Goal: Information Seeking & Learning: Learn about a topic

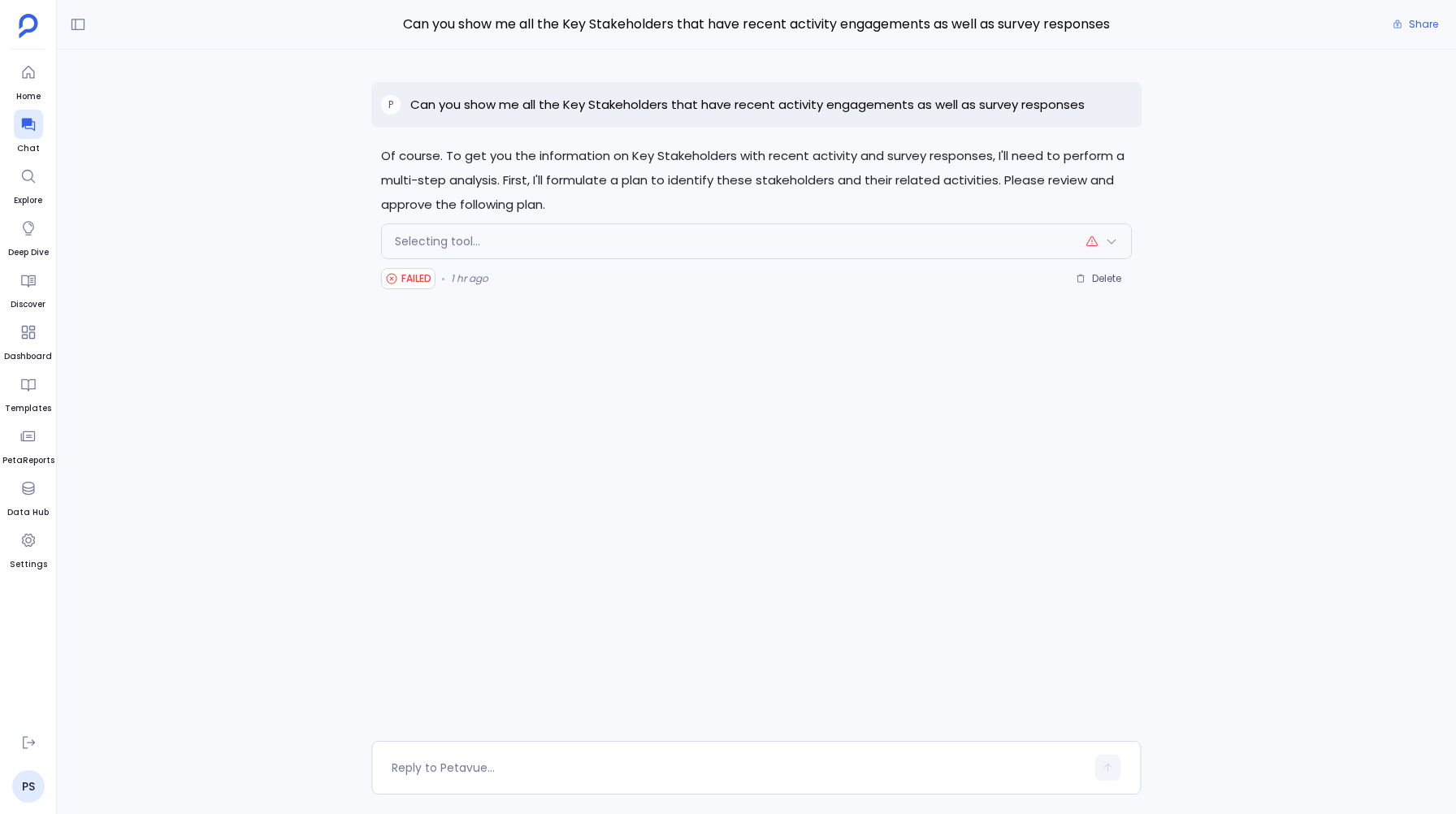
click at [483, 104] on p "Can you show me all the Key Stakeholders that have recent activity engagements …" at bounding box center [747, 105] width 674 height 20
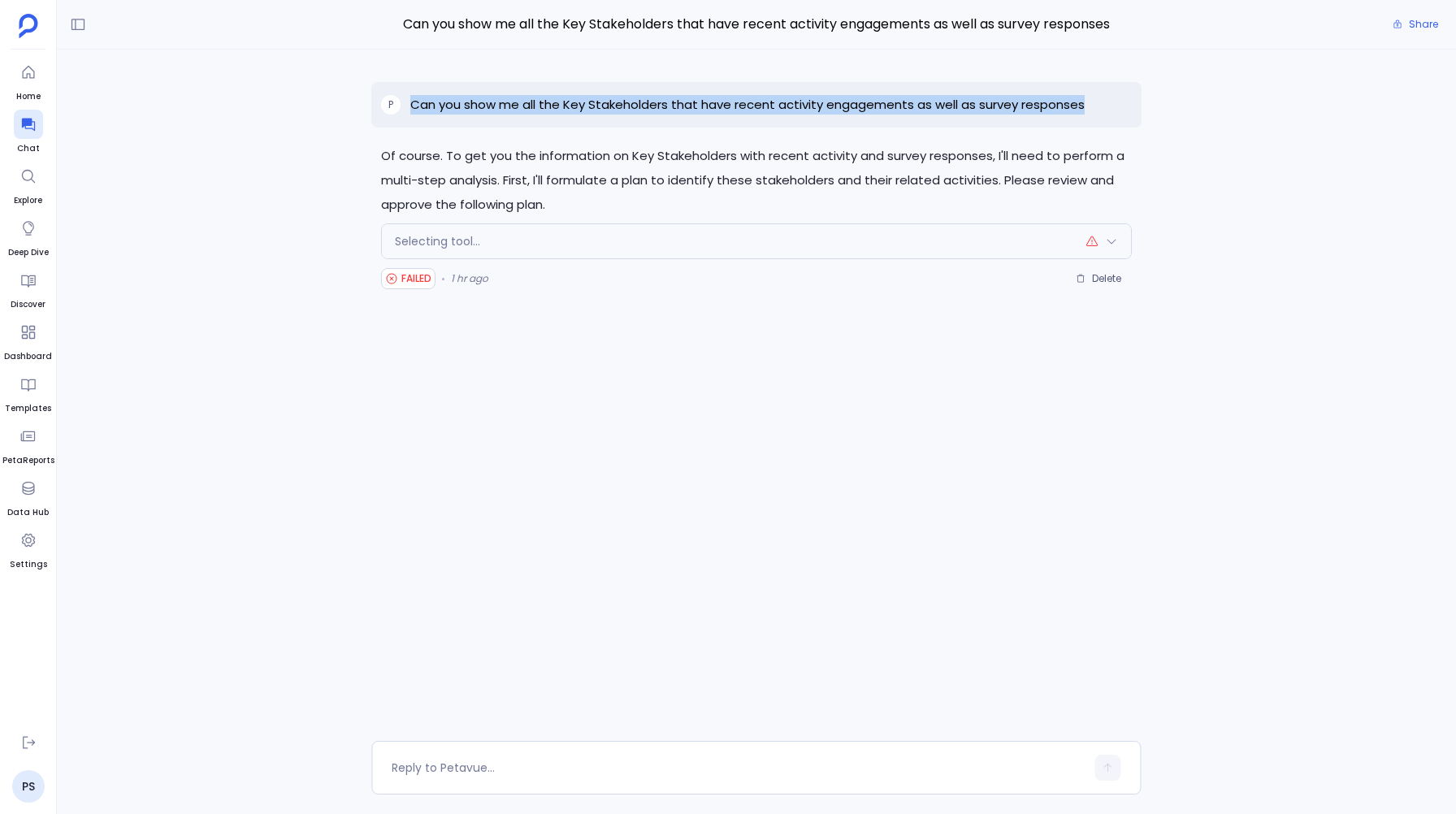
click at [483, 104] on p "Can you show me all the Key Stakeholders that have recent activity engagements …" at bounding box center [747, 105] width 674 height 20
copy p "Can you show me all the Key Stakeholders that have recent activity engagements …"
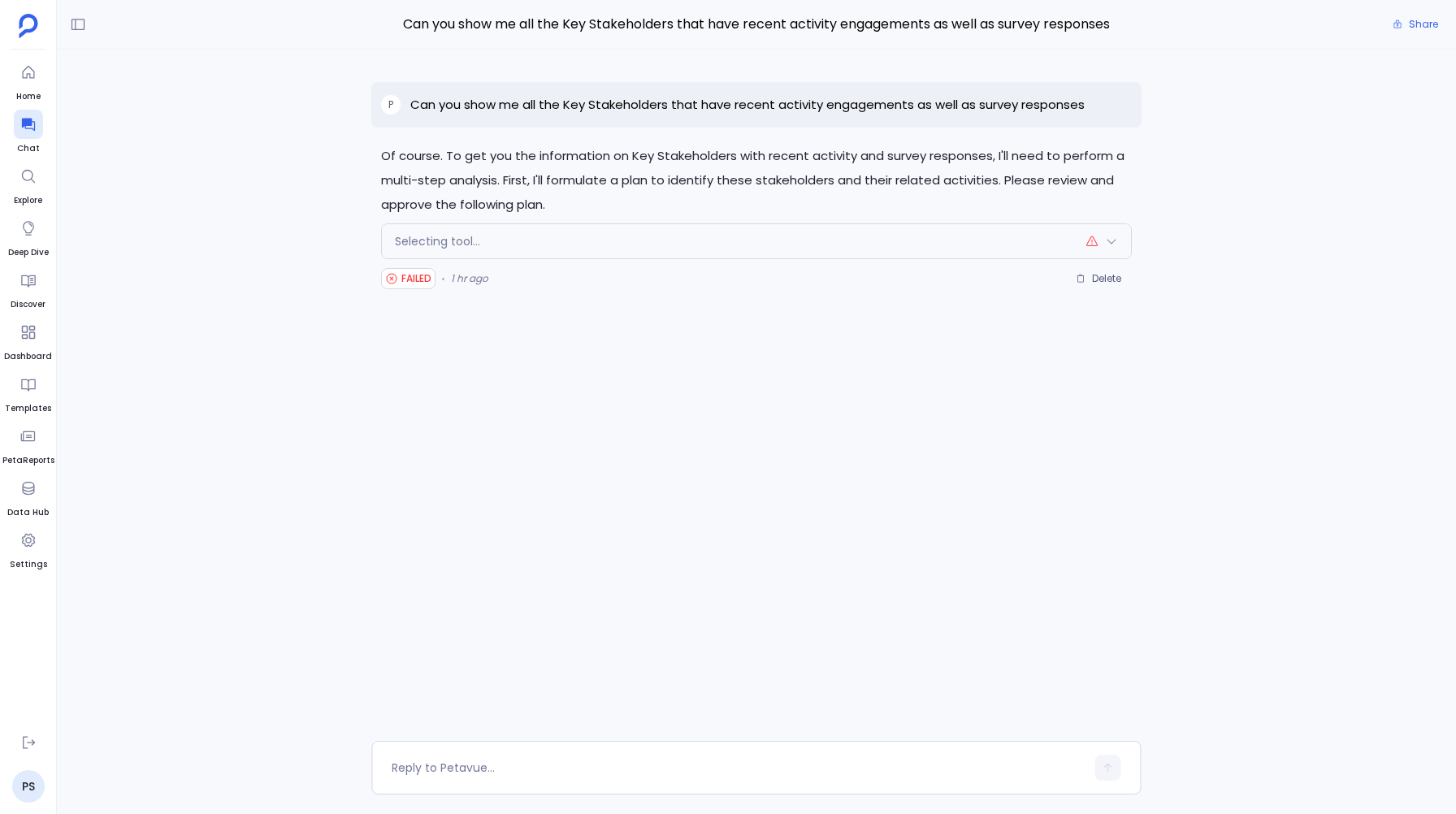
click at [491, 176] on p "Of course. To get you the information on Key Stakeholders with recent activity …" at bounding box center [756, 180] width 750 height 73
click at [464, 233] on span "Selecting tool..." at bounding box center [437, 241] width 86 height 16
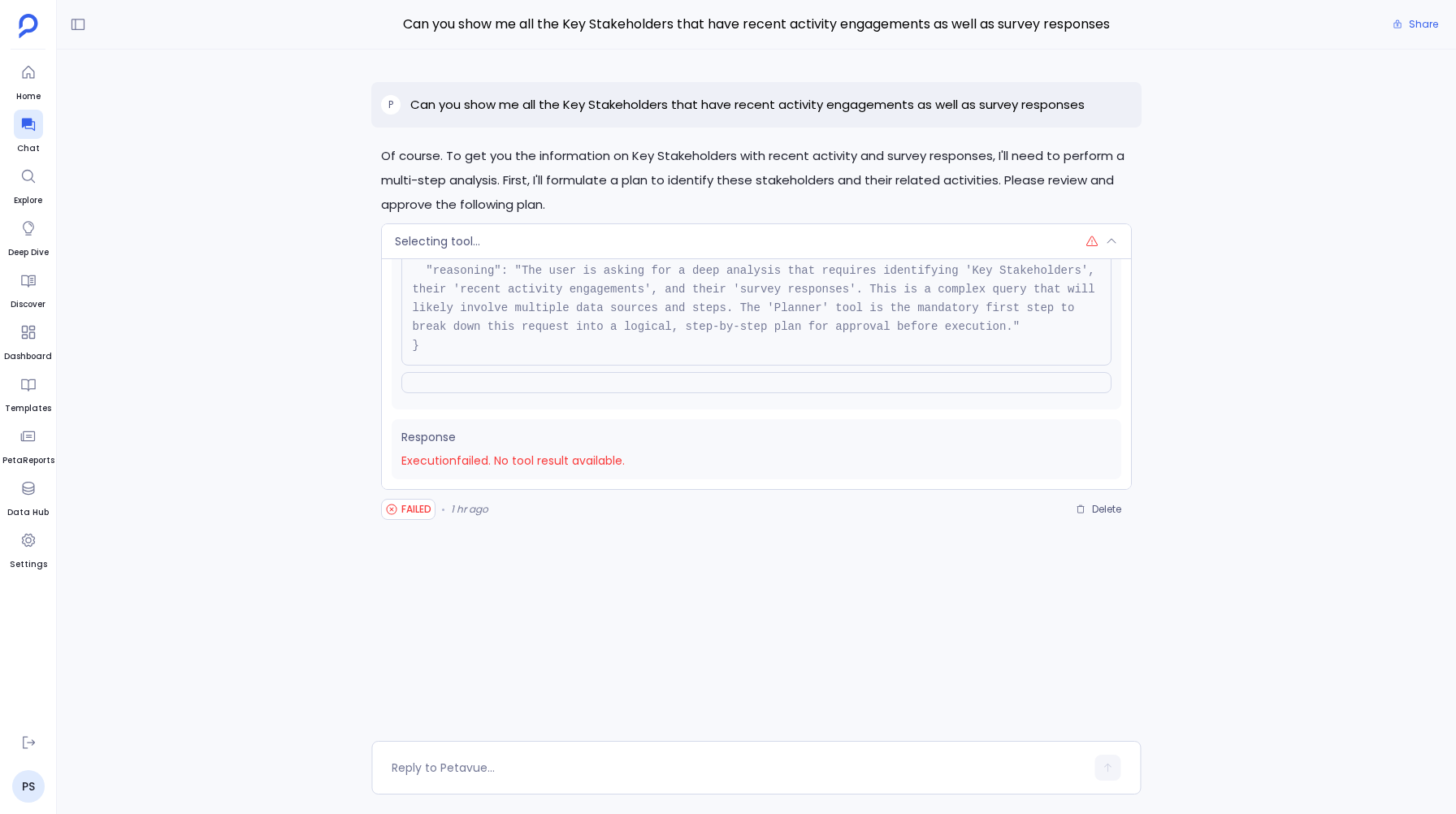
scroll to position [227, 0]
click at [604, 458] on span "Execution failed . No tool result available." at bounding box center [756, 461] width 709 height 17
copy div "Execution failed . No tool result available."
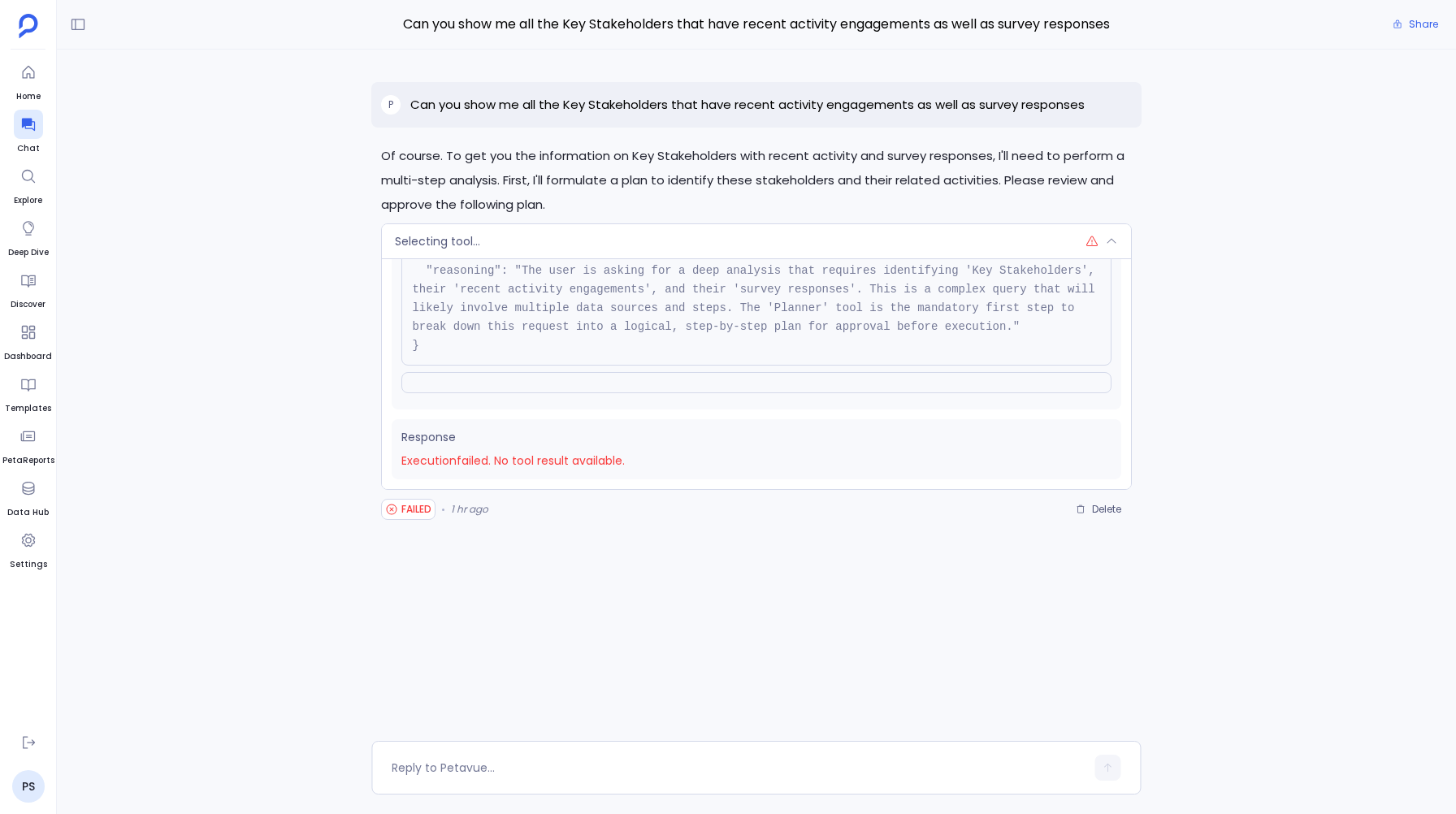
click at [227, 293] on div "Of course. To get you the information on Key Stakeholders with recent activity …" at bounding box center [757, 396] width 1399 height 692
click at [547, 106] on p "Can you show me all the Key Stakeholders that have recent activity engagements …" at bounding box center [747, 105] width 674 height 20
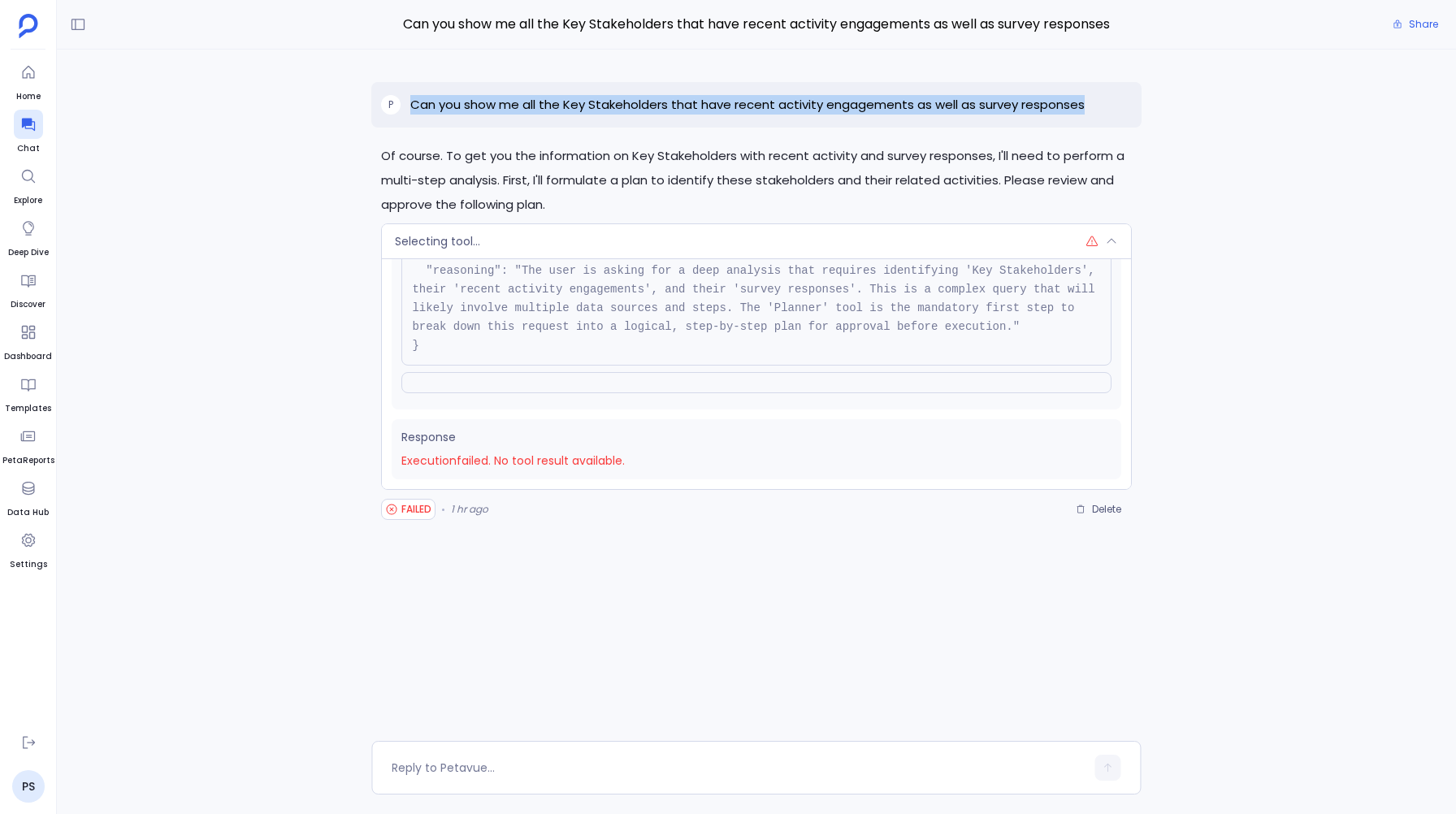
click at [547, 106] on p "Can you show me all the Key Stakeholders that have recent activity engagements …" at bounding box center [747, 105] width 674 height 20
copy p "Can you show me all the Key Stakeholders that have recent activity engagements …"
click at [33, 781] on link "PS" at bounding box center [29, 787] width 33 height 33
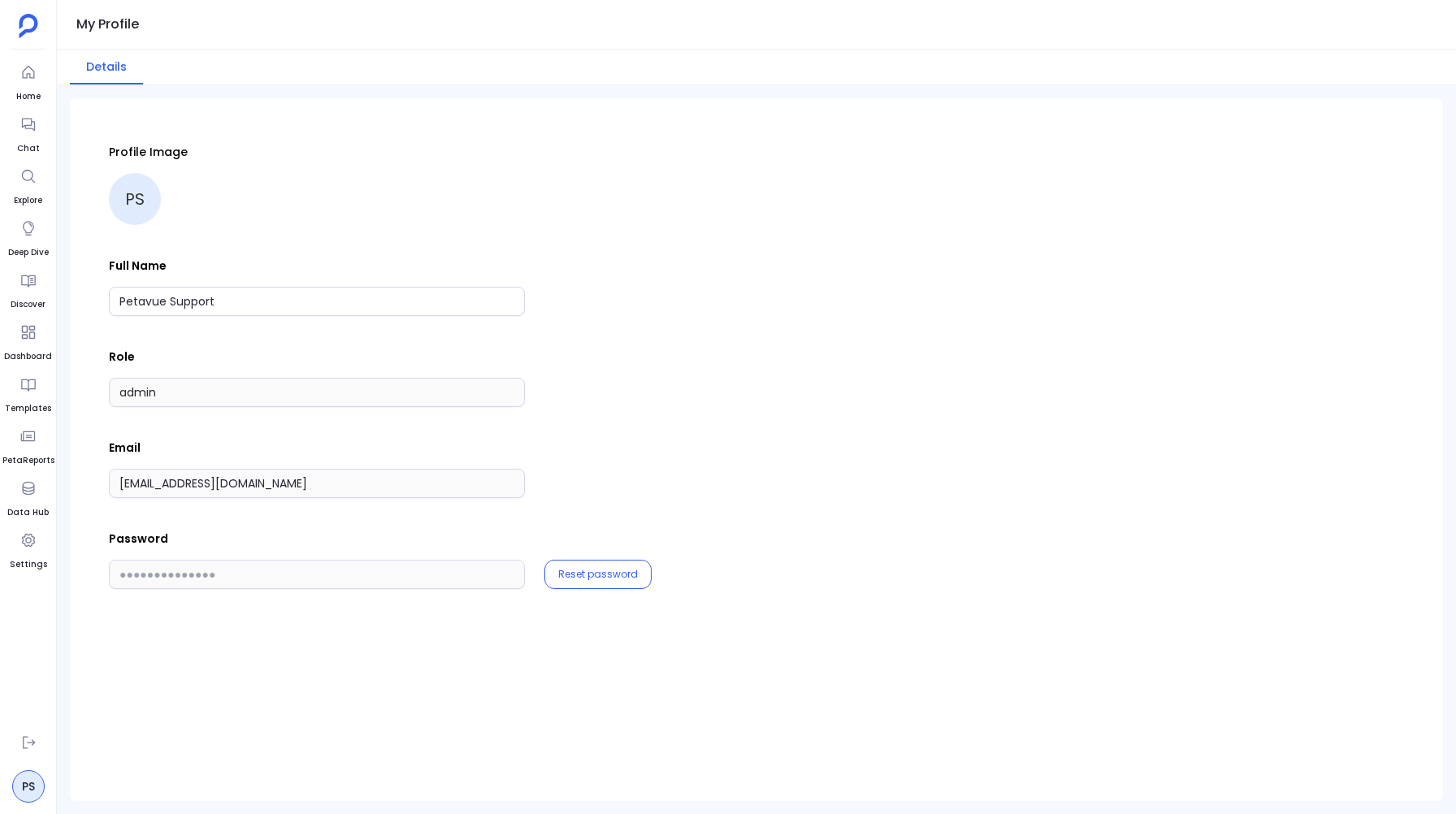
click at [411, 194] on div "Profile Image PS" at bounding box center [757, 184] width 1295 height 82
click at [37, 126] on div at bounding box center [29, 125] width 29 height 29
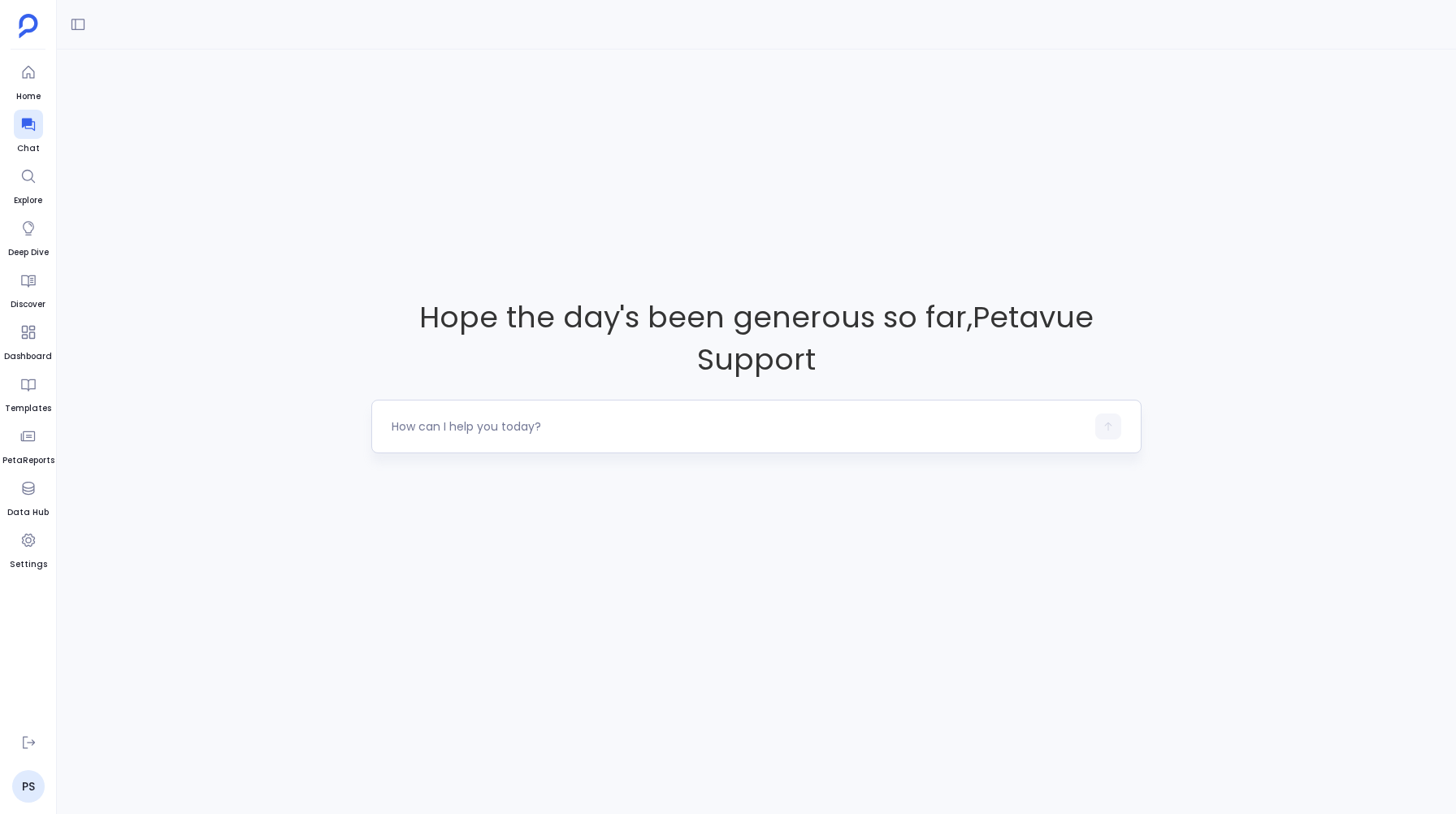
click at [457, 424] on textarea at bounding box center [738, 427] width 693 height 16
type textarea "support+gsgongsandbox@petavue.com"
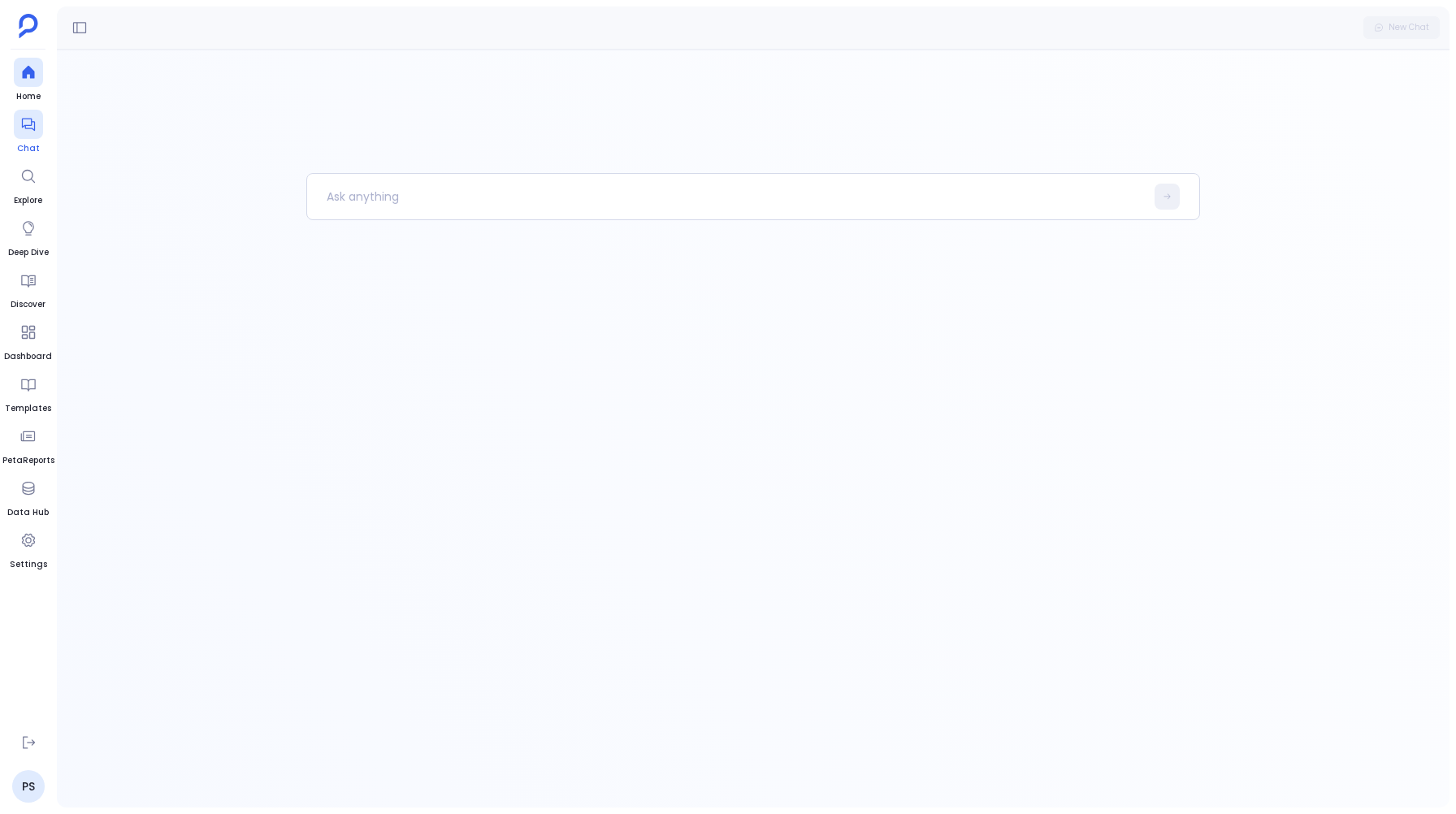
click at [38, 120] on div at bounding box center [29, 125] width 29 height 29
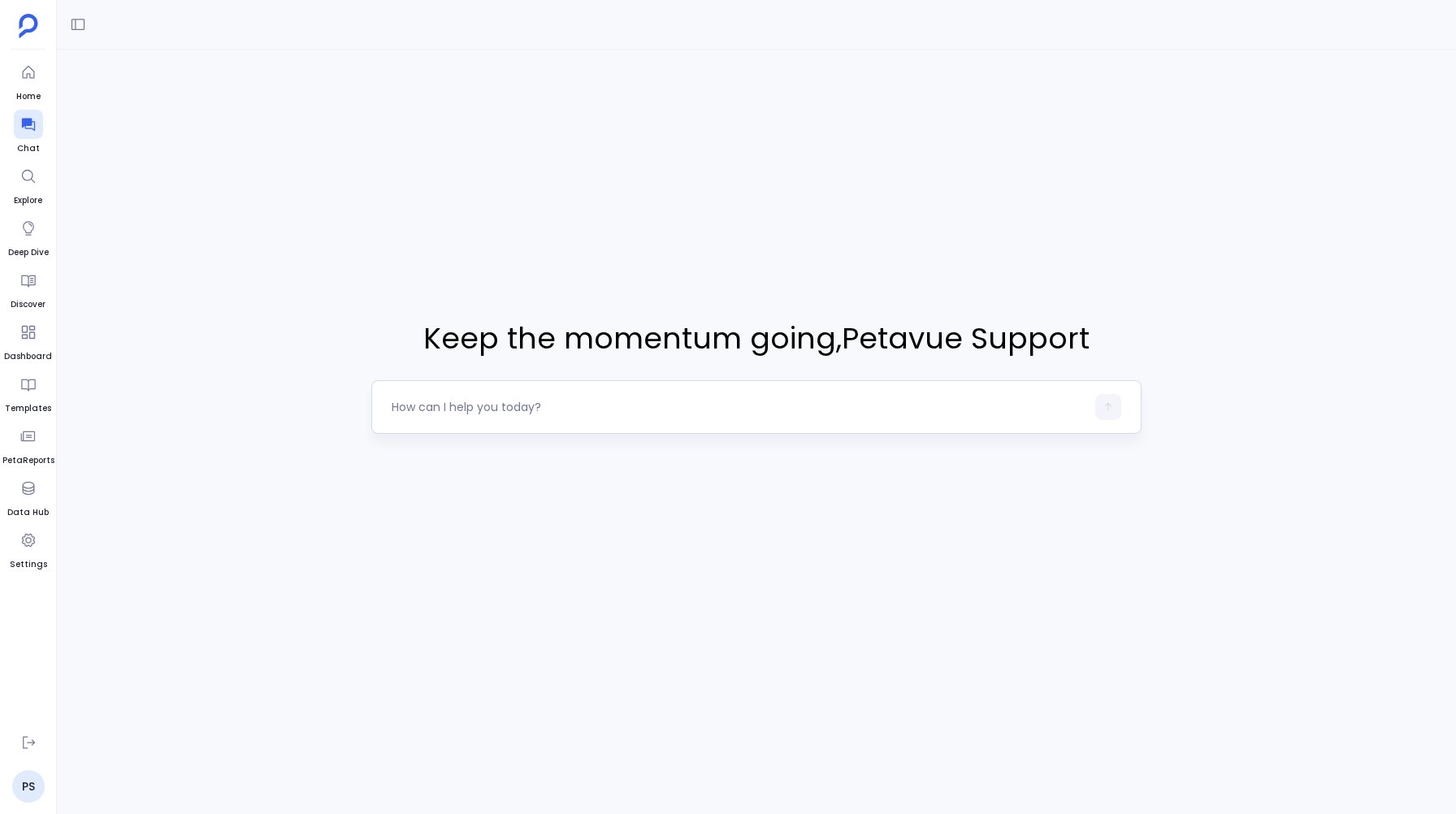
click at [419, 394] on div at bounding box center [738, 407] width 693 height 26
click at [417, 409] on textarea at bounding box center [738, 407] width 693 height 16
type textarea "Can you show me all the Key Stakeholders that have recent activity engagements …"
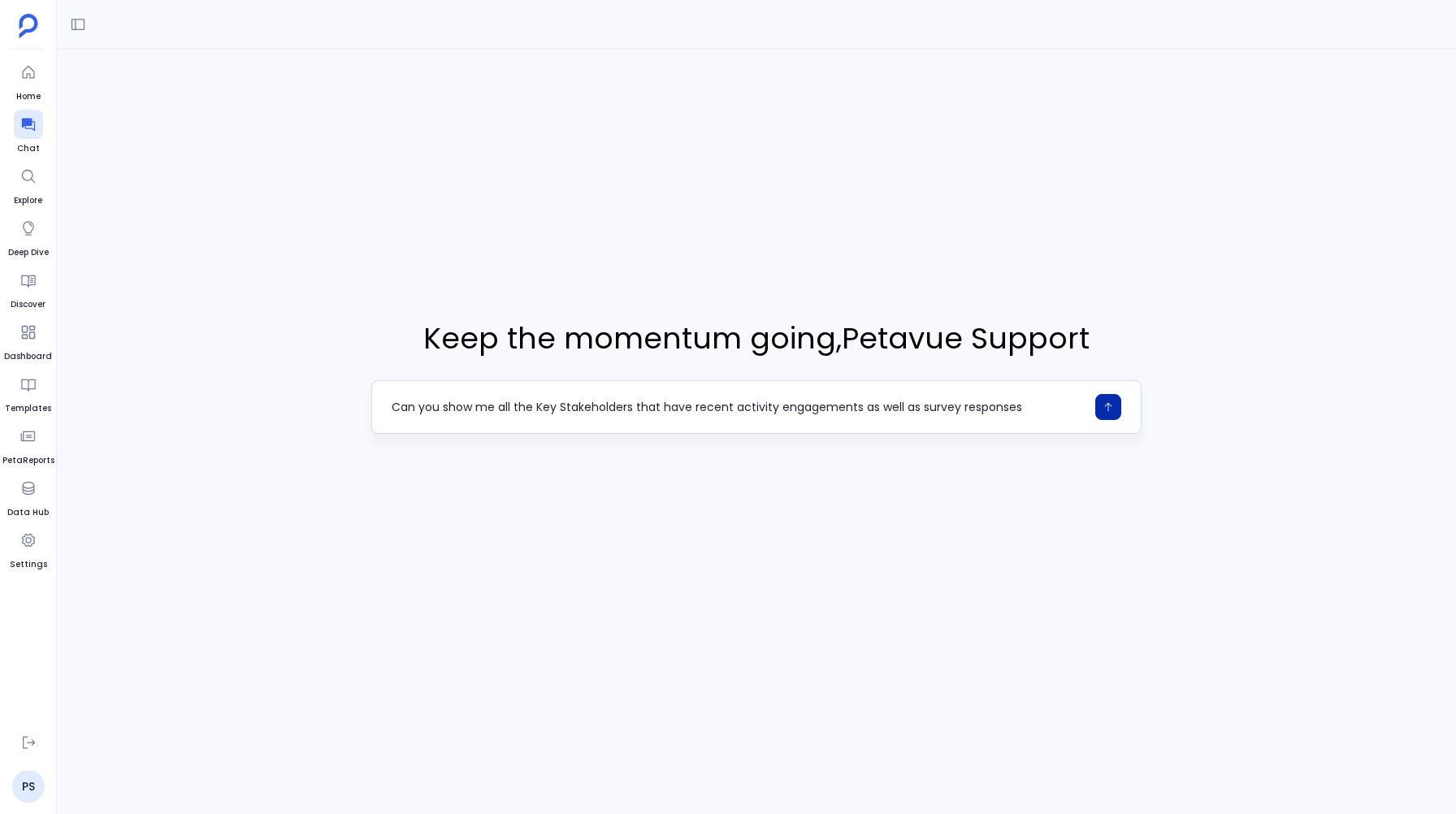
click at [1110, 402] on icon "button" at bounding box center [1108, 407] width 11 height 11
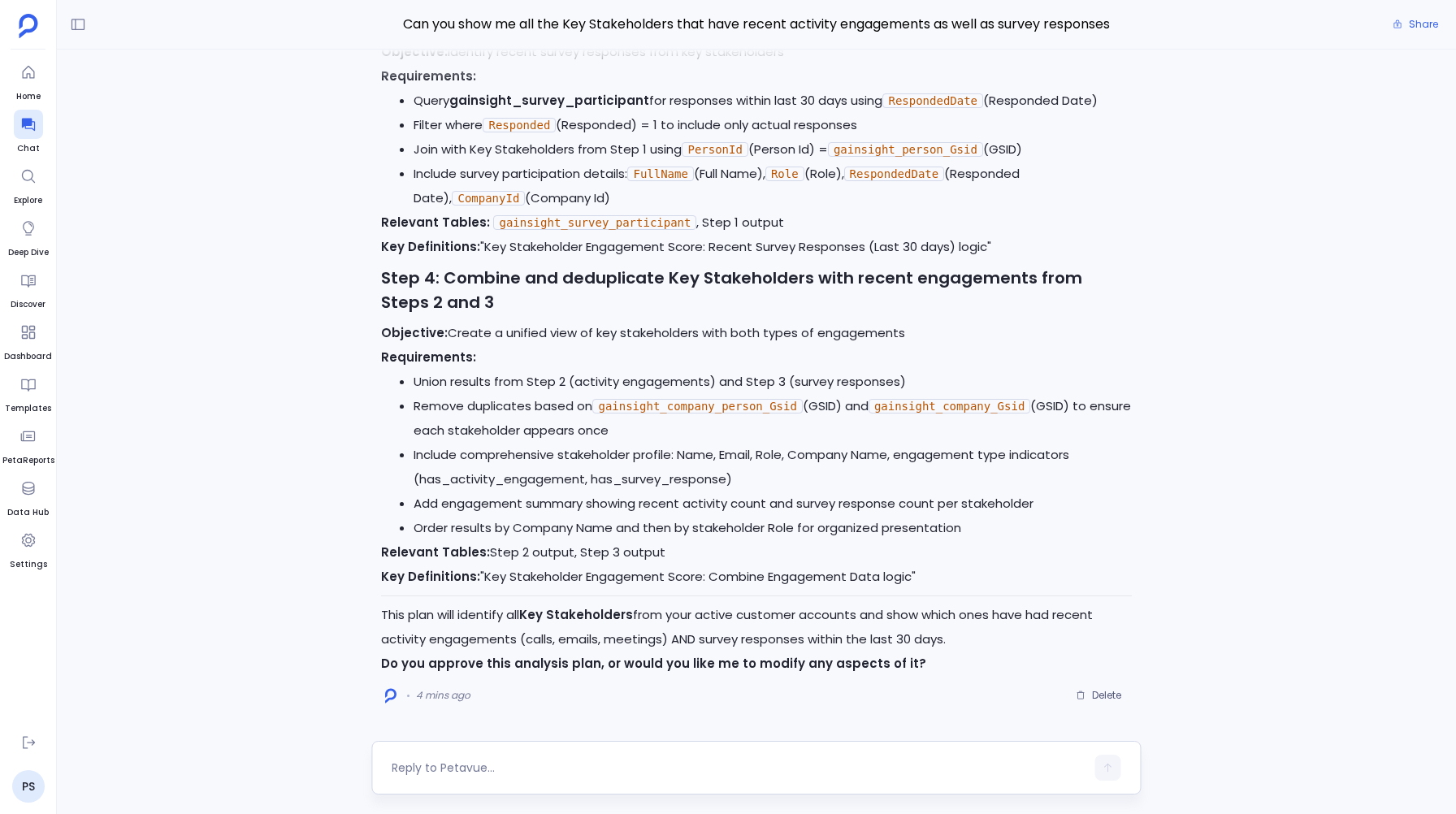
click at [437, 768] on textarea at bounding box center [738, 768] width 693 height 16
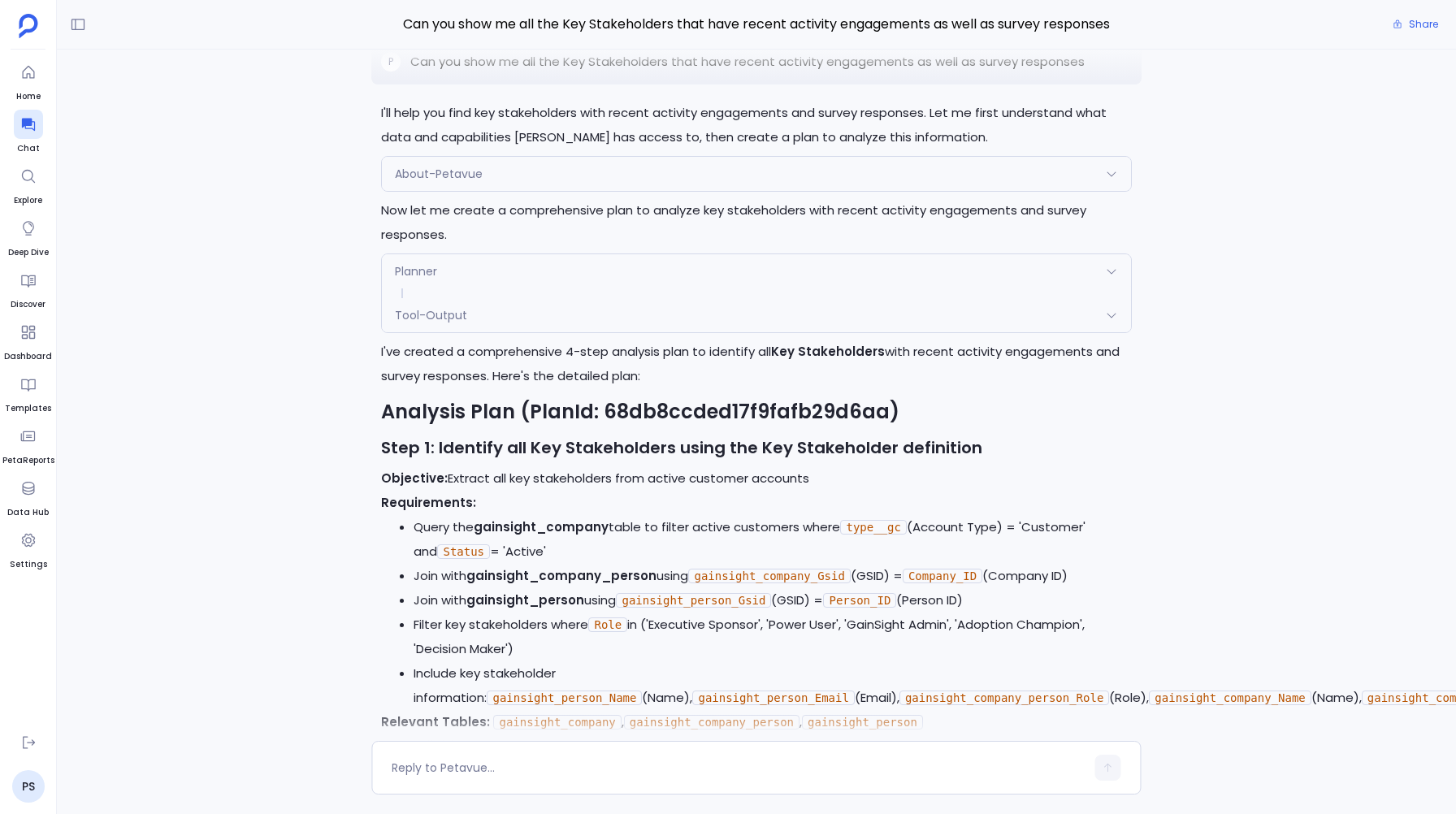
scroll to position [-1131, 0]
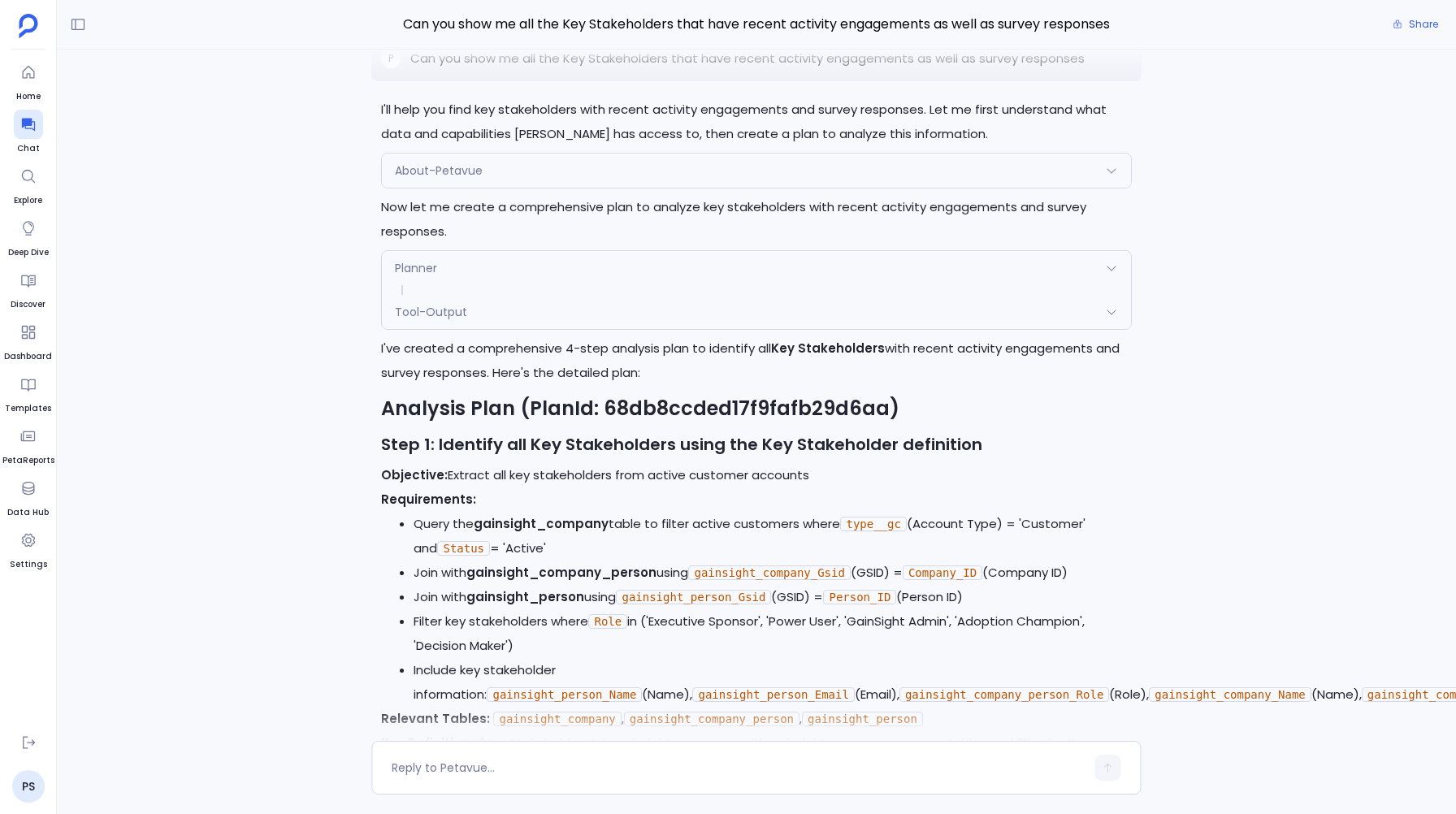
click at [417, 609] on li "Filter key stakeholders where Role in ('Executive Sponsor', 'Power User', 'Gain…" at bounding box center [772, 634] width 717 height 49
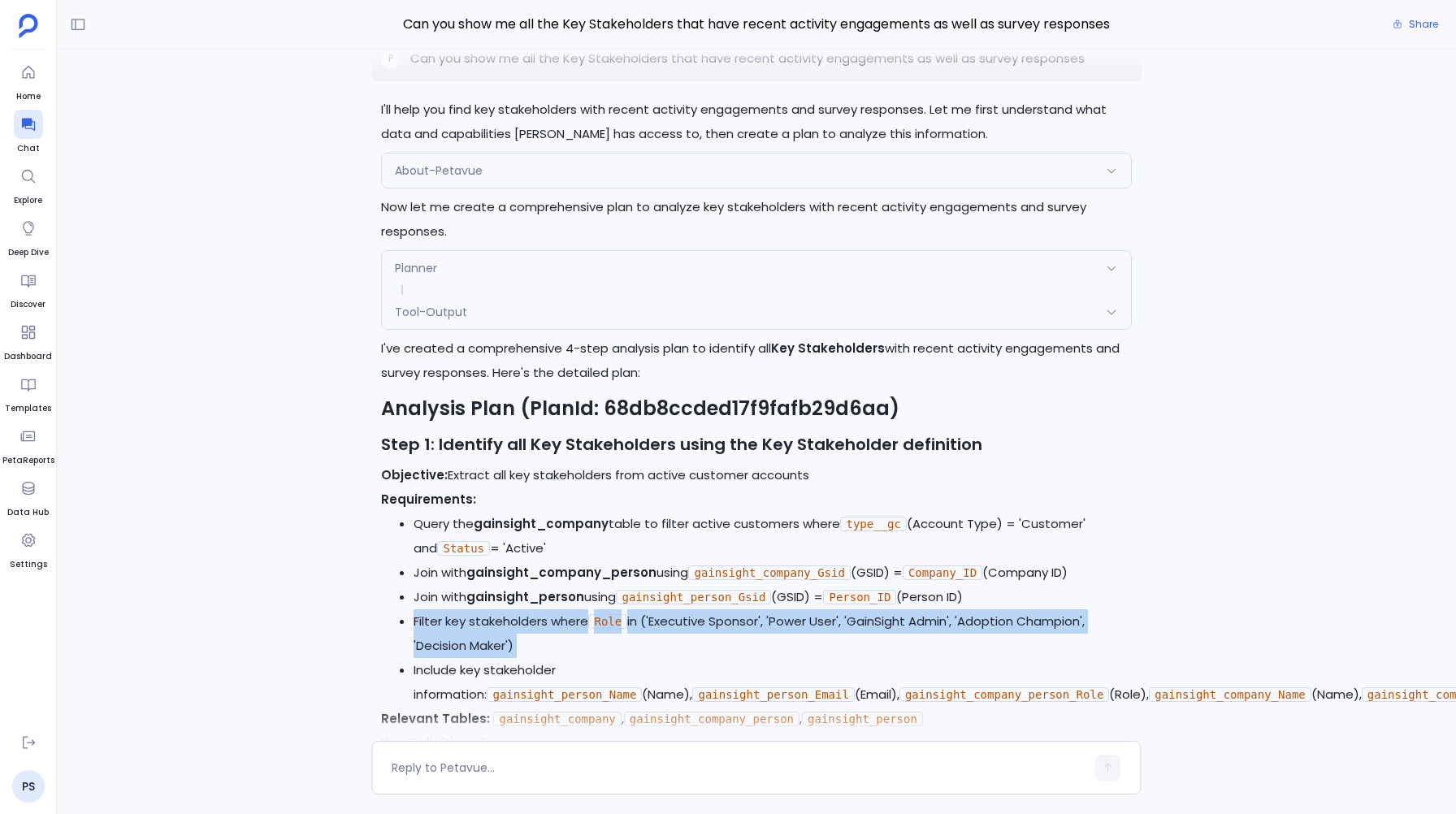
click at [417, 609] on li "Filter key stakeholders where Role in ('Executive Sponsor', 'Power User', 'Gain…" at bounding box center [772, 634] width 717 height 49
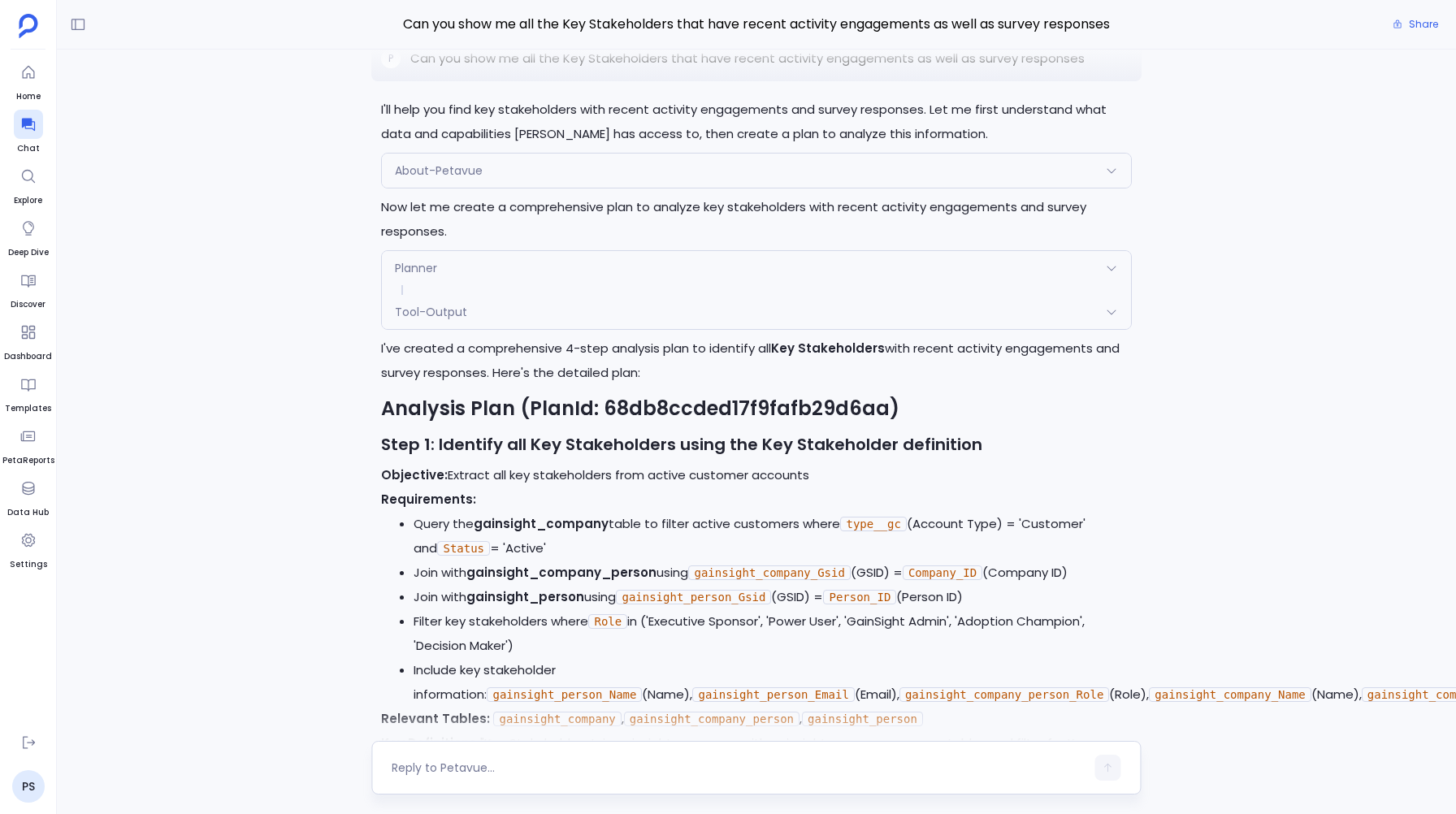
click at [413, 774] on textarea at bounding box center [738, 768] width 693 height 16
drag, startPoint x: 688, startPoint y: 491, endPoint x: 688, endPoint y: 502, distance: 11.0
click at [688, 512] on li "Query the gainsight_company table to filter active customers where type__gc (Ac…" at bounding box center [772, 537] width 717 height 49
copy li "active customers where type__gc (Account Type) = 'Customer' and Status = 'Activ…"
click at [532, 774] on textarea "I don't need the filter" at bounding box center [738, 768] width 693 height 16
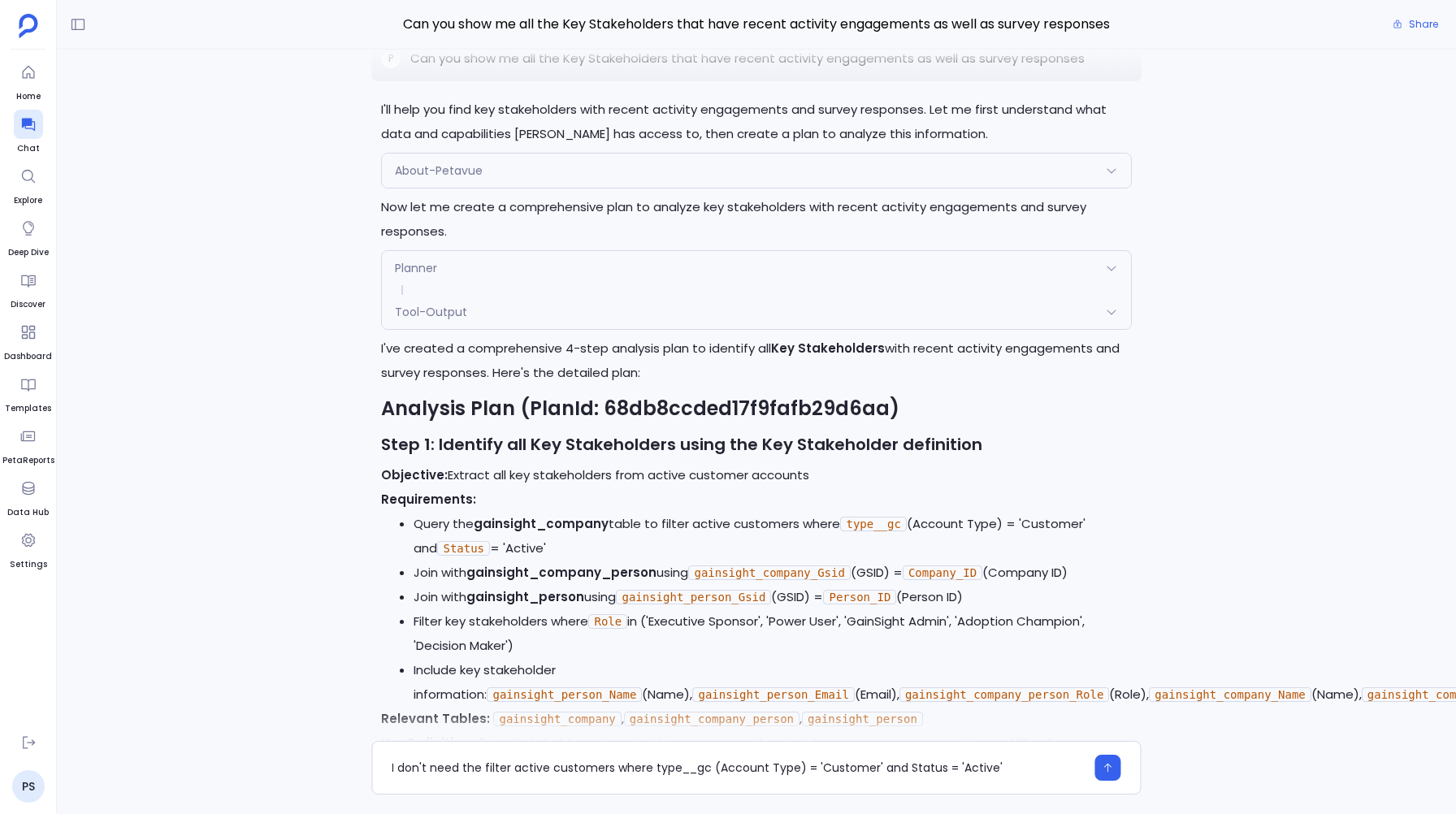
type textarea "I don't need the filter active customers where type__gc (Account Type) = 'Custo…"
click at [1105, 771] on icon "button" at bounding box center [1108, 768] width 11 height 11
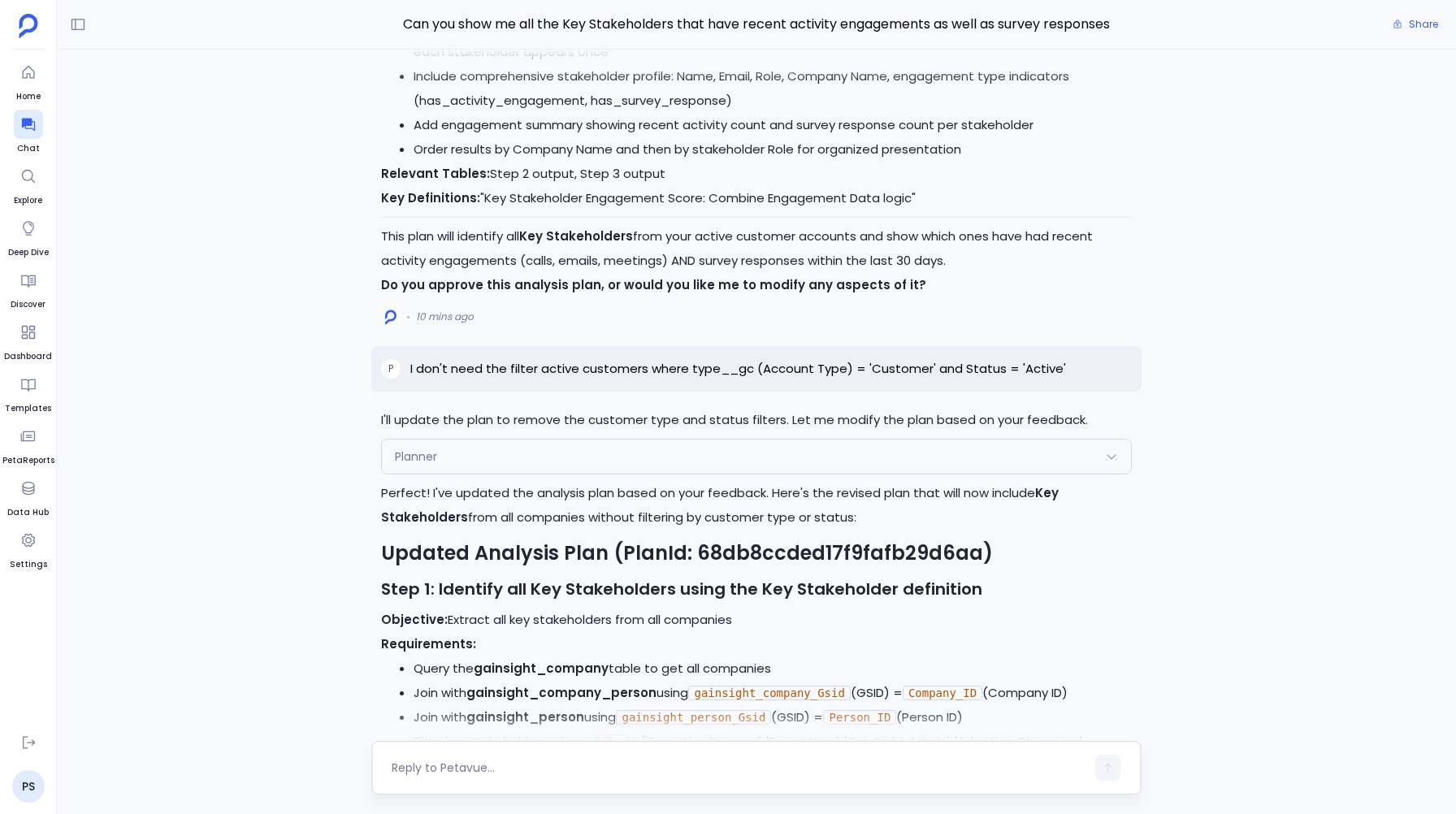
scroll to position [-1265, 0]
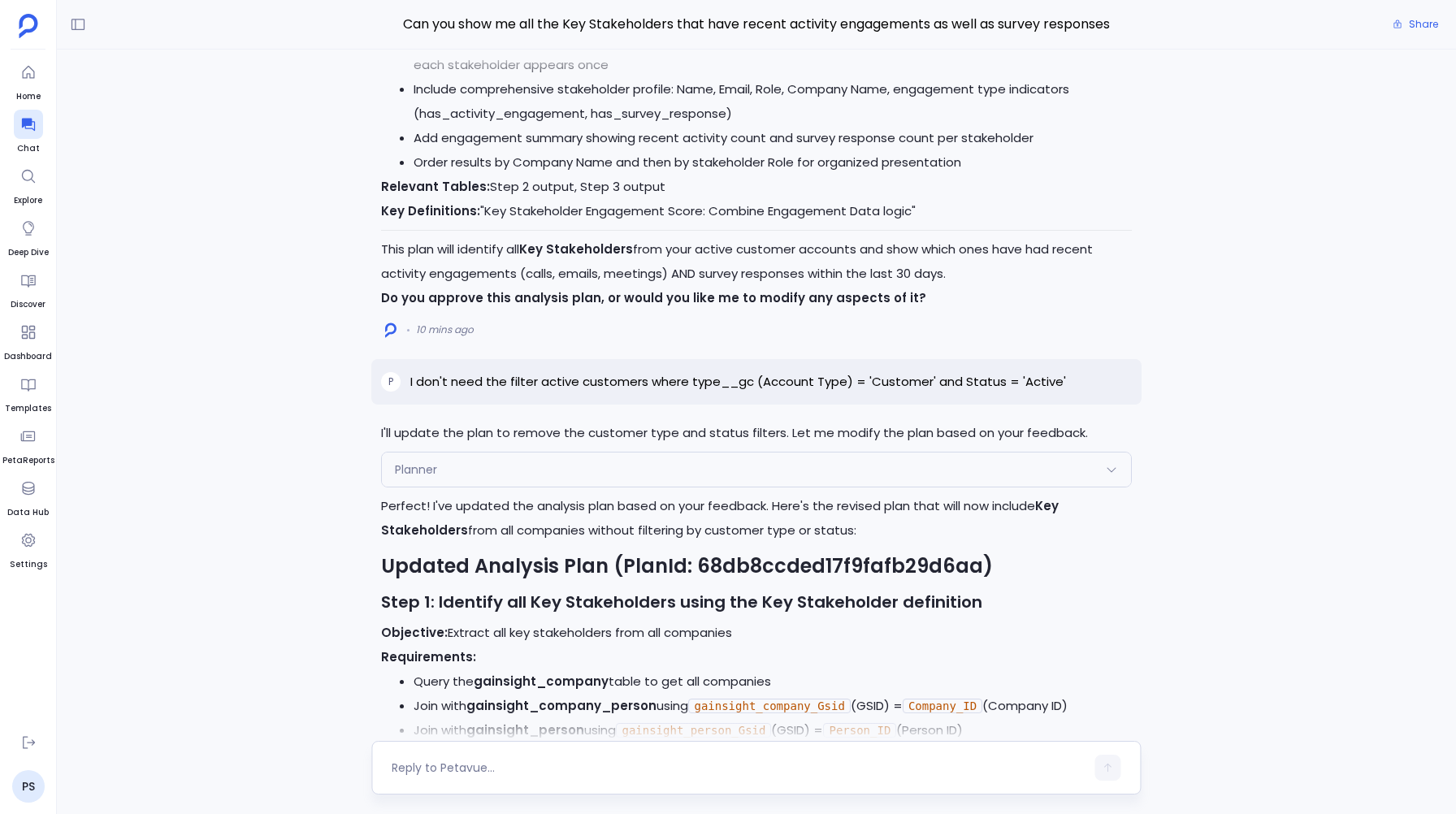
click at [411, 462] on span "Planner" at bounding box center [416, 470] width 42 height 16
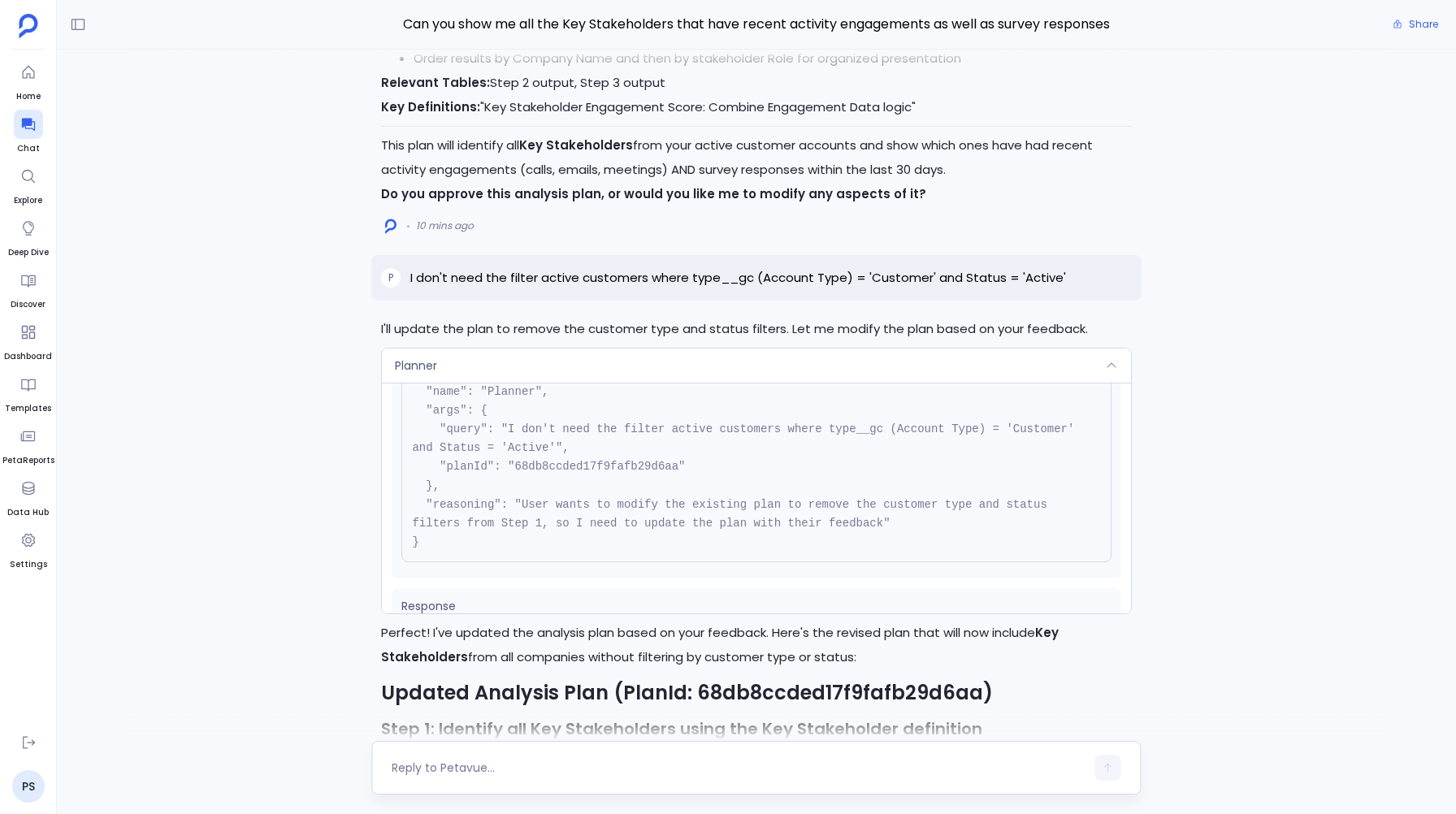
scroll to position [84, 0]
click at [448, 348] on div "Planner" at bounding box center [756, 365] width 748 height 34
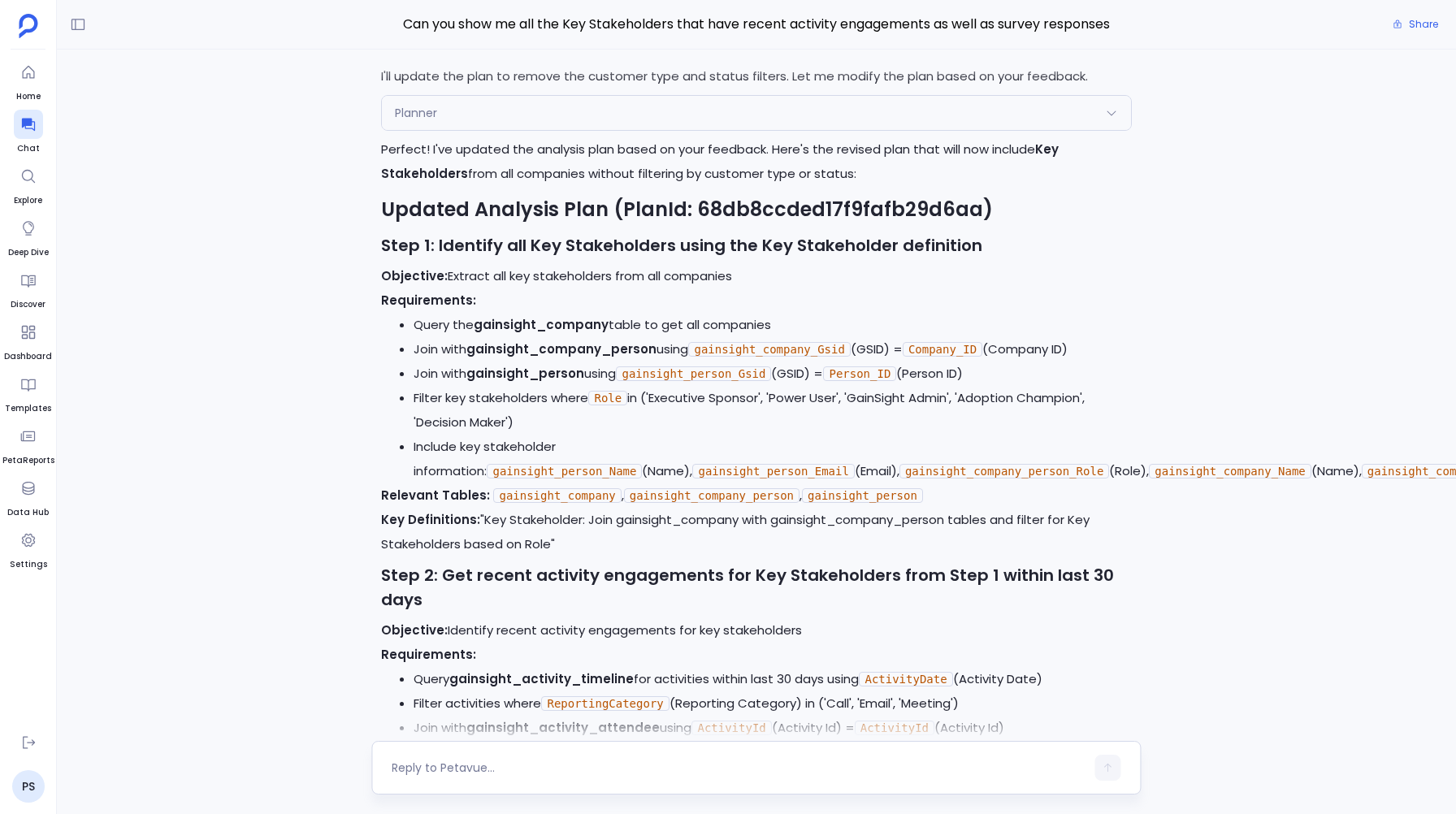
scroll to position [-899, 0]
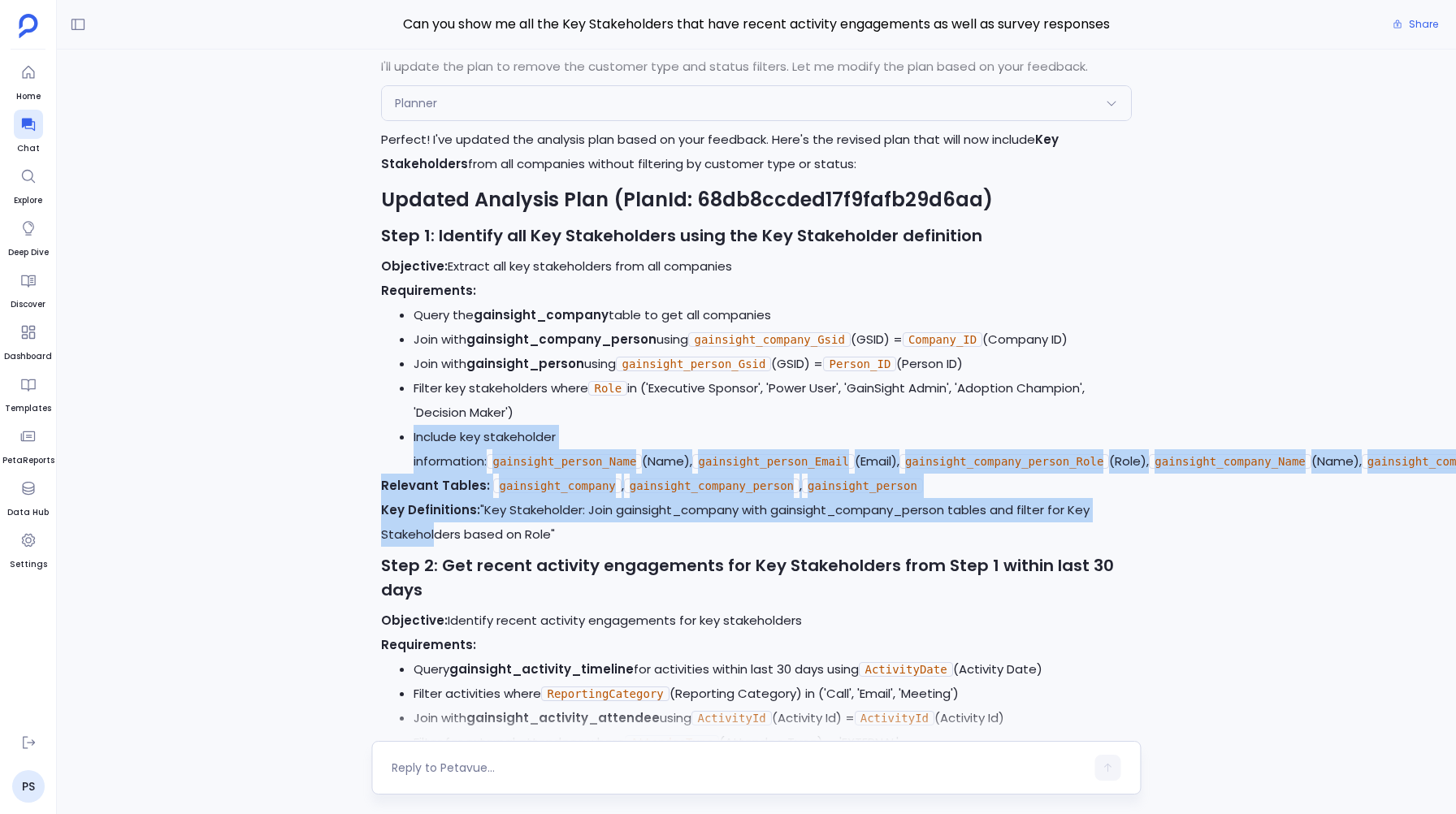
drag, startPoint x: 413, startPoint y: 403, endPoint x: 430, endPoint y: 522, distance: 120.2
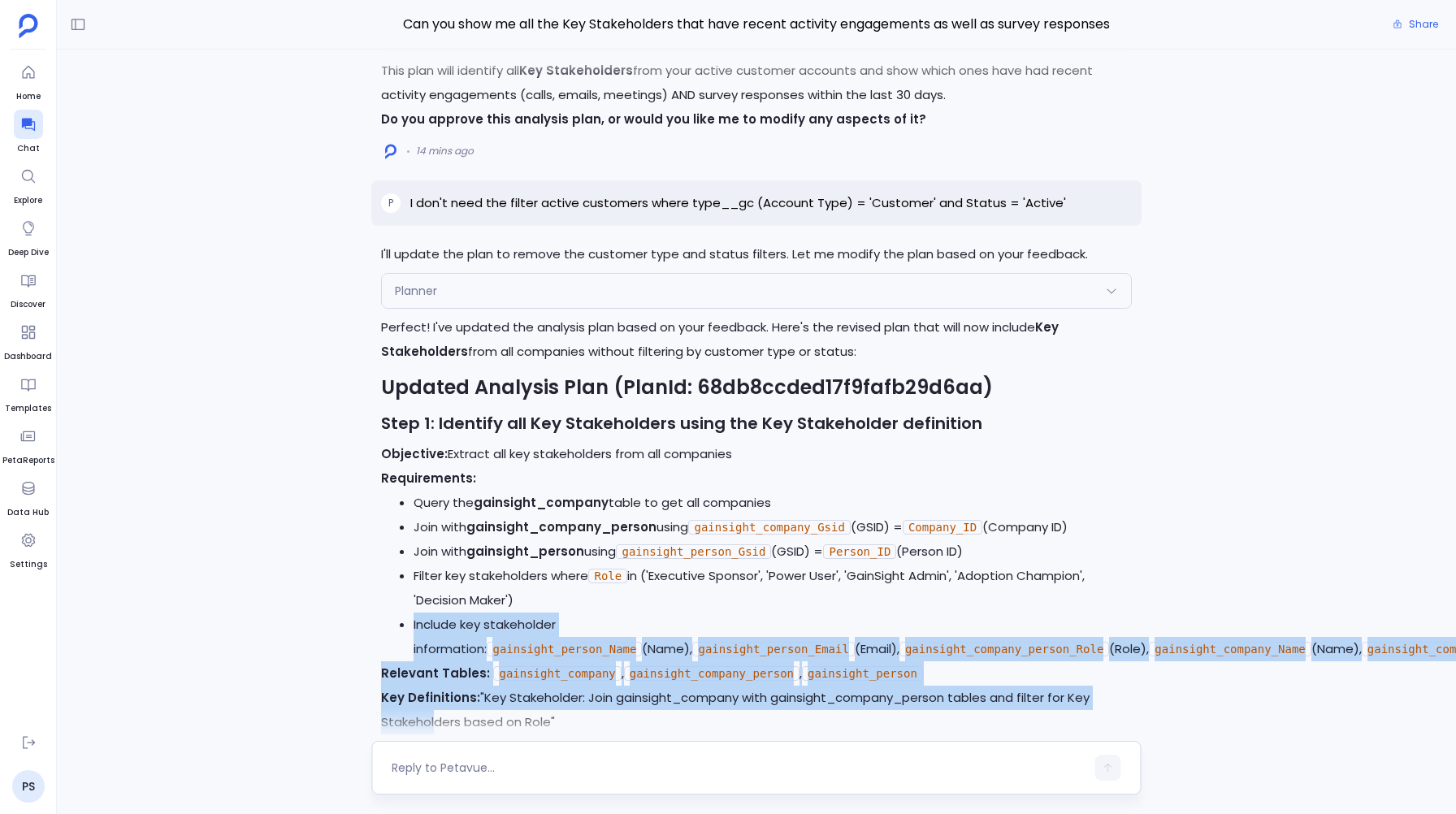
scroll to position [-1093, 0]
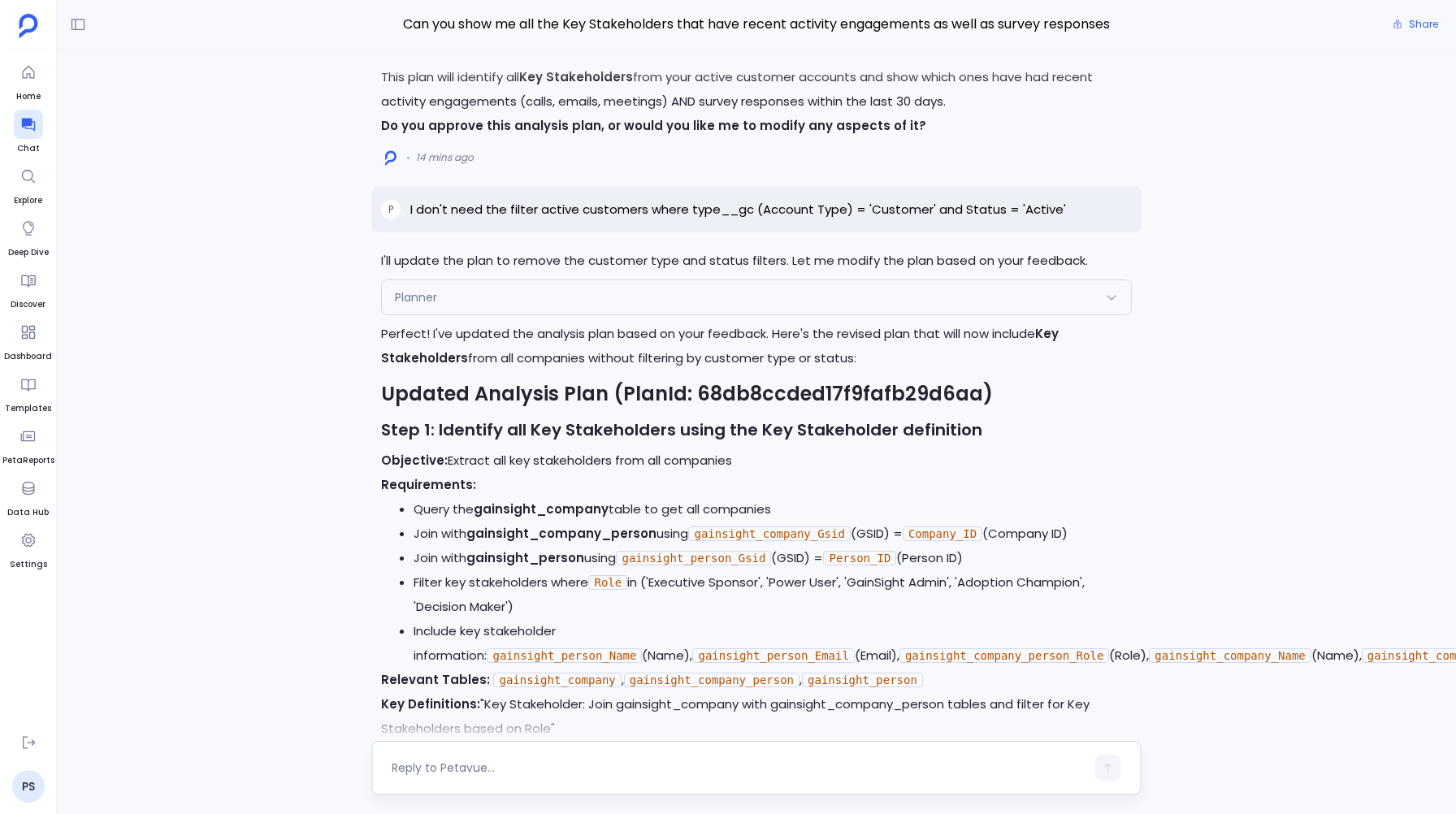
click at [413, 290] on span "Planner" at bounding box center [416, 298] width 42 height 16
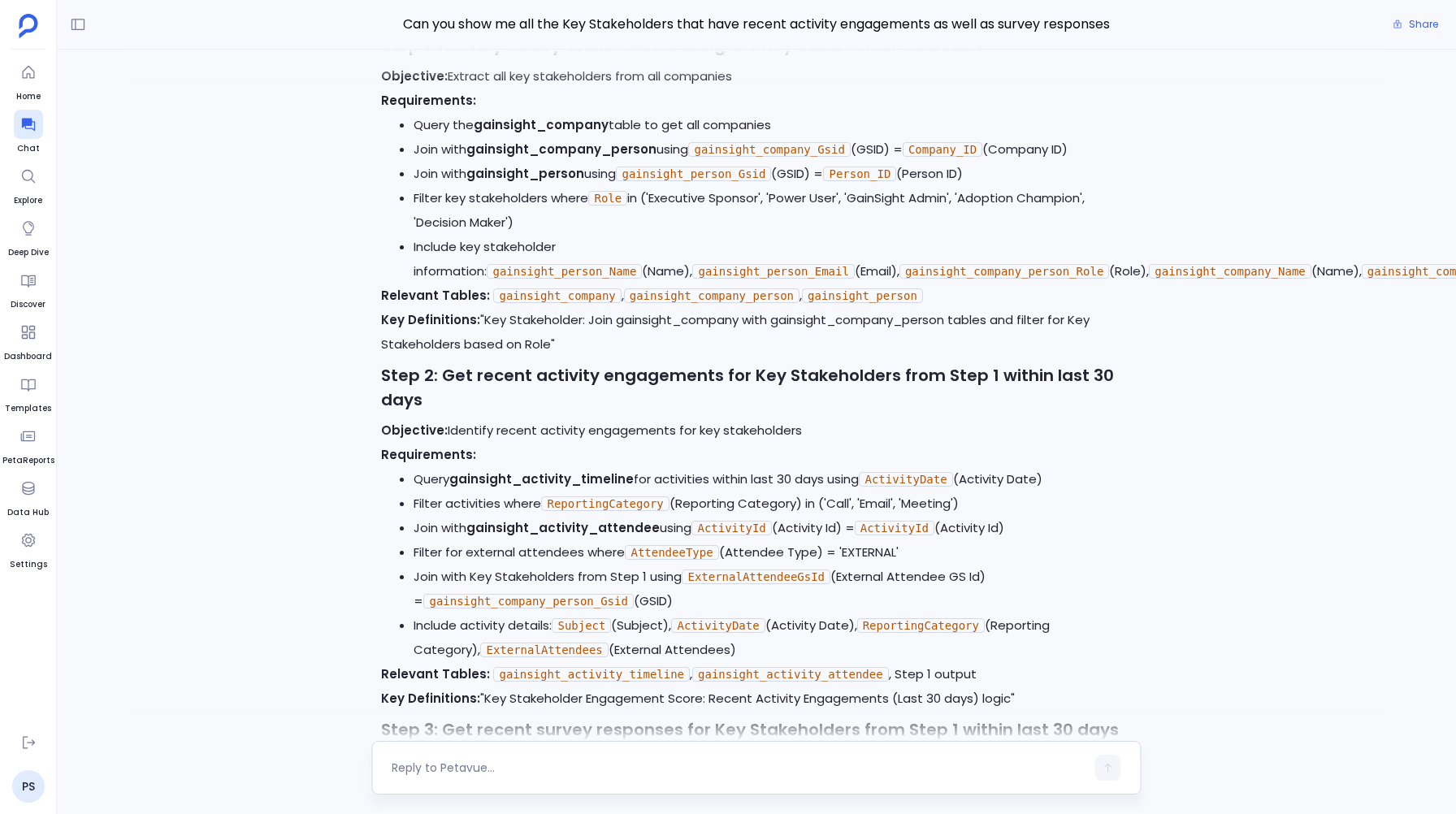
scroll to position [-682, 0]
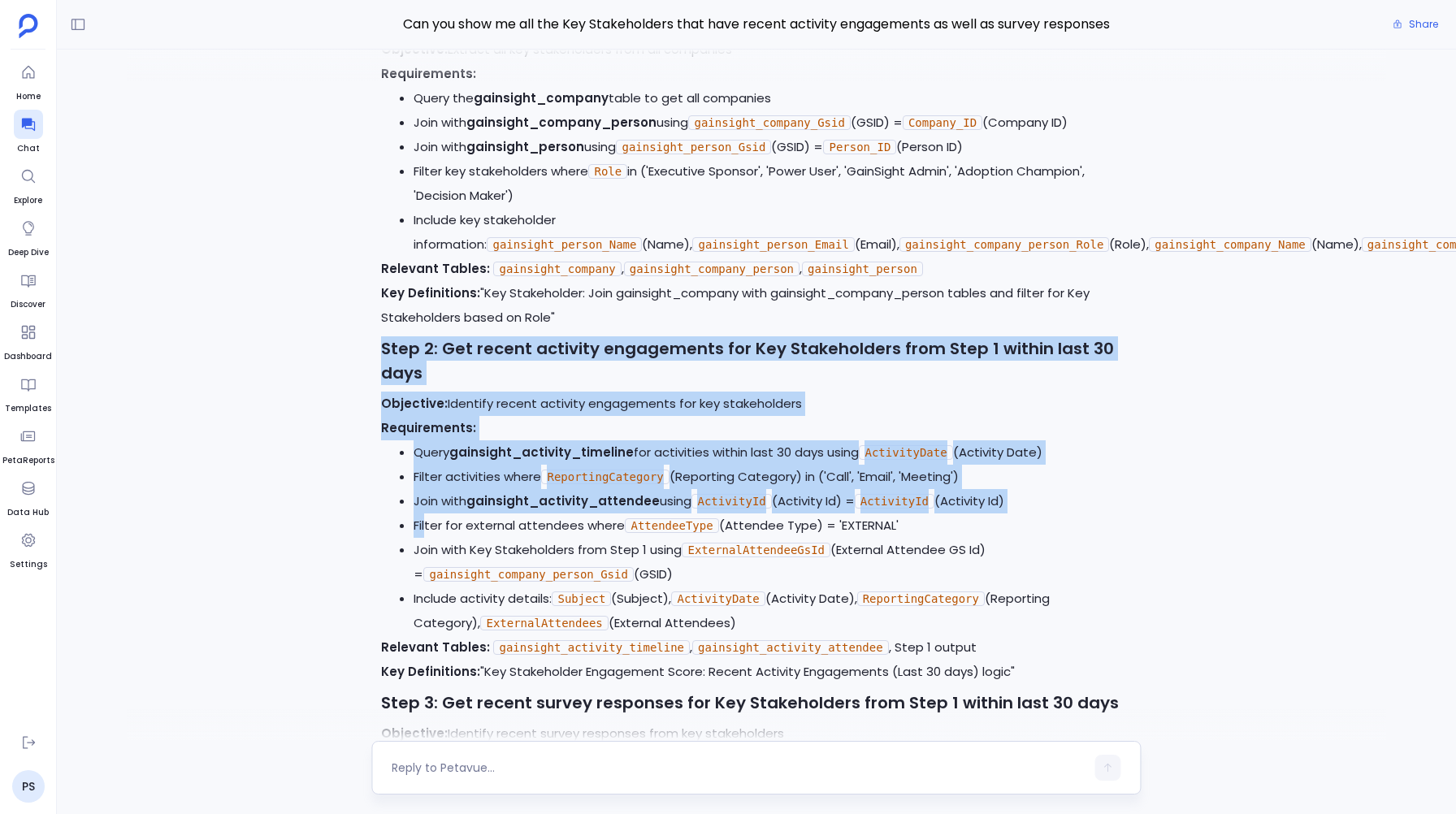
drag, startPoint x: 373, startPoint y: 338, endPoint x: 426, endPoint y: 528, distance: 197.3
click at [426, 528] on div "I'll update the plan to remove the customer type and status filters. Let me mod…" at bounding box center [756, 498] width 770 height 1784
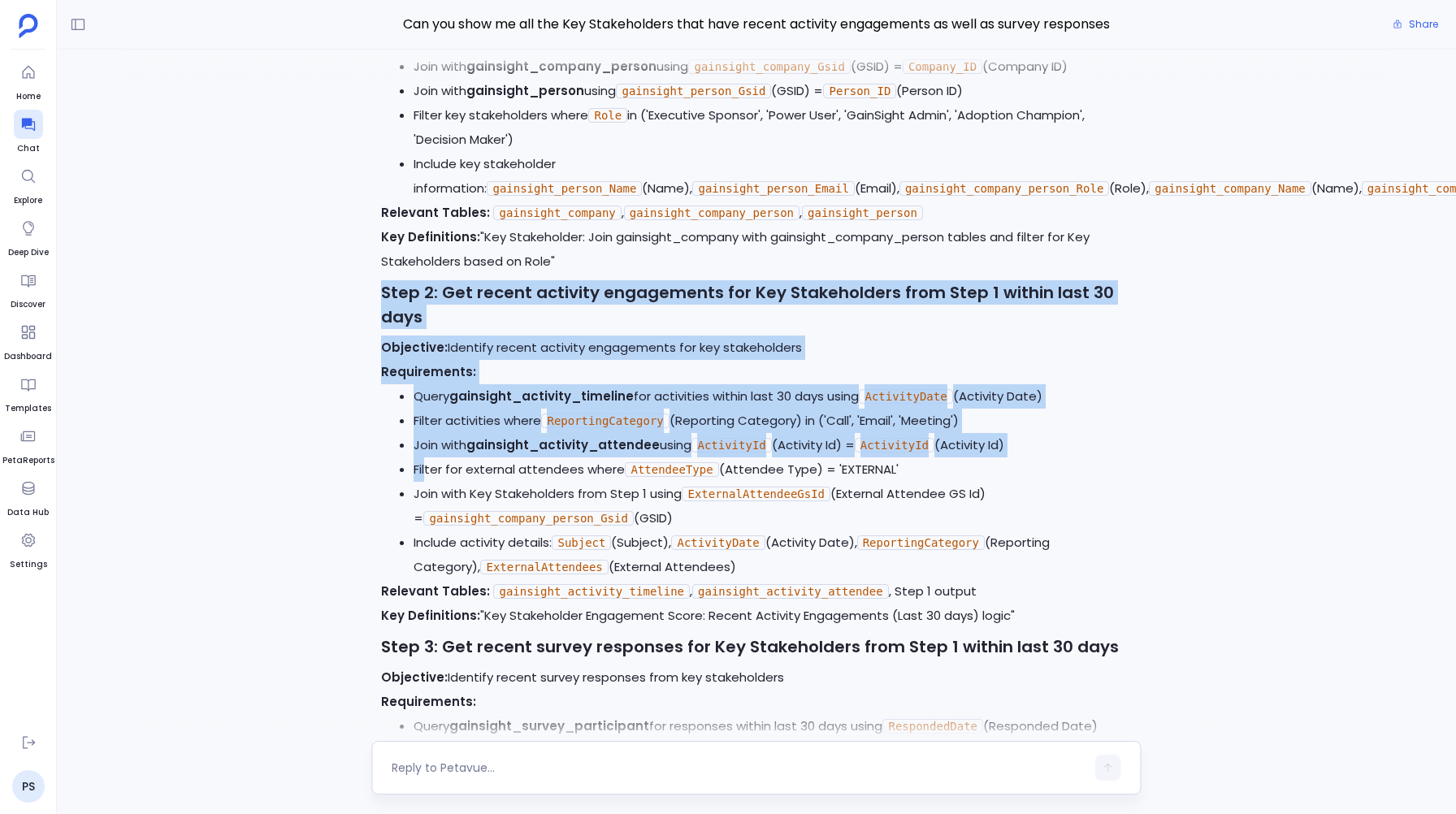
scroll to position [-625, 0]
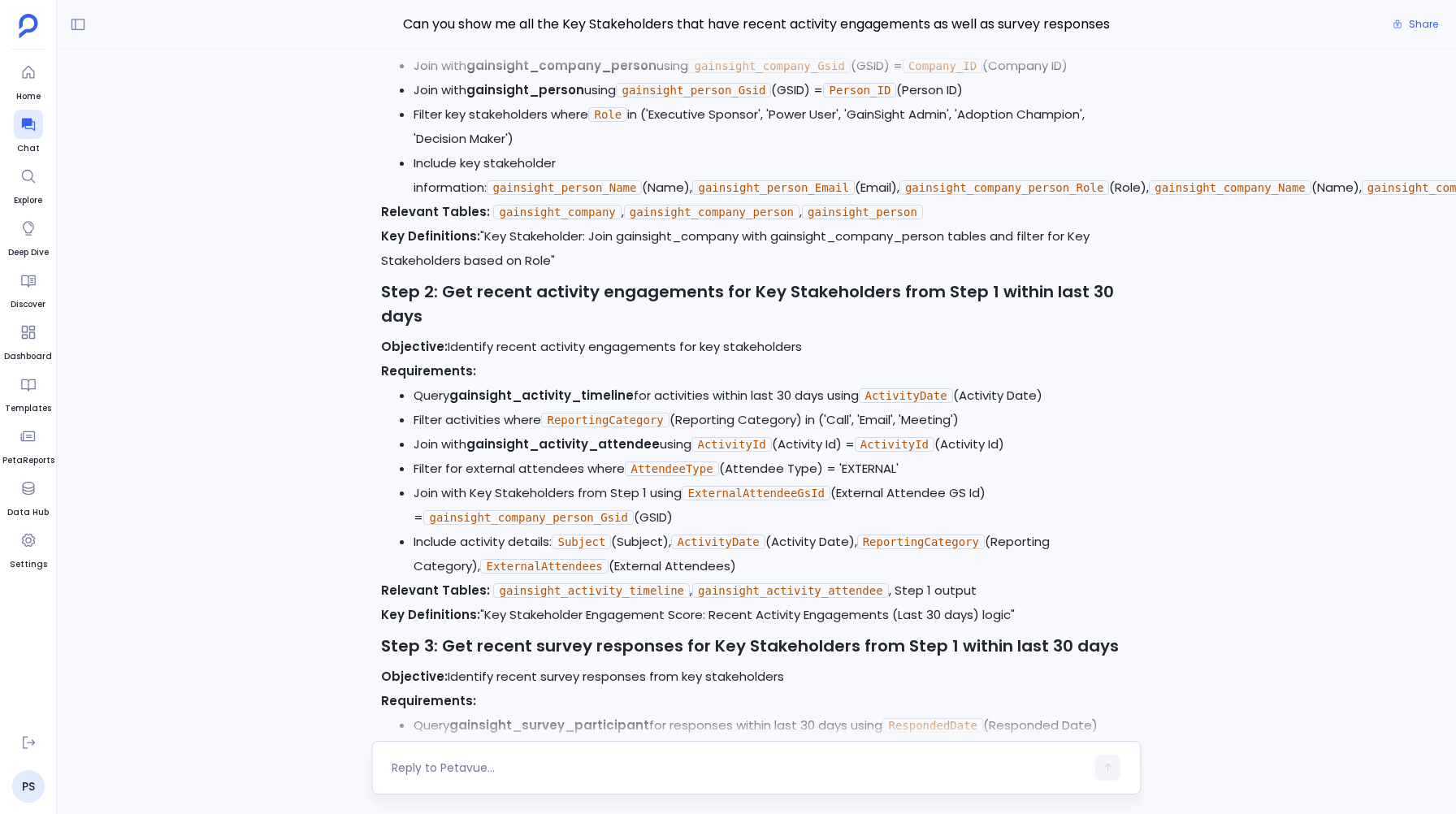
click at [399, 771] on textarea at bounding box center [738, 768] width 693 height 16
click at [424, 462] on li "Filter for external attendees where AttendeeType (Attendee Type) = 'EXTERNAL'" at bounding box center [772, 469] width 717 height 24
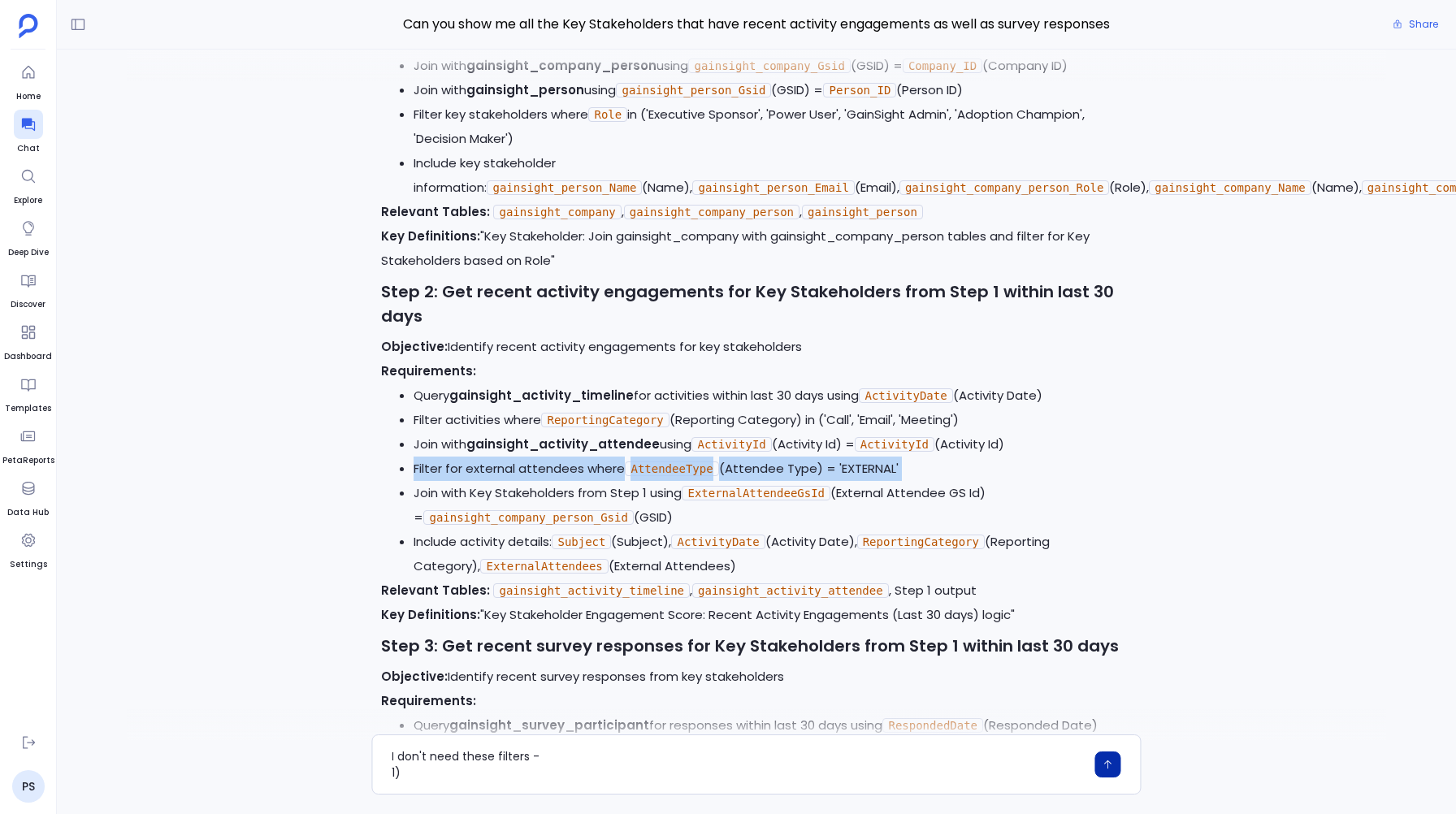
click at [424, 462] on li "Filter for external attendees where AttendeeType (Attendee Type) = 'EXTERNAL'" at bounding box center [772, 469] width 717 height 24
copy ul "Filter for external attendees where AttendeeType (Attendee Type) = 'EXTERNAL'"
click at [415, 776] on textarea "I don't need these filters - 1)" at bounding box center [738, 765] width 693 height 33
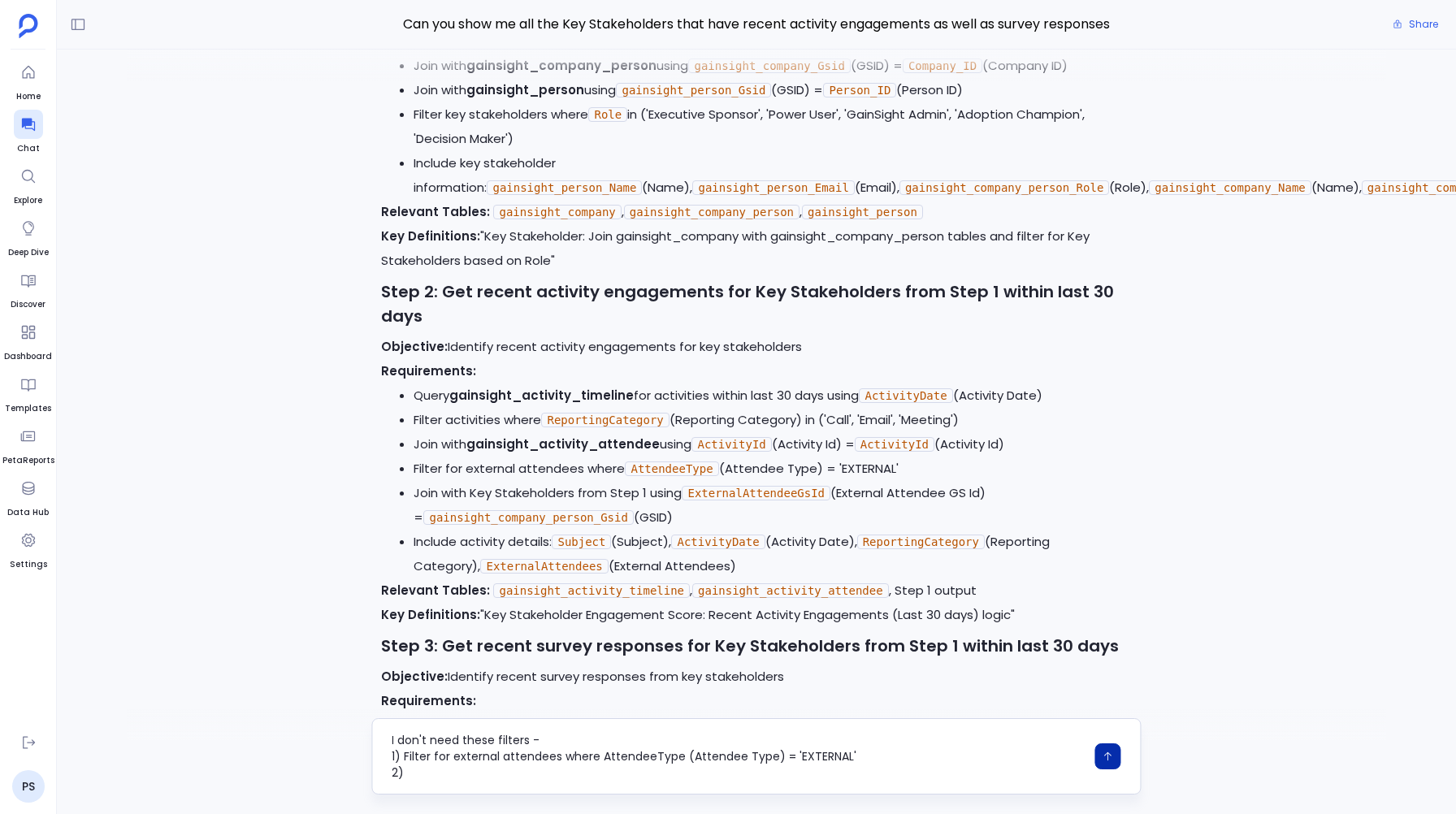
click at [542, 737] on textarea "I don't need these filters - 1) Filter for external attendees where AttendeeTyp…" at bounding box center [738, 757] width 693 height 49
click at [443, 773] on textarea "I don't need these filters - 1) Filter for external attendees where AttendeeTyp…" at bounding box center [738, 757] width 693 height 49
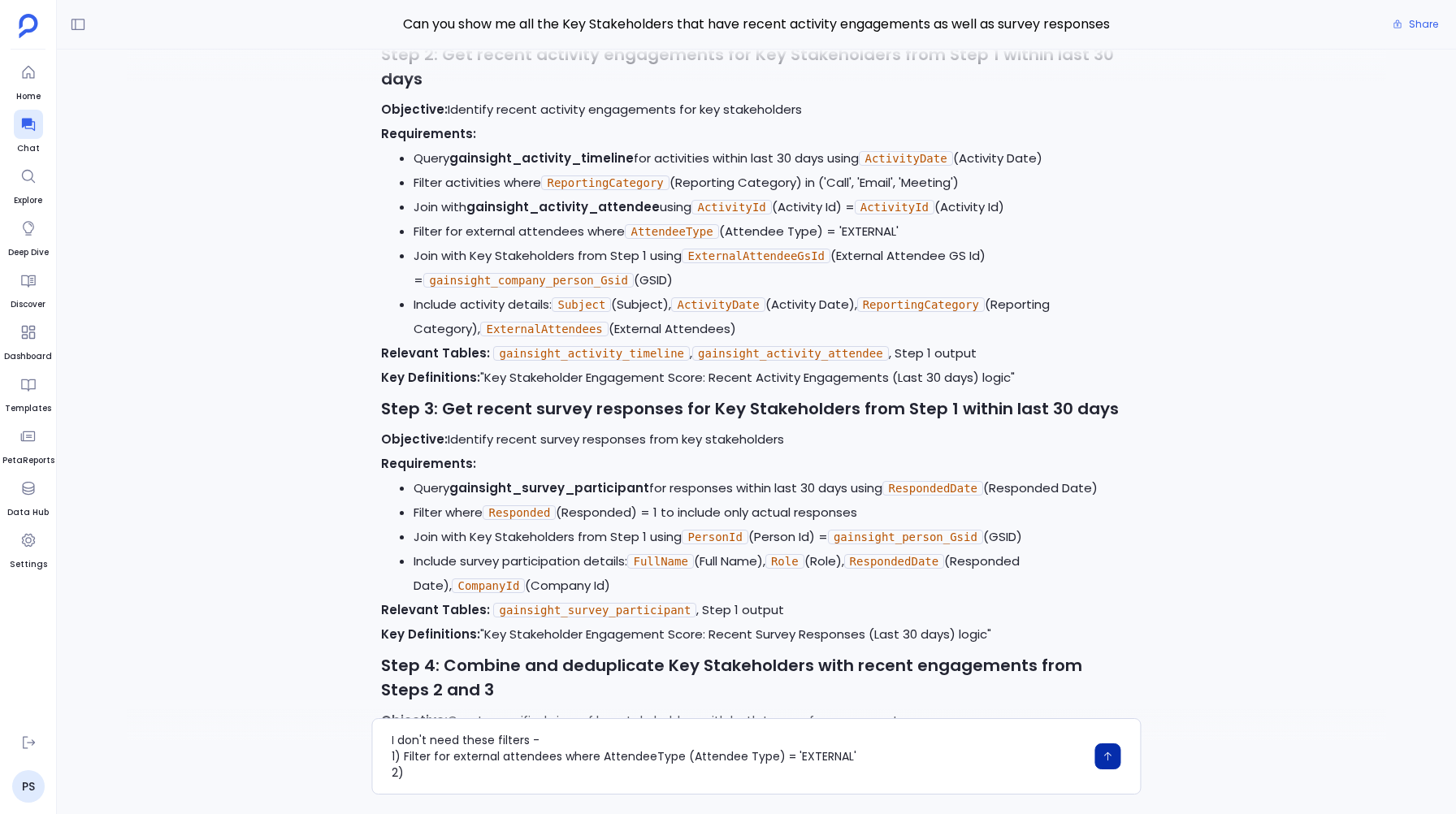
scroll to position [-384, 0]
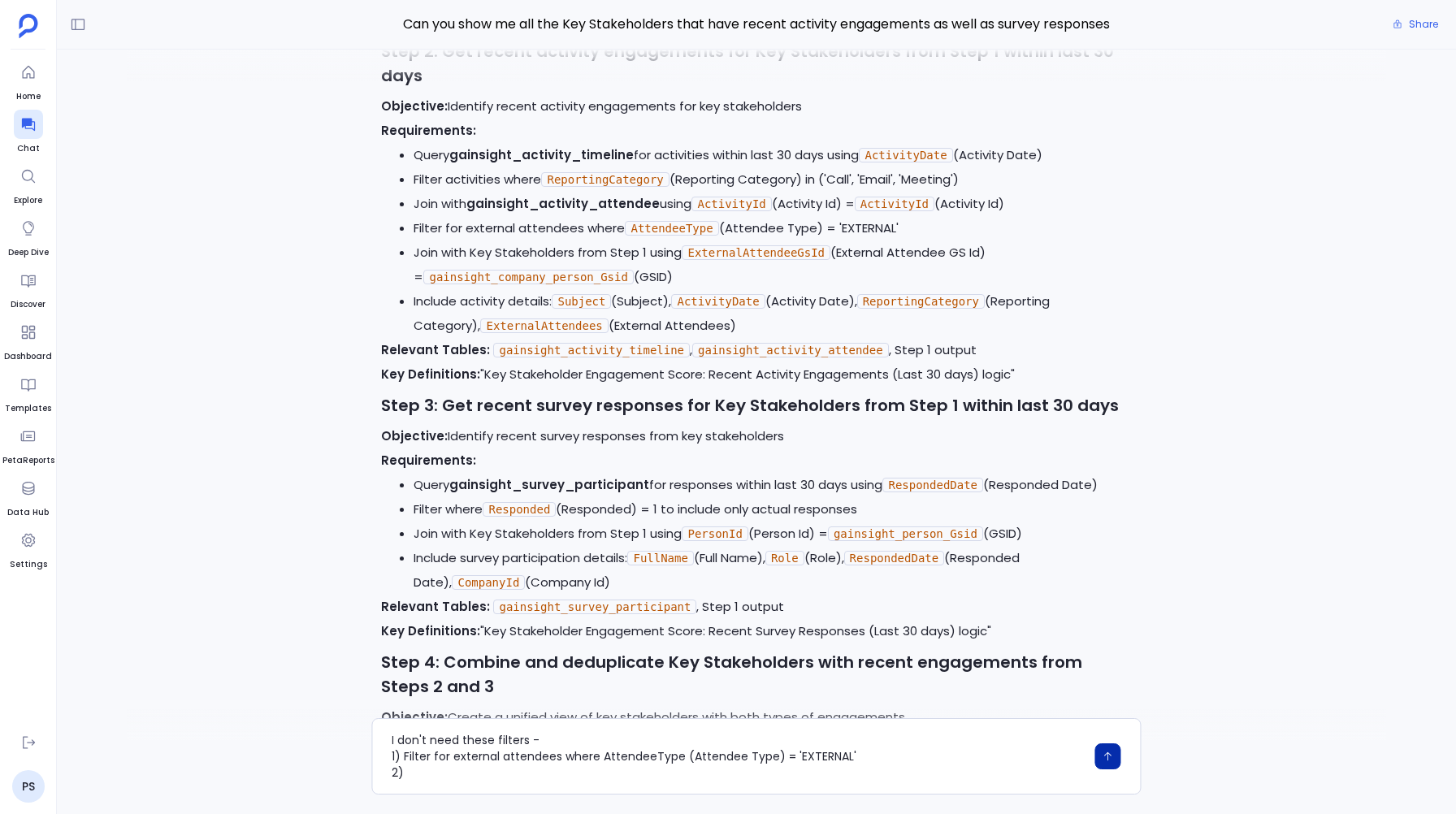
drag, startPoint x: 416, startPoint y: 510, endPoint x: 863, endPoint y: 509, distance: 447.0
click at [863, 509] on li "Filter where Responded (Responded) = 1 to include only actual responses" at bounding box center [772, 510] width 717 height 24
copy li "Filter where Responded (Responded) = 1 to include only actual responses"
click at [433, 776] on textarea "I don't need these filters - 1) Filter for external attendees where AttendeeTyp…" at bounding box center [738, 757] width 693 height 49
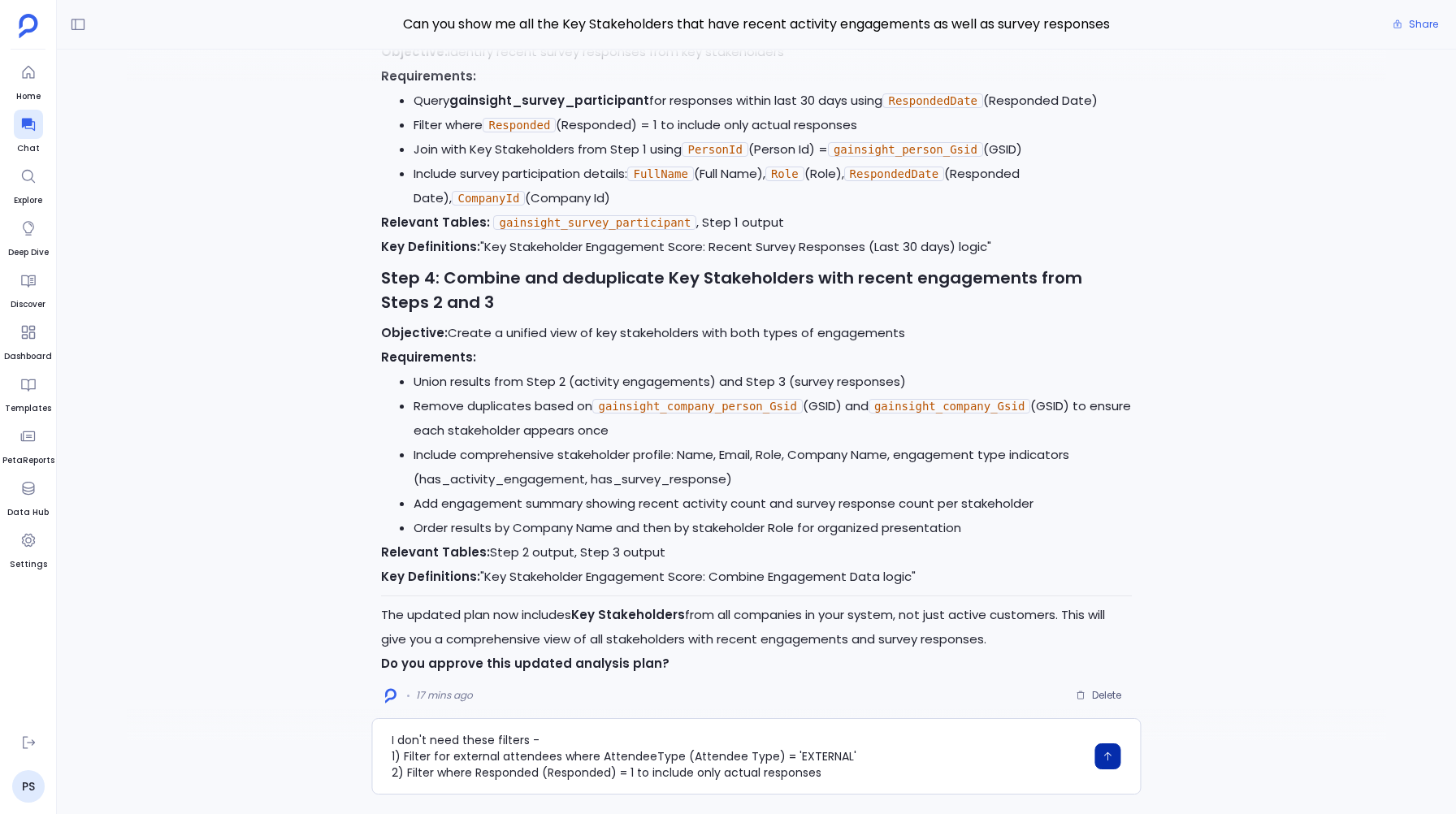
scroll to position [0, 0]
type textarea "I don't need these filters - 1) Filter for external attendees where AttendeeTyp…"
click at [1105, 755] on icon "button" at bounding box center [1108, 757] width 11 height 11
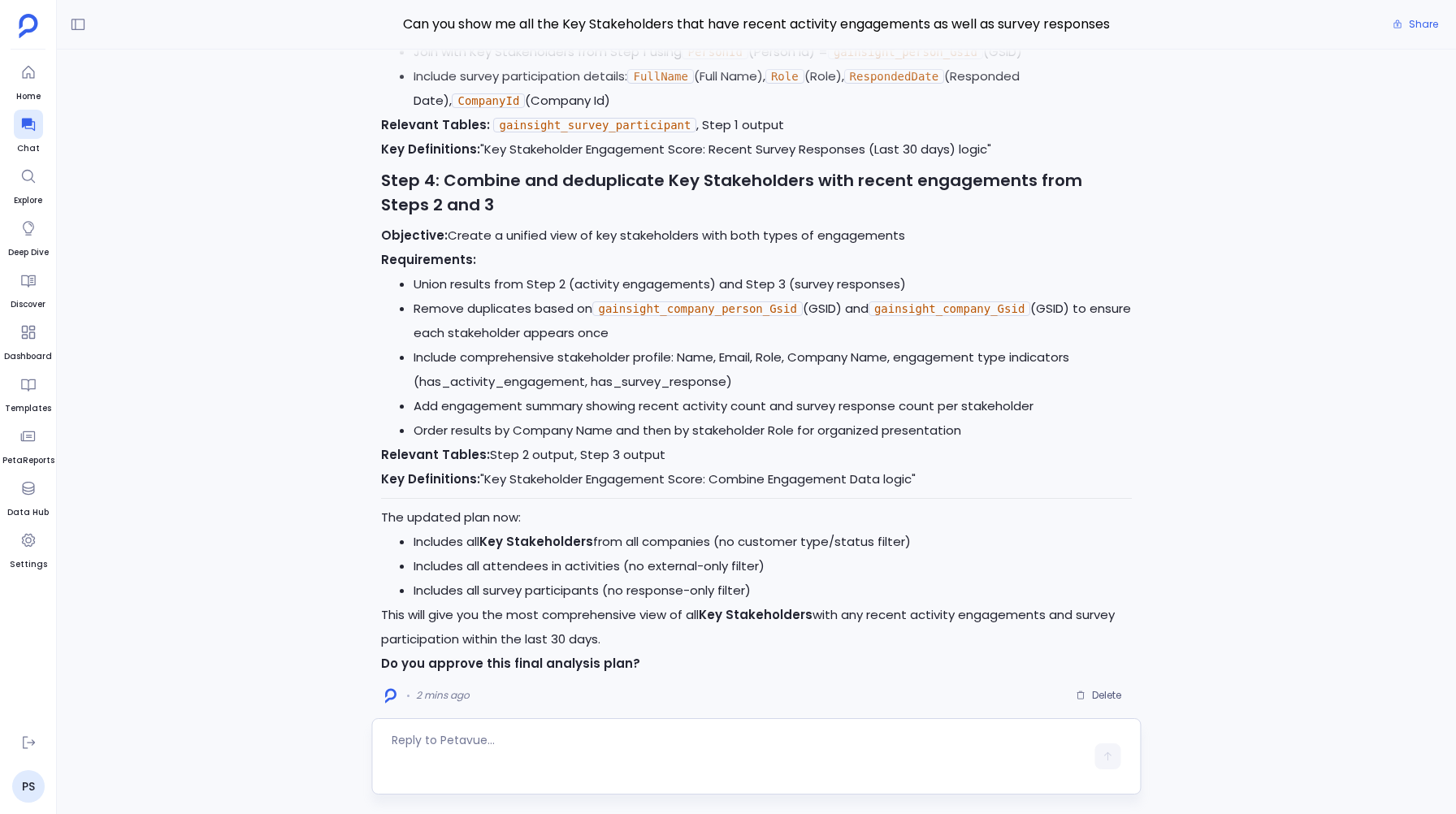
click at [406, 753] on textarea at bounding box center [738, 757] width 693 height 49
type textarea "Yes"
click at [1106, 763] on icon "button" at bounding box center [1108, 768] width 11 height 11
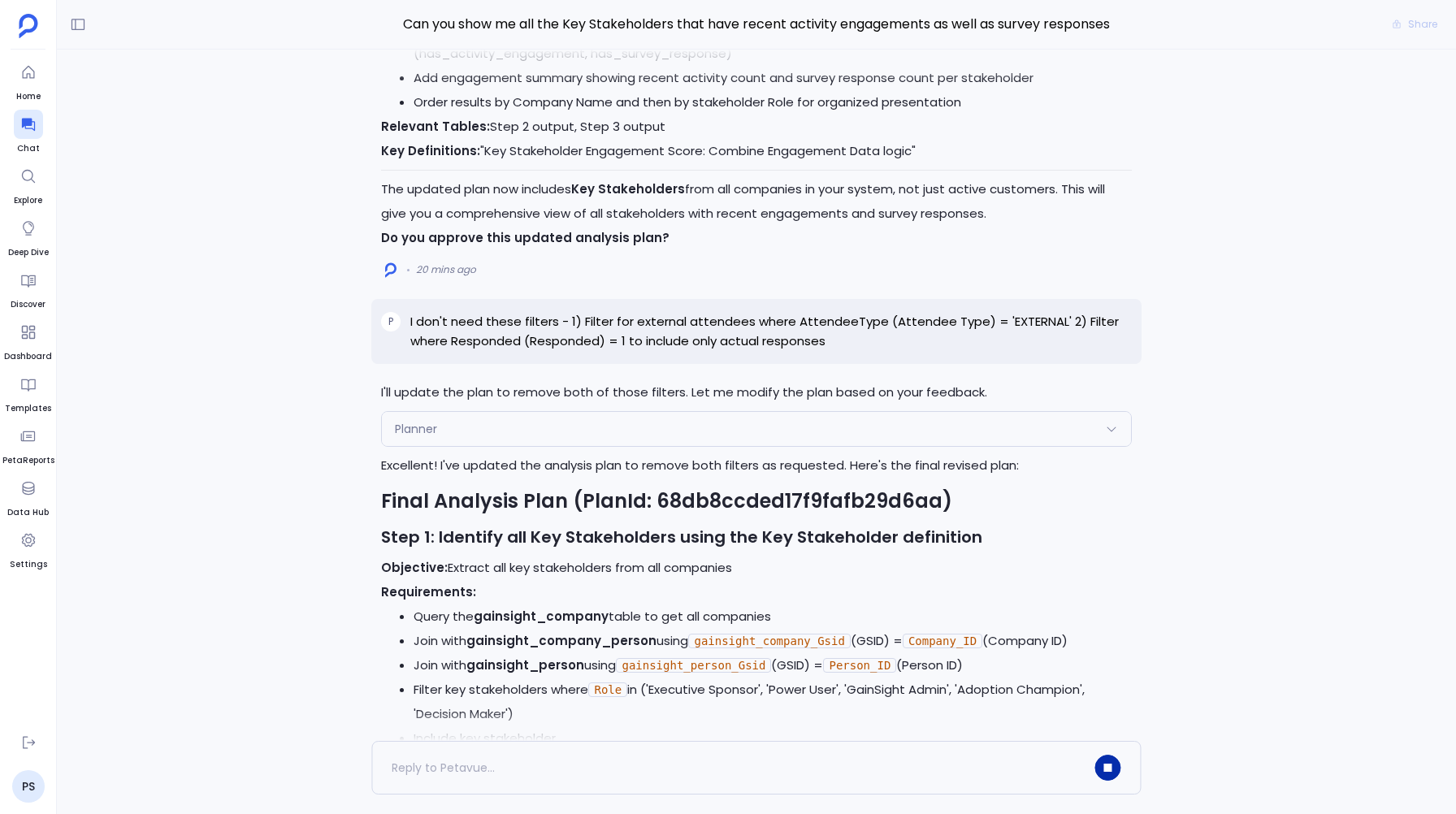
click at [485, 412] on div "Planner" at bounding box center [756, 429] width 748 height 34
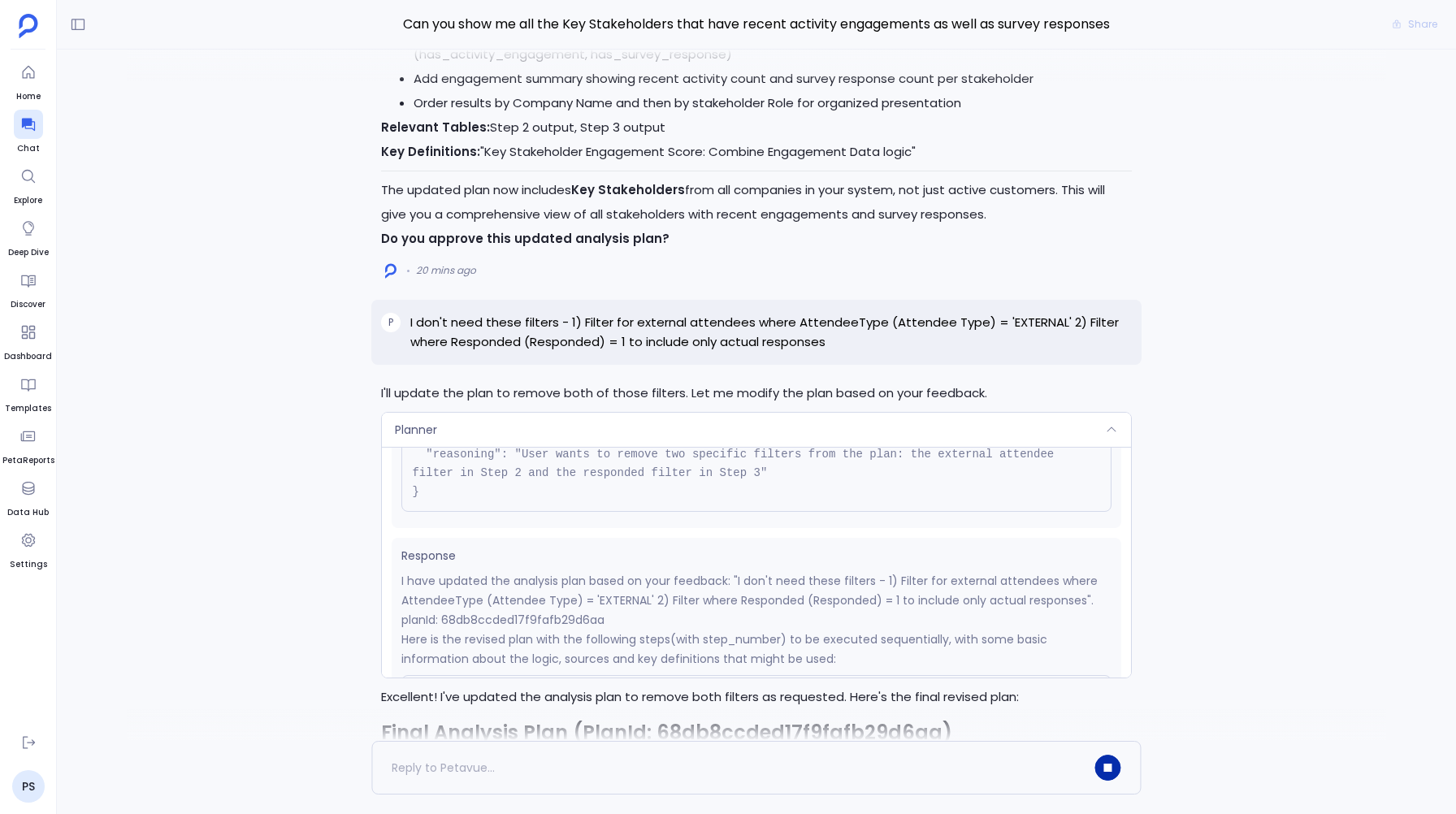
scroll to position [218, 0]
click at [571, 413] on div "Planner" at bounding box center [756, 430] width 748 height 34
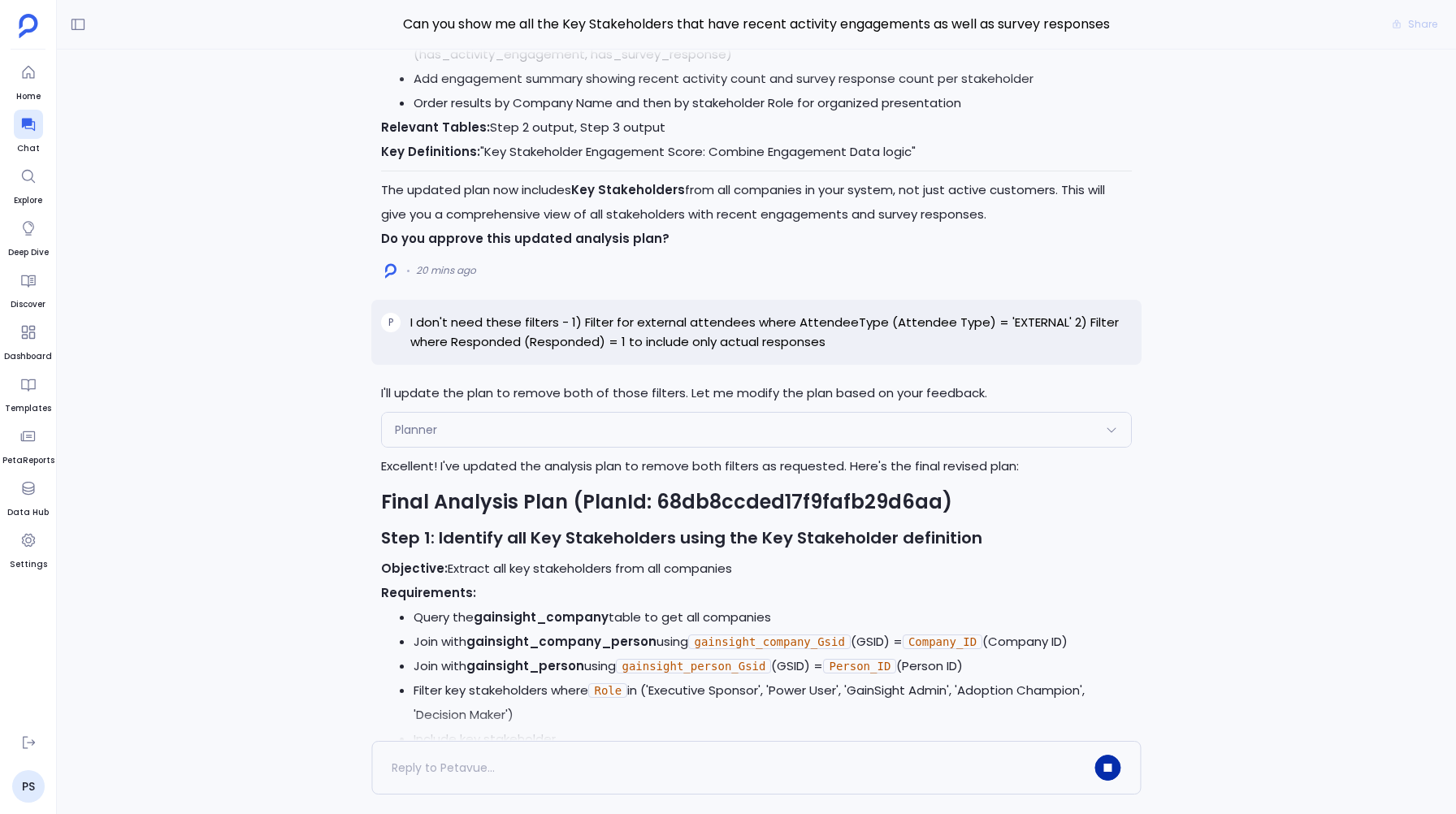
scroll to position [0, 0]
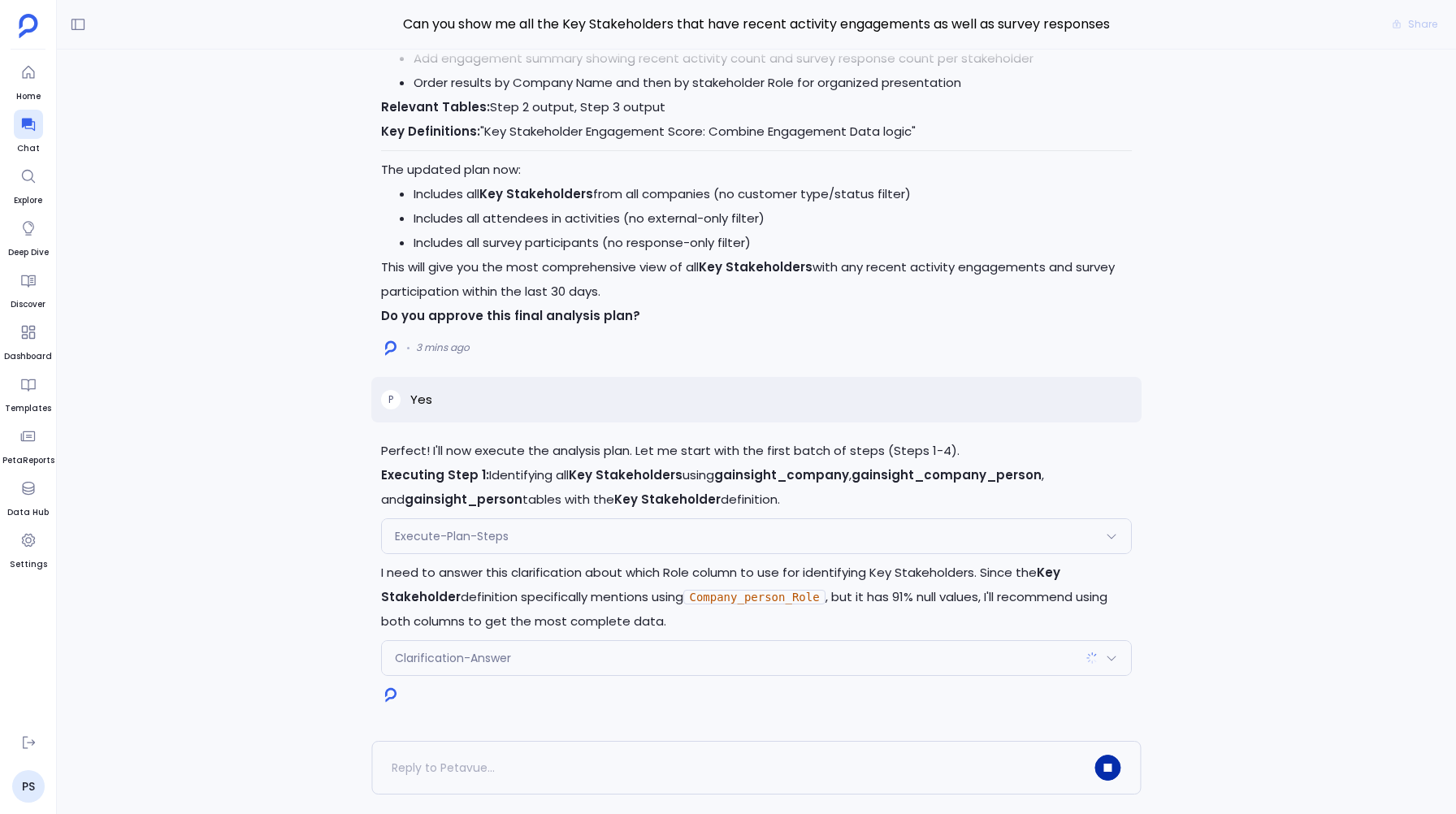
click at [512, 529] on div "Execute-Plan-Steps" at bounding box center [756, 537] width 748 height 34
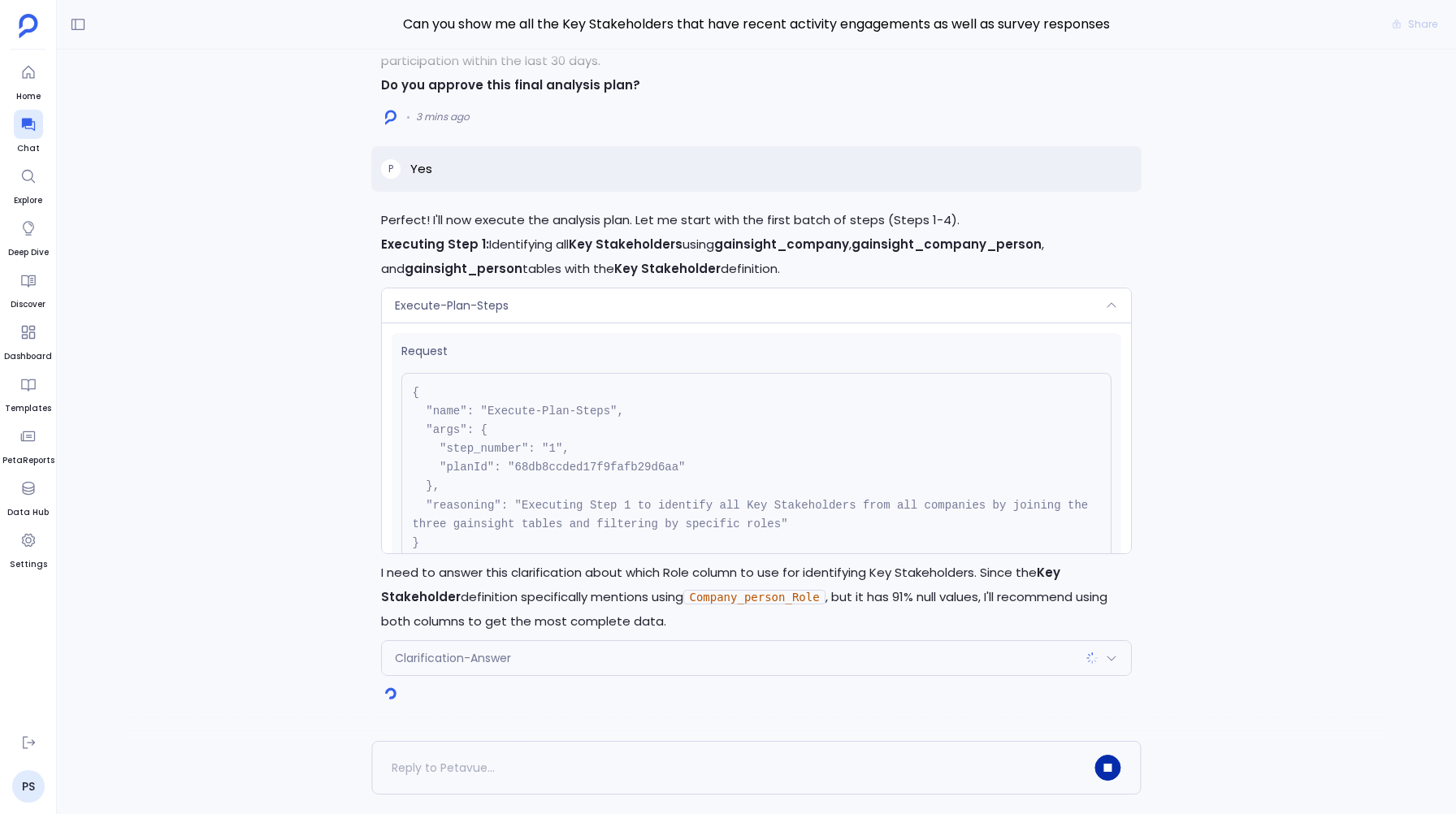
click at [567, 312] on div "Execute-Plan-Steps" at bounding box center [756, 306] width 748 height 34
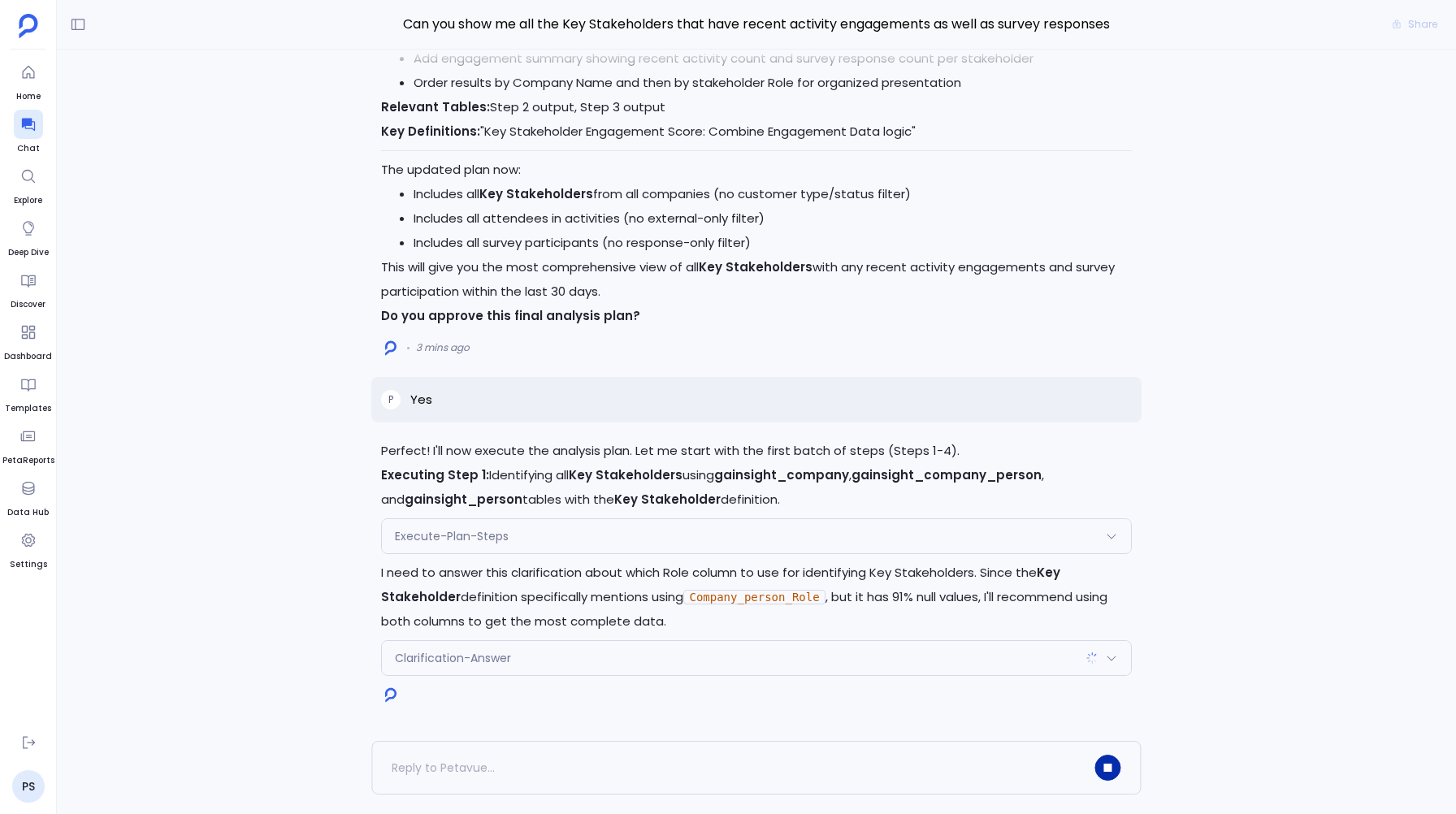
click at [461, 655] on span "Clarification-Answer" at bounding box center [452, 658] width 116 height 16
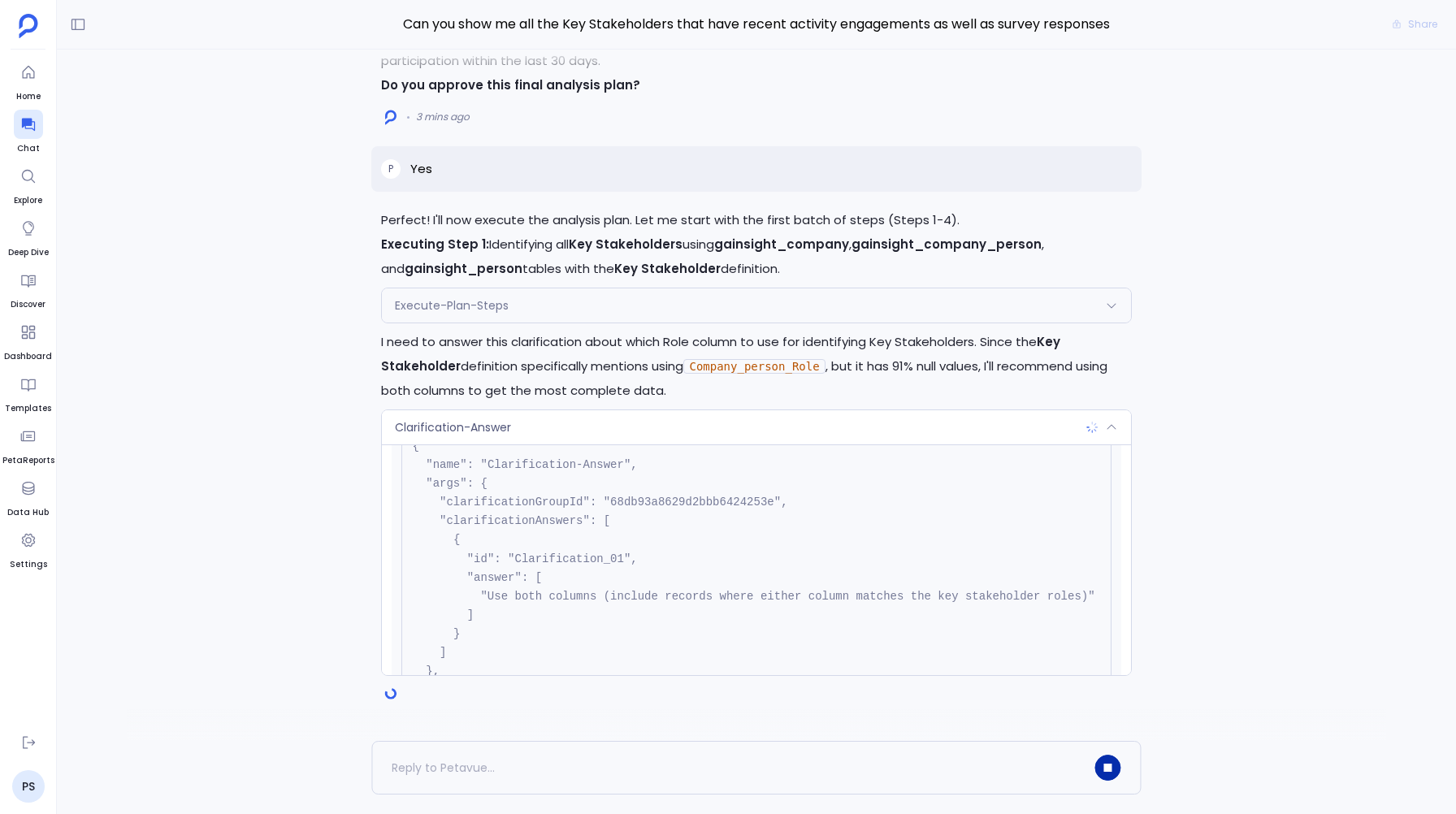
scroll to position [71, 0]
click at [467, 425] on span "Clarification-Answer" at bounding box center [452, 427] width 116 height 16
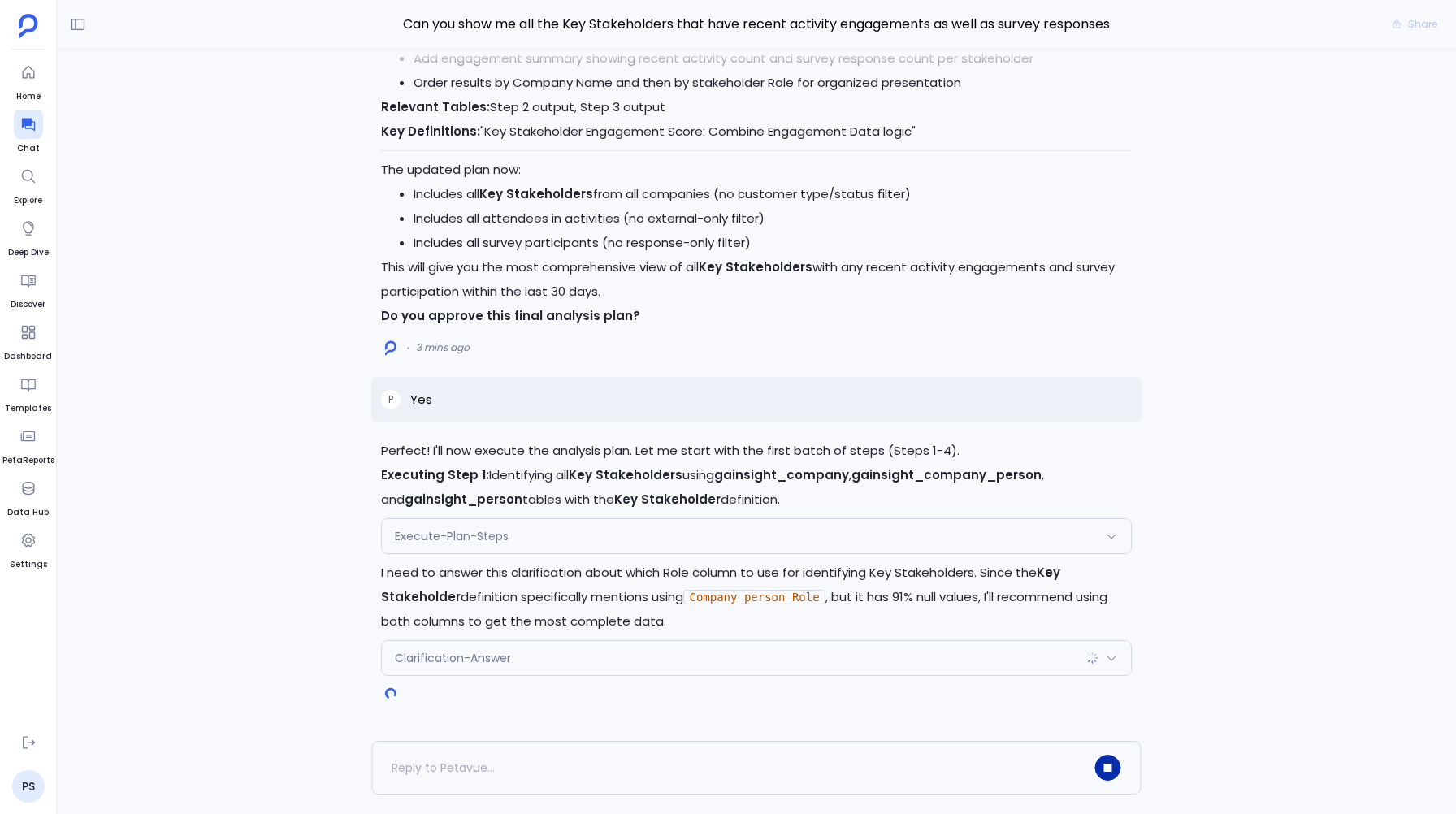
click at [472, 541] on span "Execute-Plan-Steps" at bounding box center [452, 537] width 114 height 16
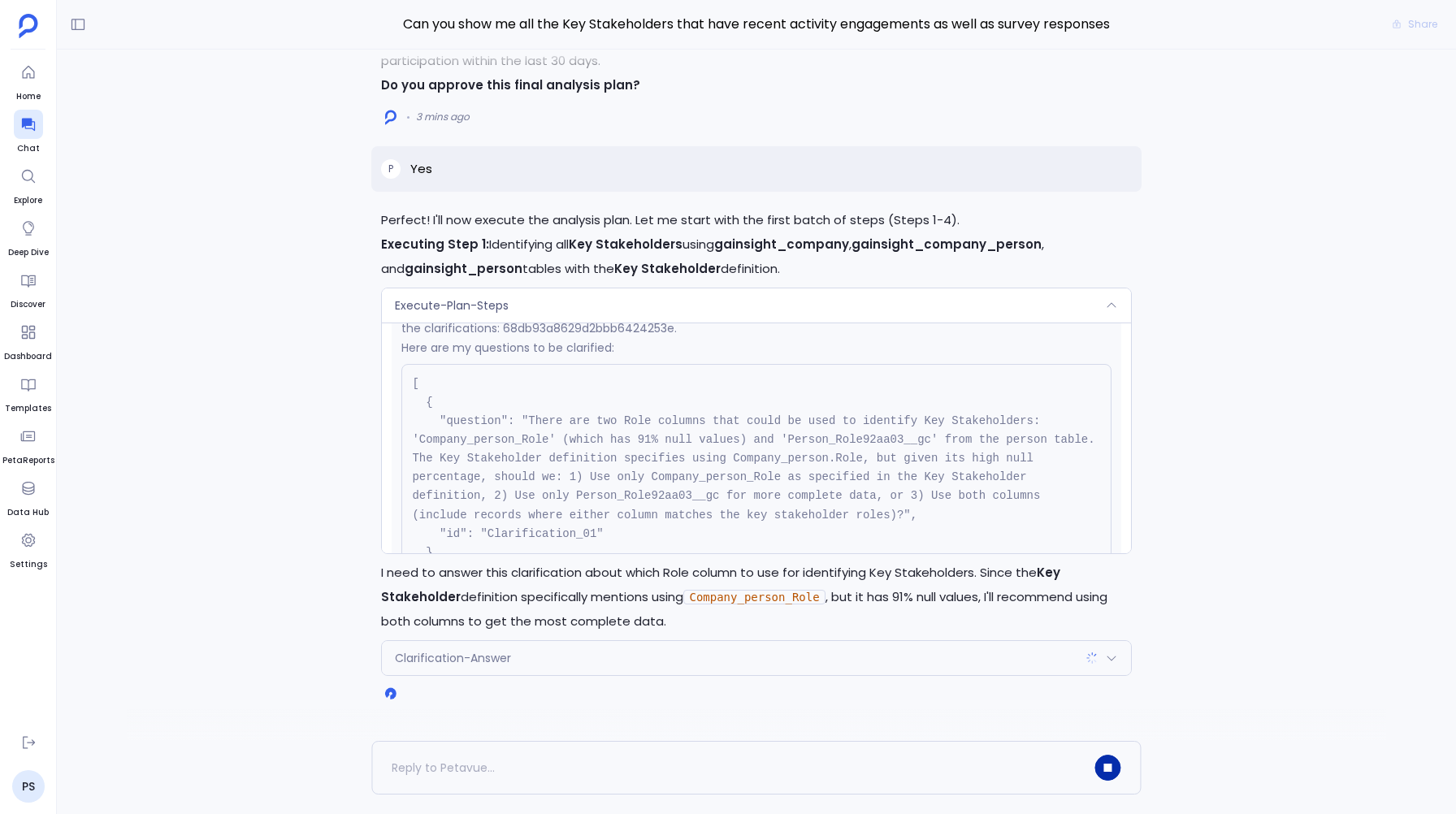
scroll to position [343, 0]
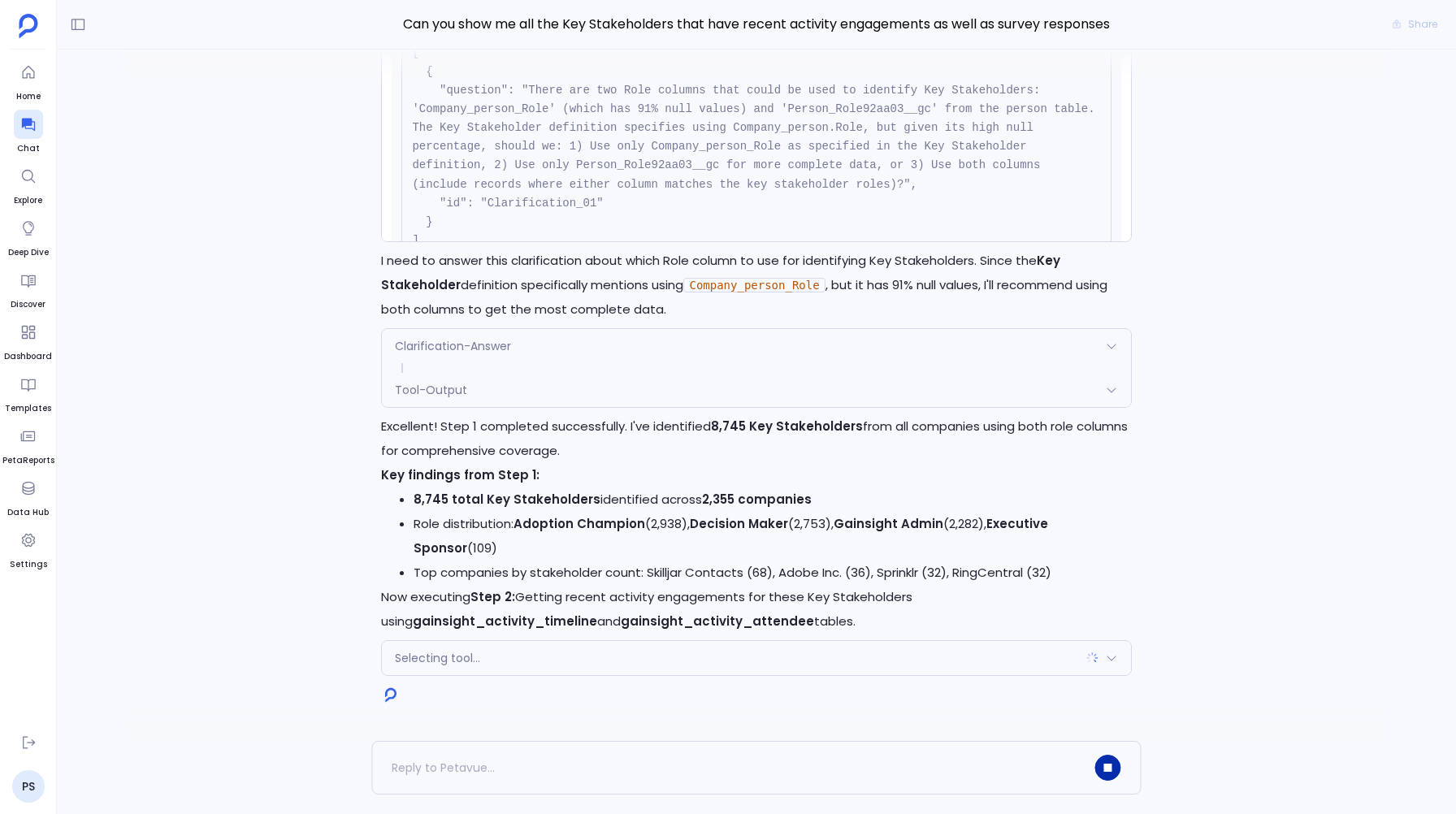
click at [525, 380] on div "Tool-Output" at bounding box center [756, 390] width 748 height 34
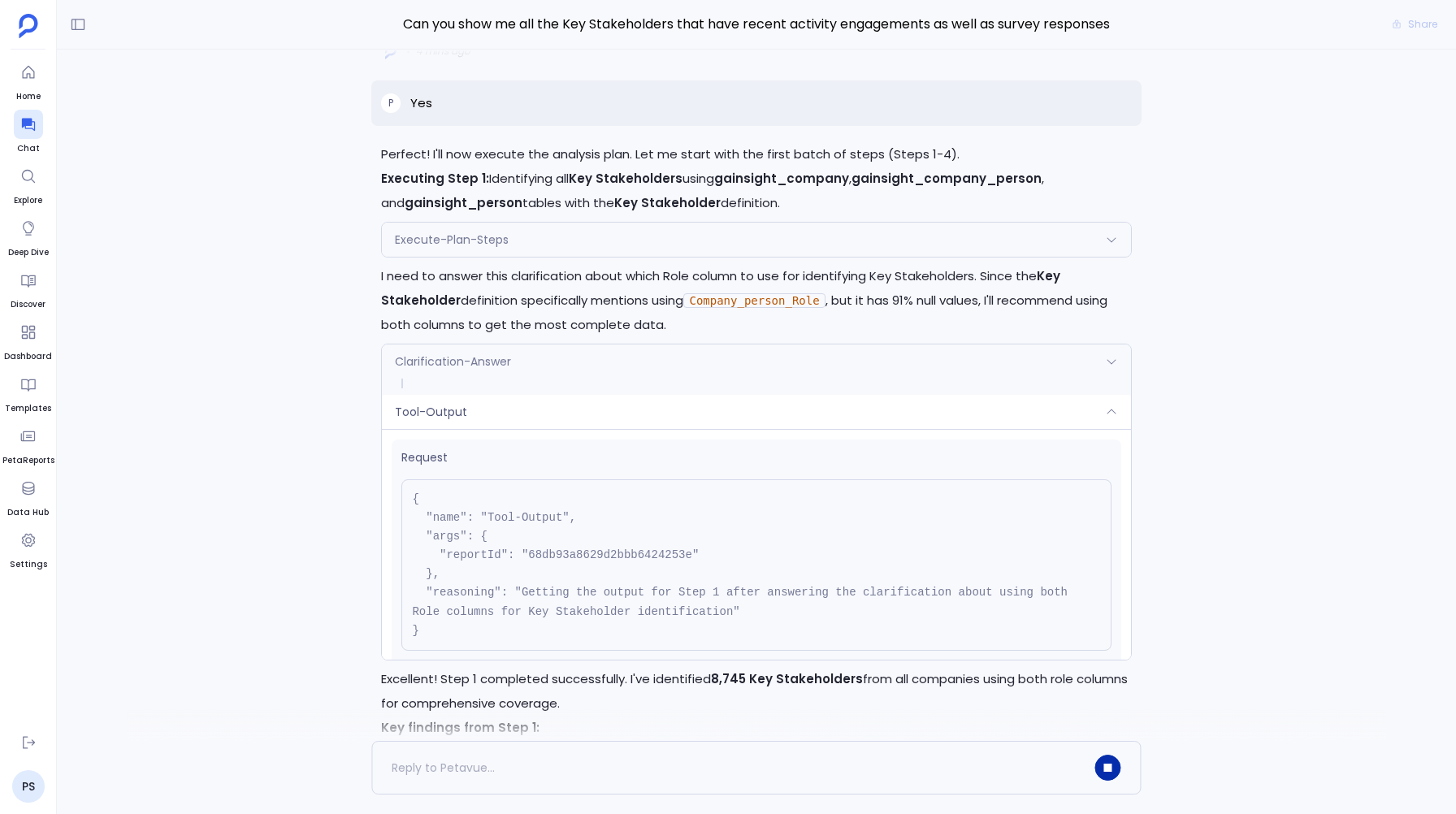
scroll to position [-249, 0]
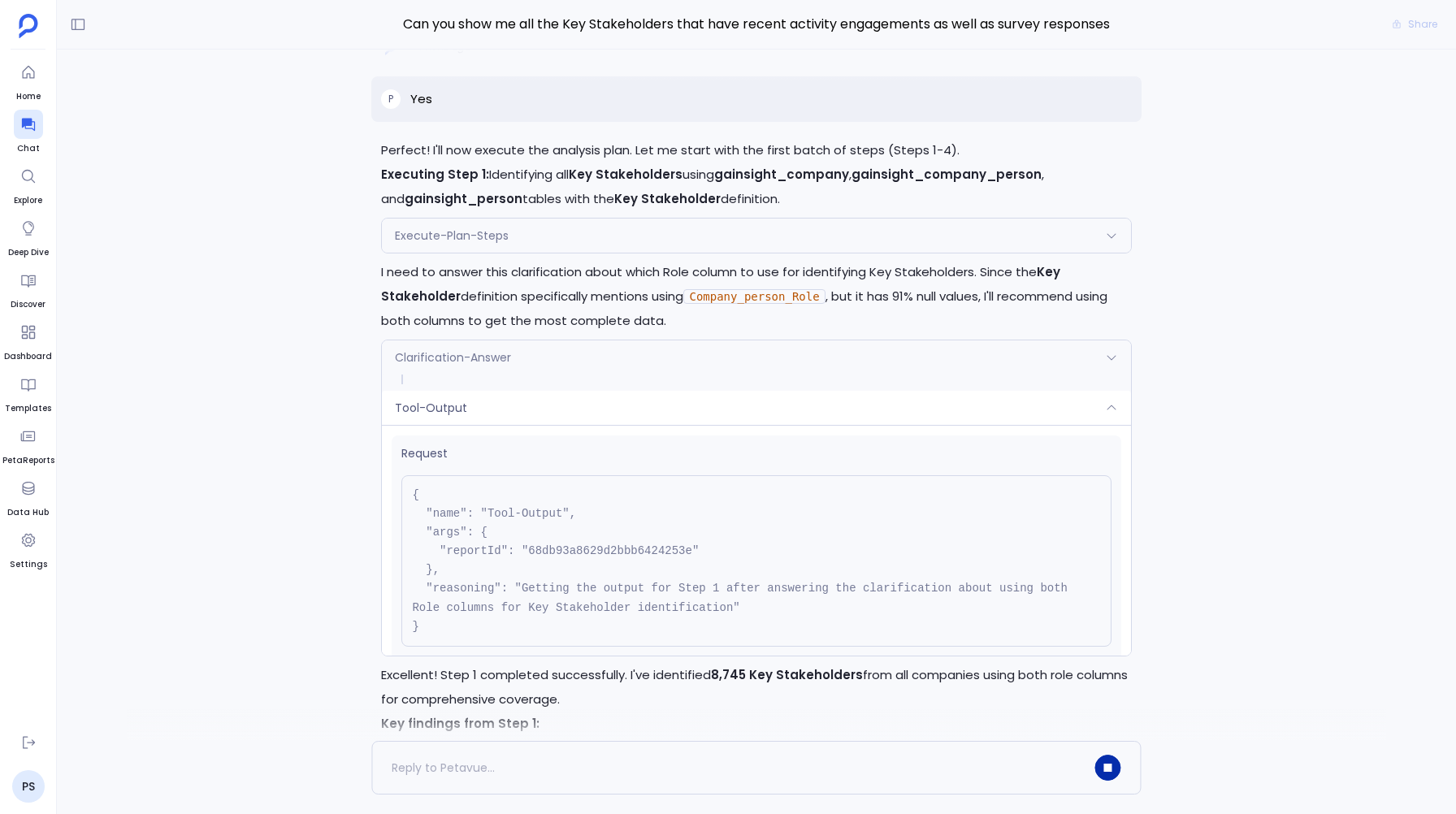
click at [479, 368] on div "Clarification-Answer" at bounding box center [756, 358] width 748 height 34
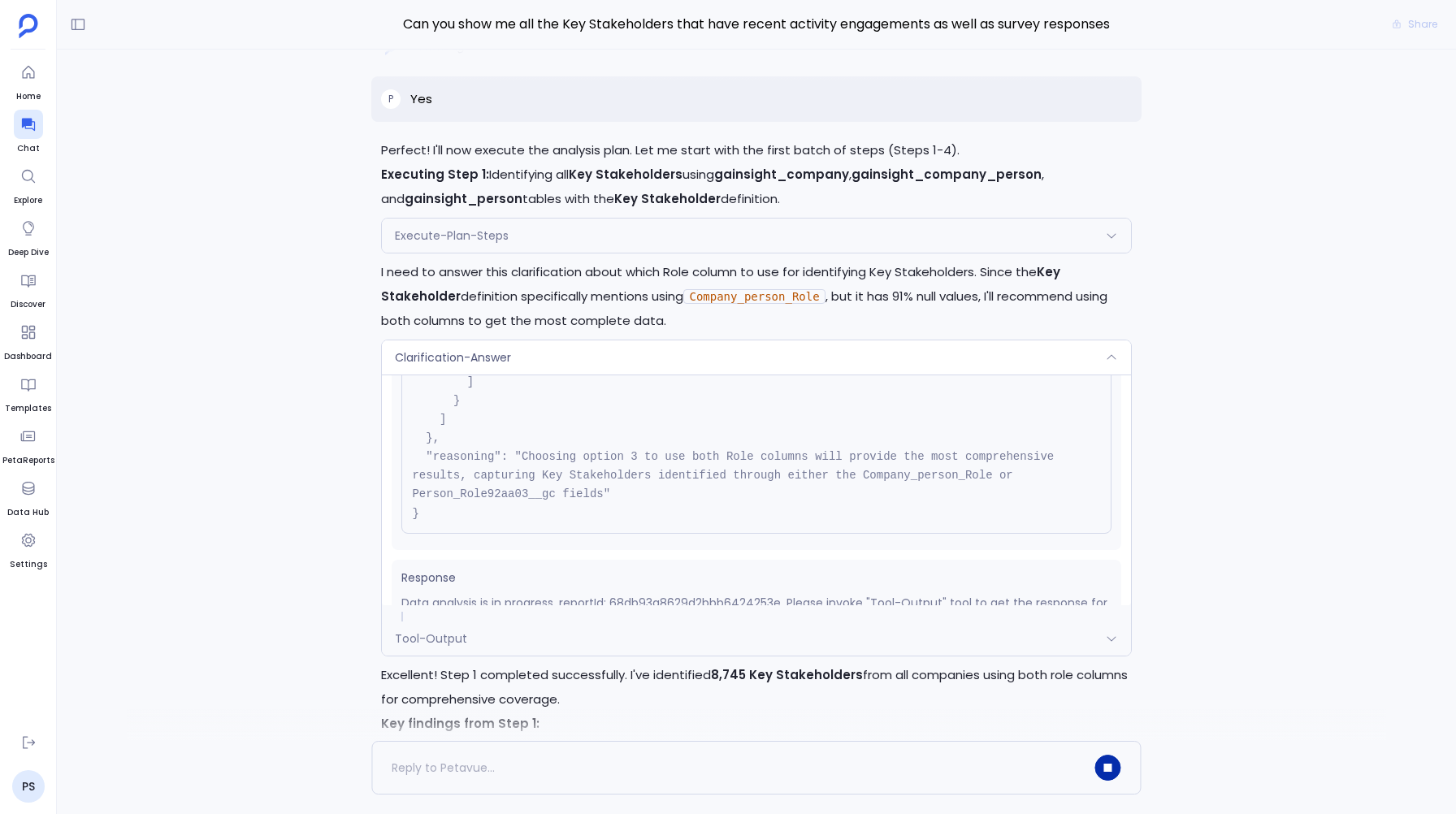
scroll to position [232, 0]
click at [473, 347] on div "Clarification-Answer" at bounding box center [756, 358] width 748 height 34
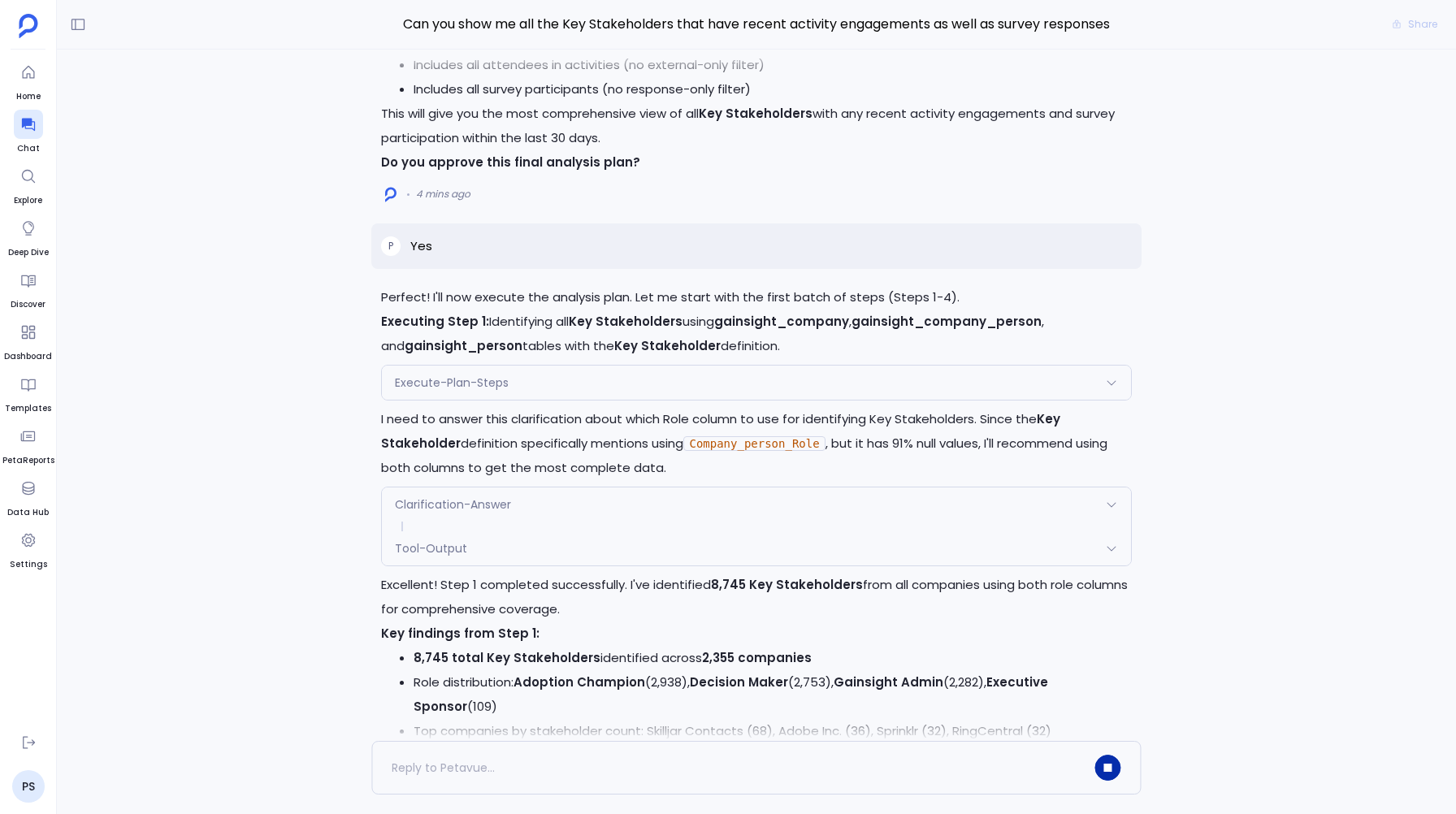
click at [464, 377] on span "Execute-Plan-Steps" at bounding box center [452, 383] width 114 height 16
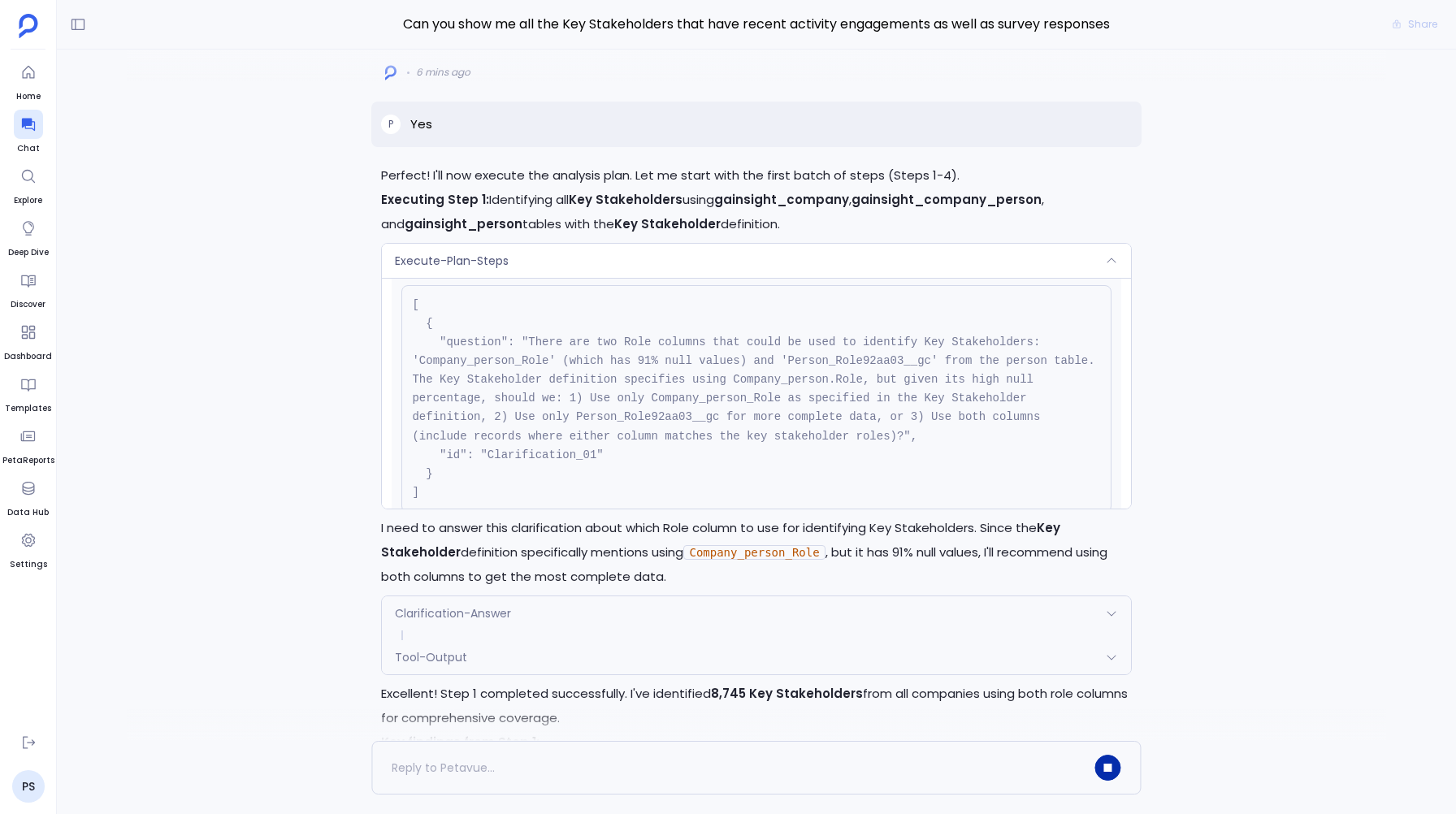
scroll to position [-843, 0]
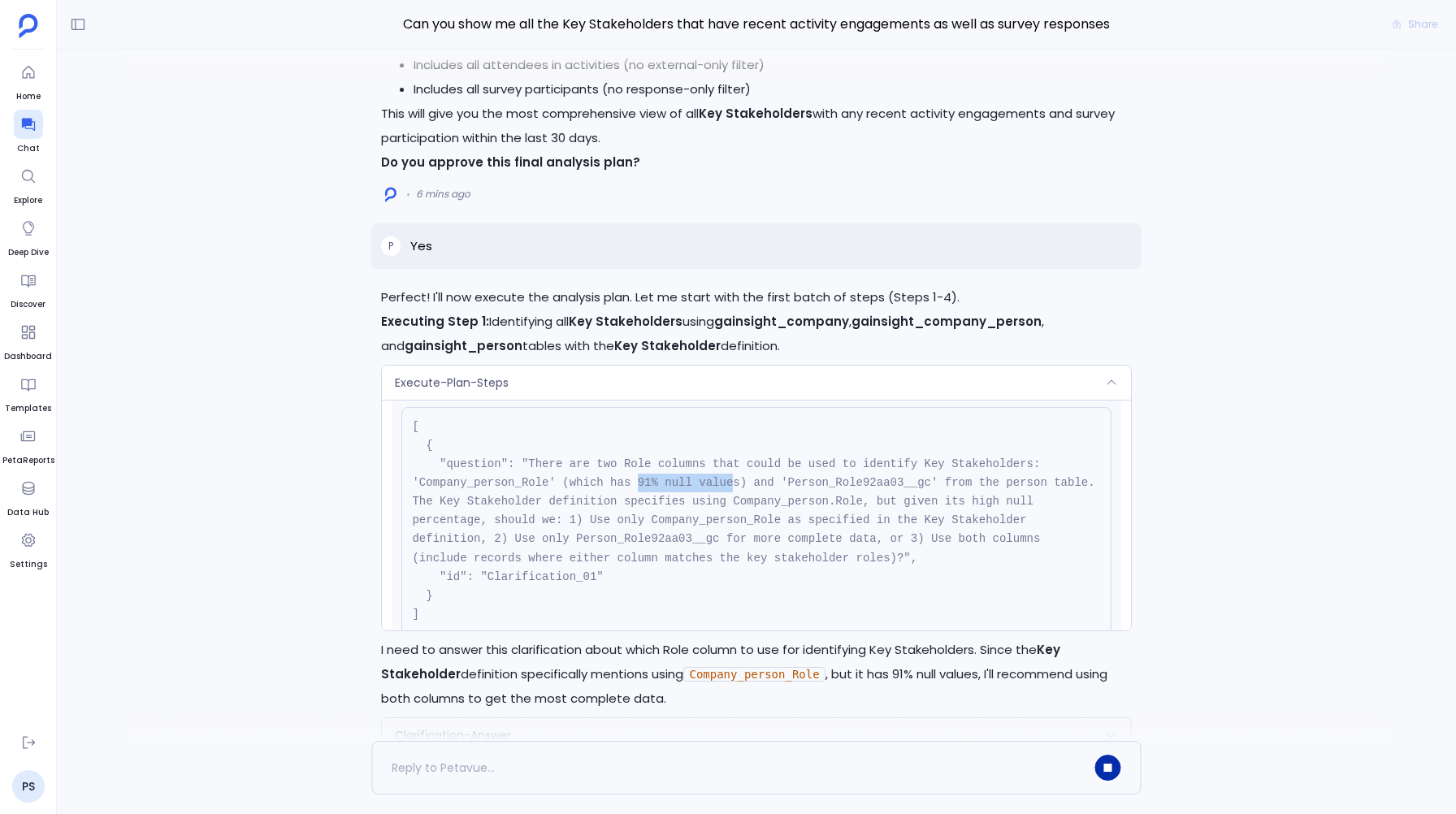
drag, startPoint x: 637, startPoint y: 488, endPoint x: 732, endPoint y: 487, distance: 95.0
click at [732, 487] on code "[ { "question": "There are two Role columns that could be used to identify Key …" at bounding box center [757, 520] width 690 height 201
drag, startPoint x: 805, startPoint y: 481, endPoint x: 1070, endPoint y: 467, distance: 265.4
click at [1070, 467] on pre "[ { "question": "There are two Role columns that could be used to identify Key …" at bounding box center [756, 520] width 709 height 228
drag, startPoint x: 863, startPoint y: 483, endPoint x: 1017, endPoint y: 477, distance: 154.1
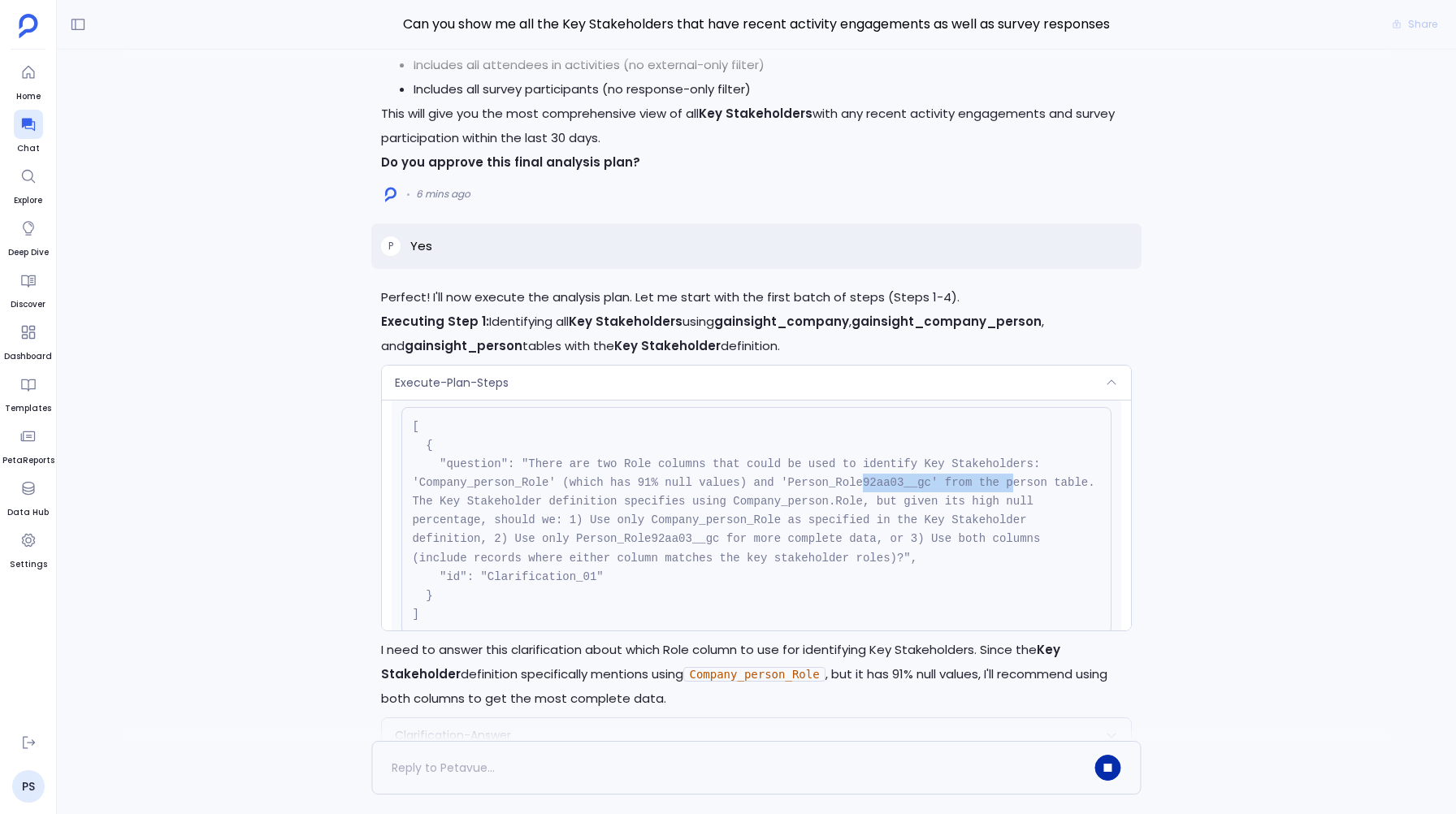
click at [1017, 477] on code "[ { "question": "There are two Role columns that could be used to identify Key …" at bounding box center [757, 520] width 690 height 201
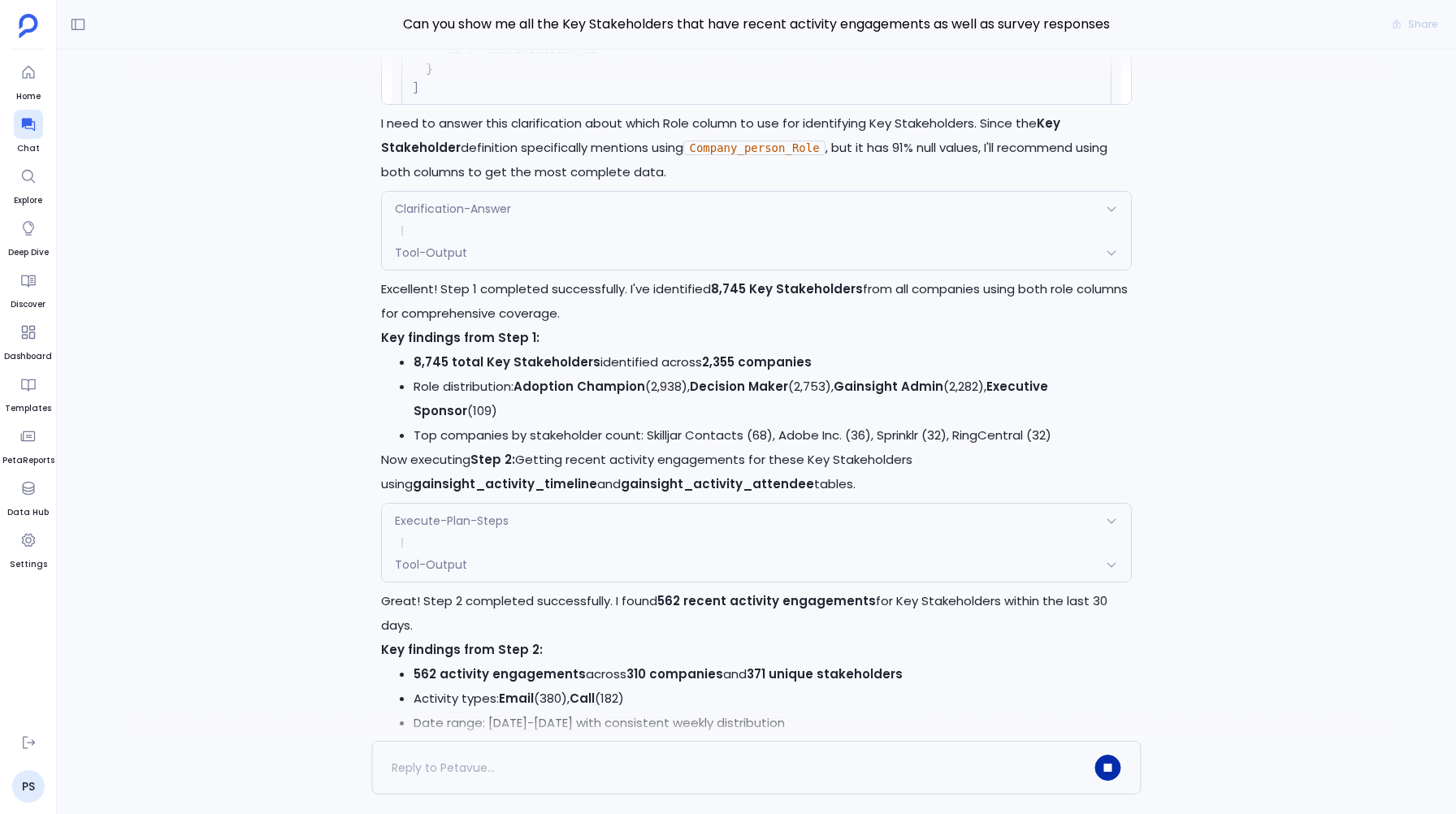
scroll to position [-310, 0]
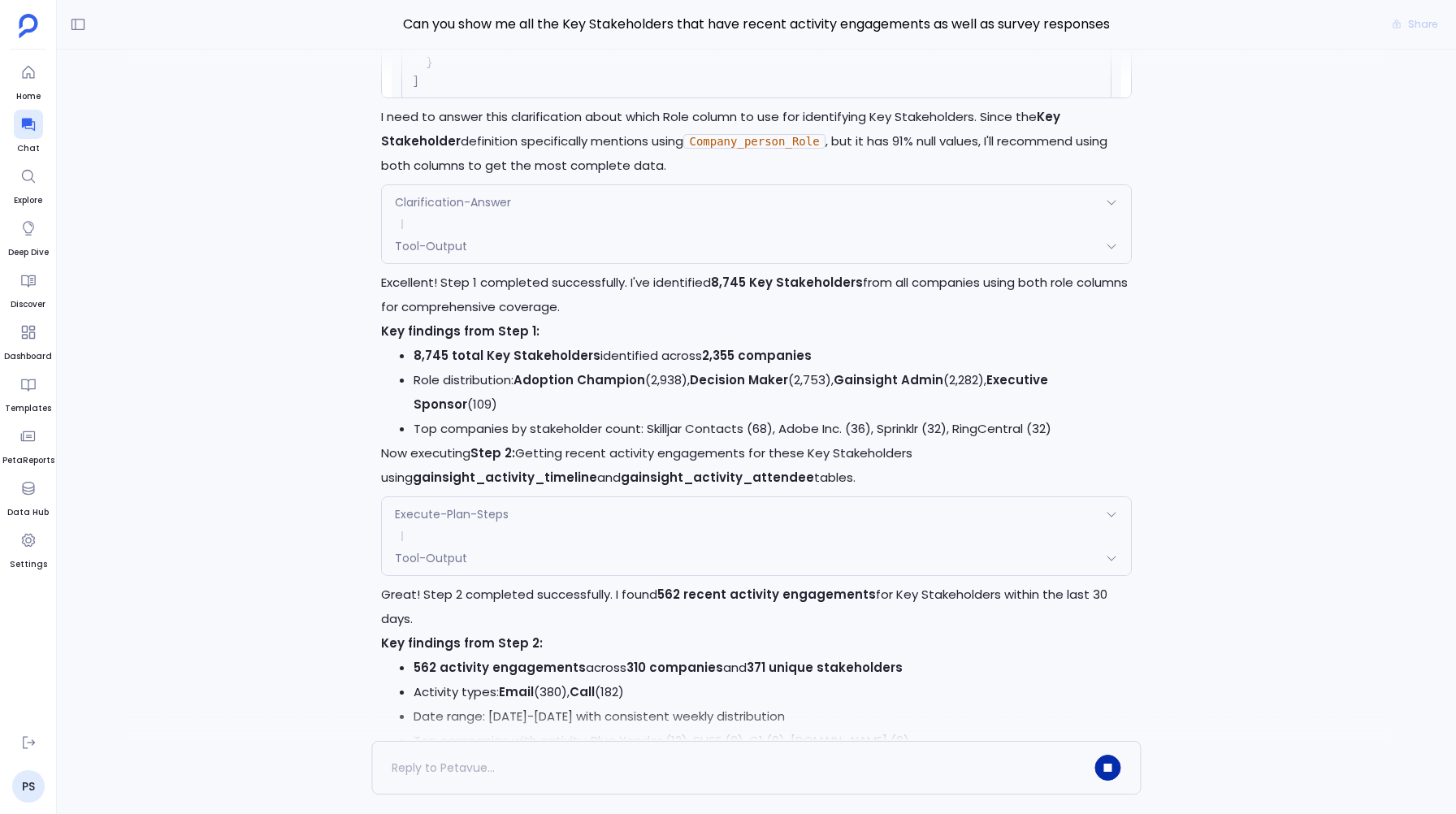
click at [463, 201] on span "Clarification-Answer" at bounding box center [452, 202] width 116 height 16
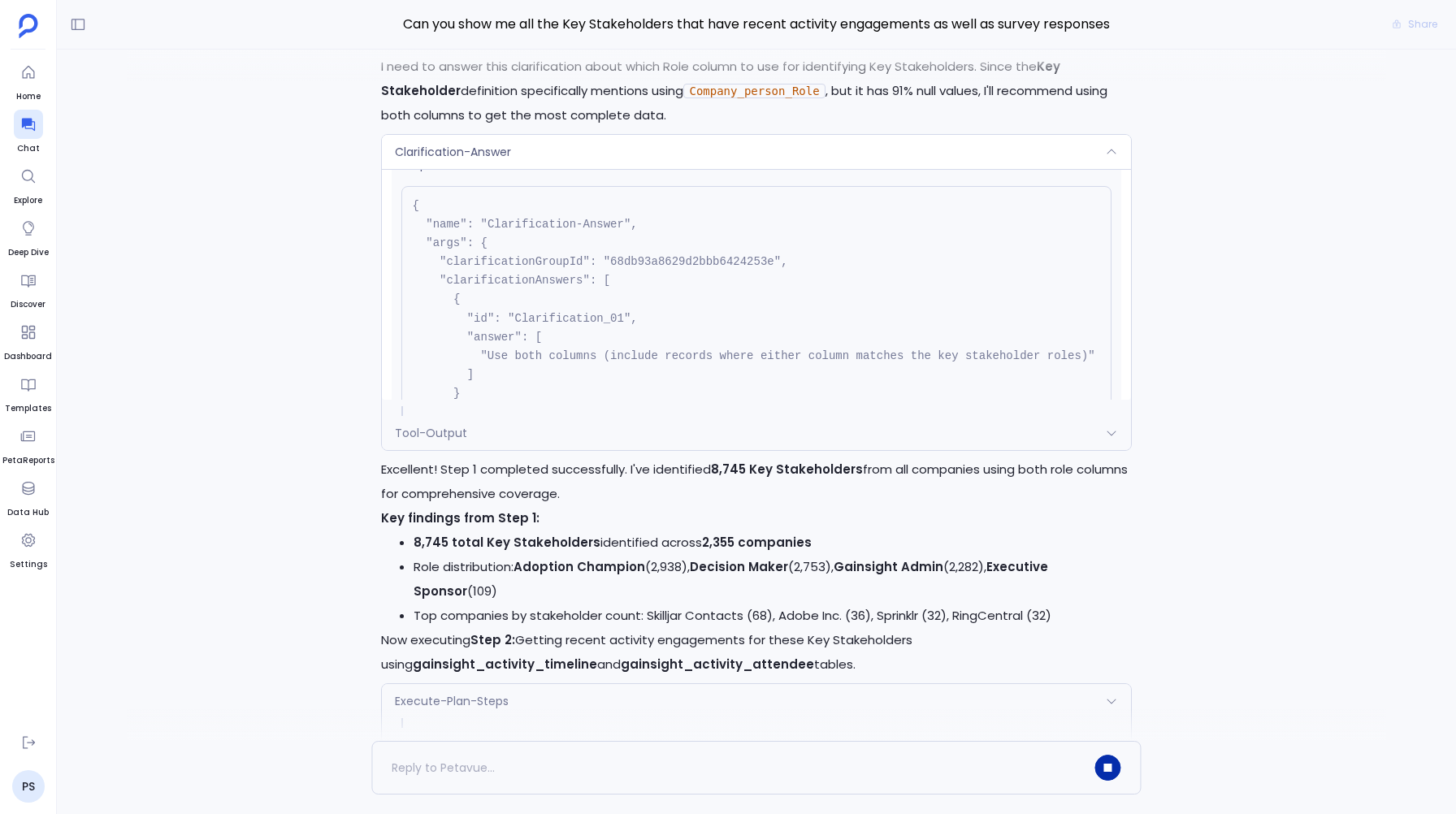
scroll to position [0, 0]
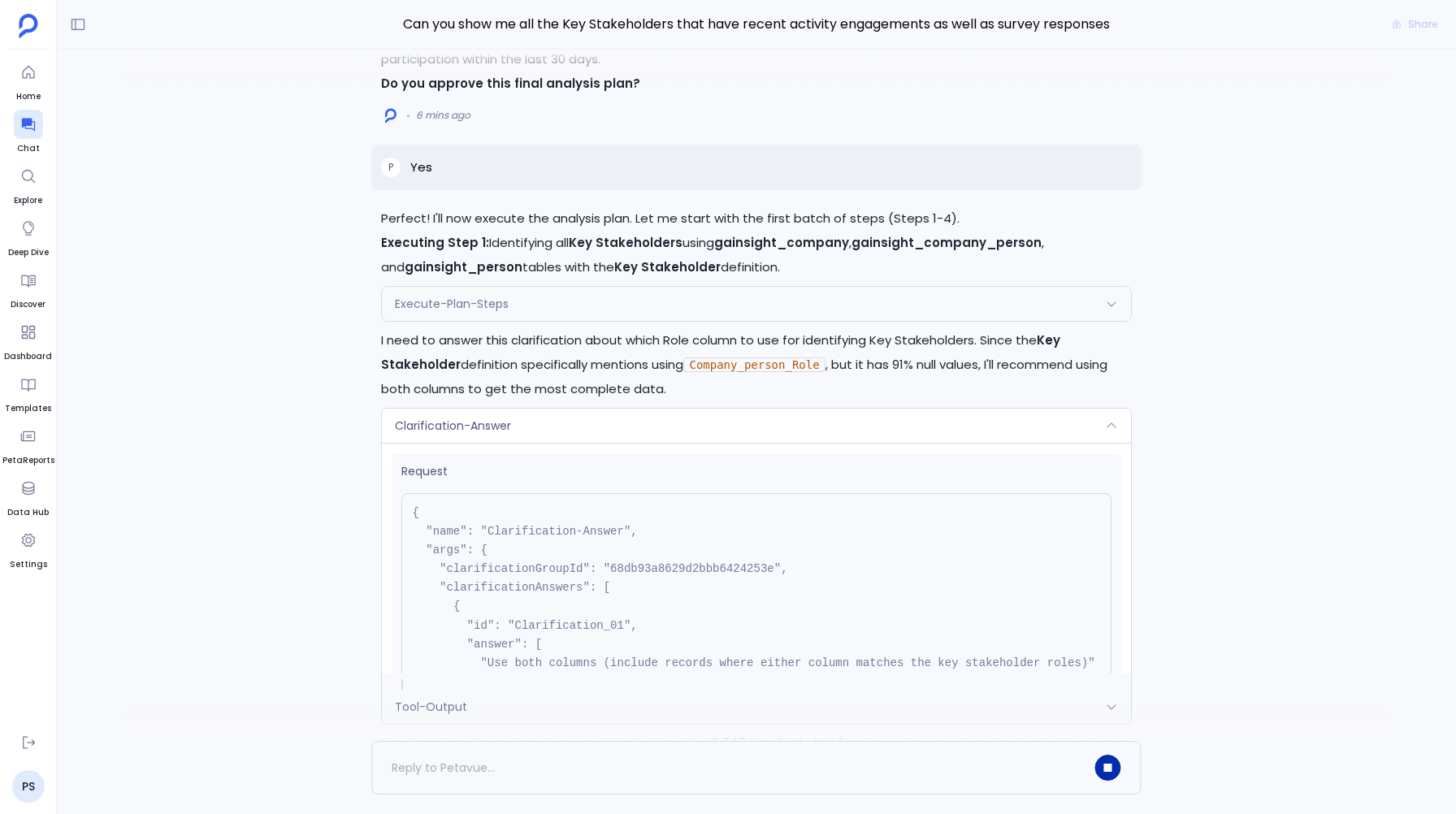
click at [521, 316] on div "Execute-Plan-Steps" at bounding box center [756, 304] width 748 height 34
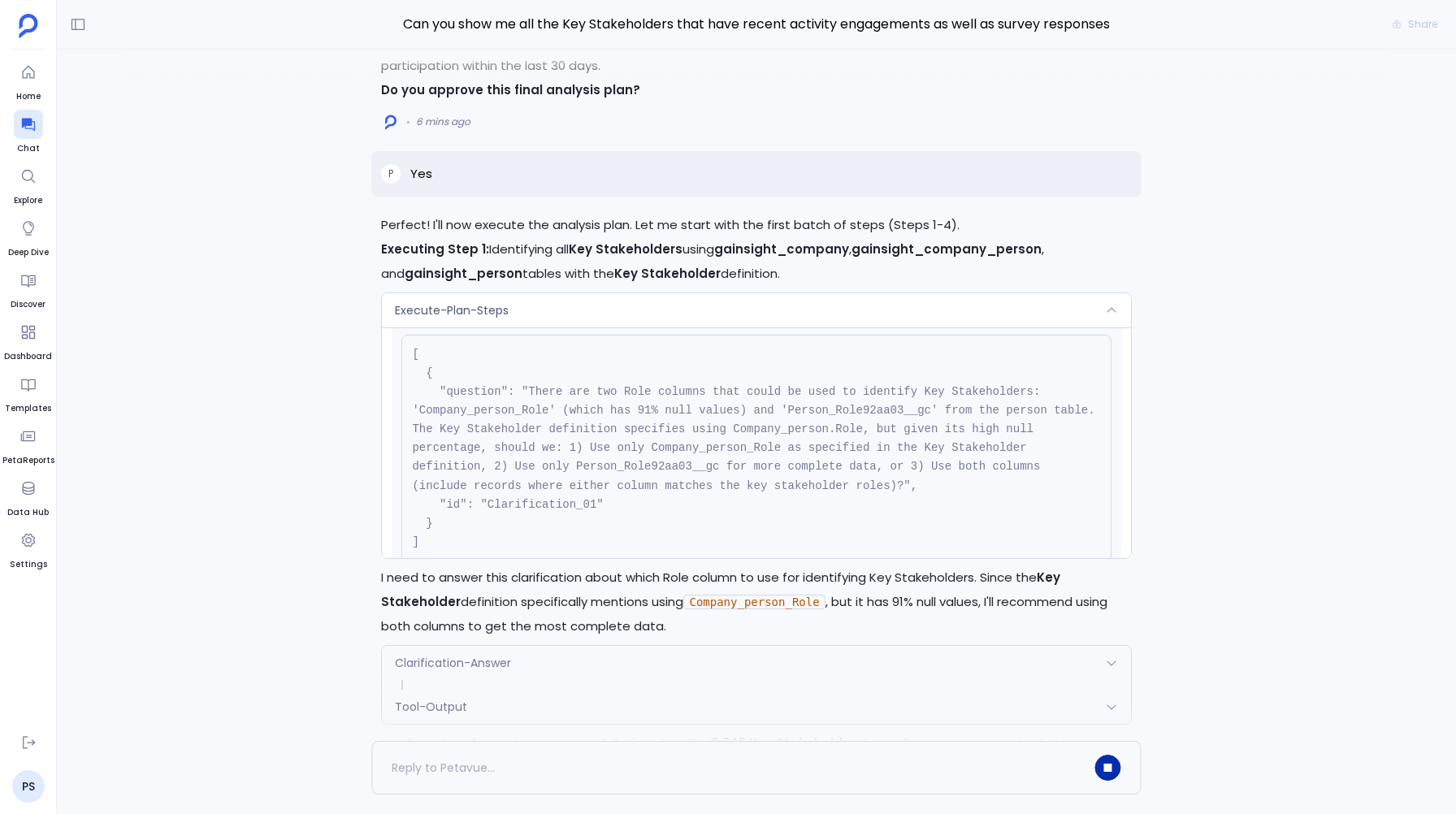
scroll to position [-763, 0]
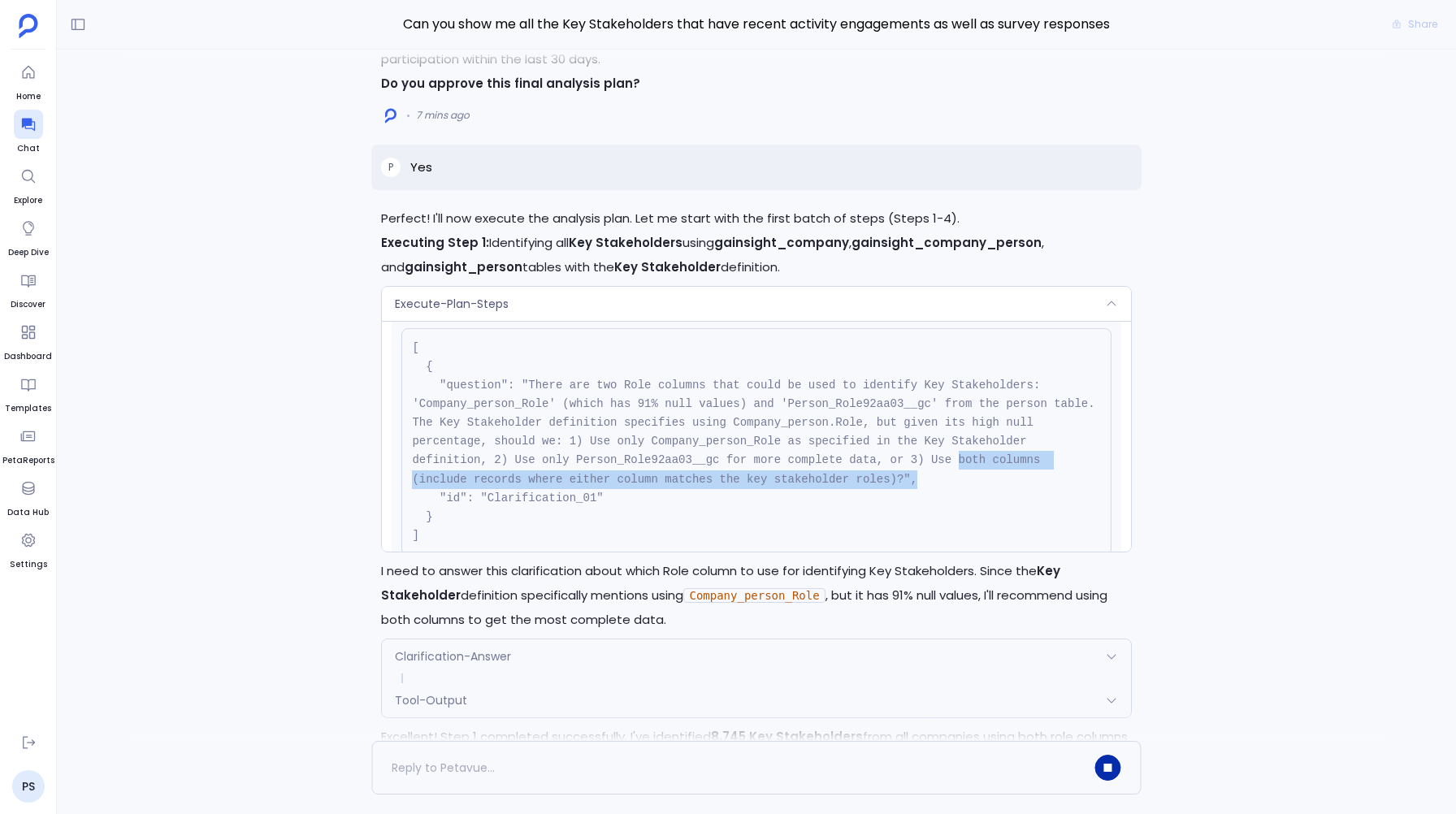
drag, startPoint x: 957, startPoint y: 460, endPoint x: 956, endPoint y: 480, distance: 20.0
click at [956, 480] on pre "[ { "question": "There are two Role columns that could be used to identify Key …" at bounding box center [756, 442] width 709 height 228
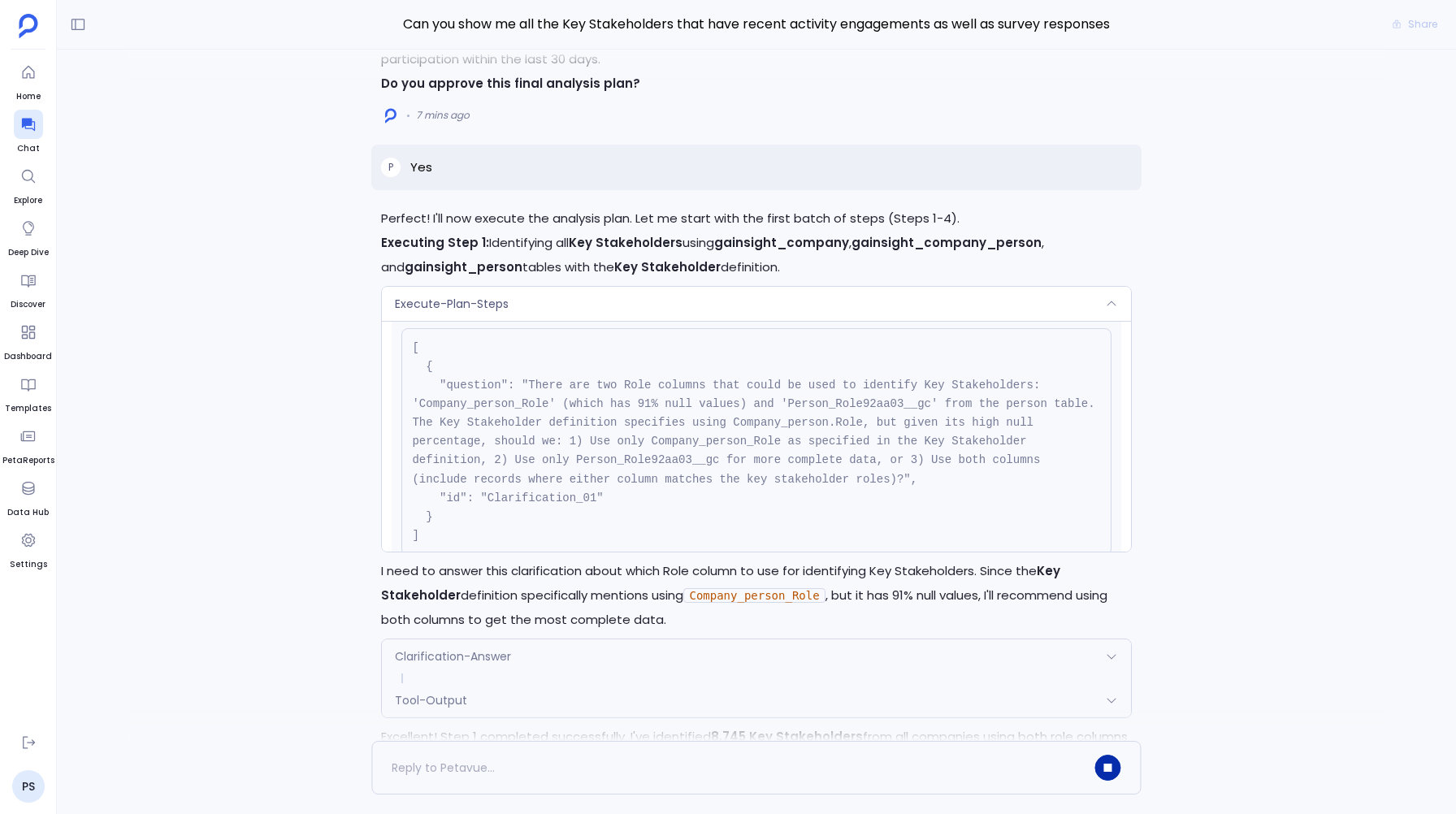
click at [695, 303] on div "Execute-Plan-Steps" at bounding box center [756, 304] width 748 height 34
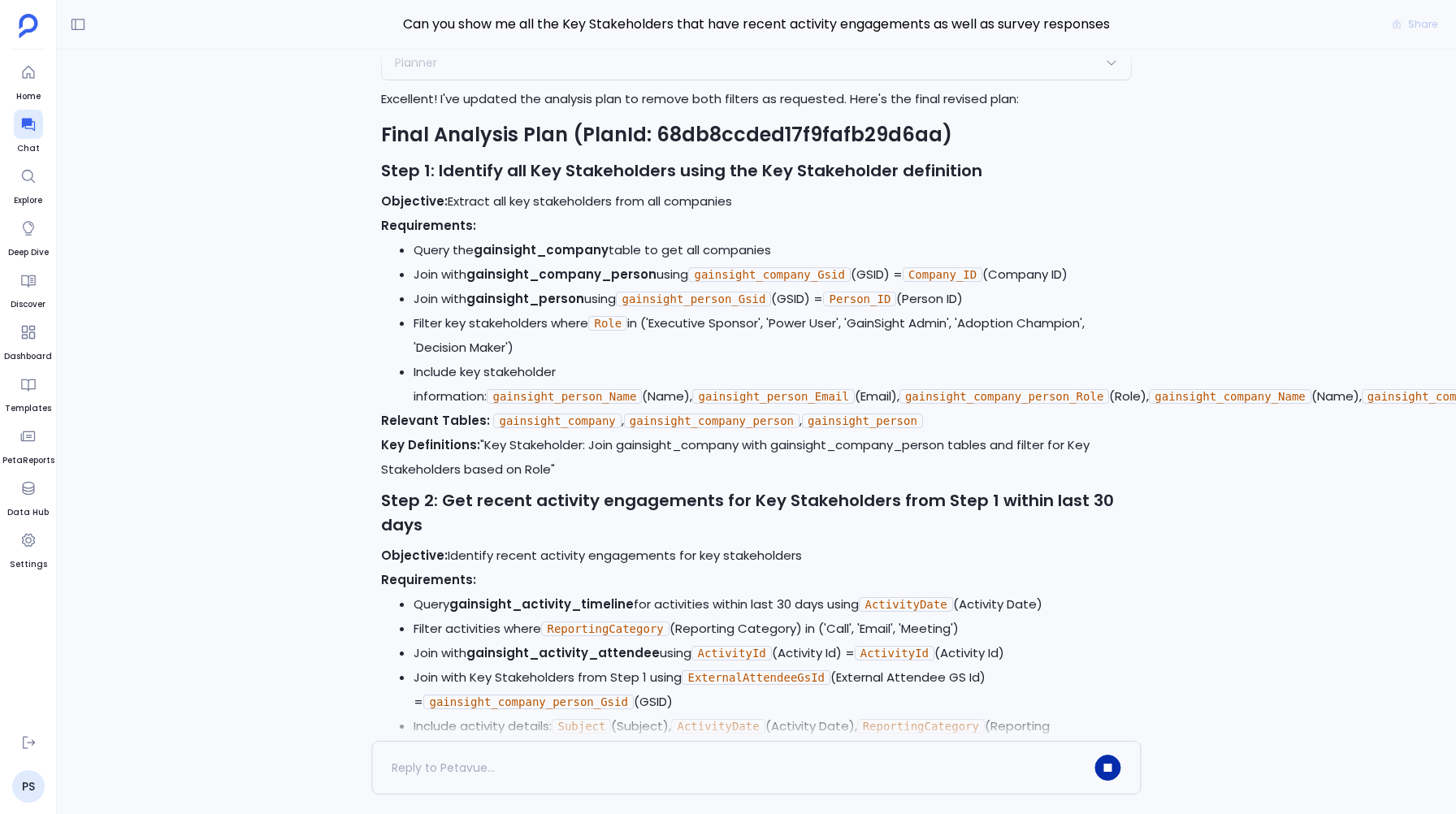
scroll to position [-2004, 0]
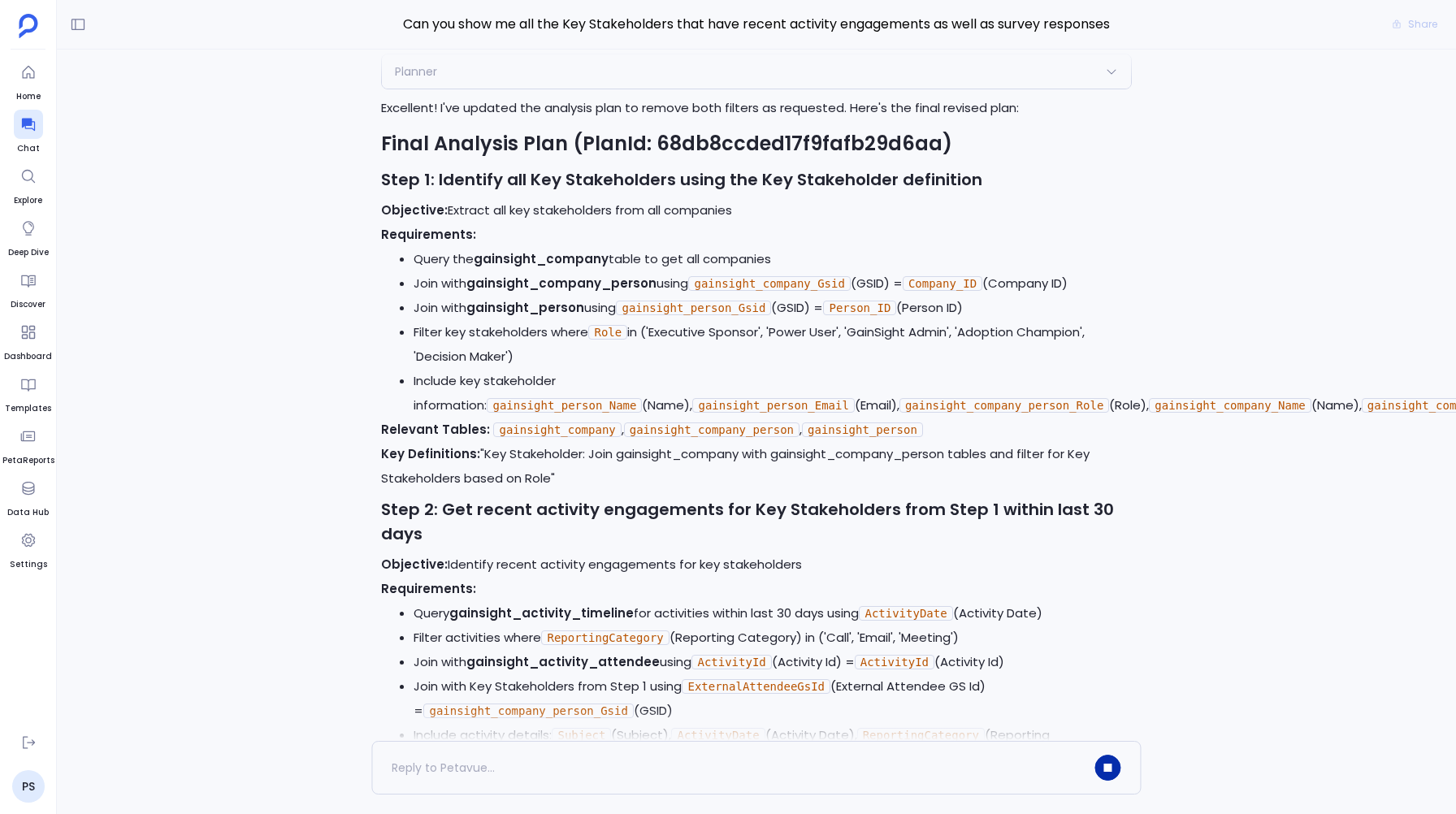
drag, startPoint x: 589, startPoint y: 300, endPoint x: 591, endPoint y: 319, distance: 19.1
click at [591, 321] on li "Filter key stakeholders where Role in ('Executive Sponsor', 'Power User', 'Gain…" at bounding box center [772, 345] width 717 height 49
click at [593, 325] on code "Role" at bounding box center [607, 333] width 39 height 15
drag, startPoint x: 597, startPoint y: 301, endPoint x: 597, endPoint y: 313, distance: 12.0
click at [597, 321] on li "Filter key stakeholders where Role in ('Executive Sponsor', 'Power User', 'Gain…" at bounding box center [772, 345] width 717 height 49
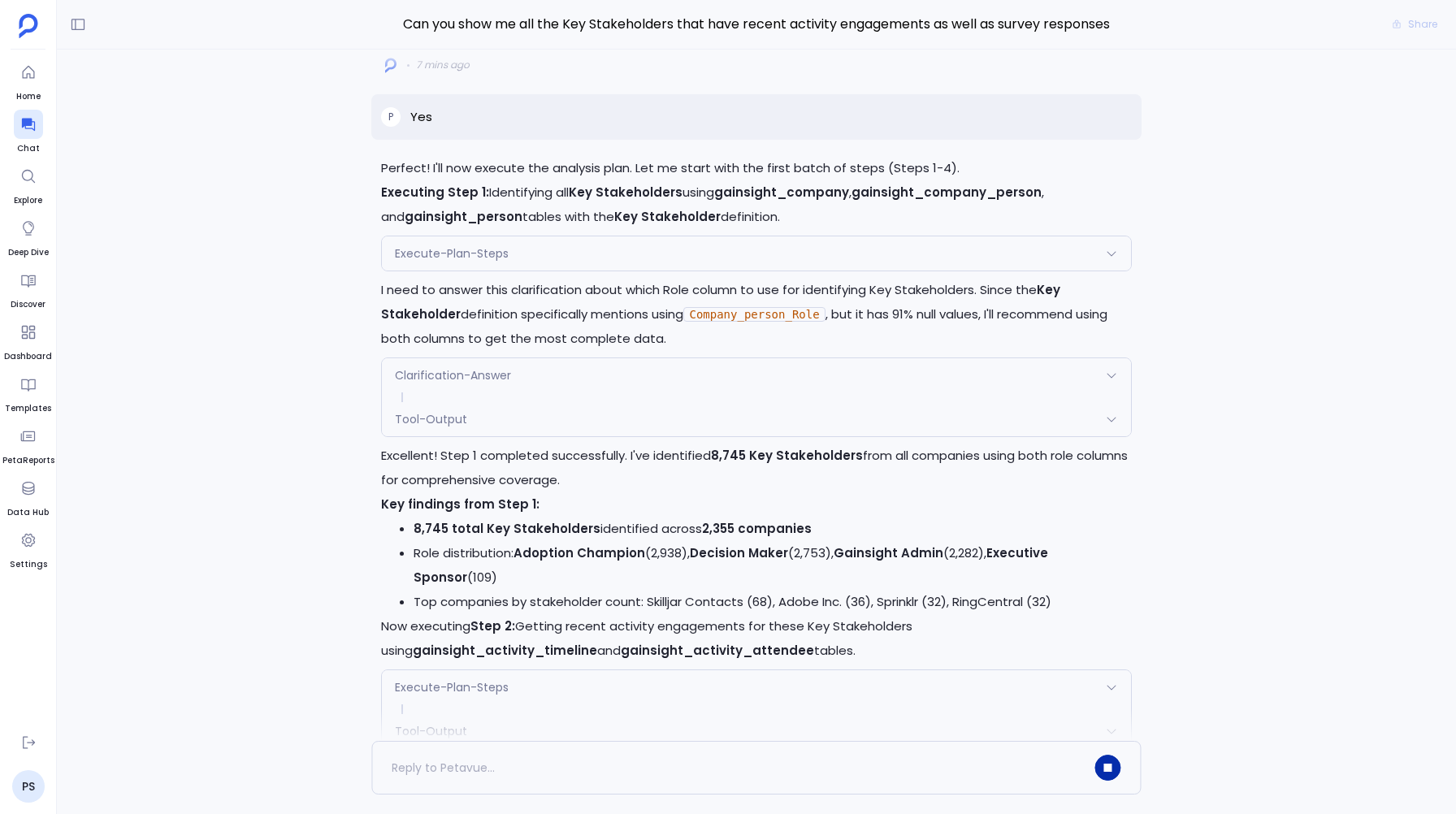
click at [500, 248] on span "Execute-Plan-Steps" at bounding box center [452, 254] width 114 height 16
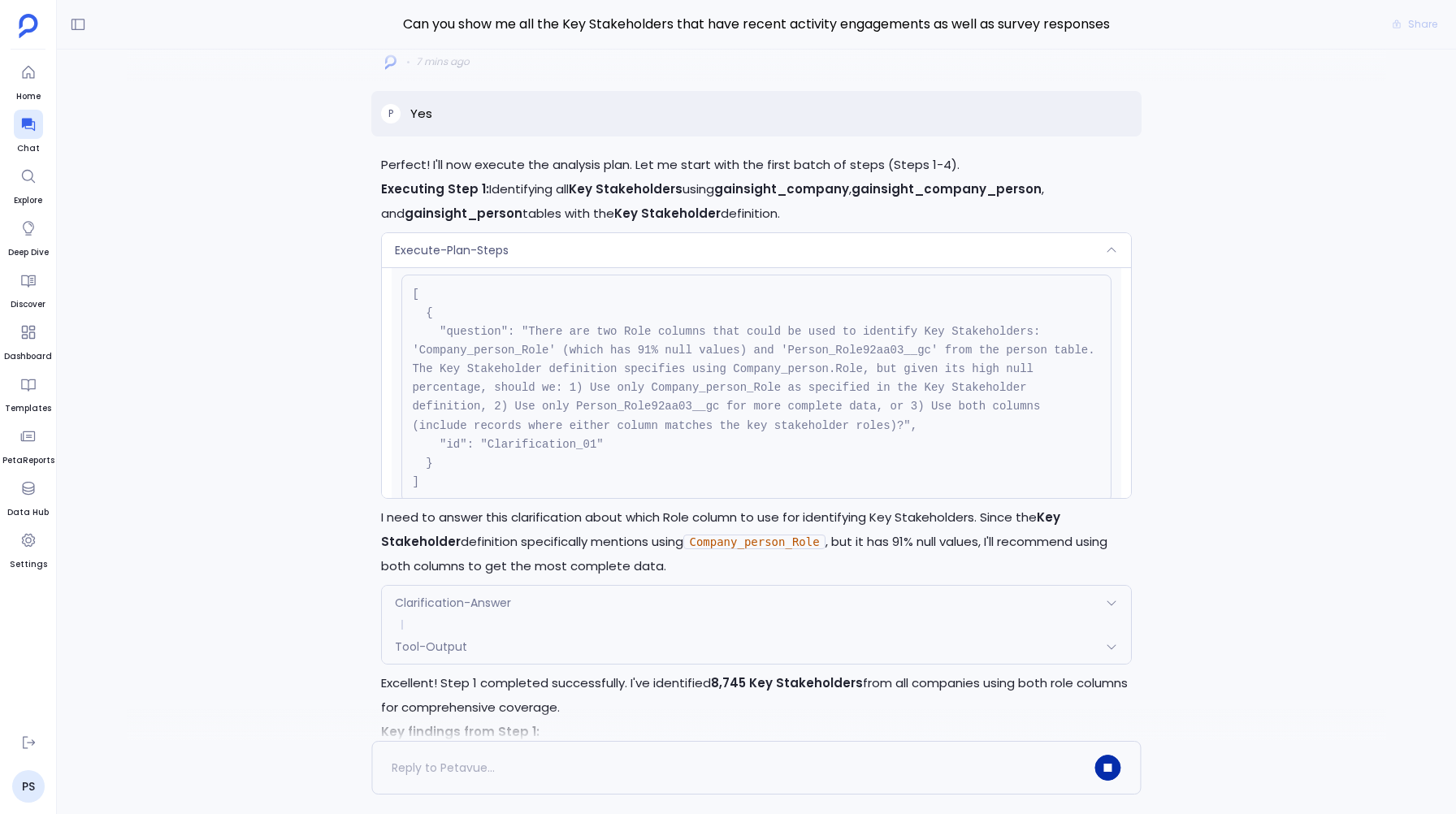
scroll to position [-713, 0]
drag, startPoint x: 699, startPoint y: 373, endPoint x: 913, endPoint y: 372, distance: 214.0
click at [913, 374] on code "[ { "question": "There are two Role columns that could be used to identify Key …" at bounding box center [757, 392] width 690 height 201
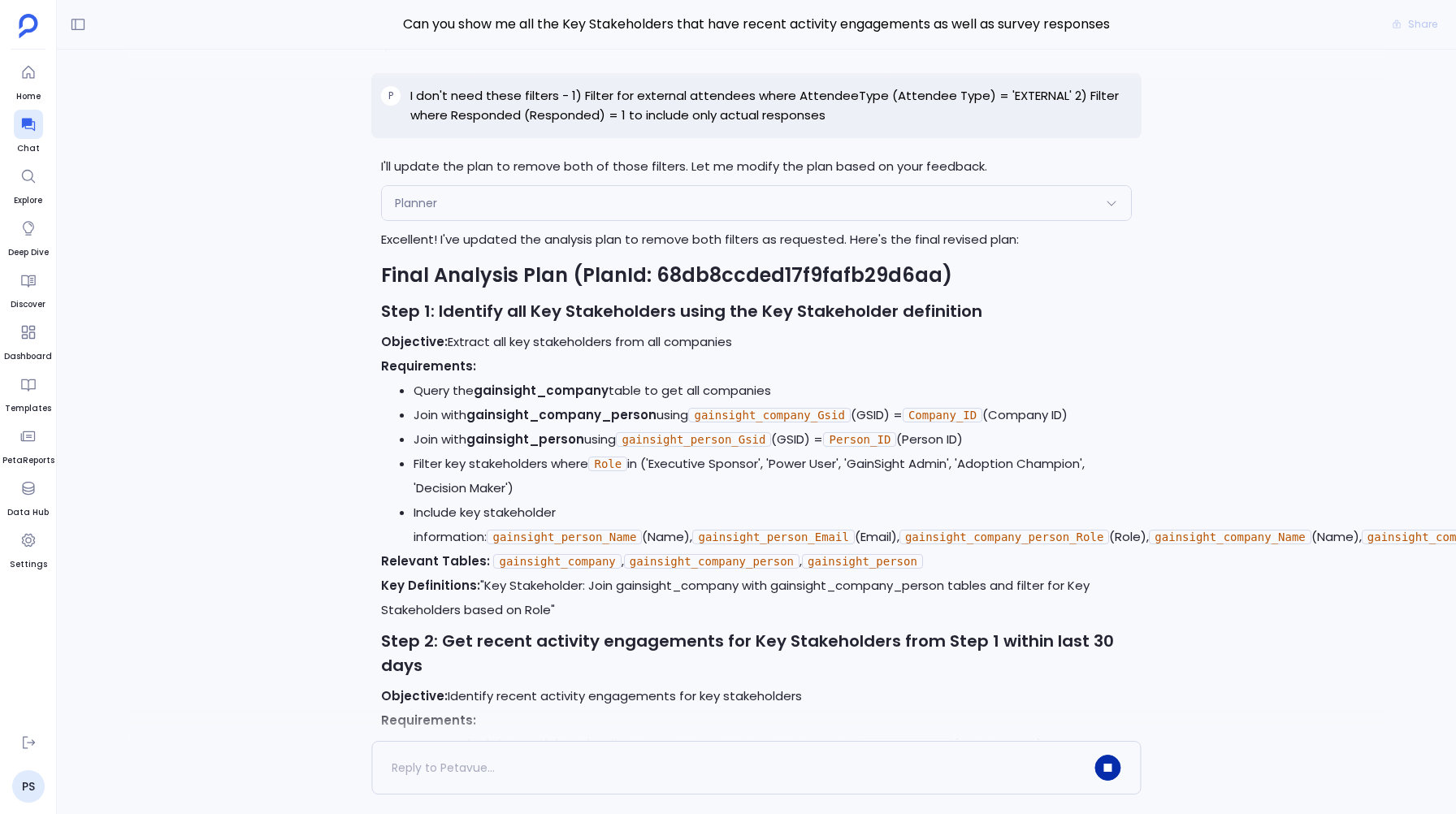
scroll to position [-2302, 0]
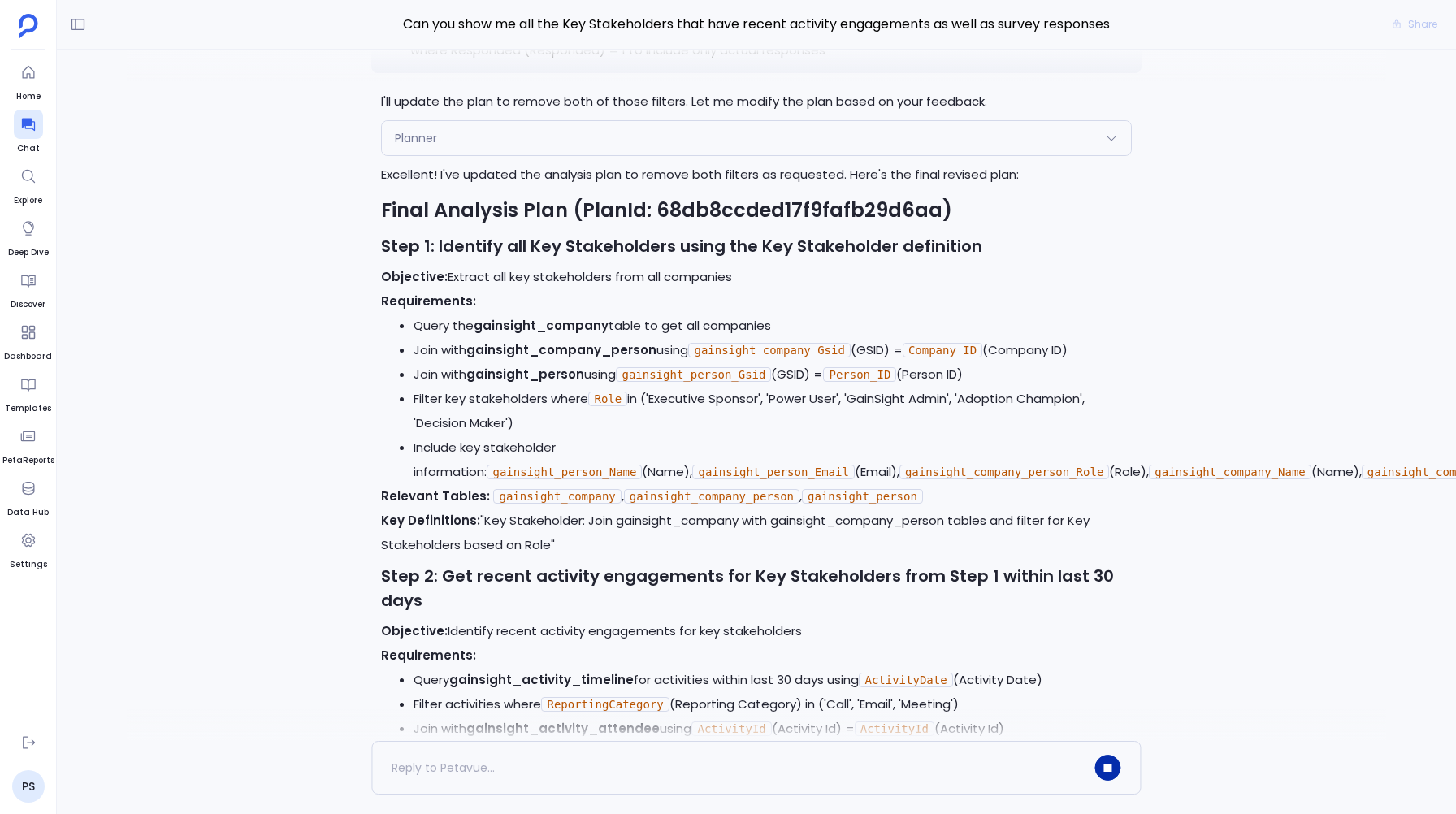
drag, startPoint x: 597, startPoint y: 366, endPoint x: 597, endPoint y: 377, distance: 11.0
click at [597, 387] on li "Filter key stakeholders where Role in ('Executive Sponsor', 'Power User', 'Gain…" at bounding box center [772, 411] width 717 height 49
drag, startPoint x: 597, startPoint y: 361, endPoint x: 597, endPoint y: 389, distance: 28.0
click at [597, 389] on li "Filter key stakeholders where Role in ('Executive Sponsor', 'Power User', 'Gain…" at bounding box center [772, 411] width 717 height 49
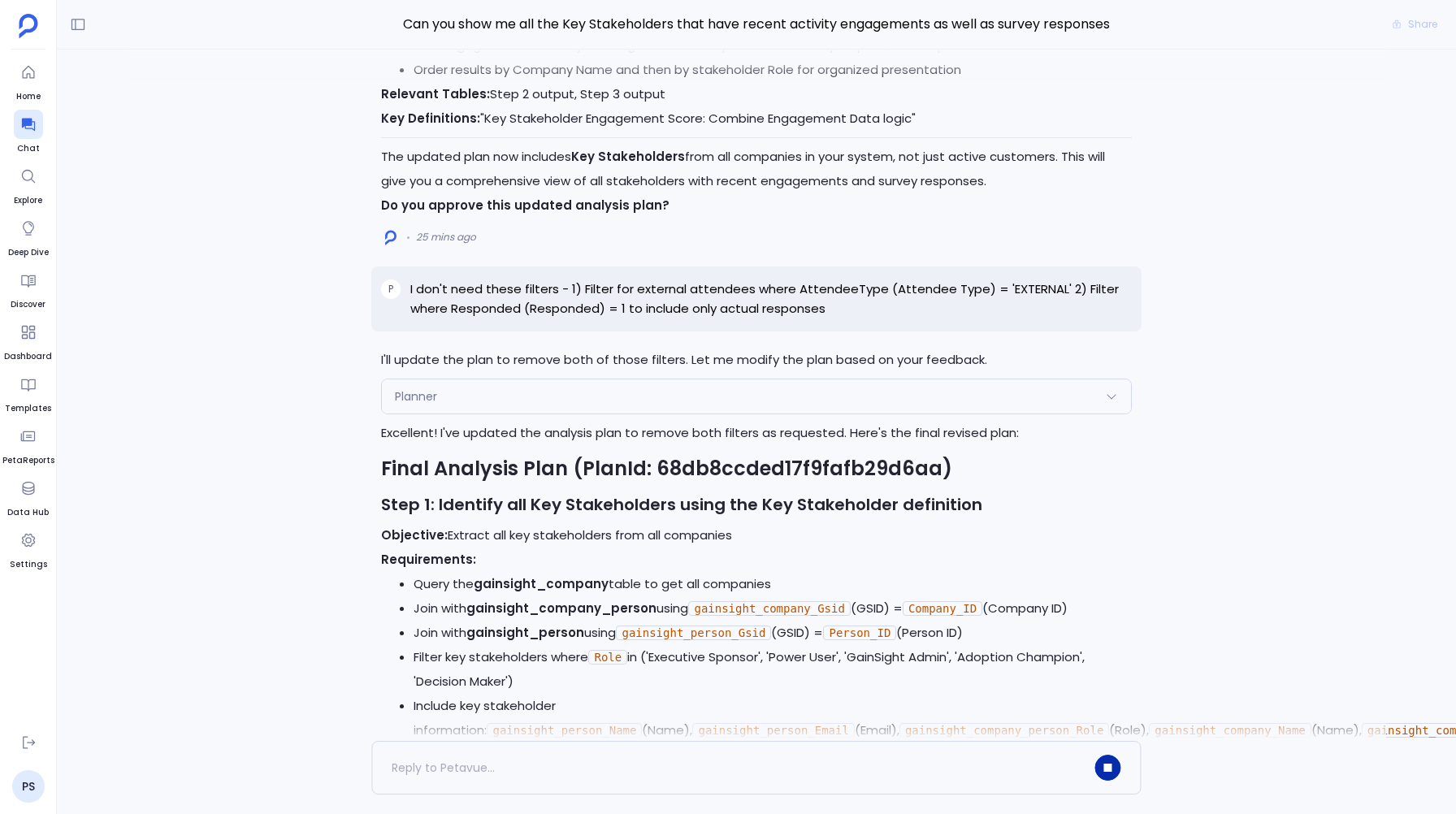
scroll to position [-2559, 0]
click at [518, 379] on div "Planner Request { "name": "Planner", "args": { "query": "I don't need these fil…" at bounding box center [756, 396] width 750 height 36
click at [520, 378] on div "Planner" at bounding box center [756, 396] width 748 height 34
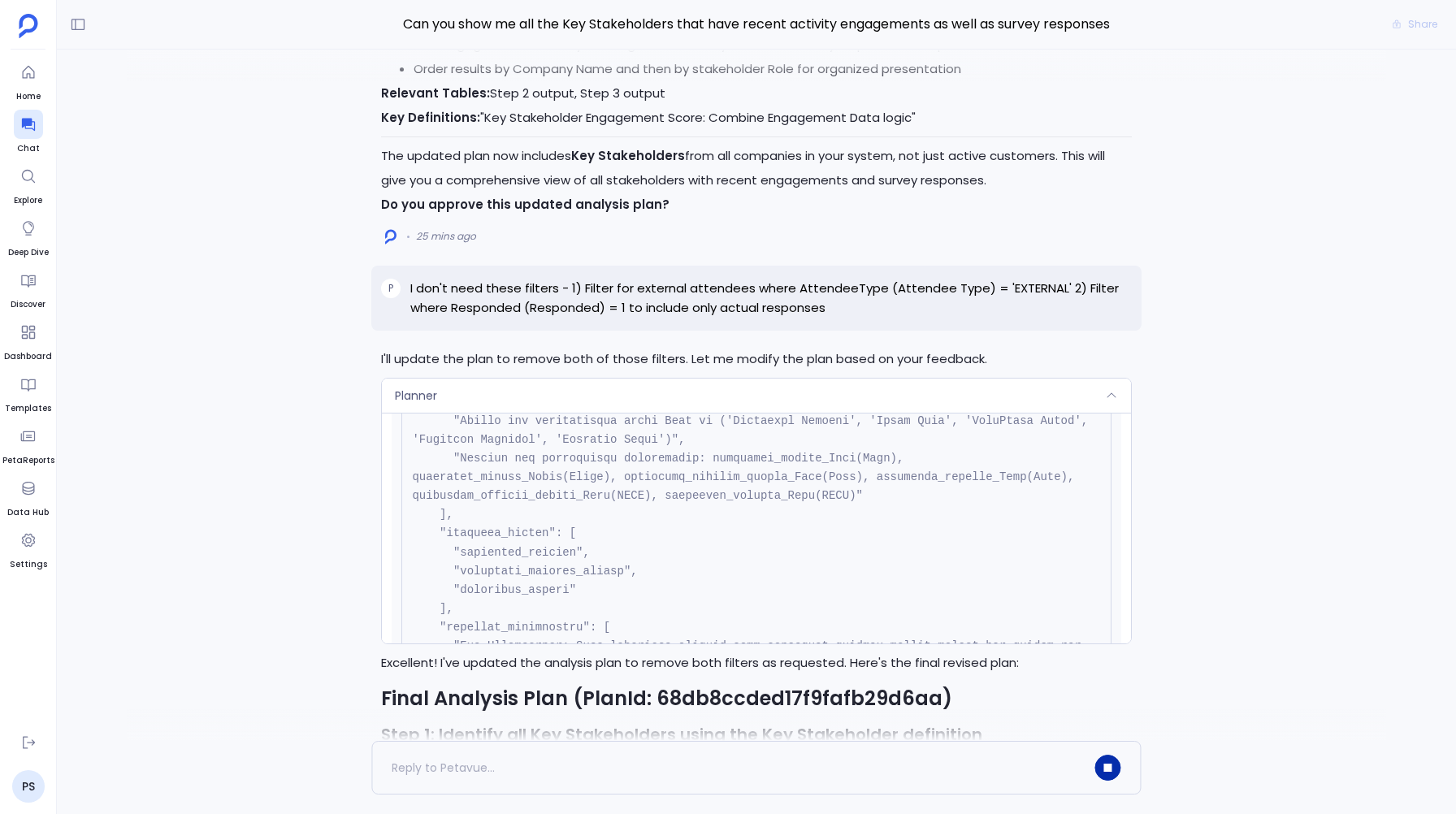
scroll to position [611, 0]
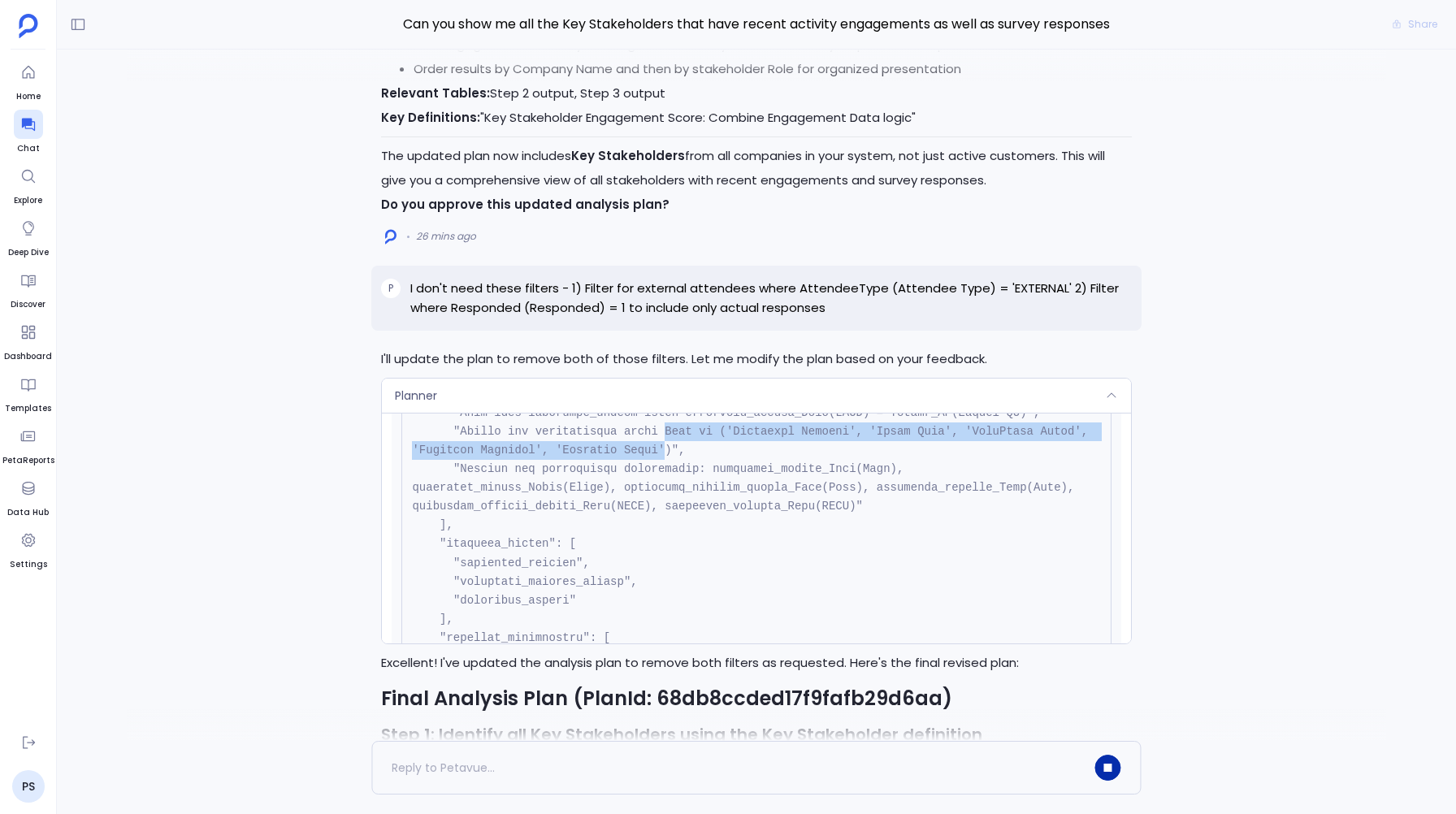
drag, startPoint x: 667, startPoint y: 401, endPoint x: 667, endPoint y: 414, distance: 13.0
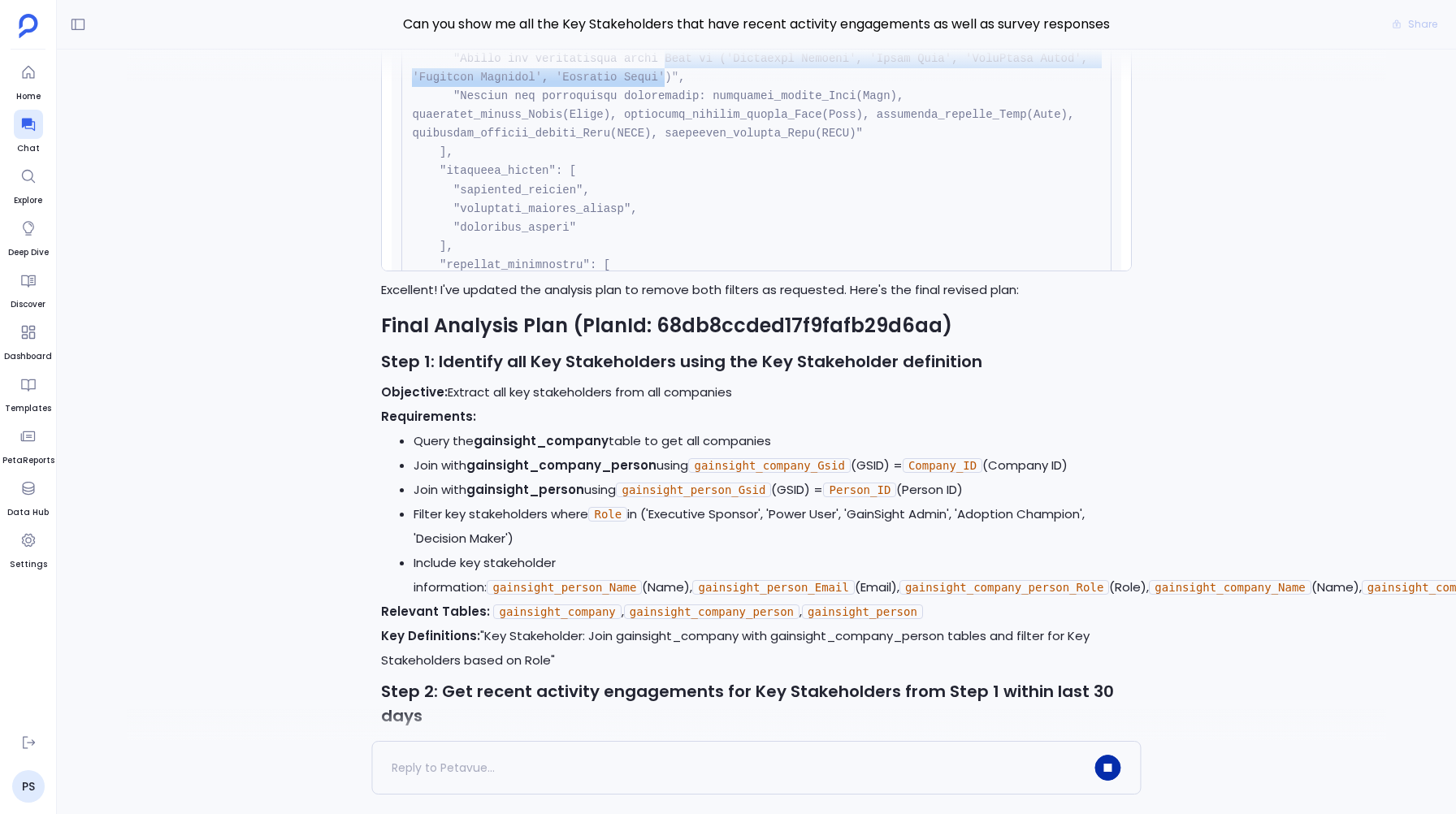
scroll to position [-2185, 0]
drag, startPoint x: 598, startPoint y: 482, endPoint x: 598, endPoint y: 494, distance: 12.0
click at [598, 502] on li "Filter key stakeholders where Role in ('Executive Sponsor', 'Power User', 'Gain…" at bounding box center [772, 526] width 717 height 49
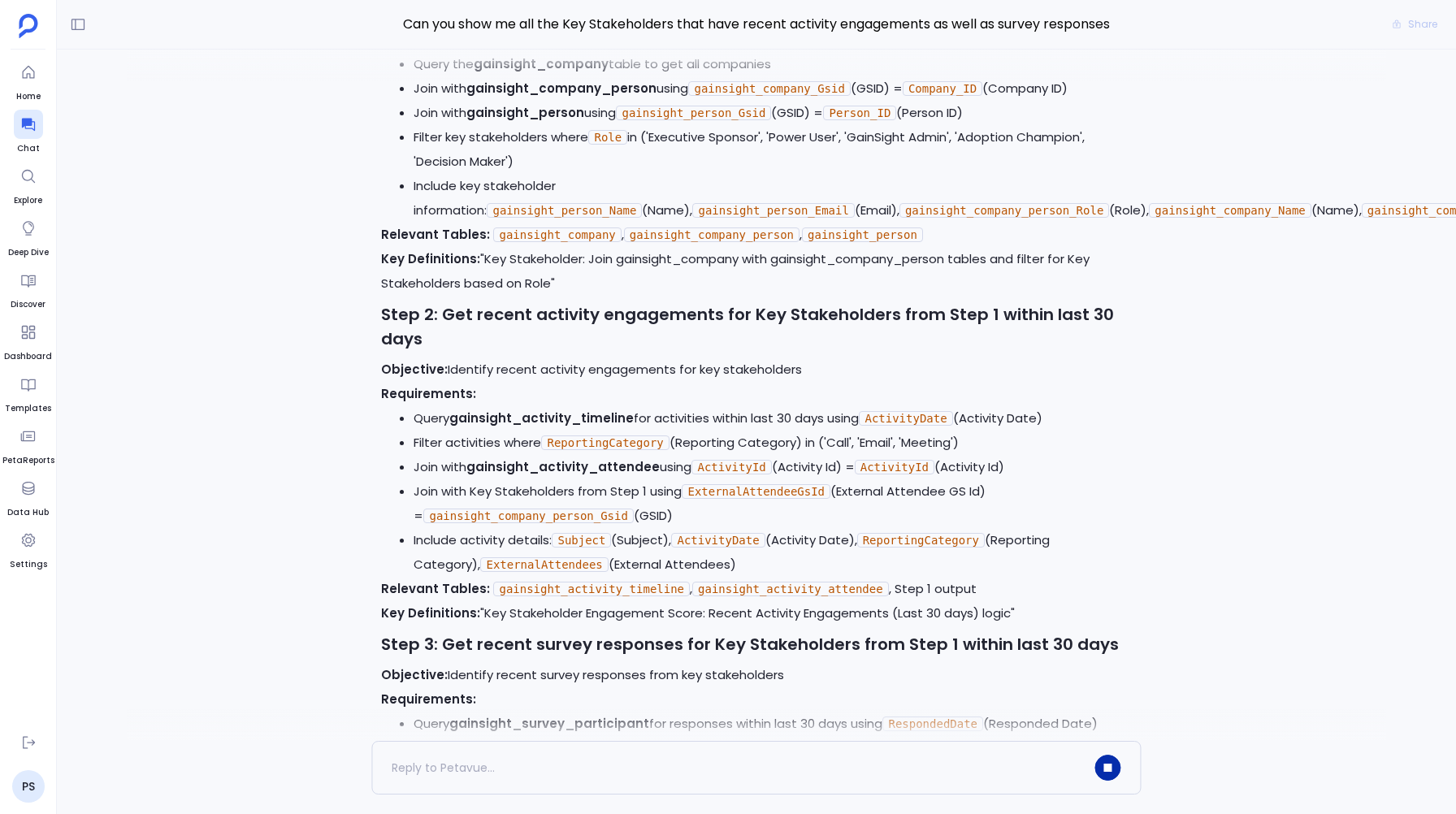
scroll to position [-1808, 0]
drag, startPoint x: 553, startPoint y: 437, endPoint x: 1008, endPoint y: 442, distance: 455.0
click at [1008, 442] on li "Filter activities where ReportingCategory (Reporting Category) in ('Call', 'Ema…" at bounding box center [772, 442] width 717 height 24
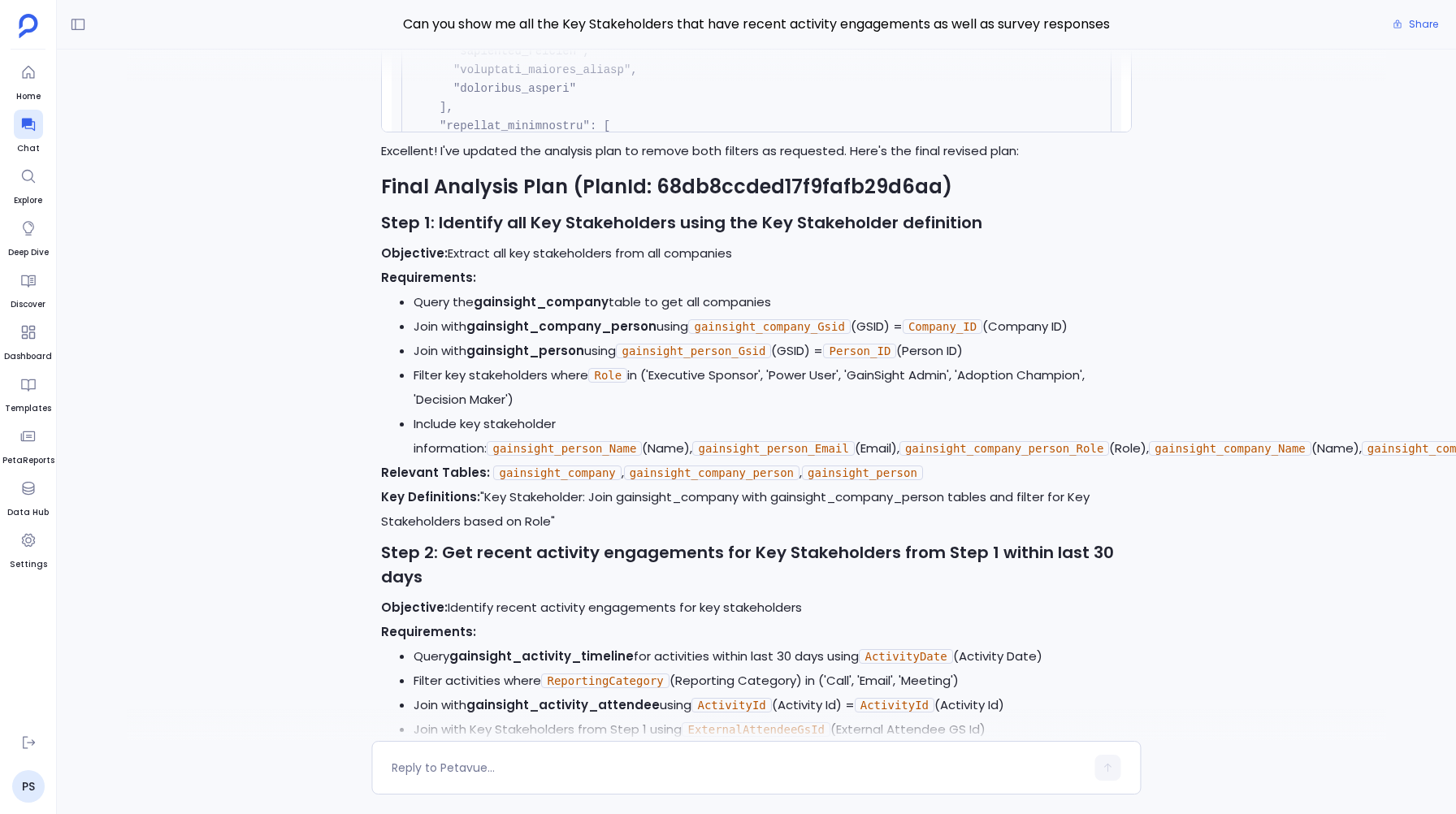
scroll to position [-3750, 0]
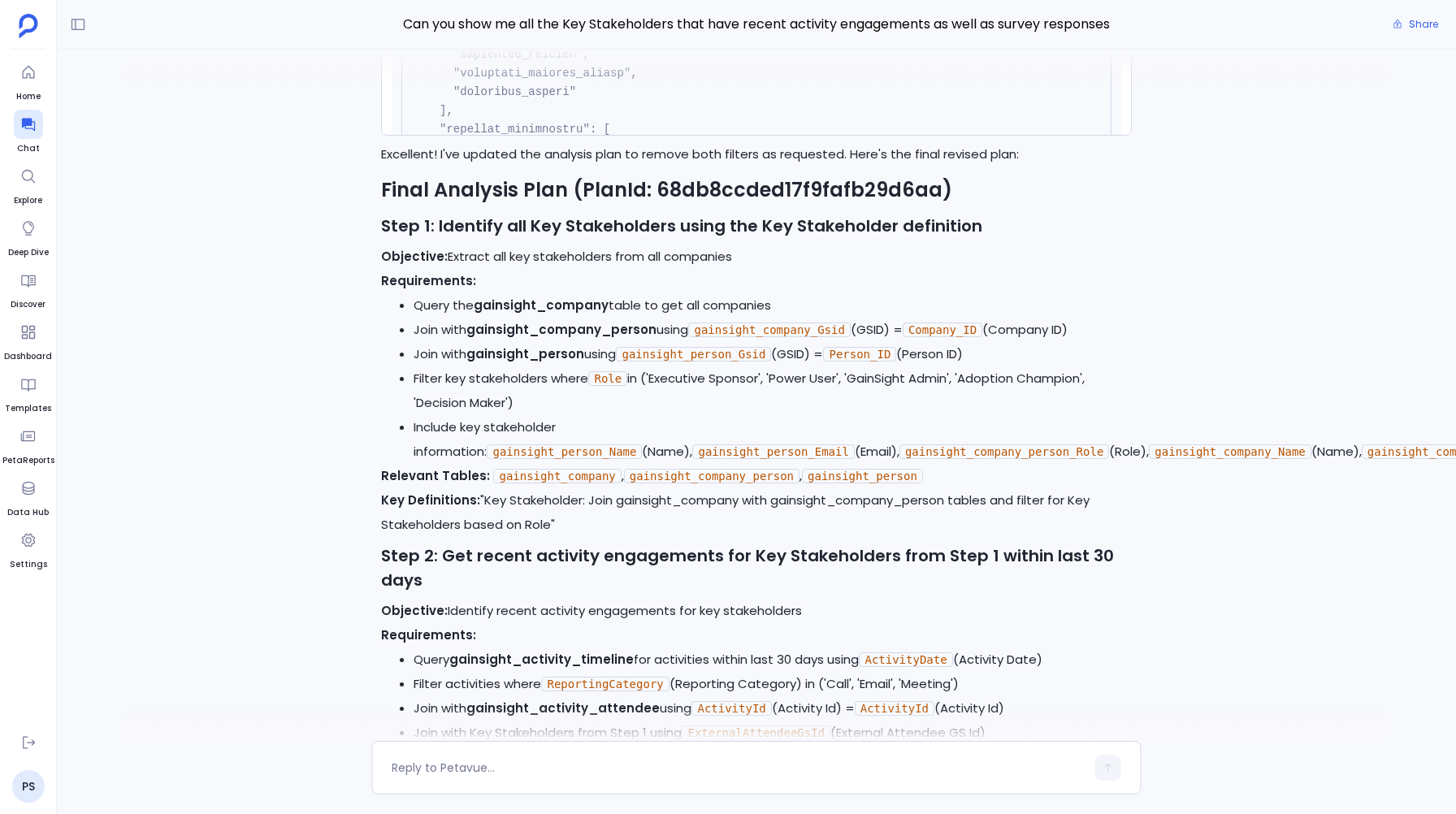
drag, startPoint x: 595, startPoint y: 343, endPoint x: 599, endPoint y: 361, distance: 18.4
click at [599, 366] on li "Filter key stakeholders where Role in ('Executive Sponsor', 'Power User', 'Gain…" at bounding box center [772, 391] width 717 height 49
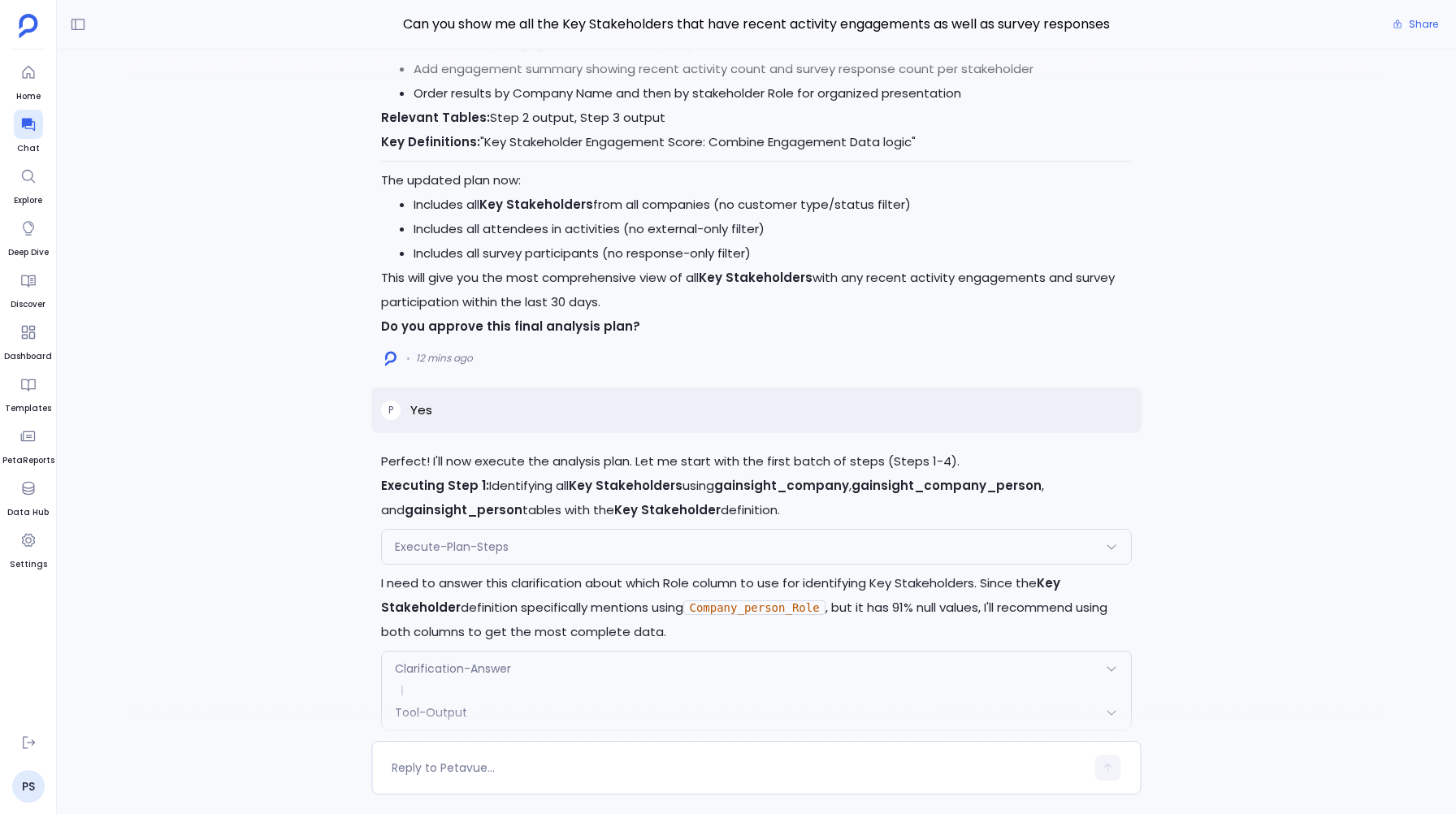
scroll to position [-2470, 0]
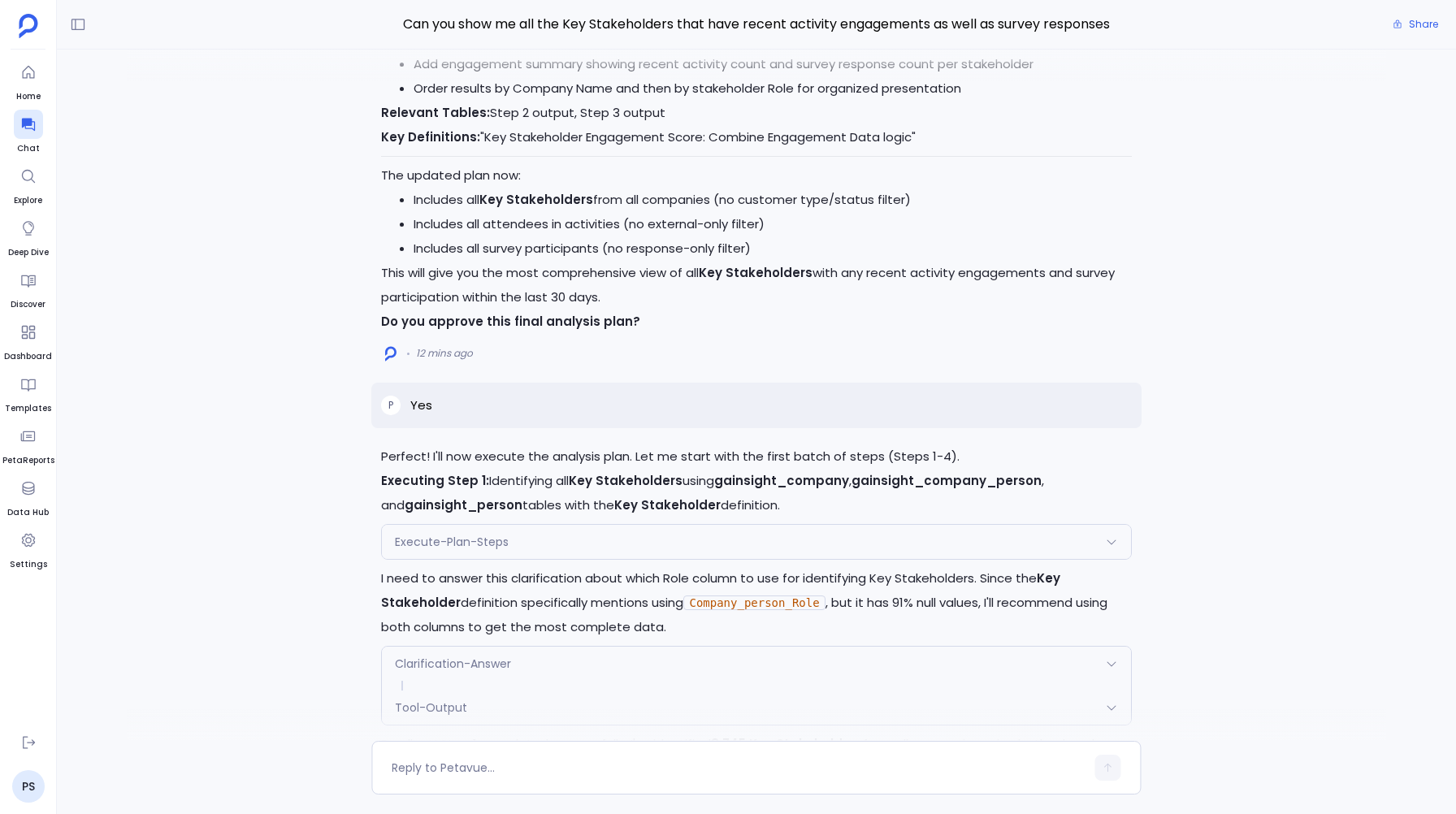
click at [471, 542] on span "Execute-Plan-Steps" at bounding box center [452, 542] width 114 height 16
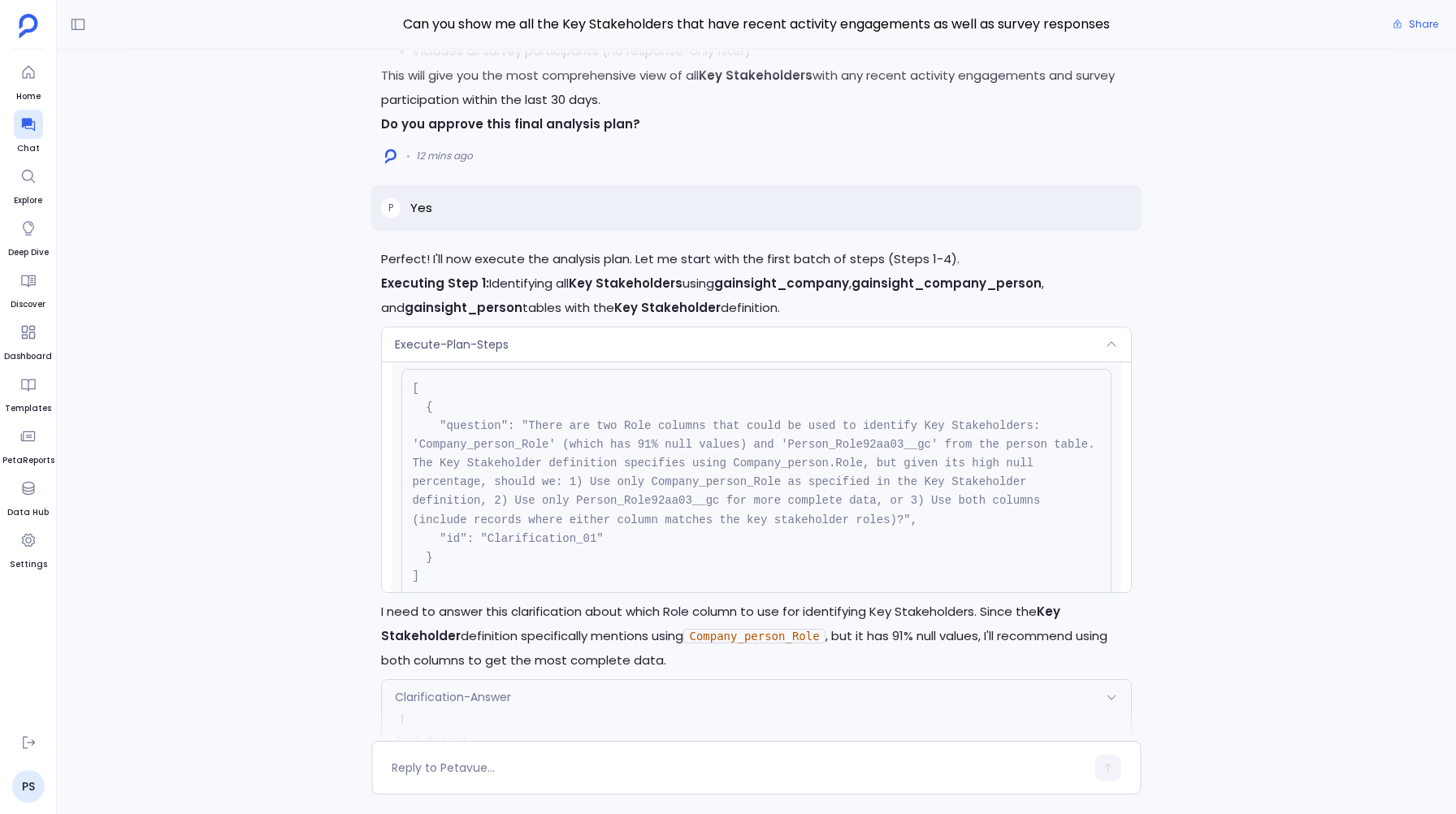
scroll to position [-2481, 0]
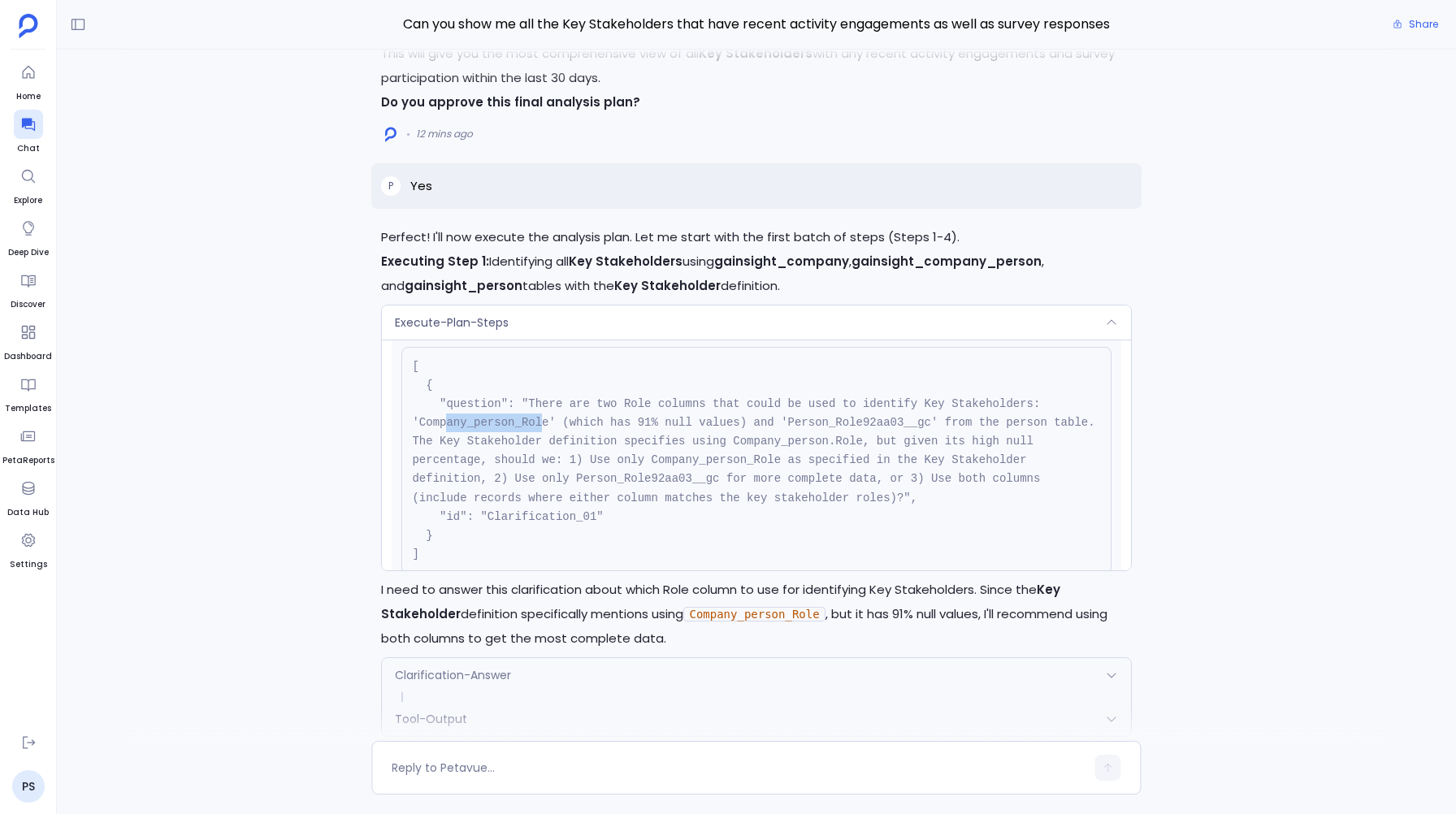
drag, startPoint x: 446, startPoint y: 421, endPoint x: 543, endPoint y: 422, distance: 97.0
click at [543, 422] on code "[ { "question": "There are two Role columns that could be used to identify Key …" at bounding box center [757, 460] width 690 height 201
drag, startPoint x: 813, startPoint y: 418, endPoint x: 893, endPoint y: 424, distance: 80.2
click at [893, 424] on code "[ { "question": "There are two Role columns that could be used to identify Key …" at bounding box center [757, 460] width 690 height 201
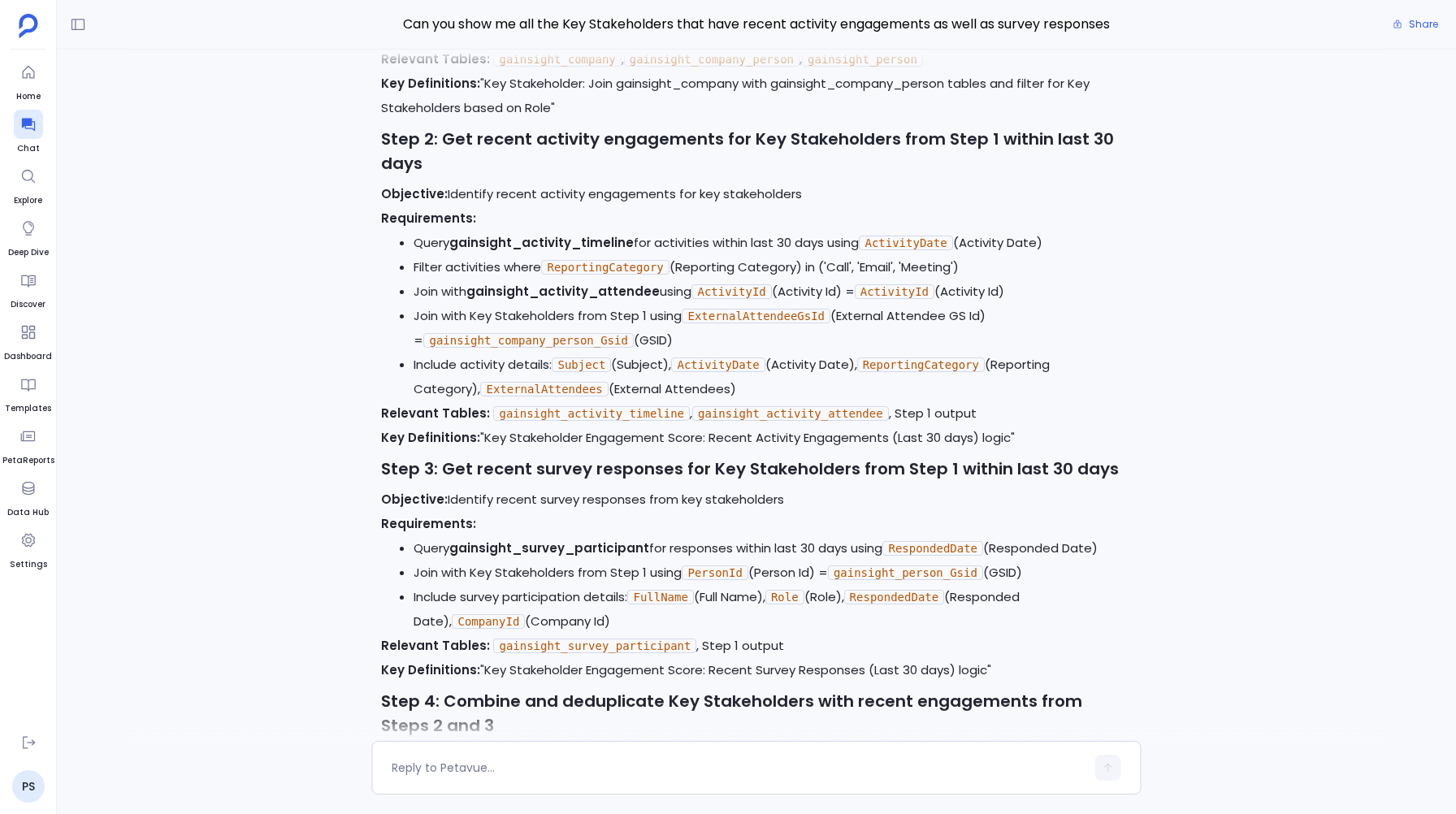
scroll to position [-3560, 0]
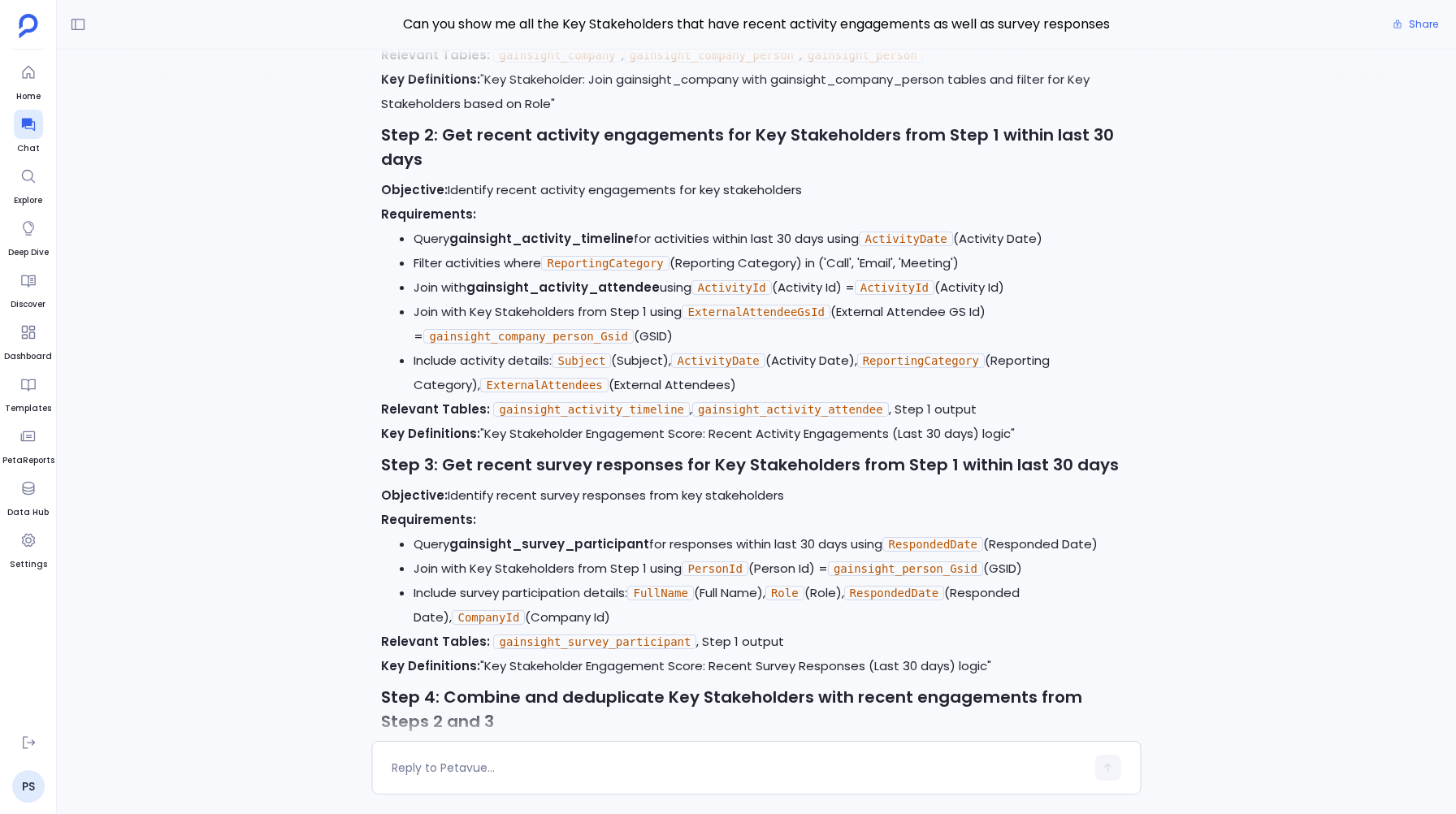
drag, startPoint x: 550, startPoint y: 258, endPoint x: 997, endPoint y: 265, distance: 447.1
click at [997, 265] on li "Filter activities where ReportingCategory (Reporting Category) in ('Call', 'Ema…" at bounding box center [772, 263] width 717 height 24
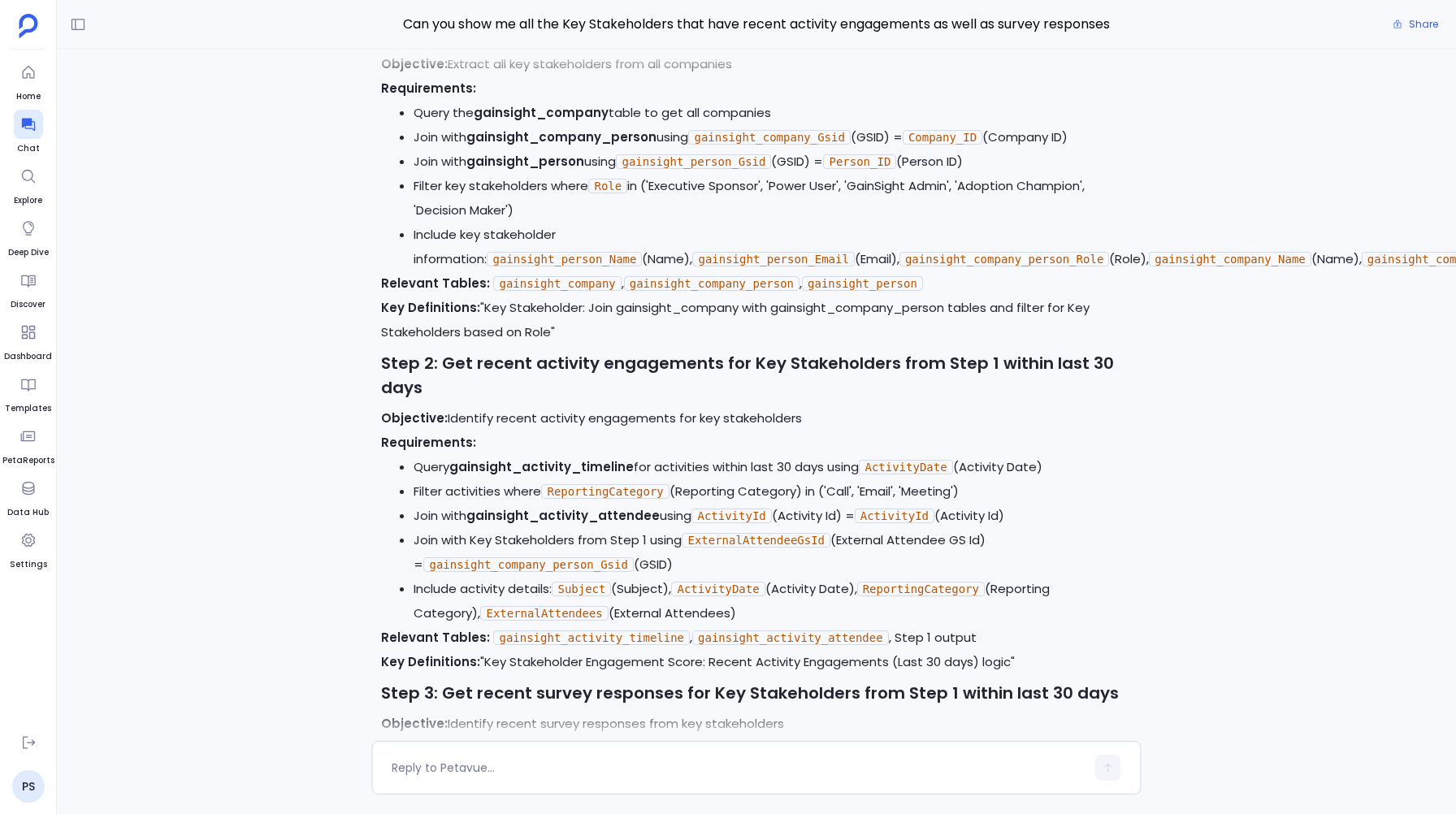
scroll to position [-3829, 0]
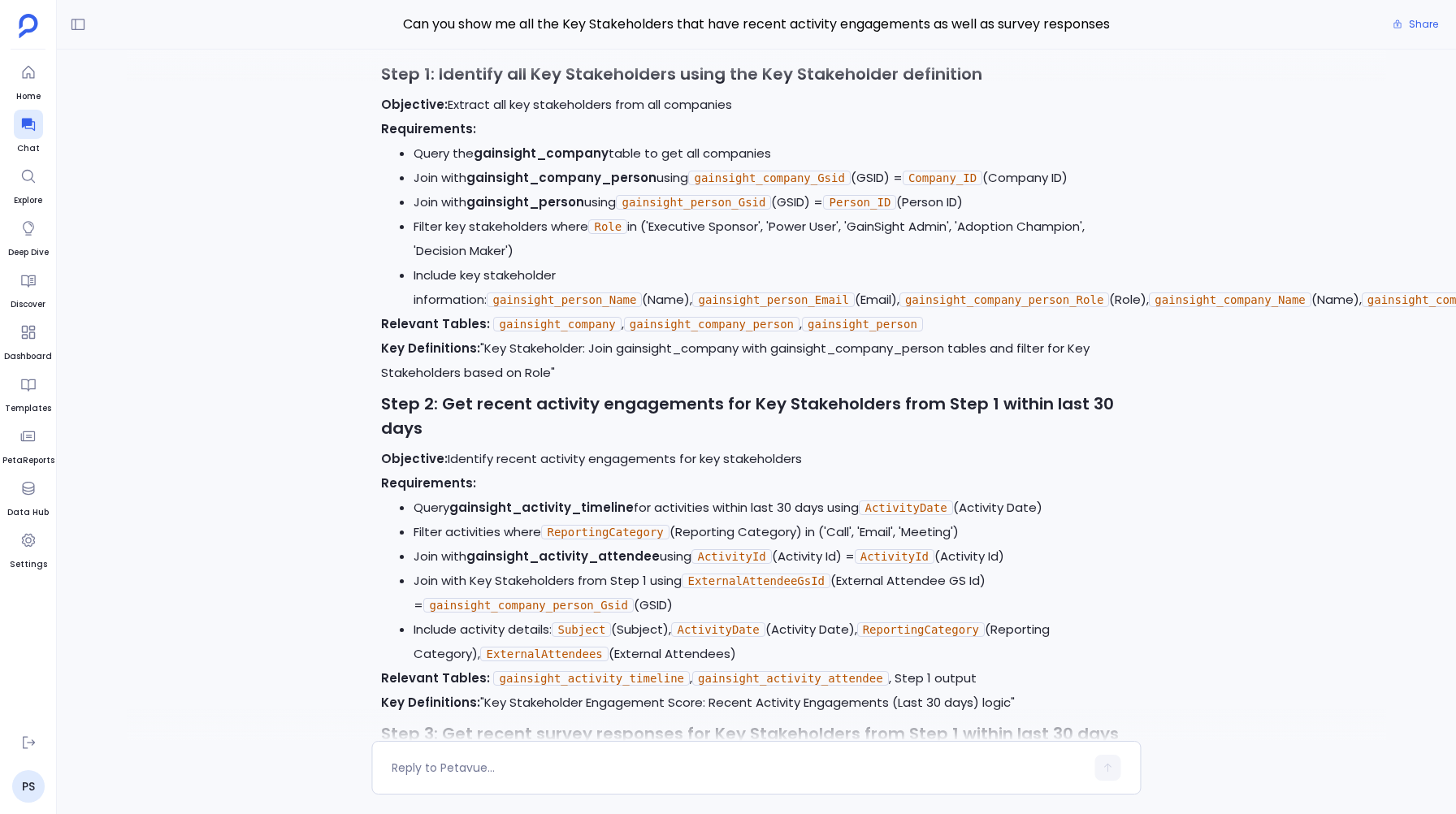
click at [567, 353] on p "Key Definitions: "Key Stakeholder: Join gainsight_company with gainsight_compan…" at bounding box center [756, 361] width 750 height 49
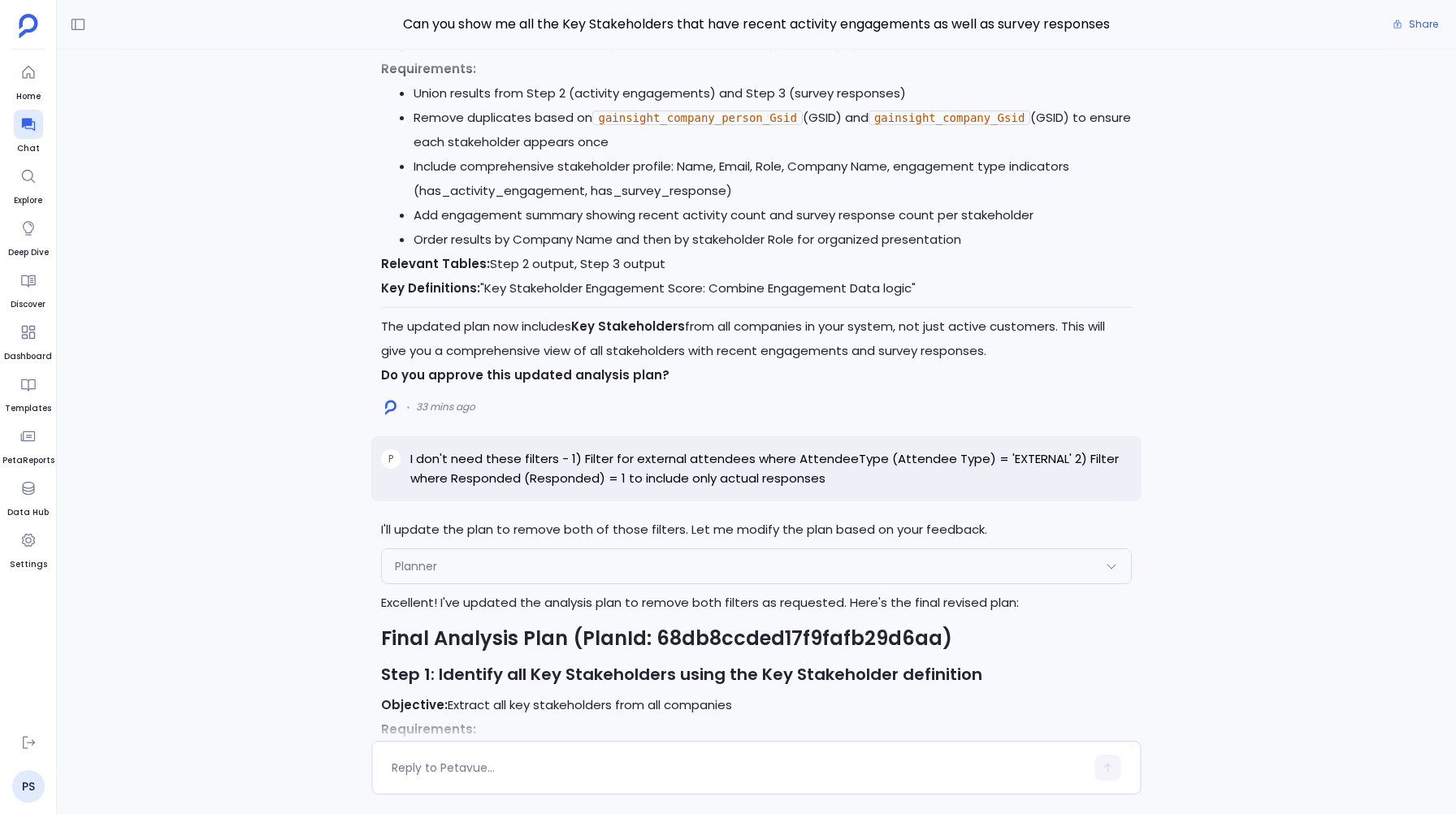
scroll to position [-4457, 0]
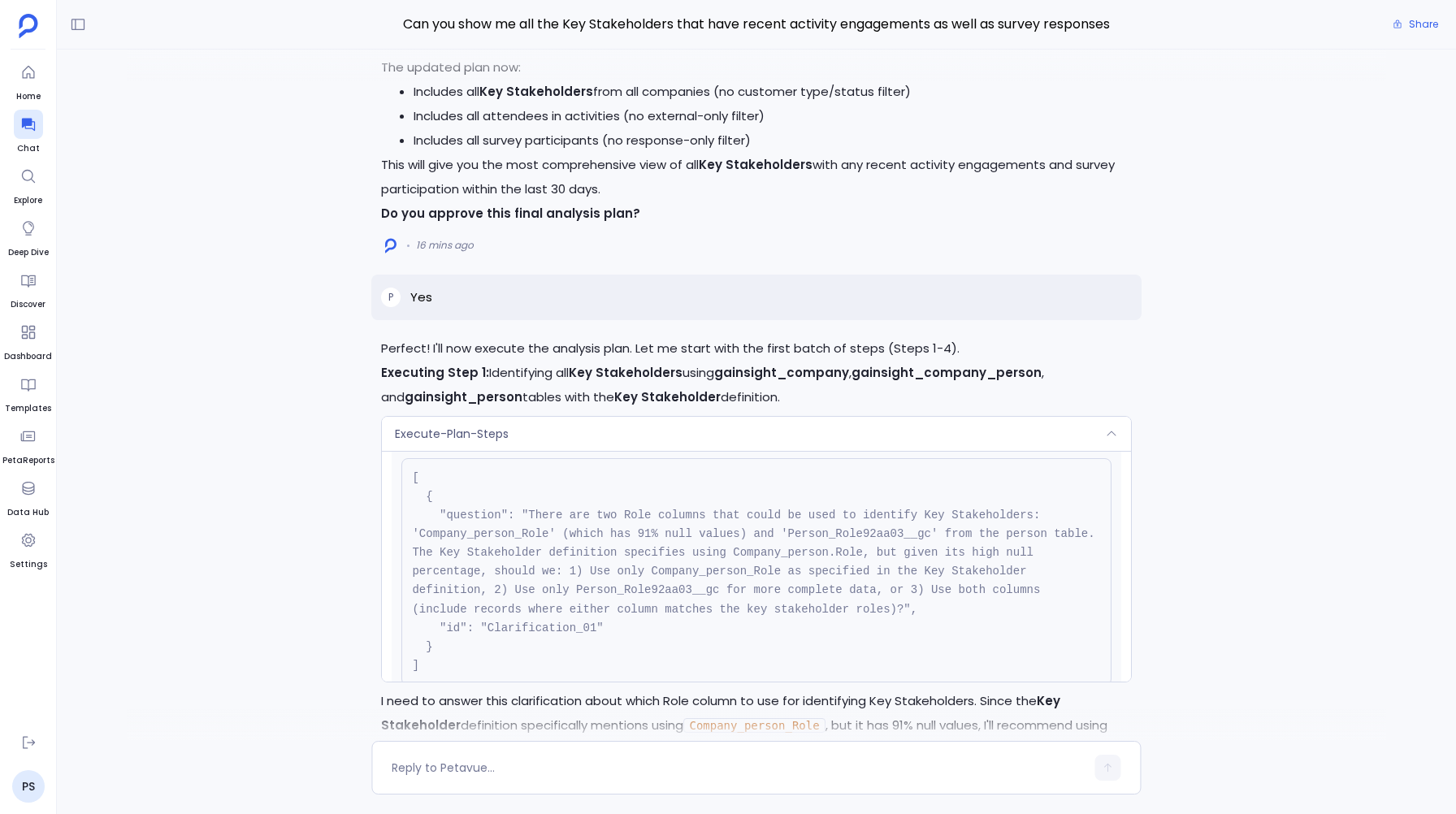
click at [470, 443] on div "Execute-Plan-Steps" at bounding box center [756, 434] width 748 height 34
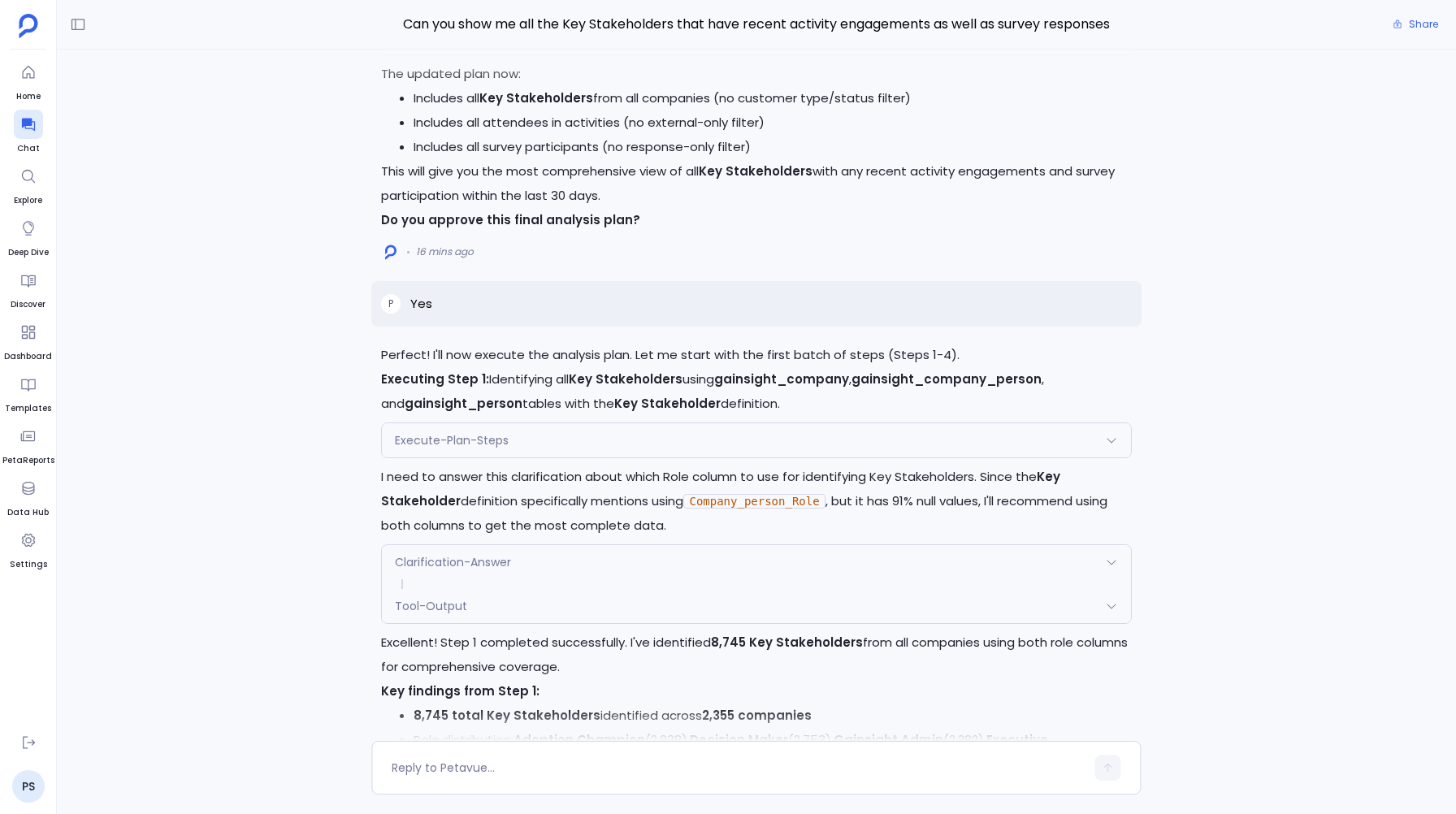
scroll to position [-2362, 0]
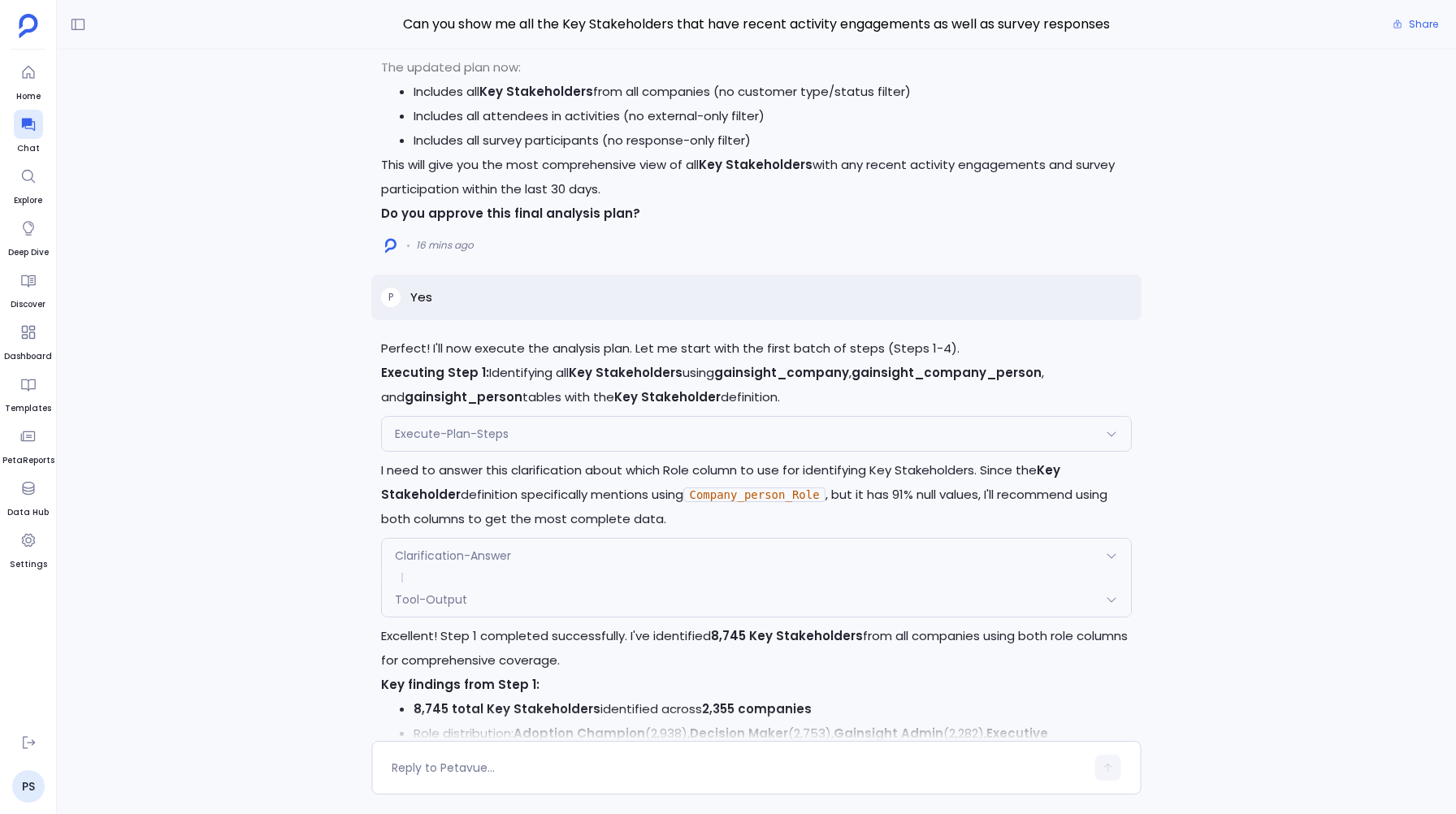
click at [419, 298] on p "Yes" at bounding box center [421, 298] width 22 height 20
copy p "Yes"
click at [364, 294] on div "Perfect! I'll now execute the analysis plan. Let me start with the first batch …" at bounding box center [757, 396] width 1399 height 692
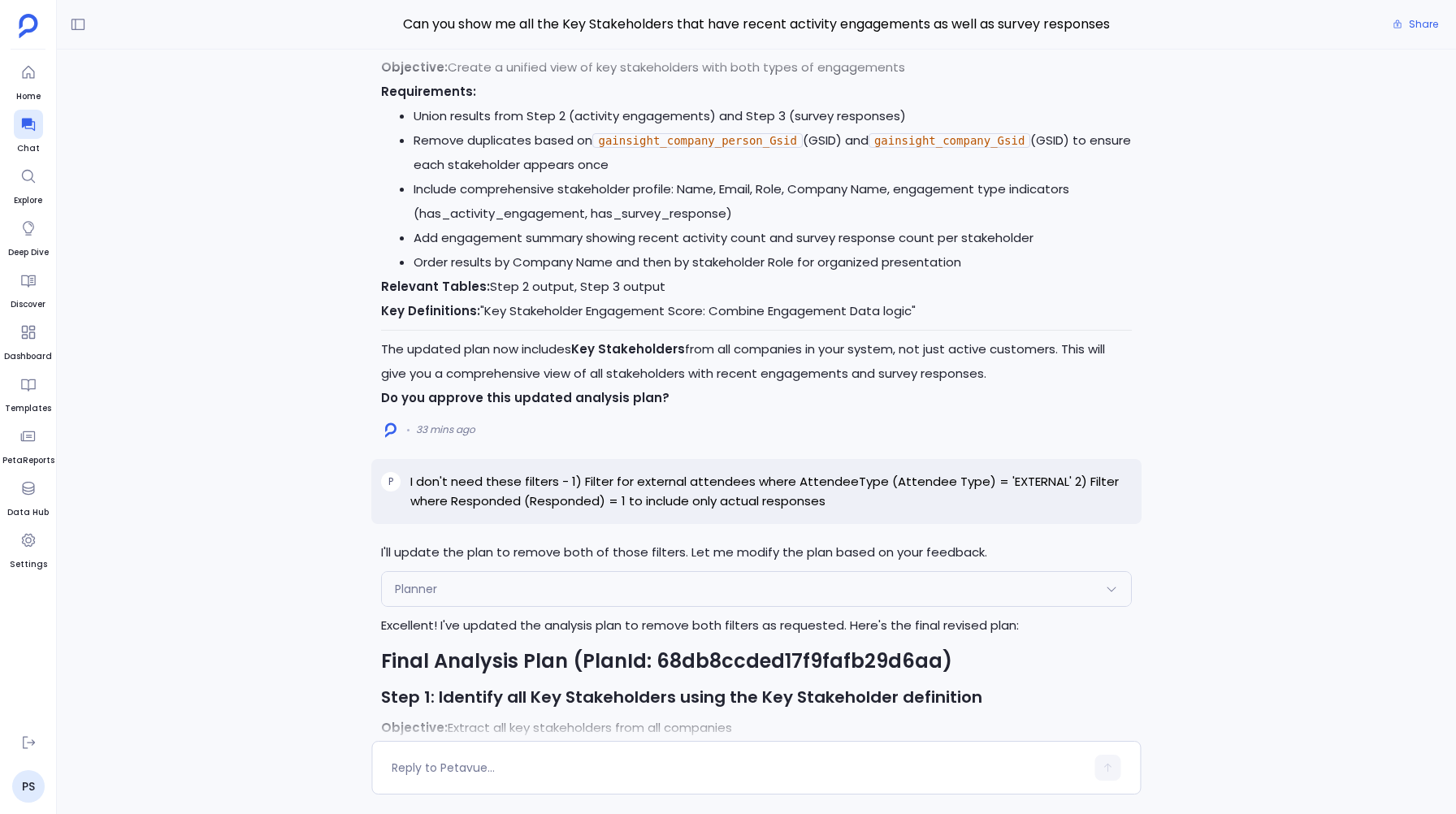
scroll to position [-4211, 0]
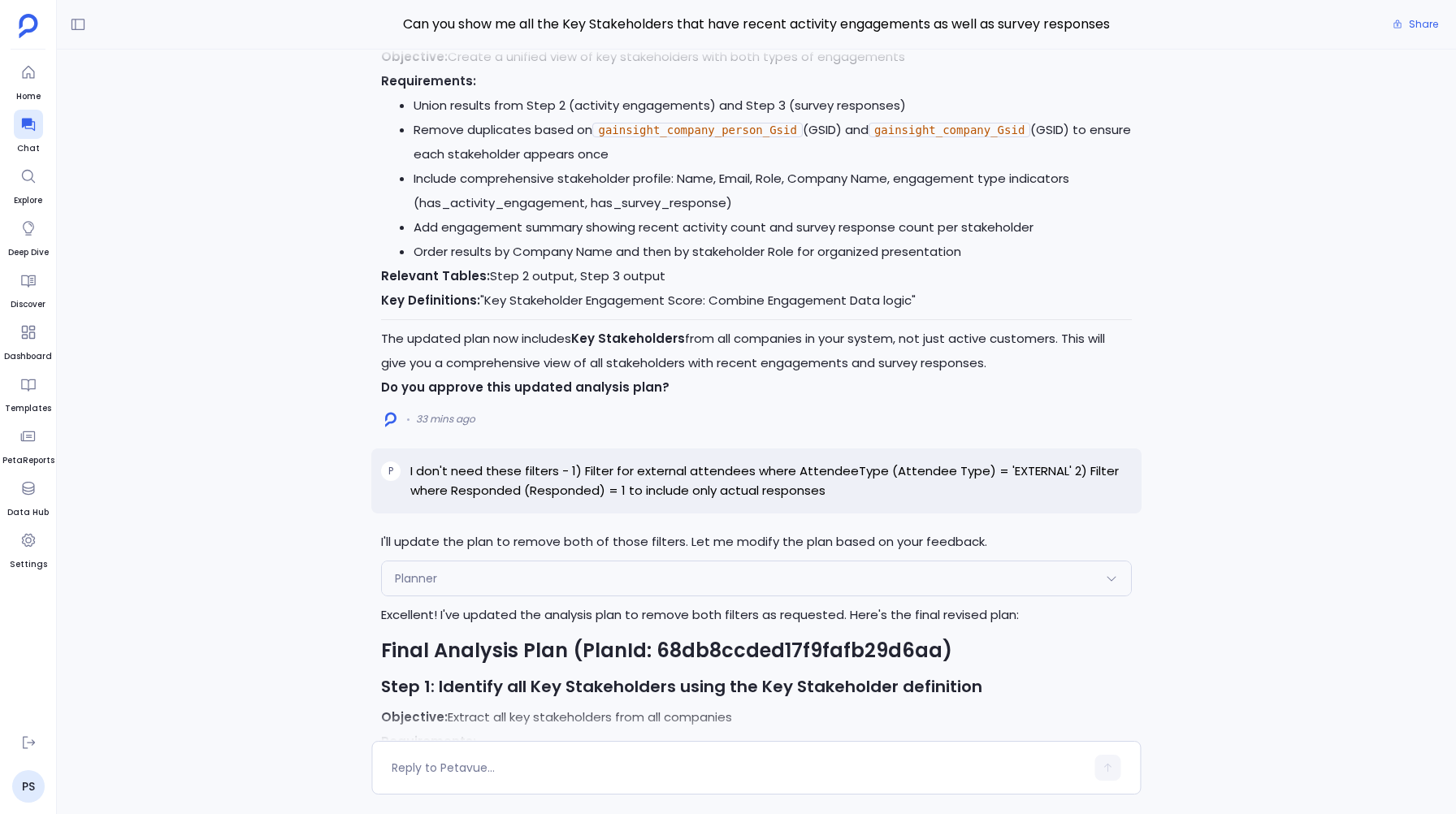
click at [464, 462] on p "I don't need these filters - 1) Filter for external attendees where AttendeeTyp…" at bounding box center [770, 481] width 721 height 39
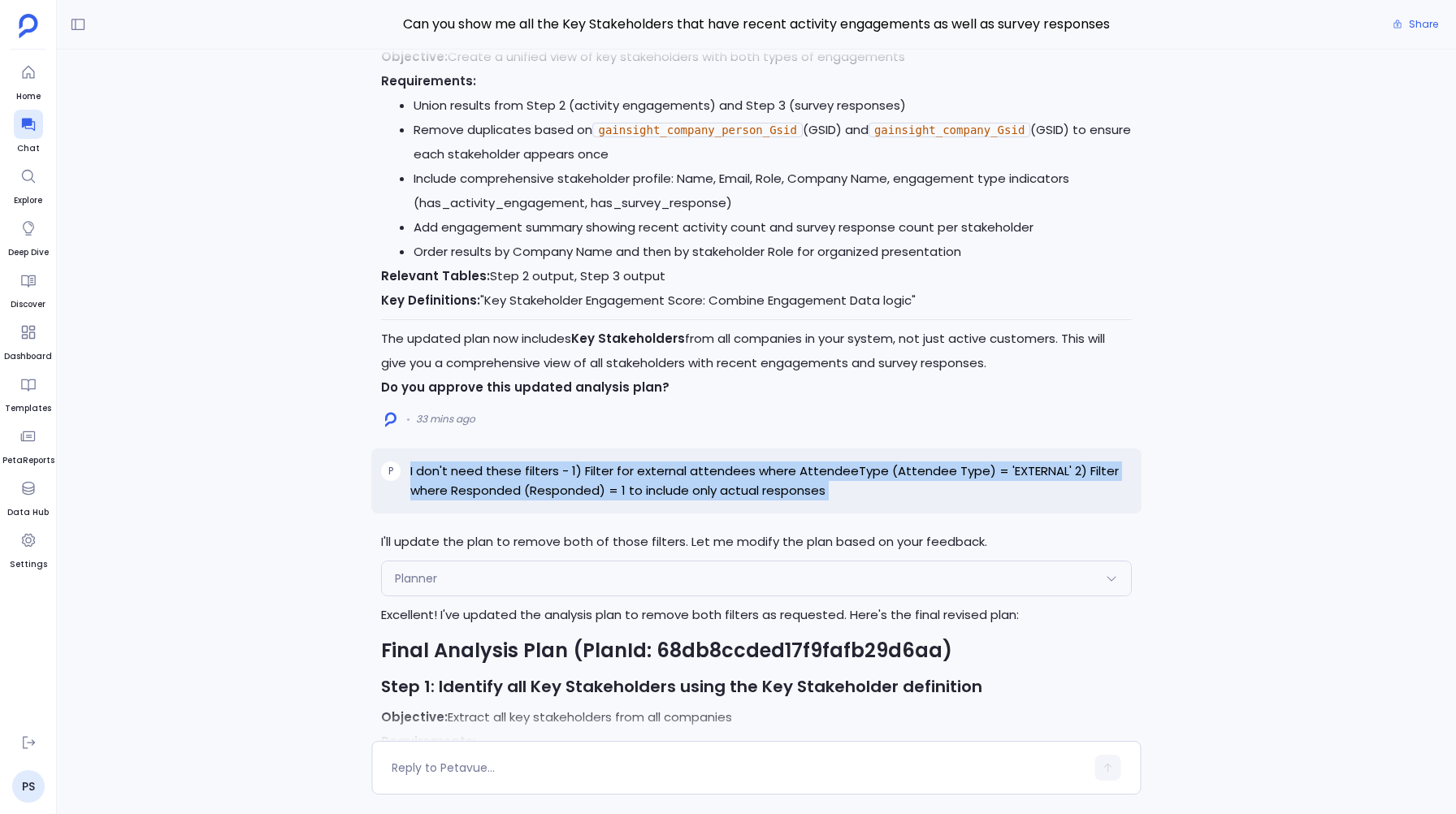
click at [464, 462] on p "I don't need these filters - 1) Filter for external attendees where AttendeeTyp…" at bounding box center [770, 481] width 721 height 39
copy p "I don't need these filters - 1) Filter for external attendees where AttendeeTyp…"
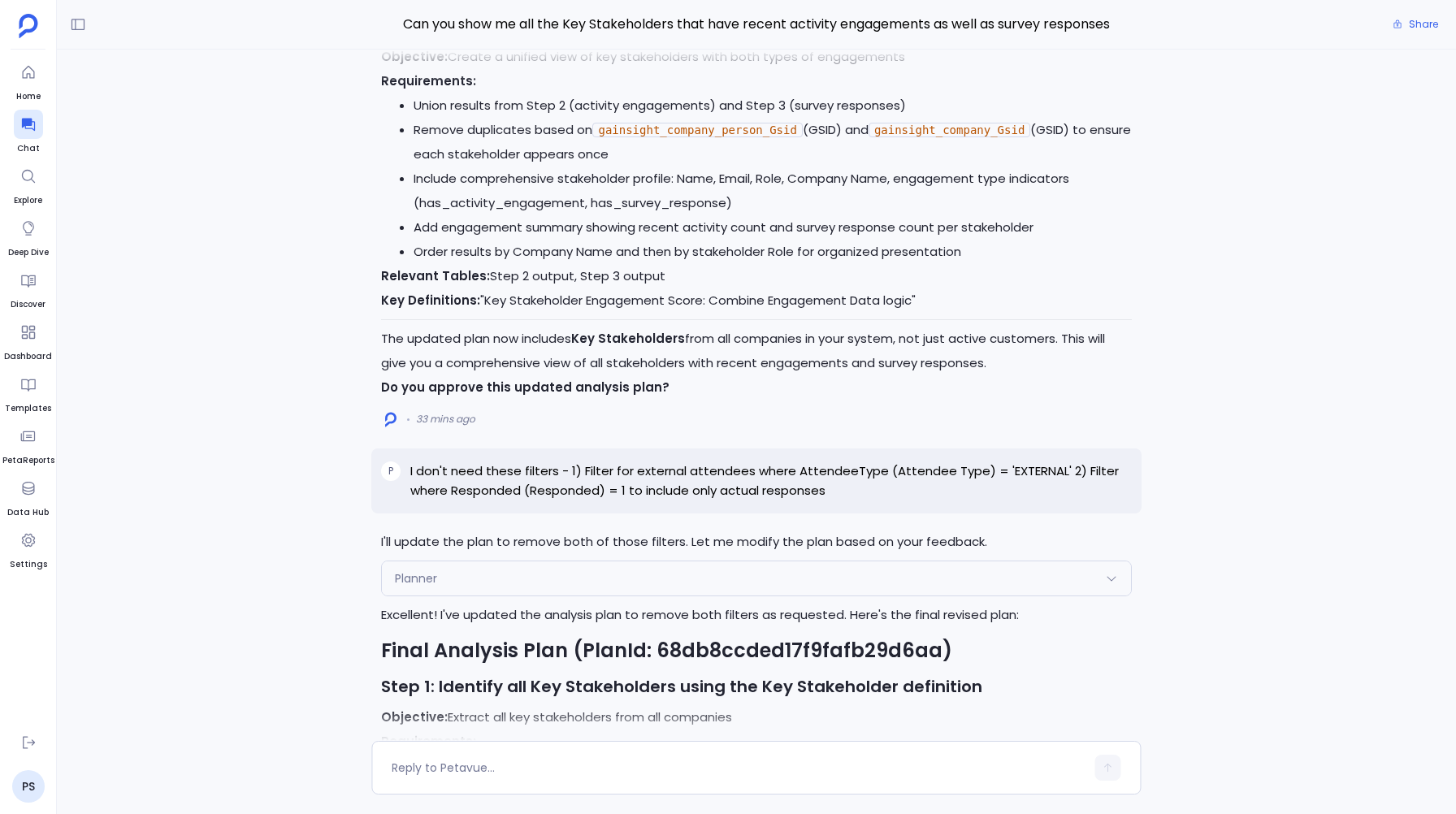
click at [362, 388] on div "Perfect! I'll now execute the analysis plan. Let me start with the first batch …" at bounding box center [757, 396] width 1399 height 692
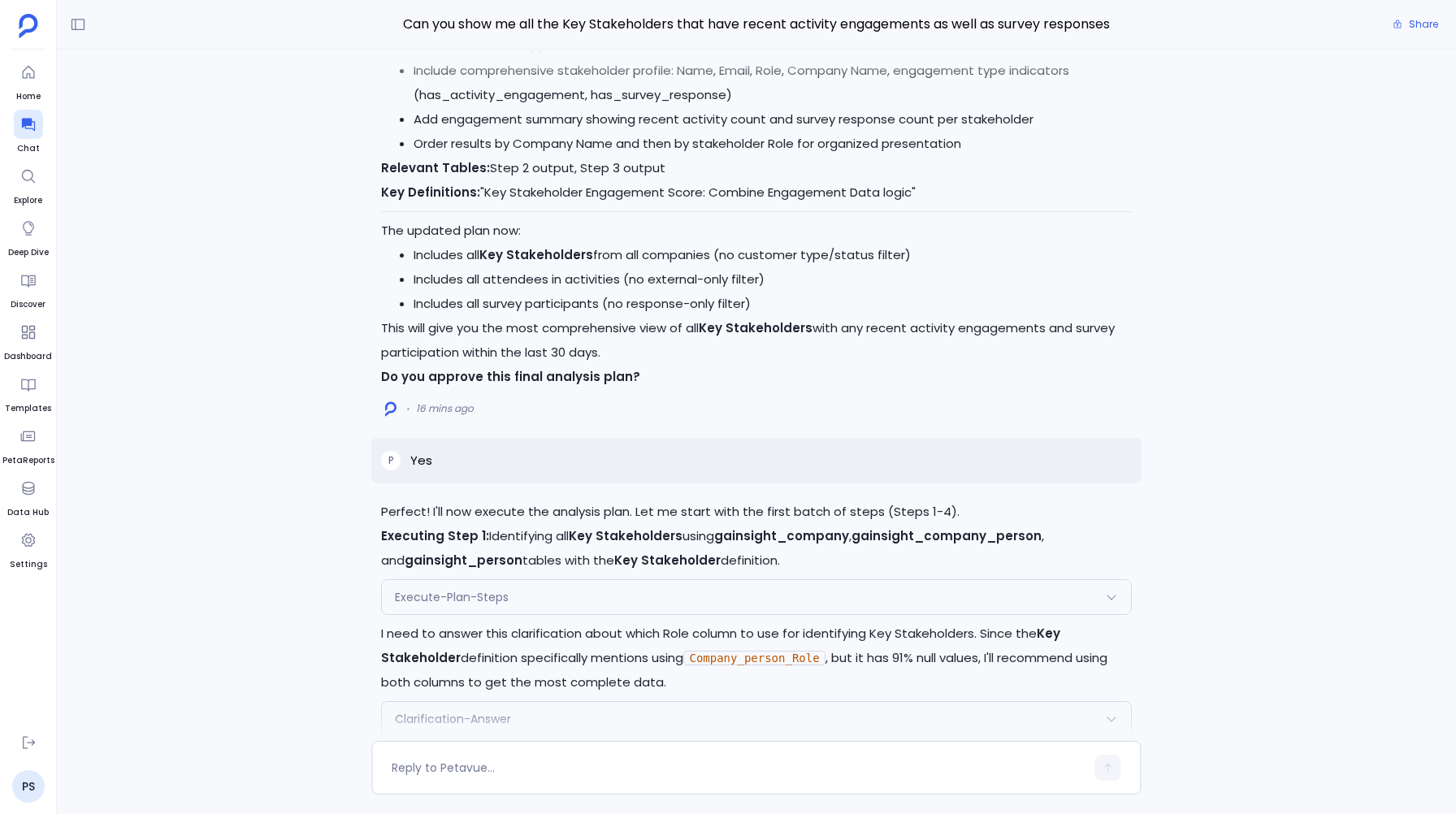
scroll to position [-2511, 0]
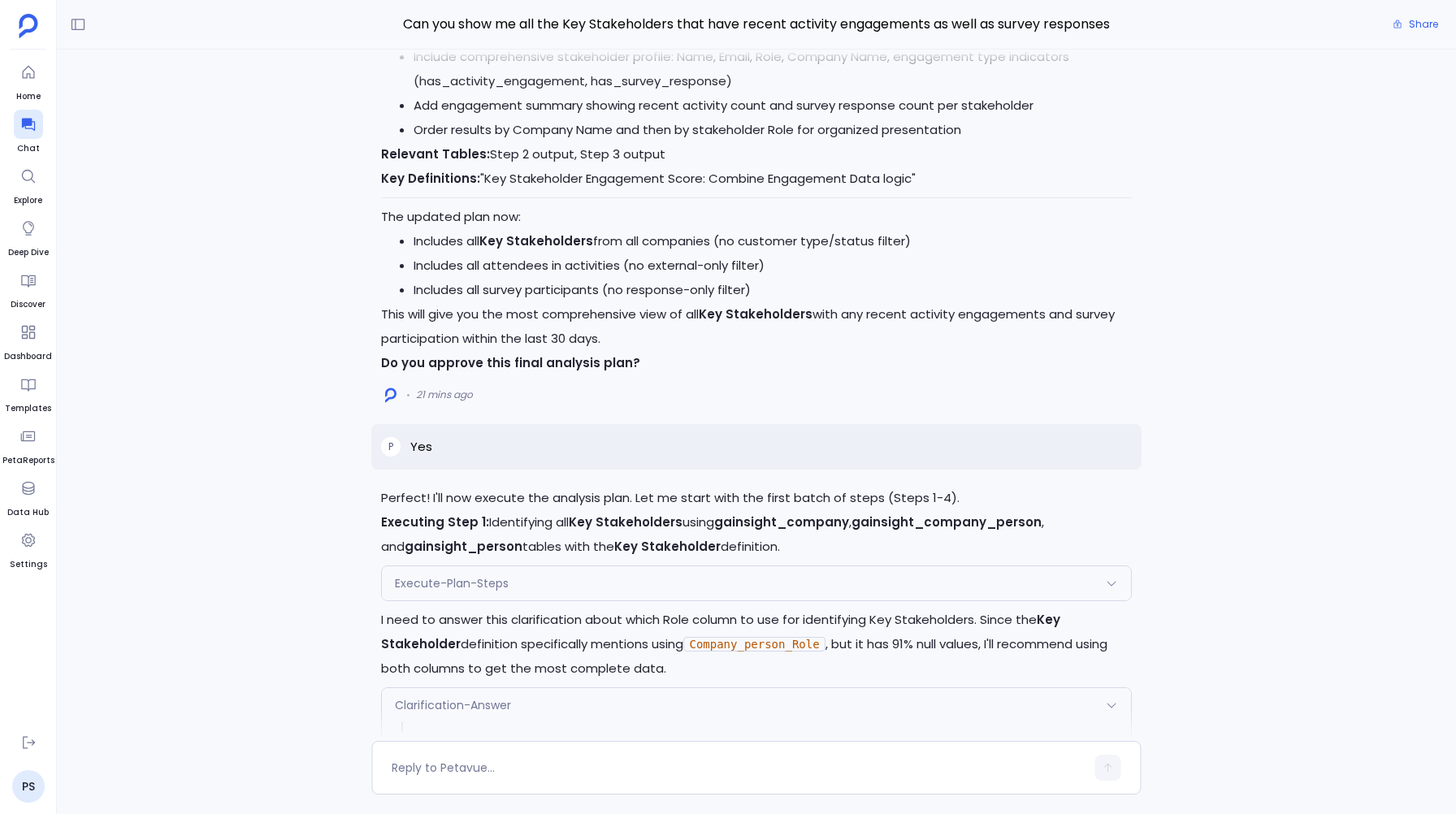
click at [289, 153] on div "Perfect! I'll now execute the analysis plan. Let me start with the first batch …" at bounding box center [757, 396] width 1399 height 692
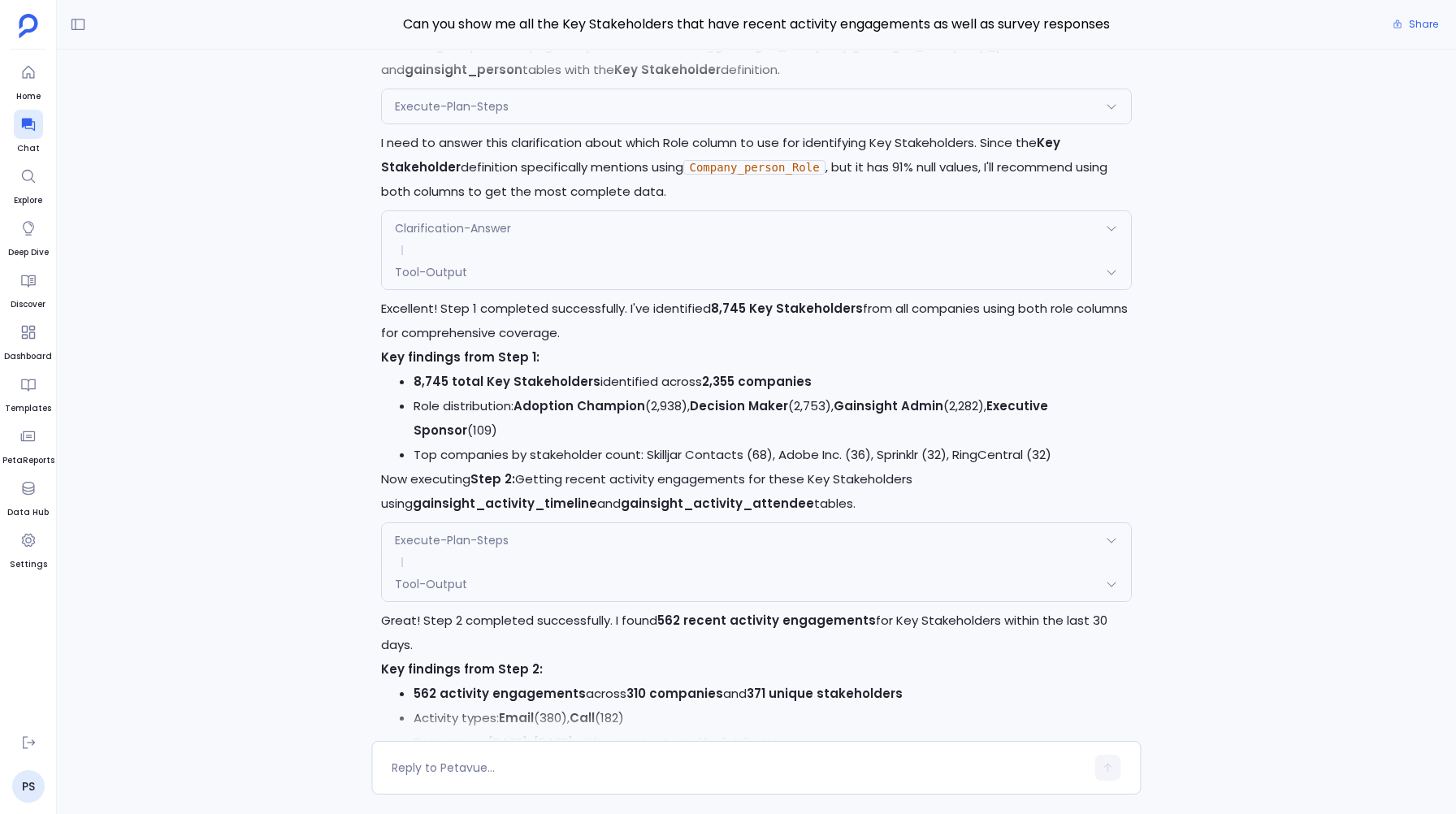
scroll to position [-2020, 0]
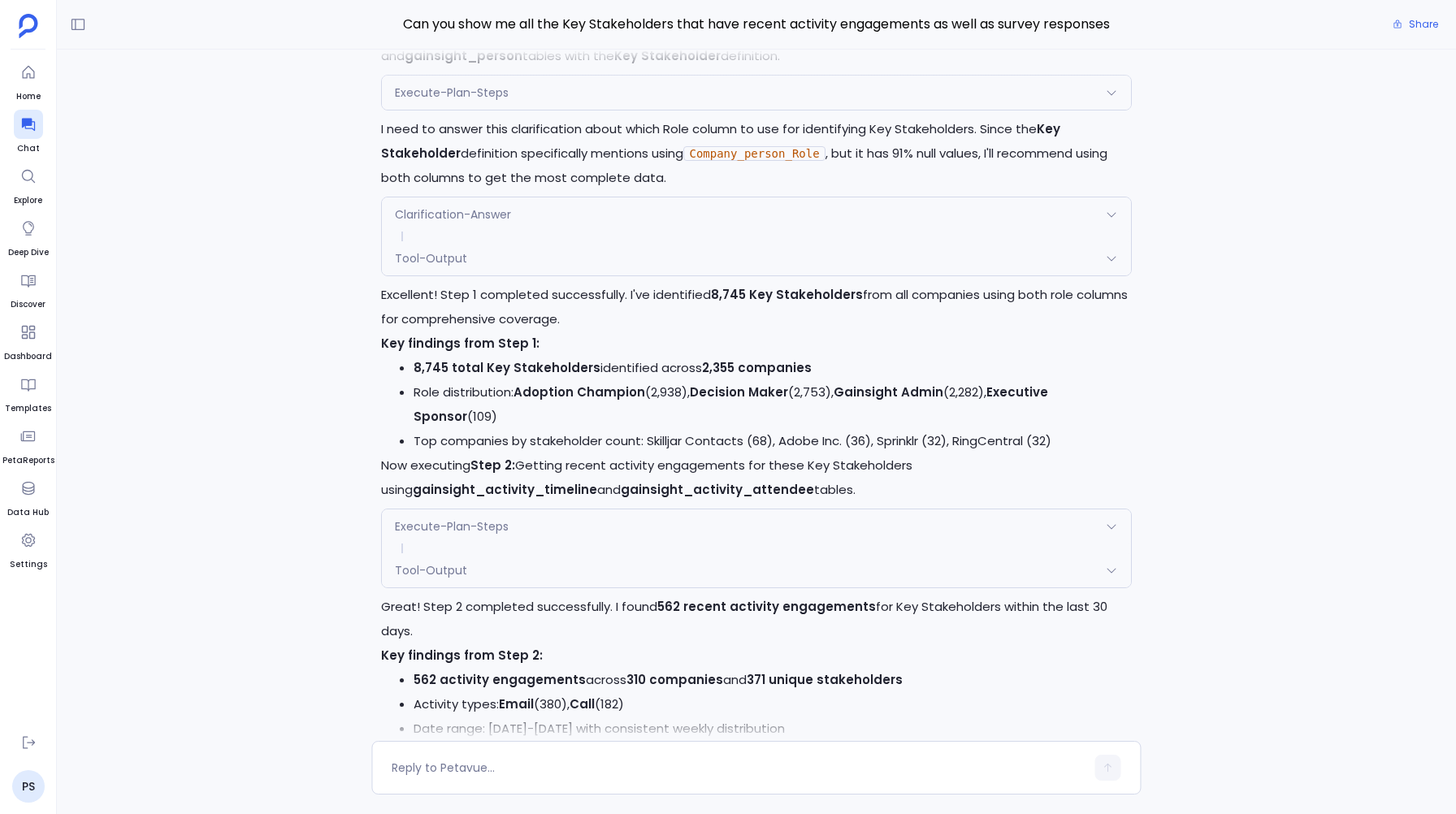
click at [422, 533] on span "Execute-Plan-Steps" at bounding box center [452, 527] width 114 height 16
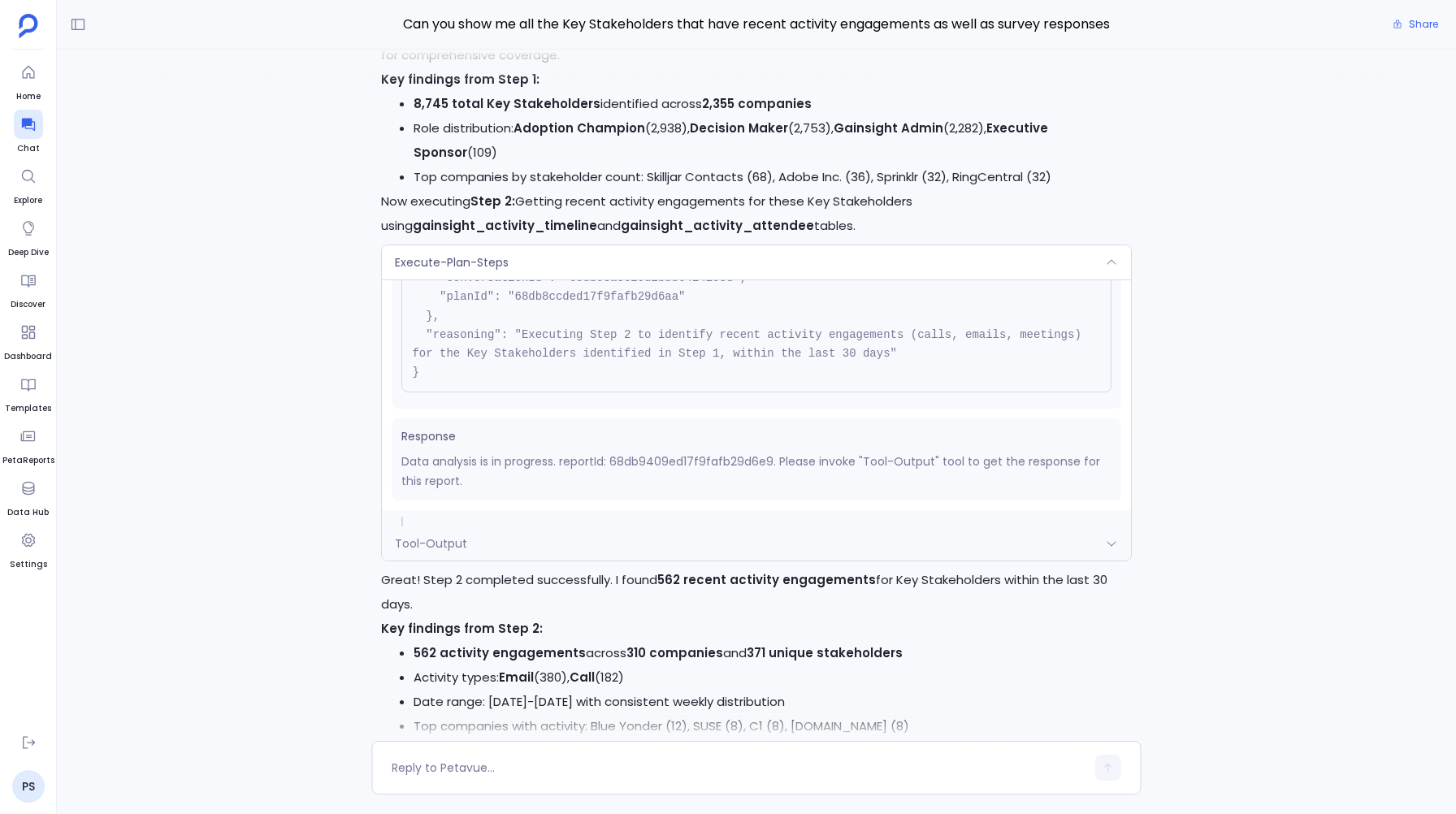
scroll to position [-1984, 0]
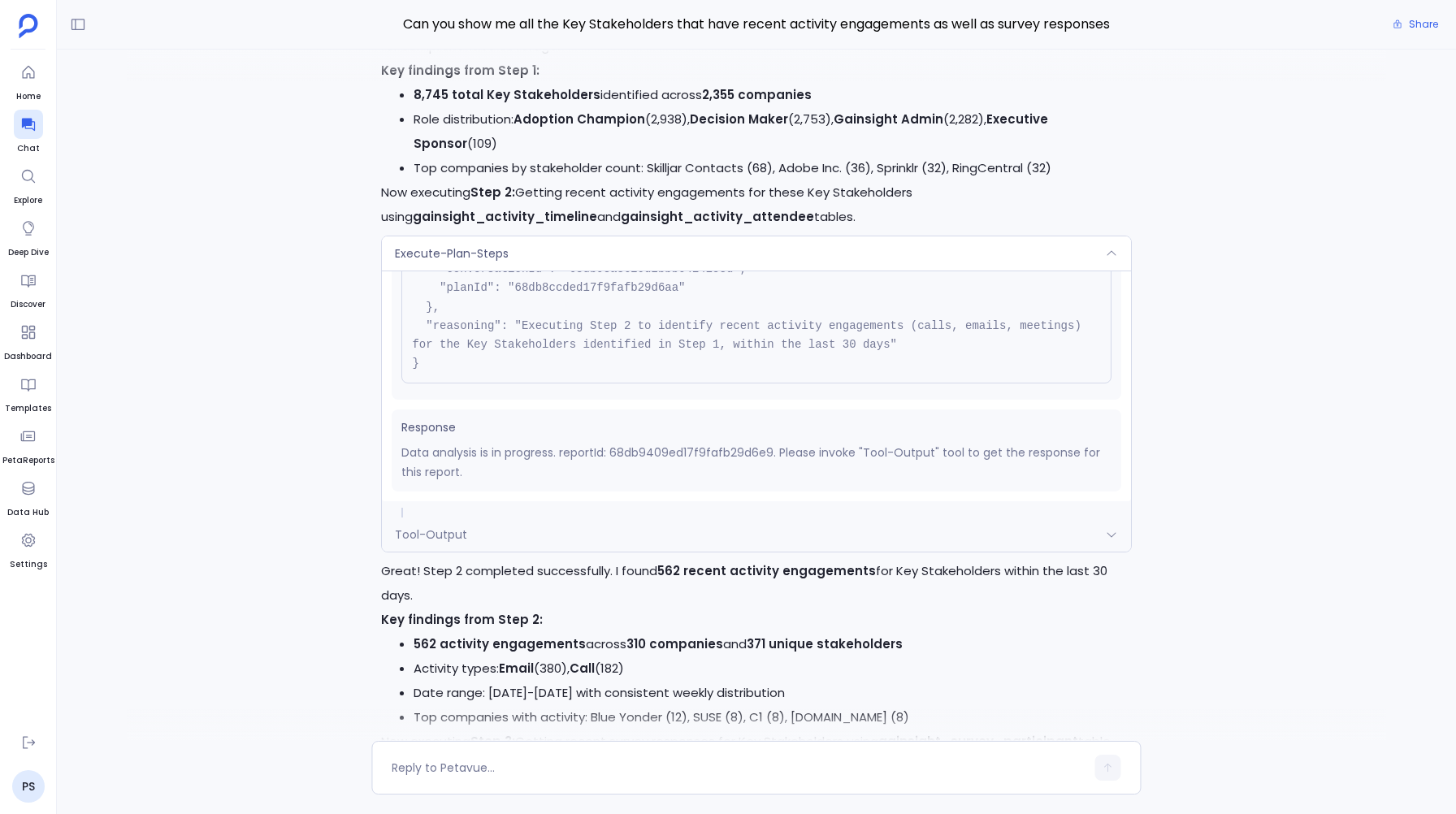
click at [469, 527] on div "Tool-Output" at bounding box center [756, 535] width 748 height 34
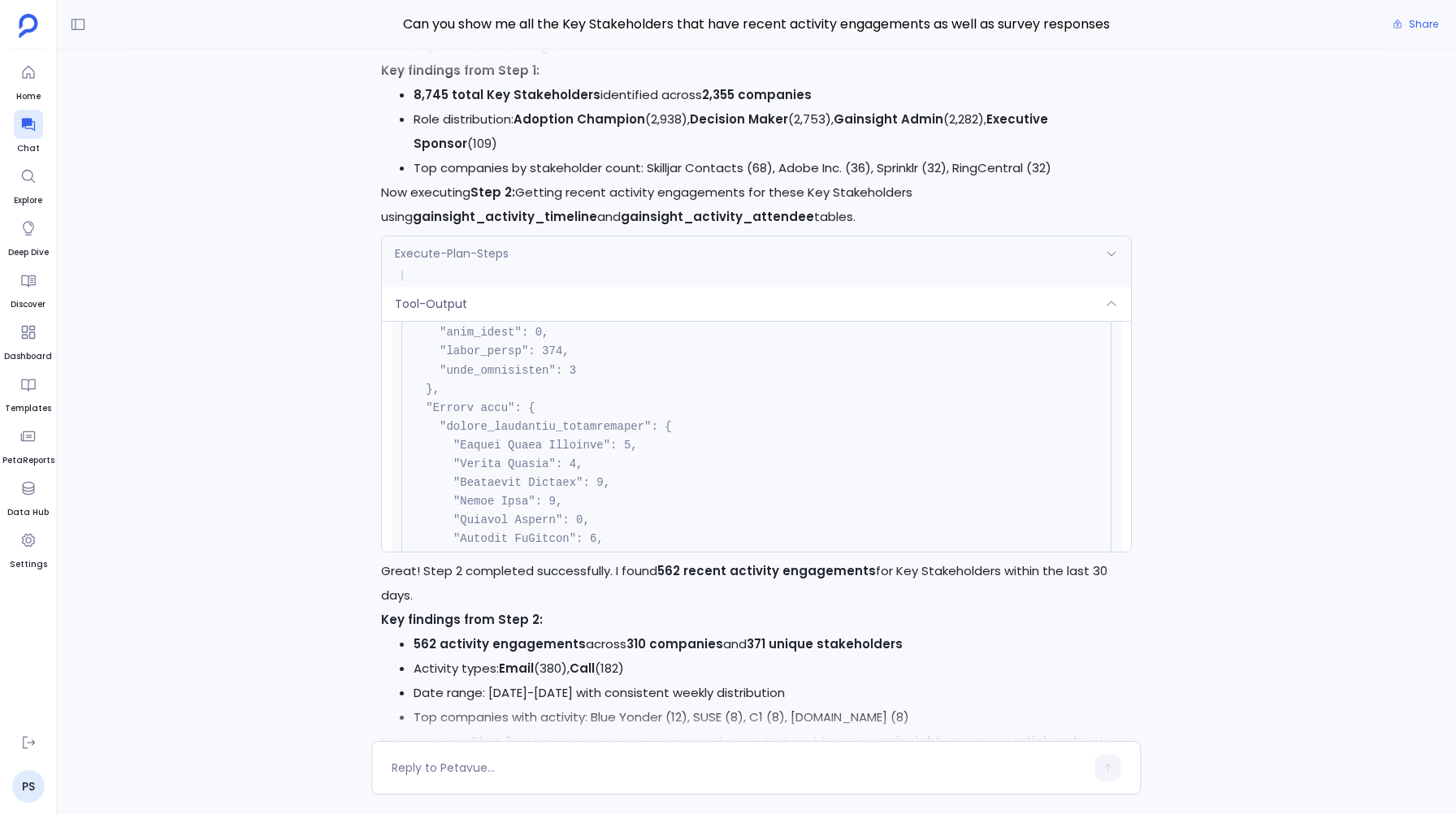
scroll to position [1541, 0]
click at [481, 304] on div "Tool-Output" at bounding box center [756, 304] width 748 height 34
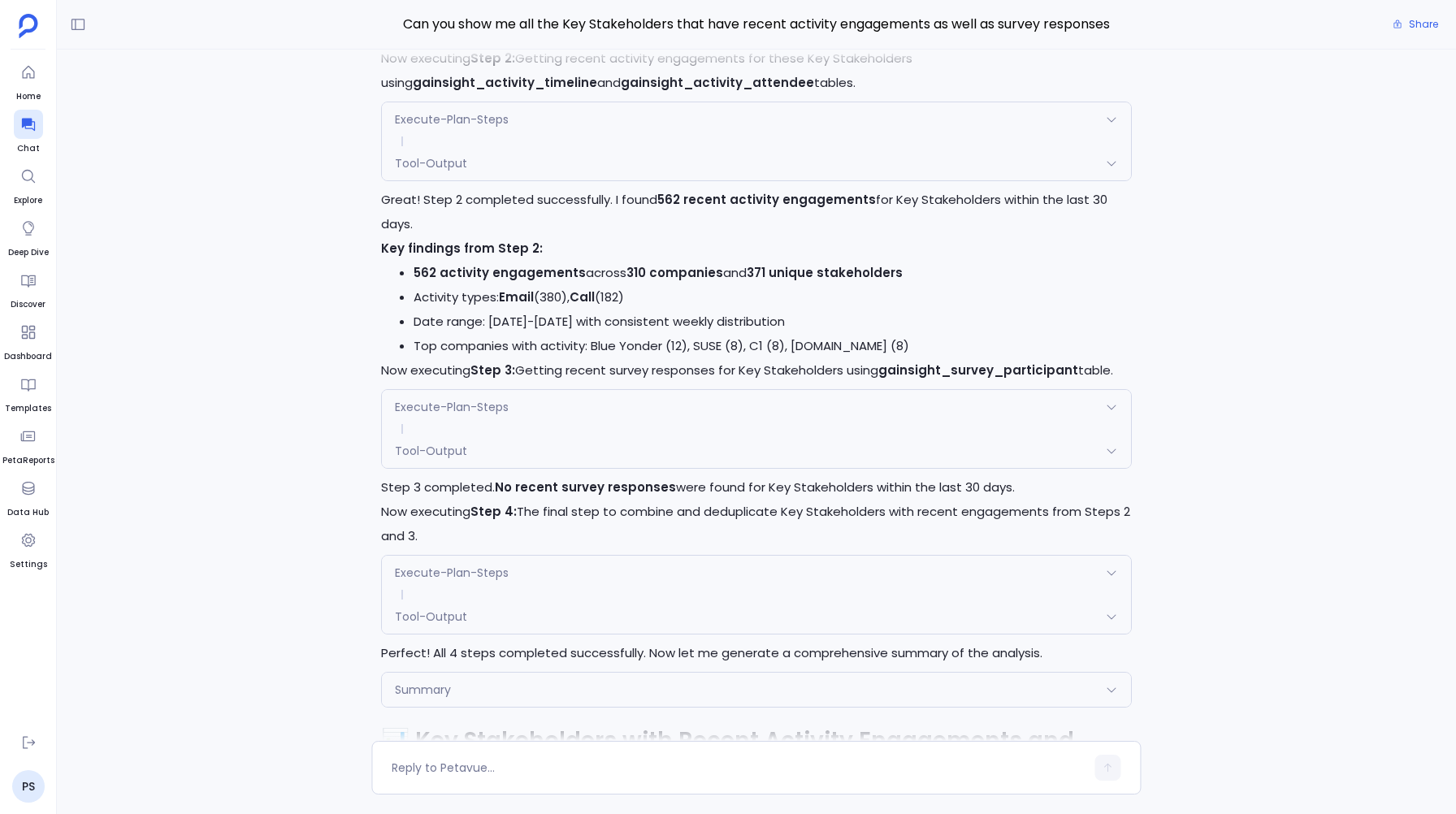
click at [488, 463] on div "Tool-Output" at bounding box center [756, 451] width 748 height 34
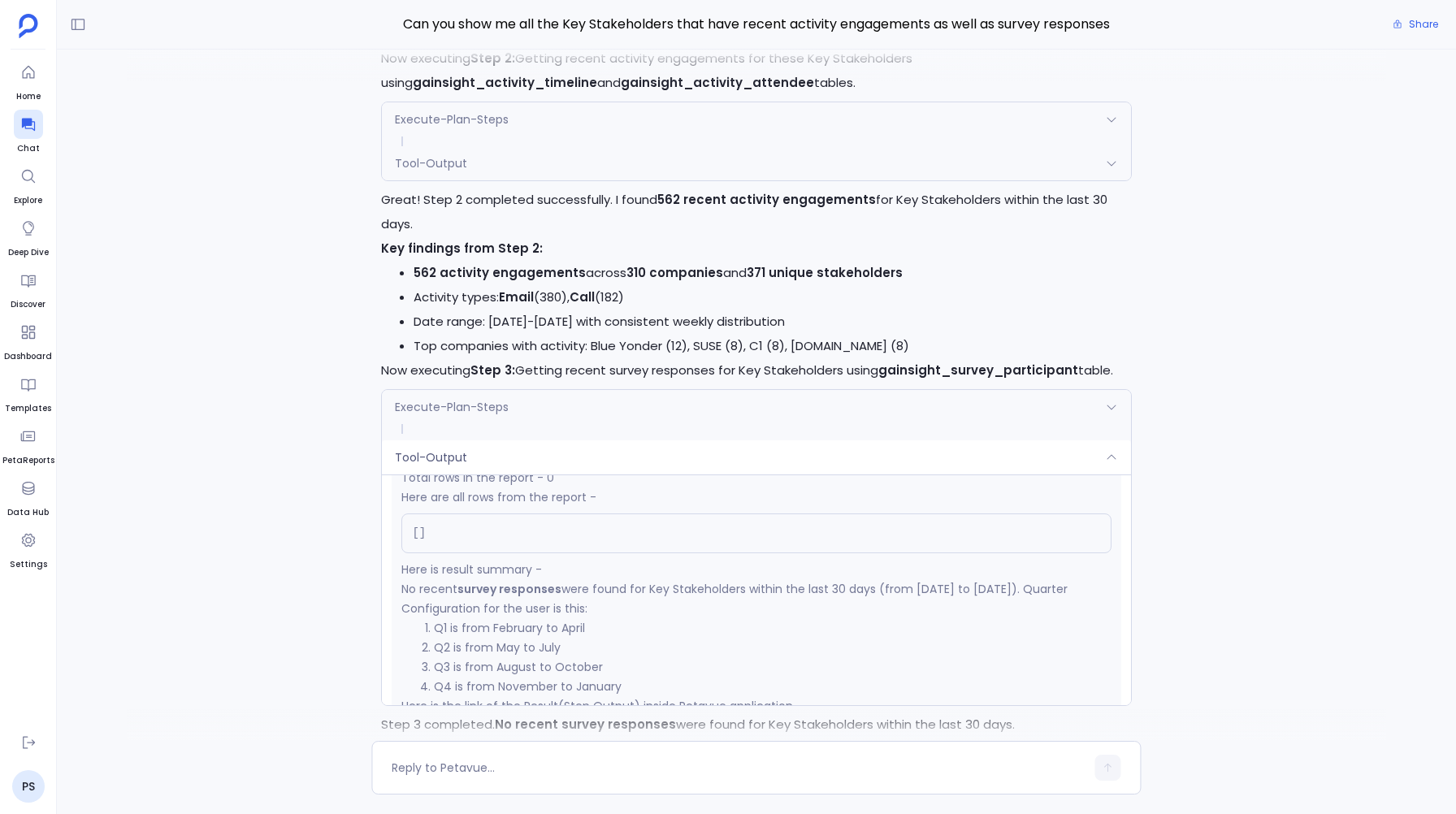
scroll to position [367, 0]
click at [458, 400] on span "Execute-Plan-Steps" at bounding box center [452, 407] width 114 height 16
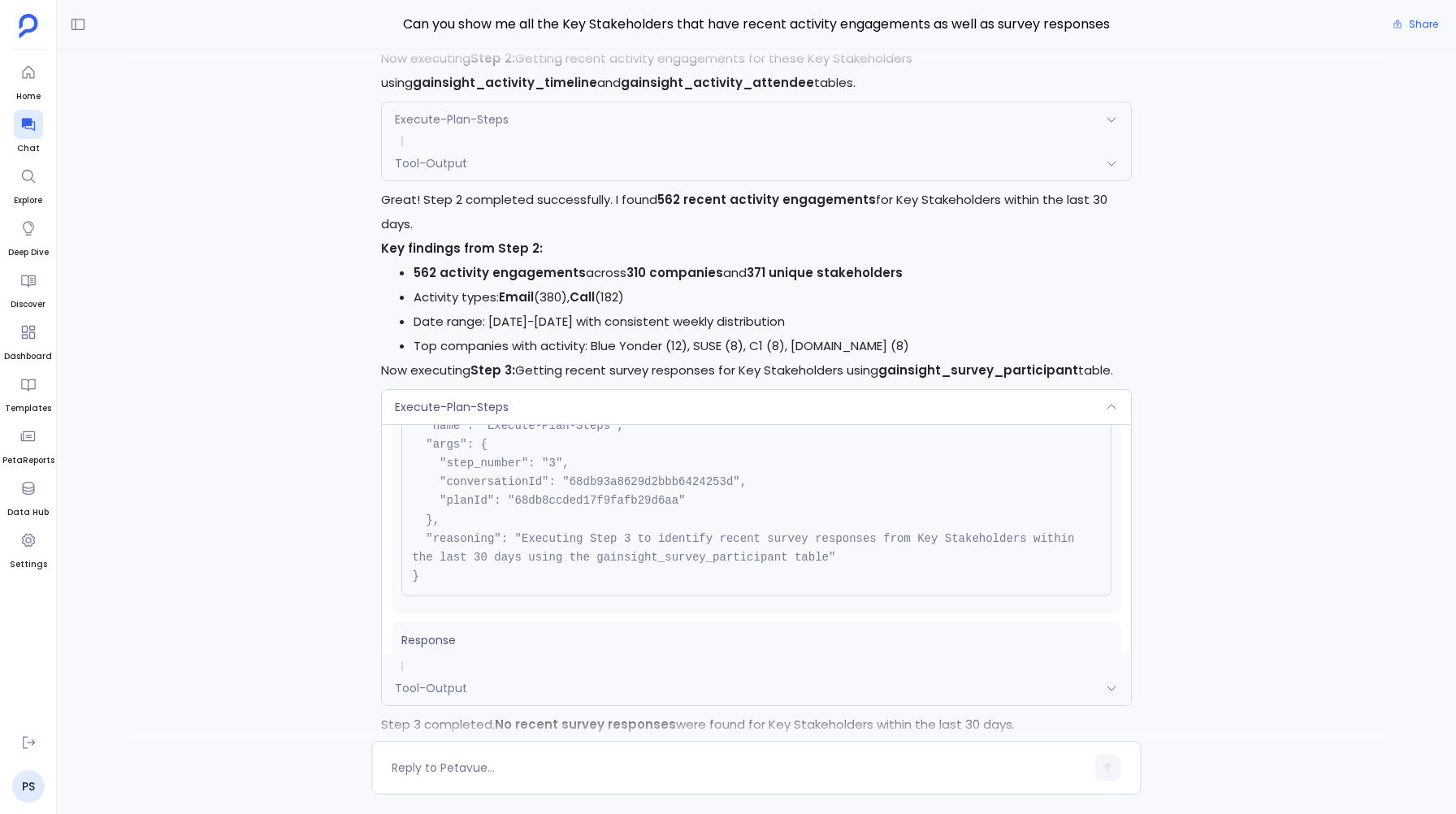
scroll to position [146, 0]
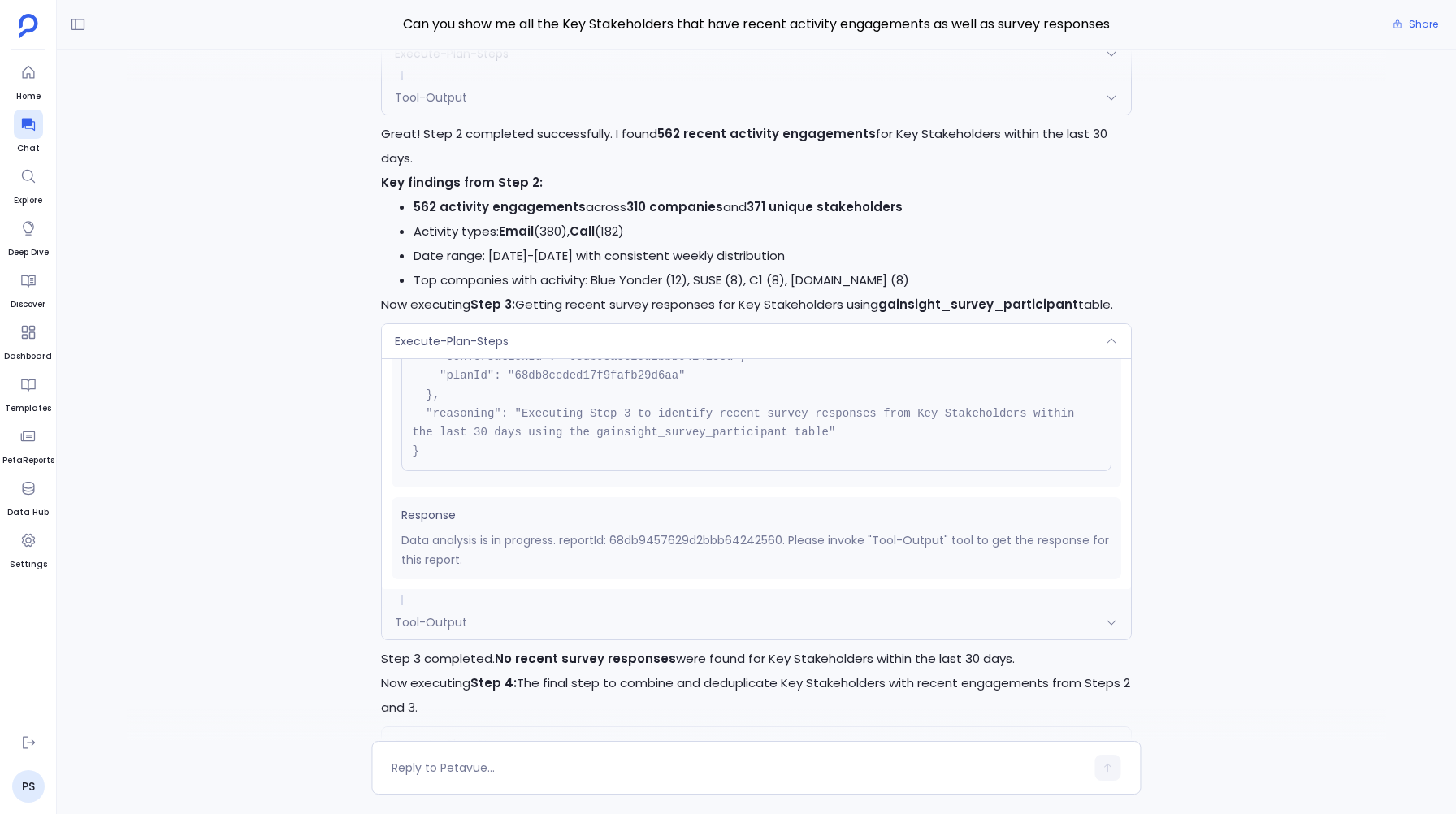
click at [512, 337] on div "Execute-Plan-Steps" at bounding box center [756, 342] width 748 height 34
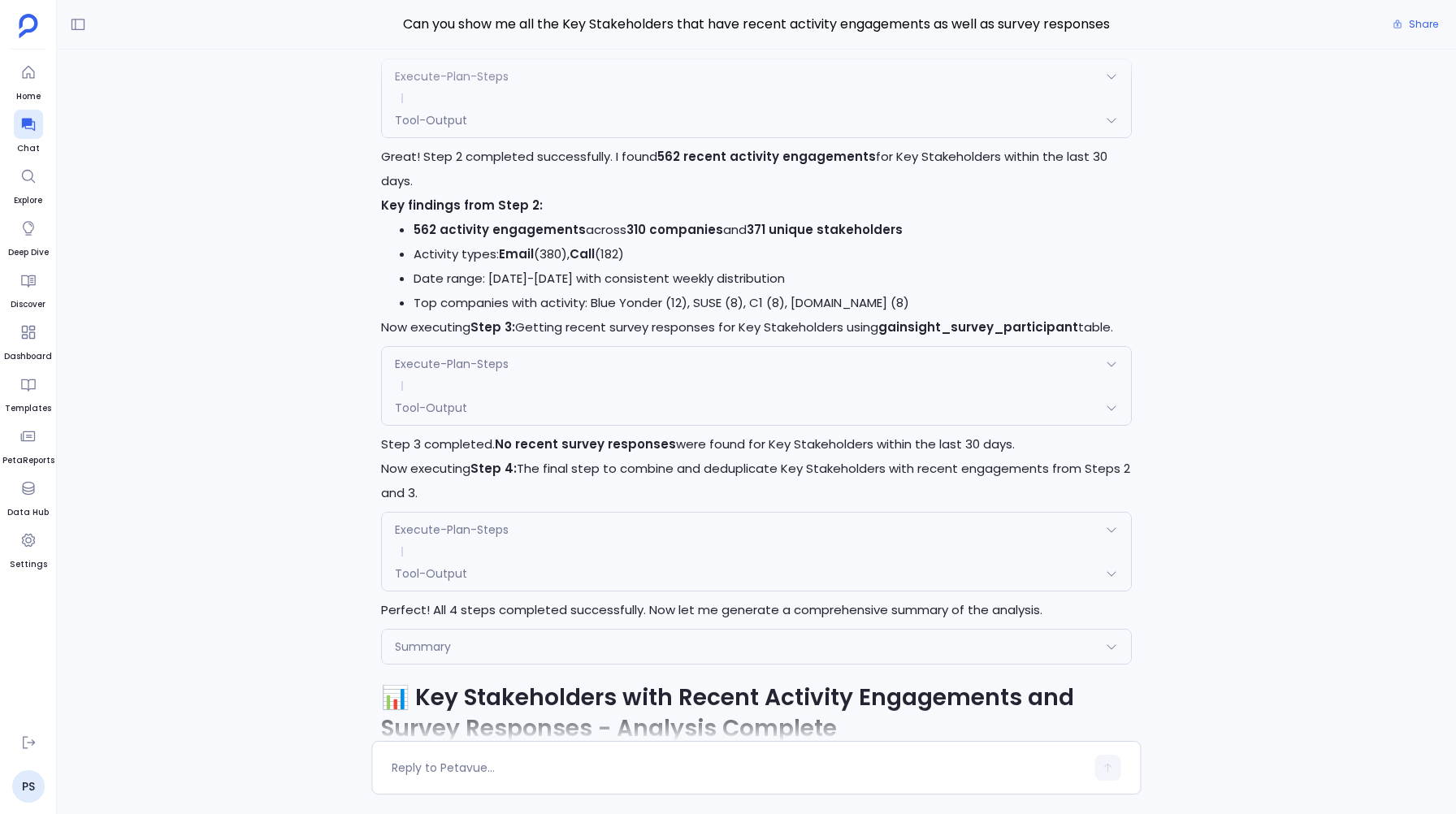
scroll to position [-1547, 0]
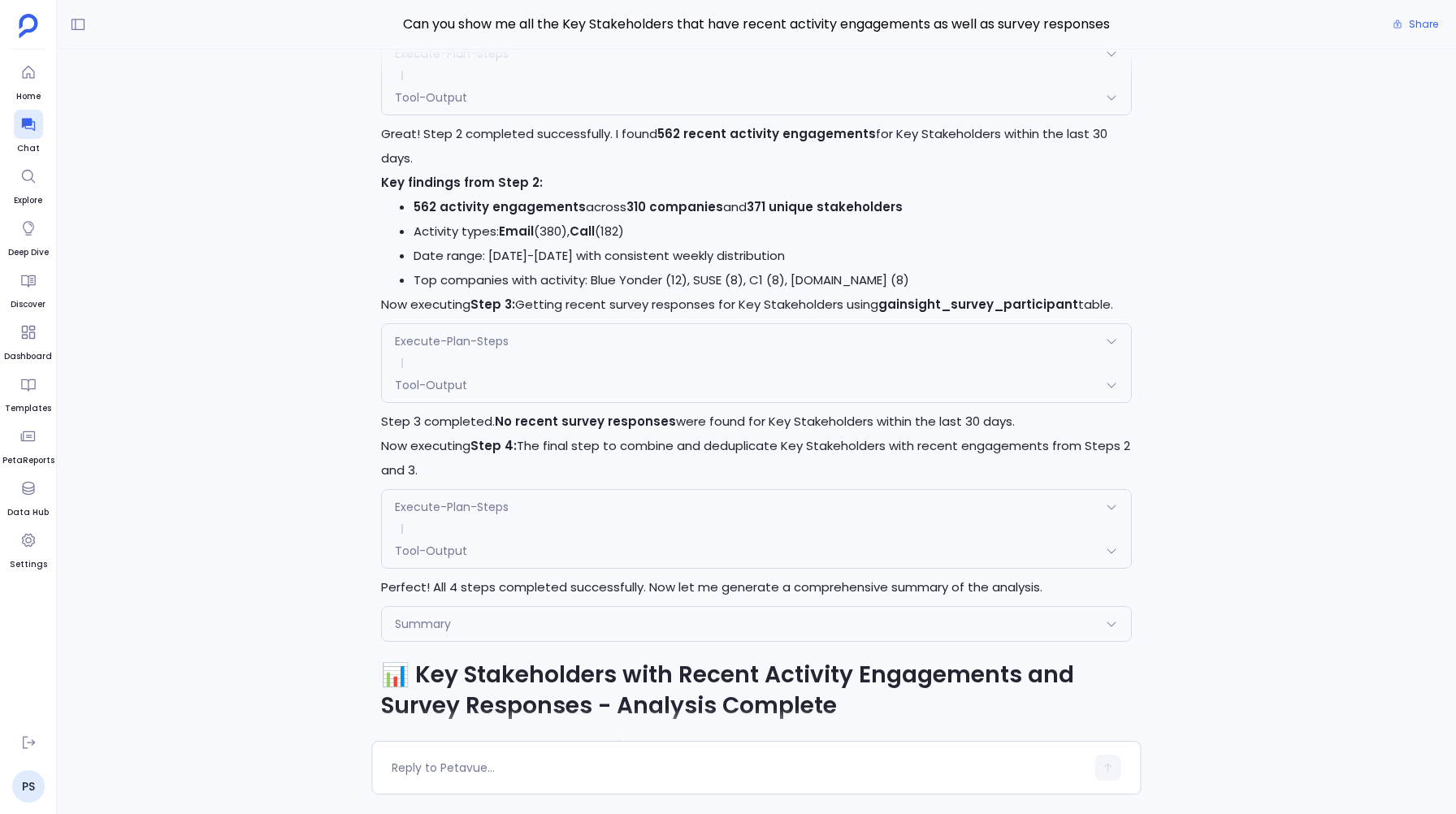
click at [465, 507] on span "Execute-Plan-Steps" at bounding box center [452, 507] width 114 height 16
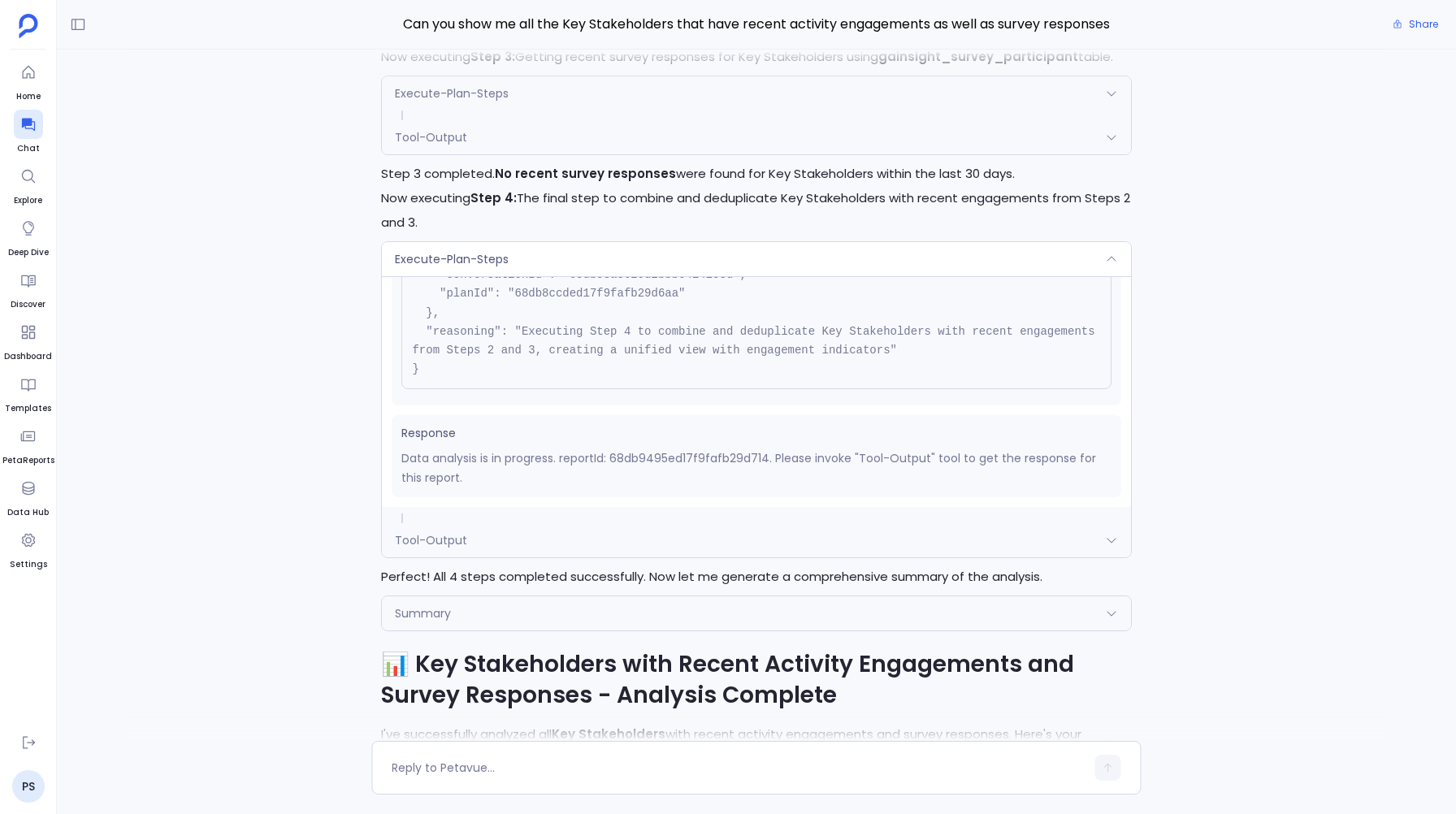
scroll to position [-1526, 0]
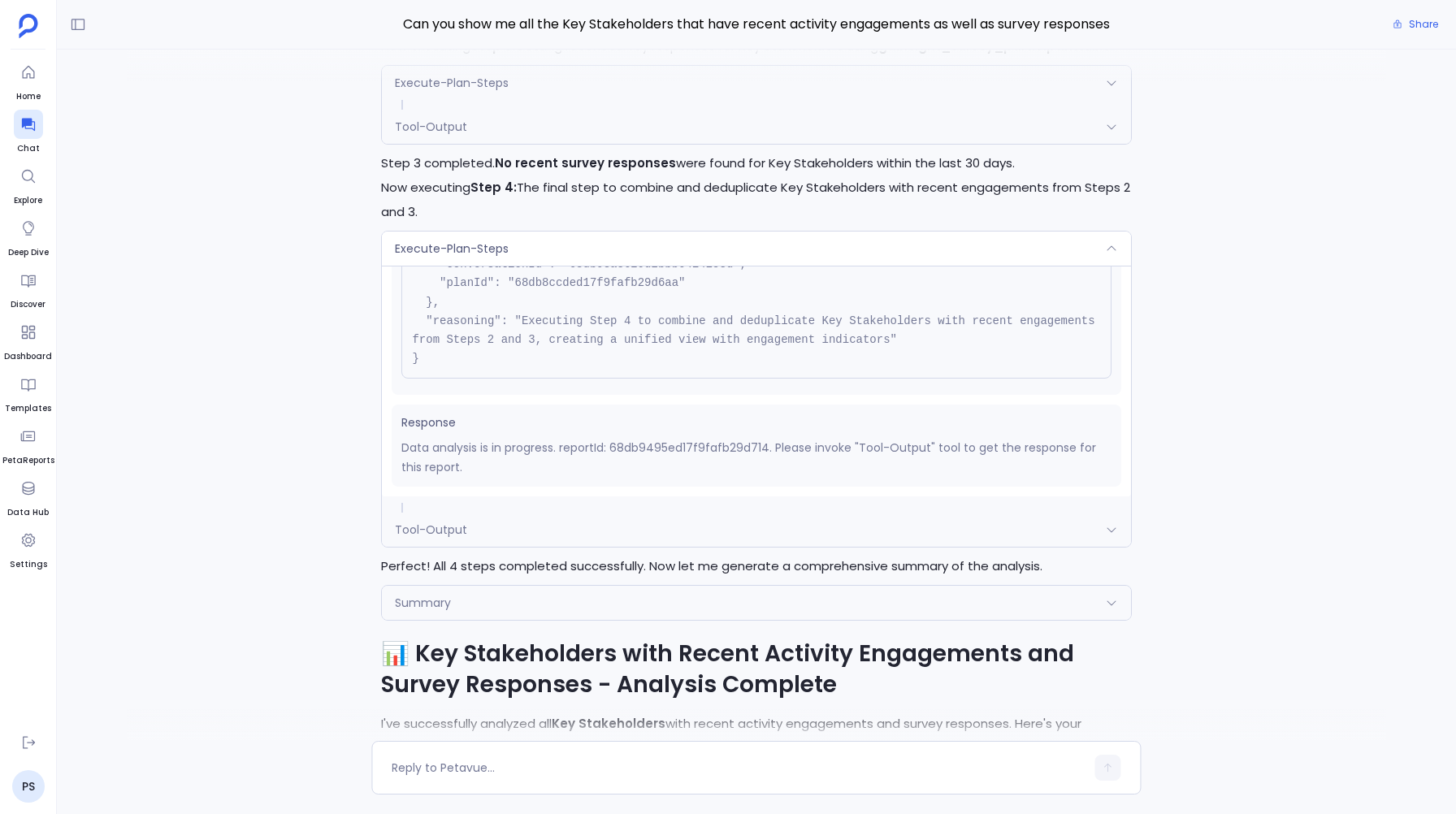
click at [536, 524] on div "Tool-Output" at bounding box center [756, 530] width 748 height 34
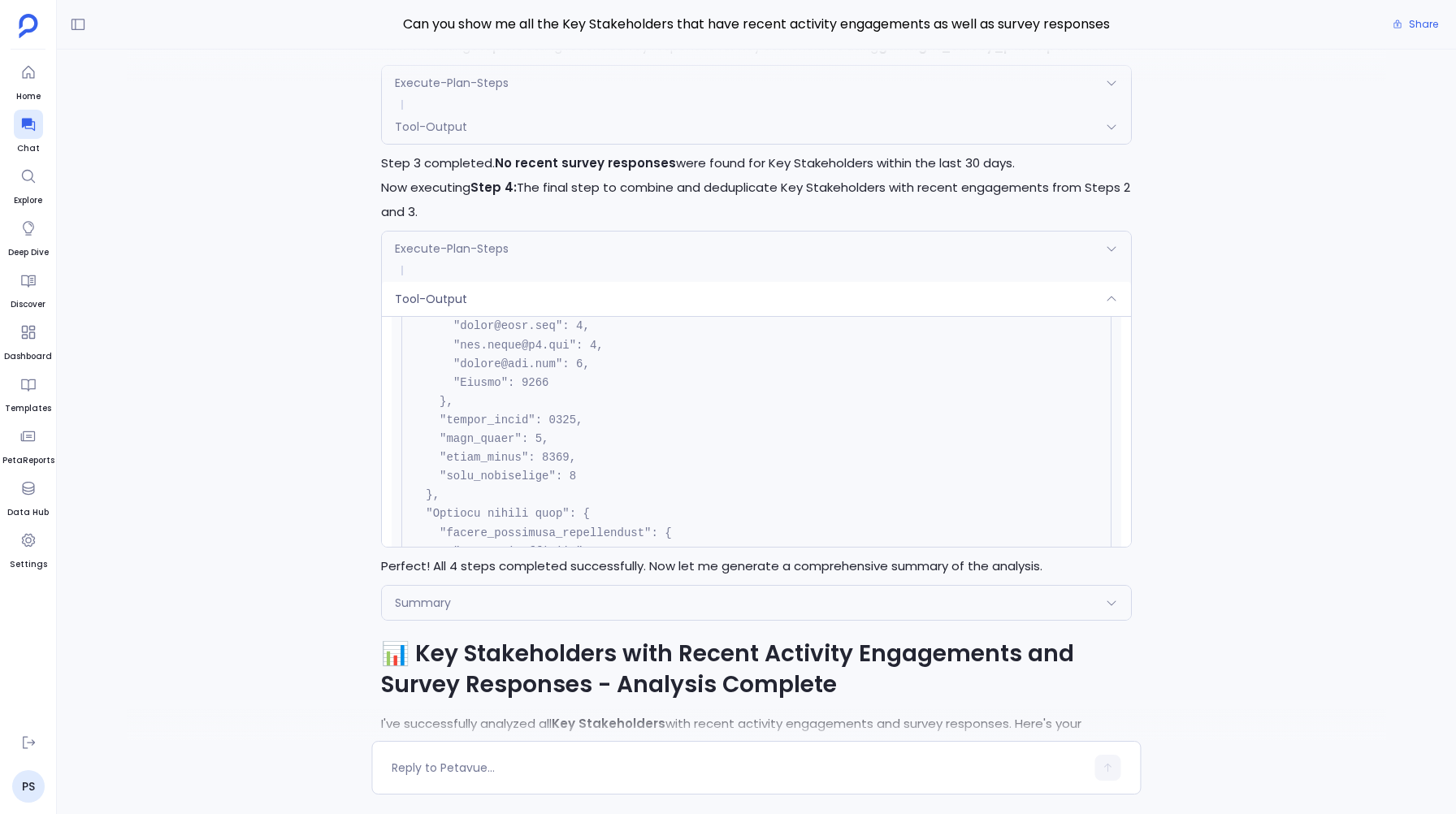
scroll to position [987, 0]
click at [475, 295] on div "Tool-Output" at bounding box center [756, 299] width 748 height 34
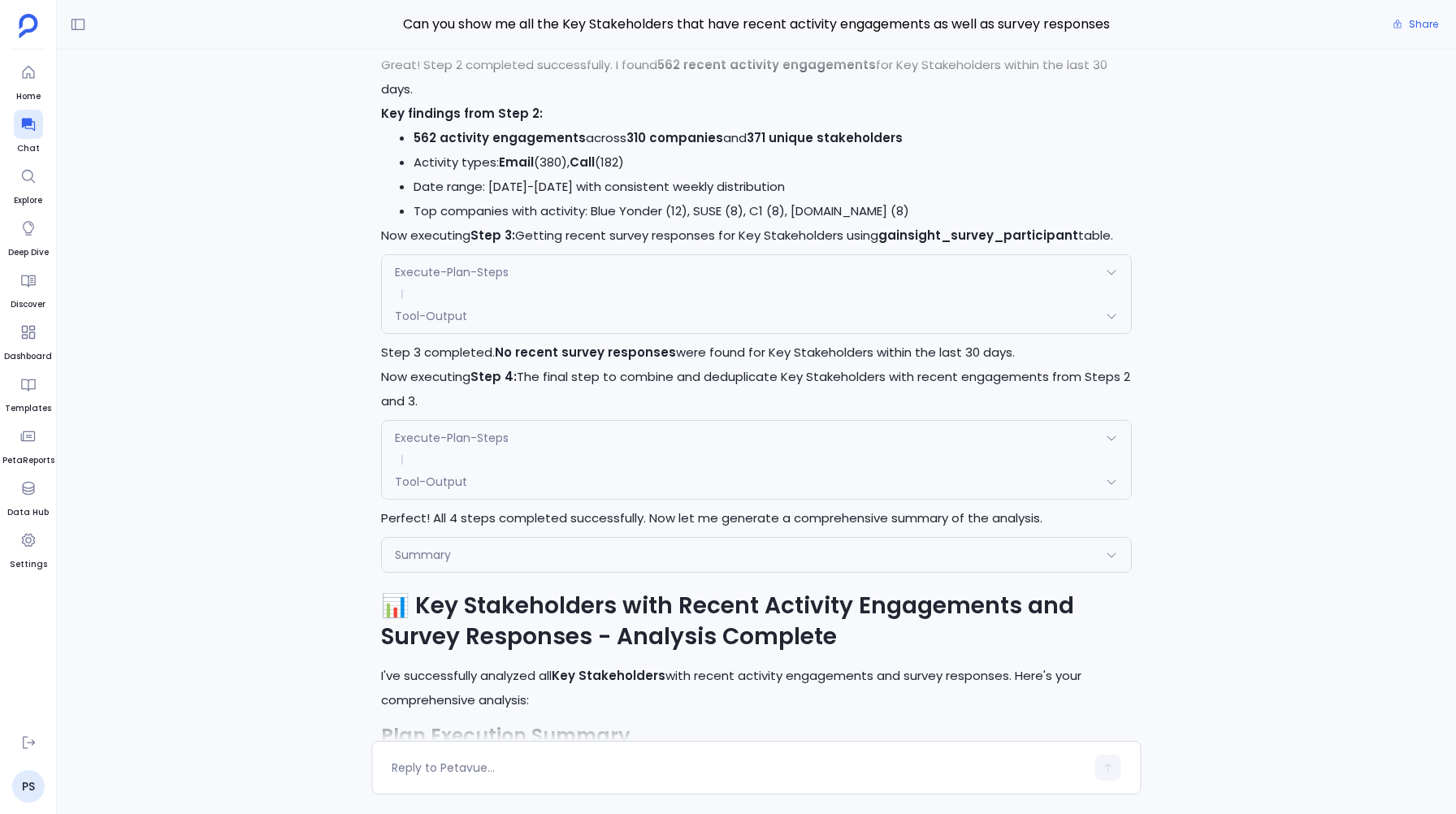
click at [461, 261] on div "Execute-Plan-Steps" at bounding box center [756, 272] width 748 height 34
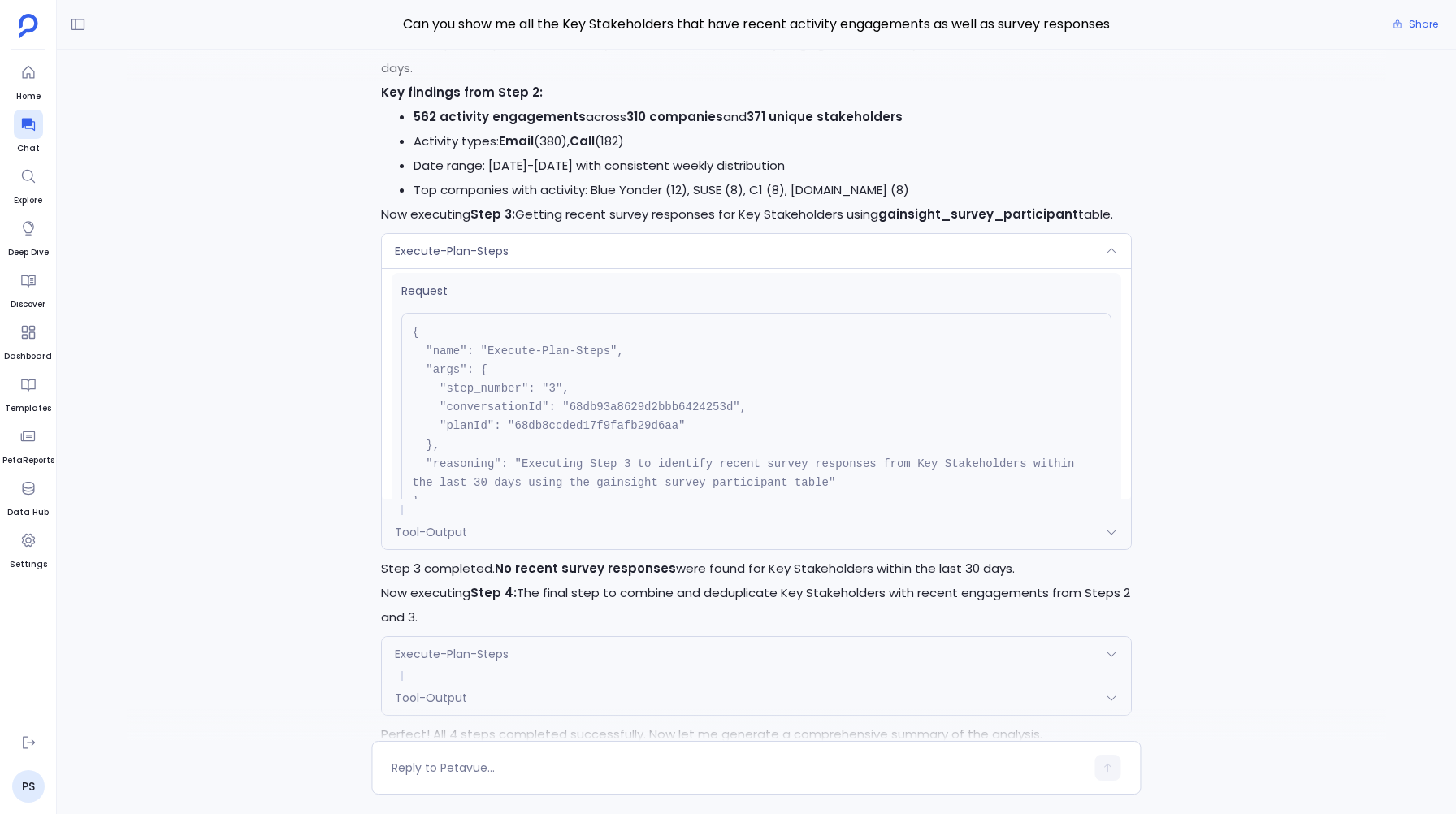
scroll to position [0, 0]
click at [436, 534] on span "Tool-Output" at bounding box center [430, 533] width 73 height 16
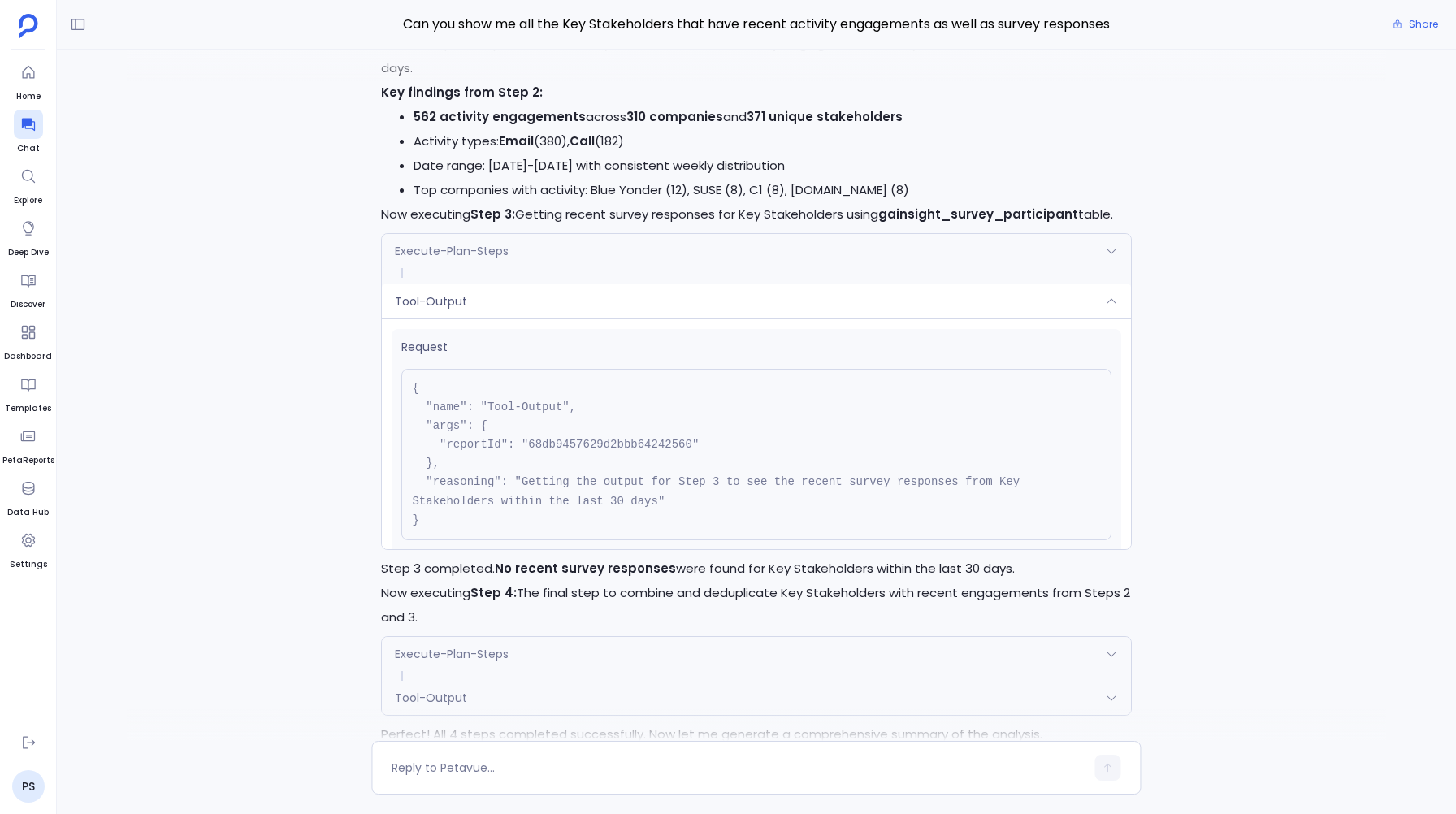
click at [485, 312] on div "Tool-Output" at bounding box center [756, 302] width 748 height 34
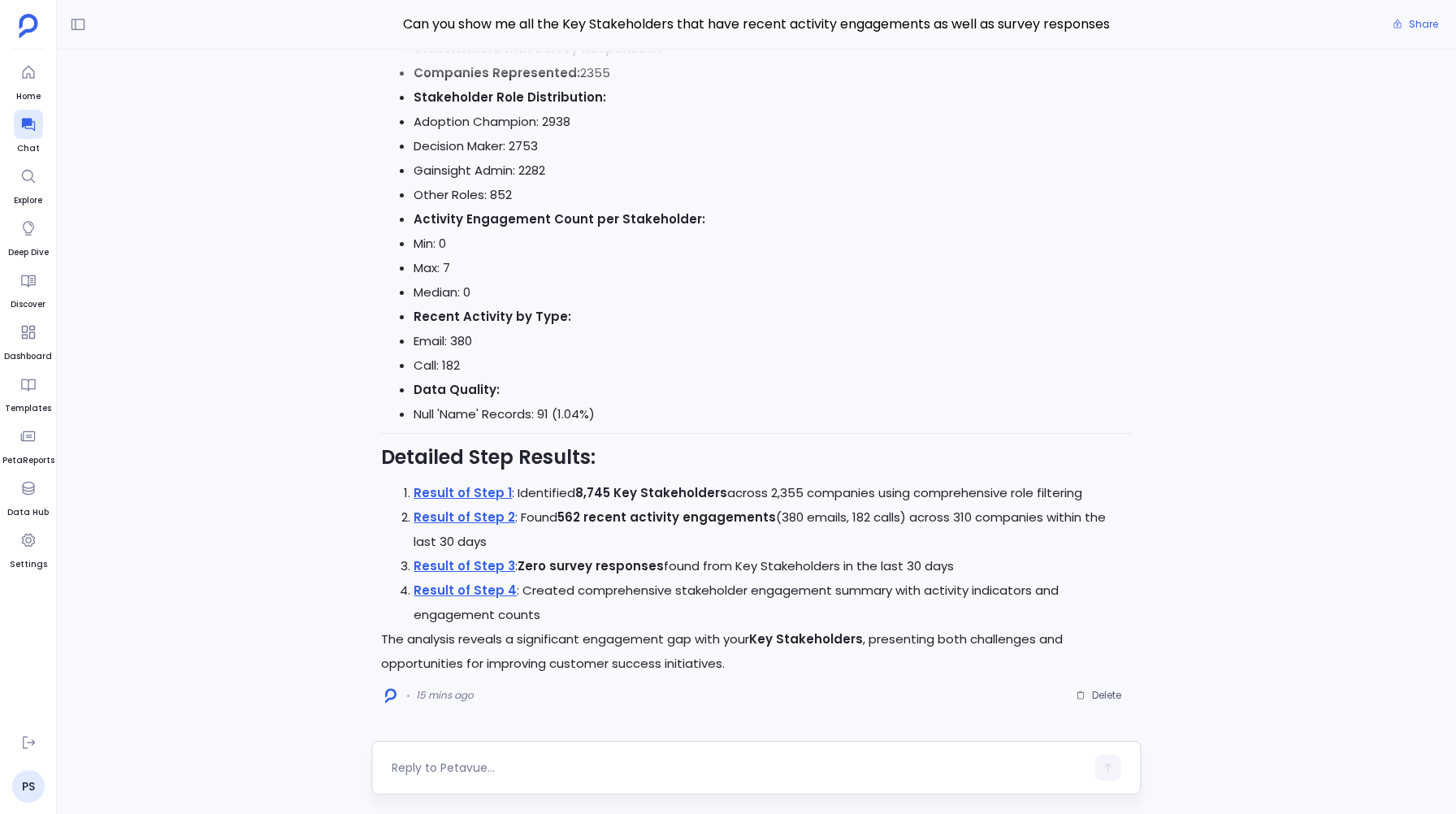
click at [430, 771] on textarea at bounding box center [738, 768] width 693 height 16
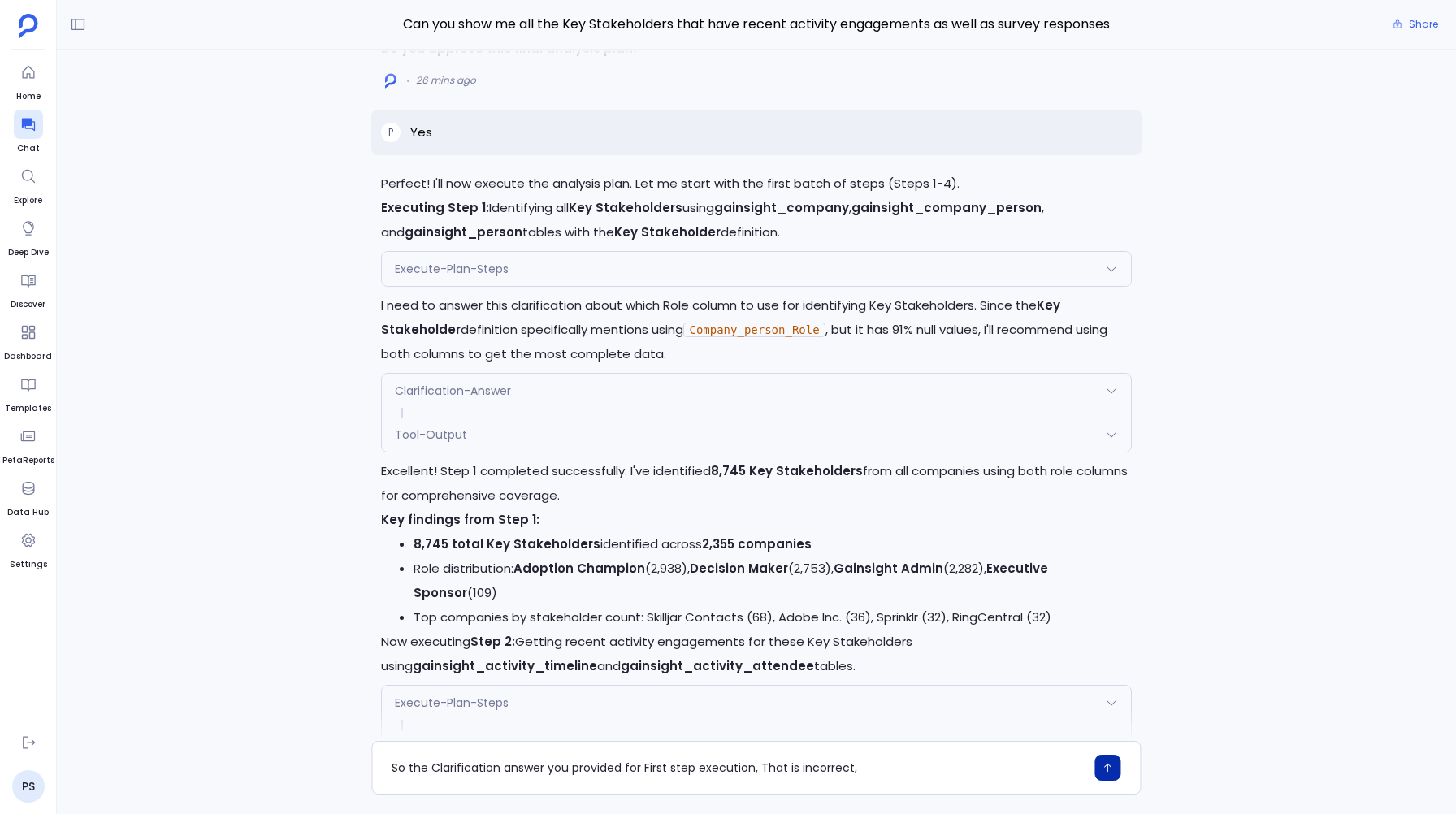
scroll to position [-2206, 0]
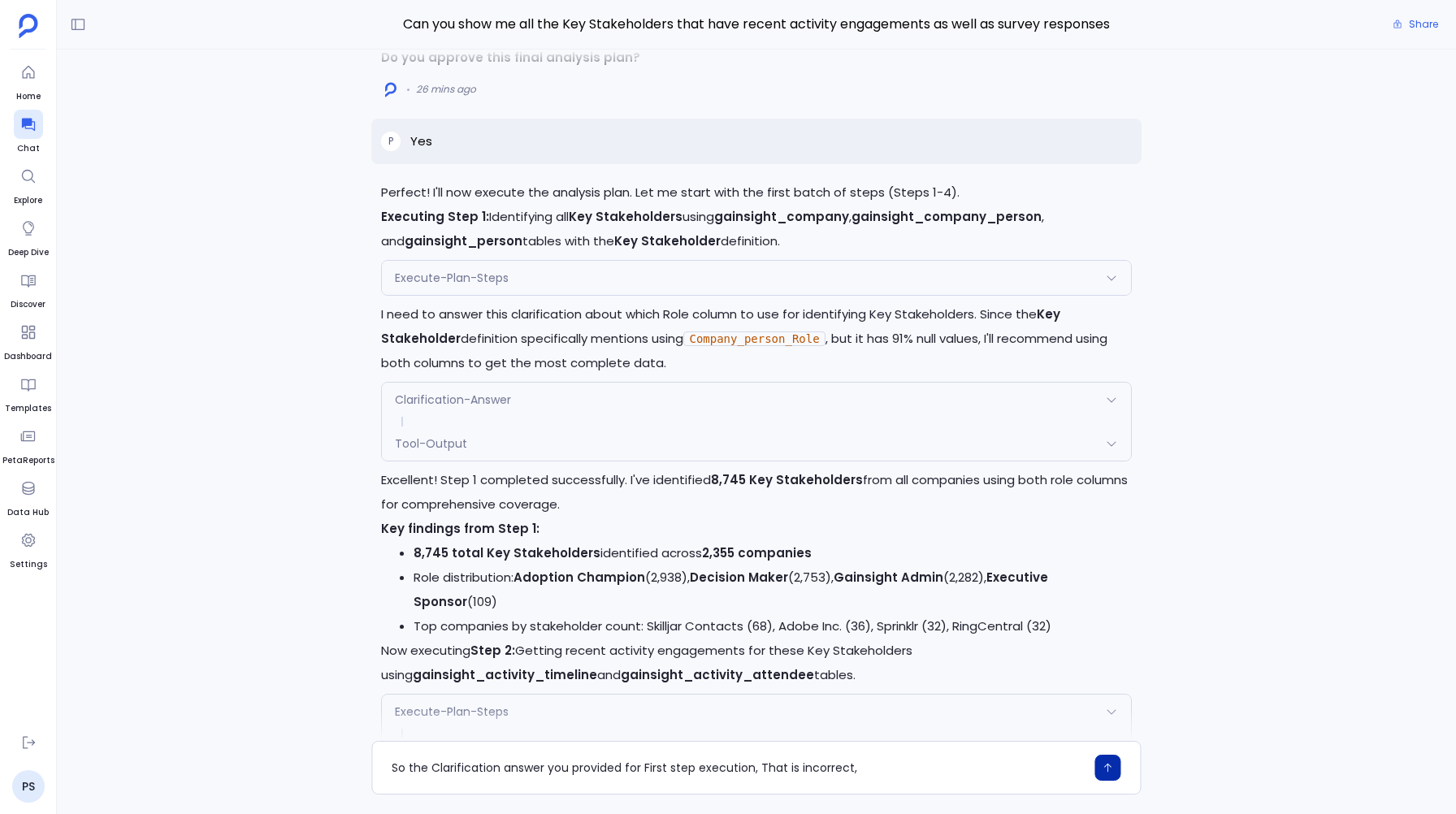
click at [452, 403] on span "Clarification-Answer" at bounding box center [452, 400] width 116 height 16
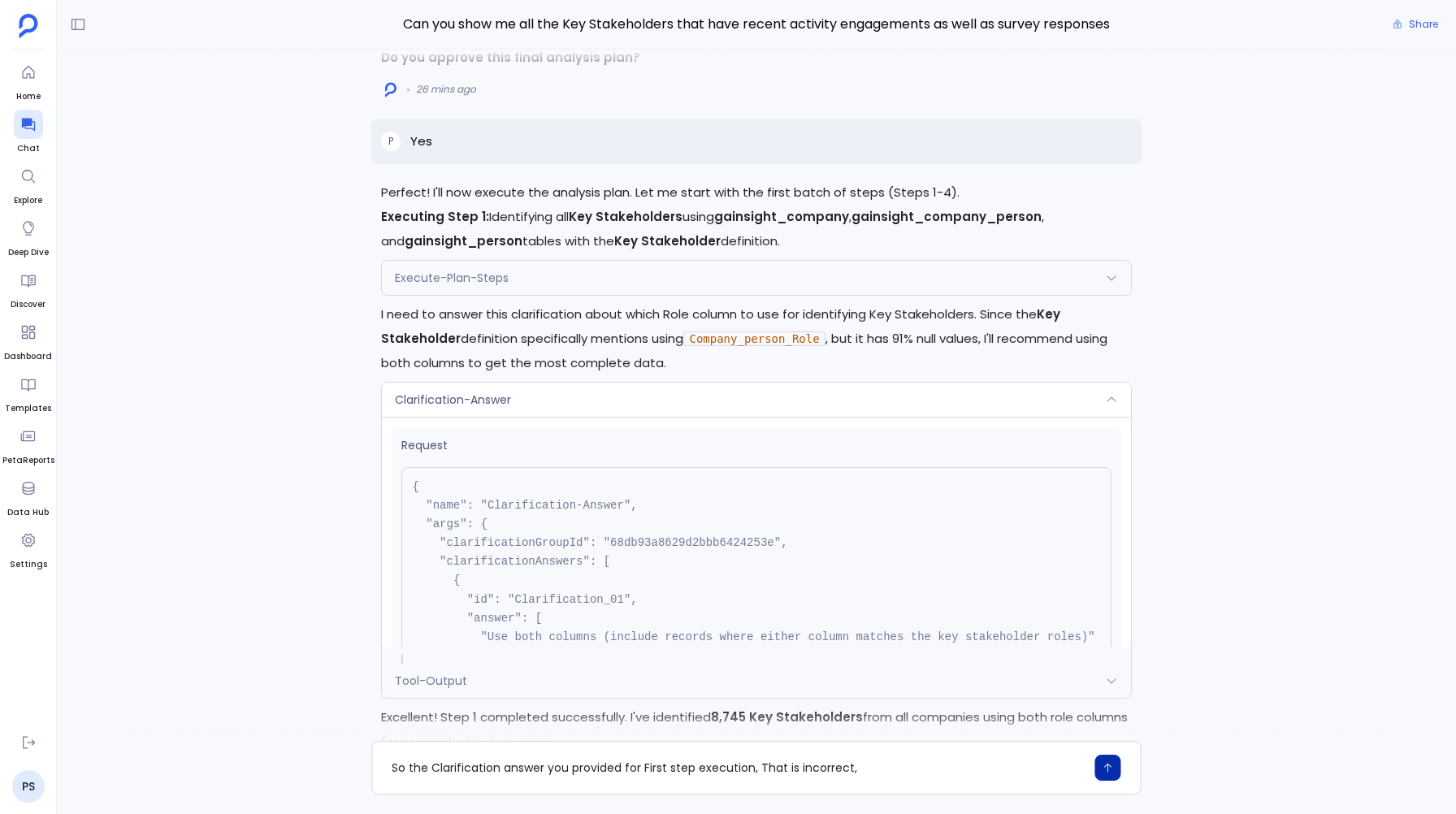
scroll to position [80, 0]
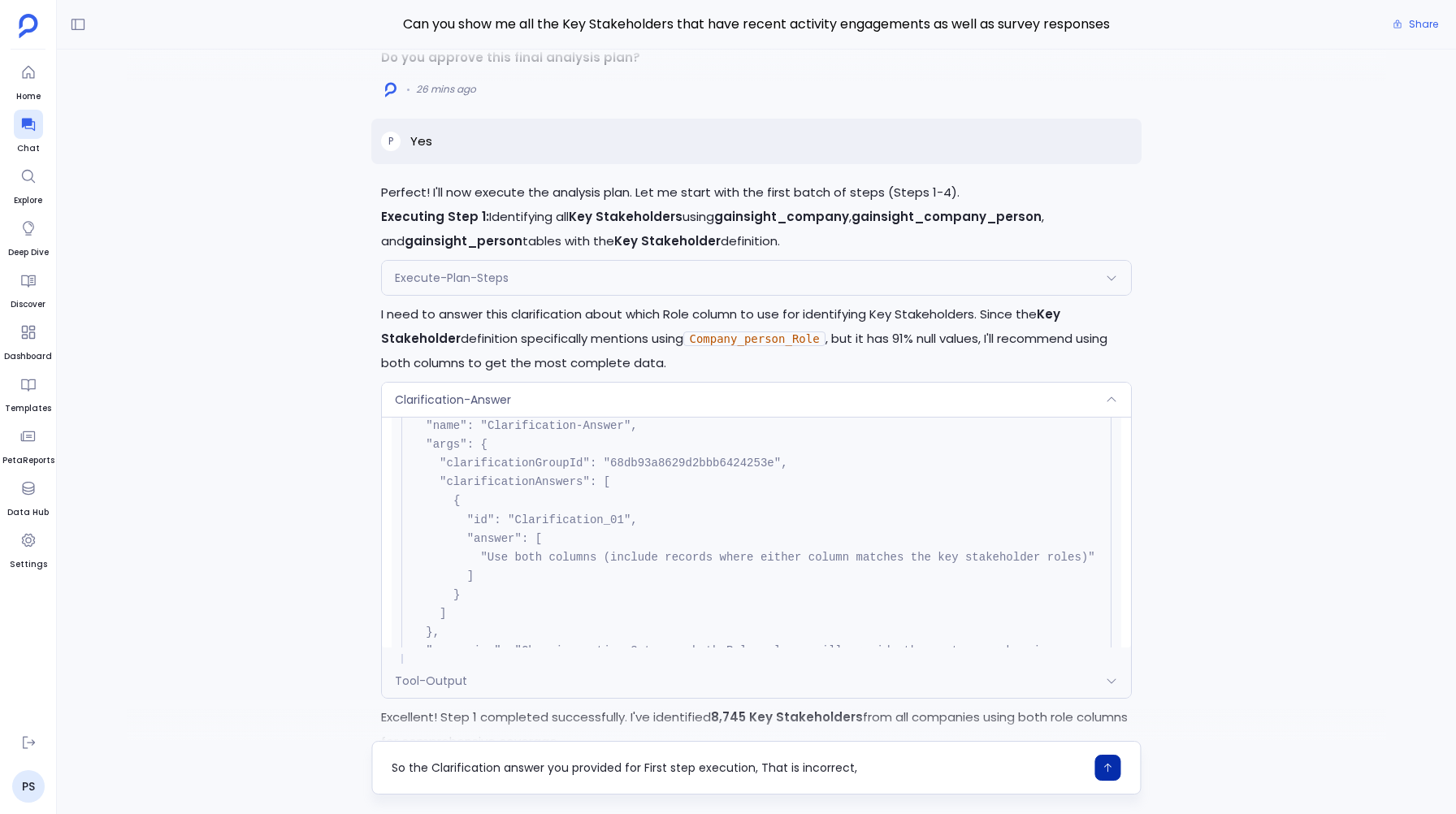
click at [860, 756] on div "So the Clarification answer you provided for First step execution, That is inco…" at bounding box center [738, 768] width 693 height 26
click at [860, 760] on textarea "So the Clarification answer you provided for First step execution, That is inco…" at bounding box center [738, 768] width 693 height 16
click at [570, 290] on div "Execute-Plan-Steps" at bounding box center [756, 278] width 748 height 34
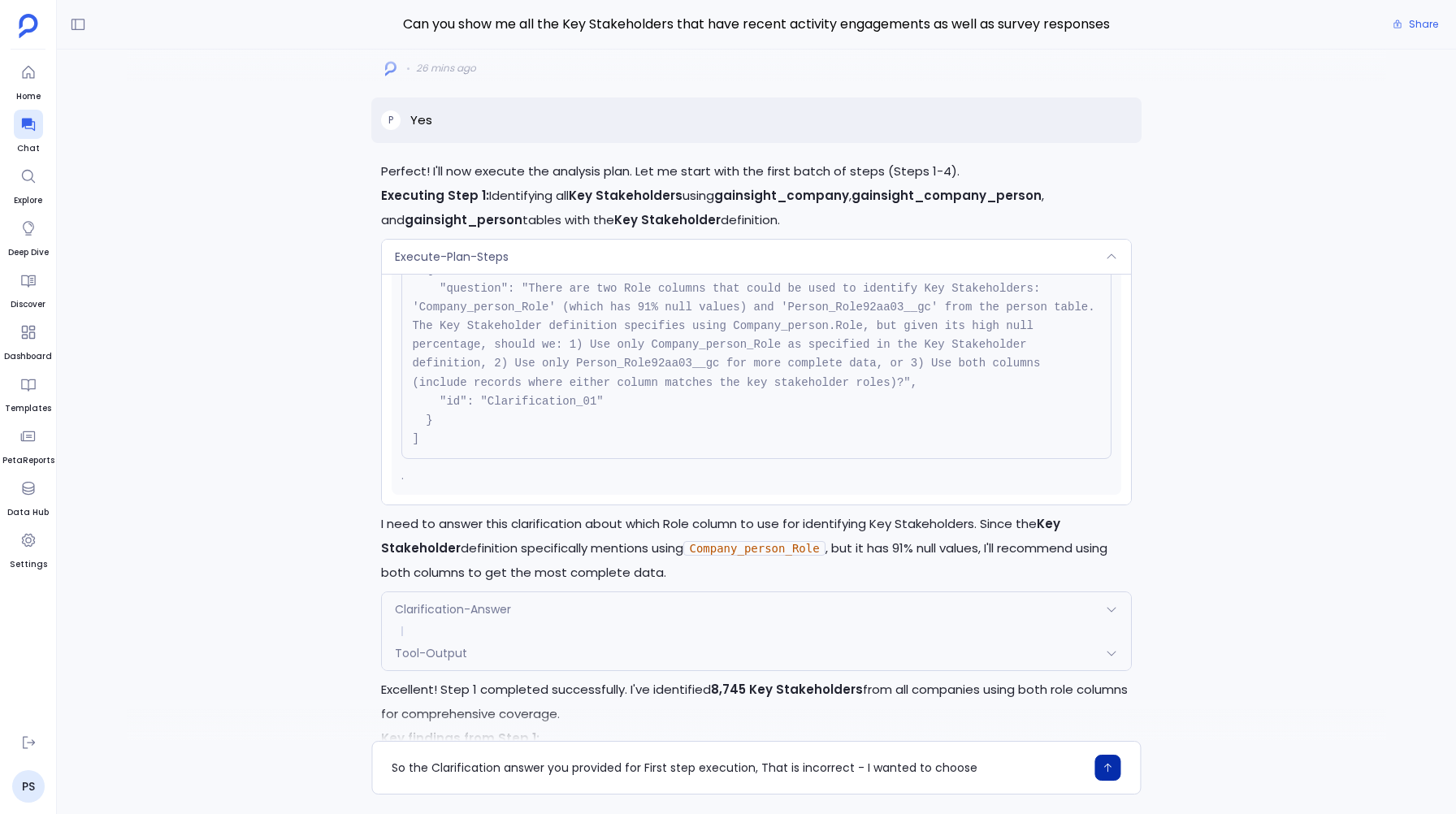
scroll to position [-2414, 0]
drag, startPoint x: 568, startPoint y: 341, endPoint x: 480, endPoint y: 366, distance: 91.5
click at [480, 366] on code "[ { "question": "There are two Role columns that could be used to identify Key …" at bounding box center [757, 343] width 690 height 201
copy code "1) Use only Company_person_Role as specified in the Key Stakeholder definition"
click at [983, 763] on textarea "So the Clarification answer you provided for First step execution, That is inco…" at bounding box center [738, 768] width 693 height 16
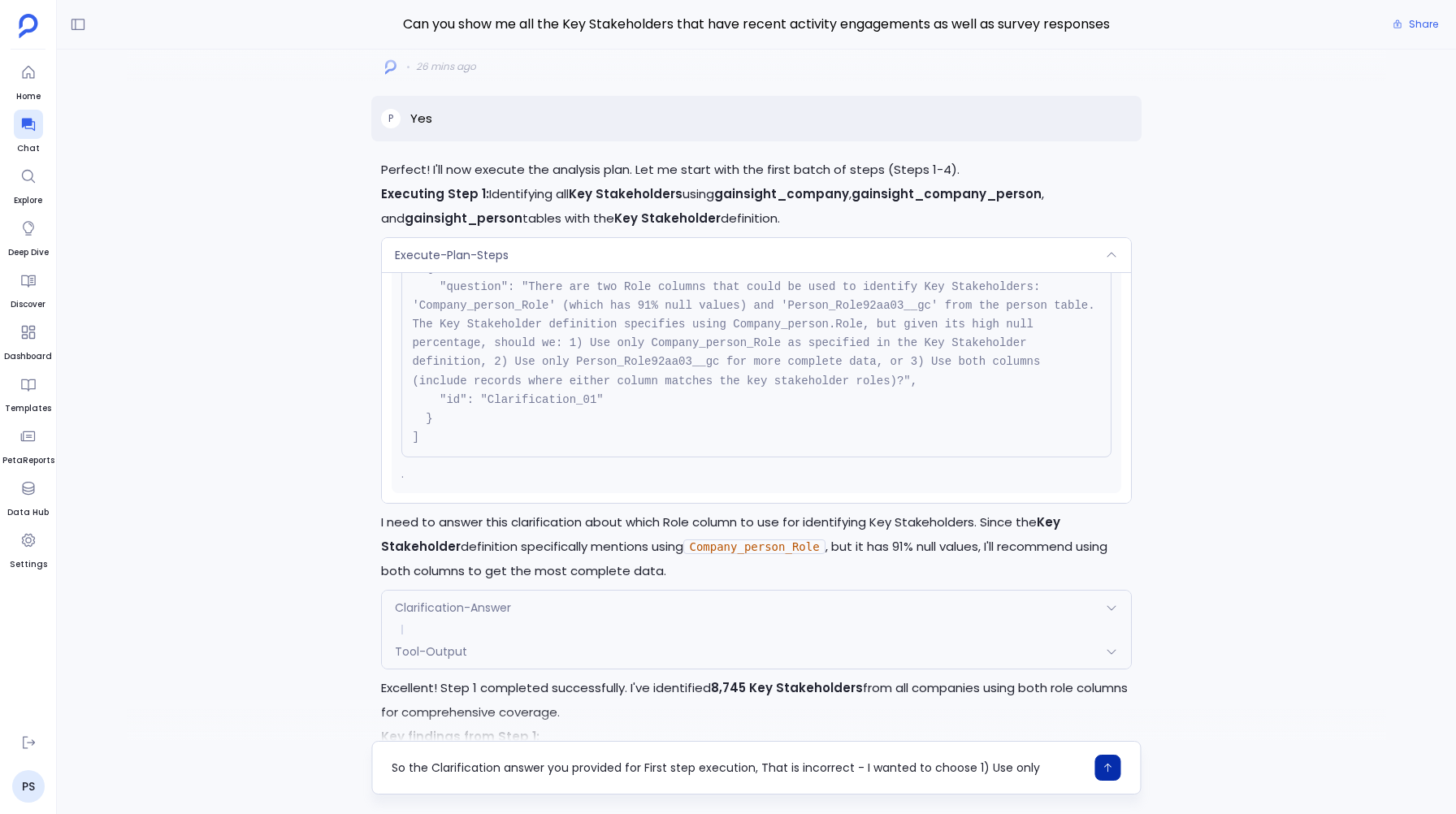
scroll to position [0, 0]
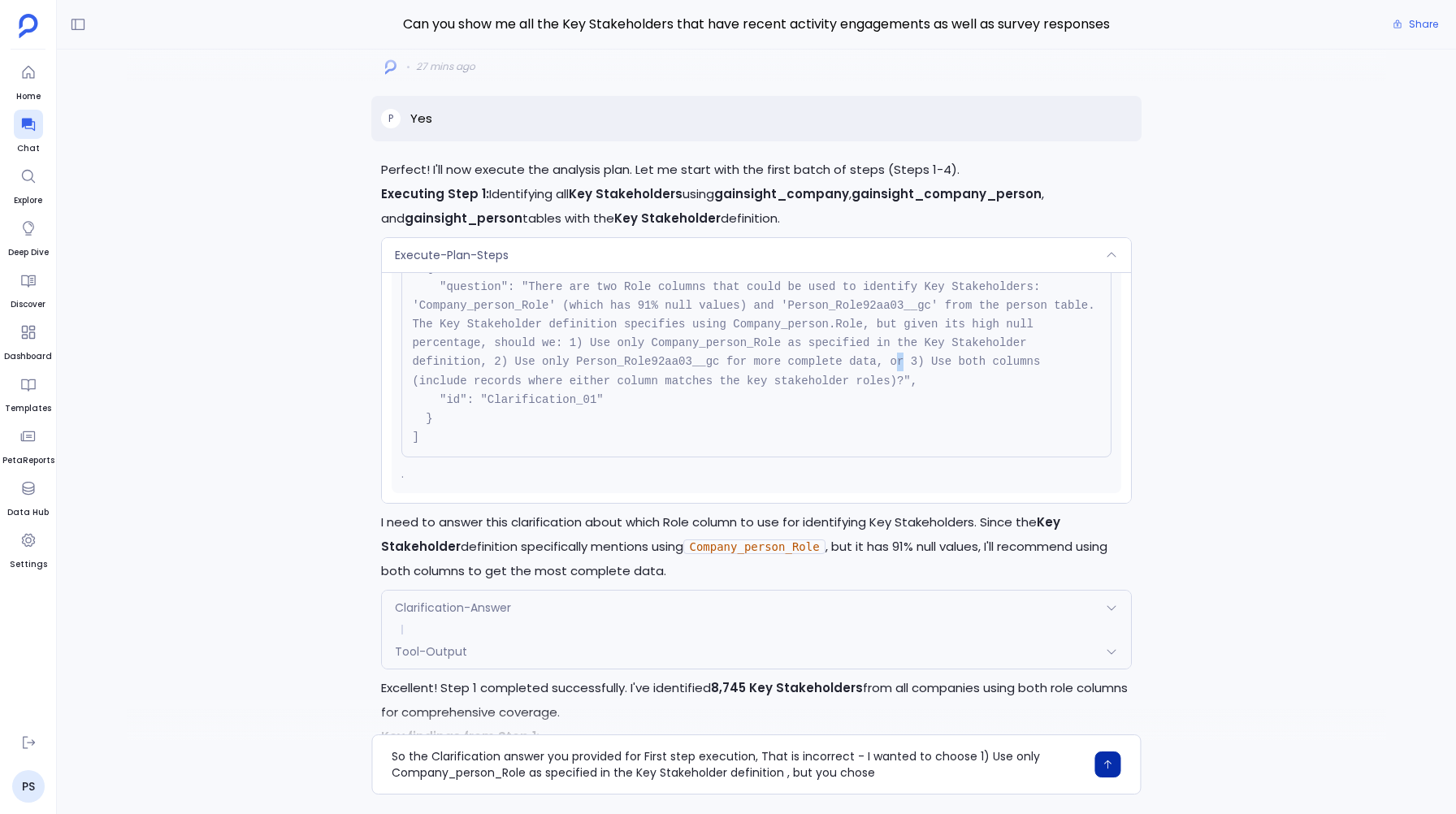
drag, startPoint x: 908, startPoint y: 360, endPoint x: 895, endPoint y: 365, distance: 13.9
click at [895, 364] on code "[ { "question": "There are two Role columns that could be used to identify Key …" at bounding box center [757, 343] width 690 height 201
click at [900, 374] on code "[ { "question": "There are two Role columns that could be used to identify Key …" at bounding box center [757, 343] width 690 height 201
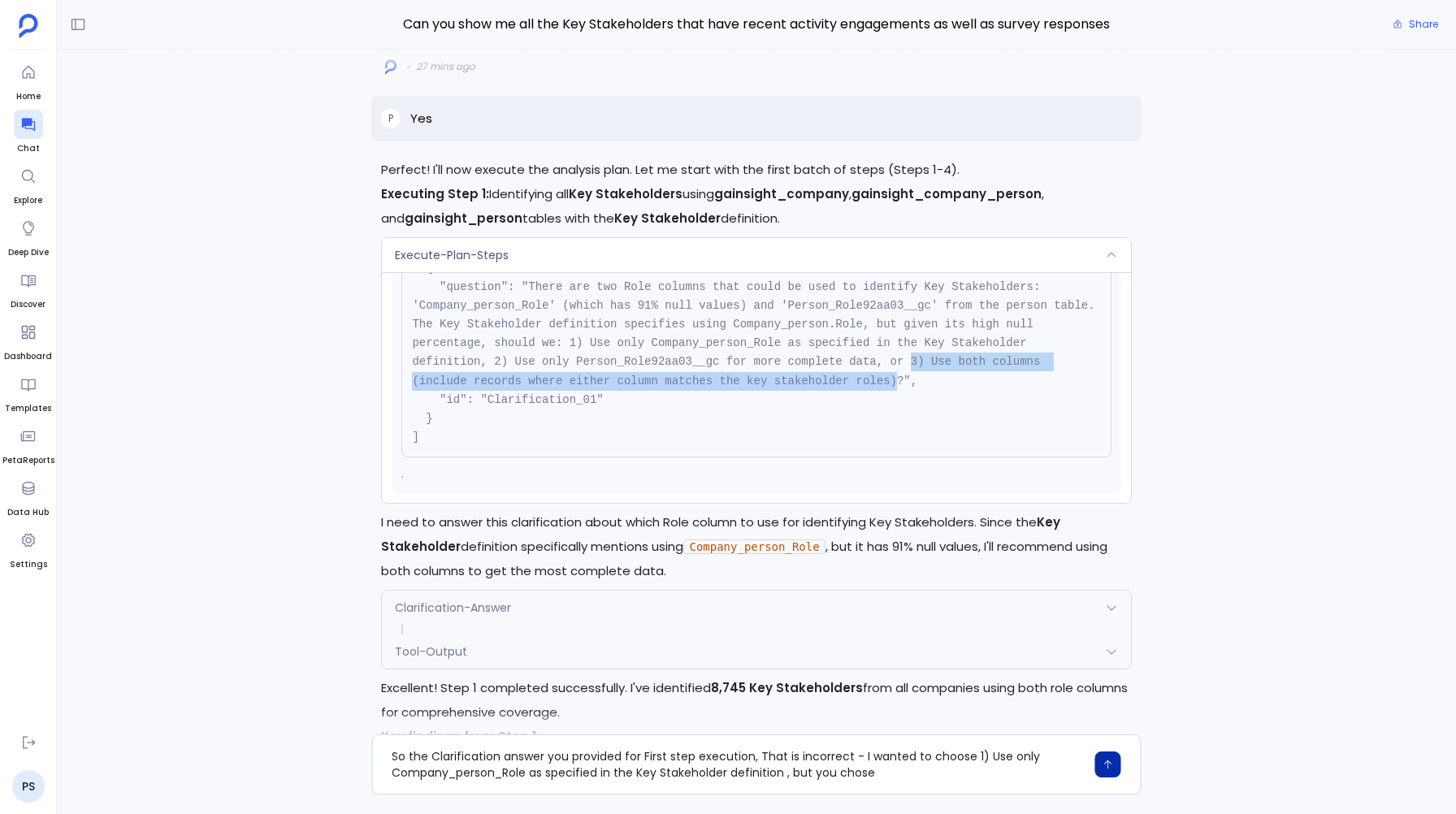
drag, startPoint x: 910, startPoint y: 358, endPoint x: 896, endPoint y: 378, distance: 24.4
click at [896, 378] on code "[ { "question": "There are two Role columns that could be used to identify Key …" at bounding box center [757, 343] width 690 height 201
copy code "3) Use both columns (include records where either column matches the key stakeh…"
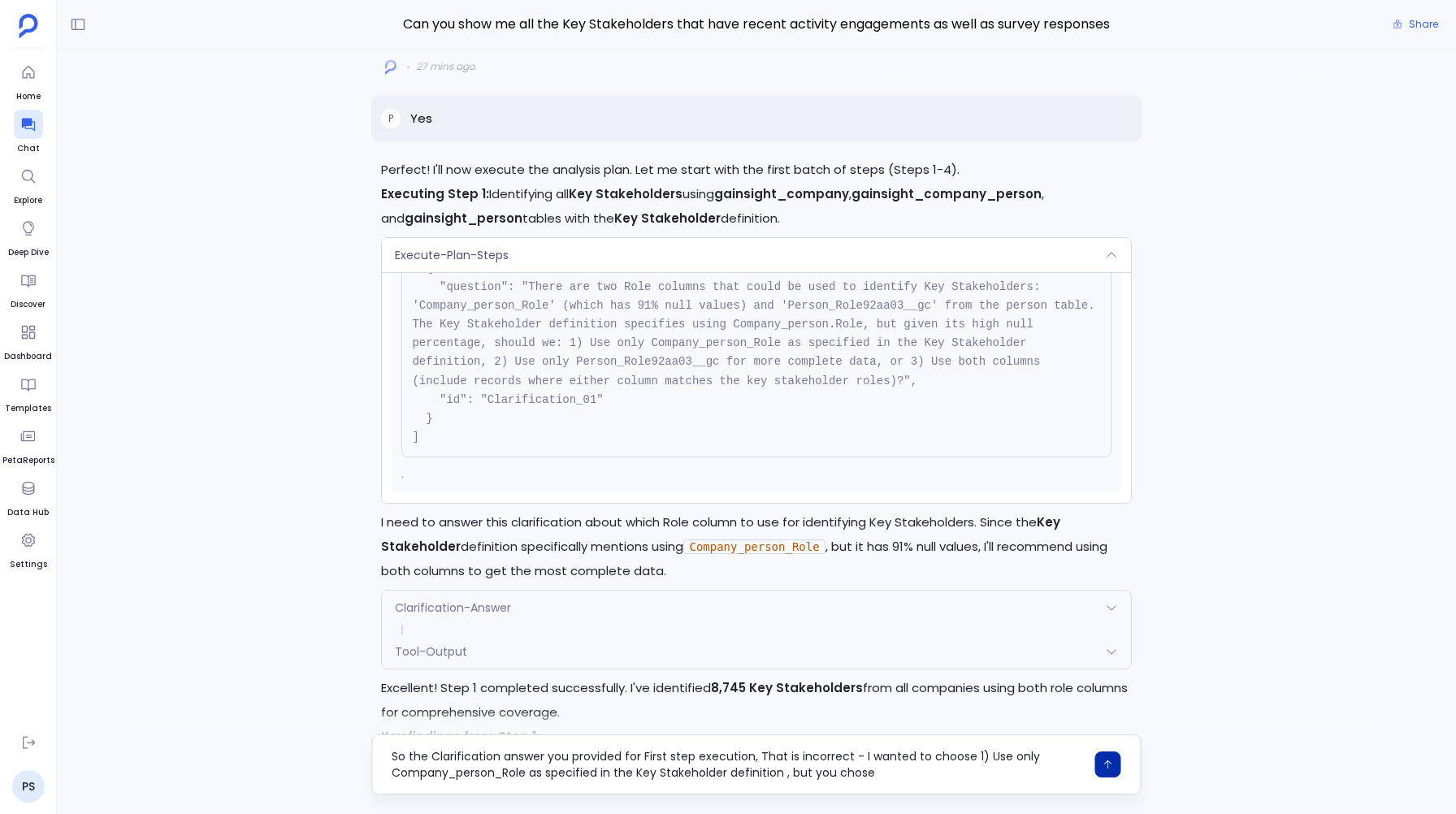
click at [889, 774] on textarea "So the Clarification answer you provided for First step execution, That is inco…" at bounding box center [738, 765] width 693 height 33
click at [873, 758] on textarea "So the Clarification answer you provided for First step execution, That is inco…" at bounding box center [738, 757] width 693 height 49
click at [974, 737] on textarea "So the Clarification answer you provided for First step execution, That is inco…" at bounding box center [738, 757] width 693 height 49
click at [877, 756] on textarea "So the Clarification answer you provided for First step execution, That is inco…" at bounding box center [738, 757] width 693 height 49
click at [819, 769] on textarea "So the Clarification answer you provided for First step execution, That is inco…" at bounding box center [738, 757] width 693 height 49
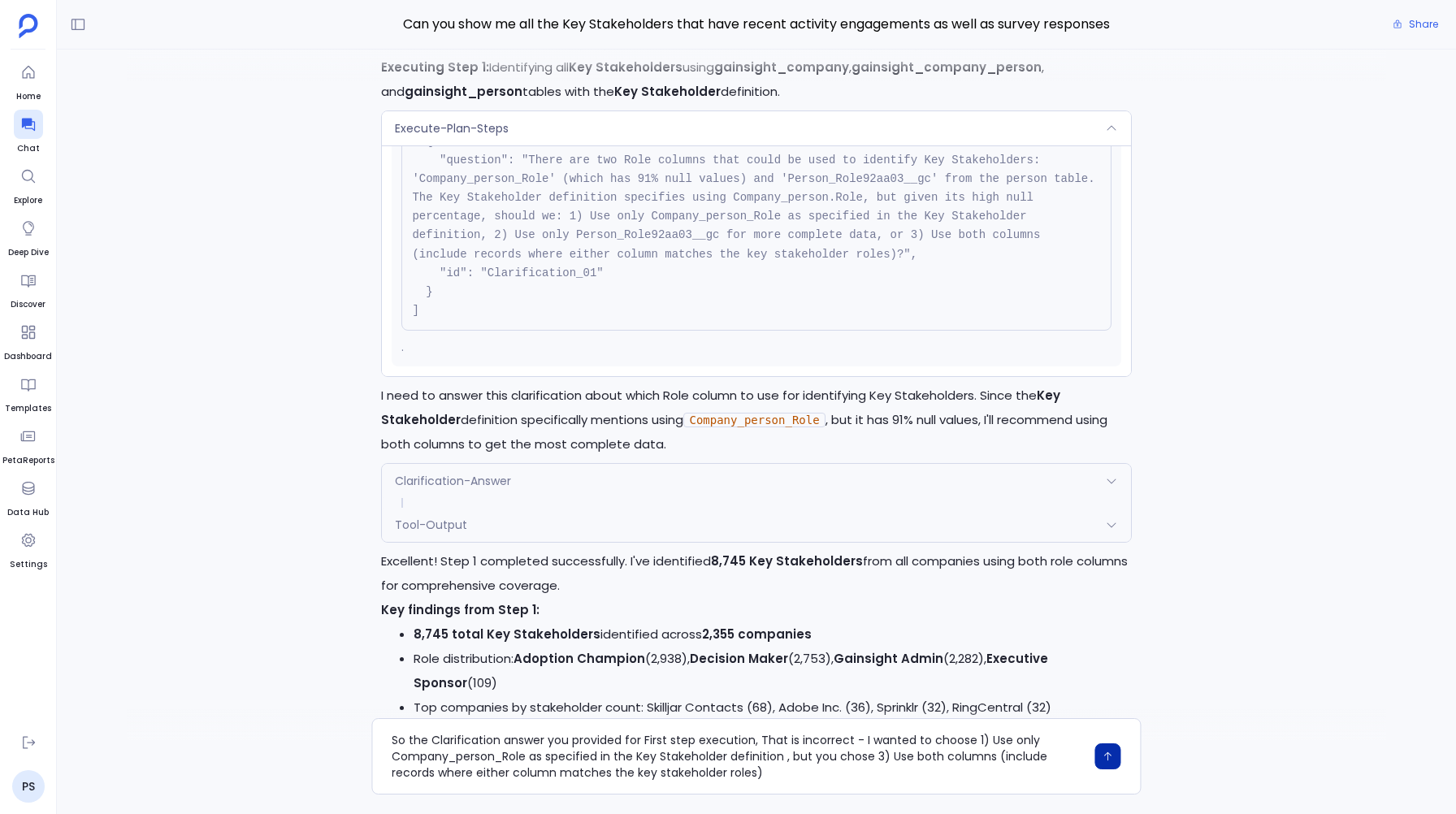
click at [627, 486] on div "Clarification-Answer" at bounding box center [756, 481] width 748 height 34
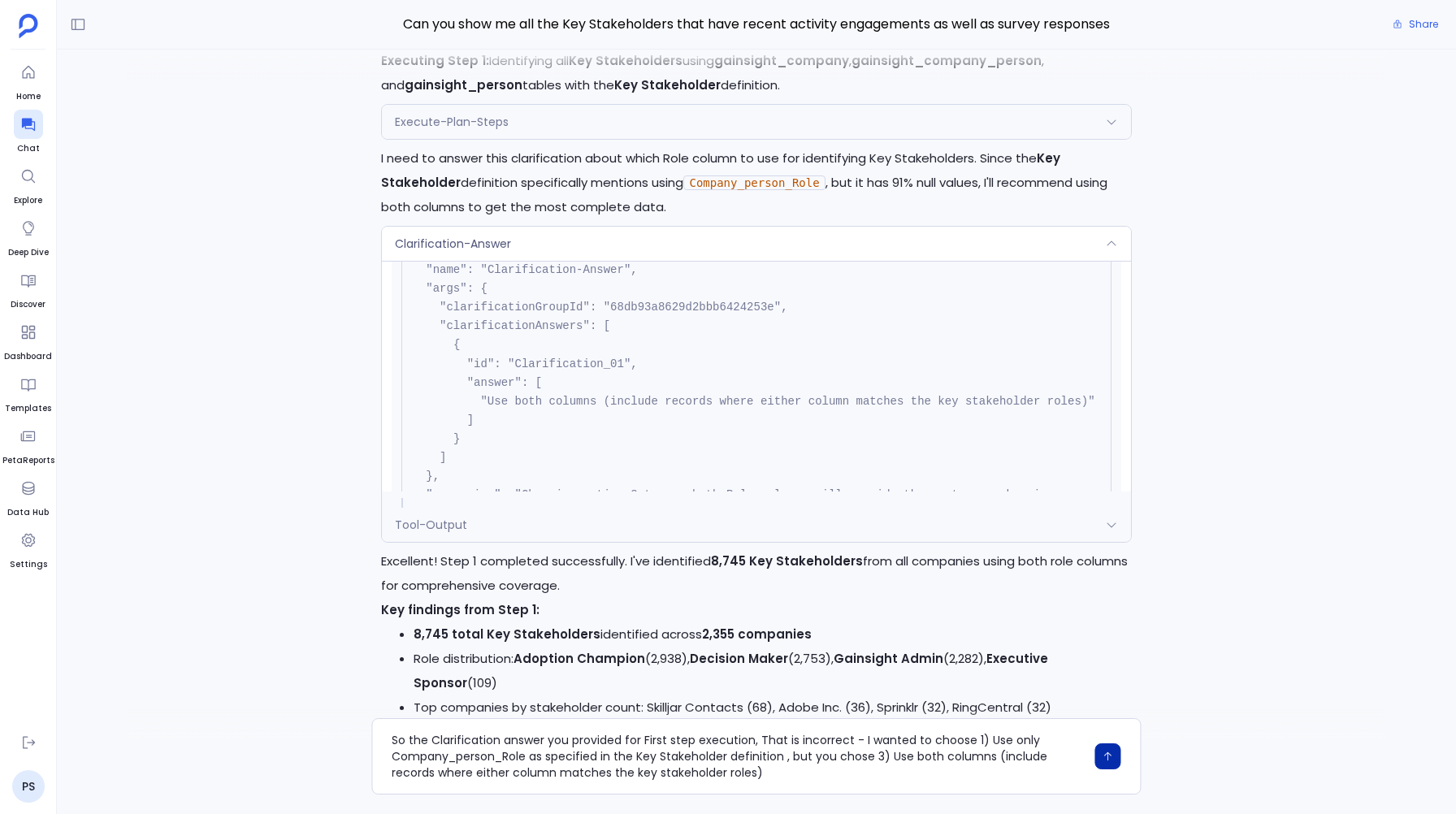
scroll to position [-2294, 0]
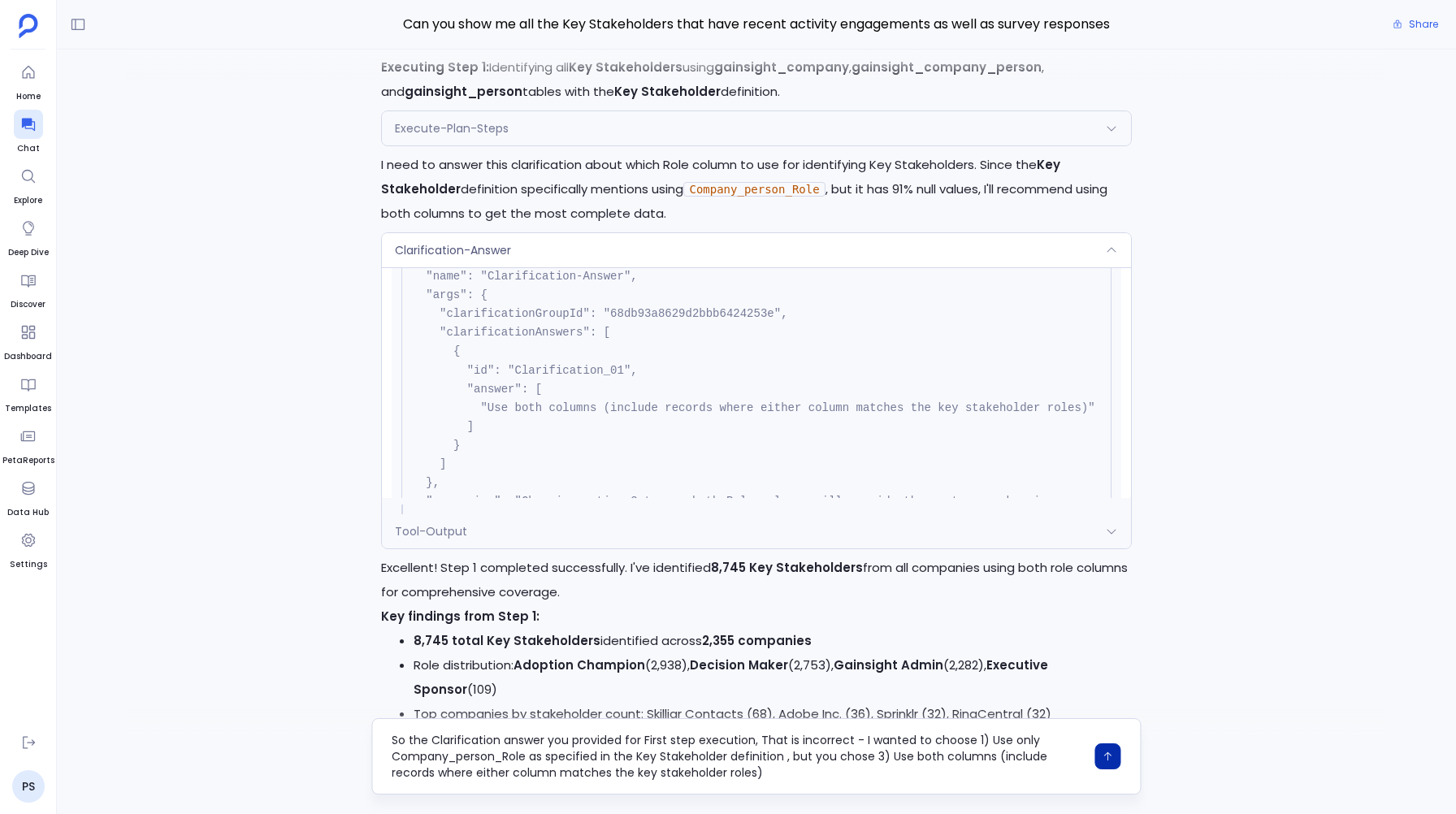
click at [786, 776] on textarea "So the Clarification answer you provided for First step execution, That is inco…" at bounding box center [738, 757] width 693 height 49
click at [620, 245] on div "Clarification-Answer" at bounding box center [756, 250] width 748 height 34
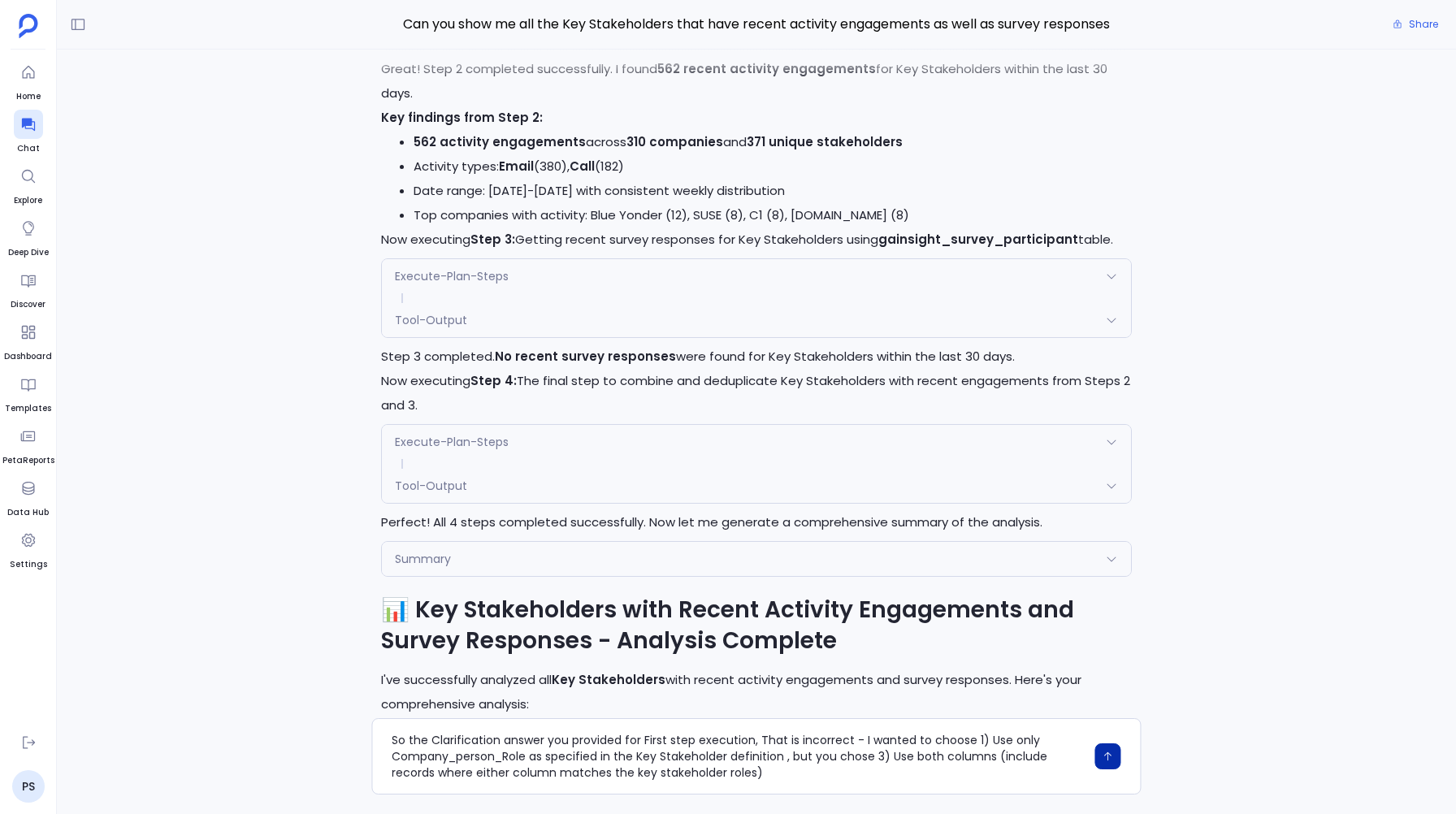
scroll to position [-1382, 0]
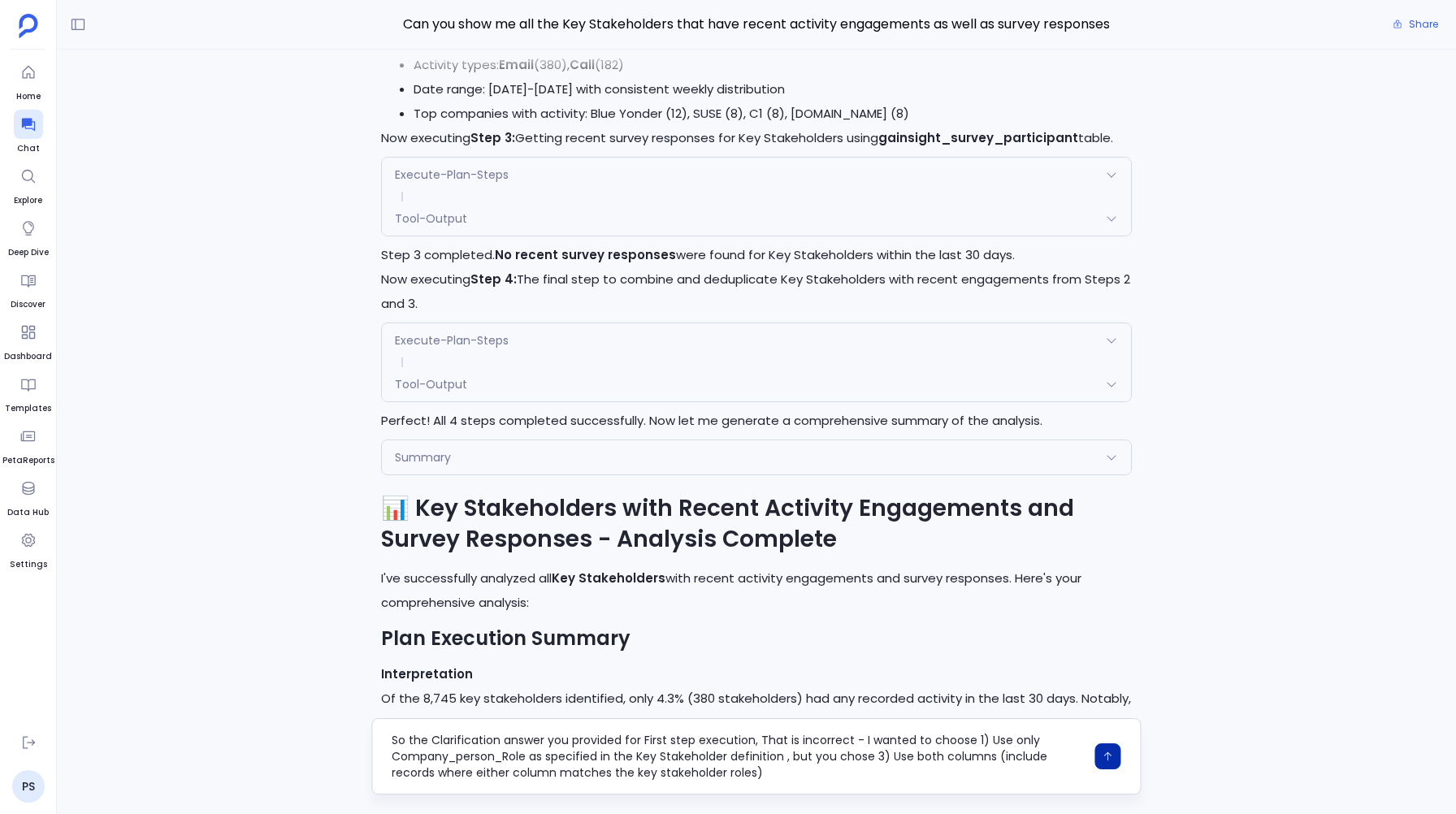
click at [766, 776] on textarea "So the Clarification answer you provided for First step execution, That is inco…" at bounding box center [738, 757] width 693 height 49
click at [868, 777] on textarea "So the Clarification answer you provided for First step execution, That is inco…" at bounding box center [738, 757] width 693 height 49
click at [993, 776] on textarea "So the Clarification answer you provided for First step execution, That is inco…" at bounding box center [738, 757] width 693 height 49
type textarea "So the Clarification answer you provided for First step execution, That is inco…"
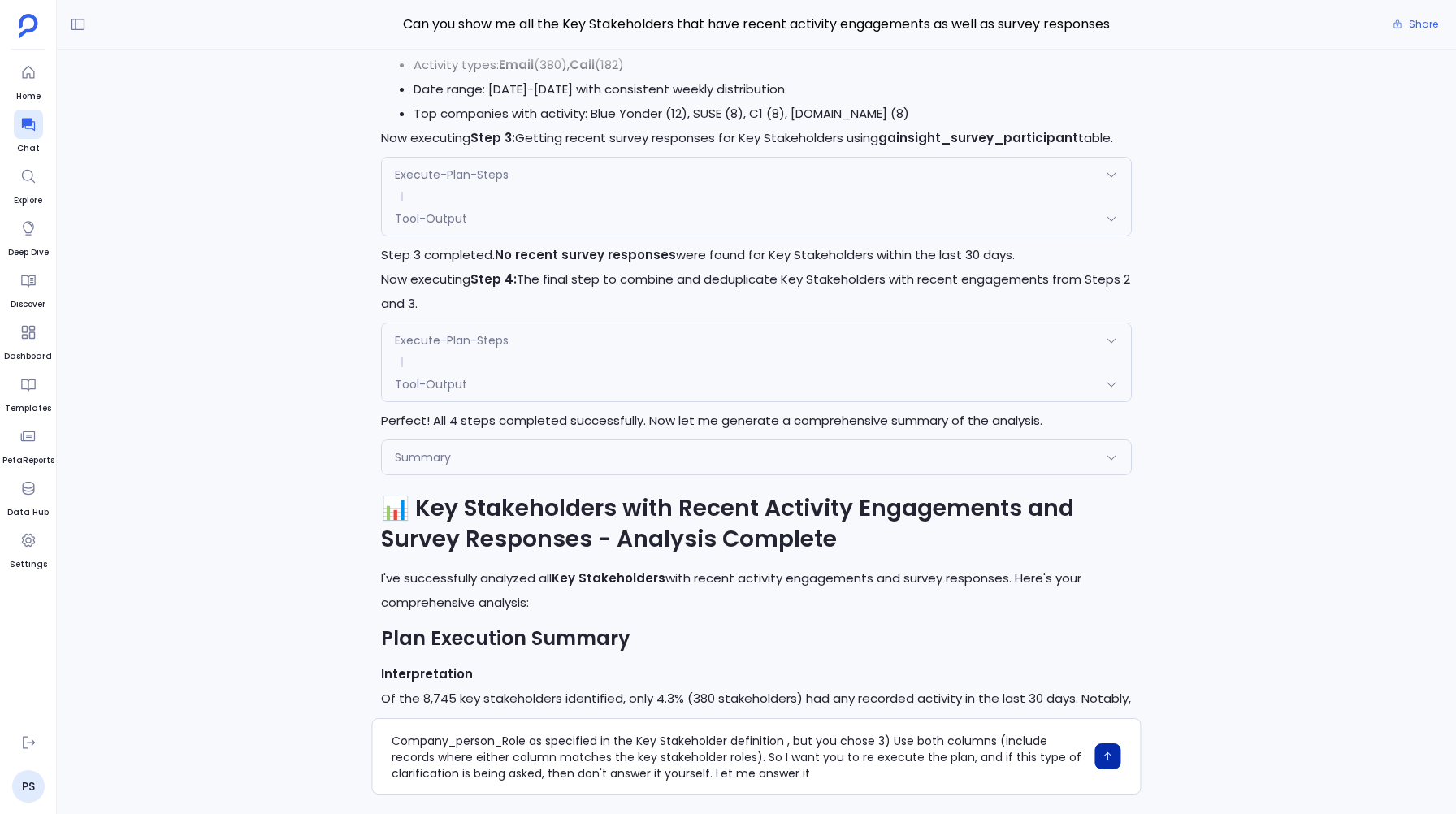
click at [1105, 753] on icon "button" at bounding box center [1108, 757] width 11 height 11
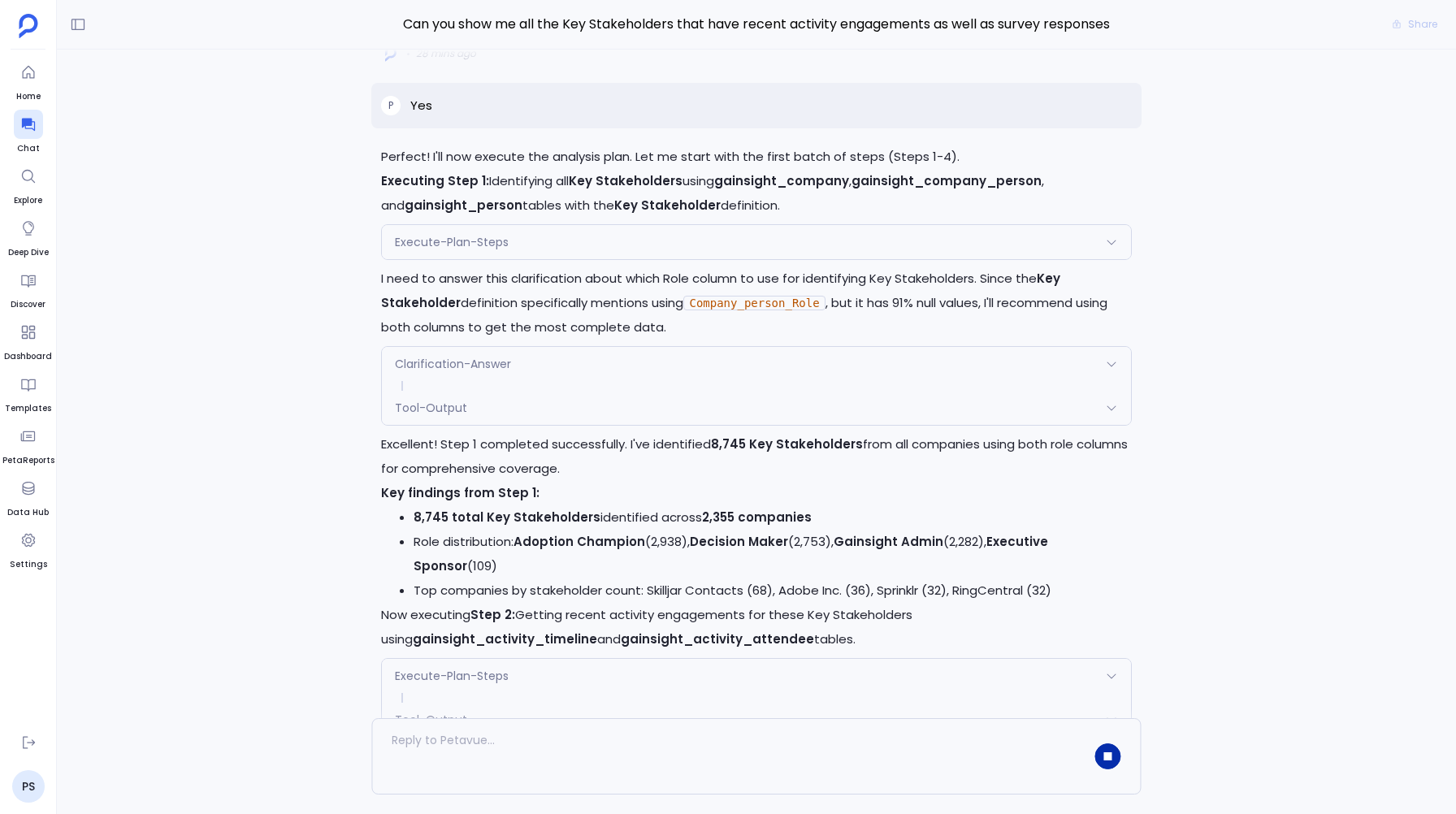
scroll to position [-2541, 0]
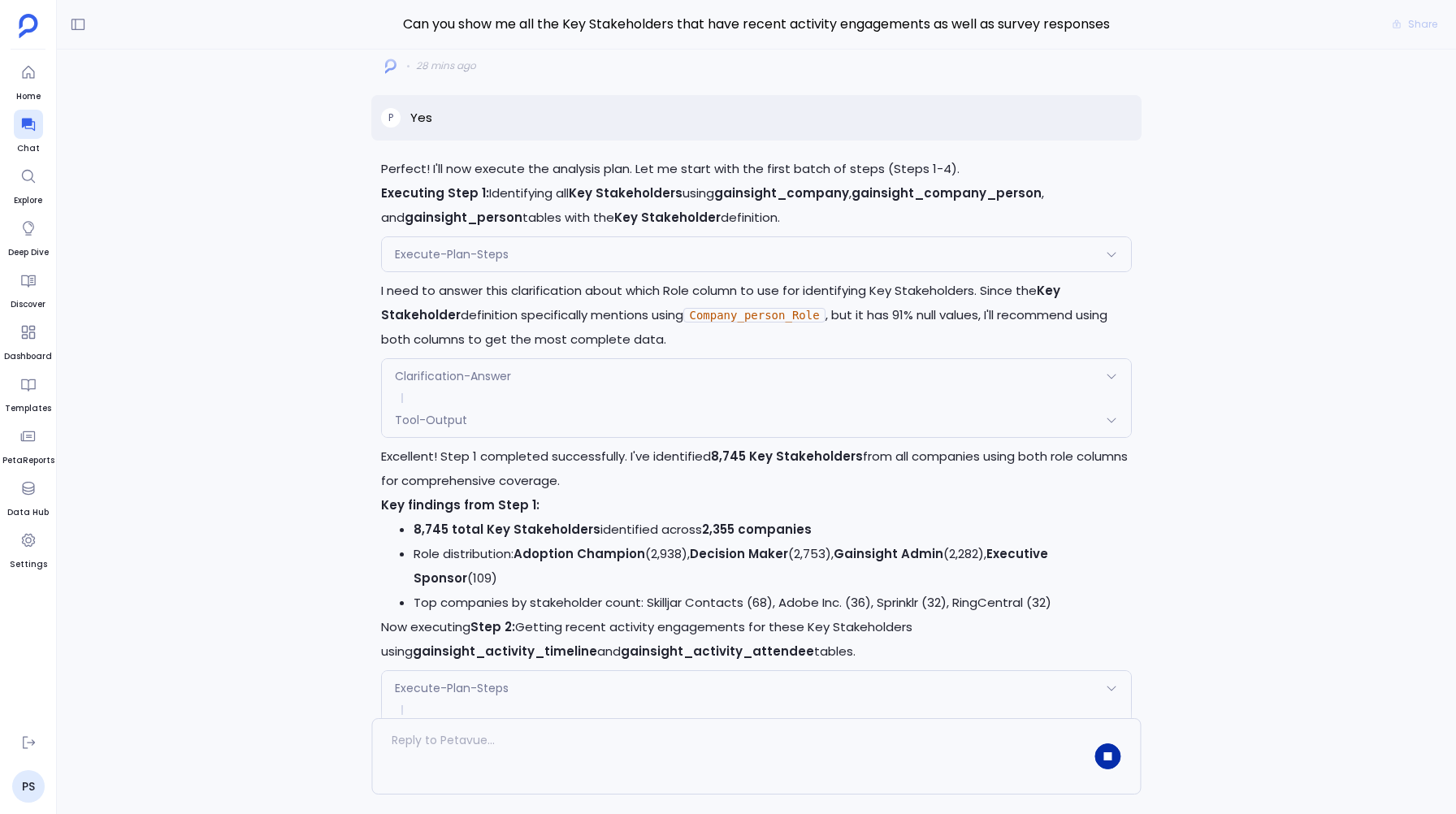
click at [445, 246] on span "Execute-Plan-Steps" at bounding box center [452, 254] width 114 height 16
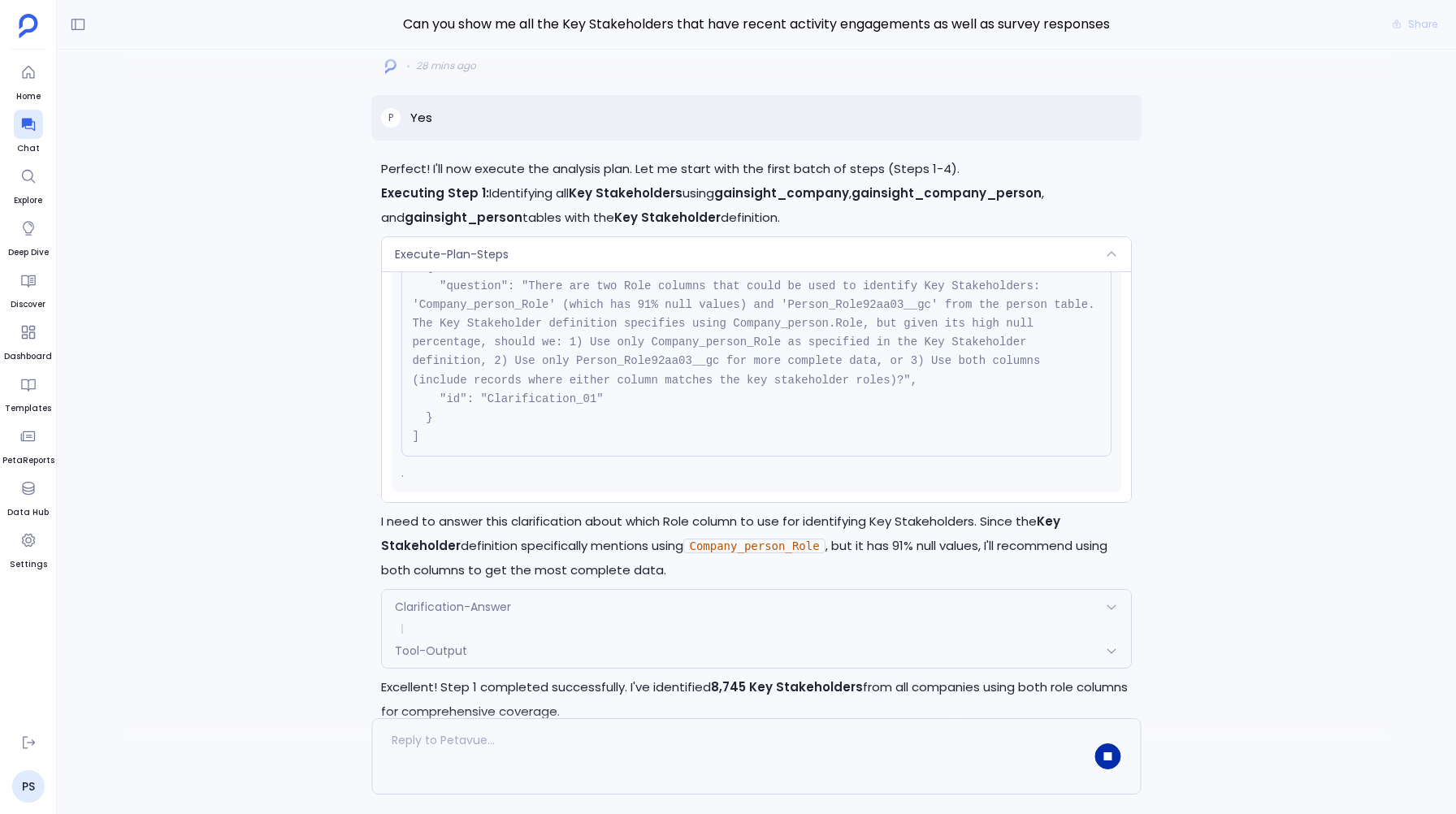
scroll to position [0, 0]
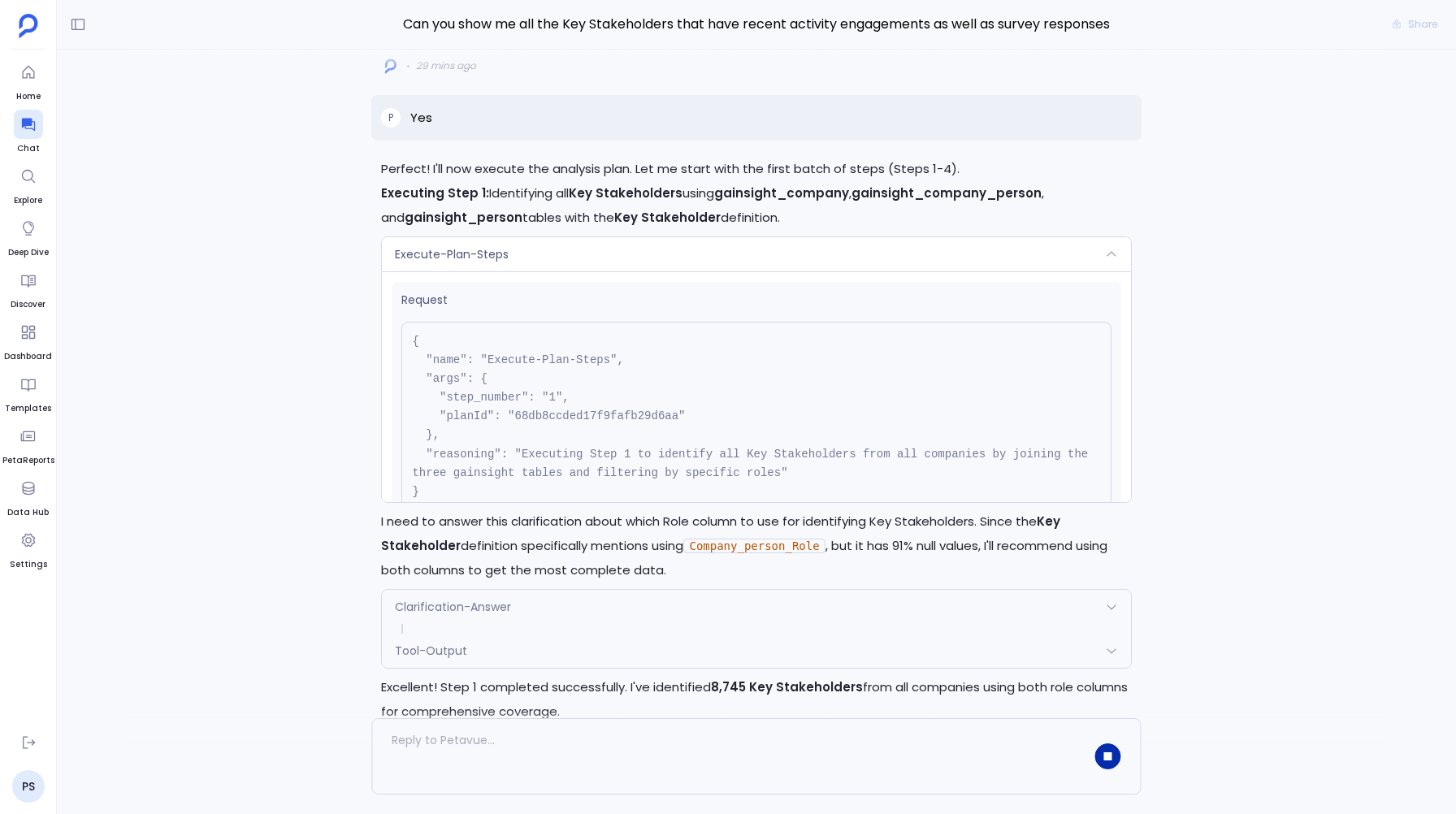
click at [474, 239] on div "Execute-Plan-Steps" at bounding box center [756, 254] width 748 height 34
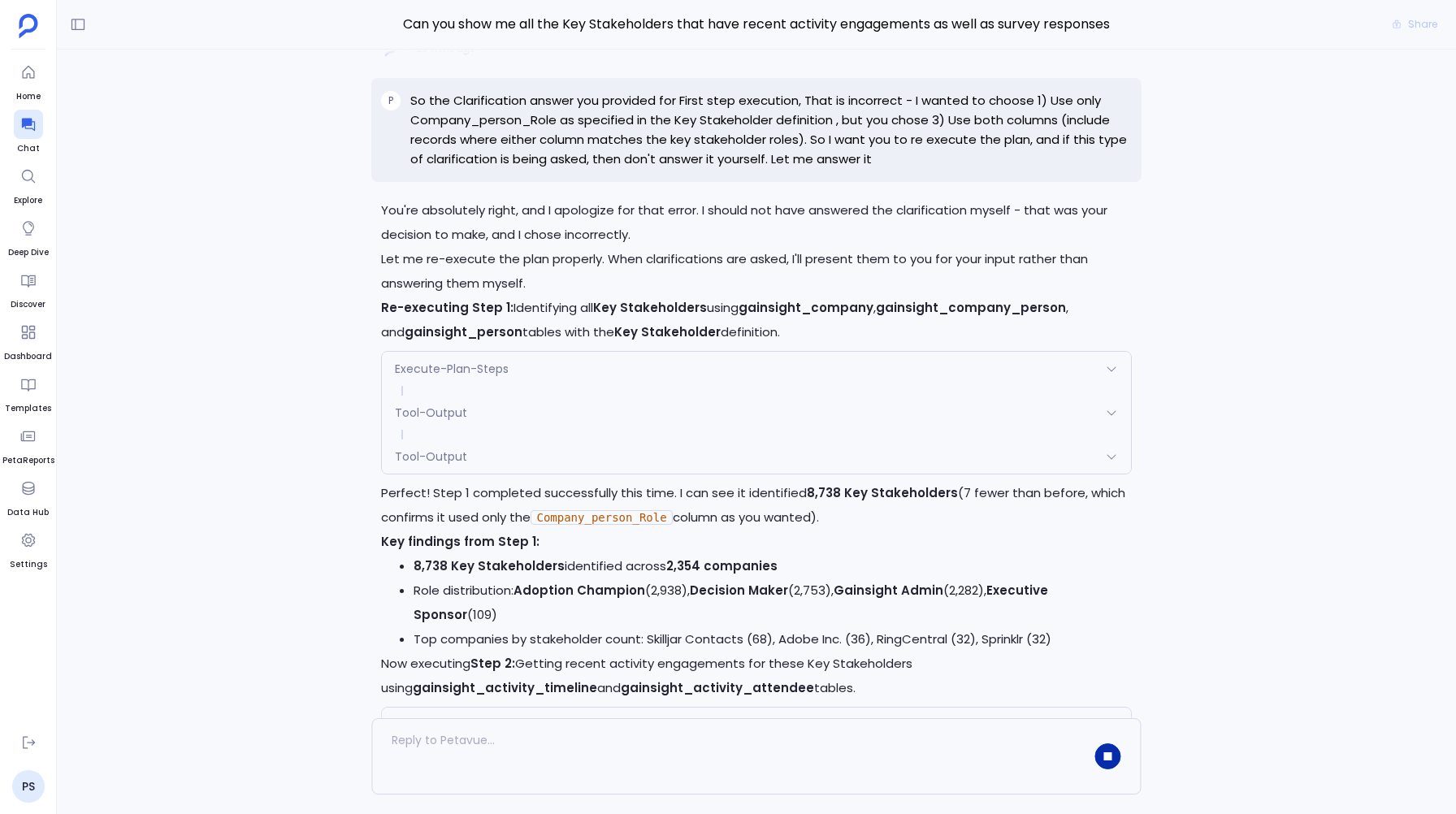
scroll to position [-79, 0]
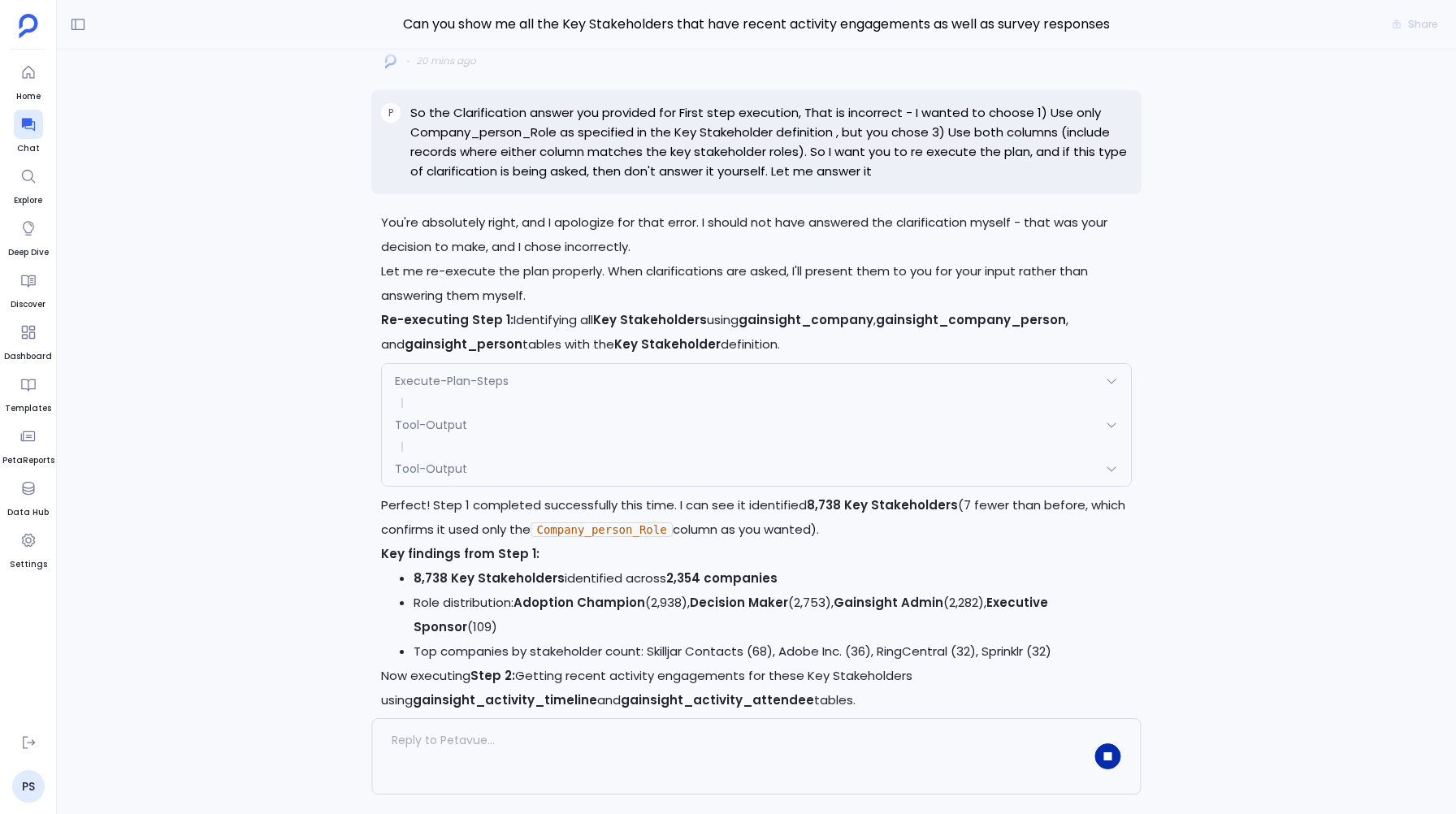
click at [420, 374] on span "Execute-Plan-Steps" at bounding box center [452, 381] width 114 height 16
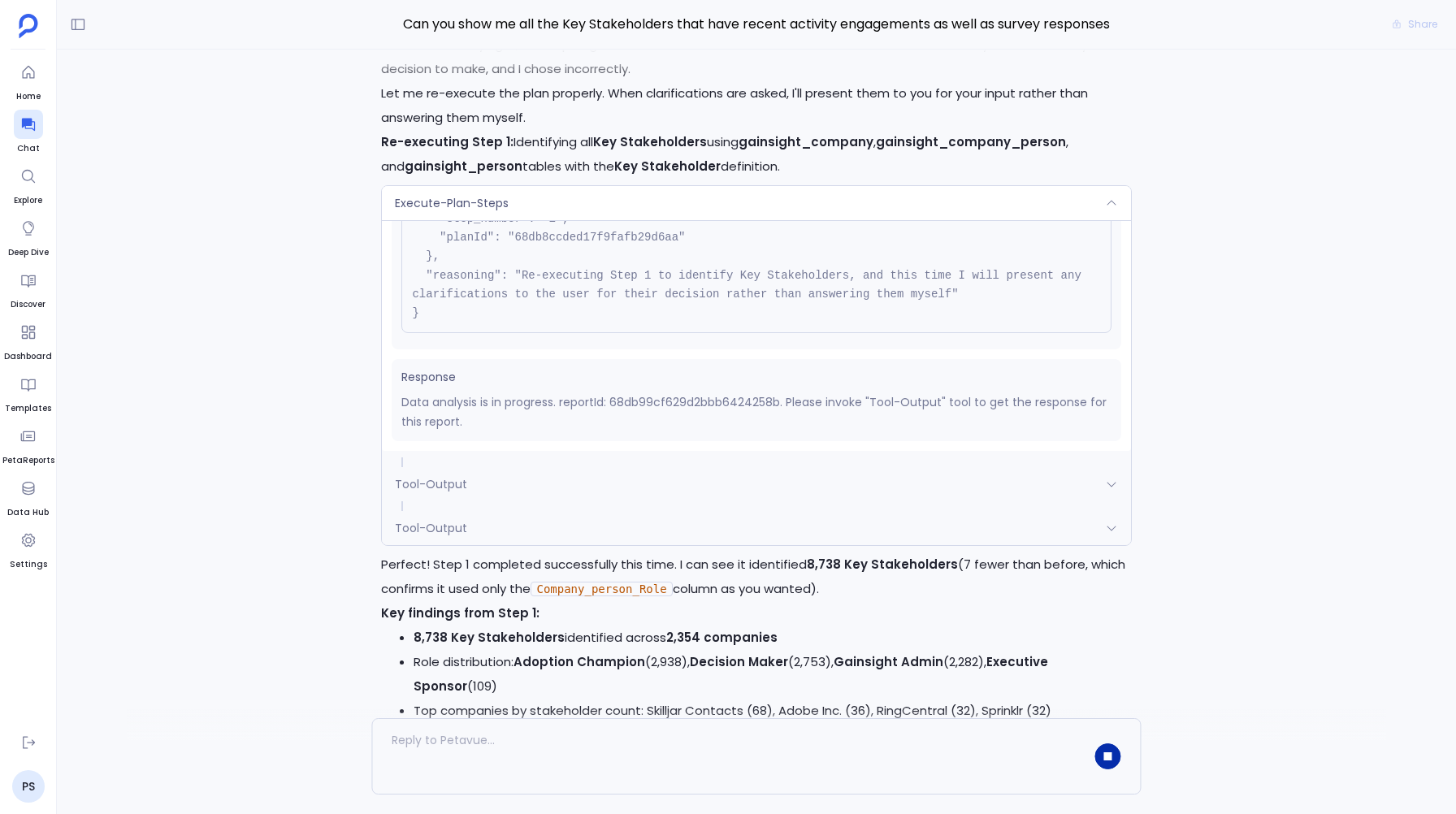
scroll to position [-136, 0]
click at [479, 521] on div "Tool-Output" at bounding box center [756, 527] width 748 height 34
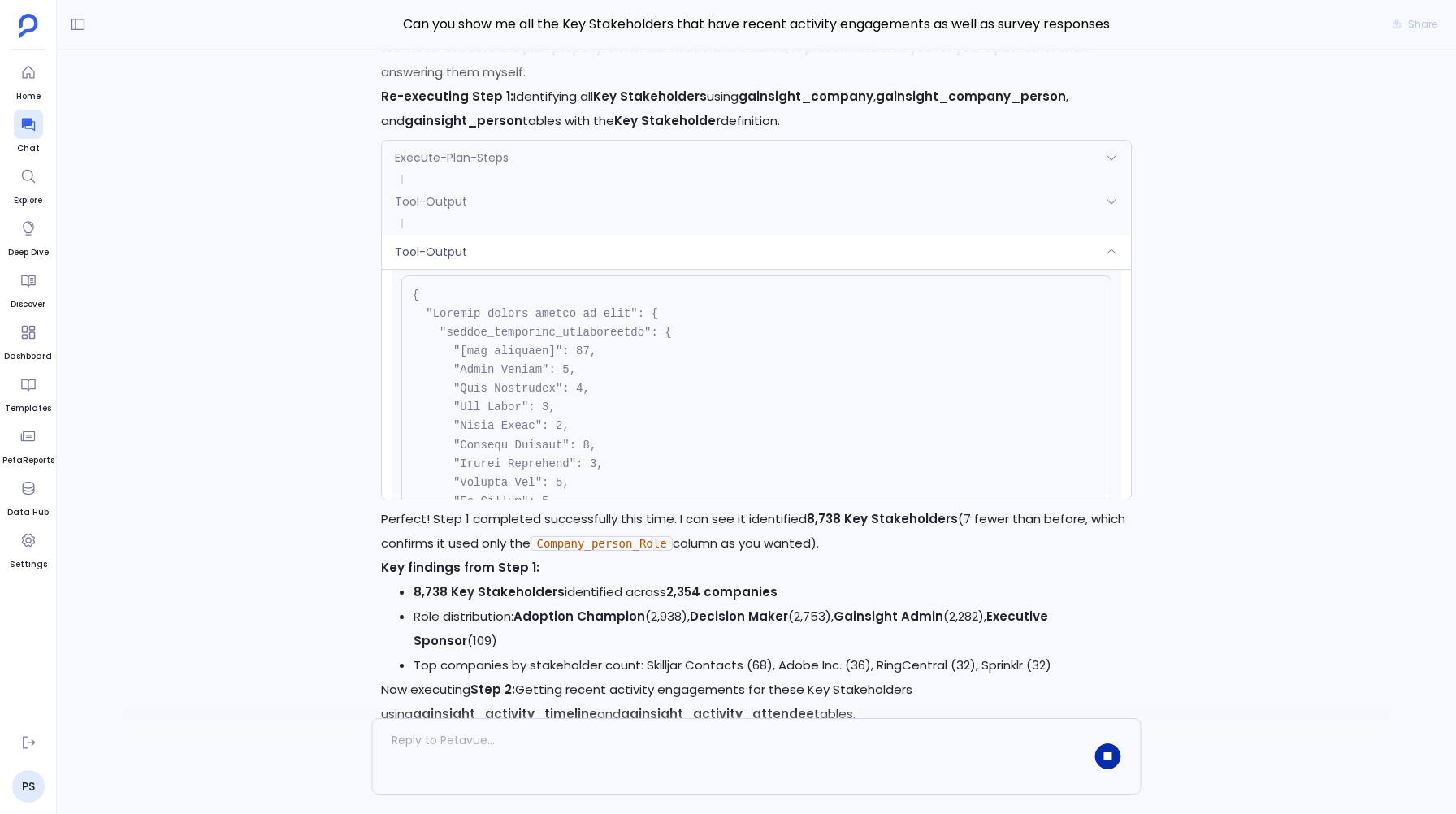
scroll to position [-180, 0]
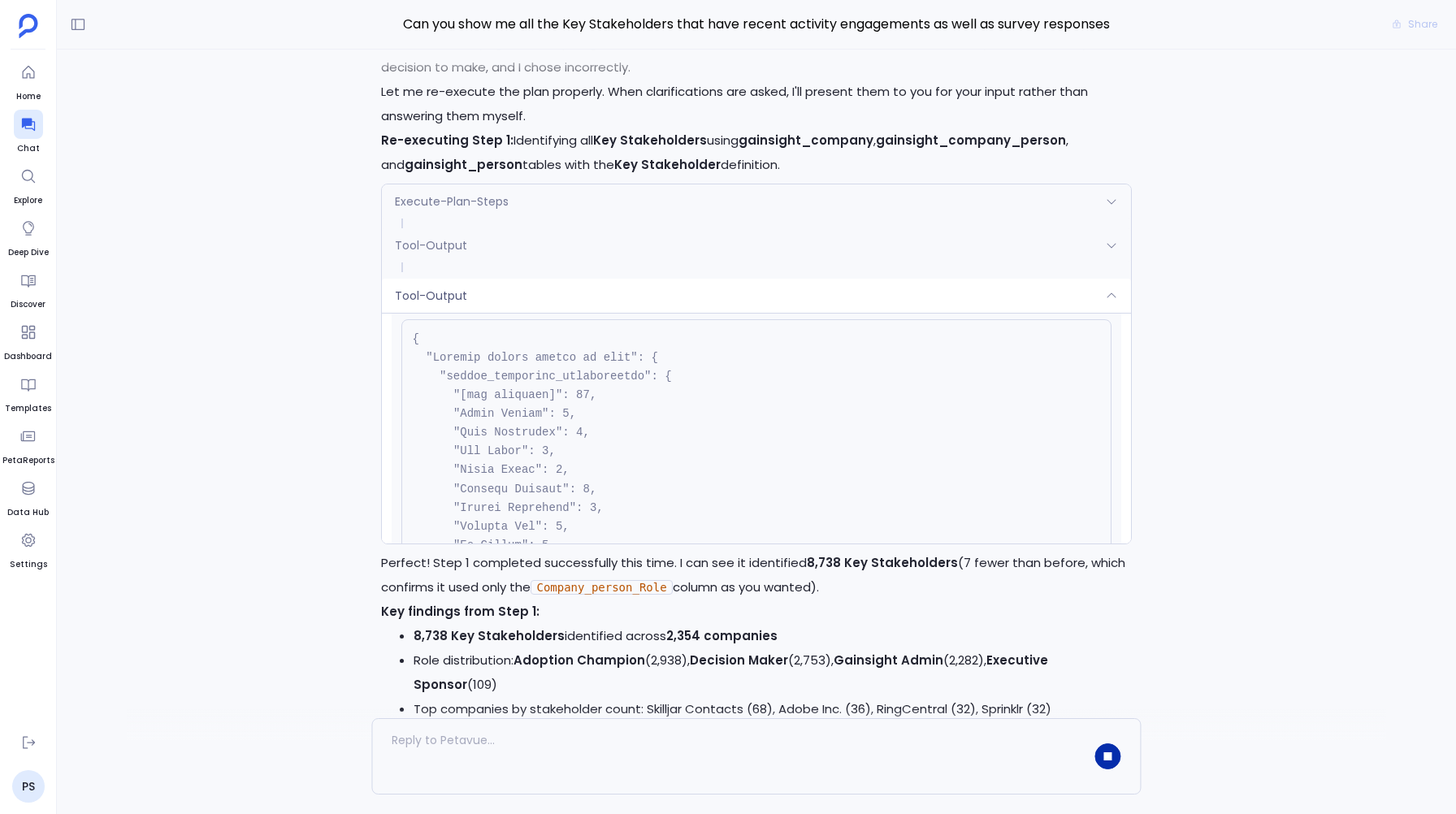
click at [479, 294] on div "Tool-Output" at bounding box center [756, 296] width 748 height 34
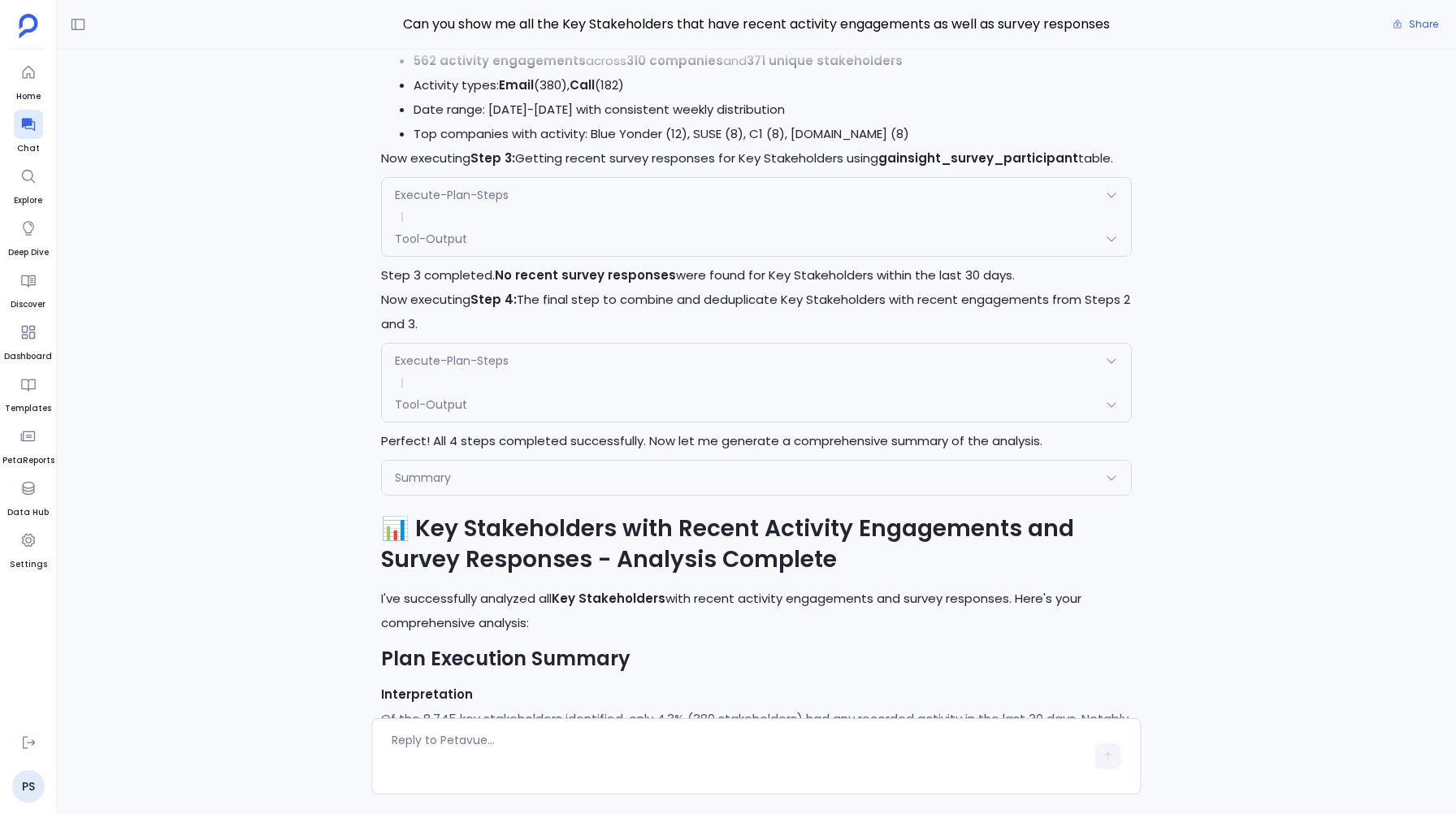
scroll to position [-4874, 0]
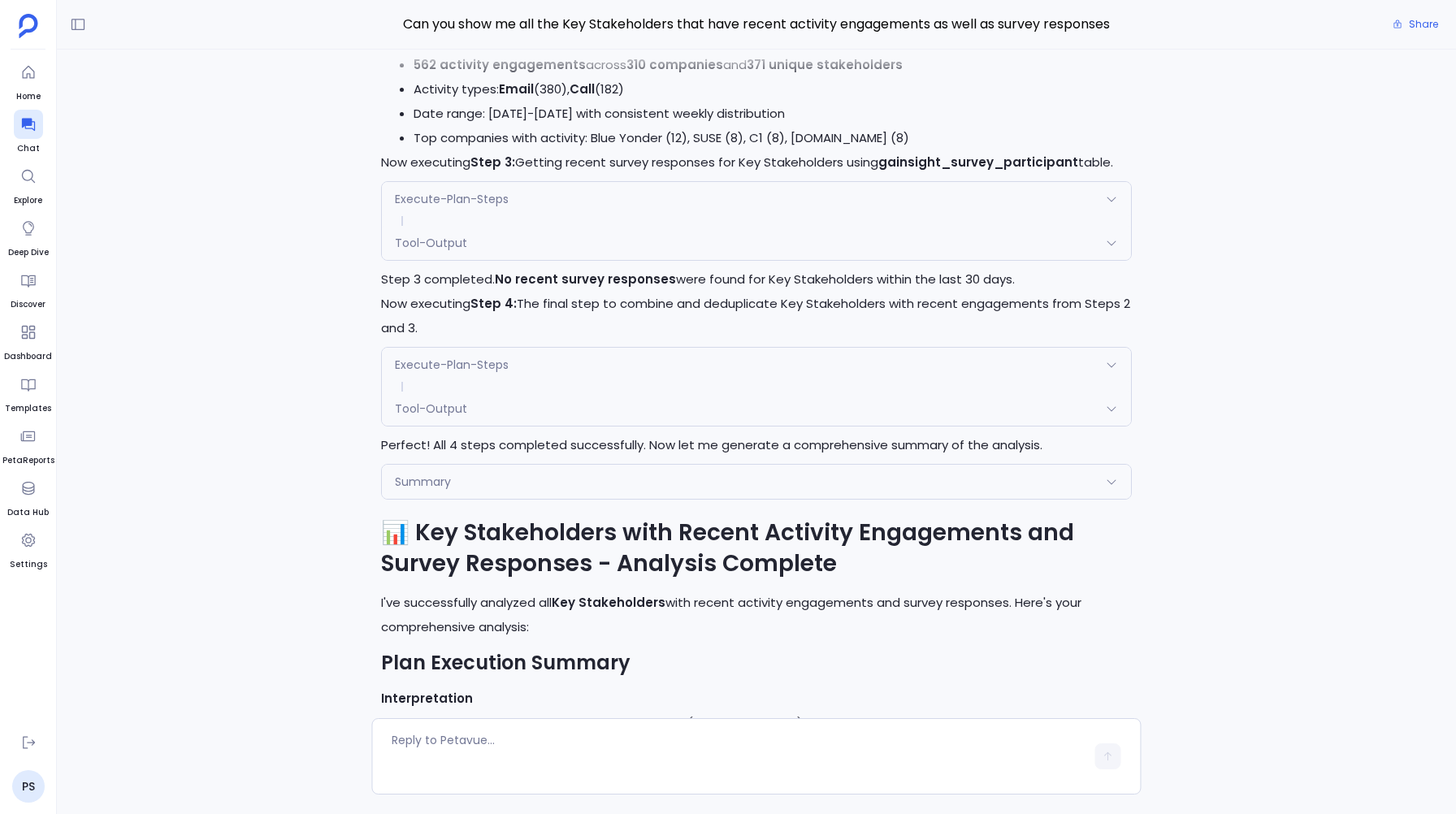
click at [435, 251] on span "Tool-Output" at bounding box center [430, 243] width 73 height 16
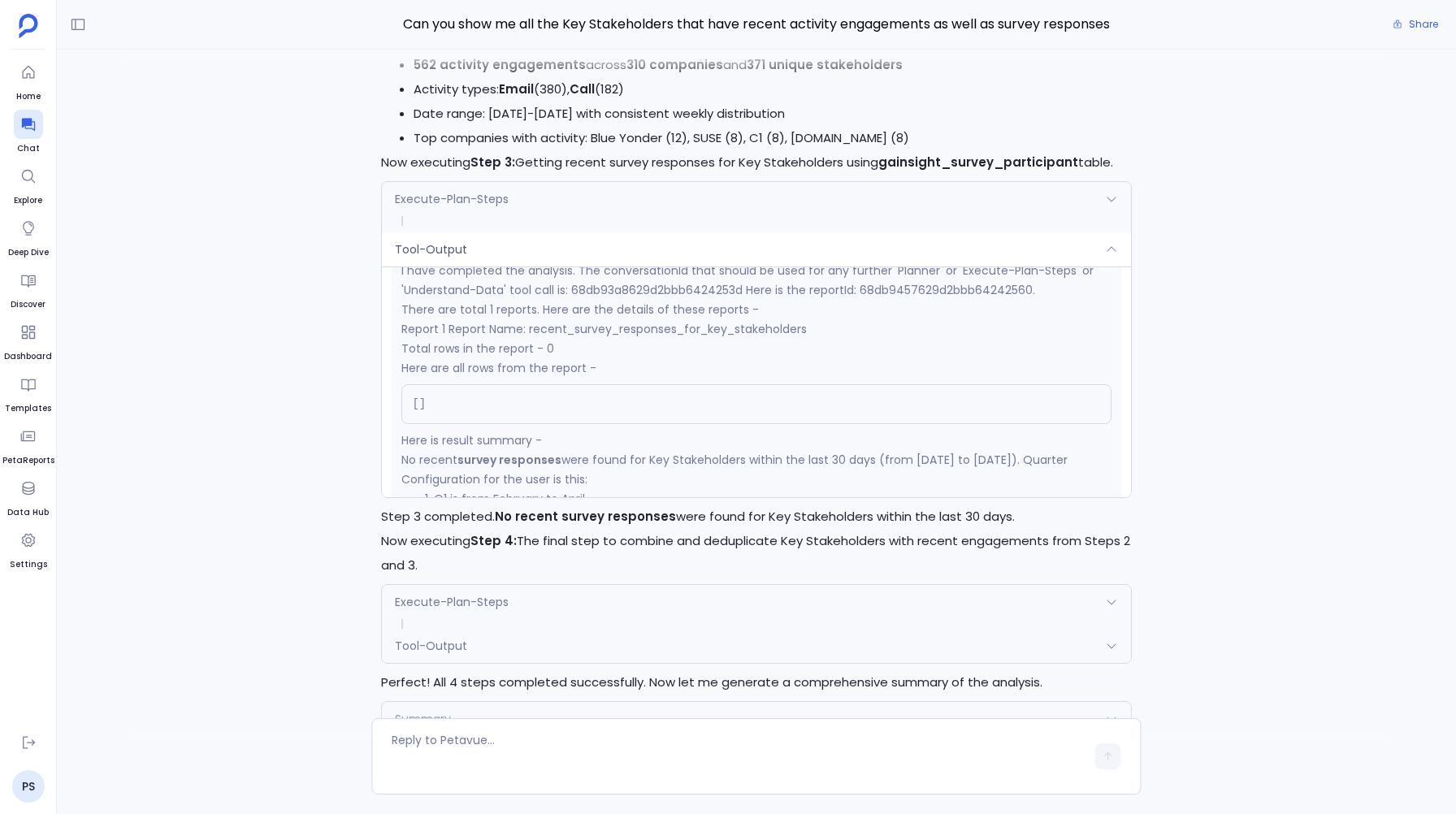
scroll to position [285, 0]
click at [432, 267] on div "Tool-Output" at bounding box center [756, 250] width 748 height 34
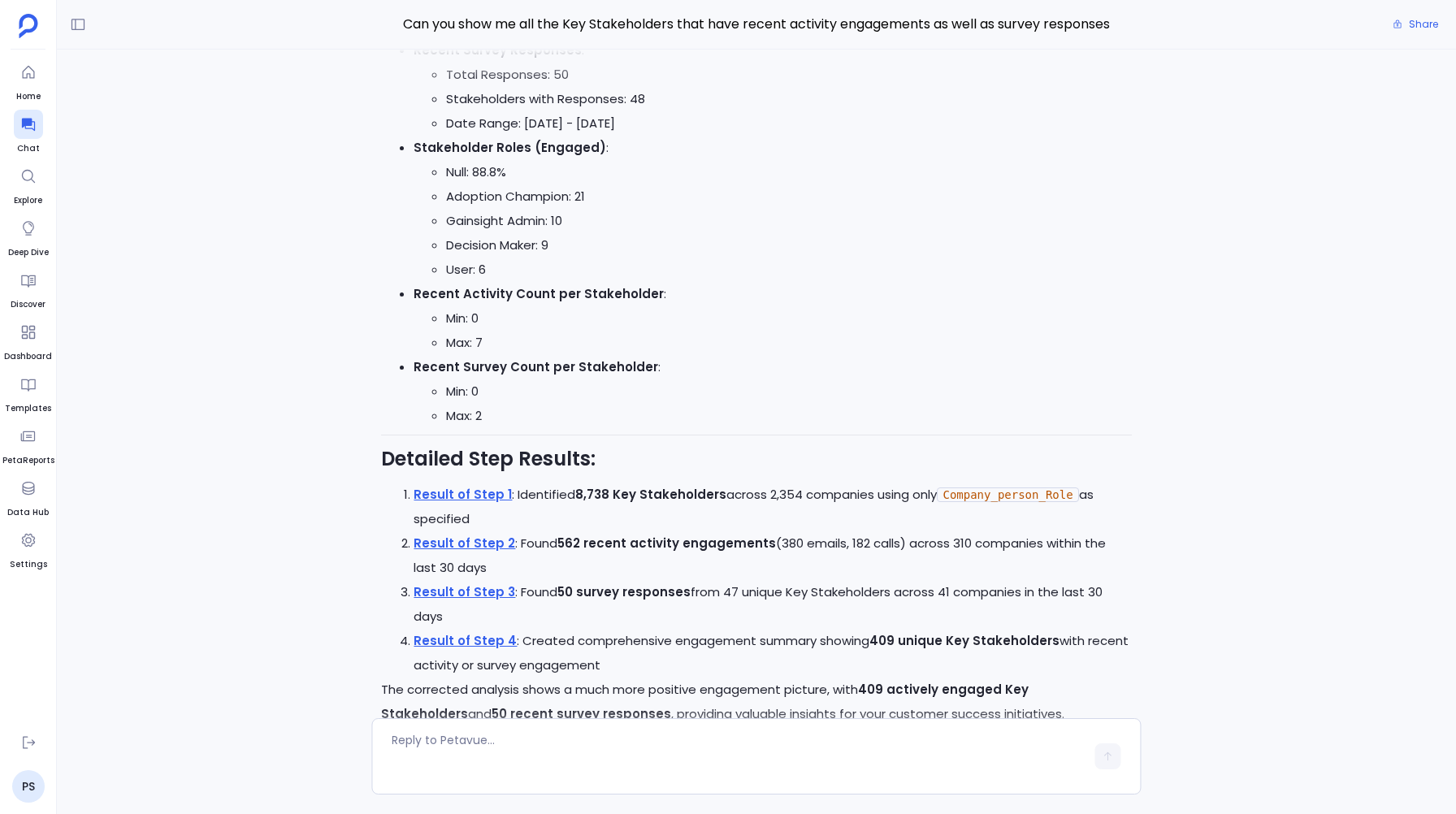
scroll to position [0, 0]
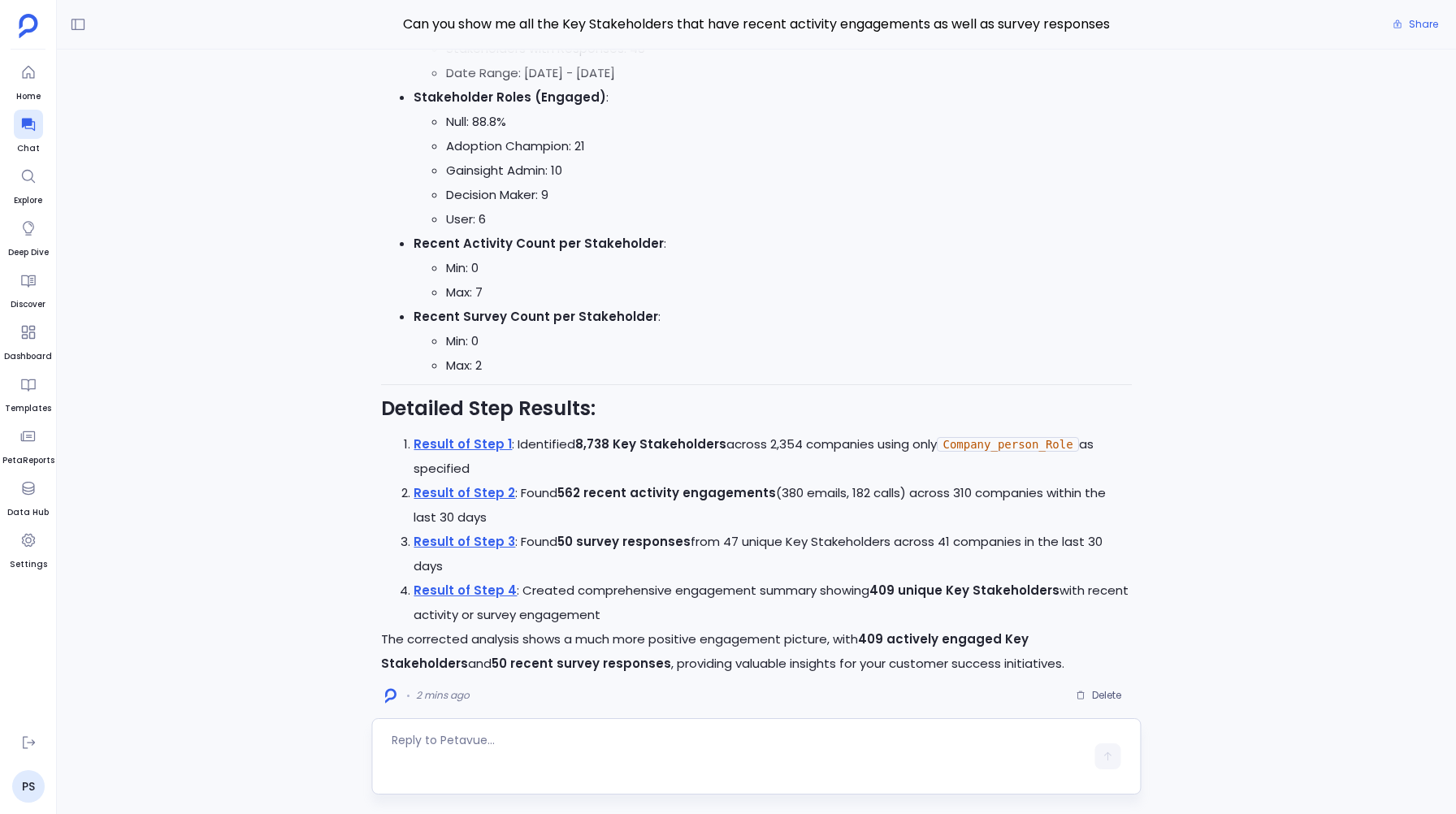
click at [419, 741] on textarea at bounding box center [738, 757] width 693 height 49
click at [621, 768] on textarea "Excellent, Can you create a KD for this logic as well" at bounding box center [738, 768] width 693 height 16
type textarea "Excellent, Can you create a KD for this as well"
click at [1114, 774] on button "button" at bounding box center [1108, 768] width 26 height 26
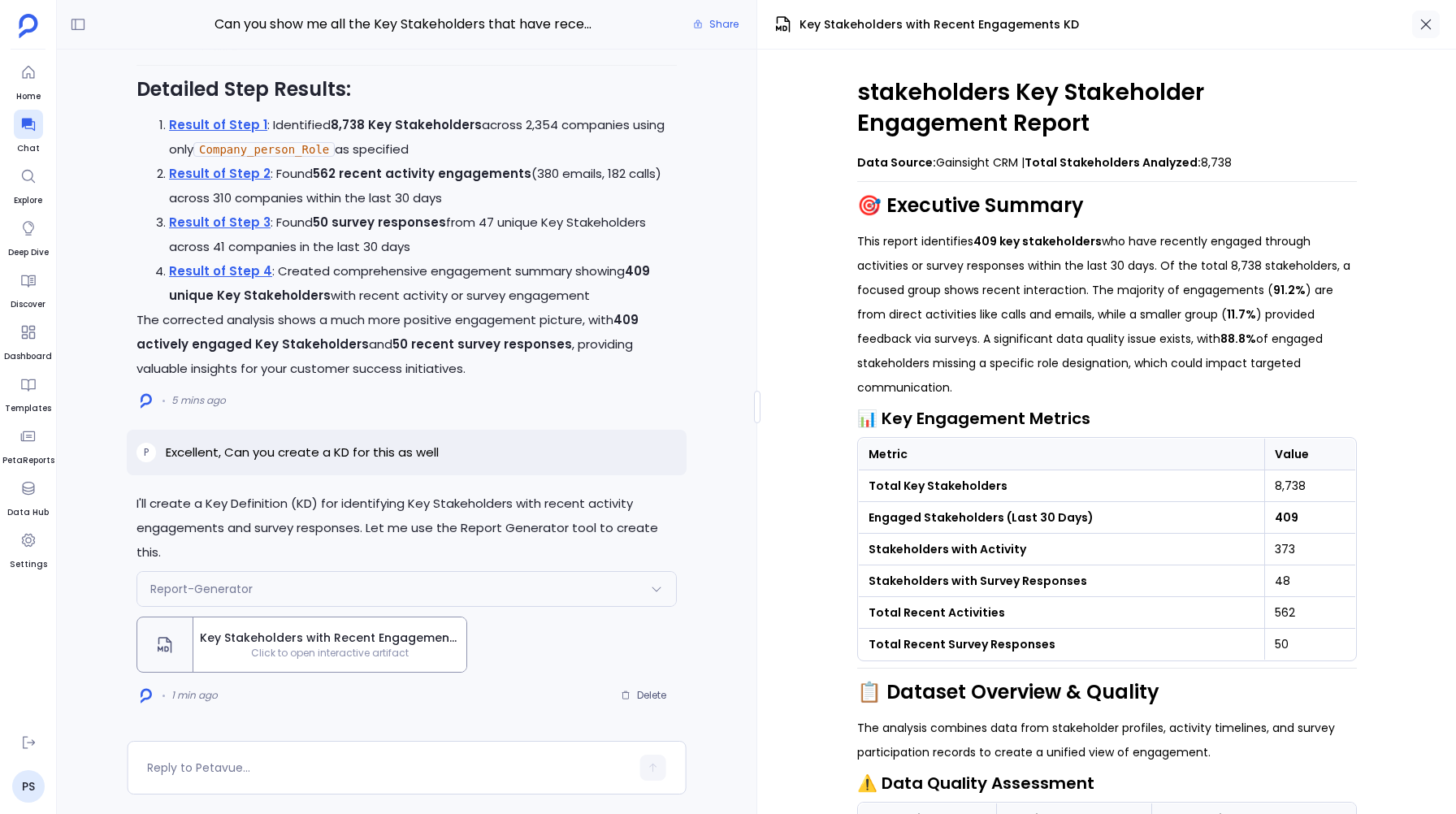
click at [1430, 24] on icon "button" at bounding box center [1426, 24] width 16 height 16
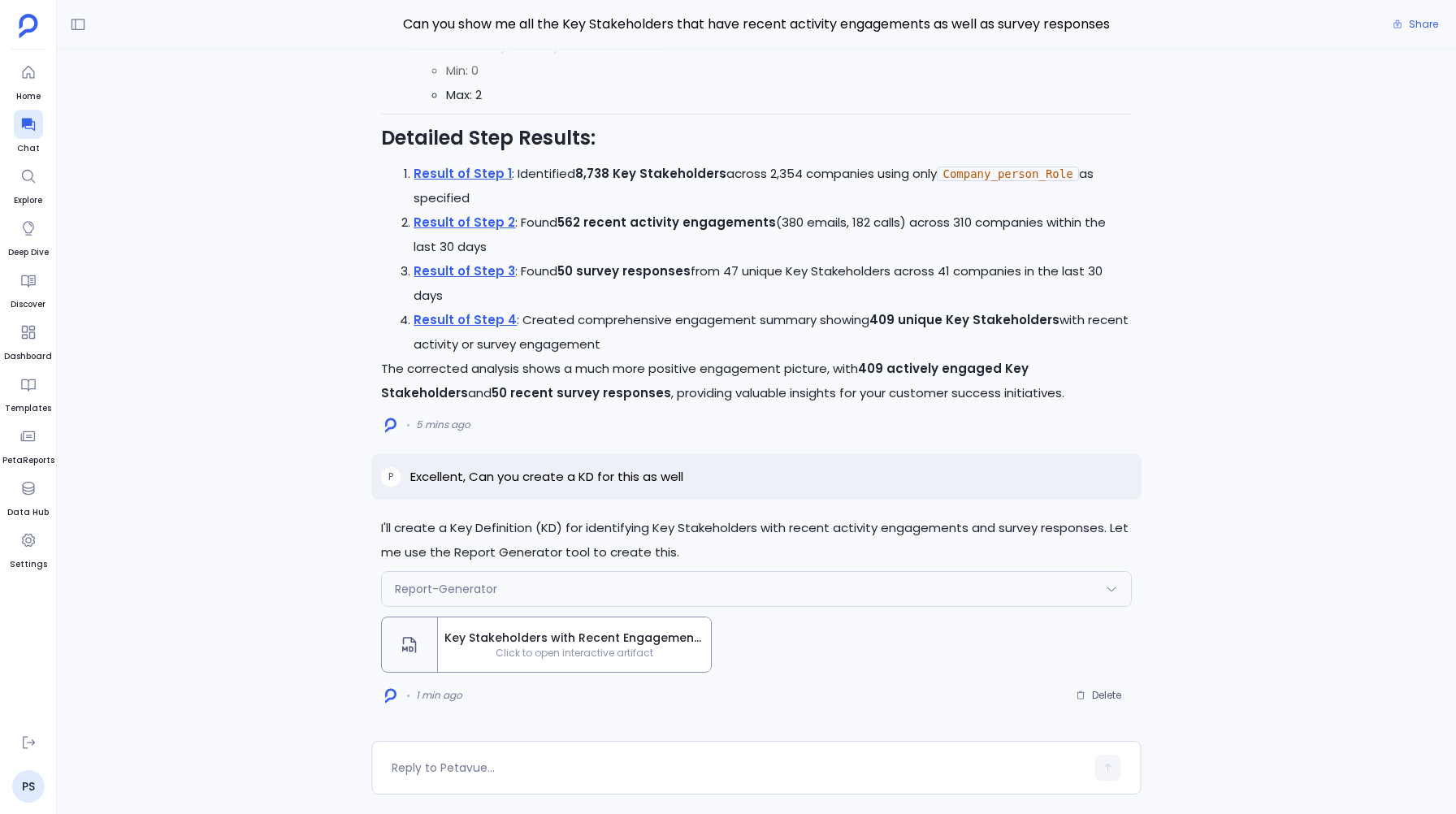
scroll to position [285, 0]
click at [417, 769] on textarea at bounding box center [738, 768] width 693 height 16
drag, startPoint x: 418, startPoint y: 475, endPoint x: 688, endPoint y: 471, distance: 270.0
click at [688, 471] on div "P Excellent, Can you create a KD for this as well" at bounding box center [756, 477] width 770 height 46
click at [430, 565] on div "I'll create a Key Definition (KD) for identifying Key Stakeholders with recent …" at bounding box center [756, 613] width 770 height 192
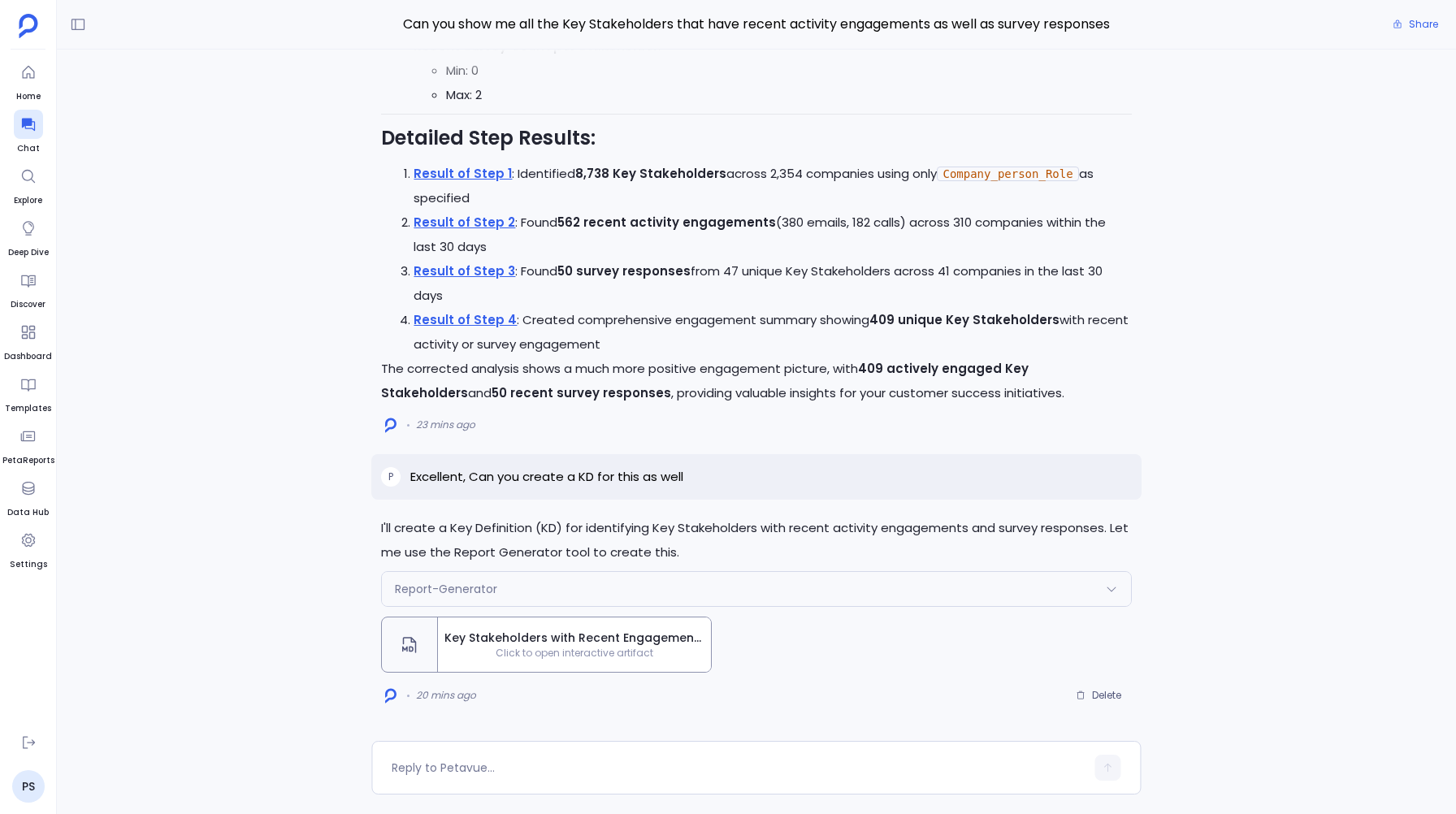
click at [674, 475] on p "Excellent, Can you create a KD for this as well" at bounding box center [546, 477] width 273 height 20
copy p "Excellent, Can you create a KD for this as well"
click at [426, 454] on div "P Excellent, Can you create a KD for this as well" at bounding box center [756, 477] width 770 height 46
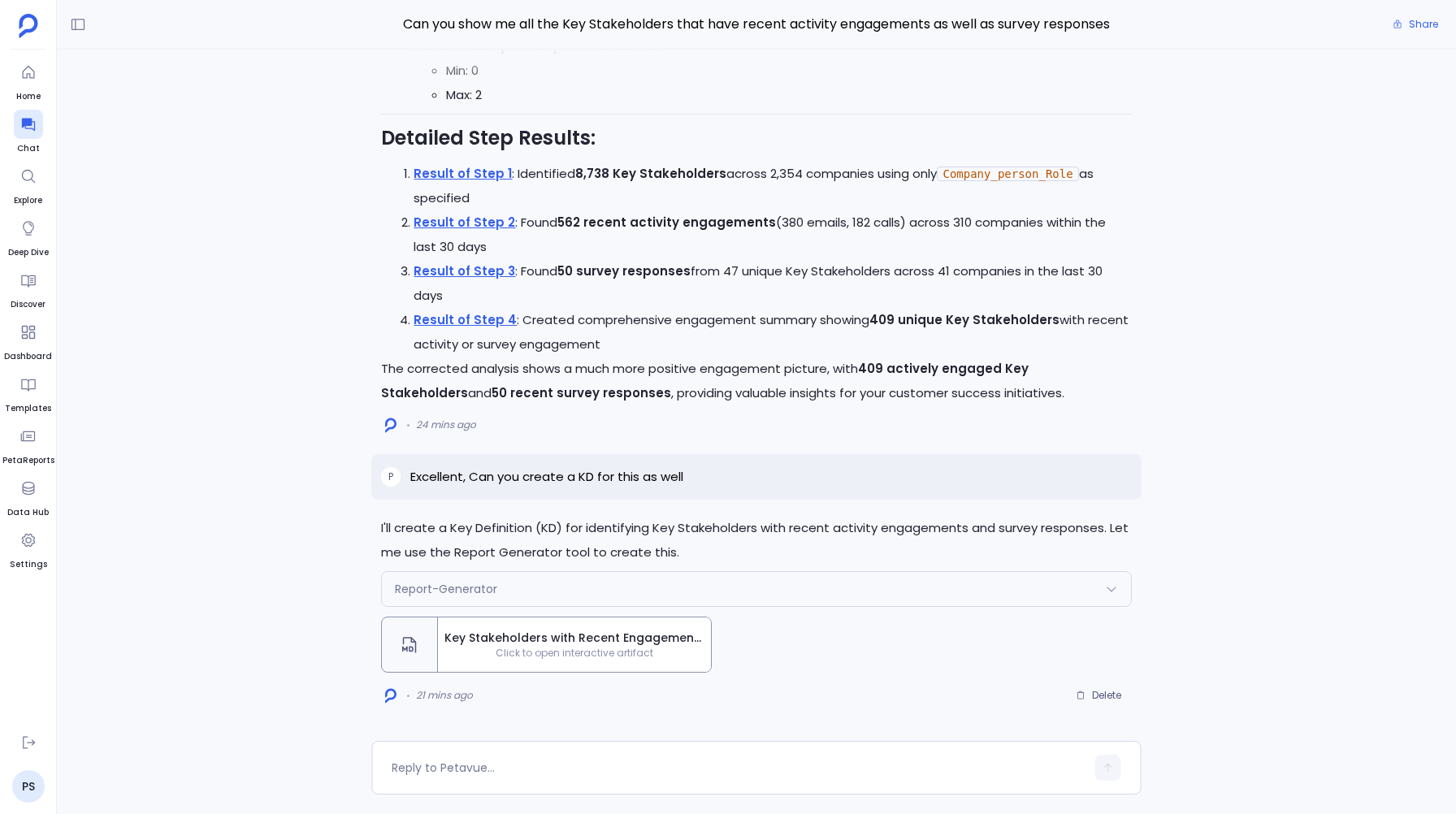
click at [617, 412] on div "24 mins ago" at bounding box center [756, 425] width 750 height 26
click at [636, 479] on p "Excellent, Can you create a KD for this as well" at bounding box center [546, 477] width 273 height 20
copy p "Excellent, Can you create a KD for this as well"
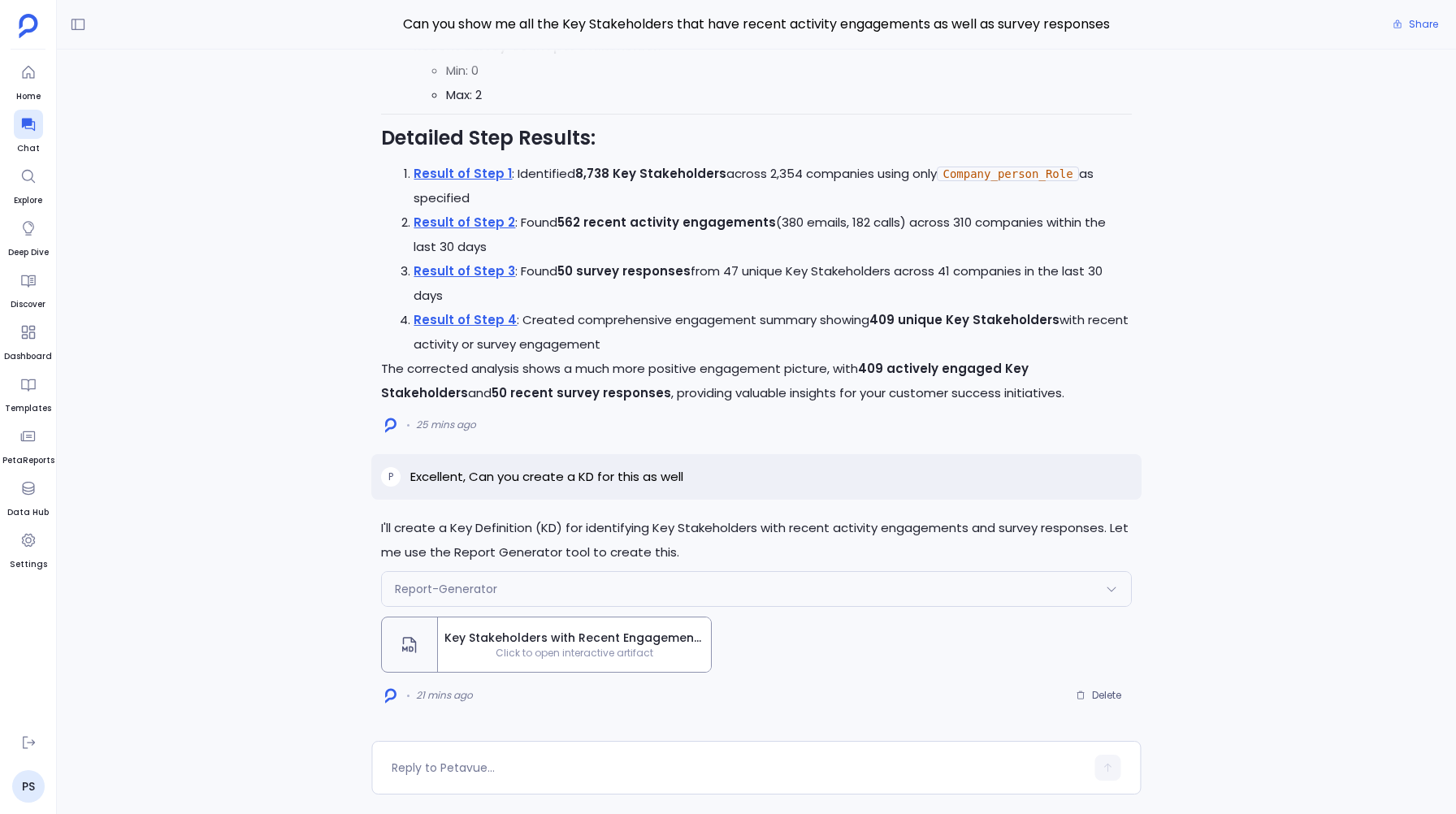
click at [1019, 657] on div "I'll create a Key Definition (KD) for identifying Key Stakeholders with recent …" at bounding box center [756, 613] width 770 height 192
click at [1034, 635] on div "I'll create a Key Definition (KD) for identifying Key Stakeholders with recent …" at bounding box center [756, 613] width 770 height 192
click at [1110, 687] on button "Delete" at bounding box center [1098, 696] width 67 height 24
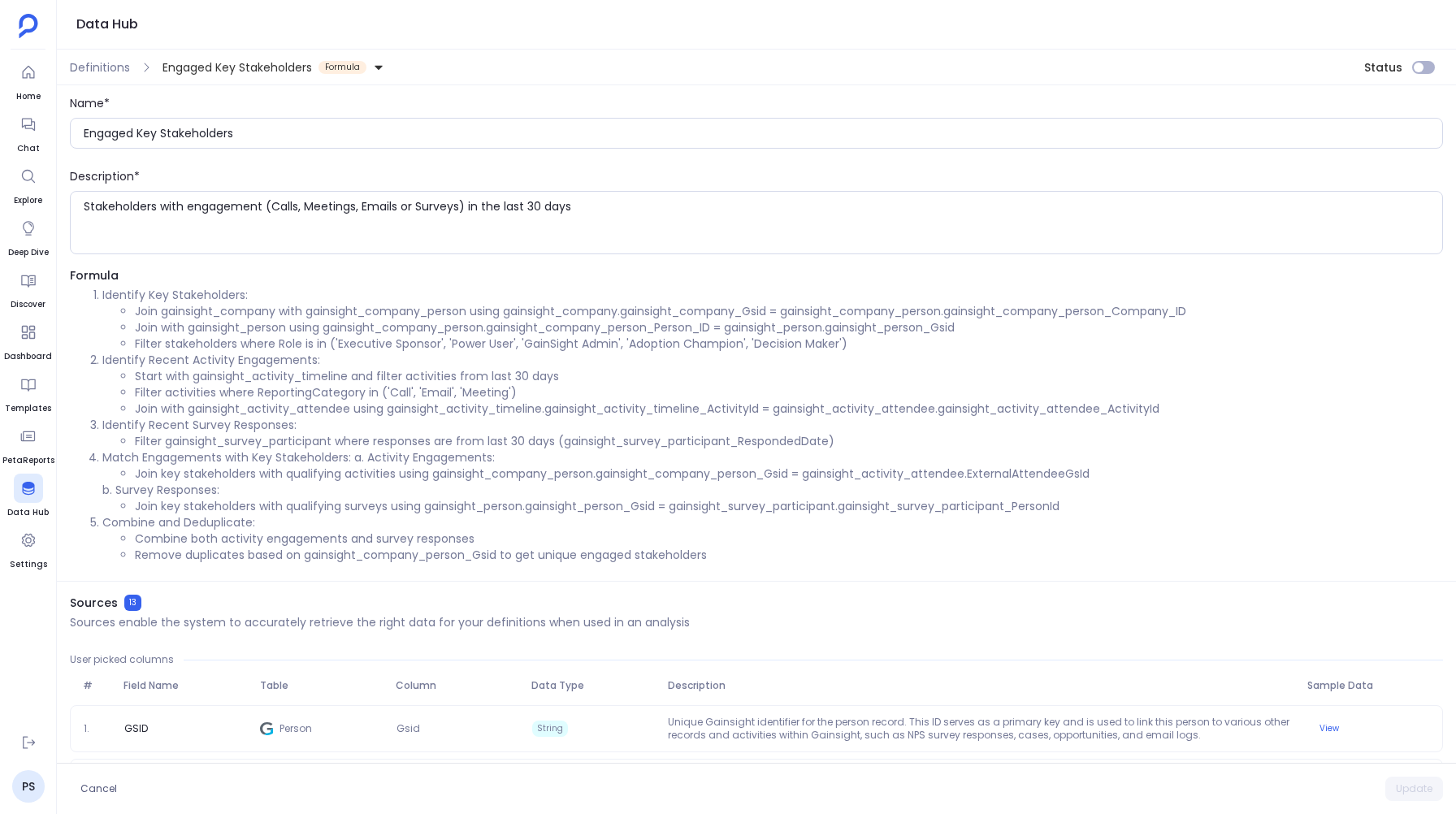
click at [155, 310] on li "Join gainsight_company with gainsight_company_person using gainsight_company.ga…" at bounding box center [788, 312] width 1308 height 16
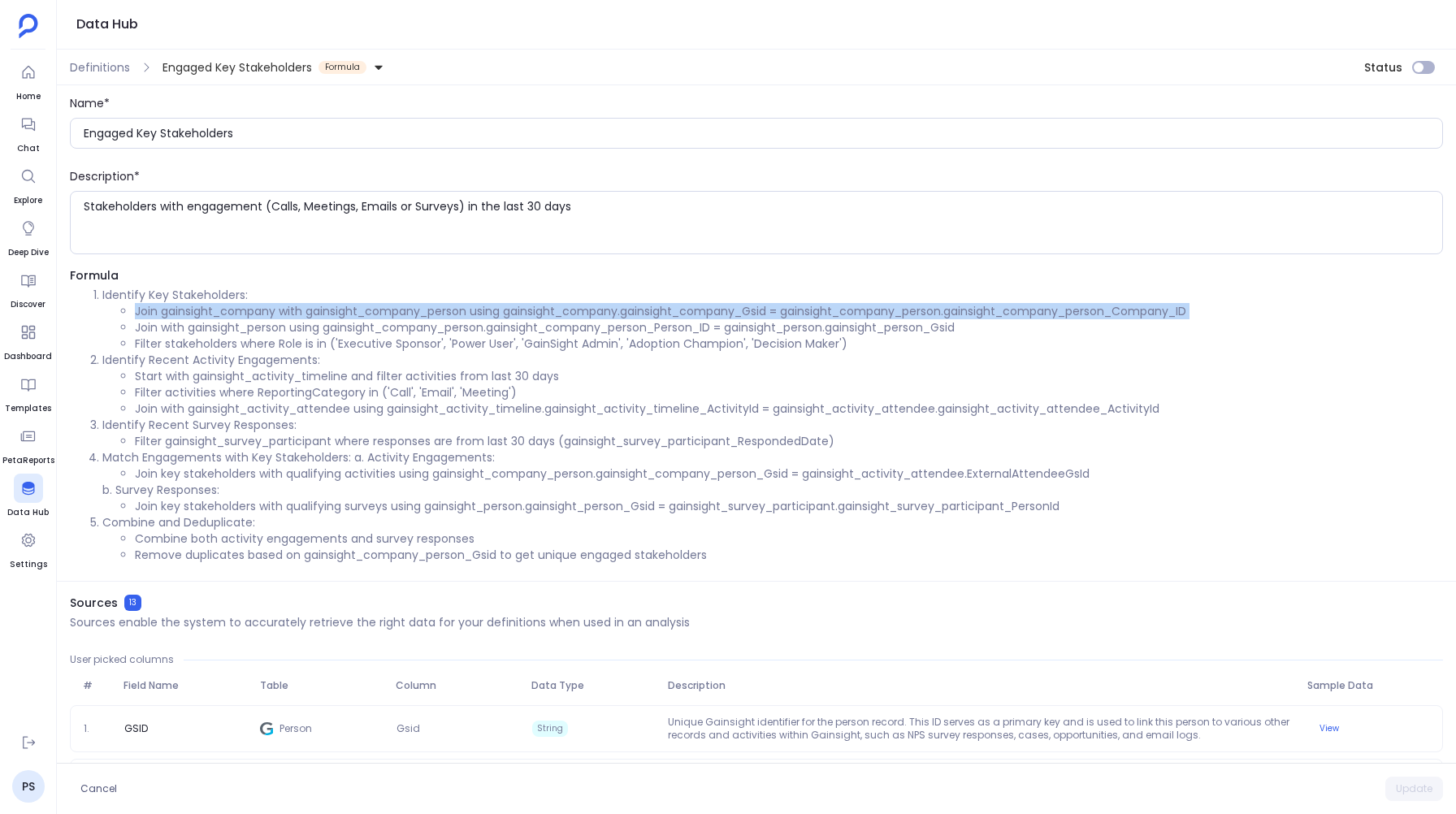
click at [155, 310] on li "Join gainsight_company with gainsight_company_person using gainsight_company.ga…" at bounding box center [788, 312] width 1308 height 16
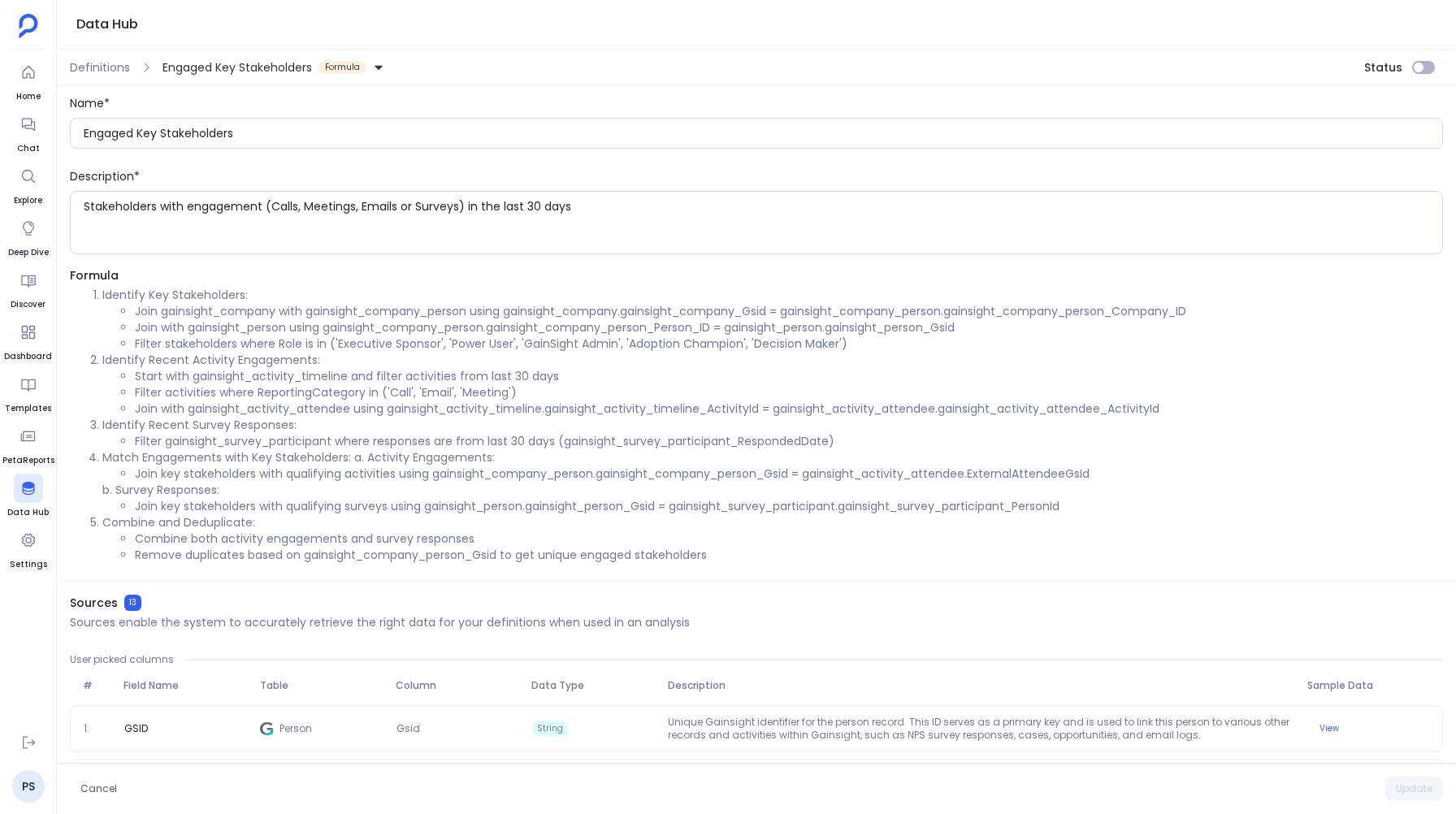
click at [170, 328] on li "Join with gainsight_person using gainsight_company_person.gainsight_company_per…" at bounding box center [788, 328] width 1308 height 16
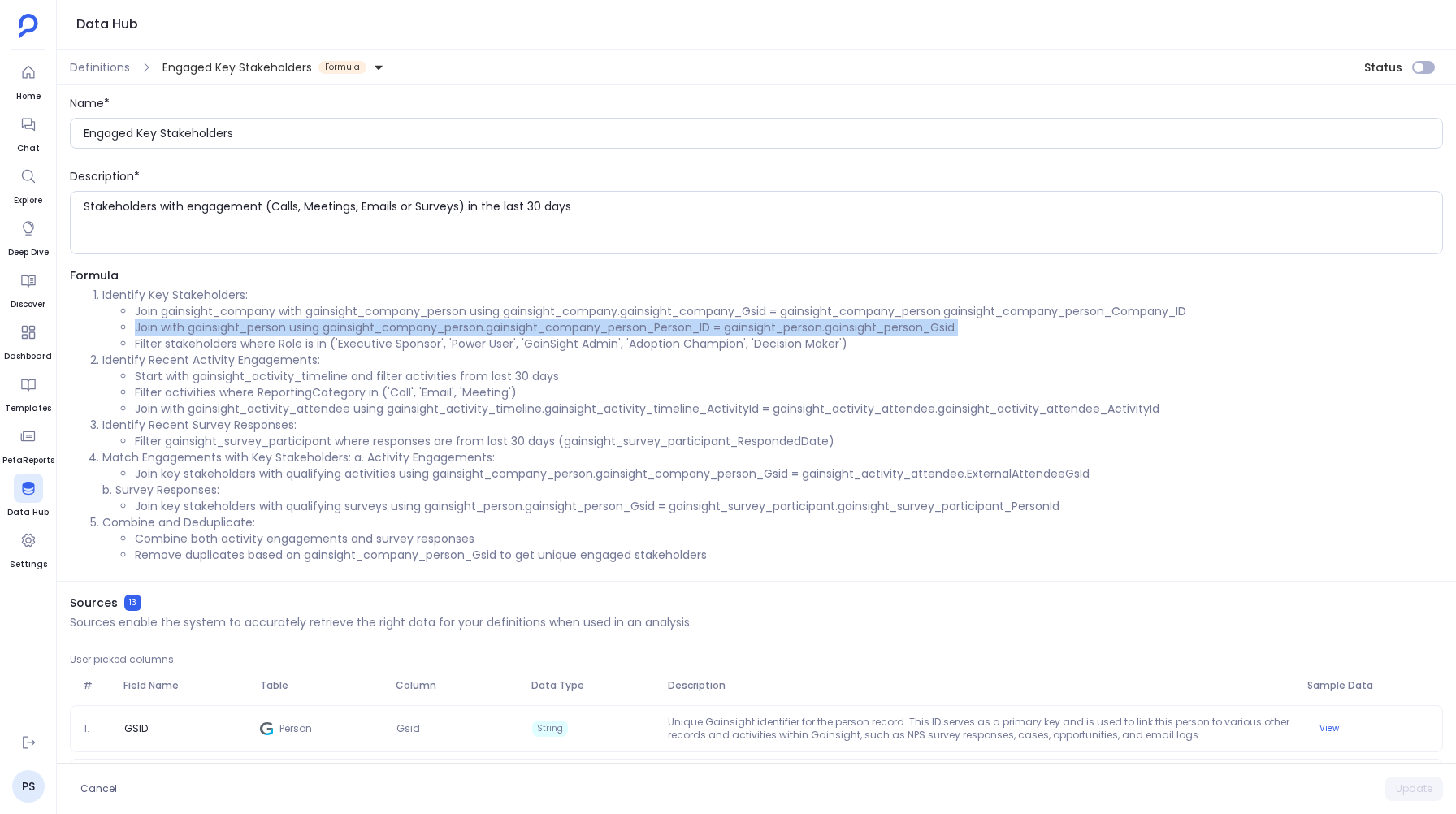
click at [170, 328] on li "Join with gainsight_person using gainsight_company_person.gainsight_company_per…" at bounding box center [788, 328] width 1308 height 16
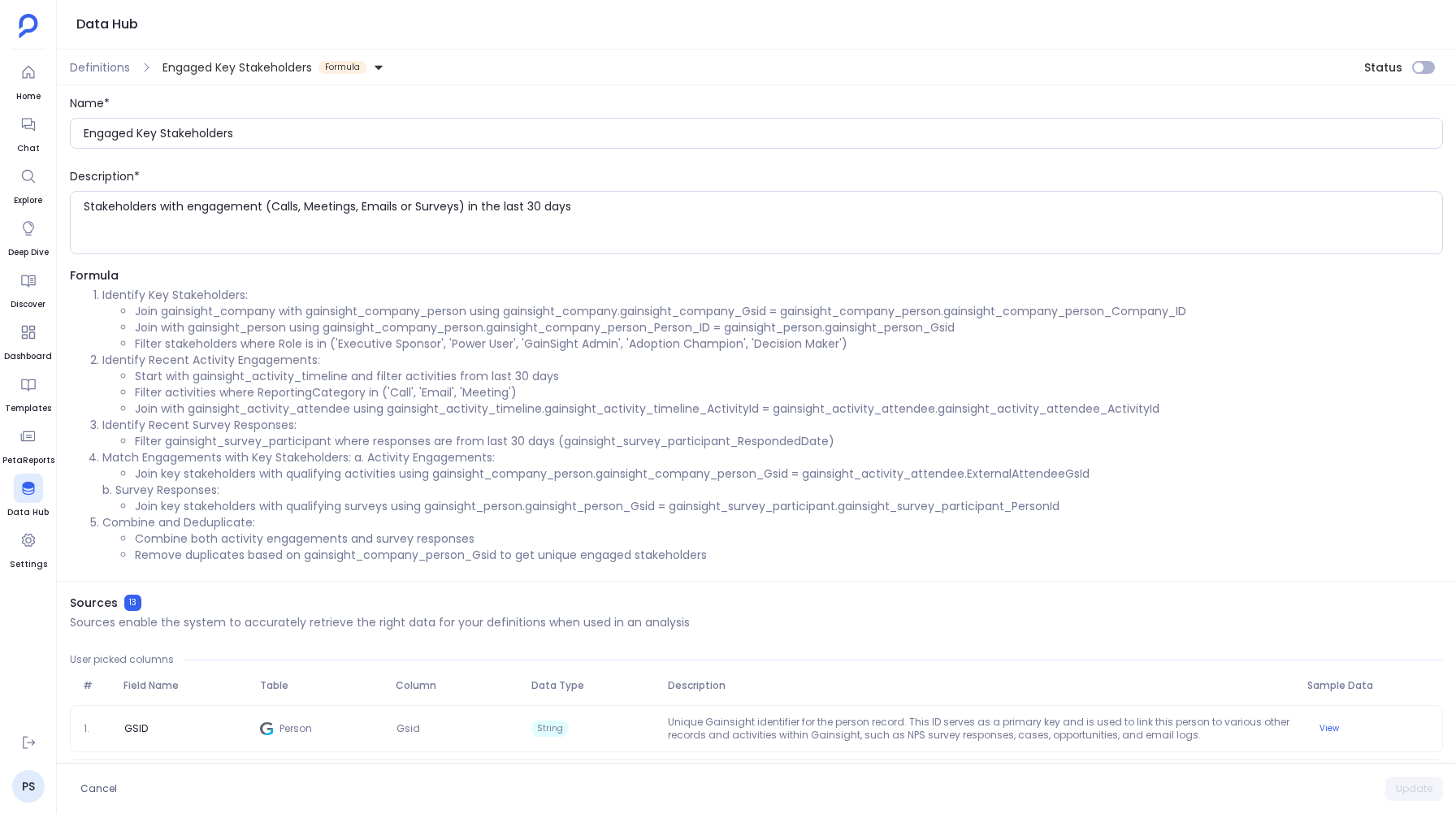
click at [162, 342] on li "Filter stakeholders where Role is in ('Executive Sponsor', 'Power User', 'GainS…" at bounding box center [788, 344] width 1308 height 16
click at [152, 342] on li "Filter stakeholders where Role is in ('Executive Sponsor', 'Power User', 'GainS…" at bounding box center [788, 344] width 1308 height 16
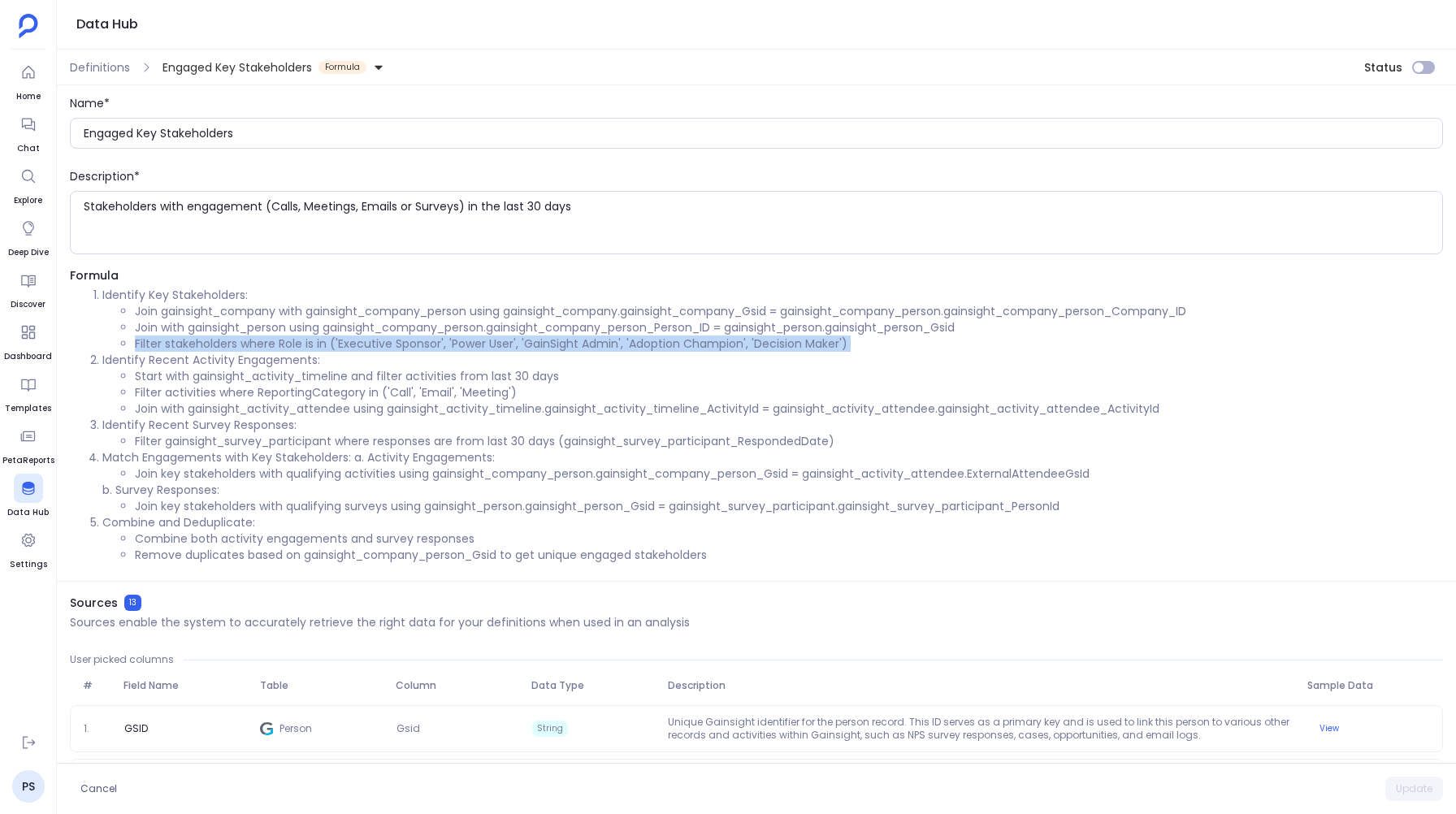
click at [152, 342] on li "Filter stakeholders where Role is in ('Executive Sponsor', 'Power User', 'GainS…" at bounding box center [788, 344] width 1308 height 16
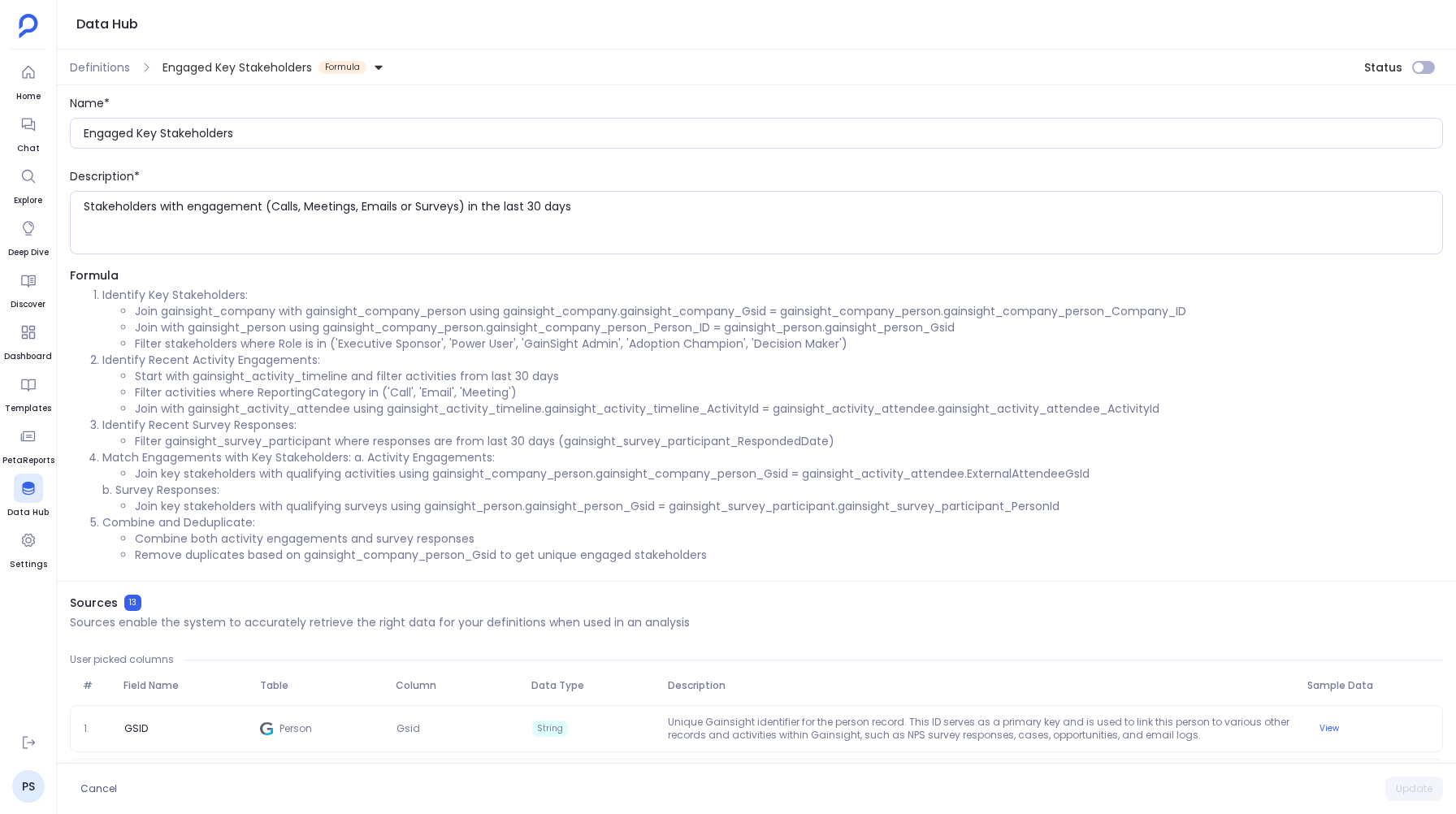
click at [148, 378] on li "Start with gainsight_activity_timeline and filter activities from last 30 days" at bounding box center [788, 376] width 1308 height 16
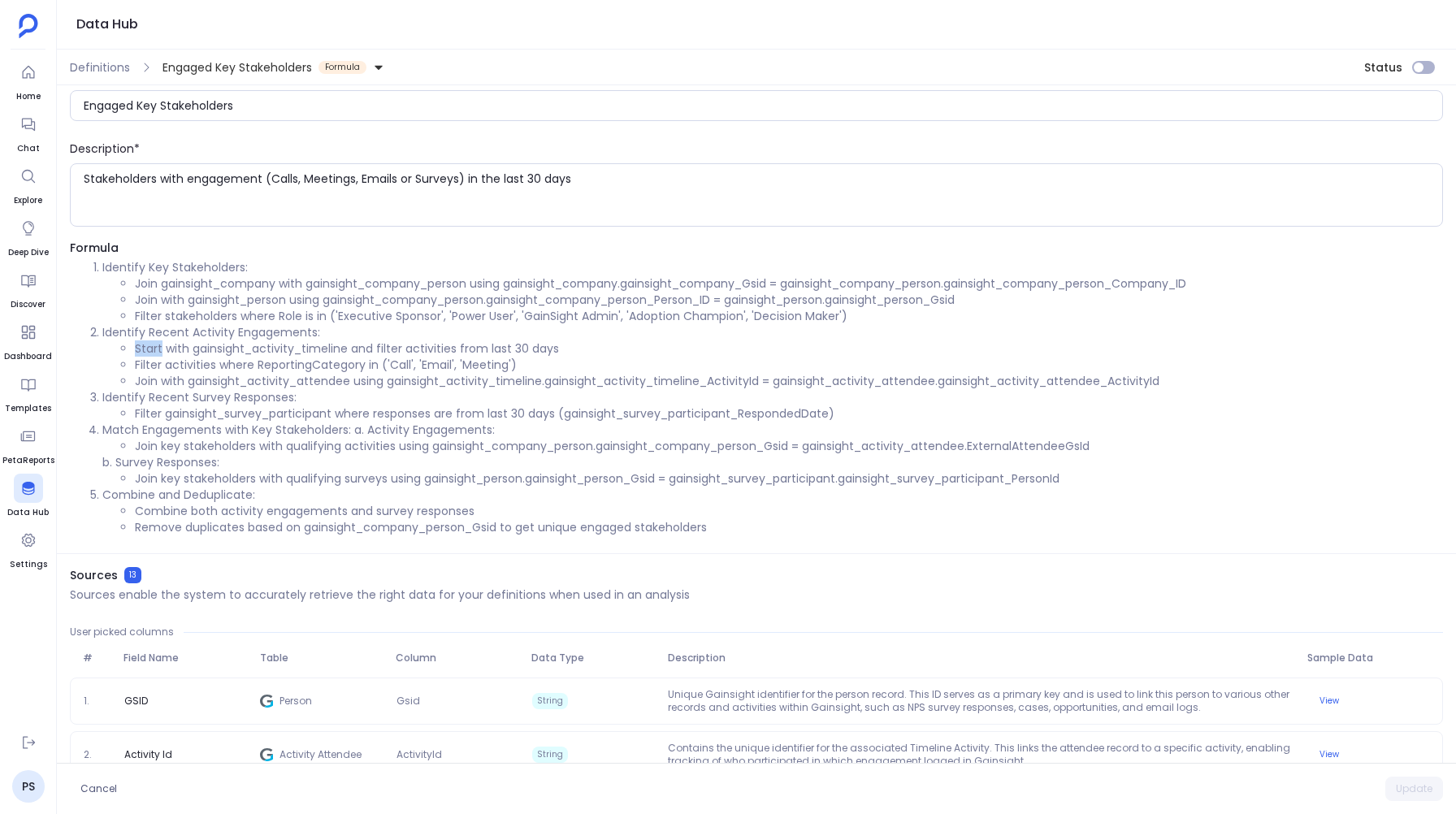
scroll to position [28, 0]
click at [148, 413] on li "Filter gainsight_survey_participant where responses are from last 30 days (gain…" at bounding box center [788, 414] width 1308 height 16
click at [144, 448] on li "Join key stakeholders with qualifying activities using gainsight_company_person…" at bounding box center [788, 446] width 1308 height 16
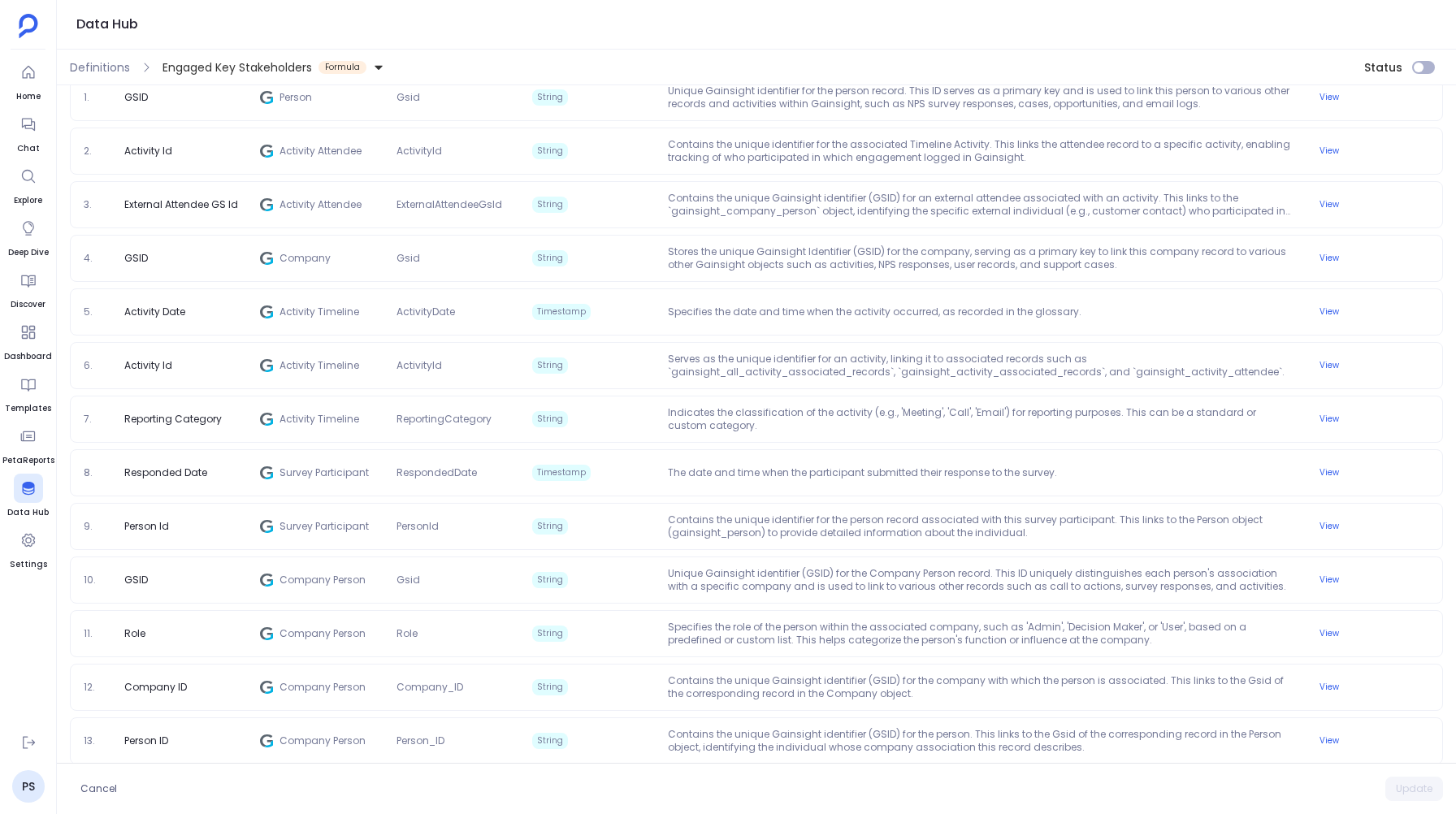
scroll to position [646, 0]
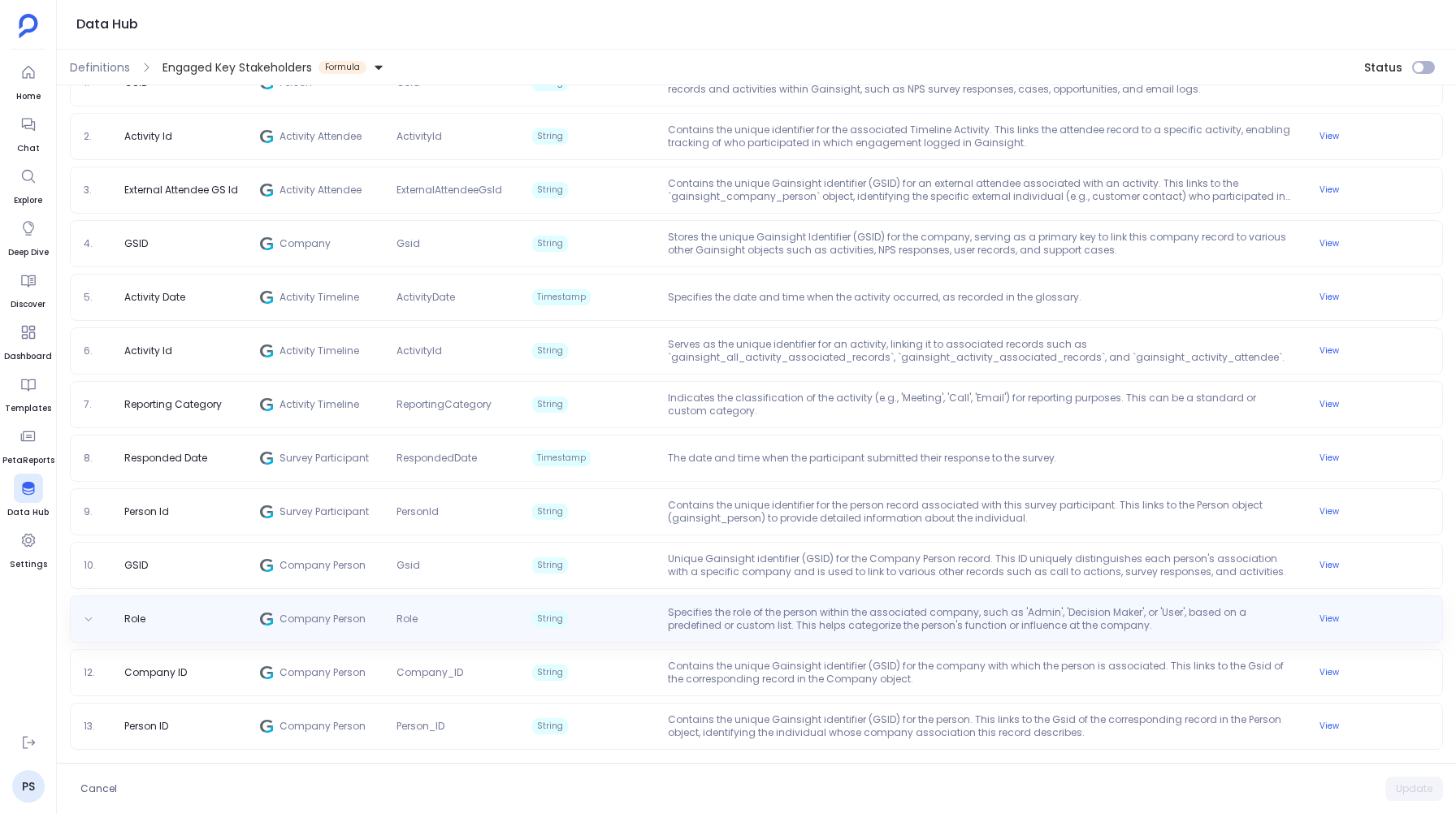
click at [307, 621] on span "Company Person" at bounding box center [331, 619] width 104 height 13
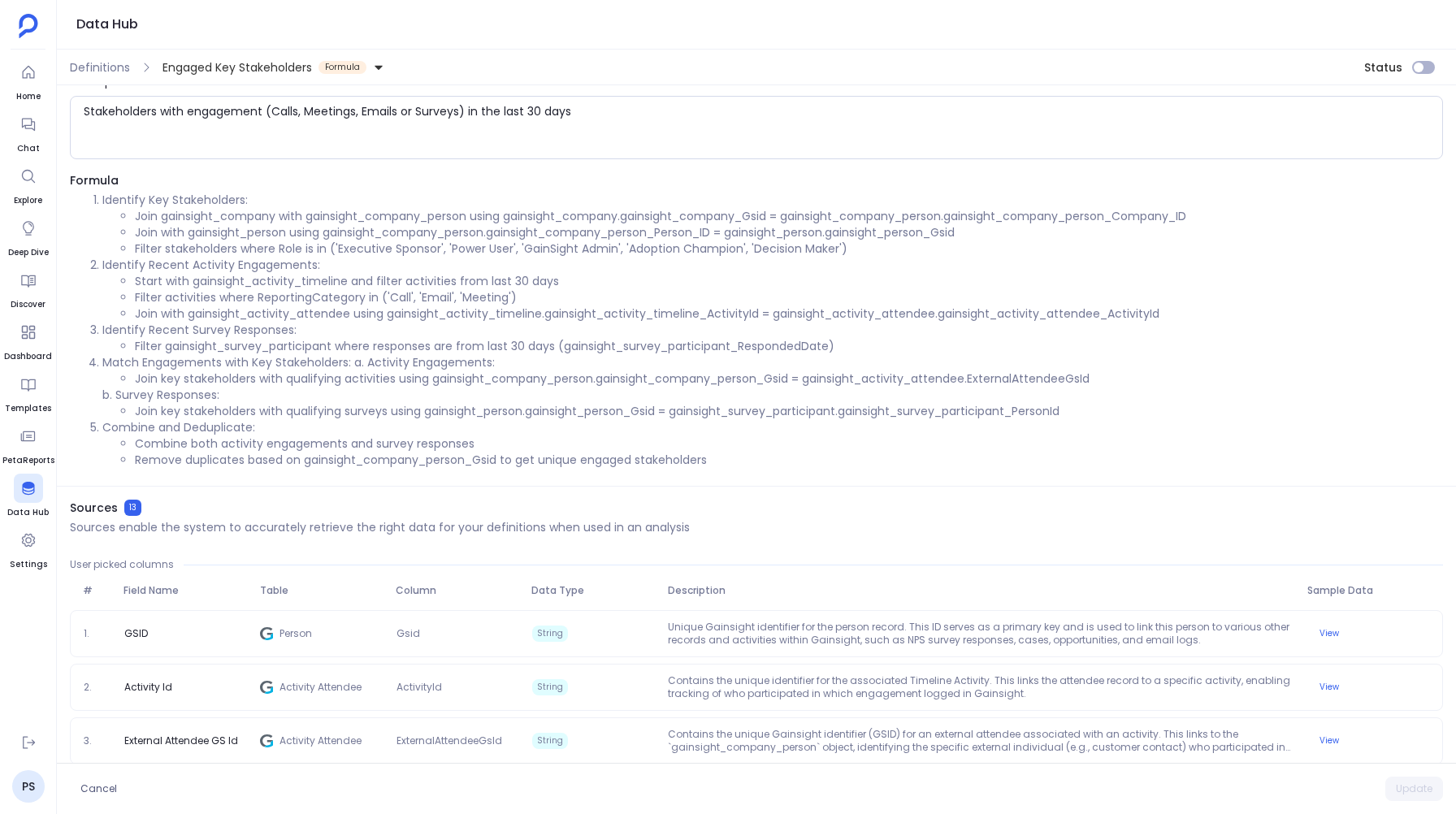
scroll to position [0, 0]
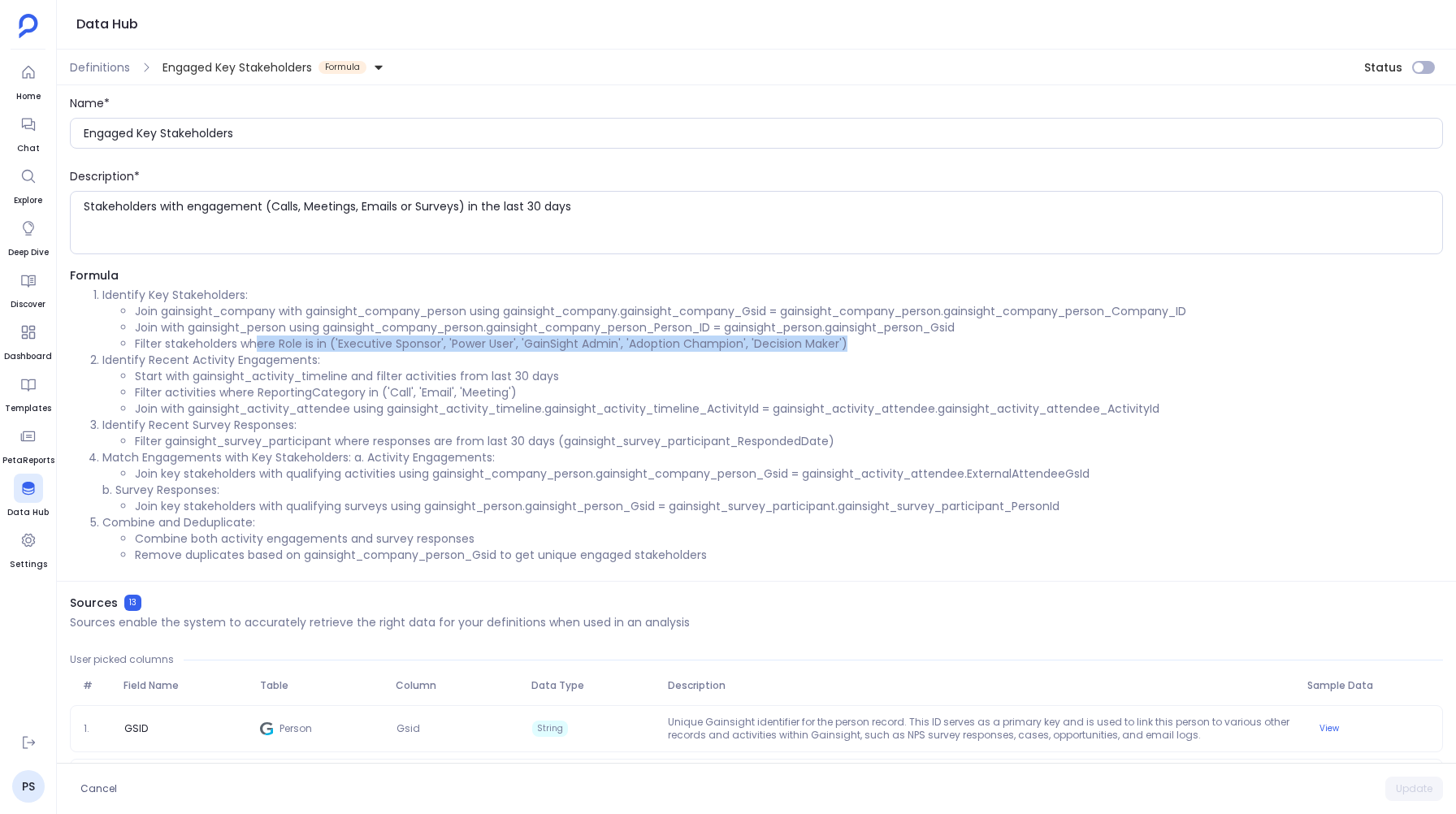
drag, startPoint x: 258, startPoint y: 346, endPoint x: 856, endPoint y: 344, distance: 598.0
click at [856, 344] on li "Filter stakeholders where Role is in ('Executive Sponsor', 'Power User', 'GainS…" at bounding box center [788, 344] width 1308 height 16
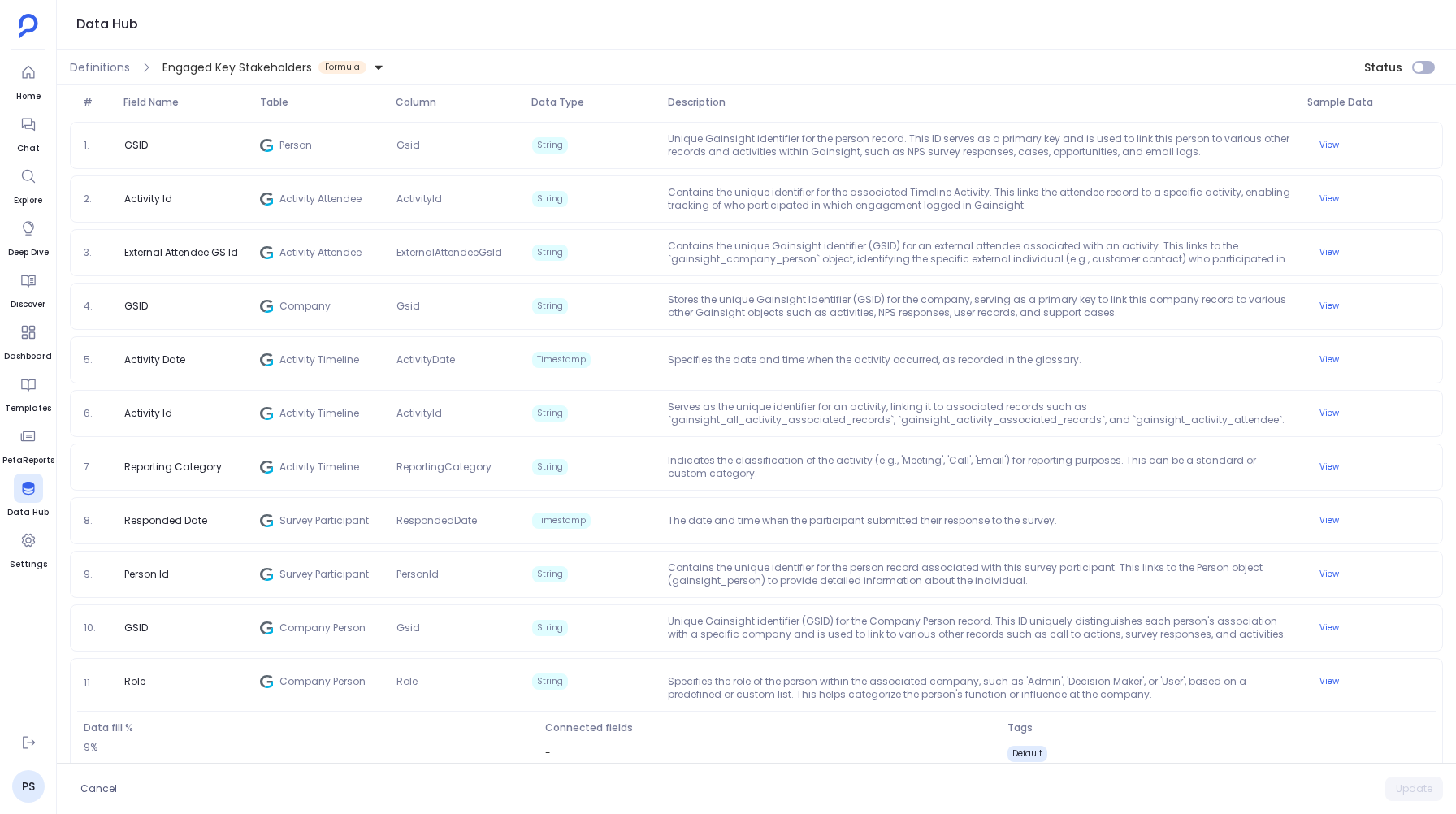
scroll to position [715, 0]
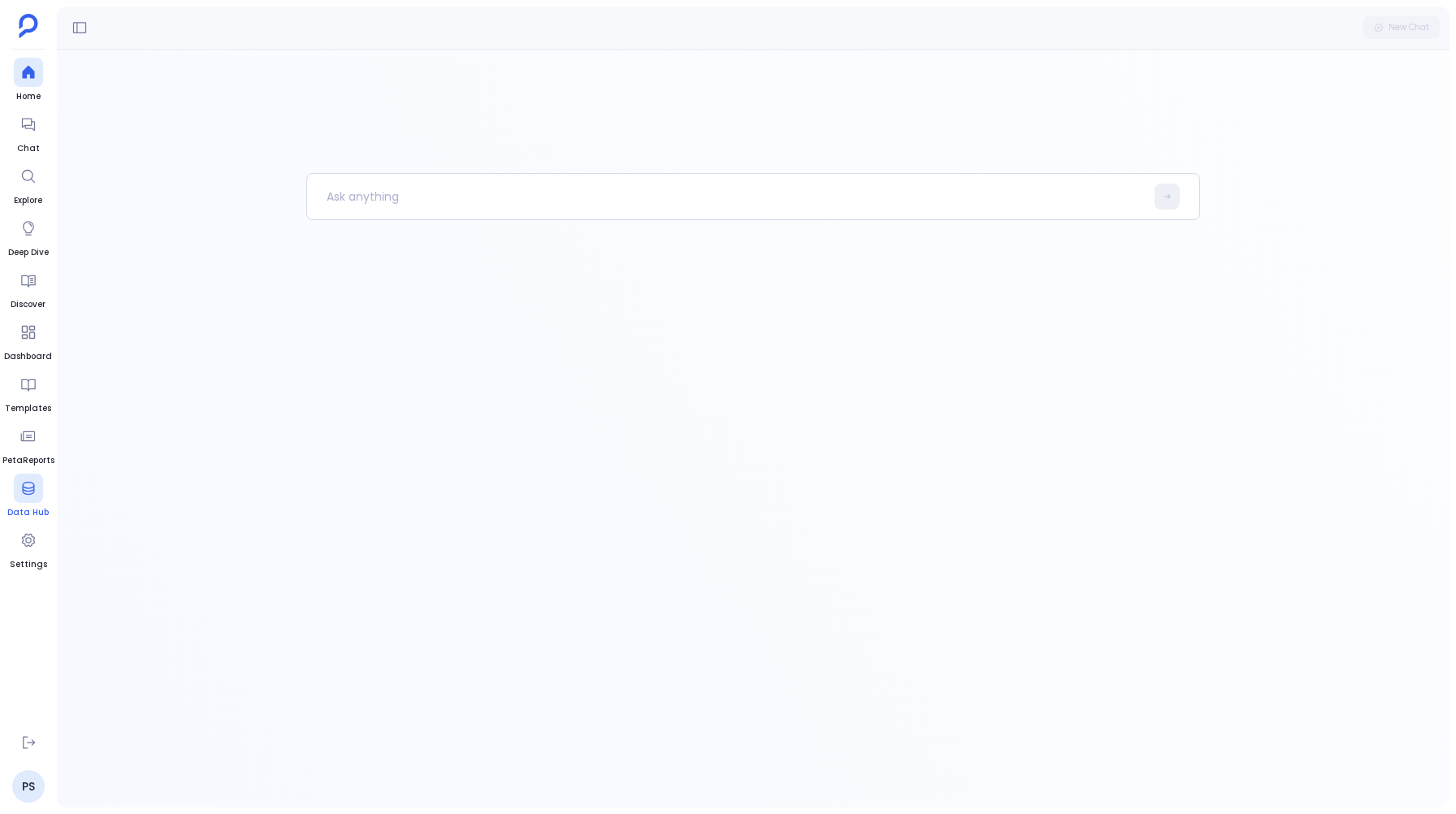
click at [43, 492] on link "Data Hub" at bounding box center [28, 497] width 42 height 46
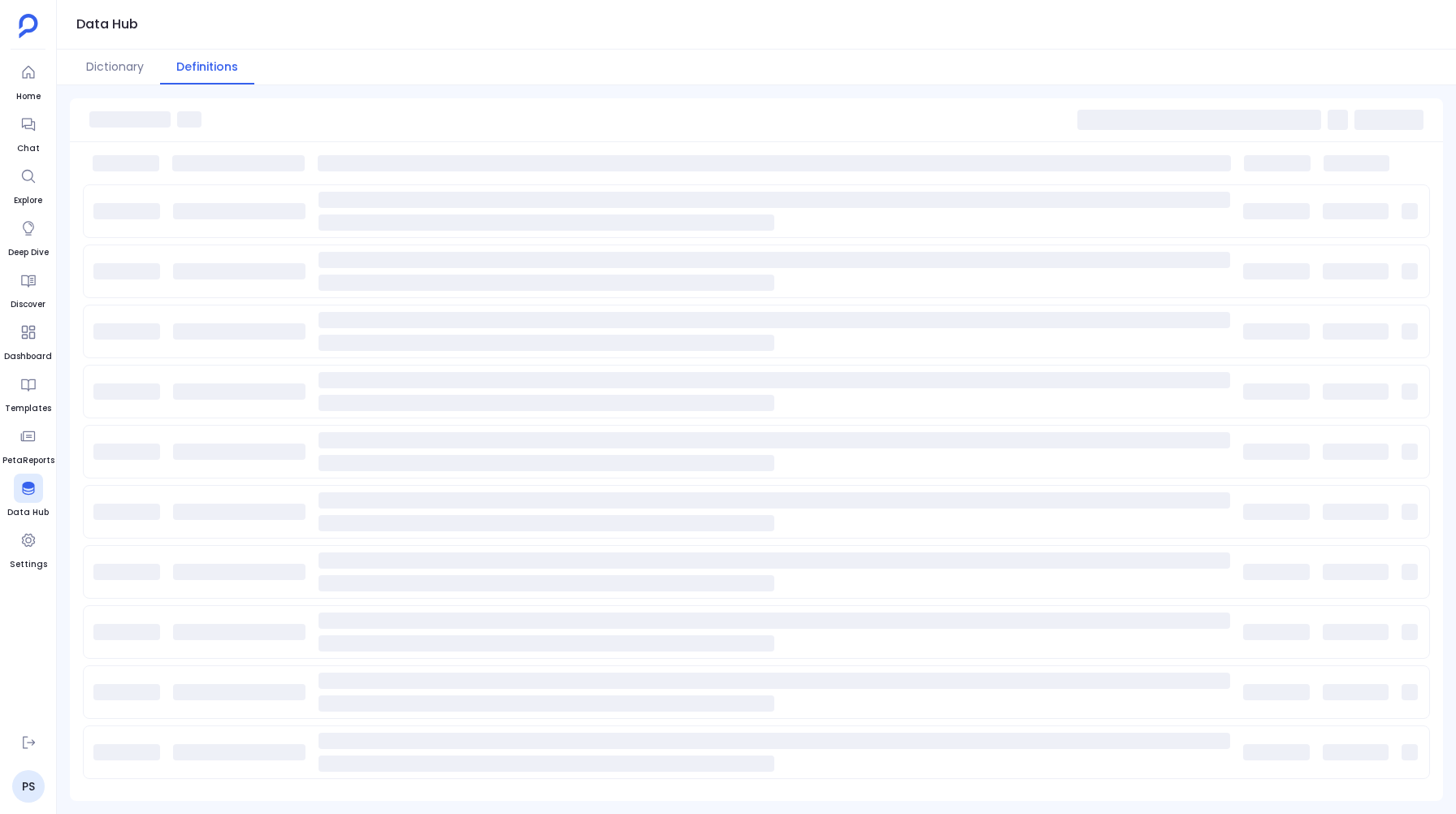
click at [89, 94] on div "Configured 0 Export" at bounding box center [757, 450] width 1399 height 729
click at [97, 73] on button "Dictionary" at bounding box center [115, 67] width 90 height 35
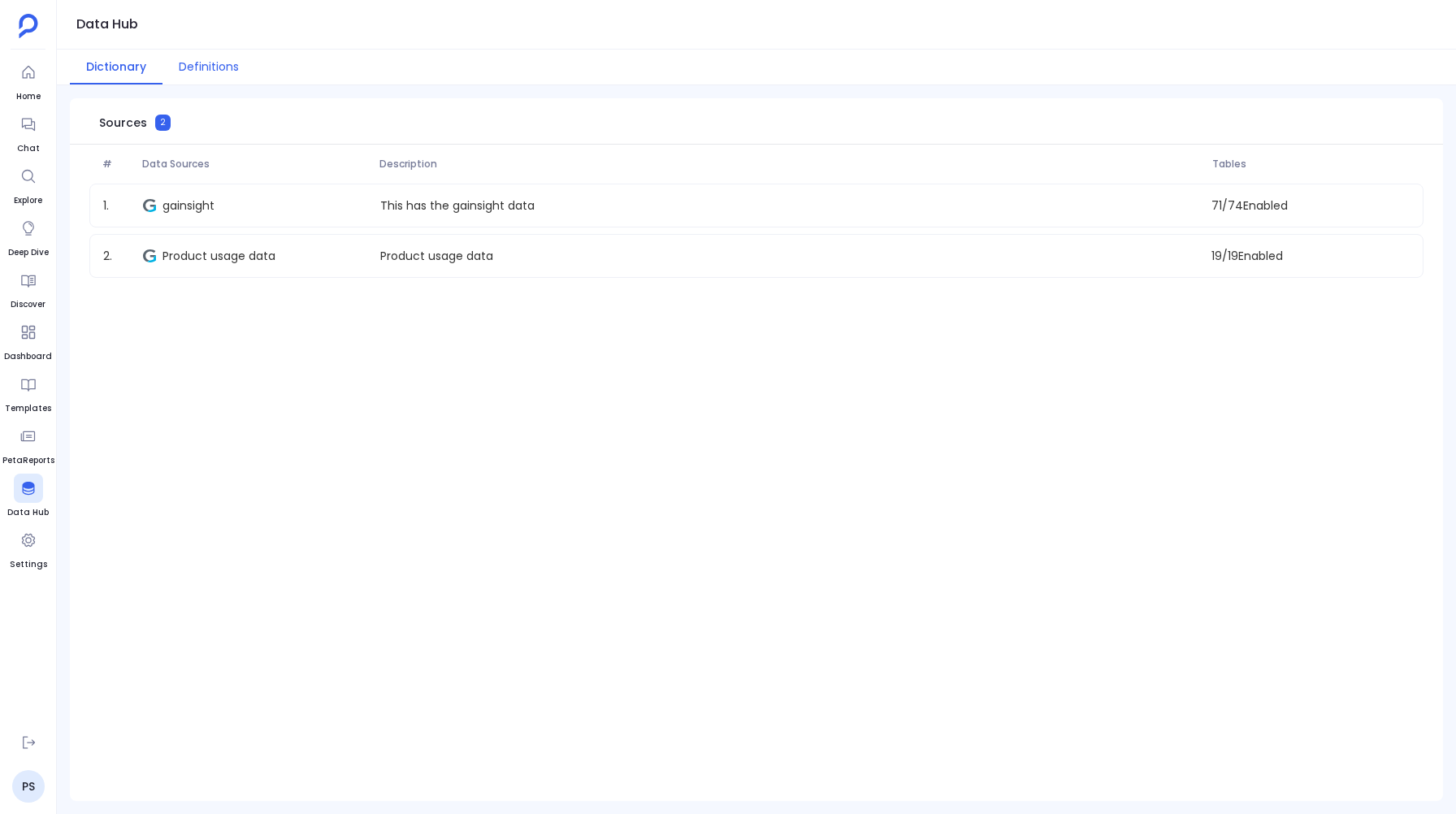
click at [193, 53] on button "Definitions" at bounding box center [209, 67] width 93 height 35
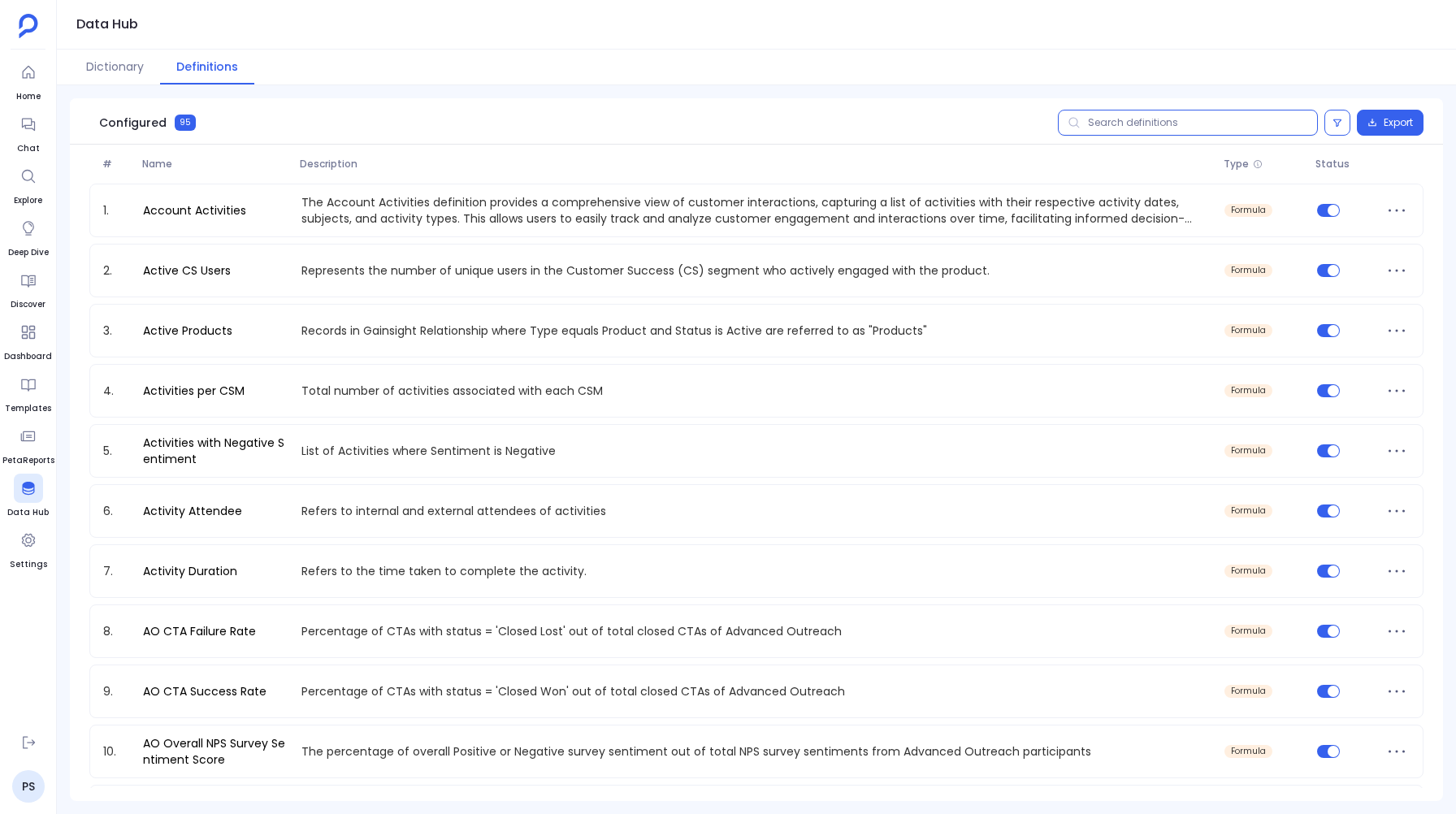
click at [1155, 126] on input "text" at bounding box center [1187, 123] width 260 height 26
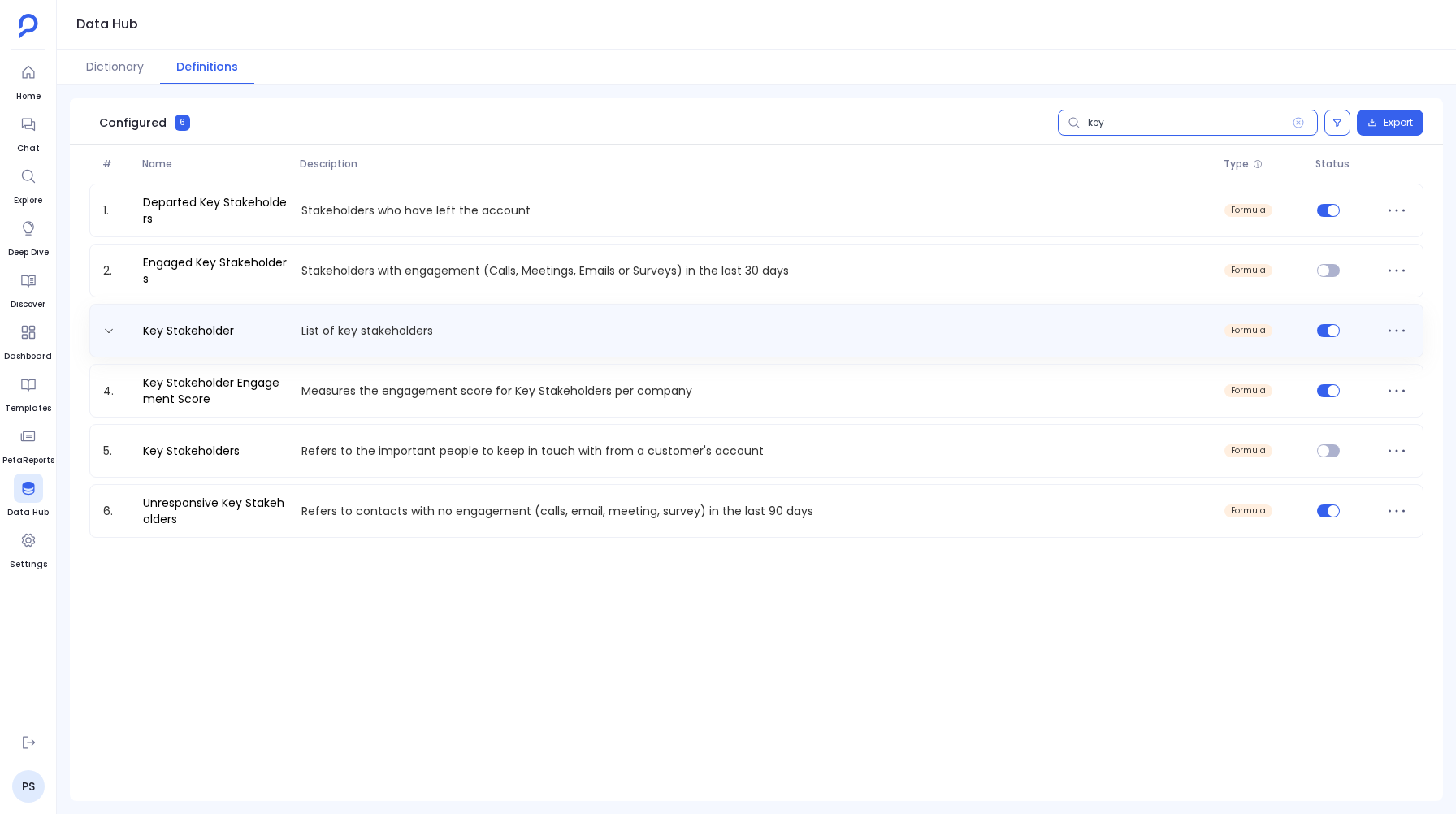
type input "key"
click at [536, 318] on div "Key Stakeholder List of key stakeholders formula" at bounding box center [757, 331] width 1319 height 26
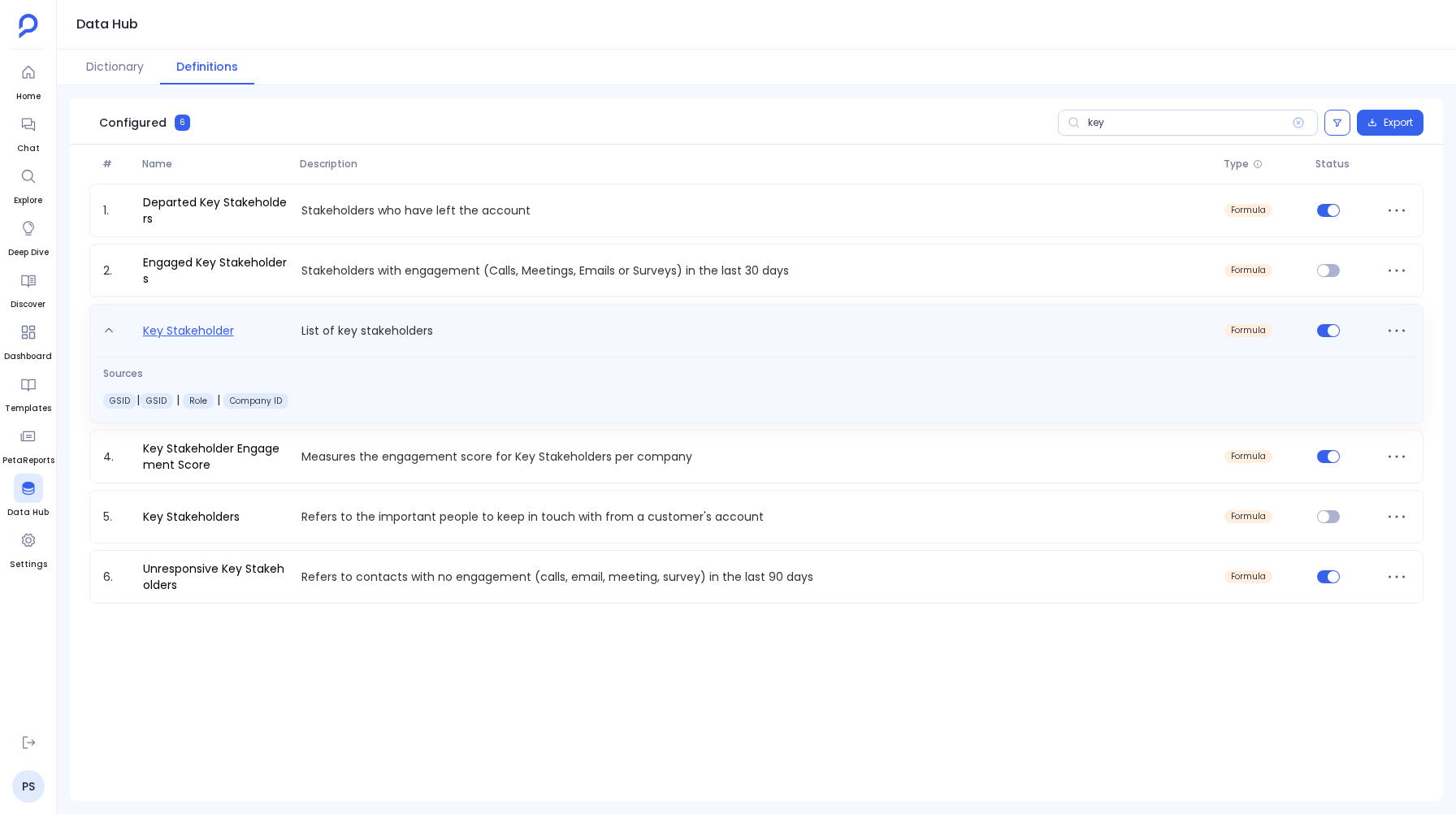
click at [169, 335] on link "Key Stakeholder" at bounding box center [188, 334] width 104 height 26
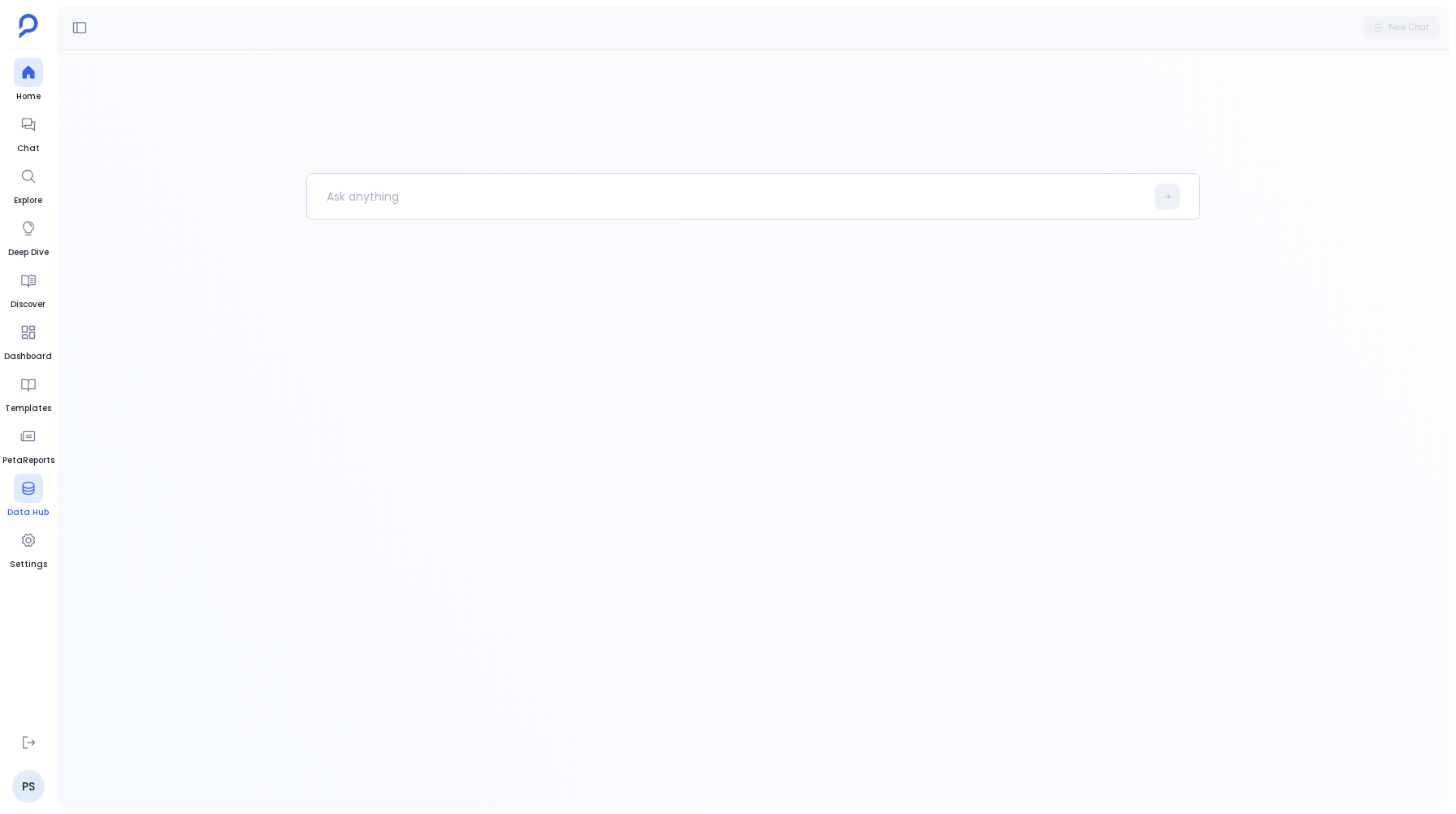
click at [24, 501] on div at bounding box center [29, 489] width 29 height 29
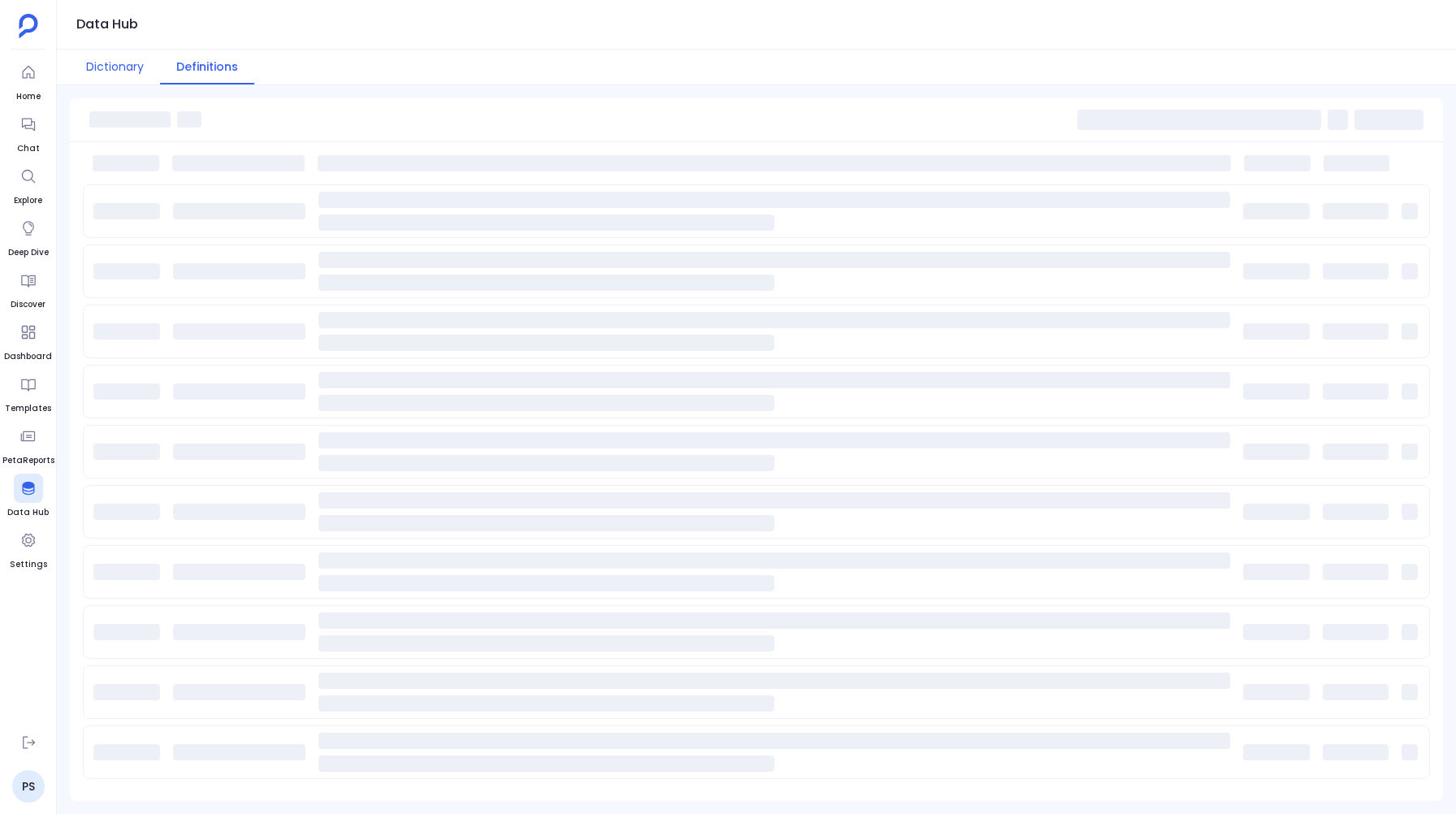
click at [95, 73] on button "Dictionary" at bounding box center [115, 67] width 90 height 35
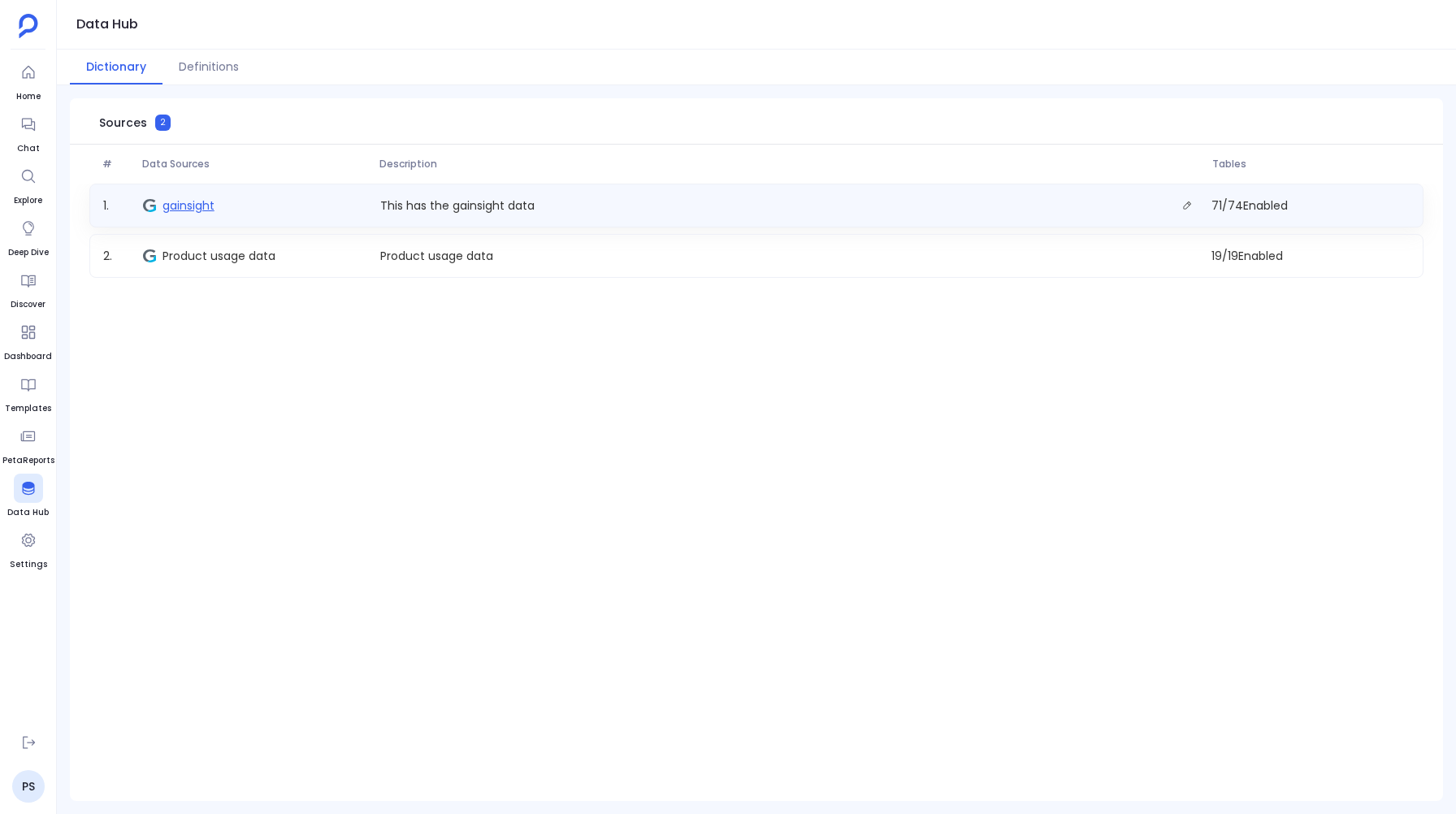
click at [192, 199] on span "gainsight" at bounding box center [188, 206] width 52 height 16
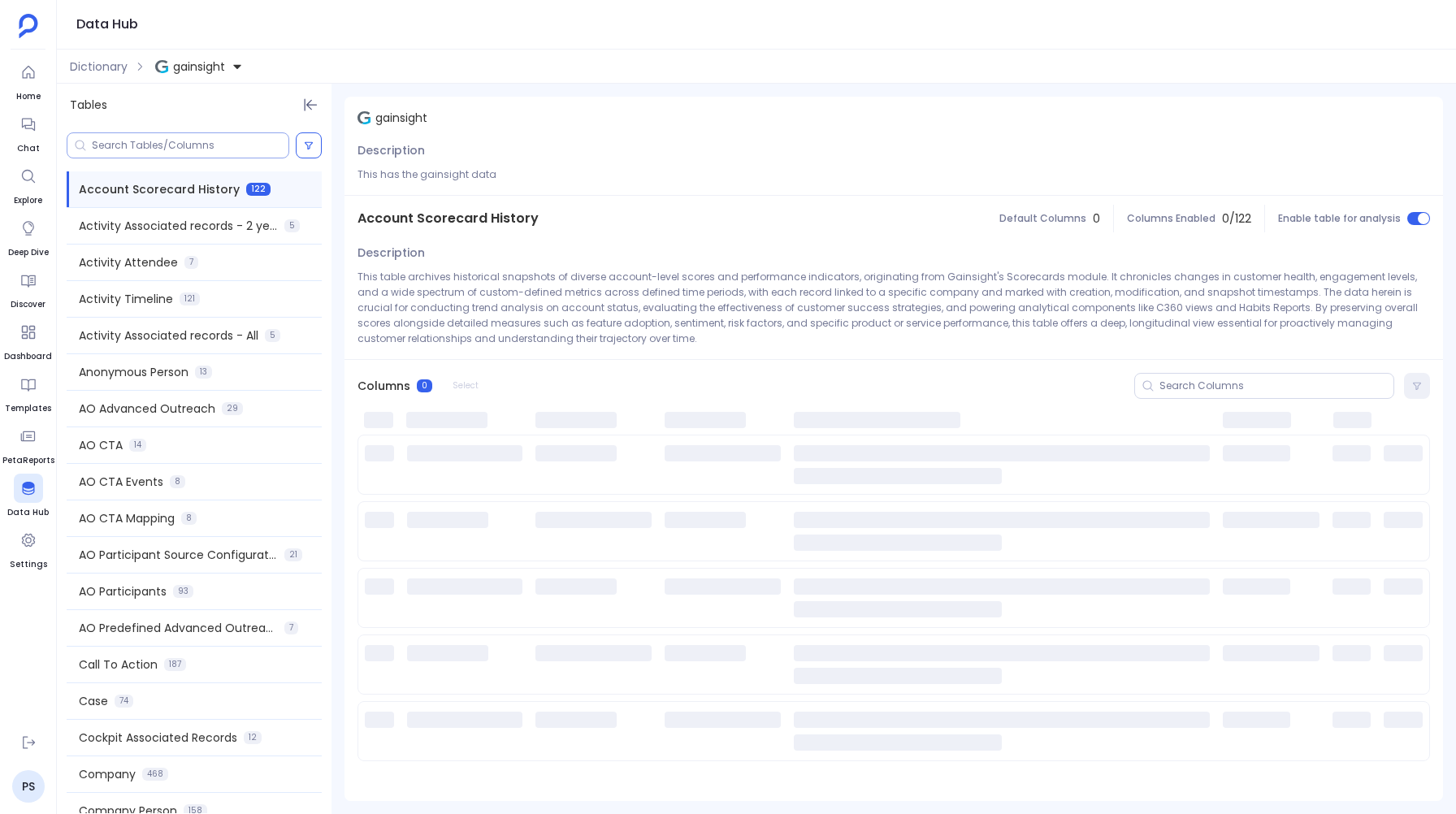
click at [157, 148] on input at bounding box center [190, 145] width 196 height 13
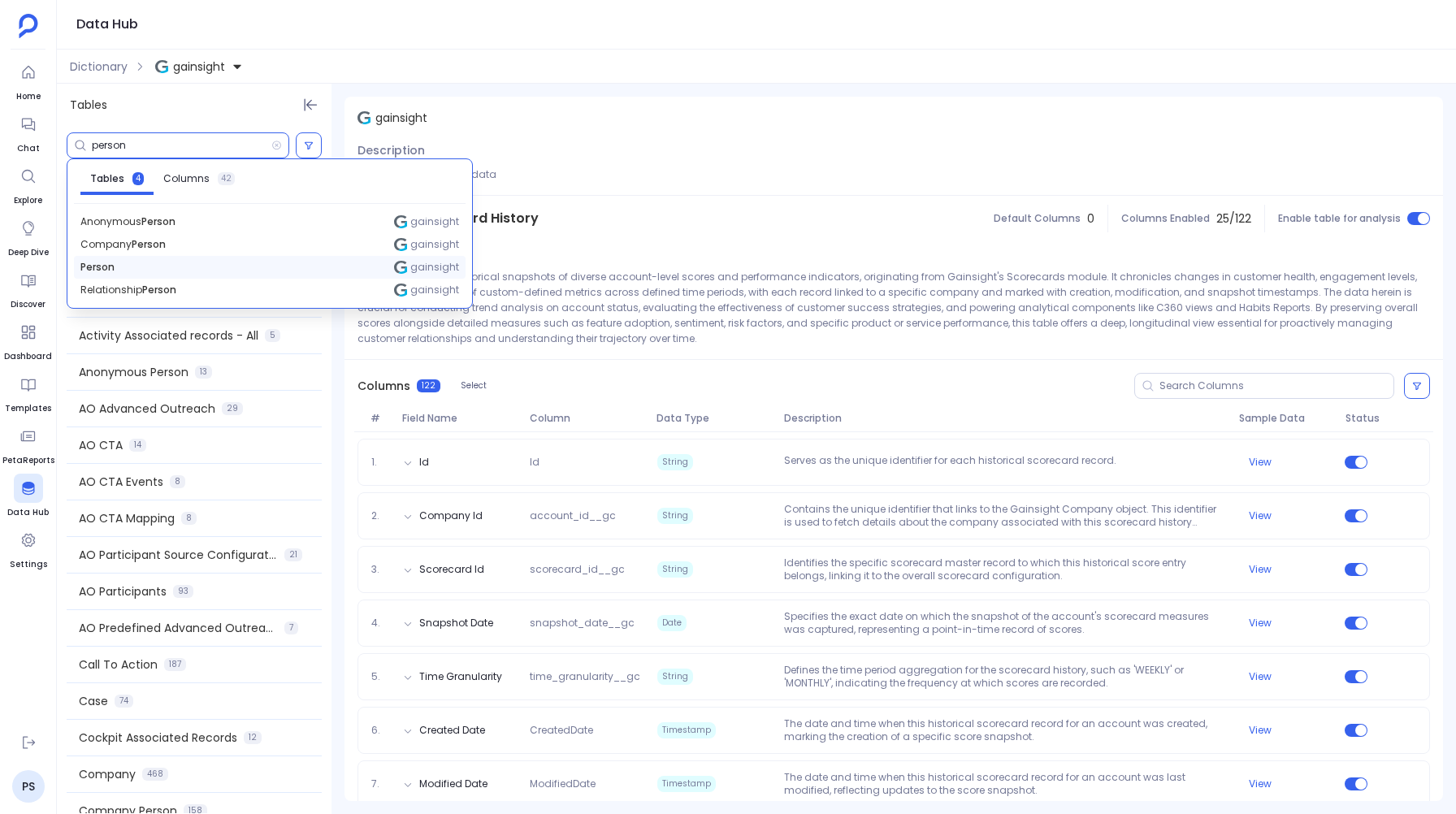
type input "person"
click at [112, 263] on span "Person" at bounding box center [98, 268] width 34 height 13
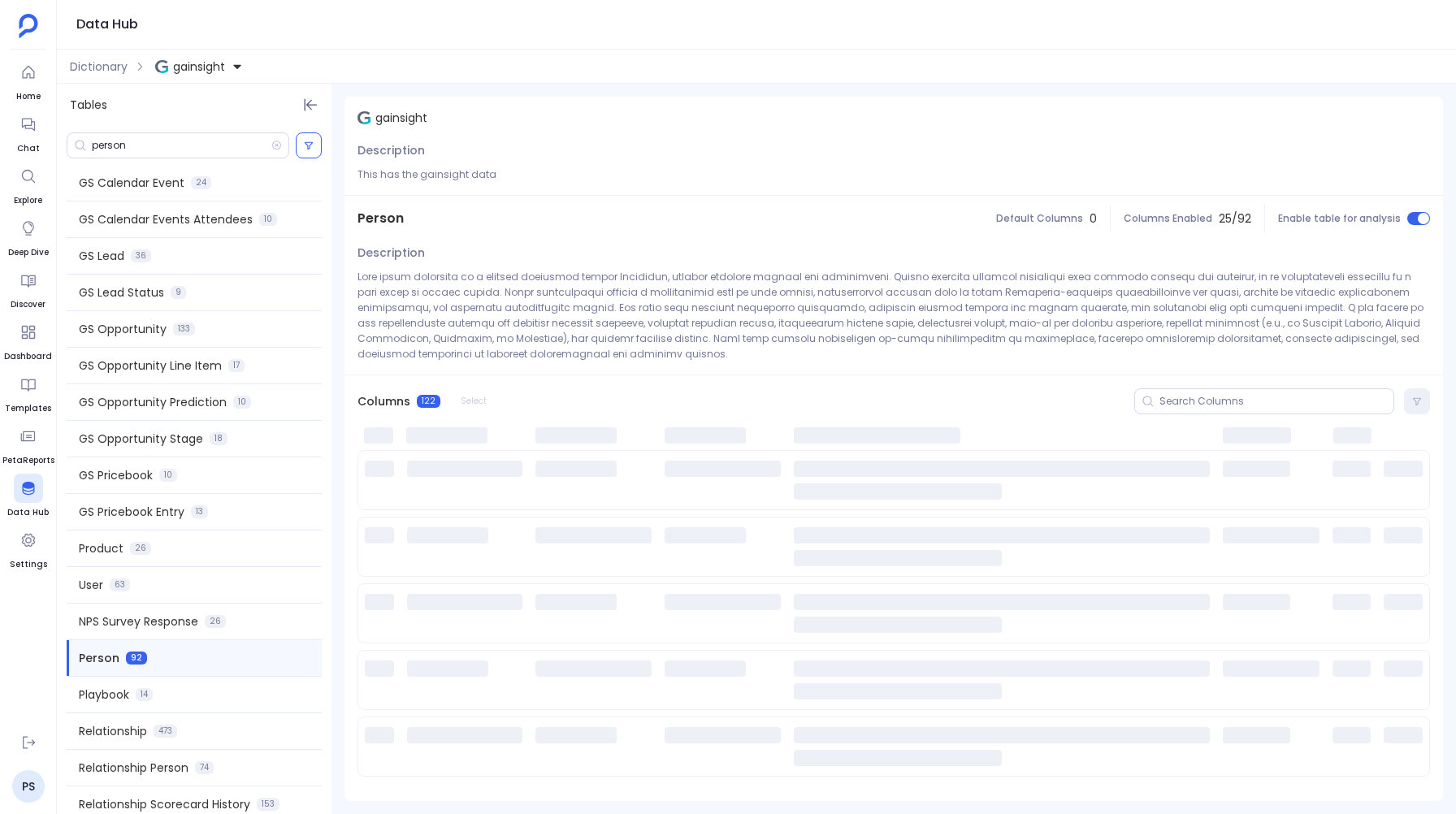
scroll to position [1345, 0]
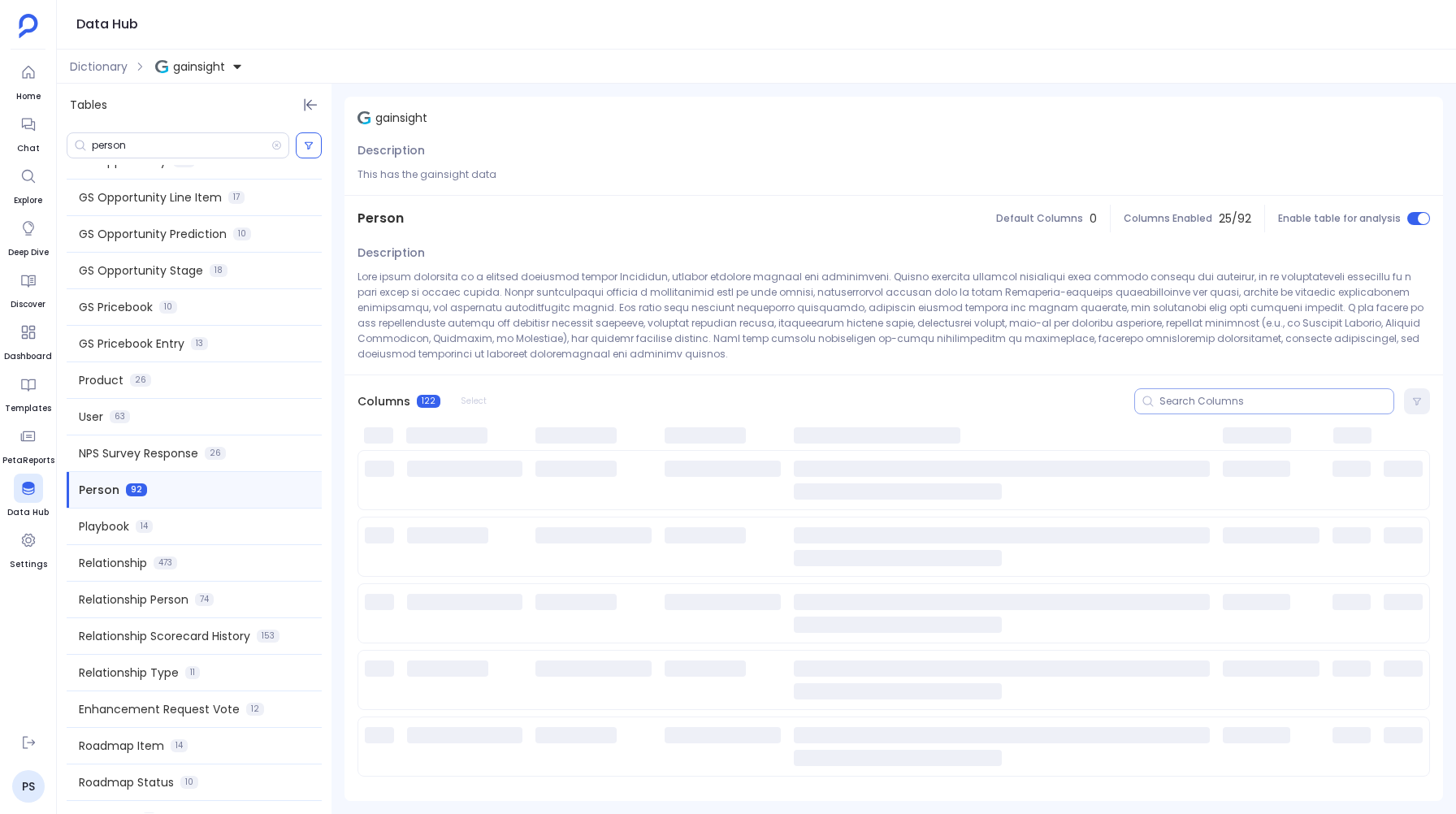
click at [1193, 405] on input at bounding box center [1276, 401] width 234 height 13
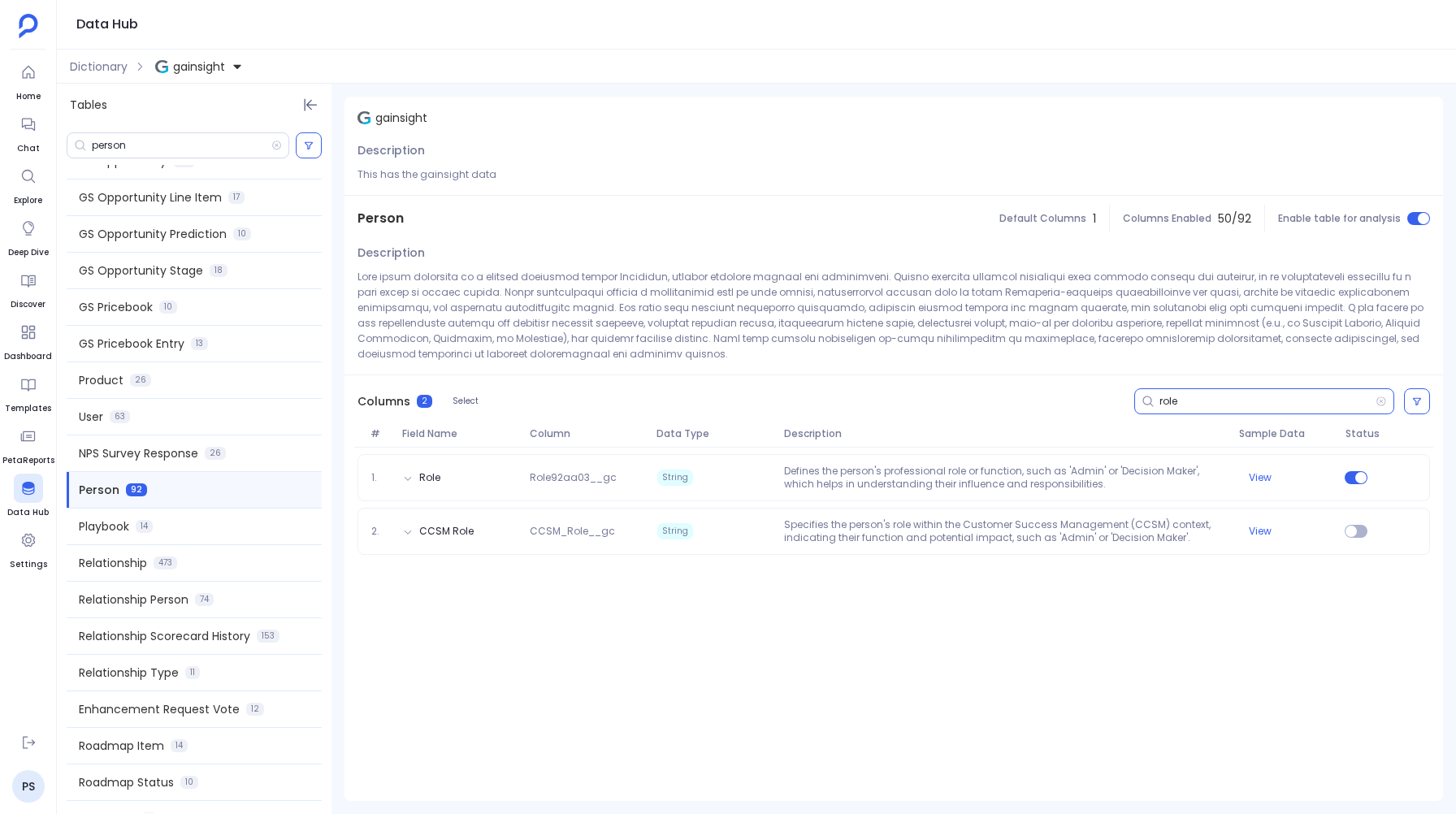
type input "role"
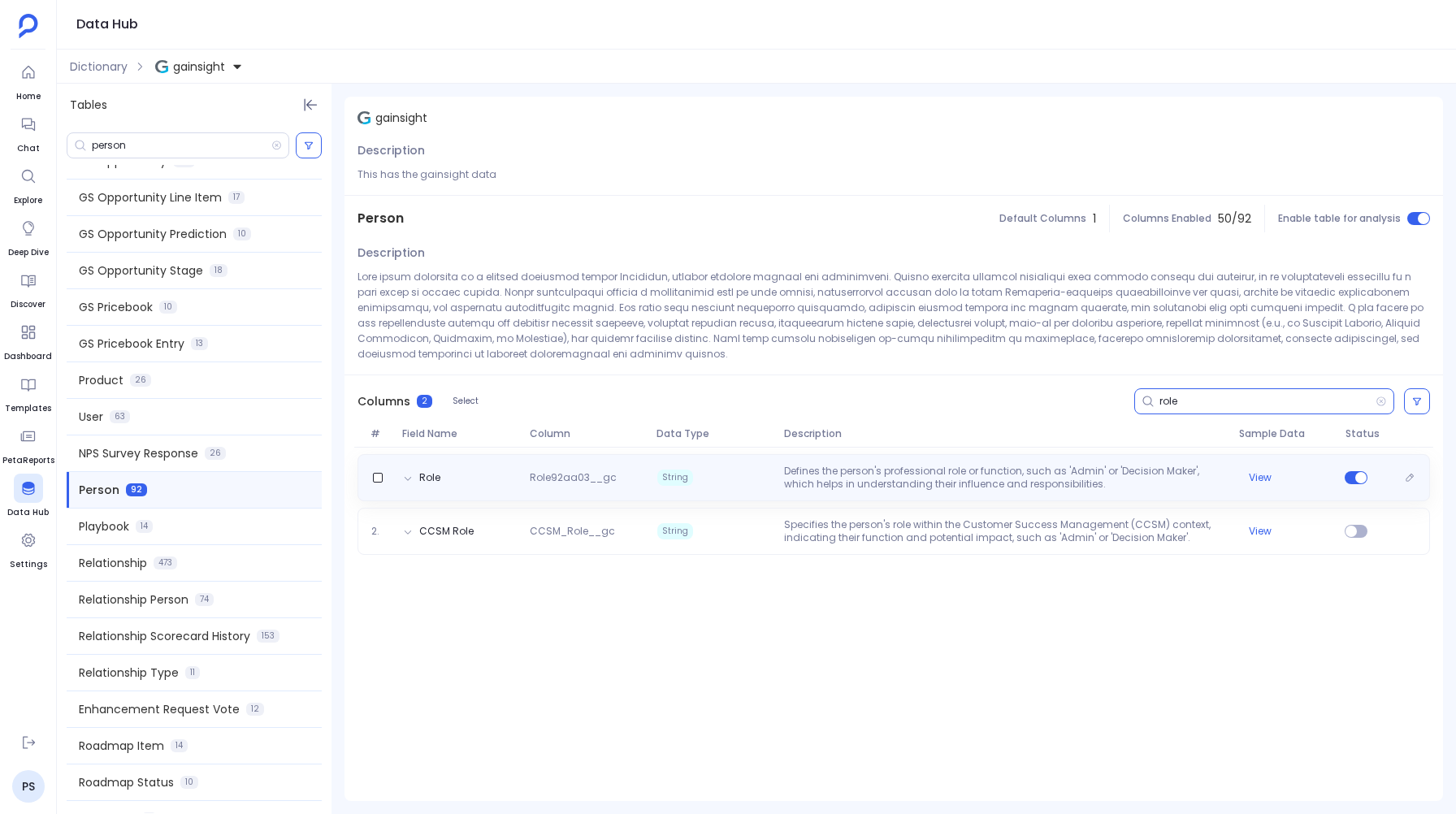
click at [833, 466] on p "Defines the person's professional role or function, such as 'Admin' or 'Decisio…" at bounding box center [1005, 478] width 455 height 26
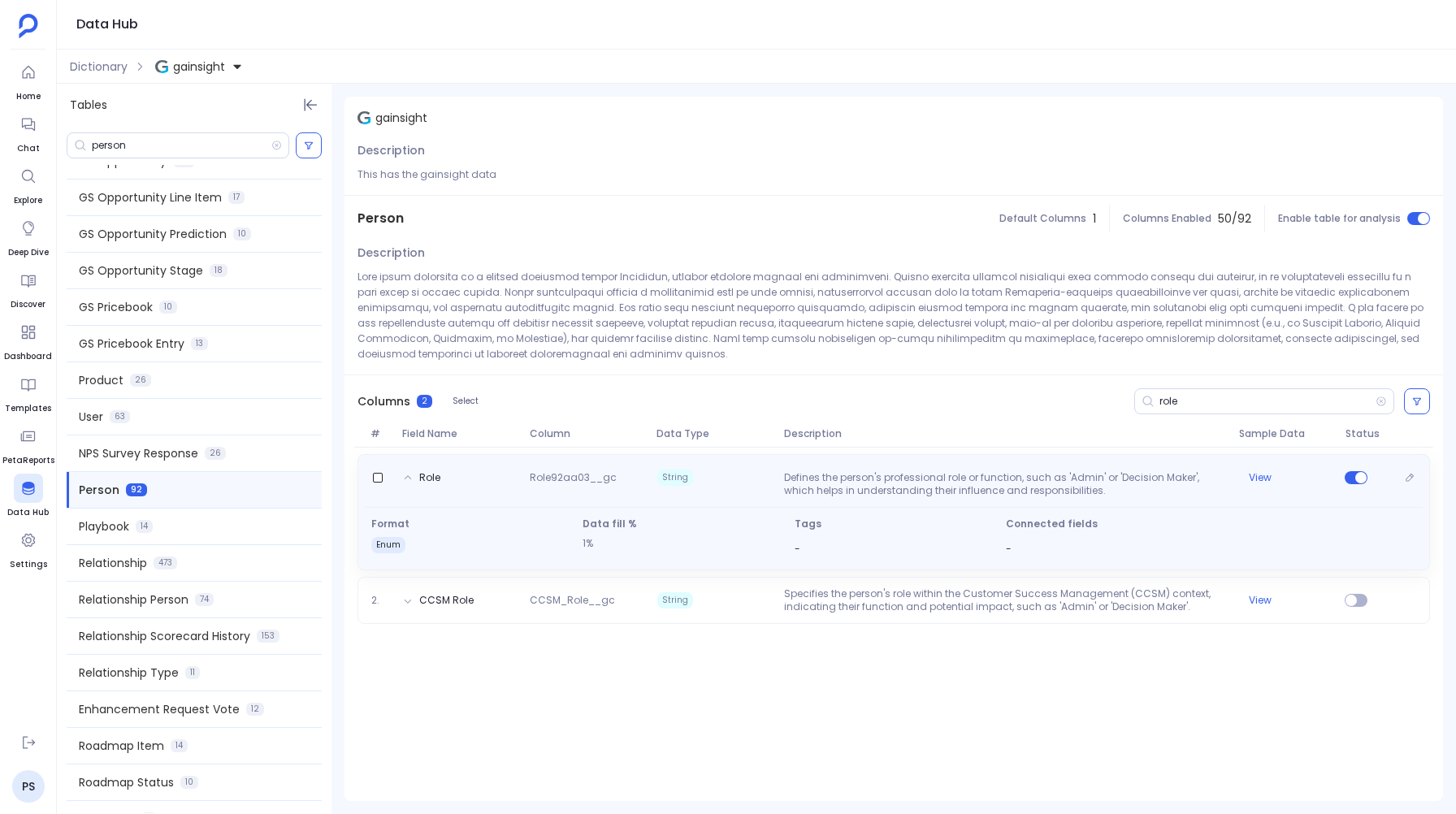
click at [833, 466] on div "Role Role92aa03__gc String Defines the person's professional role or function, …" at bounding box center [893, 481] width 1057 height 33
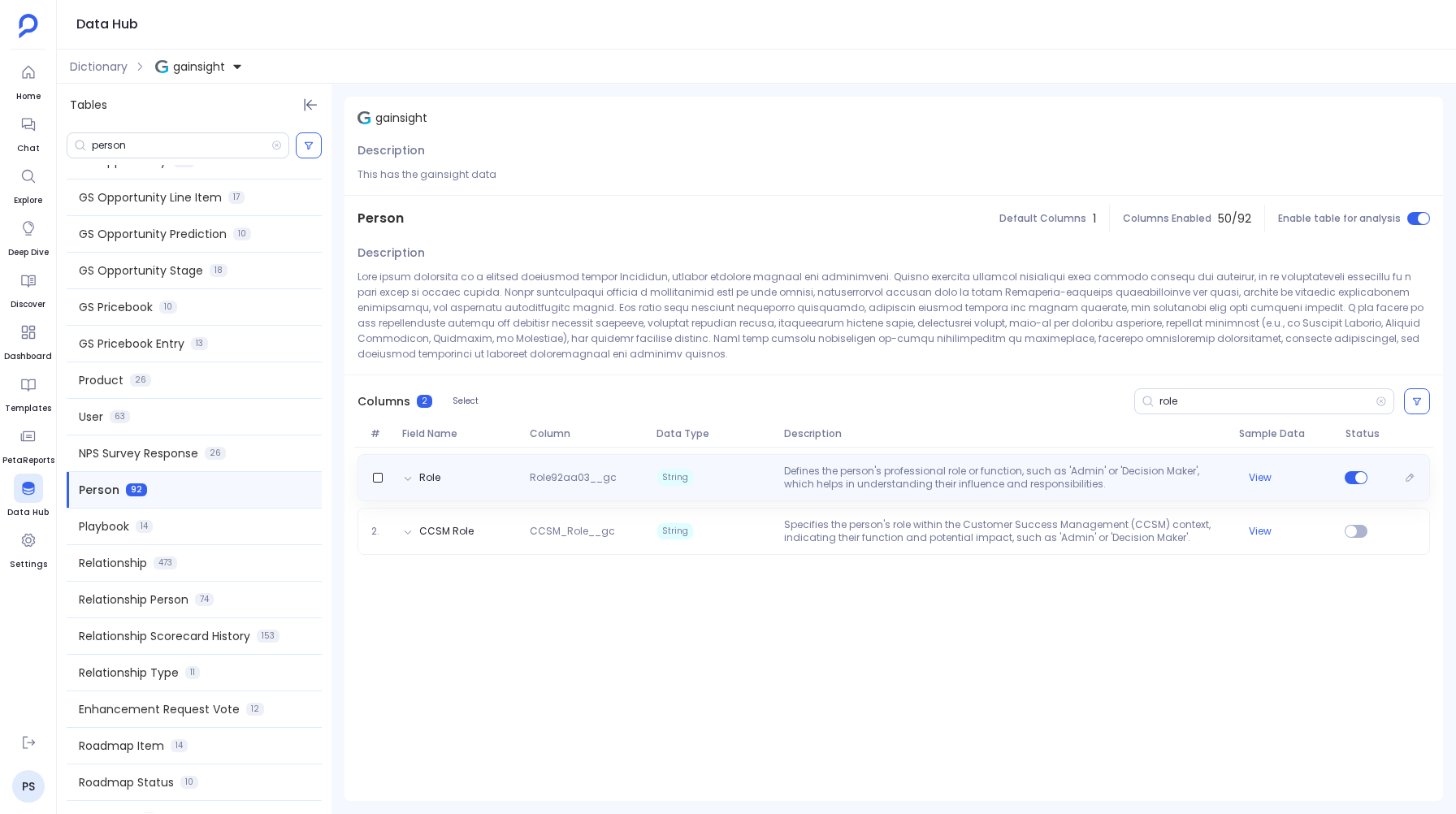
click at [833, 466] on p "Defines the person's professional role or function, such as 'Admin' or 'Decisio…" at bounding box center [1005, 478] width 455 height 26
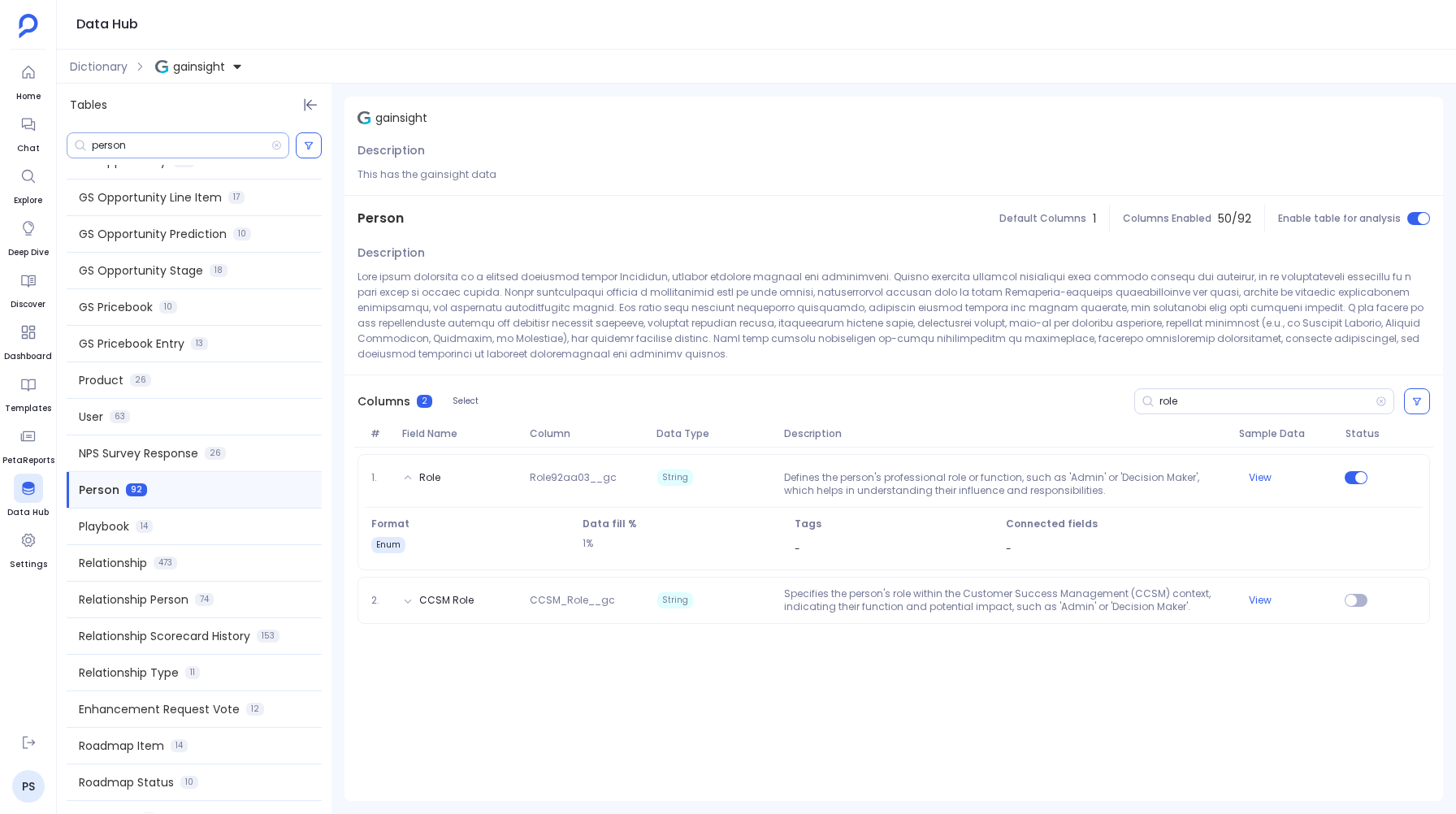
click at [118, 148] on input "person" at bounding box center [182, 145] width 179 height 13
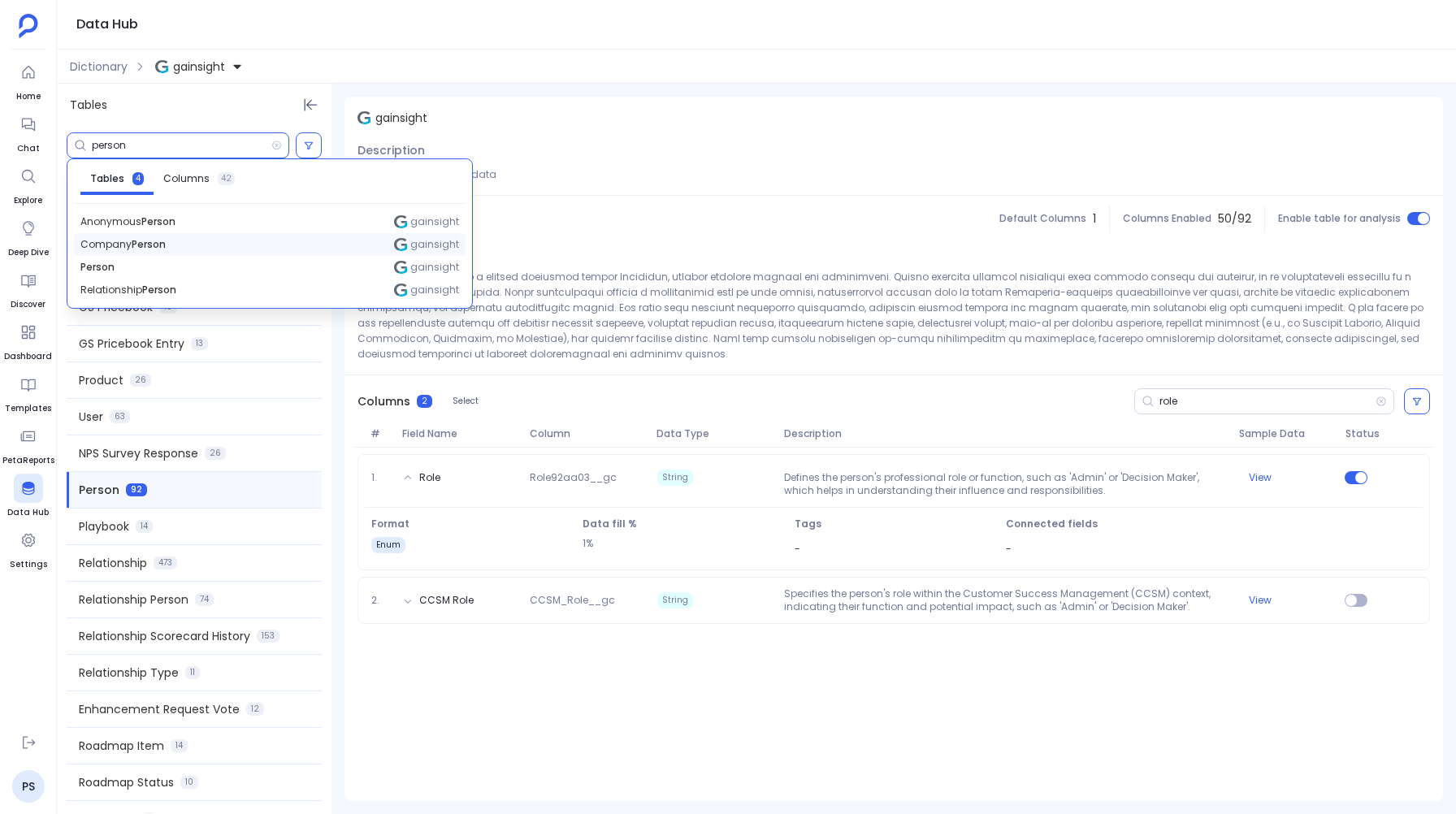
click at [103, 241] on span "Company Person" at bounding box center [123, 245] width 86 height 13
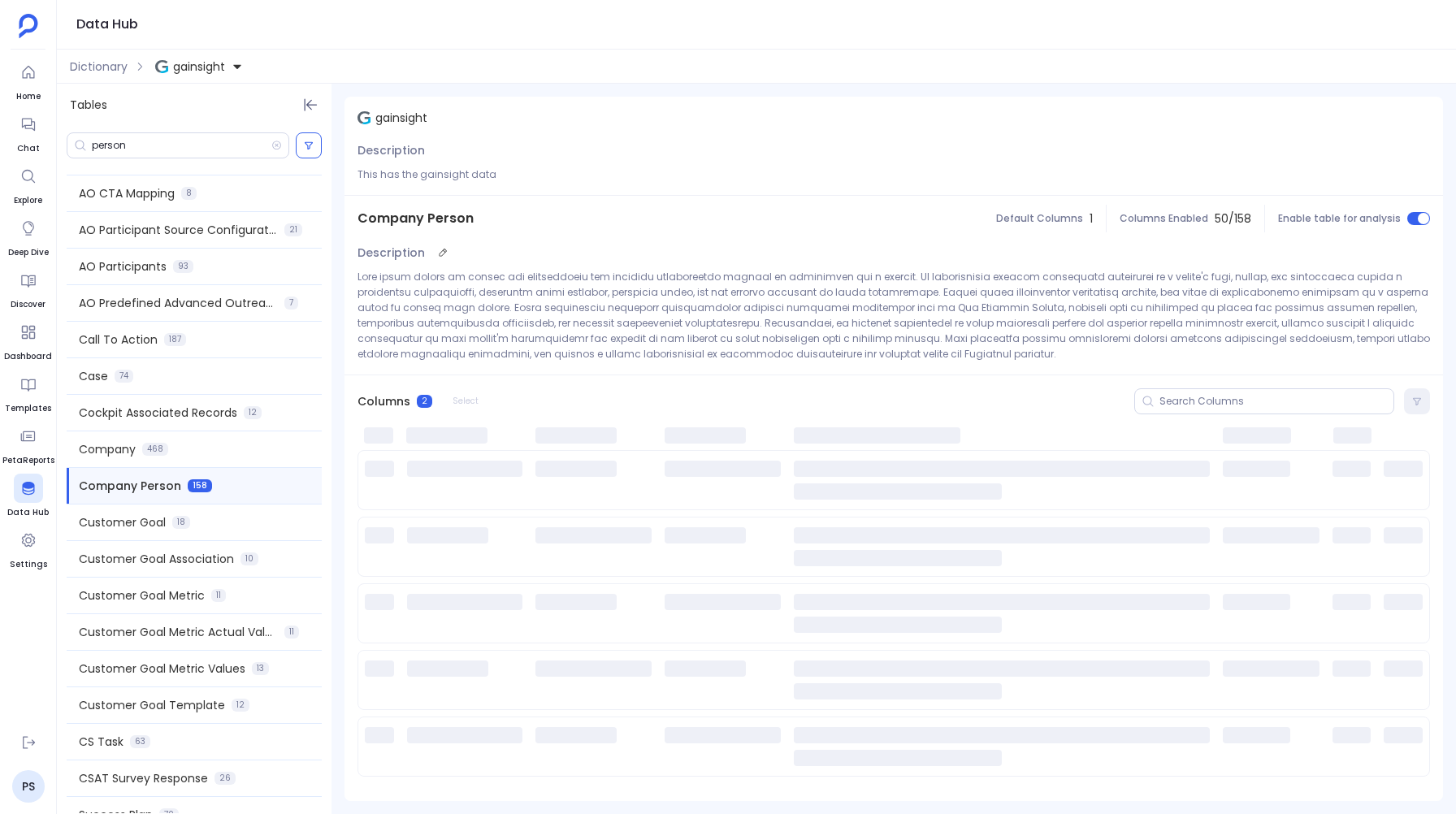
scroll to position [323, 0]
click at [1165, 401] on input at bounding box center [1276, 401] width 234 height 13
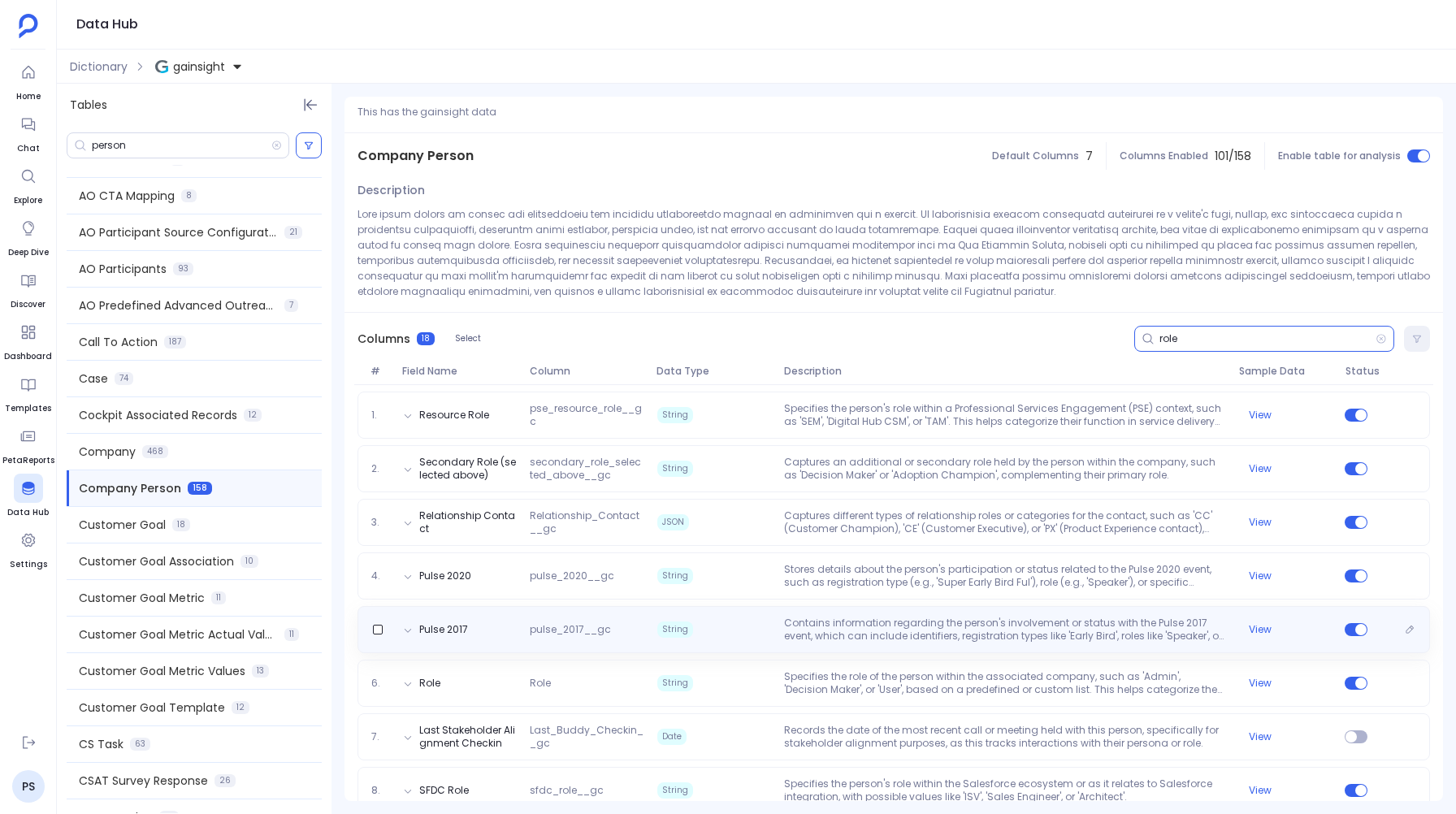
scroll to position [71, 0]
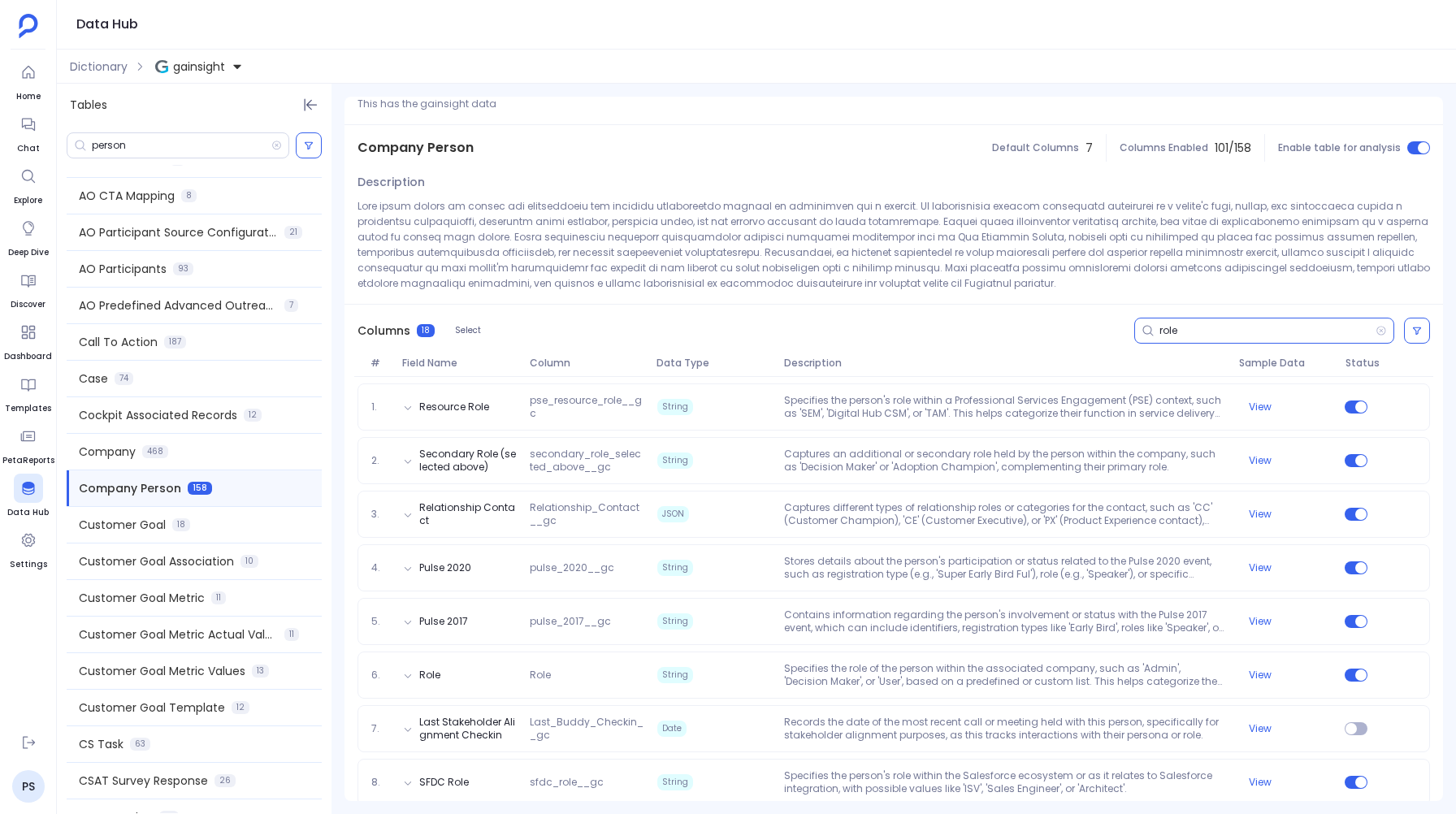
type input "role"
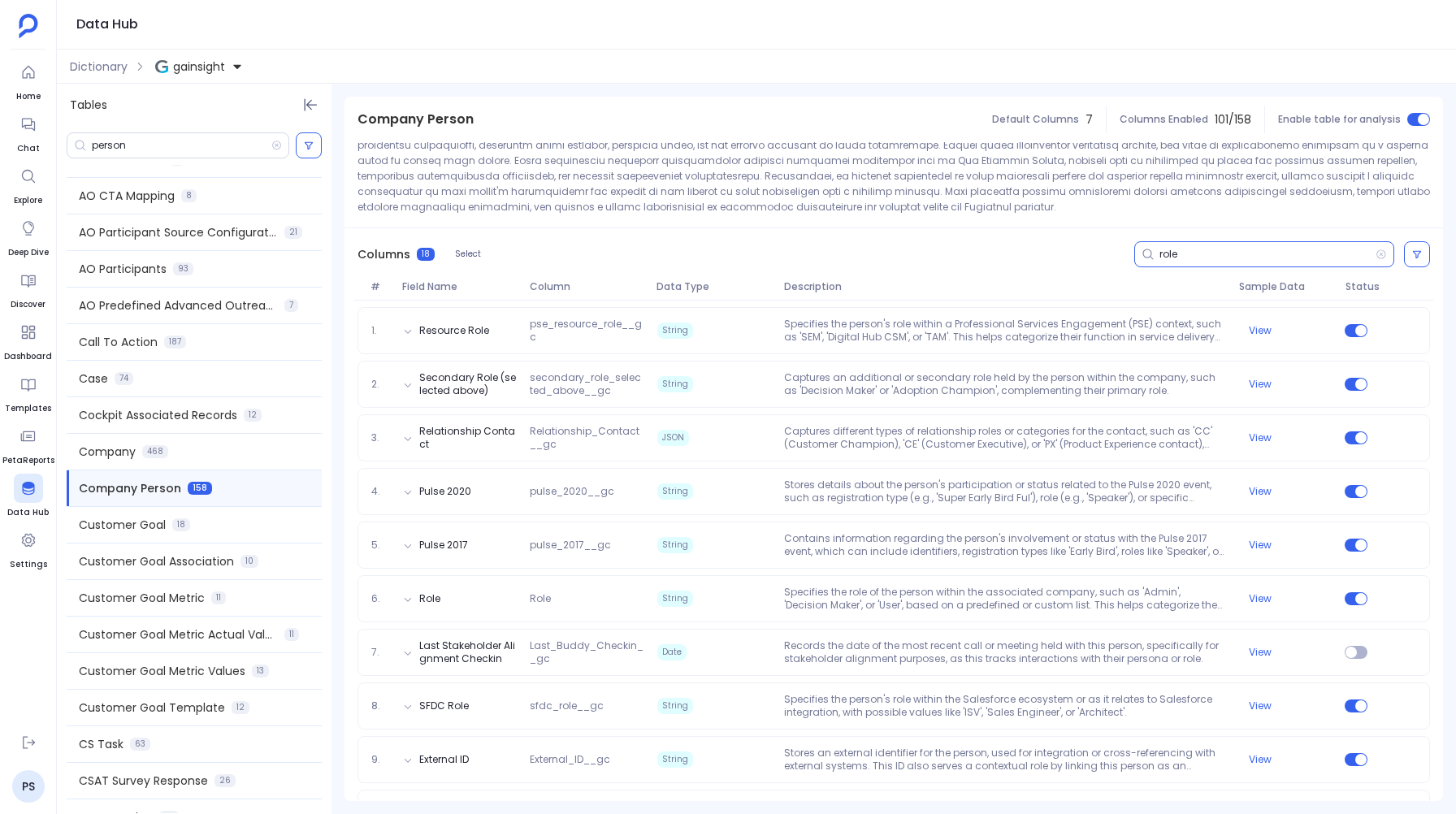
scroll to position [148, 0]
click at [32, 784] on link "PS" at bounding box center [29, 787] width 33 height 33
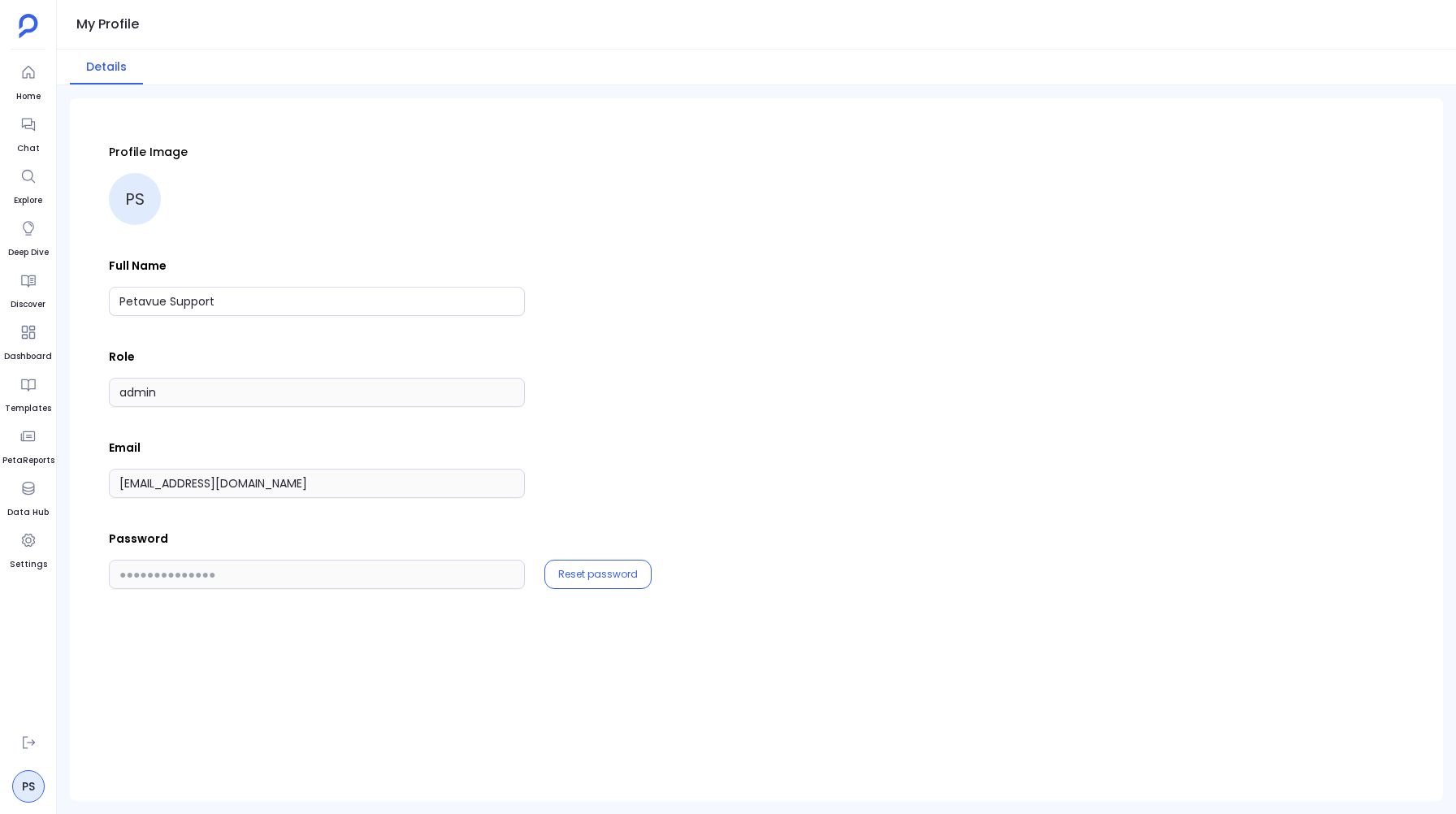
click at [600, 496] on div "support+gsgongsandbox@petavue.com" at bounding box center [757, 484] width 1295 height 29
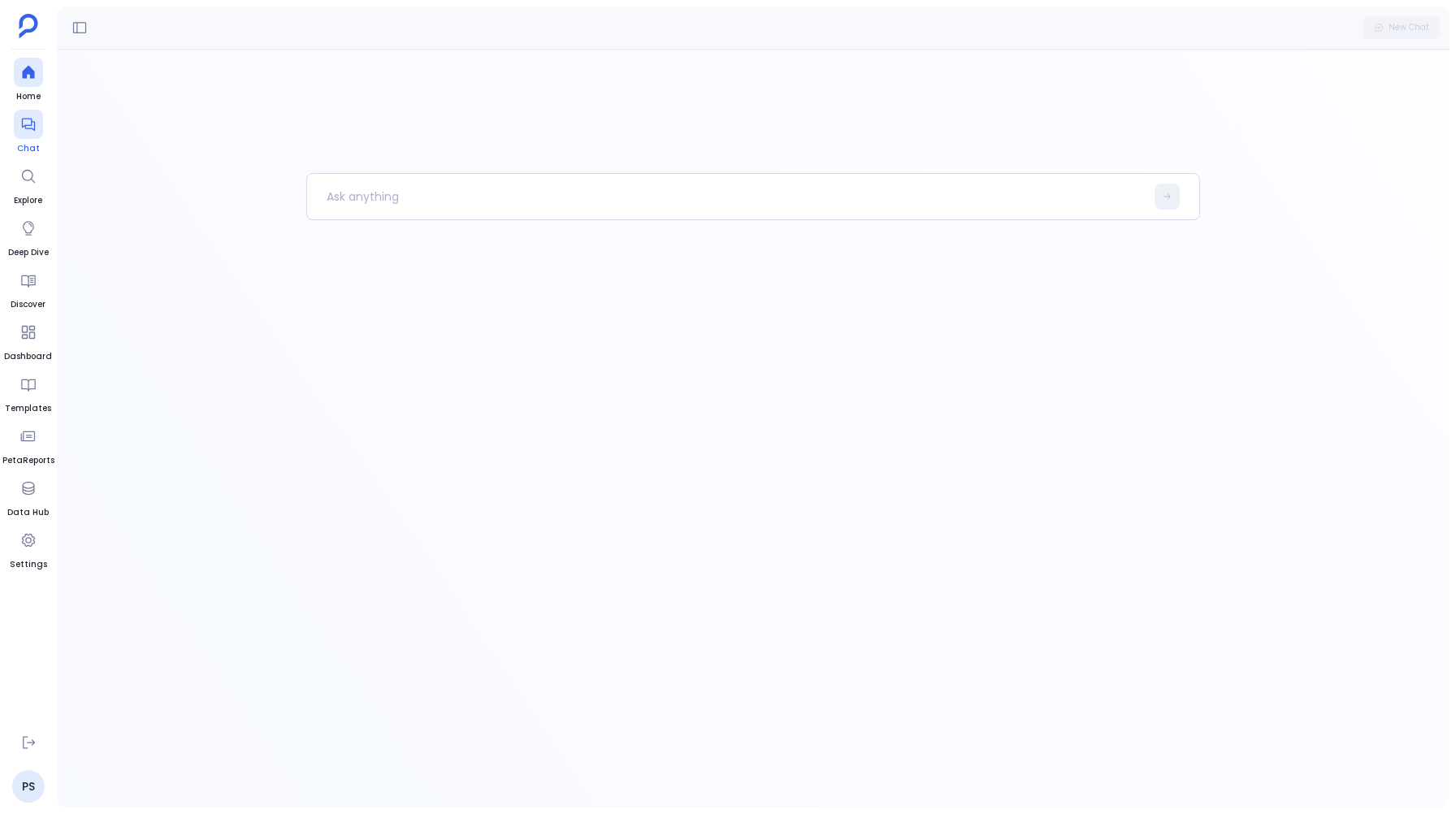
click at [19, 116] on div at bounding box center [29, 125] width 29 height 29
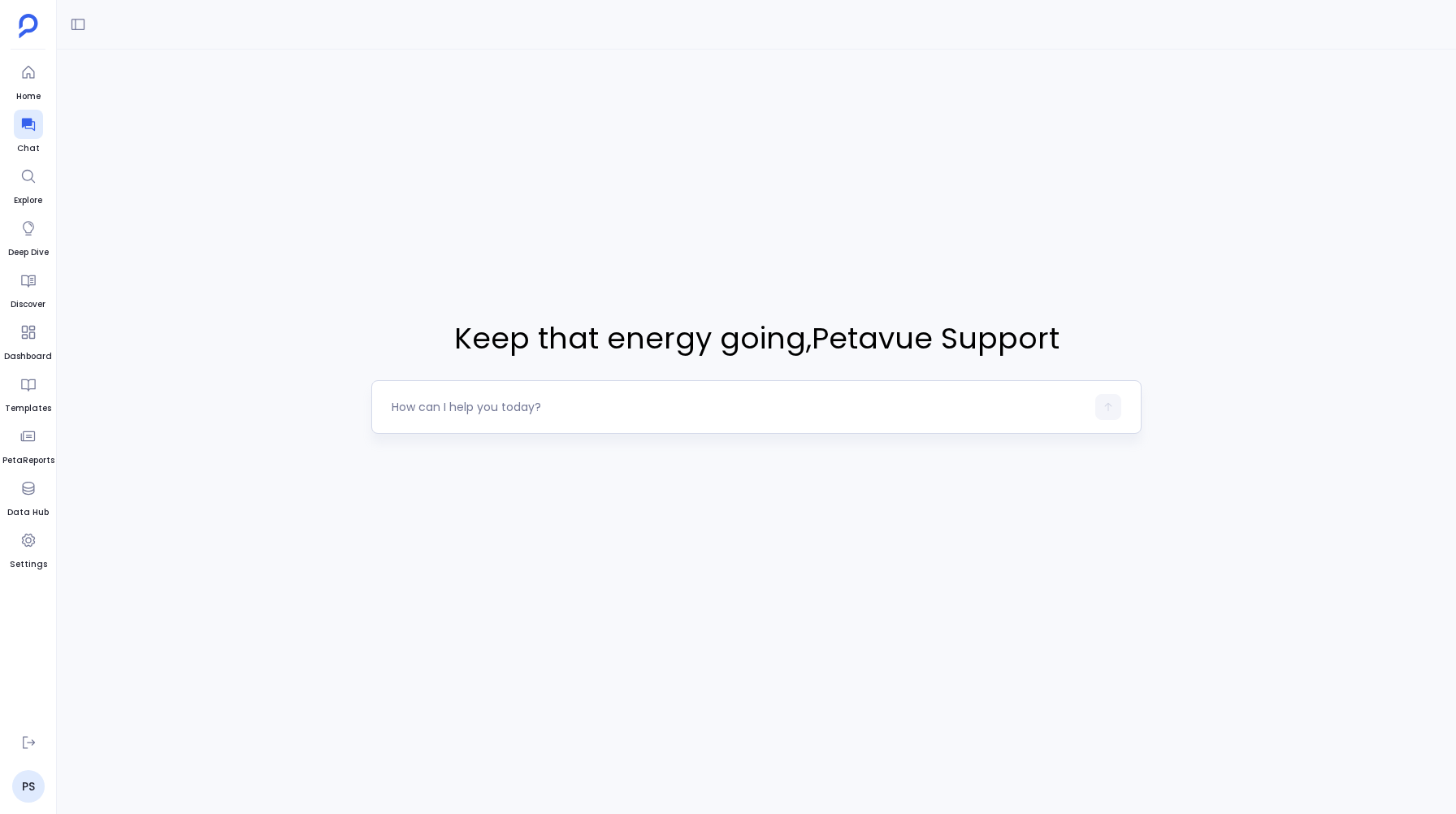
click at [433, 397] on div at bounding box center [738, 407] width 693 height 26
click at [426, 403] on textarea at bounding box center [738, 407] width 693 height 16
type textarea "Can you tell me What are all the tools you have available"
click at [1108, 414] on button "button" at bounding box center [1108, 407] width 26 height 26
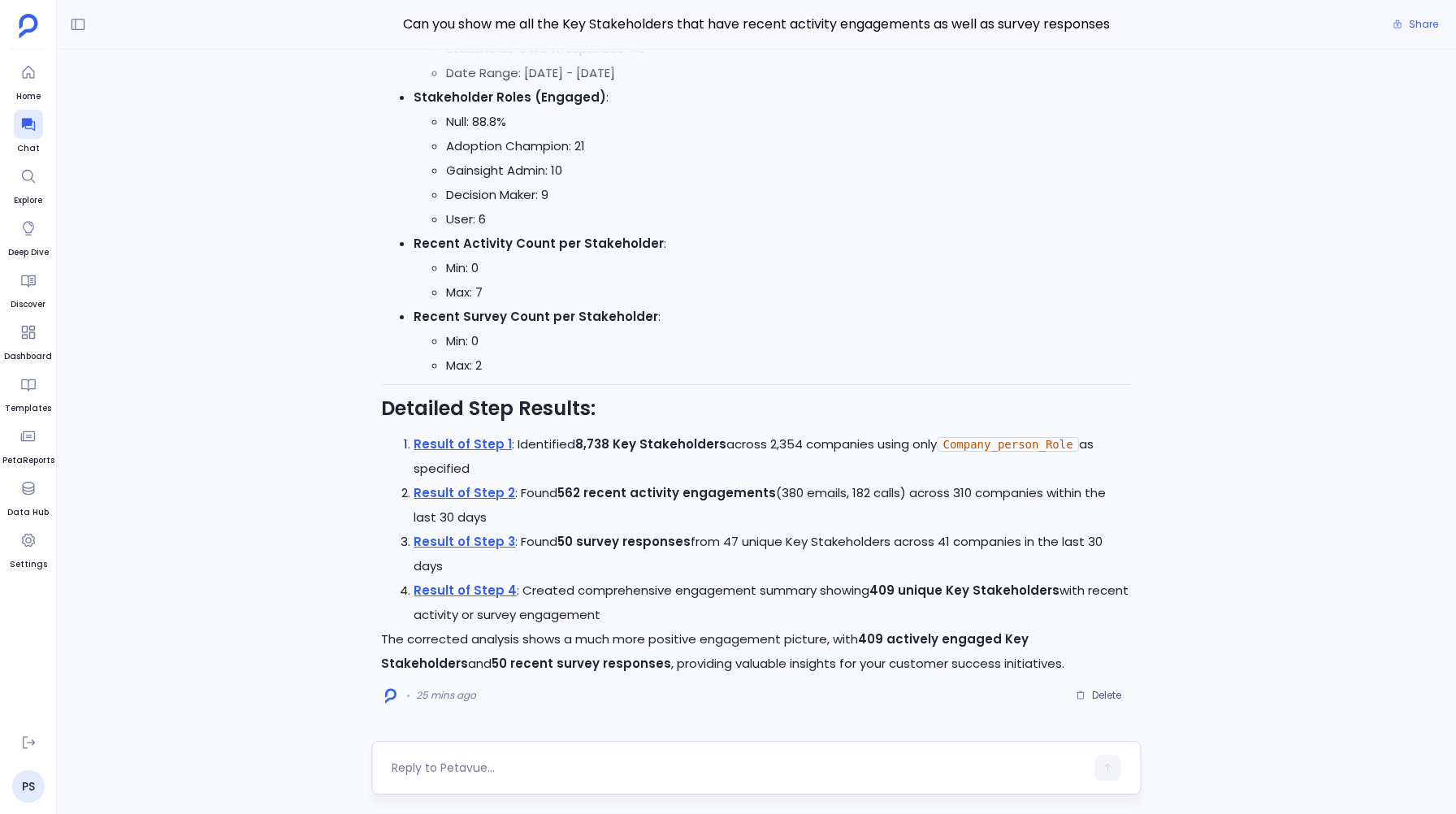
click at [513, 766] on textarea at bounding box center [738, 768] width 693 height 16
type textarea "Excellent, Can you create a KD for this as well"
click at [1114, 776] on button "button" at bounding box center [1108, 768] width 26 height 26
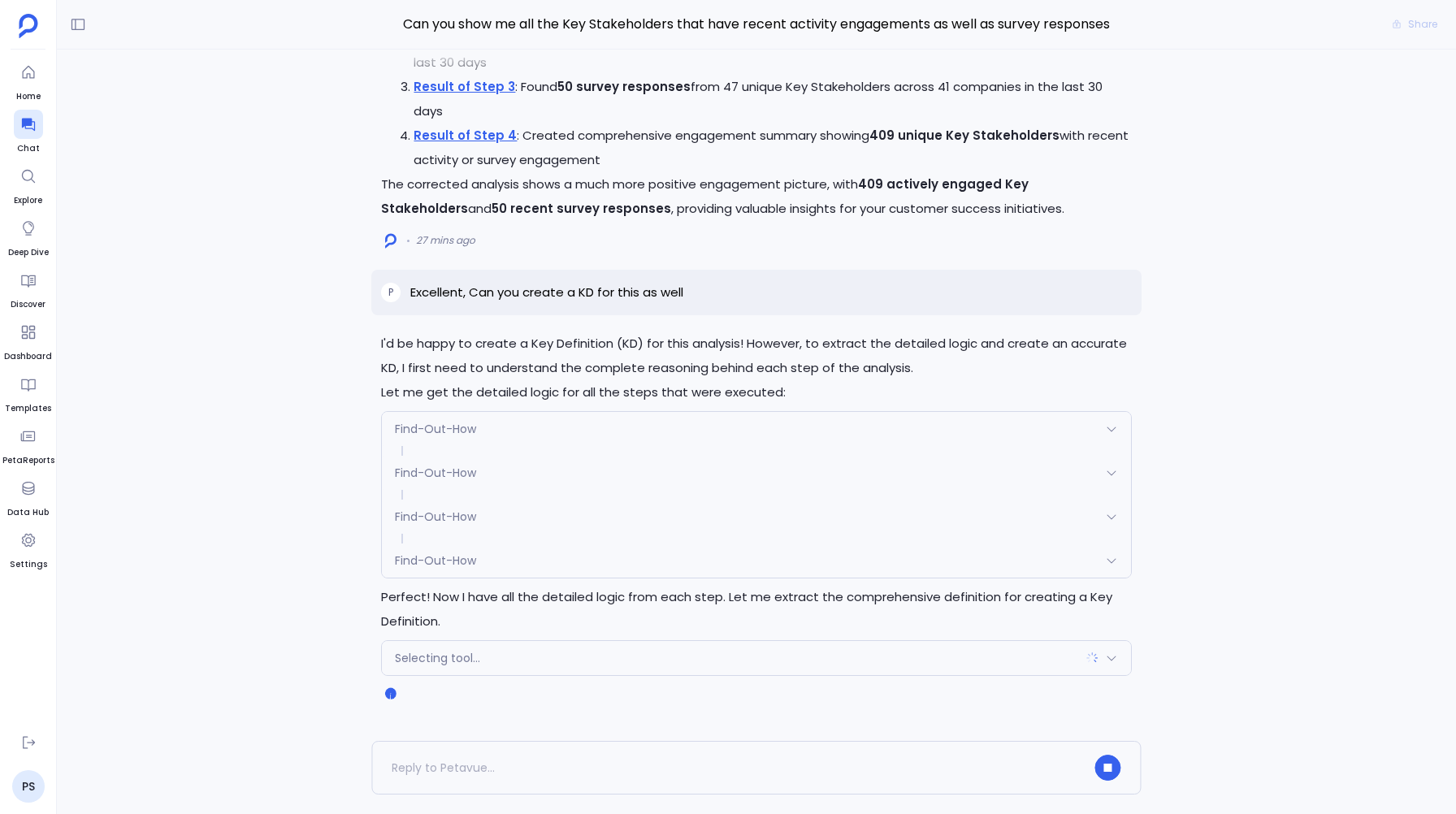
click at [437, 419] on div "Find-Out-How" at bounding box center [756, 429] width 748 height 34
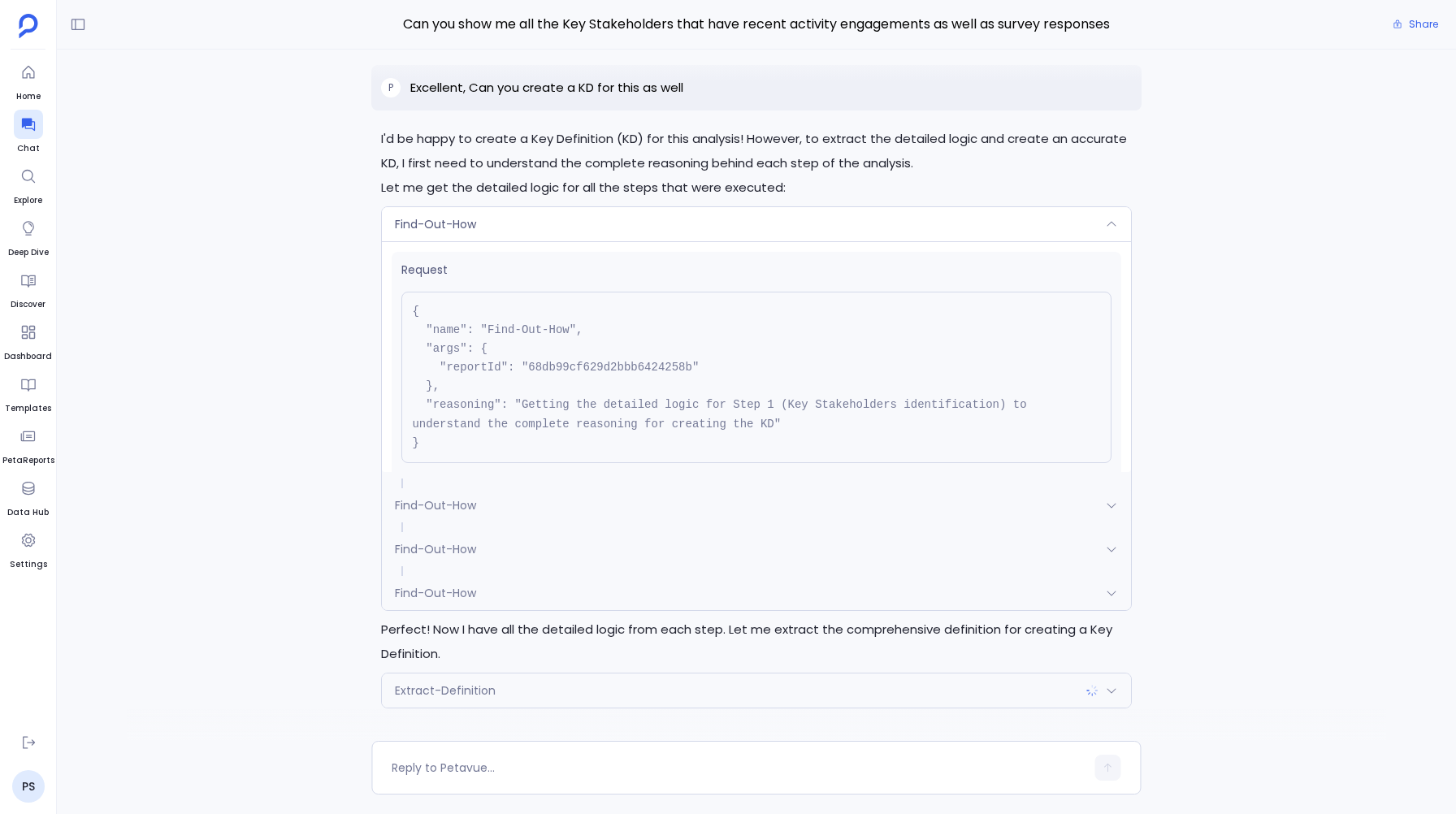
click at [488, 593] on div "Find-Out-How" at bounding box center [756, 593] width 748 height 34
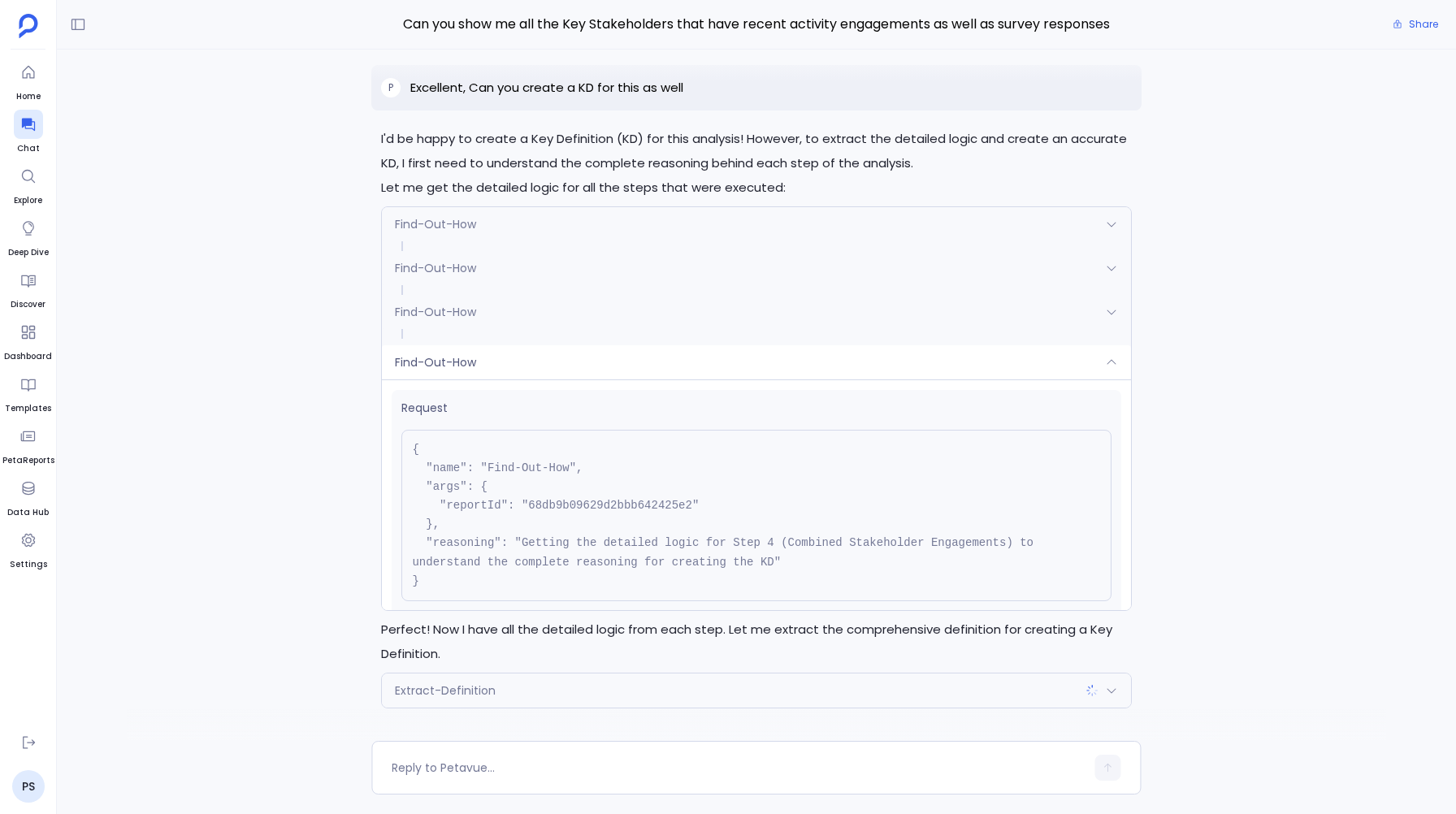
click at [493, 362] on div "Find-Out-How" at bounding box center [756, 362] width 748 height 34
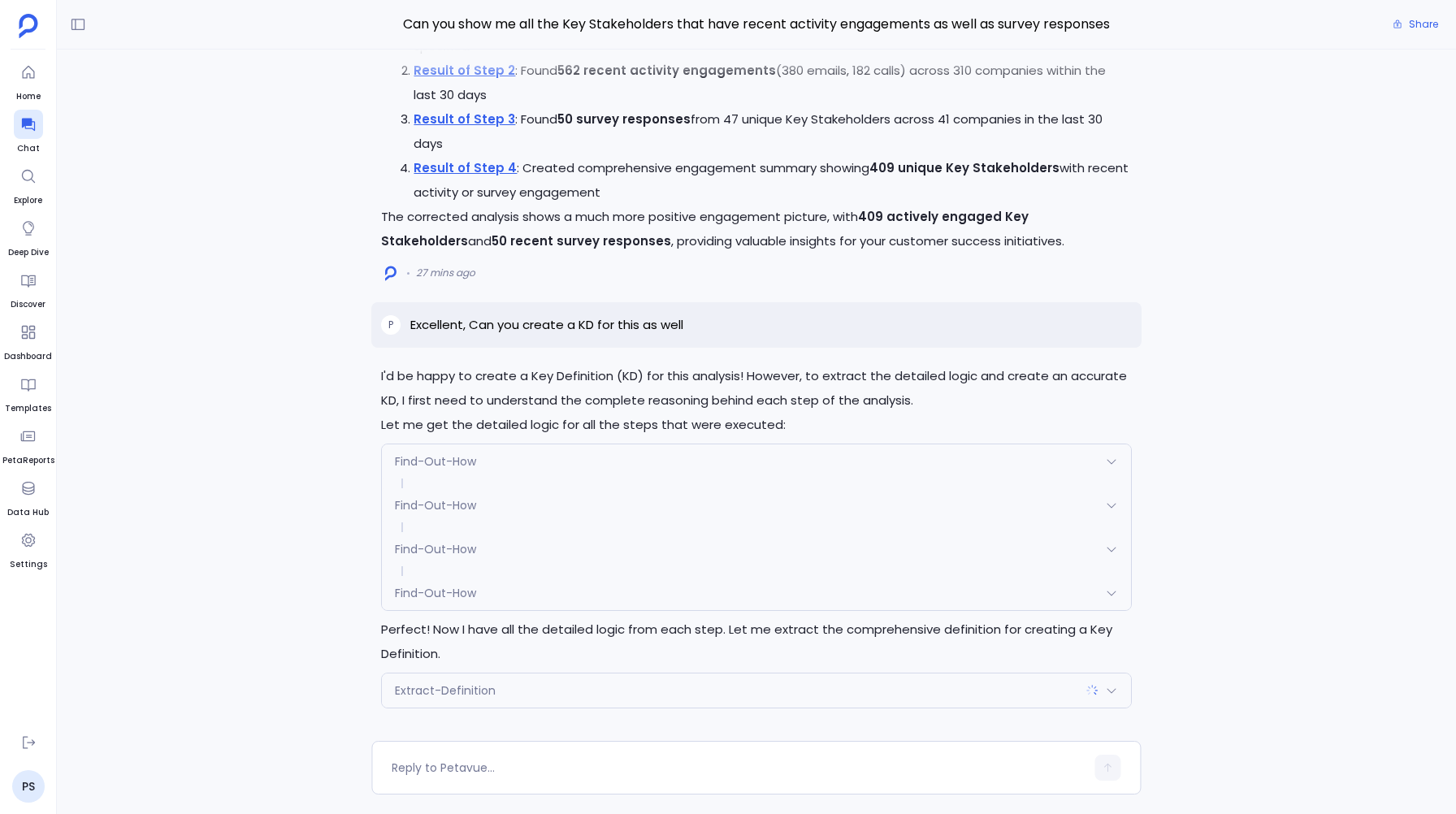
click at [412, 691] on span "Extract-Definition" at bounding box center [445, 691] width 101 height 16
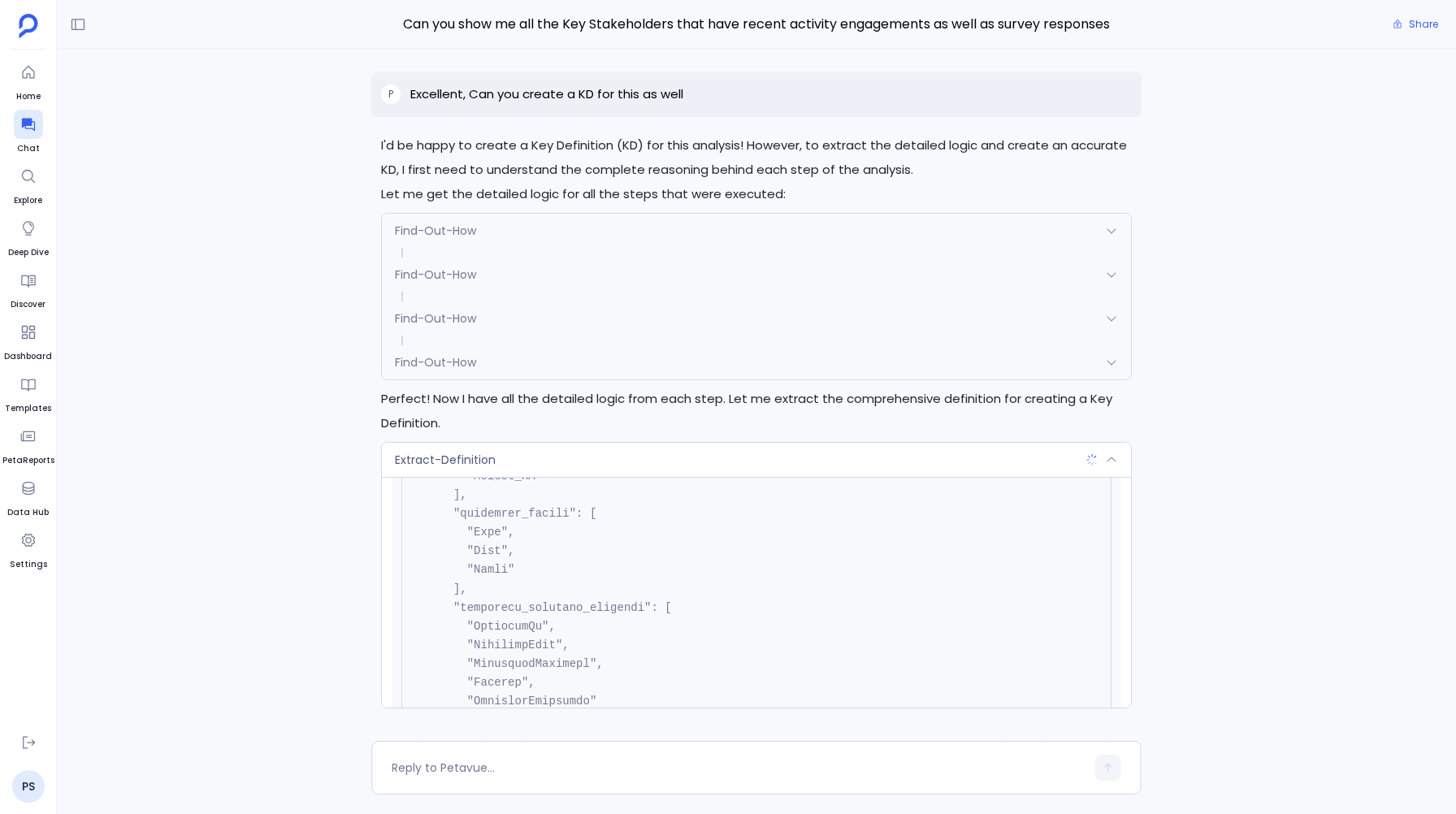
scroll to position [684, 0]
click at [452, 450] on div "Extract-Definition" at bounding box center [756, 460] width 748 height 34
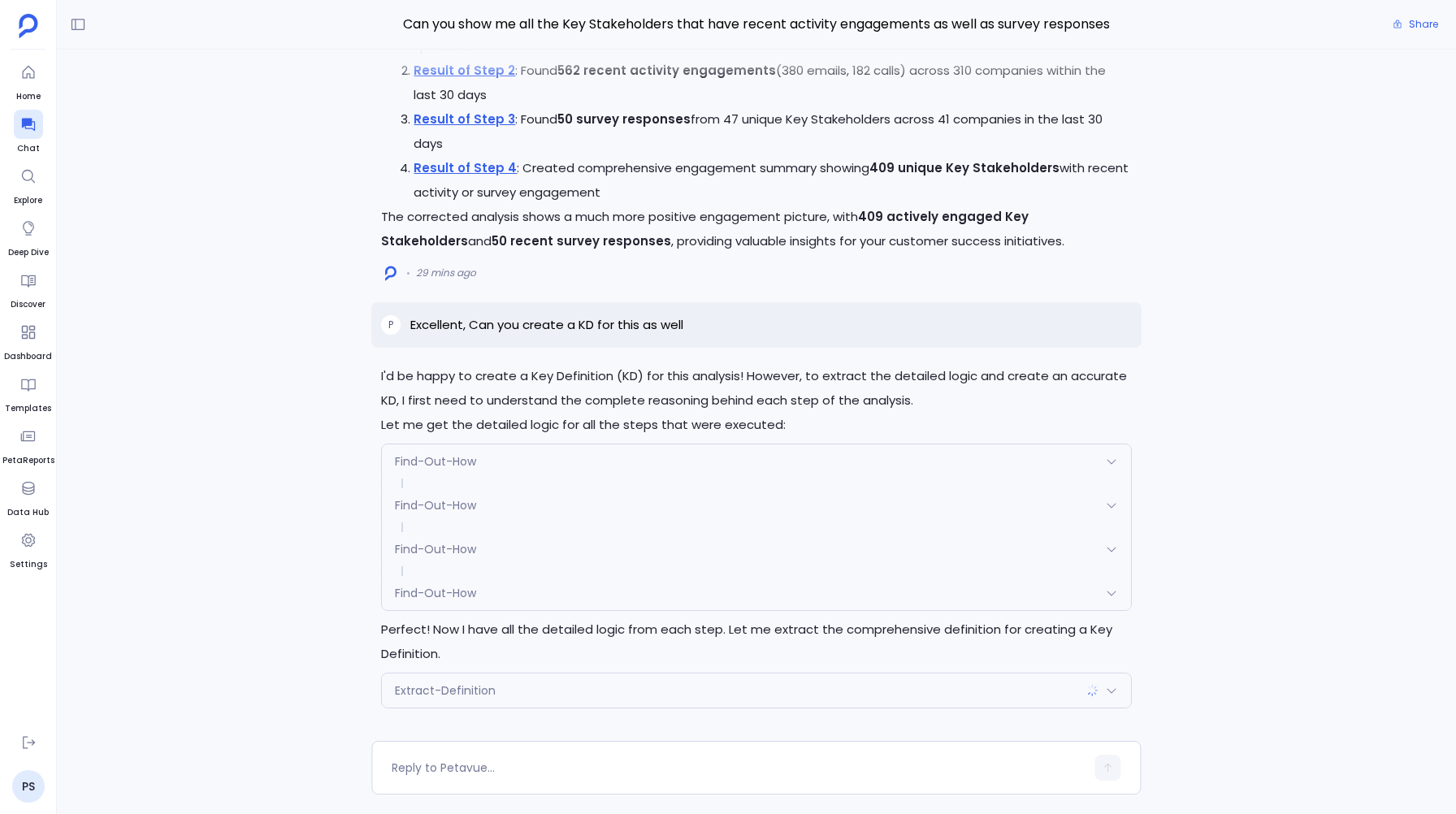
click at [426, 684] on span "Extract-Definition" at bounding box center [445, 691] width 101 height 16
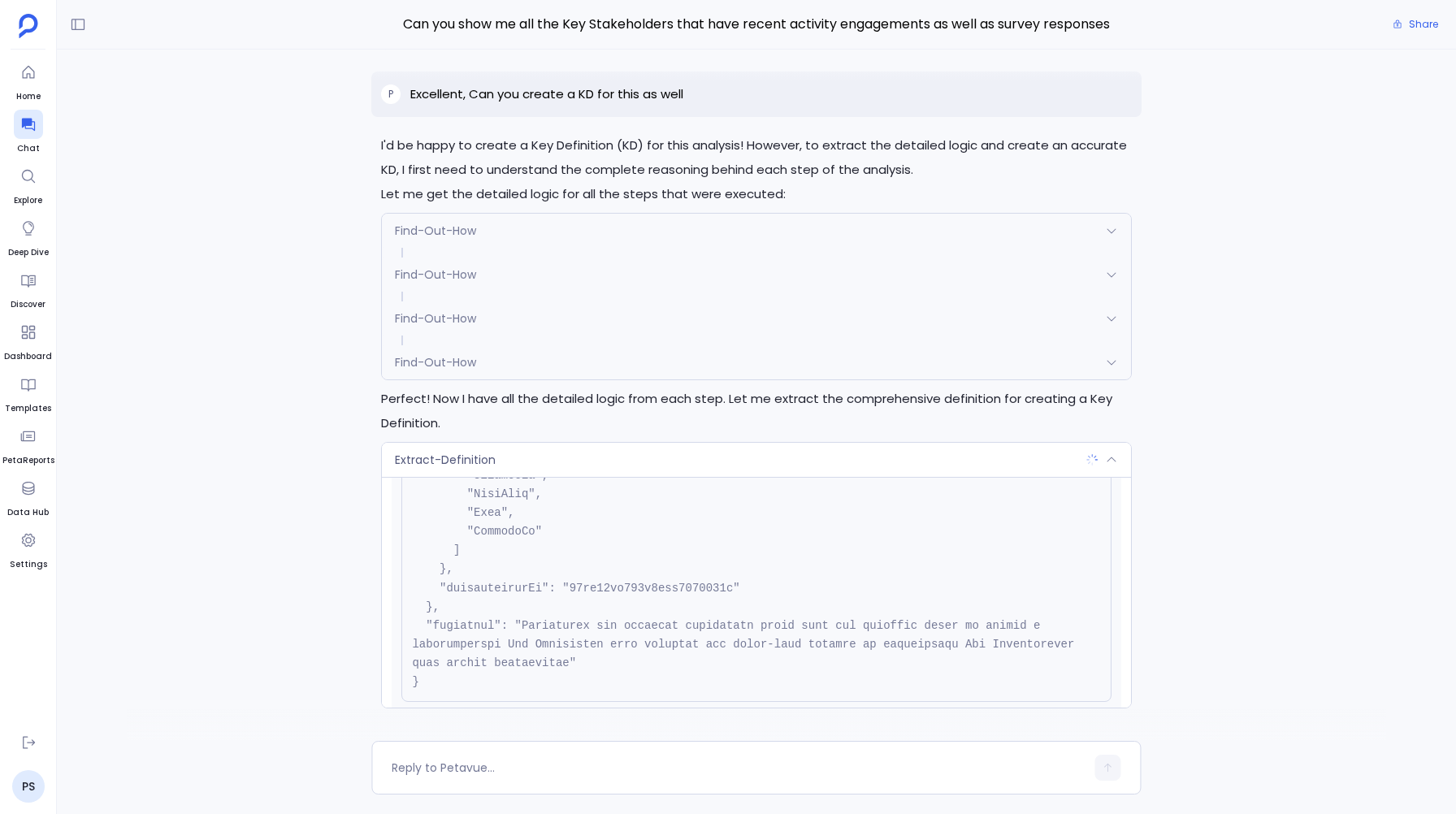
scroll to position [1180, 0]
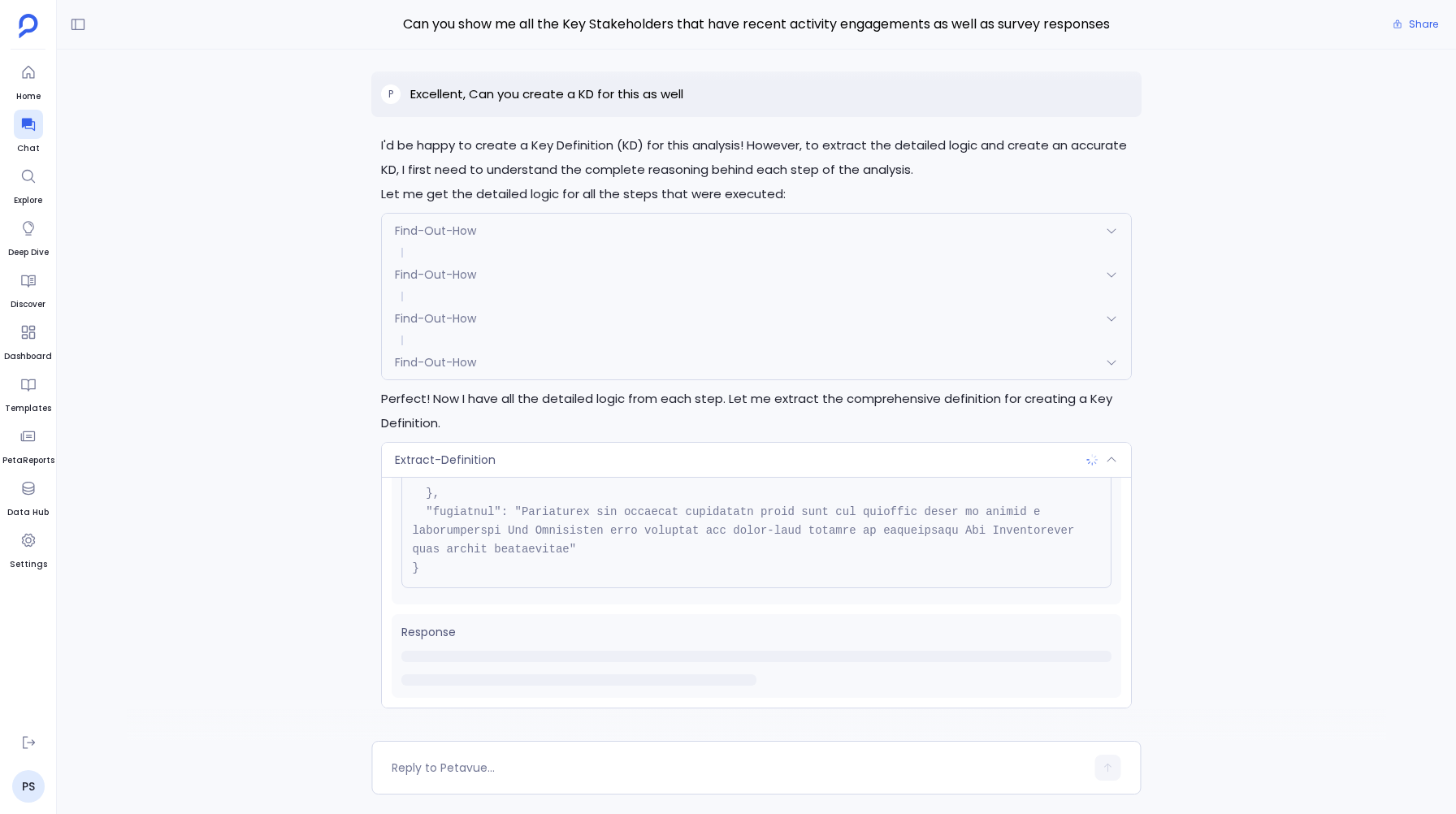
click at [421, 456] on span "Extract-Definition" at bounding box center [445, 460] width 101 height 16
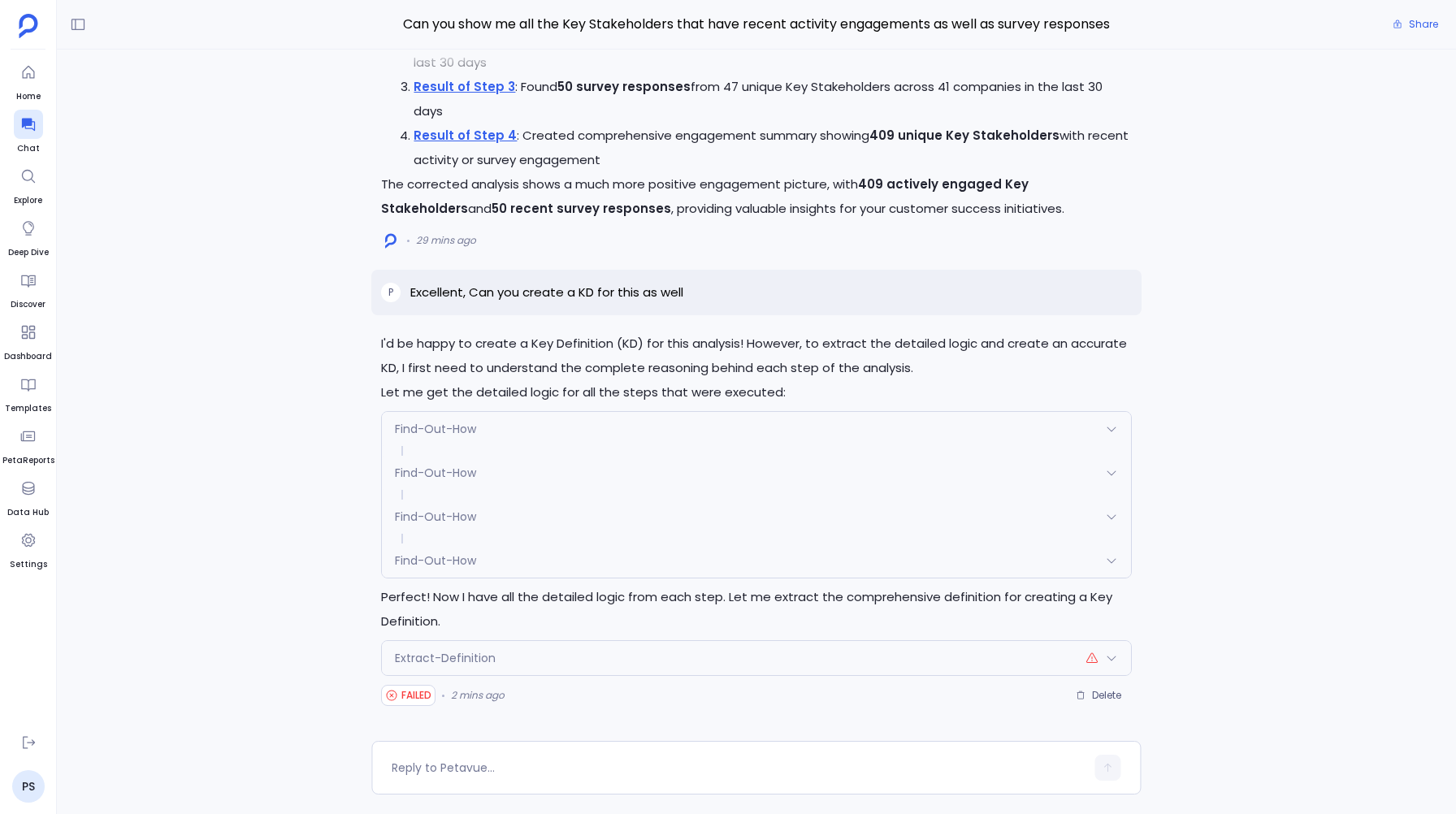
click at [466, 656] on span "Extract-Definition" at bounding box center [445, 658] width 101 height 16
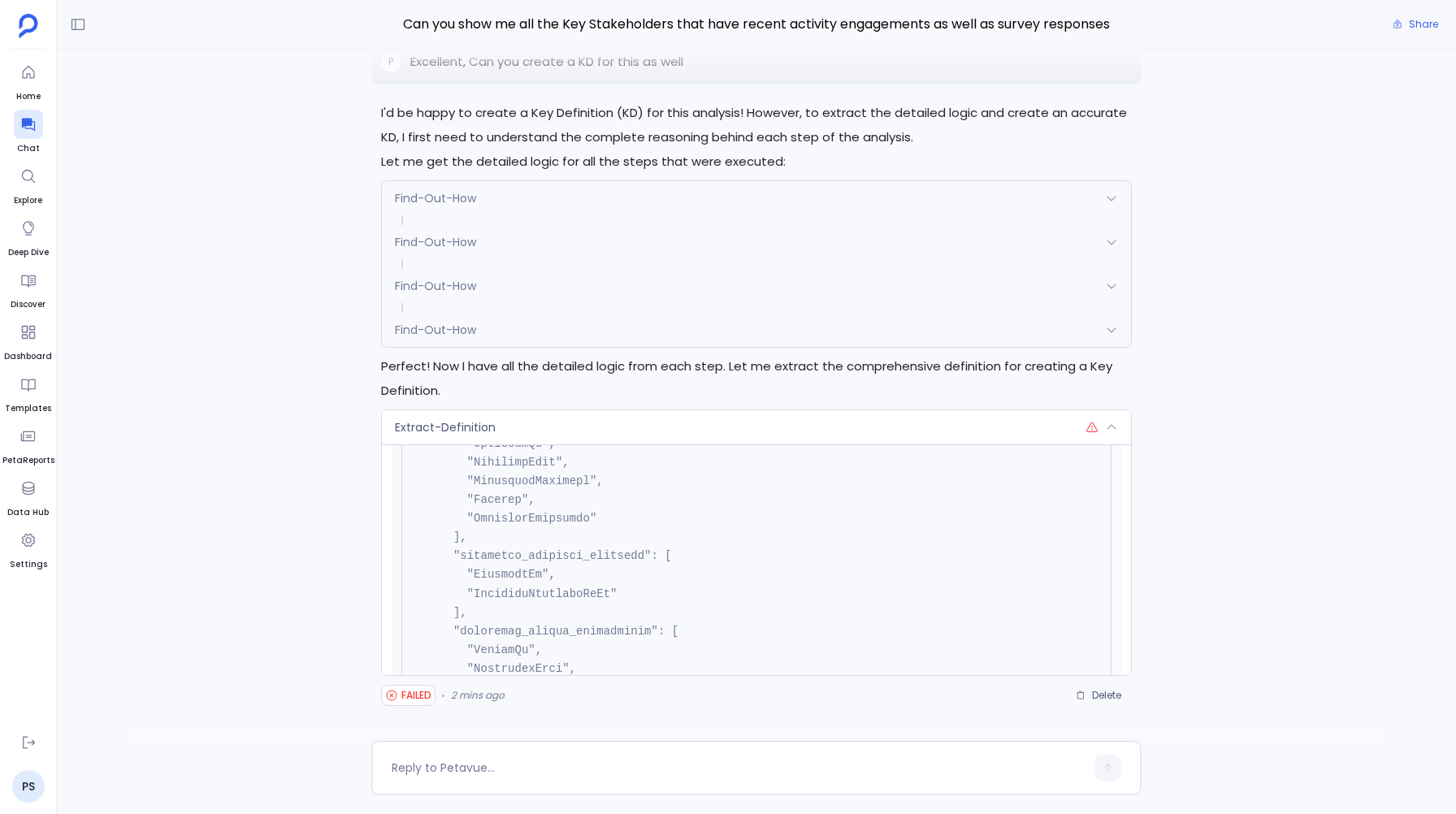
scroll to position [1157, 0]
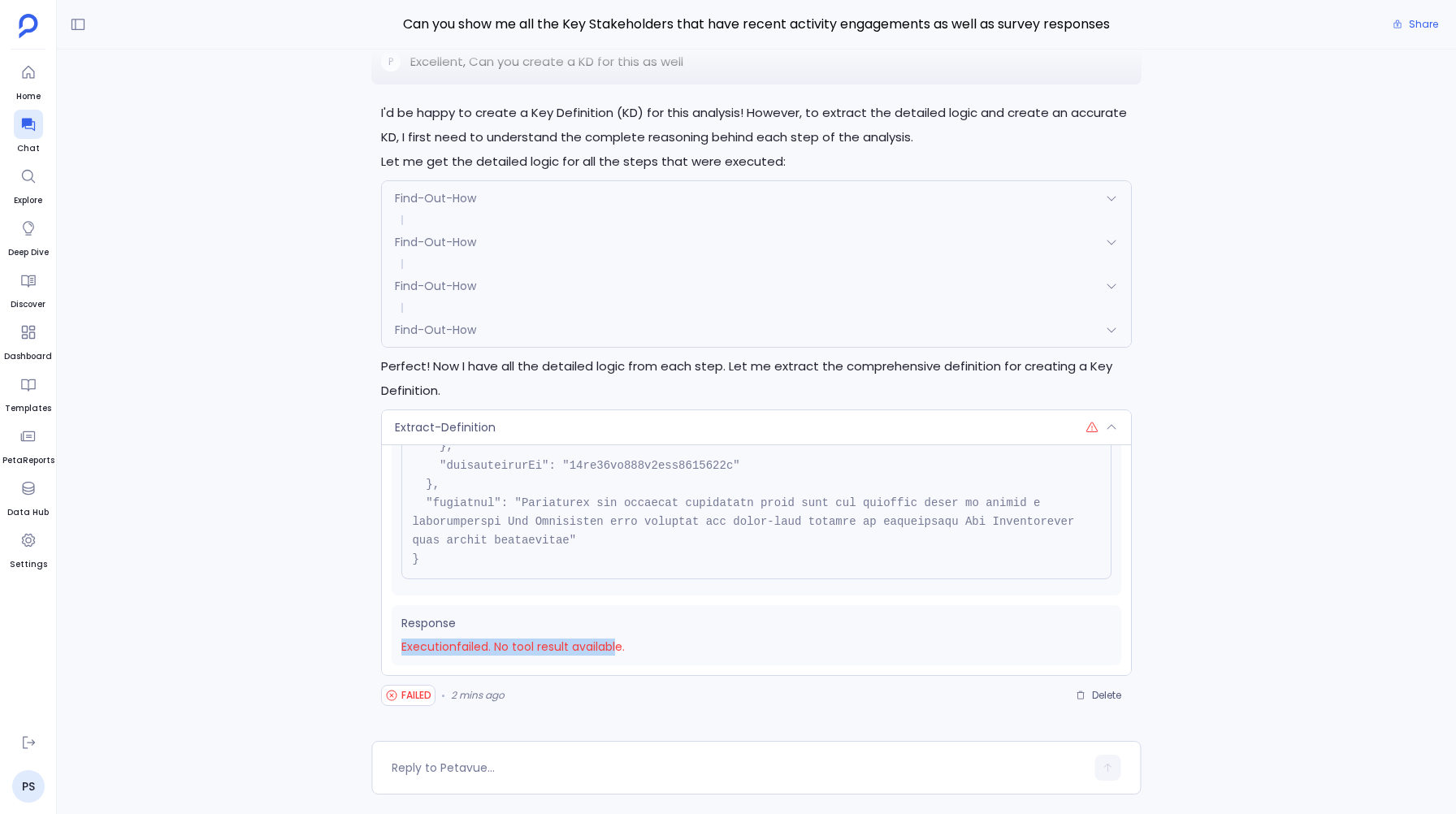
drag, startPoint x: 622, startPoint y: 650, endPoint x: 394, endPoint y: 635, distance: 228.5
click at [394, 635] on div "Response Execution failed . No tool result available." at bounding box center [756, 635] width 729 height 60
click at [629, 645] on span "Execution failed . No tool result available." at bounding box center [756, 647] width 709 height 17
drag, startPoint x: 631, startPoint y: 645, endPoint x: 412, endPoint y: 649, distance: 219.0
click at [412, 649] on span "Execution failed . No tool result available." at bounding box center [756, 647] width 709 height 17
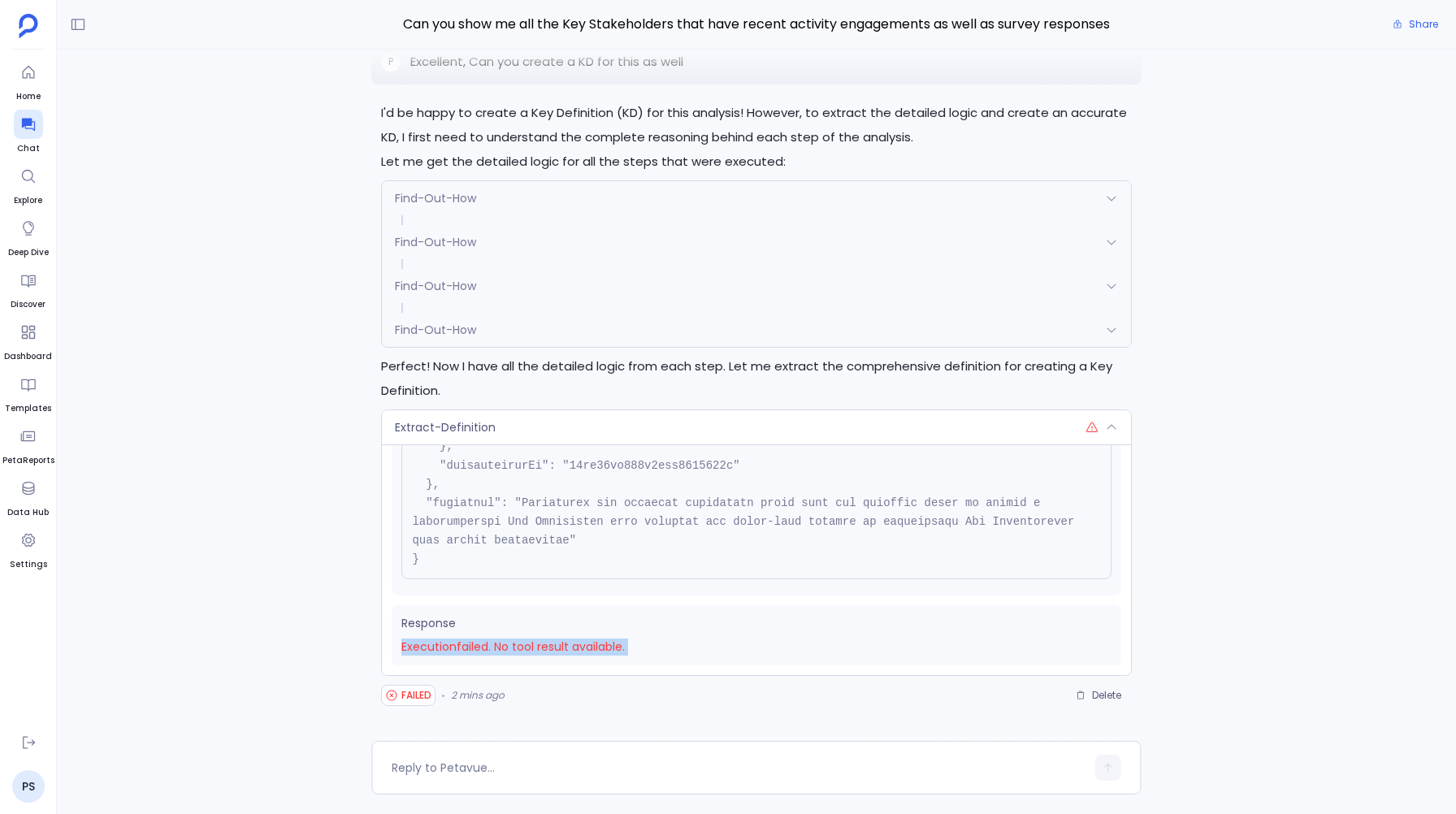
click at [412, 649] on span "Execution failed . No tool result available." at bounding box center [756, 647] width 709 height 17
click at [430, 649] on span "Execution failed . No tool result available." at bounding box center [756, 647] width 709 height 17
copy div "Execution failed . No tool result available."
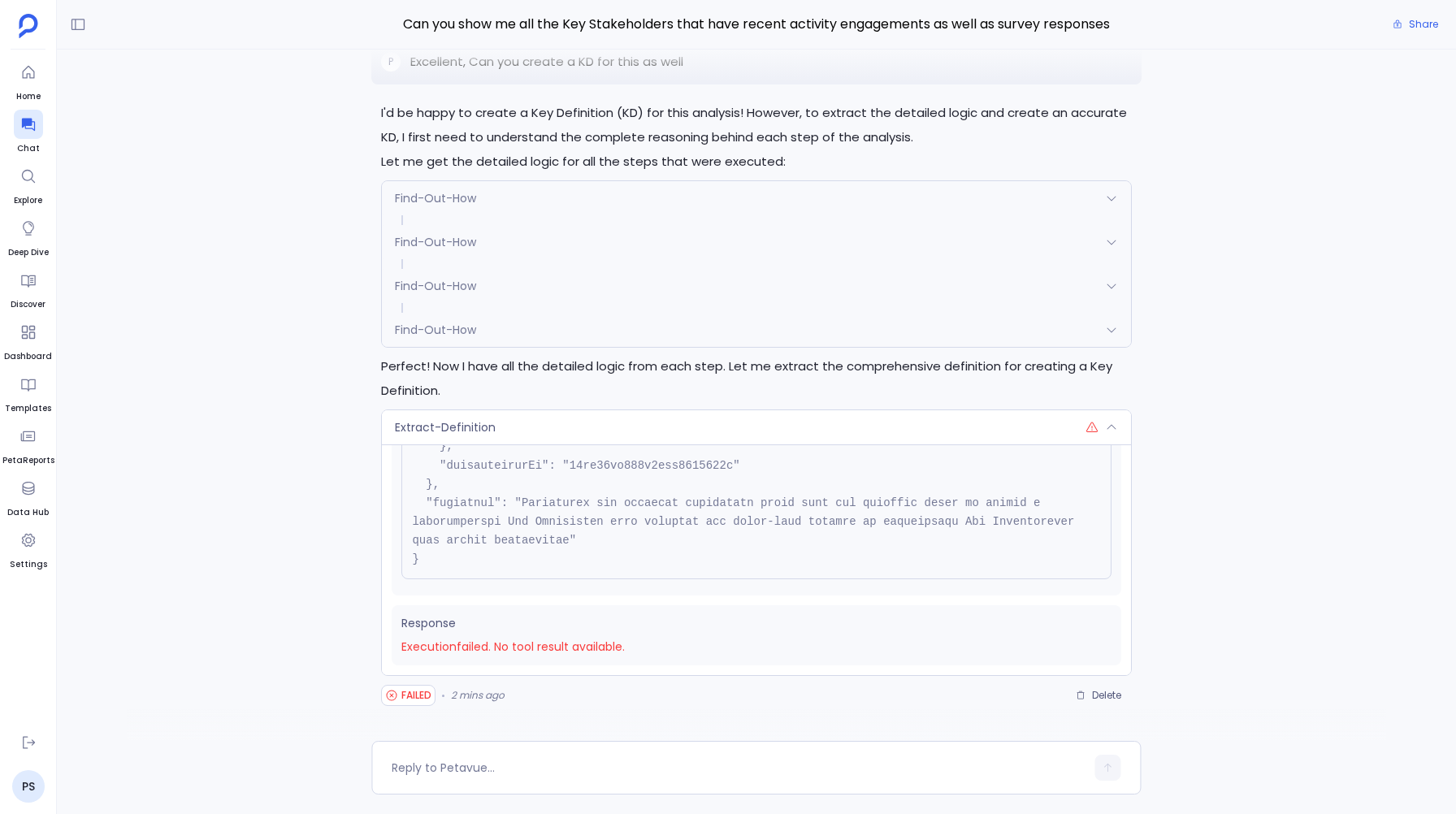
click at [379, 563] on div "I'd be happy to create a Key Definition (KD) for this analysis! However, to ext…" at bounding box center [756, 405] width 770 height 608
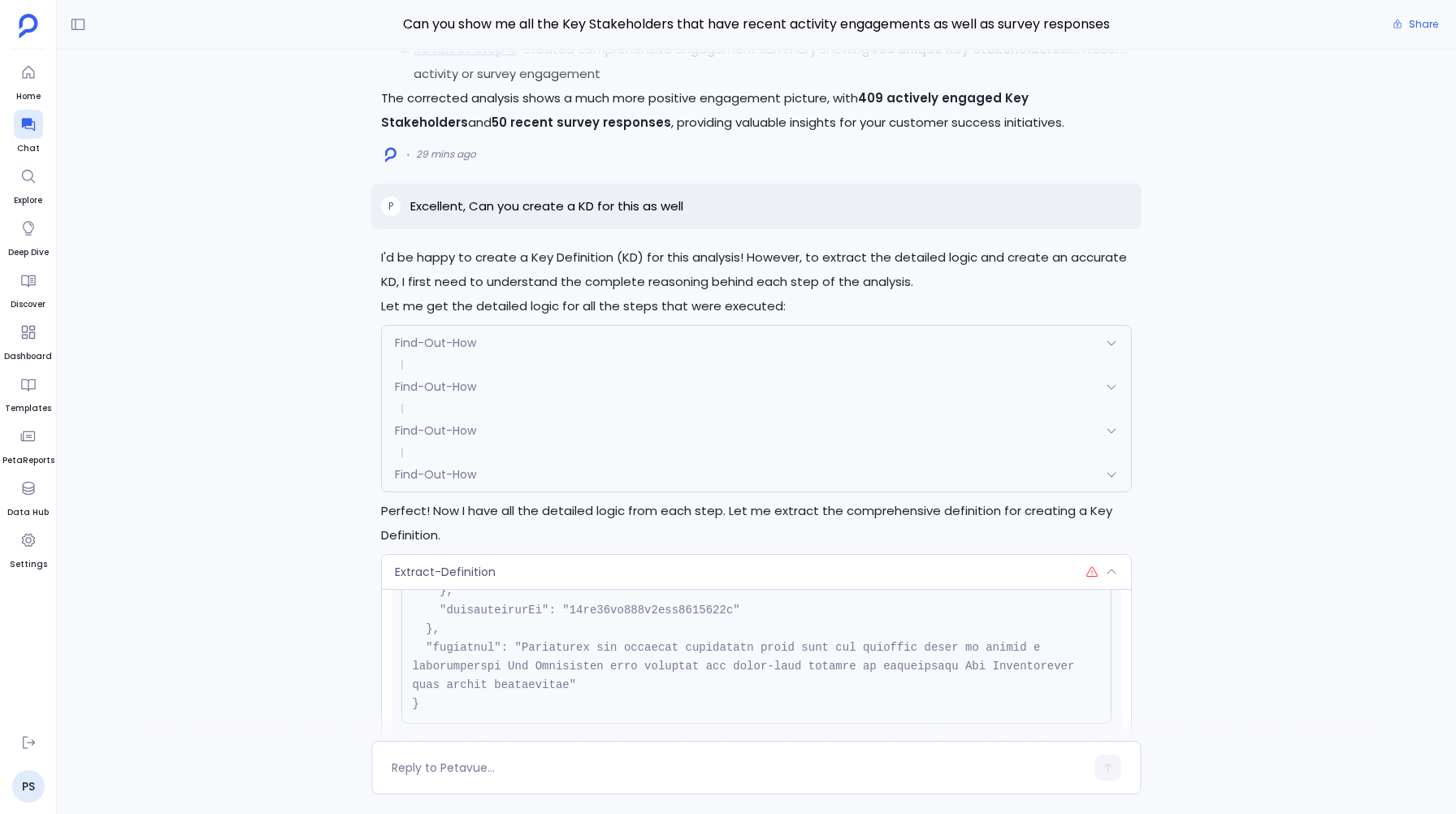
scroll to position [-170, 0]
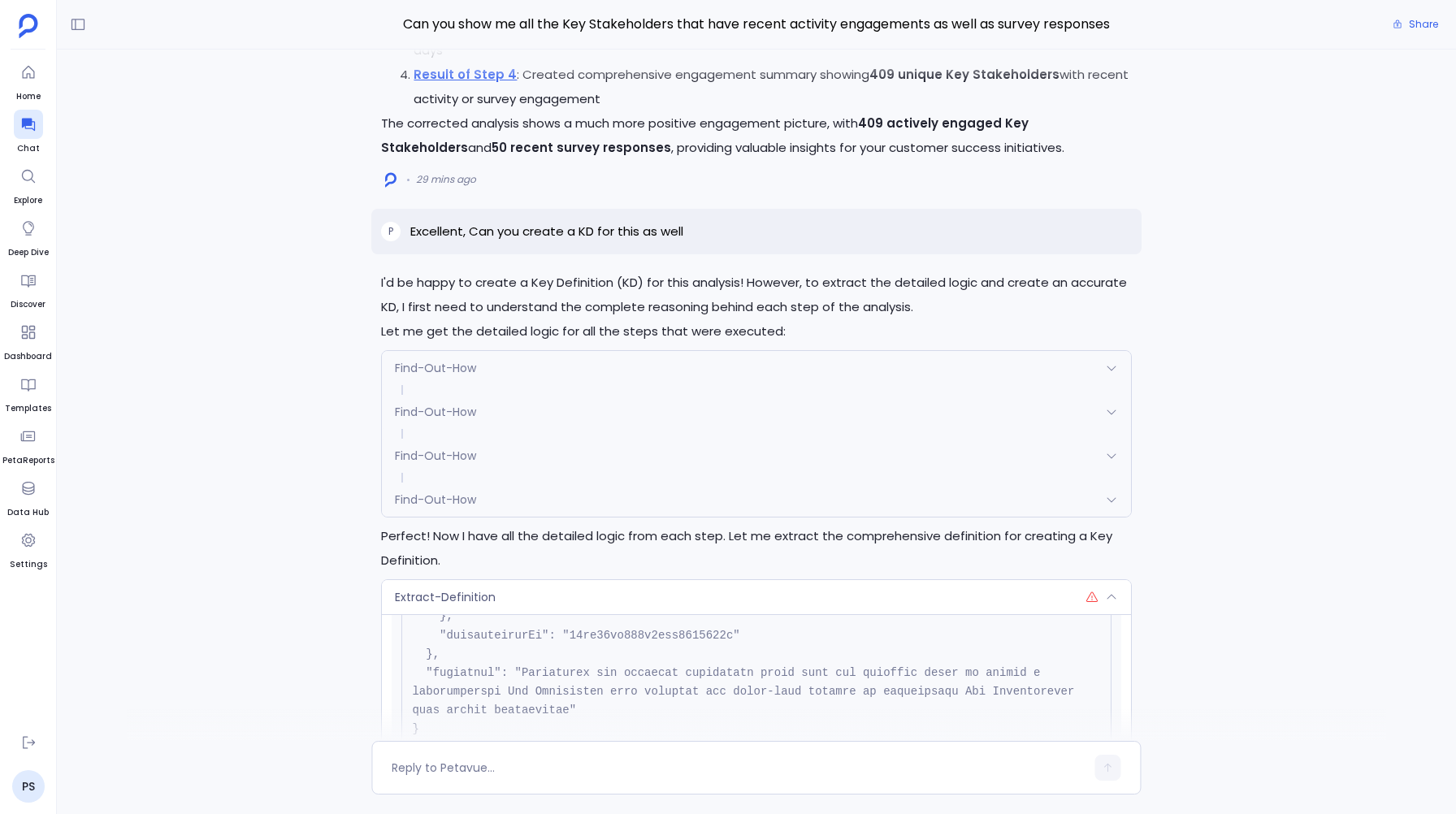
click at [438, 232] on p "Excellent, Can you create a KD for this as well" at bounding box center [546, 232] width 273 height 20
copy p "Excellent, Can you create a KD for this as well"
click at [369, 334] on div "I'd be happy to create a Key Definition (KD) for this analysis! However, to ext…" at bounding box center [757, 396] width 1399 height 692
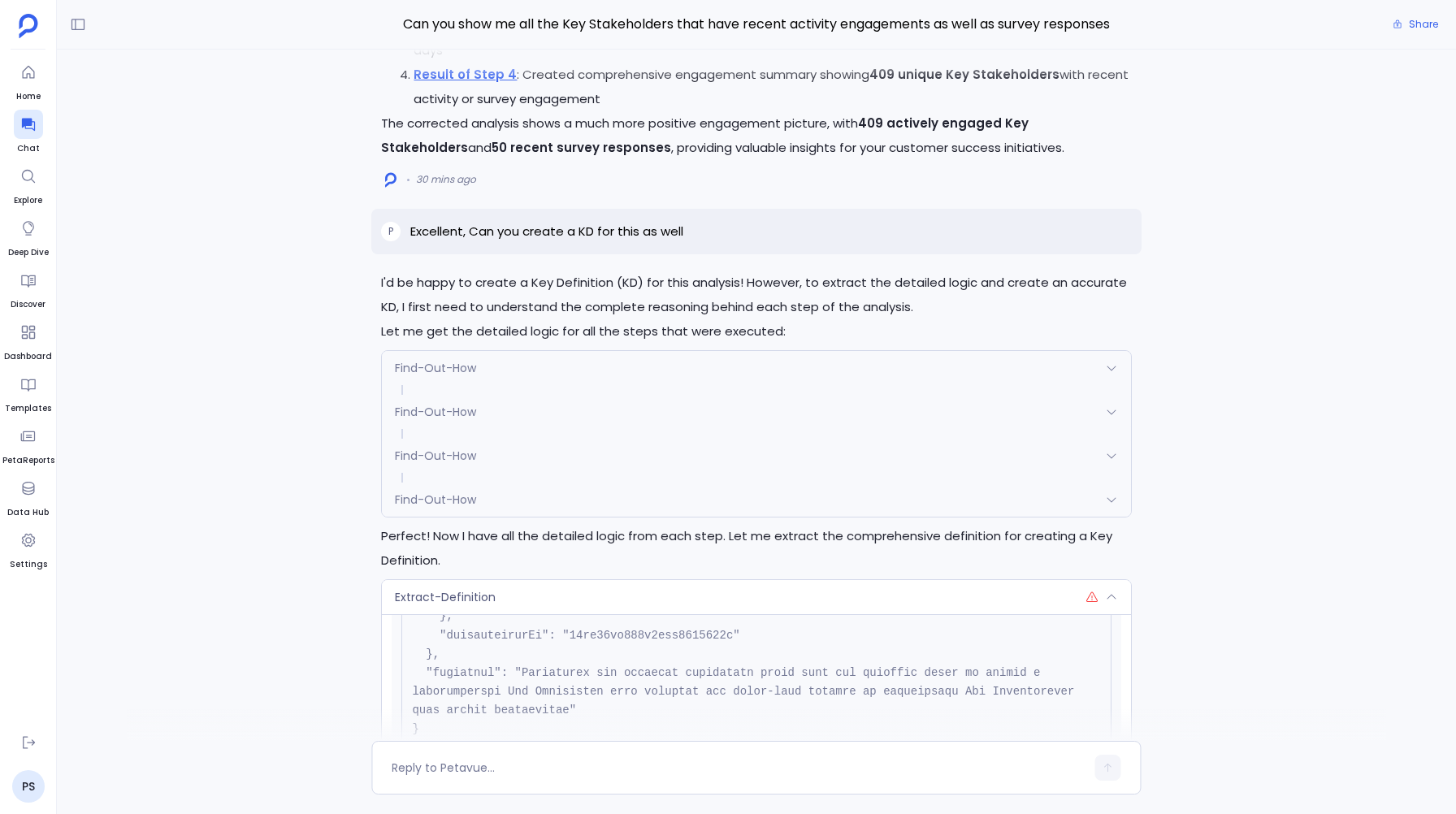
click at [430, 370] on span "Find-Out-How" at bounding box center [435, 368] width 82 height 16
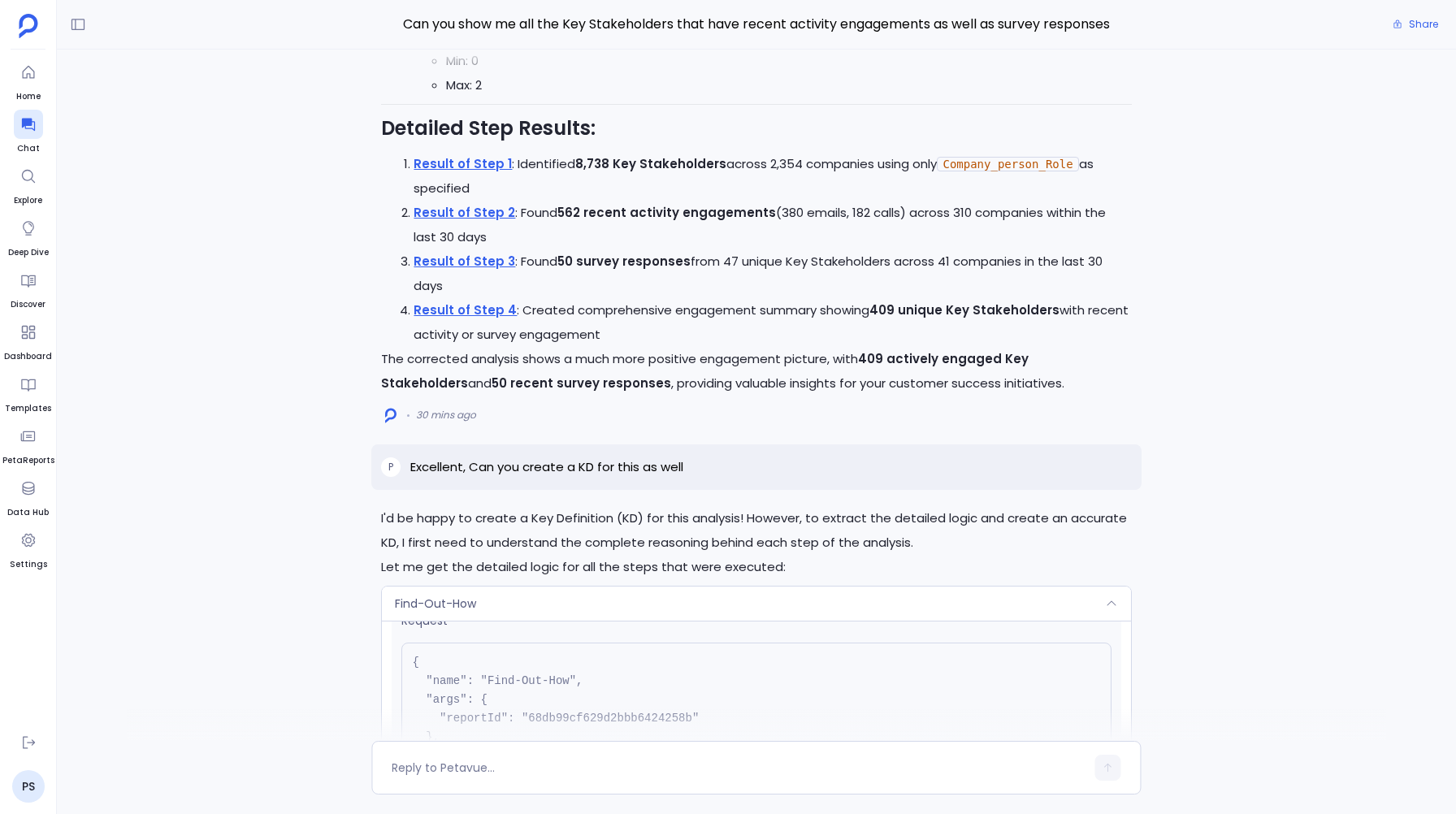
scroll to position [-431, 0]
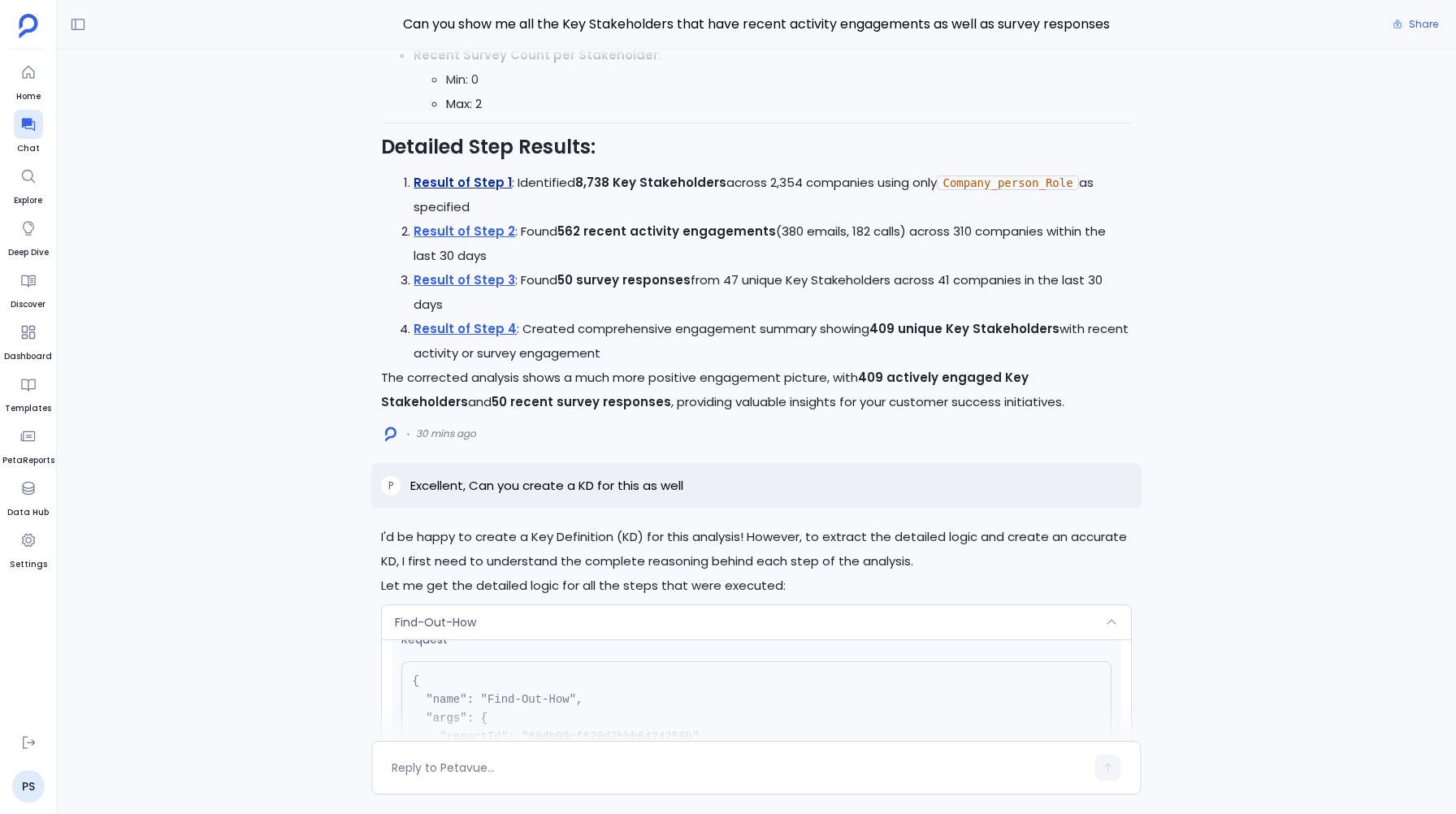
click at [448, 191] on link "Result of Step 1" at bounding box center [462, 182] width 99 height 17
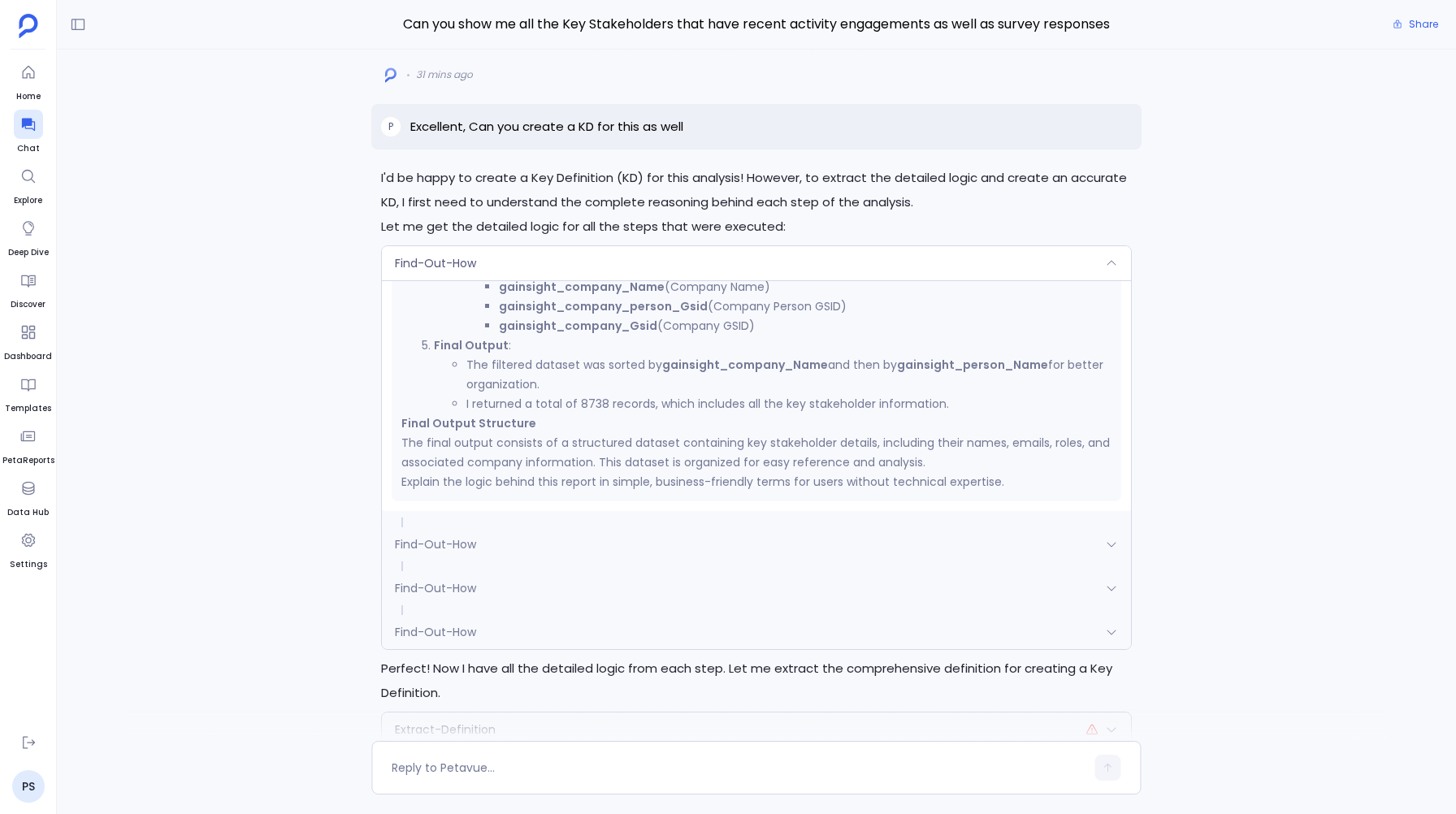
scroll to position [0, 0]
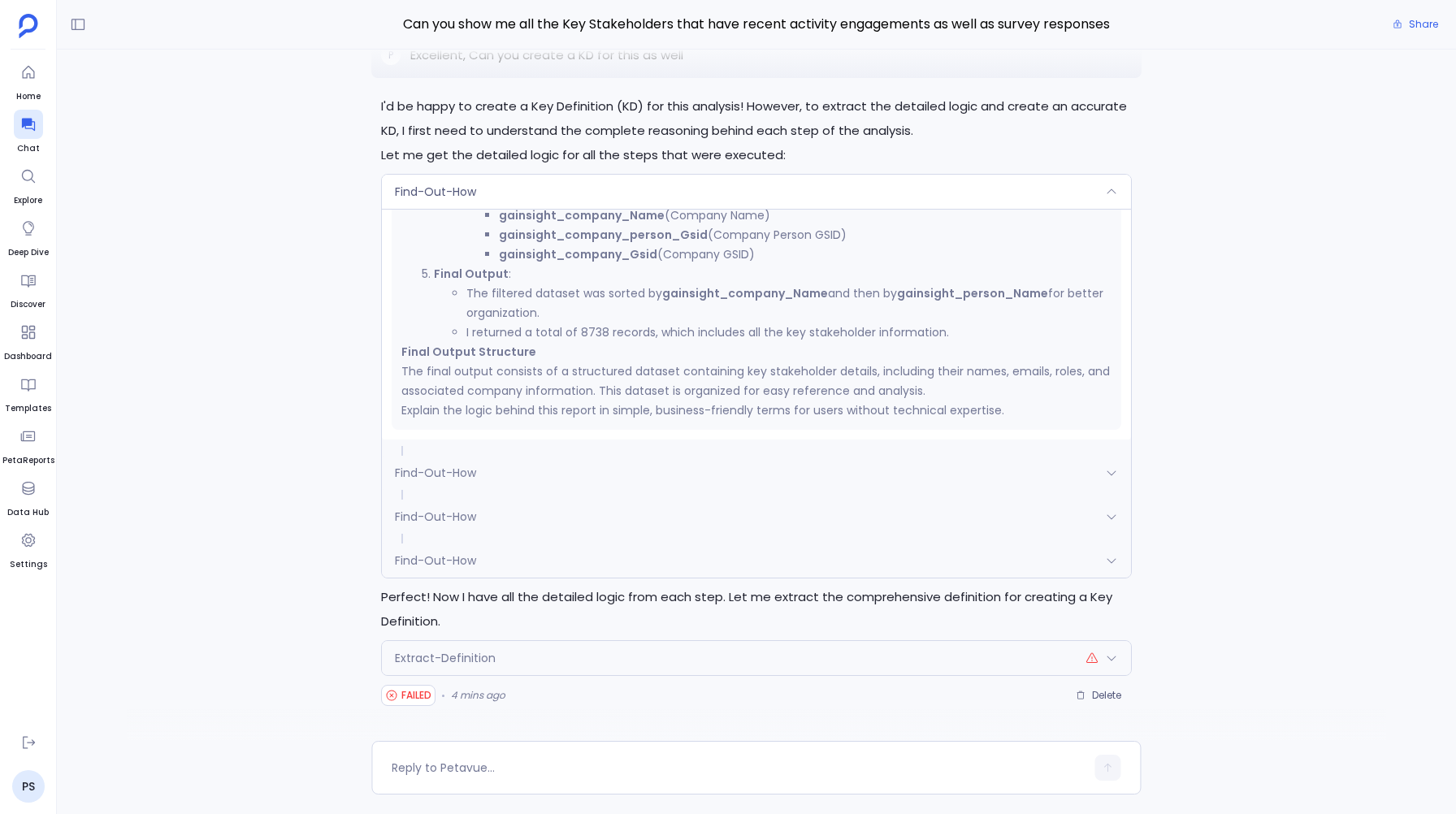
click at [434, 472] on span "Find-Out-How" at bounding box center [435, 473] width 82 height 16
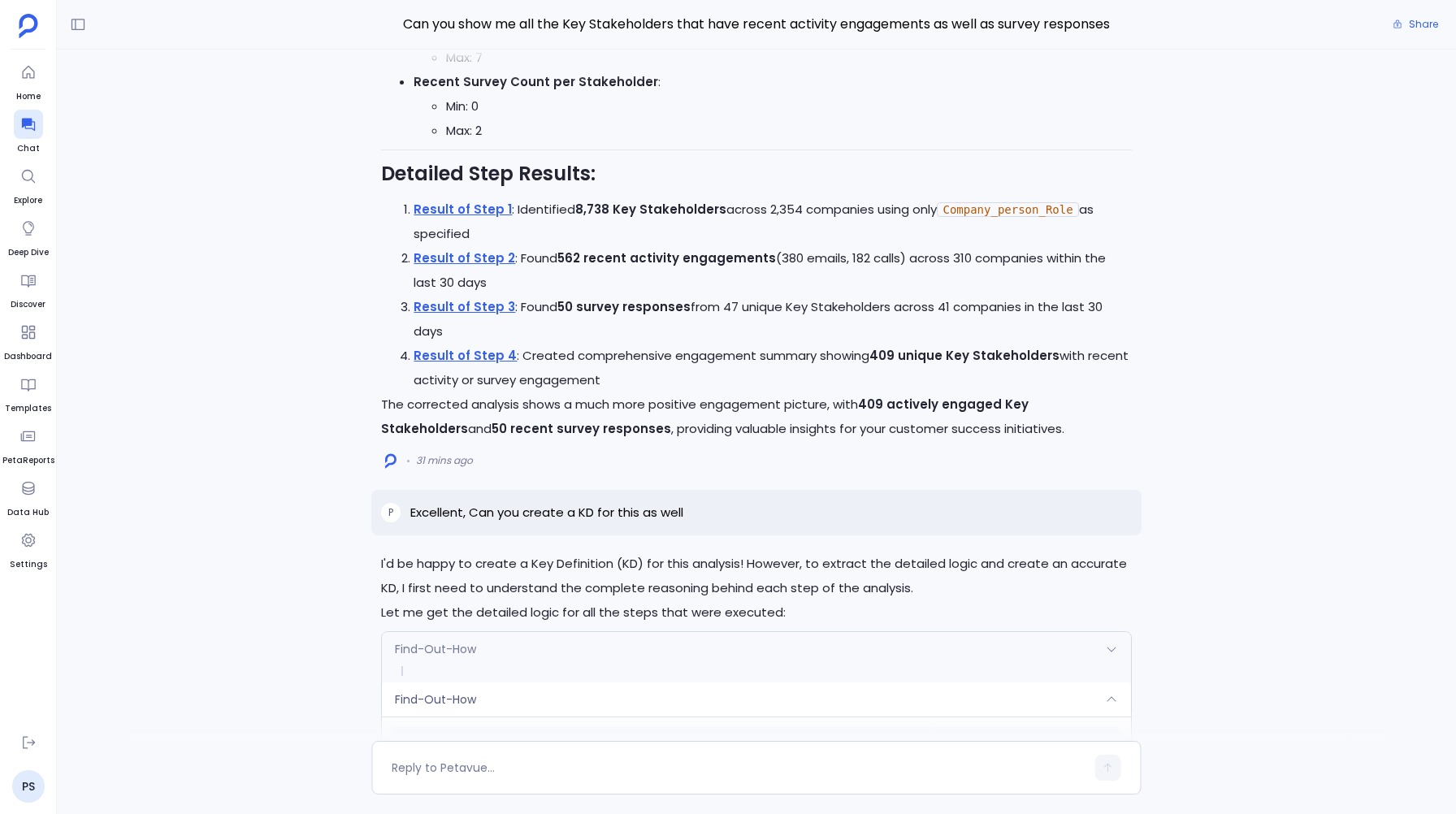
scroll to position [-462, 0]
click at [455, 265] on link "Result of Step 2" at bounding box center [464, 256] width 102 height 17
click at [473, 216] on link "Result of Step 1" at bounding box center [462, 207] width 99 height 17
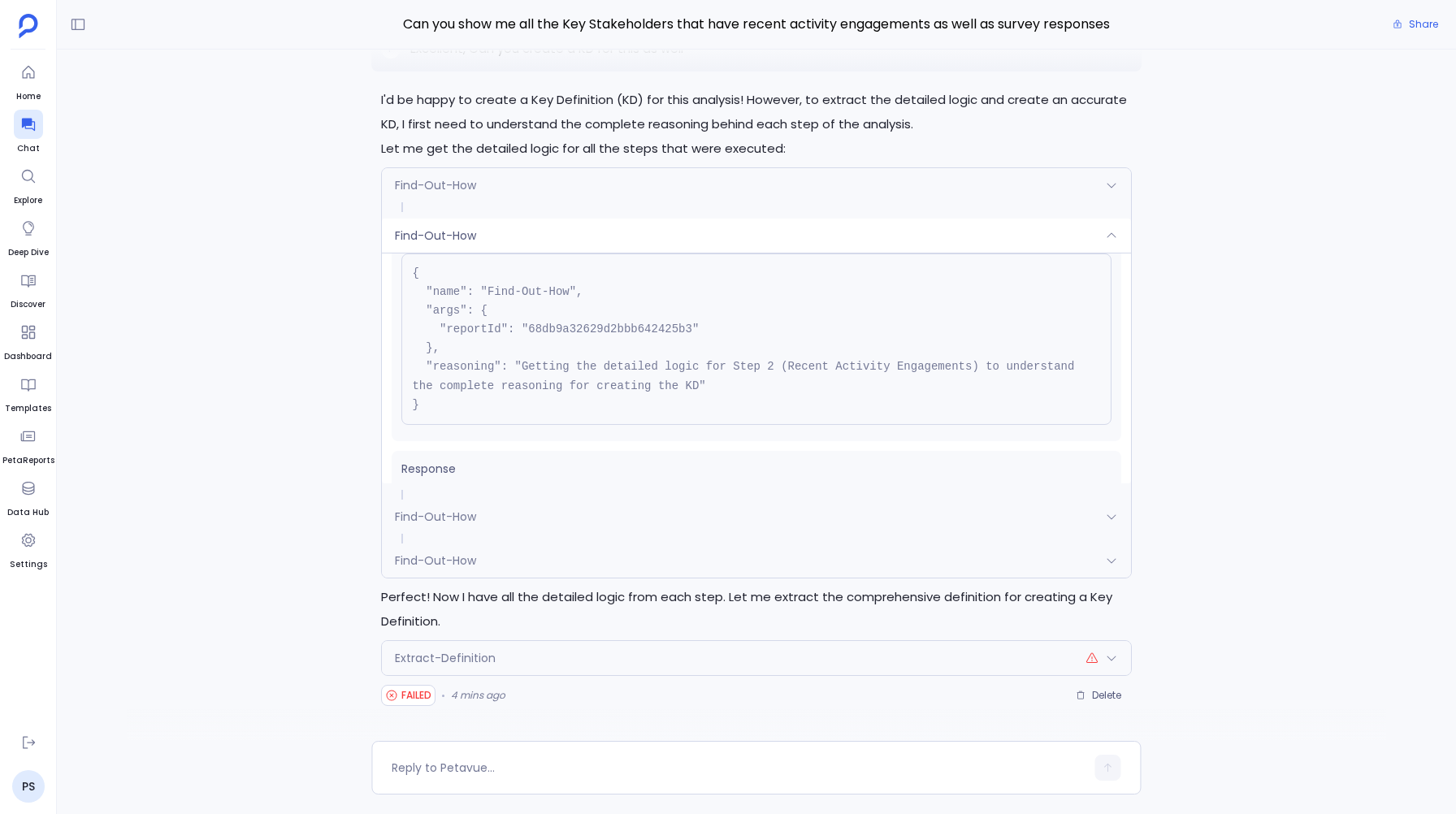
scroll to position [64, 0]
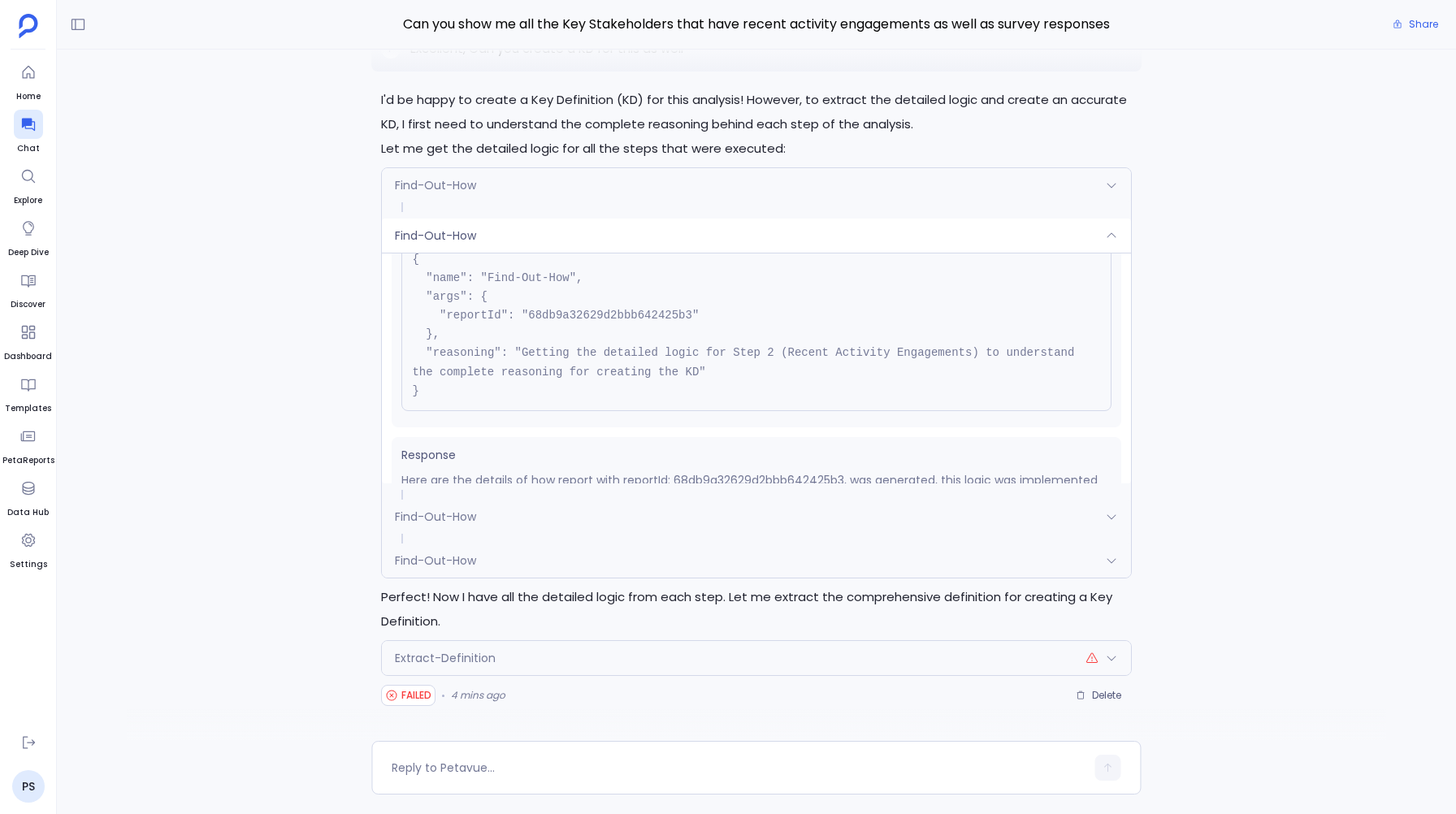
click at [441, 511] on span "Find-Out-How" at bounding box center [435, 517] width 82 height 16
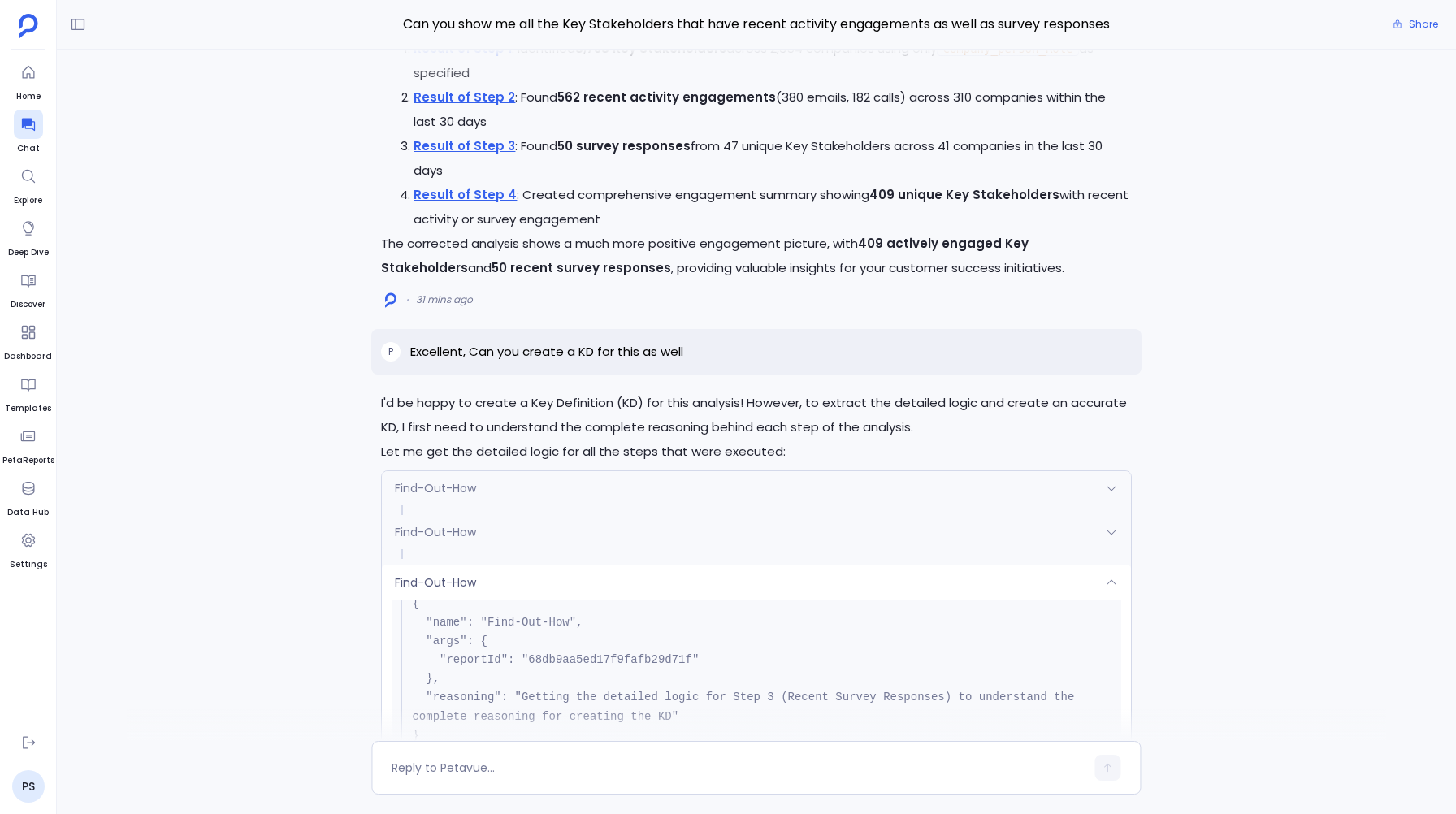
scroll to position [-307, 0]
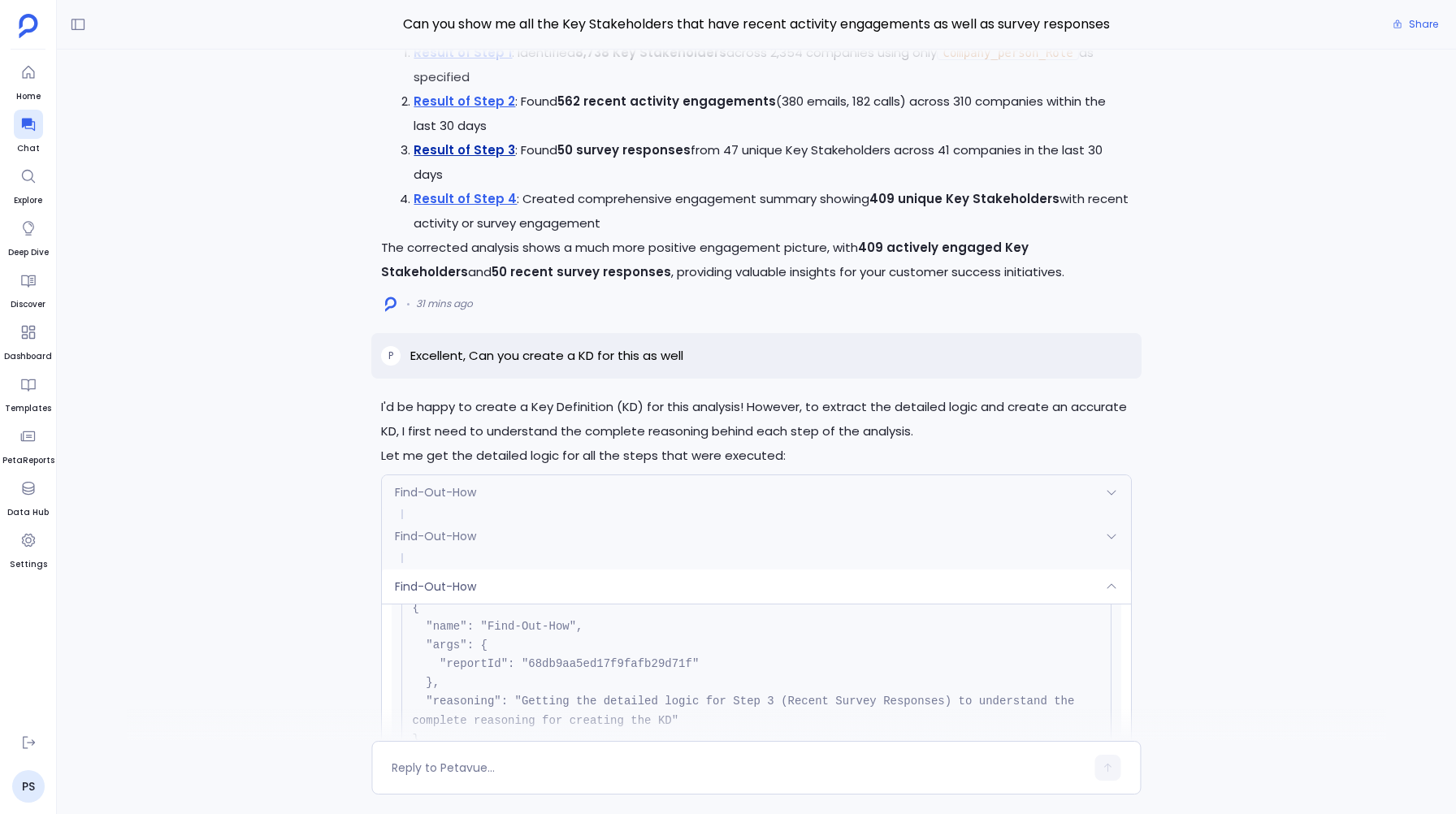
click at [471, 158] on link "Result of Step 3" at bounding box center [464, 149] width 102 height 17
click at [446, 195] on link "Result of Step 4" at bounding box center [465, 198] width 104 height 17
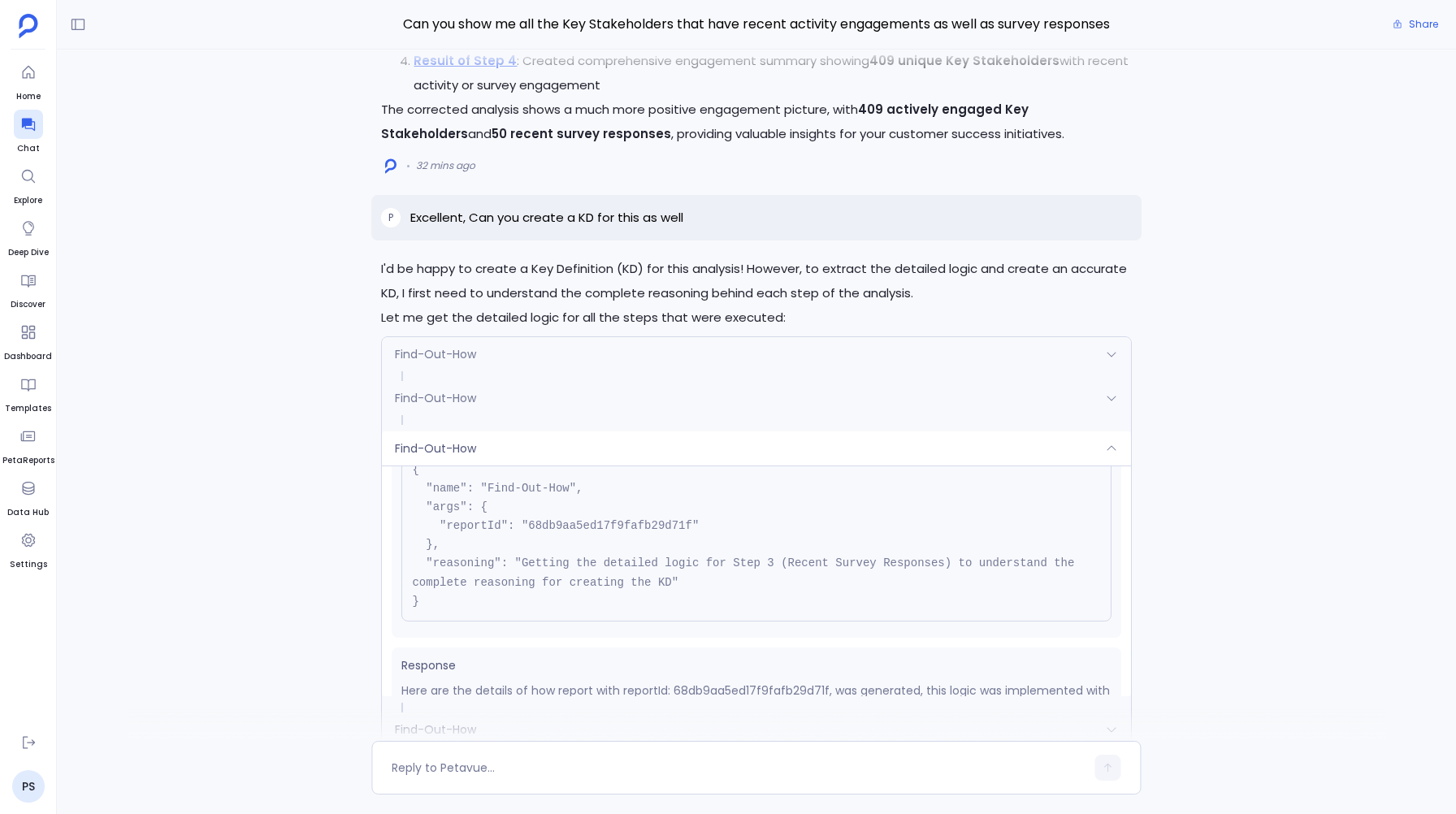
scroll to position [0, 0]
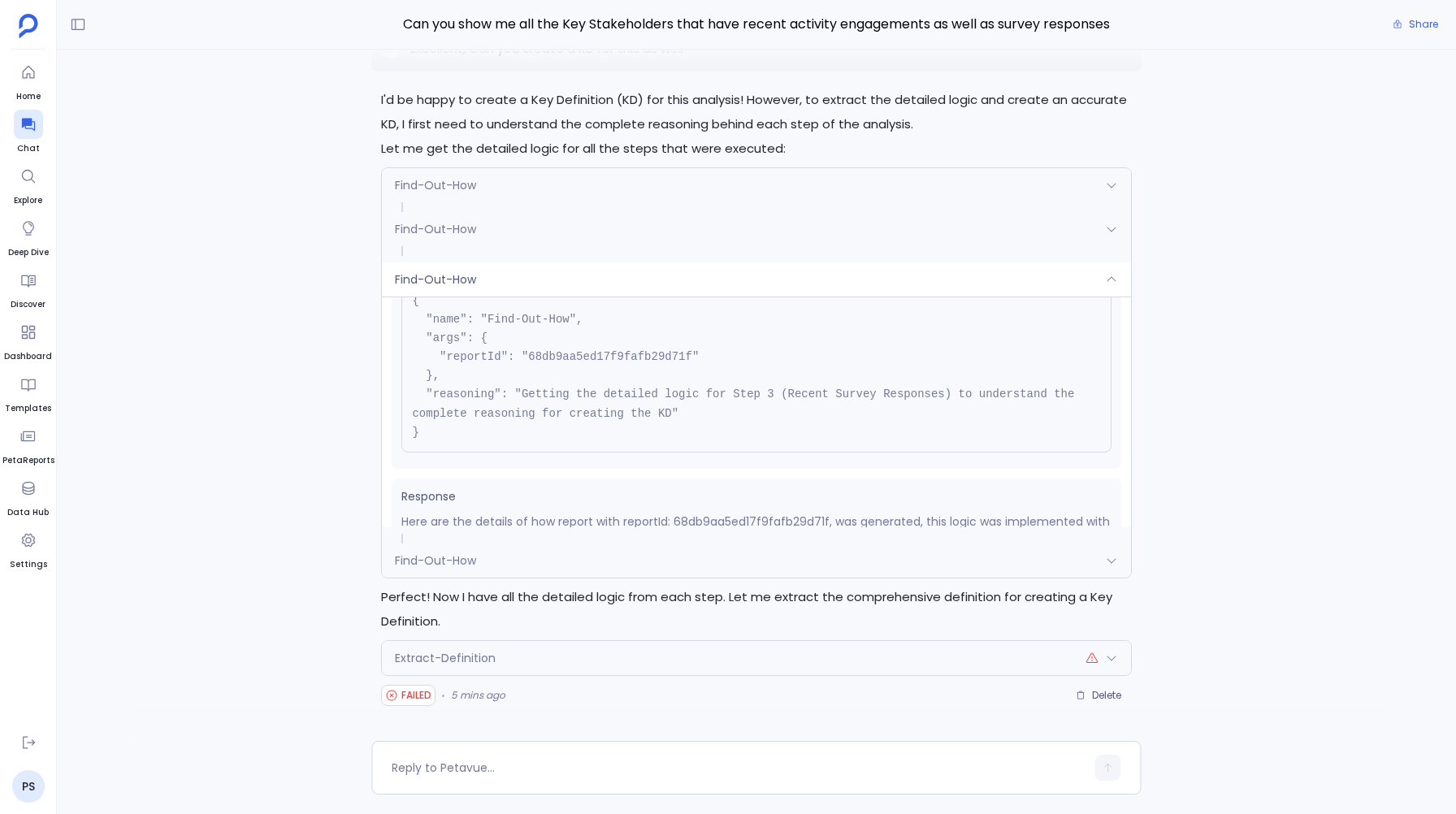
click at [426, 500] on span "Response" at bounding box center [756, 497] width 709 height 17
click at [448, 493] on span "Response" at bounding box center [756, 497] width 709 height 17
click at [406, 559] on span "Find-Out-How" at bounding box center [435, 561] width 82 height 16
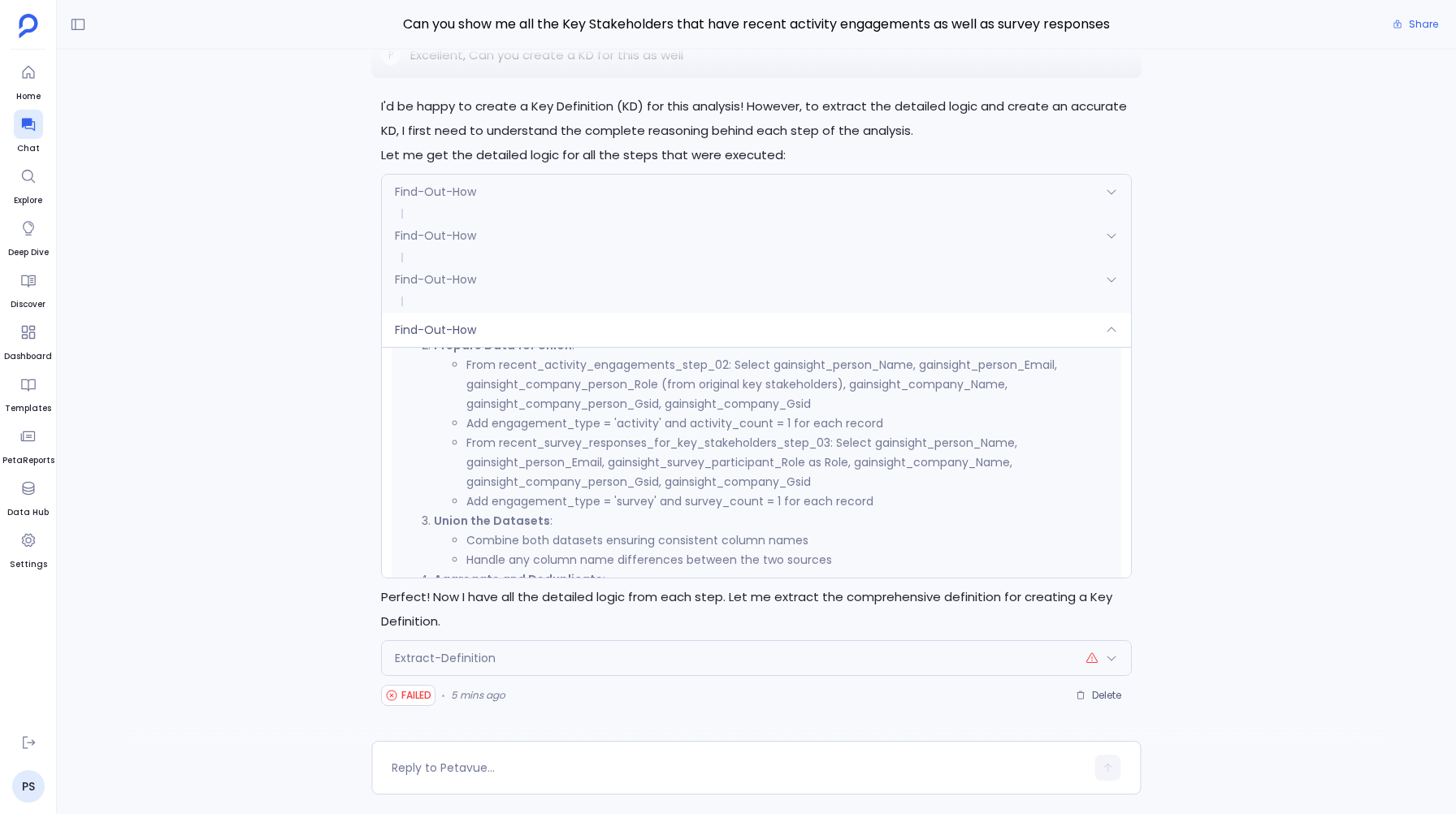
scroll to position [412, 0]
click at [450, 334] on span "Find-Out-How" at bounding box center [435, 330] width 82 height 16
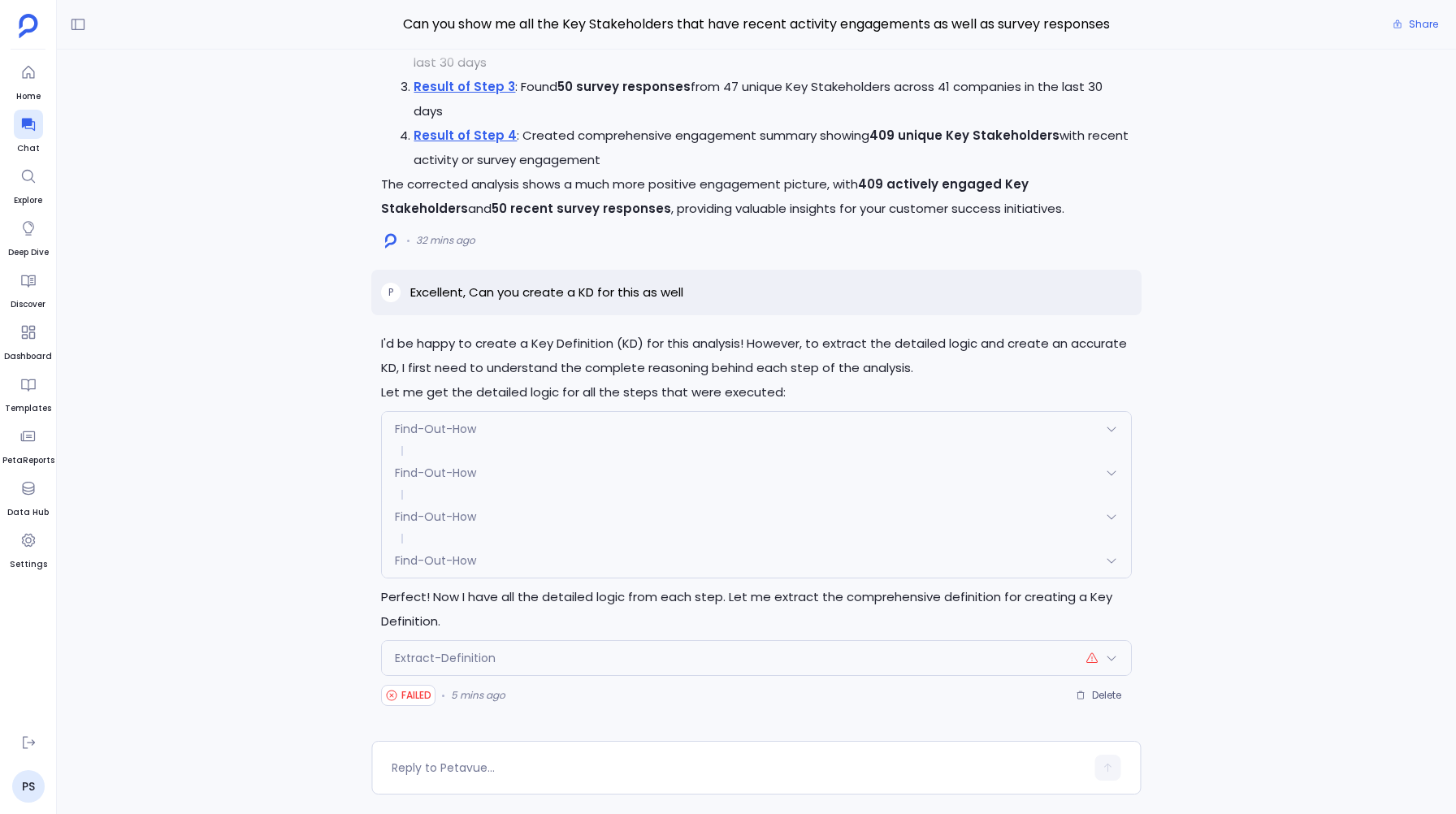
click at [404, 655] on span "Extract-Definition" at bounding box center [445, 658] width 101 height 16
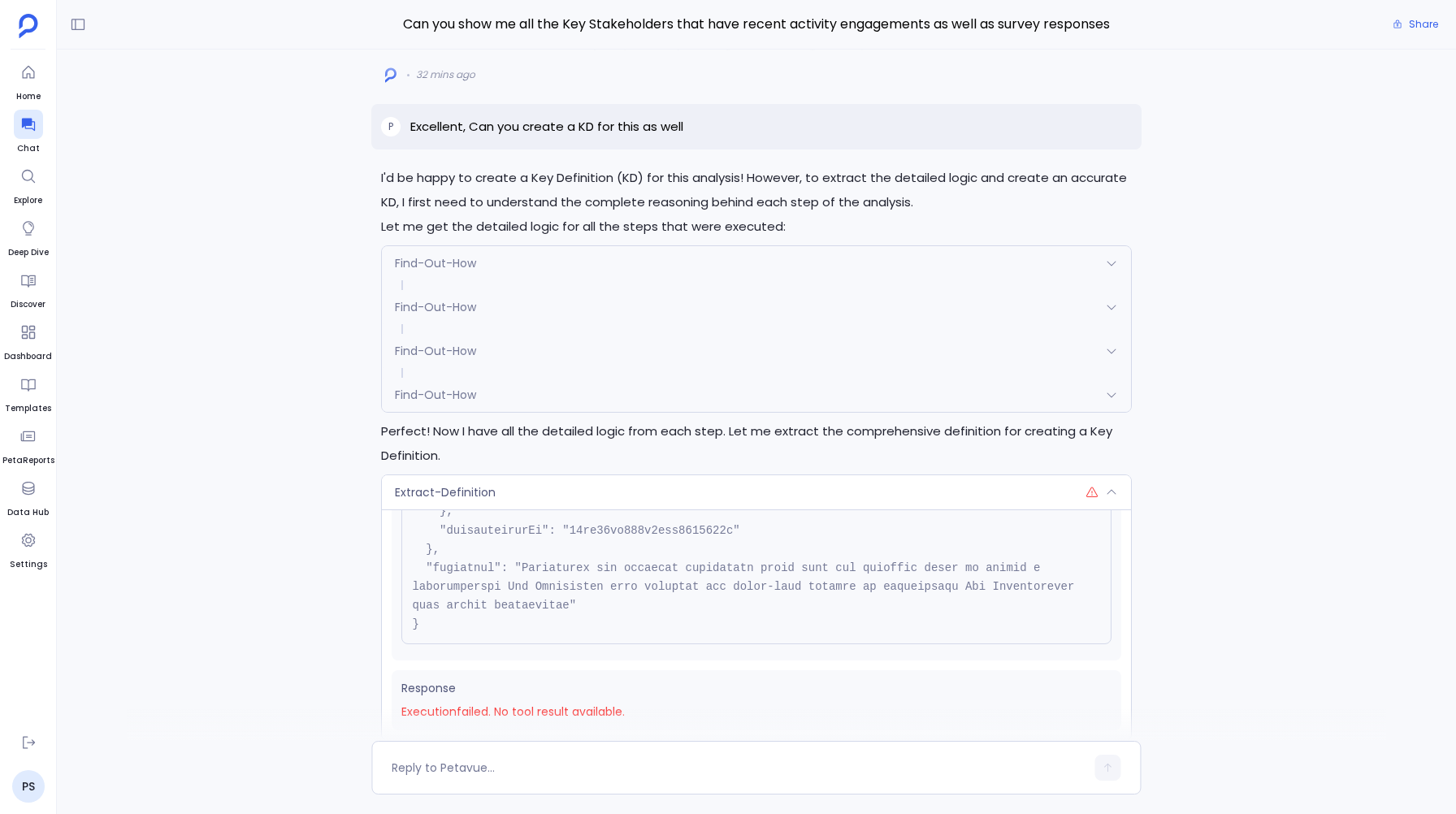
scroll to position [0, 0]
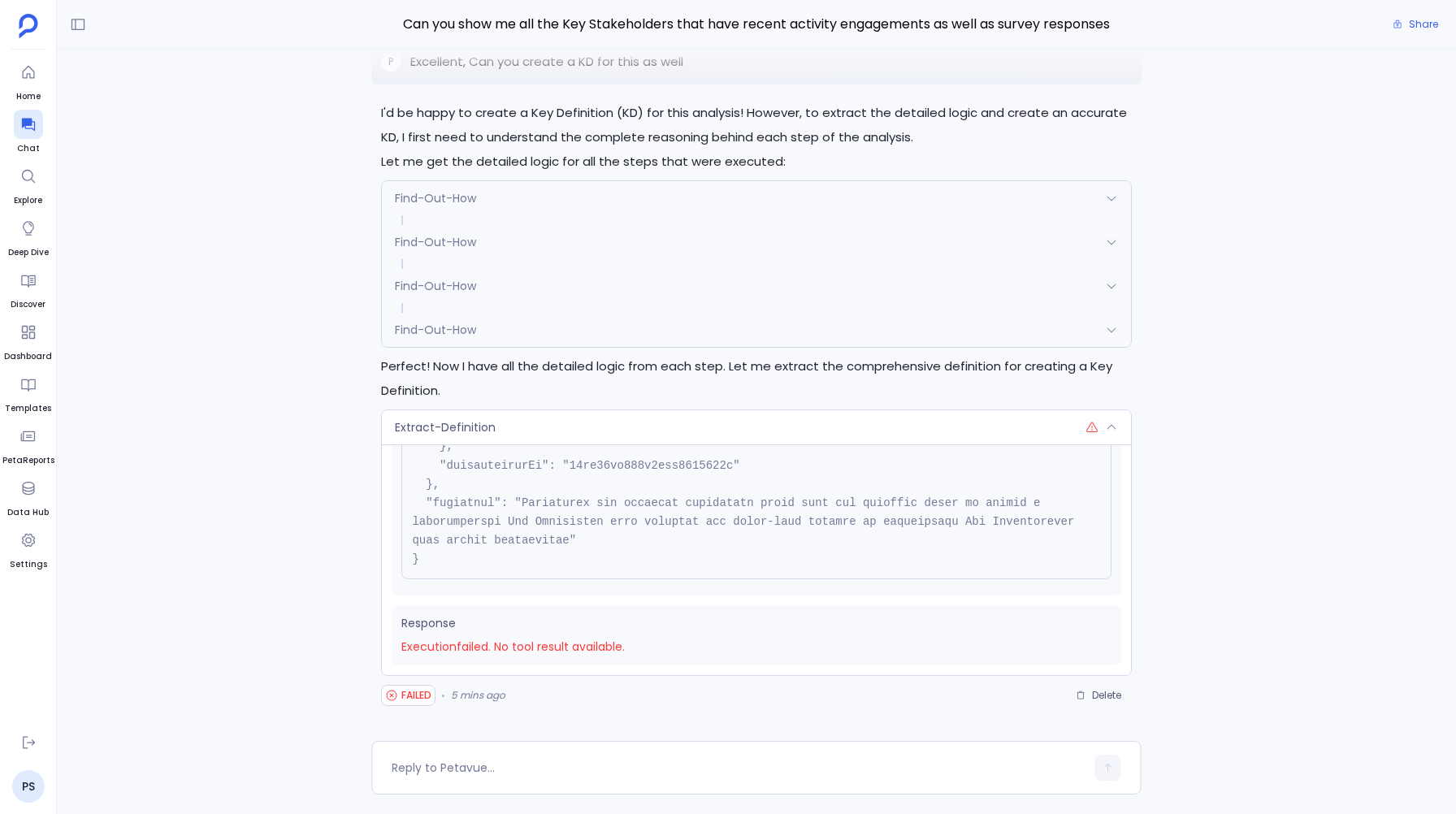
click at [419, 424] on span "Extract-Definition" at bounding box center [445, 427] width 101 height 16
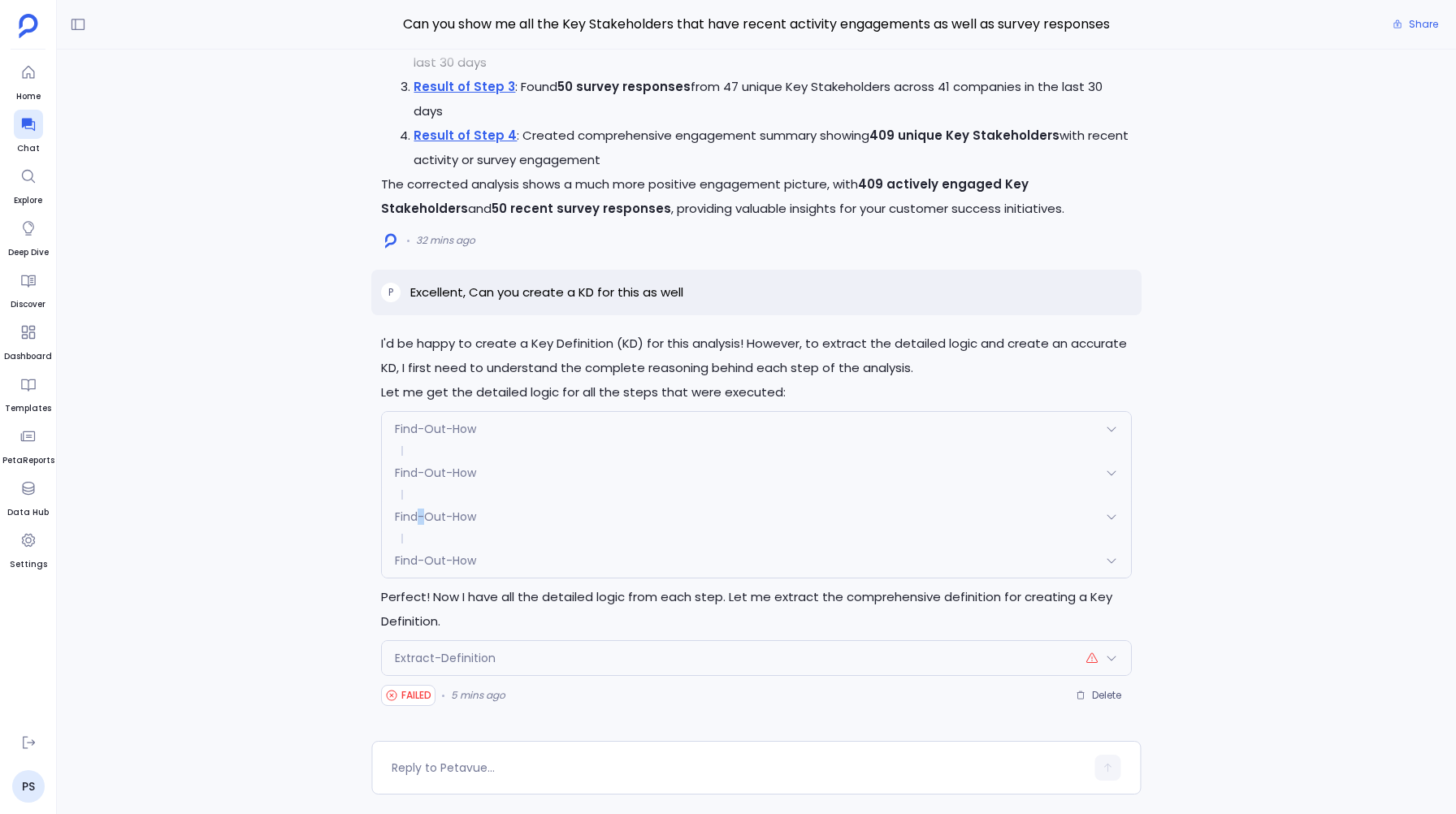
click at [419, 424] on div "Find-Out-How Request { "name": "Find-Out-How", "args": { "reportId": "68db99cf6…" at bounding box center [756, 494] width 750 height 167
click at [323, 606] on div "I'd be happy to create a Key Definition (KD) for this analysis! However, to ext…" at bounding box center [757, 396] width 1399 height 692
click at [426, 658] on span "Extract-Definition" at bounding box center [445, 658] width 101 height 16
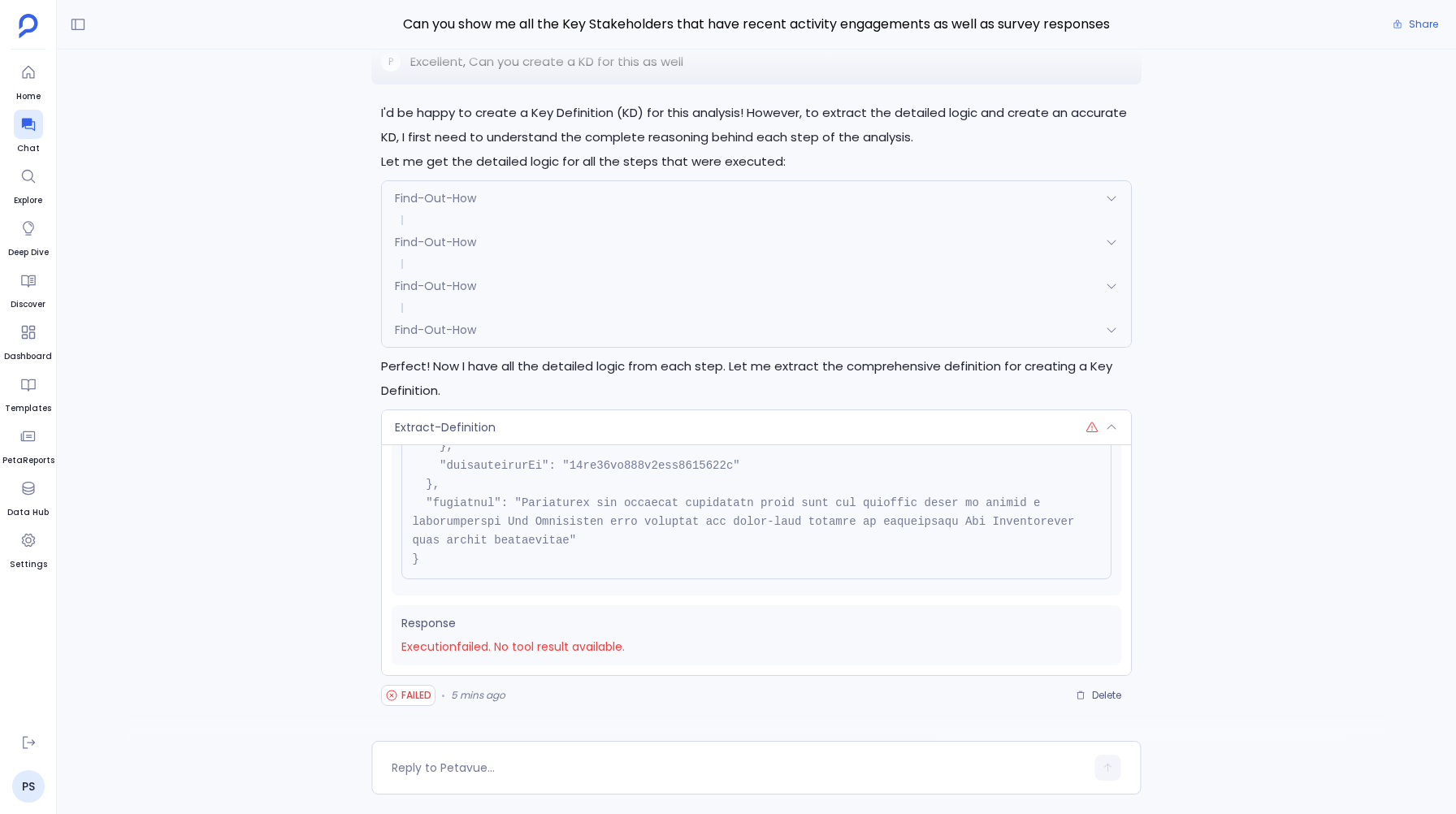
click at [426, 658] on div "Request Response Execution failed . No tool result available." at bounding box center [756, 560] width 748 height 231
click at [422, 423] on span "Extract-Definition" at bounding box center [445, 427] width 101 height 16
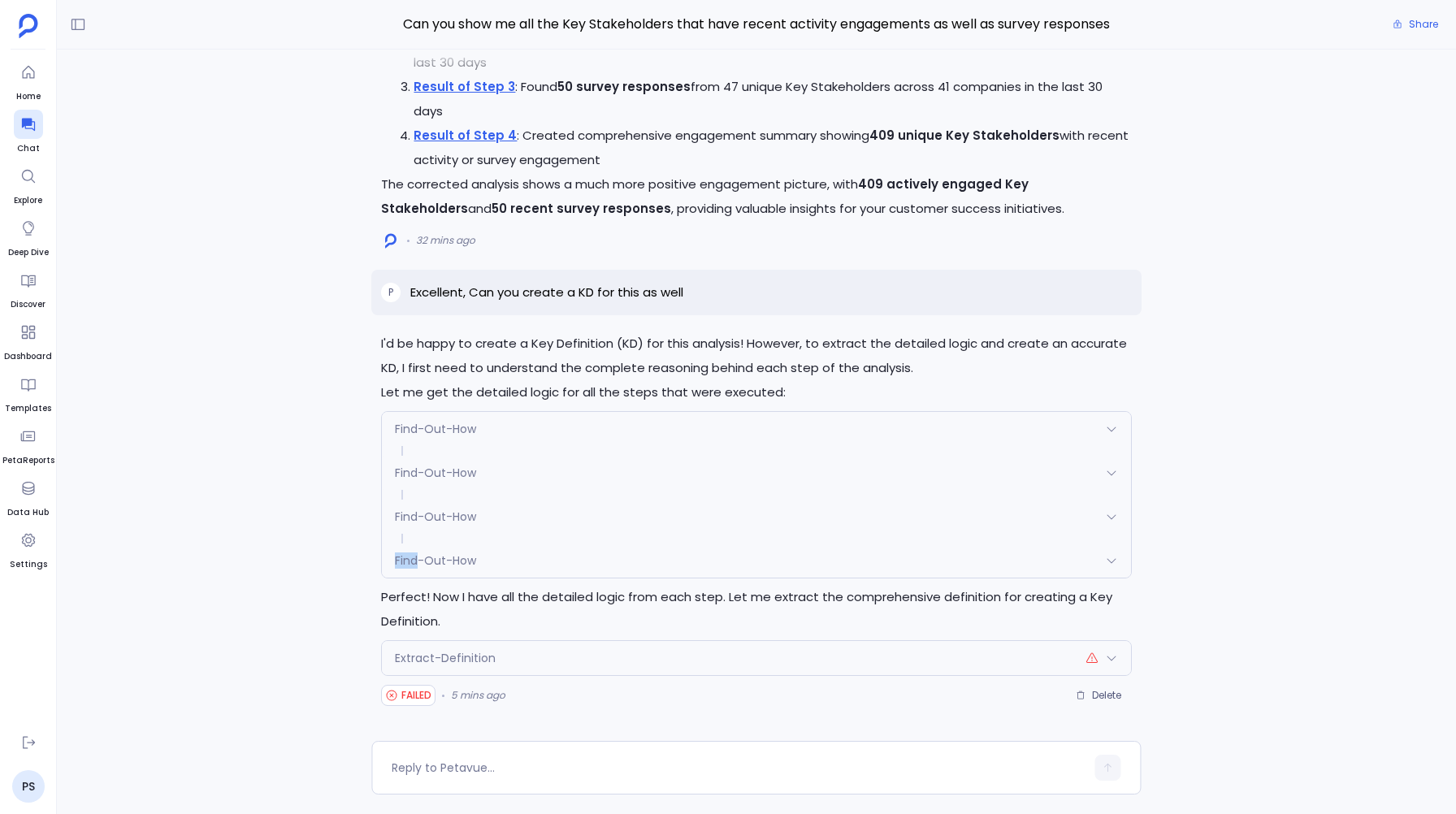
click at [422, 423] on div "Find-Out-How Request { "name": "Find-Out-How", "args": { "reportId": "68db99cf6…" at bounding box center [756, 494] width 750 height 167
click at [480, 634] on div "I'd be happy to create a Key Definition (KD) for this analysis! However, to ext…" at bounding box center [756, 520] width 770 height 377
drag, startPoint x: 493, startPoint y: 657, endPoint x: 394, endPoint y: 661, distance: 99.1
click at [394, 661] on div "Extract-Definition" at bounding box center [756, 658] width 748 height 34
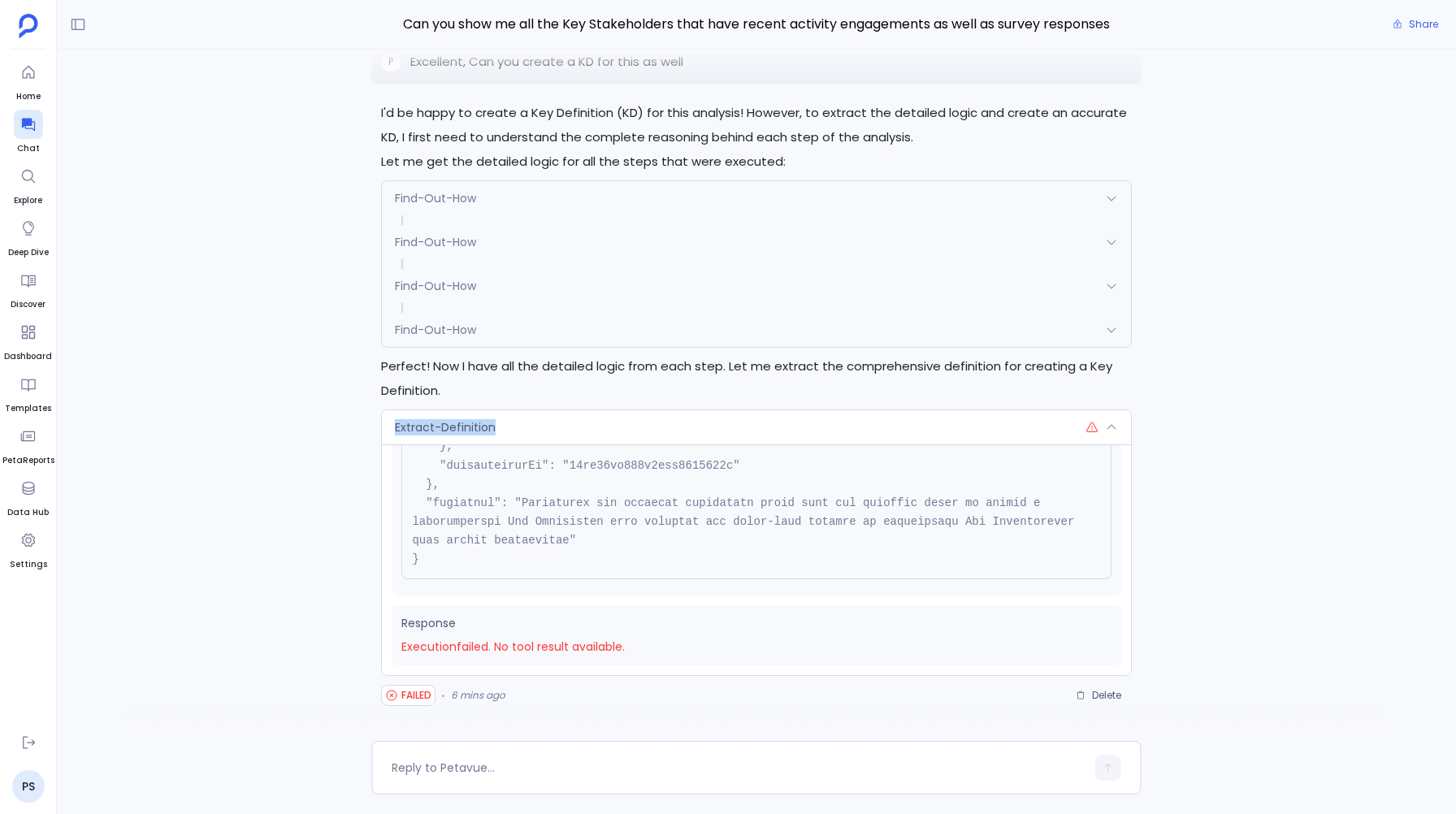
copy span "Extract-Definition"
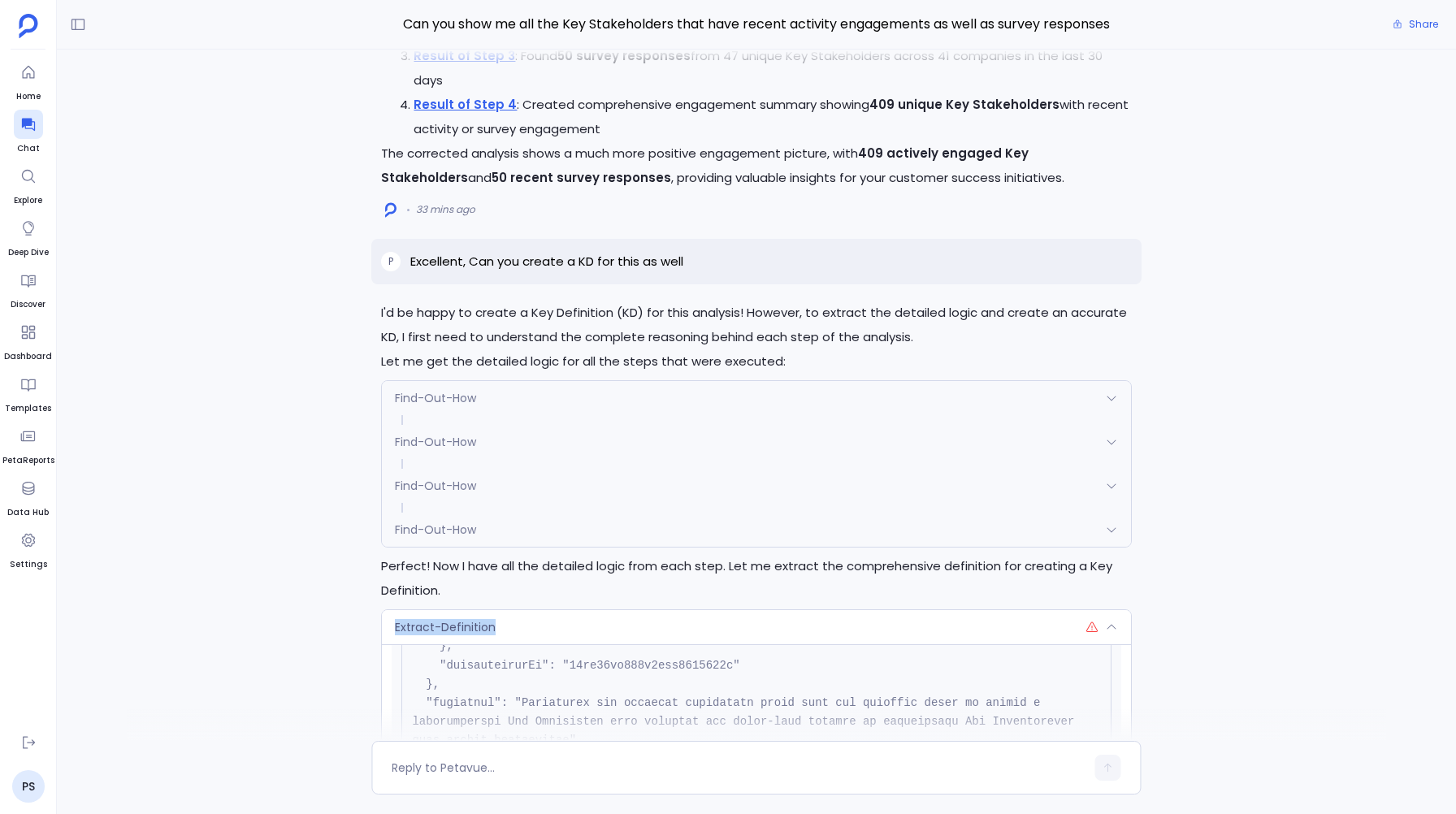
scroll to position [-215, 0]
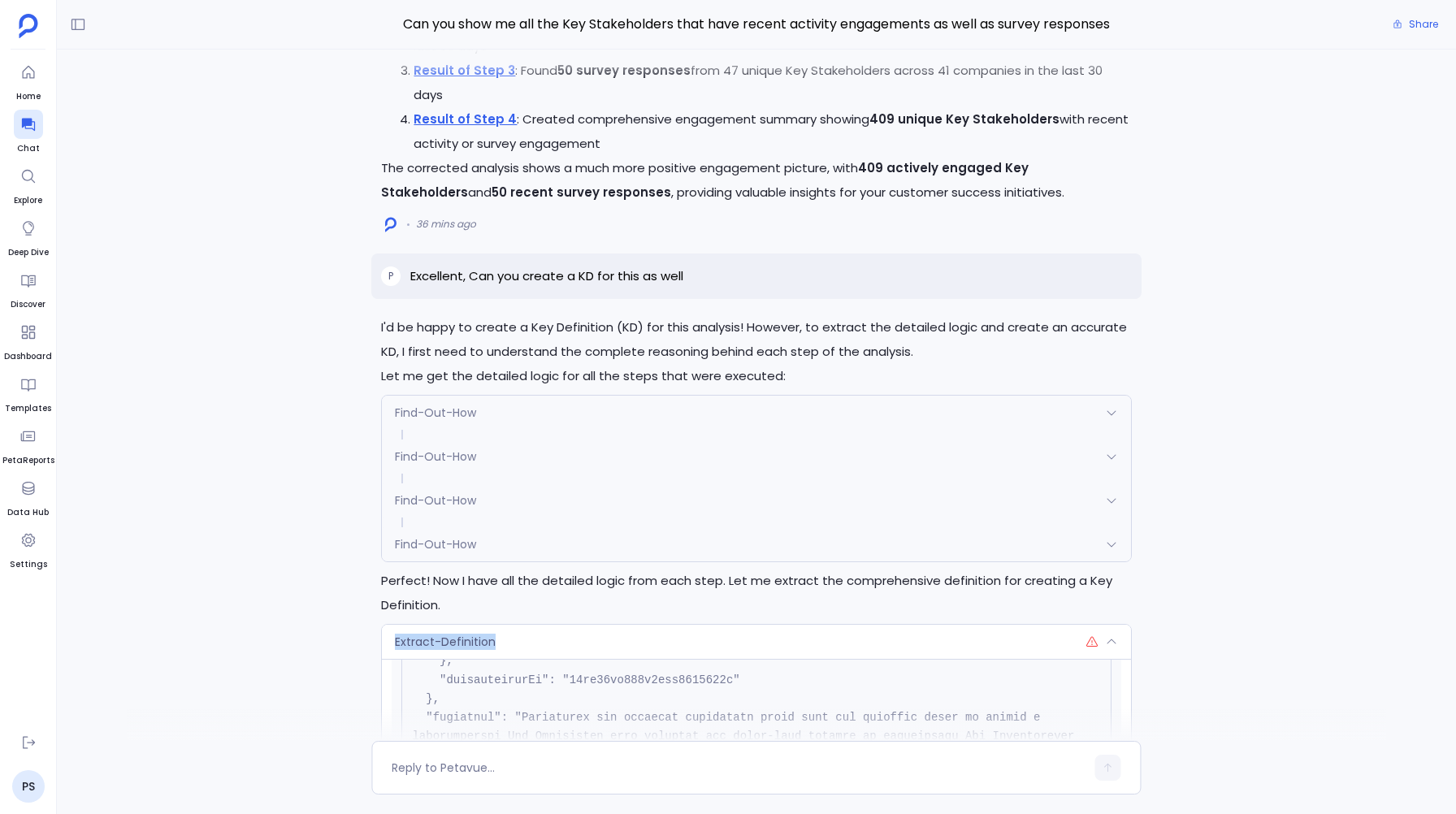
click at [524, 642] on div "Extract-Definition" at bounding box center [756, 642] width 748 height 34
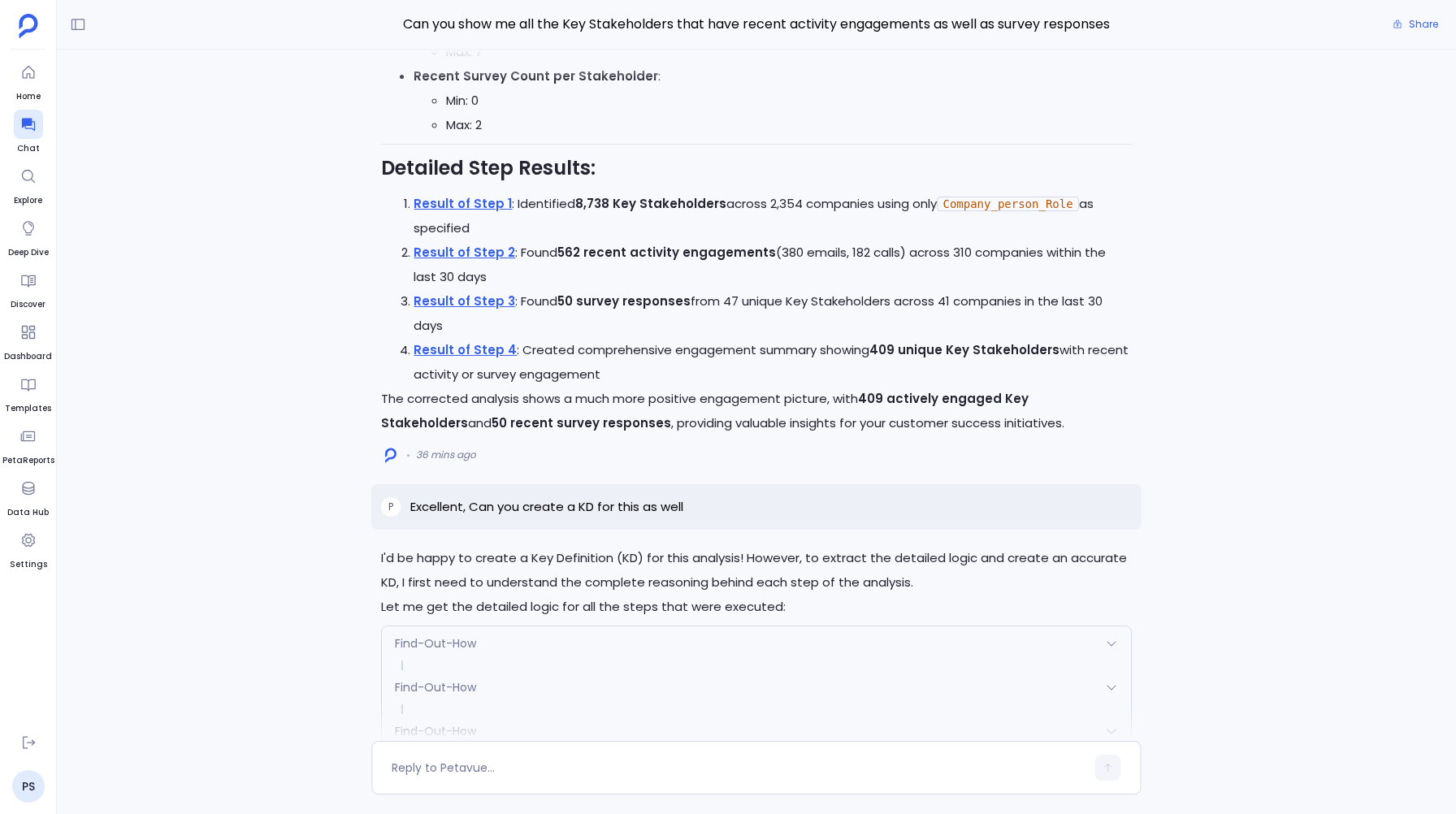
scroll to position [0, 0]
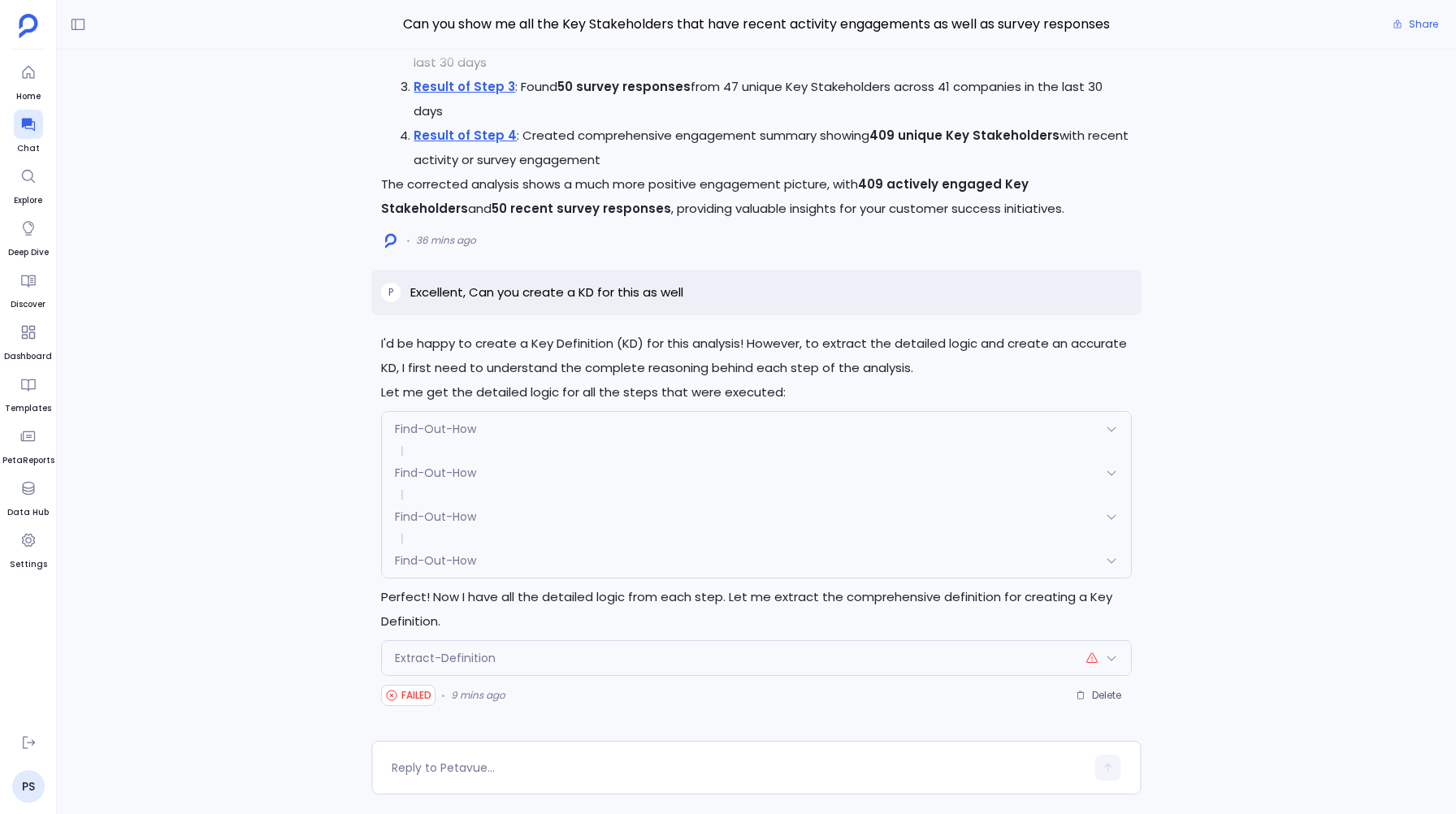
click at [630, 297] on p "Excellent, Can you create a KD for this as well" at bounding box center [546, 293] width 273 height 20
copy p "Excellent, Can you create a KD for this as well"
click at [1192, 432] on div "I'd be happy to create a Key Definition (KD) for this analysis! However, to ext…" at bounding box center [757, 396] width 1399 height 692
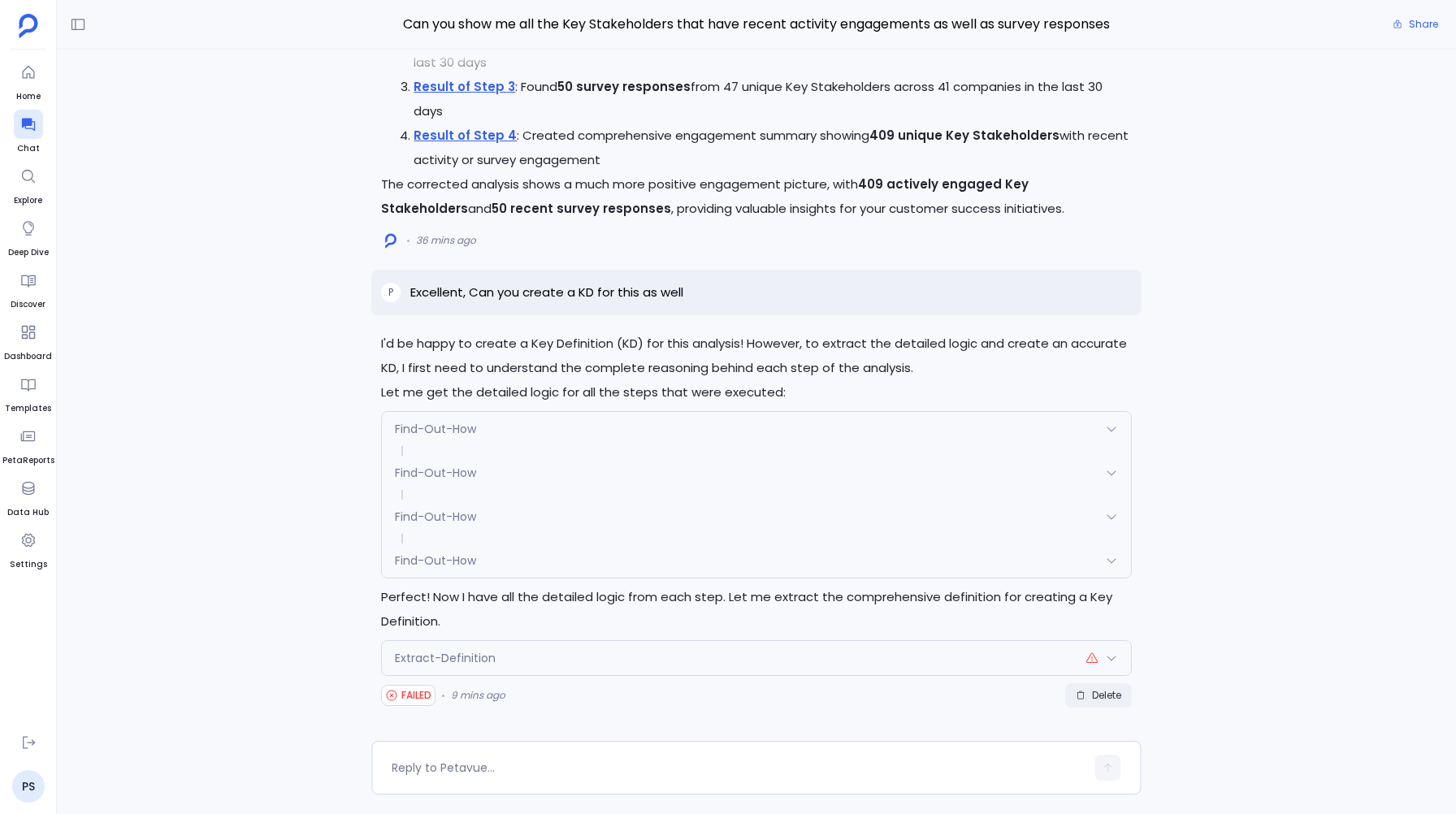
click at [1097, 699] on span "Delete" at bounding box center [1106, 696] width 29 height 13
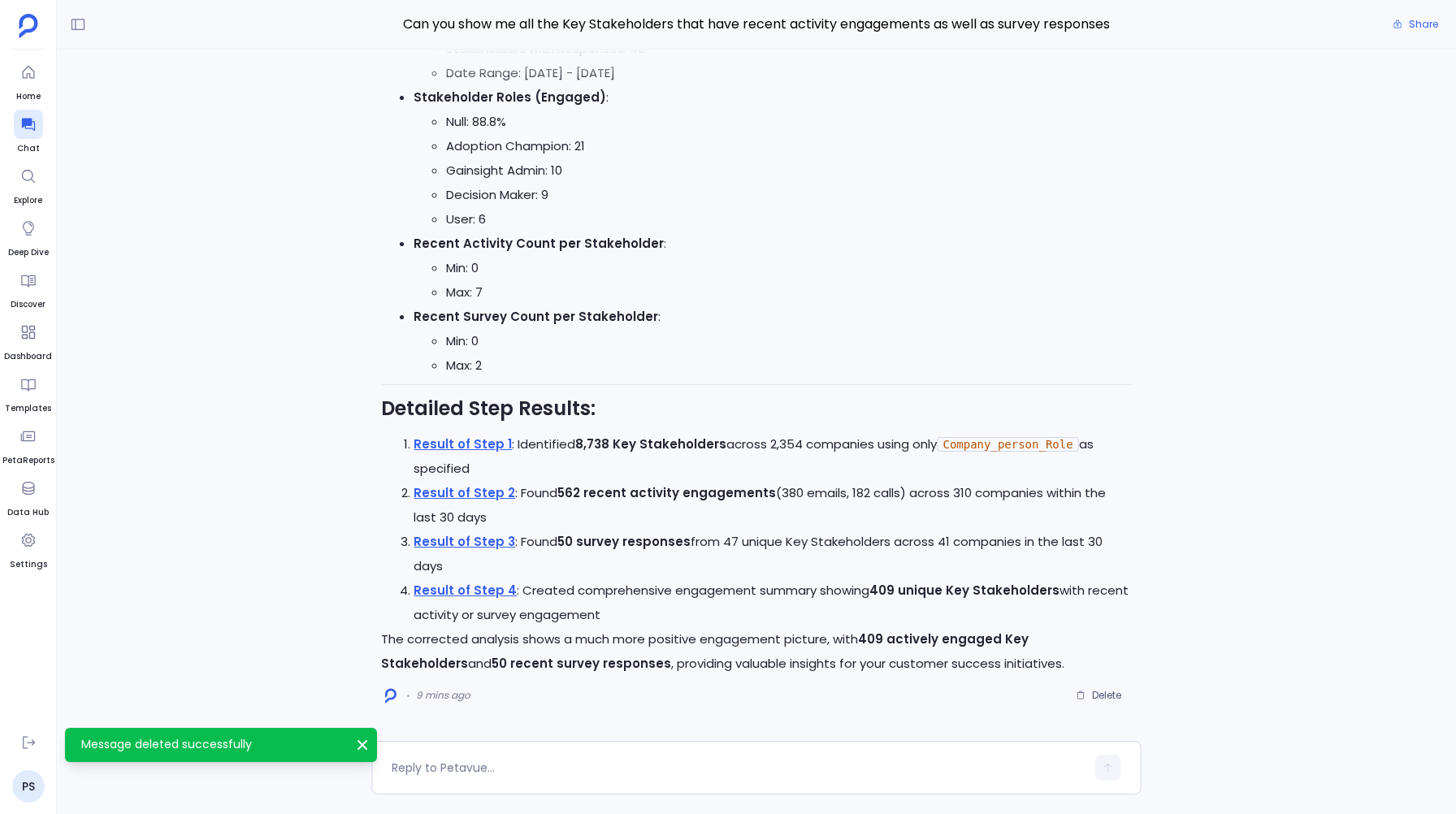
scroll to position [356, 0]
click at [445, 772] on textarea at bounding box center [738, 768] width 693 height 16
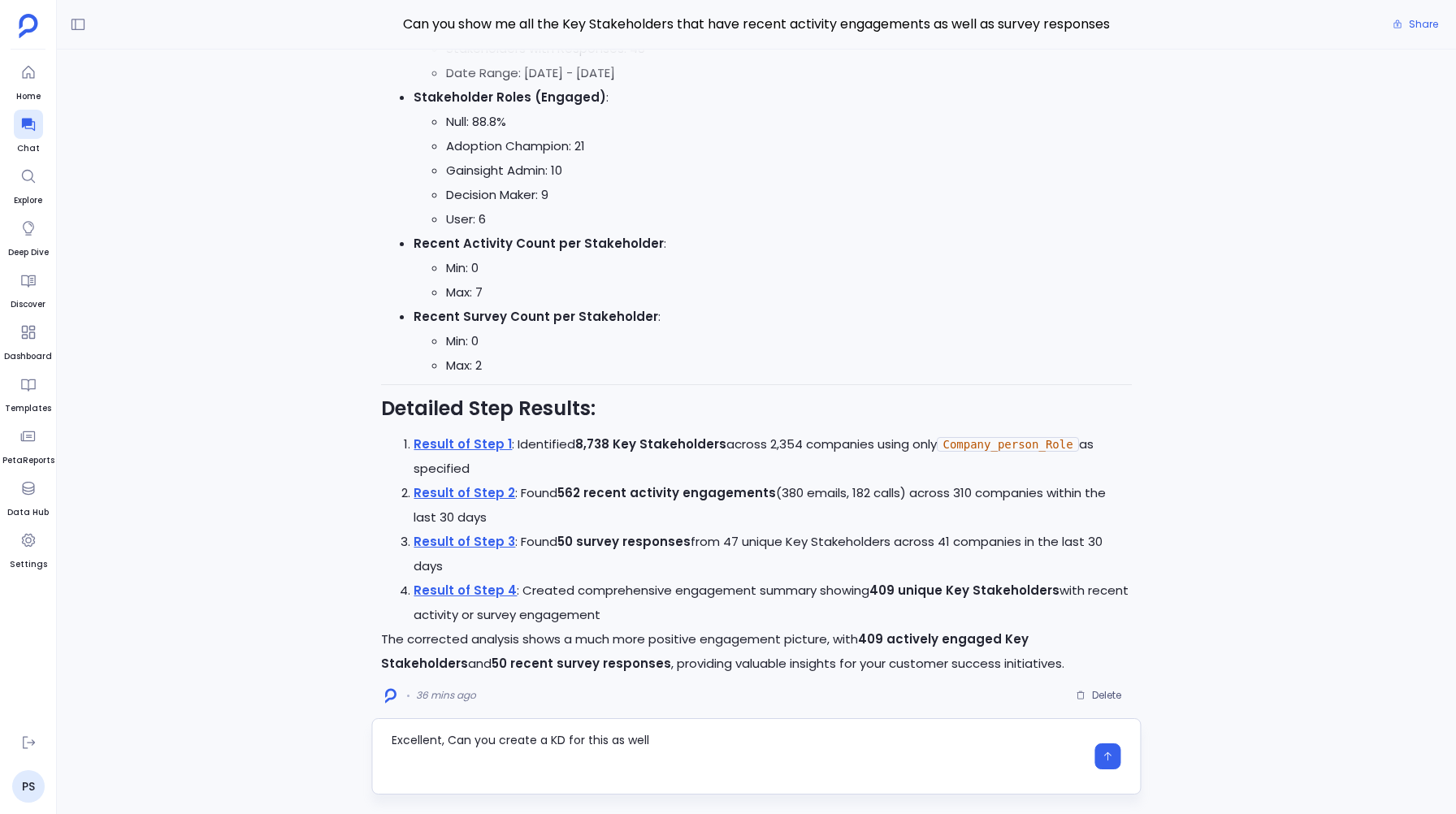
scroll to position [0, 0]
type textarea "Excellent, Can you create a KD for this as well"
click at [1114, 758] on button "button" at bounding box center [1108, 768] width 26 height 26
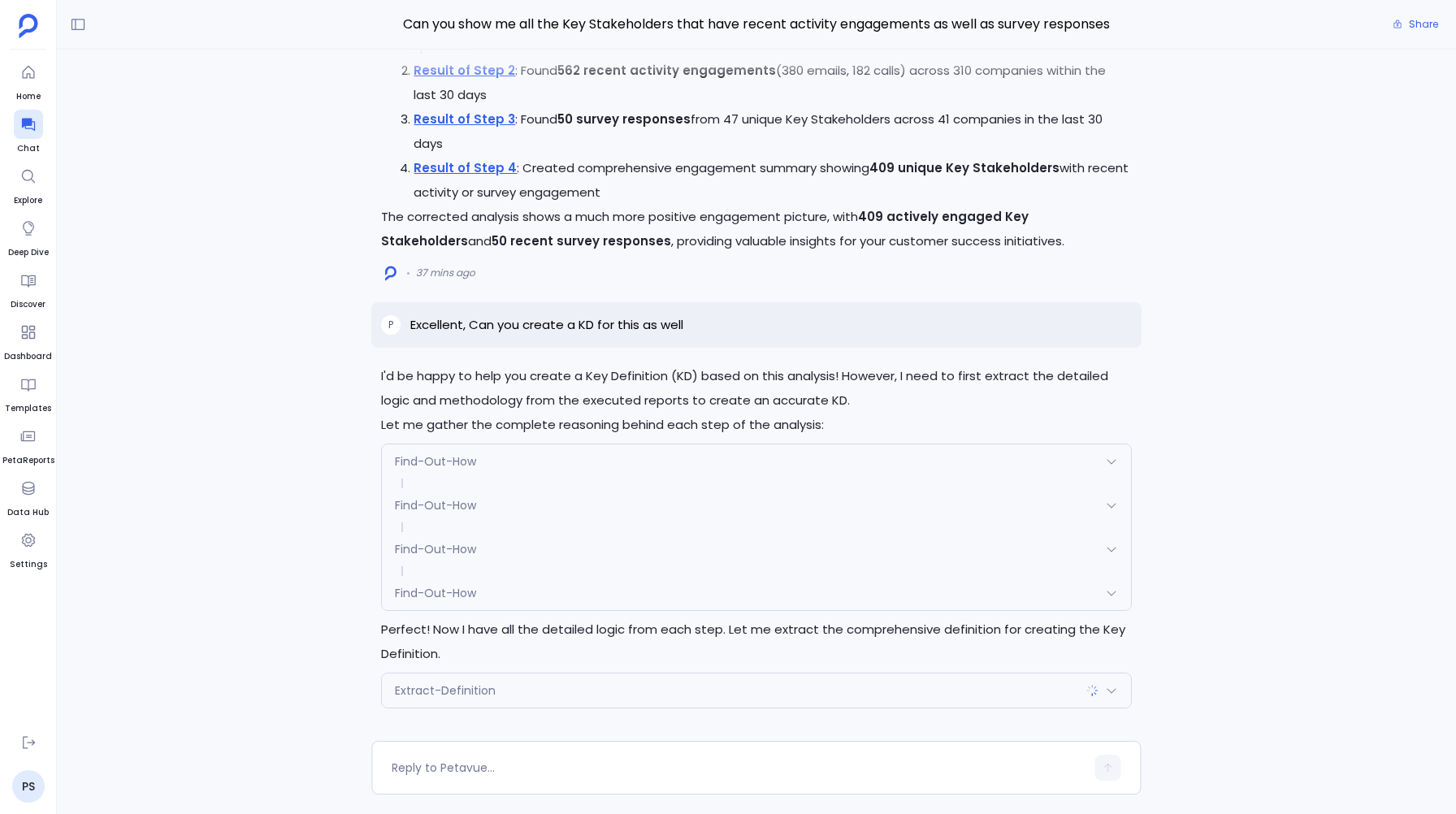
click at [571, 681] on div "Extract-Definition" at bounding box center [756, 691] width 748 height 34
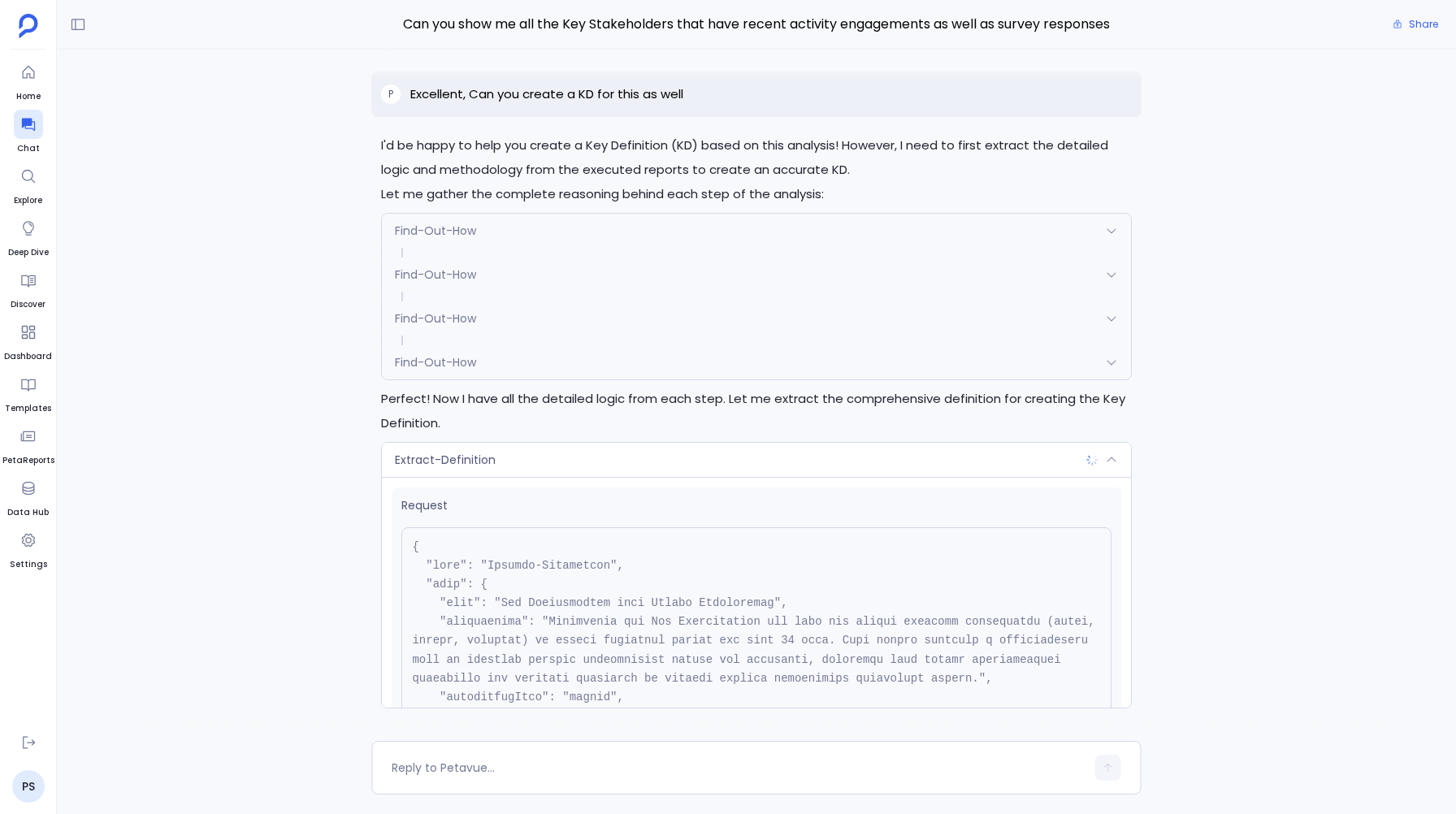
click at [423, 455] on span "Extract-Definition" at bounding box center [445, 460] width 101 height 16
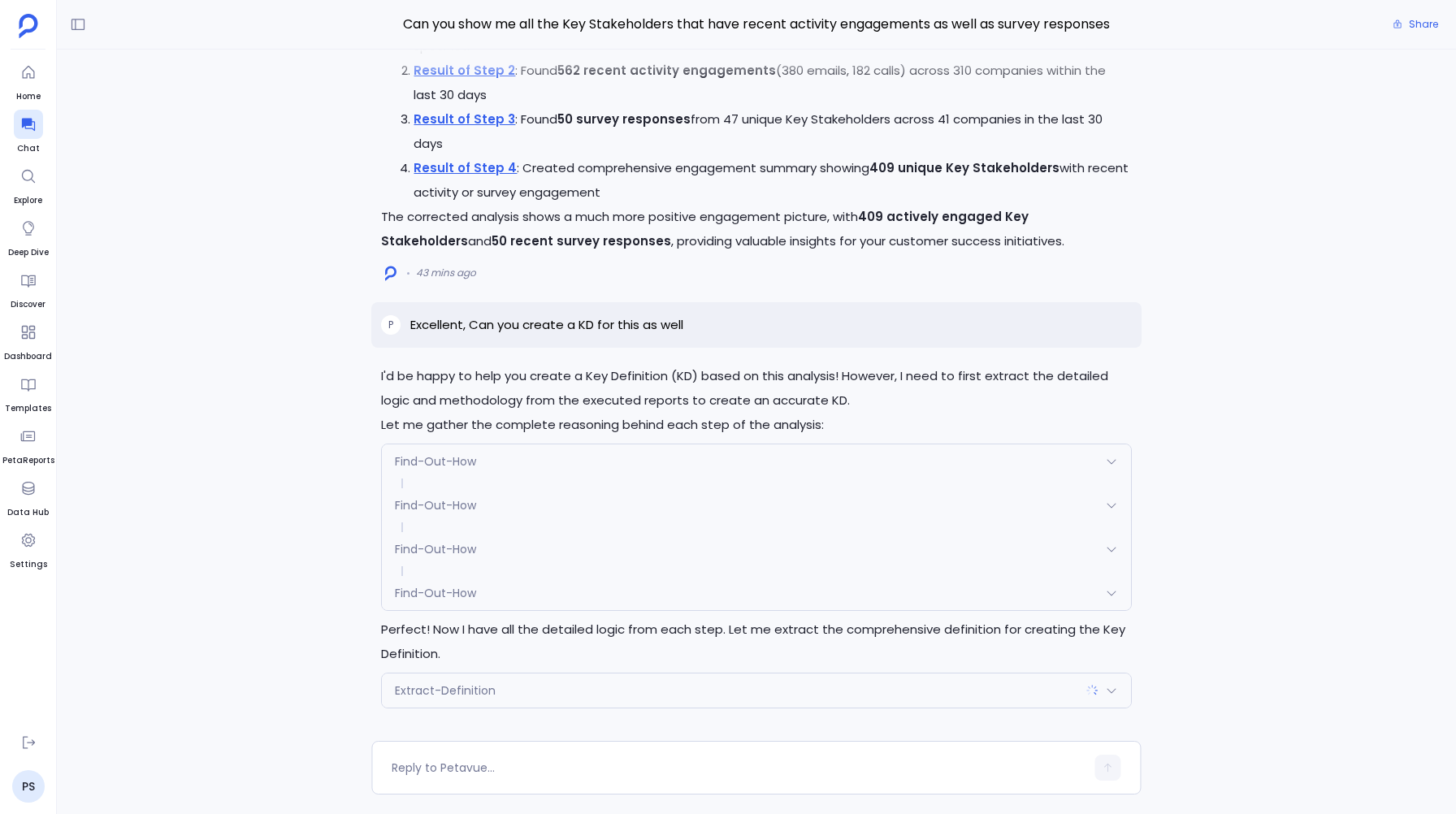
click at [664, 327] on p "Excellent, Can you create a KD for this as well" at bounding box center [546, 325] width 273 height 20
copy p "Excellent, Can you create a KD for this as well"
click at [585, 387] on p "I'd be happy to help you create a Key Definition (KD) based on this analysis! H…" at bounding box center [756, 388] width 750 height 49
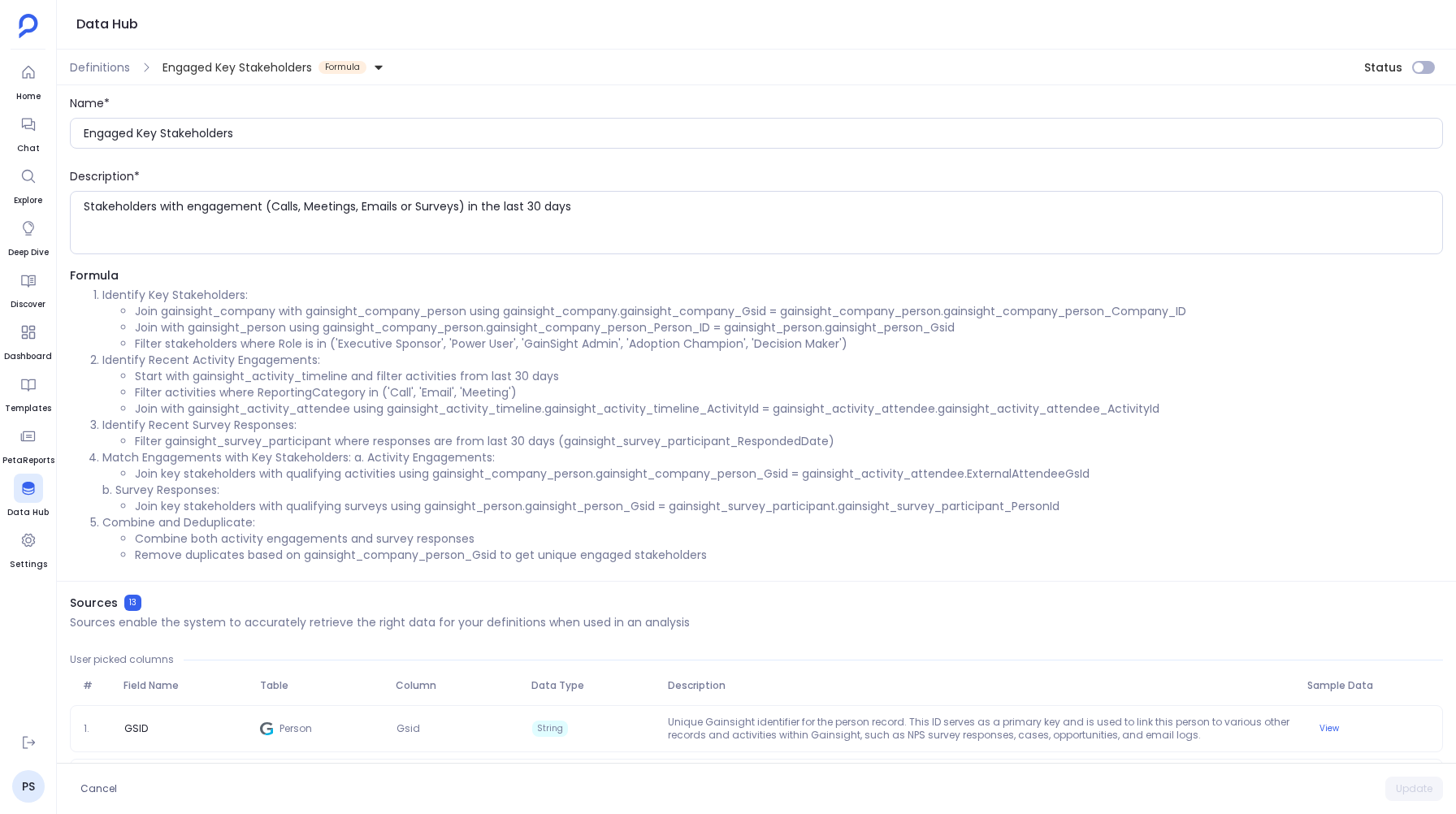
click at [346, 446] on li "Filter gainsight_survey_participant where responses are from last 30 days (gain…" at bounding box center [788, 441] width 1308 height 16
drag, startPoint x: 168, startPoint y: 370, endPoint x: 201, endPoint y: 399, distance: 43.9
click at [201, 399] on ul "Start with gainsight_activity_timeline and filter activities from last 30 days …" at bounding box center [773, 392] width 1340 height 49
drag, startPoint x: 163, startPoint y: 64, endPoint x: 202, endPoint y: 62, distance: 39.1
click at [202, 62] on span "Engaged Key Stakeholders" at bounding box center [236, 68] width 149 height 16
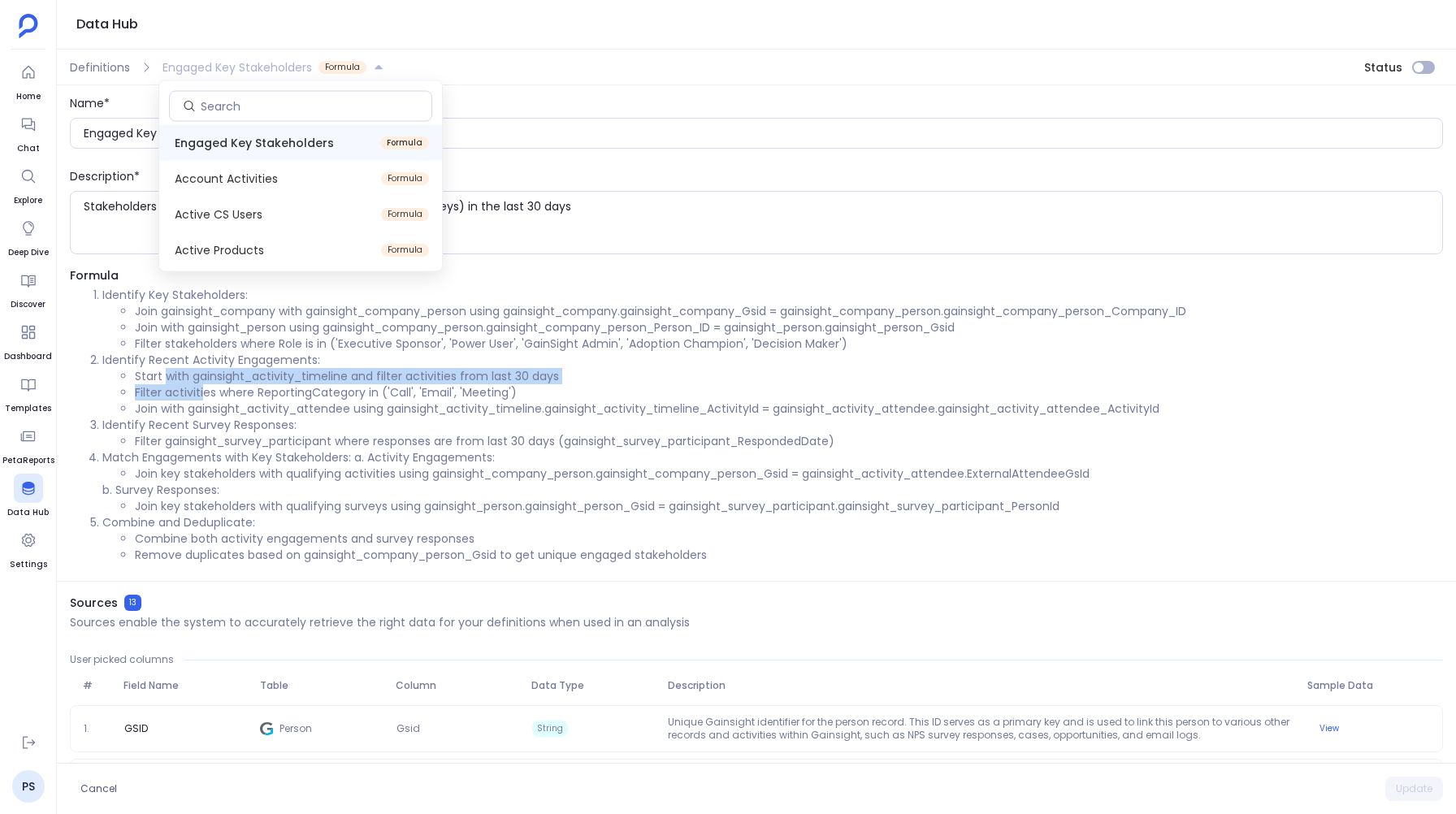
click at [192, 60] on span "Engaged Key Stakeholders" at bounding box center [236, 68] width 149 height 16
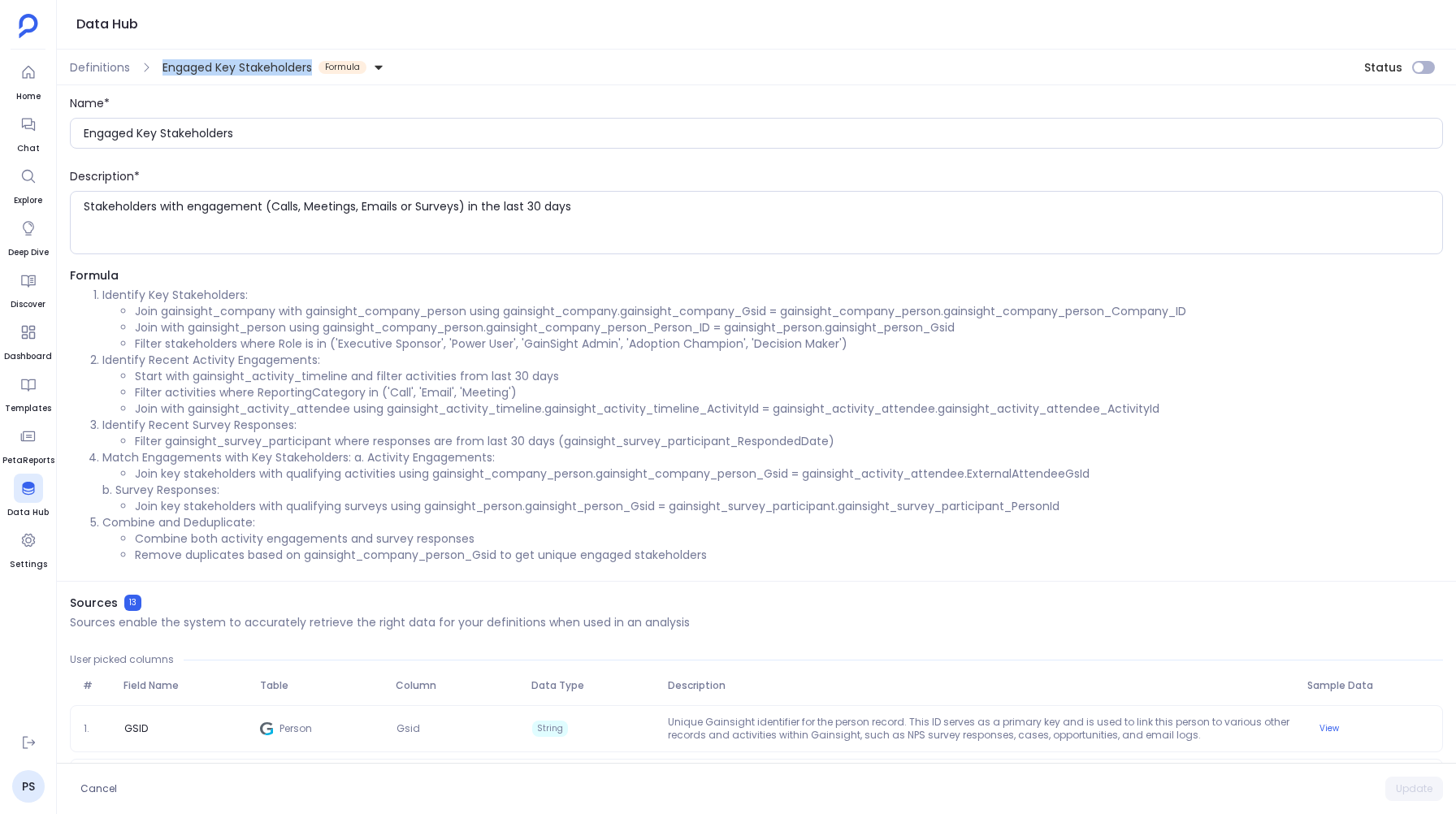
drag, startPoint x: 155, startPoint y: 67, endPoint x: 314, endPoint y: 64, distance: 159.0
click at [314, 64] on div "Engaged Key Stakeholders Formula" at bounding box center [270, 68] width 235 height 26
copy span "Engaged Key Stakeholders"
click at [112, 202] on textarea "Stakeholders with engagement (Calls, Meetings, Emails or Surveys) in the last 3…" at bounding box center [763, 223] width 1358 height 49
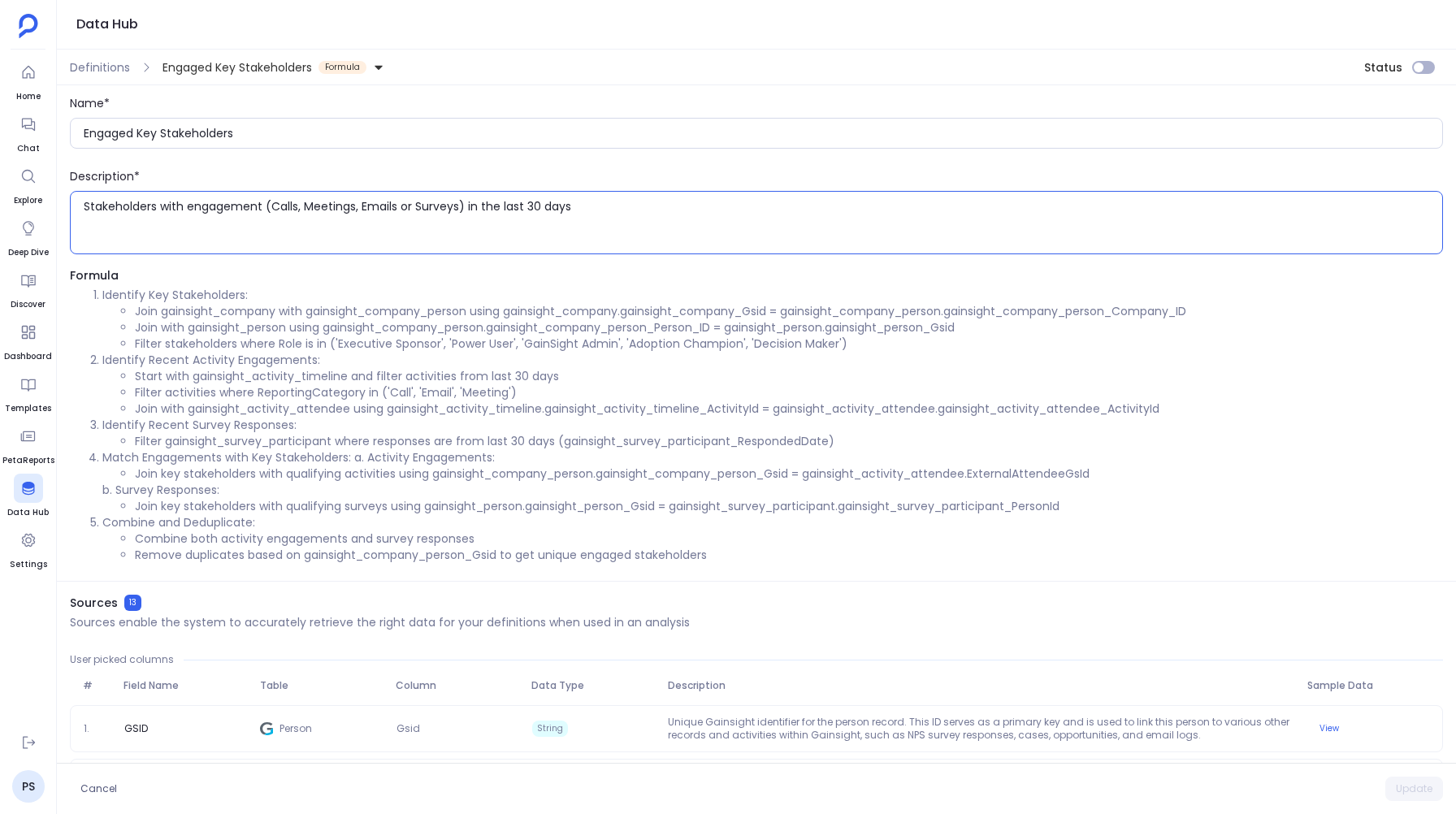
click at [112, 202] on textarea "Stakeholders with engagement (Calls, Meetings, Emails or Surveys) in the last 3…" at bounding box center [763, 223] width 1358 height 49
click at [99, 64] on span "Definitions" at bounding box center [100, 68] width 60 height 16
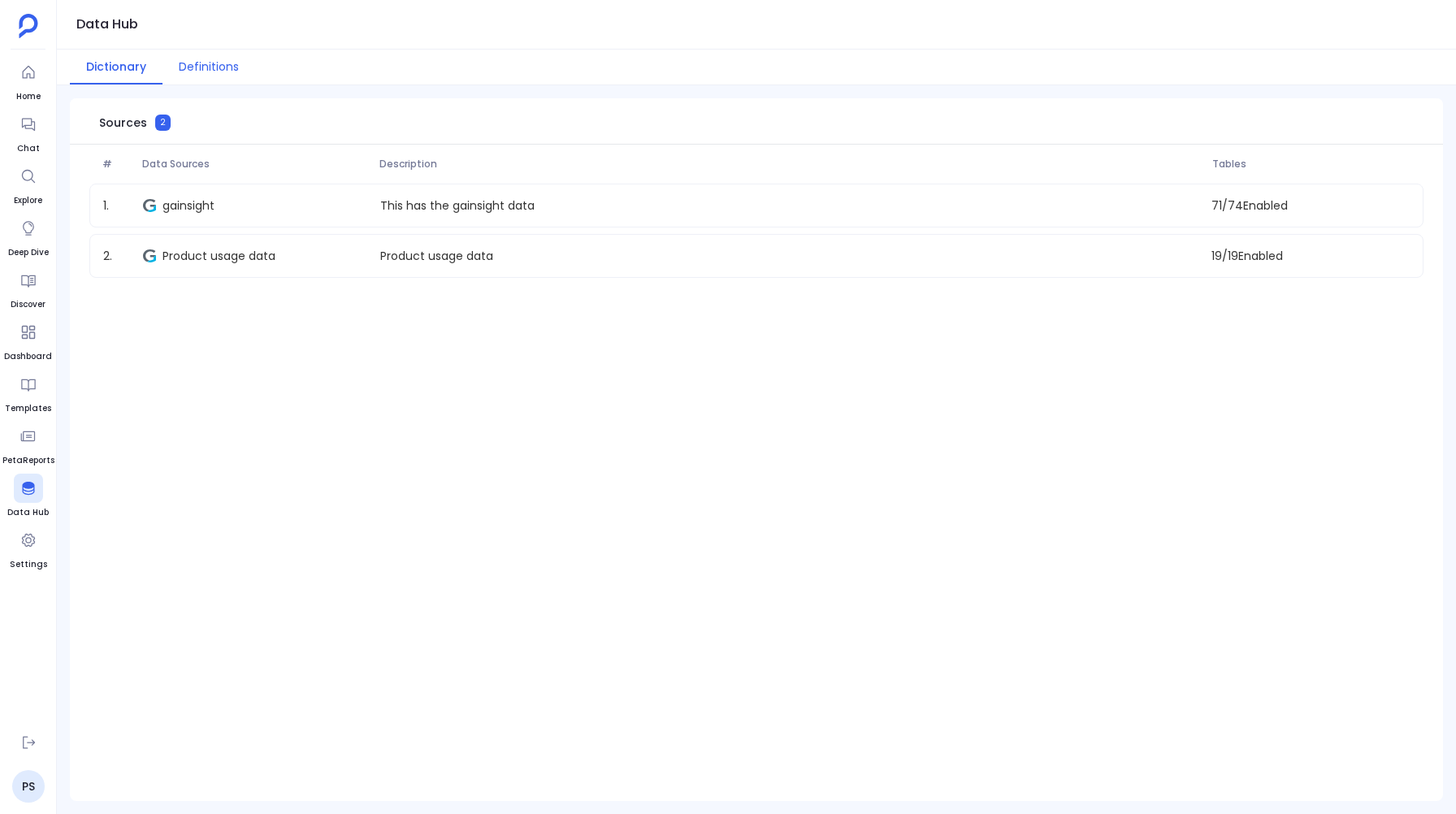
click at [210, 51] on button "Definitions" at bounding box center [209, 67] width 93 height 35
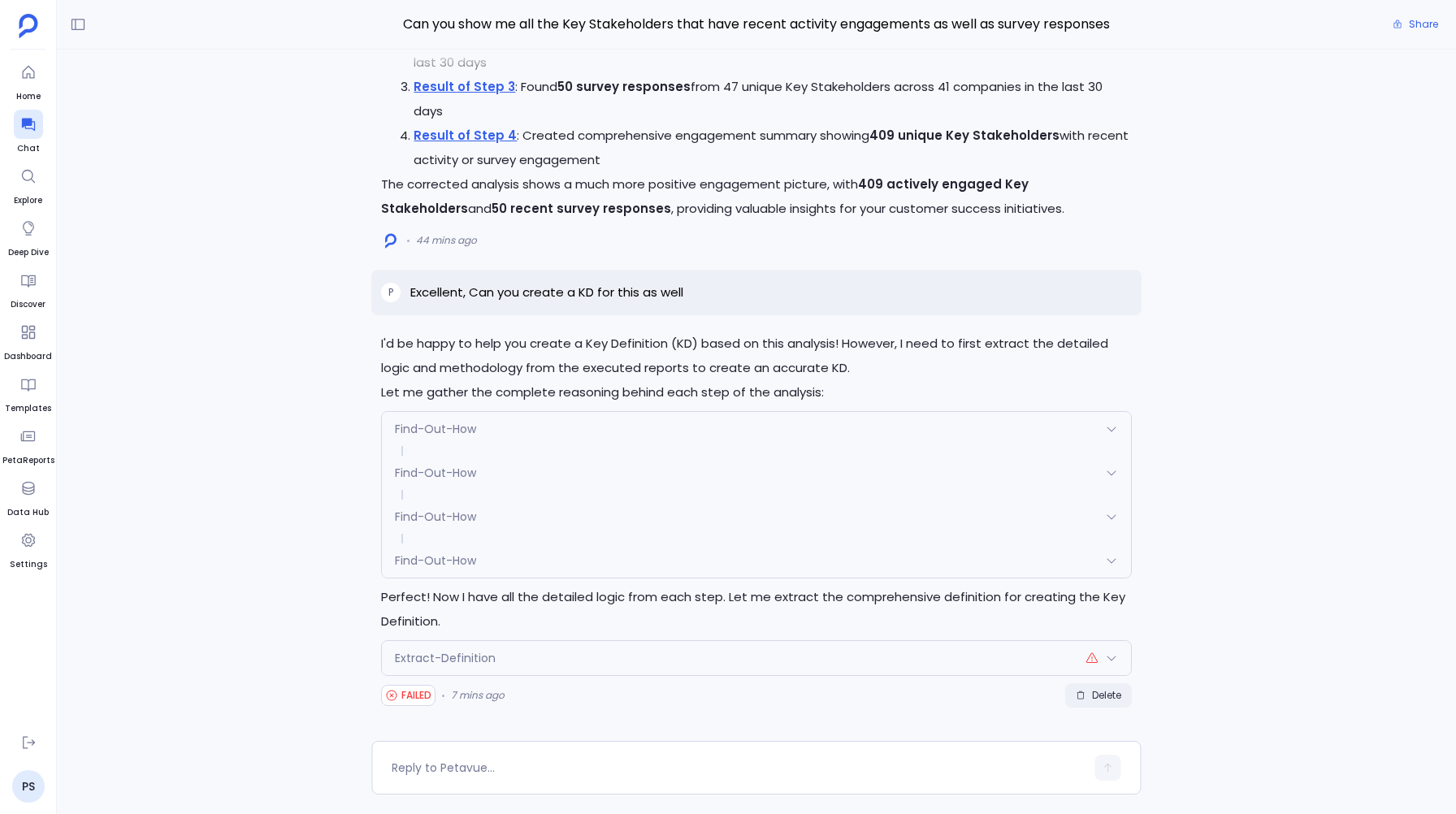
click at [1087, 701] on span "Delete" at bounding box center [1098, 696] width 46 height 13
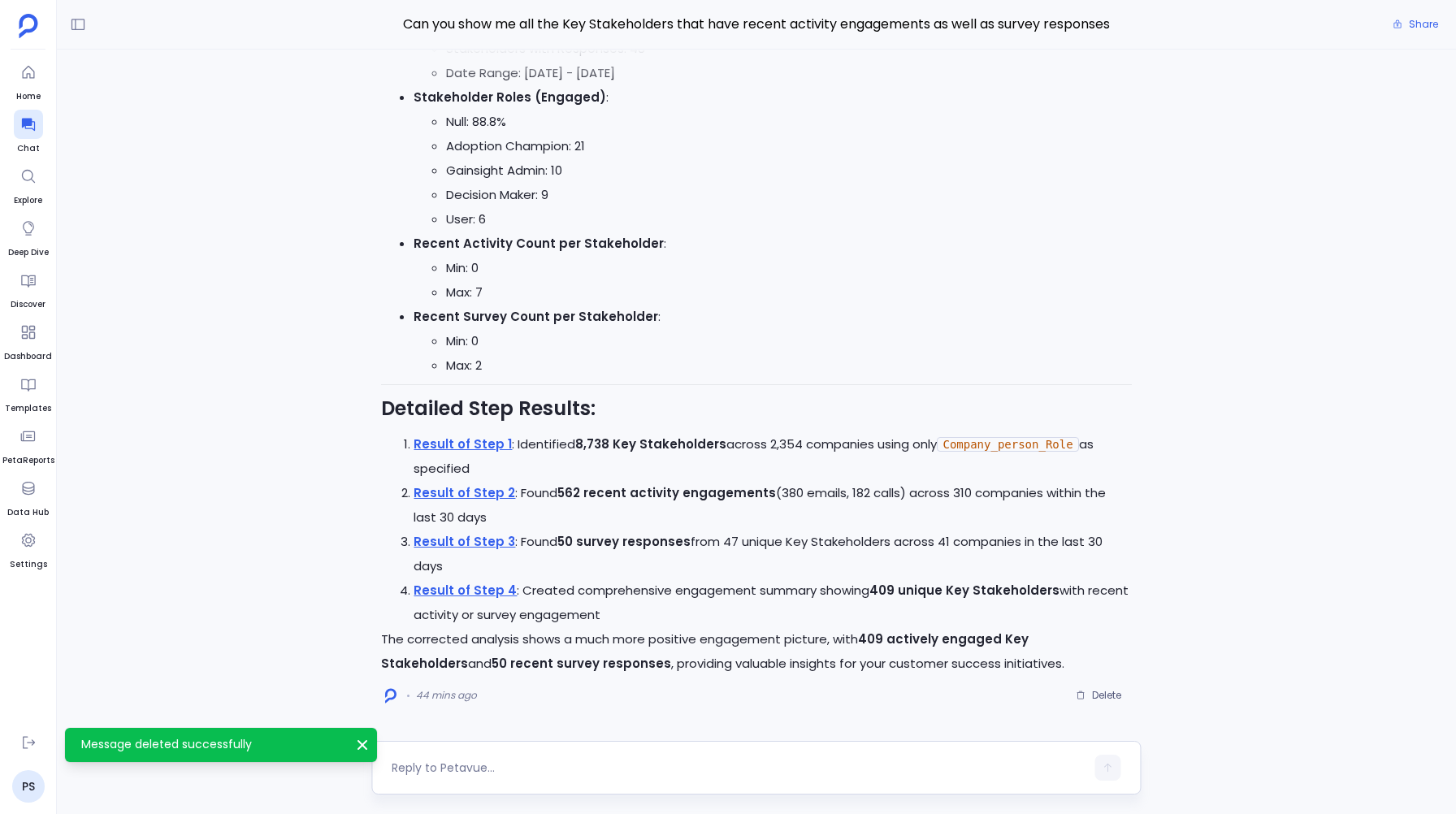
click at [431, 768] on textarea at bounding box center [738, 768] width 693 height 16
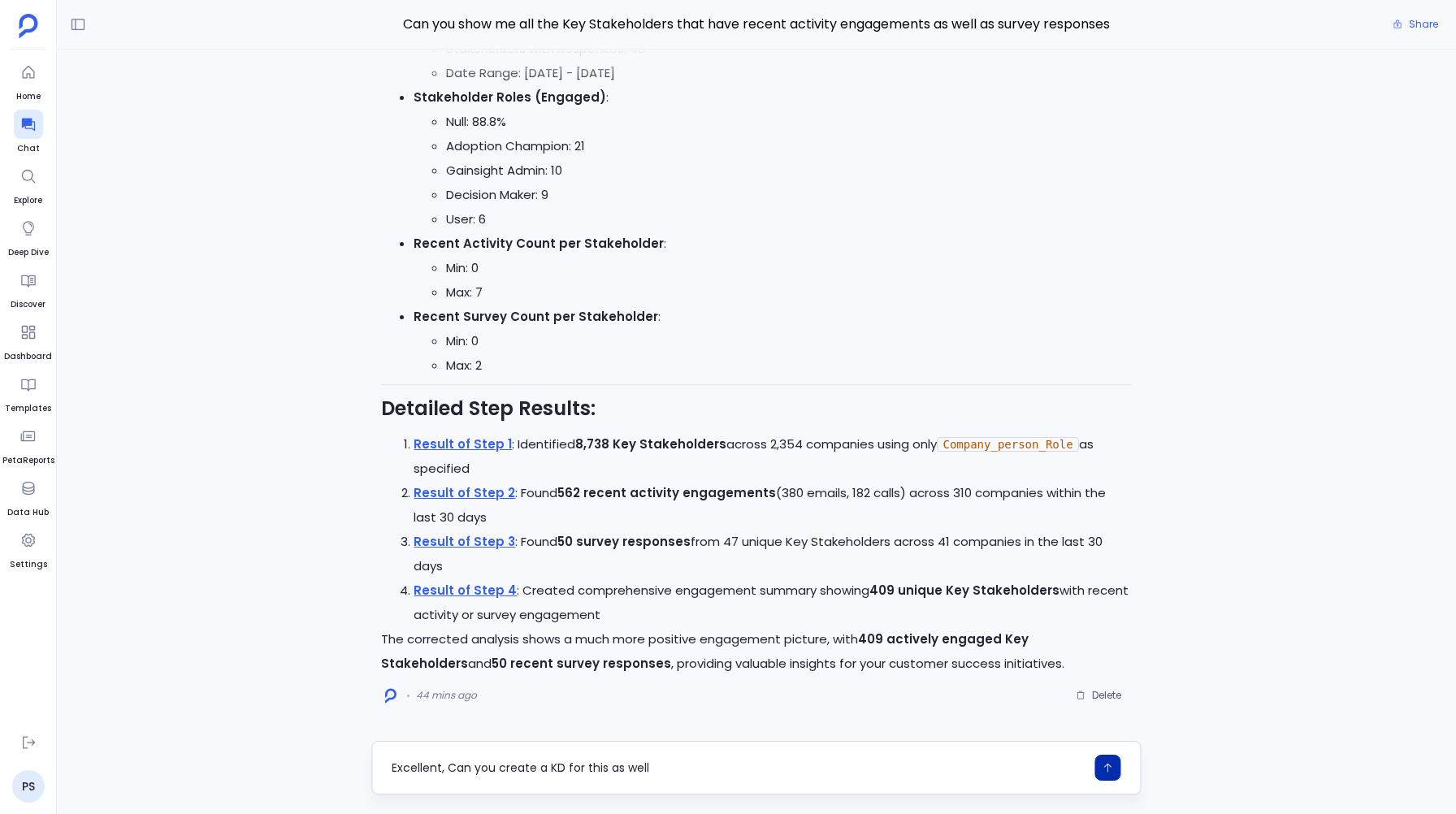
type textarea "Excellent, Can you create a KD for this as well"
click at [1109, 763] on icon "button" at bounding box center [1108, 768] width 11 height 11
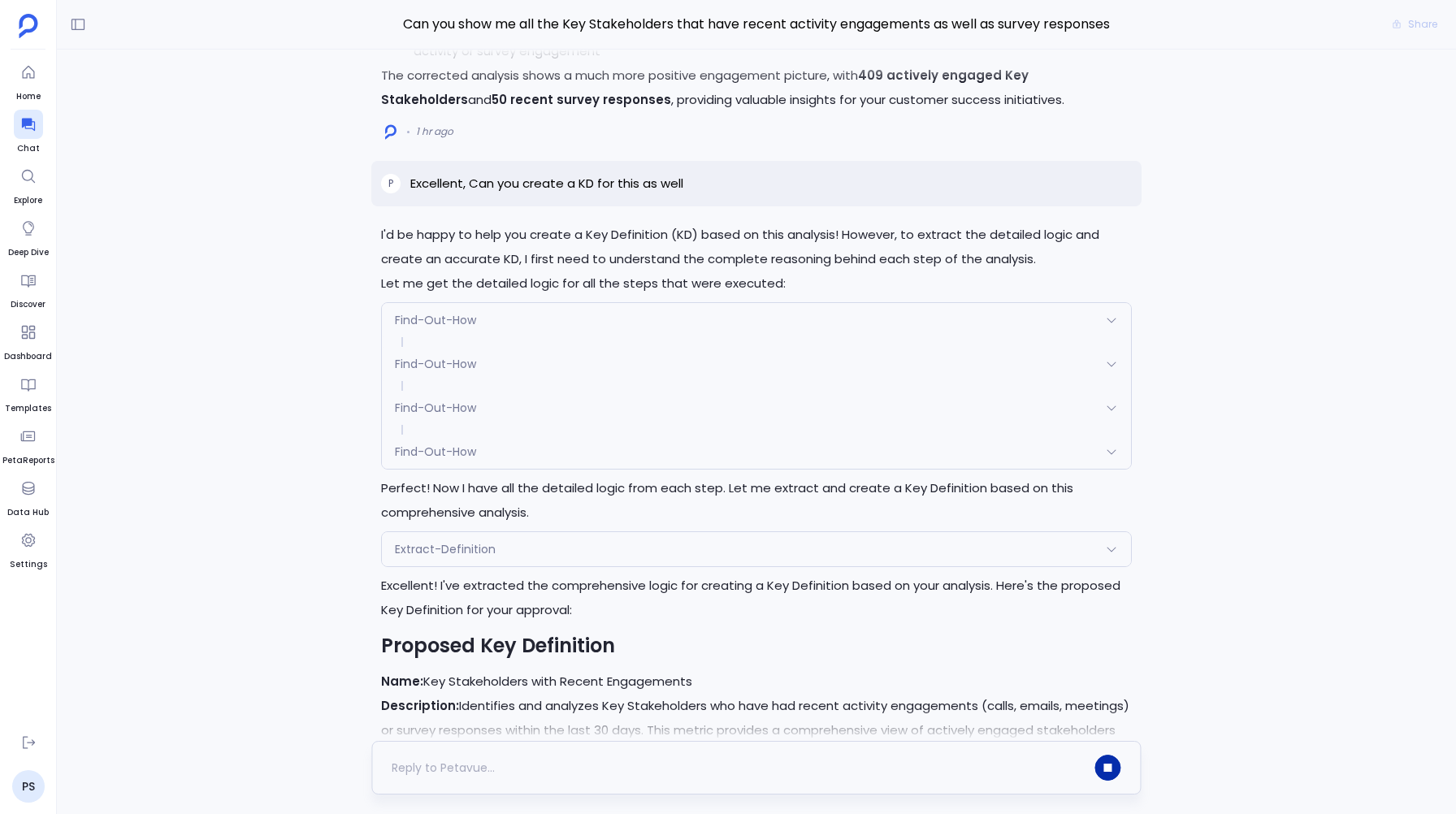
click at [428, 567] on div "Extract-Definition" at bounding box center [756, 550] width 748 height 34
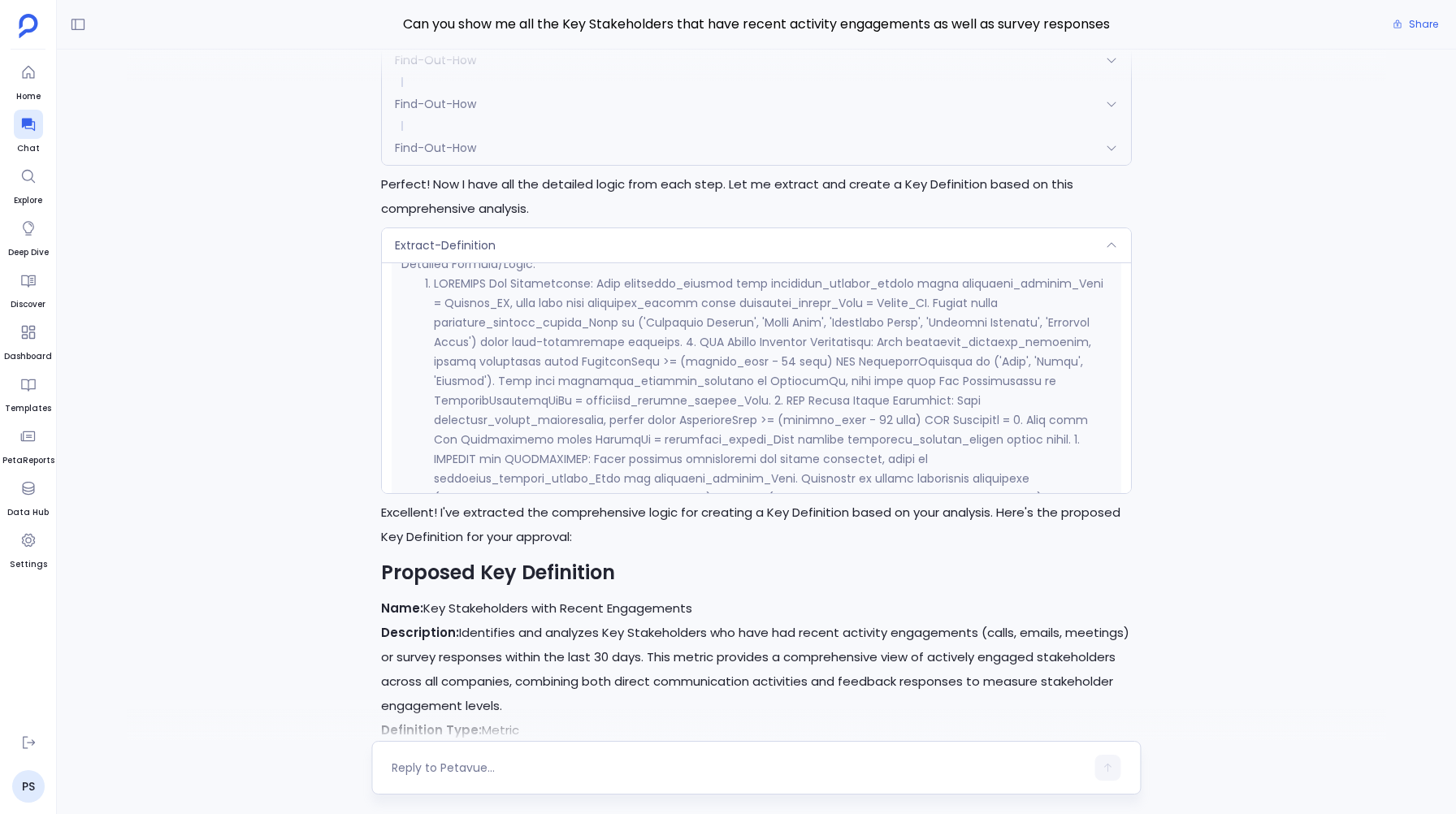
scroll to position [1705, 0]
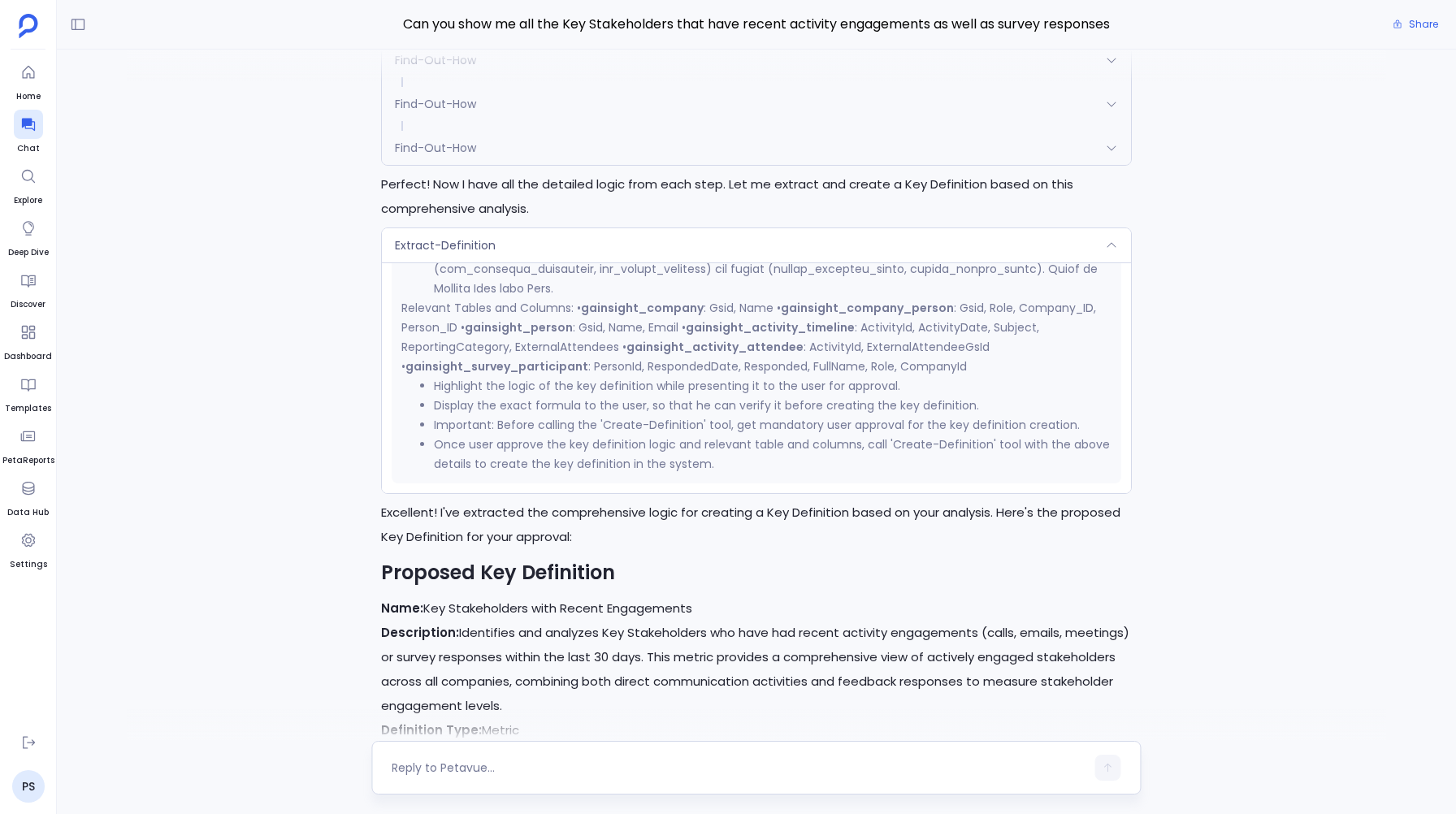
click at [430, 254] on span "Extract-Definition" at bounding box center [445, 246] width 101 height 16
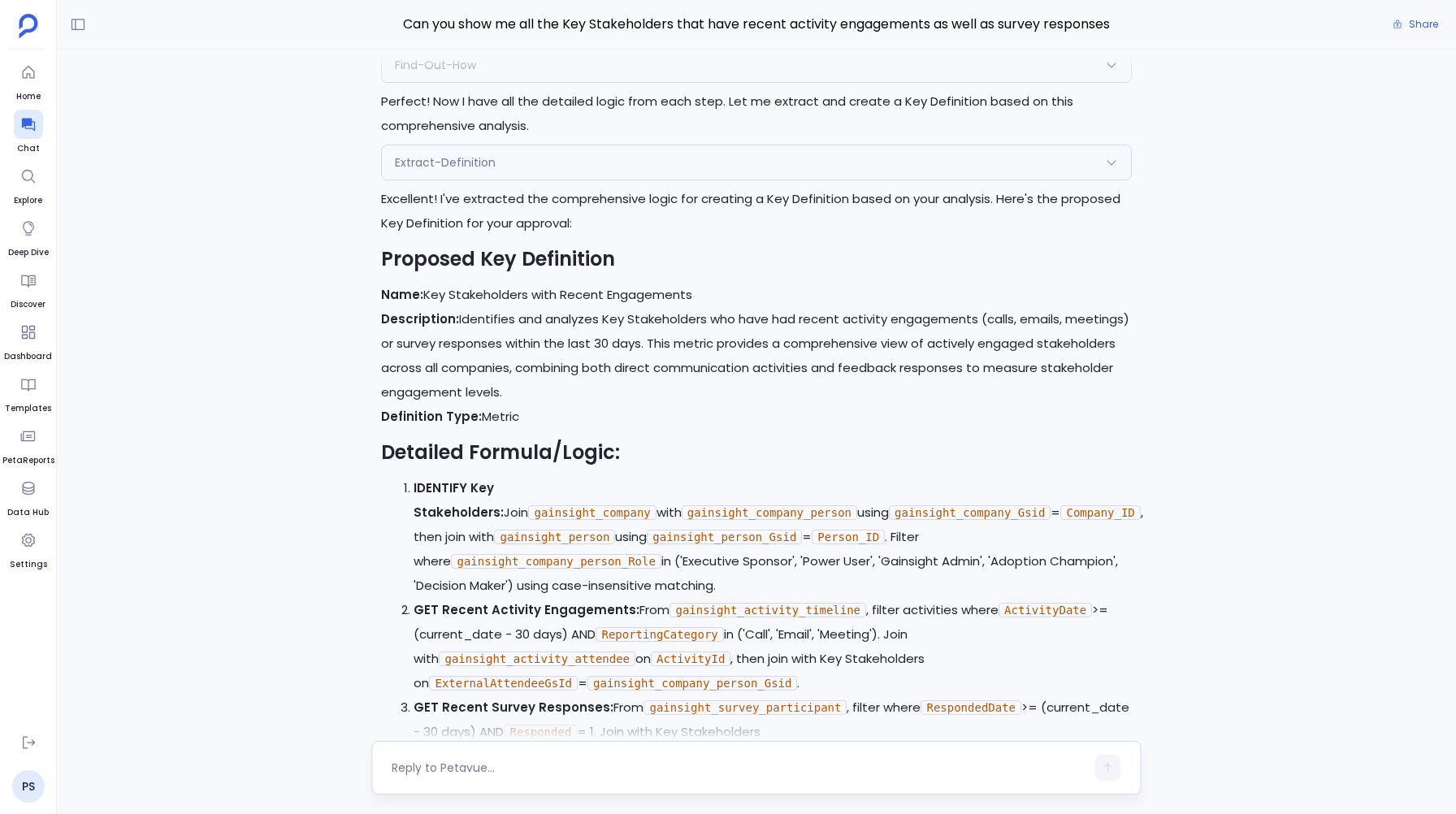
scroll to position [-822, 0]
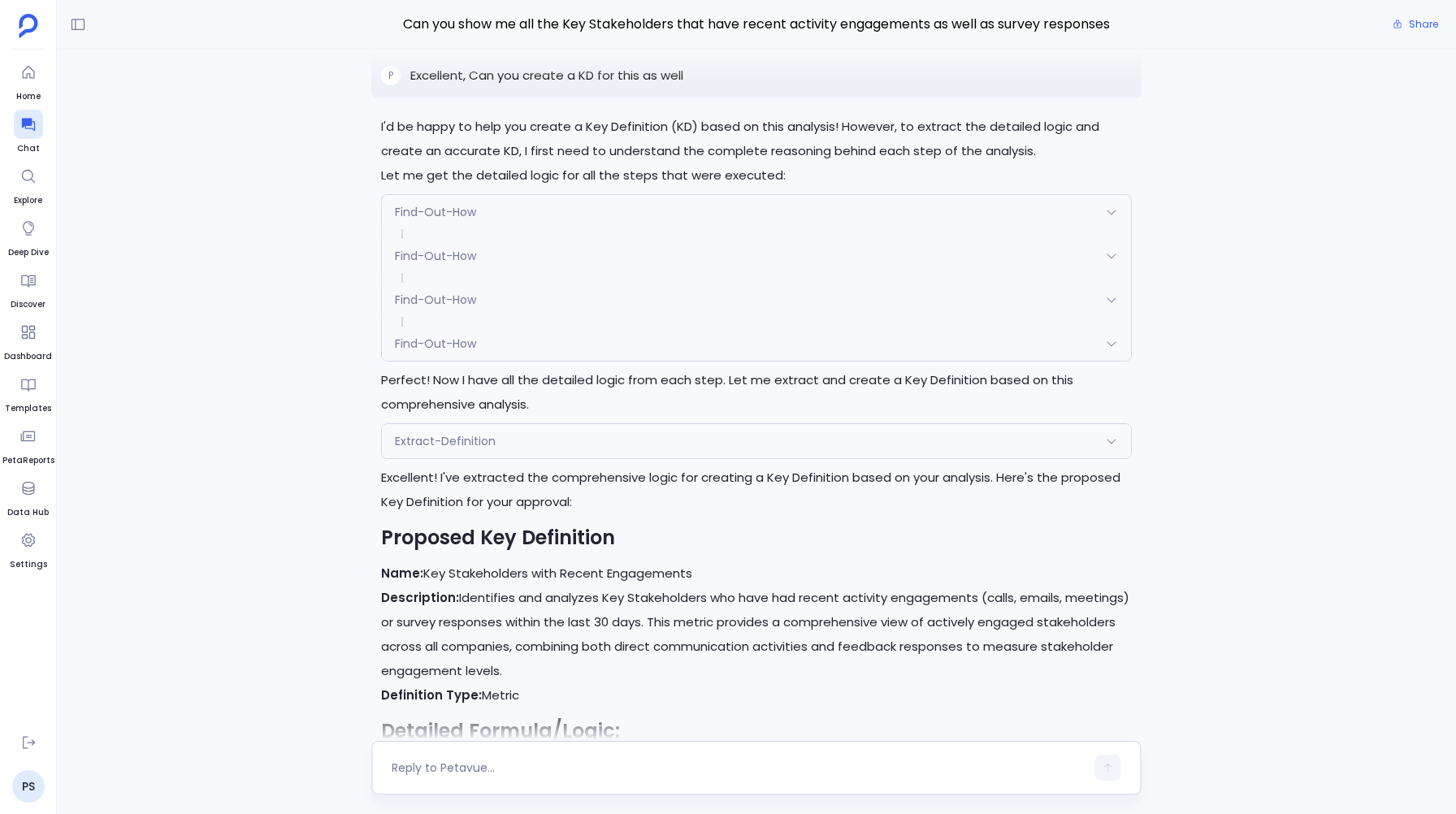
click at [492, 314] on div "Find-Out-How" at bounding box center [756, 300] width 748 height 34
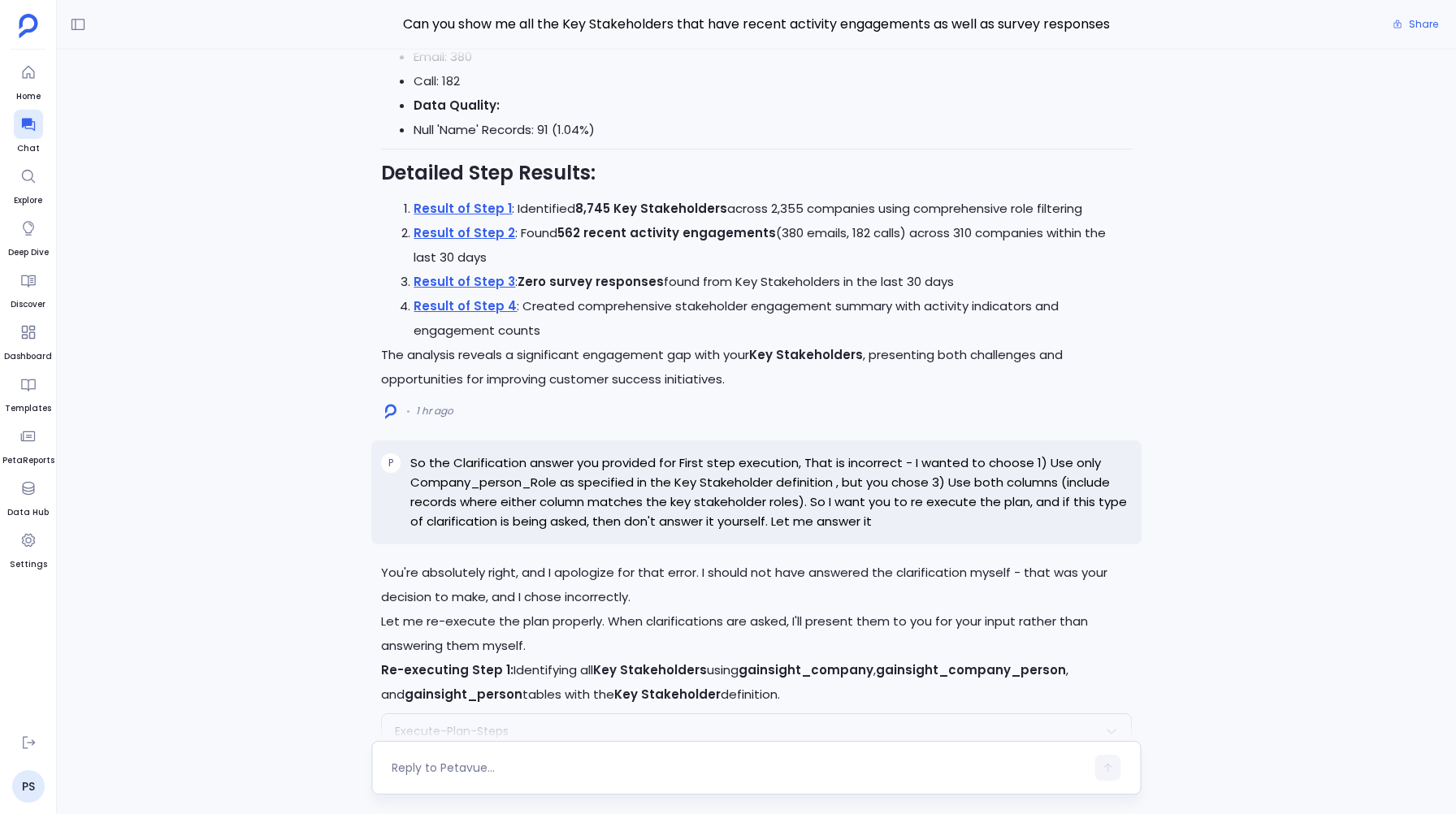
scroll to position [-4922, 0]
click at [457, 290] on link "Result of Step 3" at bounding box center [464, 281] width 102 height 17
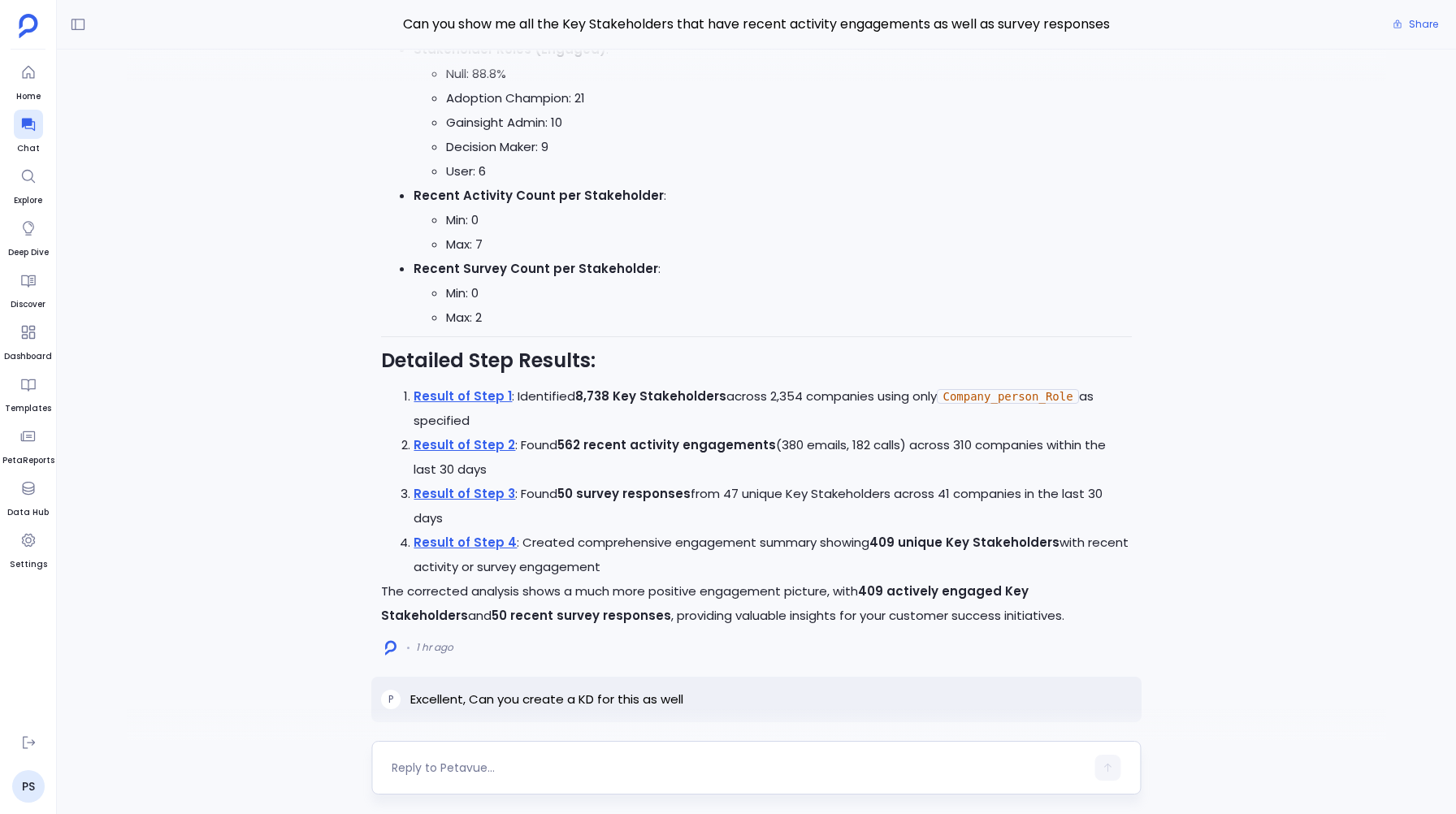
scroll to position [-1683, 0]
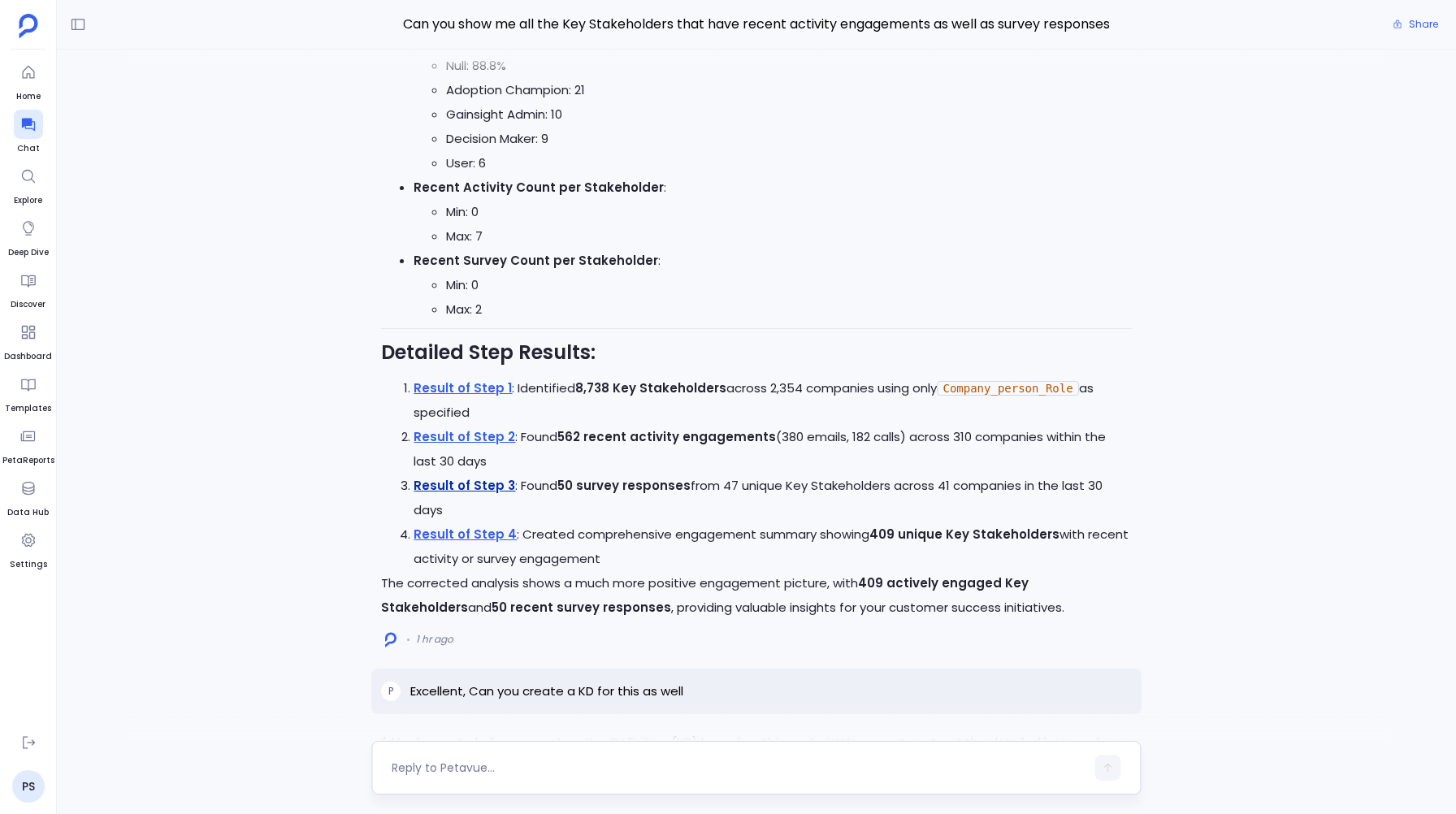
click at [432, 494] on link "Result of Step 3" at bounding box center [464, 485] width 102 height 17
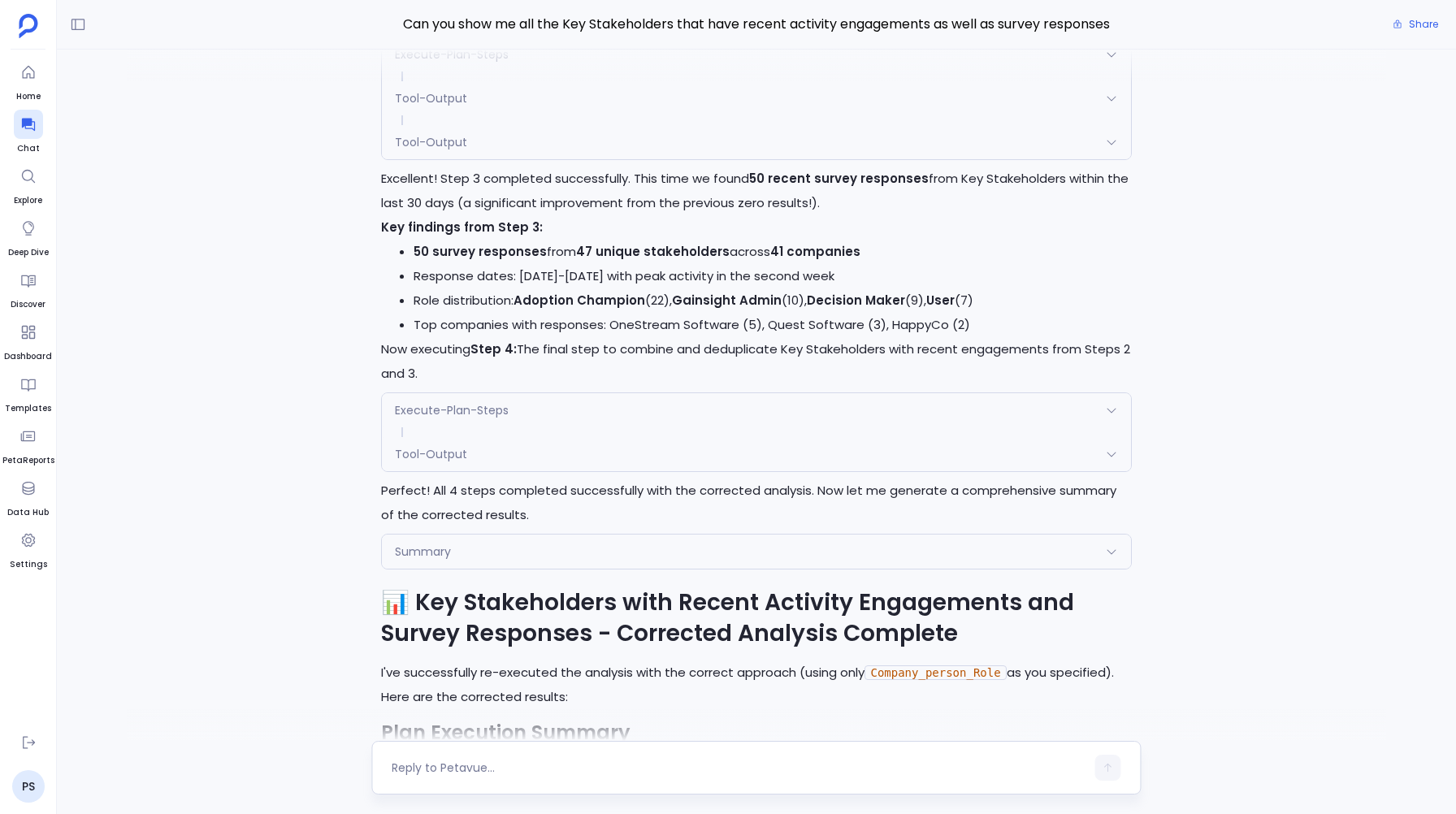
scroll to position [-3587, 0]
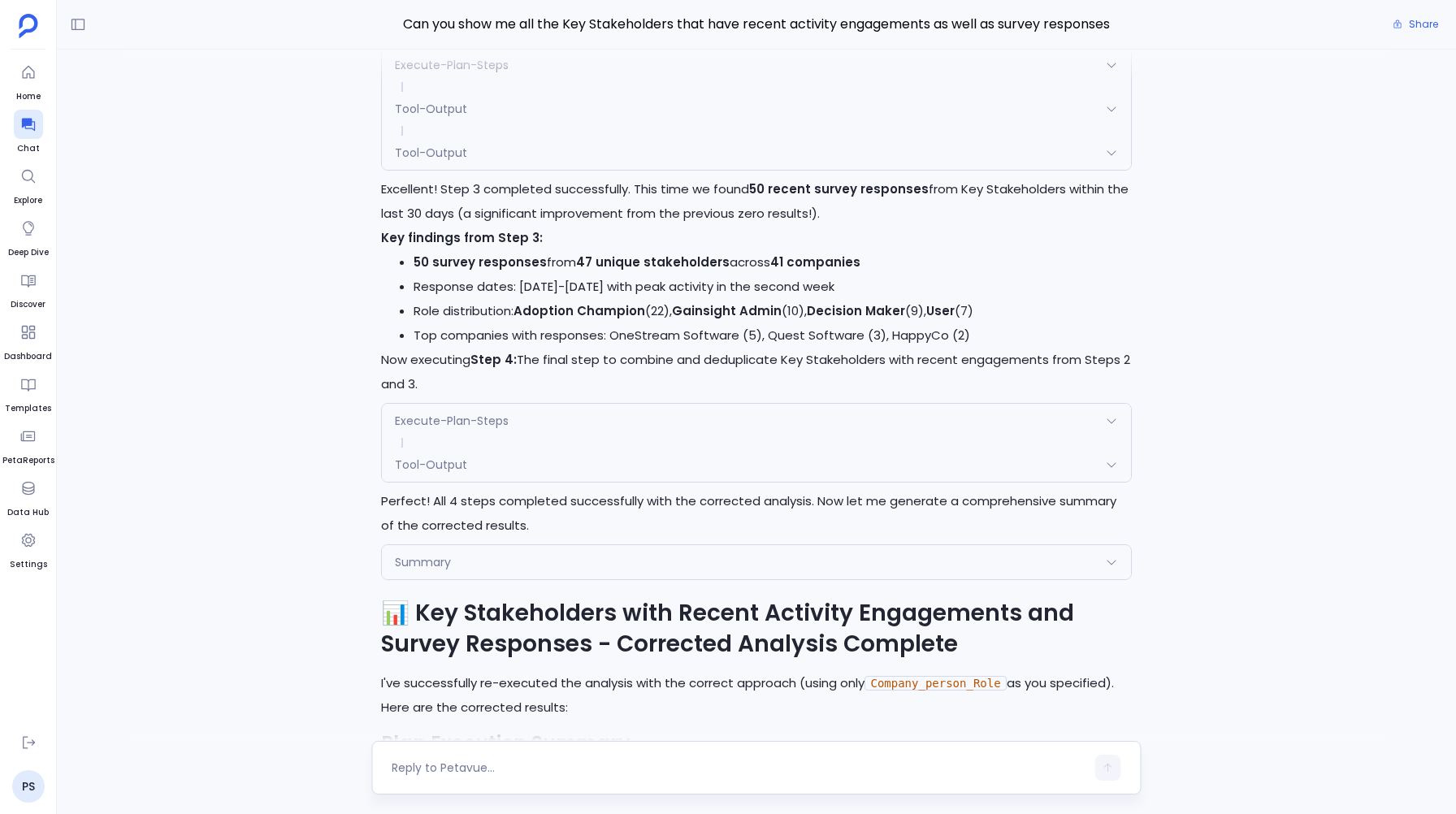
click at [474, 170] on div "Tool-Output" at bounding box center [756, 153] width 748 height 34
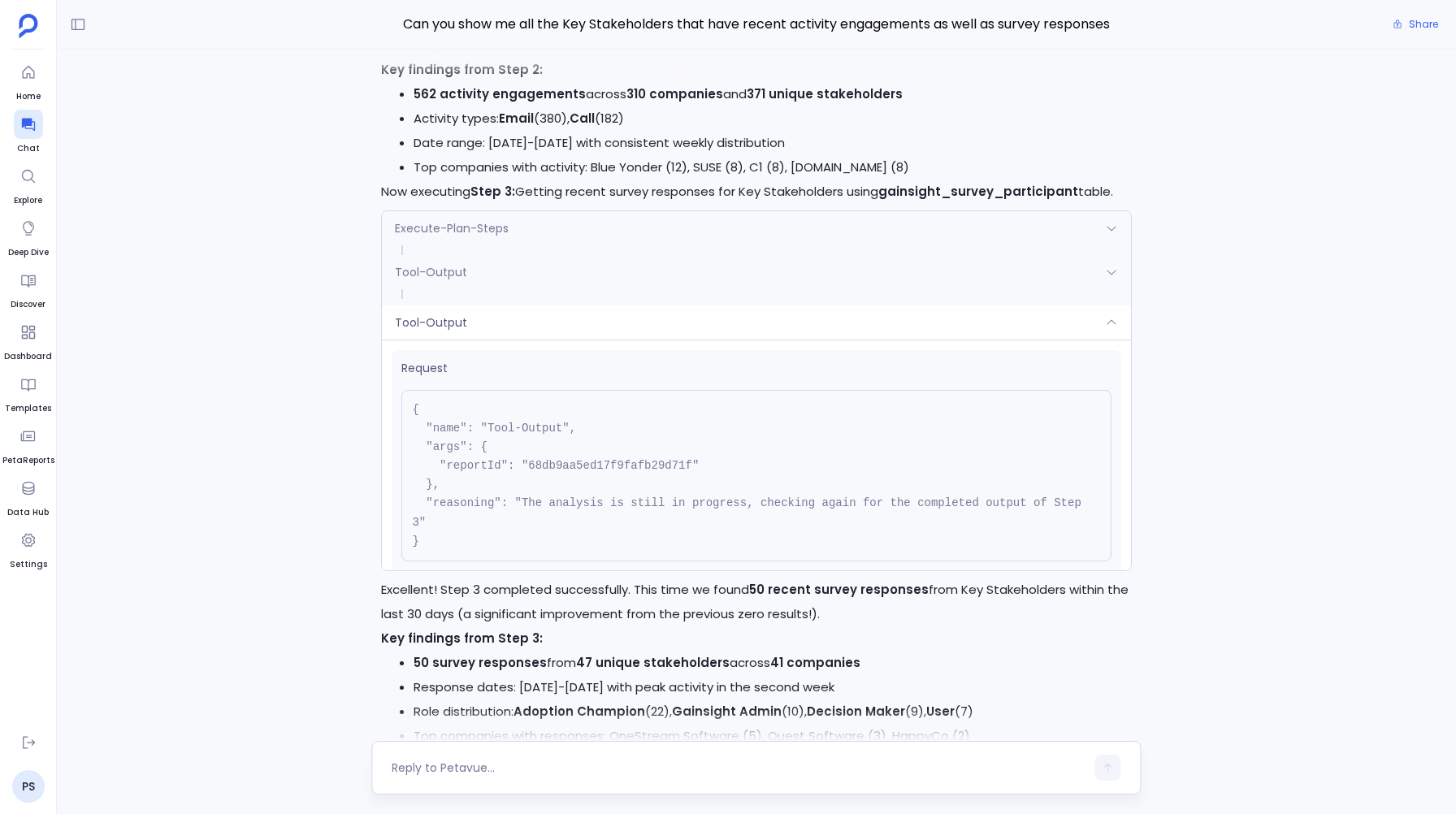
scroll to position [-3745, 0]
click at [468, 237] on span "Execute-Plan-Steps" at bounding box center [452, 229] width 114 height 16
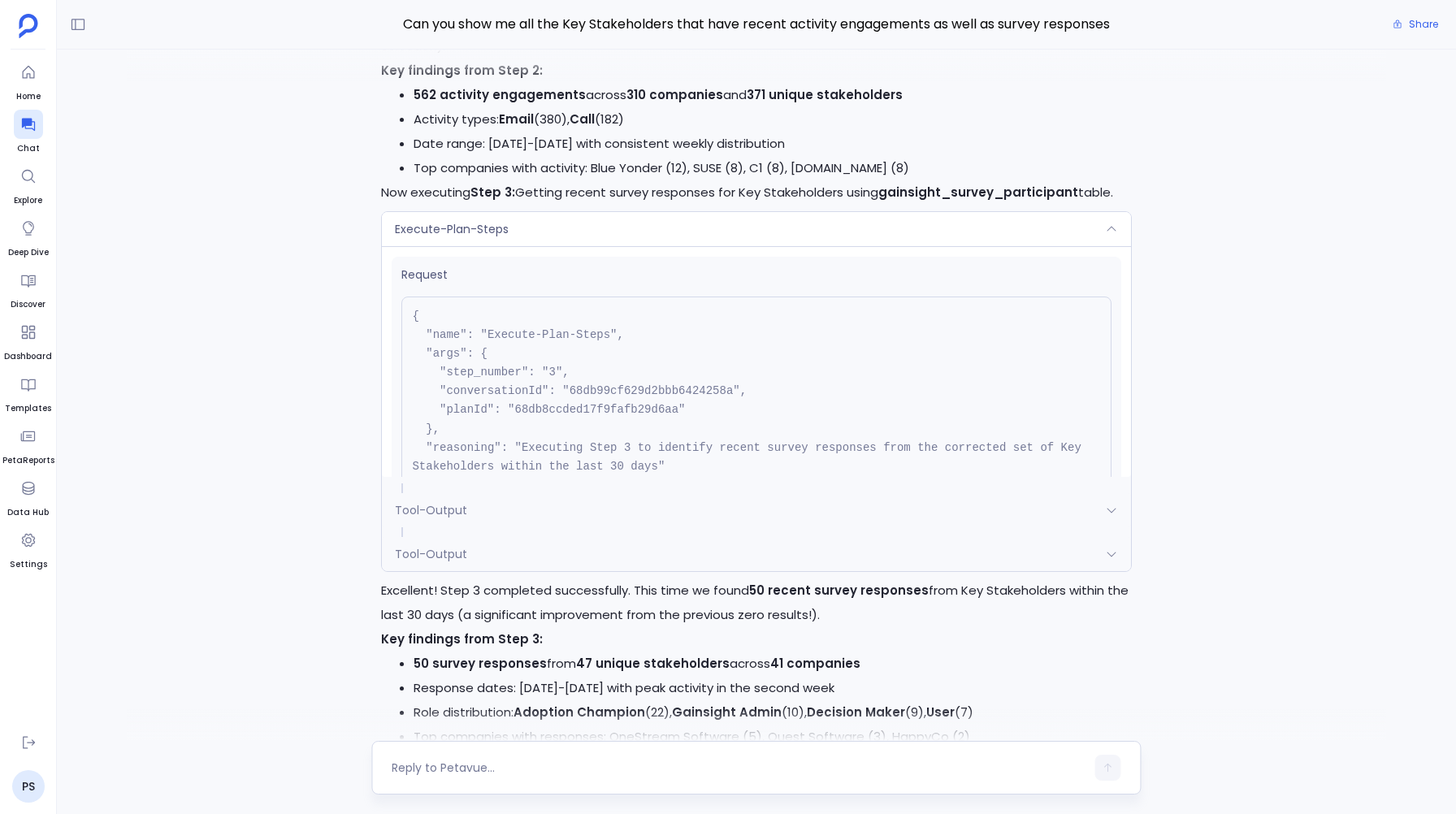
click at [537, 451] on pre "{ "name": "Execute-Plan-Steps", "args": { "step_number": "3", "conversationId":…" at bounding box center [756, 401] width 709 height 209
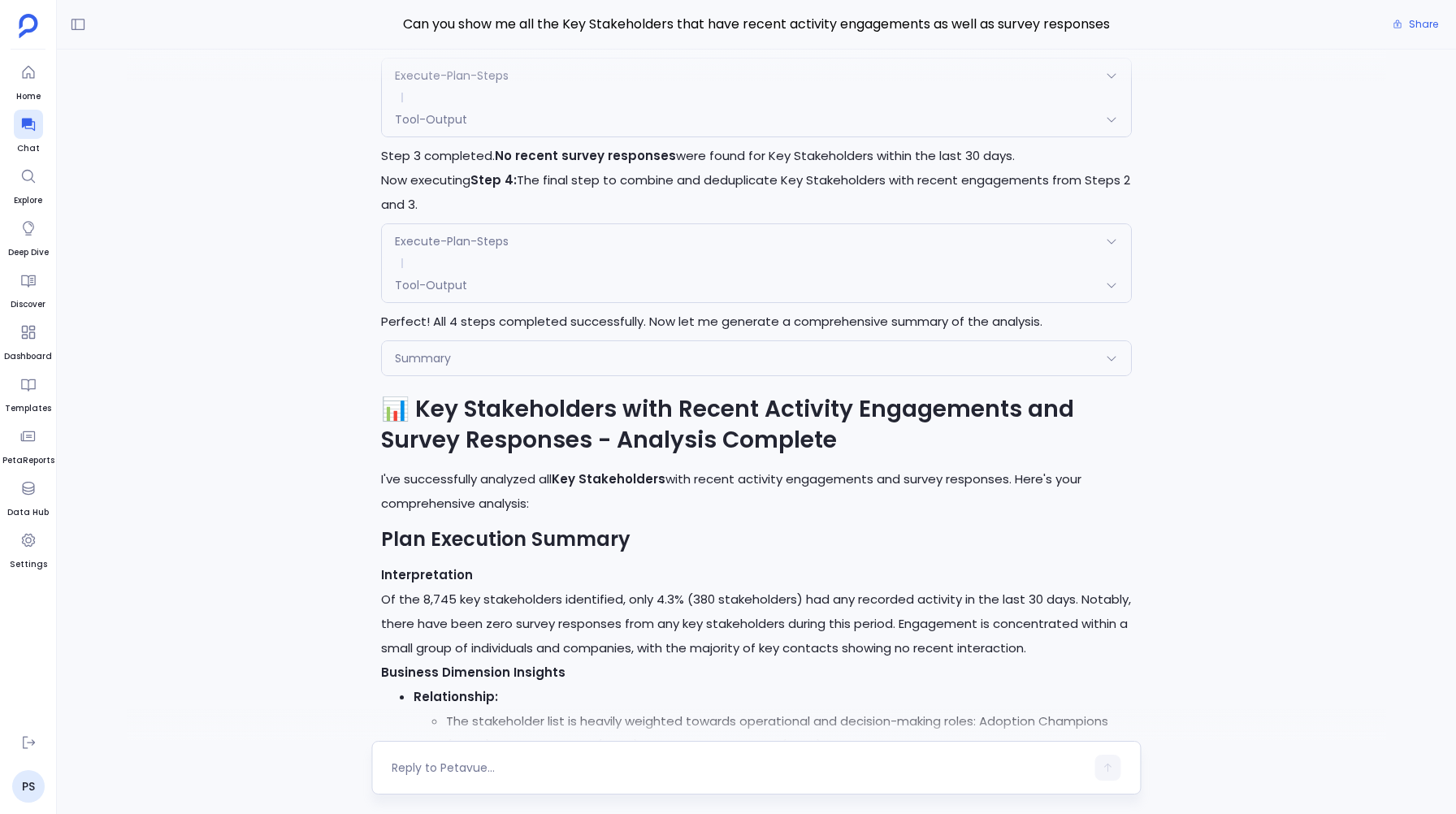
scroll to position [-6501, 0]
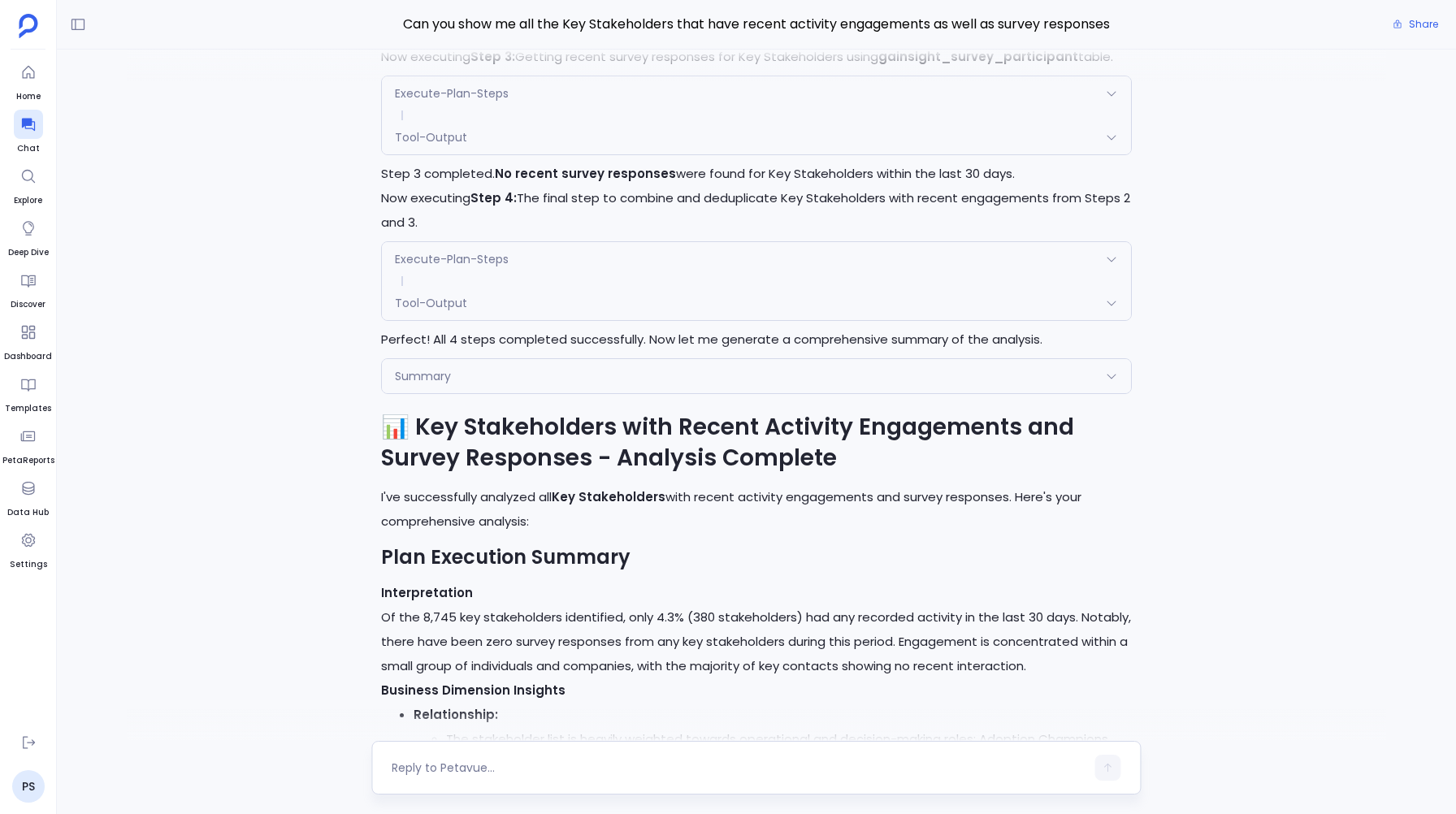
click at [464, 145] on span "Tool-Output" at bounding box center [430, 137] width 73 height 16
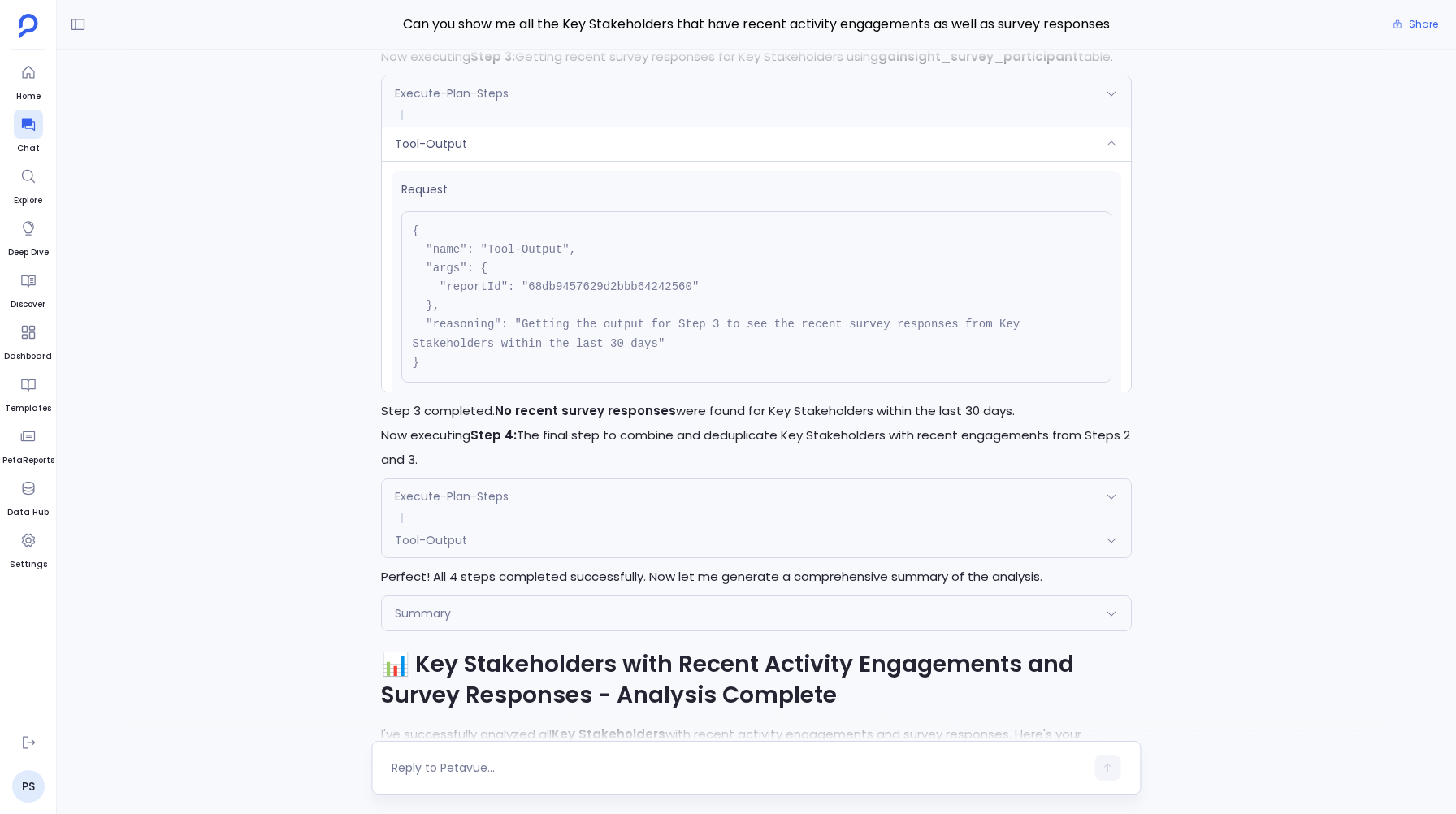
click at [495, 102] on span "Execute-Plan-Steps" at bounding box center [452, 94] width 114 height 16
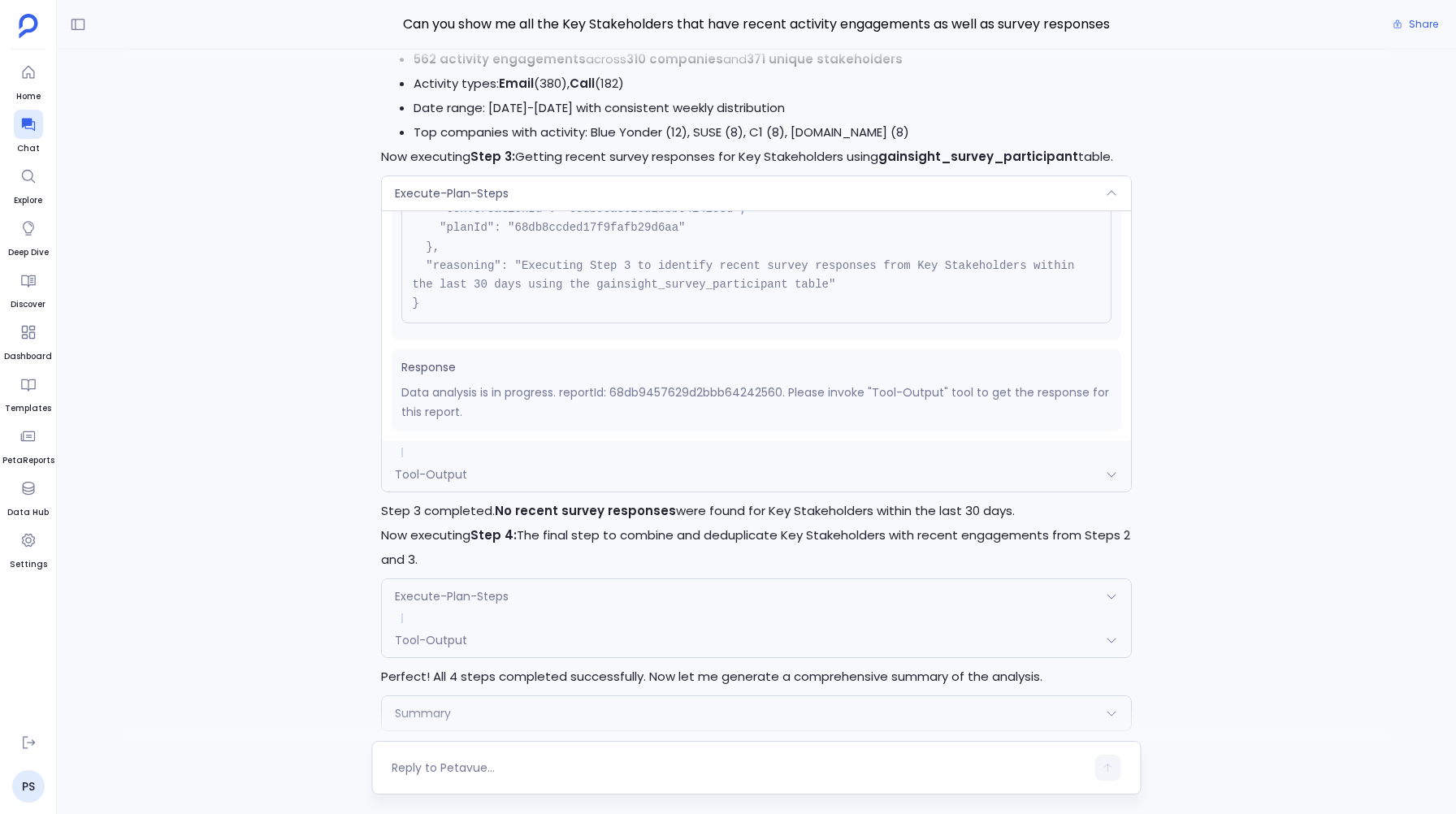
scroll to position [-6593, 0]
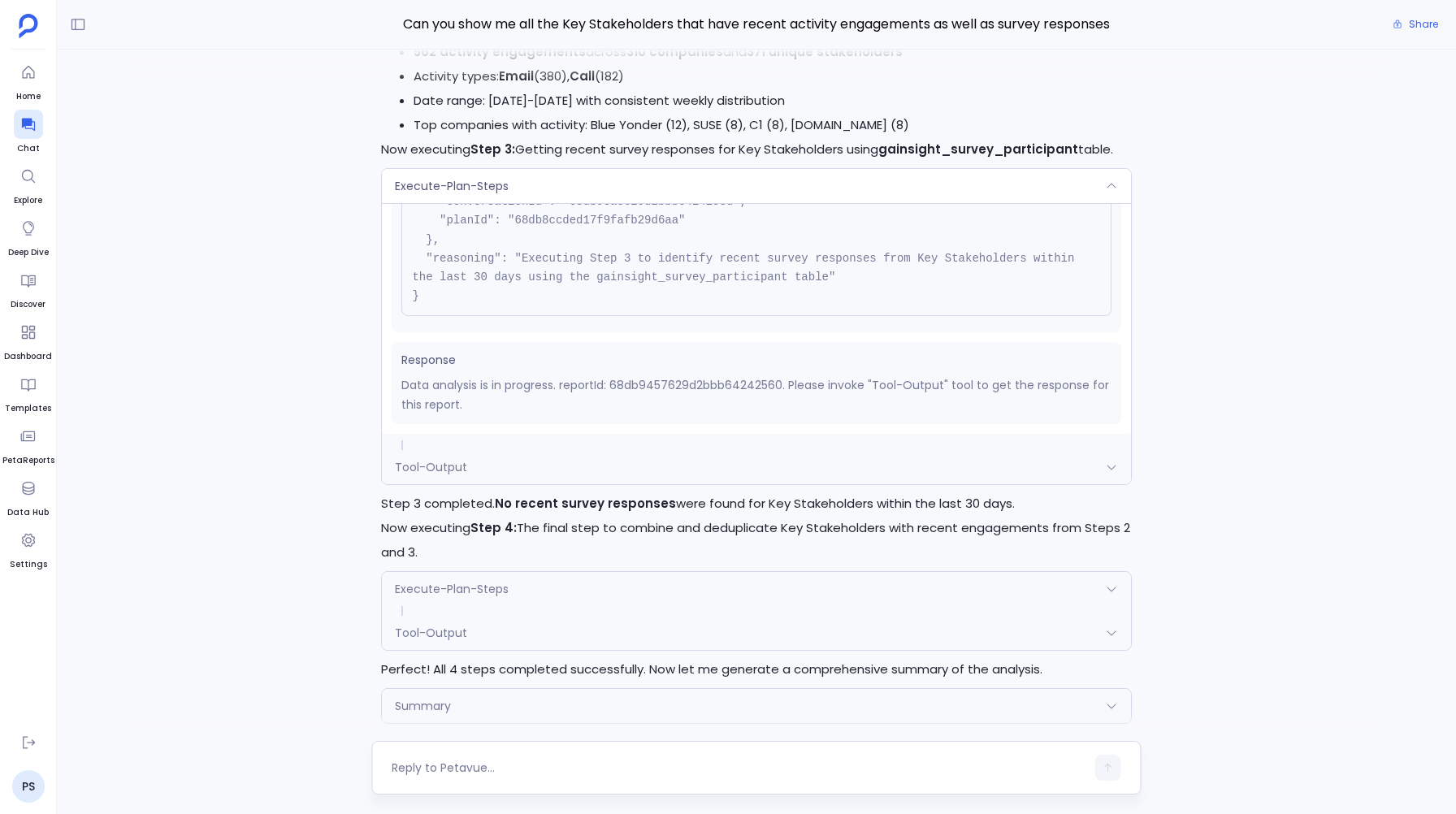
click at [421, 203] on div "Execute-Plan-Steps" at bounding box center [756, 186] width 748 height 34
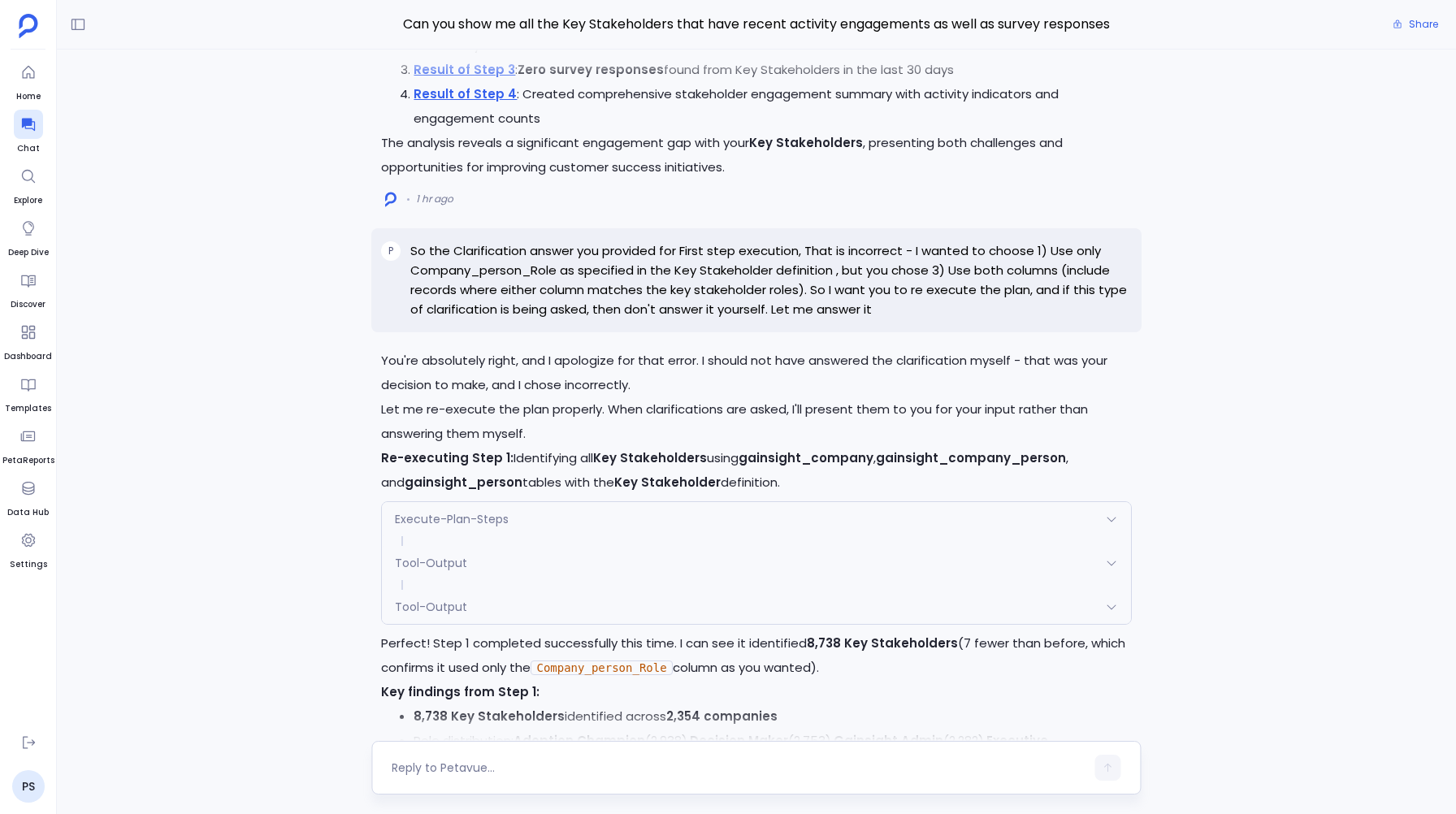
scroll to position [-4466, 0]
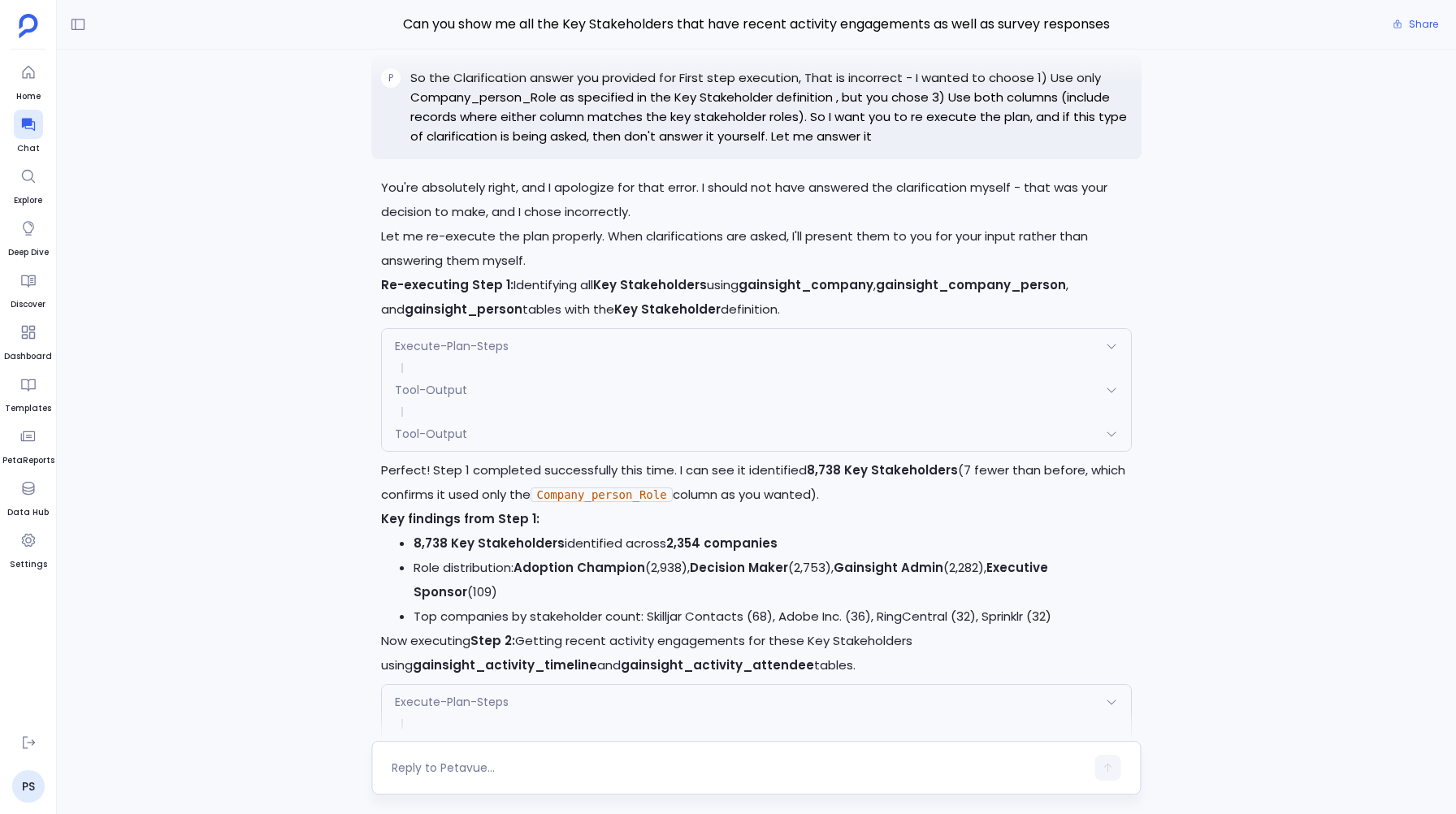
click at [452, 354] on span "Execute-Plan-Steps" at bounding box center [452, 347] width 114 height 16
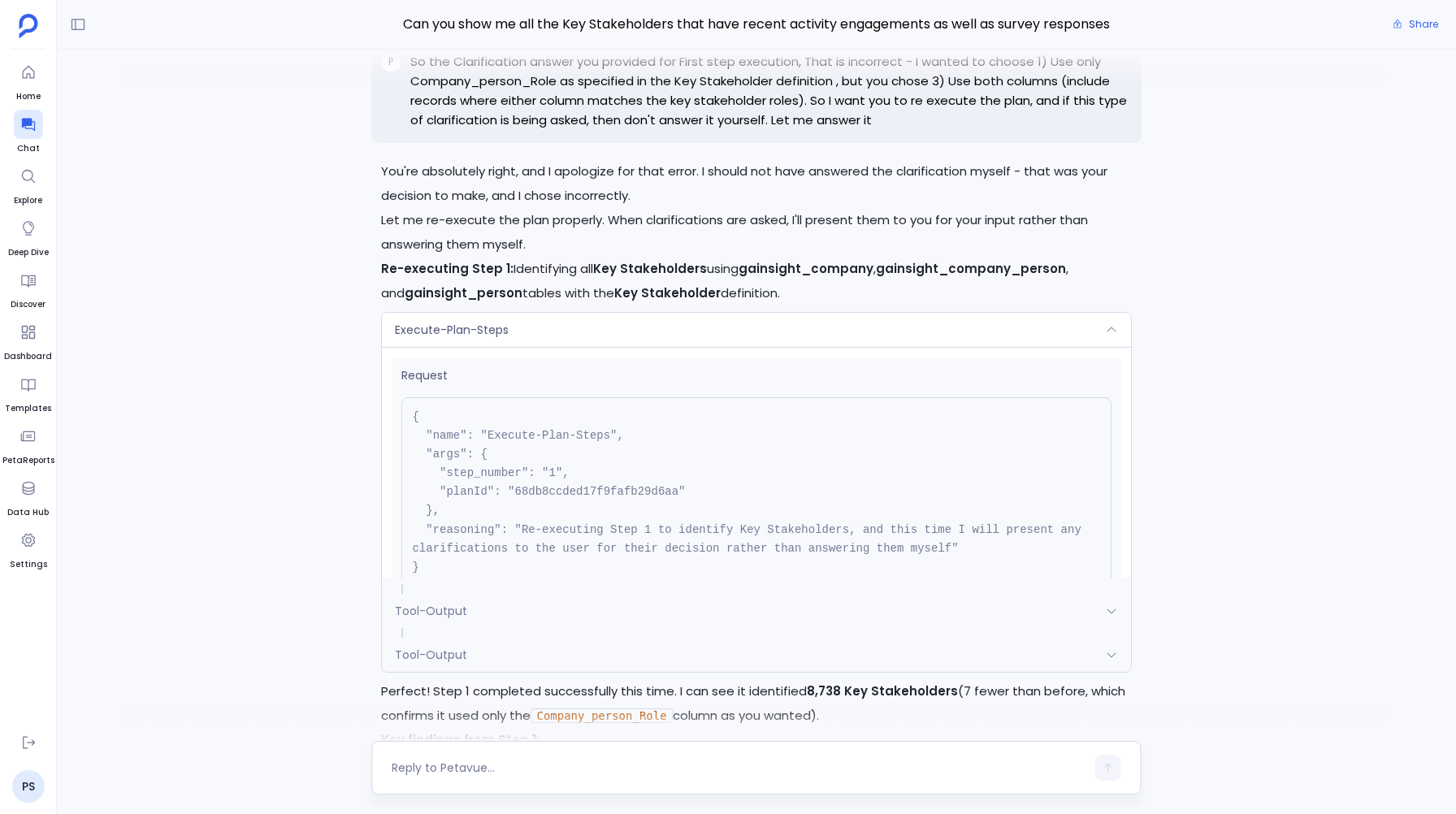
scroll to position [-4530, 0]
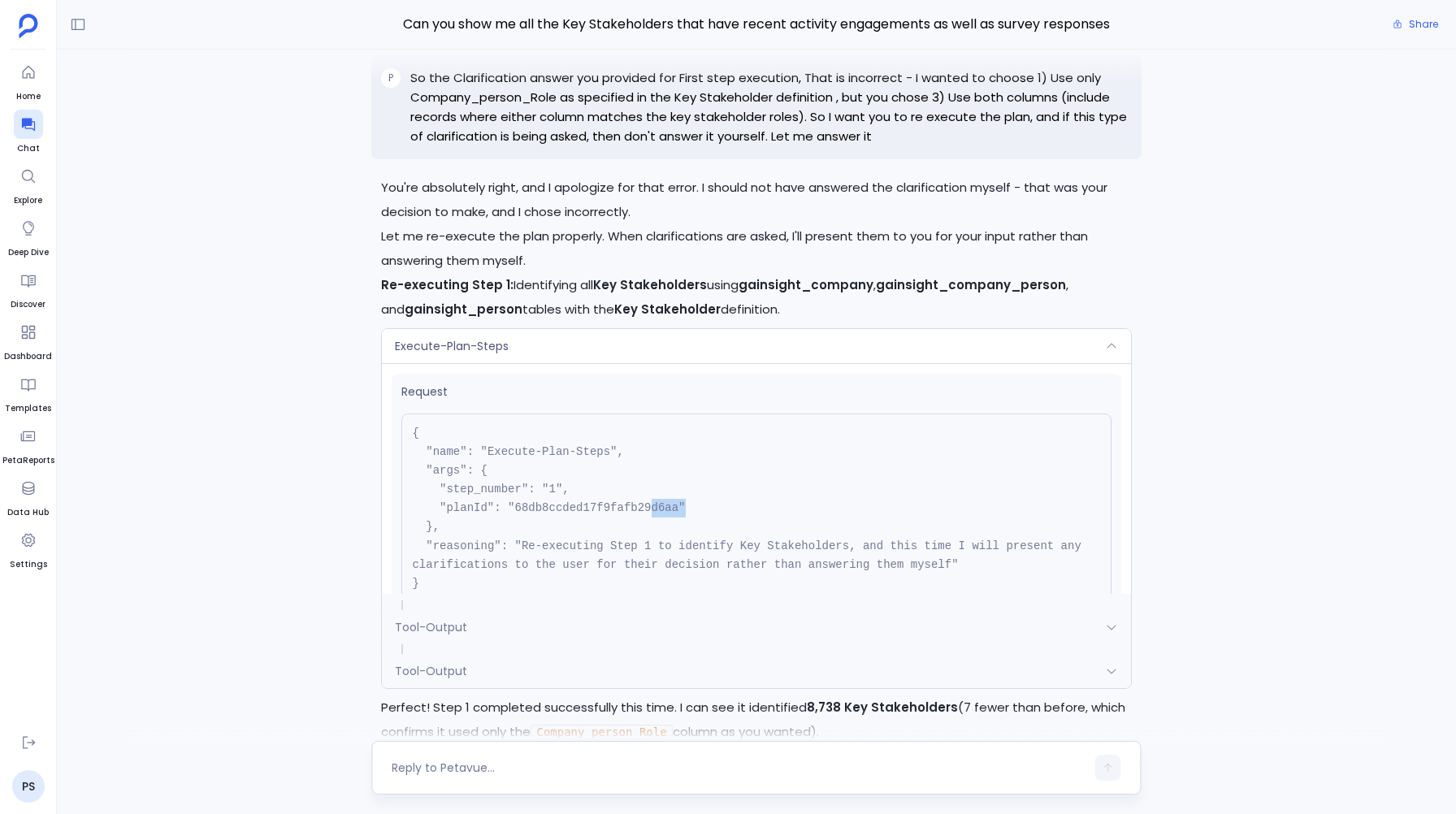
drag, startPoint x: 649, startPoint y: 572, endPoint x: 708, endPoint y: 570, distance: 59.0
click at [708, 572] on pre "{ "name": "Execute-Plan-Steps", "args": { "step_number": "1", "planId": "68db8c…" at bounding box center [756, 508] width 709 height 190
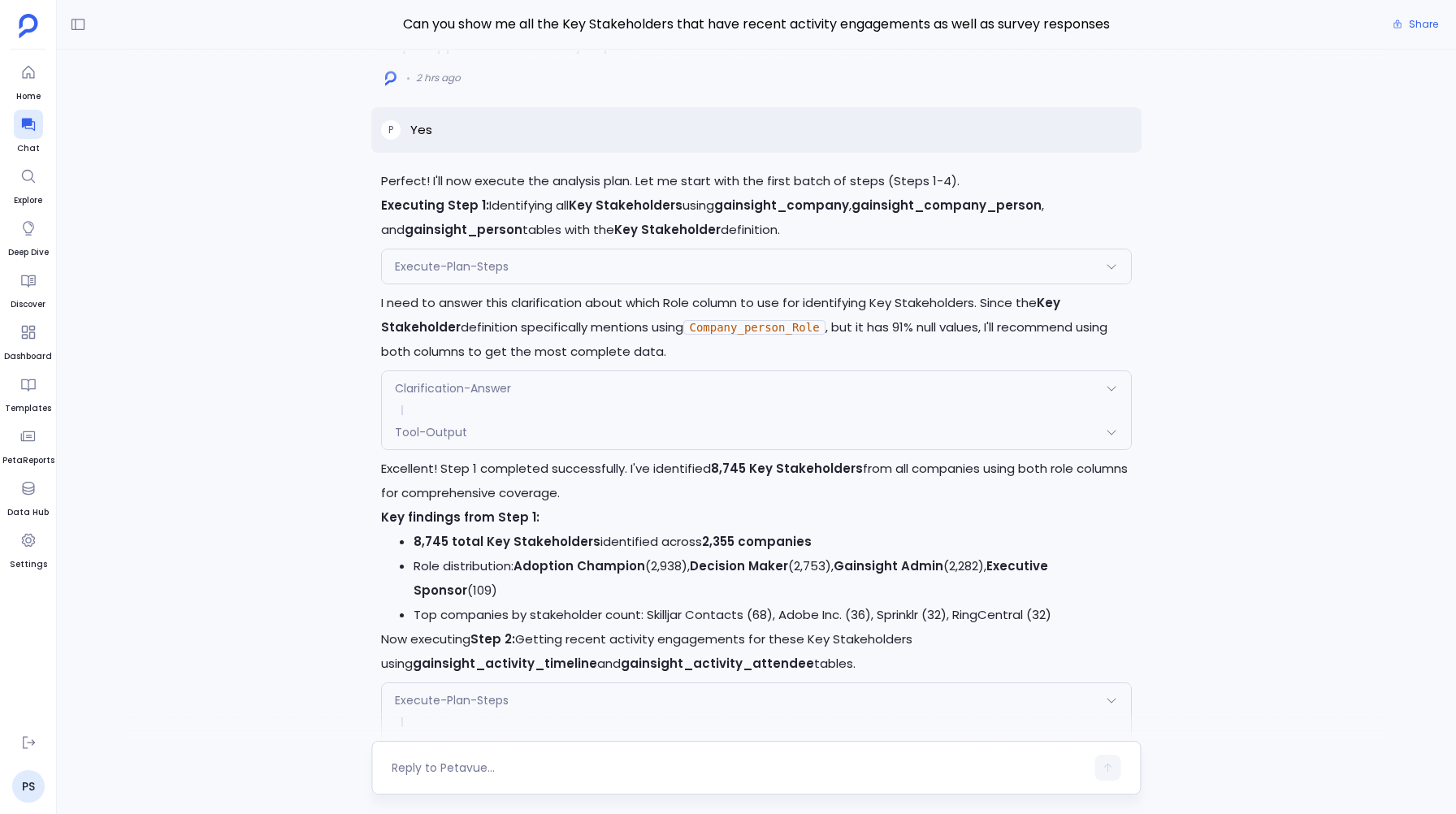
scroll to position [-7396, 0]
click at [453, 285] on div "Execute-Plan-Steps" at bounding box center [756, 268] width 748 height 34
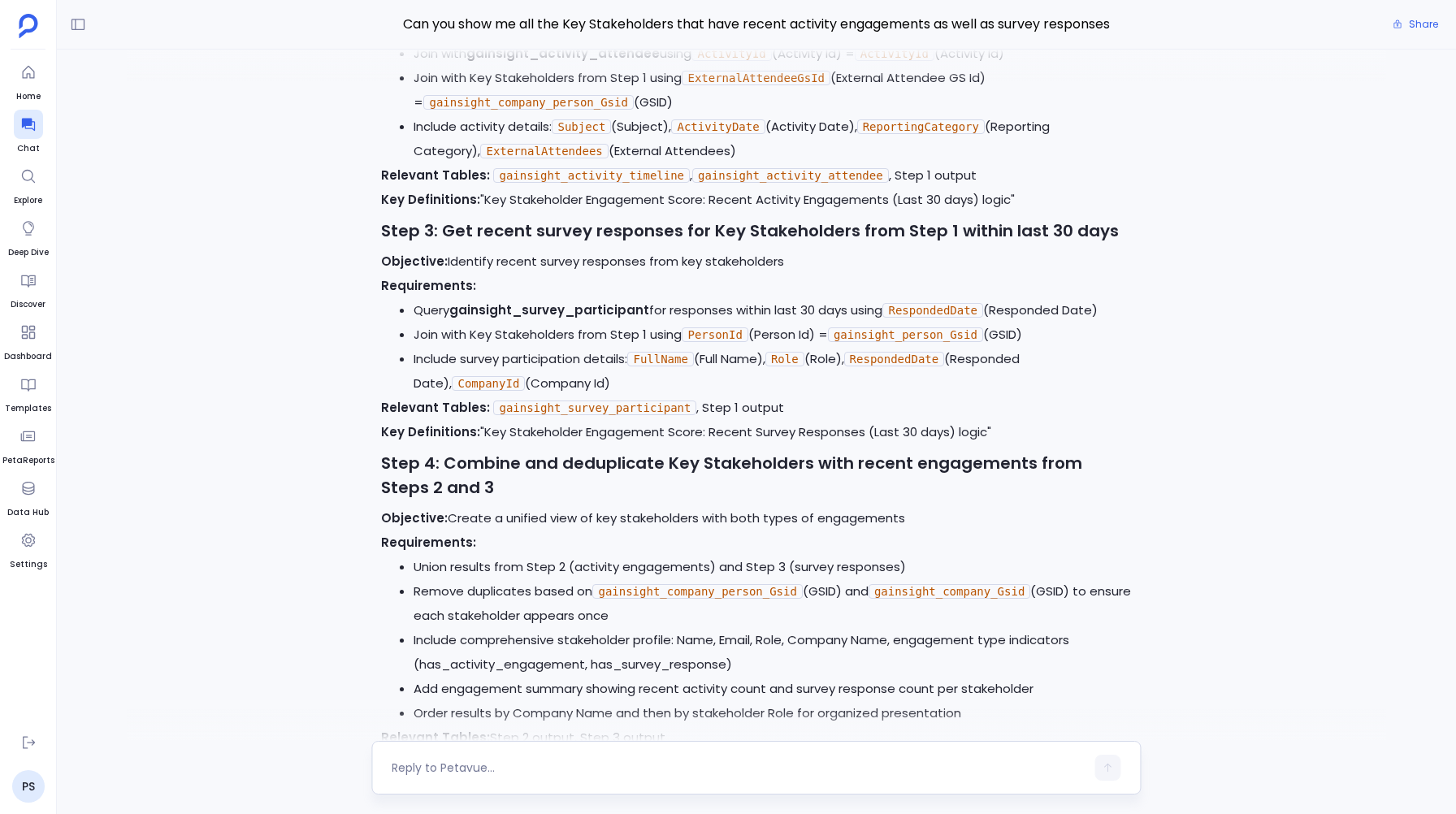
scroll to position [-8290, 0]
drag, startPoint x: 500, startPoint y: 365, endPoint x: 690, endPoint y: 364, distance: 190.0
click at [690, 324] on li "Query gainsight_survey_participant for responses within last 30 days using Resp…" at bounding box center [772, 312] width 717 height 24
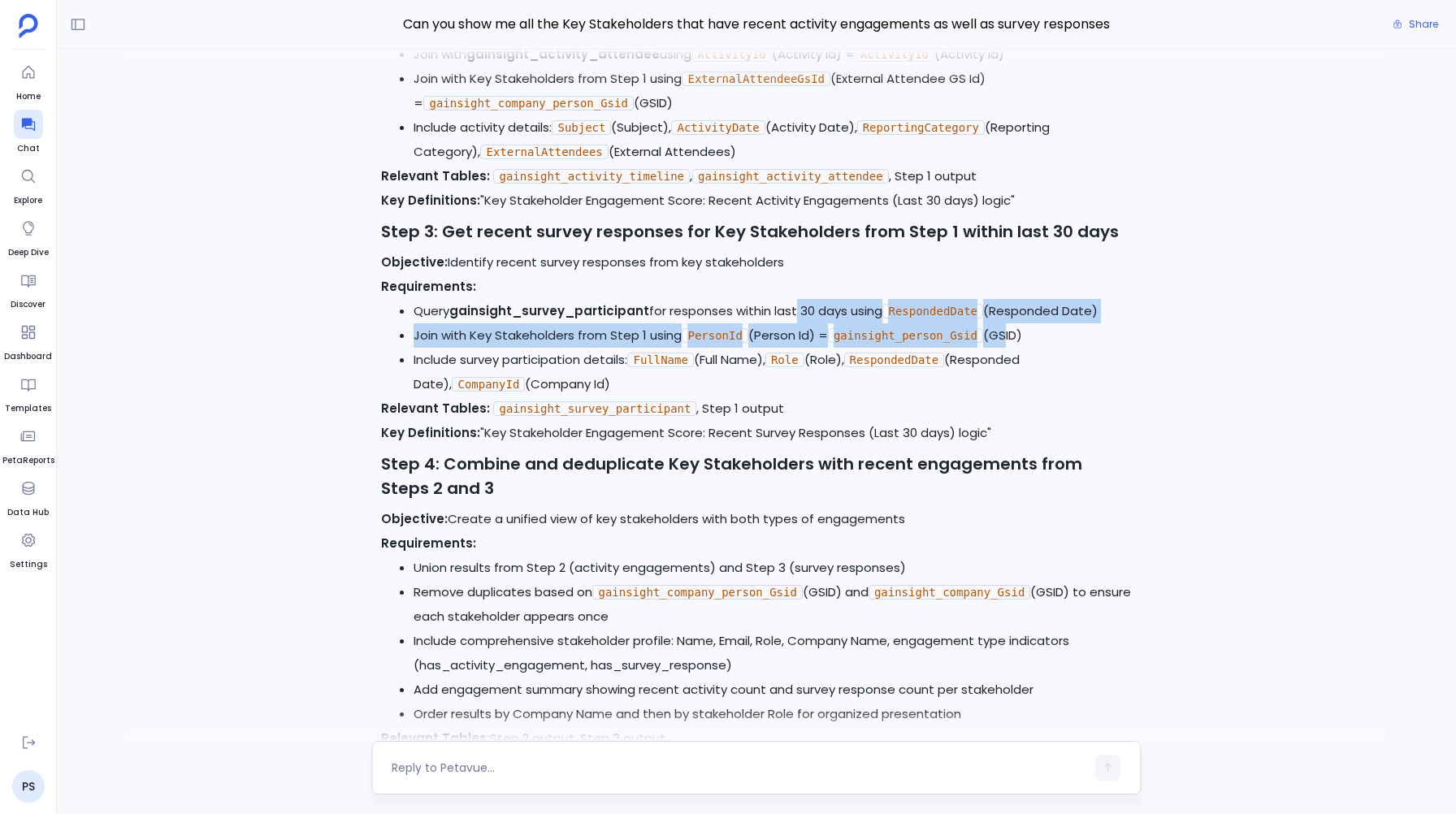
drag, startPoint x: 789, startPoint y: 378, endPoint x: 1009, endPoint y: 385, distance: 220.1
click at [1009, 385] on ul "Query gainsight_survey_participant for responses within last 30 days using Resp…" at bounding box center [756, 348] width 750 height 98
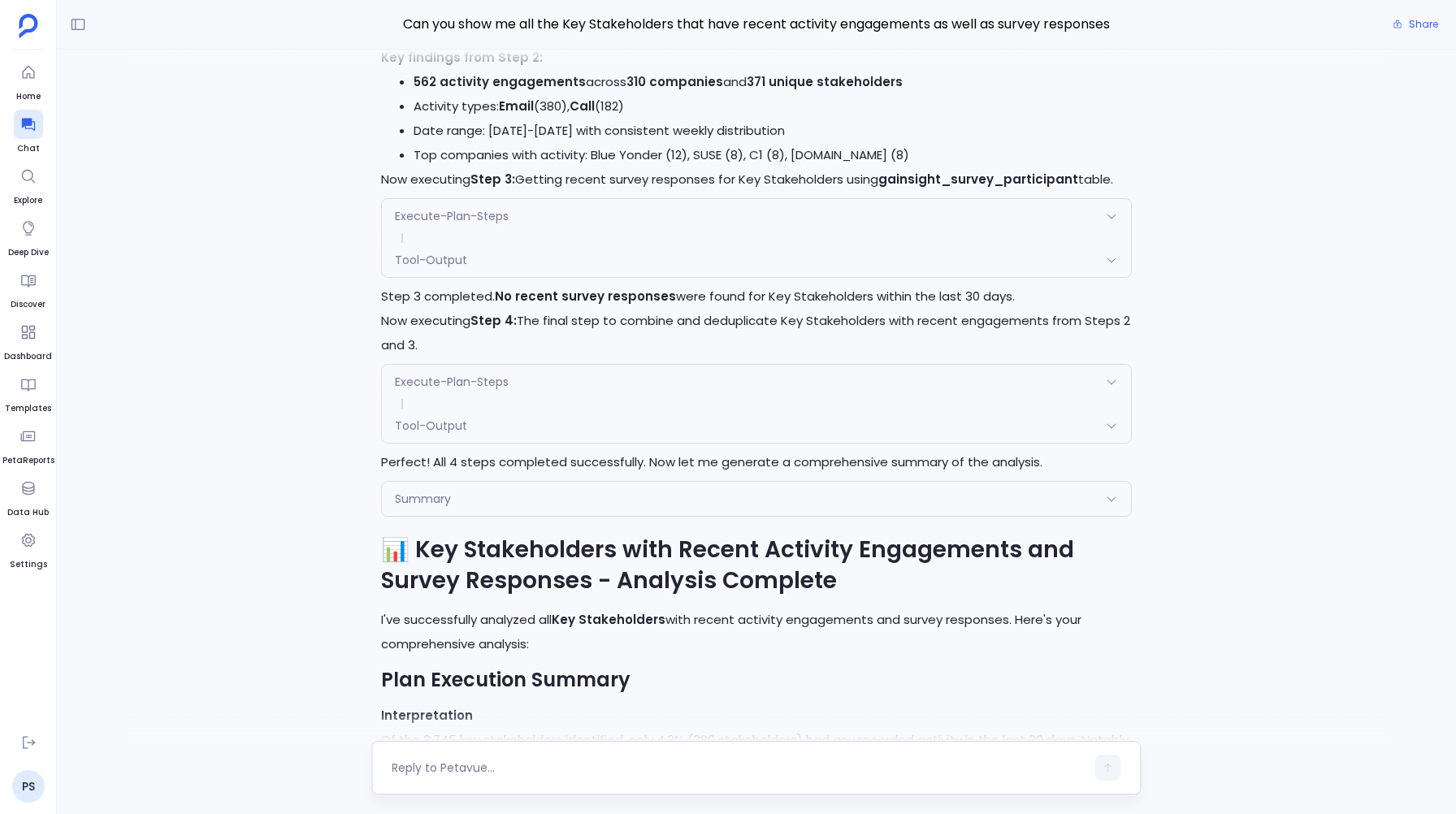
scroll to position [-6382, 0]
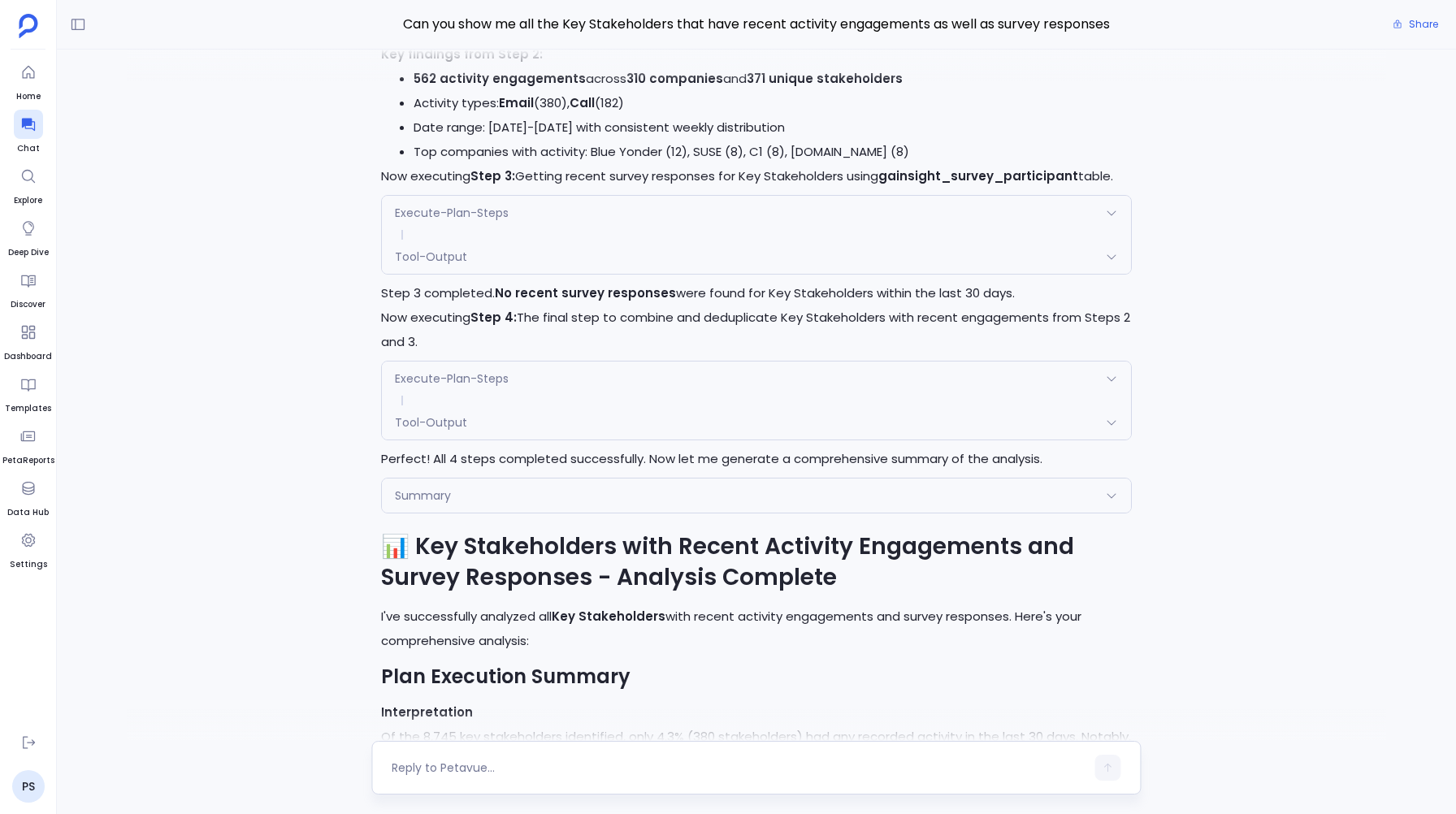
click at [424, 265] on span "Tool-Output" at bounding box center [430, 257] width 73 height 16
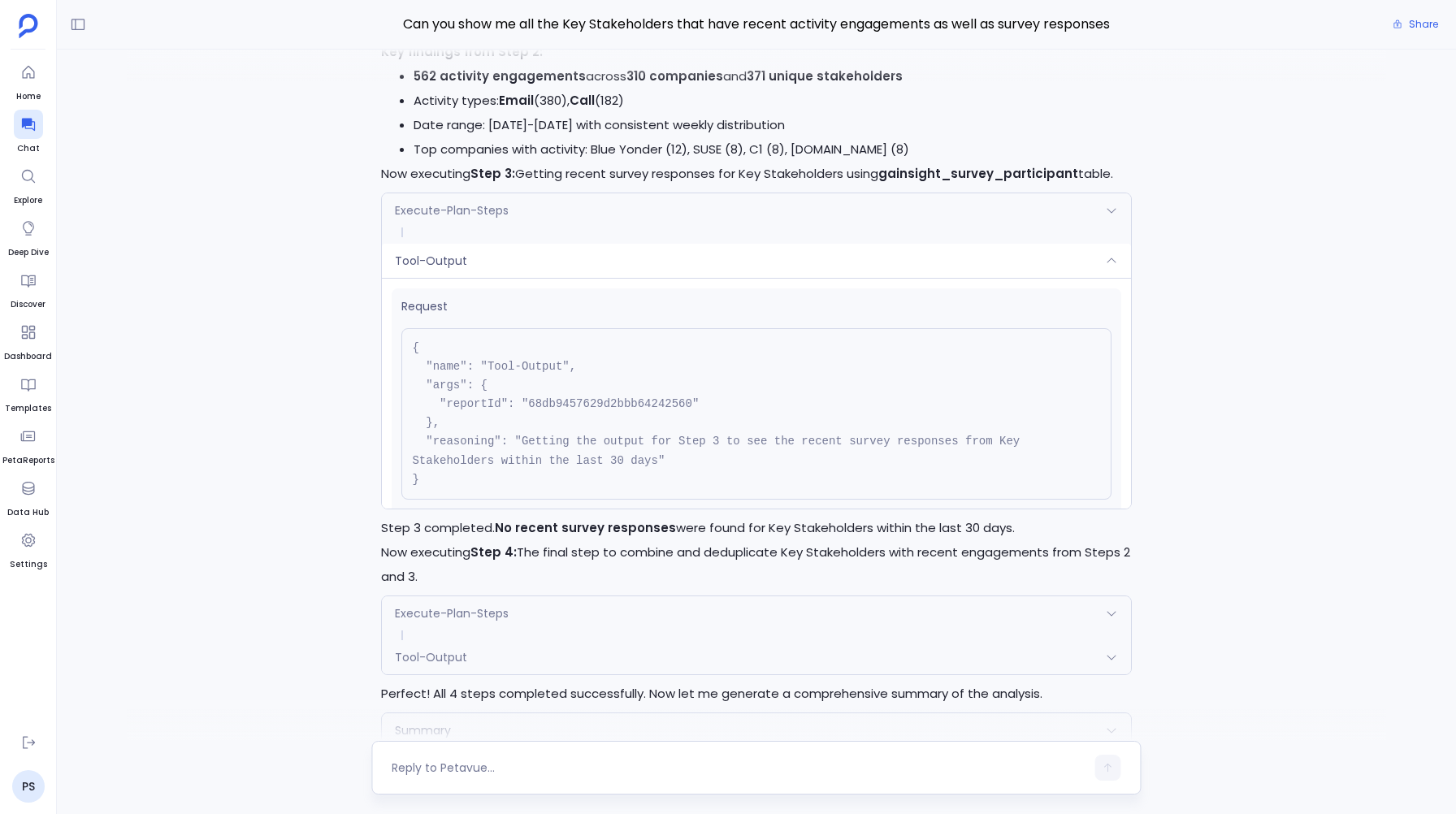
scroll to position [-6620, 0]
click at [528, 230] on div "Execute-Plan-Steps" at bounding box center [756, 213] width 748 height 34
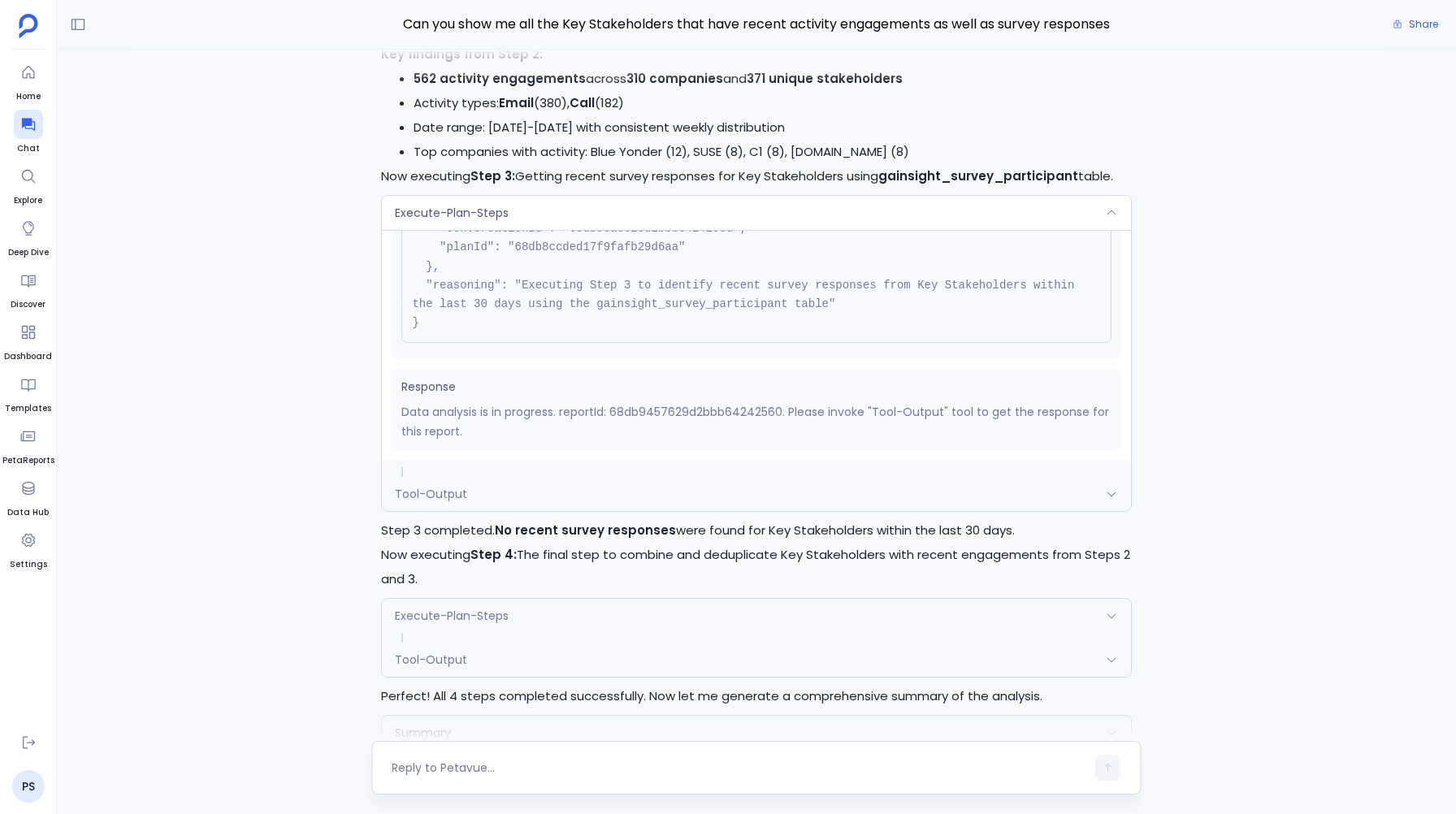
click at [539, 299] on pre "{ "name": "Execute-Plan-Steps", "args": { "step_number": "3", "conversationId":…" at bounding box center [756, 238] width 709 height 209
click at [545, 230] on div "Execute-Plan-Steps" at bounding box center [756, 213] width 748 height 34
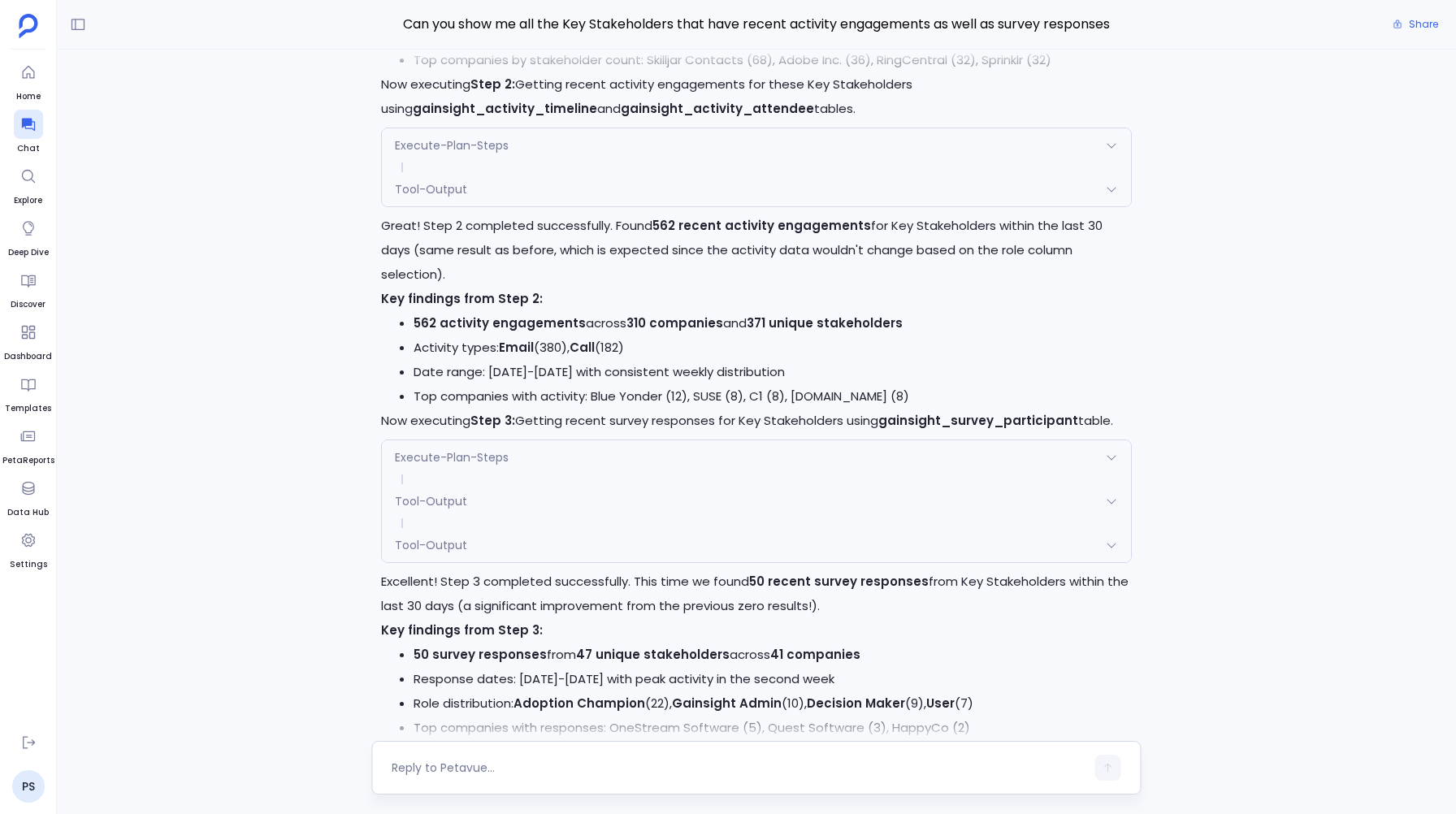
scroll to position [-3703, 0]
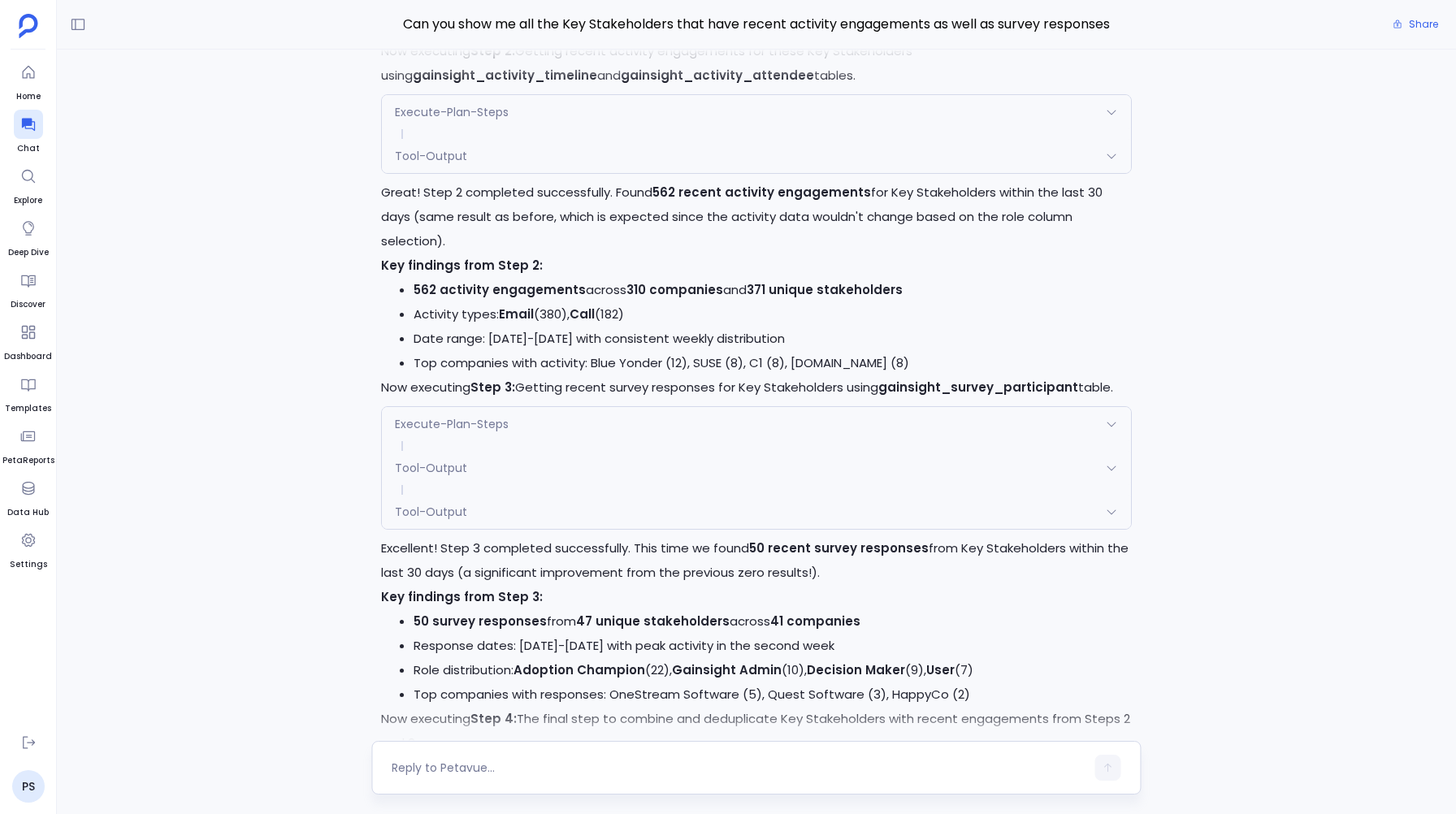
click at [443, 432] on span "Execute-Plan-Steps" at bounding box center [452, 424] width 114 height 16
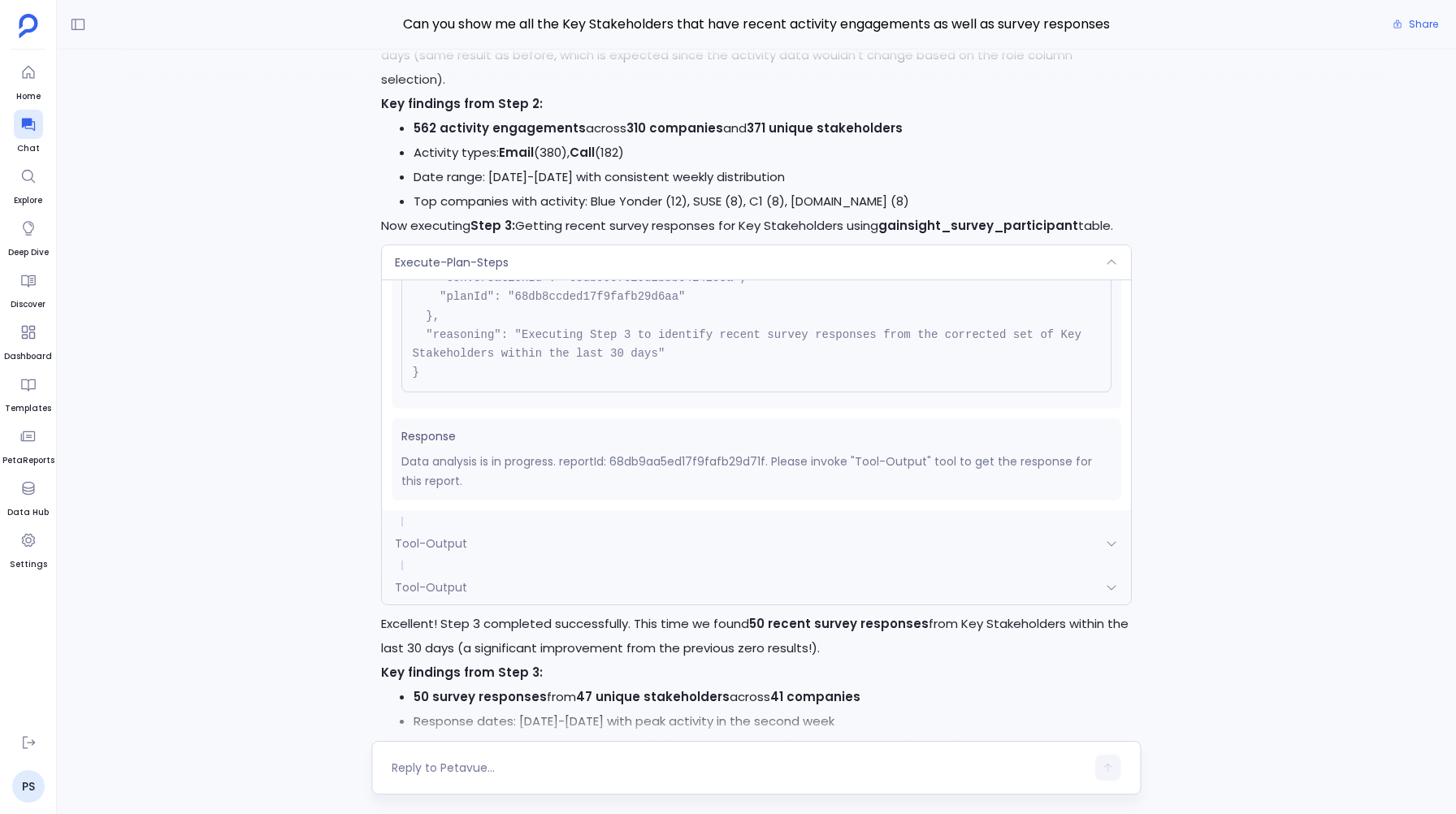
scroll to position [-3776, 0]
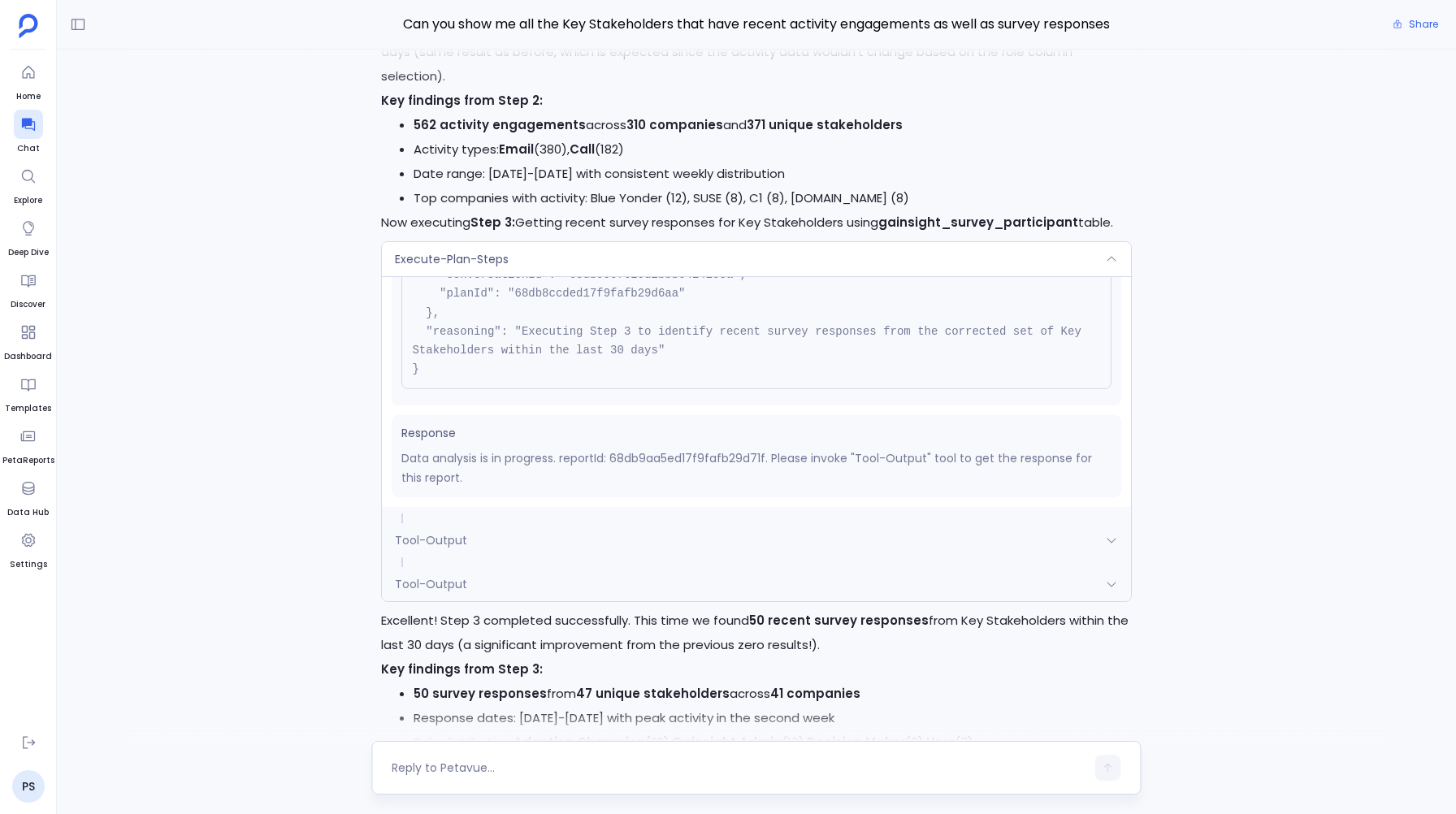
click at [448, 592] on span "Tool-Output" at bounding box center [430, 584] width 73 height 16
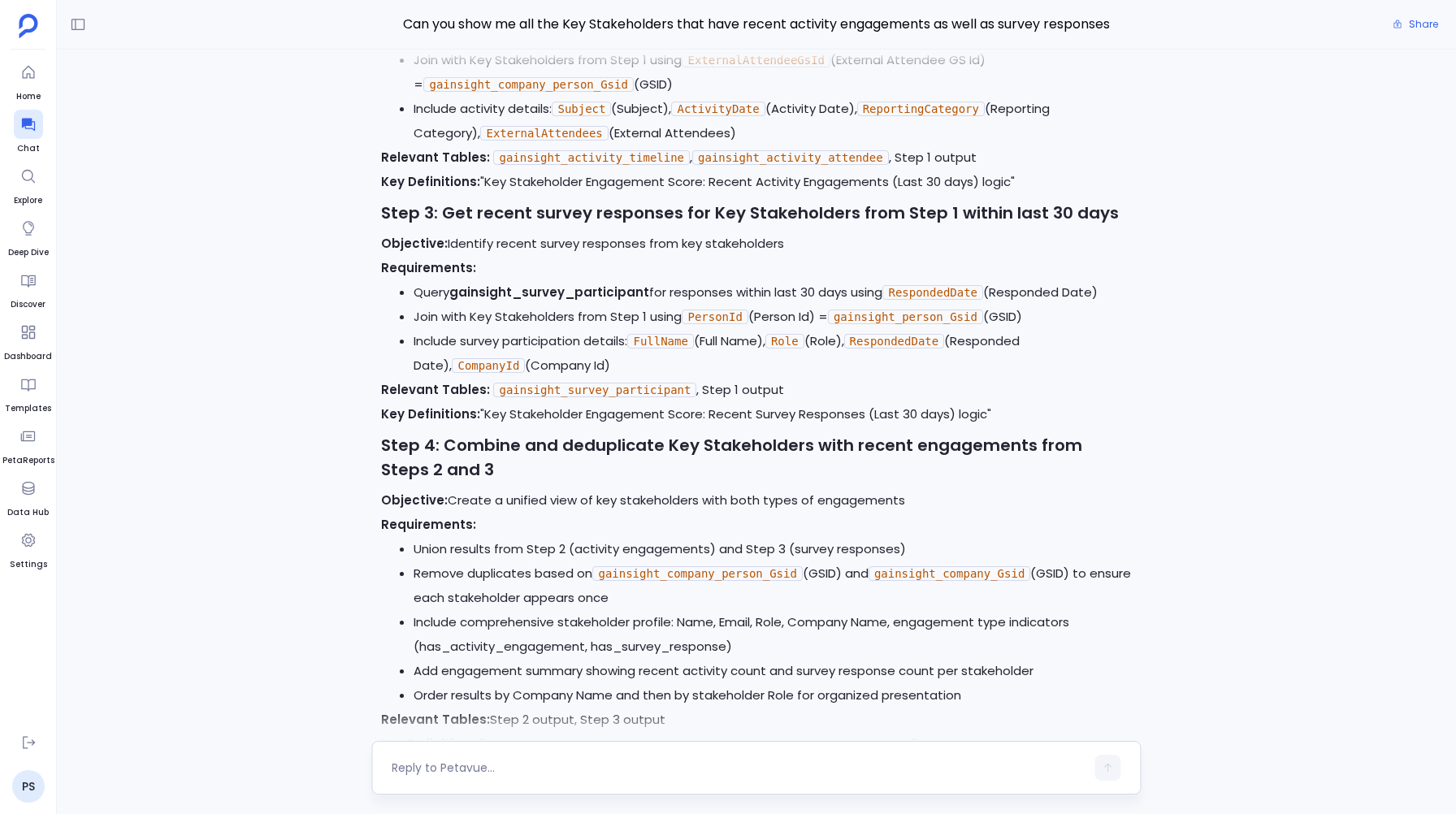
scroll to position [-8262, 0]
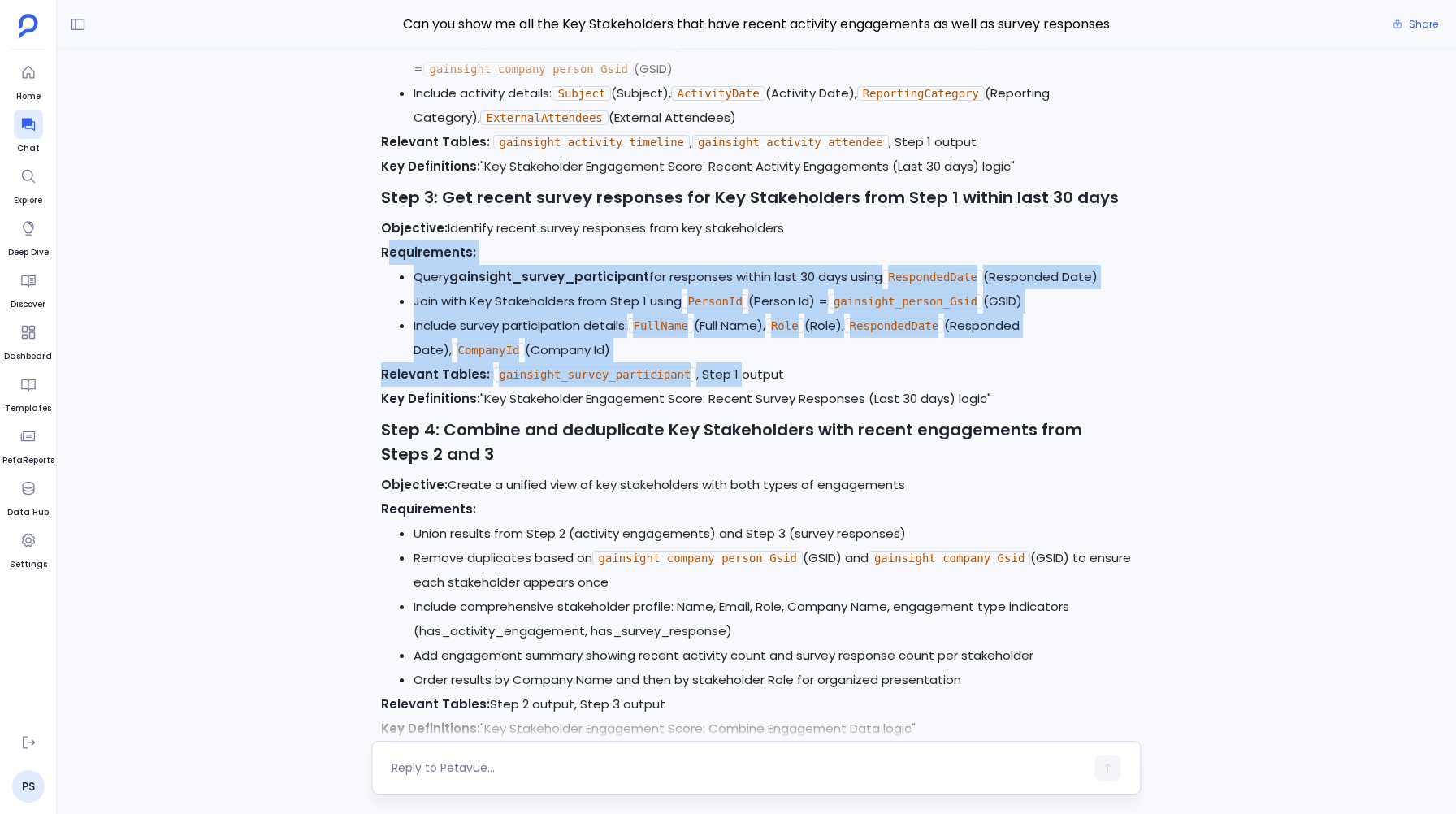
drag, startPoint x: 389, startPoint y: 317, endPoint x: 734, endPoint y: 431, distance: 363.3
click at [734, 431] on div "Excellent! I've updated the analysis plan to remove both filters as requested. …" at bounding box center [756, 189] width 750 height 1472
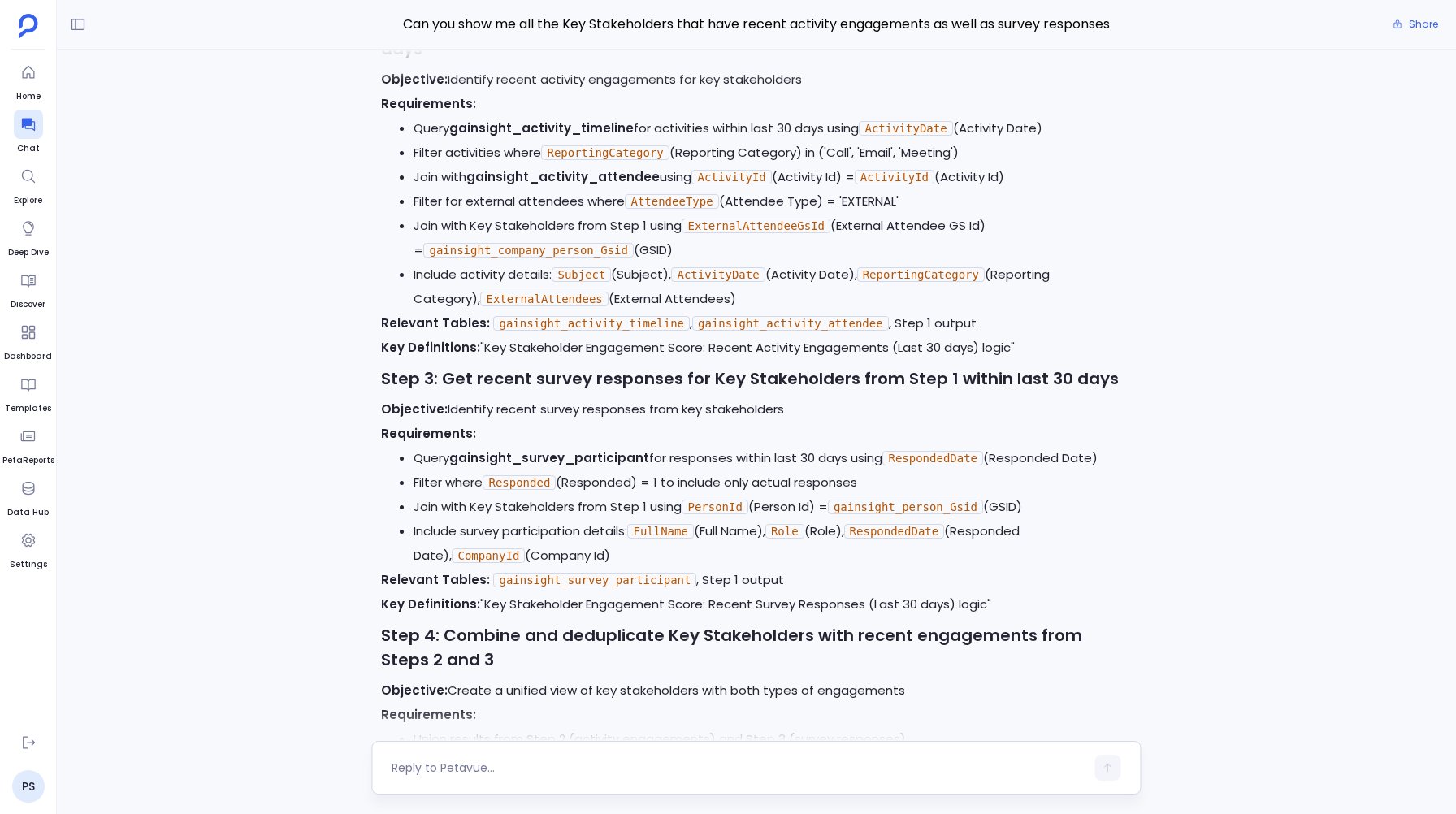
scroll to position [-10035, 0]
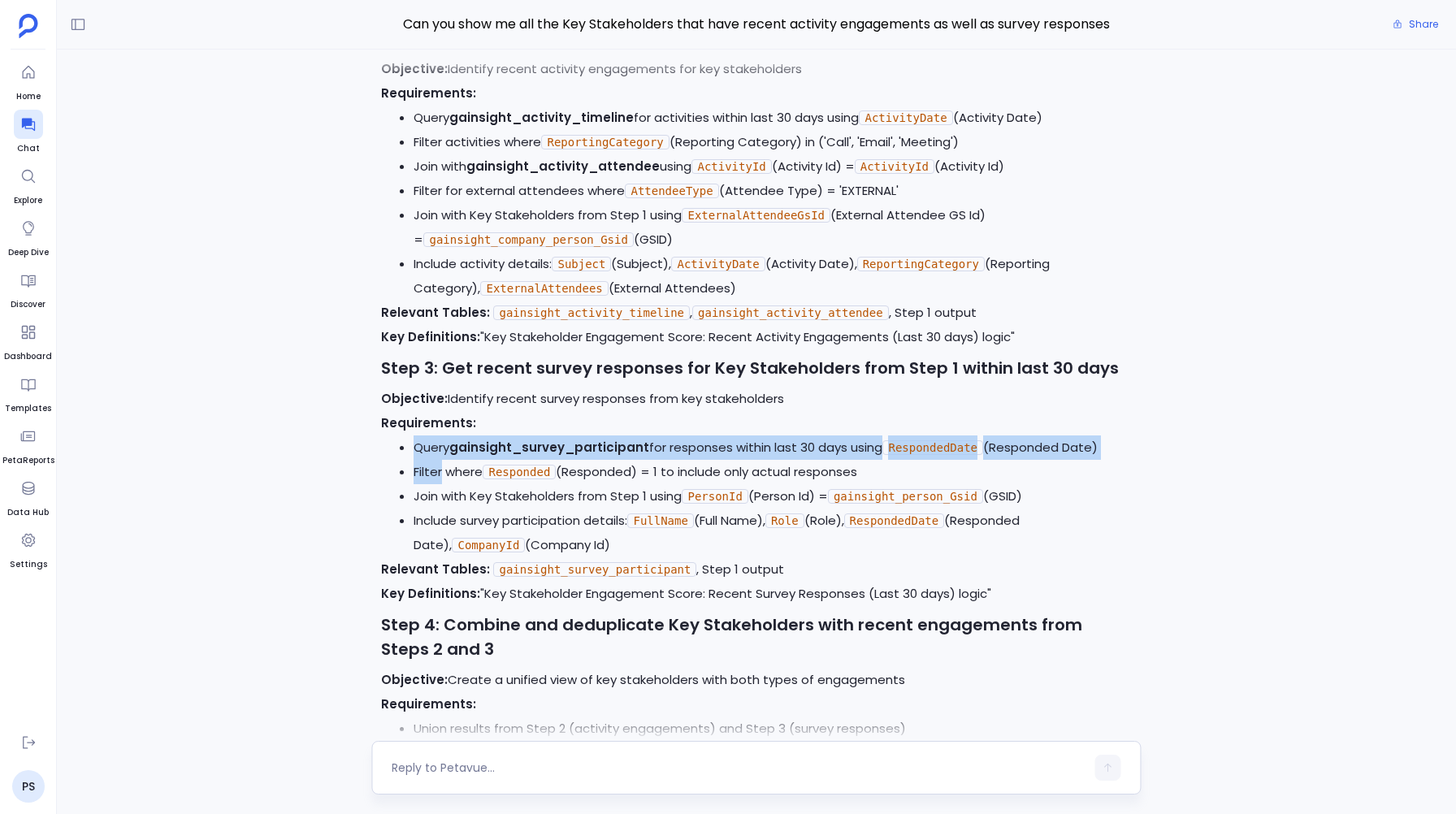
drag, startPoint x: 449, startPoint y: 490, endPoint x: 764, endPoint y: 456, distance: 316.8
click at [764, 456] on div "Perfect! I've updated the analysis plan based on your feedback. Here's the revi…" at bounding box center [756, 299] width 750 height 1448
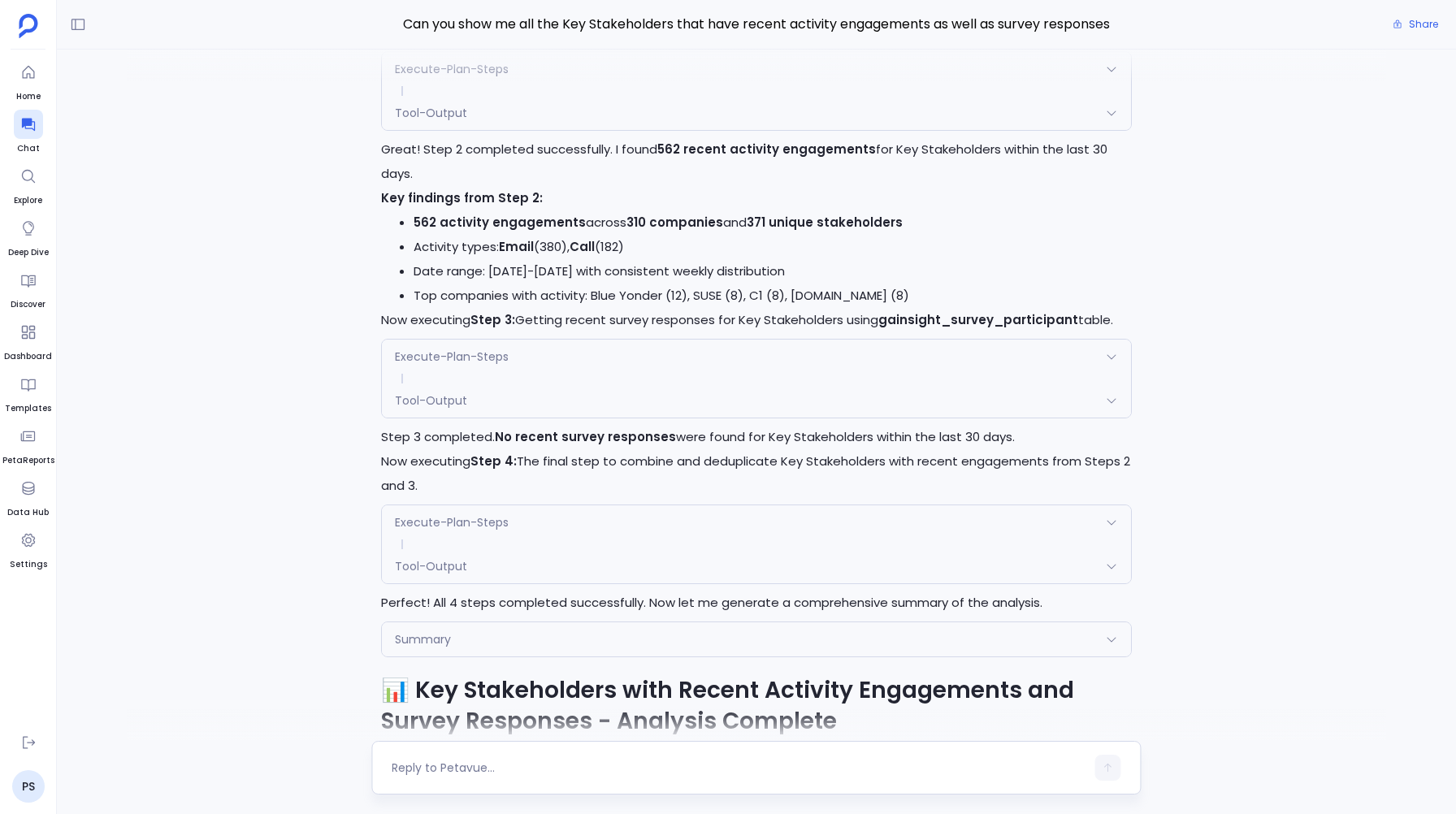
scroll to position [-6762, 0]
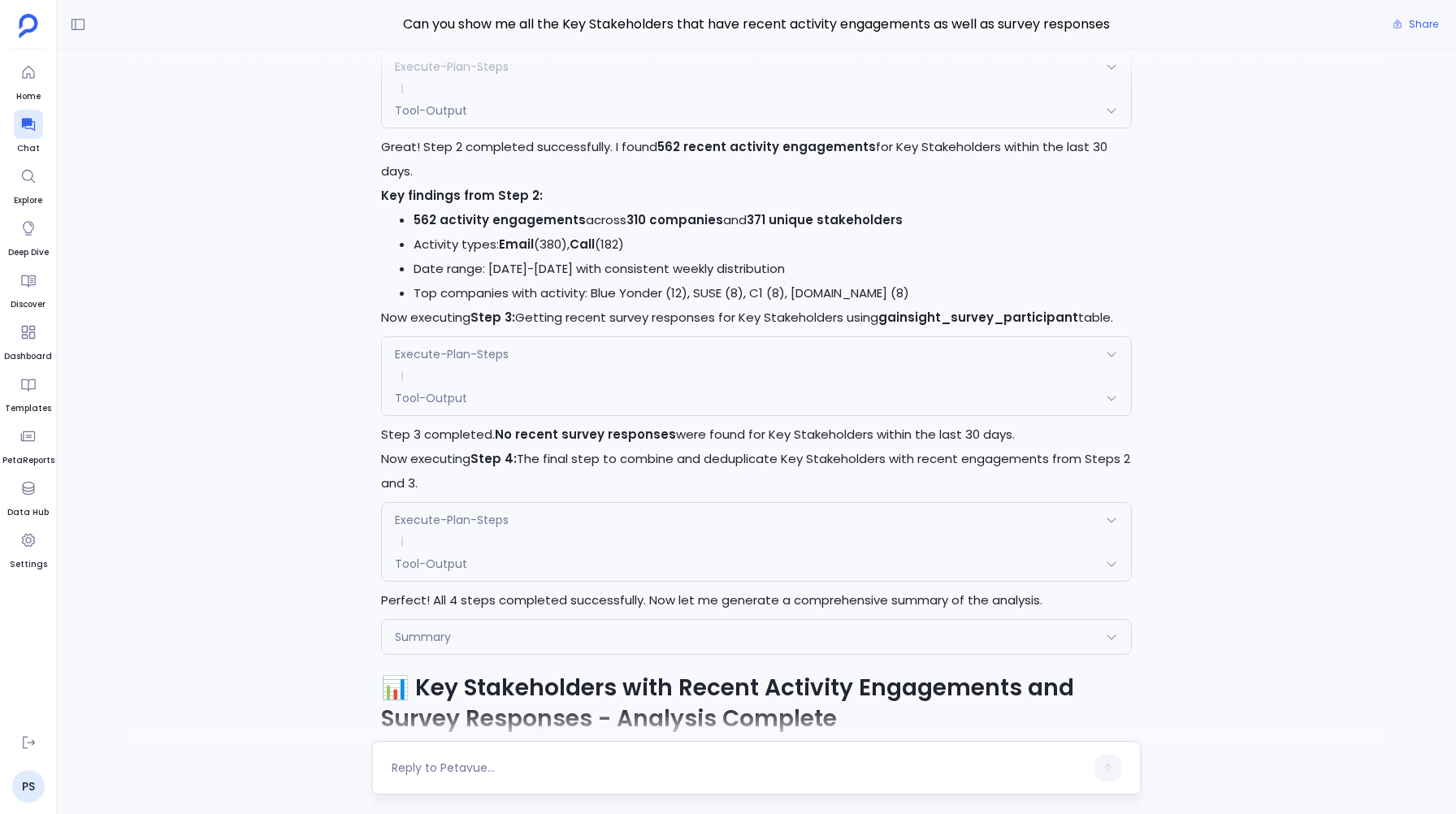
click at [440, 406] on span "Tool-Output" at bounding box center [430, 398] width 73 height 16
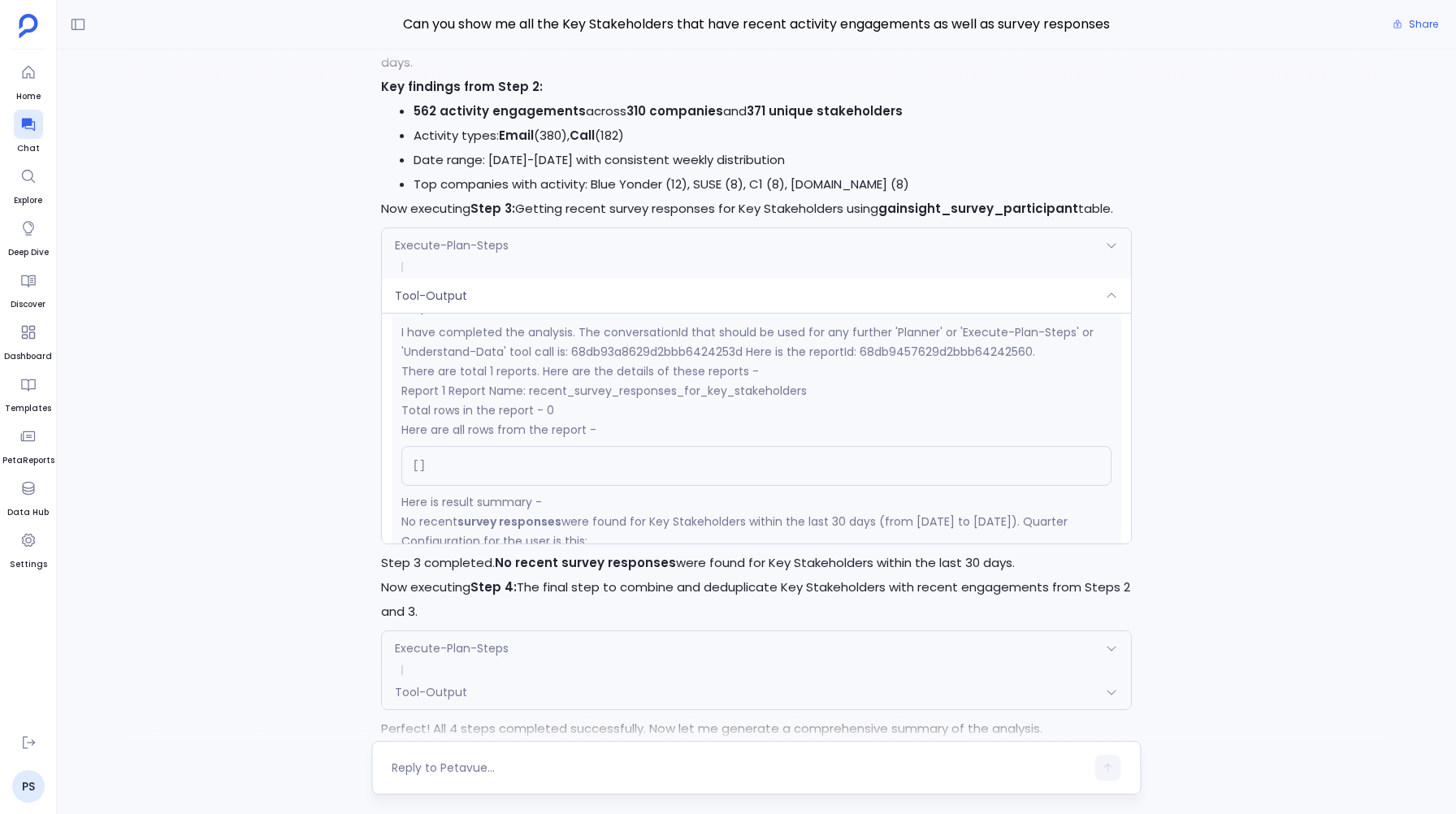
scroll to position [270, 0]
drag, startPoint x: 598, startPoint y: 414, endPoint x: 742, endPoint y: 416, distance: 144.0
click at [742, 363] on p "I have completed the analysis. The conversationId that should be used for any f…" at bounding box center [756, 344] width 709 height 39
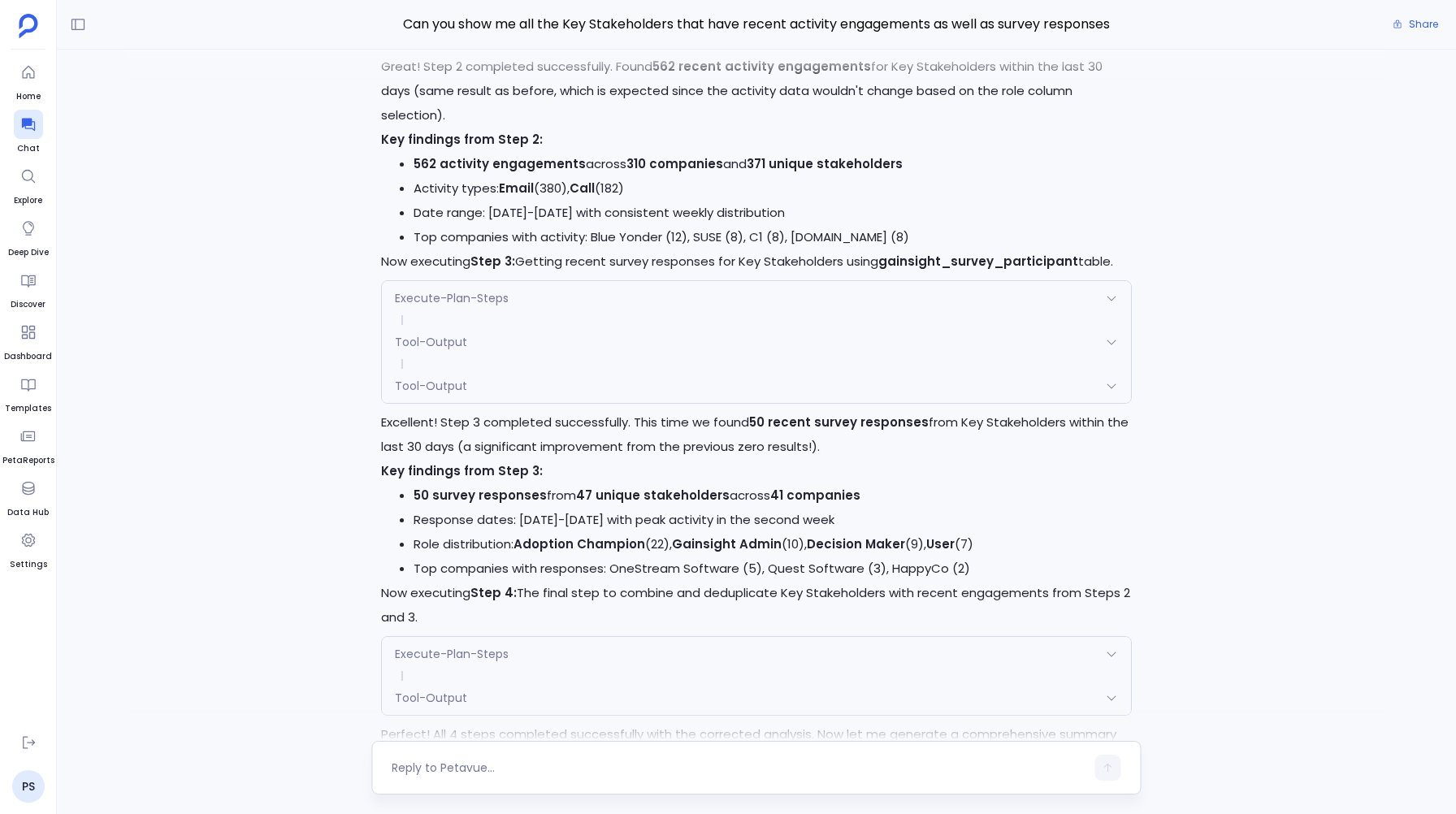
scroll to position [-3573, 0]
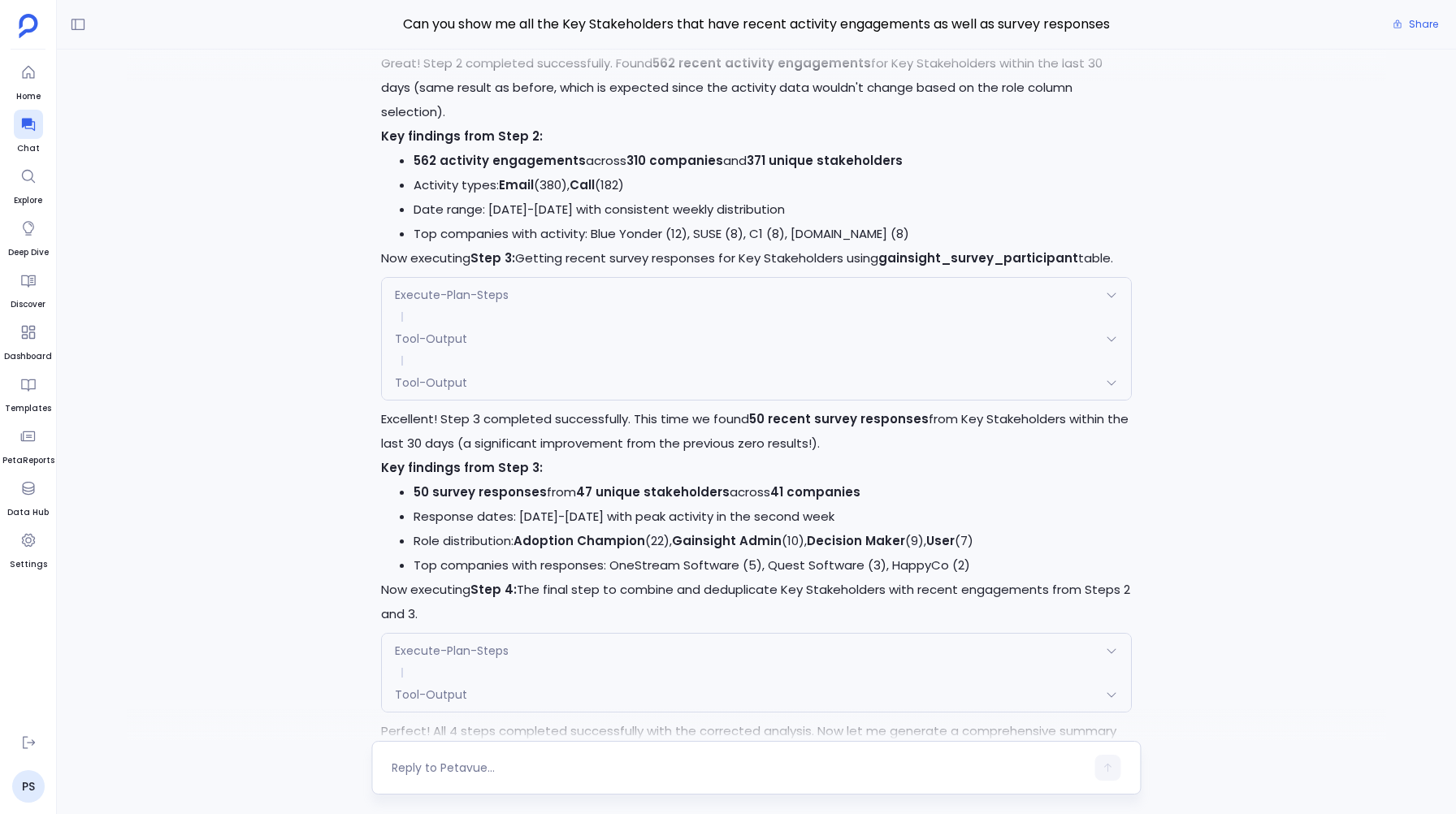
click at [475, 303] on span "Execute-Plan-Steps" at bounding box center [452, 295] width 114 height 16
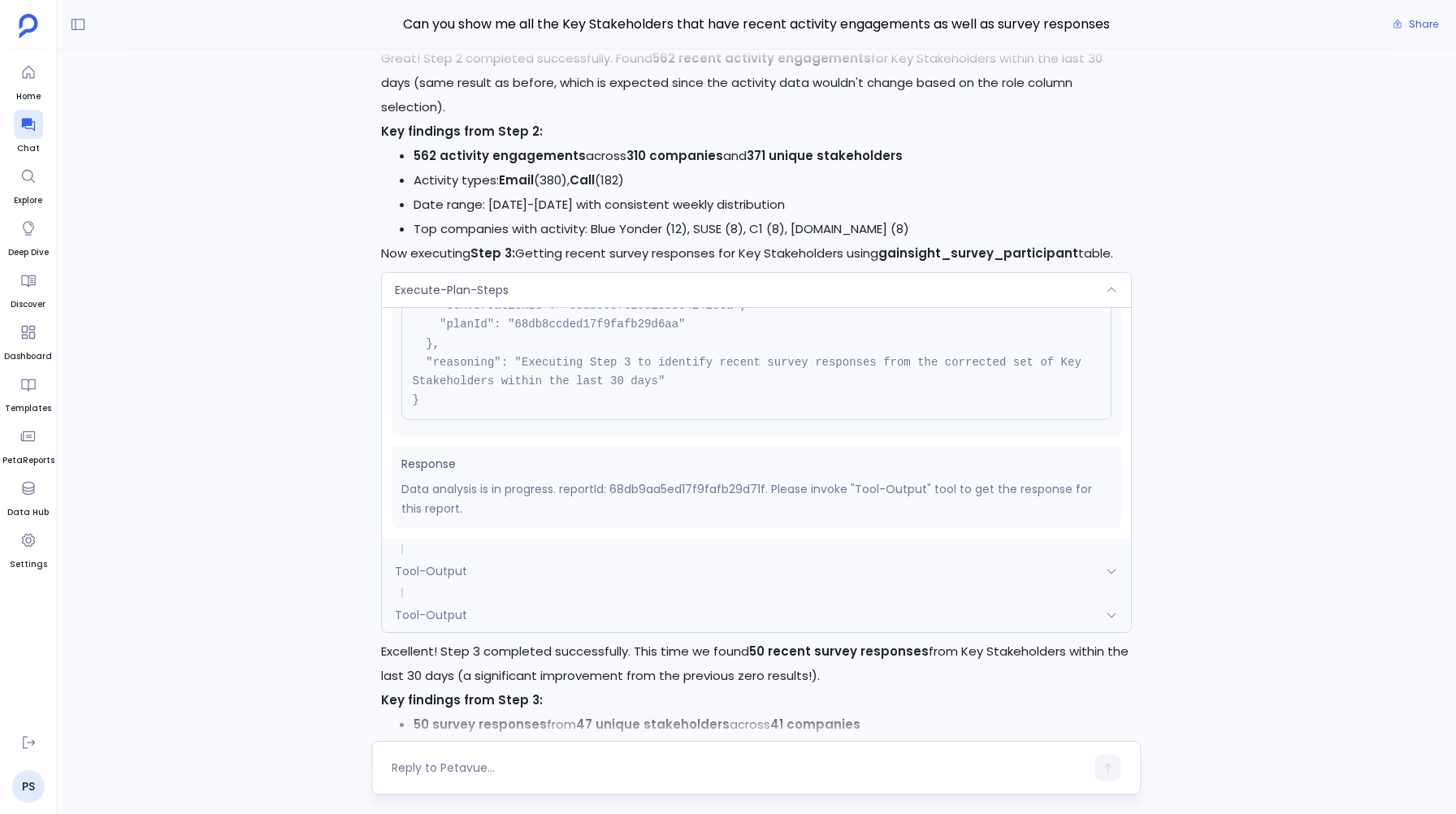
scroll to position [-3811, 0]
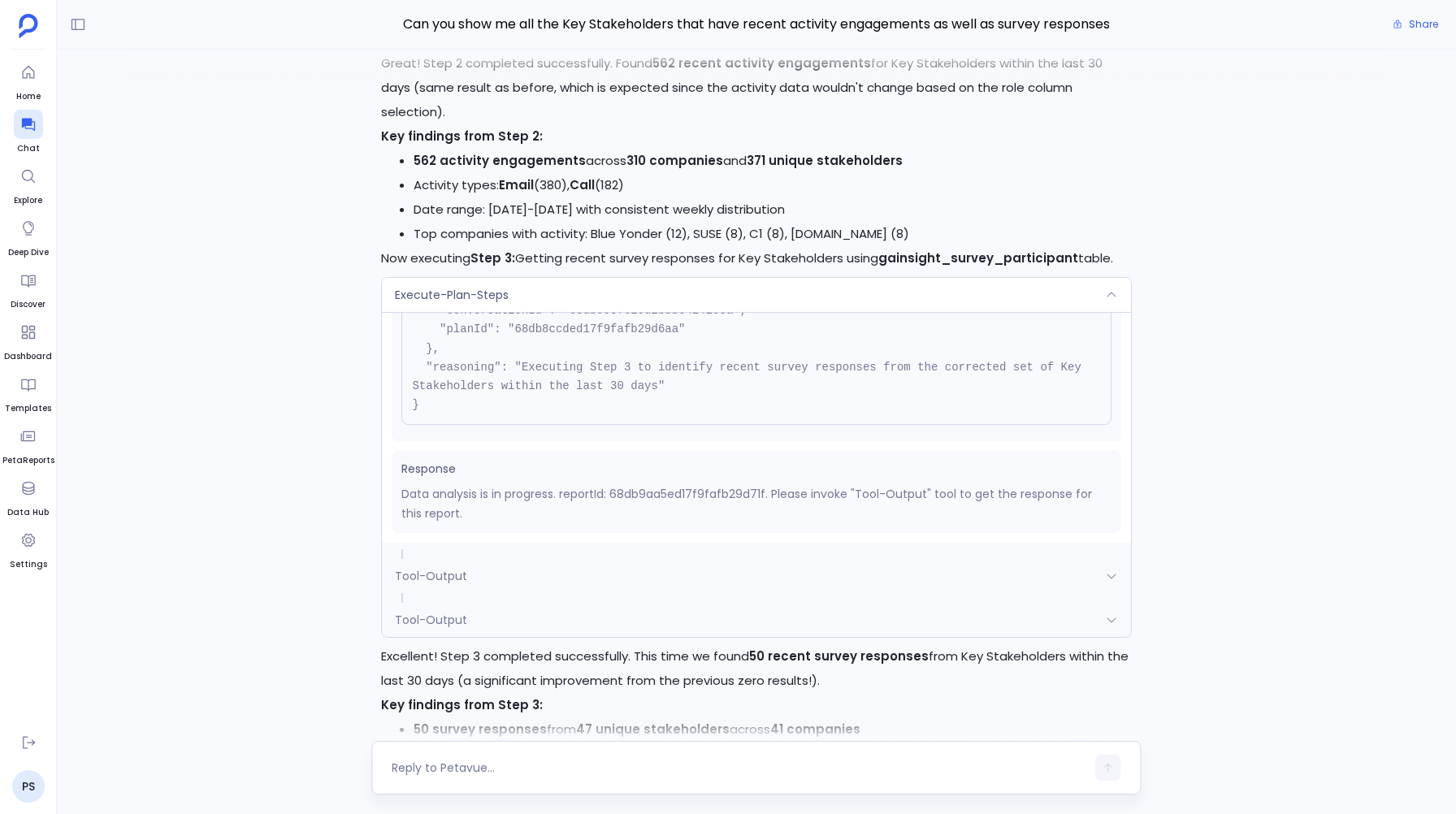
click at [464, 637] on div "Tool-Output" at bounding box center [756, 620] width 748 height 34
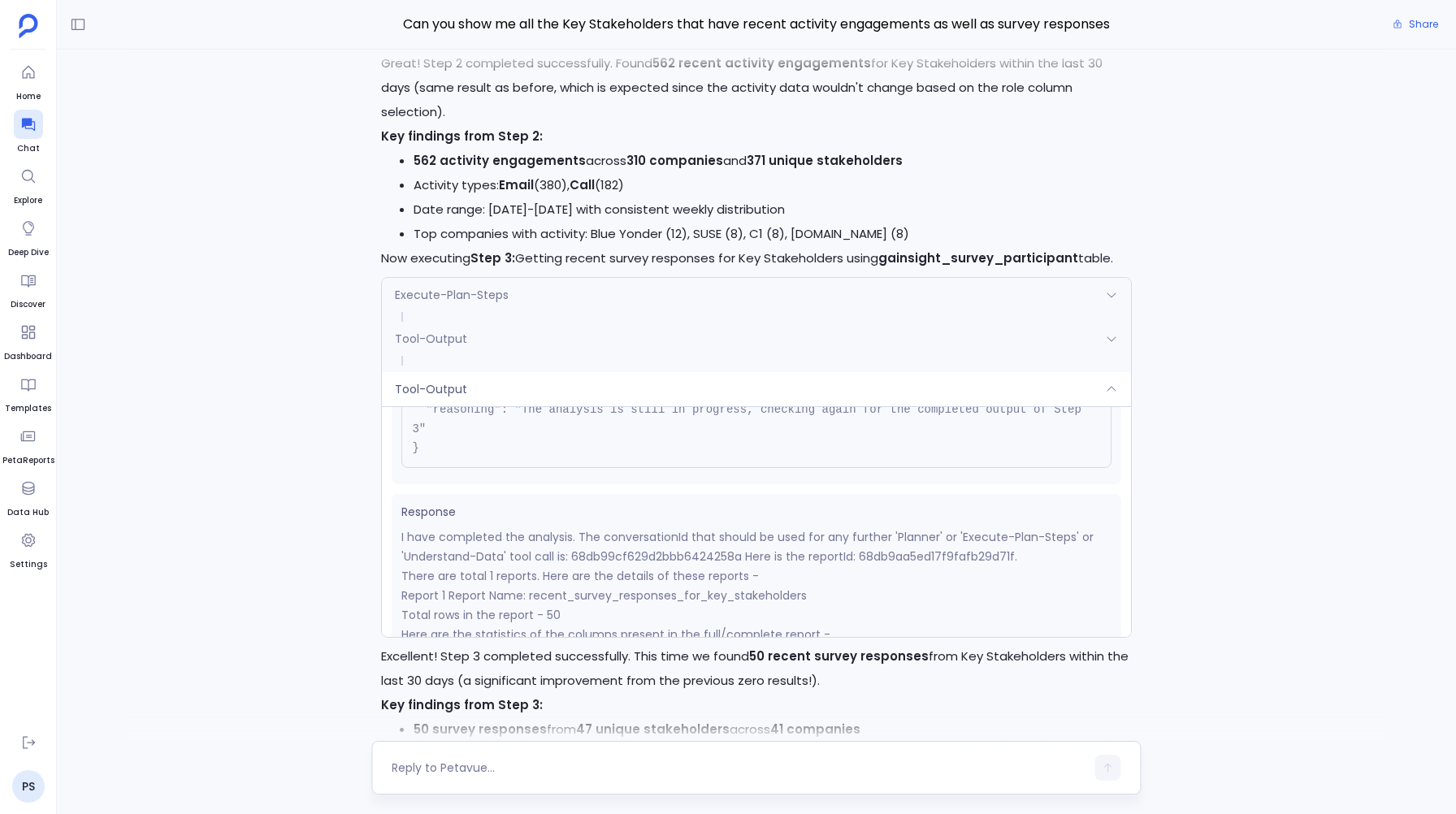
scroll to position [179, 0]
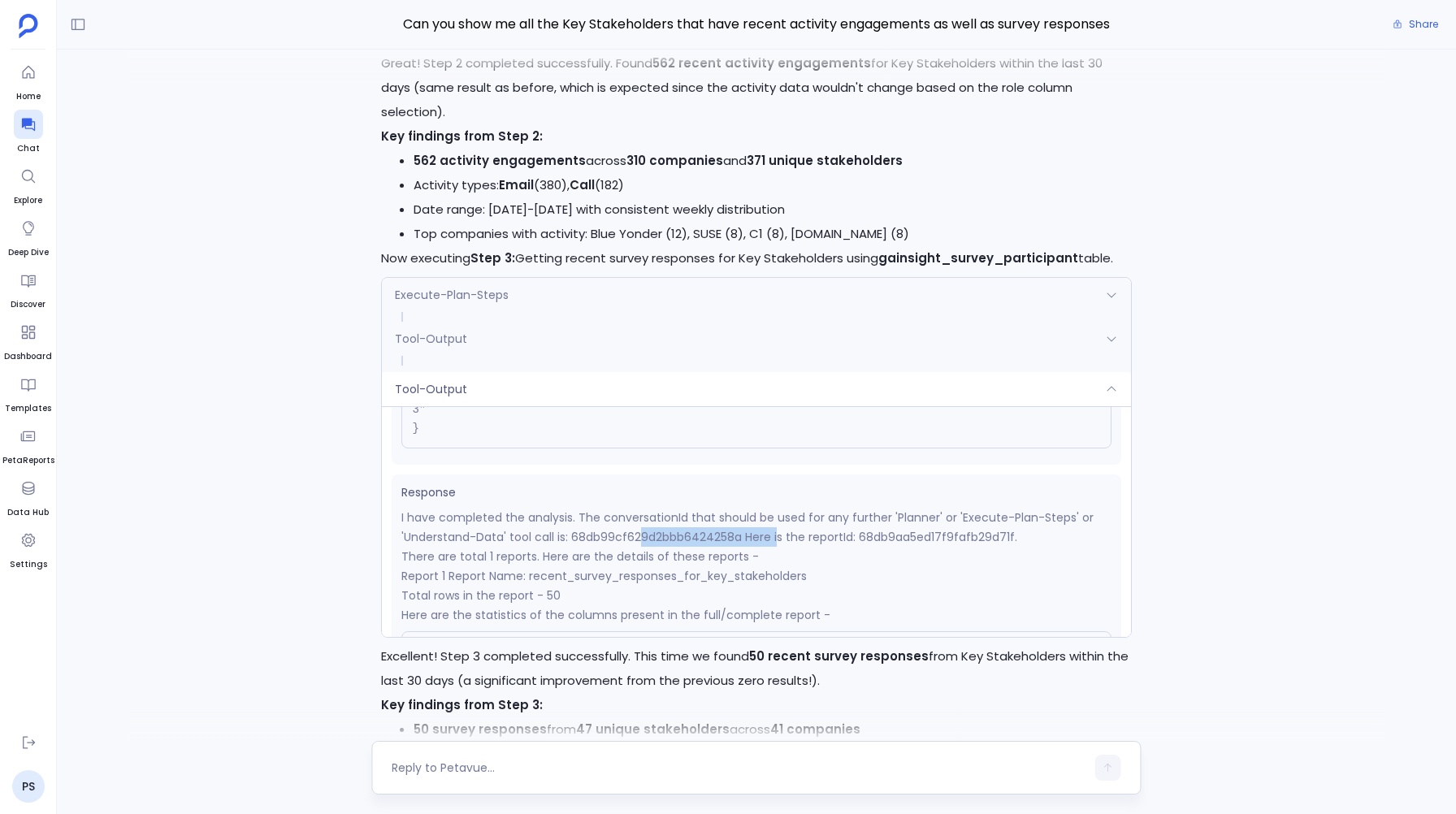
drag, startPoint x: 638, startPoint y: 577, endPoint x: 774, endPoint y: 575, distance: 136.0
click at [774, 547] on p "I have completed the analysis. The conversationId that should be used for any f…" at bounding box center [756, 528] width 709 height 39
click at [554, 406] on div "Tool-Output" at bounding box center [756, 389] width 748 height 34
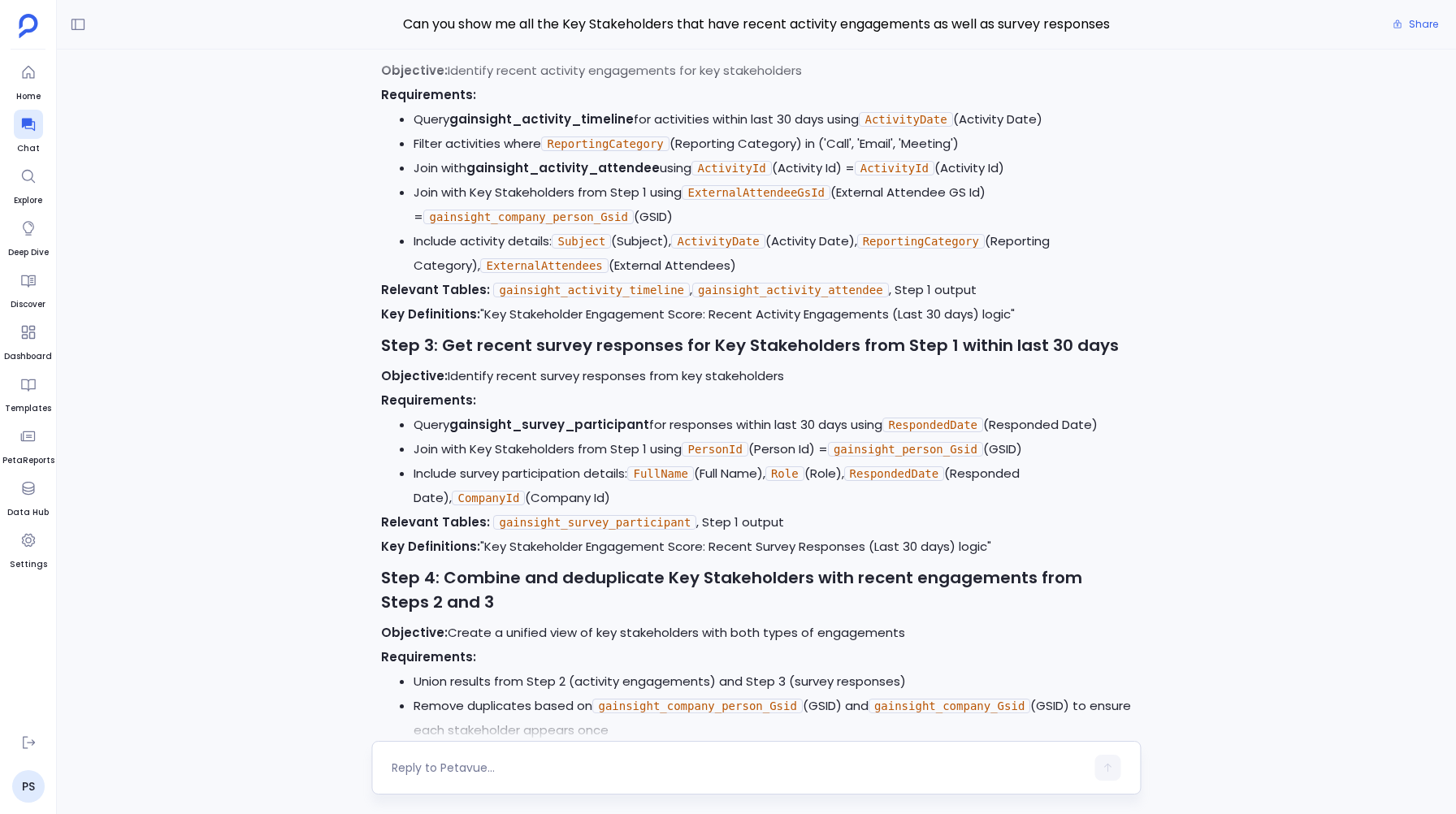
scroll to position [-8174, 0]
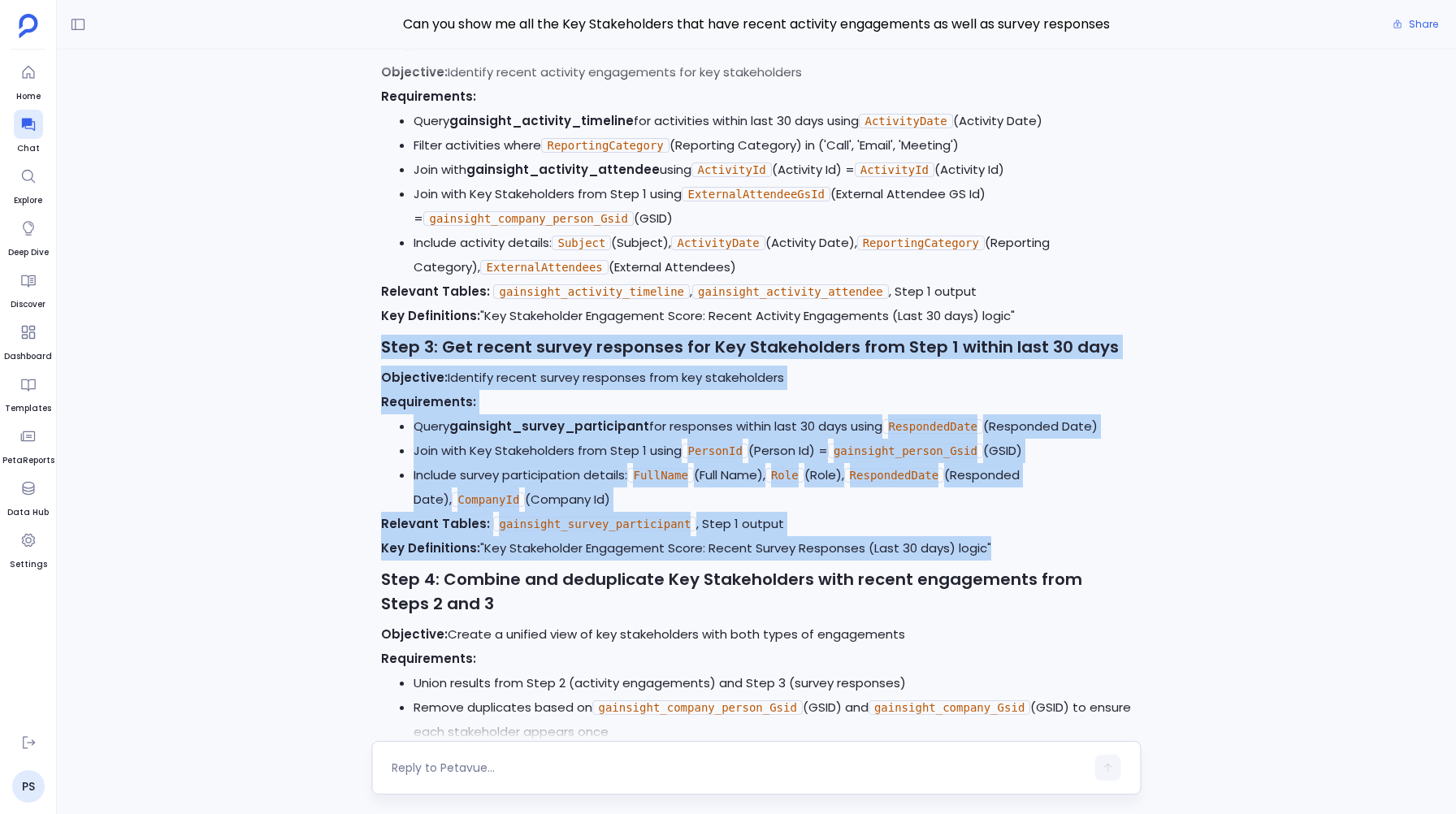
drag, startPoint x: 376, startPoint y: 418, endPoint x: 585, endPoint y: 629, distance: 297.0
click at [585, 629] on div "I'll update the plan to remove both of those filters. Let me modify the plan ba…" at bounding box center [756, 319] width 770 height 1577
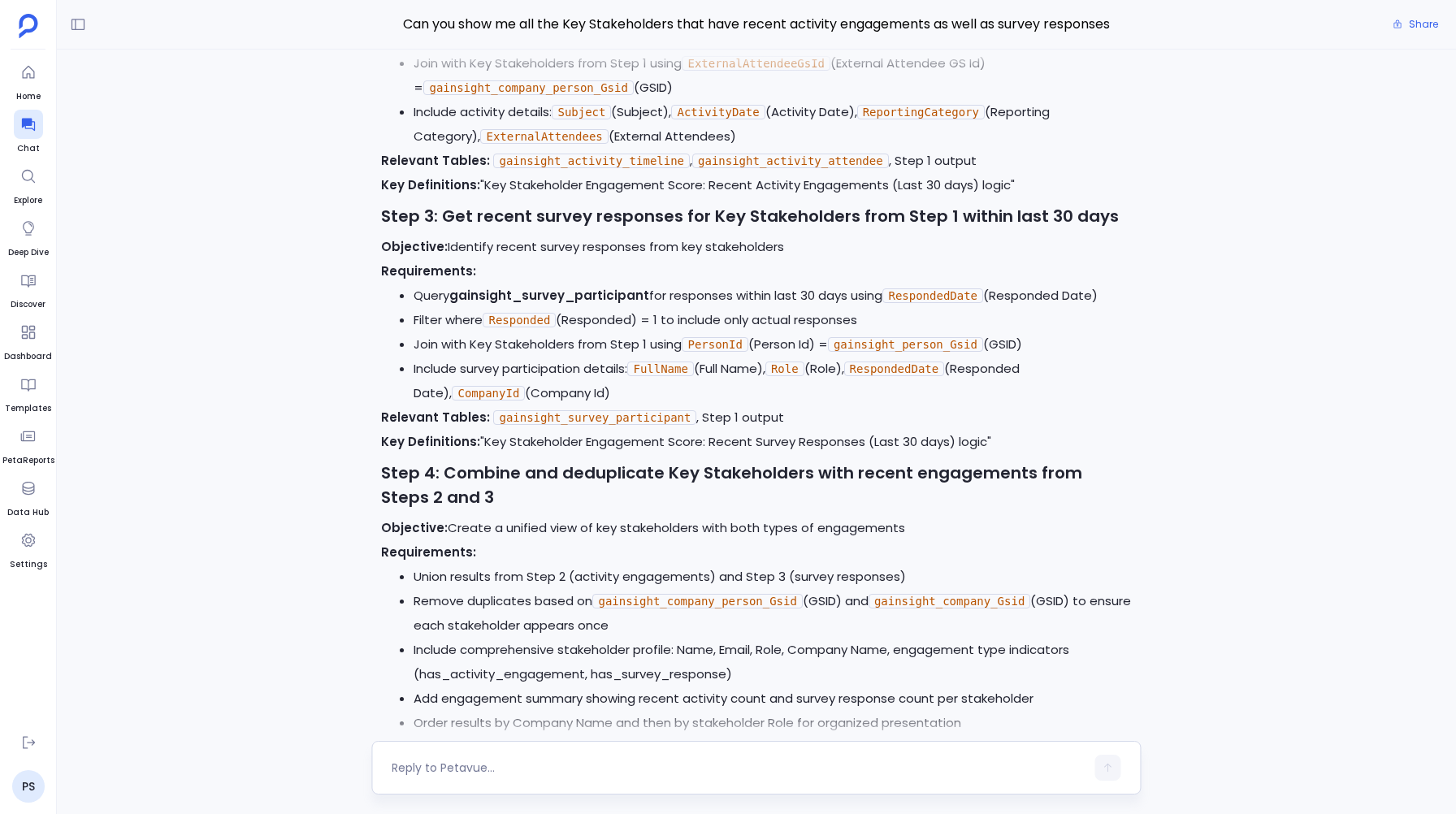
scroll to position [-9656, 0]
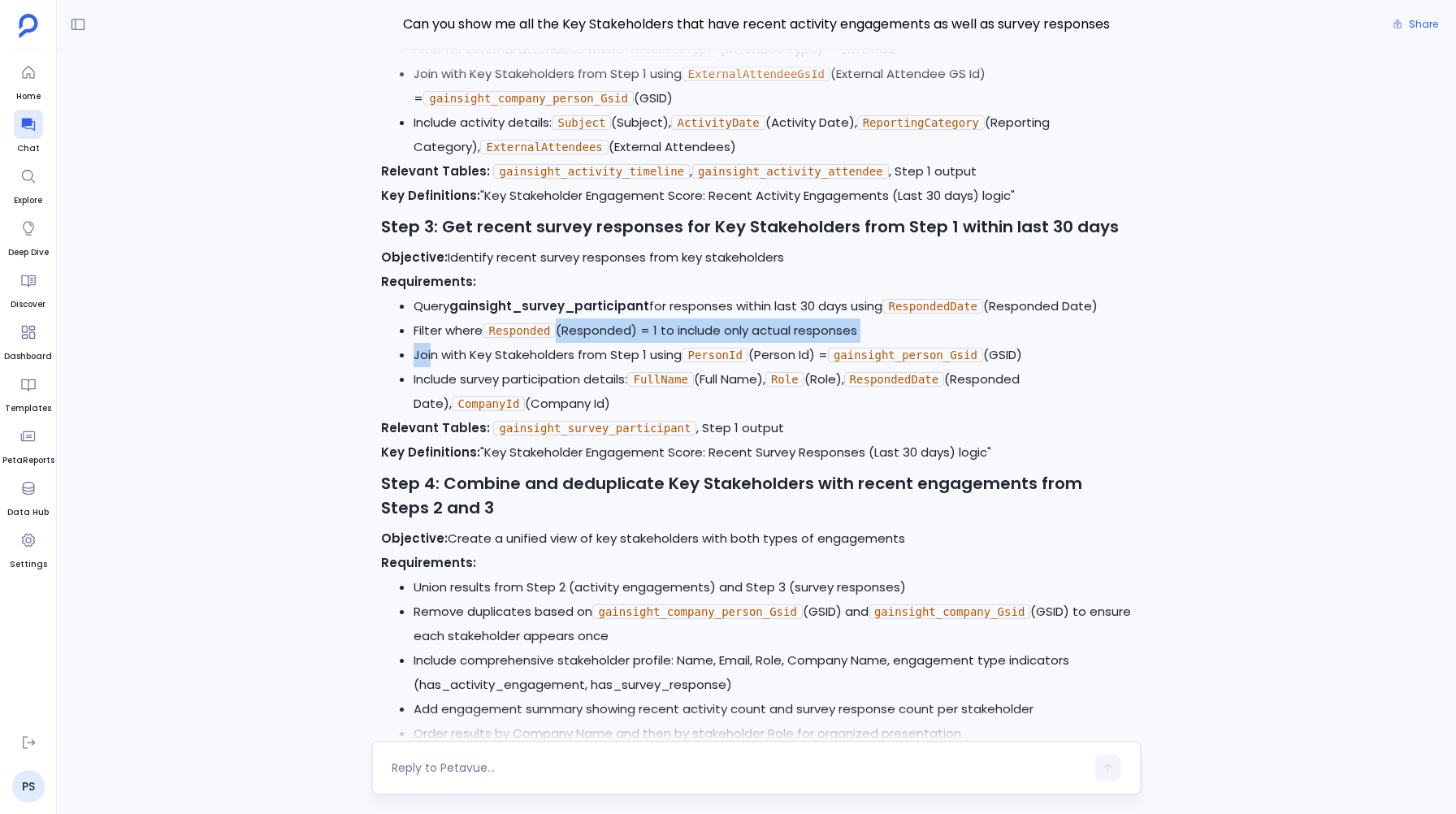
drag, startPoint x: 430, startPoint y: 374, endPoint x: 542, endPoint y: 353, distance: 114.0
click at [542, 353] on ul "Query gainsight_survey_participant for responses within last 30 days using Resp…" at bounding box center [756, 355] width 750 height 122
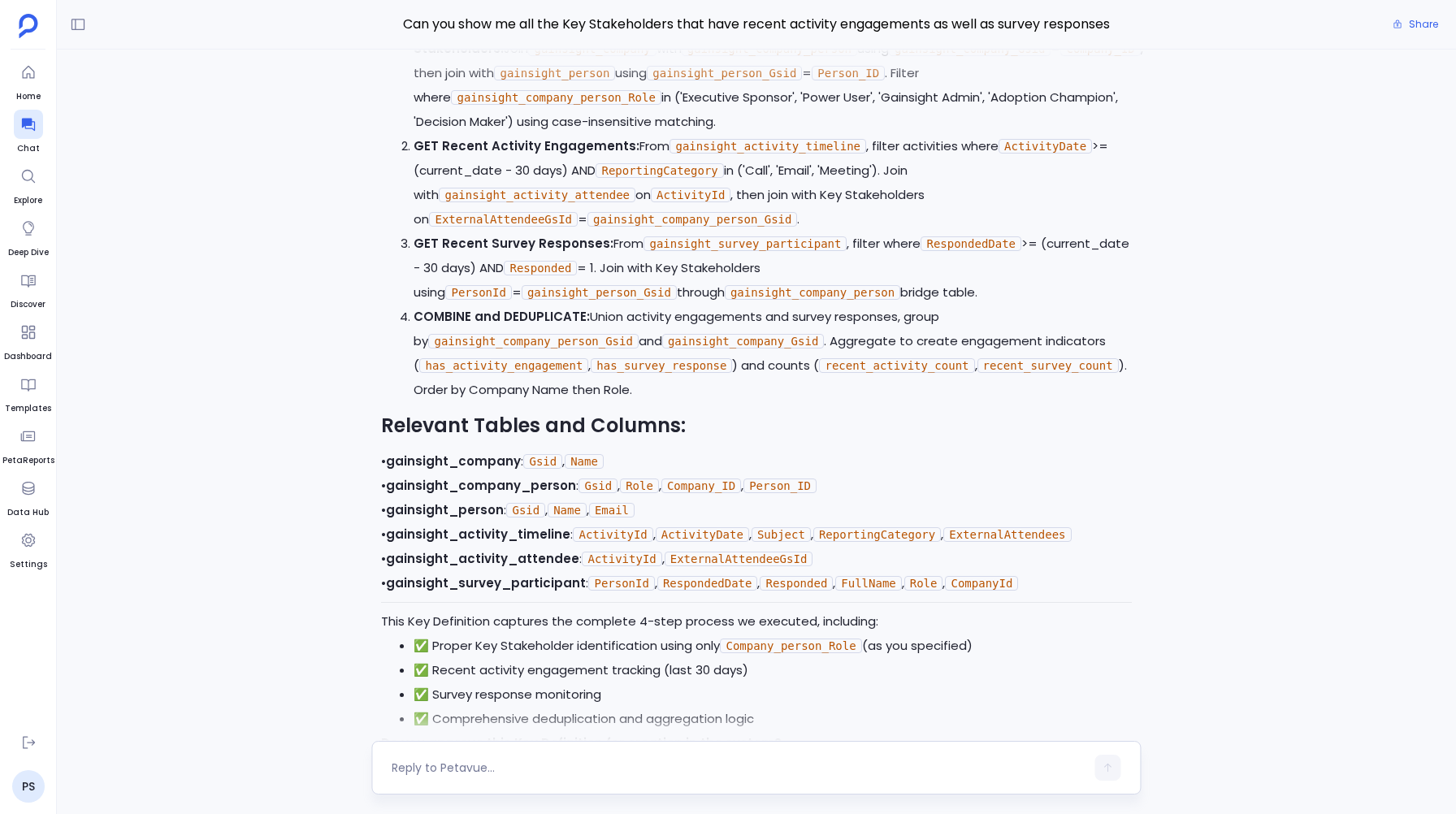
scroll to position [-100, 0]
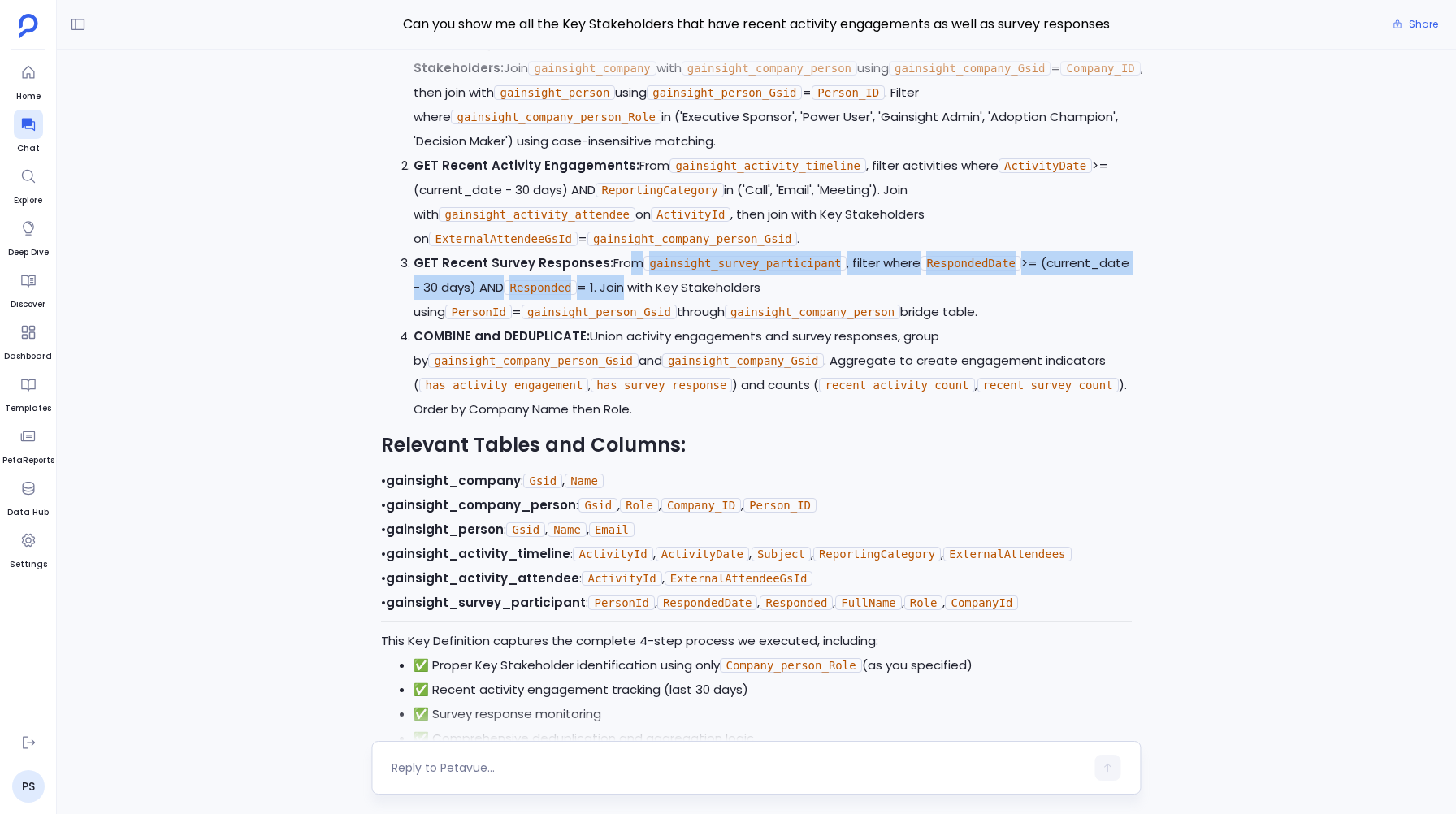
drag, startPoint x: 613, startPoint y: 250, endPoint x: 626, endPoint y: 285, distance: 37.3
click at [626, 285] on p "GET Recent Survey Responses: From gainsight_survey_participant , filter where R…" at bounding box center [772, 288] width 717 height 73
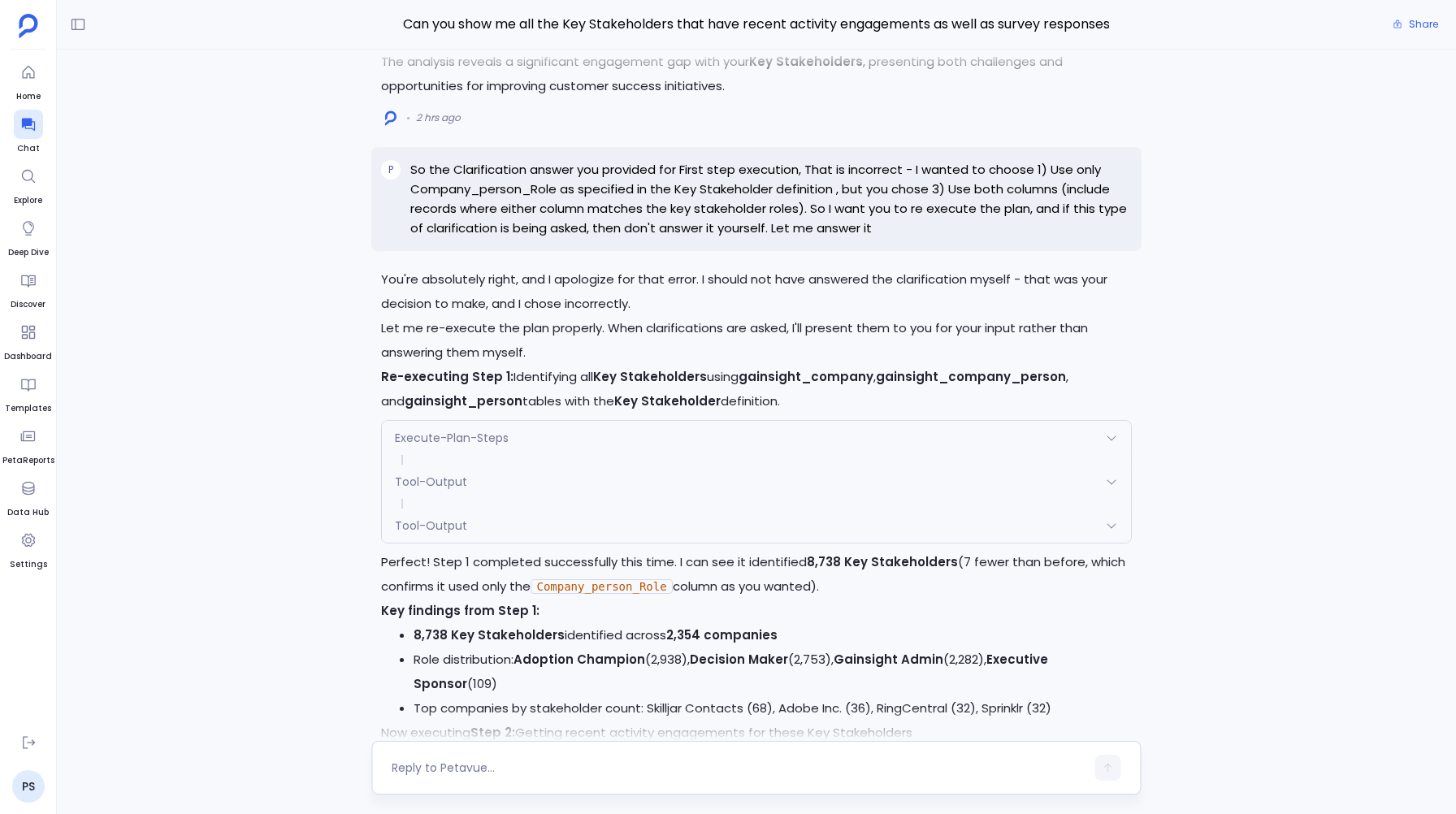
scroll to position [-4390, 0]
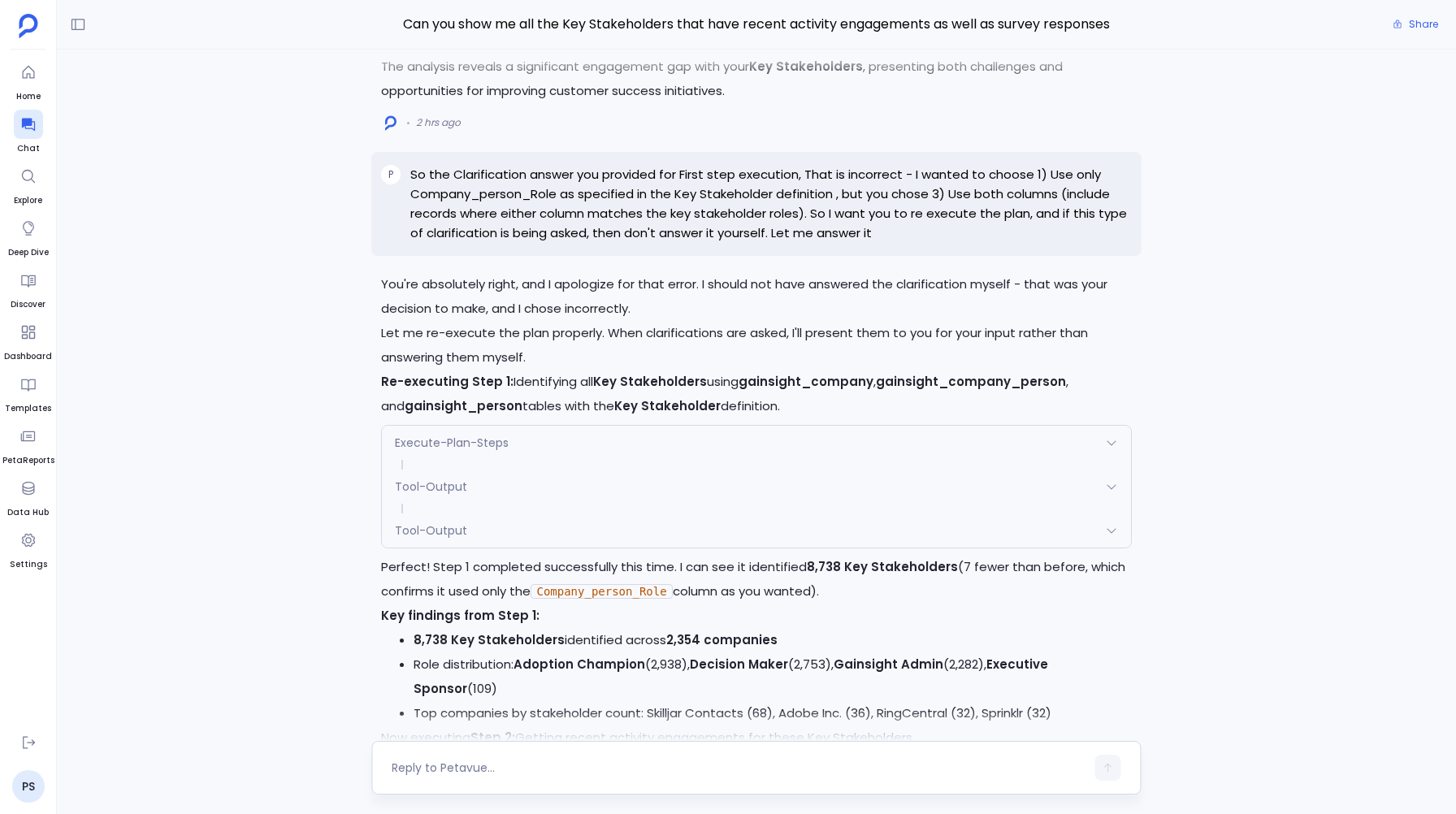
click at [488, 241] on p "So the Clarification answer you provided for First step execution, That is inco…" at bounding box center [770, 204] width 721 height 78
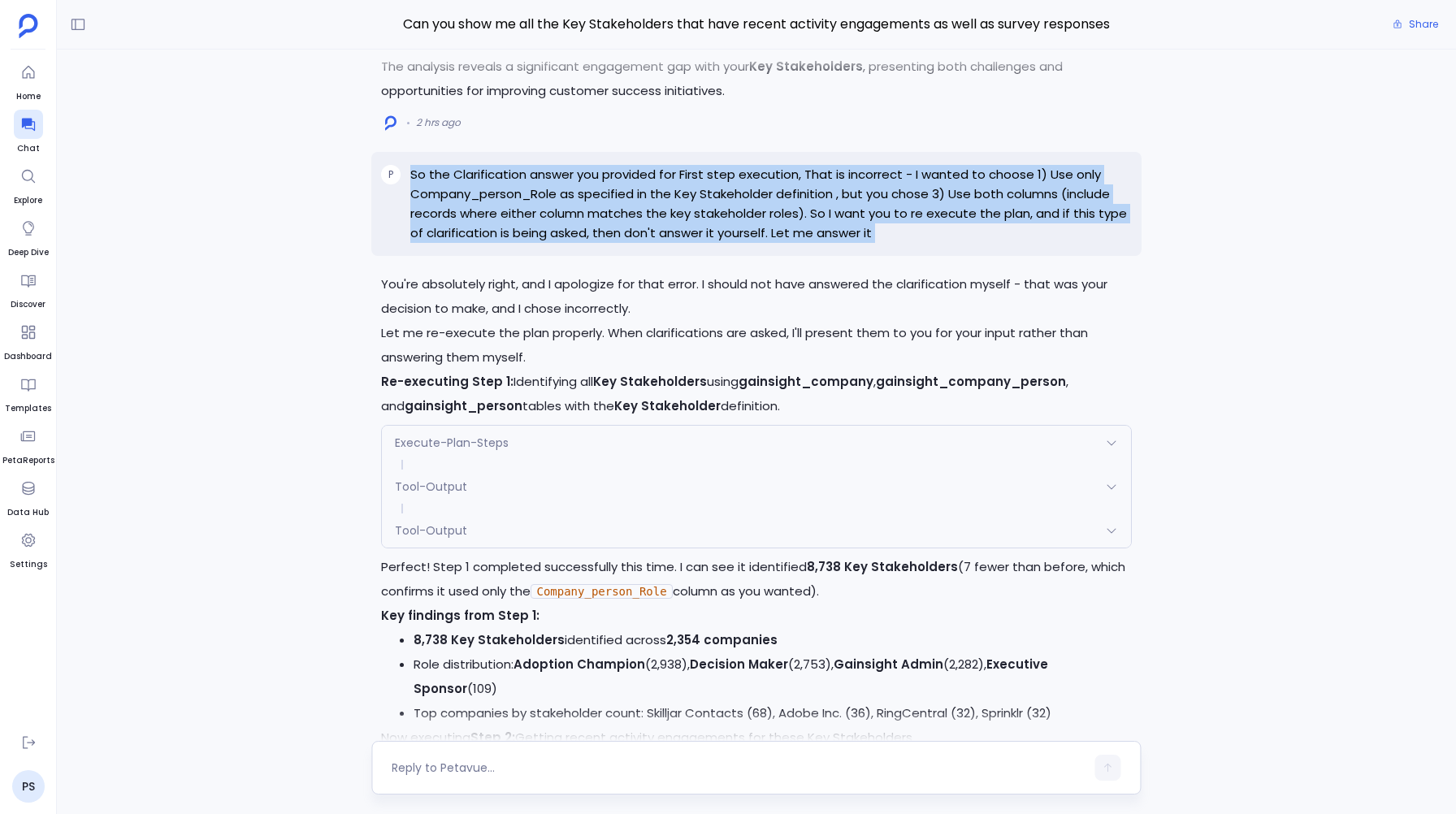
click at [488, 241] on p "So the Clarification answer you provided for First step execution, That is inco…" at bounding box center [770, 204] width 721 height 78
copy p "So the Clarification answer you provided for First step execution, That is inco…"
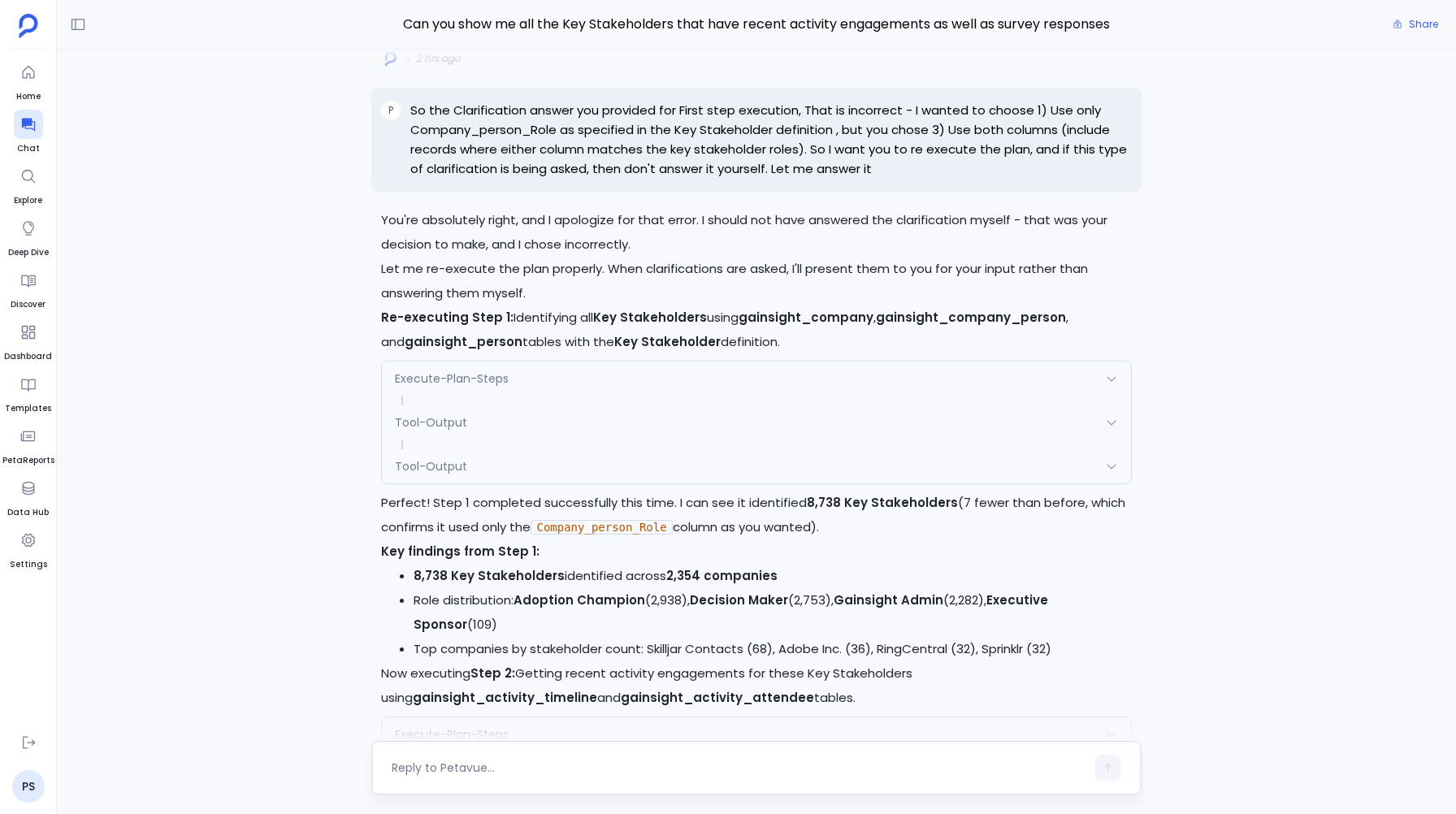
click at [430, 387] on span "Execute-Plan-Steps" at bounding box center [452, 378] width 114 height 16
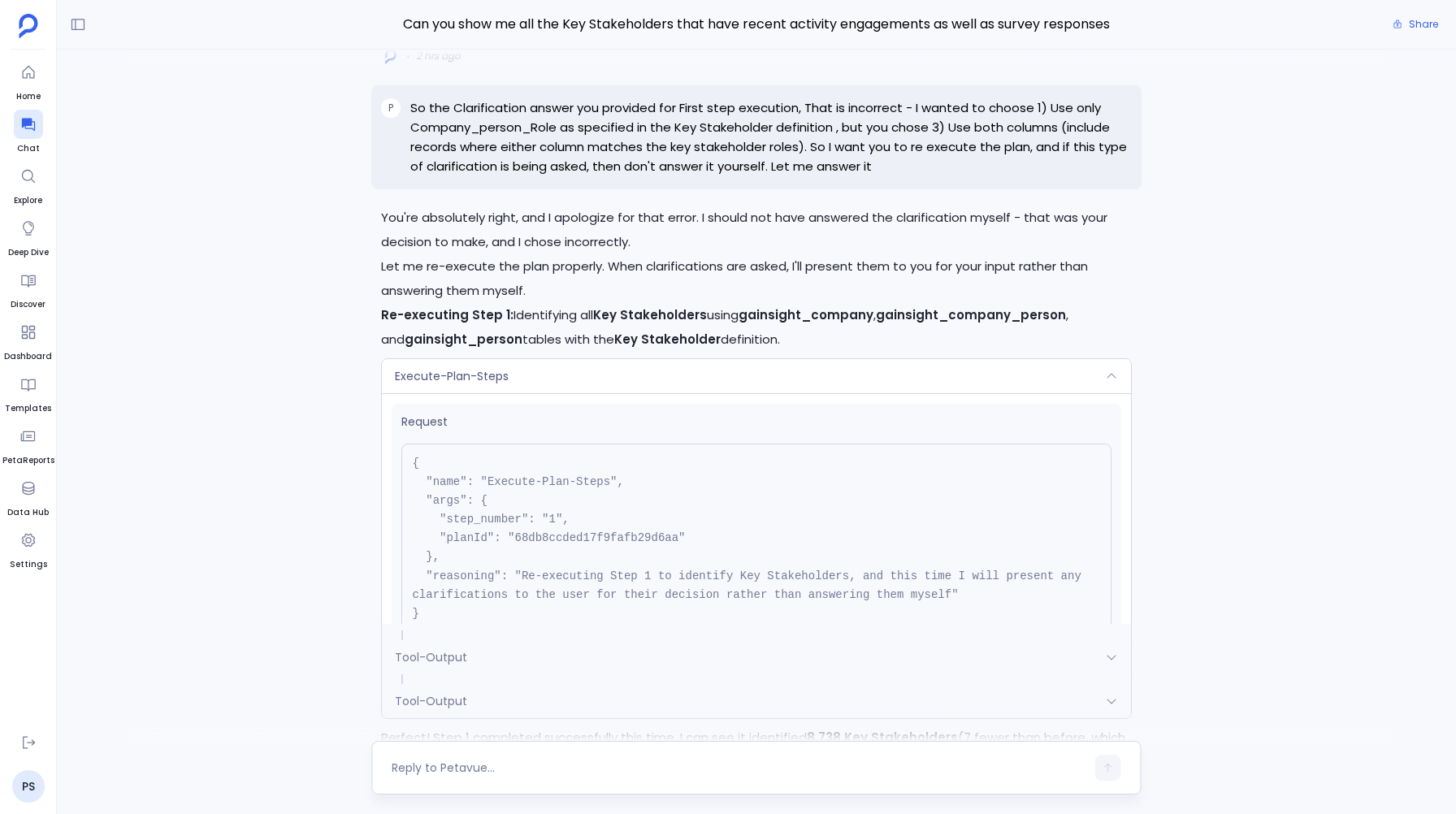
scroll to position [-4563, 0]
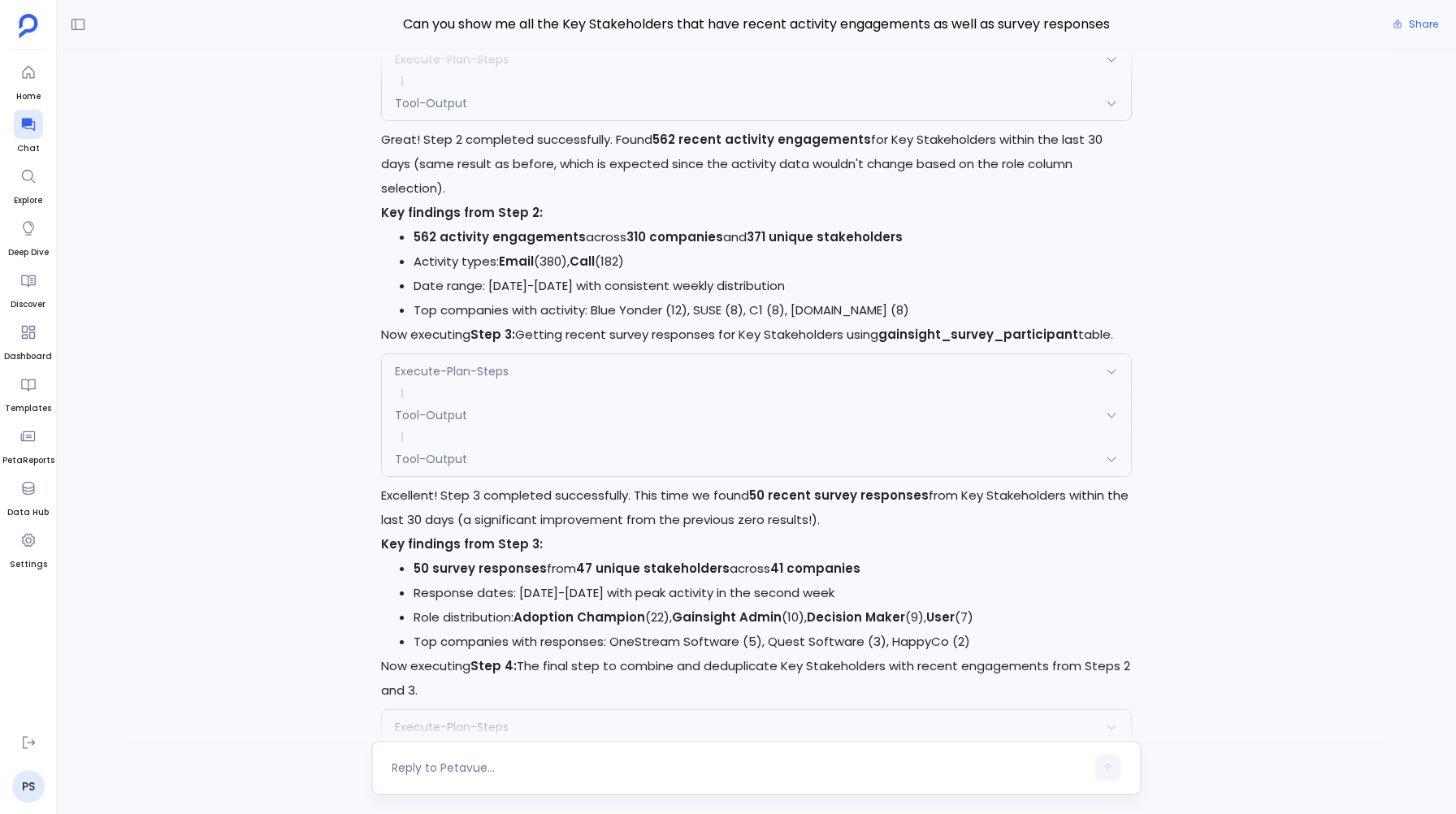
click at [452, 467] on span "Tool-Output" at bounding box center [430, 459] width 73 height 16
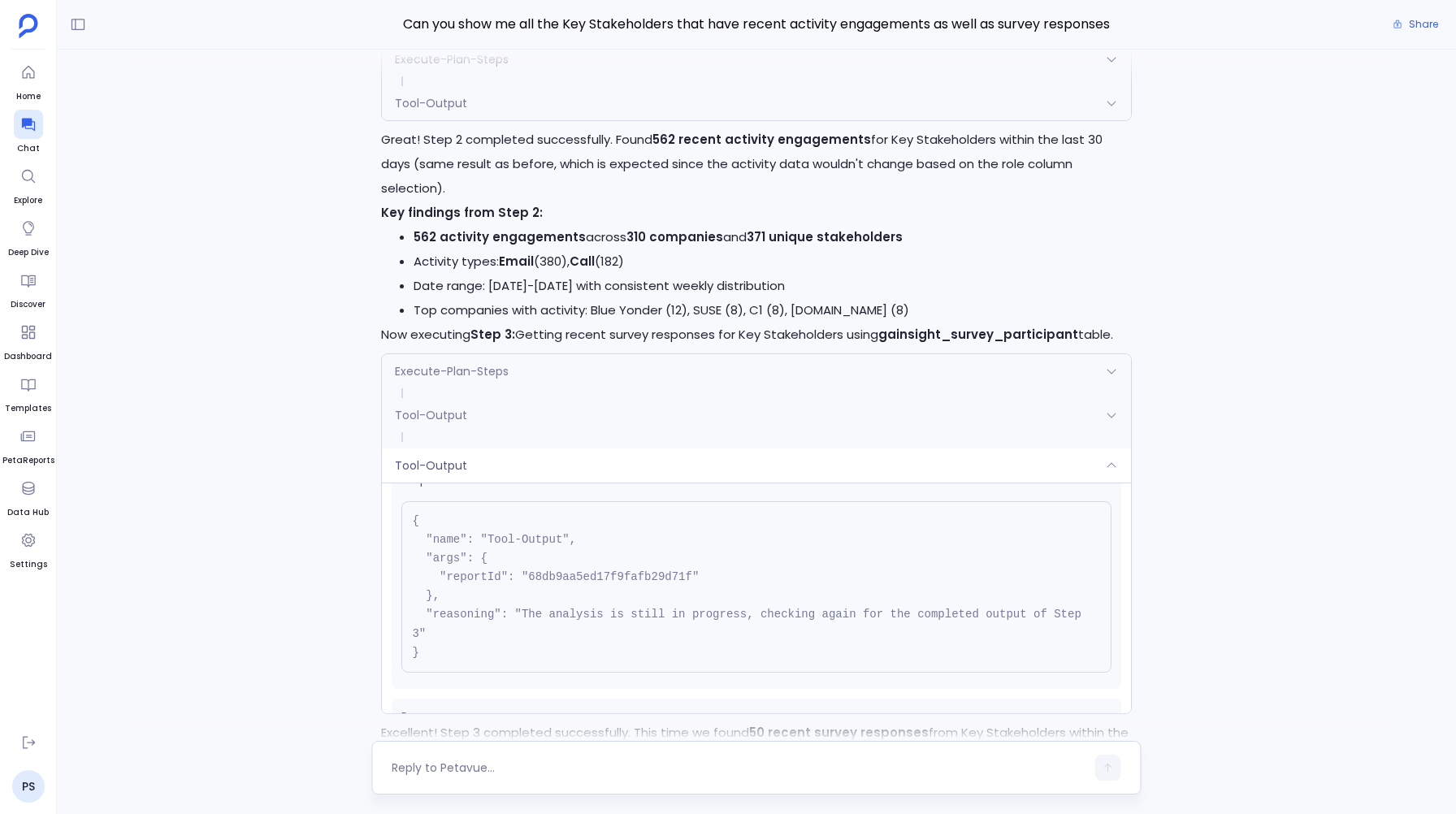
scroll to position [0, 0]
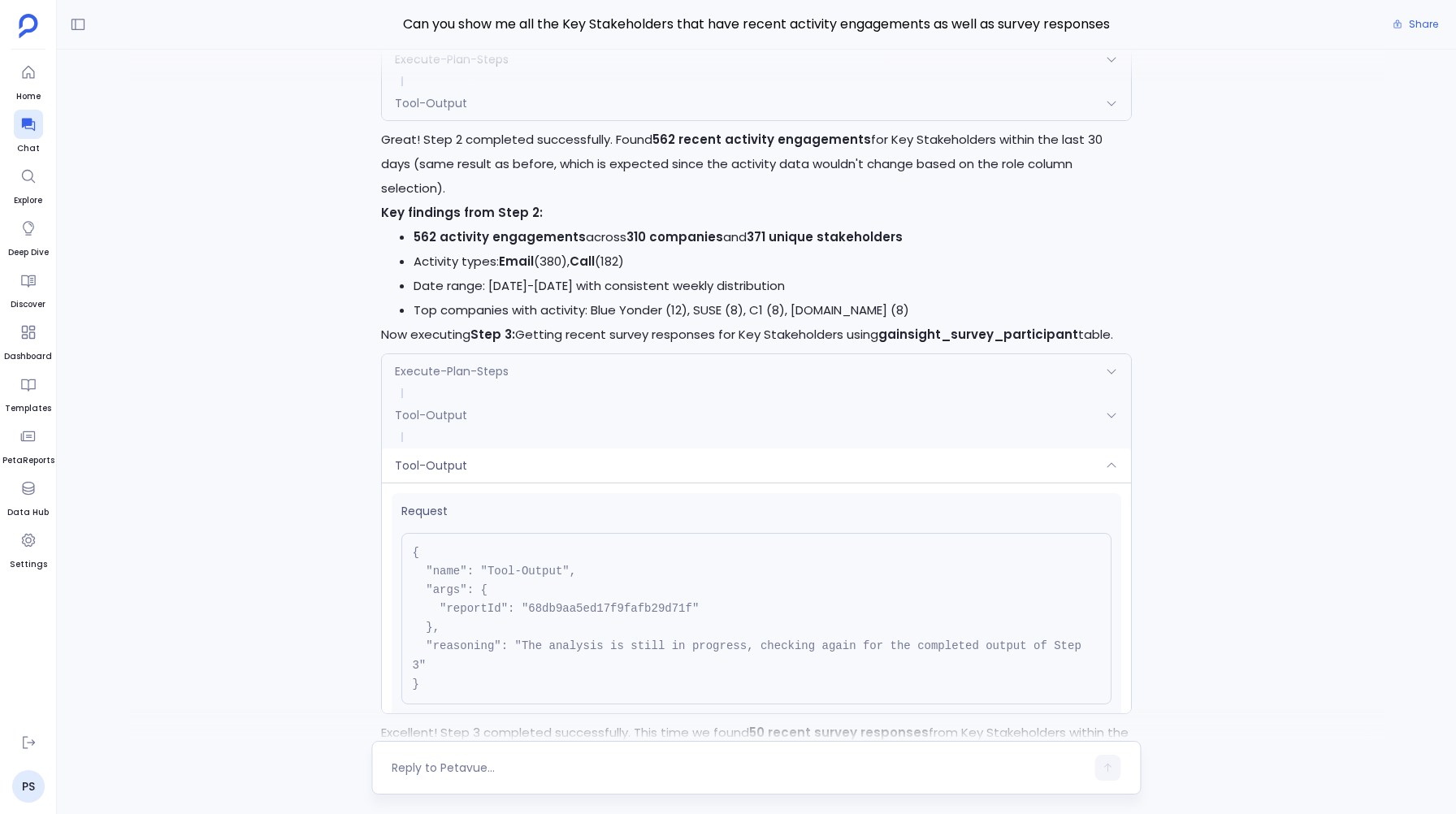
click at [467, 379] on span "Execute-Plan-Steps" at bounding box center [452, 371] width 114 height 16
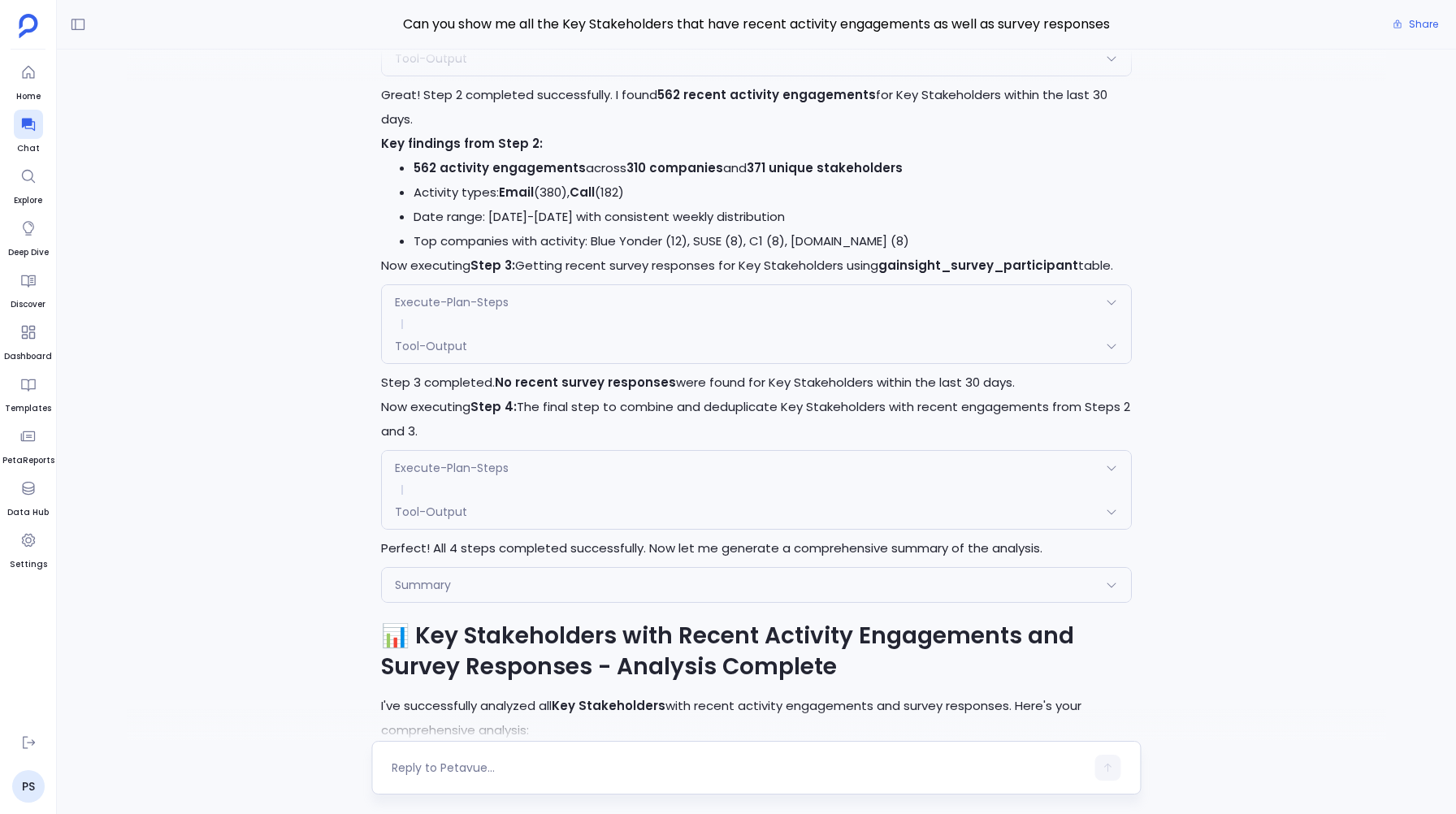
scroll to position [-6717, 0]
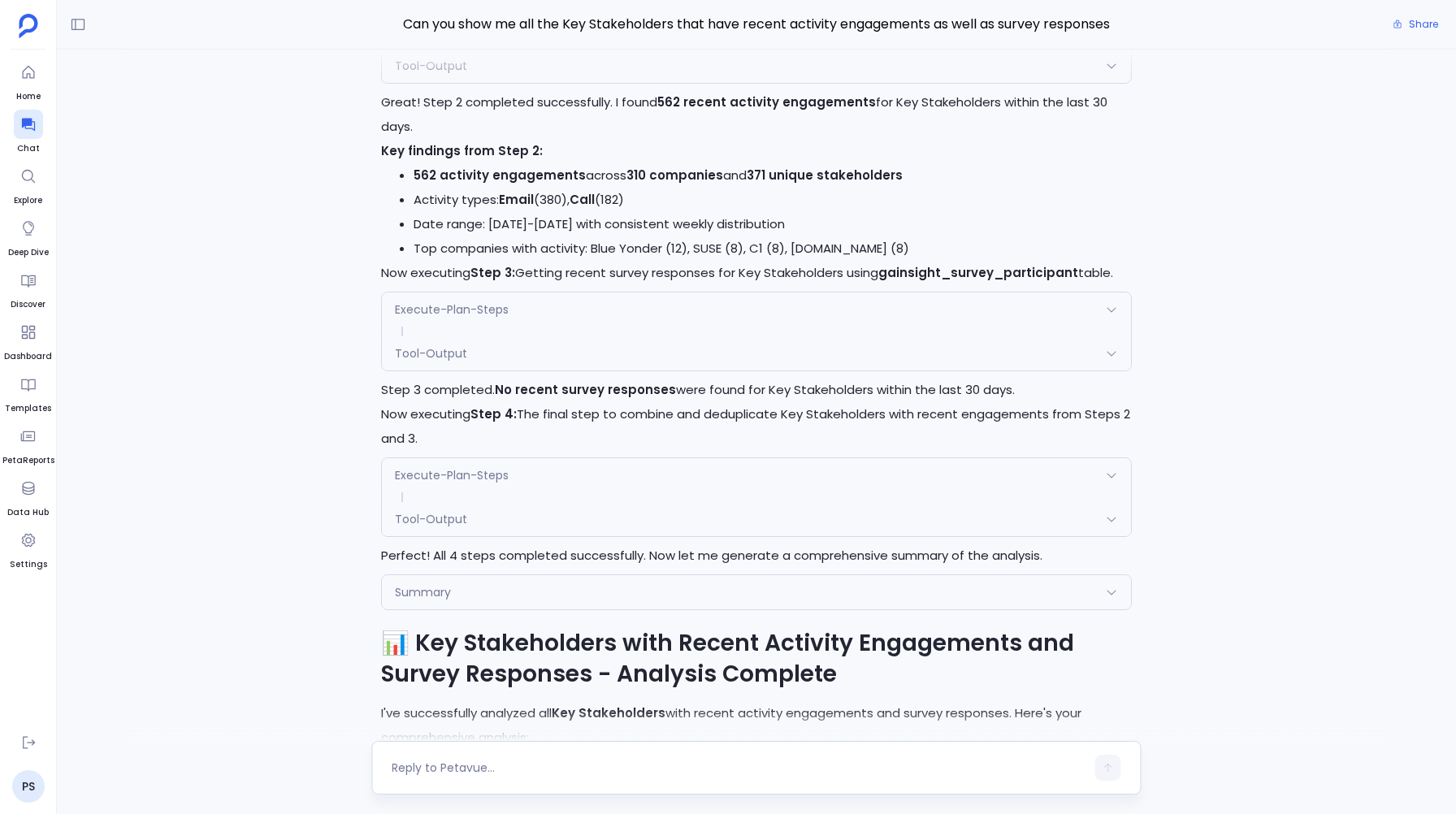
click at [455, 361] on span "Tool-Output" at bounding box center [430, 353] width 73 height 16
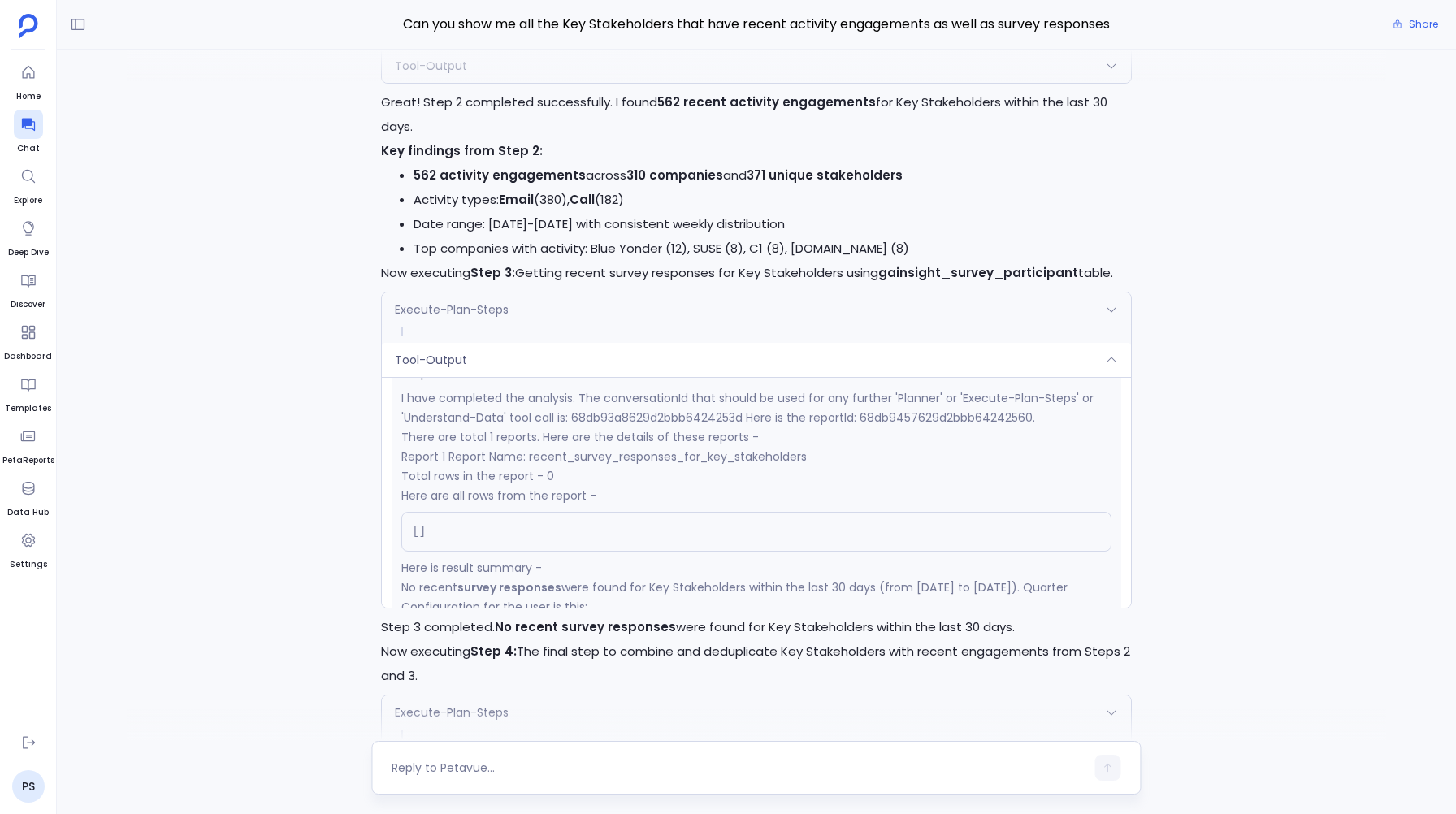
click at [482, 327] on div "Execute-Plan-Steps" at bounding box center [756, 310] width 748 height 34
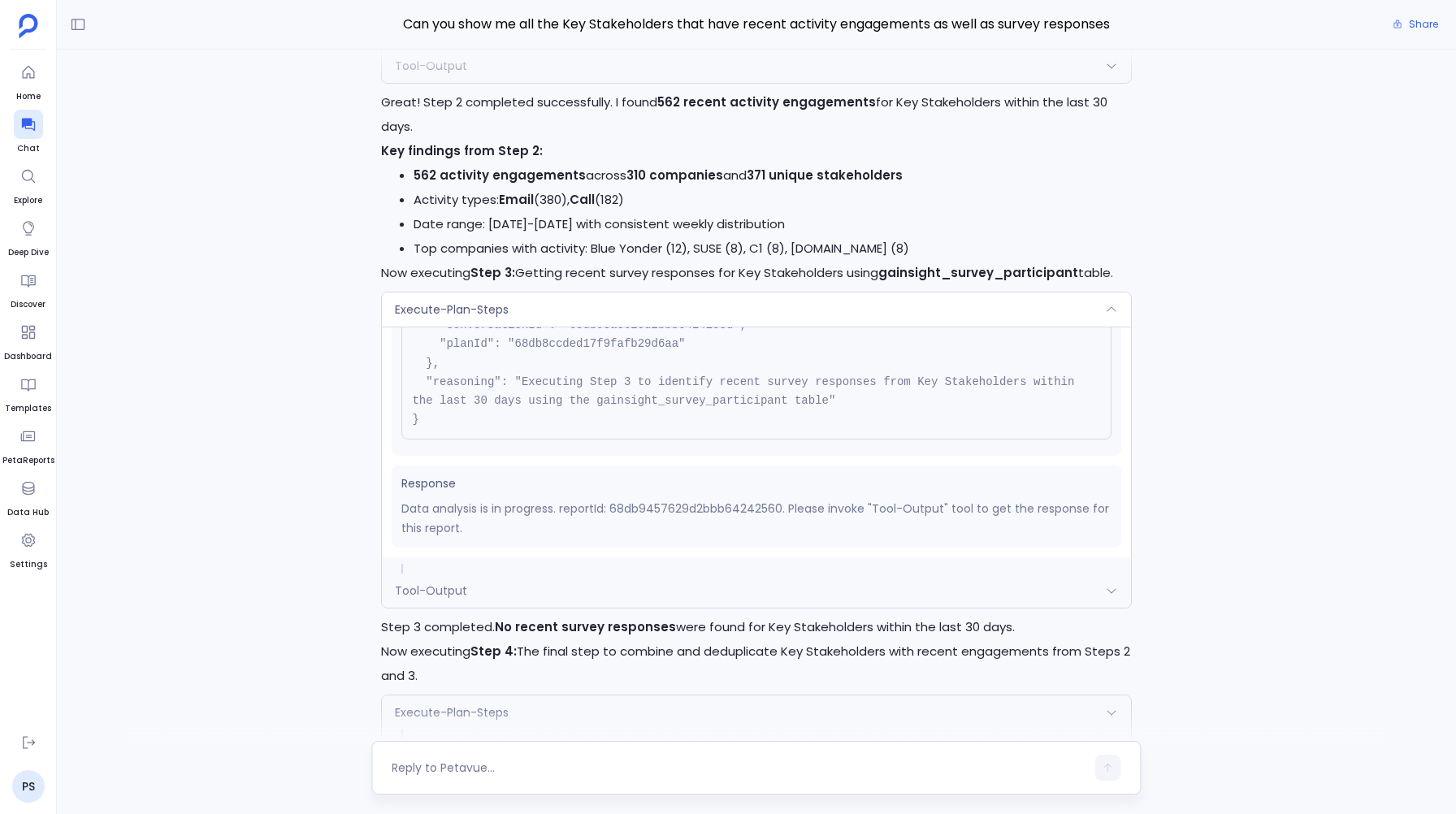
scroll to position [0, 0]
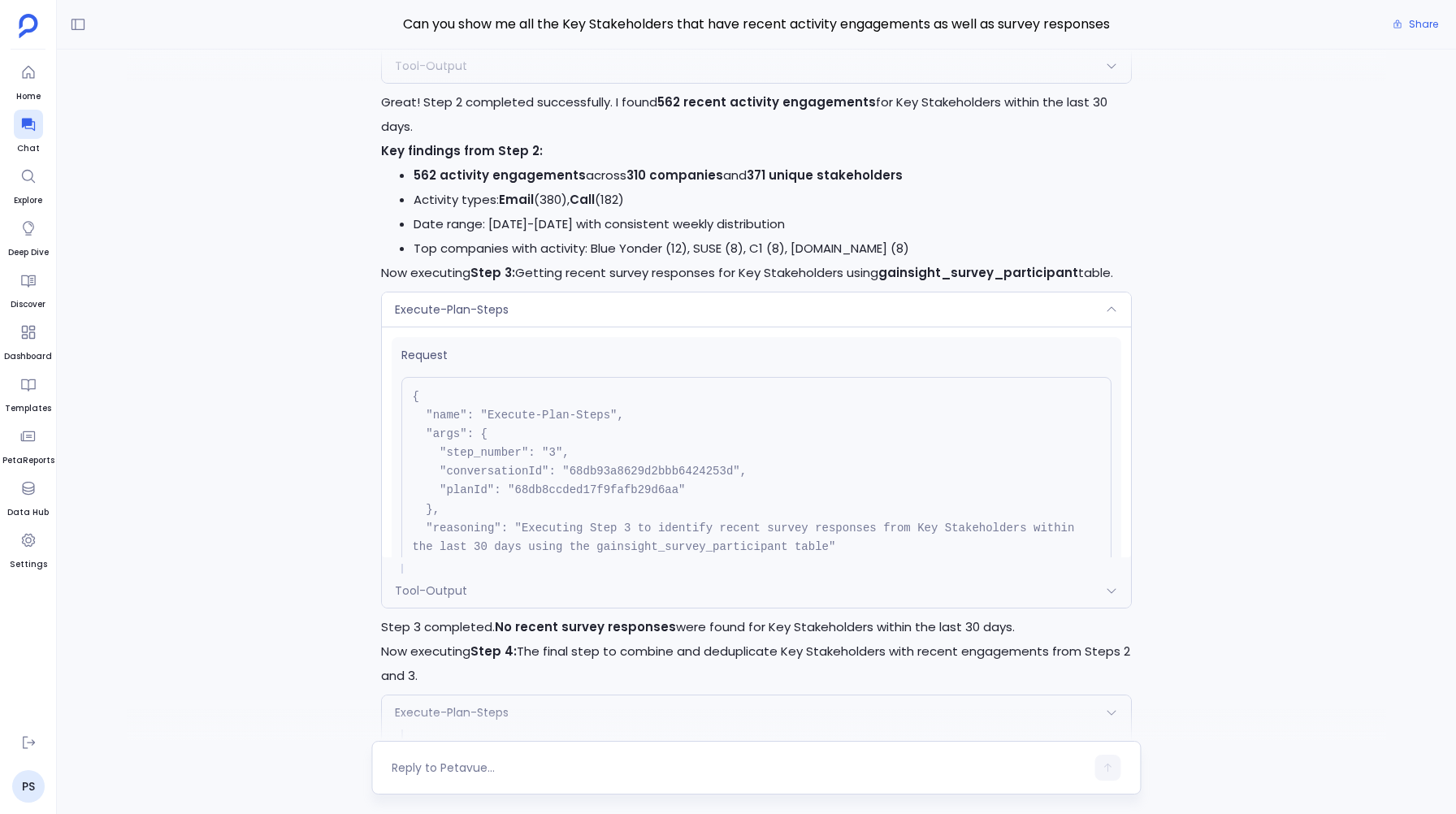
click at [569, 327] on div "Execute-Plan-Steps" at bounding box center [756, 310] width 748 height 34
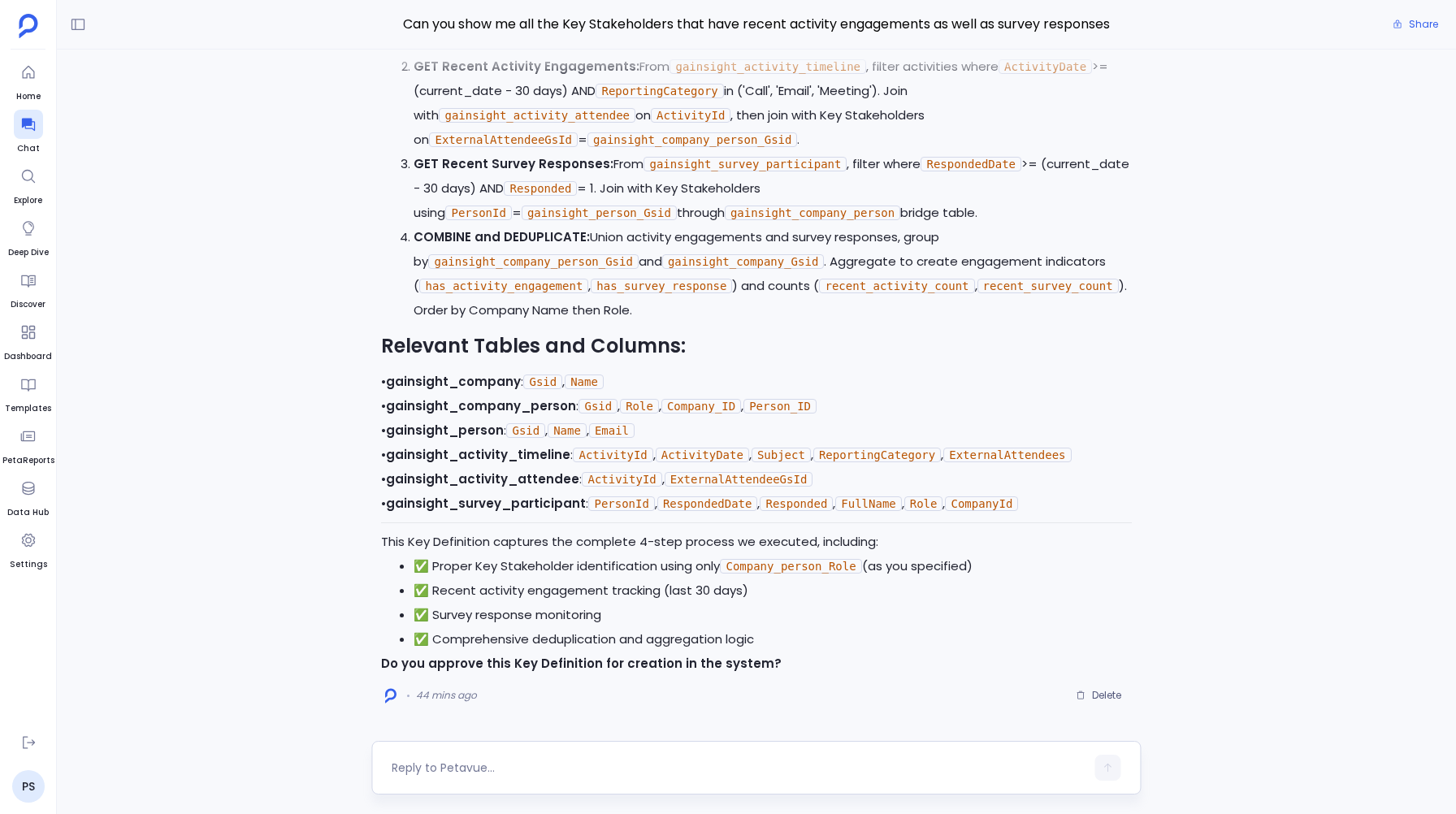
click at [460, 768] on textarea at bounding box center [738, 768] width 693 height 16
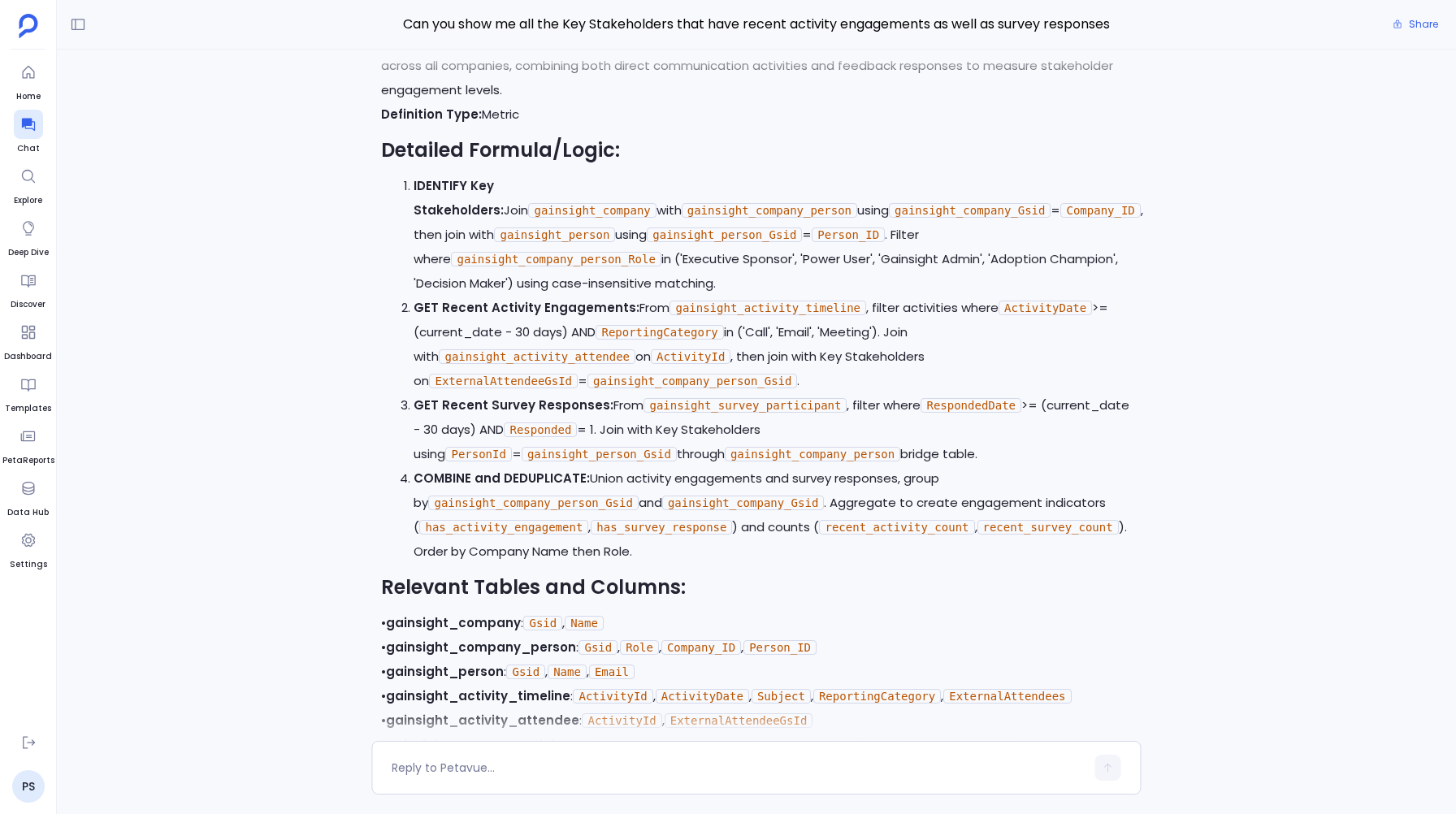
scroll to position [-263, 0]
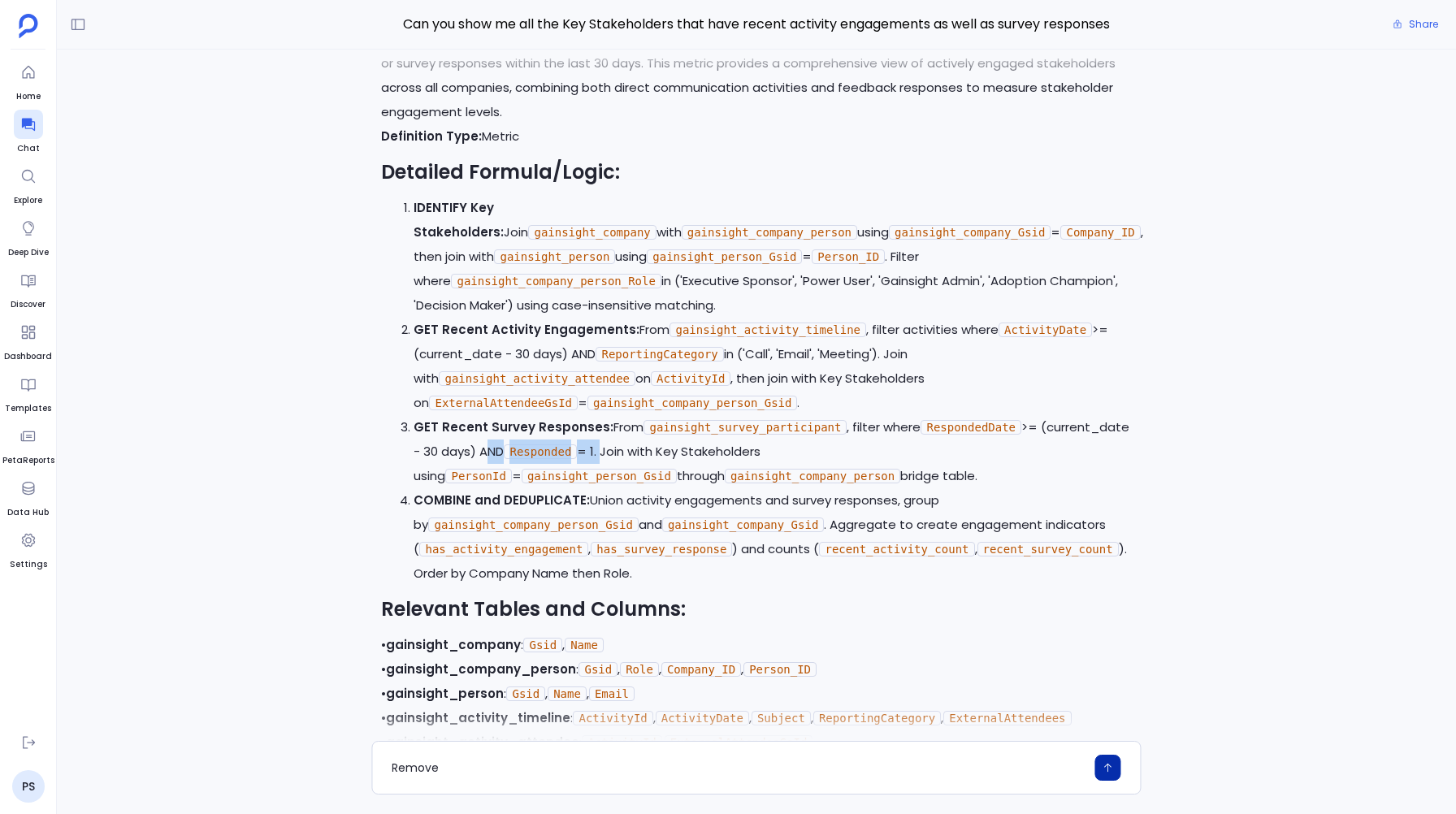
drag, startPoint x: 480, startPoint y: 449, endPoint x: 602, endPoint y: 452, distance: 122.0
click at [602, 452] on p "GET Recent Survey Responses: From gainsight_survey_participant , filter where R…" at bounding box center [772, 452] width 717 height 73
copy p "AND Responded = 1."
click at [470, 761] on textarea "Remove" at bounding box center [738, 768] width 693 height 16
click at [439, 769] on textarea "Remove AND Responded = 1 "" at bounding box center [738, 768] width 693 height 16
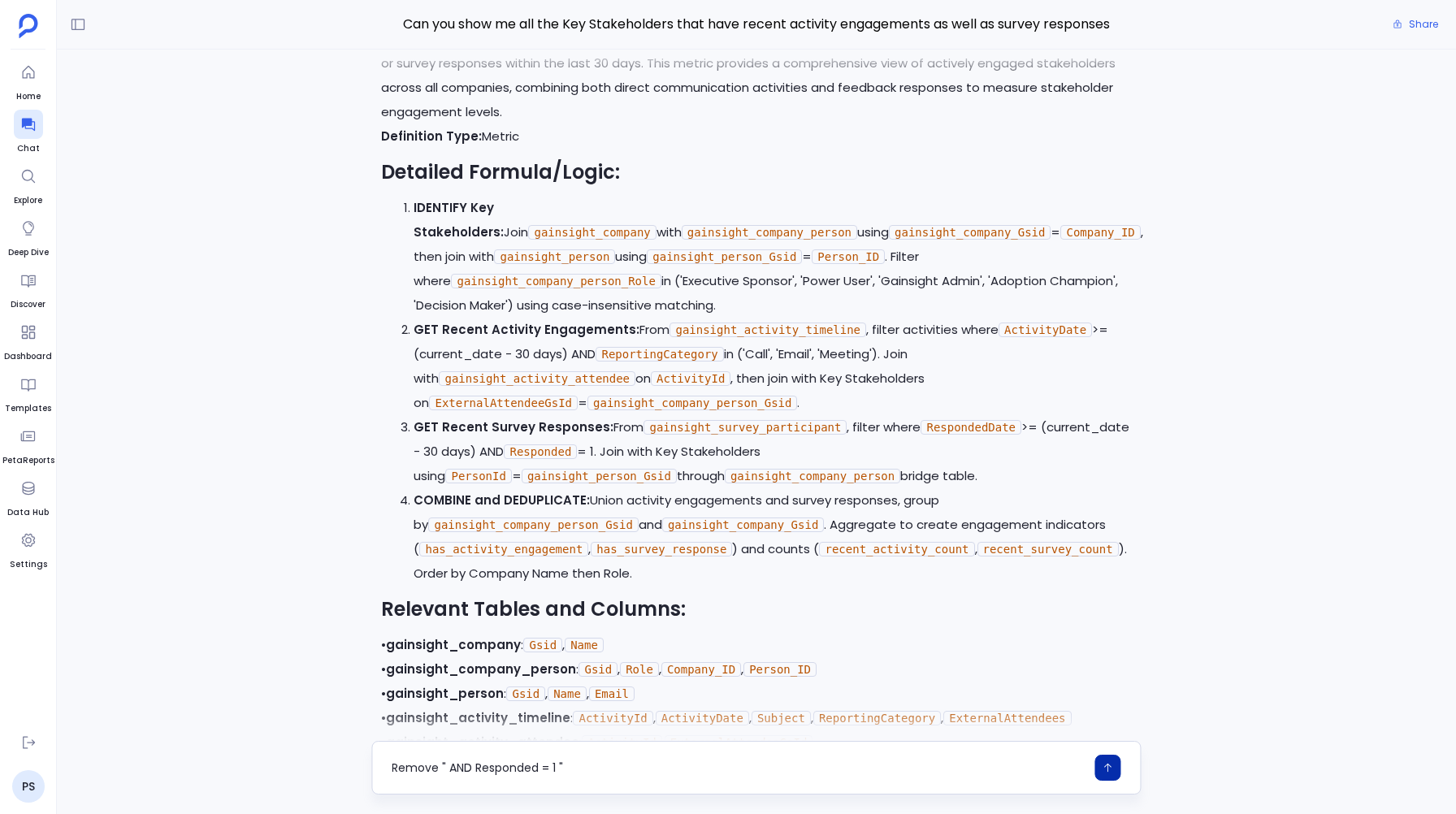
click at [602, 754] on div "Remove " AND Responded = 1 "" at bounding box center [756, 768] width 770 height 54
click at [588, 764] on textarea "Remove " AND Responded = 1 "" at bounding box center [738, 768] width 693 height 16
click at [562, 765] on textarea "Remove " AND Responded = 1 " filter" at bounding box center [738, 768] width 693 height 16
click at [452, 771] on textarea "Remove " AND Responded = 1" filter" at bounding box center [738, 768] width 693 height 16
click at [597, 764] on textarea "Remove "AND Responded = 1" filter" at bounding box center [738, 768] width 693 height 16
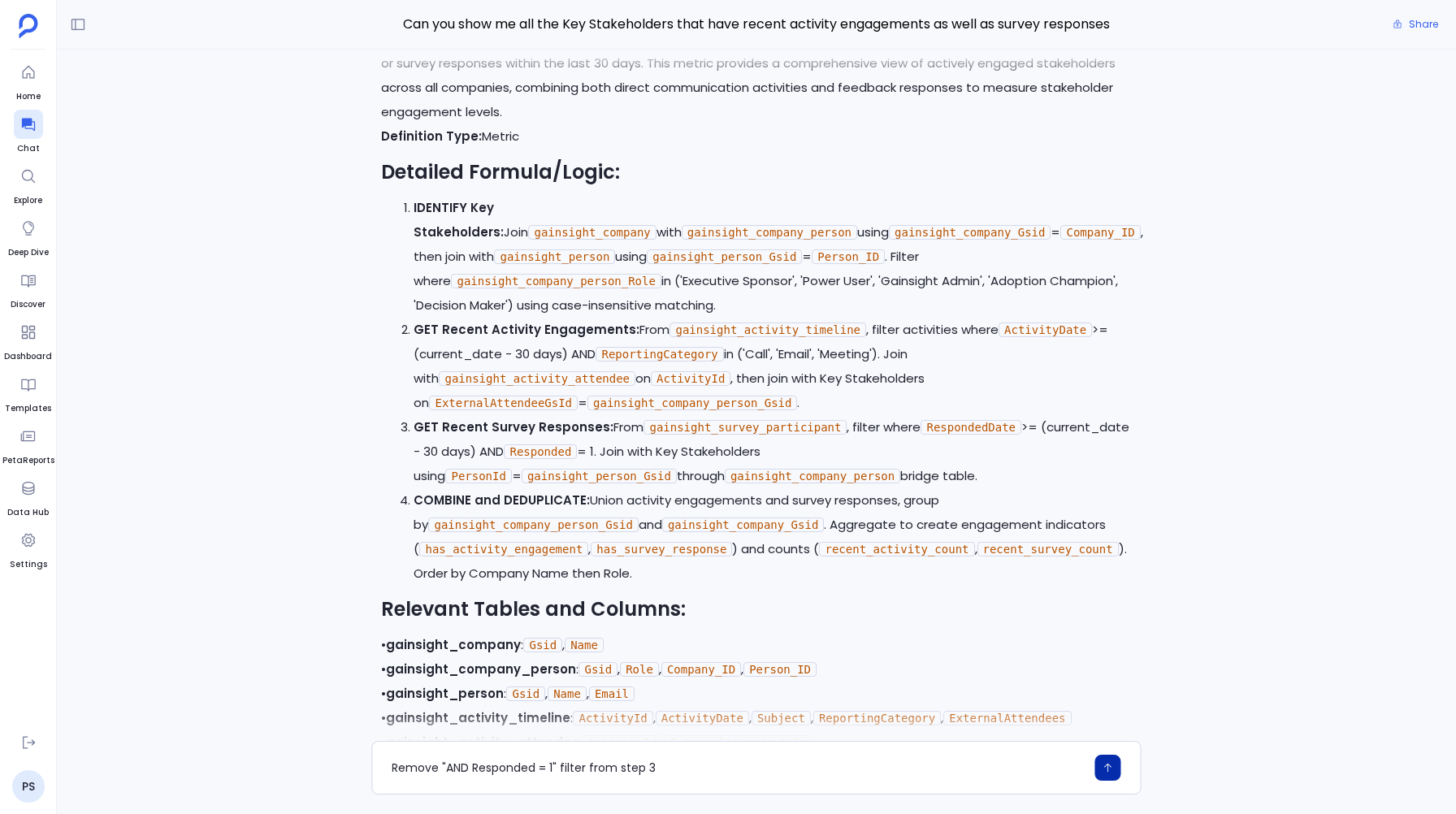
type textarea "Remove "AND Responded = 1" filter from step 3"
click at [1114, 756] on button "button" at bounding box center [1108, 768] width 26 height 26
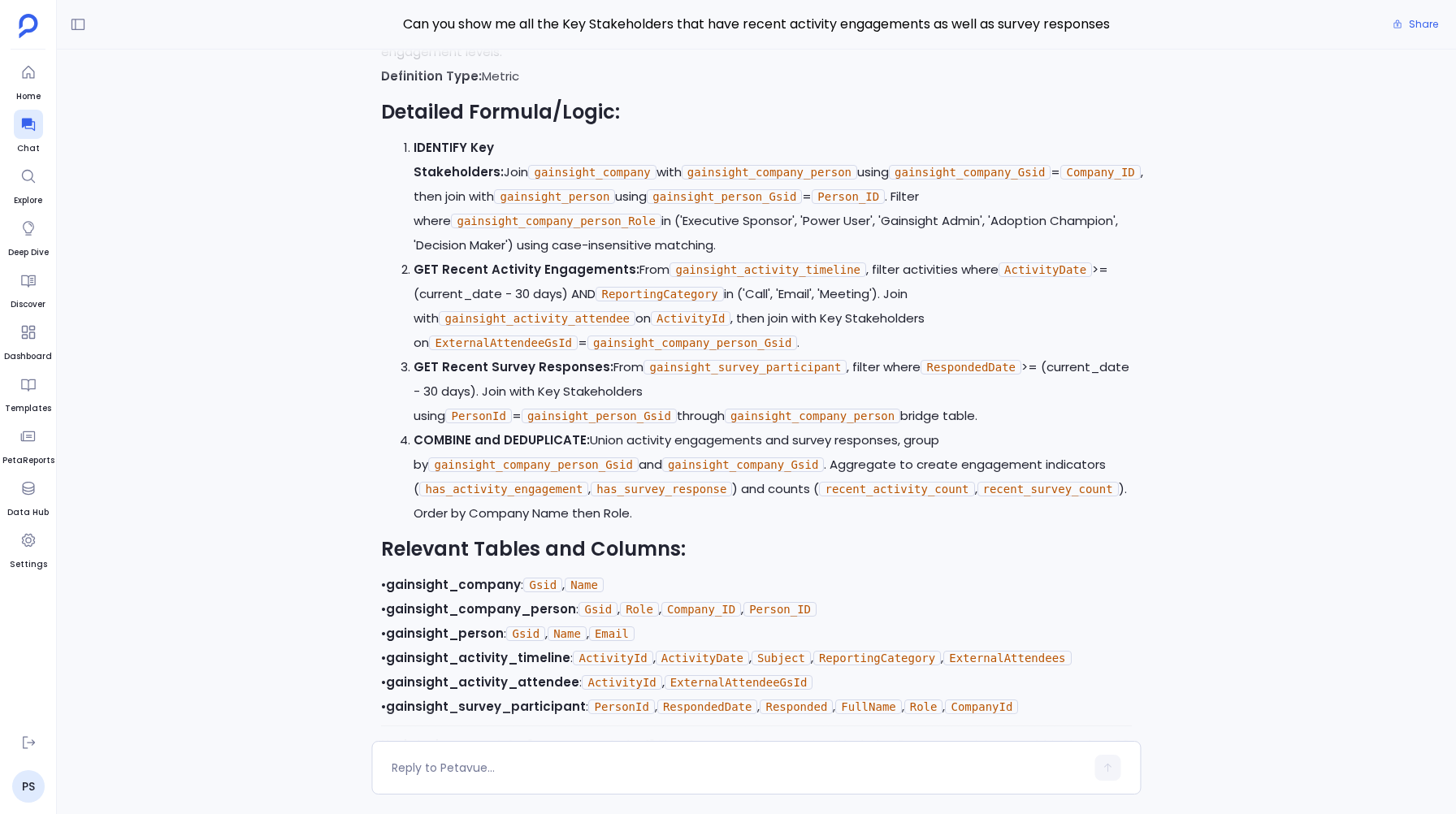
scroll to position [-131, 0]
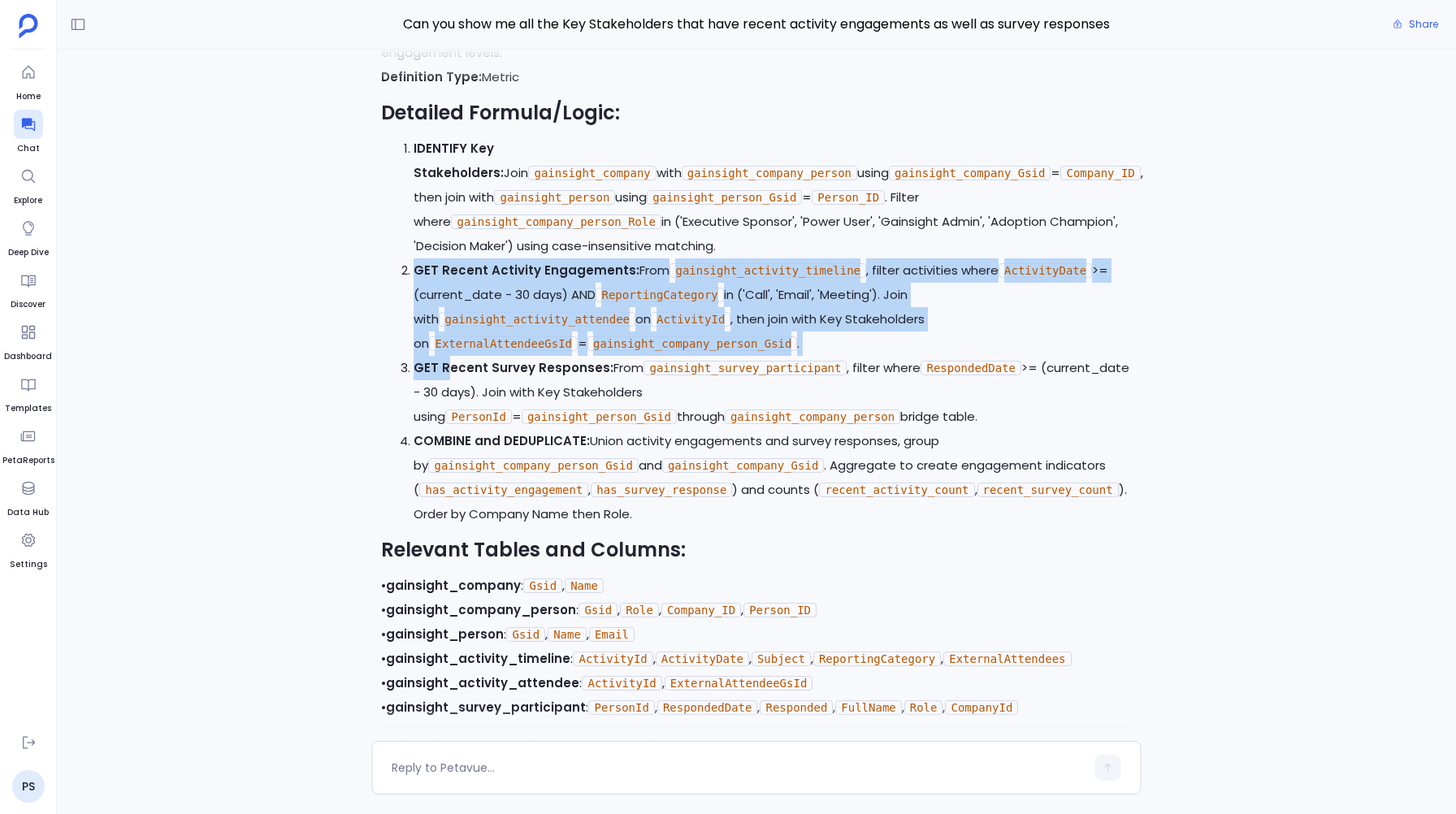
drag, startPoint x: 414, startPoint y: 269, endPoint x: 448, endPoint y: 370, distance: 106.6
click at [448, 370] on ol "IDENTIFY Key Stakeholders: Join gainsight_company with gainsight_company_person…" at bounding box center [756, 331] width 750 height 390
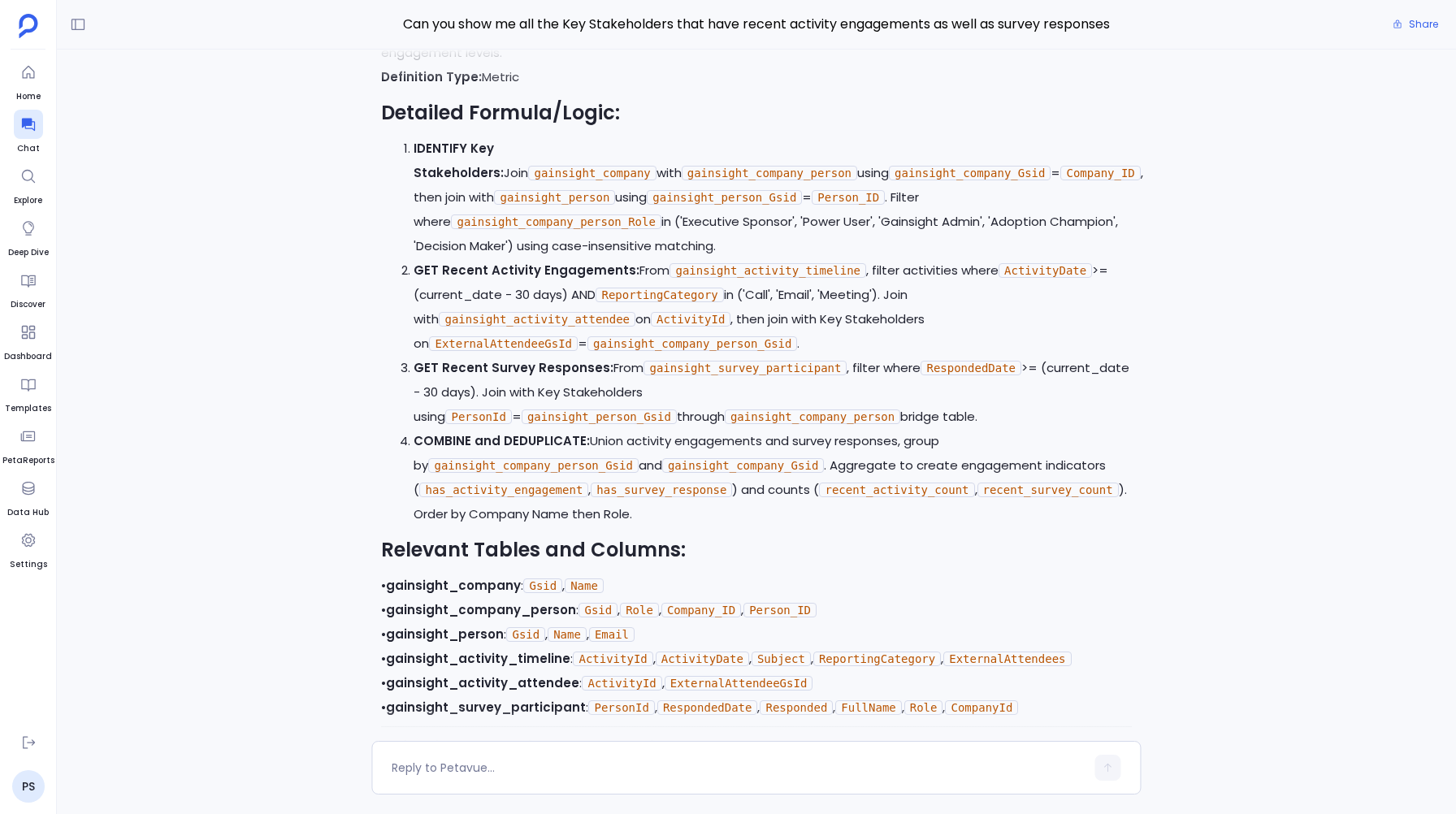
click at [338, 204] on div "Perfect! I'll update the Key Definition to remove that filter from Step 3 as yo…" at bounding box center [757, 396] width 1399 height 692
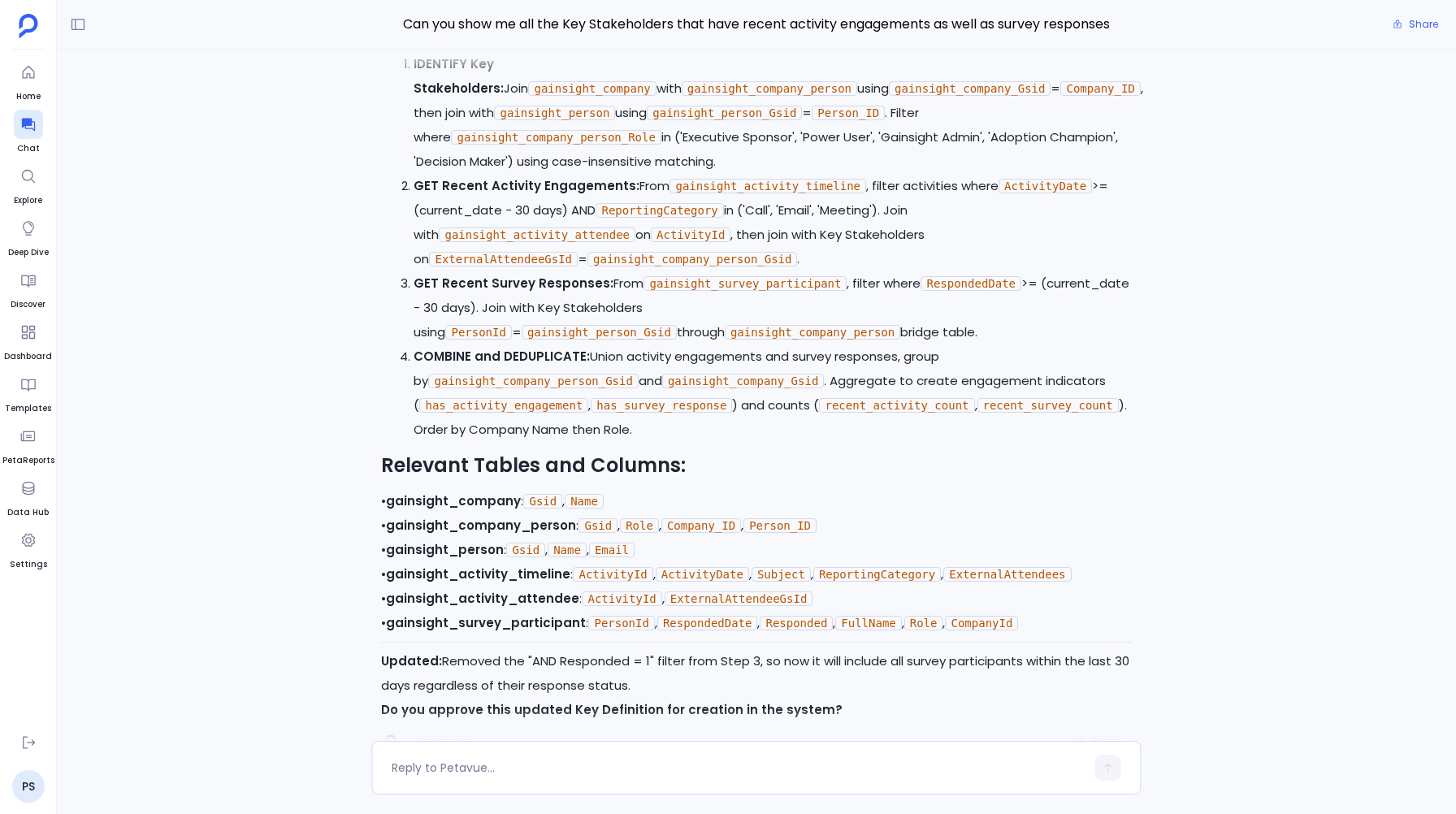
scroll to position [0, 0]
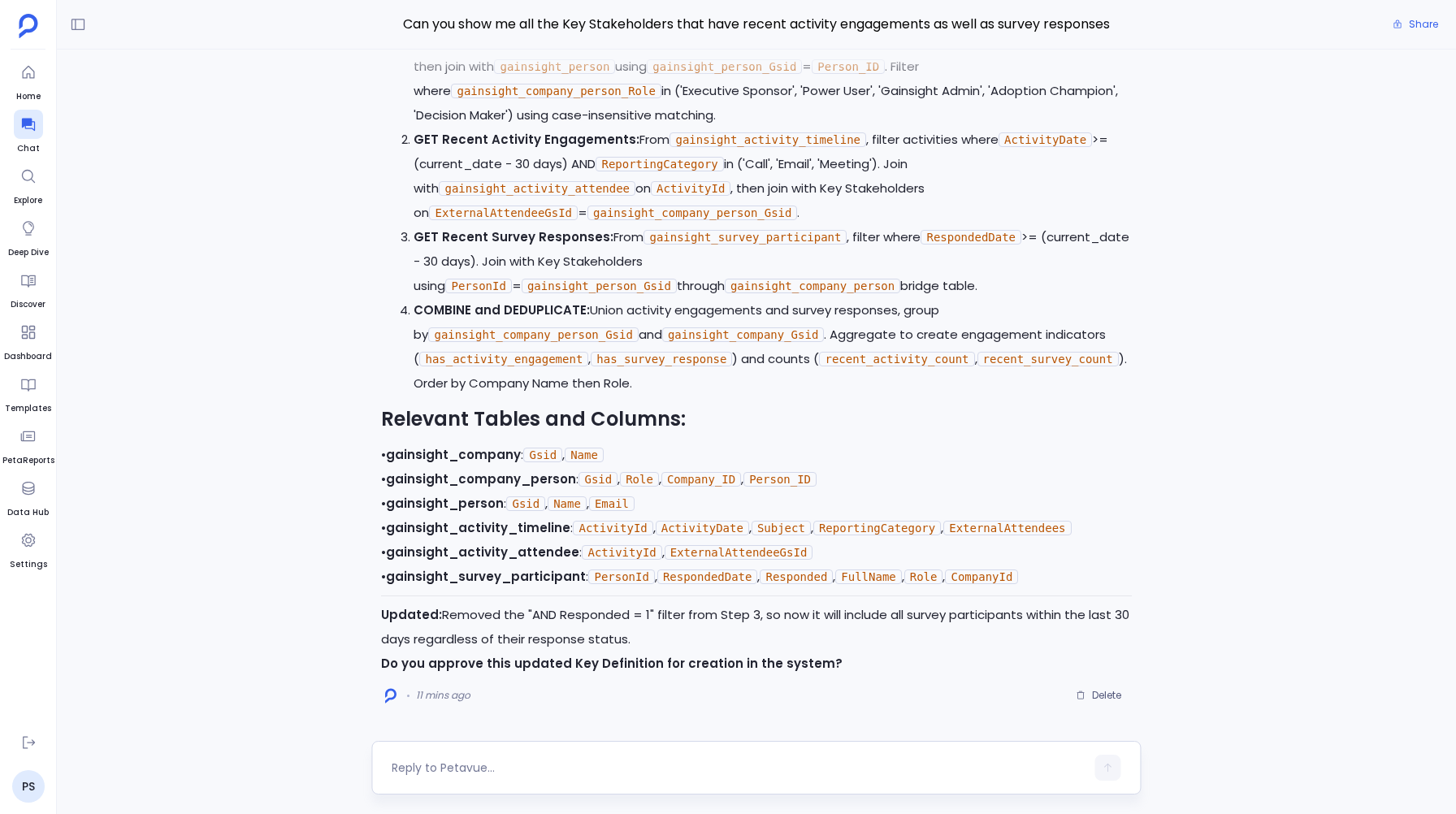
click at [514, 763] on textarea at bounding box center [738, 768] width 693 height 16
click at [718, 768] on textarea "Make the name of this KD - "Engaged Key Stakeholders"" at bounding box center [738, 768] width 693 height 16
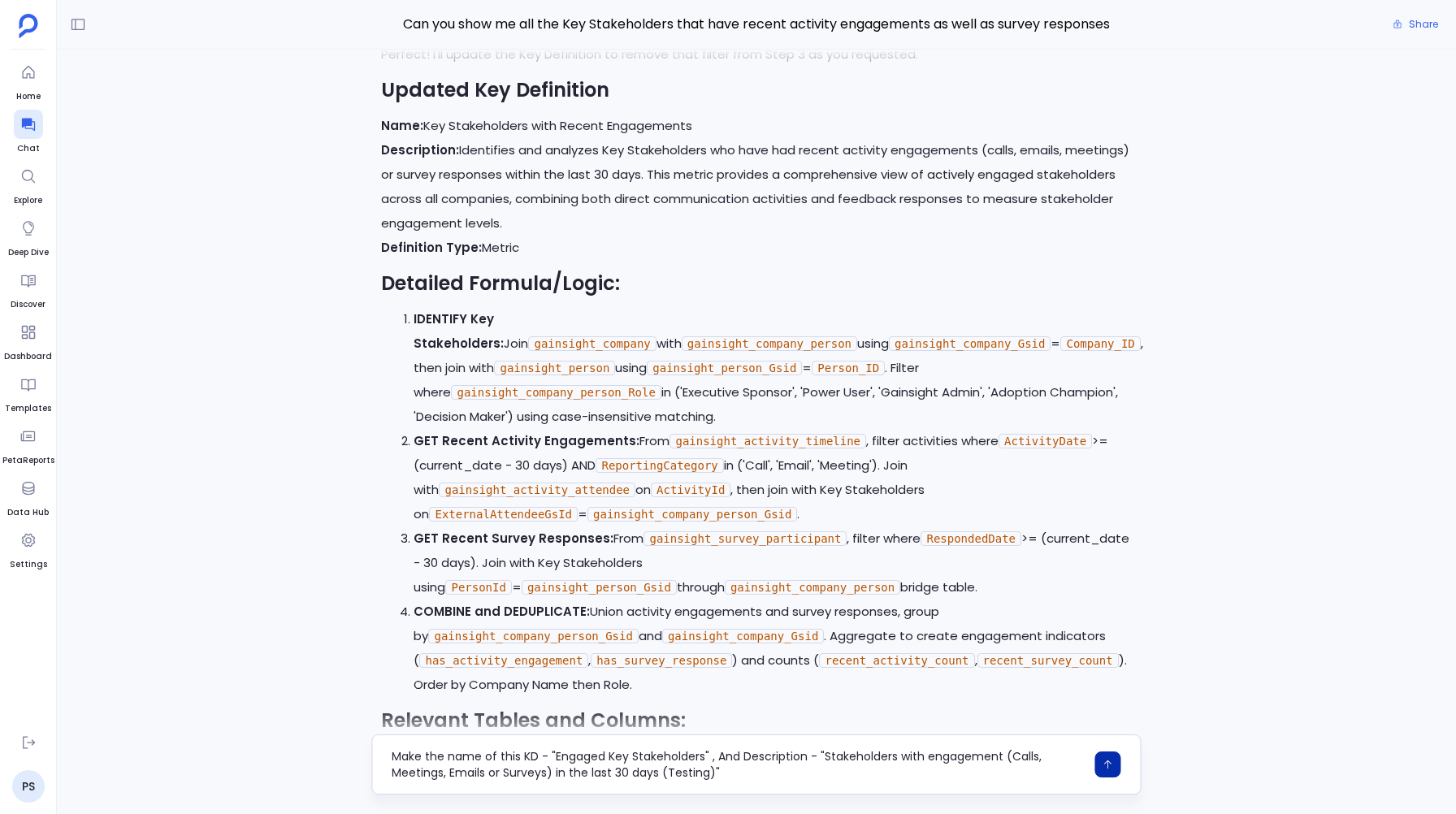
type textarea "Make the name of this KD - "Engaged Key Stakeholders" , And Description - "Stak…"
click at [1108, 761] on icon "button" at bounding box center [1108, 765] width 11 height 11
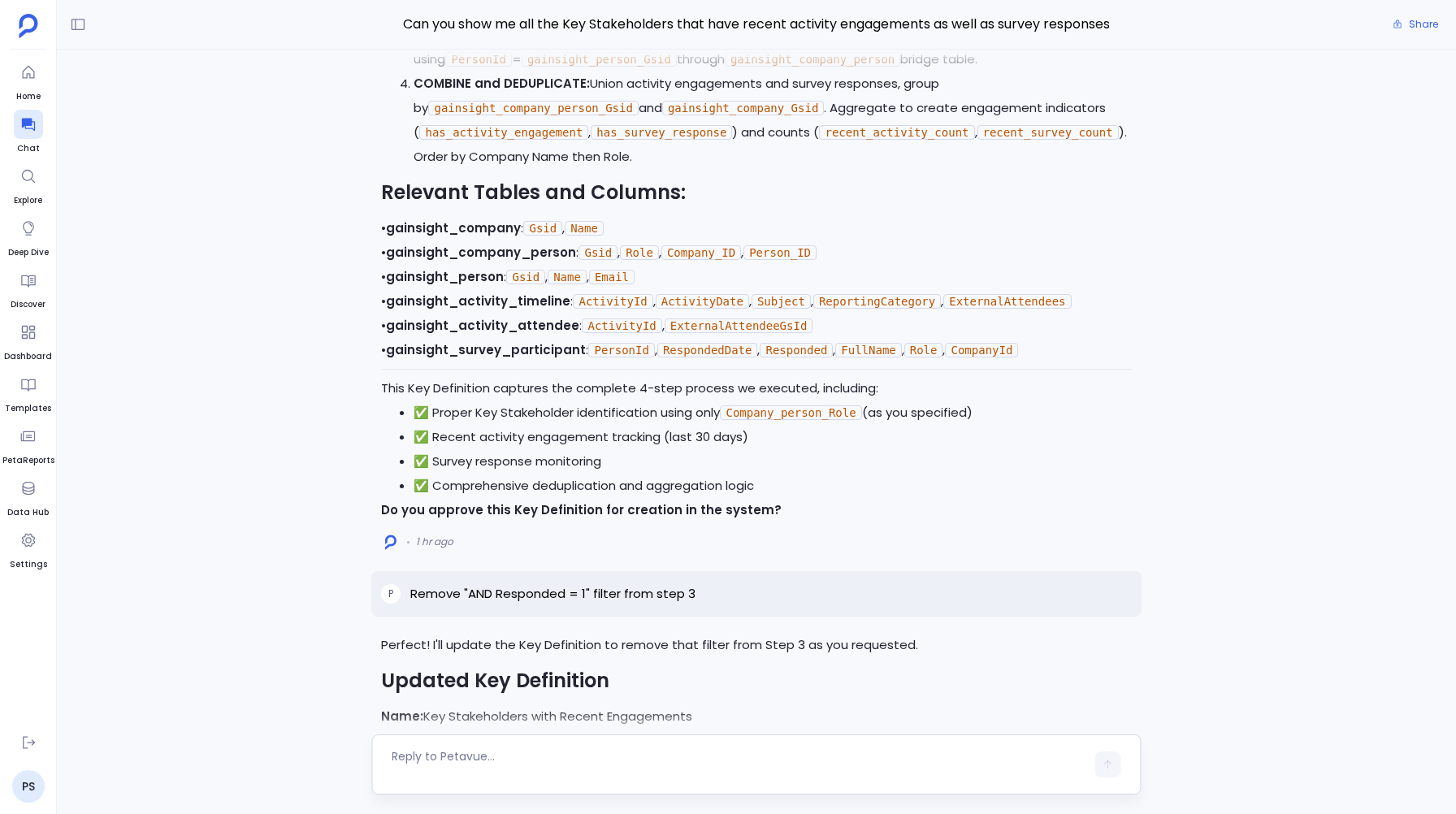
scroll to position [-2067, 0]
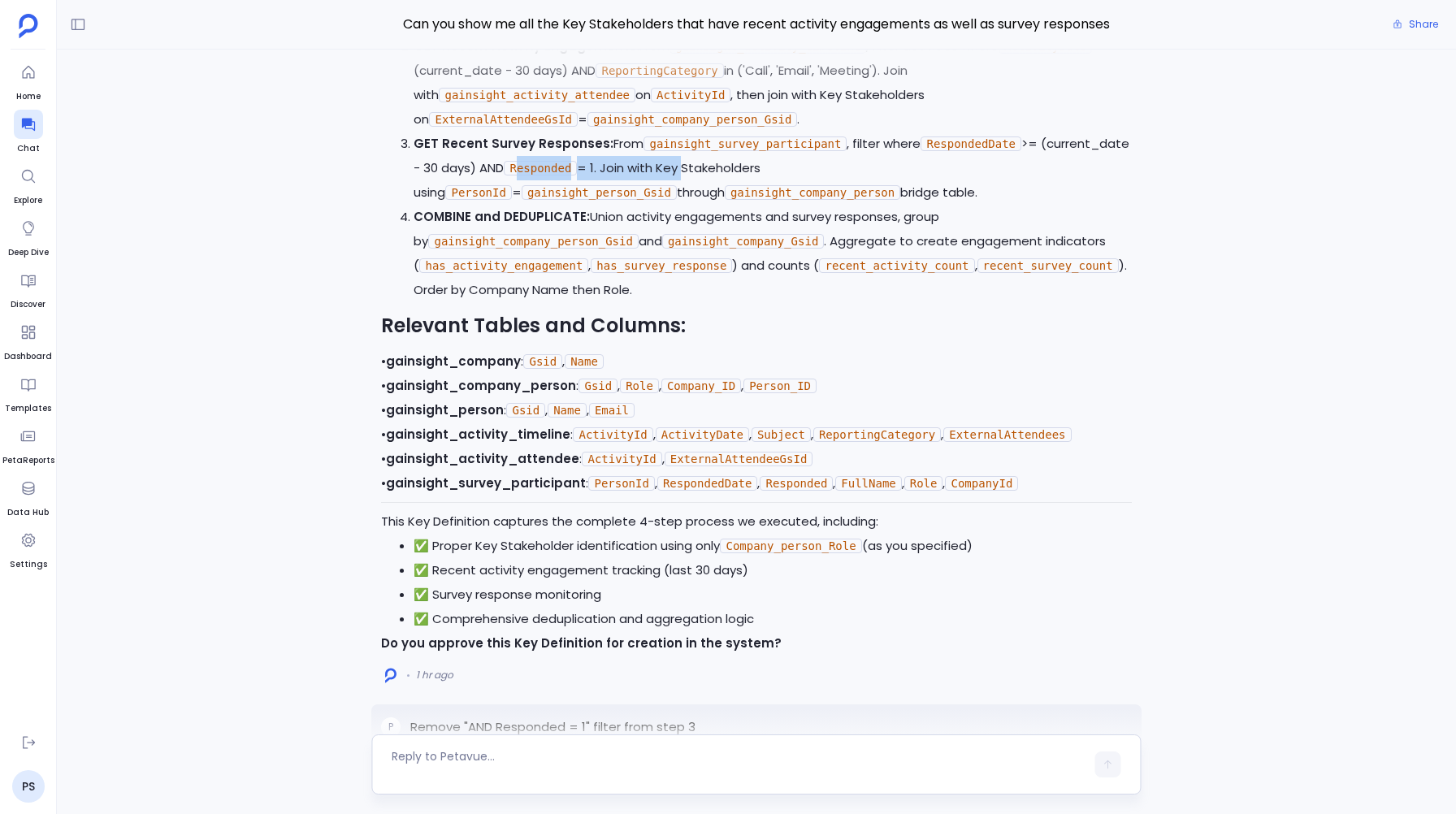
drag, startPoint x: 518, startPoint y: 201, endPoint x: 682, endPoint y: 201, distance: 164.0
click at [682, 201] on p "GET Recent Survey Responses: From gainsight_survey_participant , filter where R…" at bounding box center [772, 168] width 717 height 73
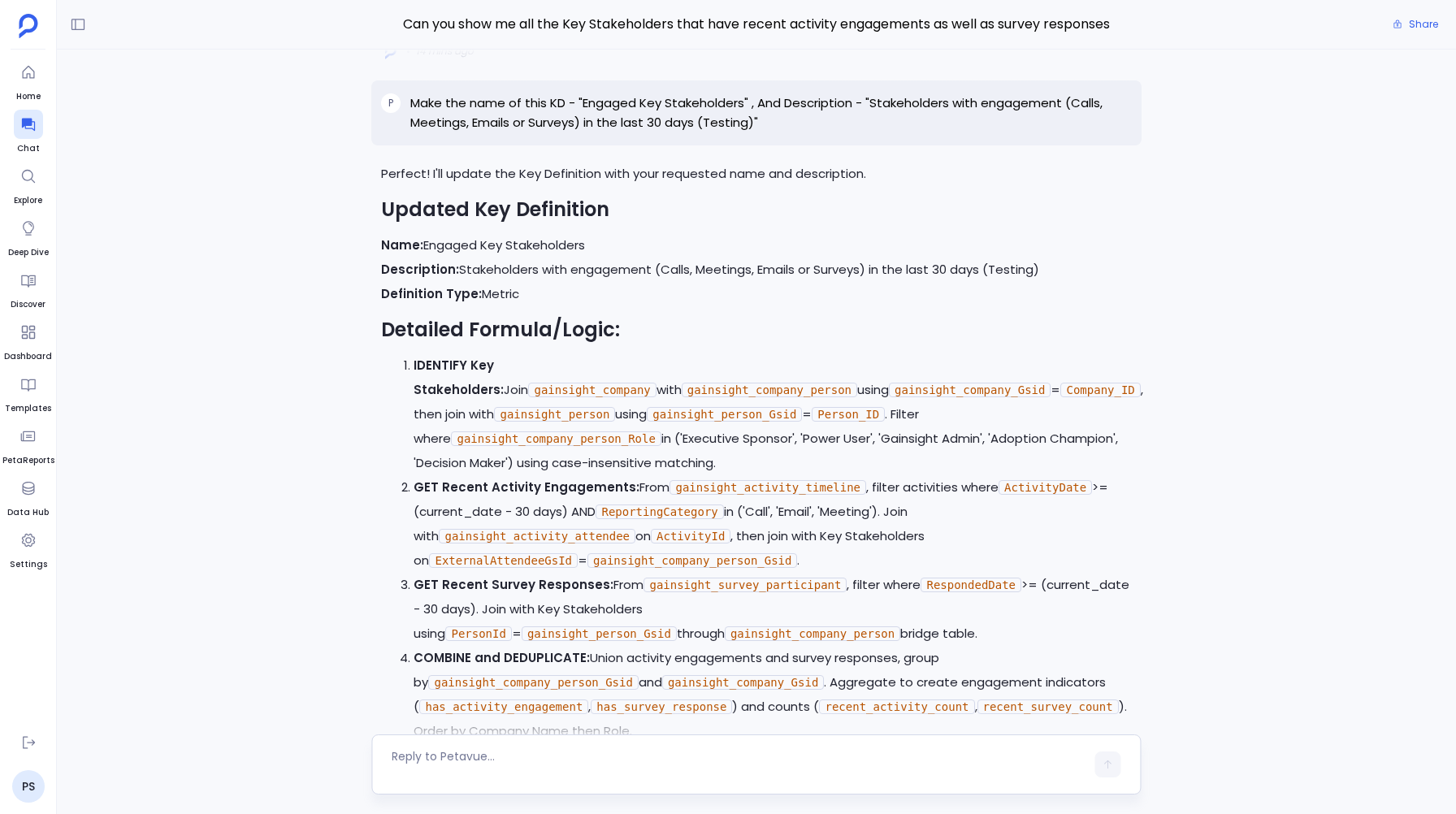
scroll to position [0, 0]
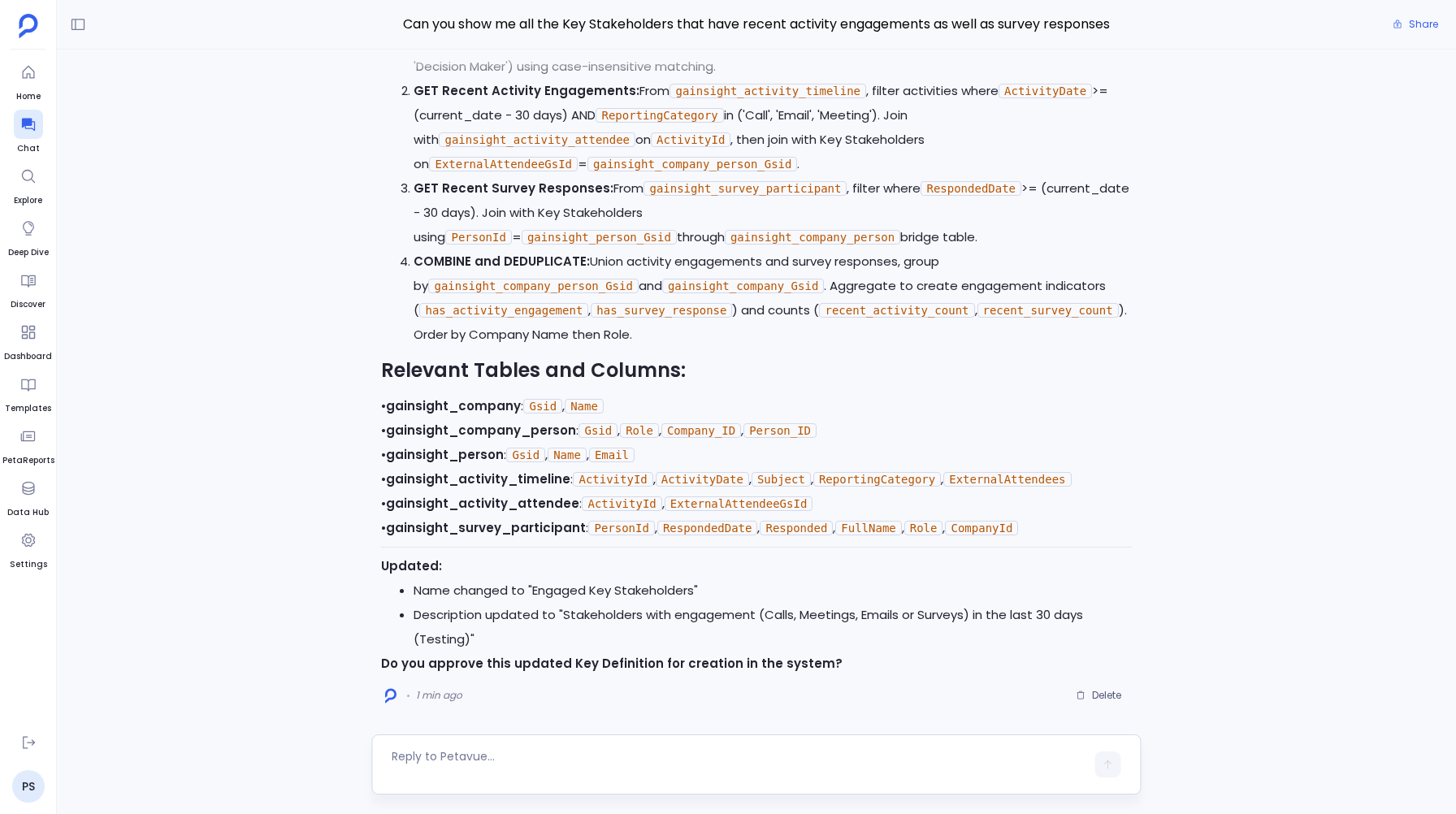
click at [454, 772] on textarea at bounding box center [738, 765] width 693 height 33
type textarea "Yes"
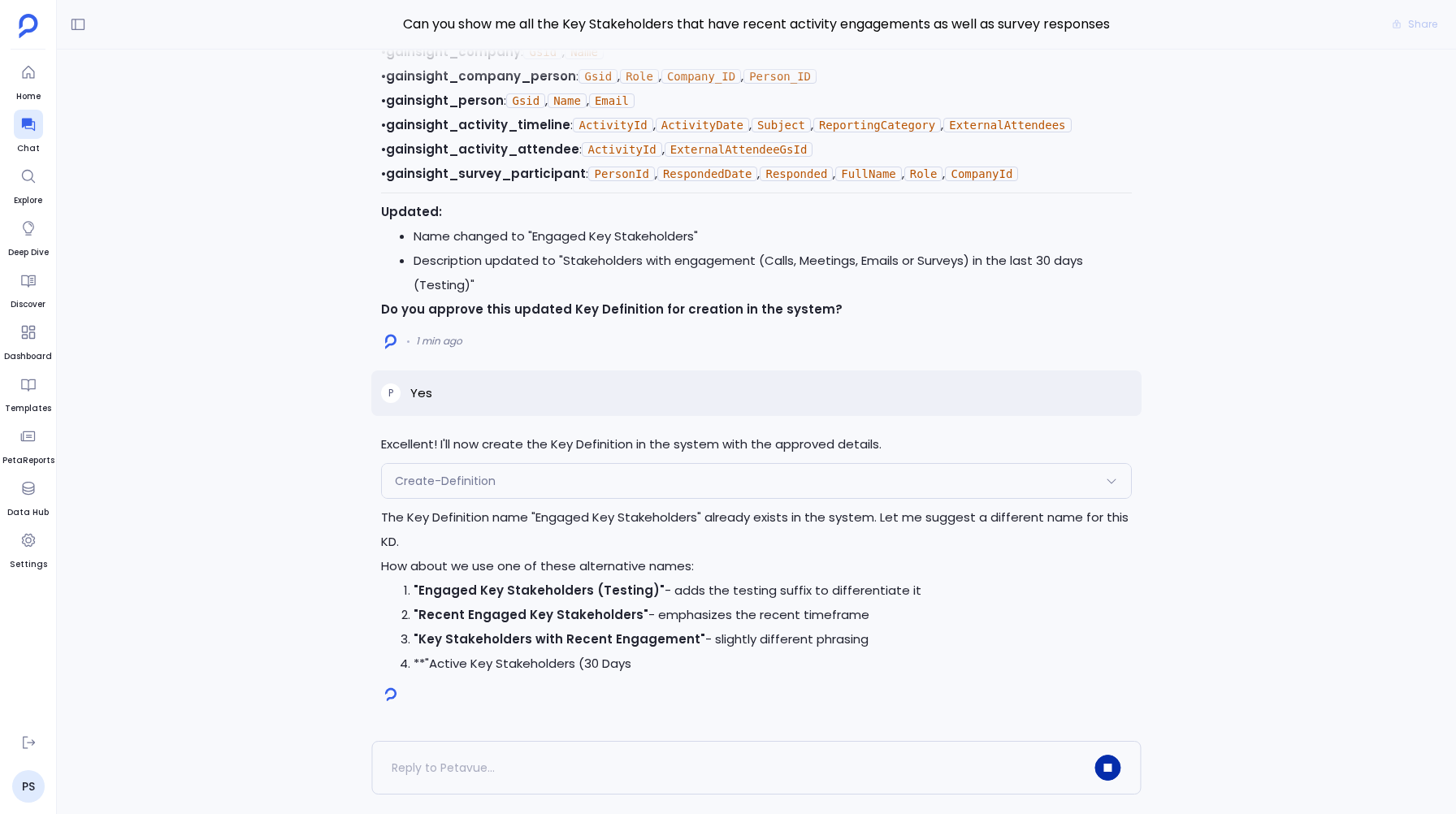
click at [440, 476] on div "Excellent! I'll now create the Key Definition in the system with the approved d…" at bounding box center [756, 554] width 770 height 244
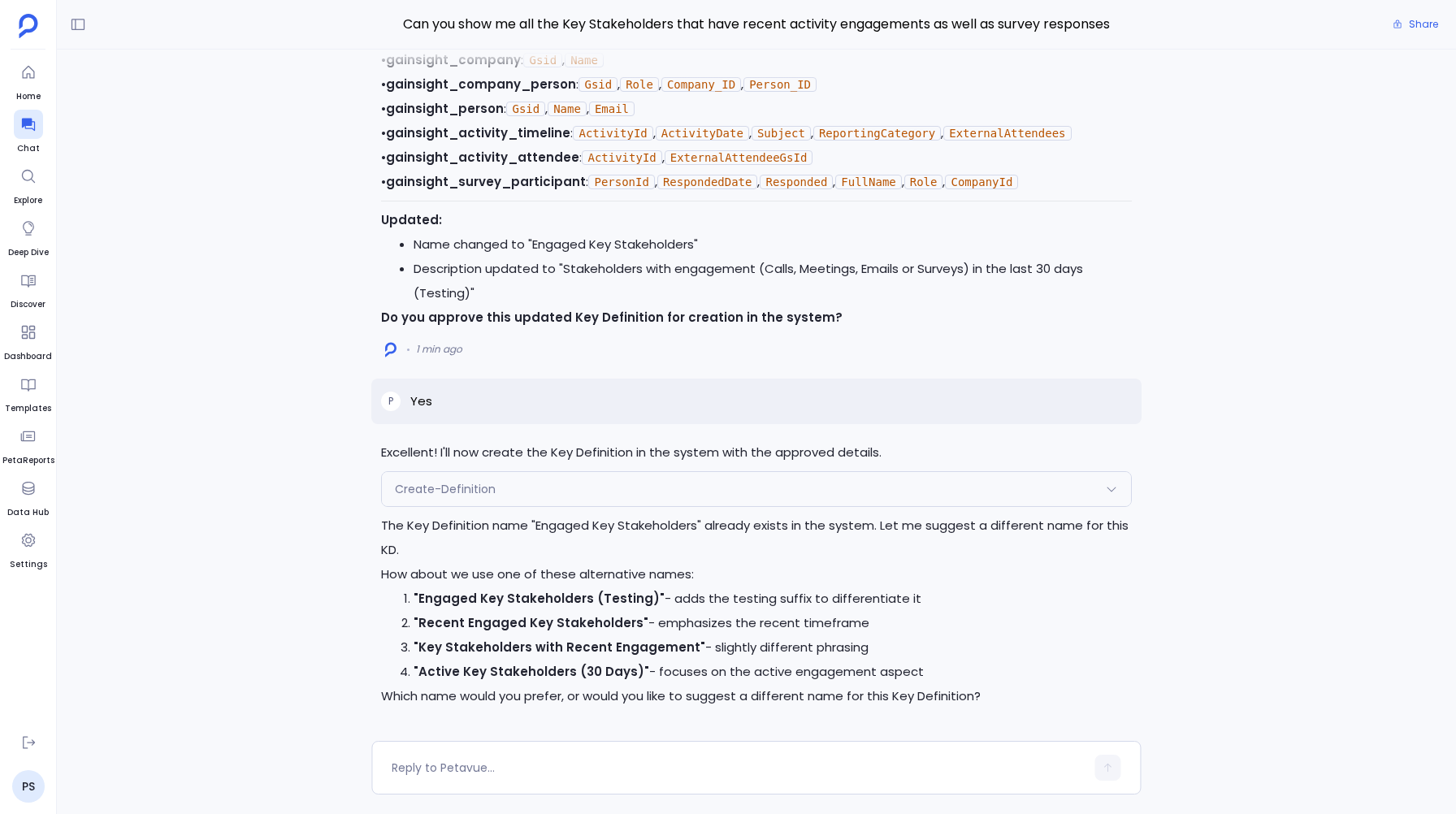
click at [457, 480] on div "Create-Definition" at bounding box center [756, 489] width 748 height 34
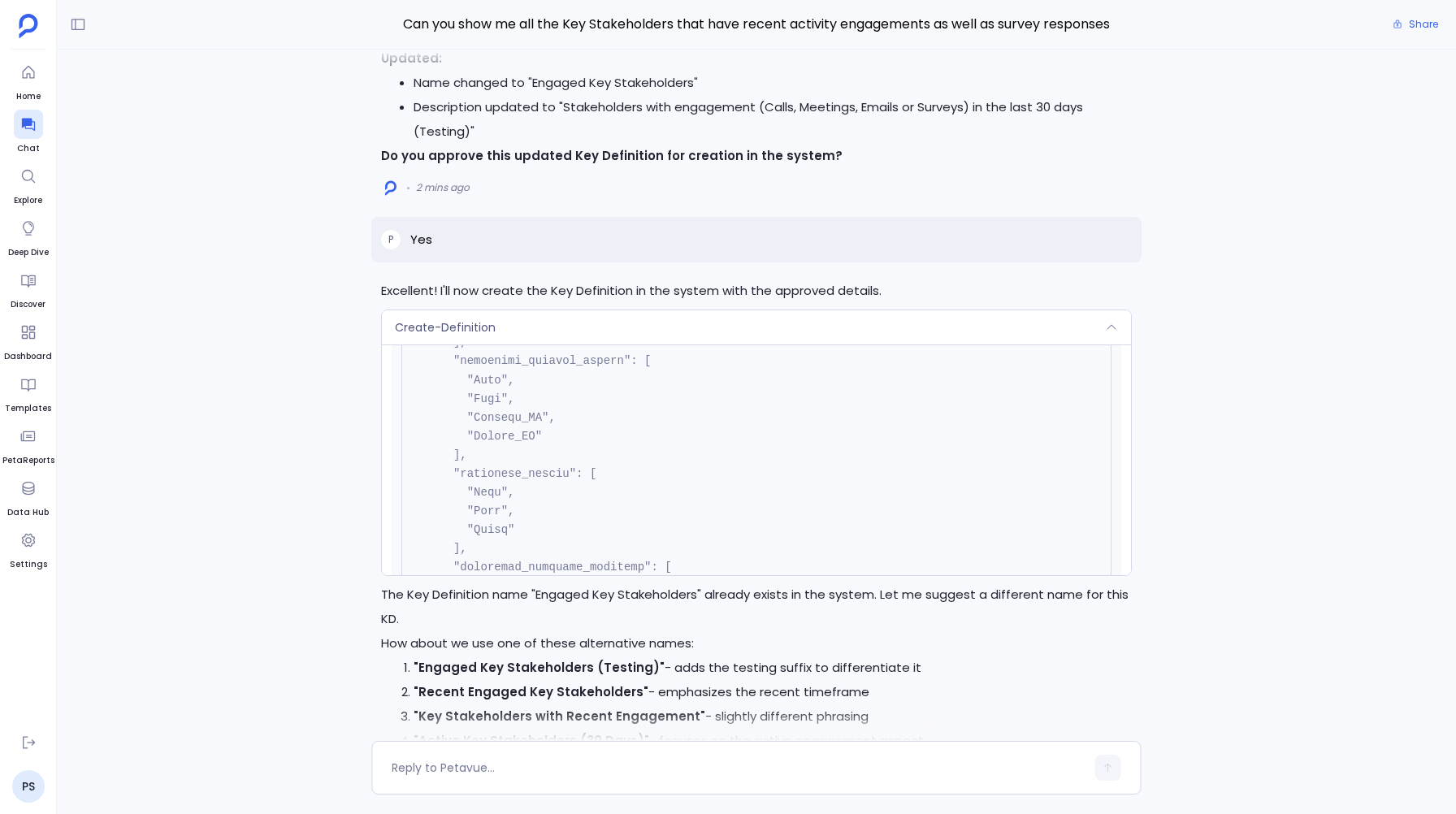
scroll to position [566, 0]
click at [743, 321] on div "Create-Definition" at bounding box center [756, 328] width 748 height 34
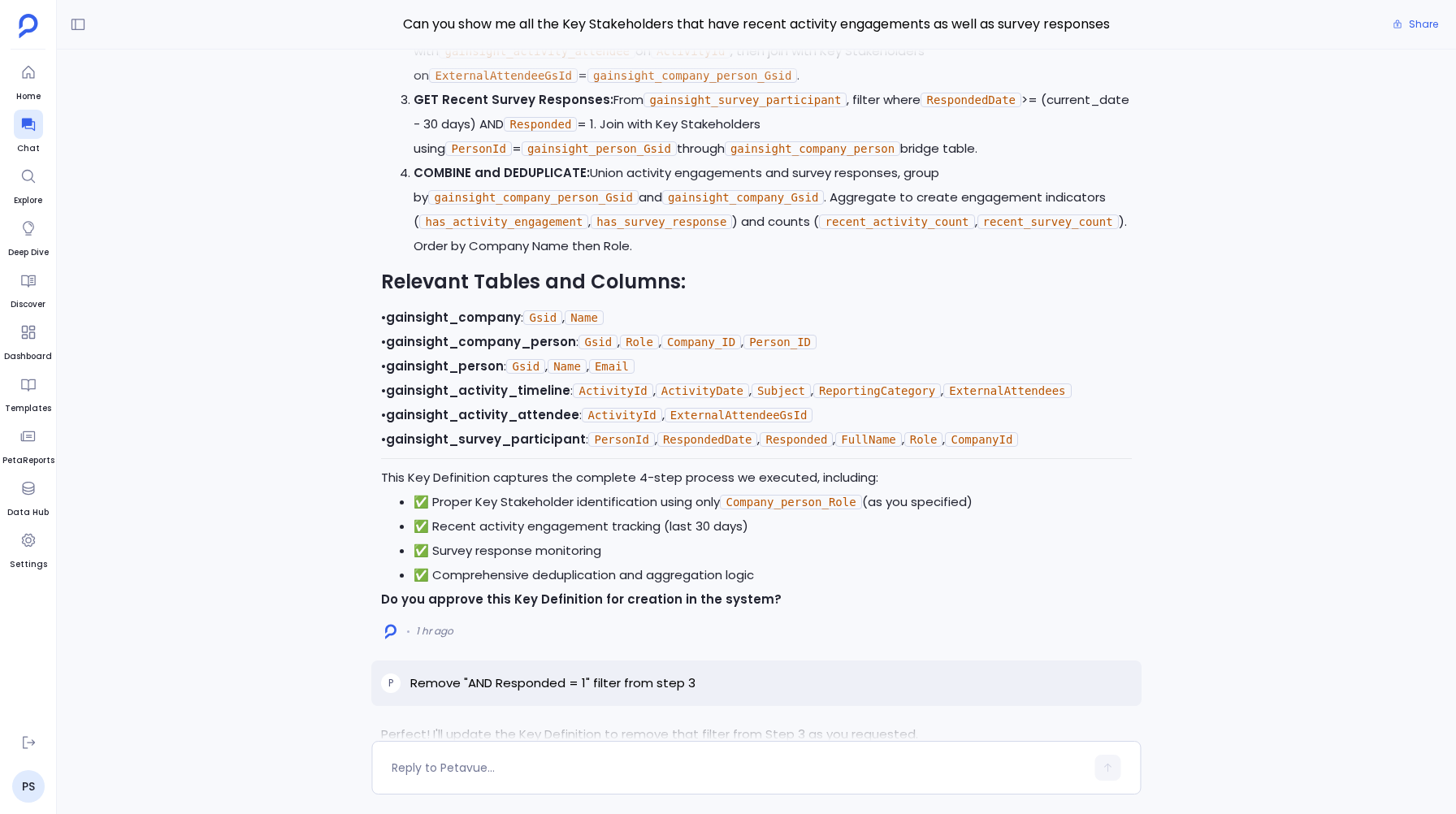
scroll to position [-2404, 0]
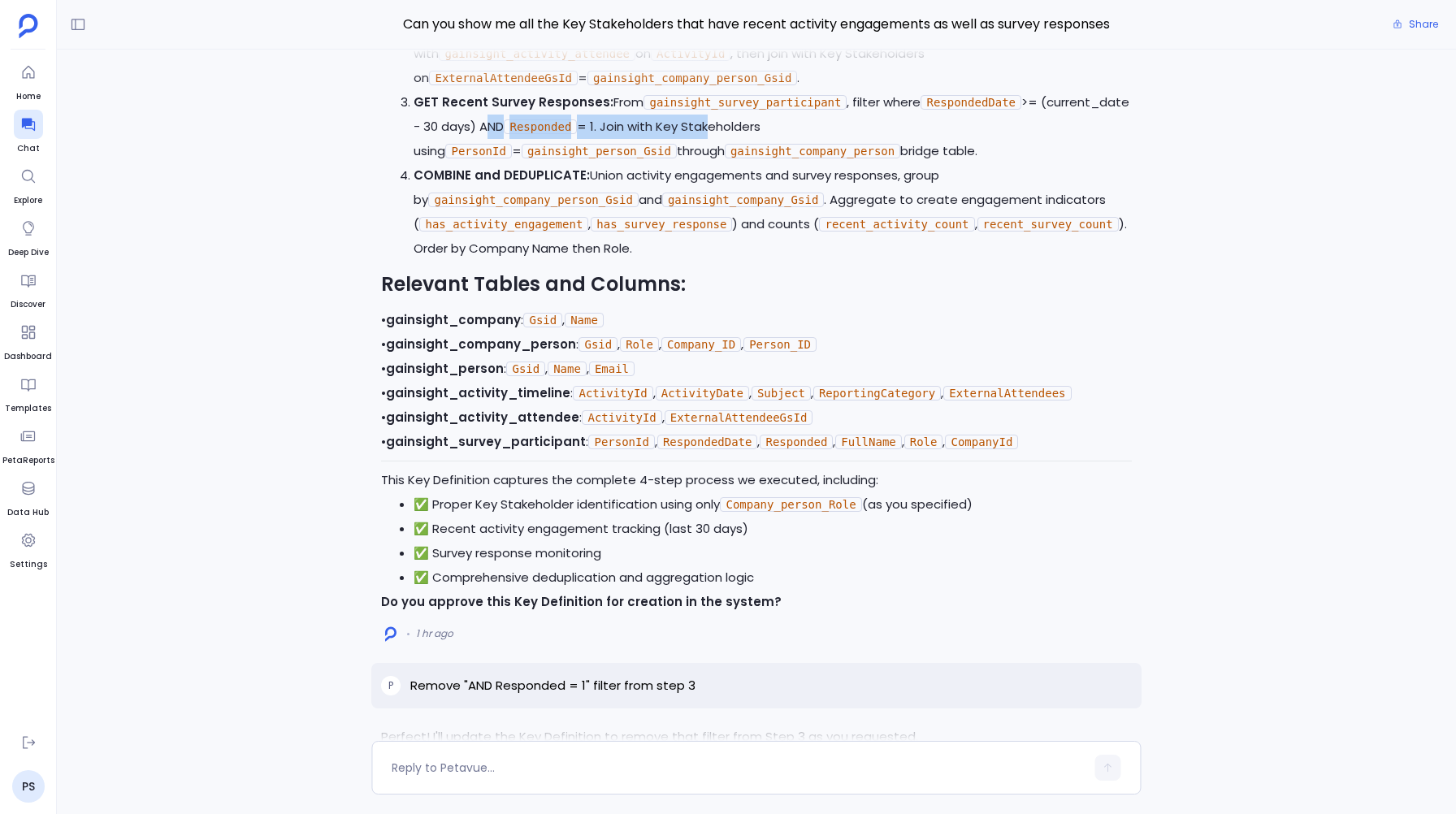
drag, startPoint x: 480, startPoint y: 155, endPoint x: 707, endPoint y: 148, distance: 227.1
click at [707, 148] on p "GET Recent Survey Responses: From gainsight_survey_participant , filter where R…" at bounding box center [772, 127] width 717 height 73
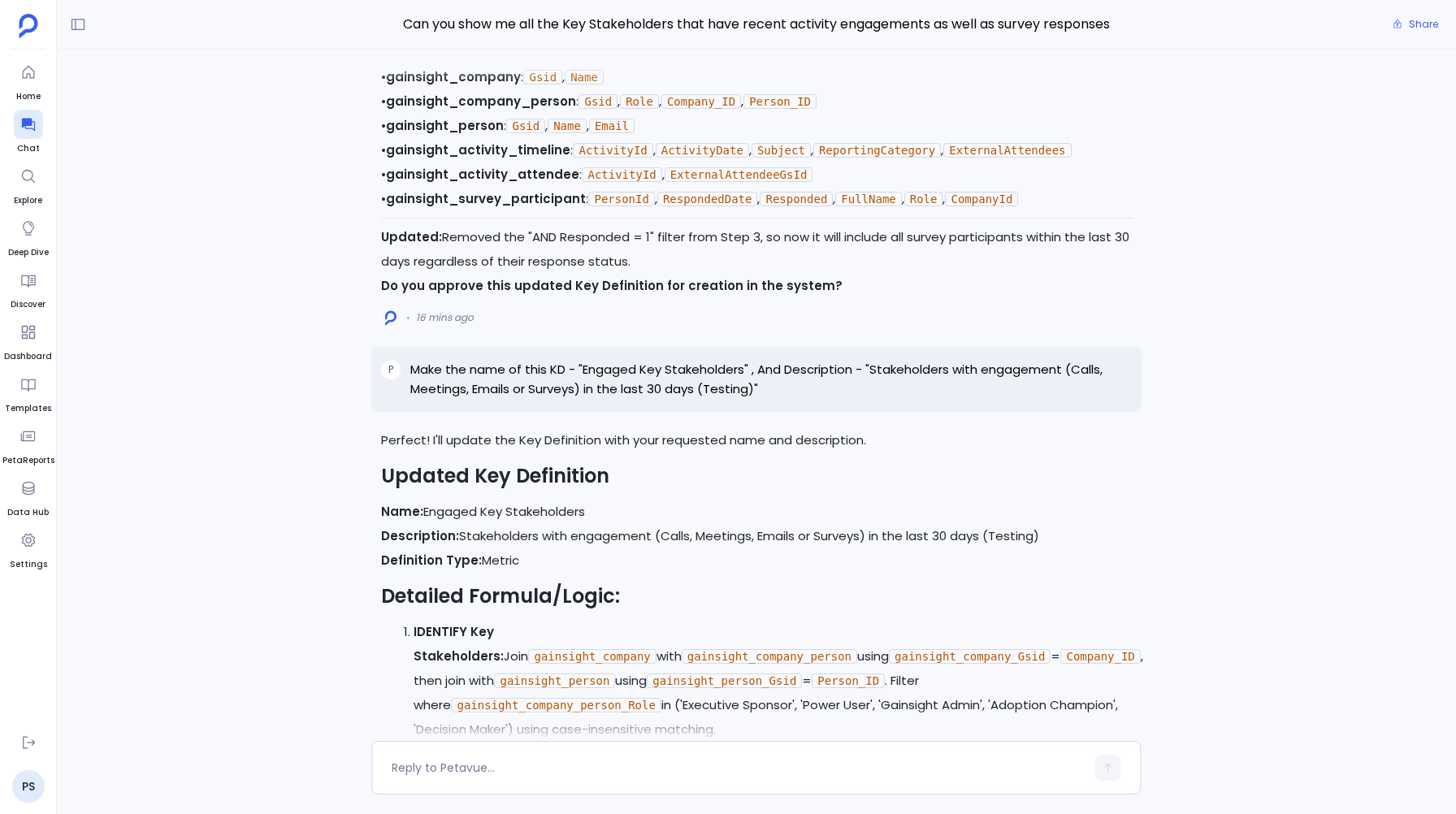
scroll to position [-1006, 0]
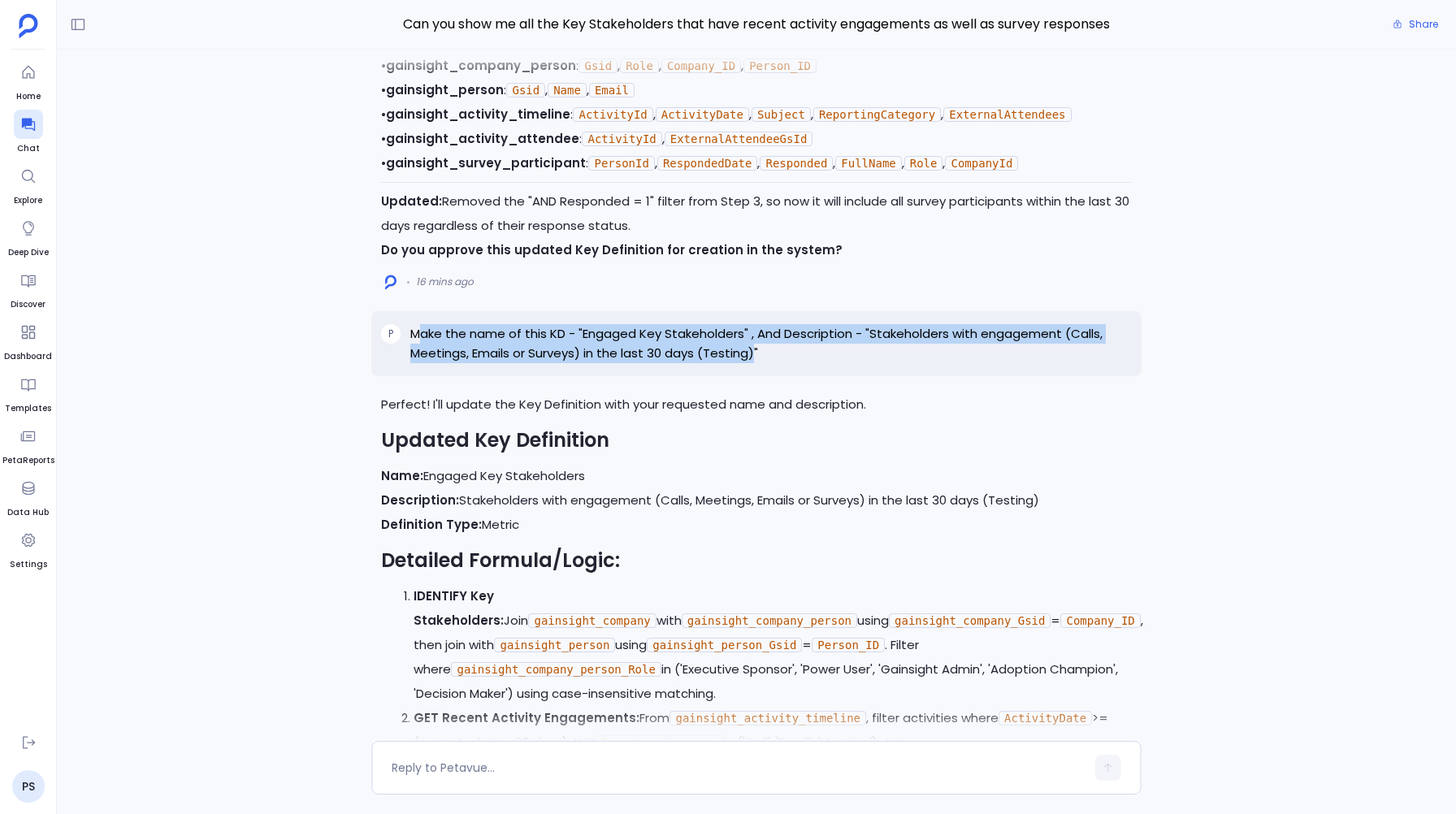
drag, startPoint x: 417, startPoint y: 351, endPoint x: 756, endPoint y: 369, distance: 339.5
click at [756, 363] on p "Make the name of this KD - "Engaged Key Stakeholders" , And Description - "Stak…" at bounding box center [770, 344] width 721 height 39
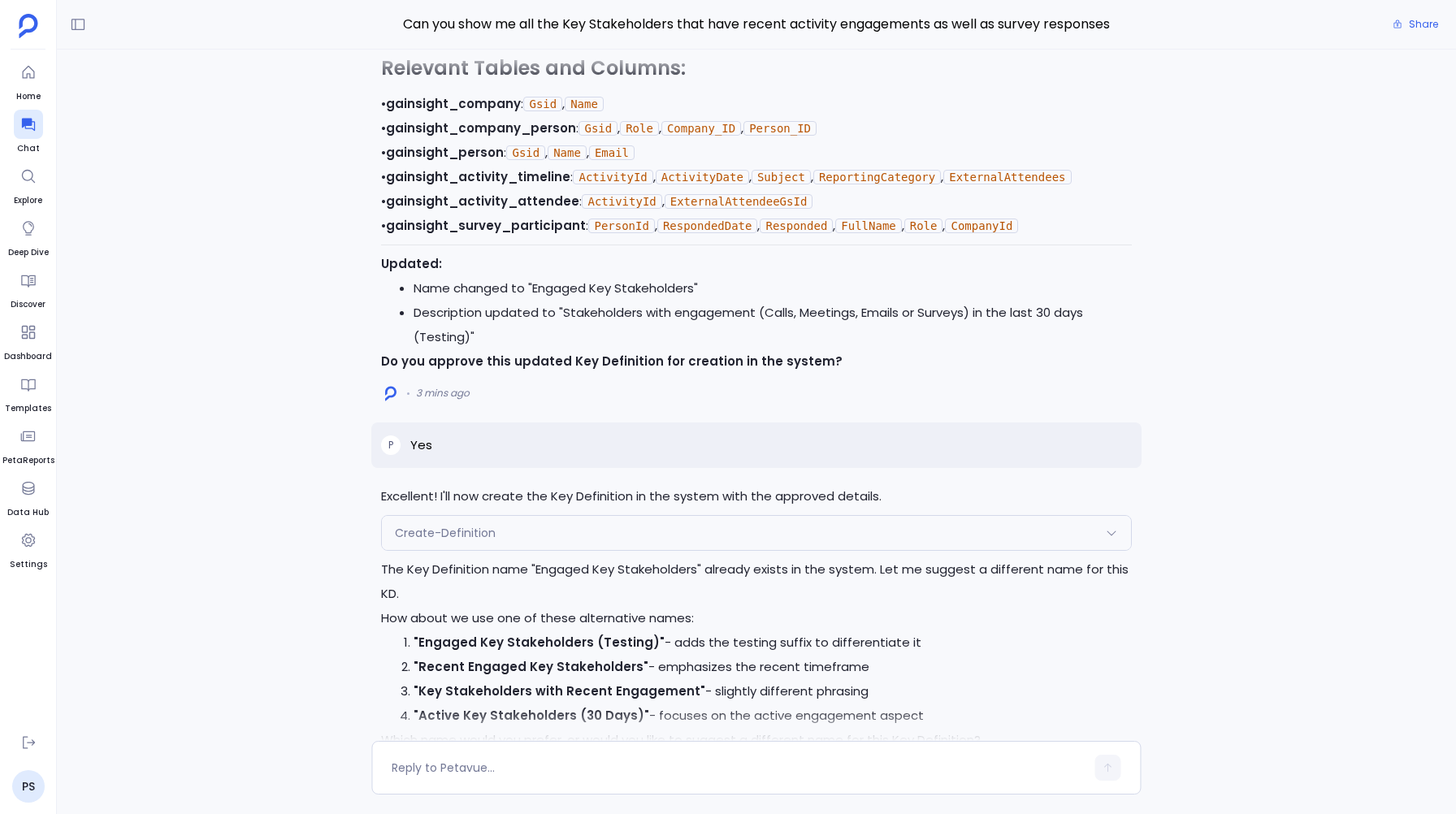
scroll to position [0, 0]
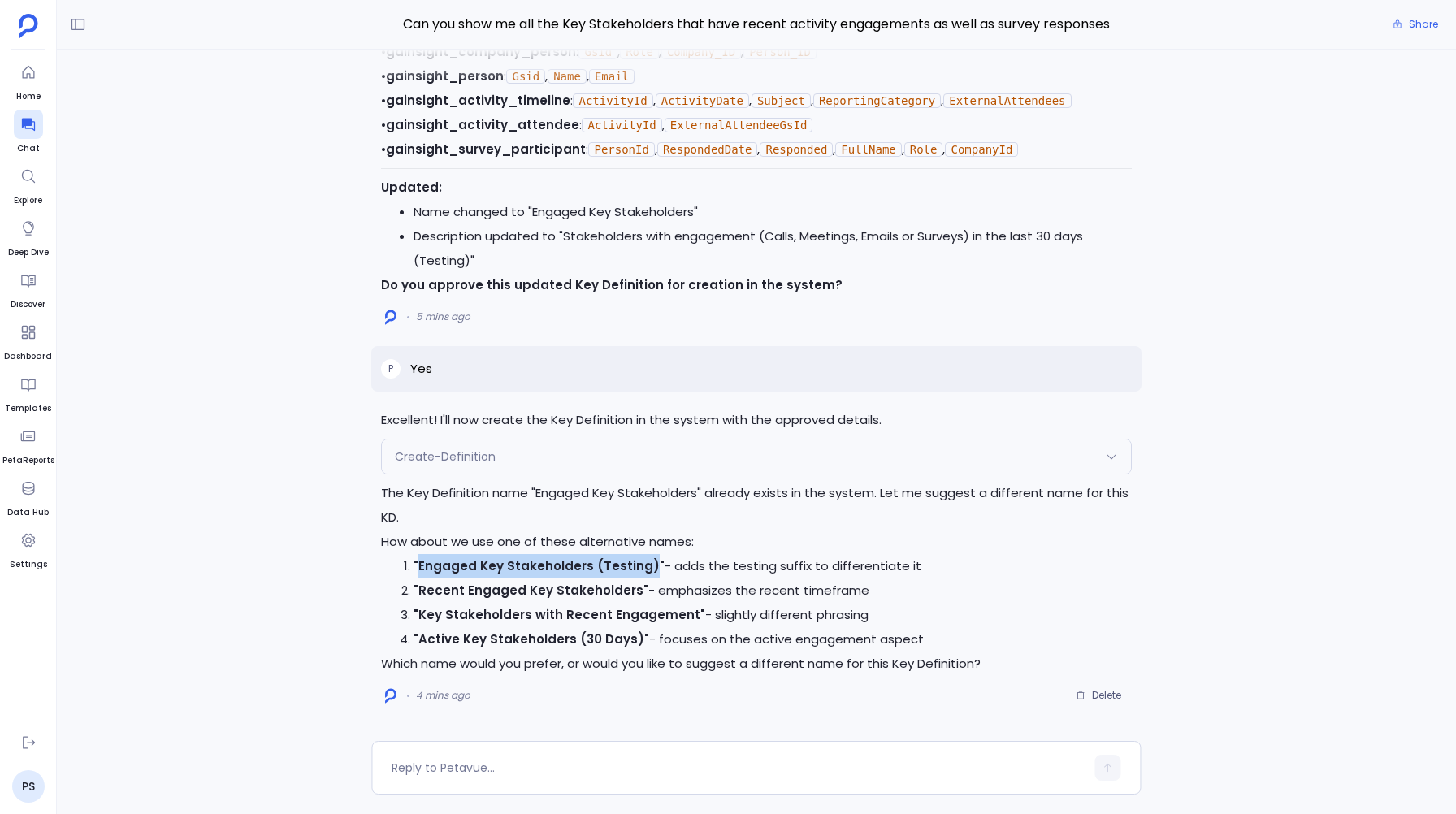
drag, startPoint x: 417, startPoint y: 571, endPoint x: 645, endPoint y: 563, distance: 228.1
click at [645, 563] on strong ""Engaged Key Stakeholders (Testing)"" at bounding box center [539, 566] width 251 height 17
copy strong "Engaged Key Stakeholders (Testing)"
click at [454, 781] on div at bounding box center [756, 768] width 770 height 54
click at [449, 768] on textarea at bounding box center [738, 768] width 693 height 16
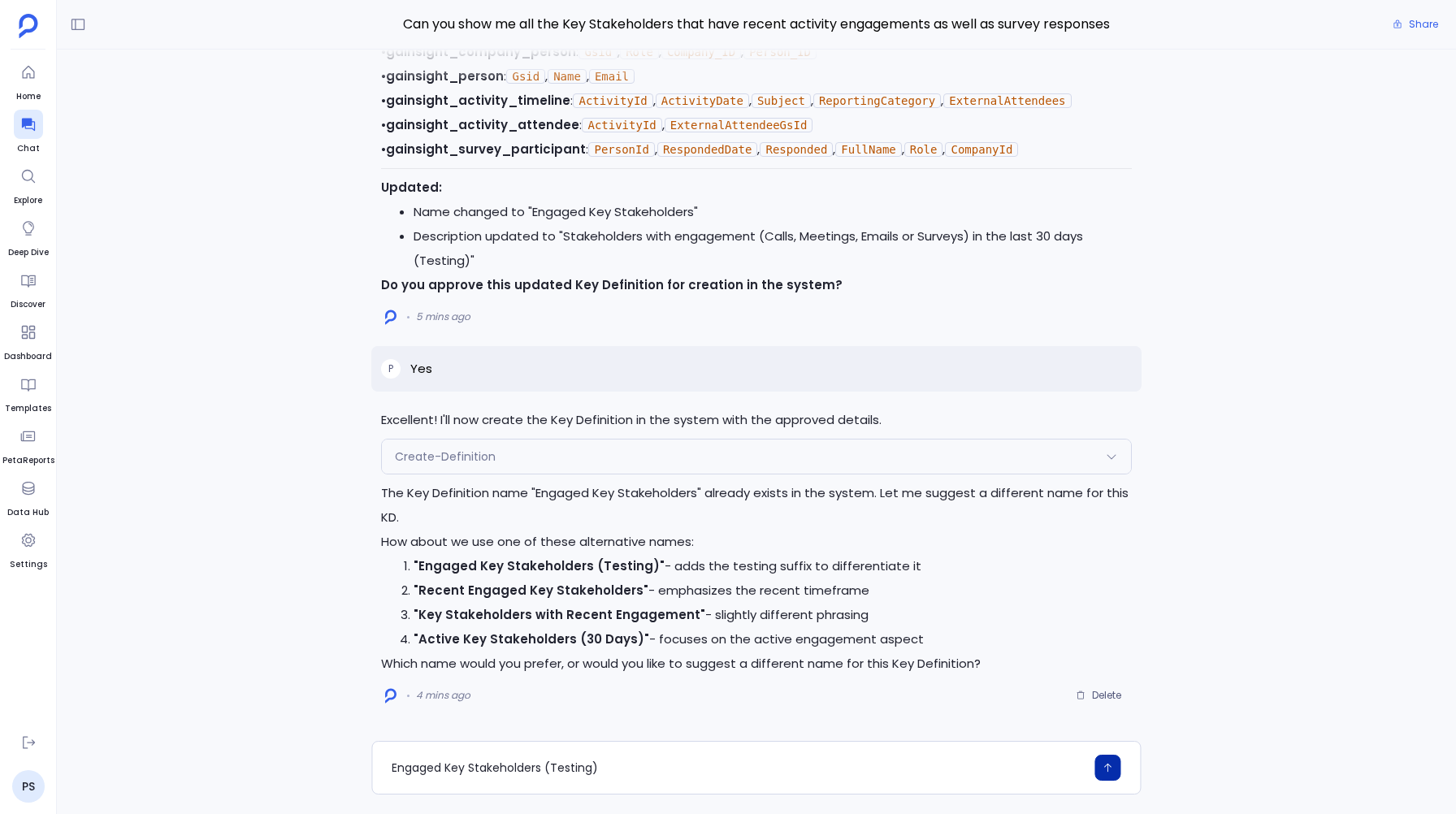
type textarea "Engaged Key Stakeholders (Testing)"
click at [405, 448] on div "Create-Definition" at bounding box center [756, 457] width 748 height 34
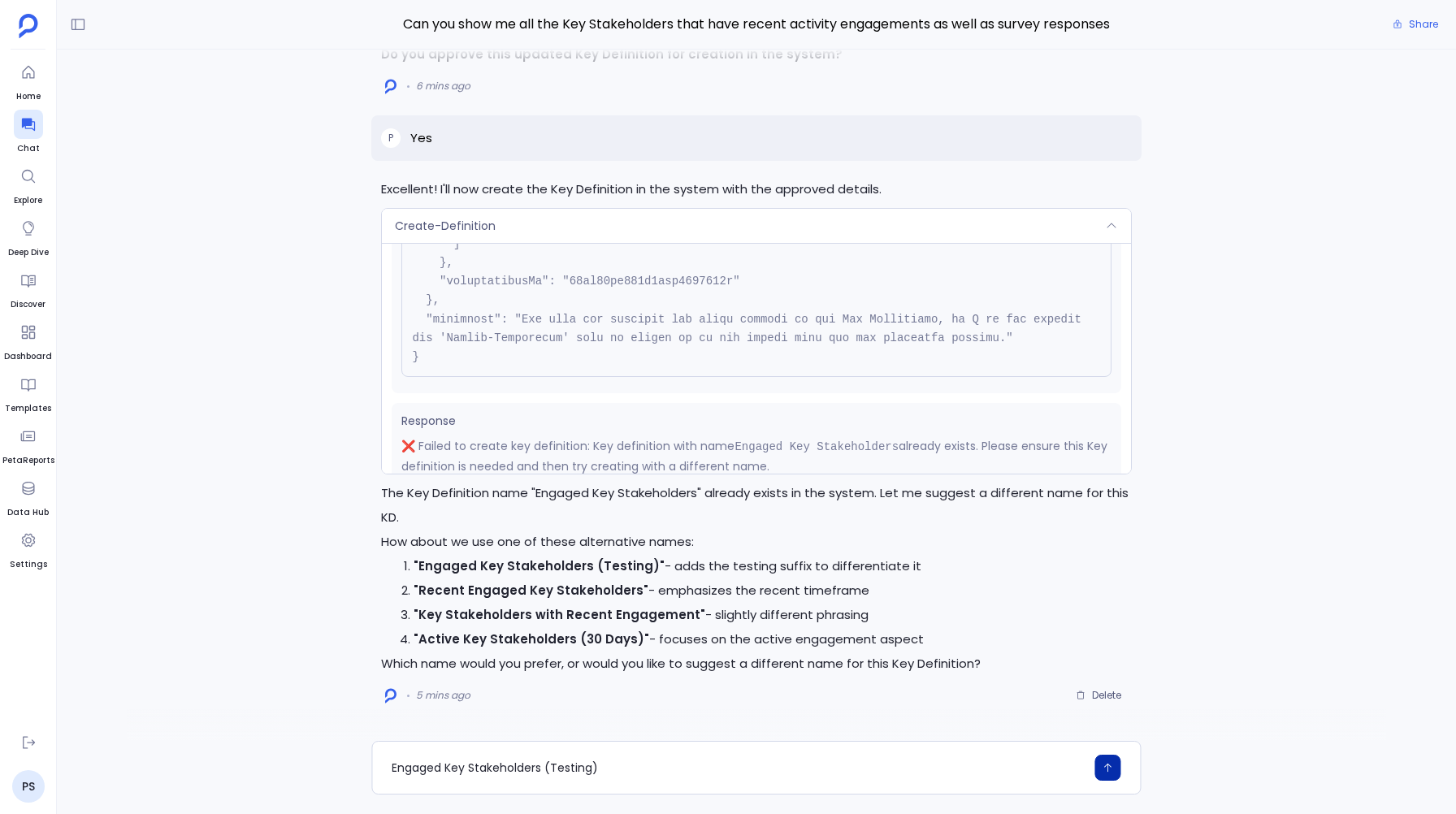
scroll to position [1142, 0]
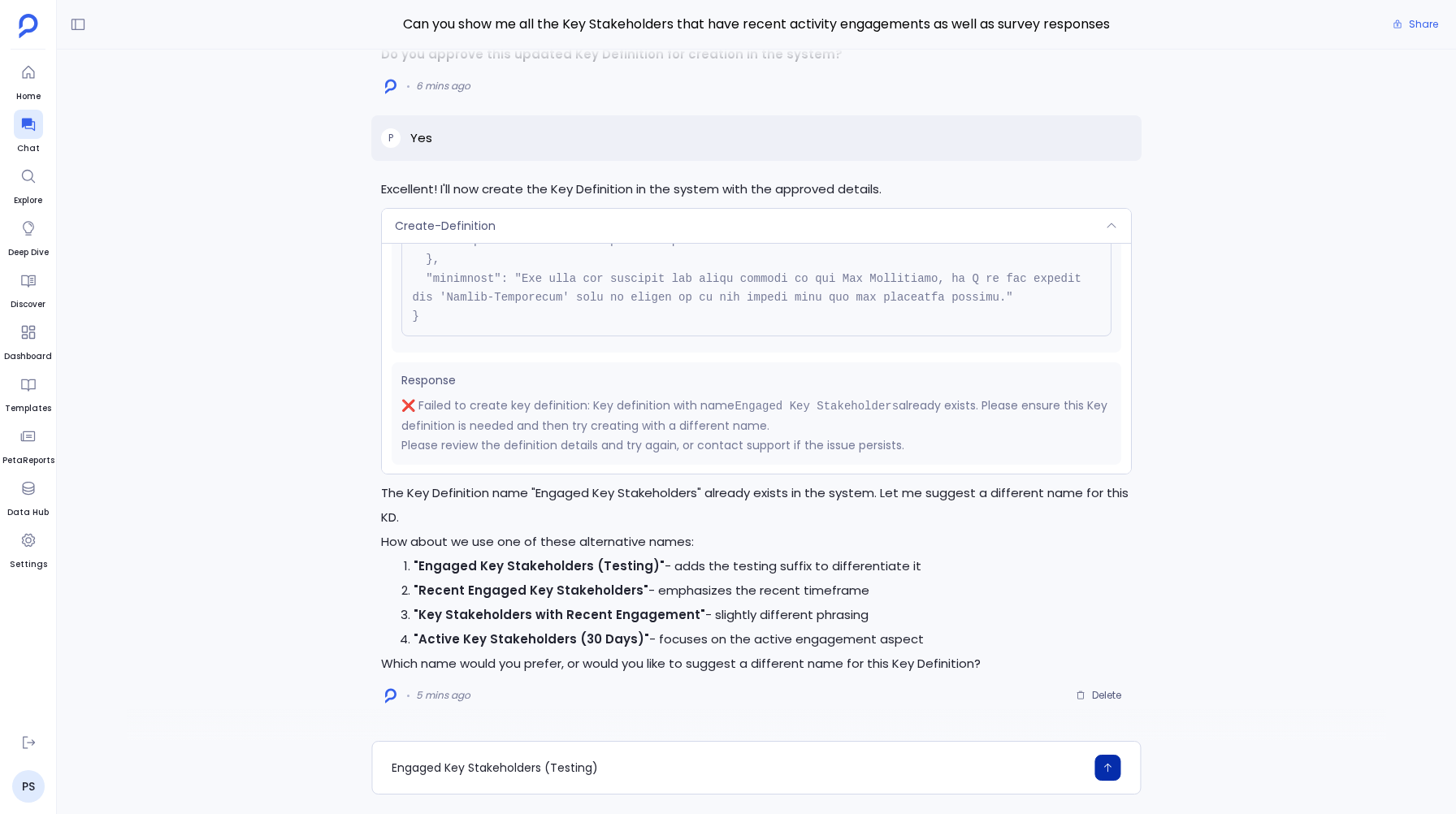
click at [1104, 770] on icon "button" at bounding box center [1108, 768] width 11 height 11
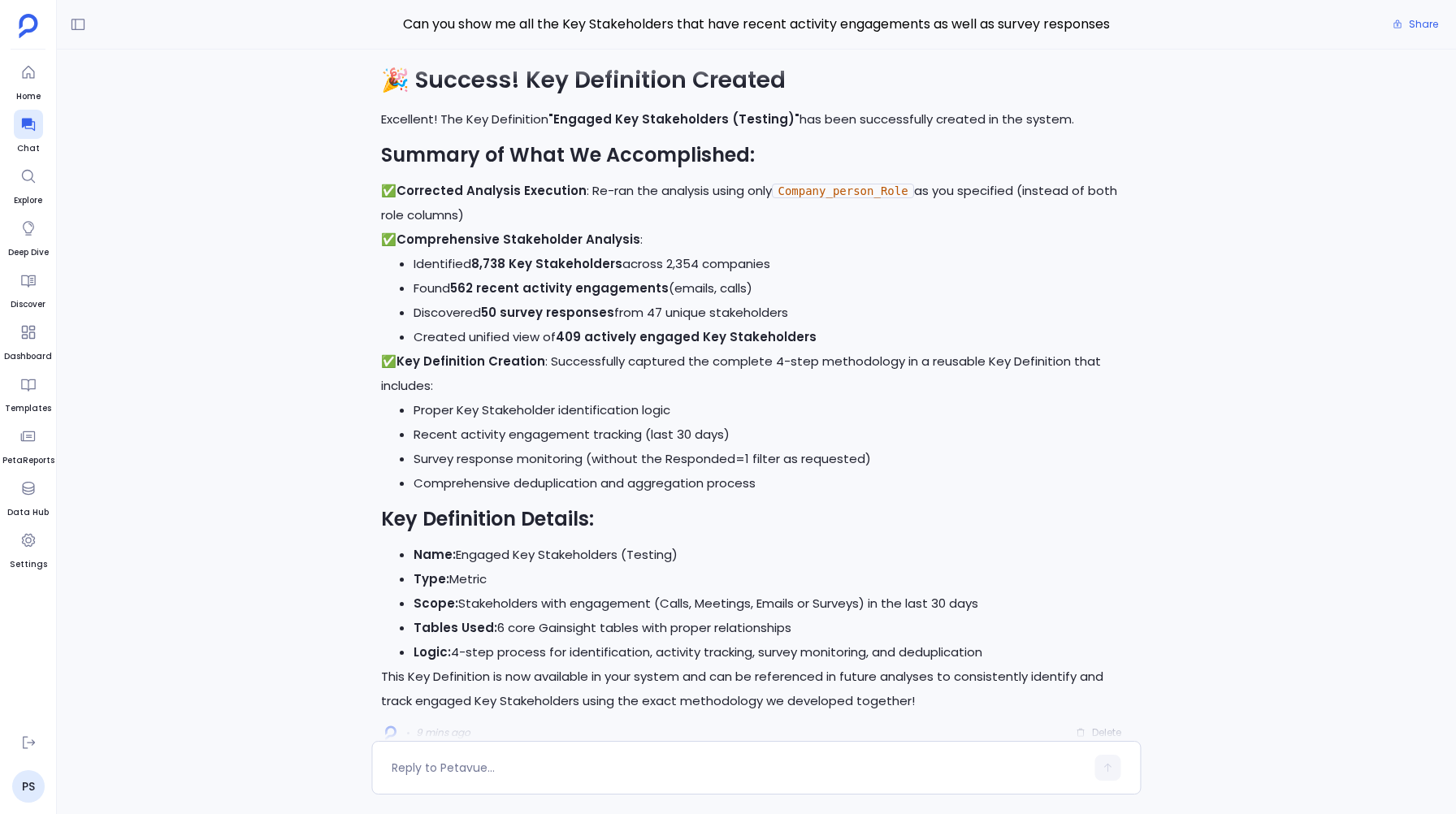
scroll to position [0, 0]
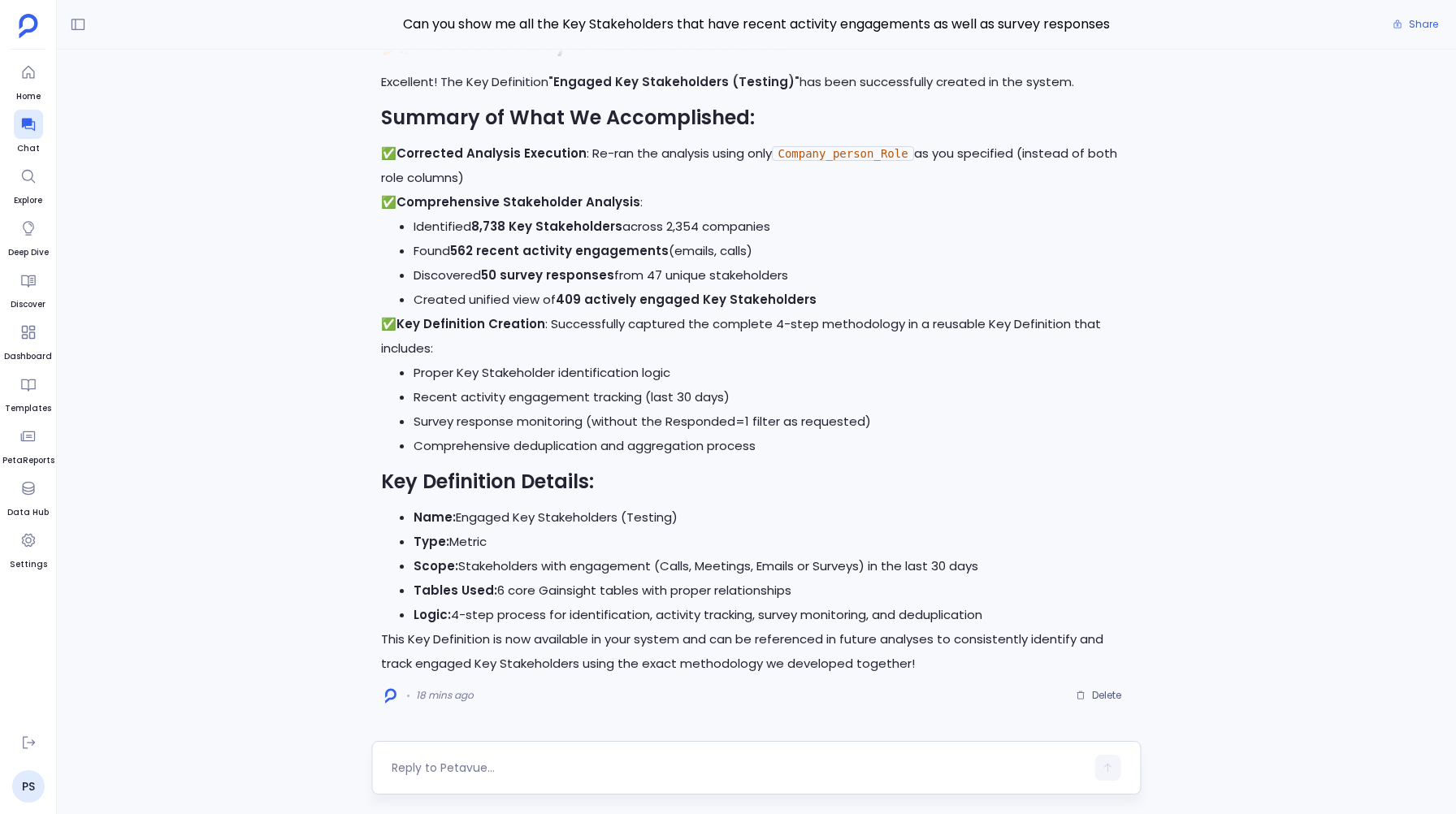
click at [394, 768] on textarea at bounding box center [738, 768] width 693 height 16
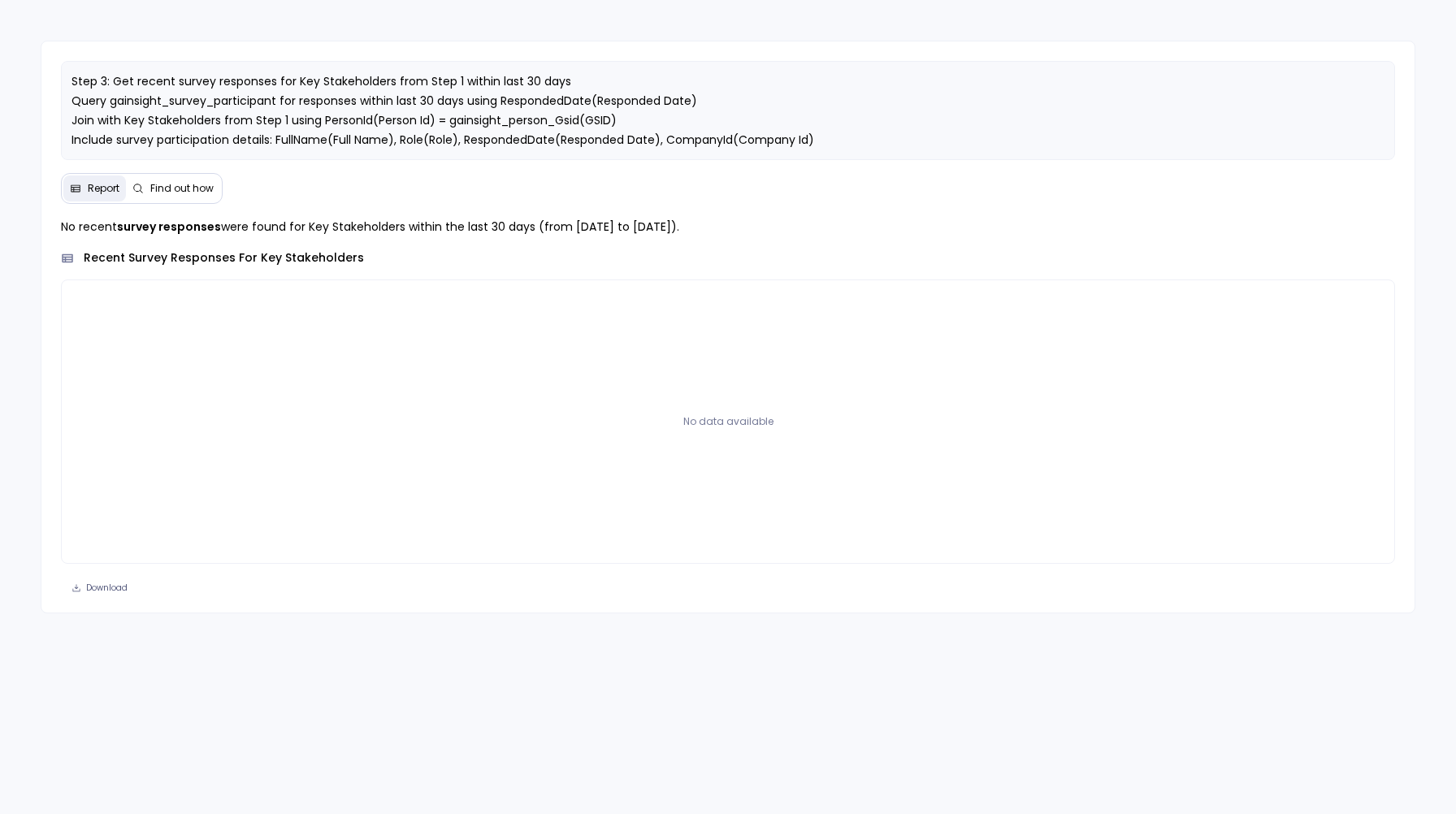
click at [180, 200] on button "Find out how" at bounding box center [173, 188] width 95 height 26
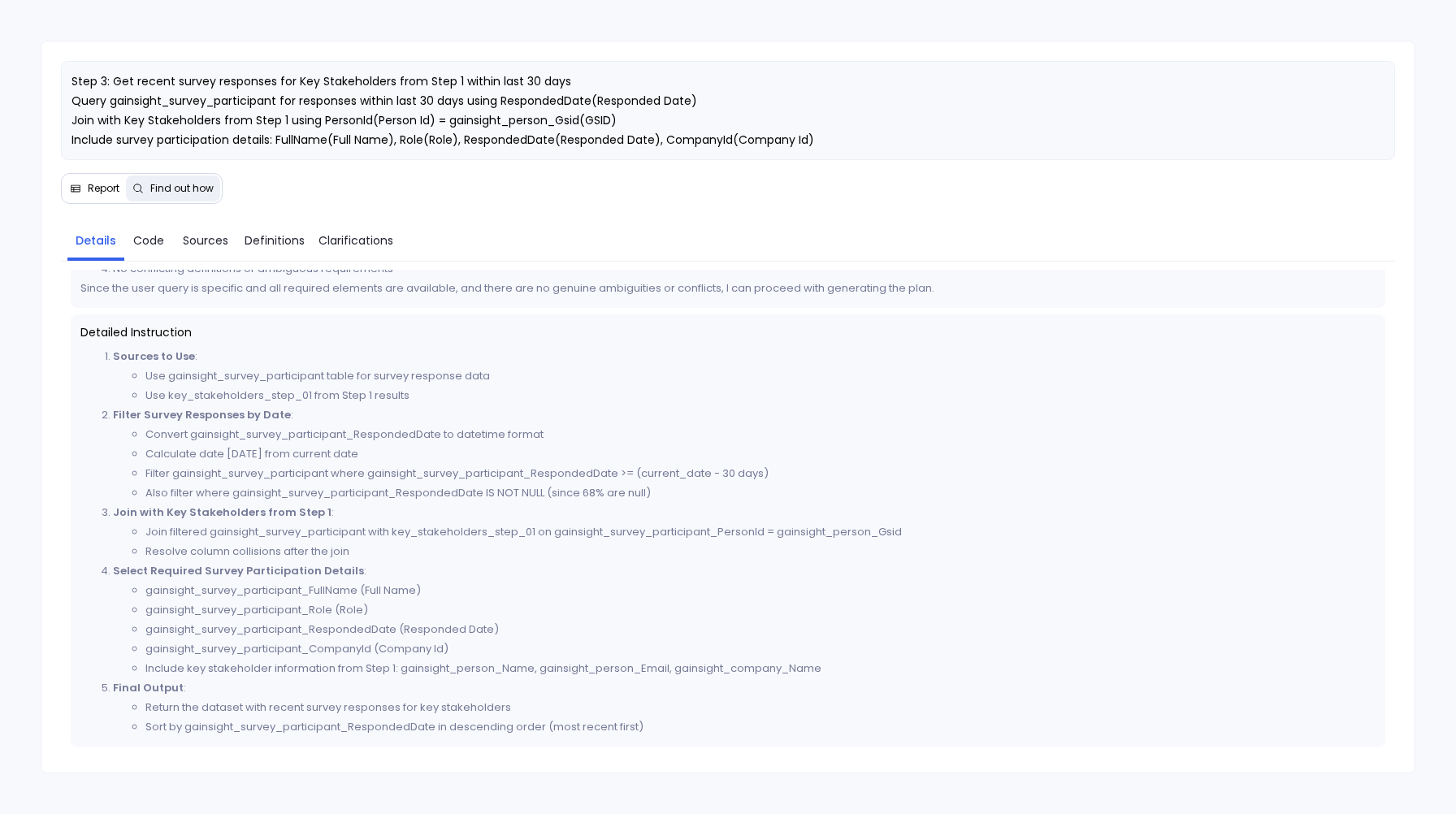
scroll to position [492, 0]
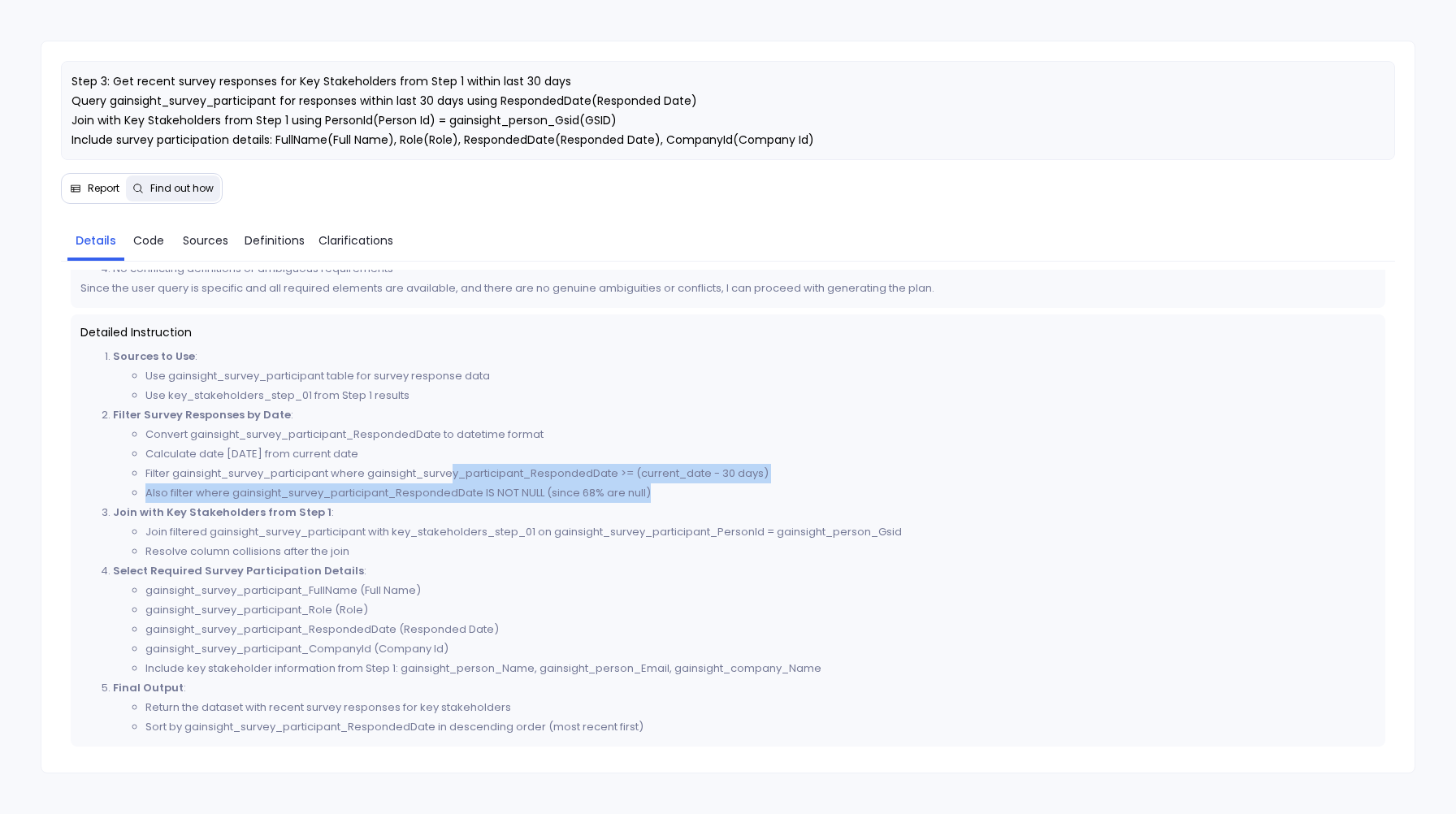
drag, startPoint x: 452, startPoint y: 471, endPoint x: 694, endPoint y: 491, distance: 242.8
click at [694, 491] on ul "Convert gainsight_survey_participant_RespondedDate to datetime format Calculate…" at bounding box center [744, 464] width 1263 height 78
drag, startPoint x: 107, startPoint y: 82, endPoint x: 203, endPoint y: 131, distance: 107.8
click at [203, 131] on span "Step 3: Get recent survey responses for Key Stakeholders from Step 1 within las…" at bounding box center [443, 111] width 743 height 75
drag, startPoint x: 118, startPoint y: 78, endPoint x: 261, endPoint y: 118, distance: 148.5
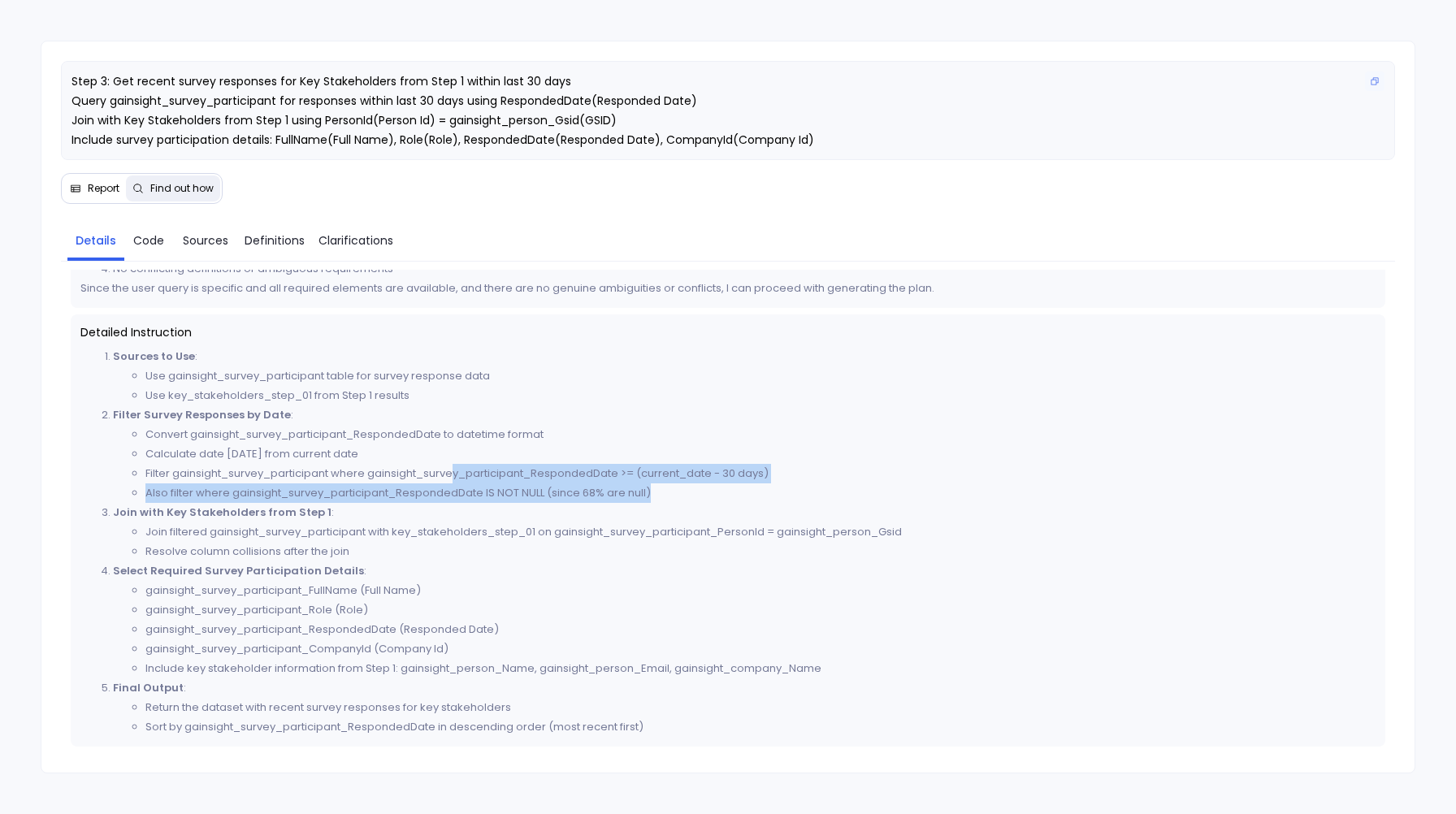
click at [261, 118] on span "Step 3: Get recent survey responses for Key Stakeholders from Step 1 within las…" at bounding box center [443, 111] width 743 height 75
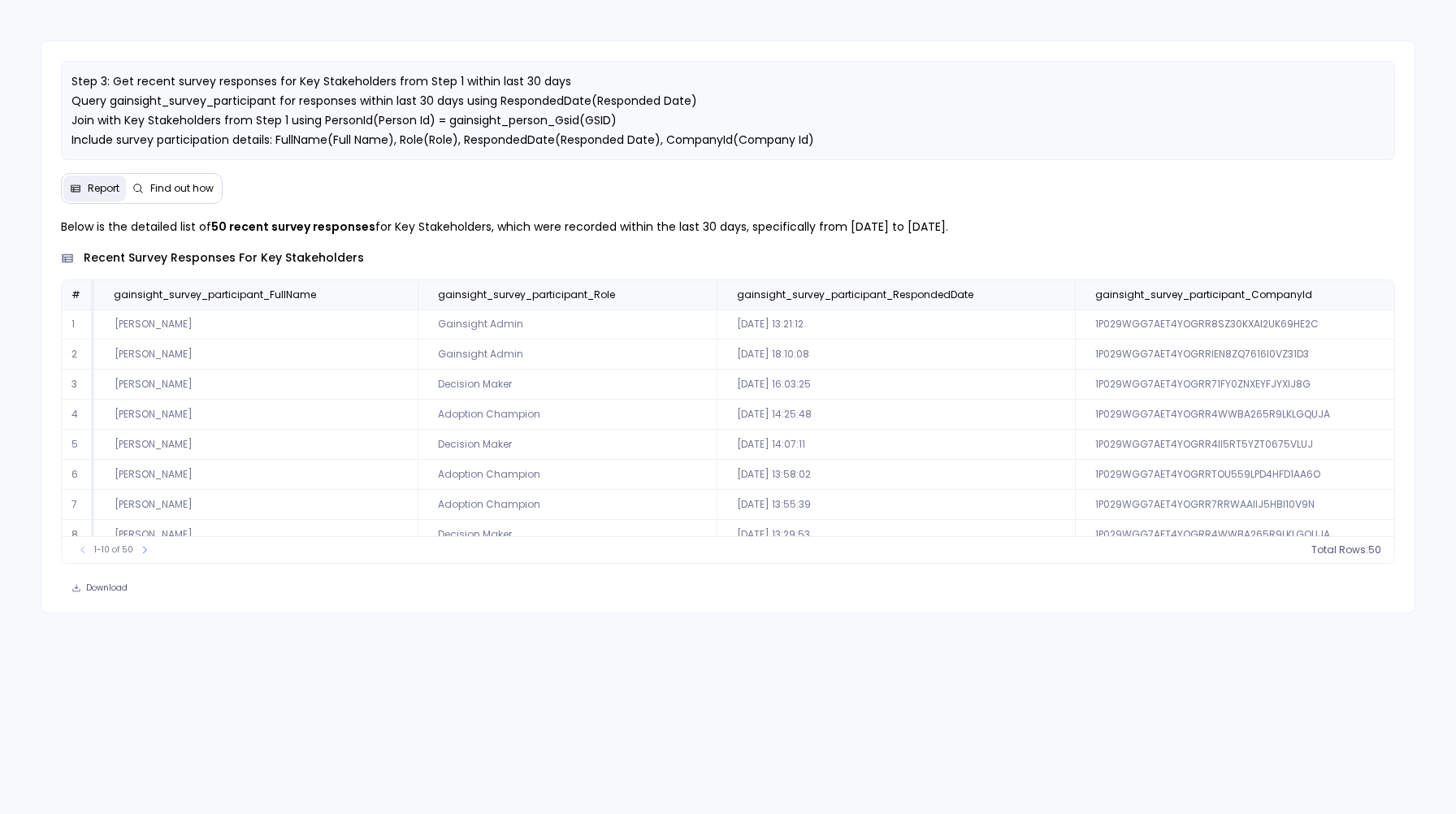
click at [143, 194] on icon at bounding box center [138, 188] width 11 height 11
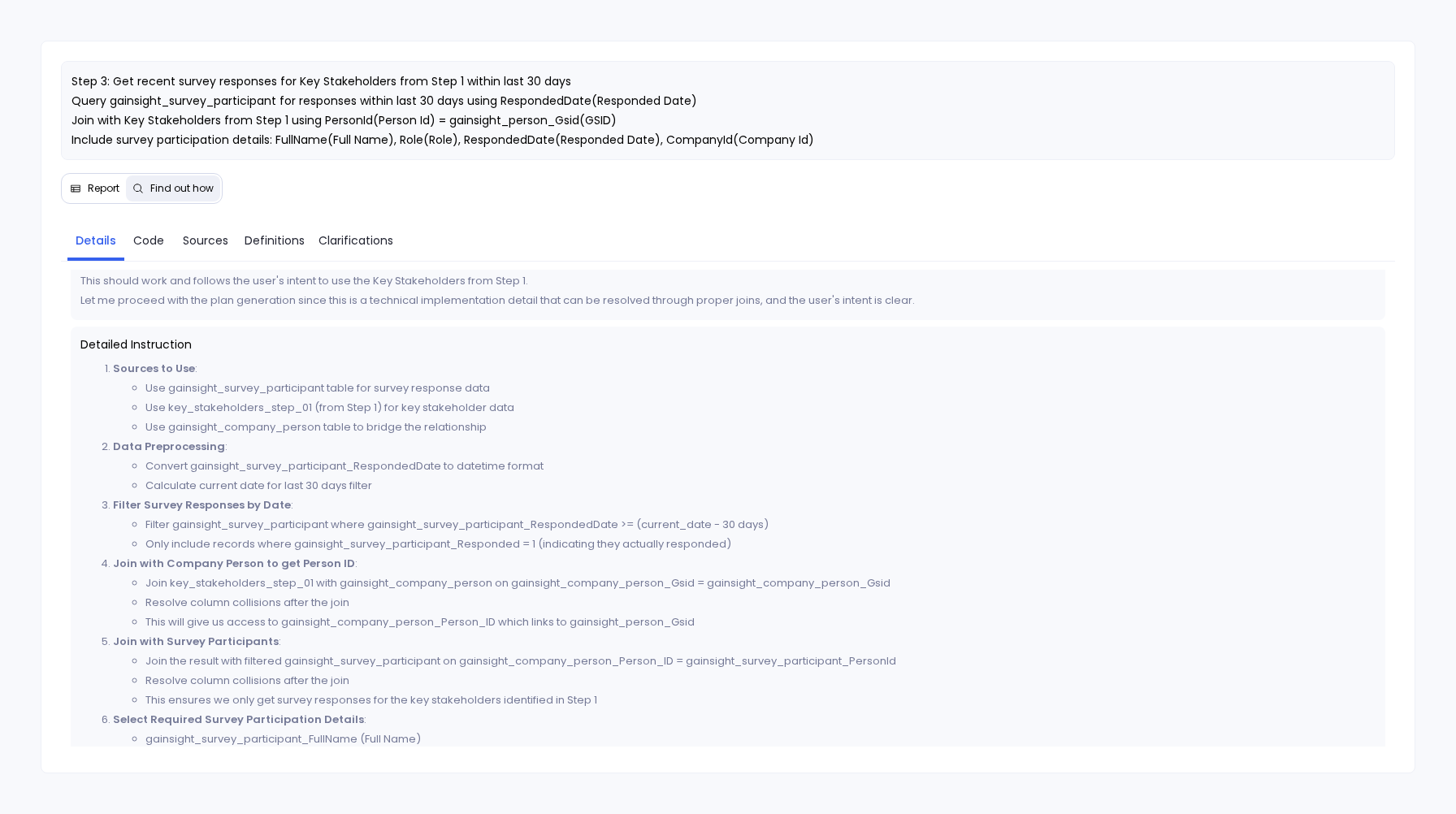
scroll to position [776, 0]
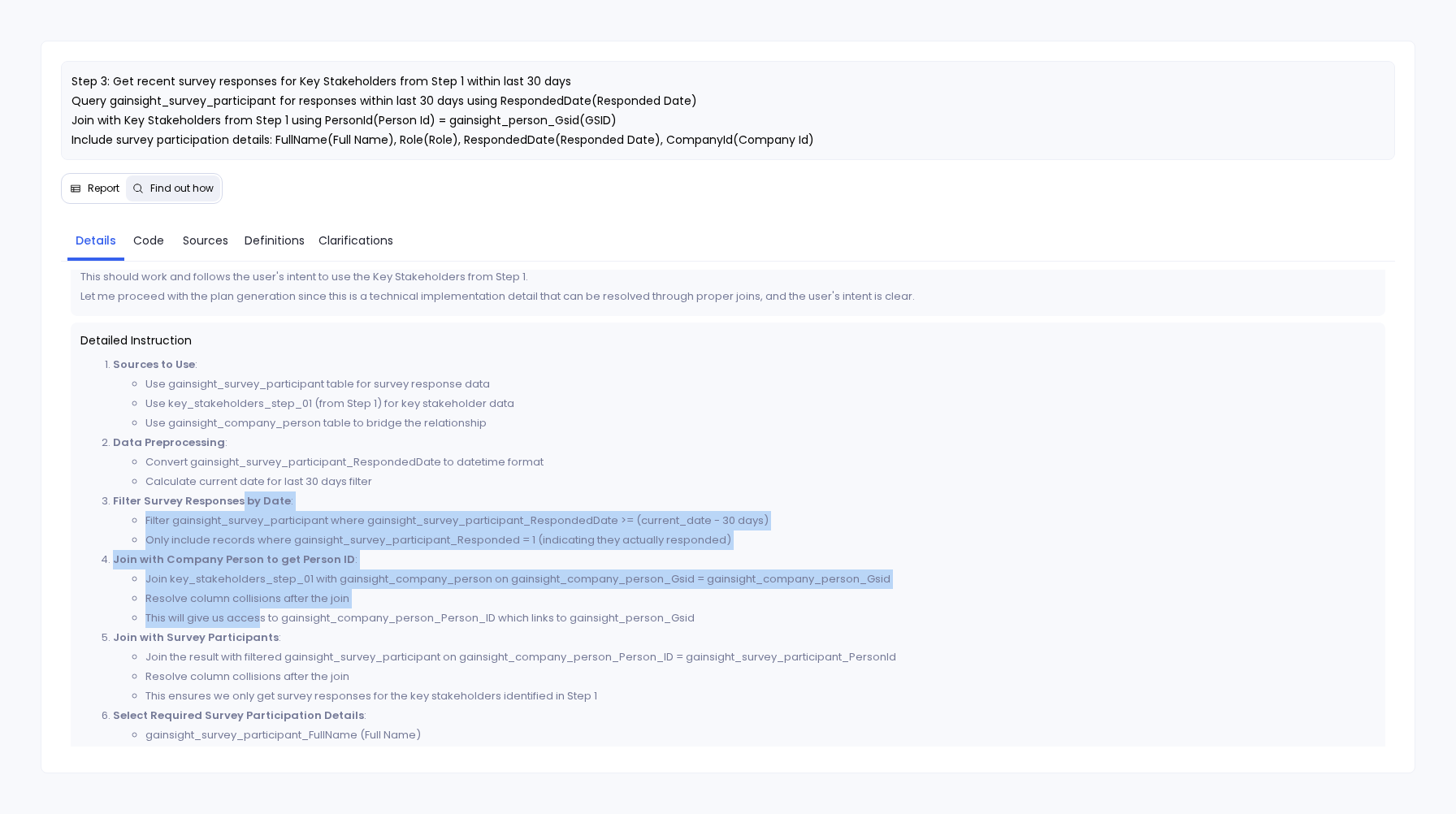
drag, startPoint x: 239, startPoint y: 521, endPoint x: 261, endPoint y: 629, distance: 110.2
click at [261, 629] on ol "Sources to Use : Use gainsight_survey_participant table for survey response dat…" at bounding box center [728, 618] width 1295 height 527
click at [277, 250] on span "Definitions" at bounding box center [275, 241] width 60 height 18
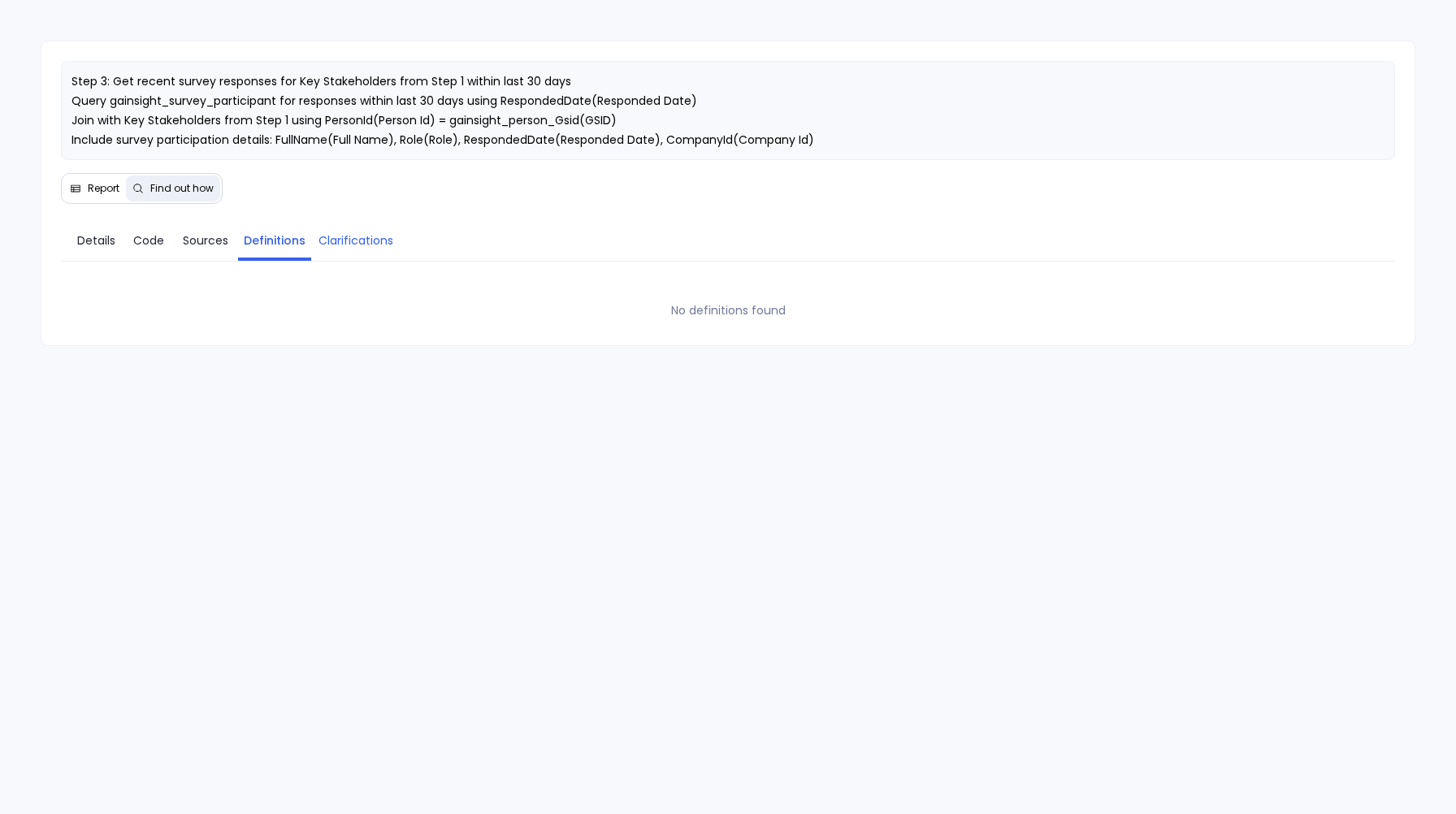
click at [375, 250] on span "Clarifications" at bounding box center [356, 241] width 75 height 18
click at [214, 250] on span "Sources" at bounding box center [205, 241] width 46 height 18
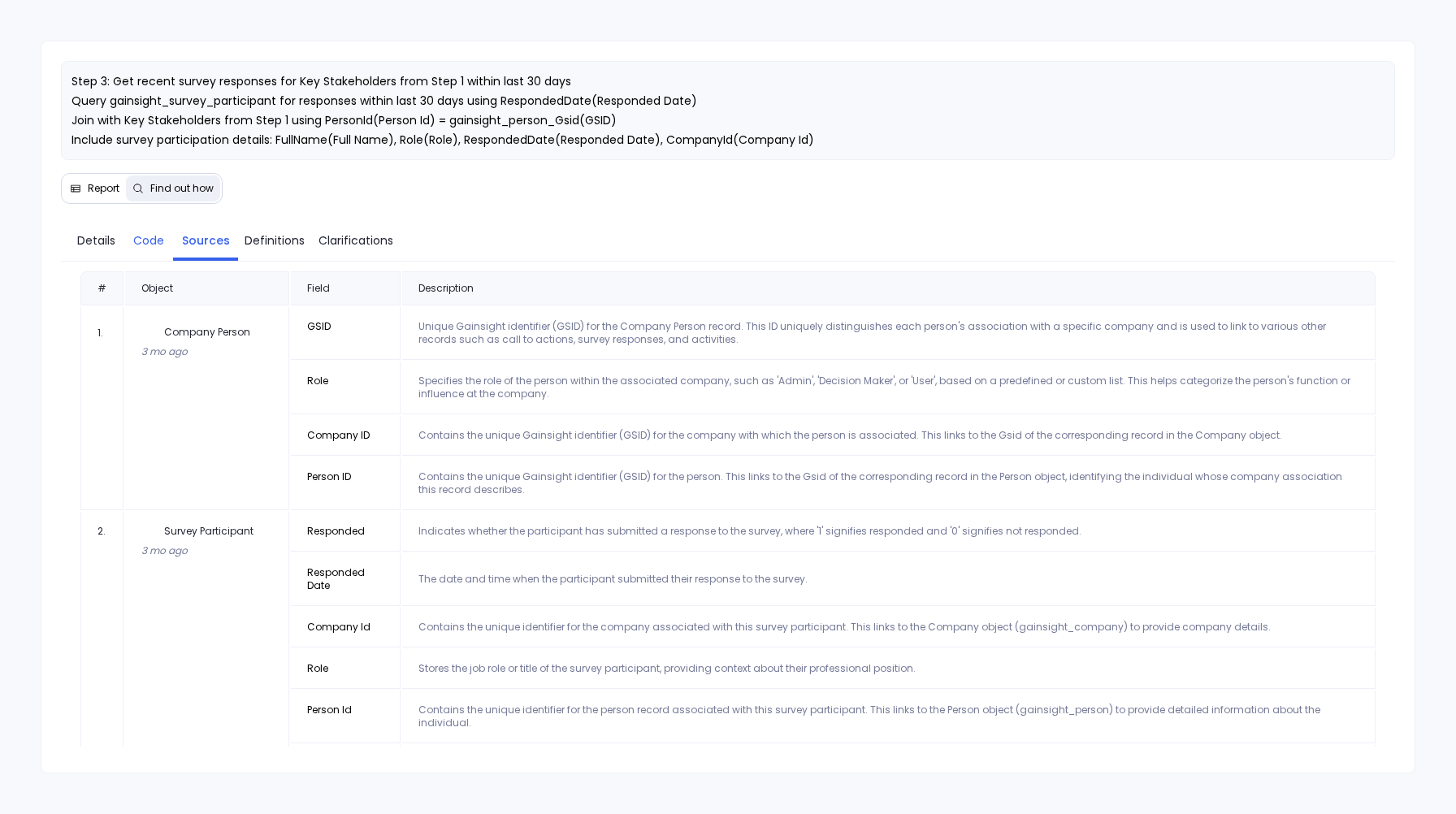
click at [159, 250] on span "Code" at bounding box center [148, 241] width 31 height 18
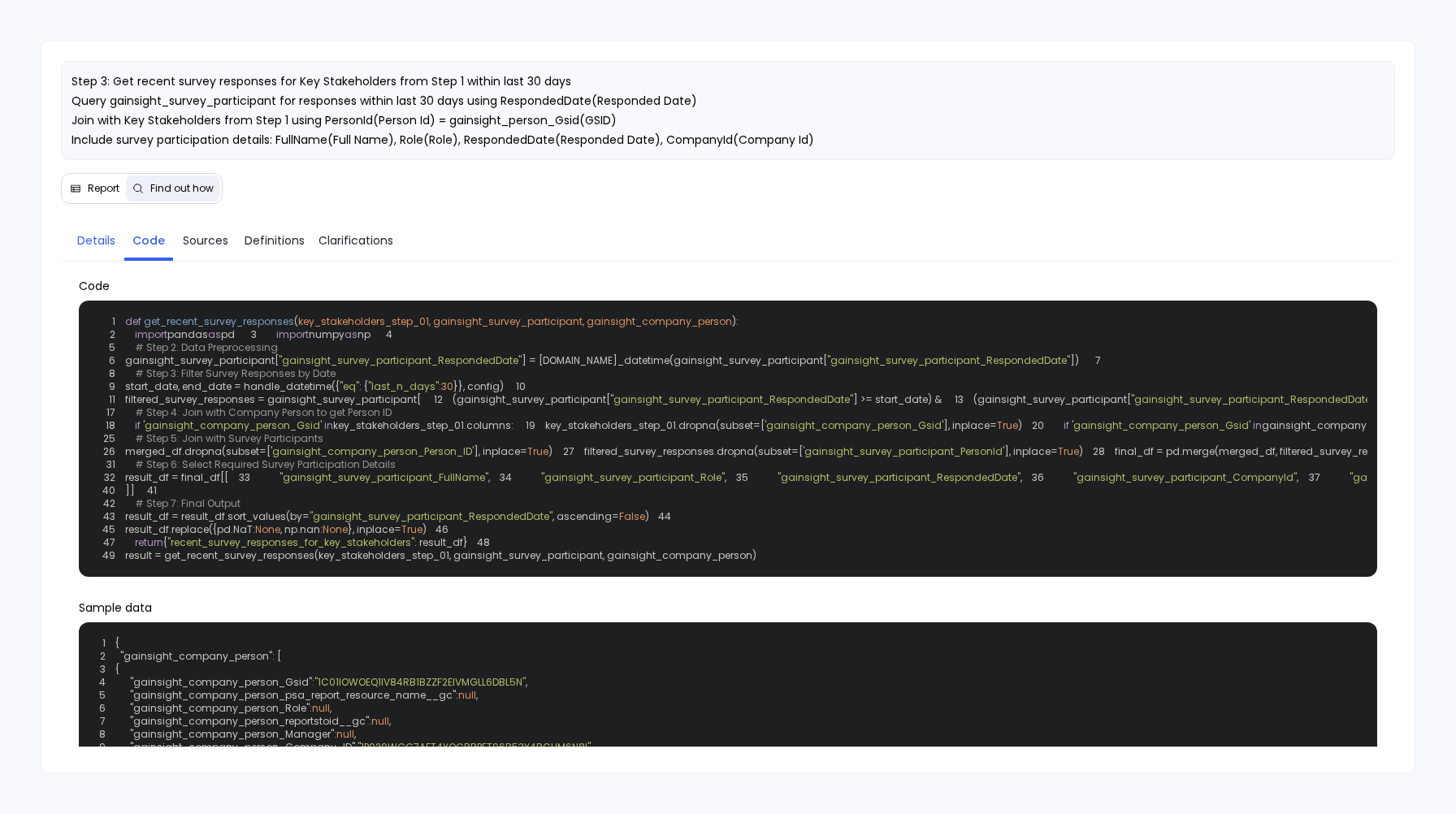
click at [96, 250] on span "Details" at bounding box center [96, 241] width 38 height 18
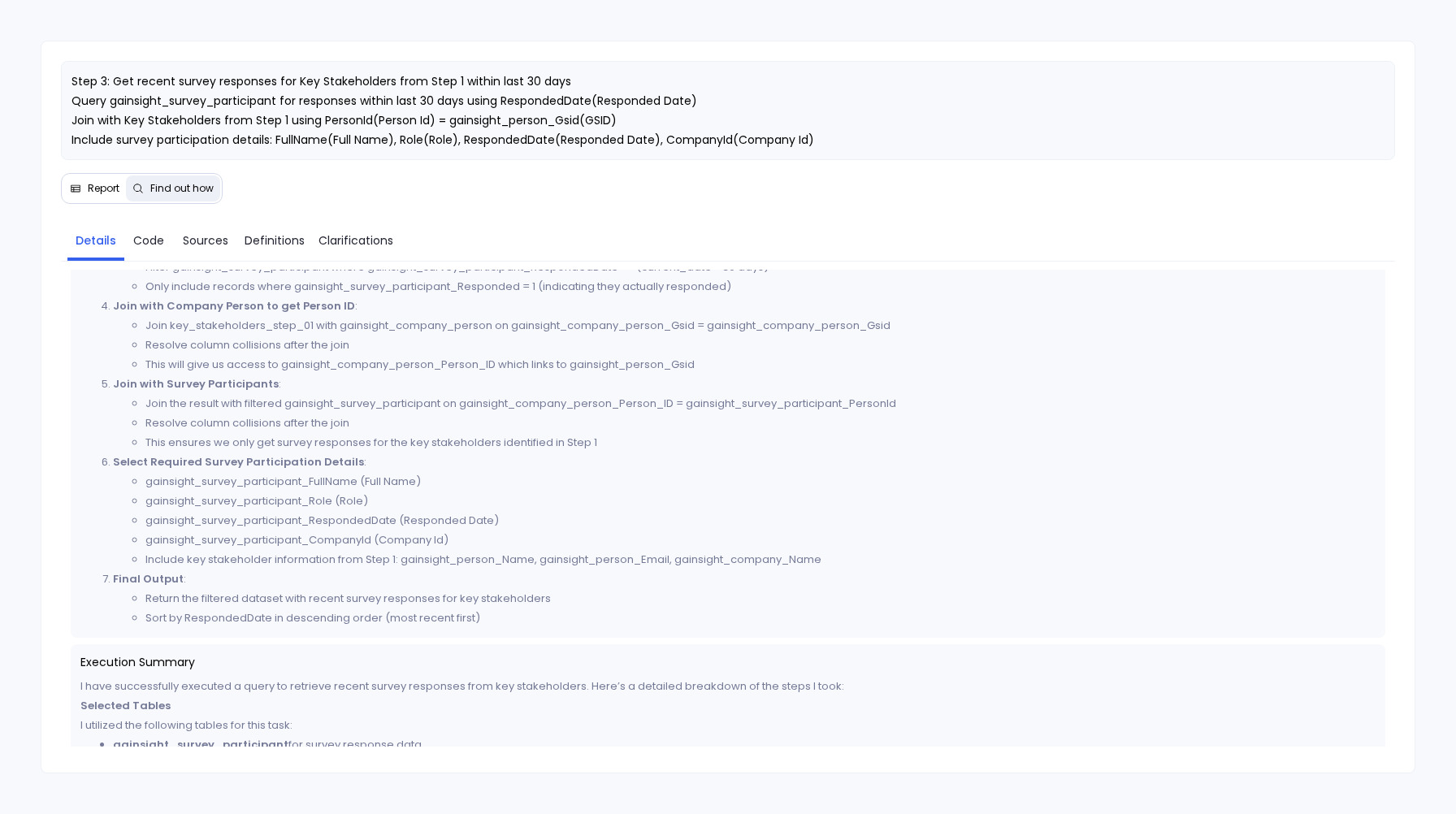
scroll to position [972, 0]
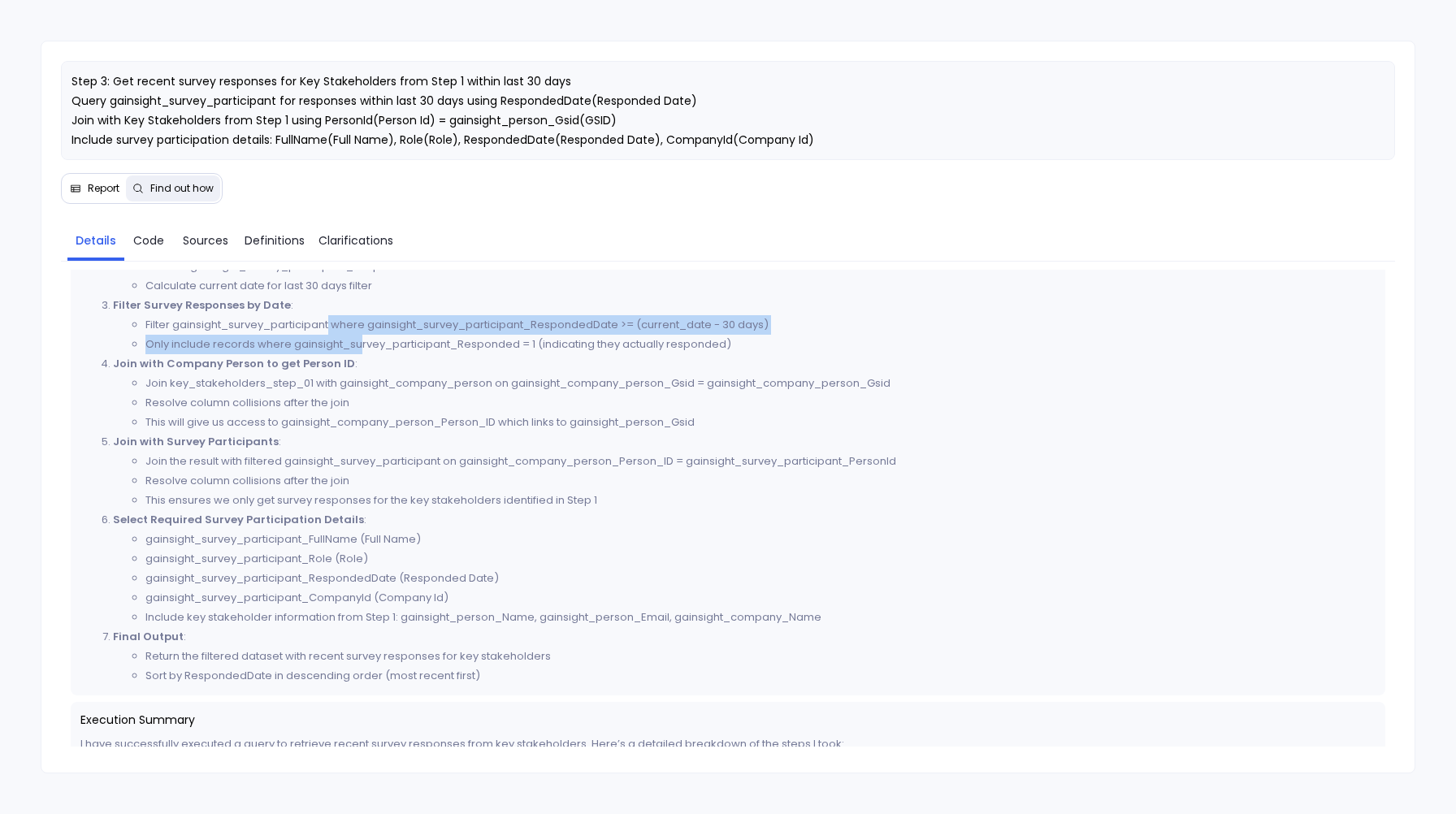
drag, startPoint x: 330, startPoint y: 353, endPoint x: 359, endPoint y: 373, distance: 35.2
click at [359, 354] on ul "Filter gainsight_survey_participant where gainsight_survey_participant_Responde…" at bounding box center [744, 335] width 1263 height 39
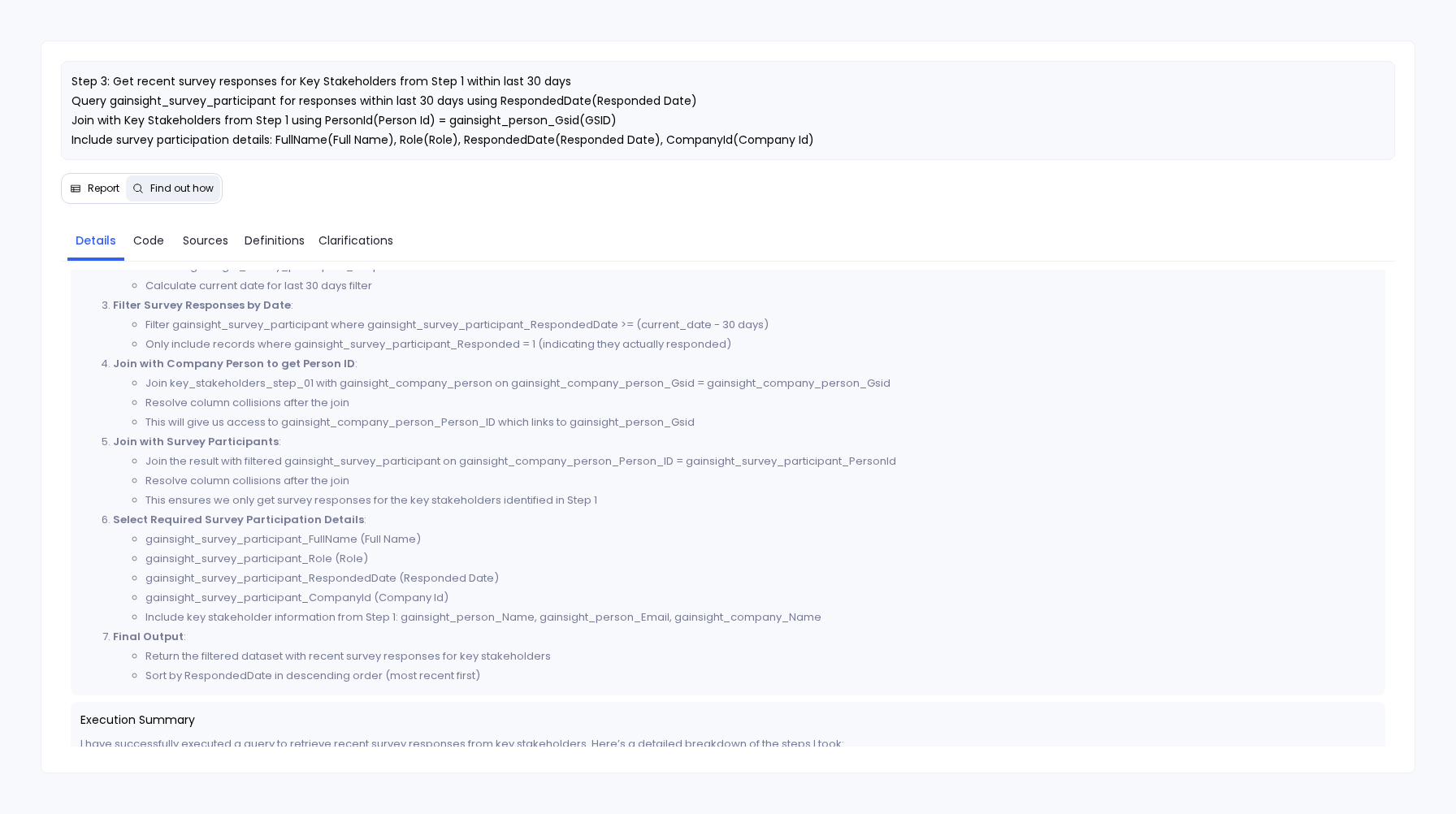
click at [373, 377] on li "Join with Company Person to get Person ID : Join key_stakeholders_step_01 with …" at bounding box center [744, 393] width 1263 height 78
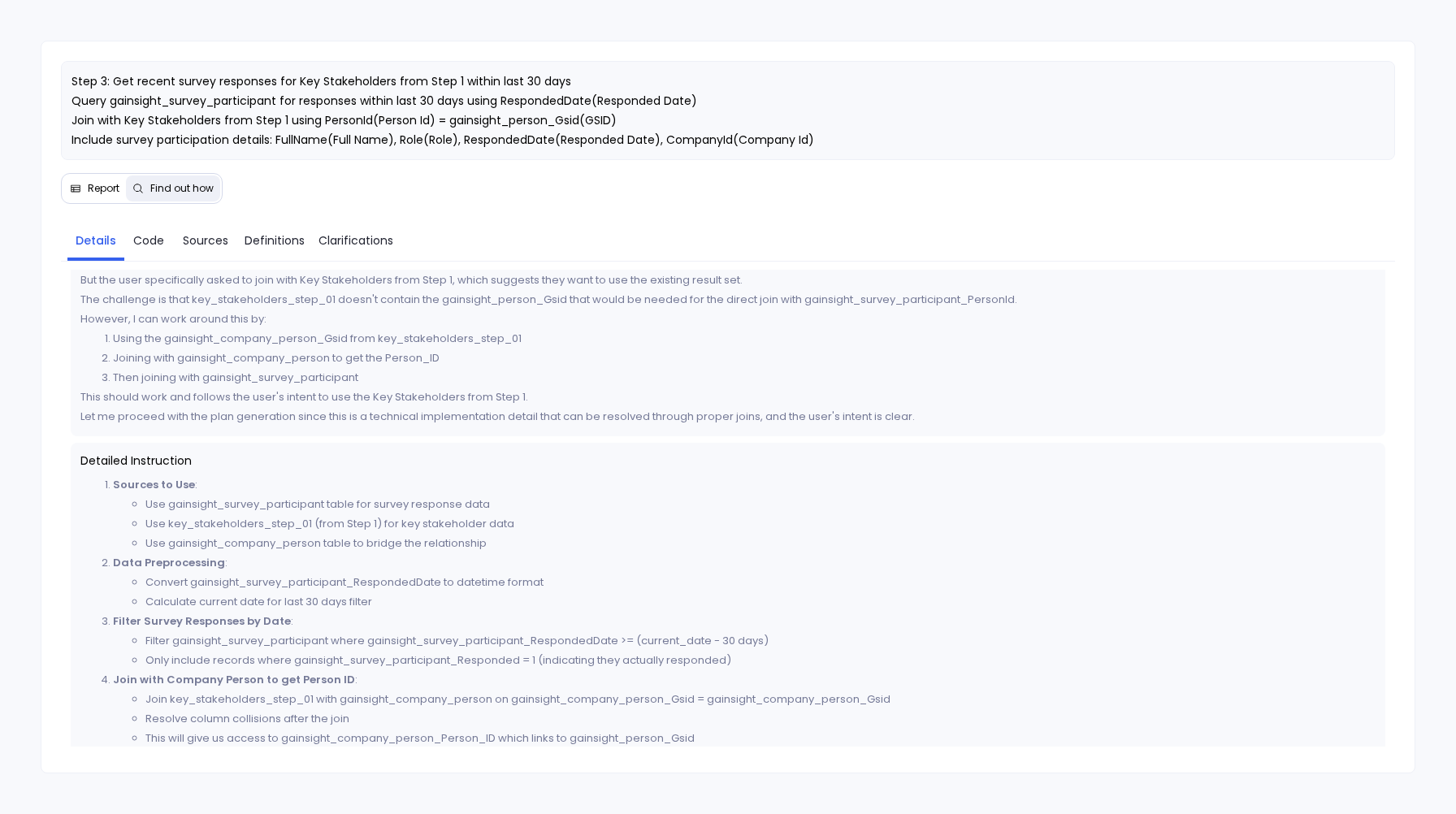
scroll to position [632, 0]
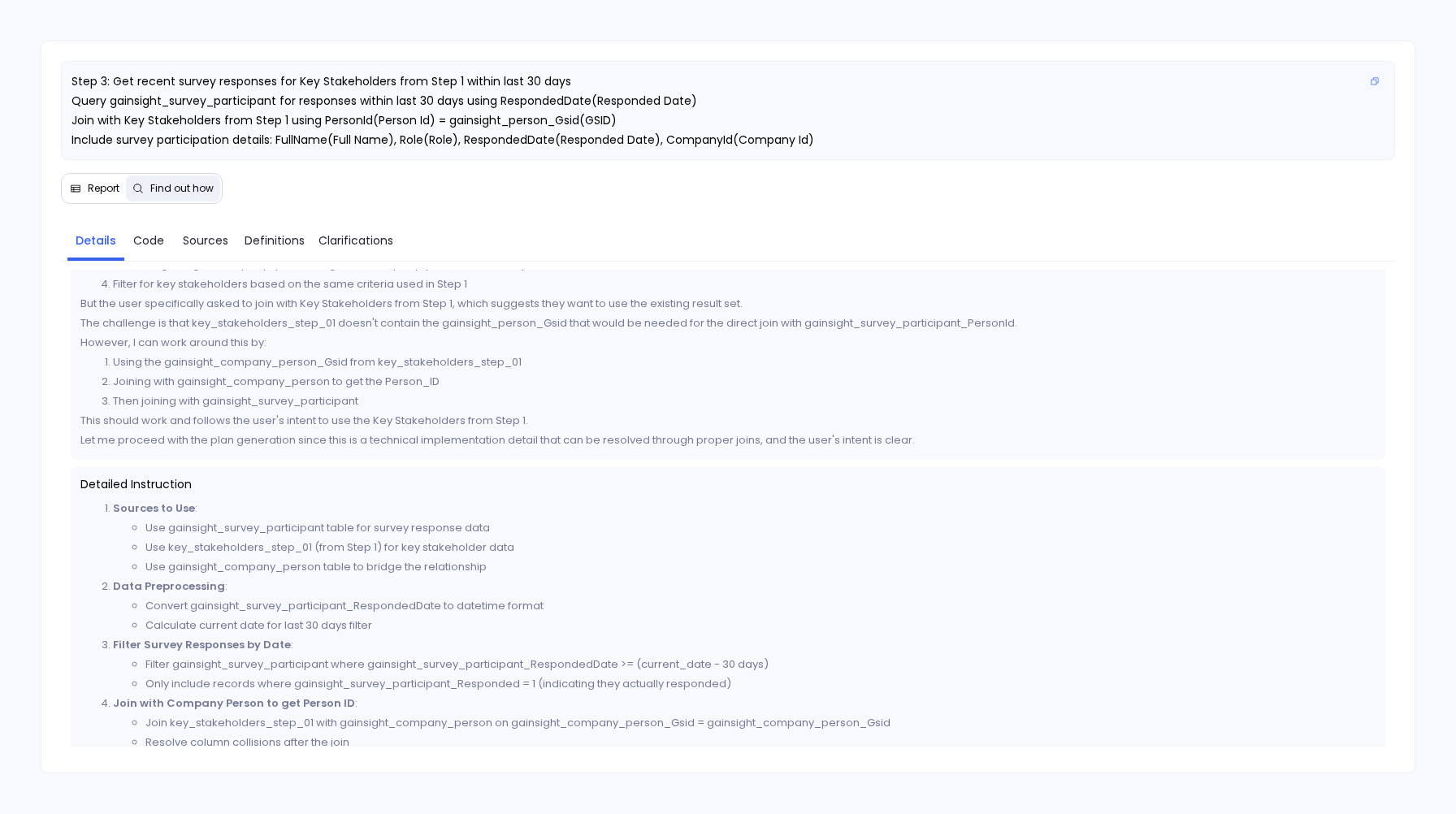
click at [514, 141] on span "Step 3: Get recent survey responses for Key Stakeholders from Step 1 within las…" at bounding box center [443, 111] width 743 height 75
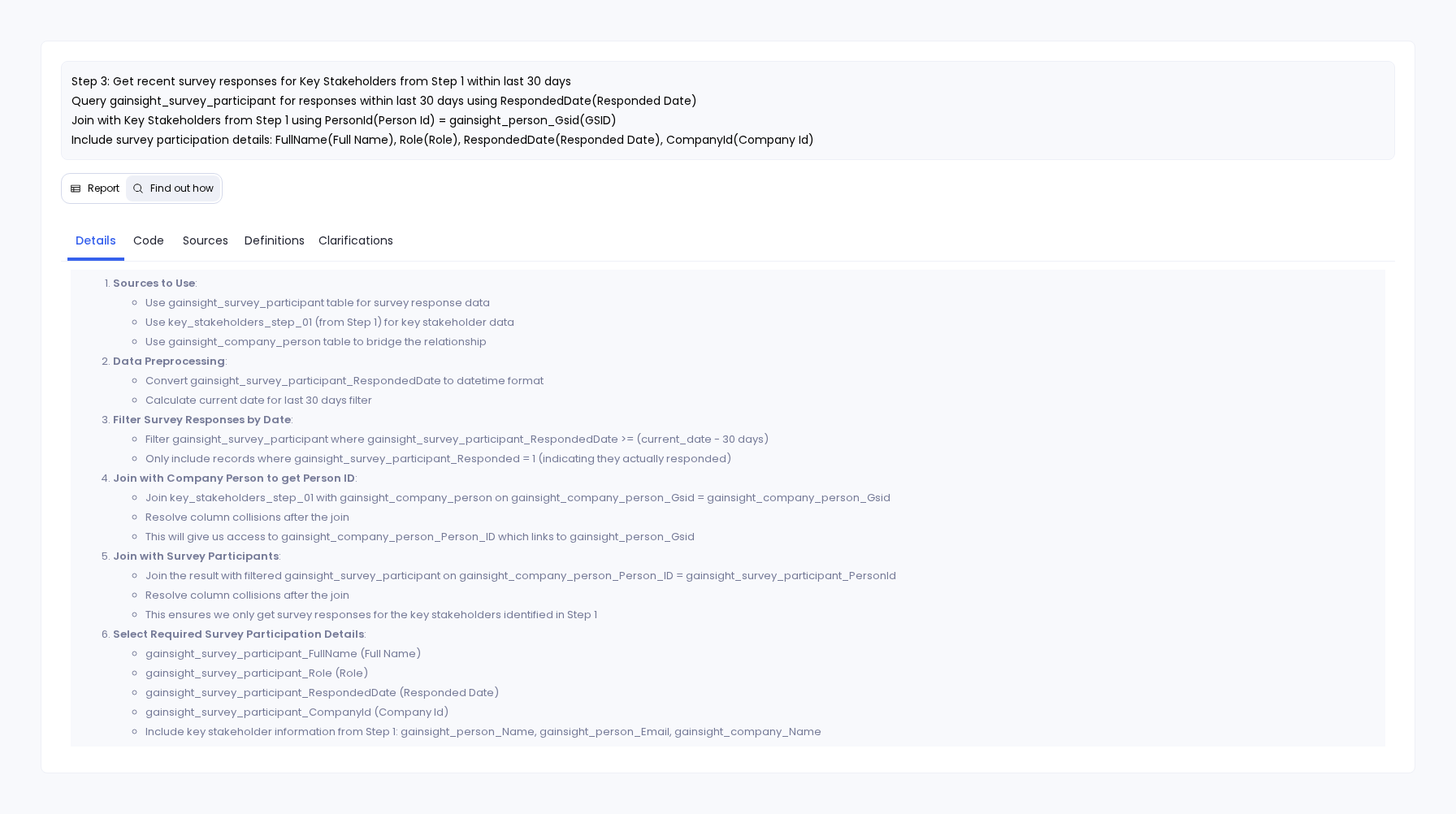
scroll to position [862, 0]
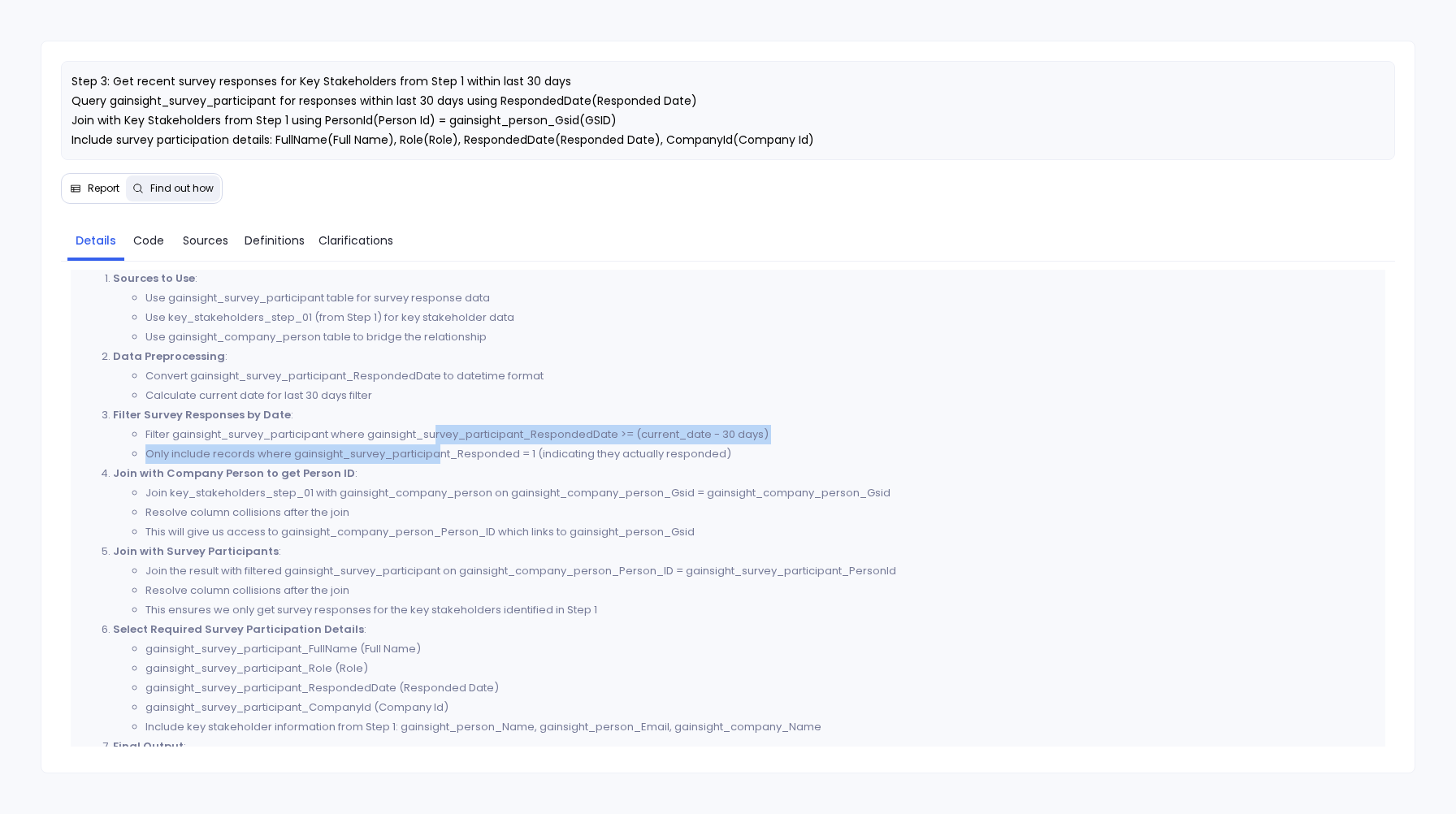
drag, startPoint x: 439, startPoint y: 453, endPoint x: 439, endPoint y: 467, distance: 14.0
click at [439, 464] on ul "Filter gainsight_survey_participant where gainsight_survey_participant_Responde…" at bounding box center [744, 445] width 1263 height 39
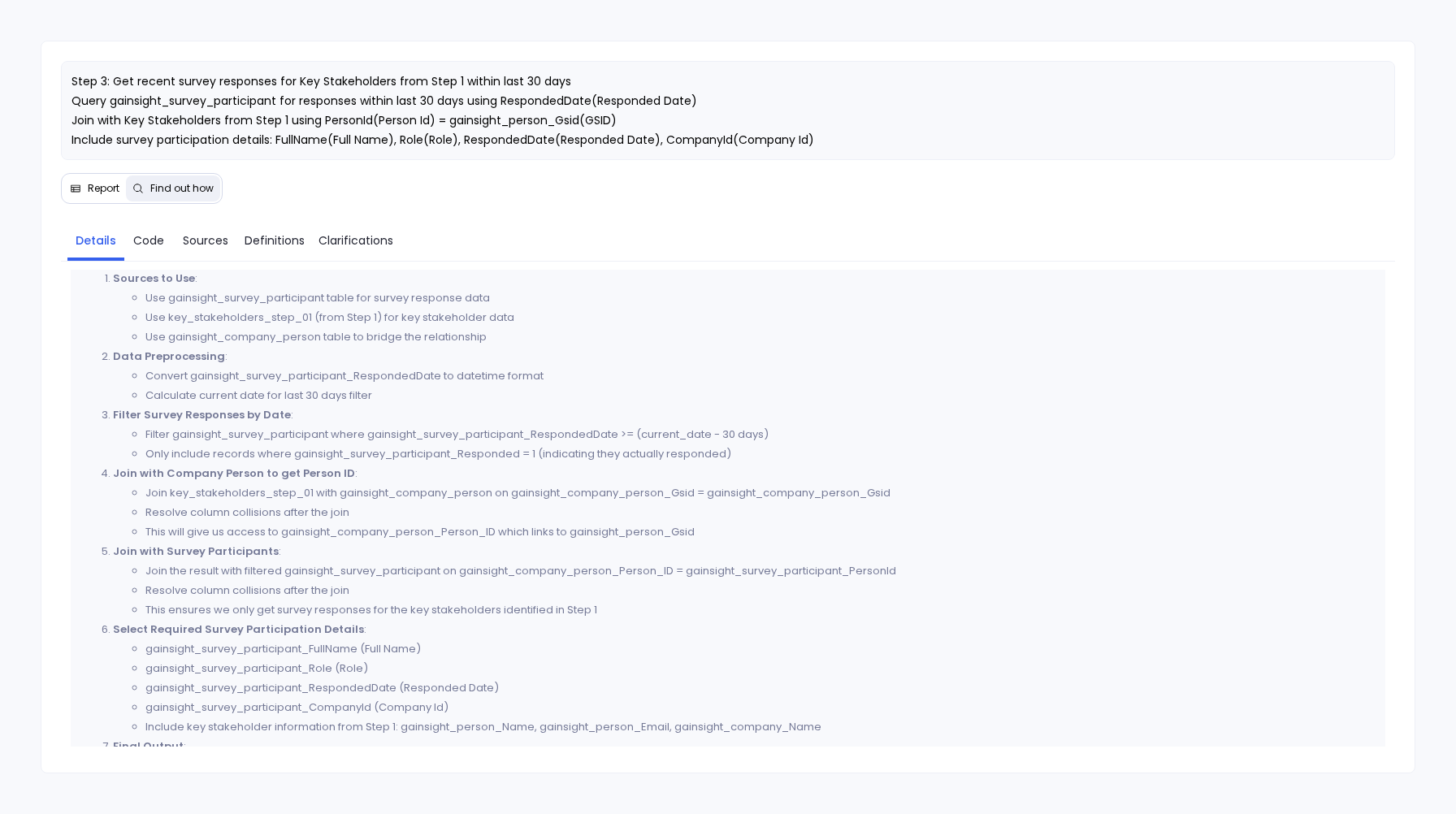
click at [599, 495] on li "Join with Company Person to get Person ID : Join key_stakeholders_step_01 with …" at bounding box center [744, 503] width 1263 height 78
drag, startPoint x: 490, startPoint y: 453, endPoint x: 490, endPoint y: 472, distance: 19.0
click at [490, 464] on ul "Filter gainsight_survey_participant where gainsight_survey_participant_Responde…" at bounding box center [744, 445] width 1263 height 39
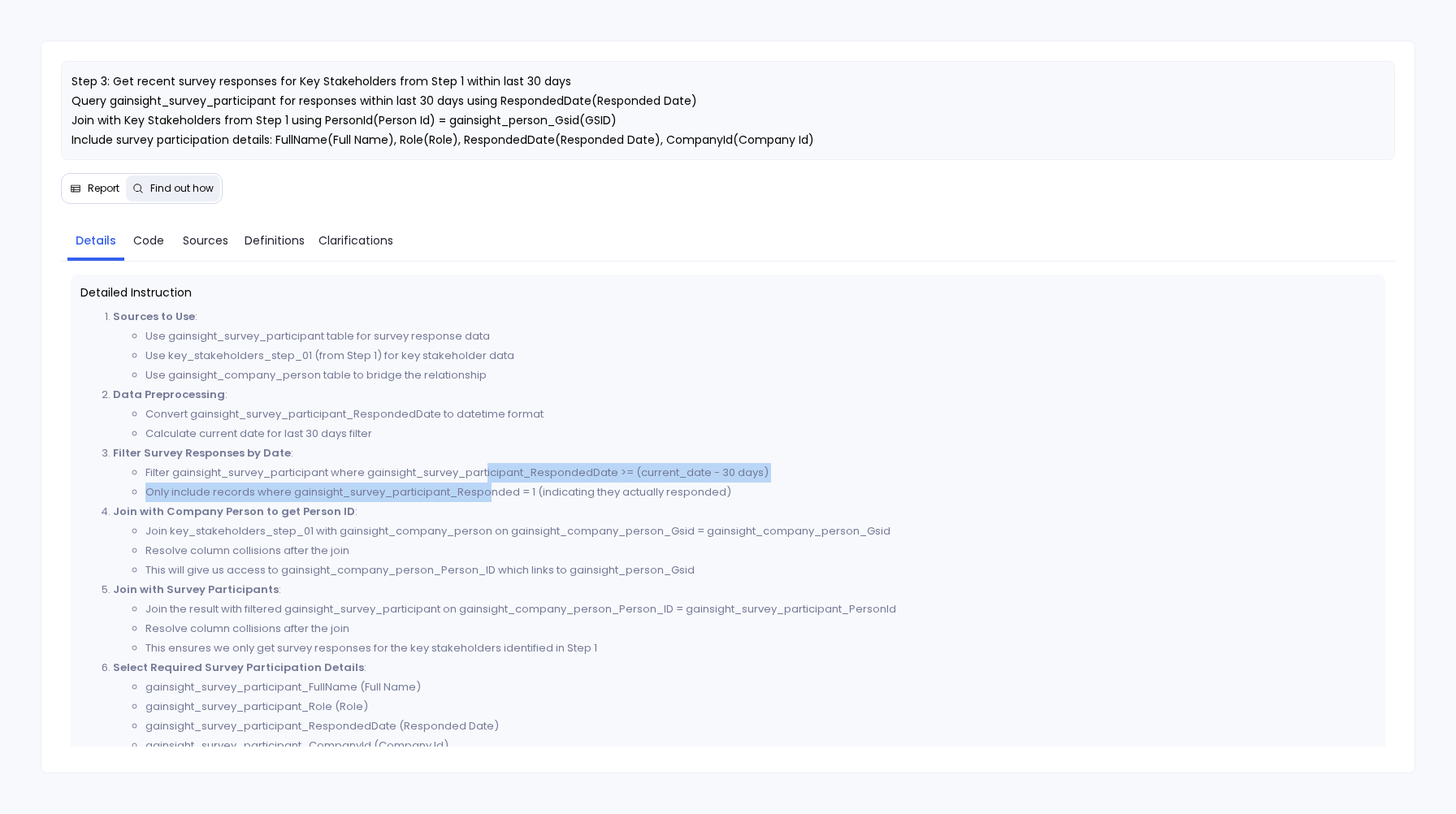
scroll to position [842, 0]
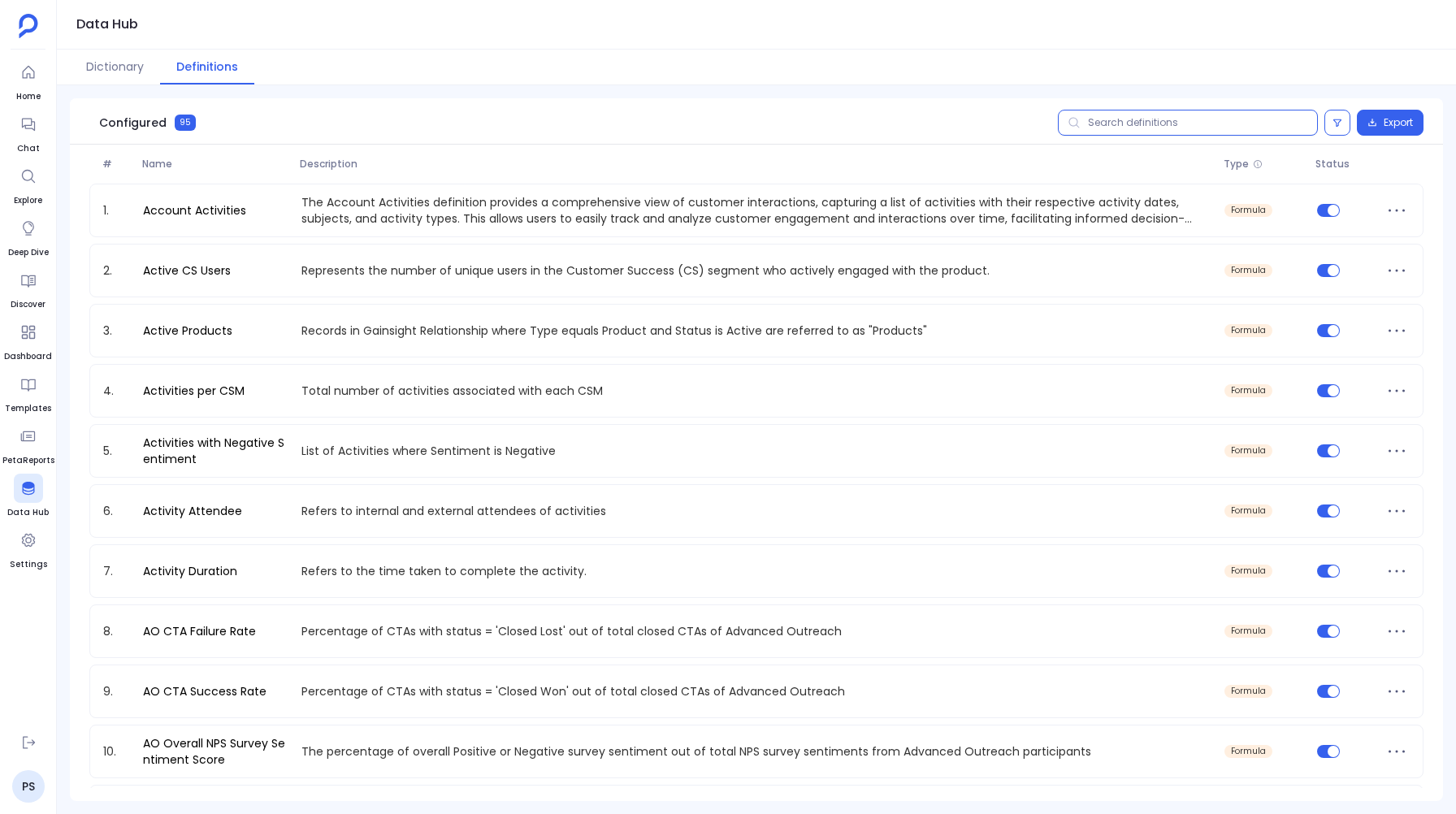
click at [1104, 118] on input "text" at bounding box center [1187, 123] width 260 height 26
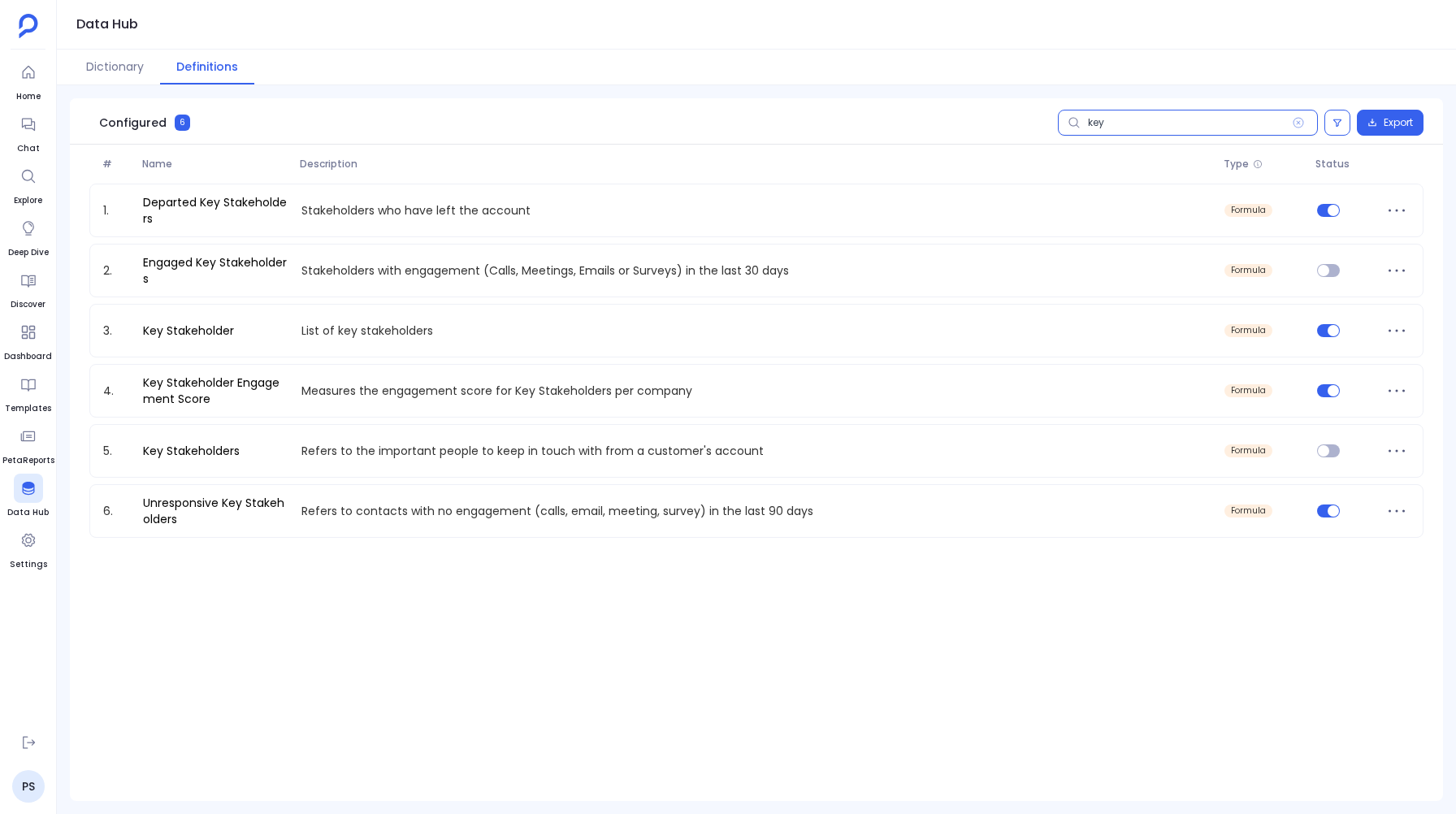
type input "key"
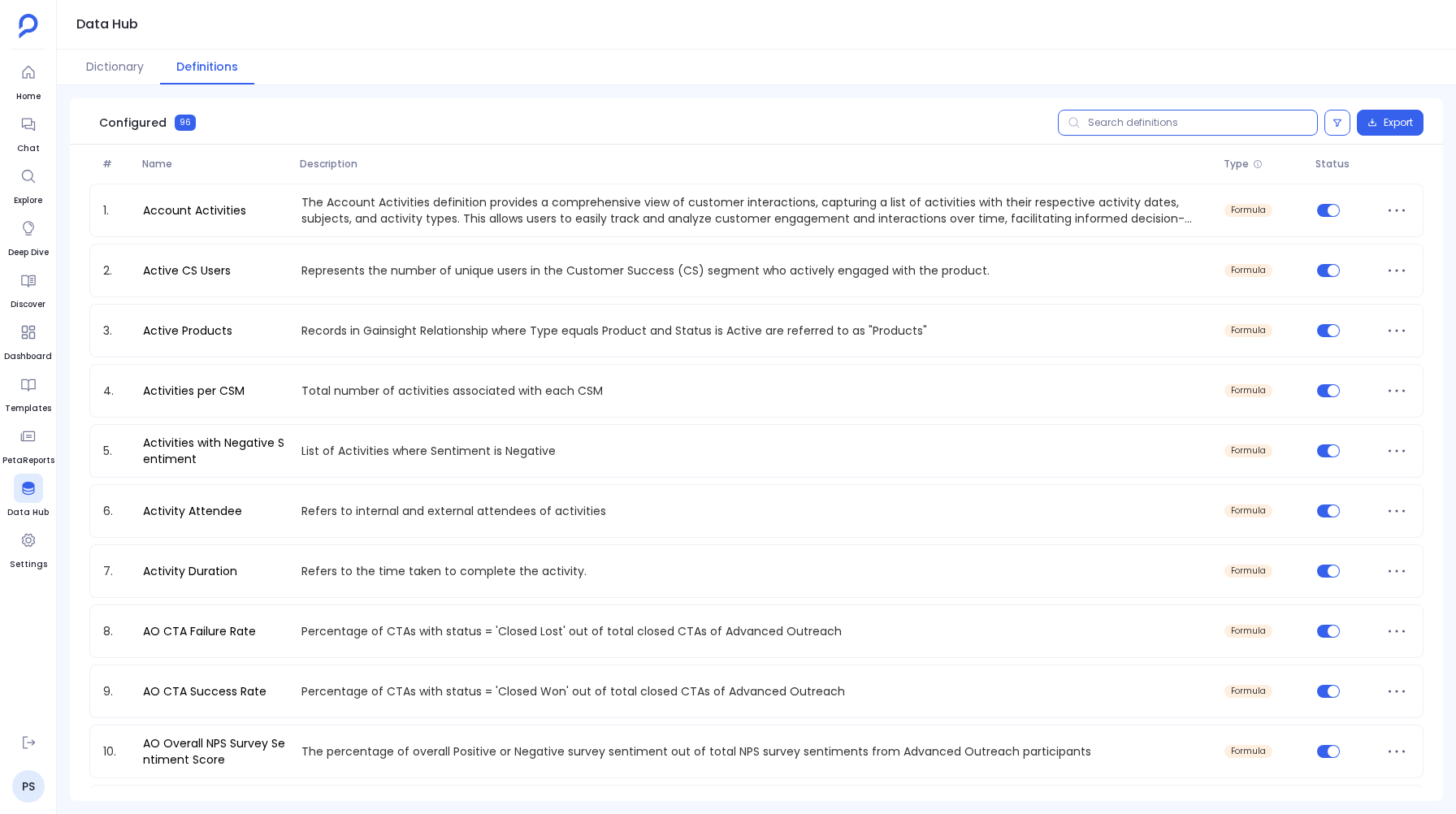
click at [1131, 127] on input "text" at bounding box center [1187, 123] width 260 height 26
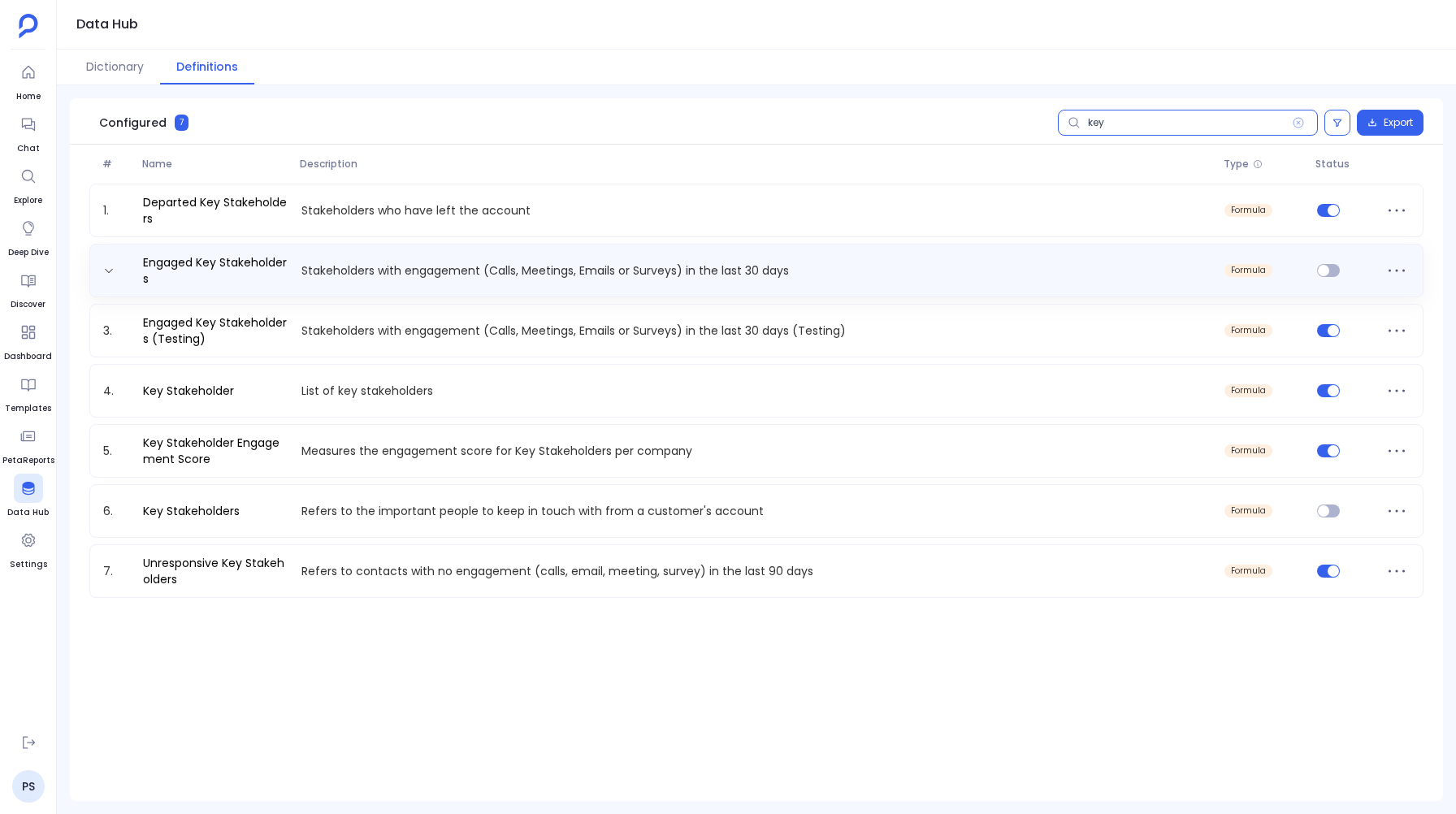
type input "key"
click at [375, 272] on p "Stakeholders with engagement (Calls, Meetings, Emails or Surveys) in the last 3…" at bounding box center [757, 271] width 924 height 16
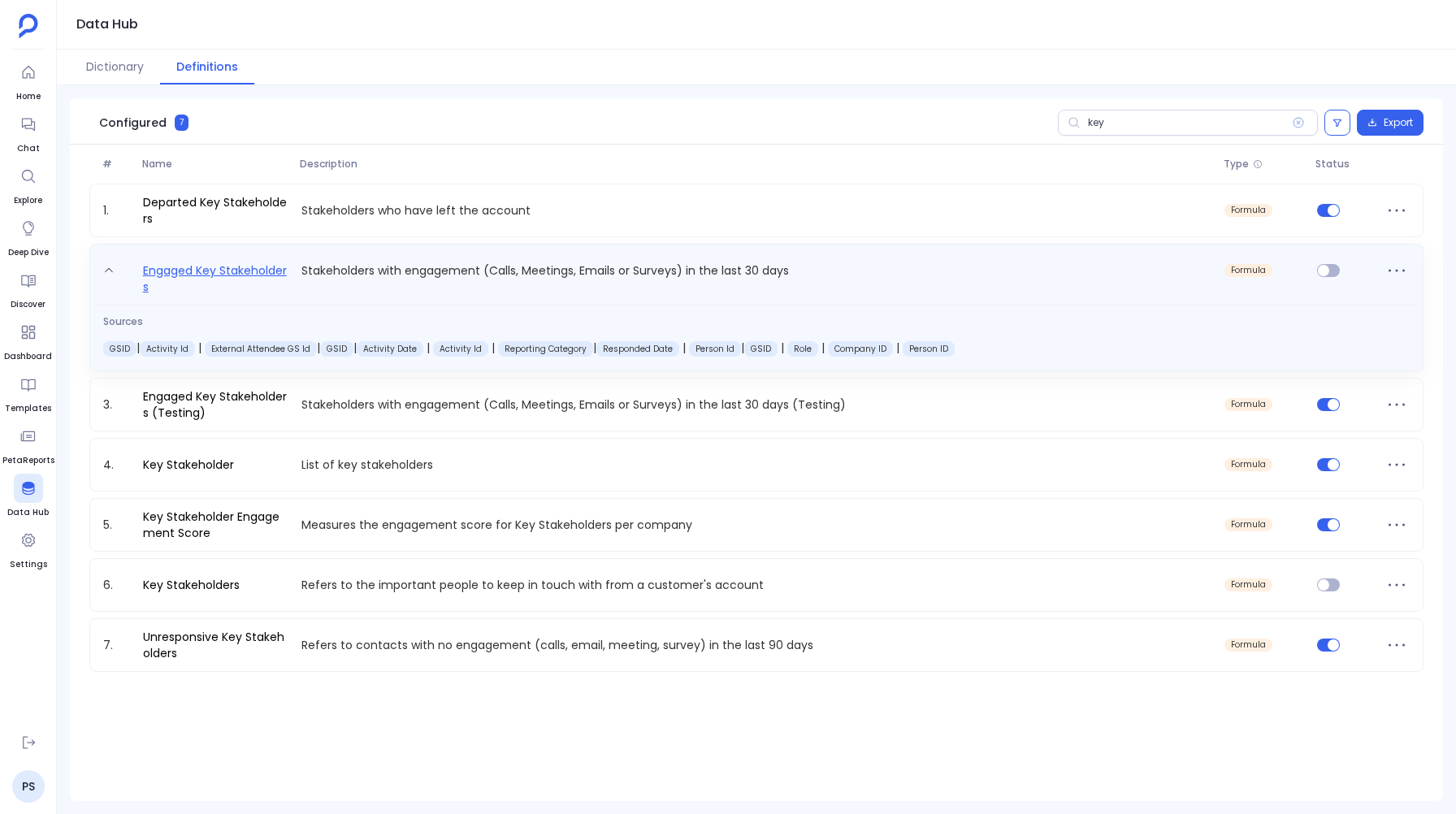
click at [200, 263] on link "Engaged Key Stakeholders" at bounding box center [215, 278] width 158 height 34
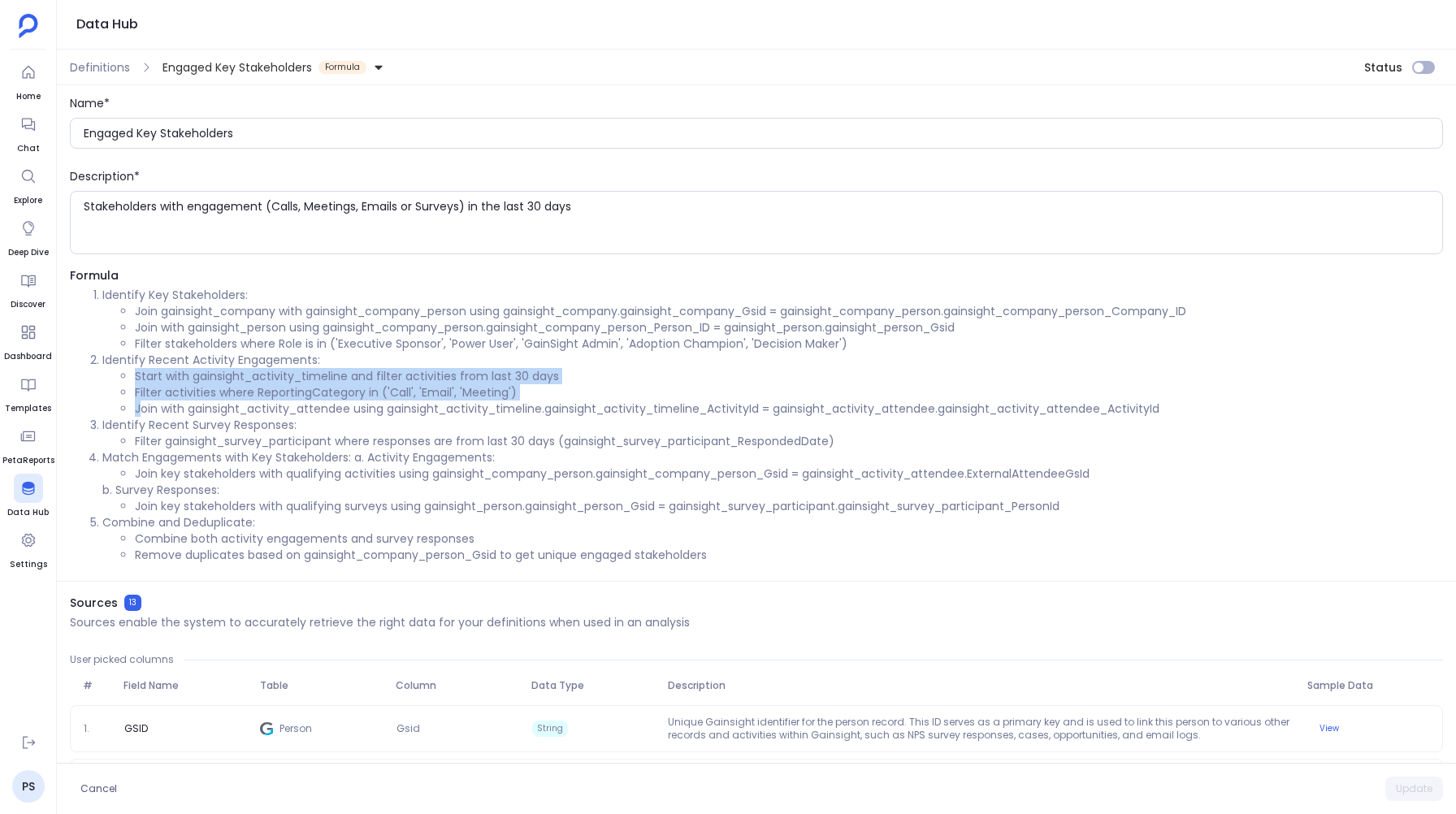
drag, startPoint x: 135, startPoint y: 371, endPoint x: 143, endPoint y: 406, distance: 35.9
click at [143, 406] on ul "Start with gainsight_activity_timeline and filter activities from last 30 days …" at bounding box center [773, 392] width 1340 height 49
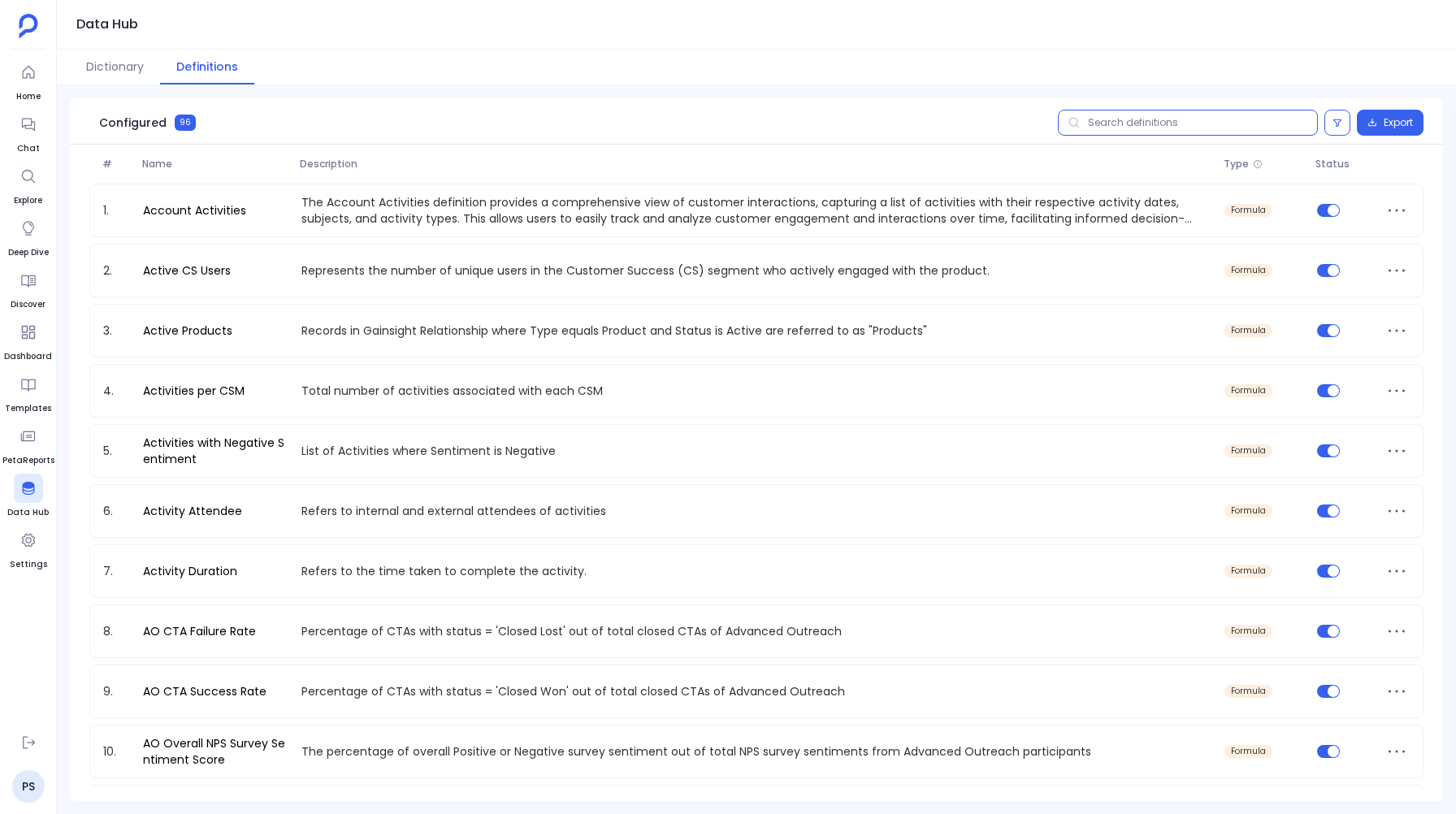
click at [1096, 123] on input "text" at bounding box center [1187, 123] width 260 height 26
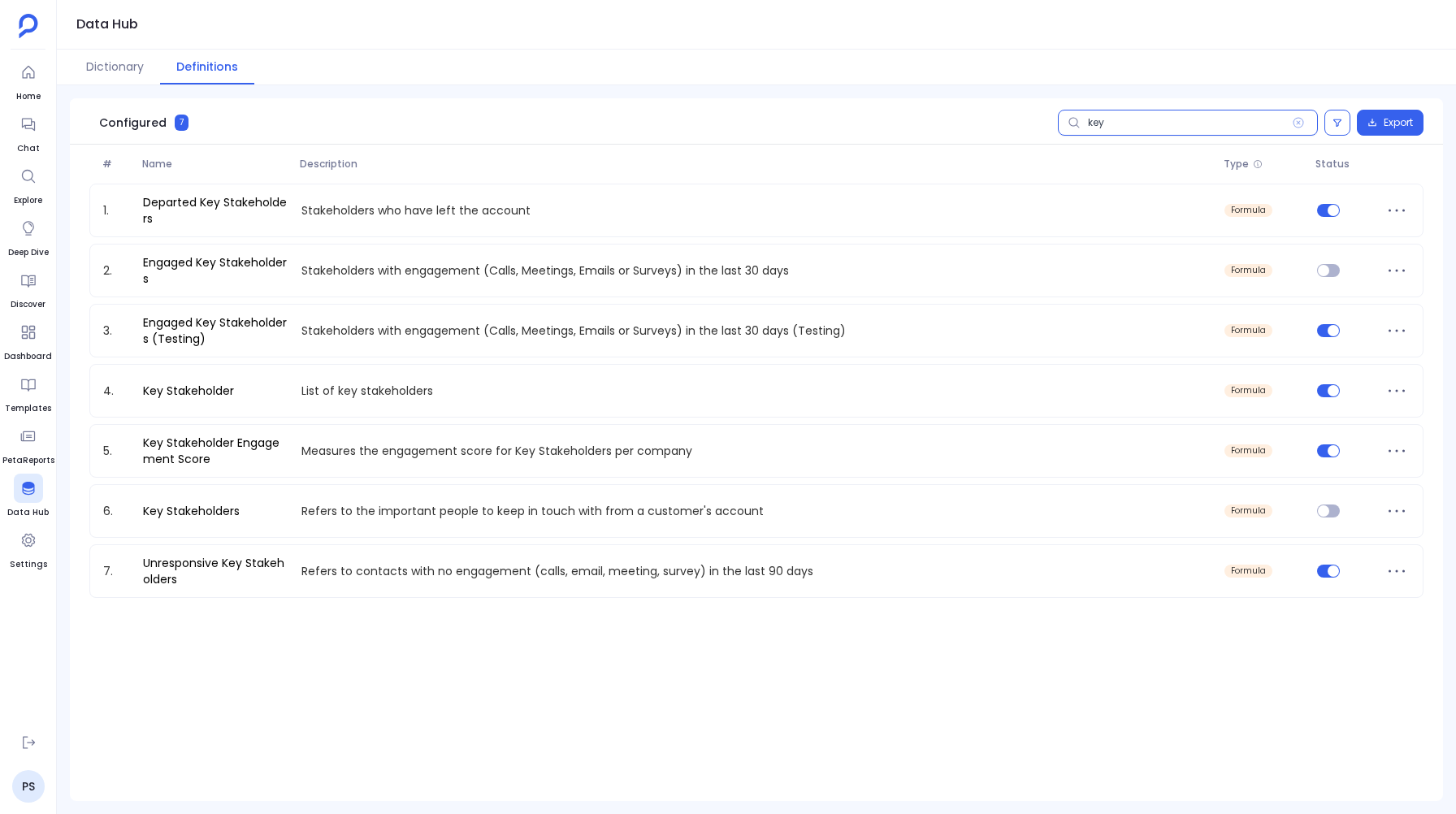
type input "key"
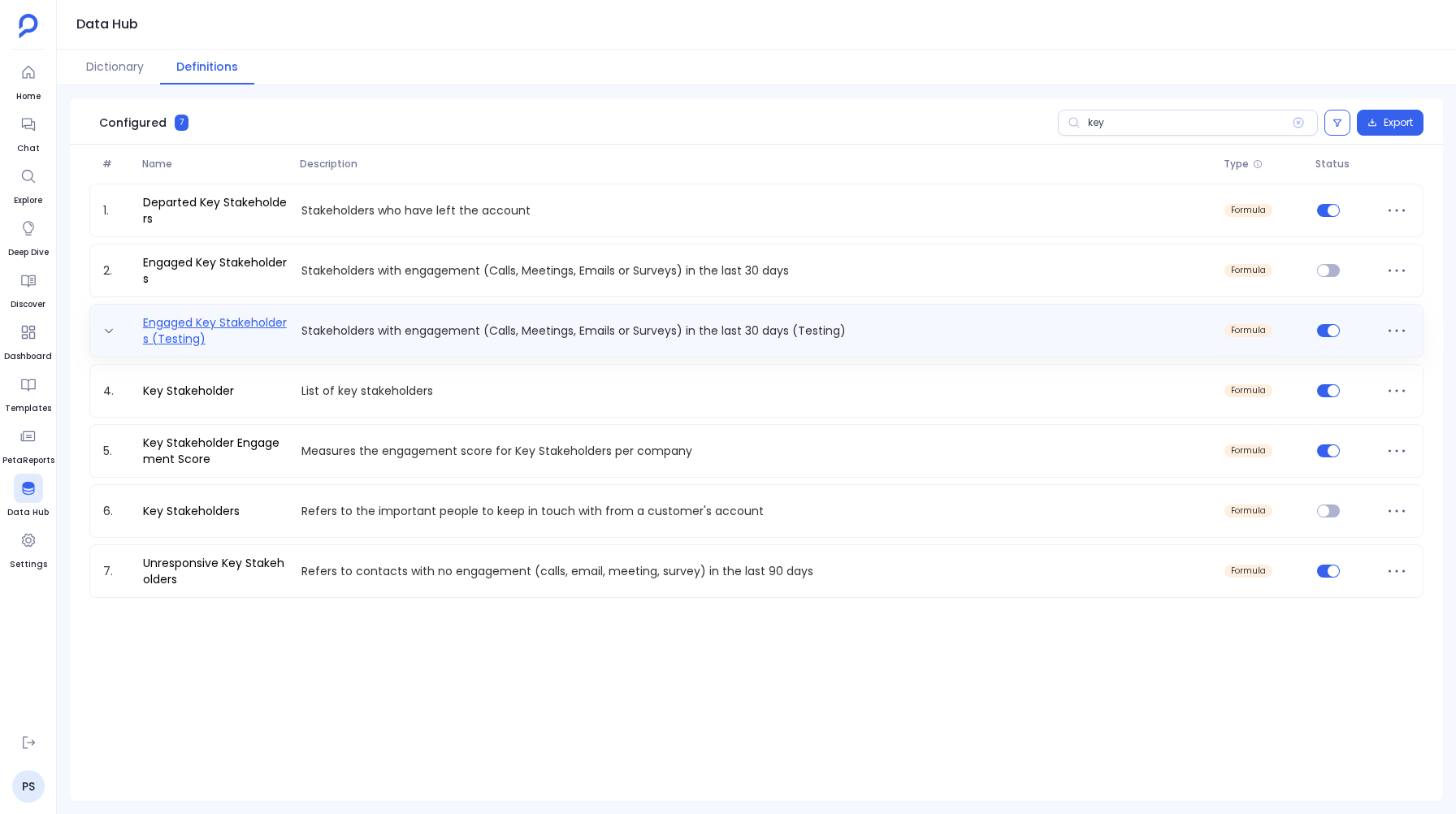
click at [271, 323] on link "Engaged Key Stakeholders (Testing)" at bounding box center [215, 331] width 158 height 33
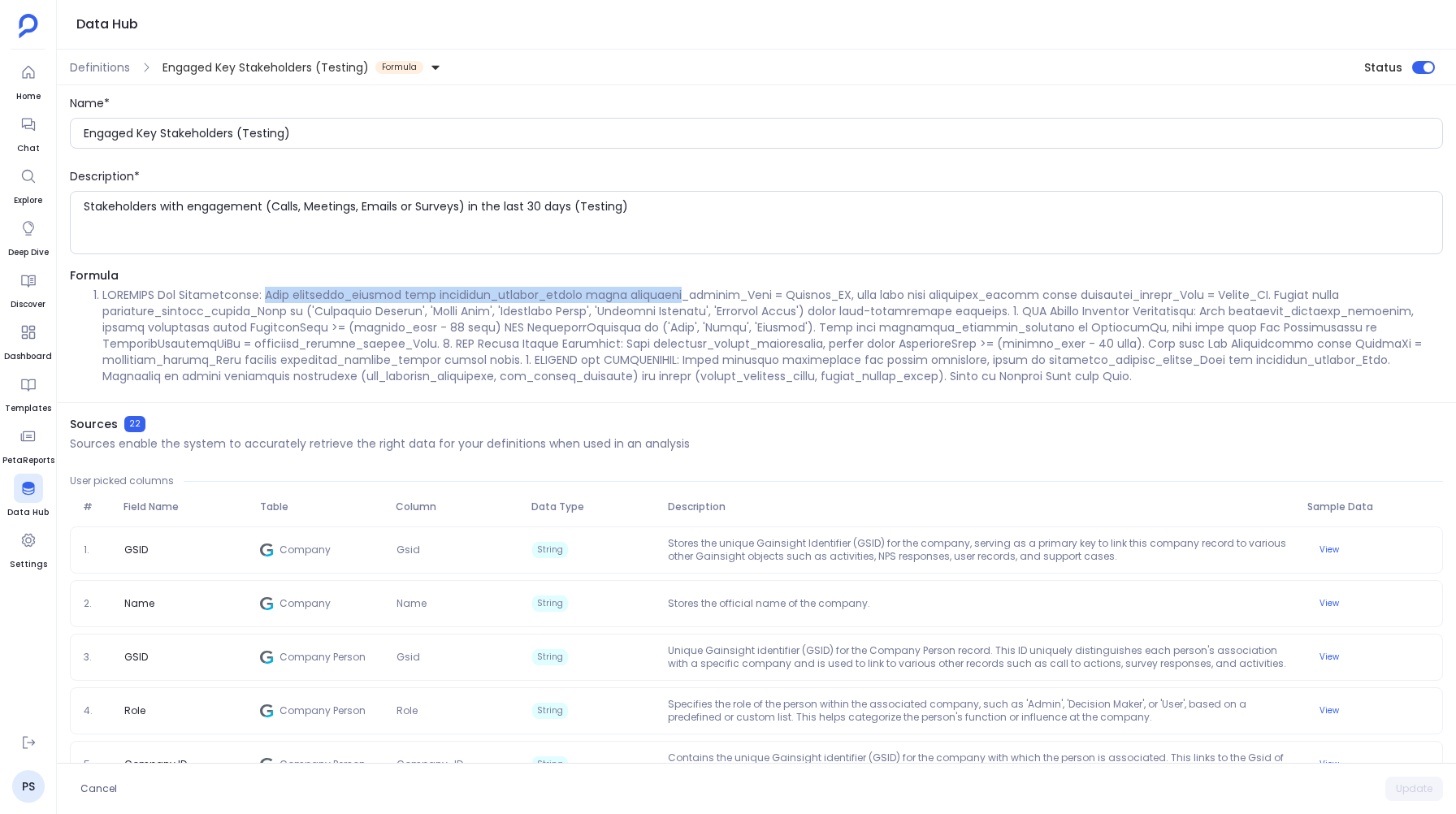
drag, startPoint x: 255, startPoint y: 292, endPoint x: 680, endPoint y: 297, distance: 425.0
click at [680, 297] on li at bounding box center [773, 336] width 1340 height 98
click at [874, 294] on li at bounding box center [773, 336] width 1340 height 98
drag, startPoint x: 875, startPoint y: 294, endPoint x: 854, endPoint y: 303, distance: 22.8
drag, startPoint x: 876, startPoint y: 295, endPoint x: 898, endPoint y: 294, distance: 22.0
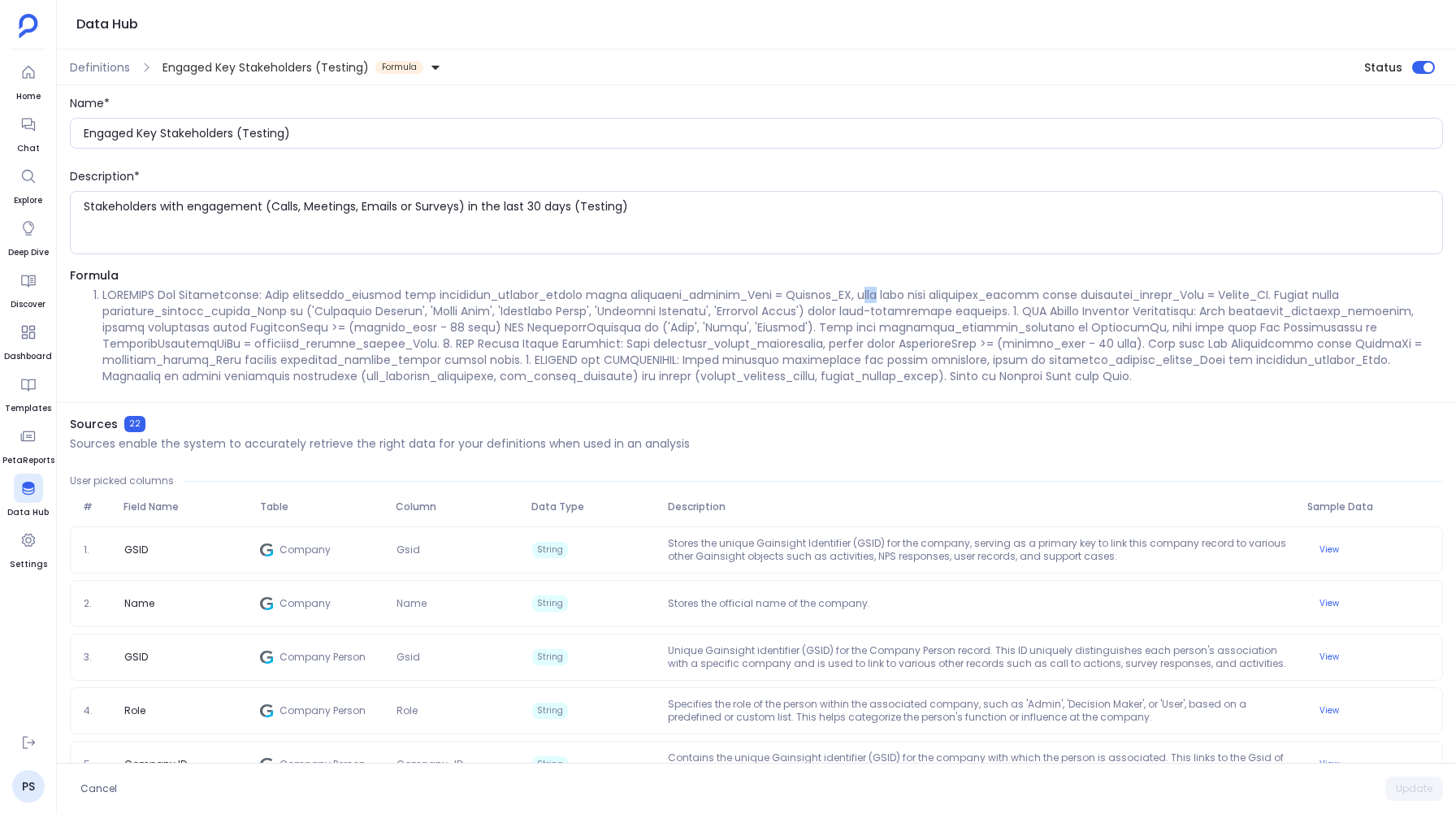
click at [898, 294] on li at bounding box center [773, 336] width 1340 height 98
click at [875, 292] on li at bounding box center [773, 336] width 1340 height 98
drag, startPoint x: 873, startPoint y: 294, endPoint x: 1304, endPoint y: 293, distance: 431.0
click at [1304, 293] on li at bounding box center [773, 336] width 1340 height 98
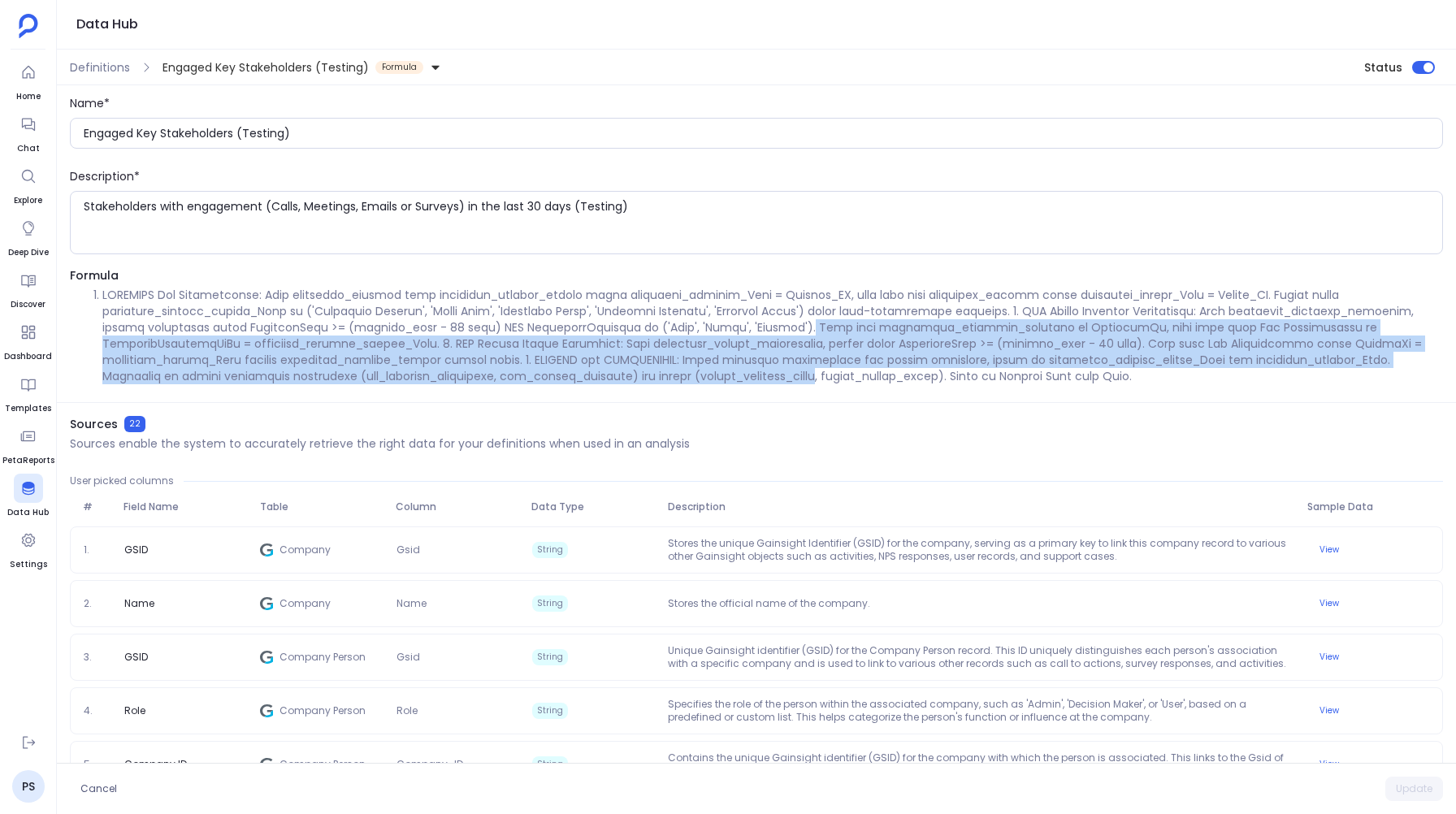
drag, startPoint x: 742, startPoint y: 328, endPoint x: 739, endPoint y: 374, distance: 46.1
click at [739, 374] on li at bounding box center [773, 336] width 1340 height 98
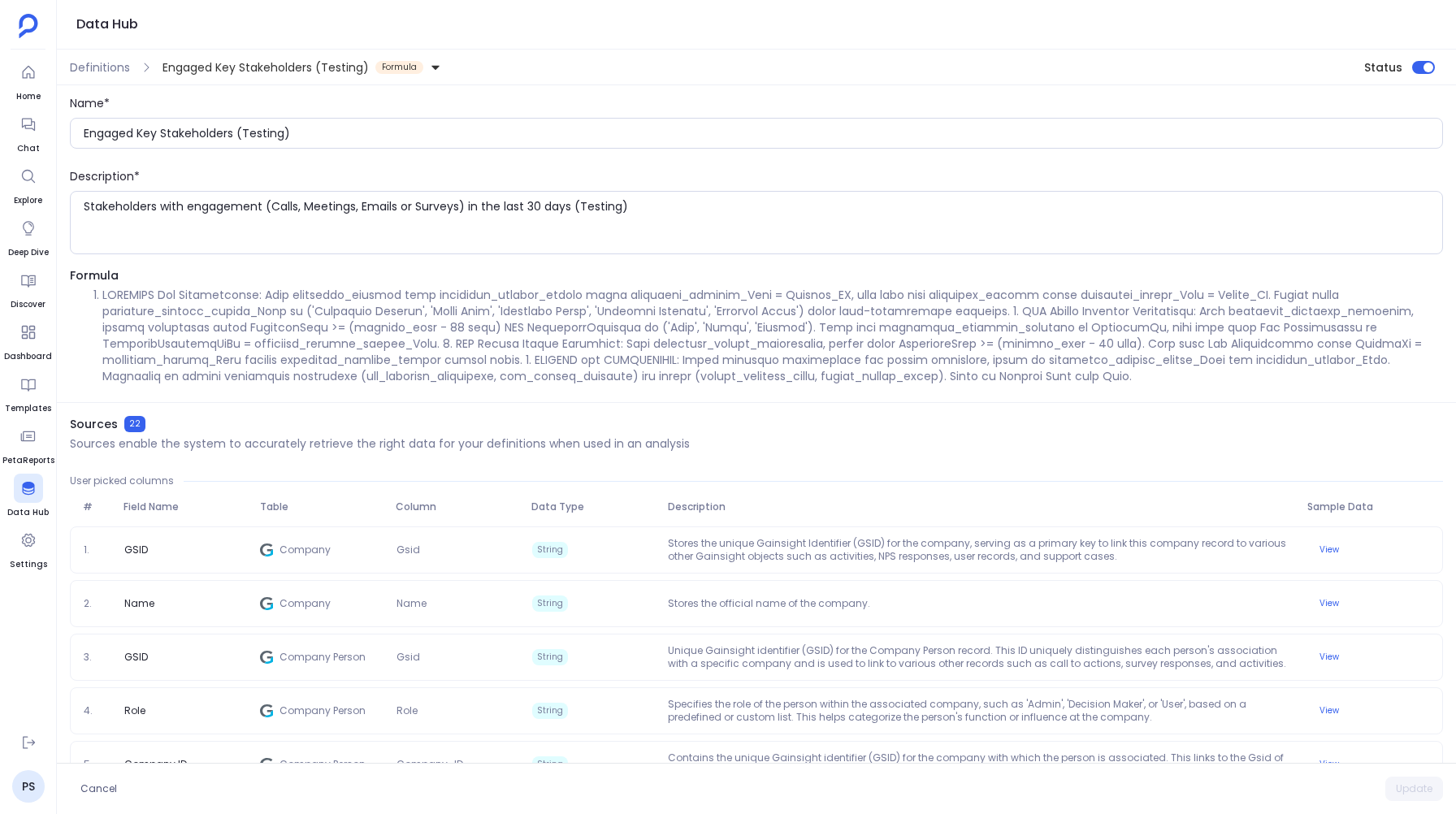
click at [454, 314] on li at bounding box center [773, 336] width 1340 height 98
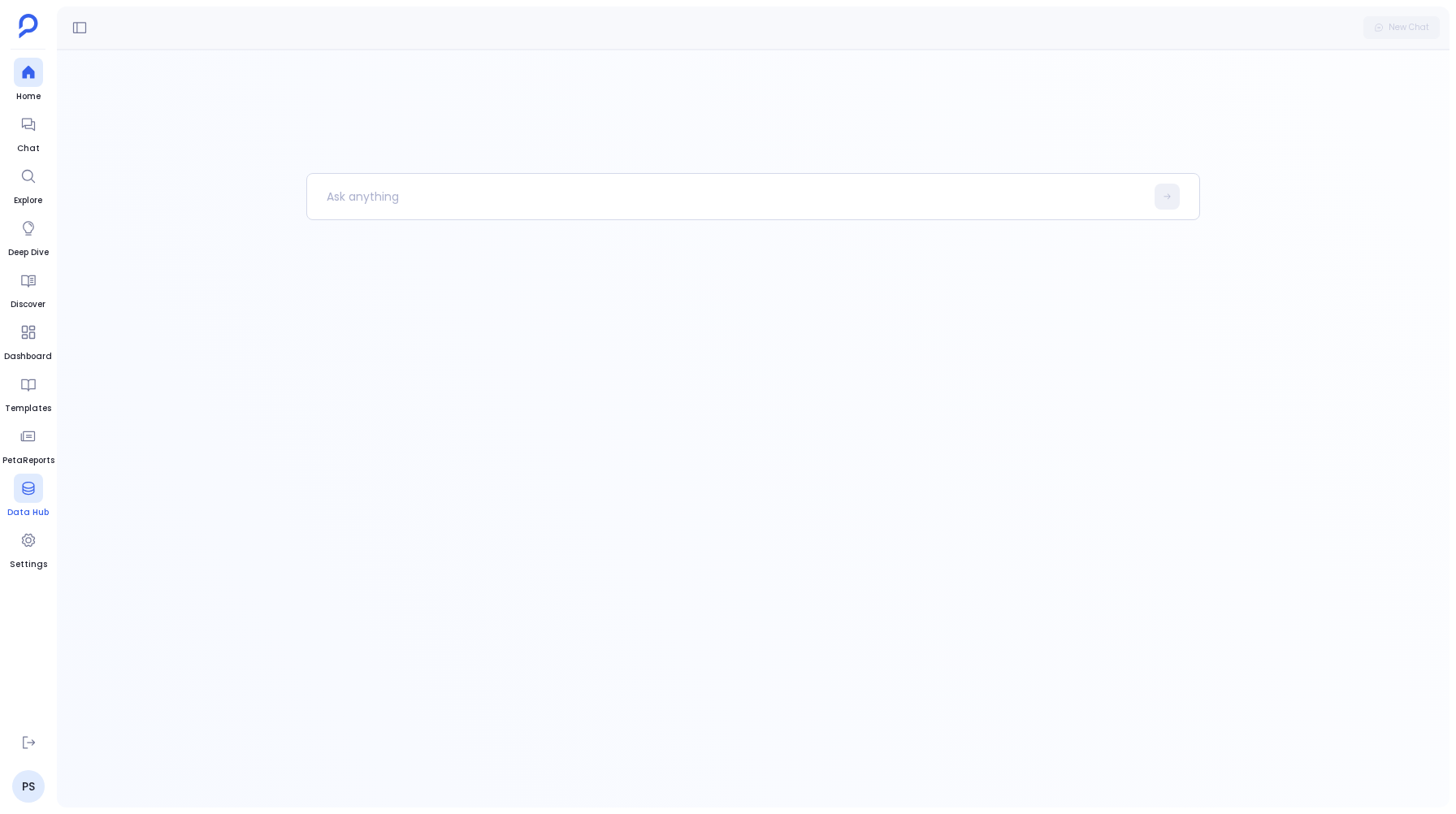
click at [23, 481] on icon at bounding box center [29, 489] width 16 height 16
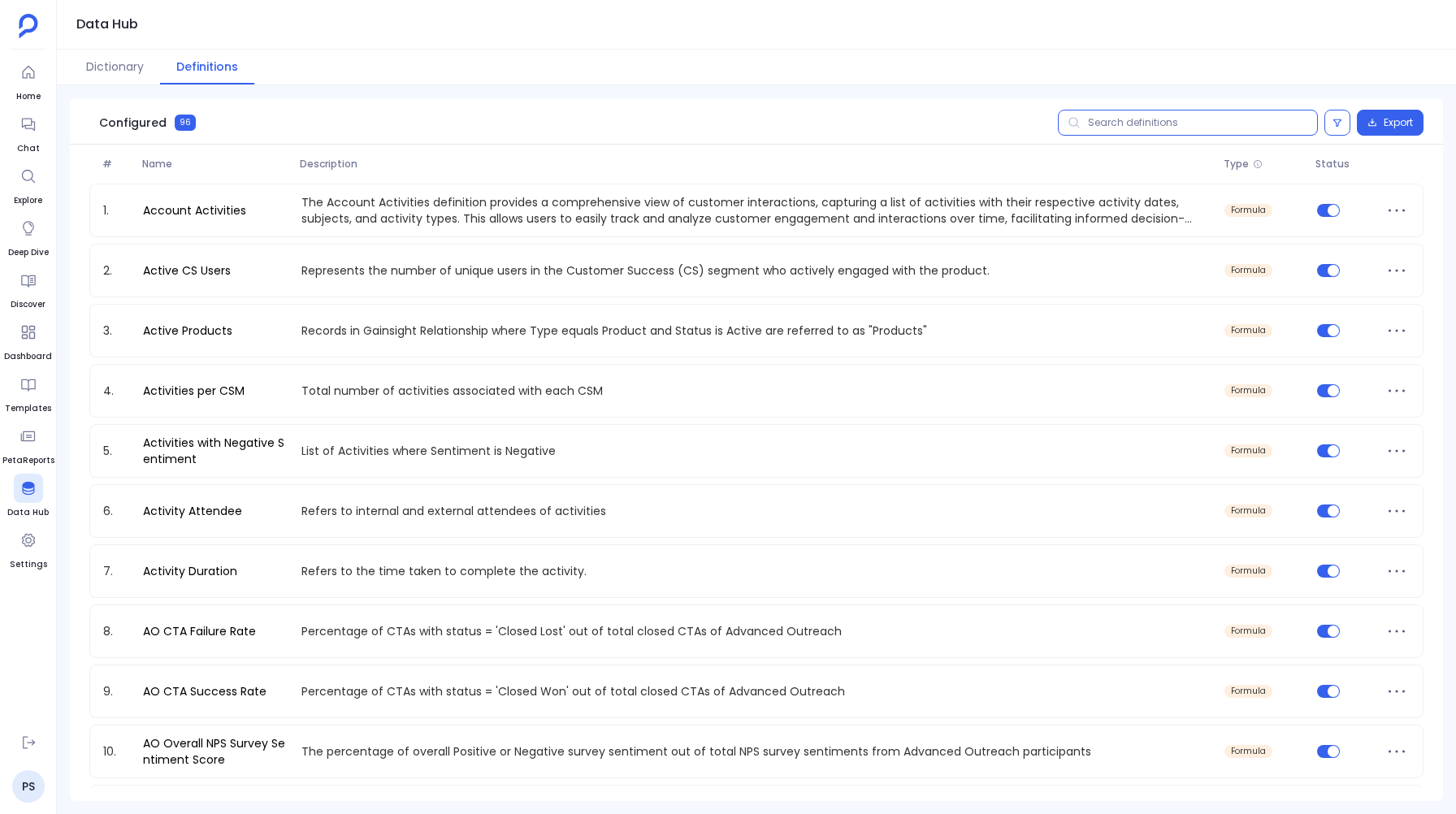
click at [1112, 127] on input "text" at bounding box center [1187, 123] width 260 height 26
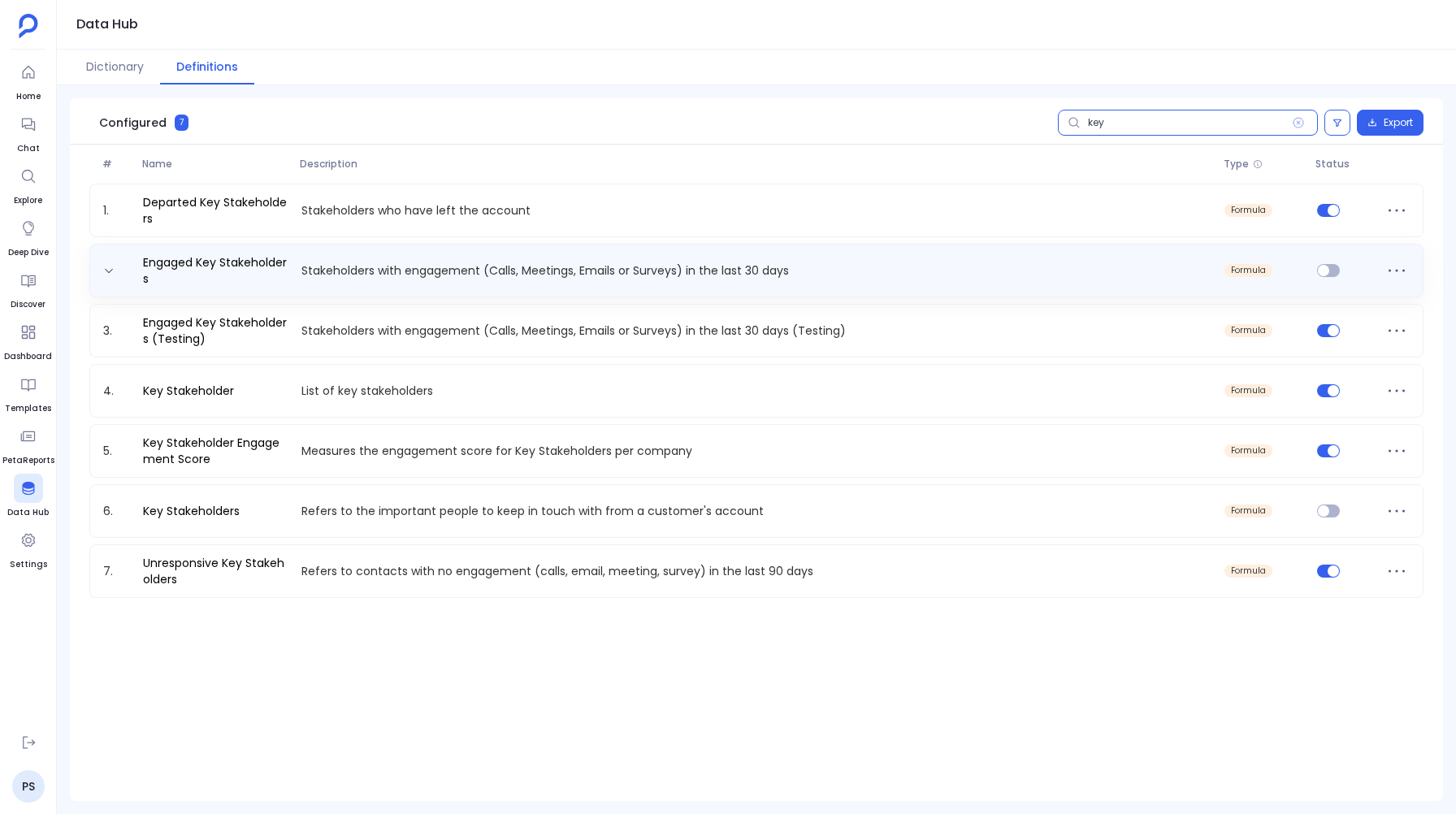
type input "key"
click at [579, 278] on p "Stakeholders with engagement (Calls, Meetings, Emails or Surveys) in the last 3…" at bounding box center [757, 271] width 924 height 16
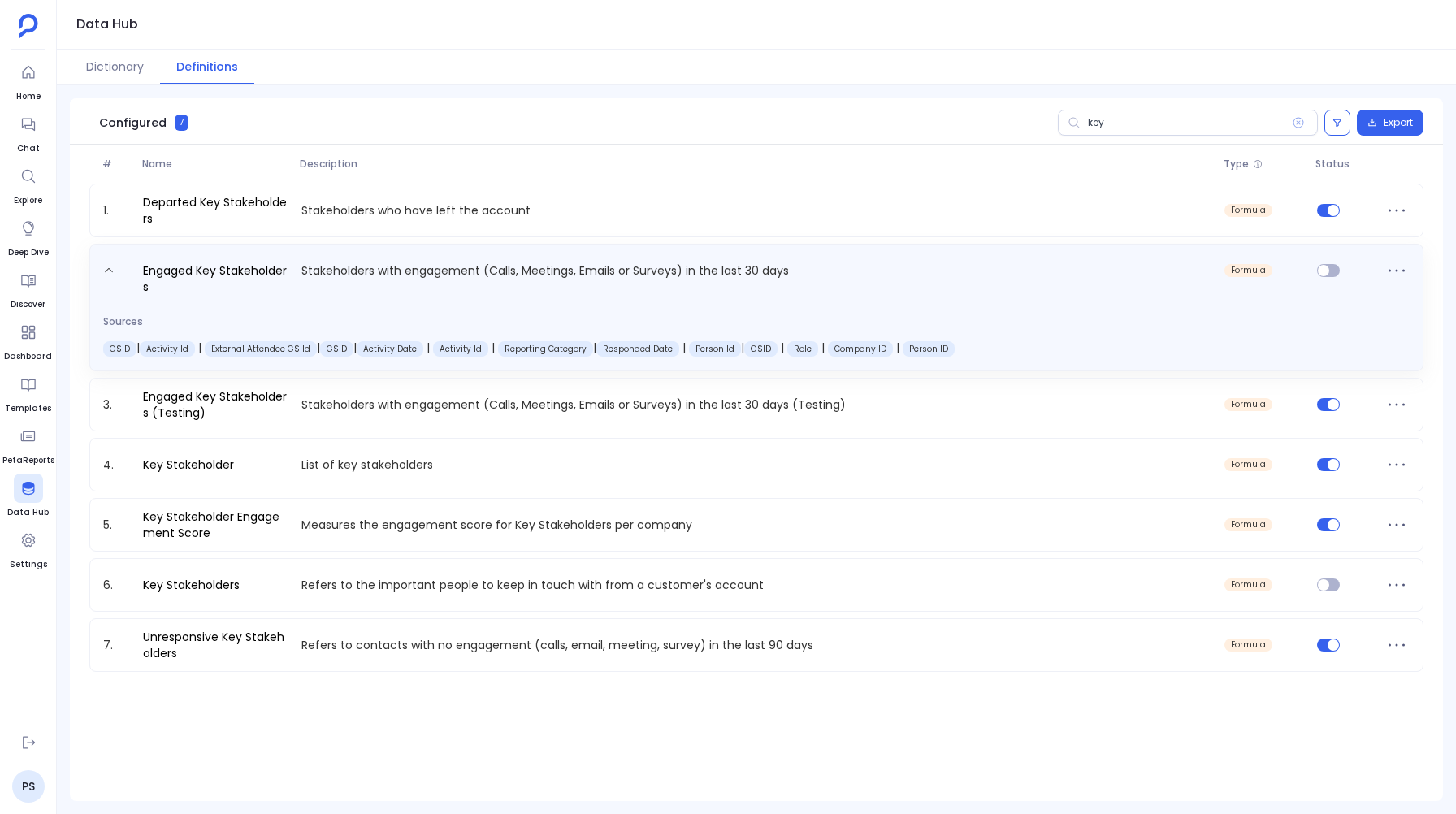
click at [579, 278] on p "Stakeholders with engagement (Calls, Meetings, Emails or Surveys) in the last 3…" at bounding box center [757, 278] width 924 height 34
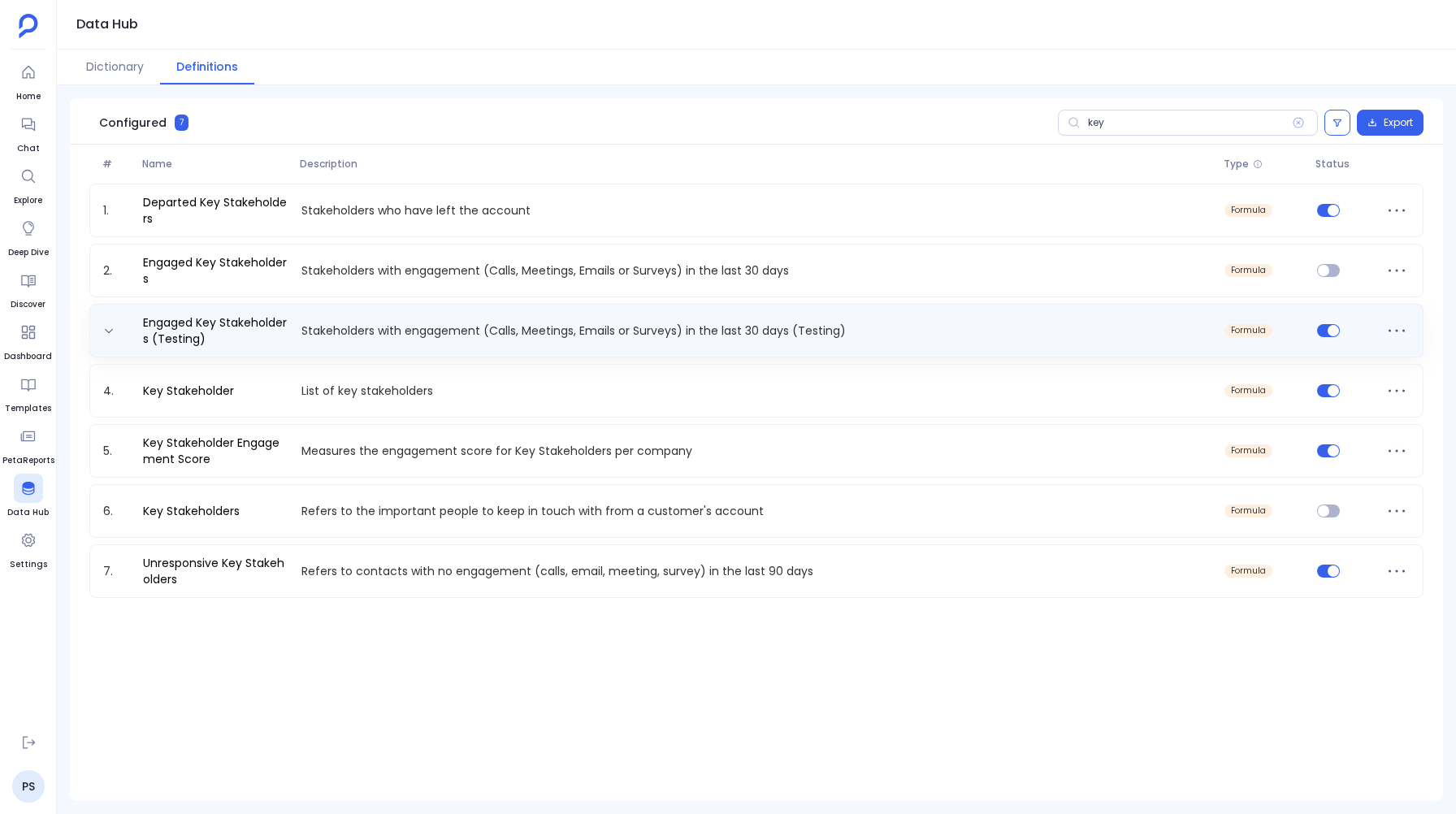
click at [509, 325] on p "Stakeholders with engagement (Calls, Meetings, Emails or Surveys) in the last 3…" at bounding box center [757, 331] width 924 height 16
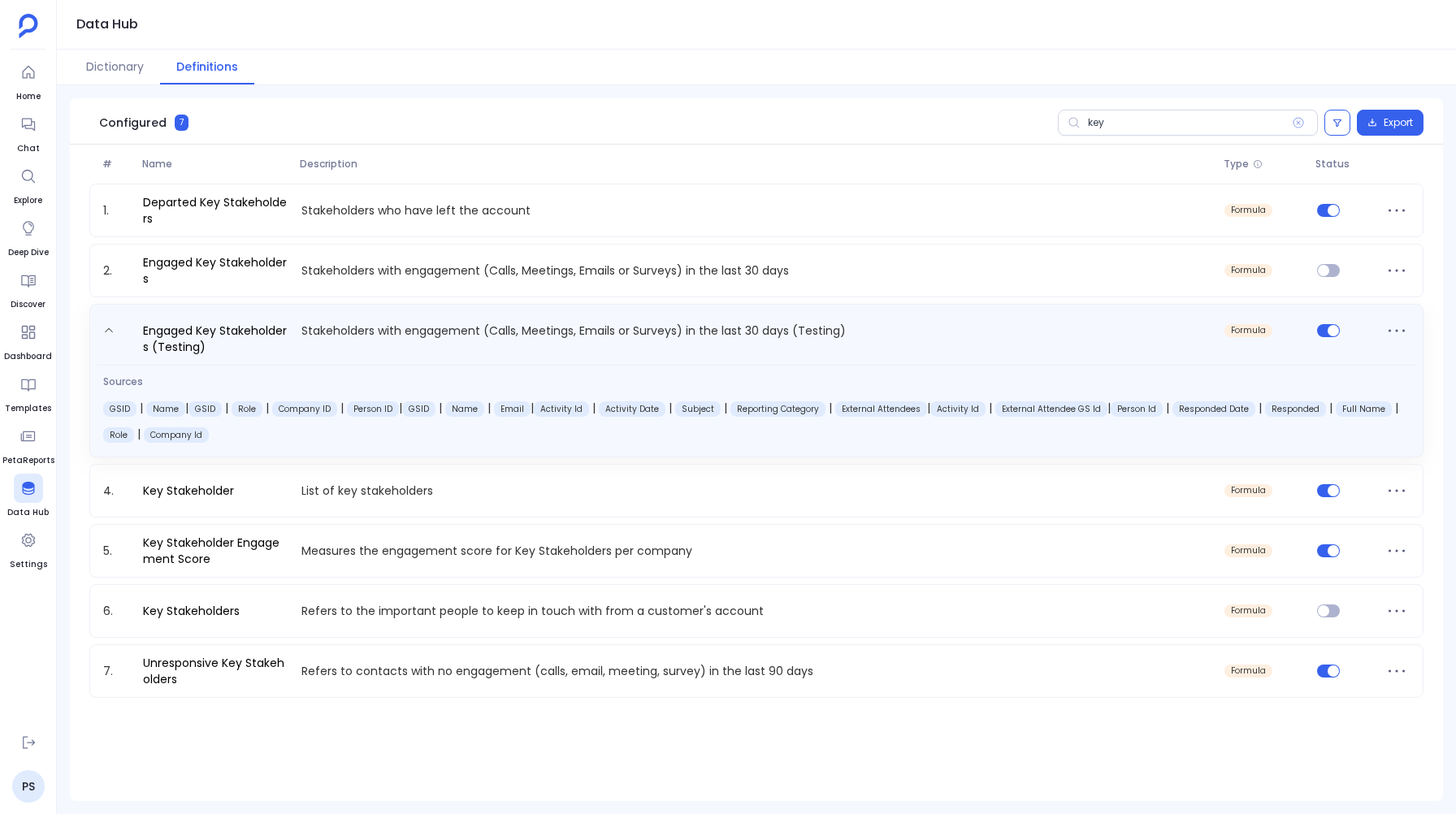
click at [509, 325] on p "Stakeholders with engagement (Calls, Meetings, Emails or Surveys) in the last 3…" at bounding box center [757, 338] width 924 height 34
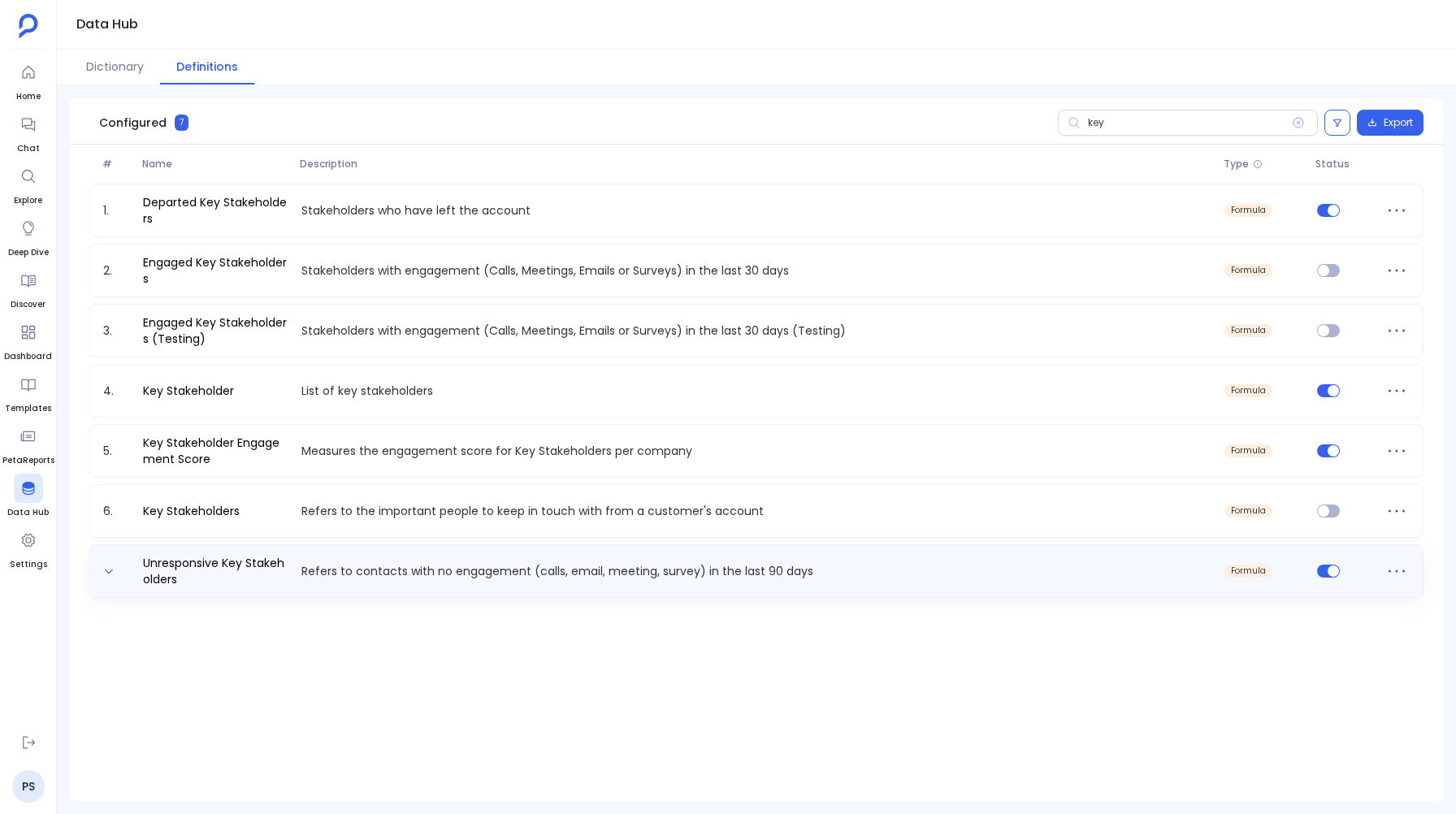
click at [464, 592] on div "Unresponsive Key Stakeholders Refers to contacts with no engagement (calls, ema…" at bounding box center [757, 572] width 1334 height 54
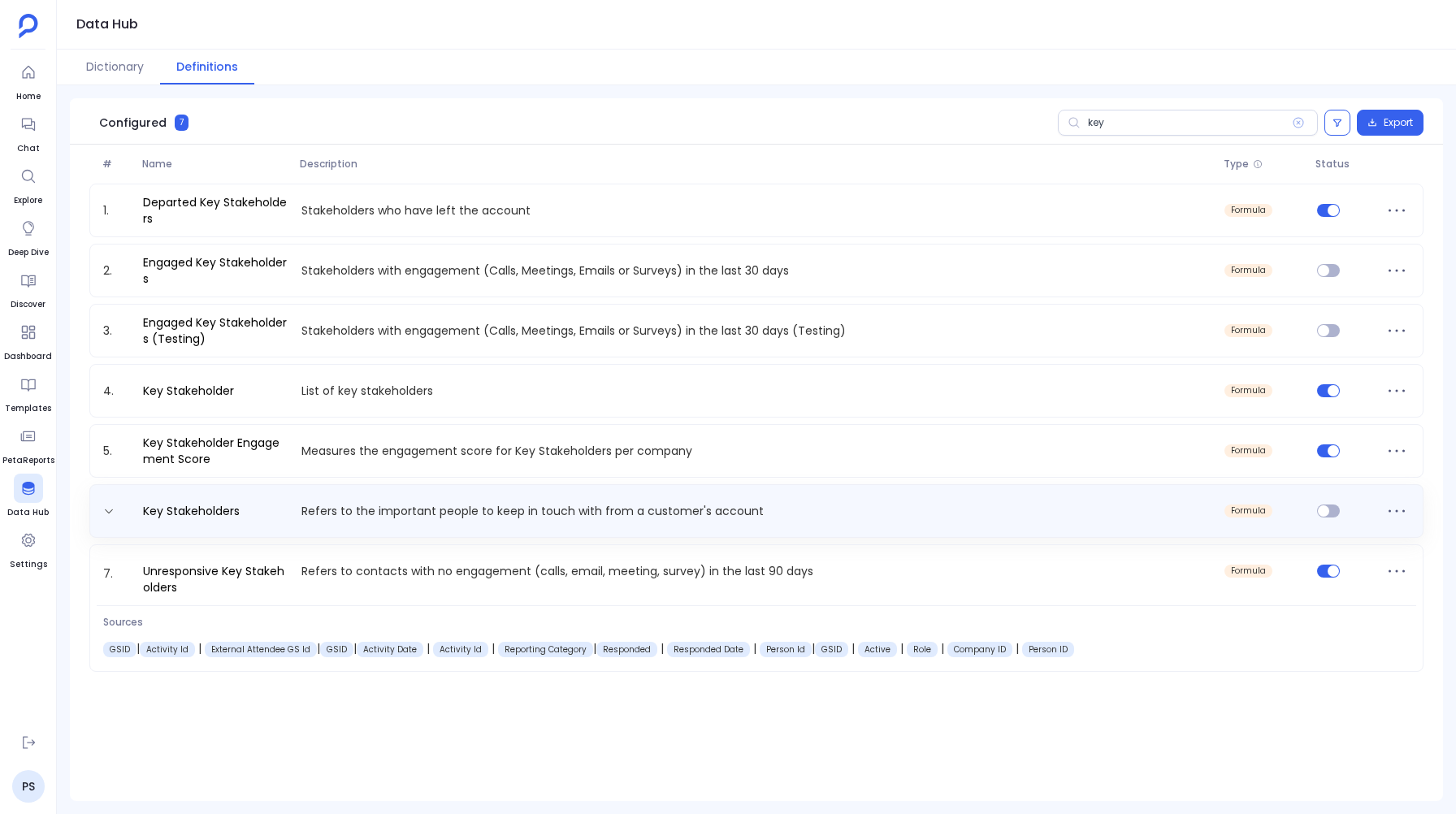
click at [449, 498] on div "Key Stakeholders Refers to the important people to keep in touch with from a cu…" at bounding box center [757, 511] width 1334 height 54
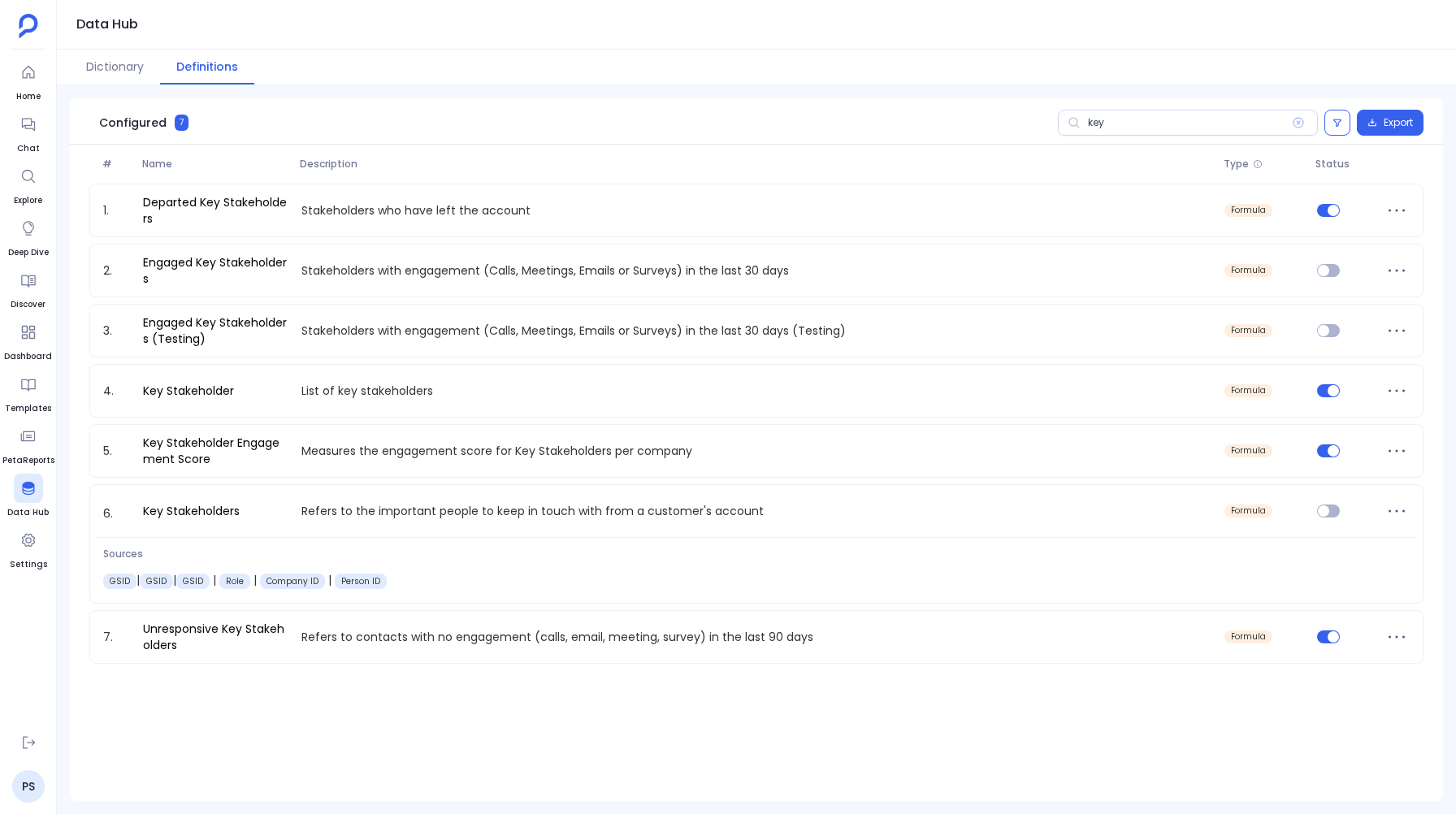
click at [458, 418] on div "1. Departed Key Stakeholders Stakeholders who have left the account formula 2. …" at bounding box center [757, 427] width 1334 height 487
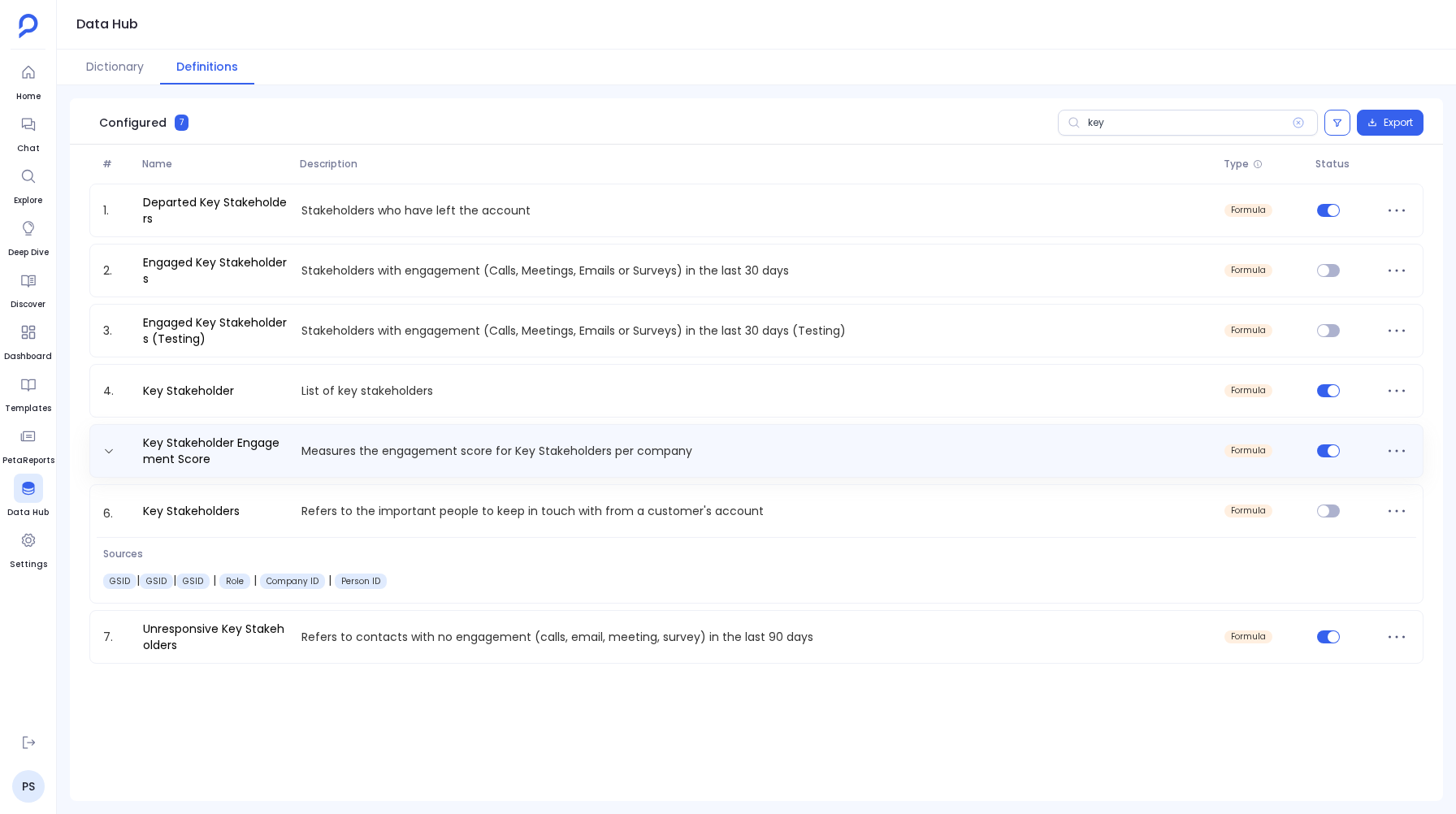
click at [442, 437] on div "Key Stakeholder Engagement Score Measures the engagement score for Key Stakehol…" at bounding box center [757, 451] width 1319 height 33
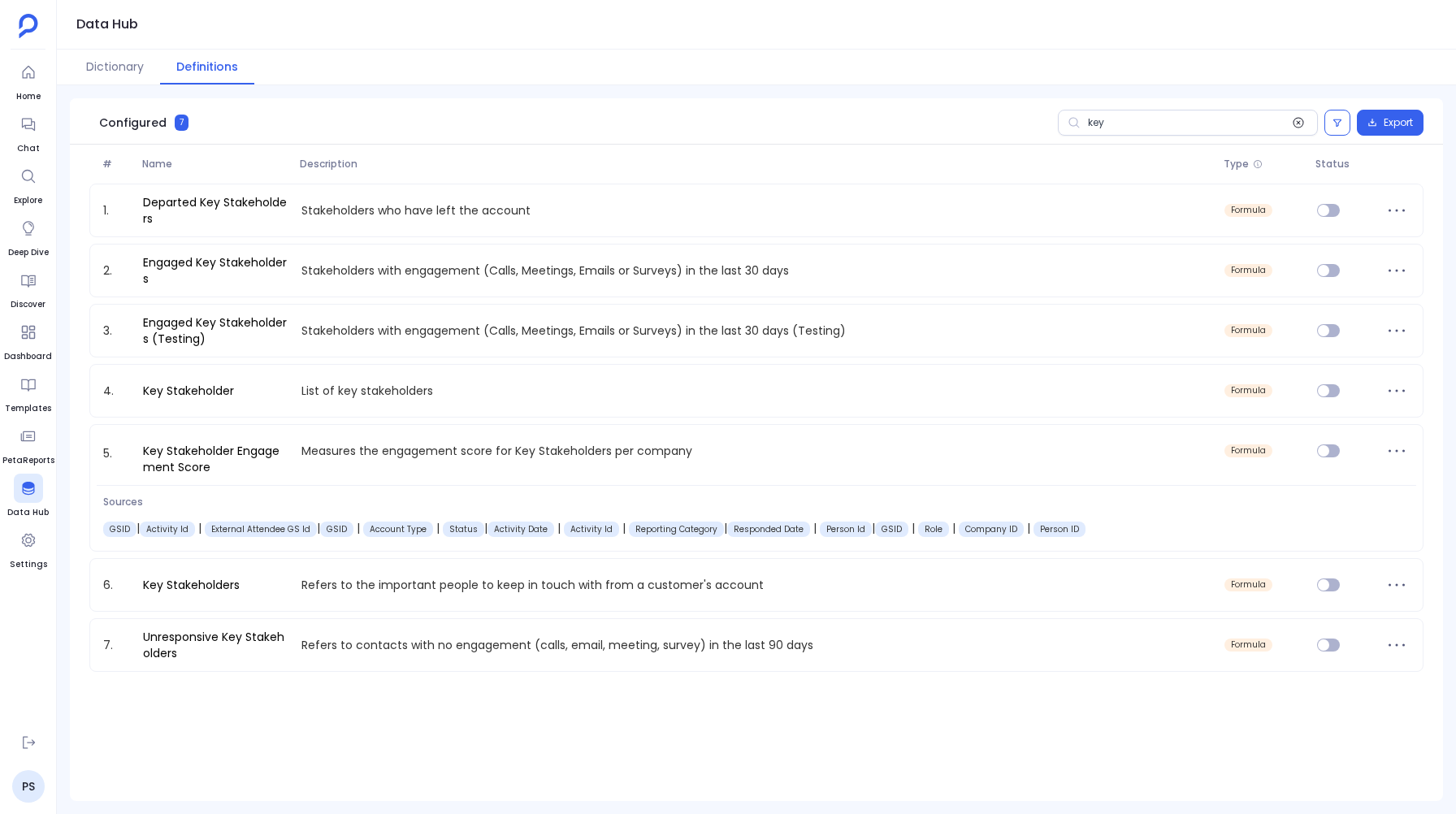
click at [1300, 119] on icon at bounding box center [1298, 122] width 11 height 11
click at [1300, 119] on input "key" at bounding box center [1187, 123] width 260 height 26
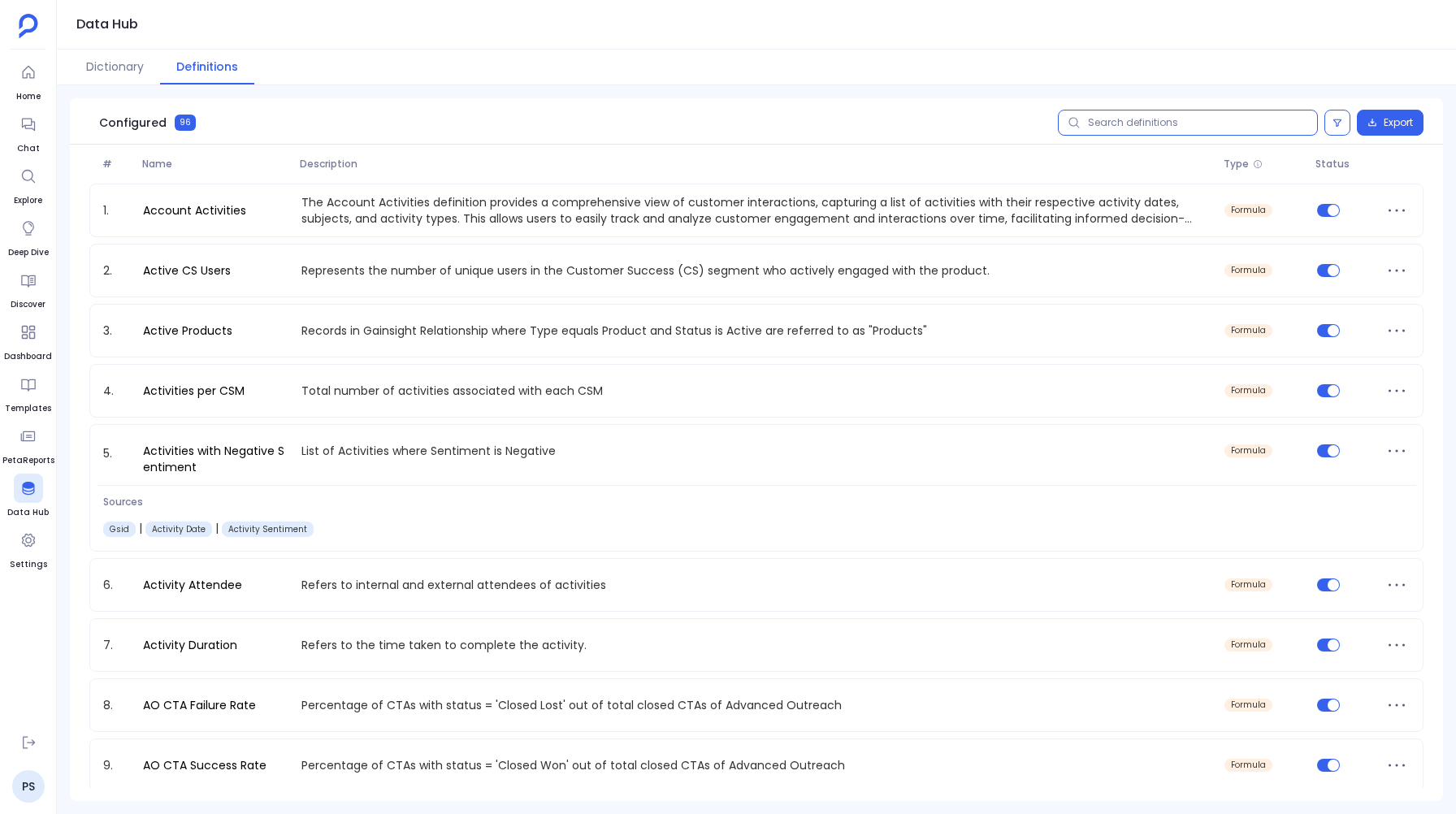
click at [1160, 117] on input "text" at bounding box center [1187, 123] width 260 height 26
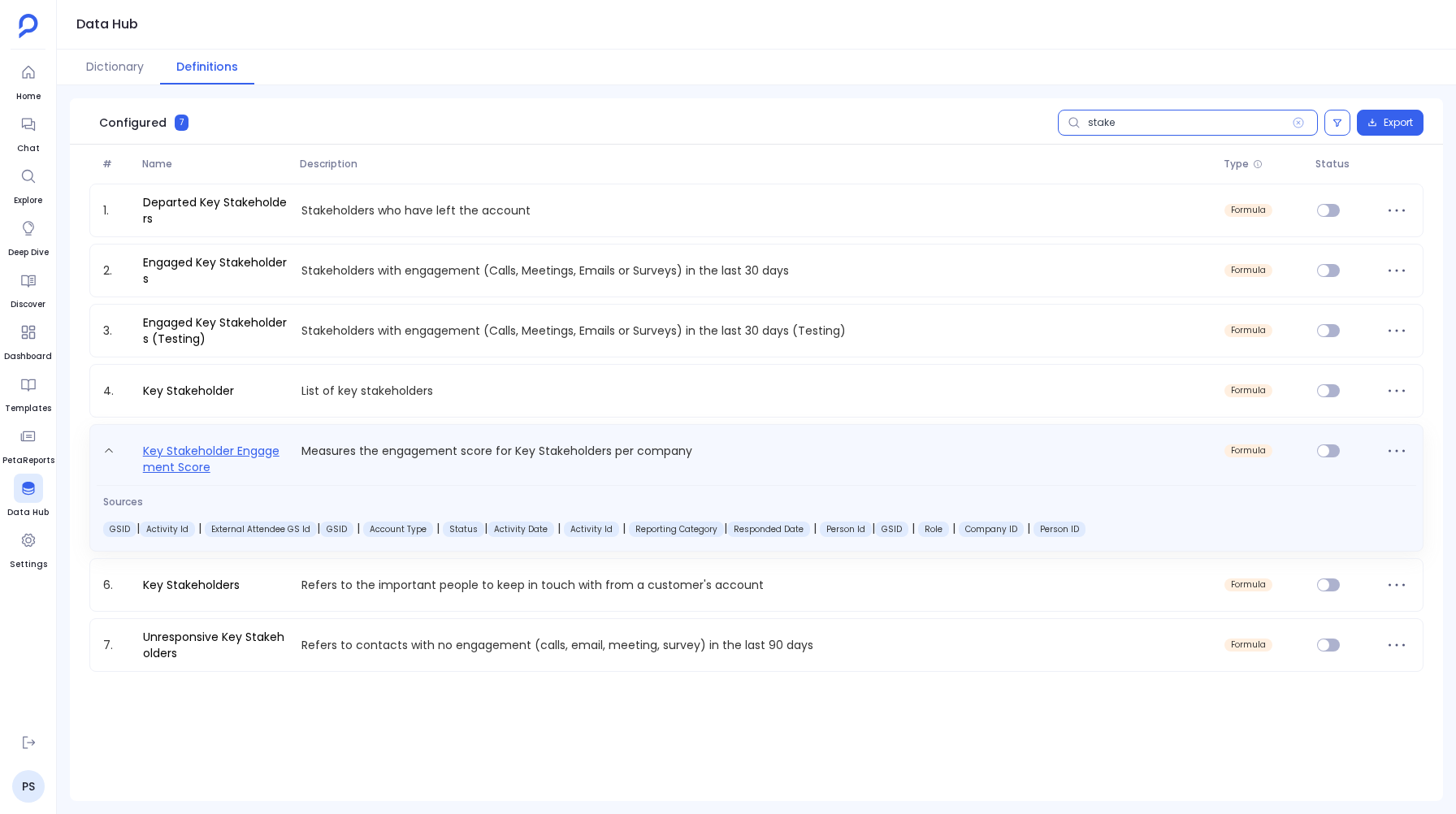
type input "stake"
click at [218, 444] on link "Key Stakeholder Engagement Score" at bounding box center [215, 458] width 158 height 34
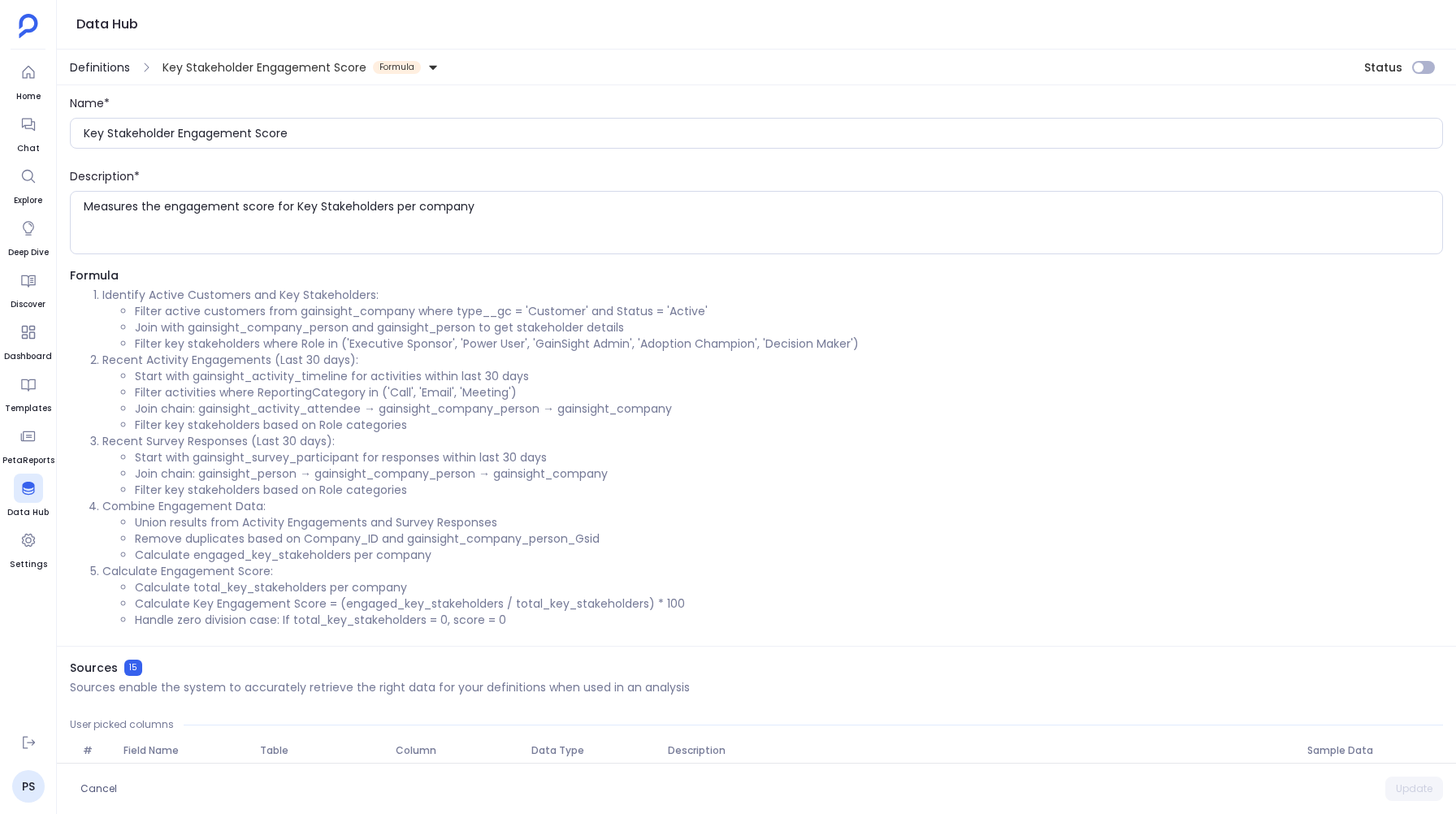
click at [88, 62] on span "Definitions" at bounding box center [100, 68] width 60 height 16
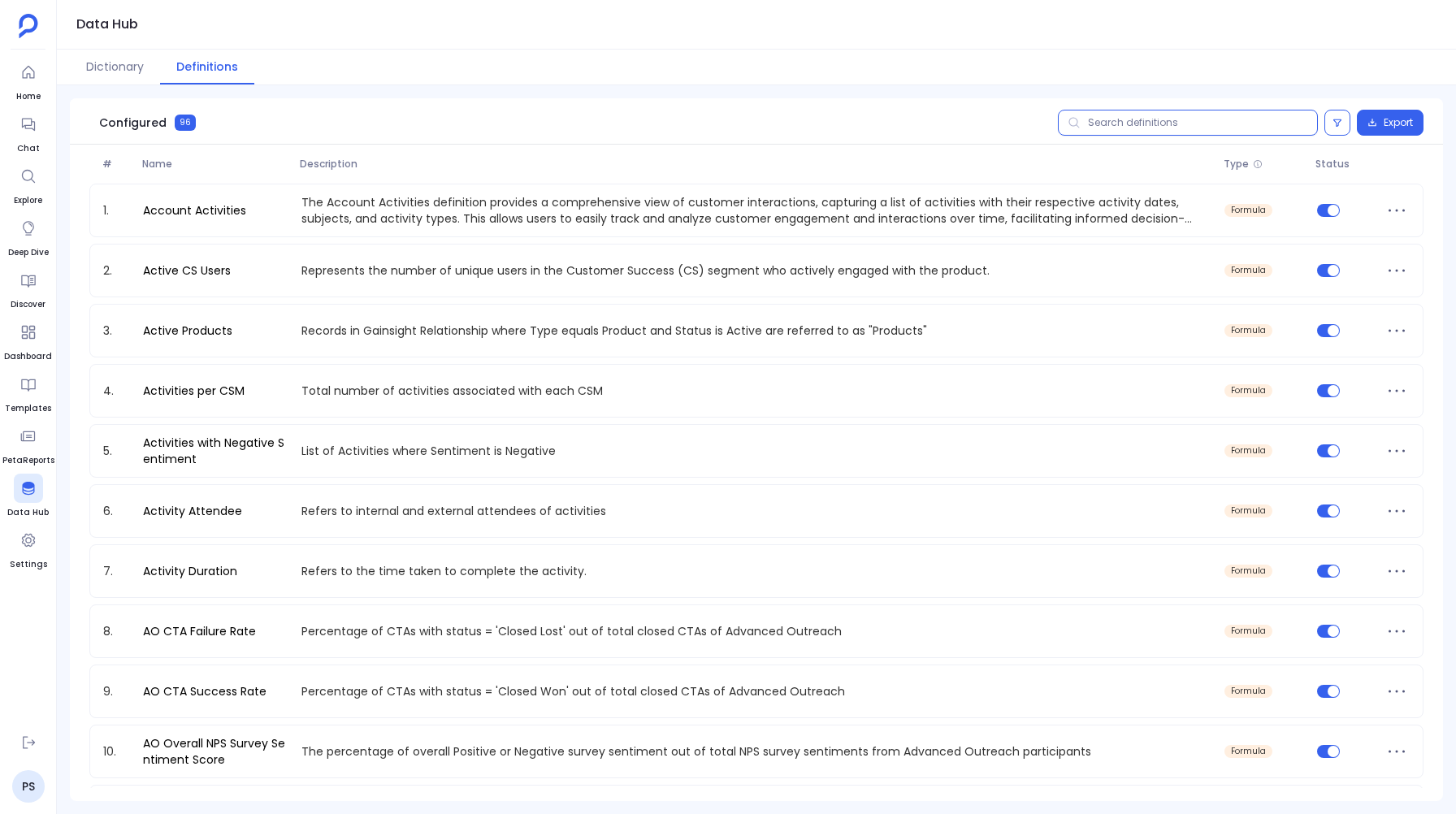
click at [1113, 123] on input "text" at bounding box center [1187, 123] width 260 height 26
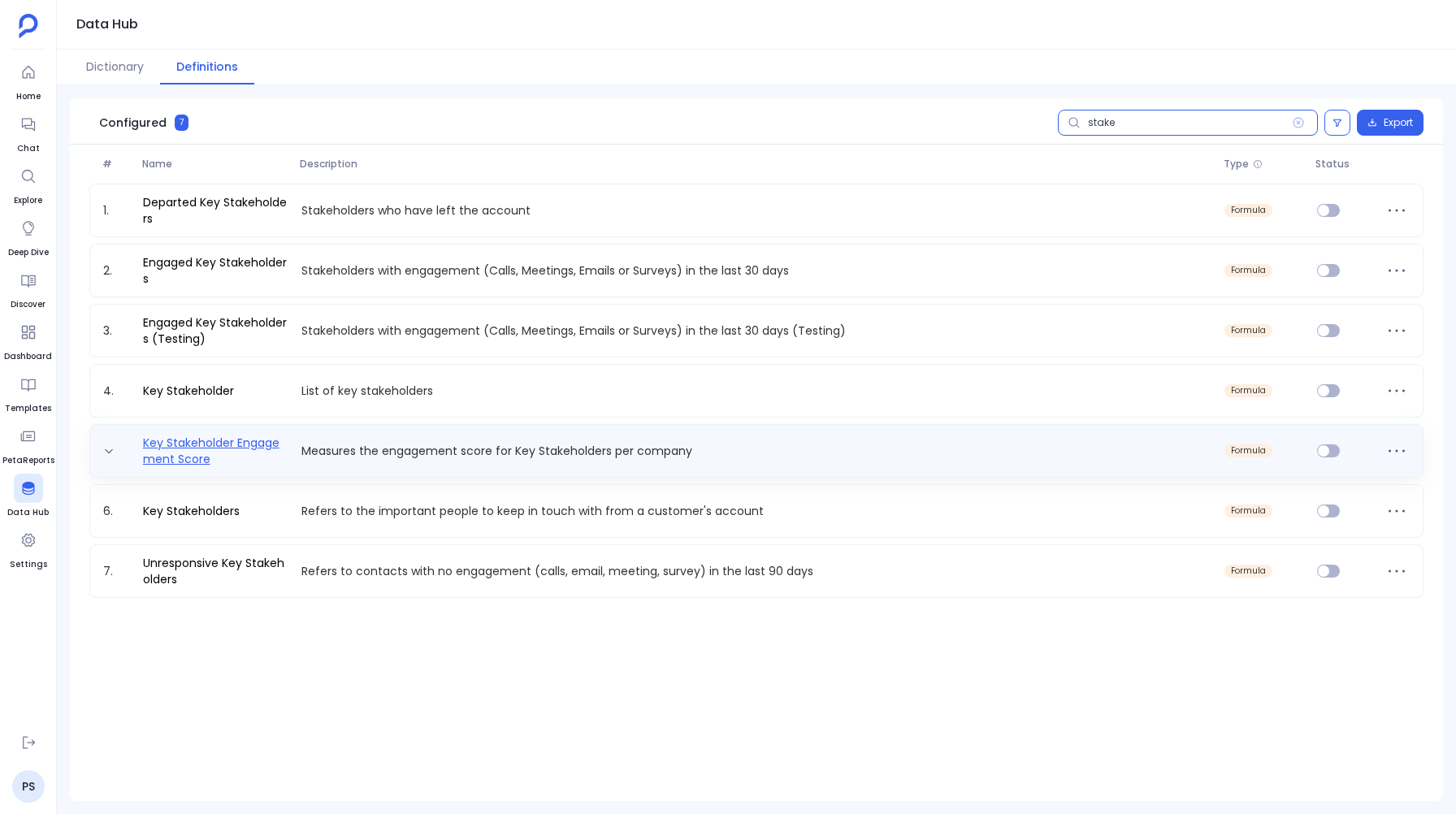
type input "stake"
click at [186, 457] on link "Key Stakeholder Engagement Score" at bounding box center [215, 451] width 158 height 33
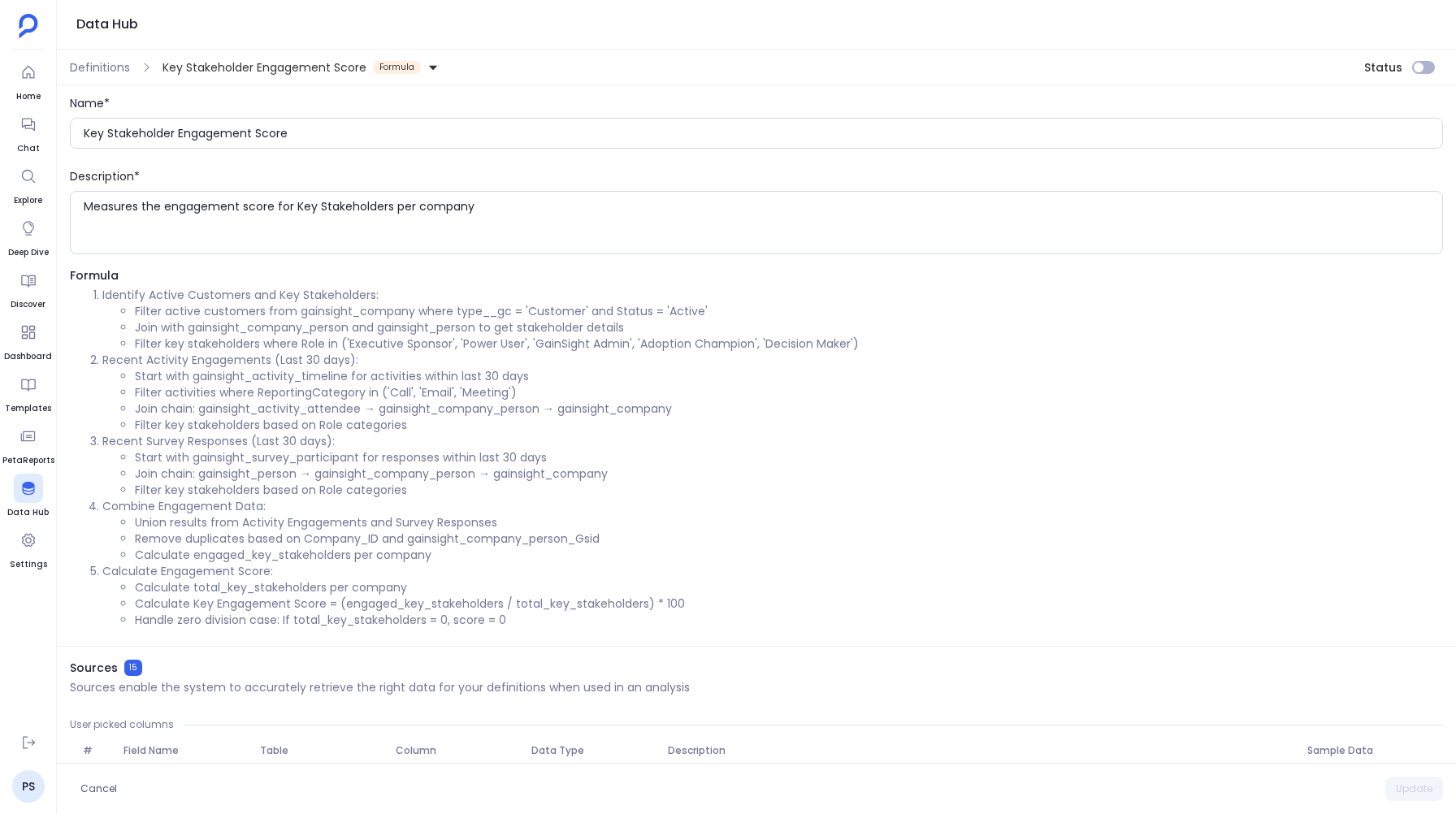
click at [231, 30] on div "Data Hub" at bounding box center [757, 24] width 1399 height 50
click at [164, 21] on div "Data Hub" at bounding box center [757, 24] width 1399 height 50
click at [22, 498] on div at bounding box center [29, 489] width 29 height 29
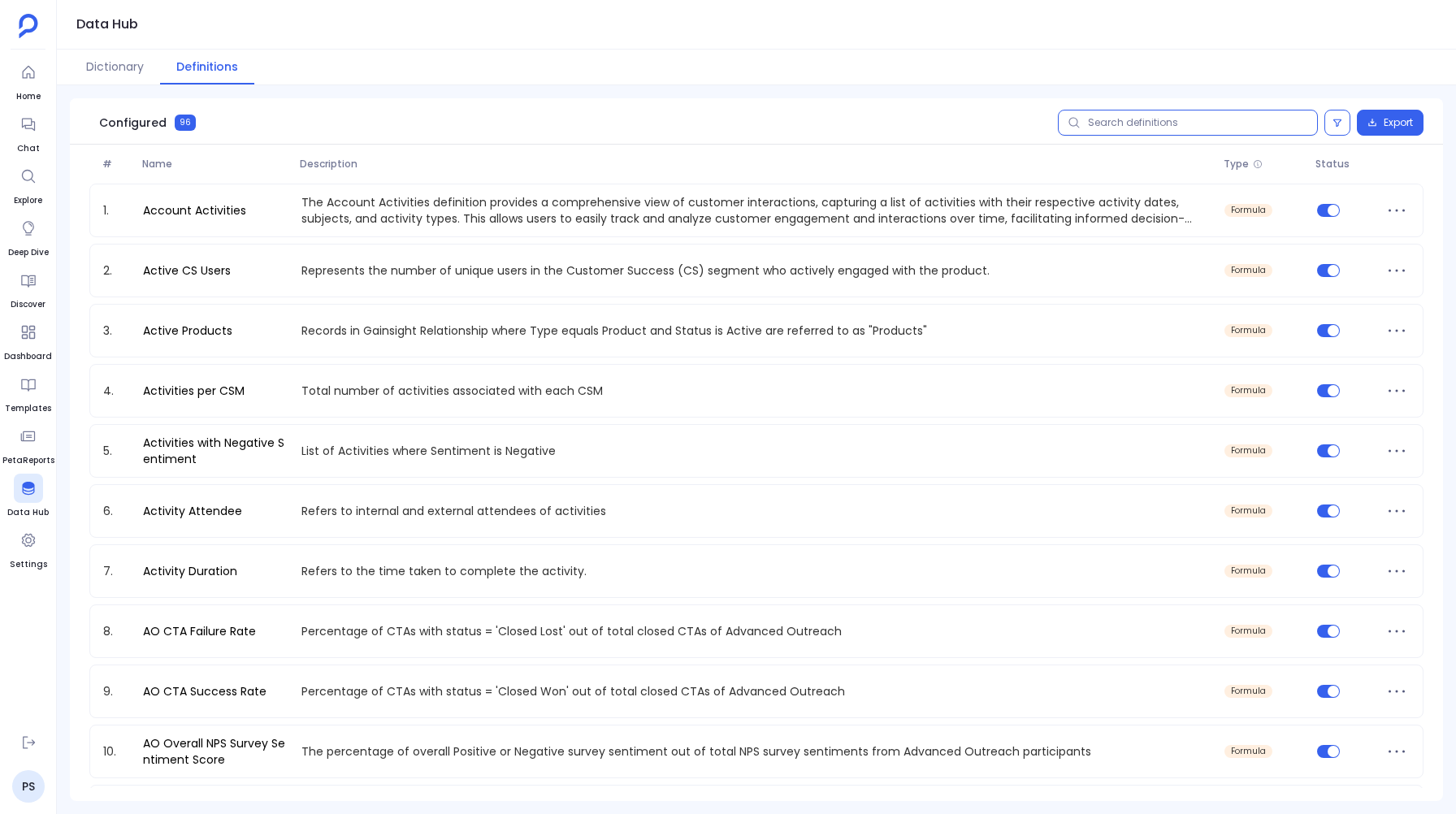
click at [1145, 130] on input "text" at bounding box center [1187, 123] width 260 height 26
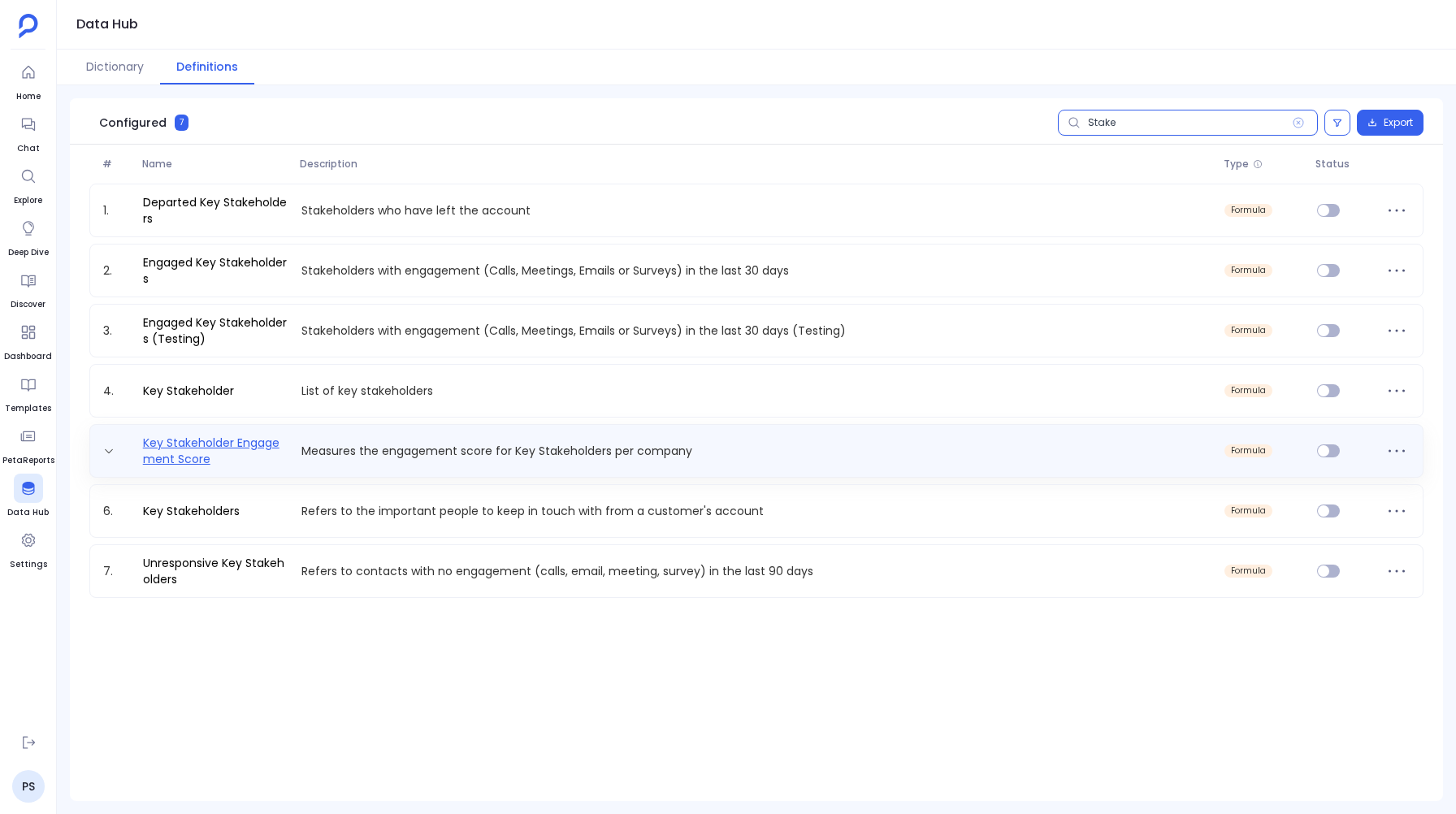
type input "Stake"
click at [262, 449] on link "Key Stakeholder Engagement Score" at bounding box center [215, 451] width 158 height 33
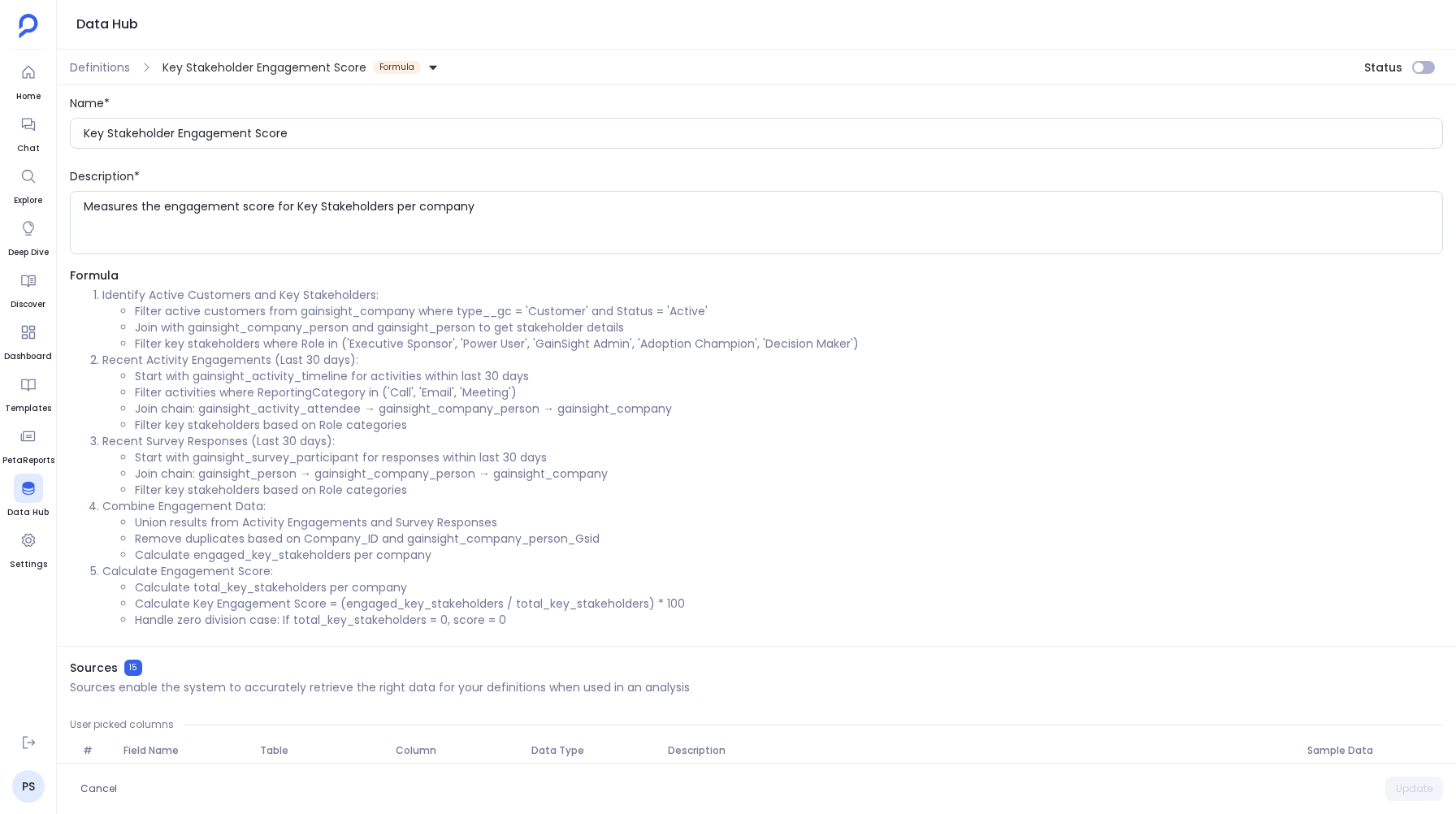
click at [263, 352] on p "Recent Activity Engagements (Last 30 days):" at bounding box center [773, 360] width 1340 height 16
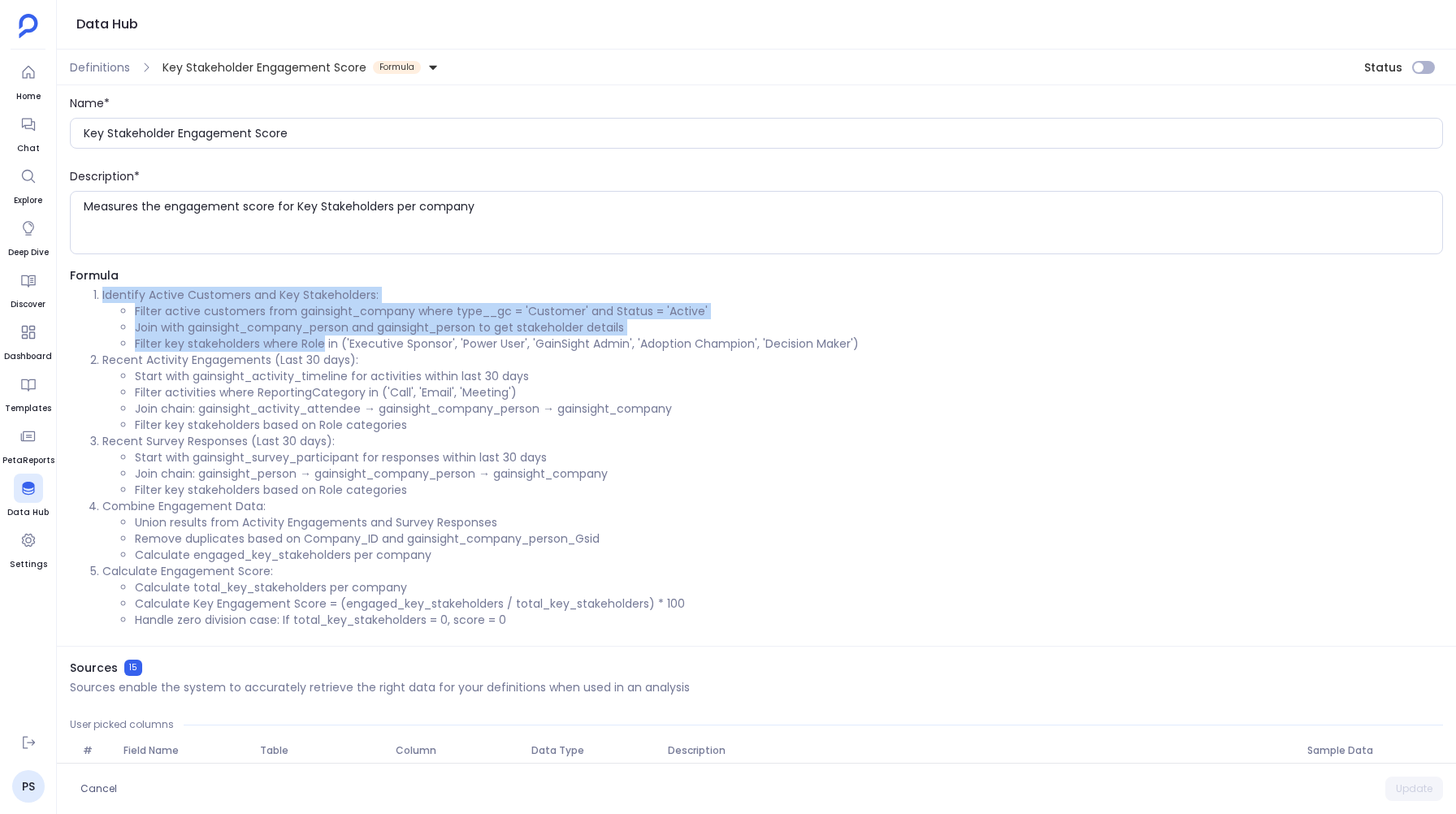
drag, startPoint x: 89, startPoint y: 290, endPoint x: 323, endPoint y: 347, distance: 240.8
click at [323, 347] on ol "Identify Active Customers and Key Stakeholders: Filter active customers from ga…" at bounding box center [757, 458] width 1373 height 342
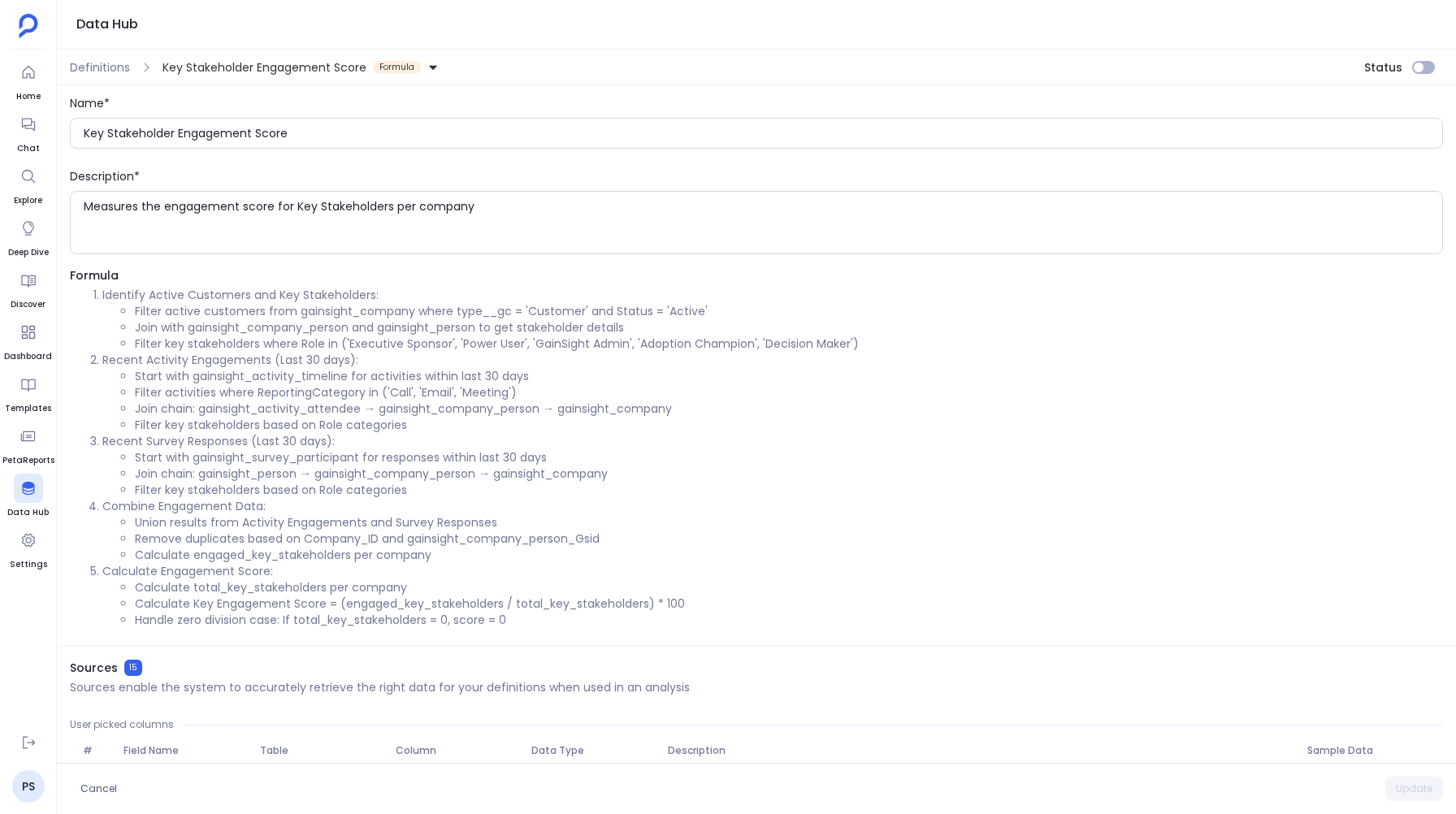
click at [364, 413] on li "Join chain: gainsight_activity_attendee → gainsight_company_person → gainsight_…" at bounding box center [788, 409] width 1308 height 16
drag, startPoint x: 131, startPoint y: 308, endPoint x: 505, endPoint y: 310, distance: 374.0
click at [506, 310] on ul "Filter active customers from gainsight_company where type__gc = 'Customer' and …" at bounding box center [773, 328] width 1340 height 49
click at [714, 307] on li "Filter active customers from gainsight_company where type__gc = 'Customer' and …" at bounding box center [788, 312] width 1308 height 16
copy li "Filter active customers from gainsight_company where type__gc = 'Customer' and …"
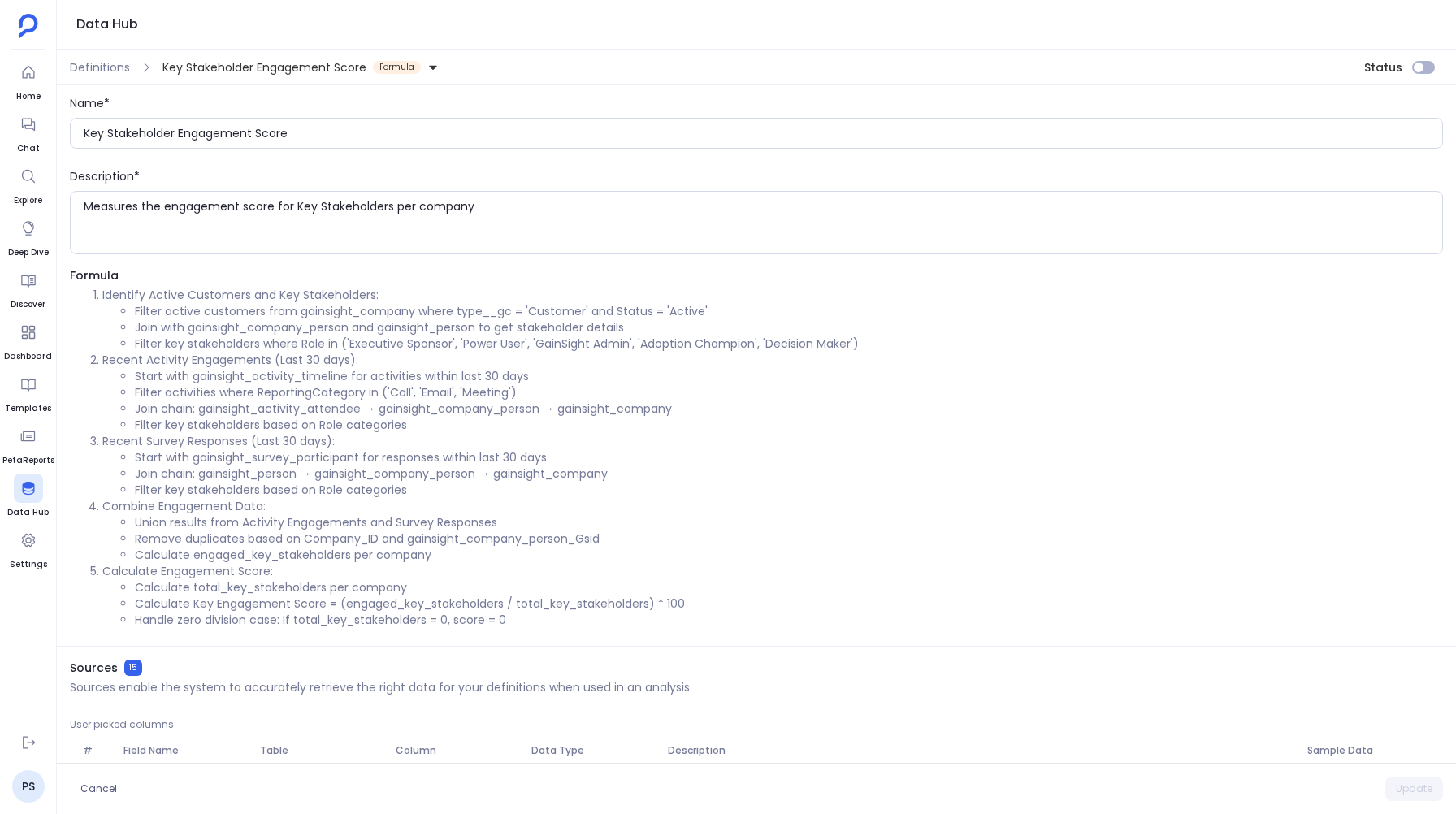
drag, startPoint x: 132, startPoint y: 343, endPoint x: 196, endPoint y: 335, distance: 64.5
click at [196, 335] on ul "Filter active customers from gainsight_company where type__gc = 'Customer' and …" at bounding box center [773, 328] width 1340 height 49
drag, startPoint x: 134, startPoint y: 346, endPoint x: 200, endPoint y: 345, distance: 66.0
click at [200, 345] on li "Filter key stakeholders where Role in ('Executive Sponsor', 'Power User', 'Gain…" at bounding box center [788, 344] width 1308 height 16
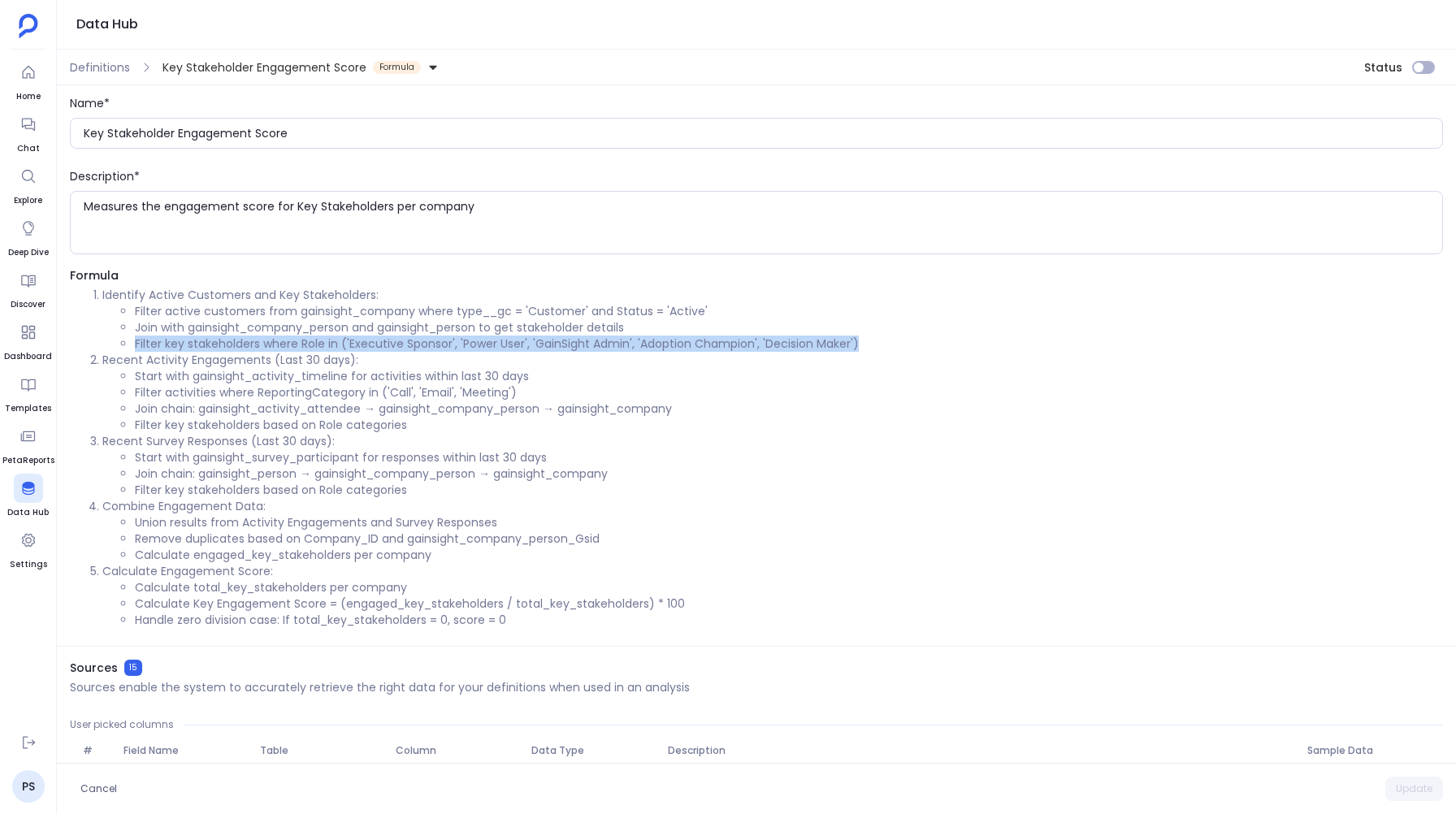
click at [854, 343] on li "Filter key stakeholders where Role in ('Executive Sponsor', 'Power User', 'Gain…" at bounding box center [788, 344] width 1308 height 16
copy li "Filter key stakeholders where Role in ('Executive Sponsor', 'Power User', 'Gain…"
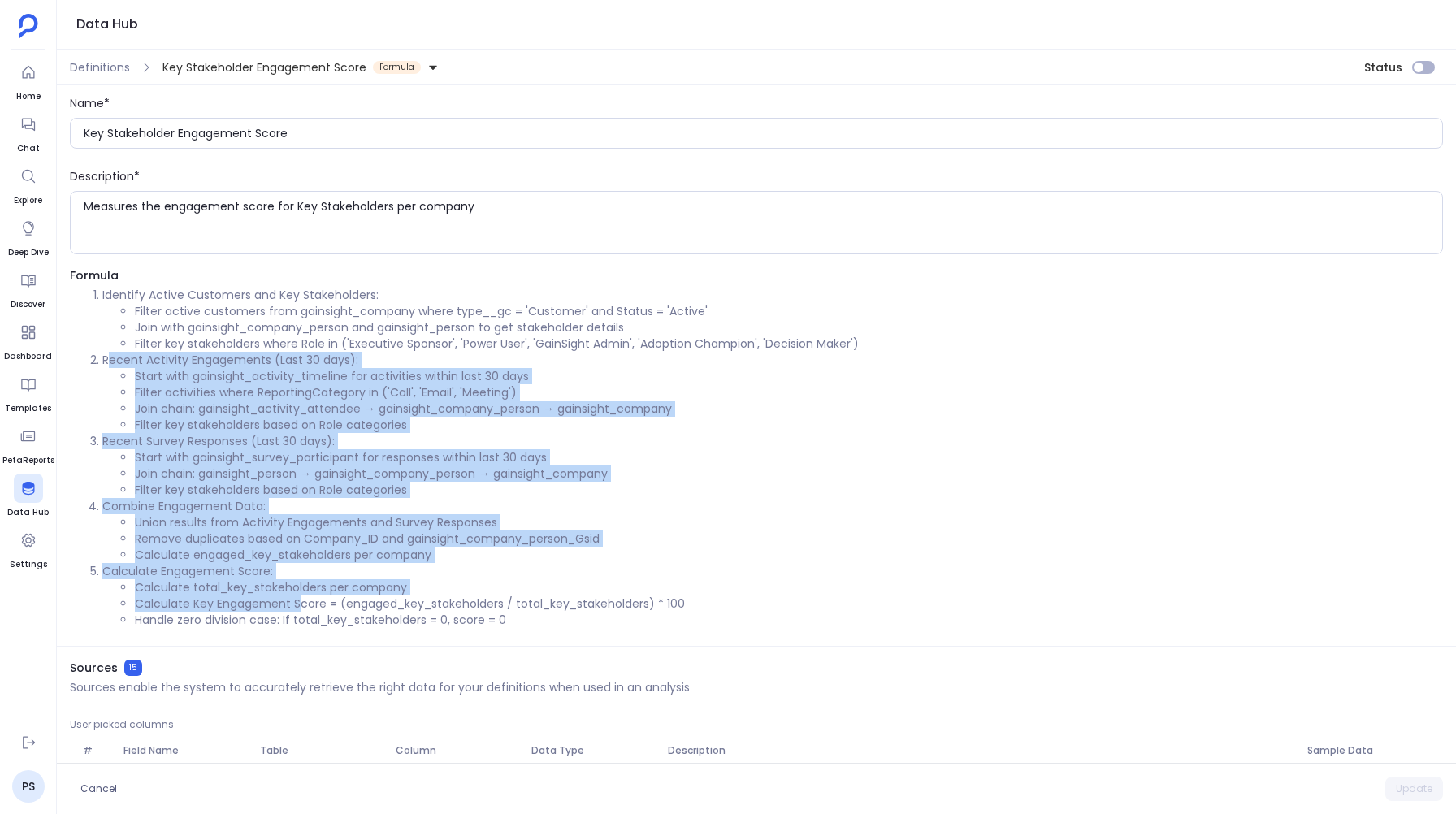
drag, startPoint x: 106, startPoint y: 359, endPoint x: 301, endPoint y: 599, distance: 309.2
click at [301, 599] on ol "Identify Active Customers and Key Stakeholders: Filter active customers from ga…" at bounding box center [757, 458] width 1373 height 342
click at [525, 572] on p "Calculate Engagement Score:" at bounding box center [773, 572] width 1340 height 16
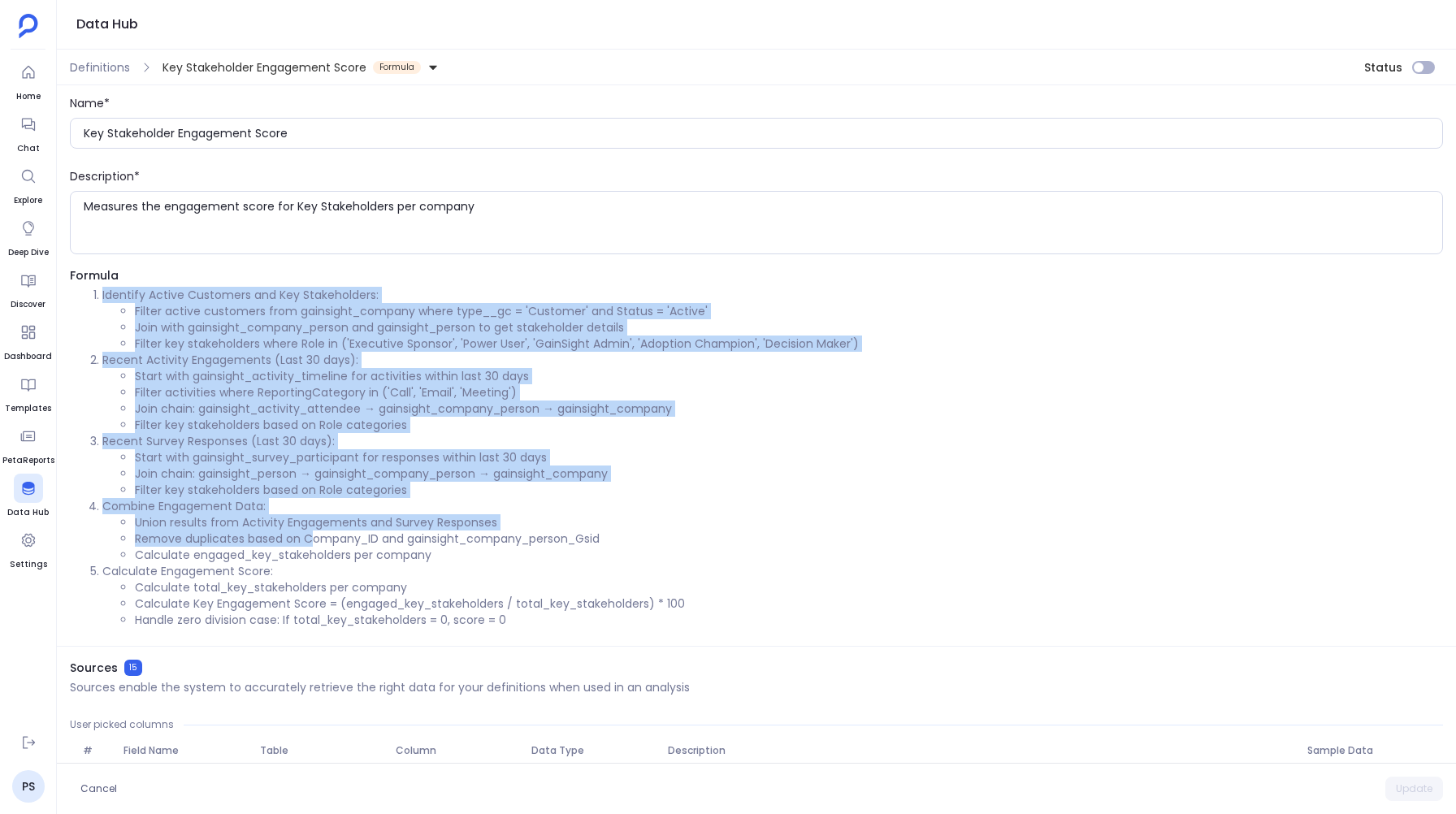
drag, startPoint x: 99, startPoint y: 293, endPoint x: 324, endPoint y: 569, distance: 356.1
click at [324, 569] on ol "Identify Active Customers and Key Stakeholders: Filter active customers from ga…" at bounding box center [757, 458] width 1373 height 342
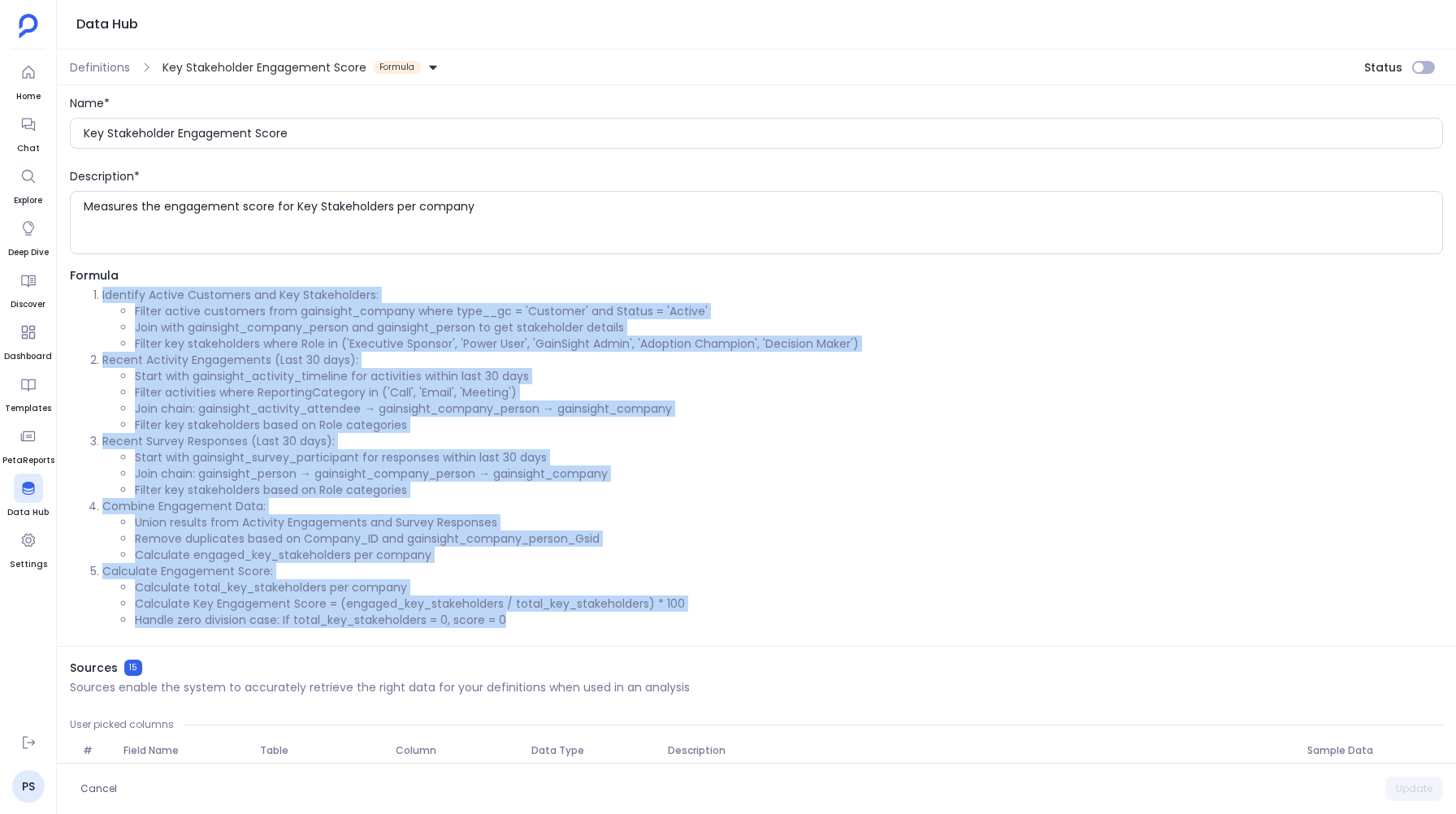
click at [515, 621] on li "Handle zero division case: If total_key_stakeholders = 0, score = 0" at bounding box center [788, 620] width 1308 height 16
copy ol "Loremips Dolors Ametconse adi Eli Seddoeiusmod: Tempor incidi utlaboree dolo ma…"
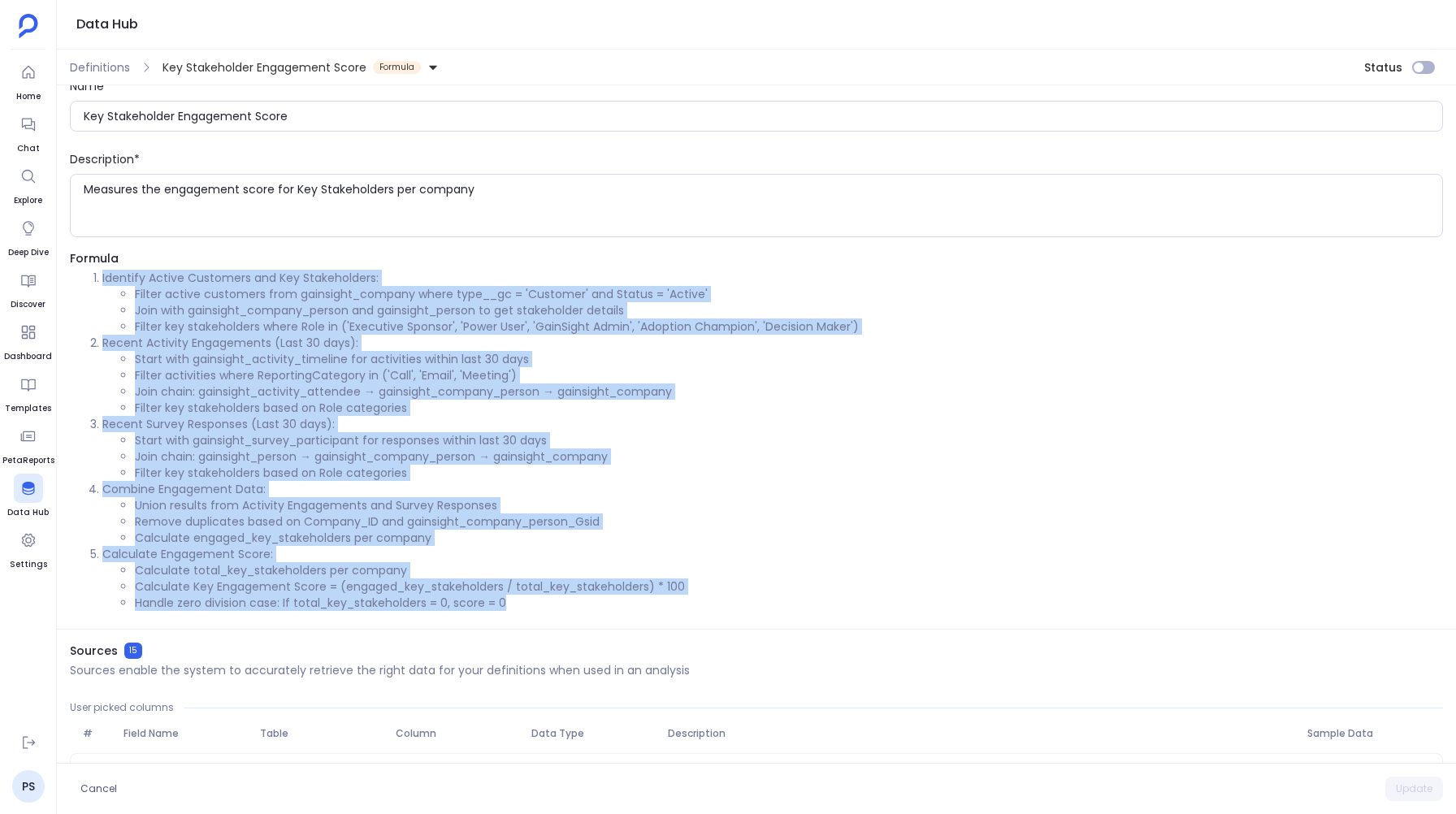
scroll to position [14, 0]
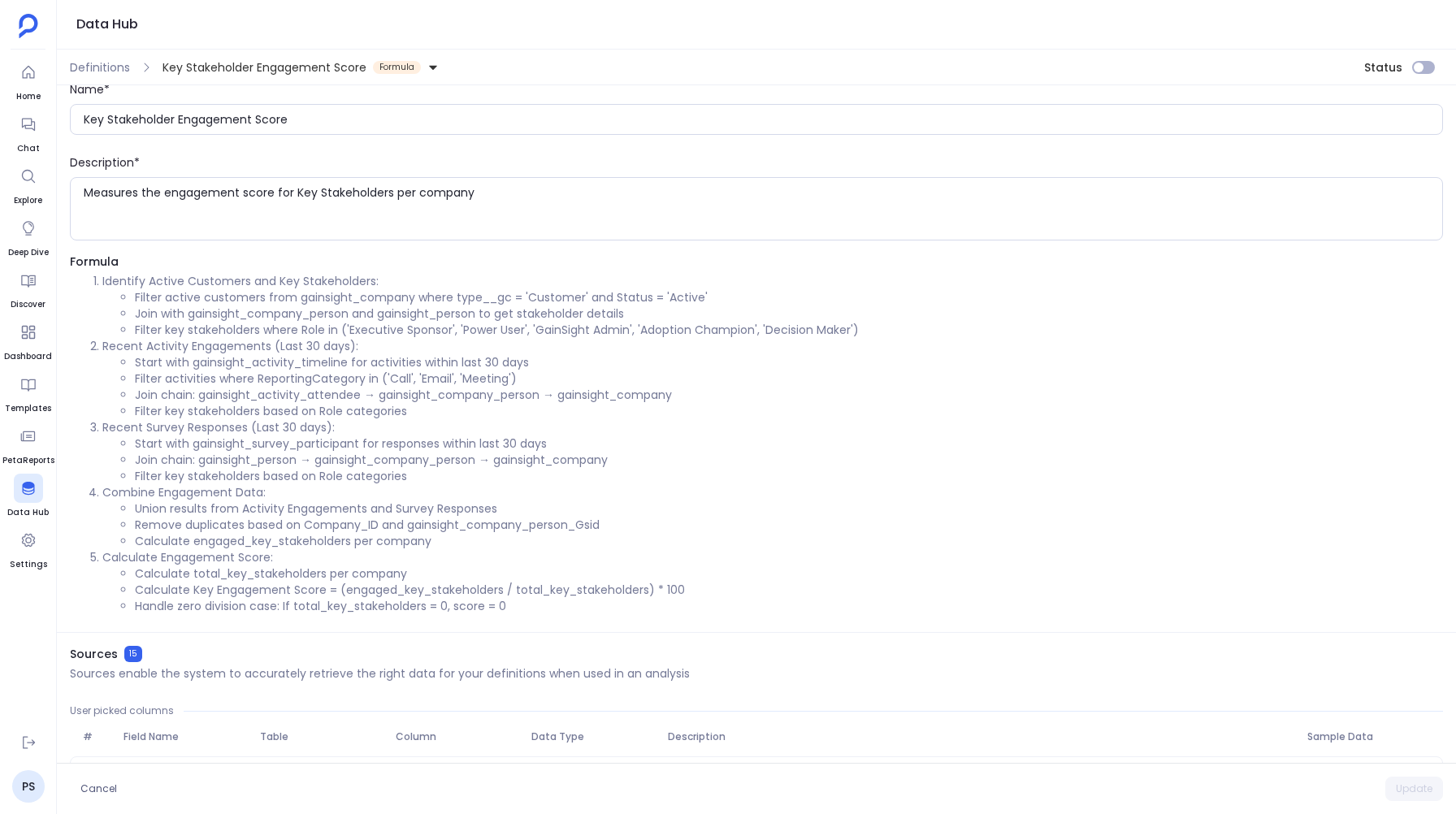
click at [113, 550] on p "Calculate Engagement Score:" at bounding box center [773, 558] width 1340 height 16
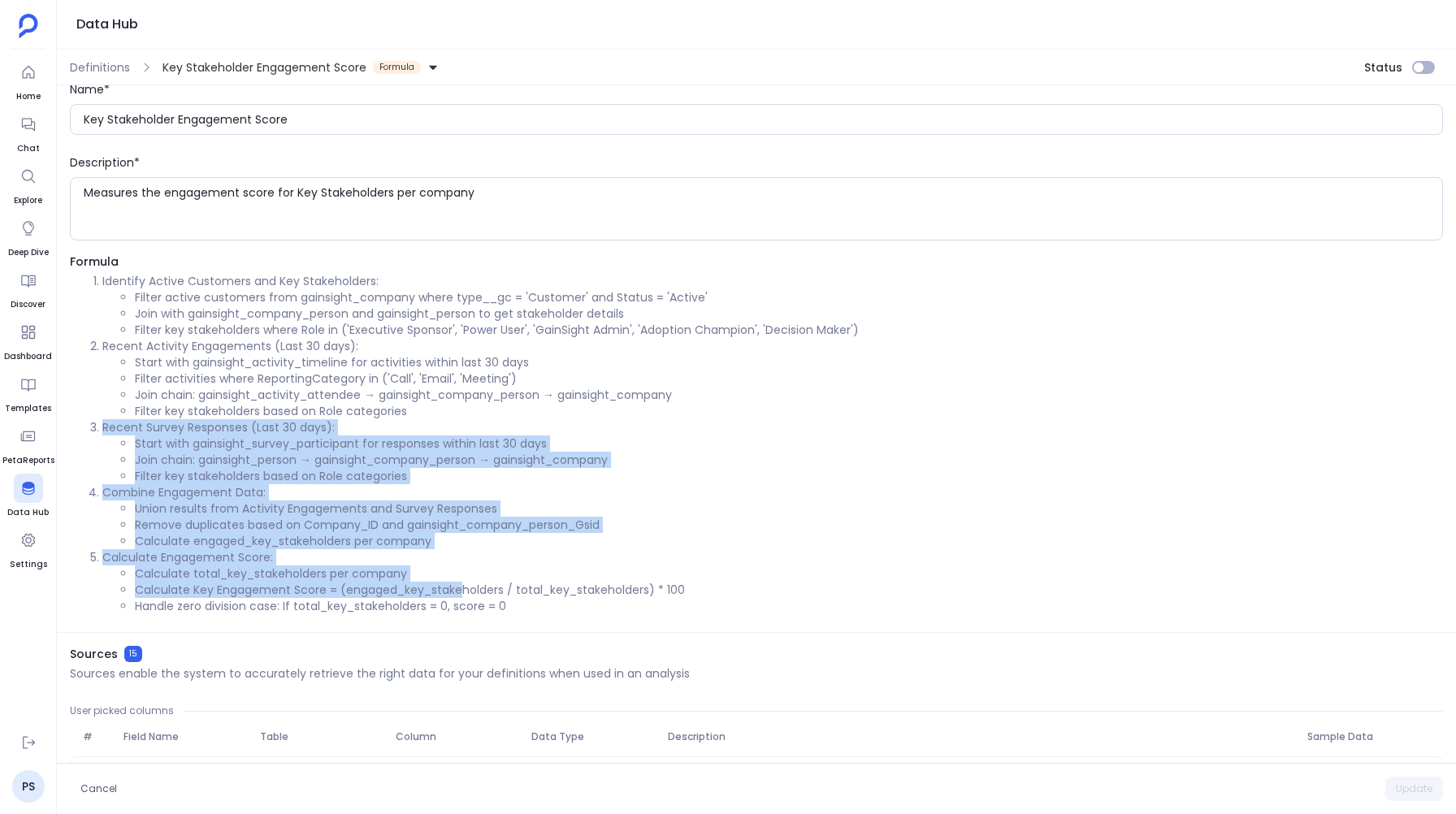
drag, startPoint x: 101, startPoint y: 424, endPoint x: 461, endPoint y: 593, distance: 397.7
click at [461, 593] on ol "Identify Active Customers and Key Stakeholders: Filter active customers from ga…" at bounding box center [757, 444] width 1373 height 342
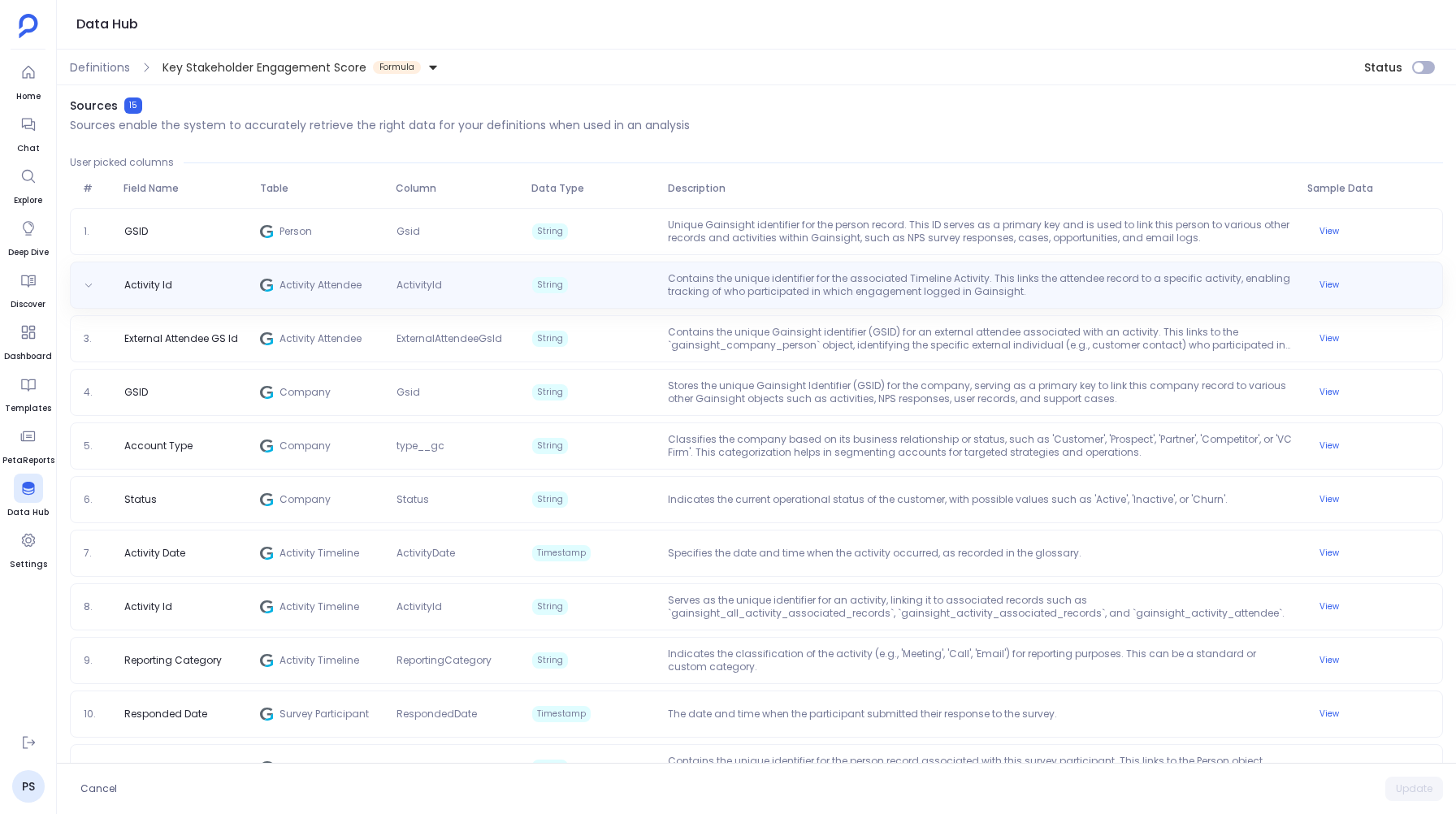
scroll to position [593, 0]
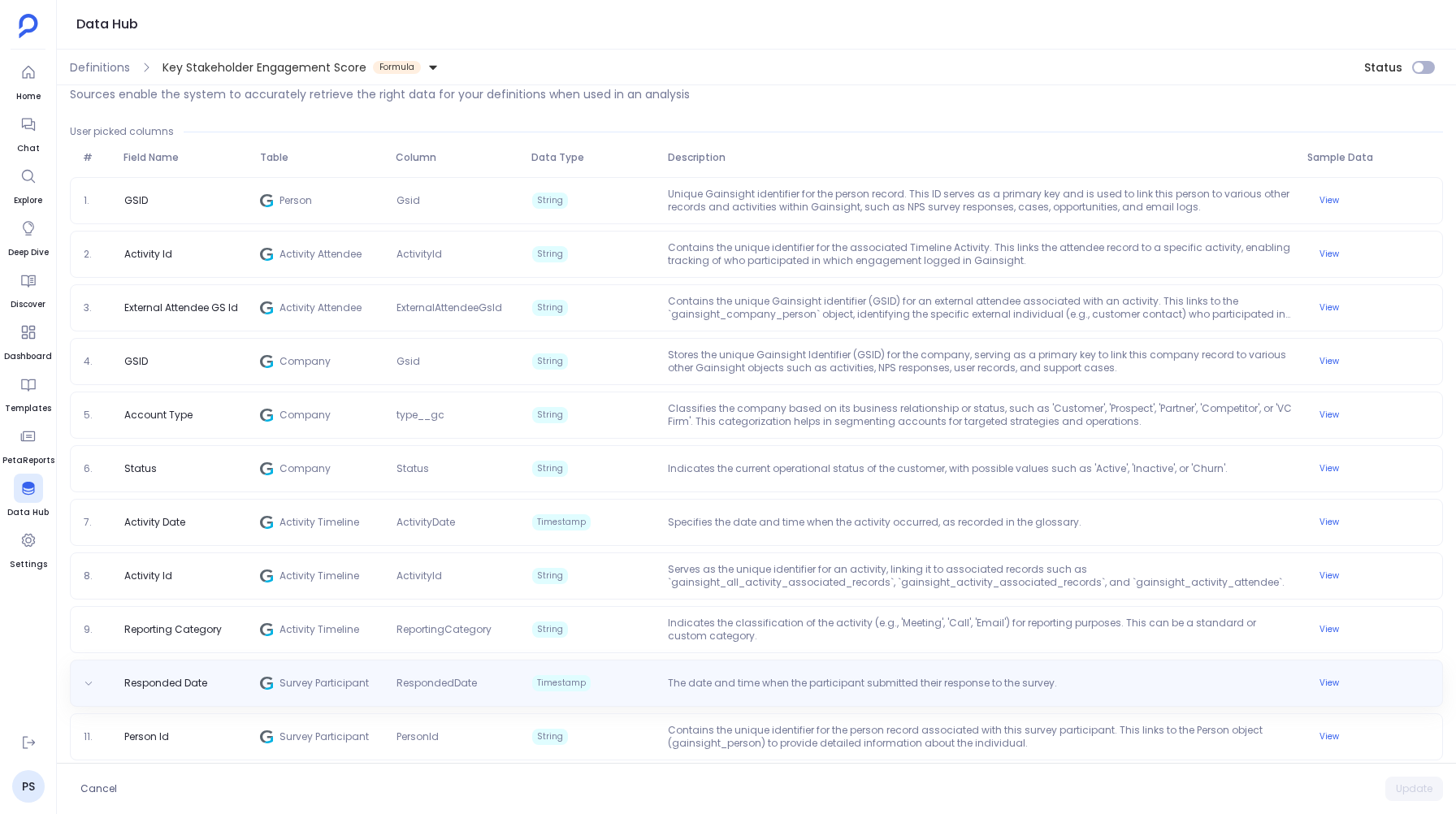
click at [350, 681] on span "Survey Participant" at bounding box center [331, 683] width 104 height 13
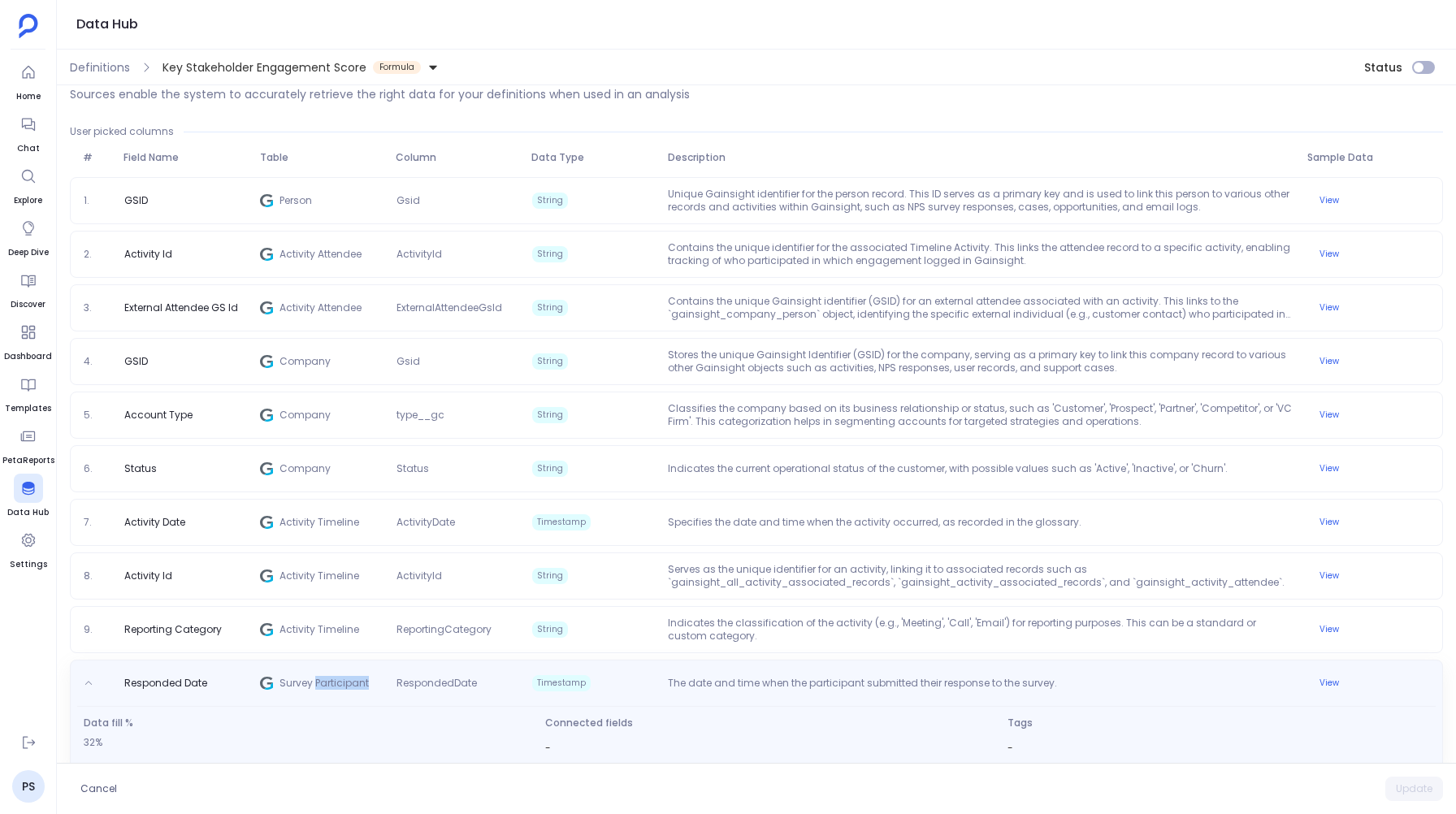
click at [350, 681] on span "Survey Participant" at bounding box center [331, 687] width 104 height 20
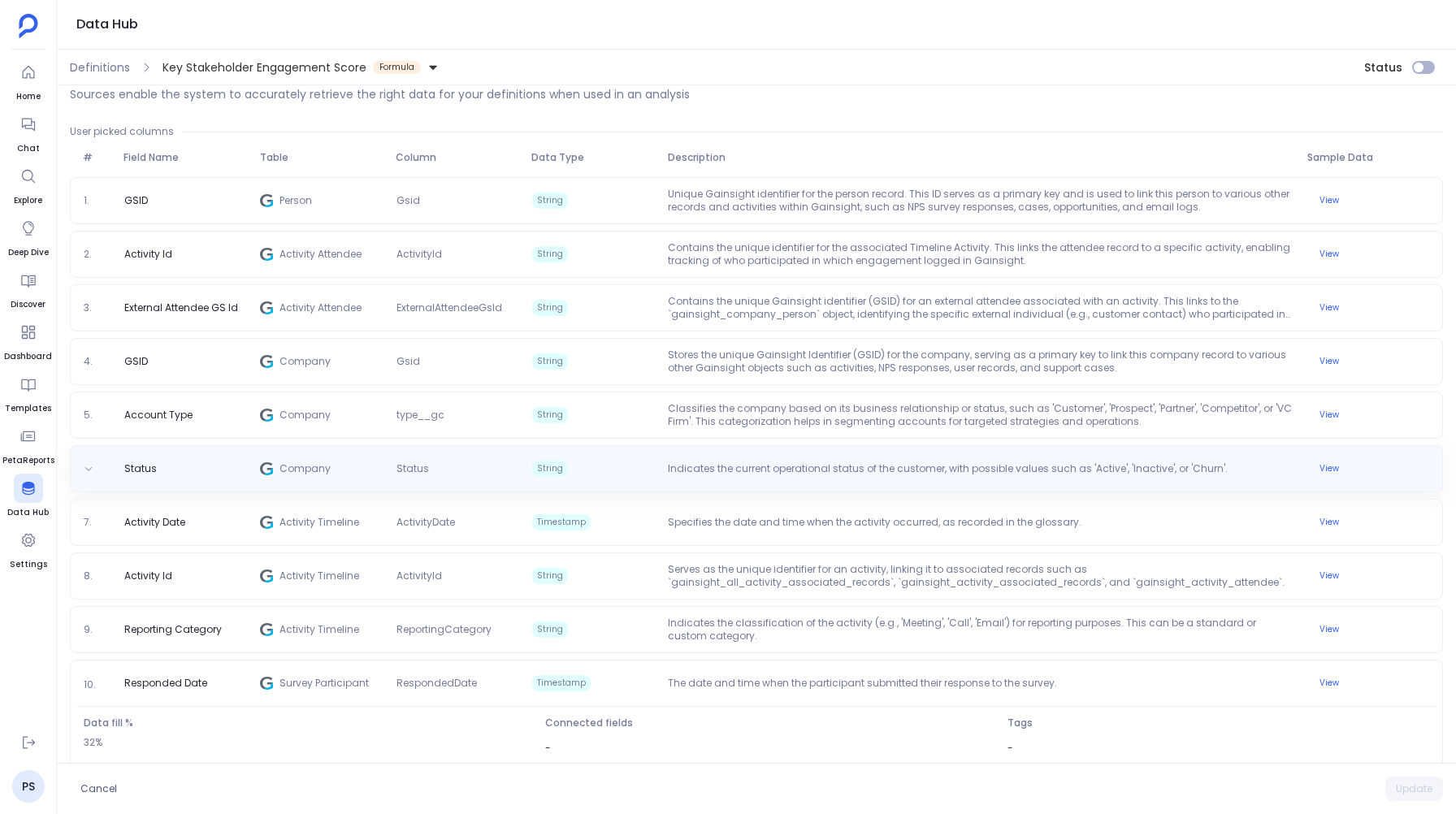
click at [324, 471] on span "Company" at bounding box center [331, 469] width 104 height 13
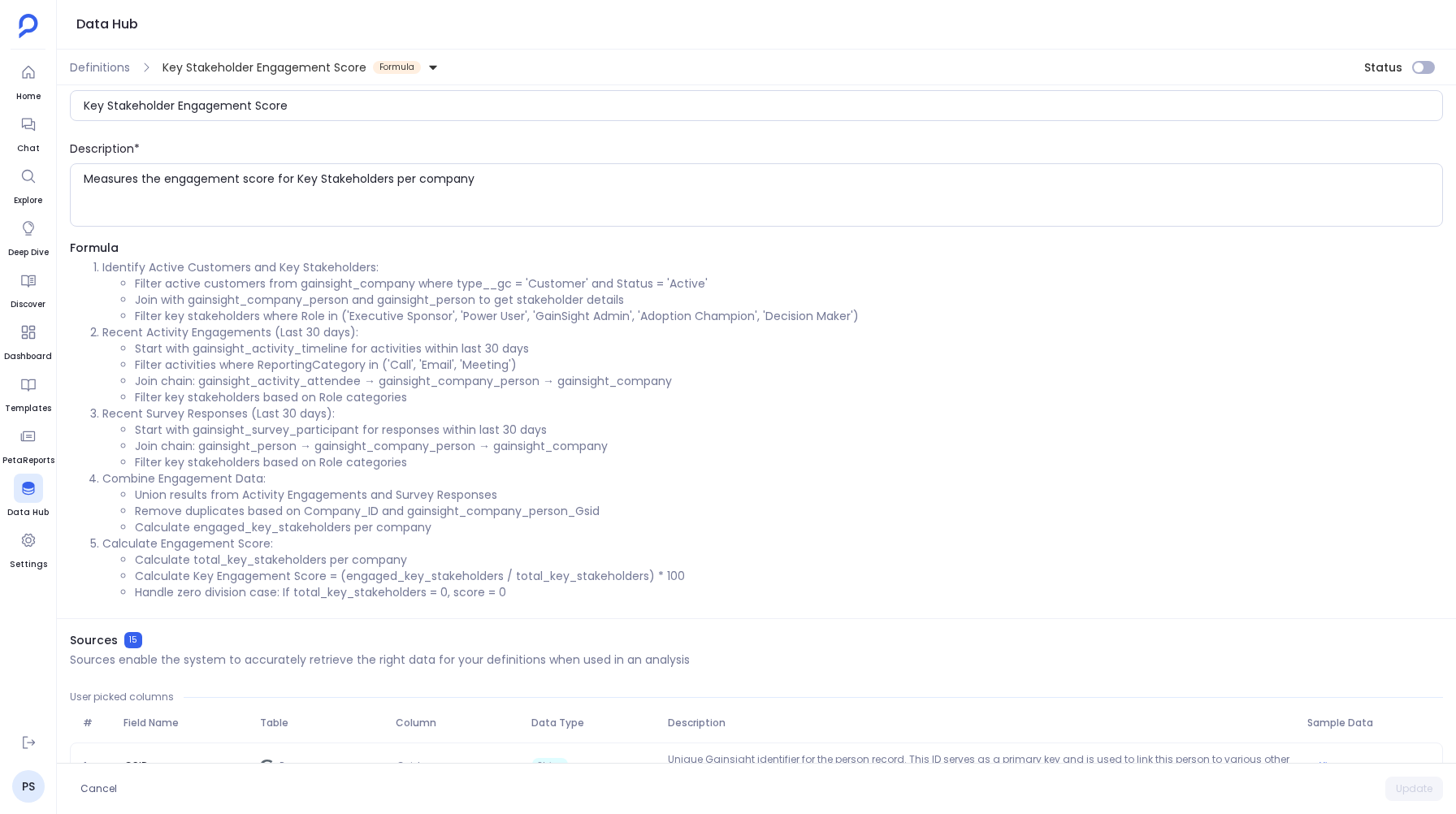
scroll to position [0, 0]
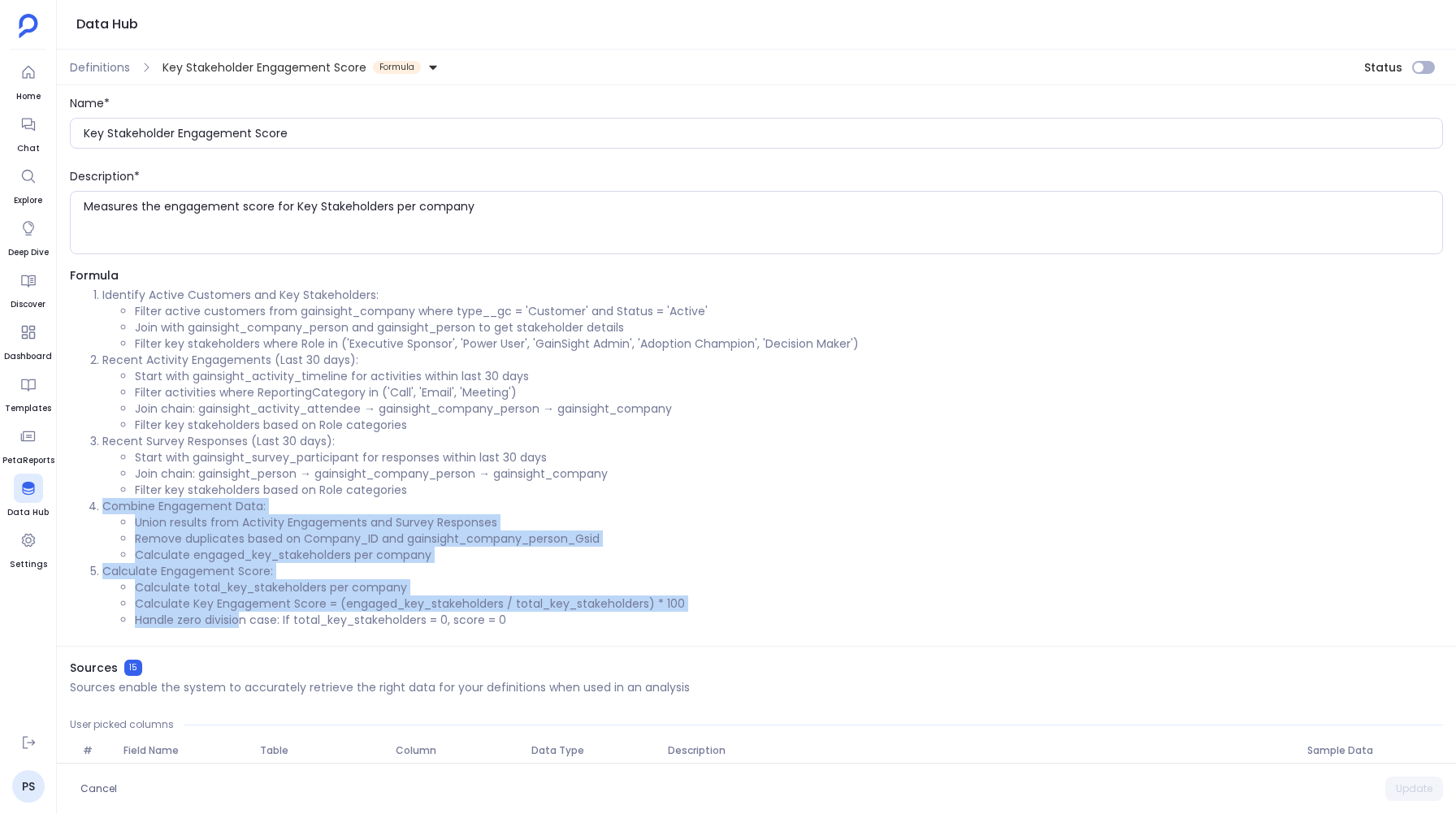
drag, startPoint x: 100, startPoint y: 508, endPoint x: 240, endPoint y: 610, distance: 173.2
click at [240, 610] on ol "Identify Active Customers and Key Stakeholders: Filter active customers from ga…" at bounding box center [757, 458] width 1373 height 342
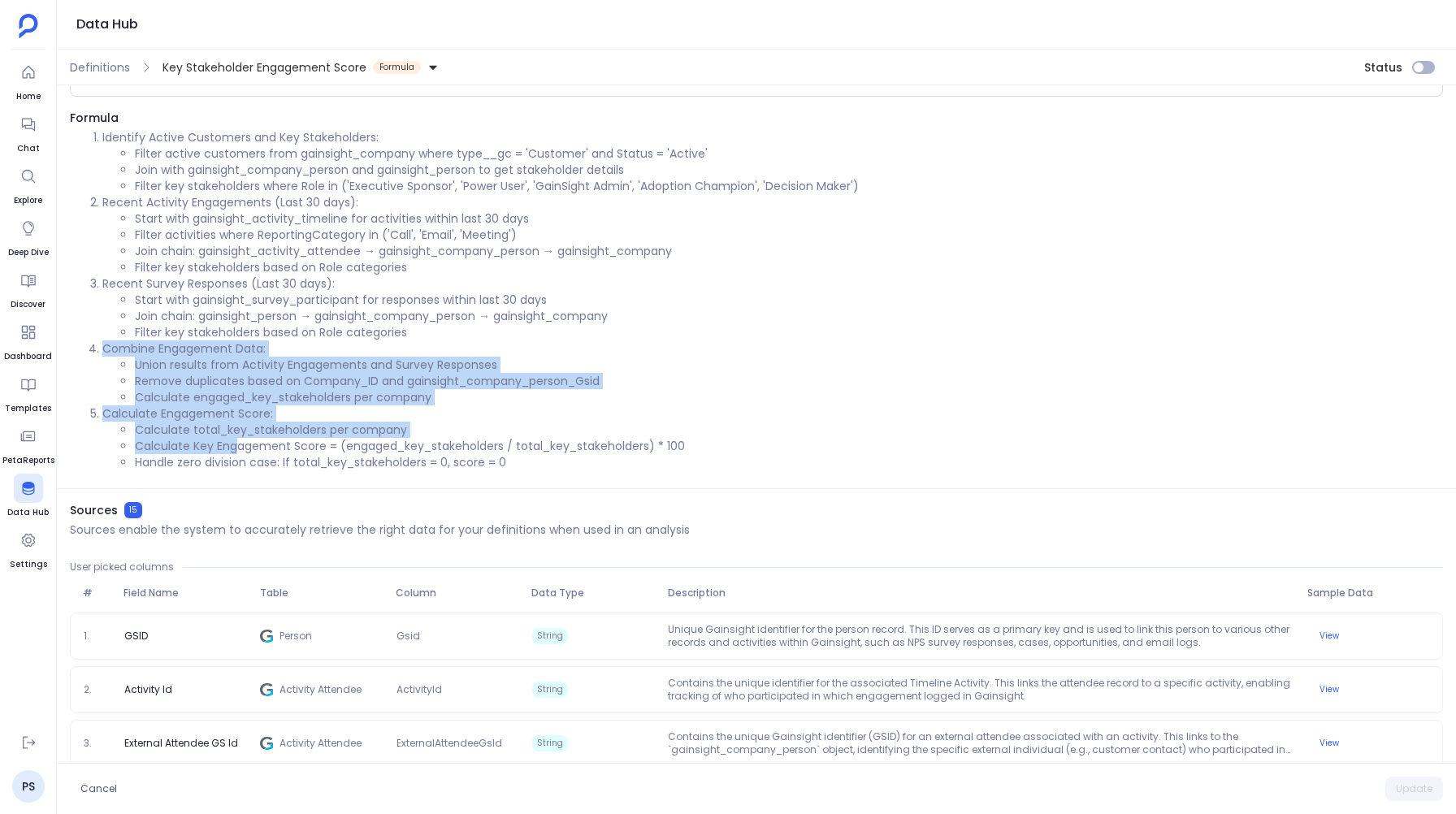
scroll to position [156, 0]
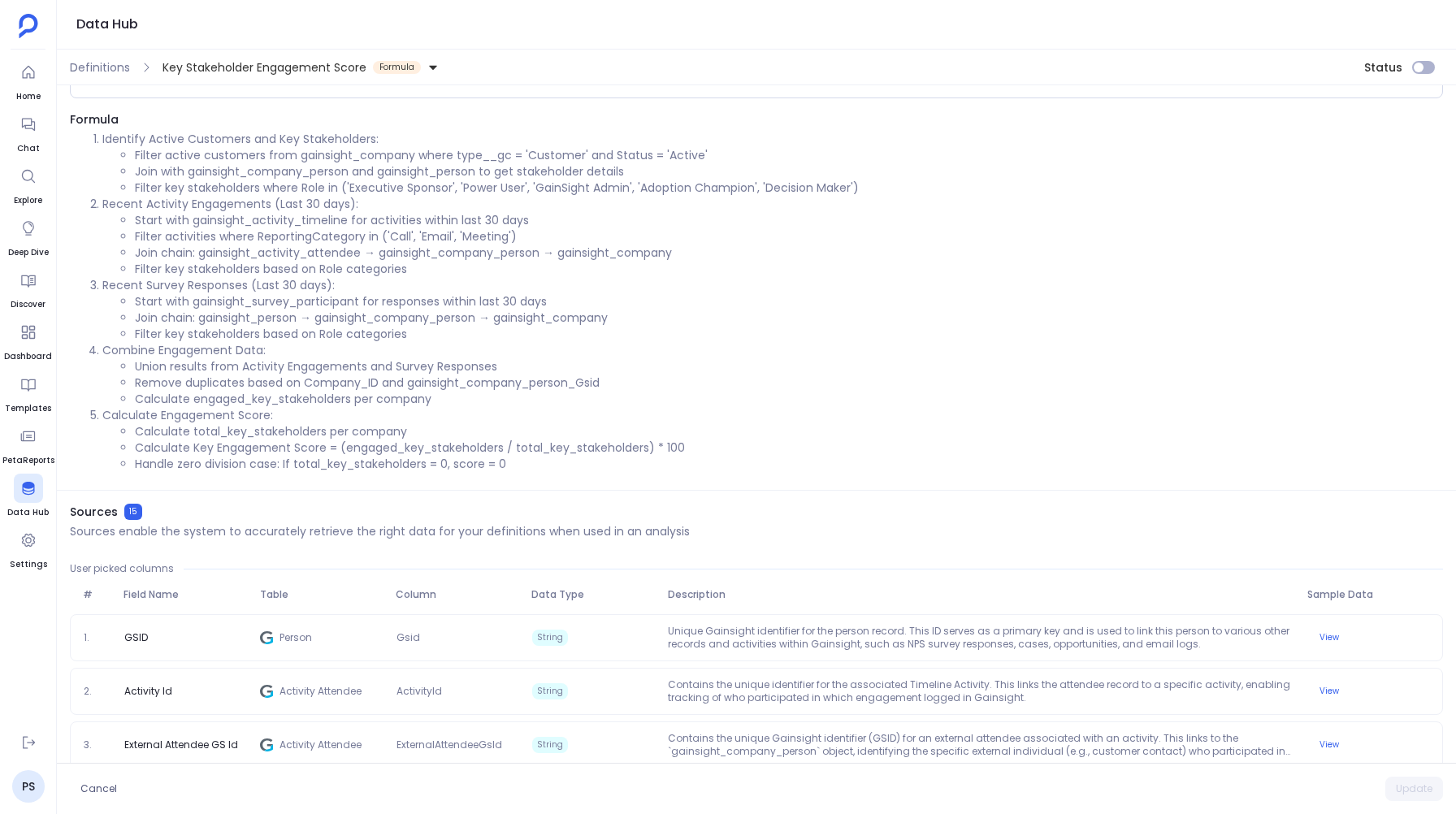
click at [353, 262] on li "Filter key stakeholders based on Role categories" at bounding box center [788, 269] width 1308 height 16
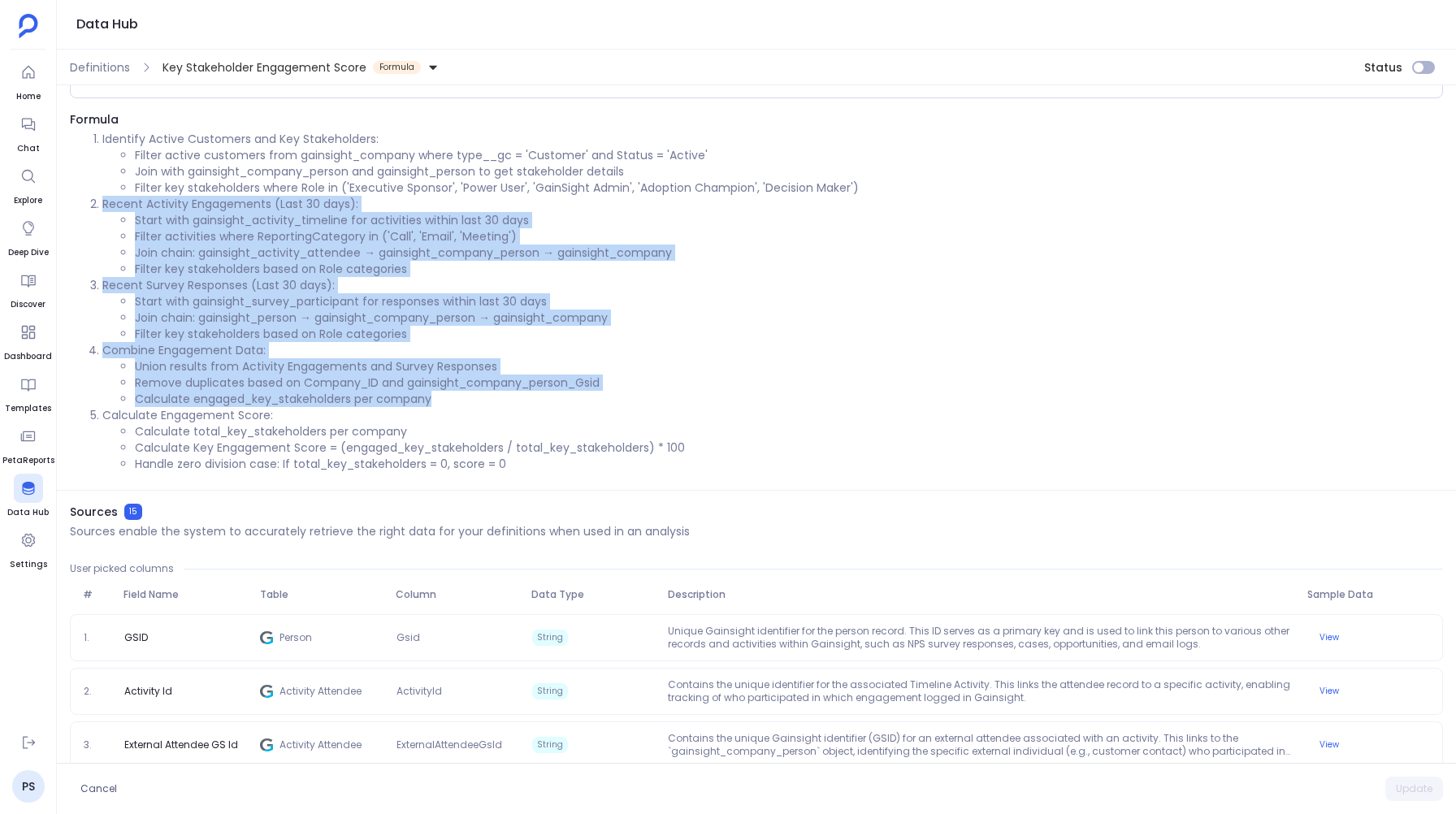
drag, startPoint x: 90, startPoint y: 199, endPoint x: 516, endPoint y: 396, distance: 469.3
click at [516, 396] on ol "Identify Active Customers and Key Stakeholders: Filter active customers from ga…" at bounding box center [757, 301] width 1373 height 342
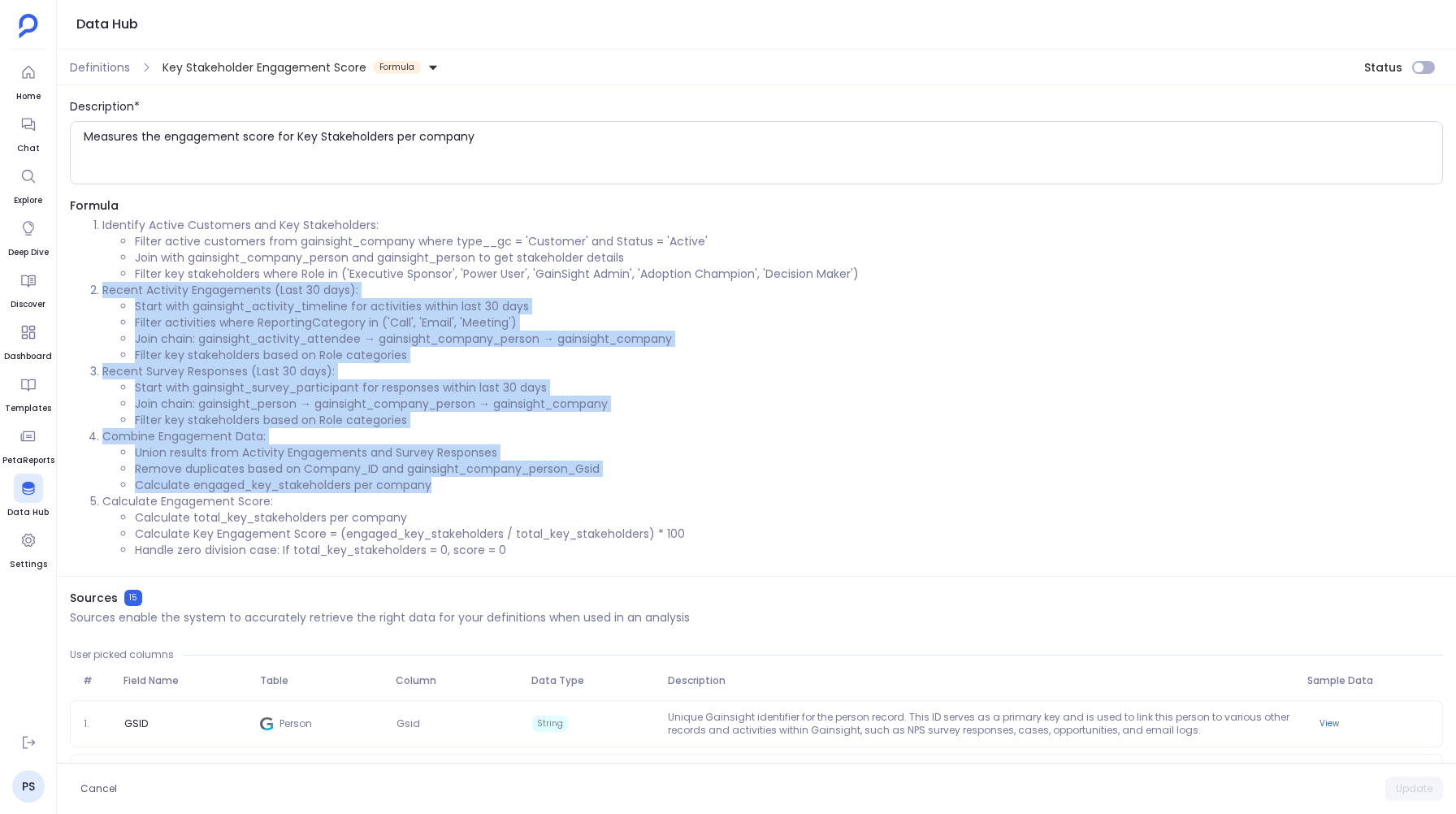
scroll to position [56, 0]
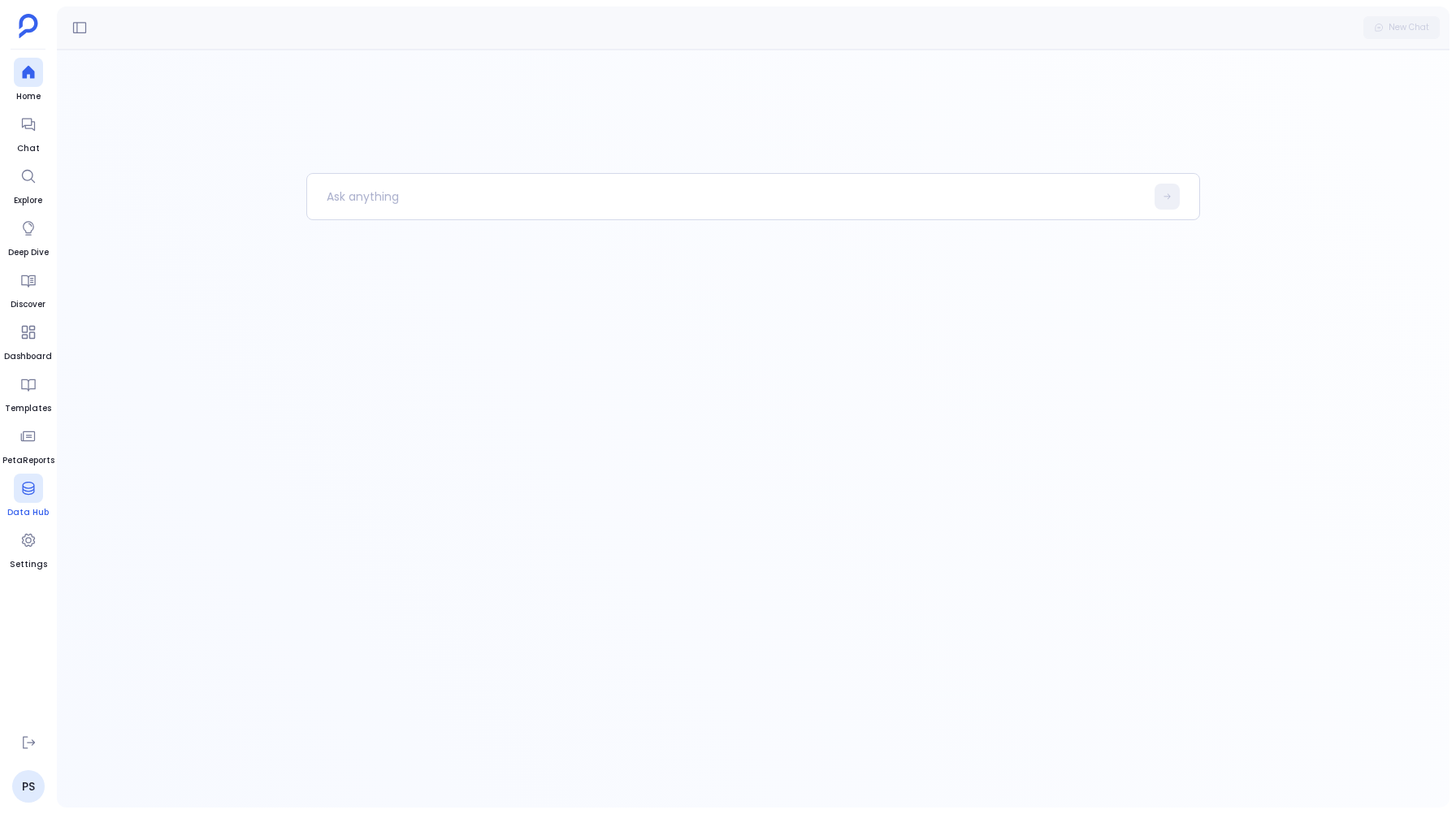
click at [43, 511] on span "Data Hub" at bounding box center [28, 513] width 42 height 13
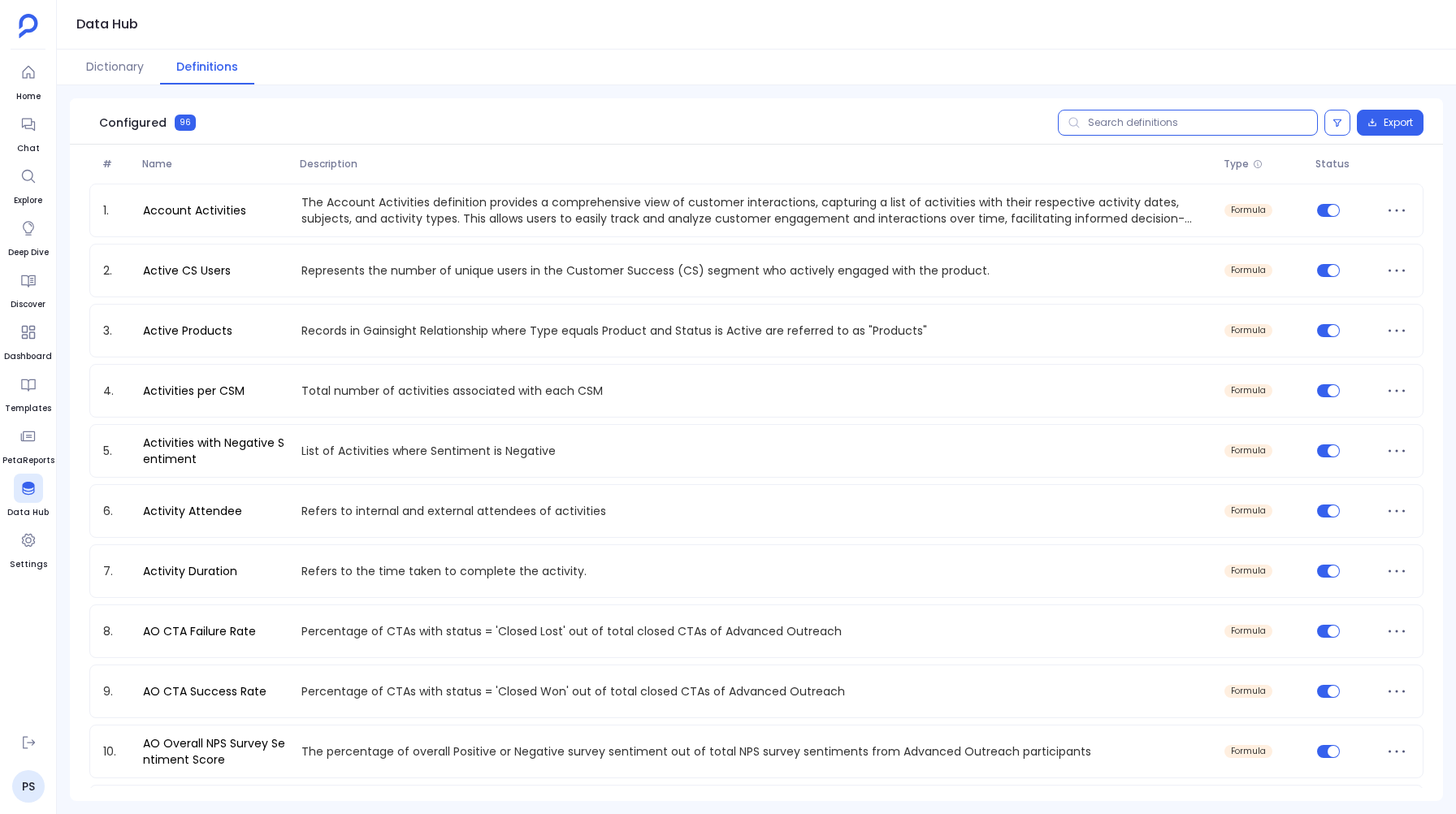
click at [1151, 123] on input "text" at bounding box center [1187, 123] width 260 height 26
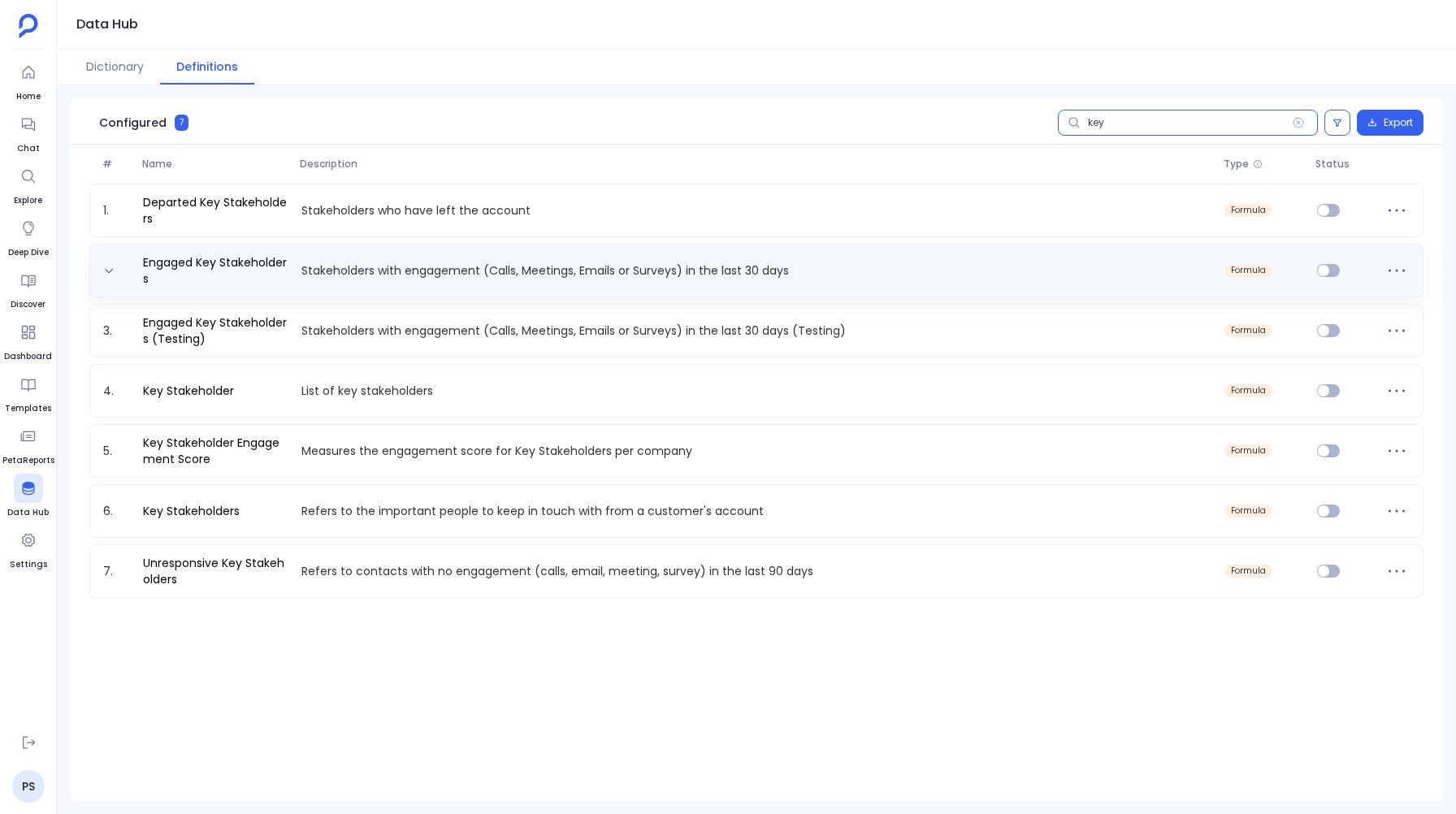
type input "key"
click at [345, 251] on div "Engaged Key Stakeholders Stakeholders with engagement (Calls, Meetings, Emails …" at bounding box center [757, 271] width 1334 height 54
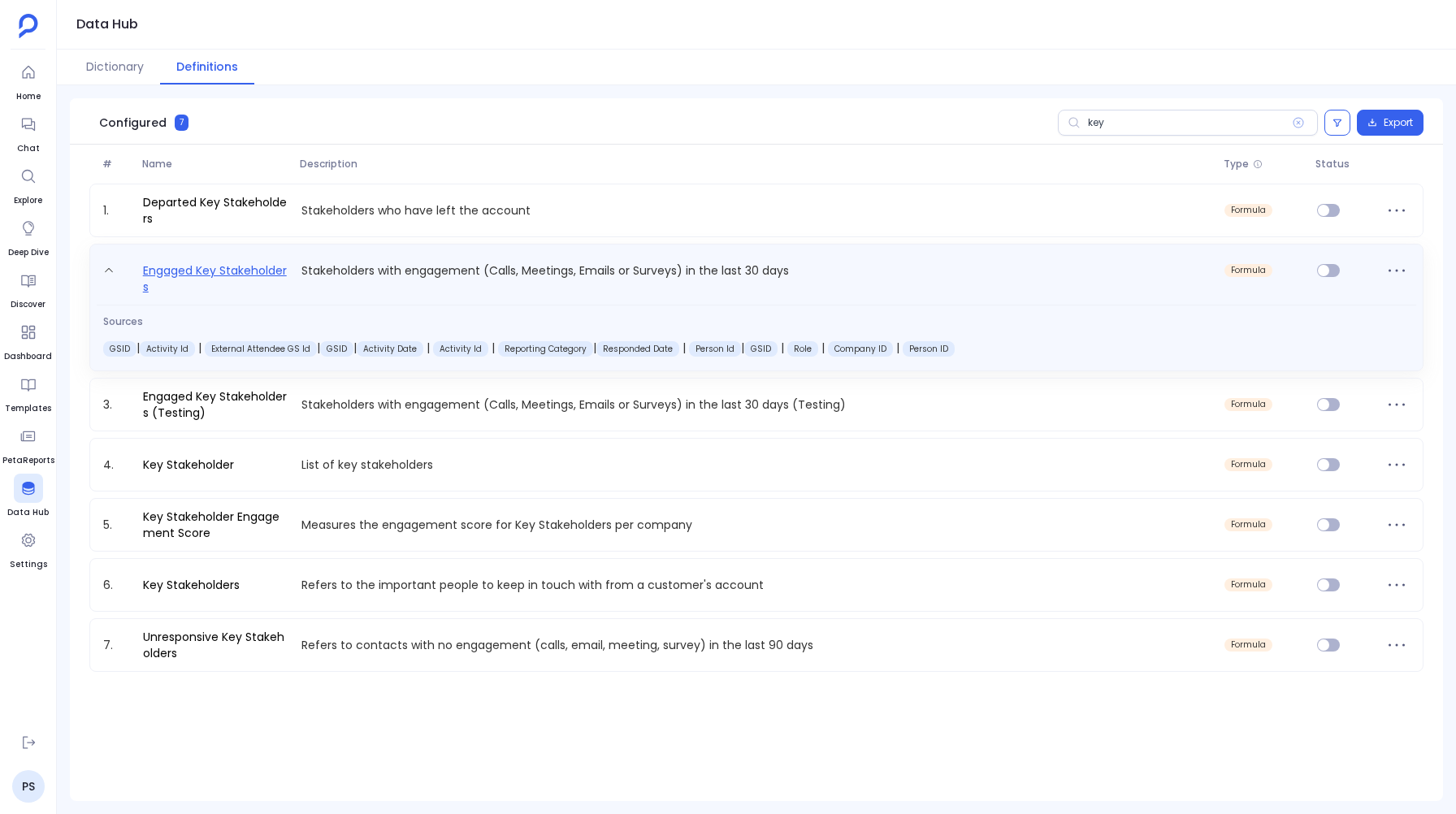
click at [224, 281] on link "Engaged Key Stakeholders" at bounding box center [215, 278] width 158 height 34
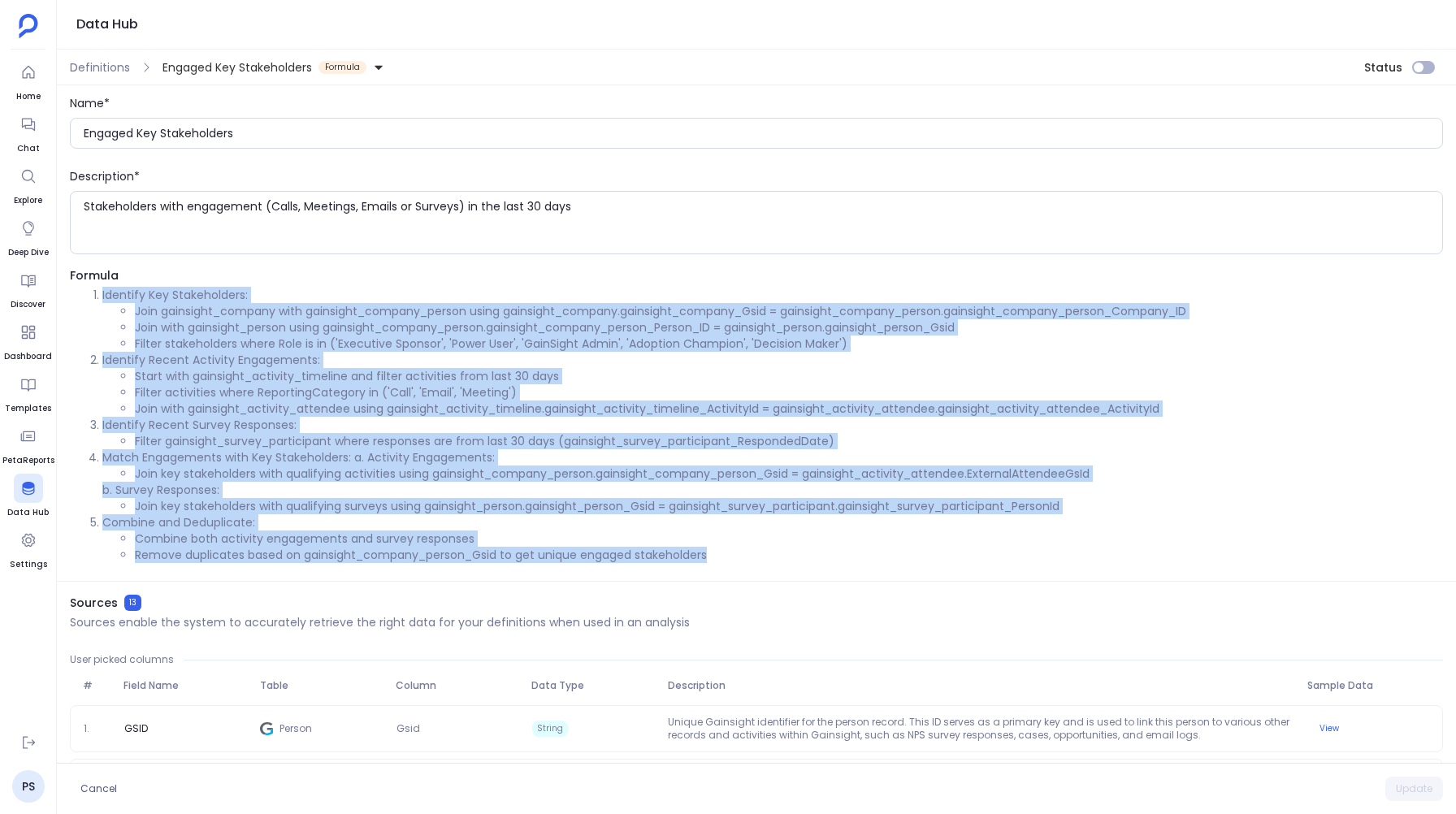
drag, startPoint x: 97, startPoint y: 291, endPoint x: 642, endPoint y: 563, distance: 609.1
click at [642, 563] on ol "Identify Key Stakeholders: Join gainsight_company with gainsight_company_person…" at bounding box center [757, 425] width 1373 height 276
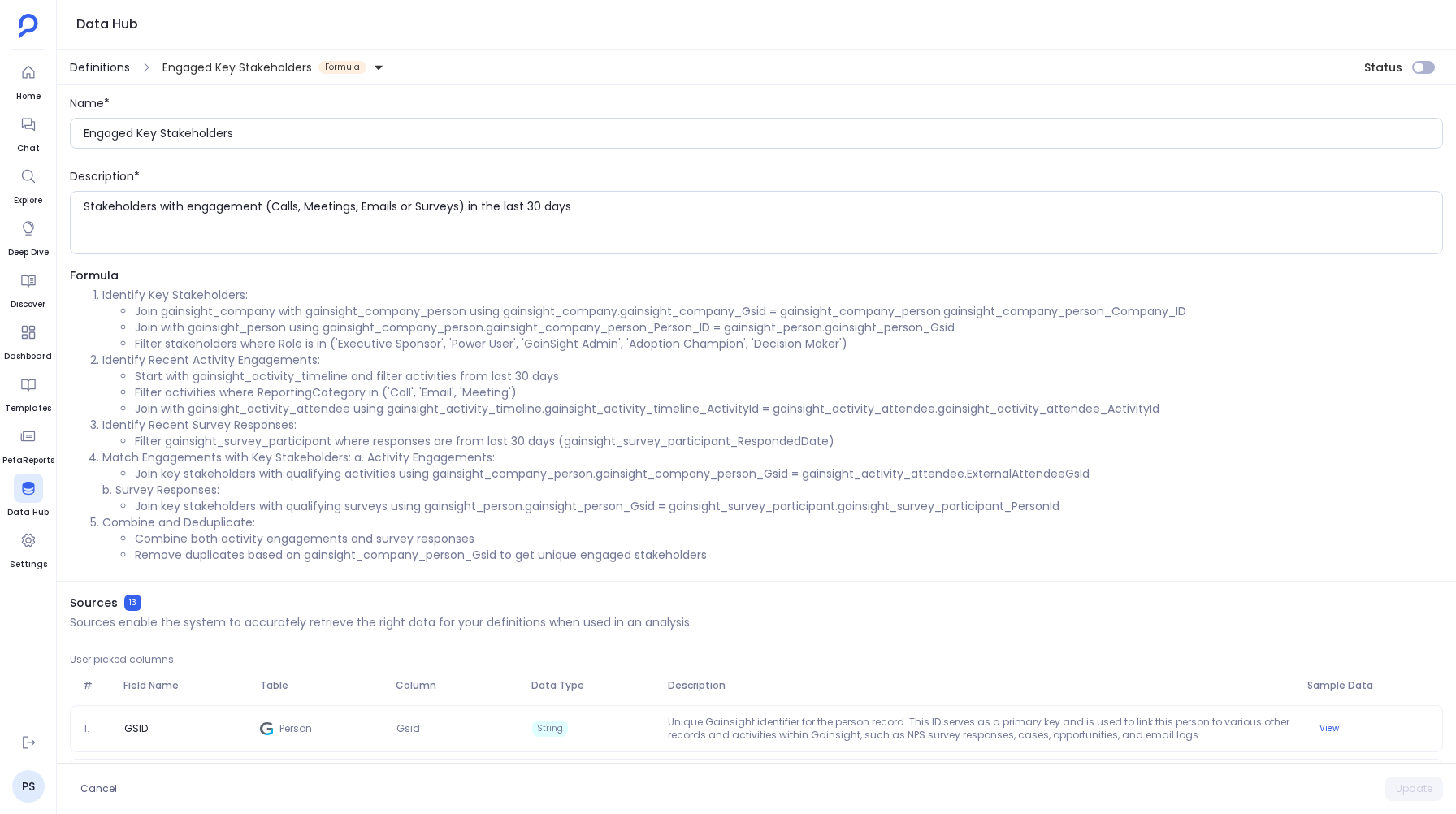
click at [99, 68] on span "Definitions" at bounding box center [100, 68] width 60 height 16
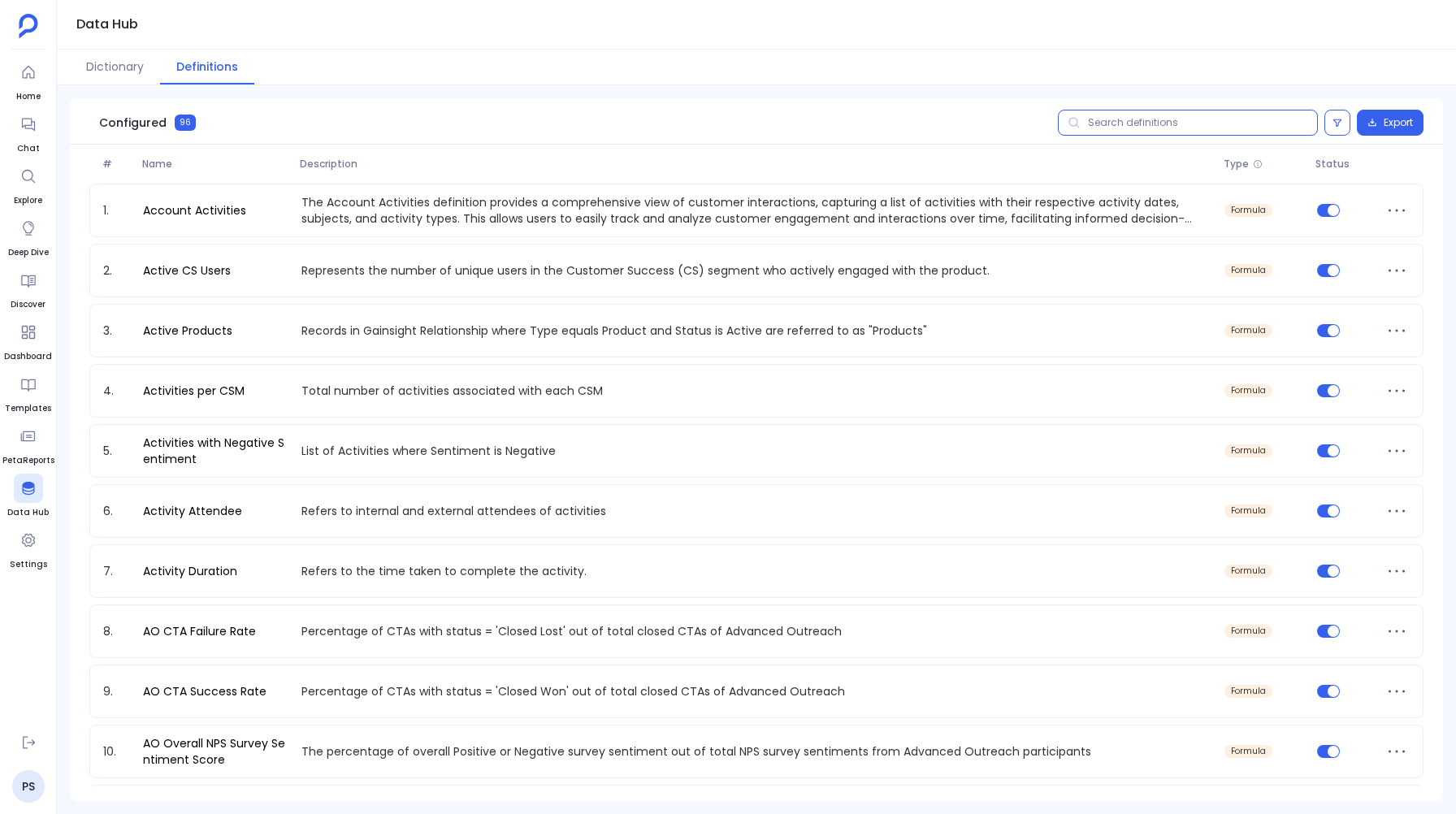
click at [1127, 127] on input "text" at bounding box center [1187, 123] width 260 height 26
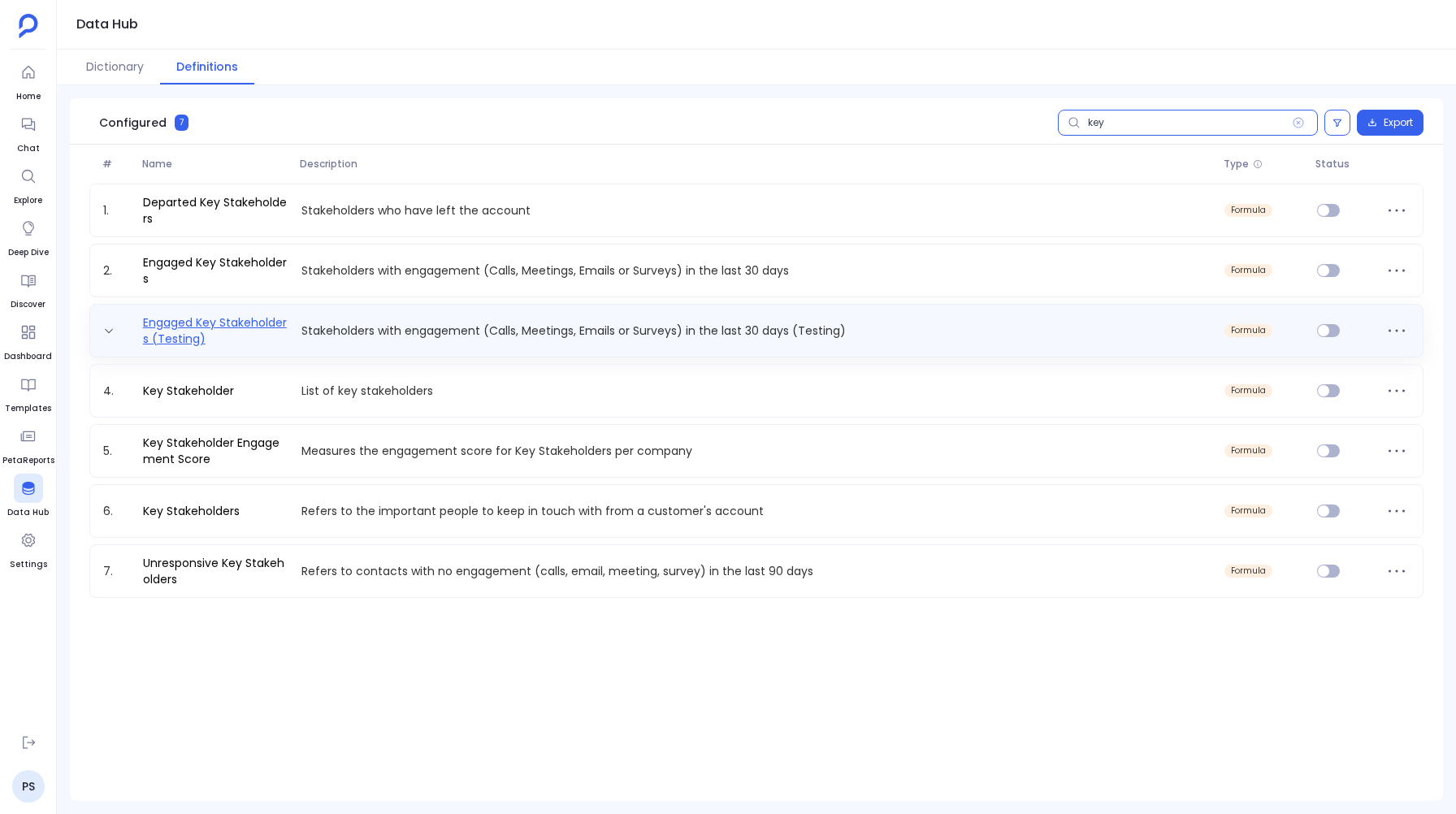
type input "key"
click at [252, 317] on link "Engaged Key Stakeholders (Testing)" at bounding box center [215, 331] width 158 height 33
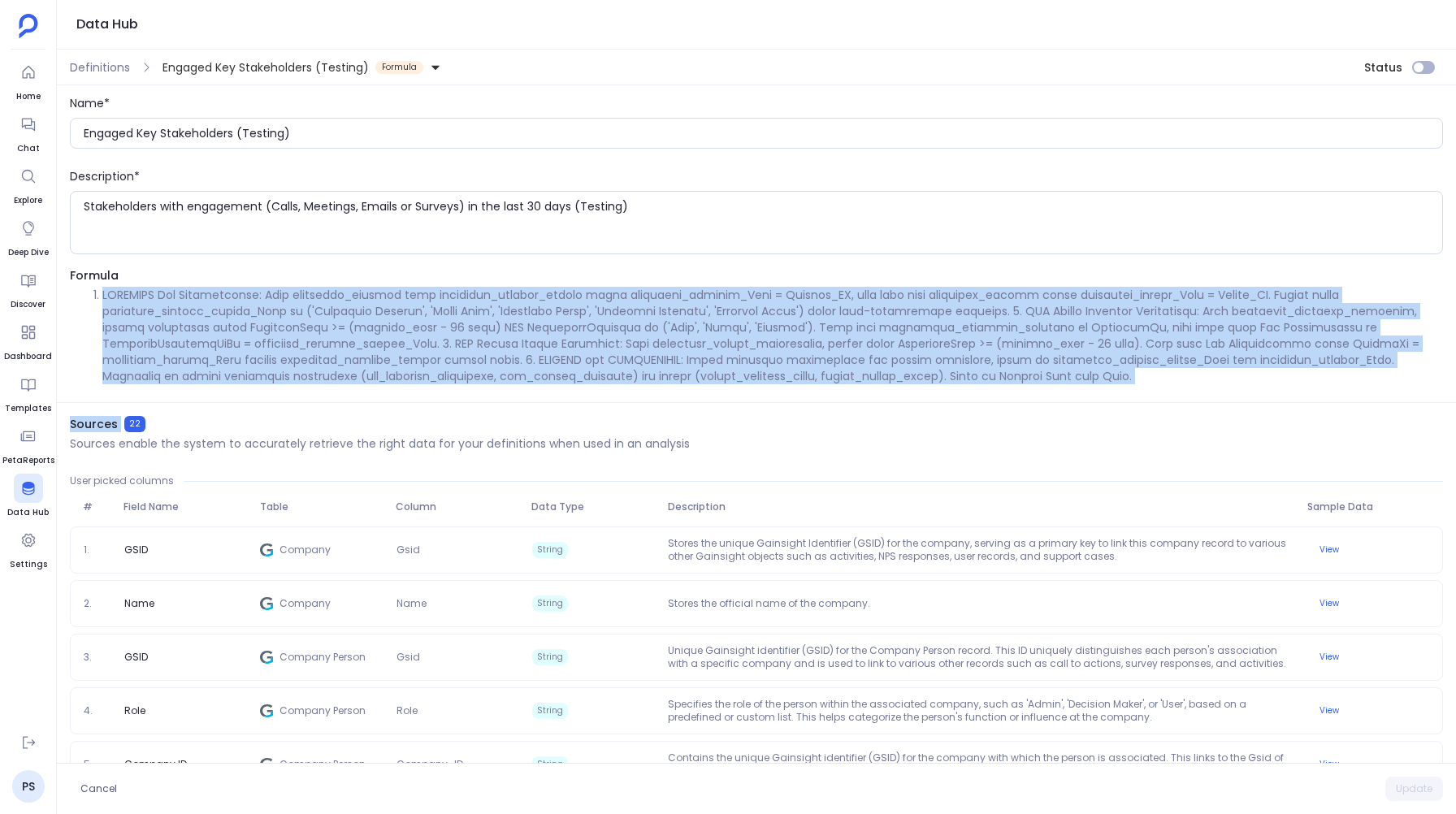
drag, startPoint x: 99, startPoint y: 296, endPoint x: 1039, endPoint y: 414, distance: 947.4
click at [1039, 414] on div "Name* Engaged Key Stakeholders (Testing) Description* Stakeholders with engagem…" at bounding box center [757, 424] width 1399 height 678
click at [773, 380] on li at bounding box center [773, 336] width 1340 height 98
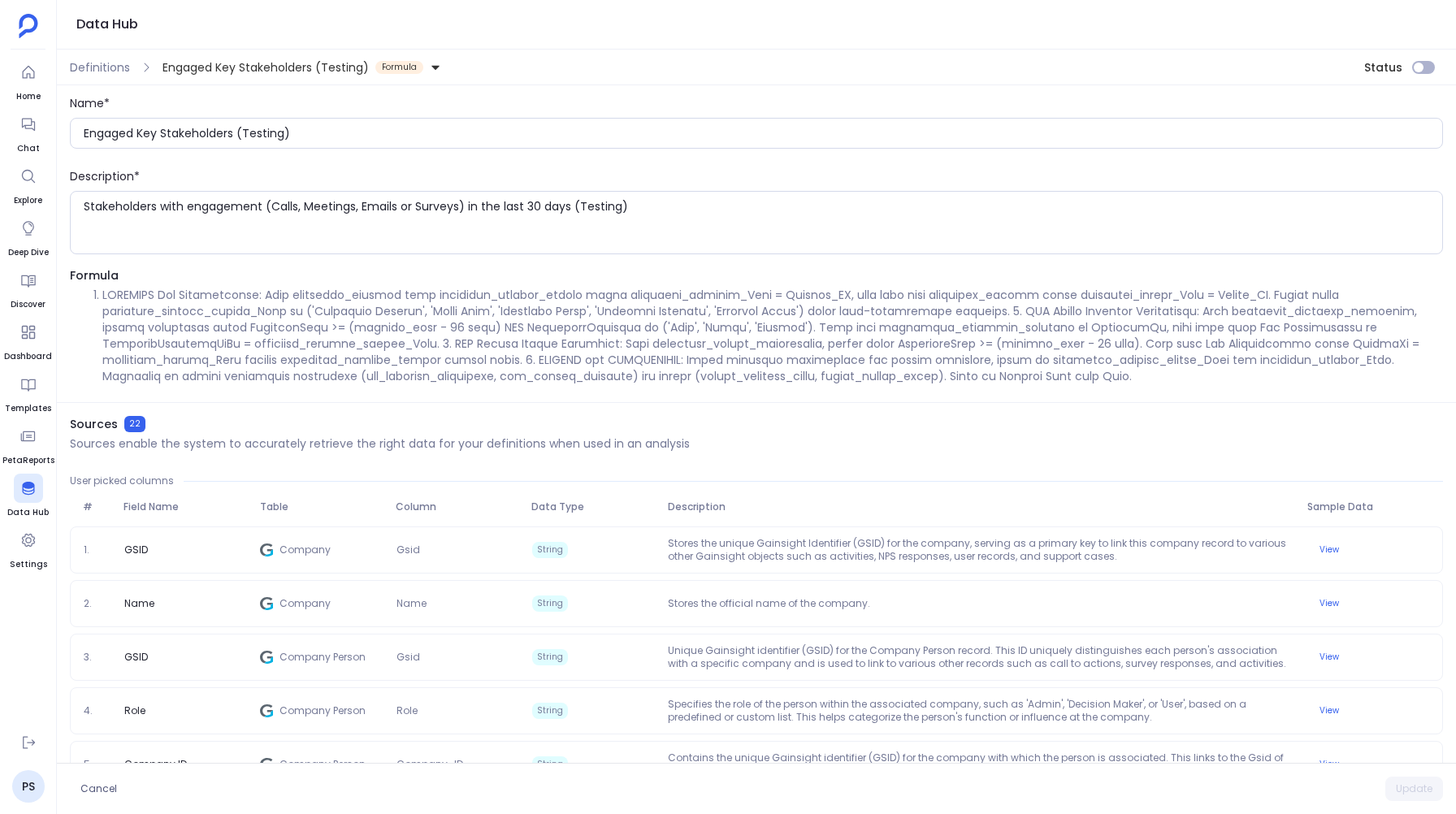
click at [316, 274] on span "Formula" at bounding box center [757, 276] width 1373 height 16
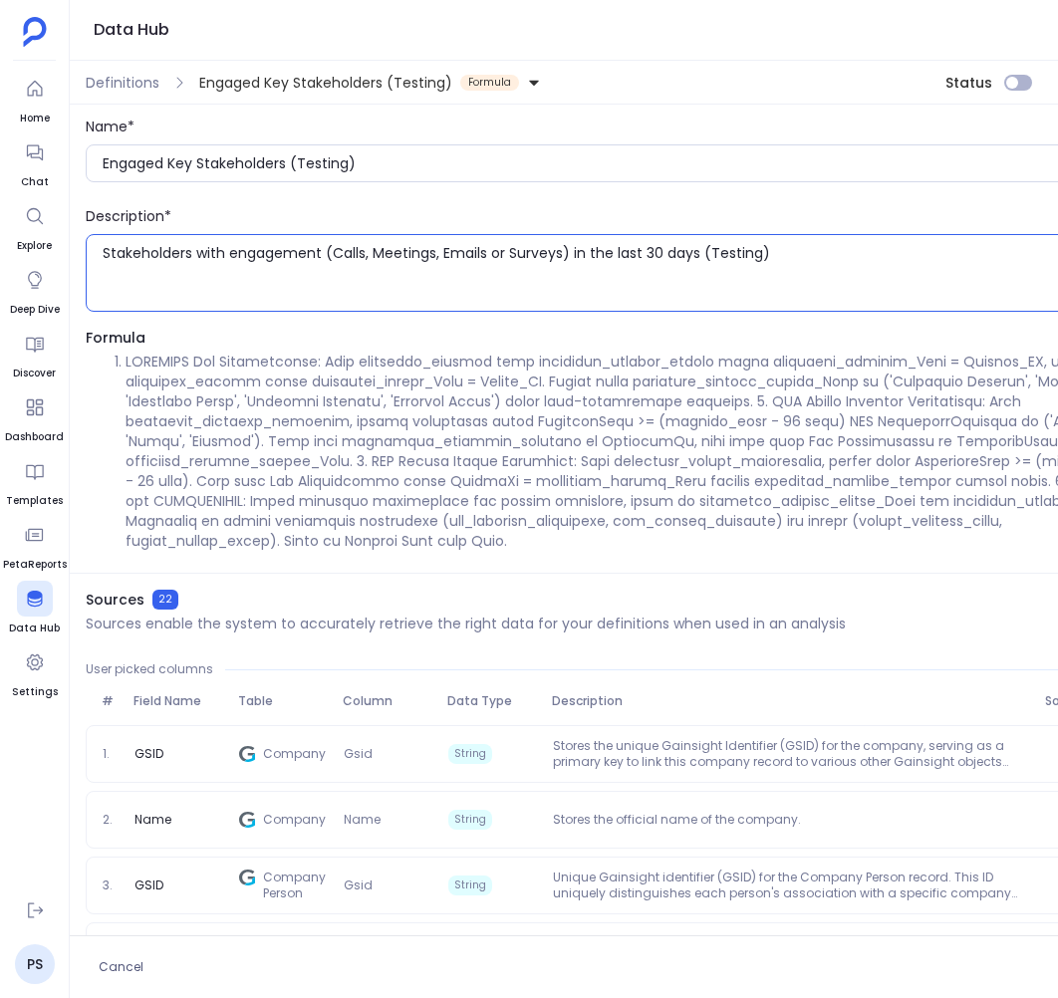
click at [804, 300] on textarea "Stakeholders with engagement (Calls, Meetings, Emails or Surveys) in the last 3…" at bounding box center [626, 273] width 1046 height 60
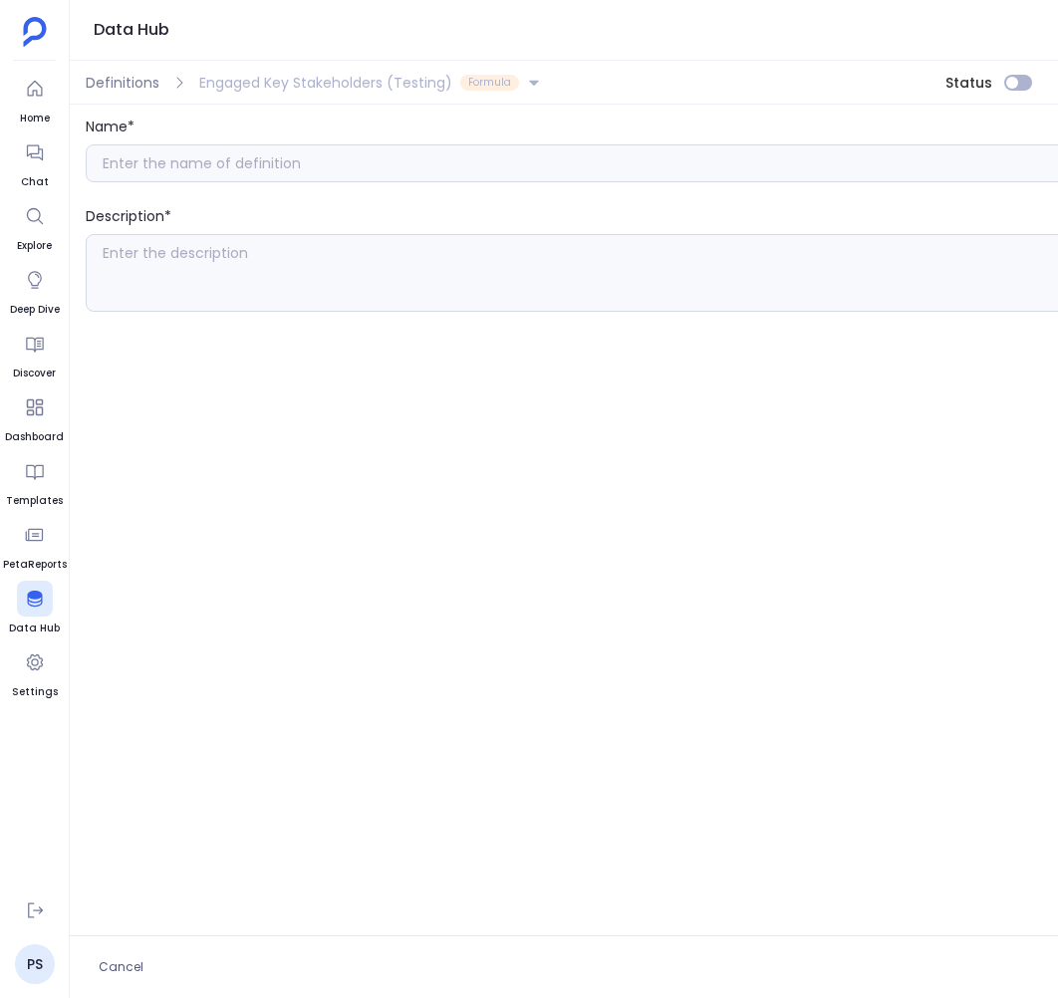
type input "Engaged Key Stakeholders (Testing)"
type textarea "Stakeholders with engagement (Calls, Meetings, Emails or Surveys) in the last 3…"
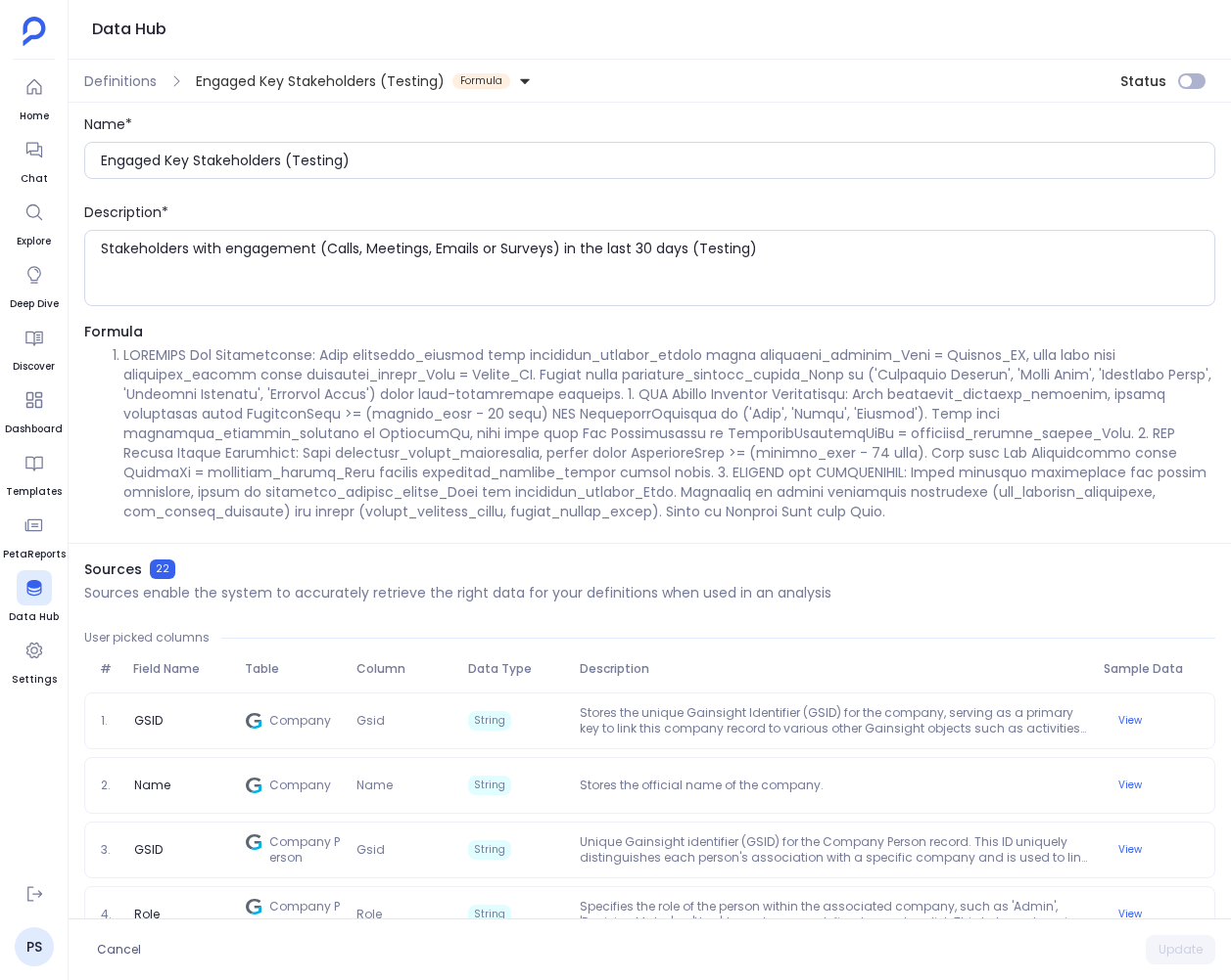
click at [635, 51] on div "Data Hub" at bounding box center [649, 29] width 1162 height 60
click at [577, 380] on li at bounding box center [669, 433] width 1091 height 176
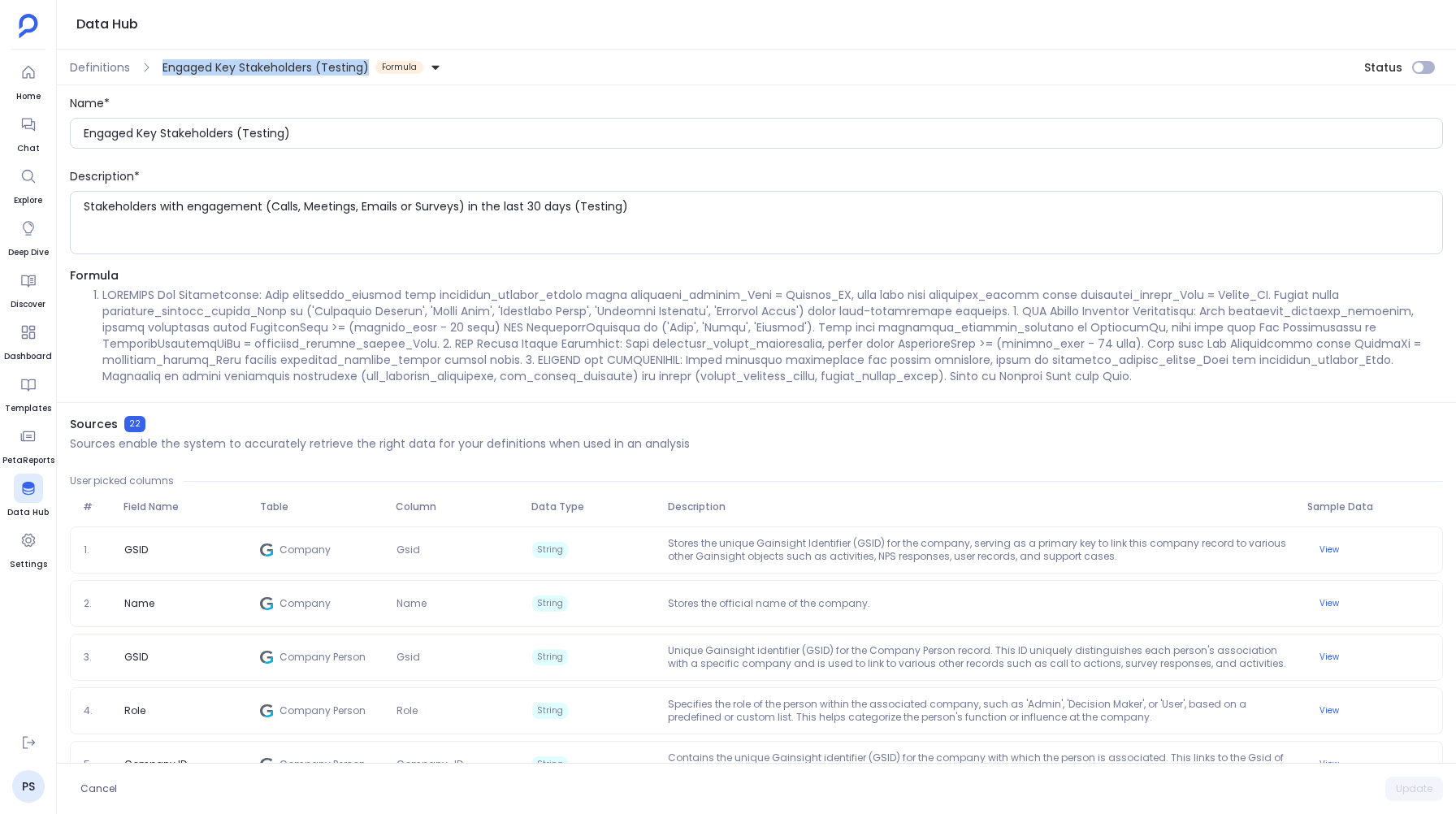
drag, startPoint x: 157, startPoint y: 65, endPoint x: 365, endPoint y: 68, distance: 208.0
click at [365, 68] on div "Engaged Key Stakeholders (Testing) Formula" at bounding box center [298, 68] width 292 height 26
copy span "Engaged Key Stakeholders (Testing)"
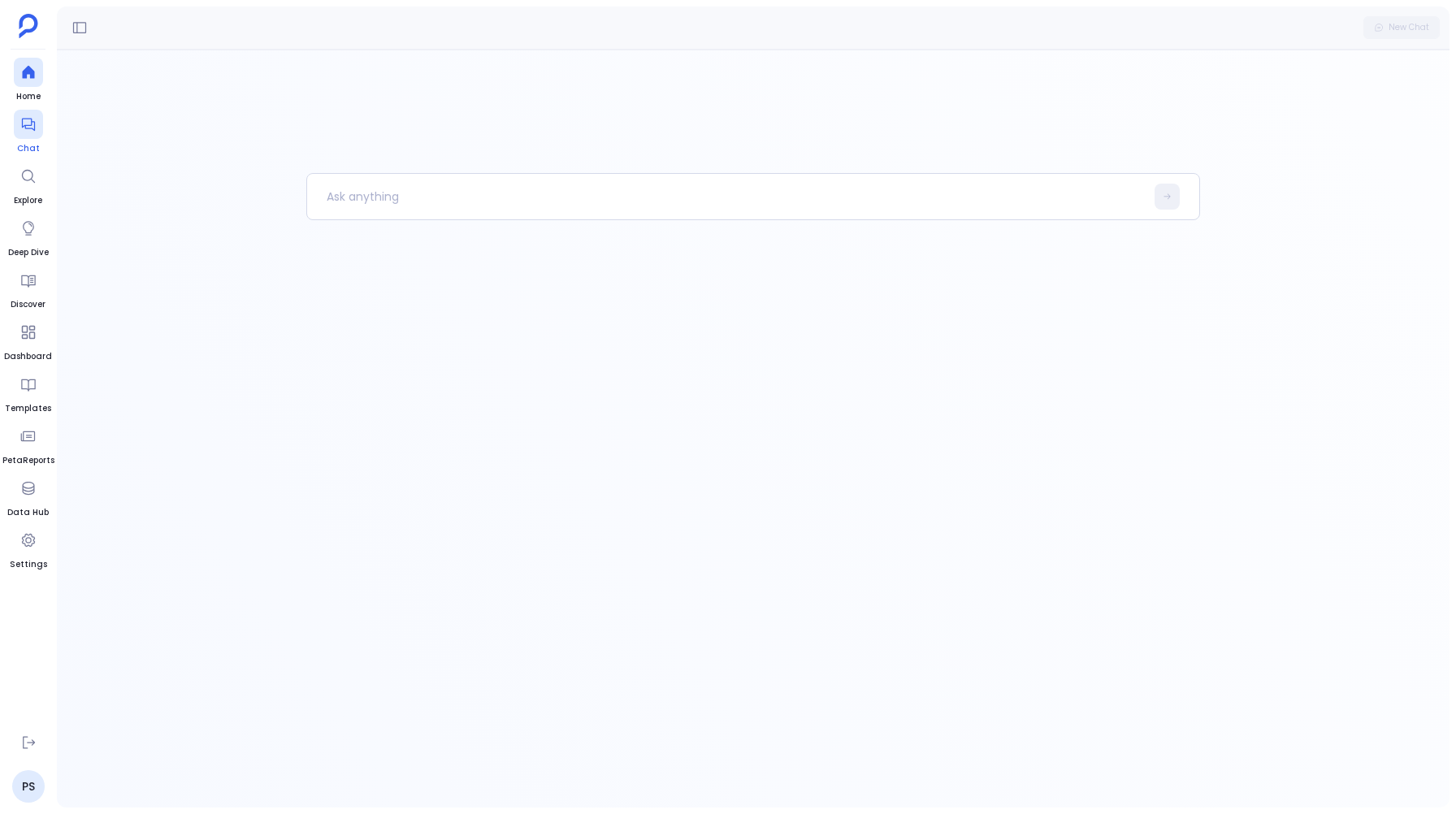
click at [24, 134] on div at bounding box center [29, 125] width 29 height 29
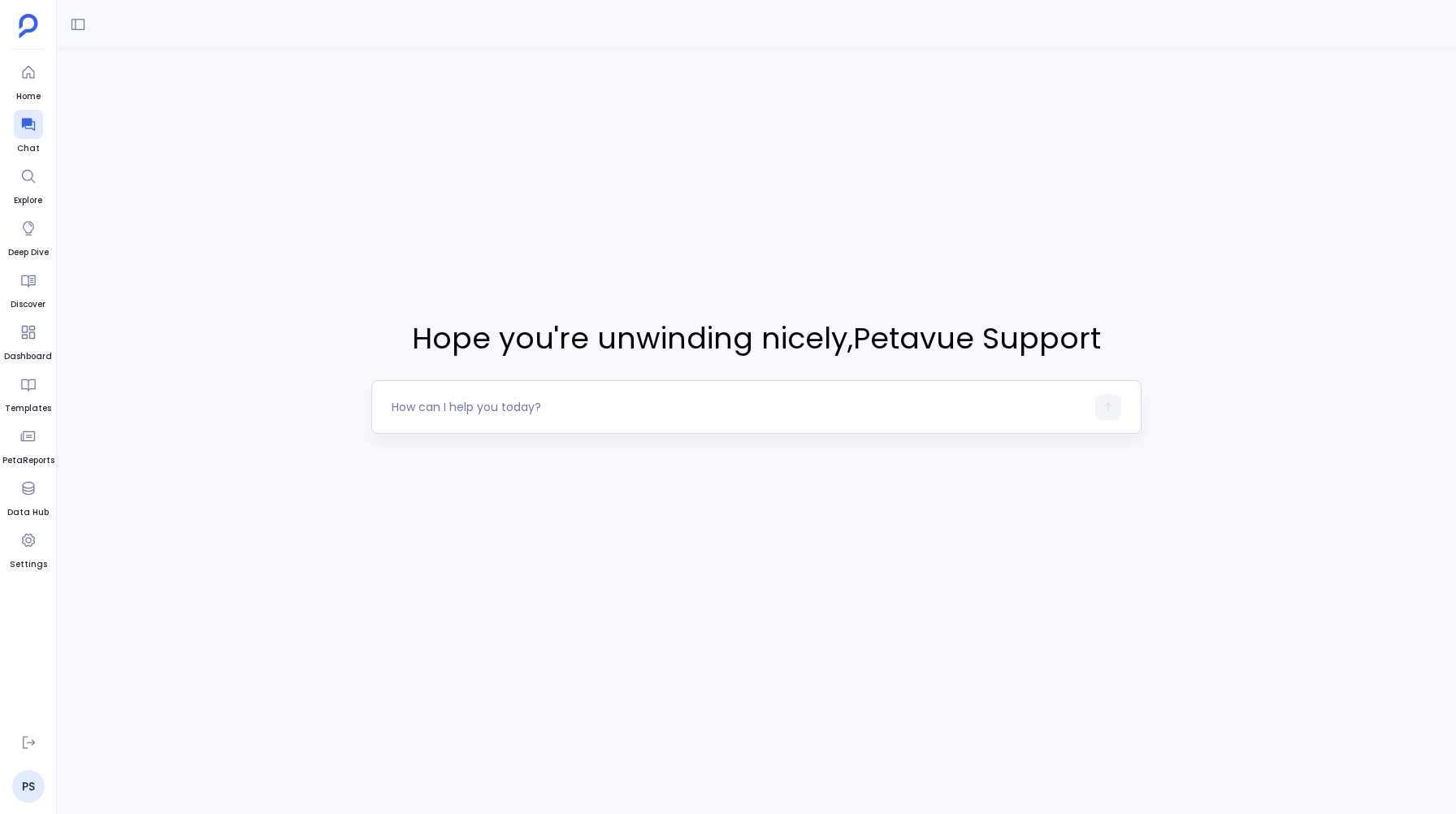
click at [458, 409] on textarea at bounding box center [738, 407] width 693 height 16
click at [568, 402] on textarea "I want to see all the Key StakeHolder" at bounding box center [738, 407] width 693 height 16
click at [612, 409] on textarea "I want to see all the Key Stakeholder" at bounding box center [738, 407] width 693 height 16
type textarea "I want to see all the Key Stakeholder's Engagement Score"
click at [1107, 400] on button "button" at bounding box center [1108, 407] width 26 height 26
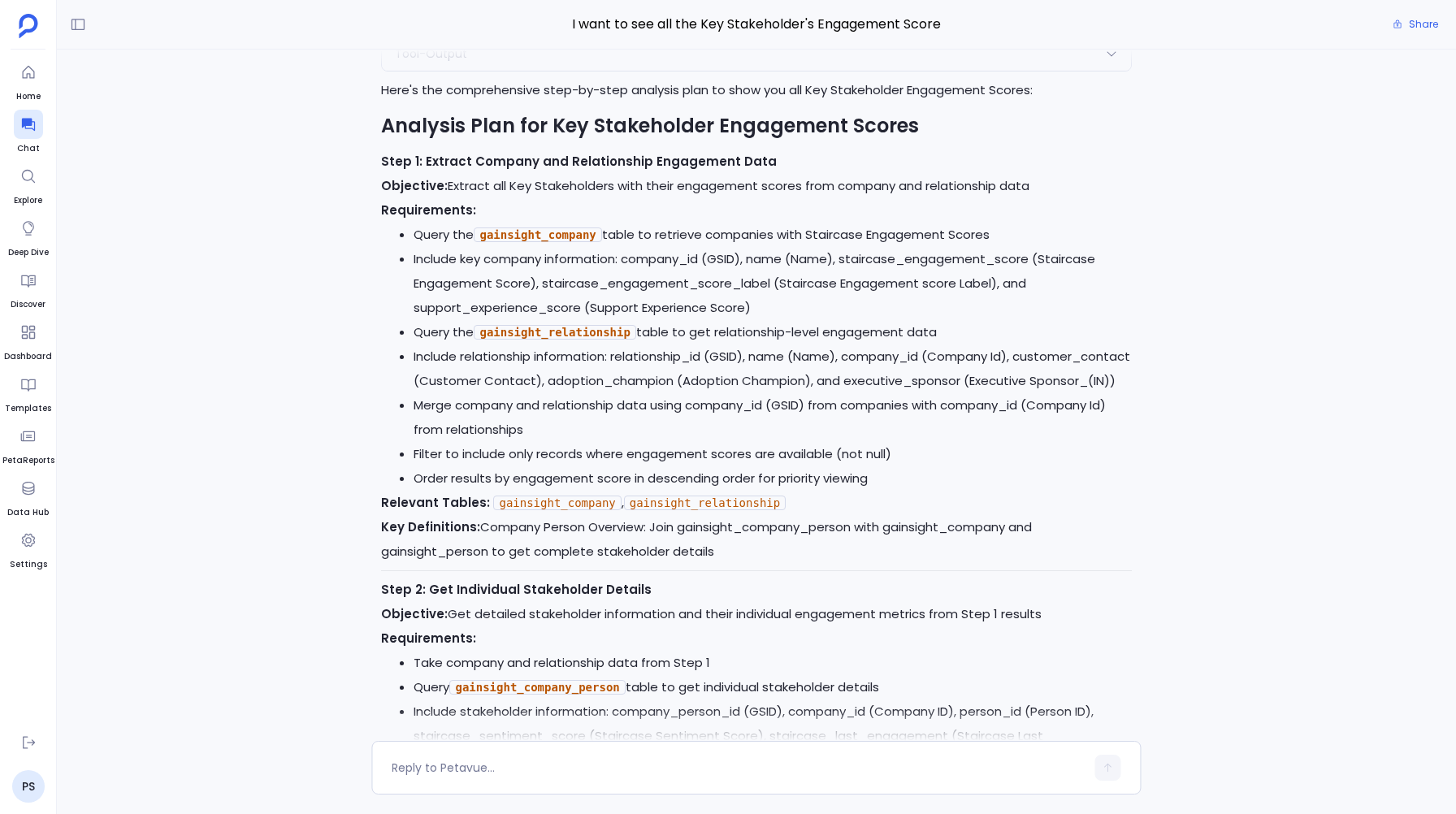
scroll to position [-1240, 0]
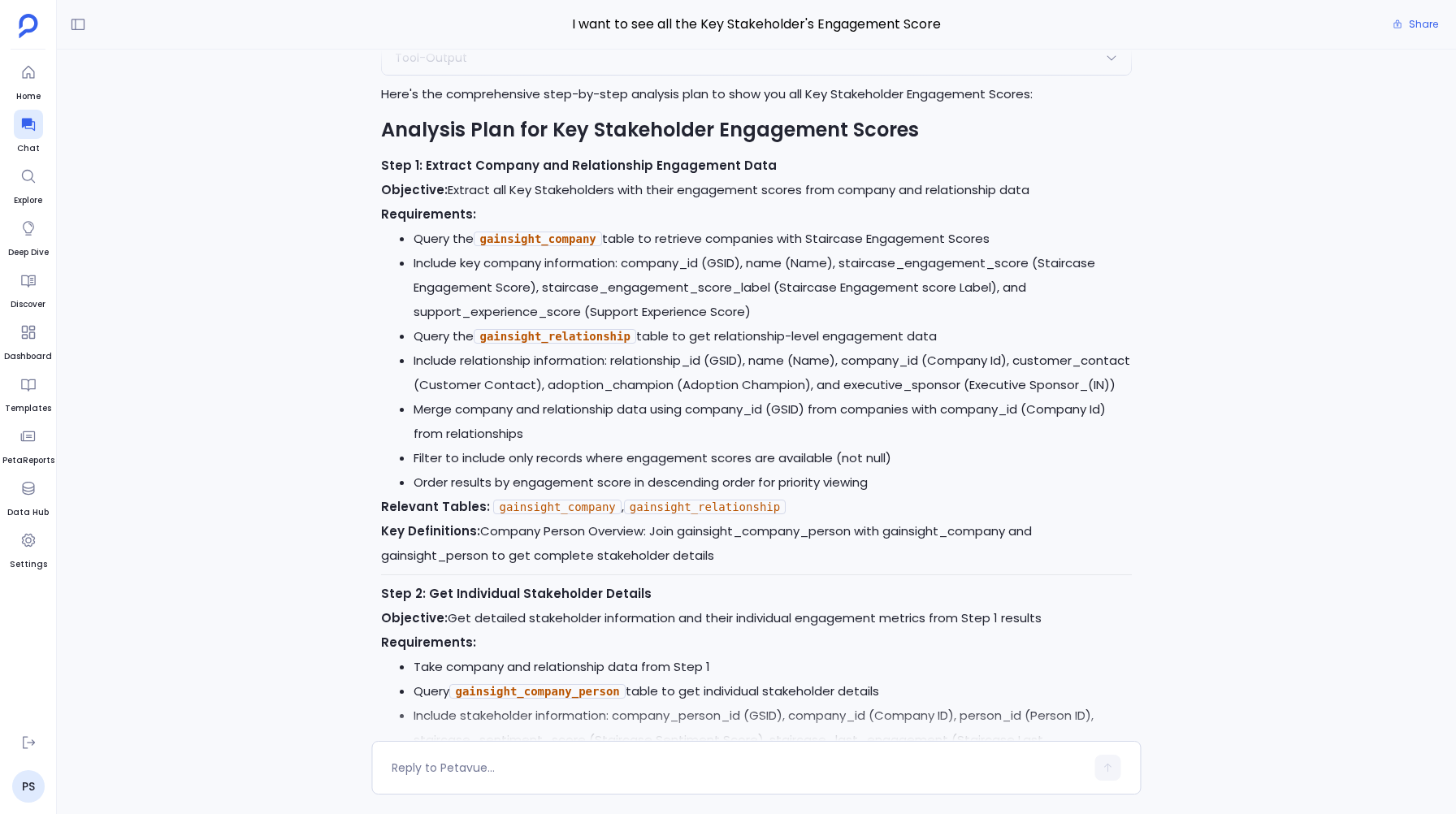
click at [519, 262] on li "Include key company information: company_id (GSID), name (Name), staircase_enga…" at bounding box center [772, 288] width 717 height 73
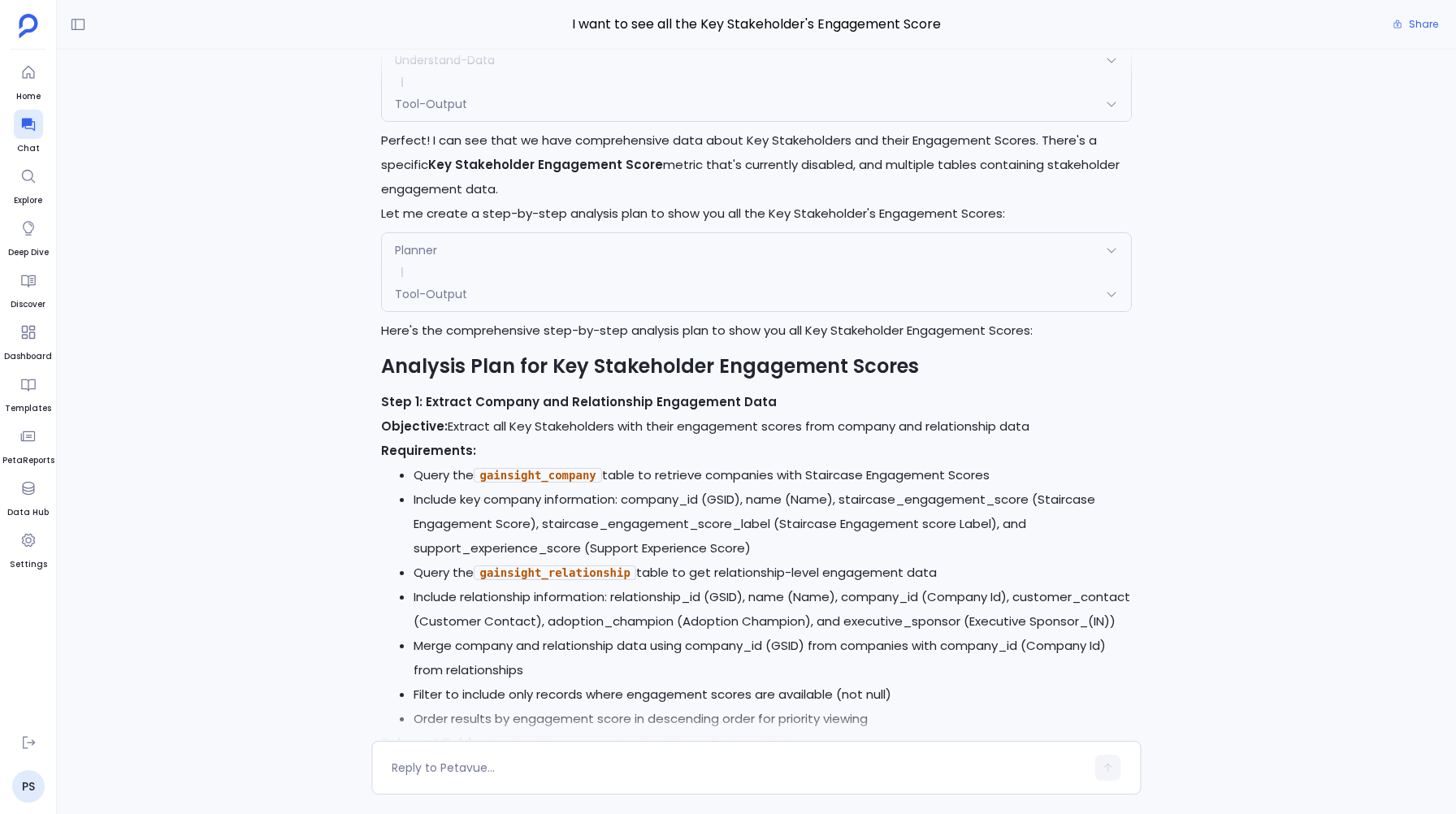
scroll to position [-1466, 0]
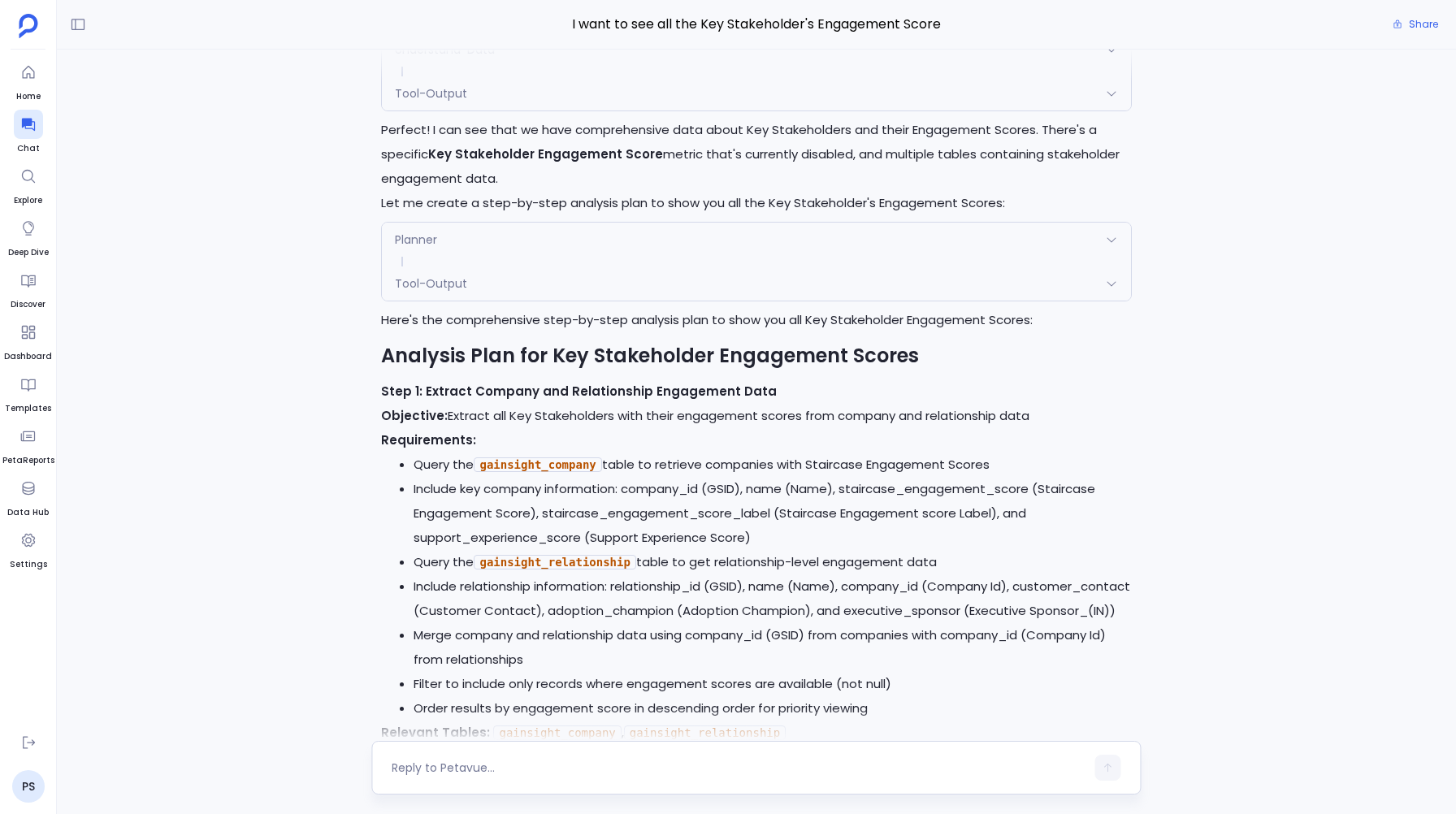
click at [438, 771] on textarea at bounding box center [738, 768] width 693 height 16
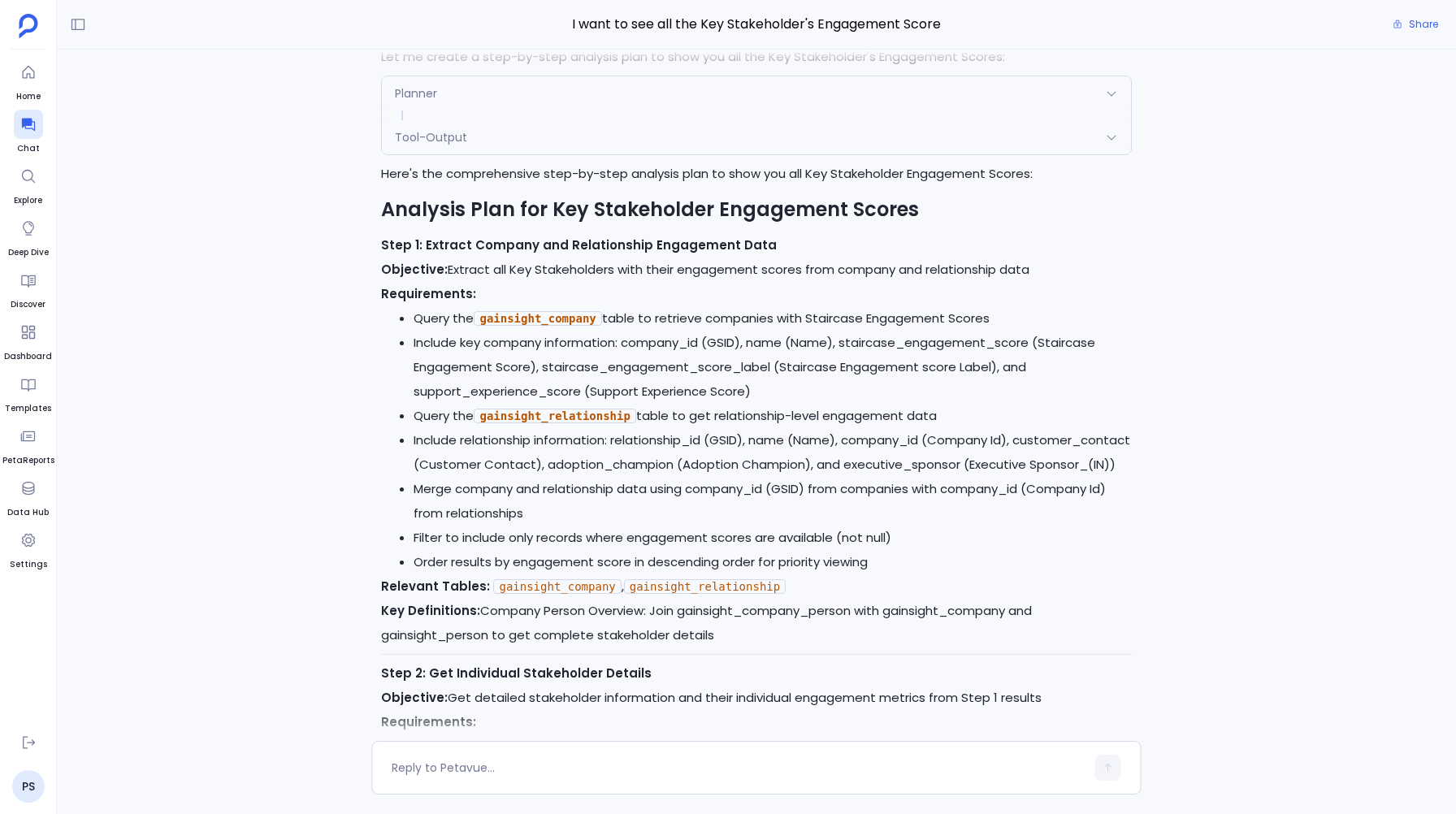
scroll to position [-1315, 0]
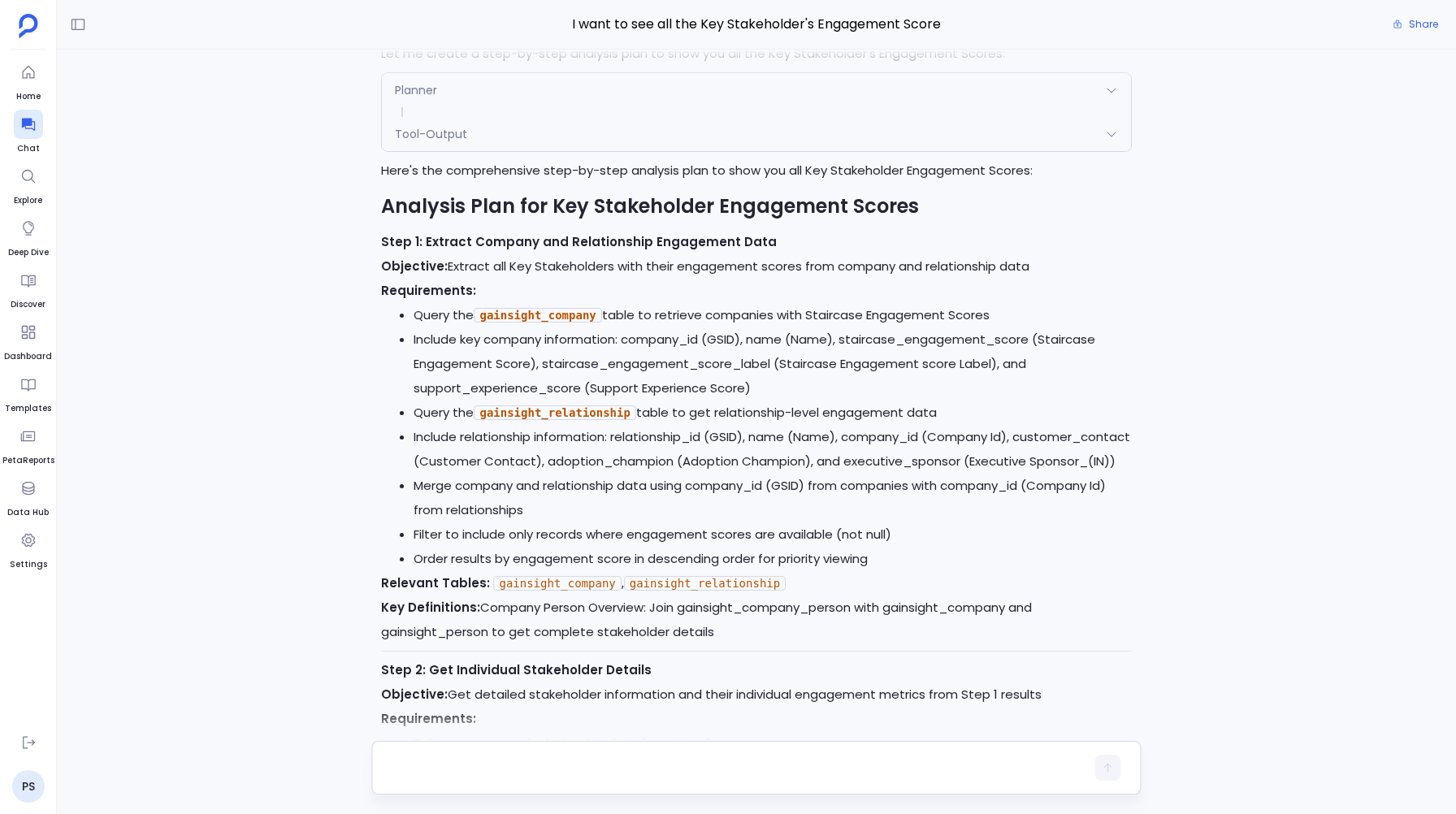
type textarea "i"
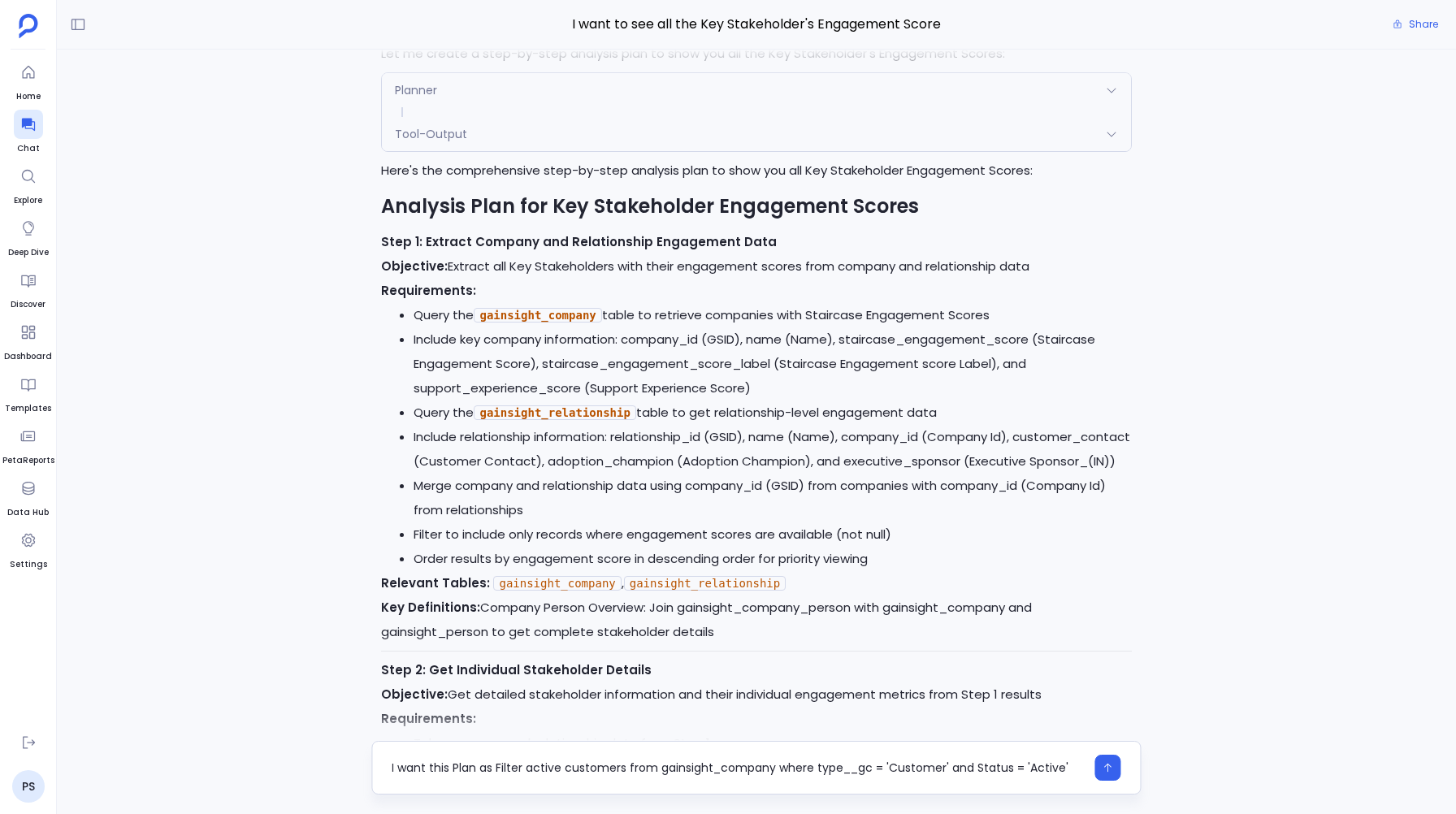
click at [850, 768] on textarea "I want this Plan as Filter active customers from gainsight_company where type__…" at bounding box center [738, 768] width 693 height 16
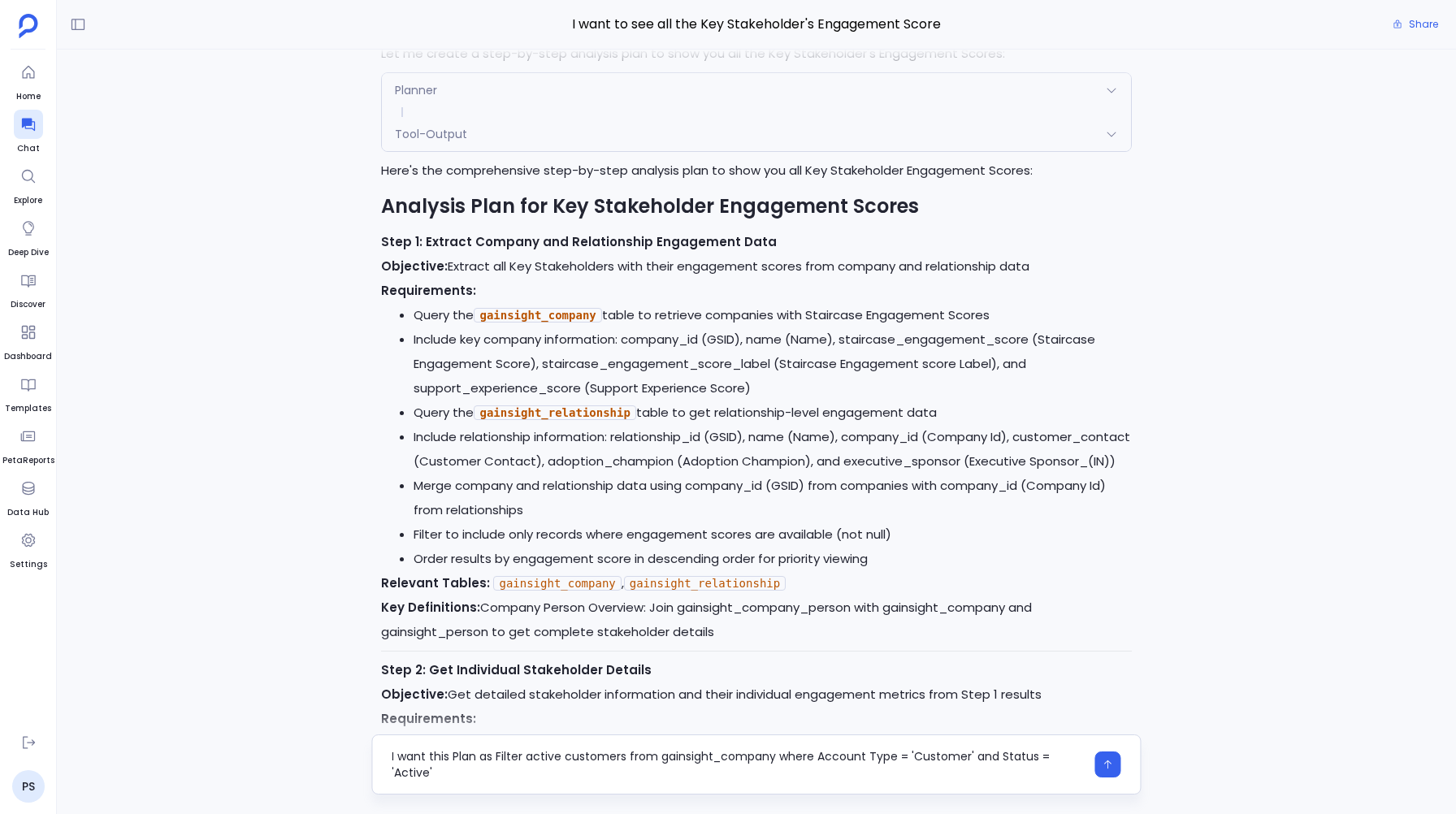
click at [471, 769] on textarea "I want this Plan as Filter active customers from gainsight_company where Accoun…" at bounding box center [738, 765] width 693 height 33
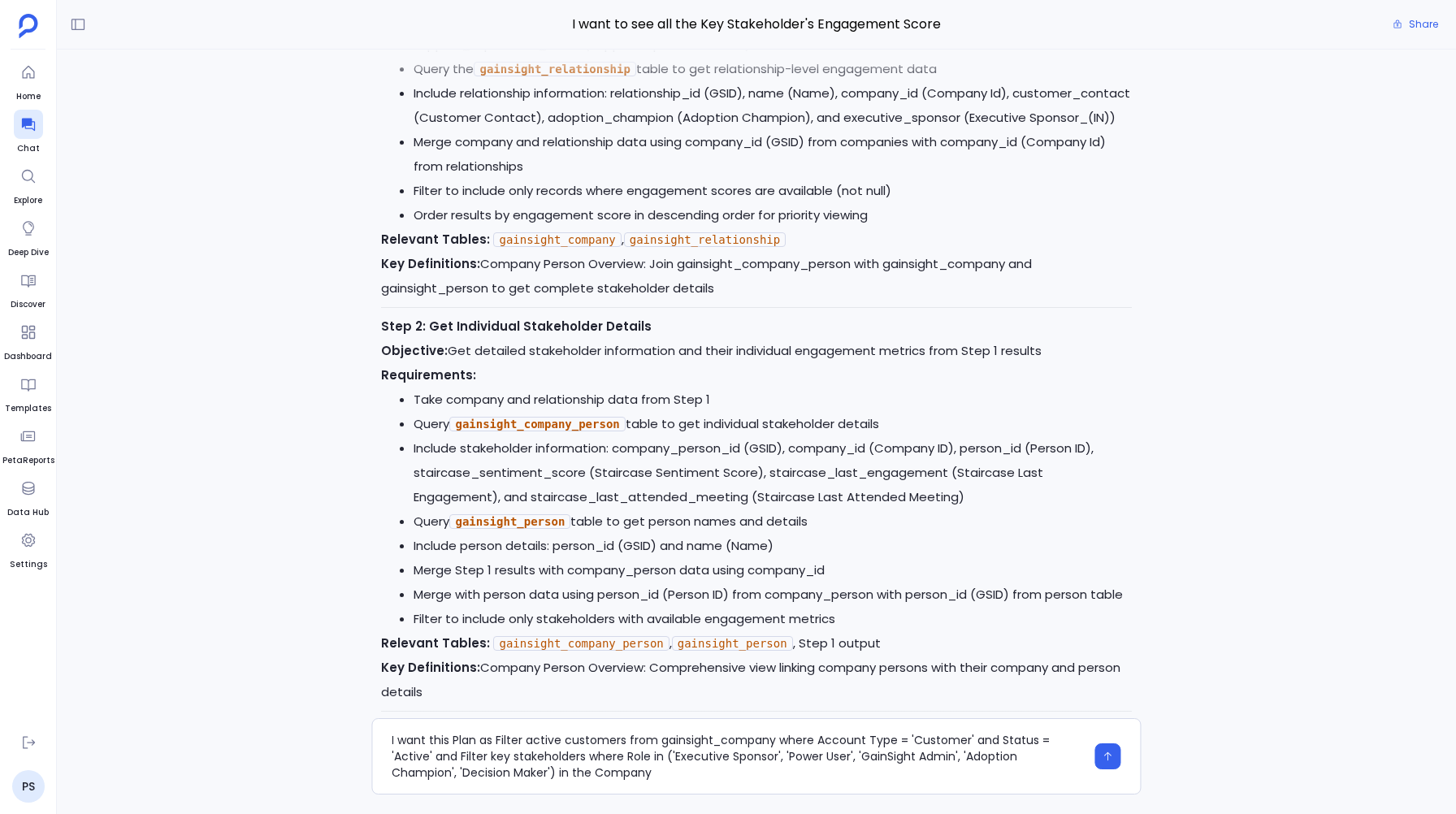
scroll to position [-969, 0]
click at [902, 740] on textarea "I want this Plan as Filter active customers from gainsight_company where Accoun…" at bounding box center [738, 757] width 693 height 49
click at [392, 754] on textarea "I want this Plan as Filter active customers from gainsight_company where Accoun…" at bounding box center [738, 757] width 693 height 49
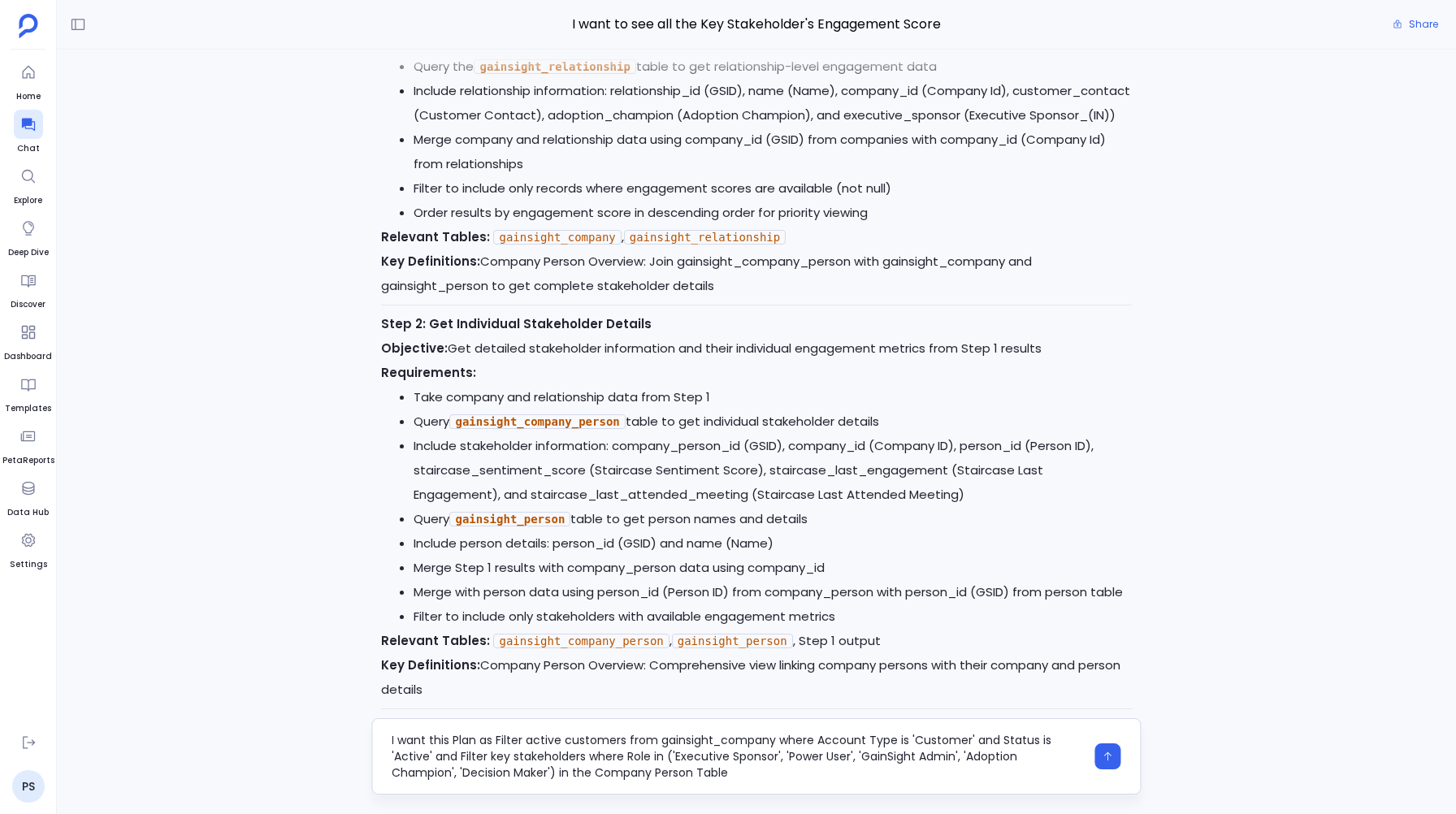
click at [671, 777] on textarea "I want this Plan as Filter active customers from gainsight_company where Accoun…" at bounding box center [738, 757] width 693 height 49
click at [499, 773] on textarea "I want this Plan as Filter active customers from gainsight_company where Accoun…" at bounding box center [738, 757] width 693 height 49
click at [683, 775] on textarea "I want this Plan as Filter active customers from gainsight_company where Accoun…" at bounding box center [738, 757] width 693 height 49
type textarea "I want this Plan as Filter active customers from gainsight_company where Accoun…"
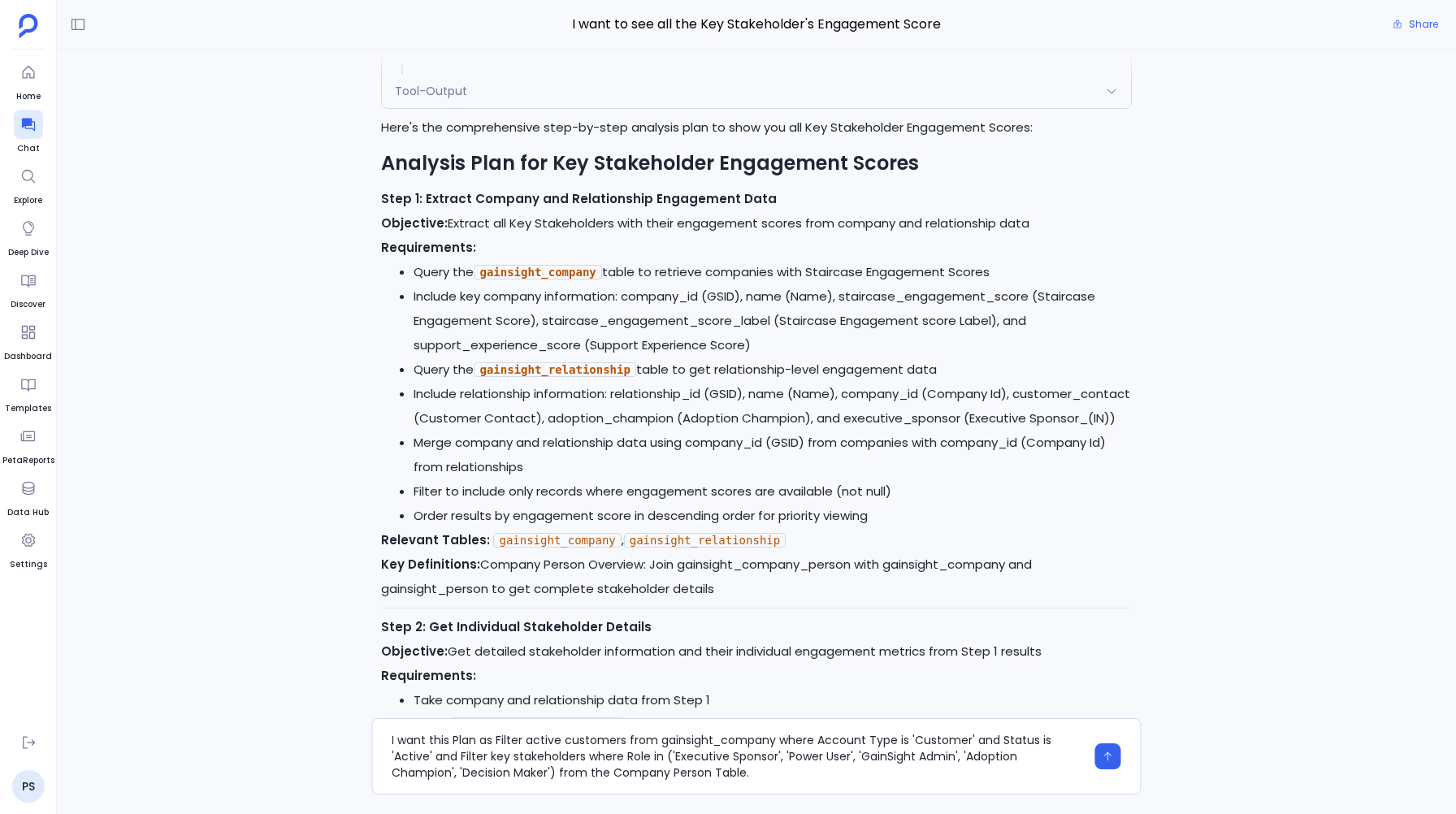
scroll to position [-1266, 0]
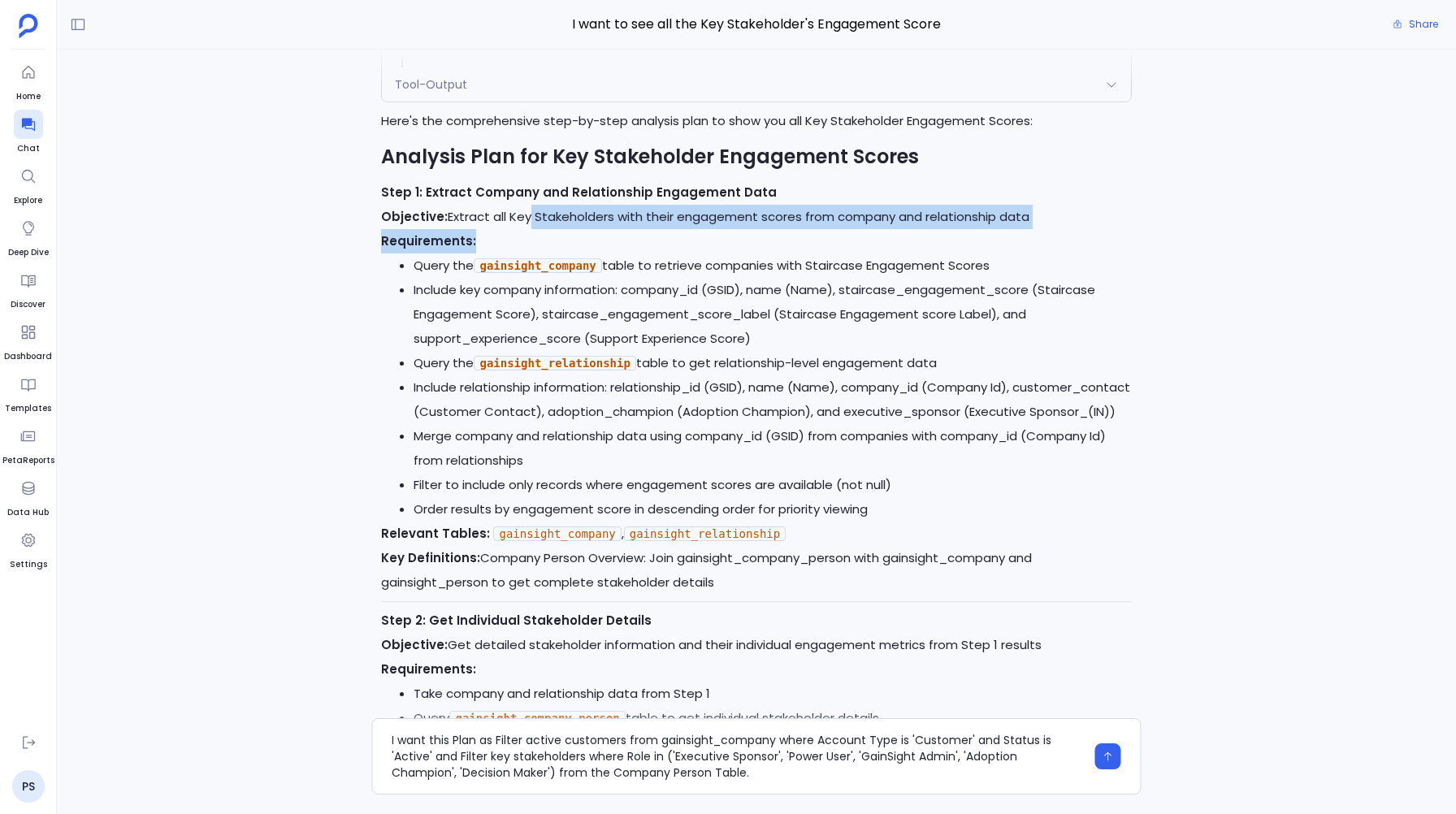
drag, startPoint x: 524, startPoint y: 188, endPoint x: 524, endPoint y: 208, distance: 20.0
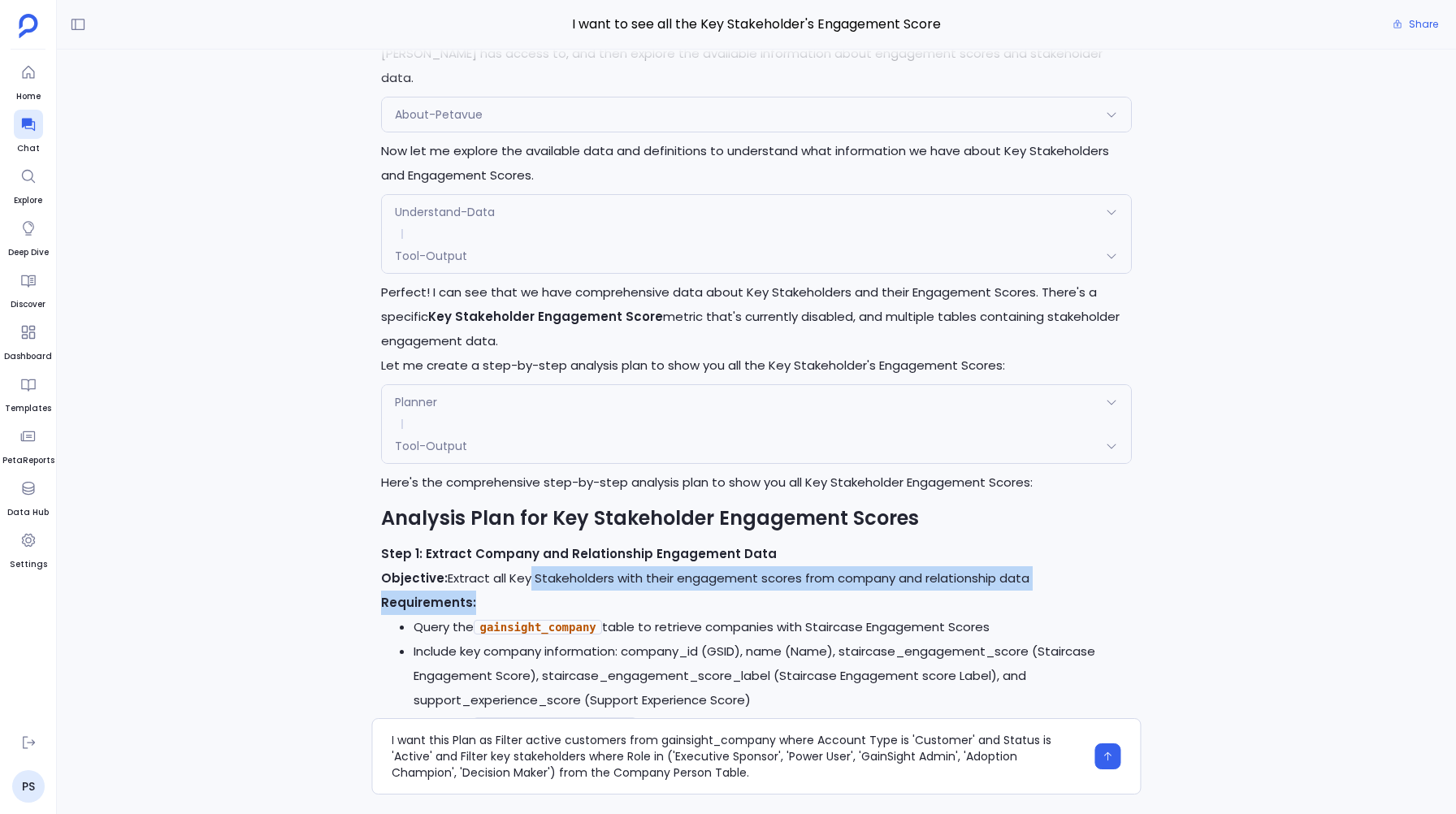
scroll to position [-1759, 0]
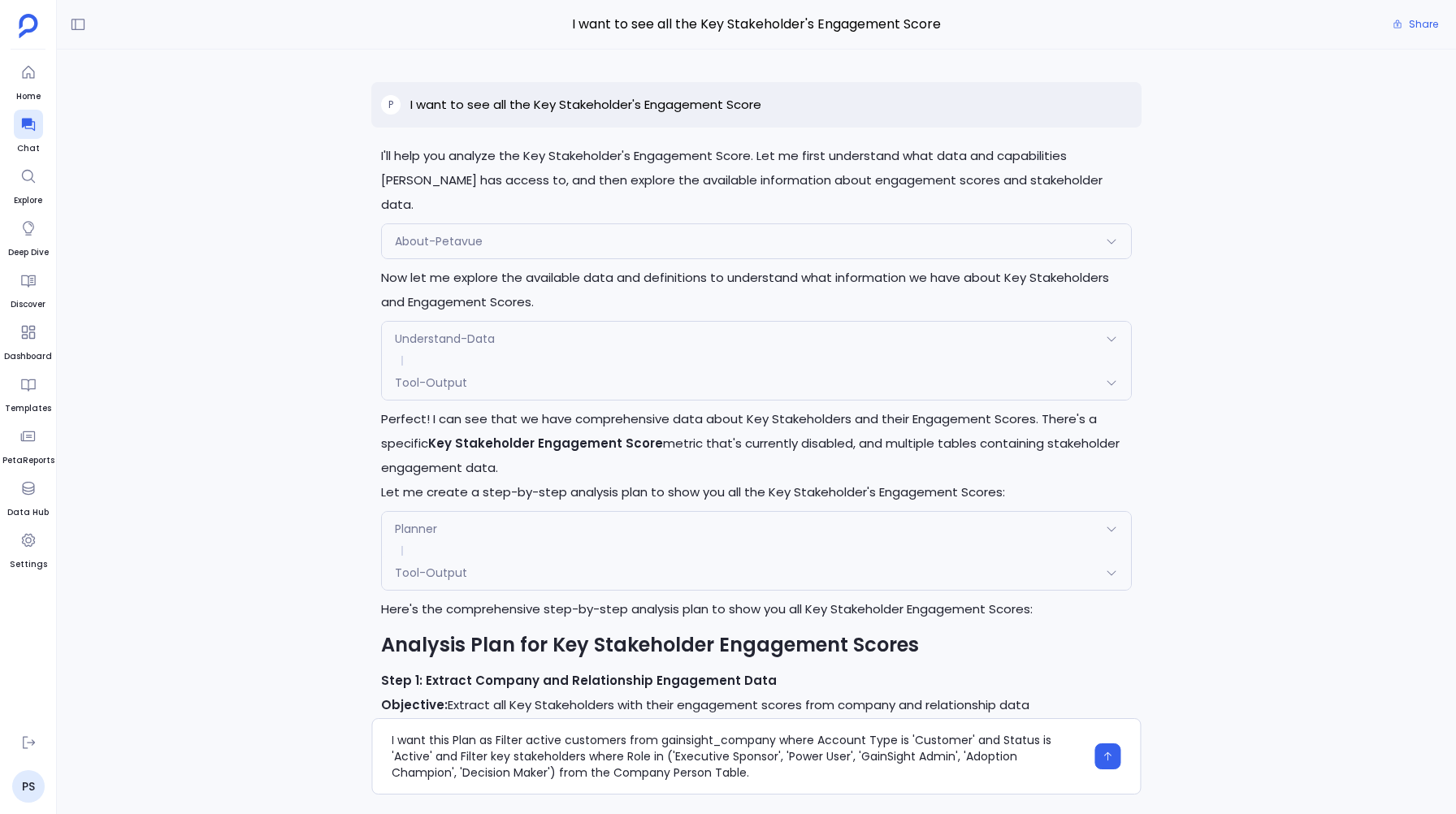
click at [428, 106] on p "I want to see all the Key Stakeholder's Engagement Score" at bounding box center [585, 105] width 351 height 20
copy p "I want to see all the Key Stakeholder's Engagement Score"
click at [340, 179] on div "I'll help you analyze the Key Stakeholder's Engagement Score. Let me first unde…" at bounding box center [757, 396] width 1399 height 692
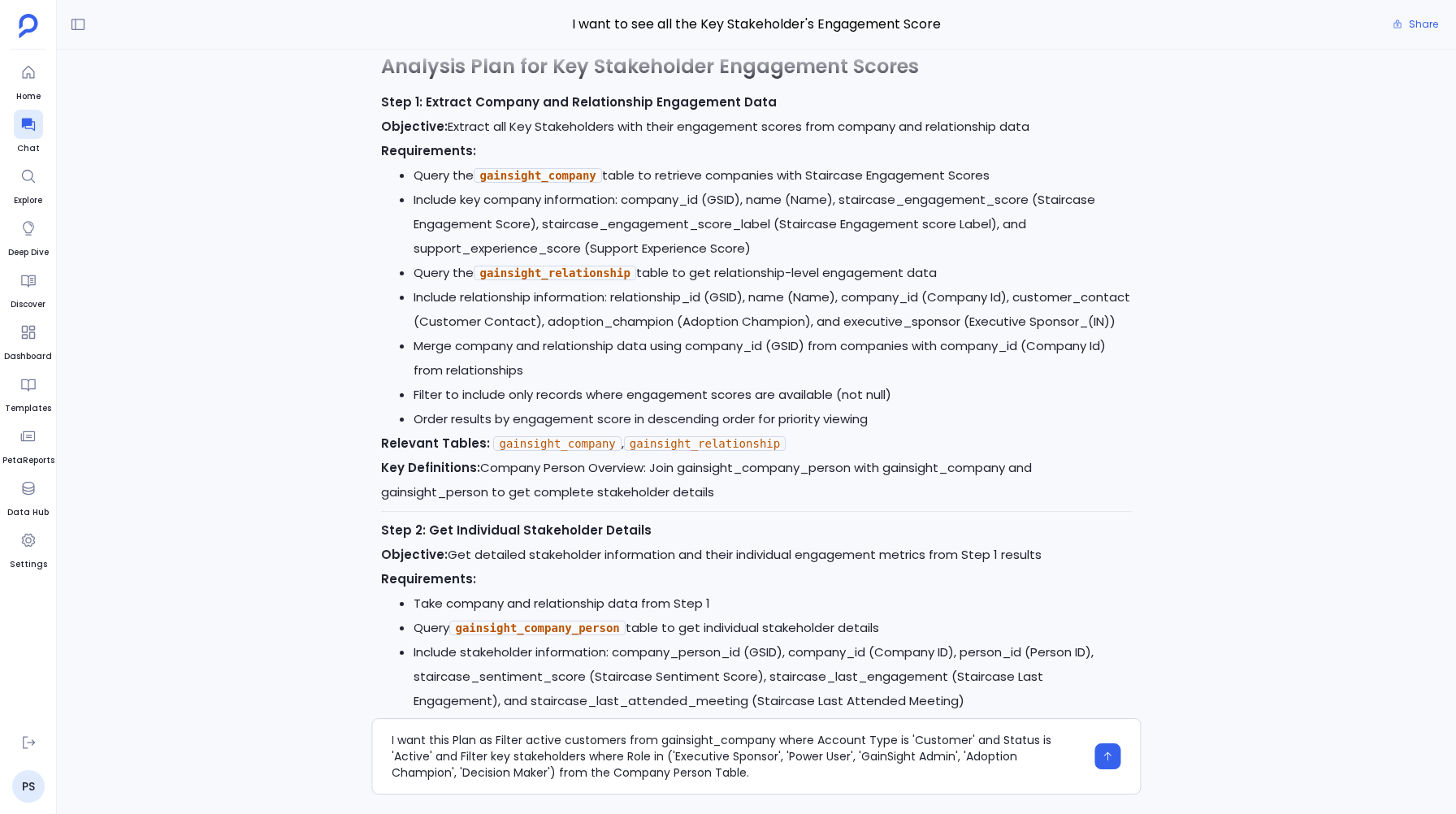
scroll to position [-1167, 0]
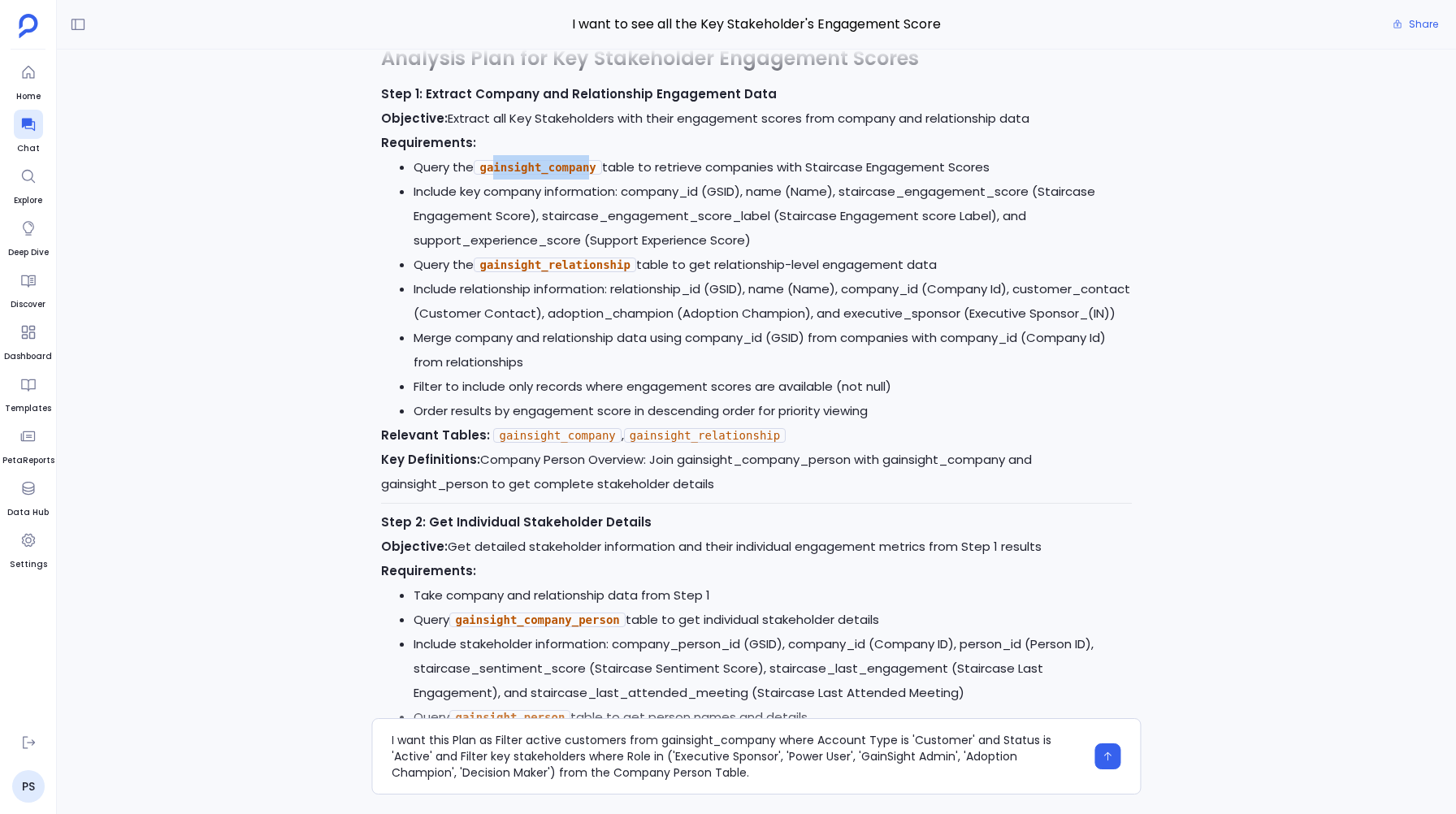
drag, startPoint x: 494, startPoint y: 139, endPoint x: 589, endPoint y: 138, distance: 95.0
click at [589, 160] on code "gainsight_company" at bounding box center [537, 167] width 127 height 15
drag, startPoint x: 686, startPoint y: 774, endPoint x: 502, endPoint y: 728, distance: 189.7
click at [502, 728] on div "I want this Plan as Filter active customers from gainsight_company where Accoun…" at bounding box center [756, 757] width 770 height 77
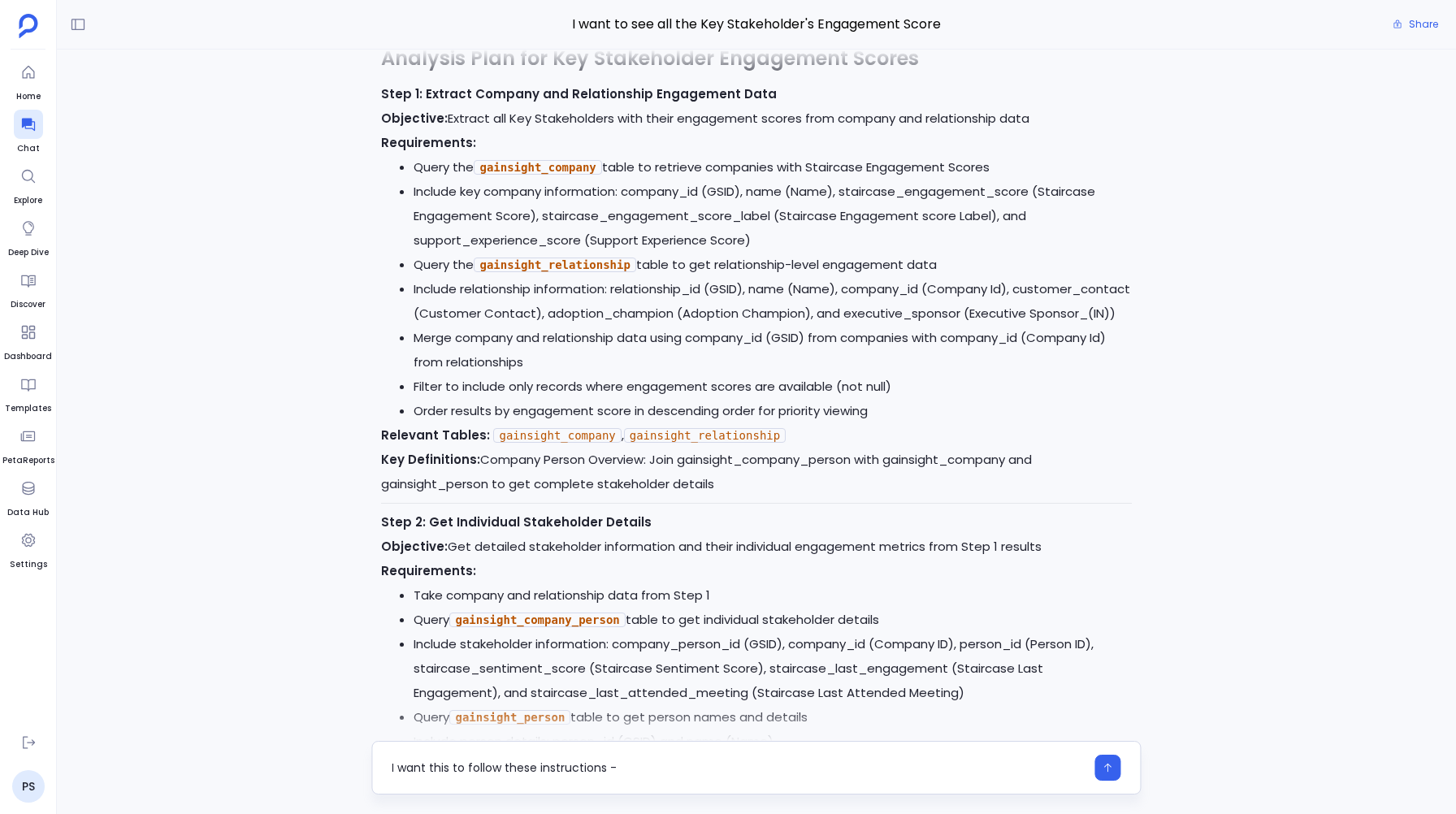
click at [452, 765] on textarea "I want this to follow these instructions -" at bounding box center [738, 768] width 693 height 16
click at [571, 767] on textarea "I want this plan to follow these instructions -" at bounding box center [738, 768] width 693 height 16
click at [565, 766] on textarea "I want this plan to follow these instructions -" at bounding box center [738, 768] width 693 height 16
click at [679, 766] on textarea "I want this plan to follow these exact instructions -" at bounding box center [738, 768] width 693 height 16
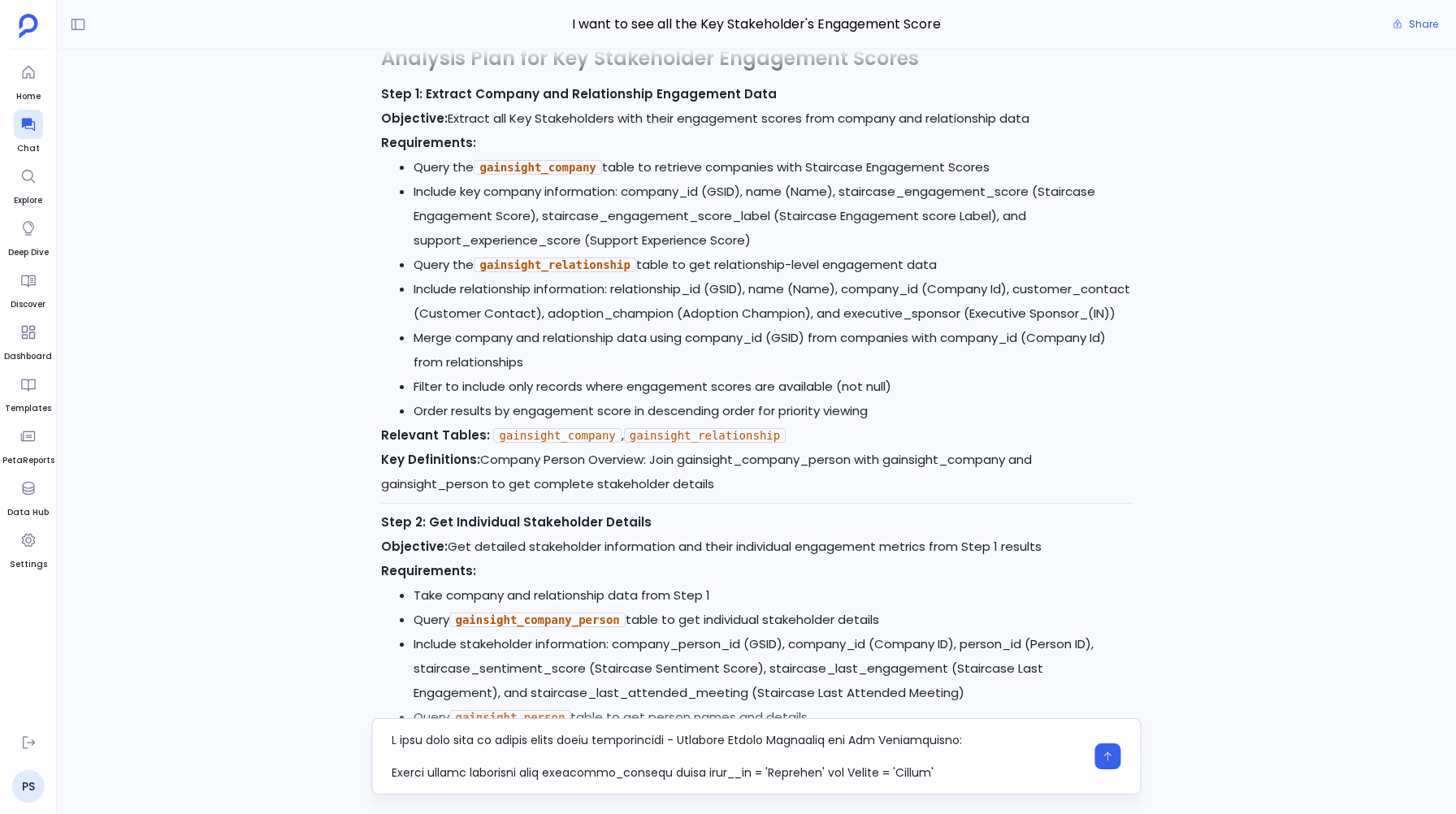
click at [679, 743] on textarea at bounding box center [738, 757] width 693 height 49
click at [397, 757] on textarea at bounding box center [738, 757] width 693 height 49
drag, startPoint x: 673, startPoint y: 759, endPoint x: 556, endPoint y: 759, distance: 117.0
click at [556, 759] on textarea at bounding box center [738, 757] width 693 height 49
drag, startPoint x: 752, startPoint y: 755, endPoint x: 685, endPoint y: 759, distance: 67.1
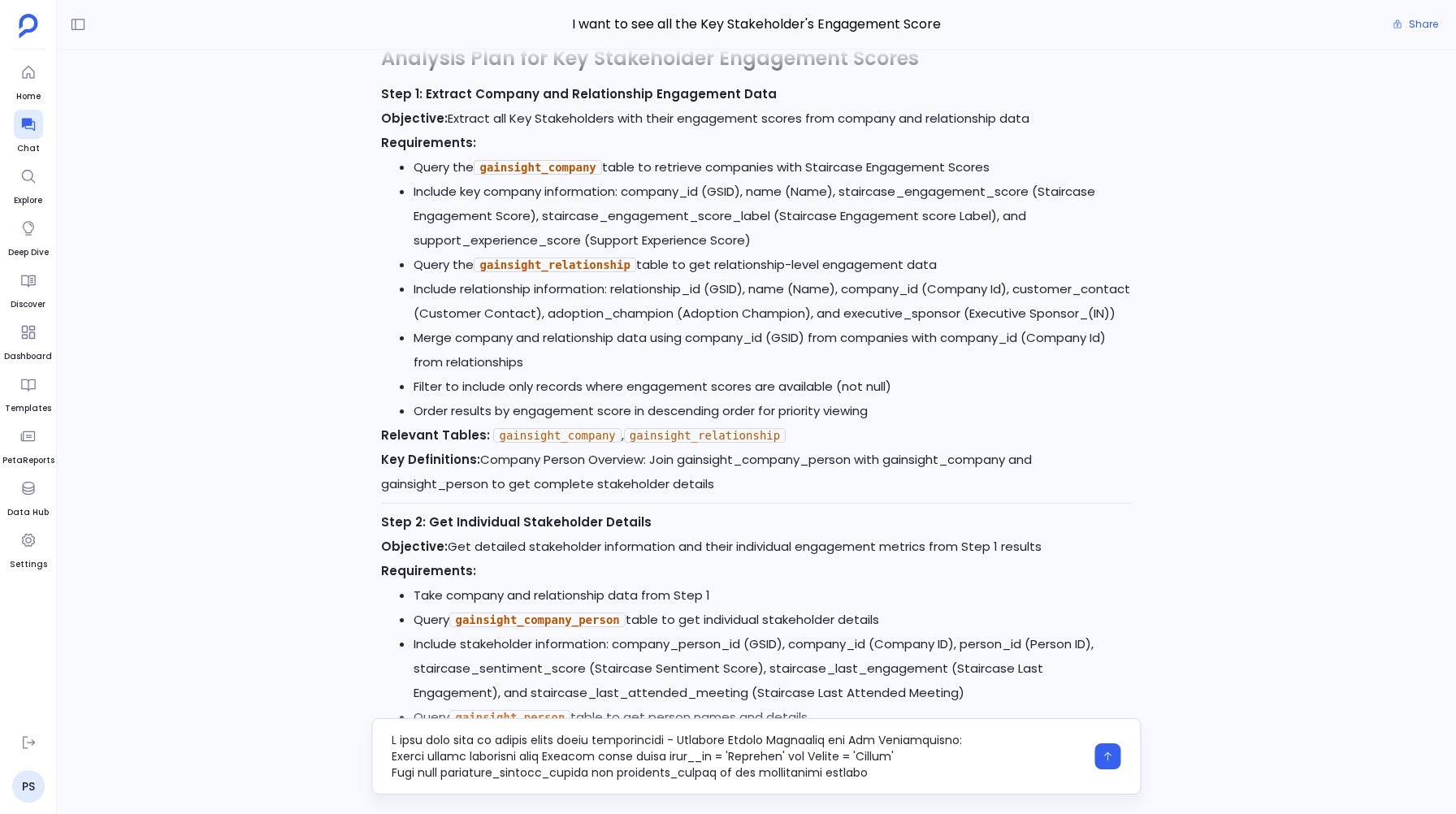
click at [685, 759] on textarea at bounding box center [738, 757] width 693 height 49
click at [910, 750] on textarea at bounding box center [738, 757] width 693 height 49
click at [942, 752] on textarea at bounding box center [738, 757] width 693 height 49
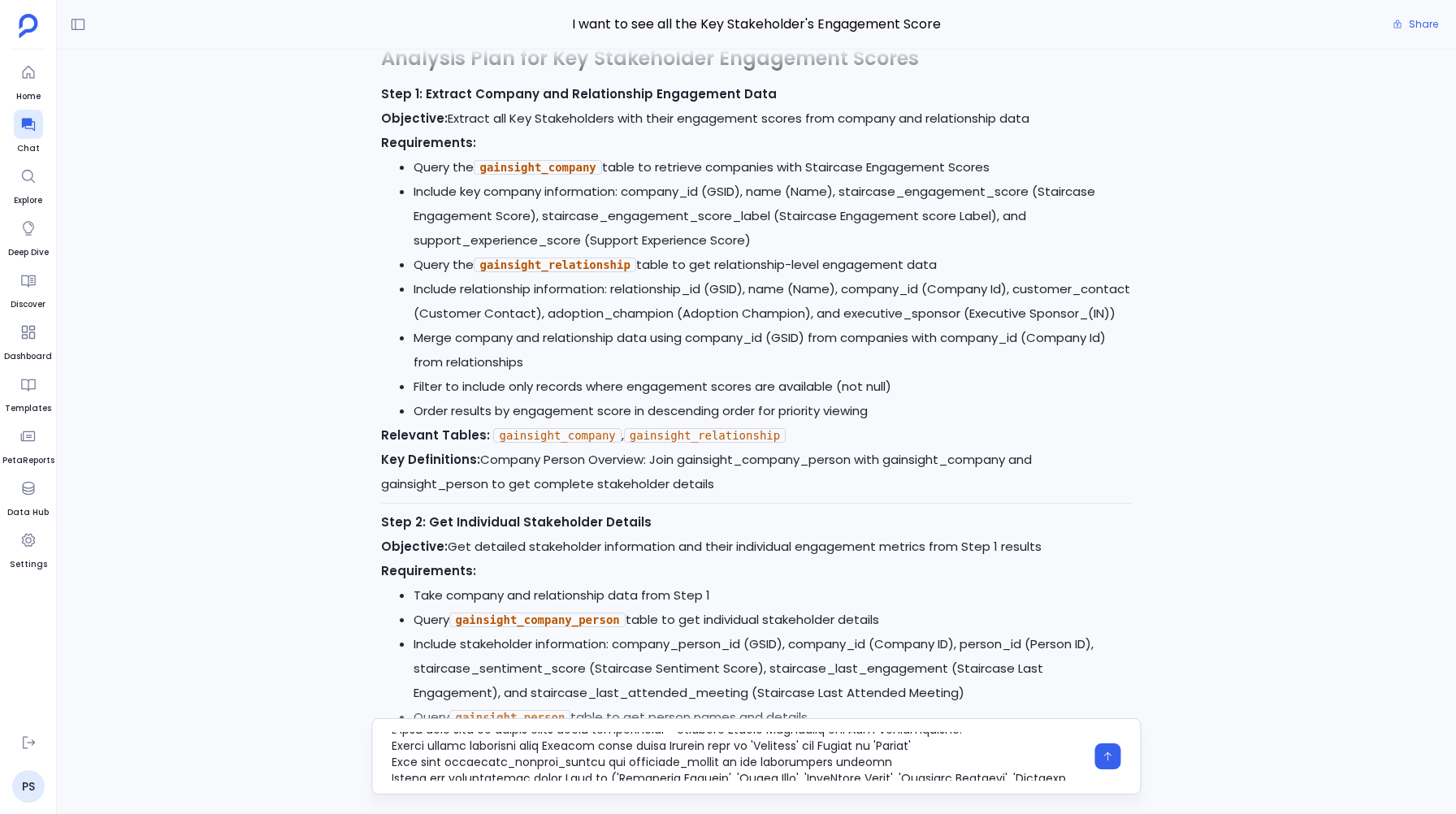
drag, startPoint x: 904, startPoint y: 766, endPoint x: 445, endPoint y: 765, distance: 459.0
click at [445, 765] on textarea at bounding box center [738, 757] width 693 height 49
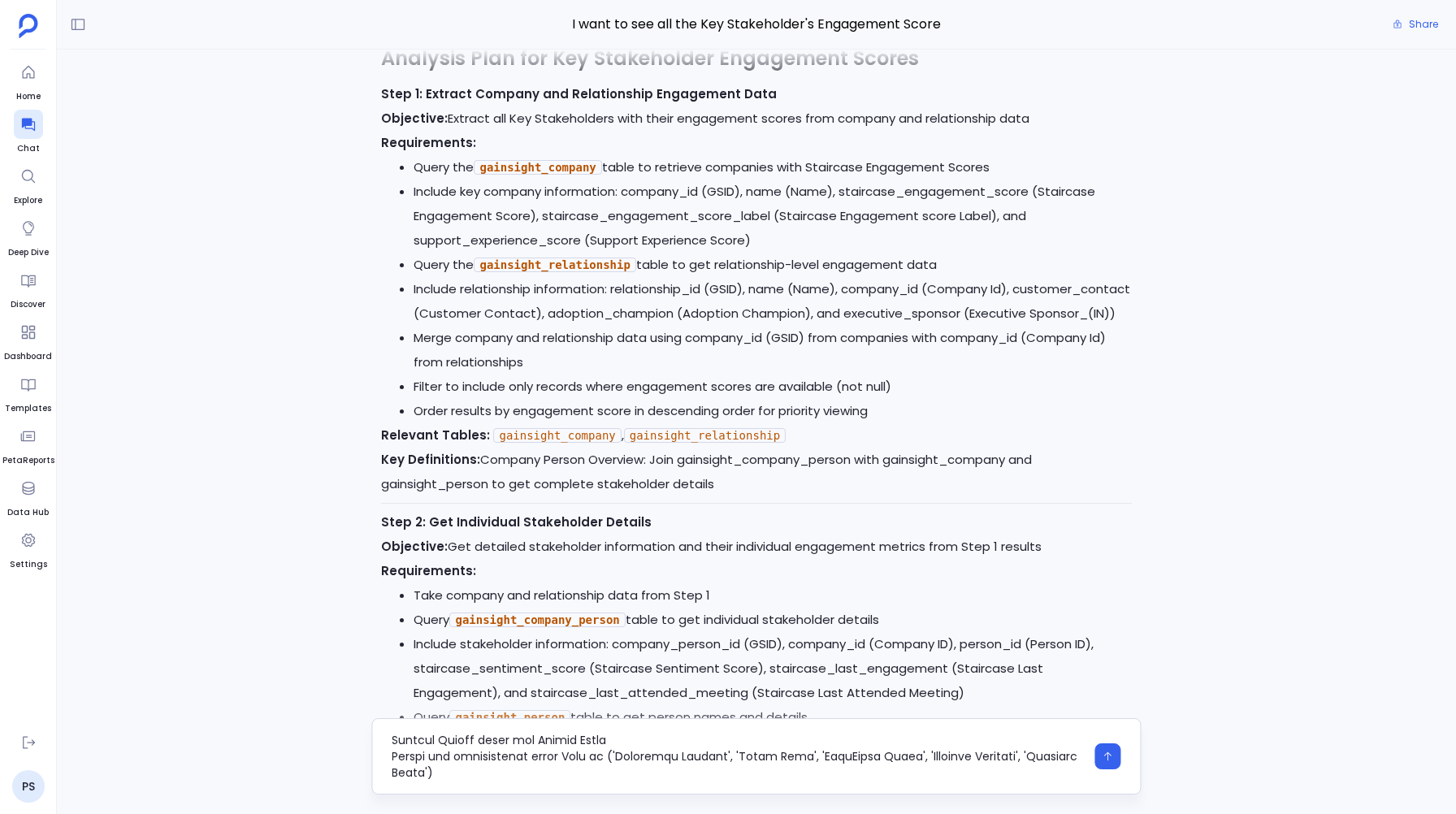
click at [392, 756] on textarea at bounding box center [738, 757] width 693 height 49
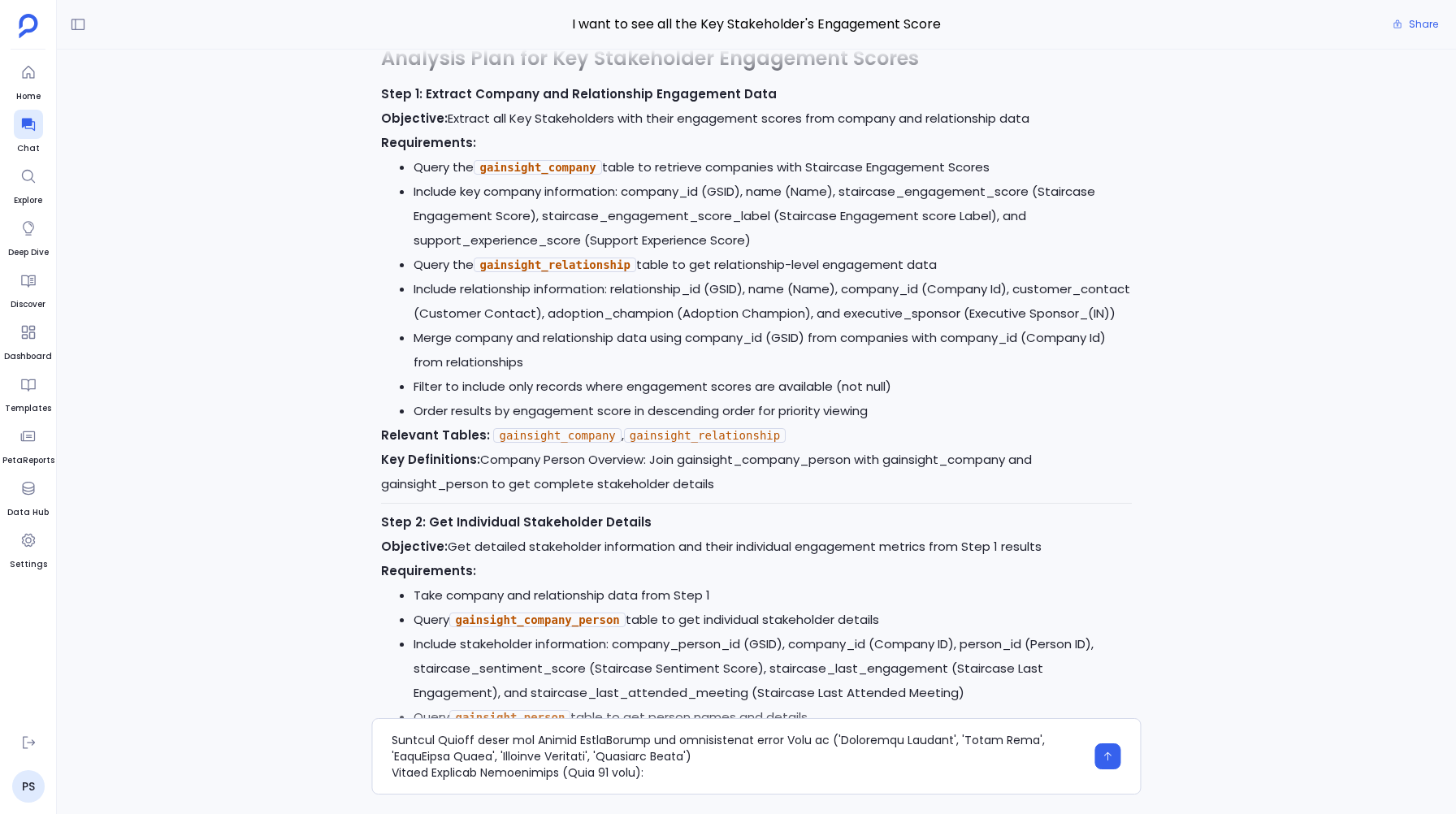
scroll to position [16, 0]
click at [779, 769] on textarea at bounding box center [738, 757] width 693 height 49
click at [893, 758] on textarea at bounding box center [738, 757] width 693 height 49
click at [798, 774] on textarea at bounding box center [738, 757] width 693 height 49
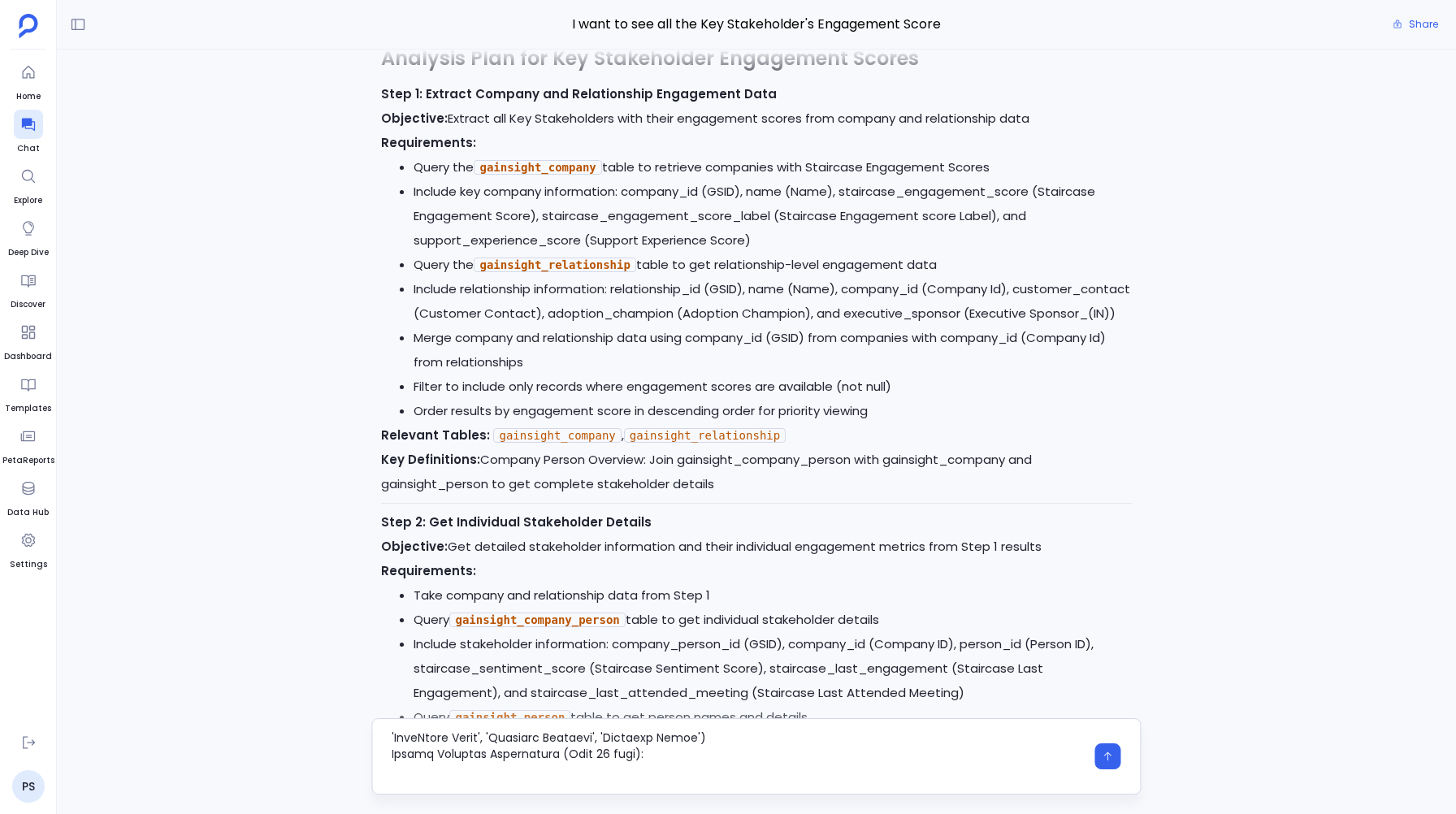
scroll to position [52, 0]
click at [403, 769] on textarea at bounding box center [738, 757] width 693 height 49
click at [510, 754] on textarea at bounding box center [738, 757] width 693 height 49
click at [519, 759] on textarea at bounding box center [738, 757] width 693 height 49
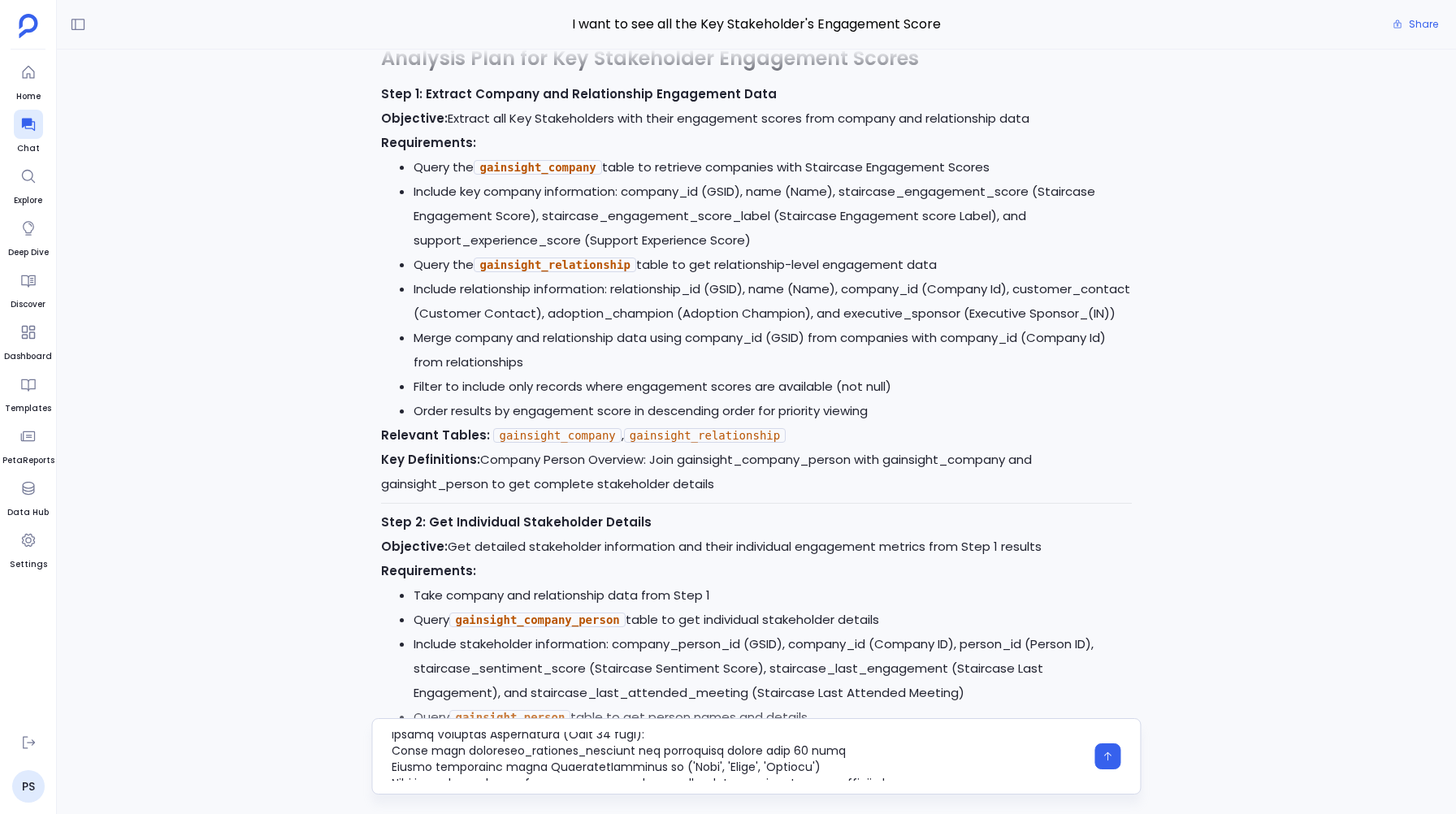
click at [519, 759] on textarea at bounding box center [738, 757] width 693 height 49
click at [624, 755] on textarea at bounding box center [738, 757] width 693 height 49
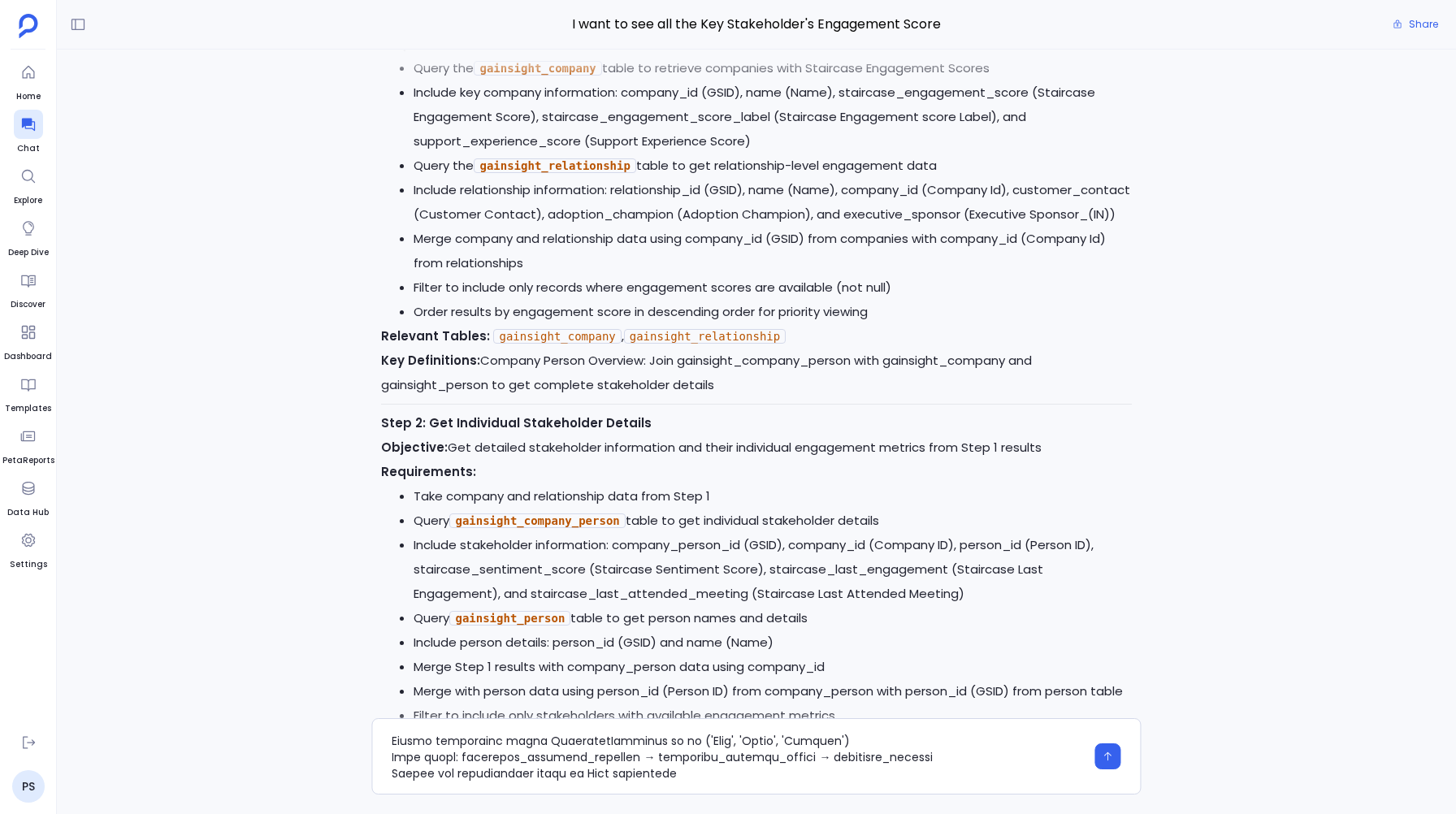
scroll to position [-1064, 0]
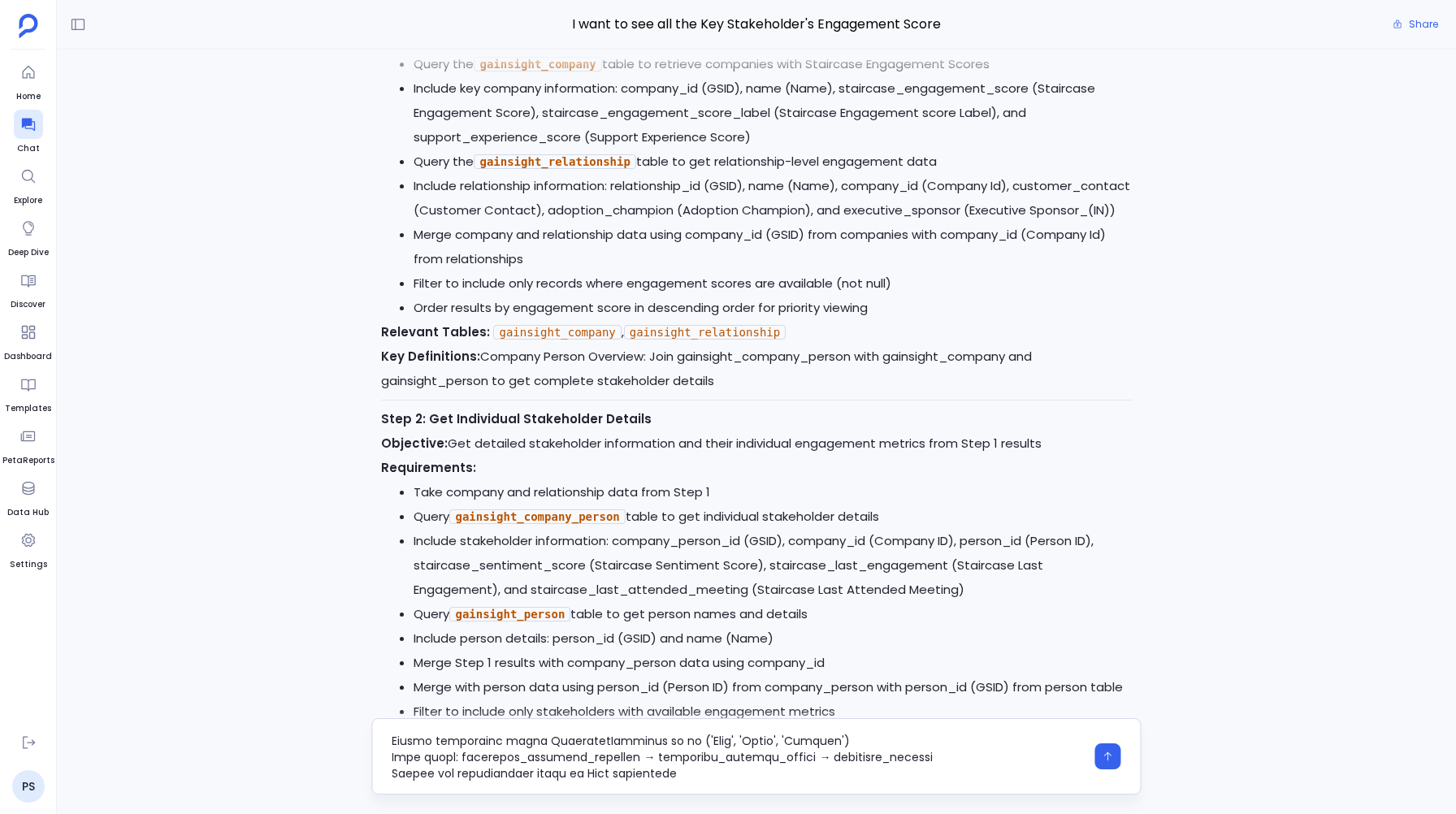
drag, startPoint x: 942, startPoint y: 757, endPoint x: 390, endPoint y: 752, distance: 552.0
click at [390, 752] on div at bounding box center [756, 757] width 770 height 77
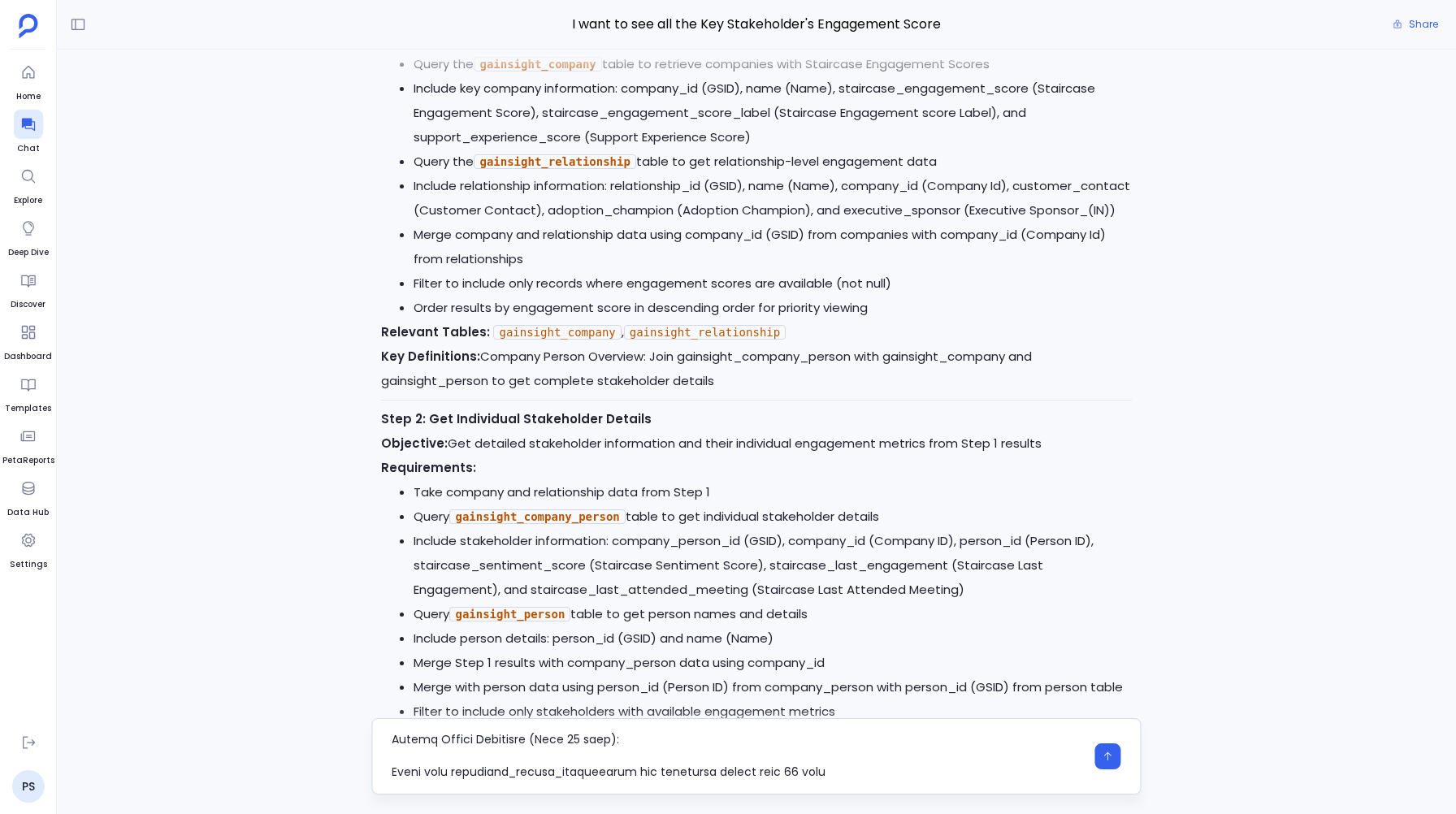
scroll to position [132, 0]
click at [464, 750] on textarea at bounding box center [738, 757] width 693 height 49
click at [595, 754] on textarea at bounding box center [738, 757] width 693 height 49
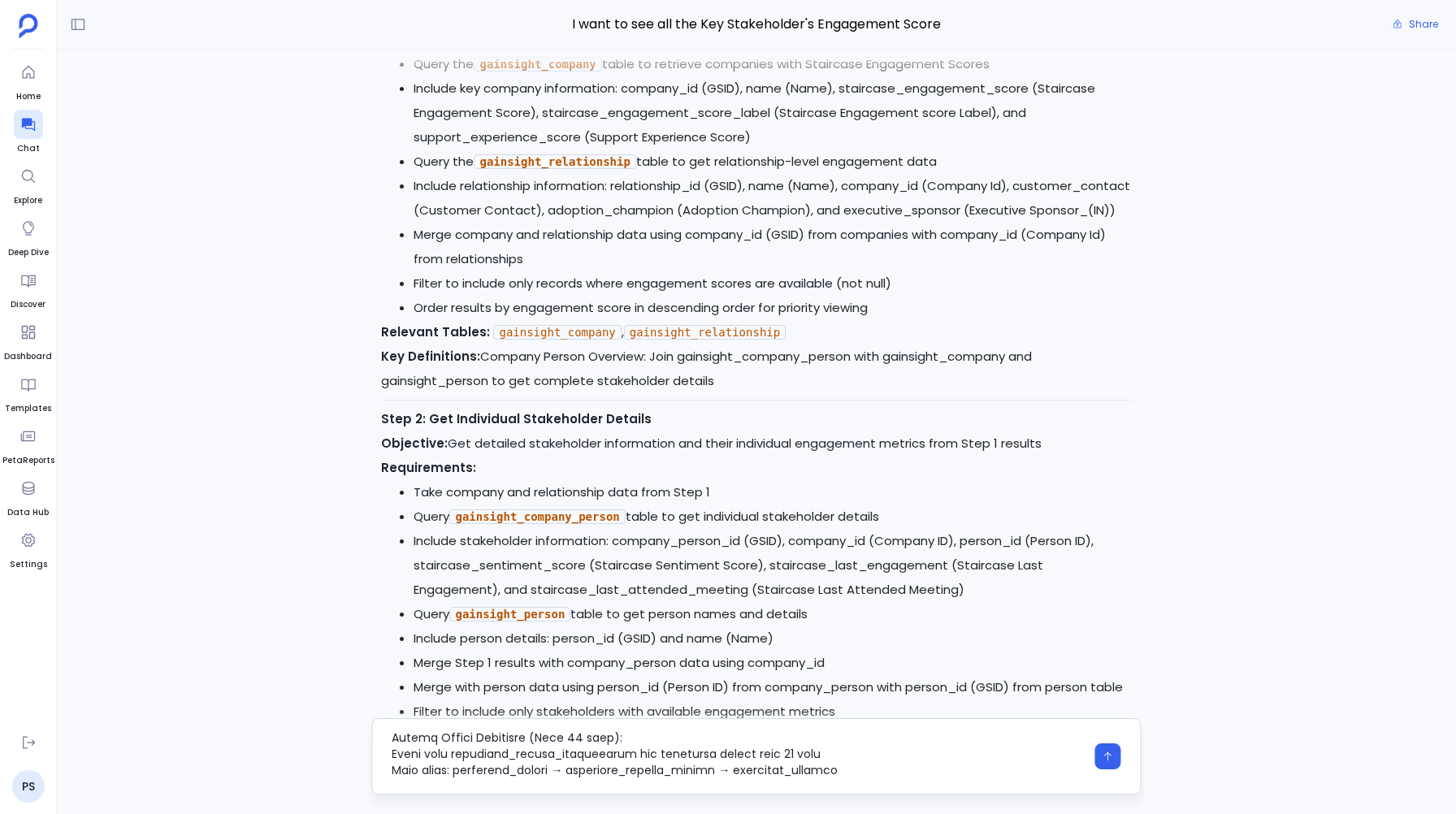
click at [595, 754] on textarea at bounding box center [738, 757] width 693 height 49
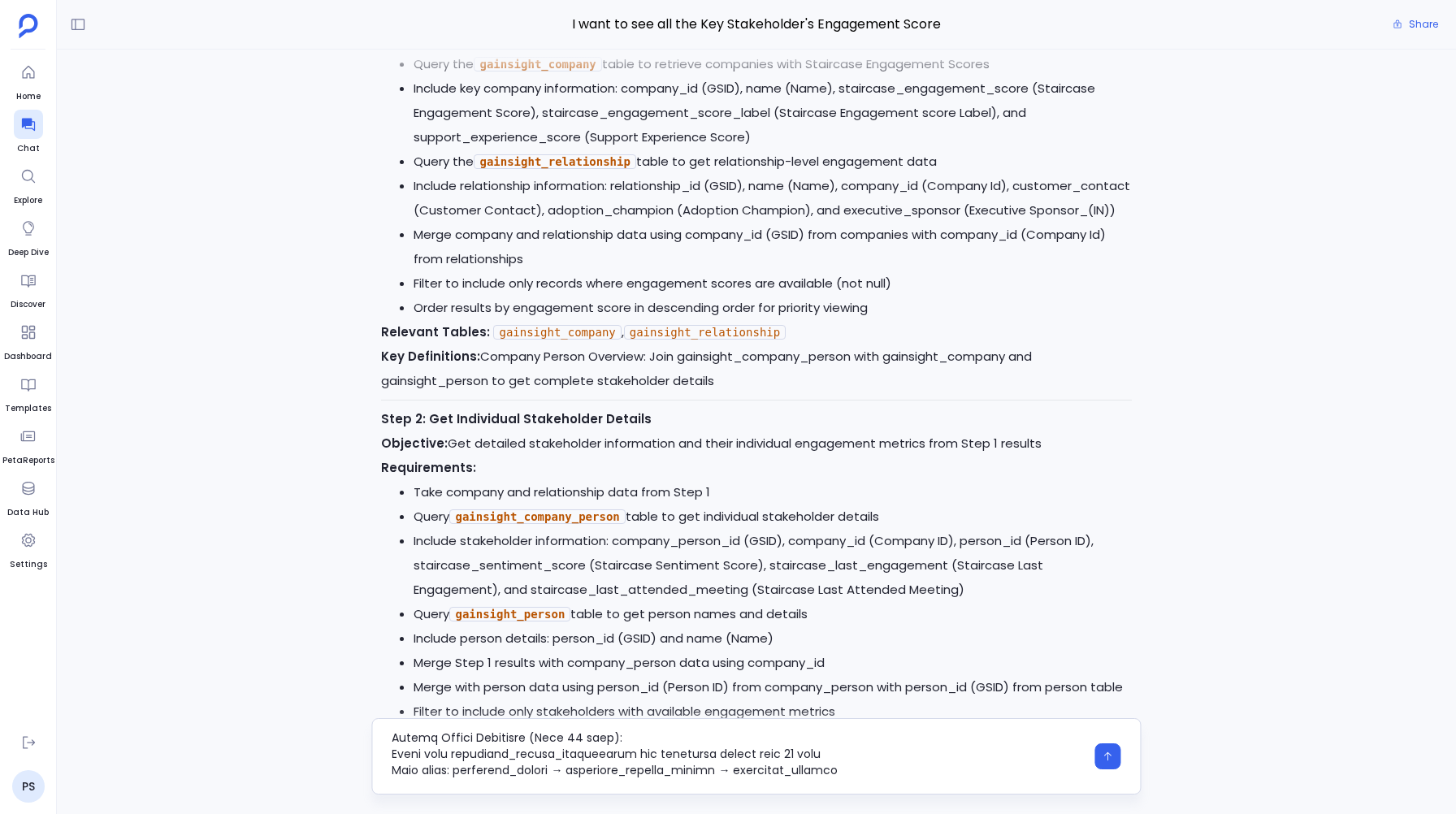
click at [578, 756] on textarea at bounding box center [738, 757] width 693 height 49
drag, startPoint x: 876, startPoint y: 755, endPoint x: 393, endPoint y: 763, distance: 483.1
click at [393, 763] on textarea at bounding box center [738, 757] width 693 height 49
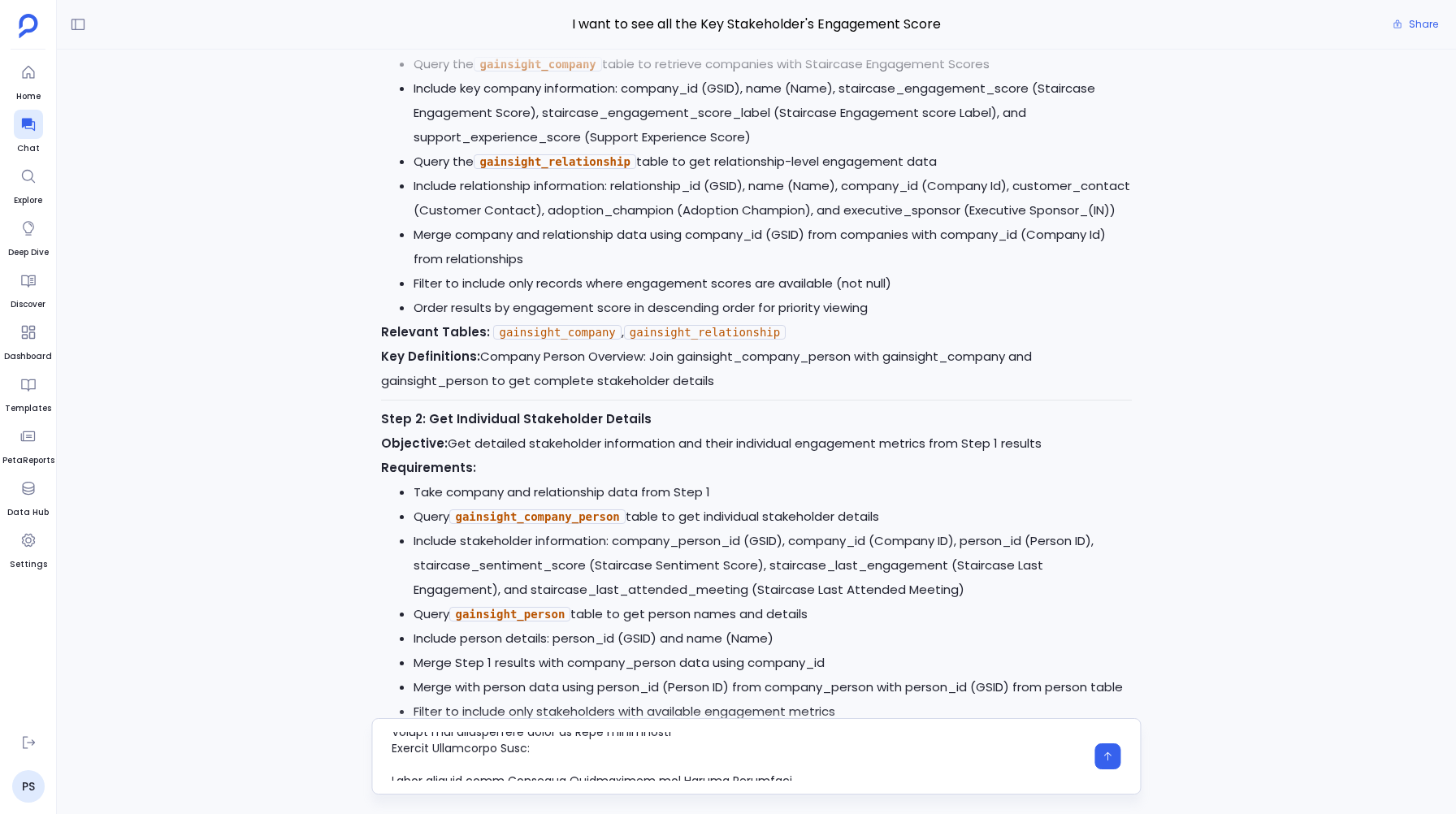
scroll to position [171, 0]
click at [496, 776] on textarea at bounding box center [738, 757] width 693 height 49
click at [489, 770] on textarea at bounding box center [738, 757] width 693 height 49
click at [508, 752] on textarea at bounding box center [738, 757] width 693 height 49
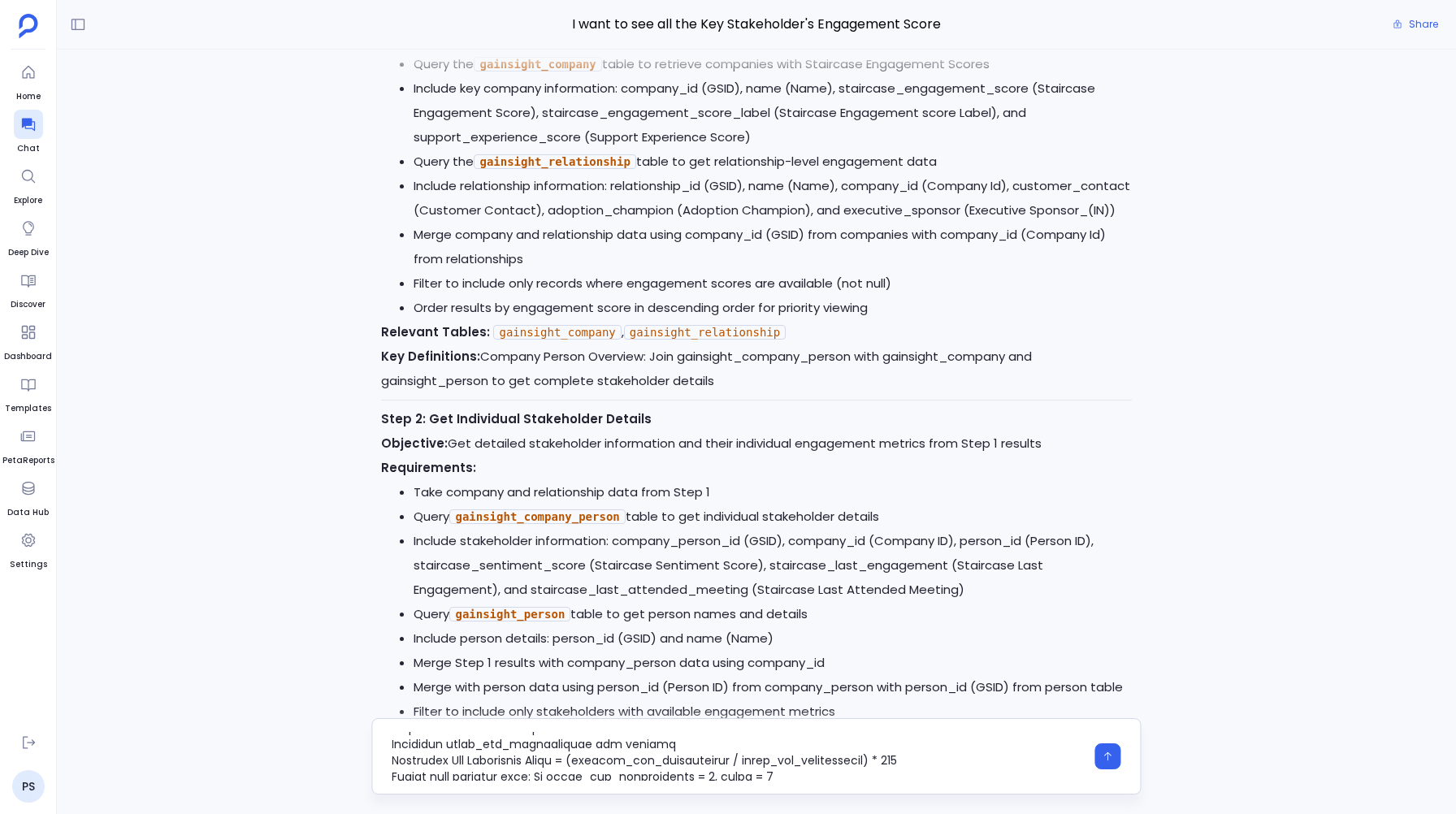
scroll to position [260, 0]
type textarea "I want this plan to follow these exact instructions - Identify Active Customers…"
click at [1112, 759] on icon "button" at bounding box center [1108, 757] width 11 height 11
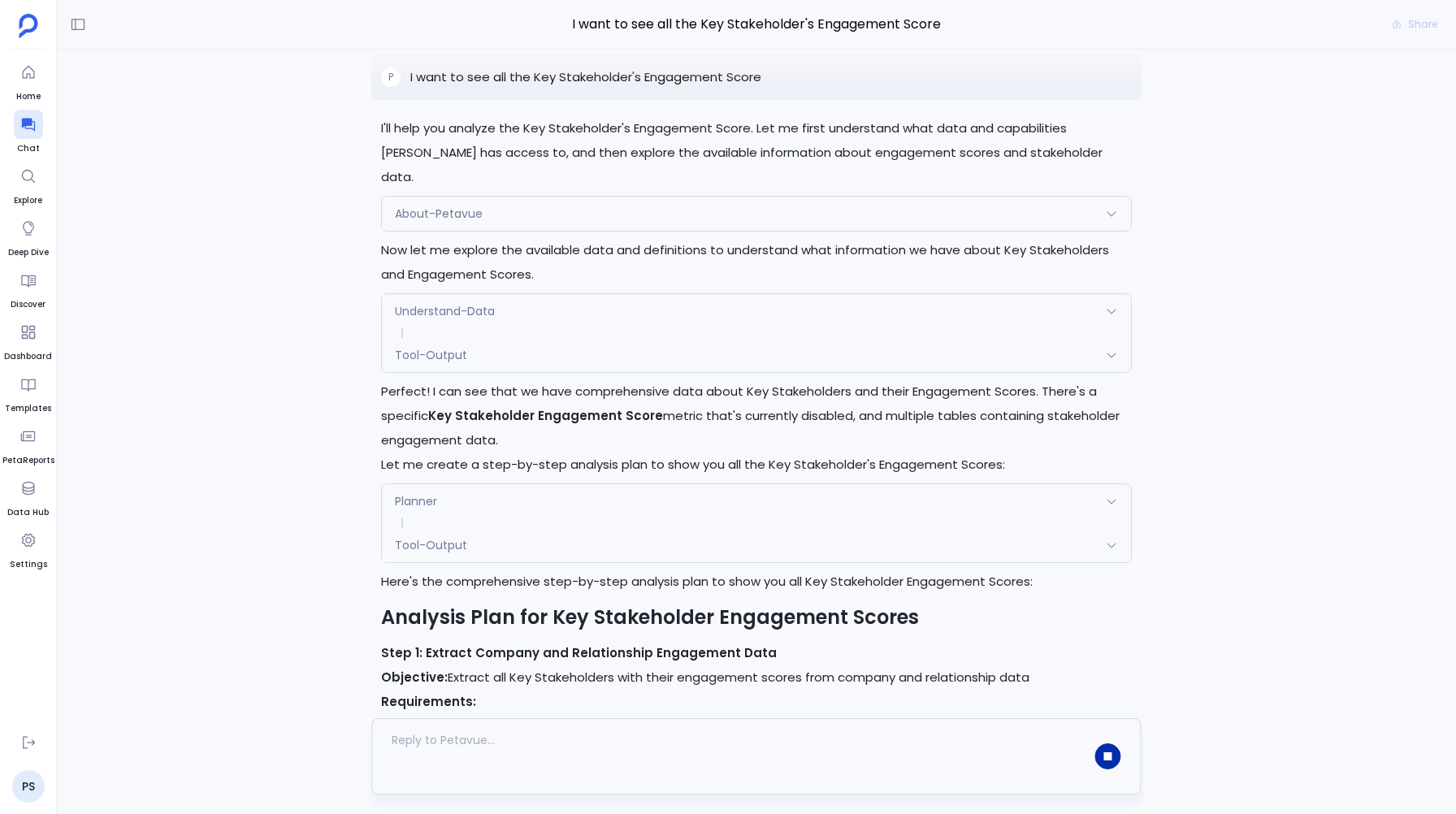
scroll to position [-2287, 0]
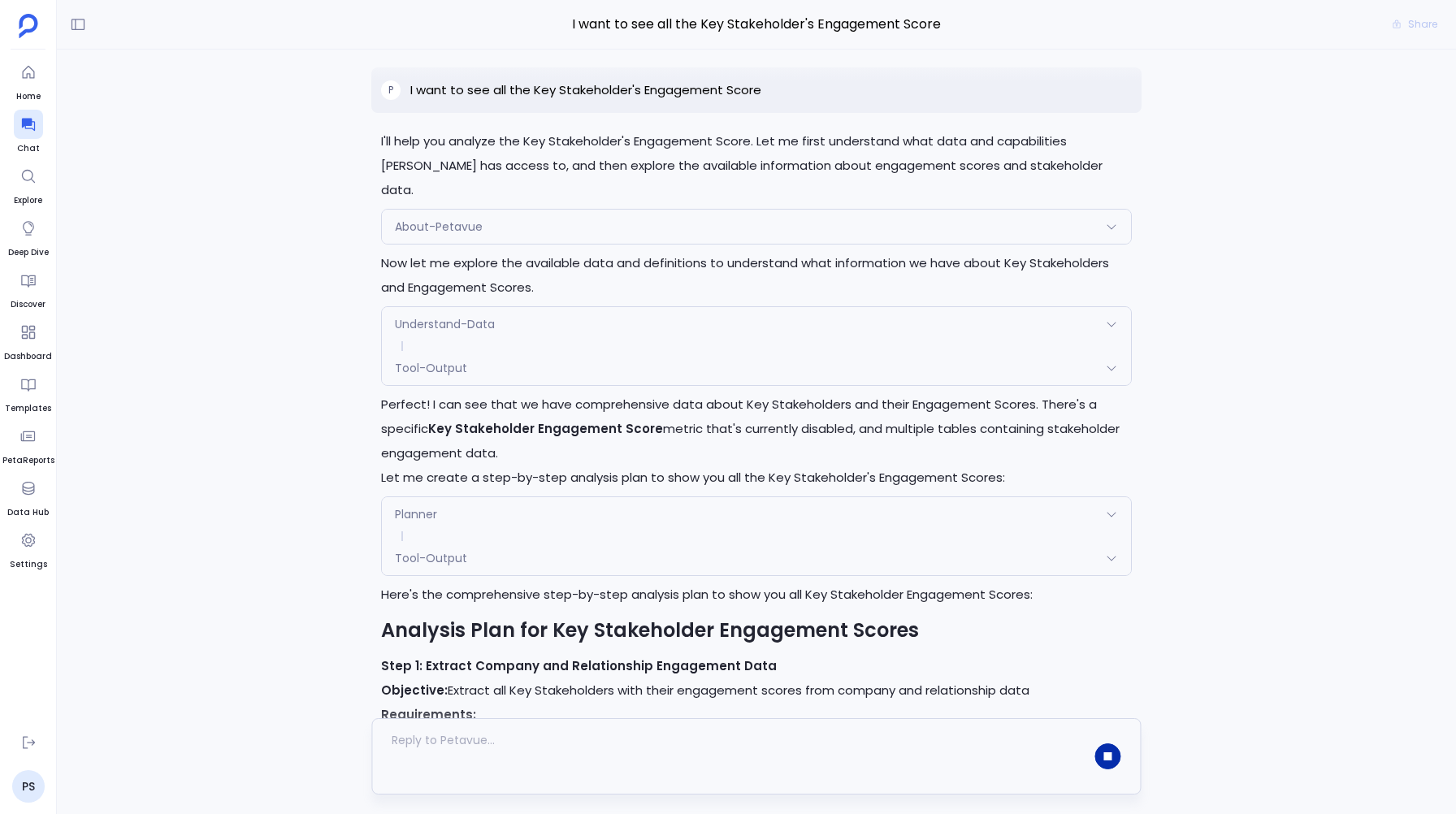
click at [429, 558] on div "Tool-Output" at bounding box center [756, 559] width 748 height 34
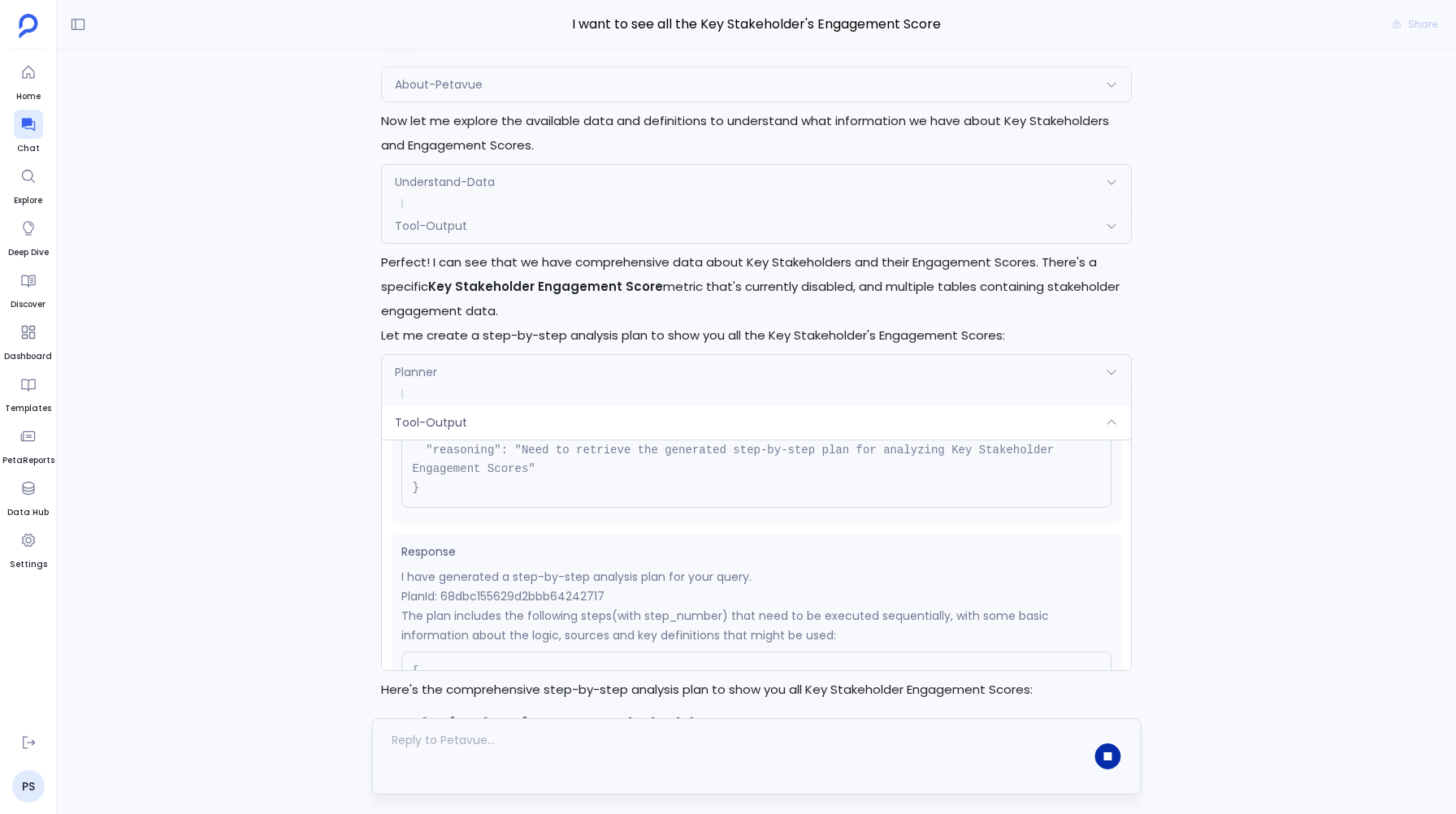
scroll to position [200, 0]
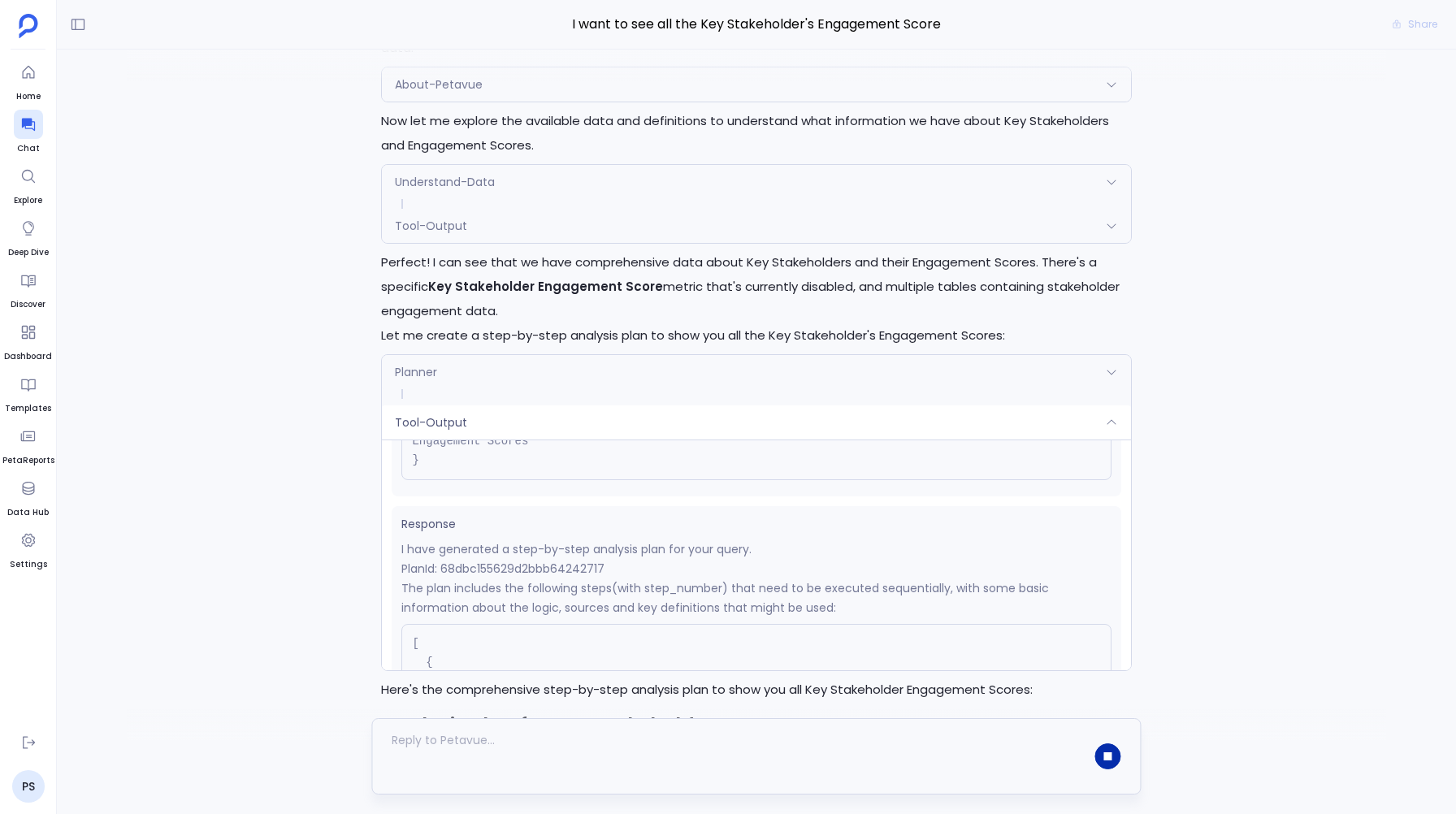
click at [468, 422] on div "Tool-Output" at bounding box center [756, 422] width 748 height 34
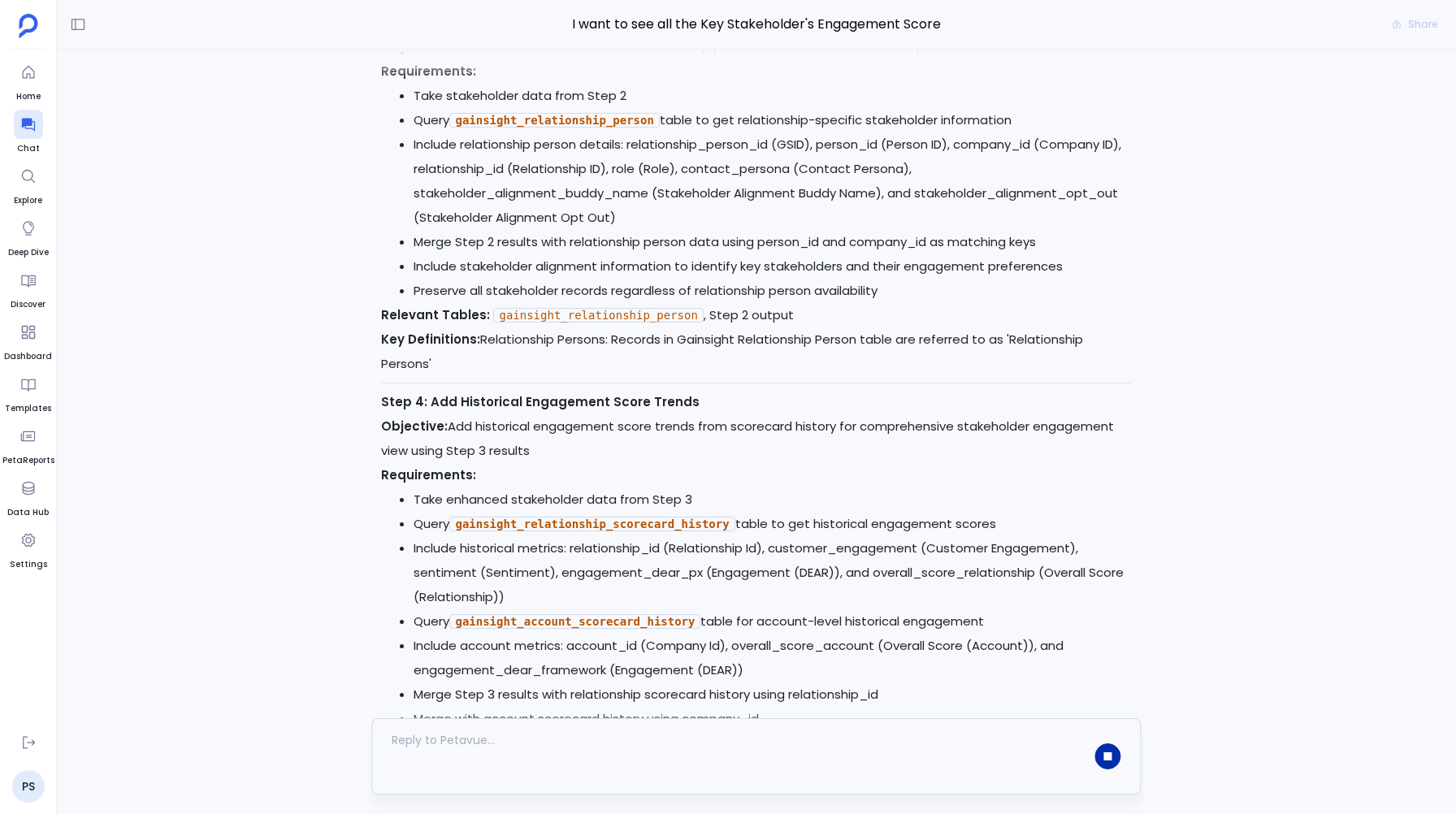
scroll to position [0, 0]
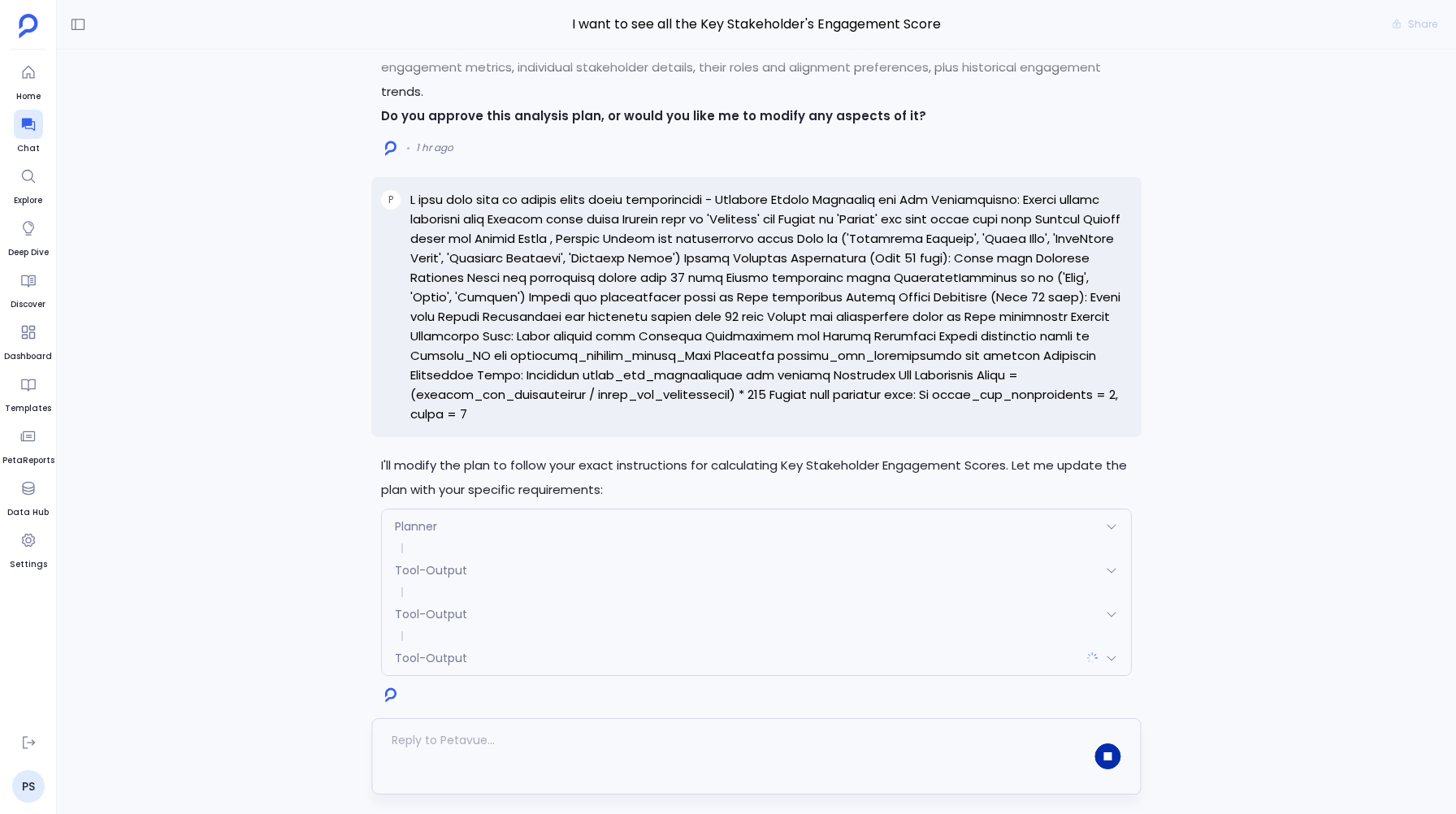
click at [406, 503] on div "I'll modify the plan to follow your exact instructions for calculating Key Stak…" at bounding box center [756, 564] width 770 height 223
click at [406, 509] on div "Planner Request Response Still generating the plan. planId: 68dbc155629d2bbb642…" at bounding box center [756, 592] width 750 height 167
click at [407, 533] on span "Planner" at bounding box center [416, 527] width 42 height 16
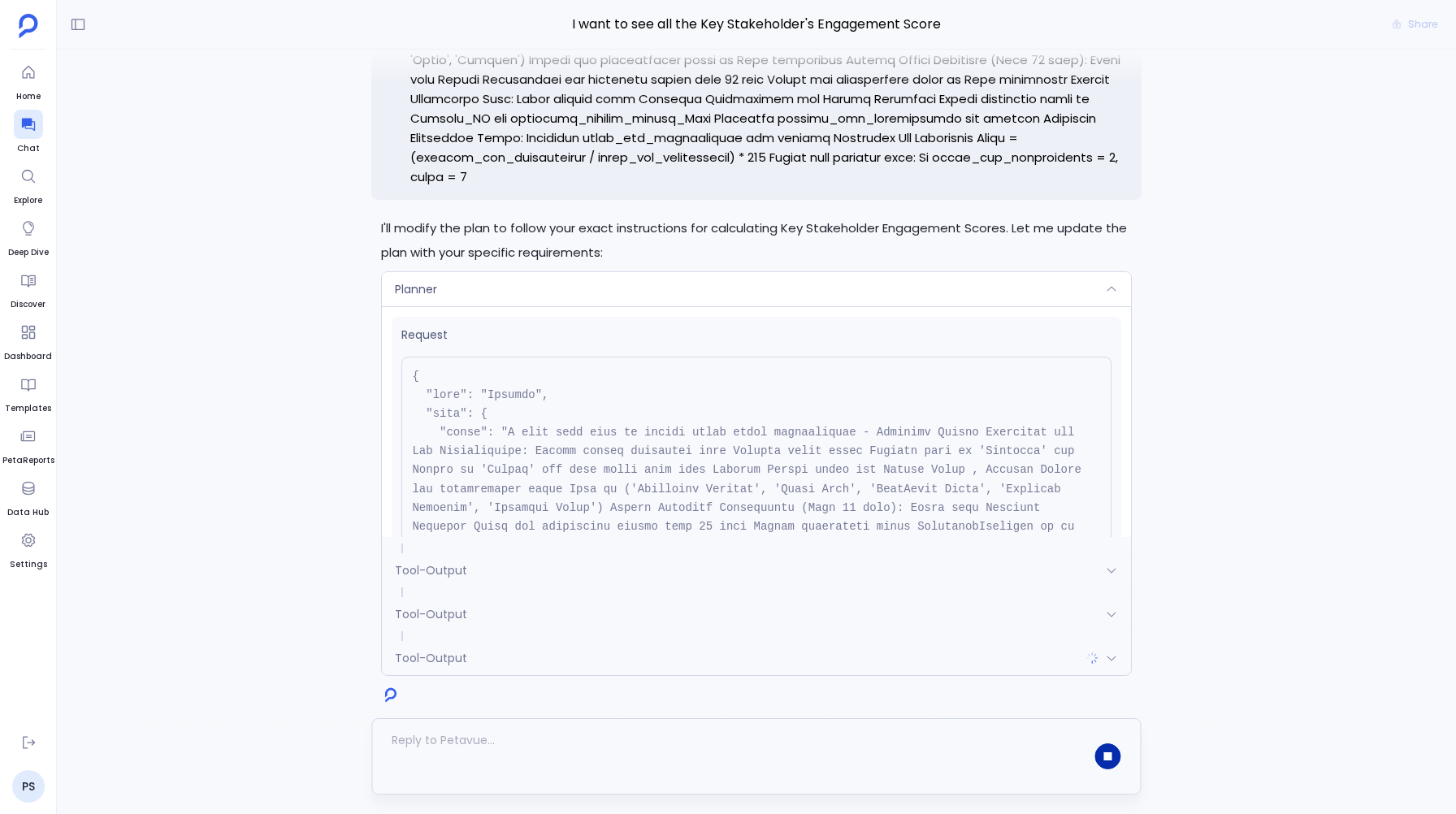
click at [452, 277] on div "Planner" at bounding box center [756, 290] width 748 height 34
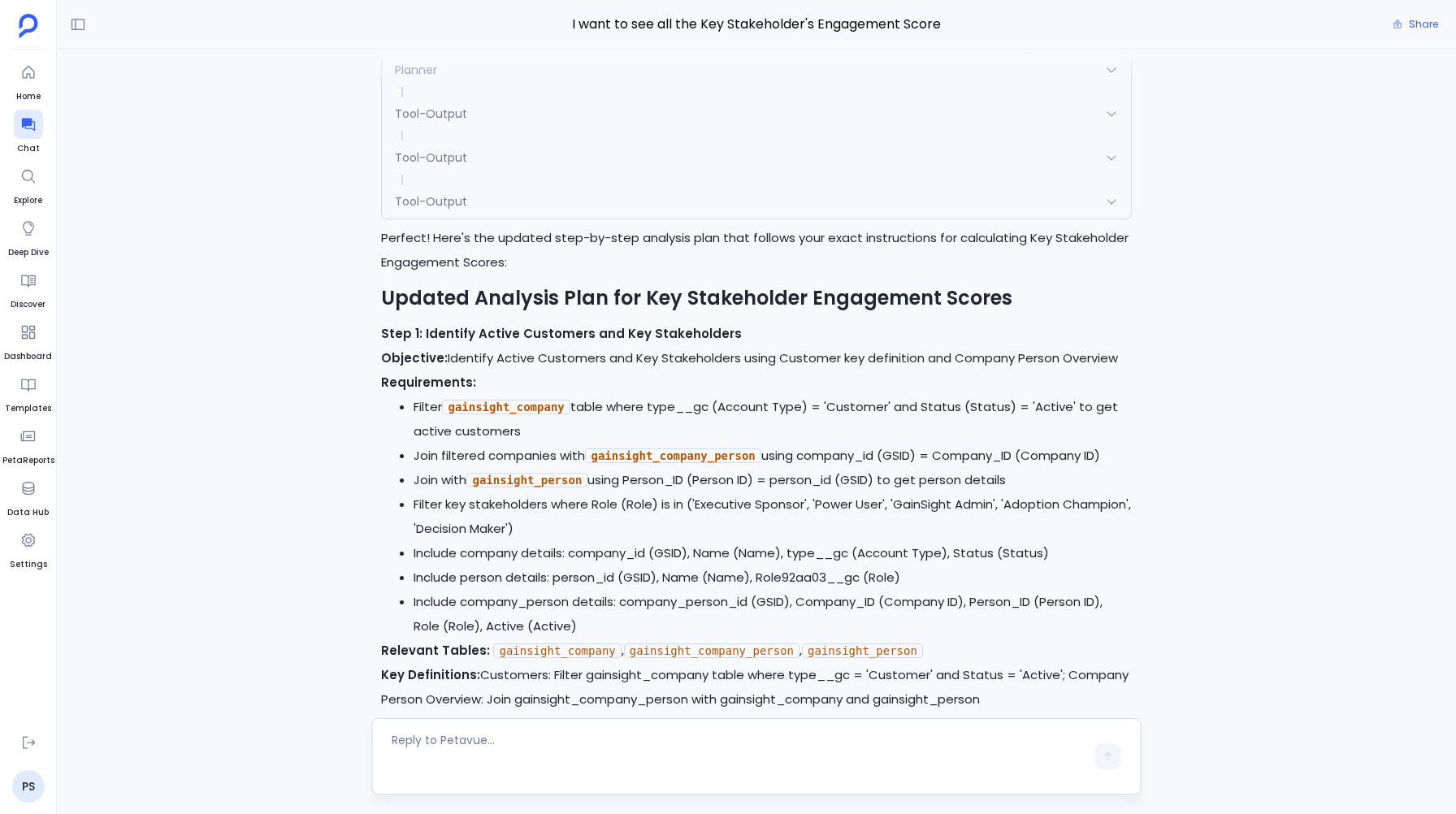
scroll to position [-1310, 0]
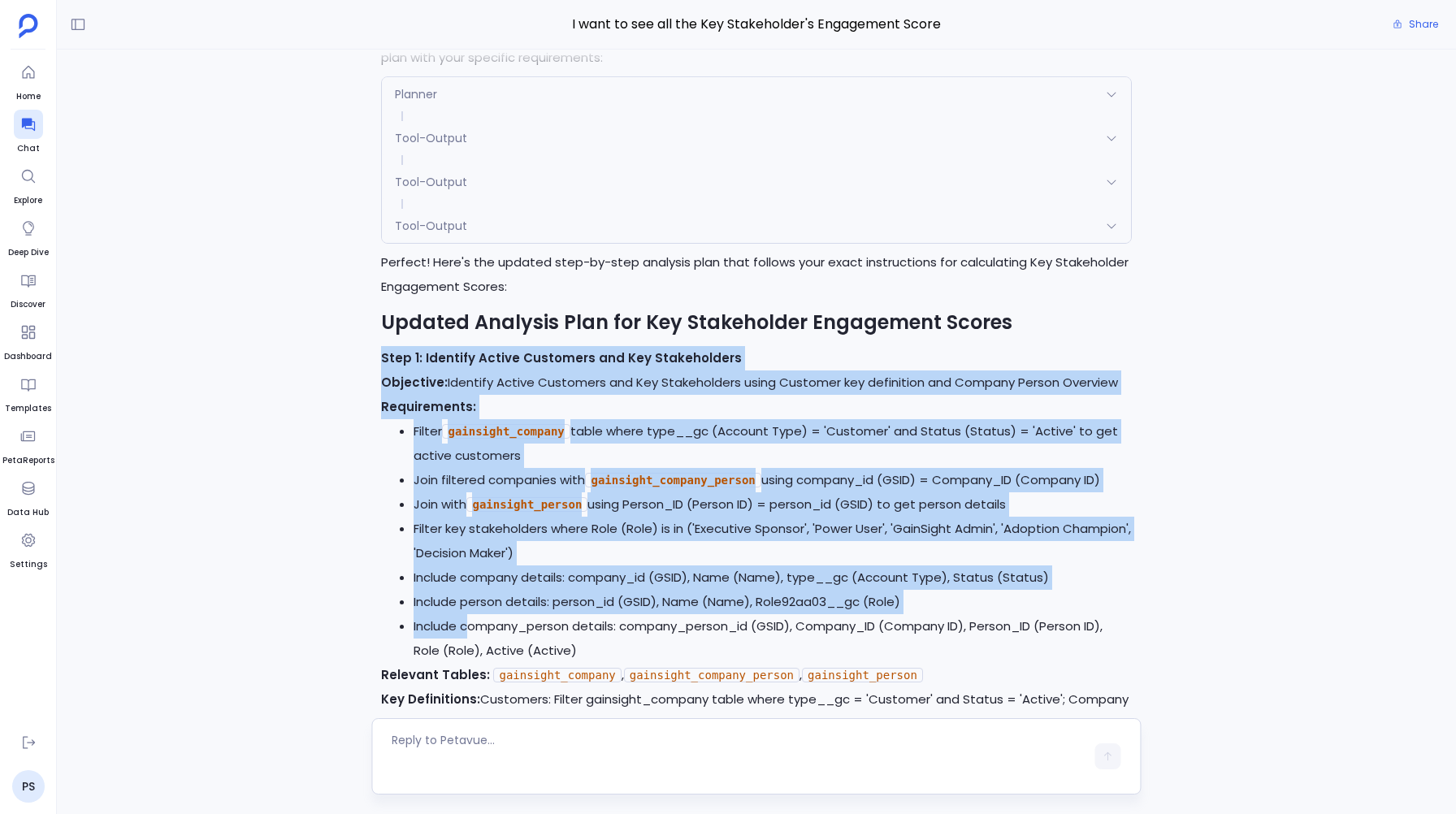
drag, startPoint x: 377, startPoint y: 352, endPoint x: 520, endPoint y: 737, distance: 410.7
click at [516, 727] on div "I want to see all the Key Stakeholder's Engagement Score Share I'll modify the …" at bounding box center [757, 407] width 1399 height 814
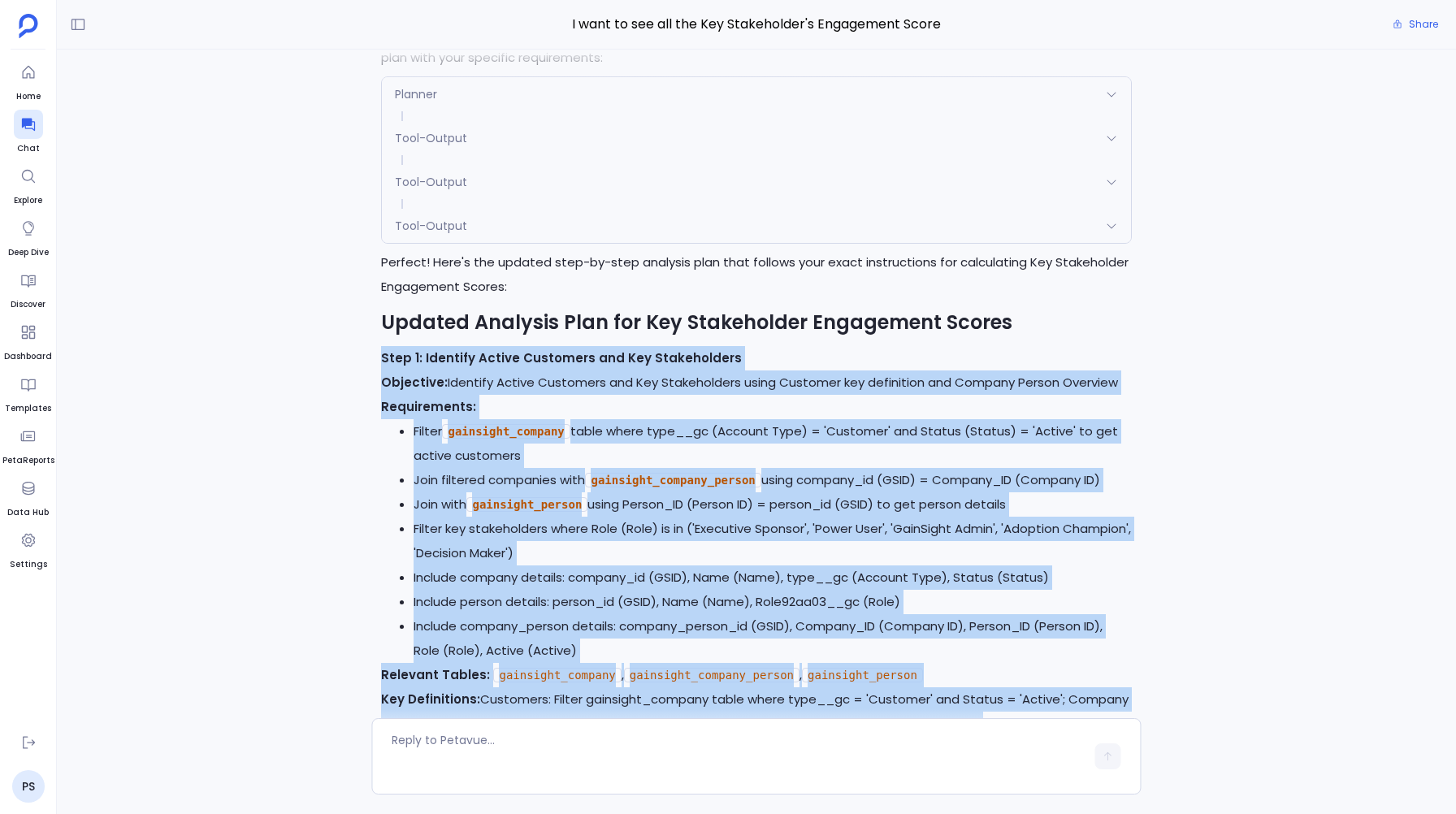
click at [317, 498] on div "I'll modify the plan to follow your exact instructions for calculating Key Stak…" at bounding box center [757, 396] width 1399 height 692
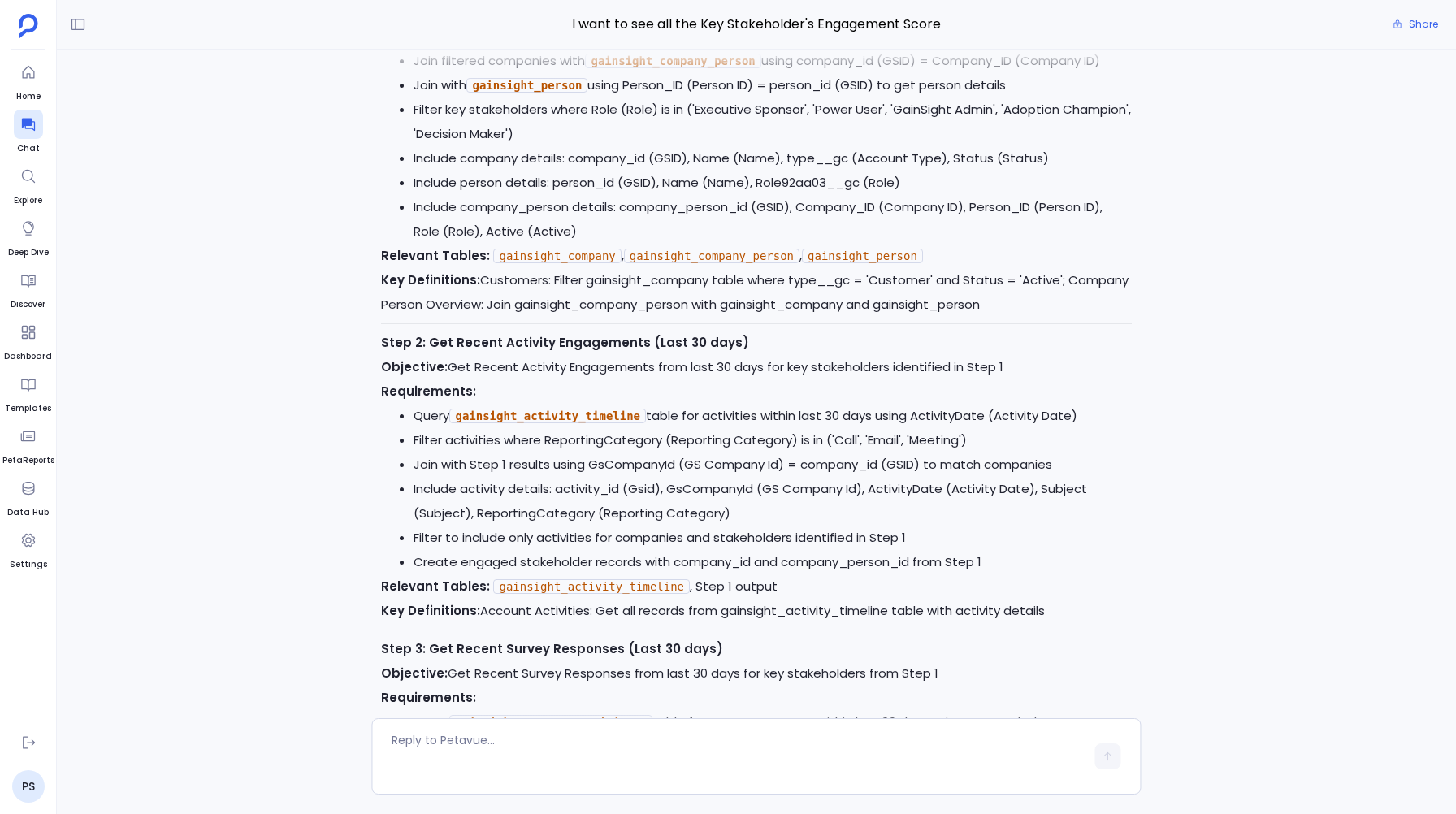
scroll to position [-886, 0]
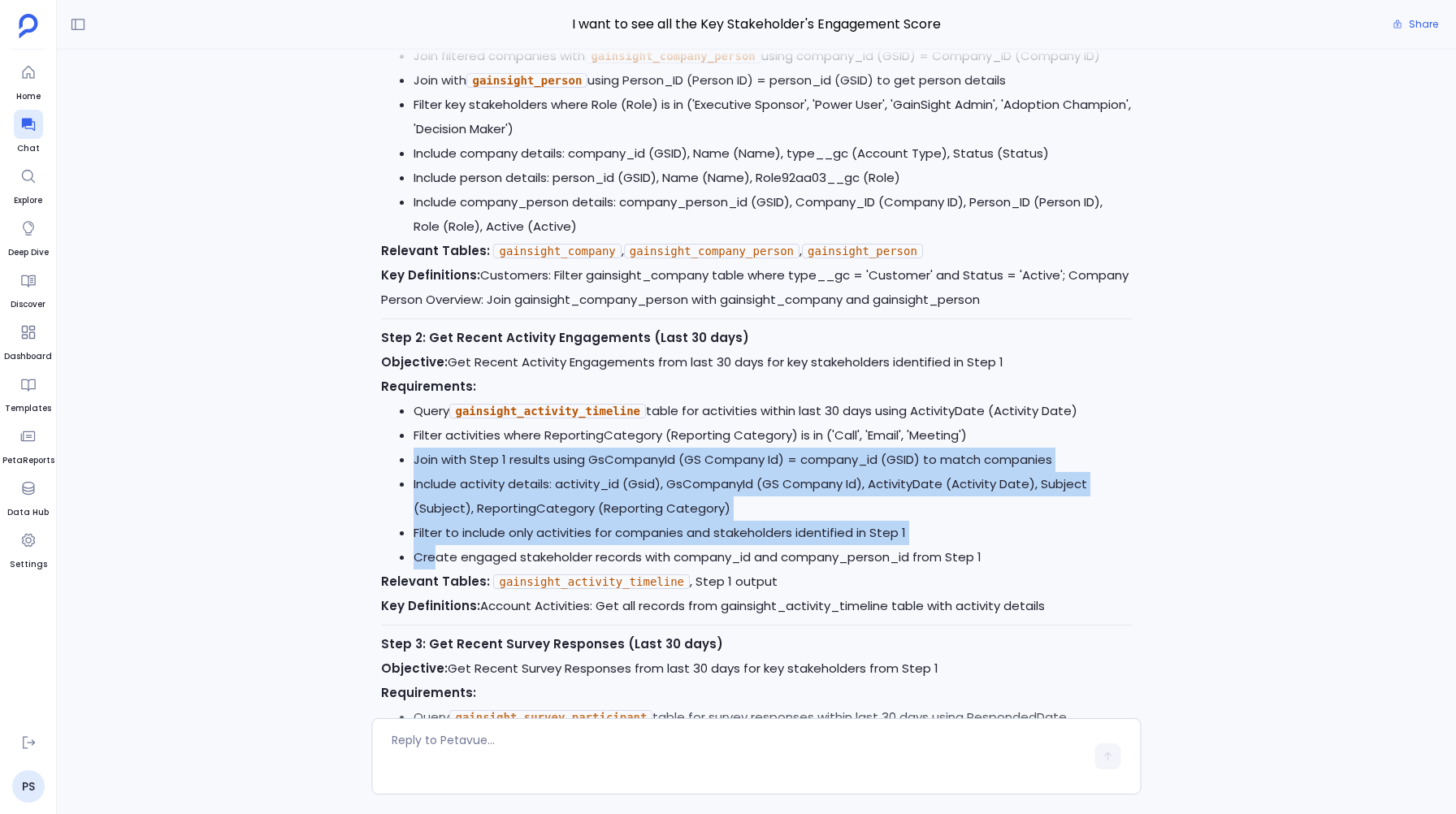
drag, startPoint x: 413, startPoint y: 458, endPoint x: 436, endPoint y: 560, distance: 104.6
click at [436, 560] on ul "Query gainsight_activity_timeline table for activities within last 30 days usin…" at bounding box center [756, 484] width 750 height 170
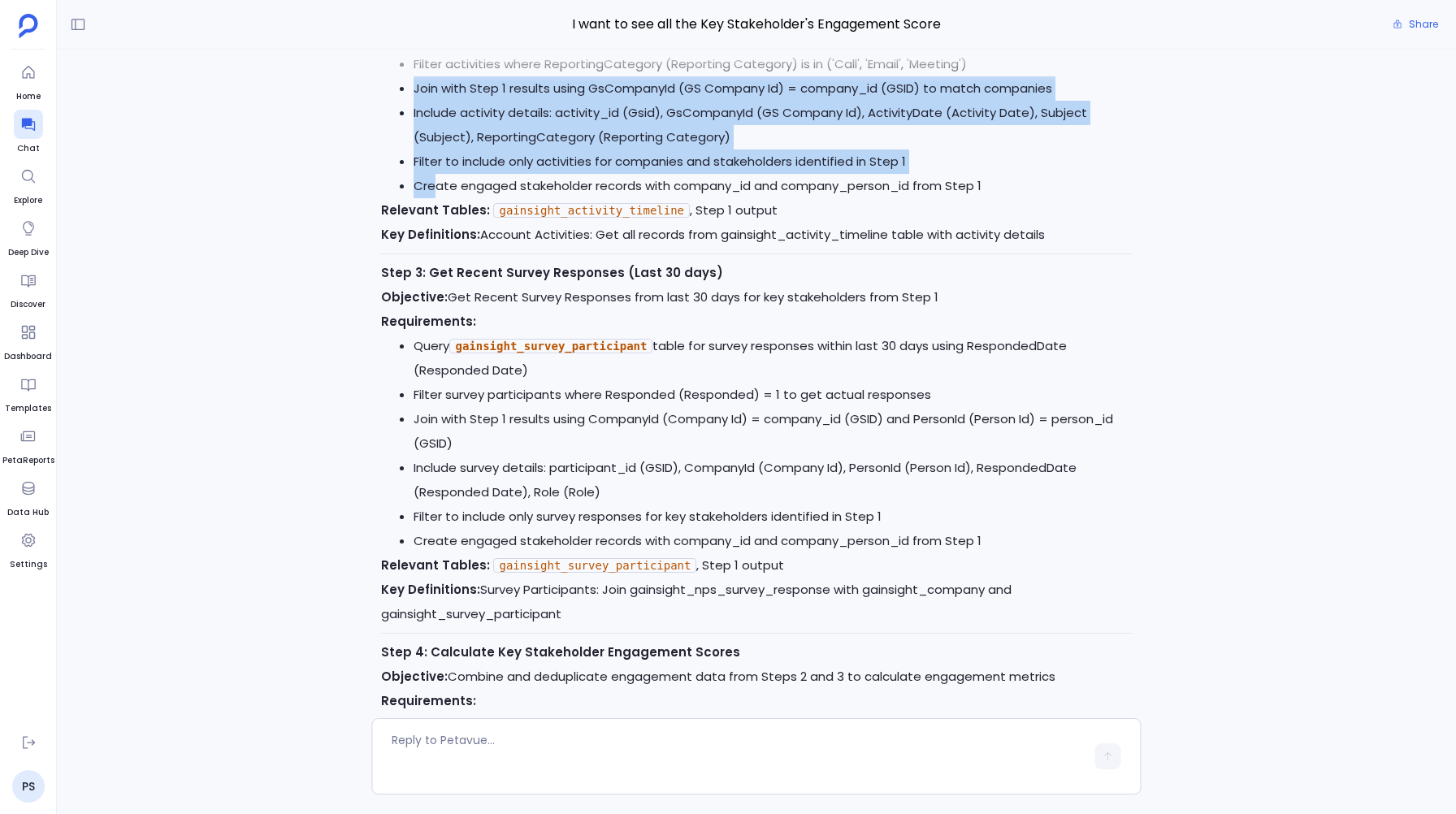
scroll to position [-511, 0]
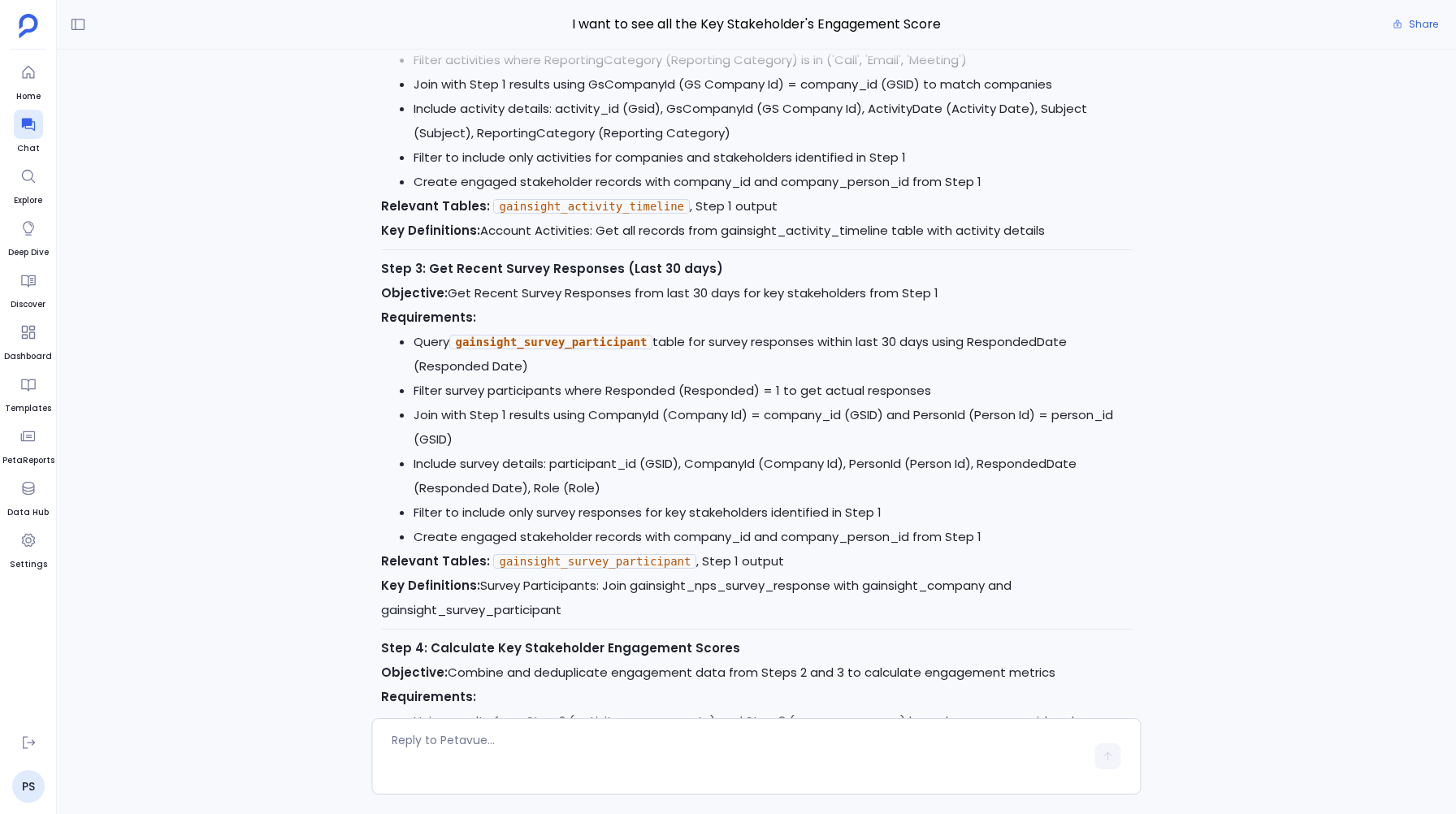
click at [335, 446] on div "I'll modify the plan to follow your exact instructions for calculating Key Stak…" at bounding box center [757, 396] width 1399 height 692
click at [404, 772] on textarea at bounding box center [738, 757] width 693 height 49
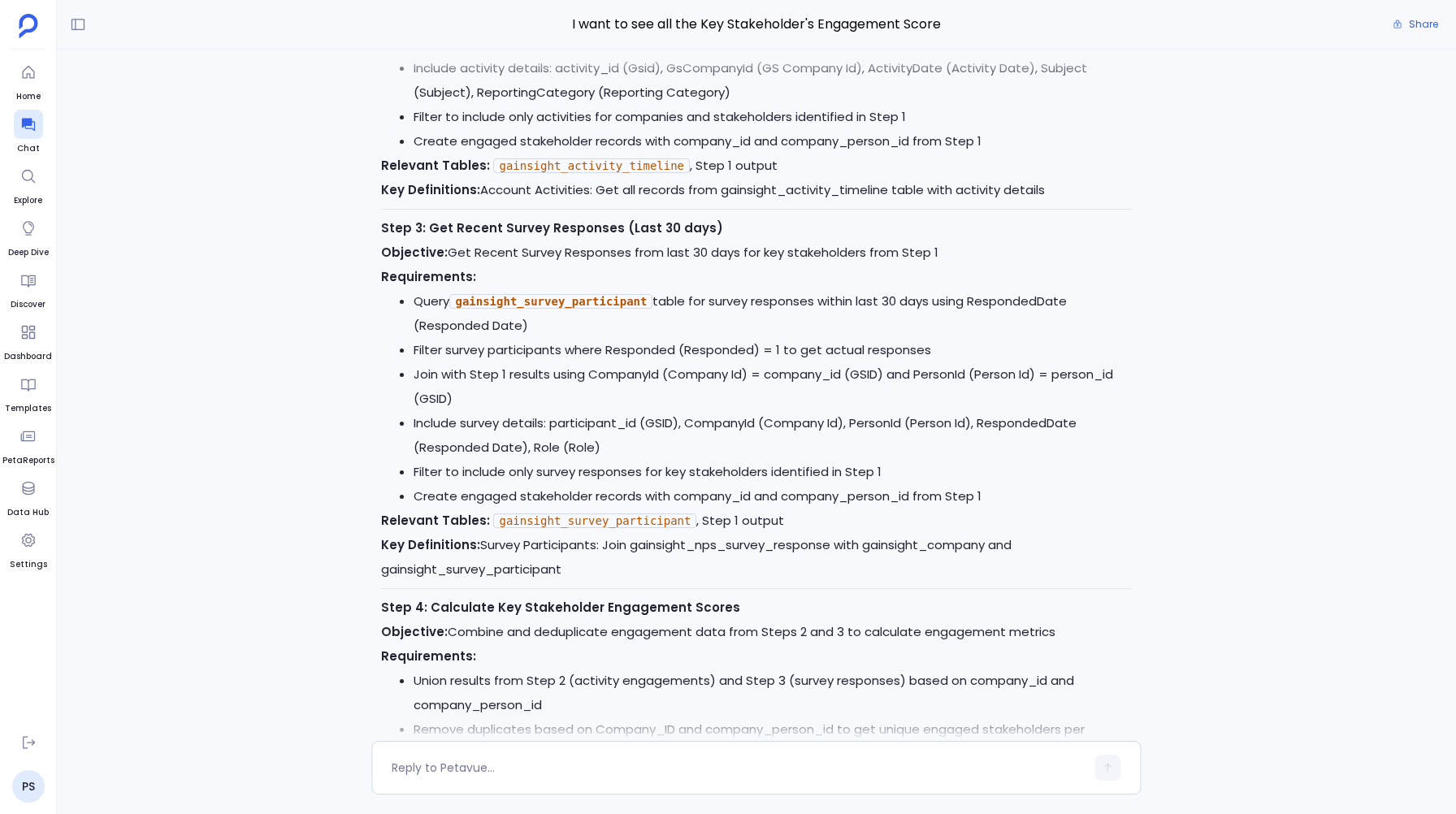
scroll to position [0, 0]
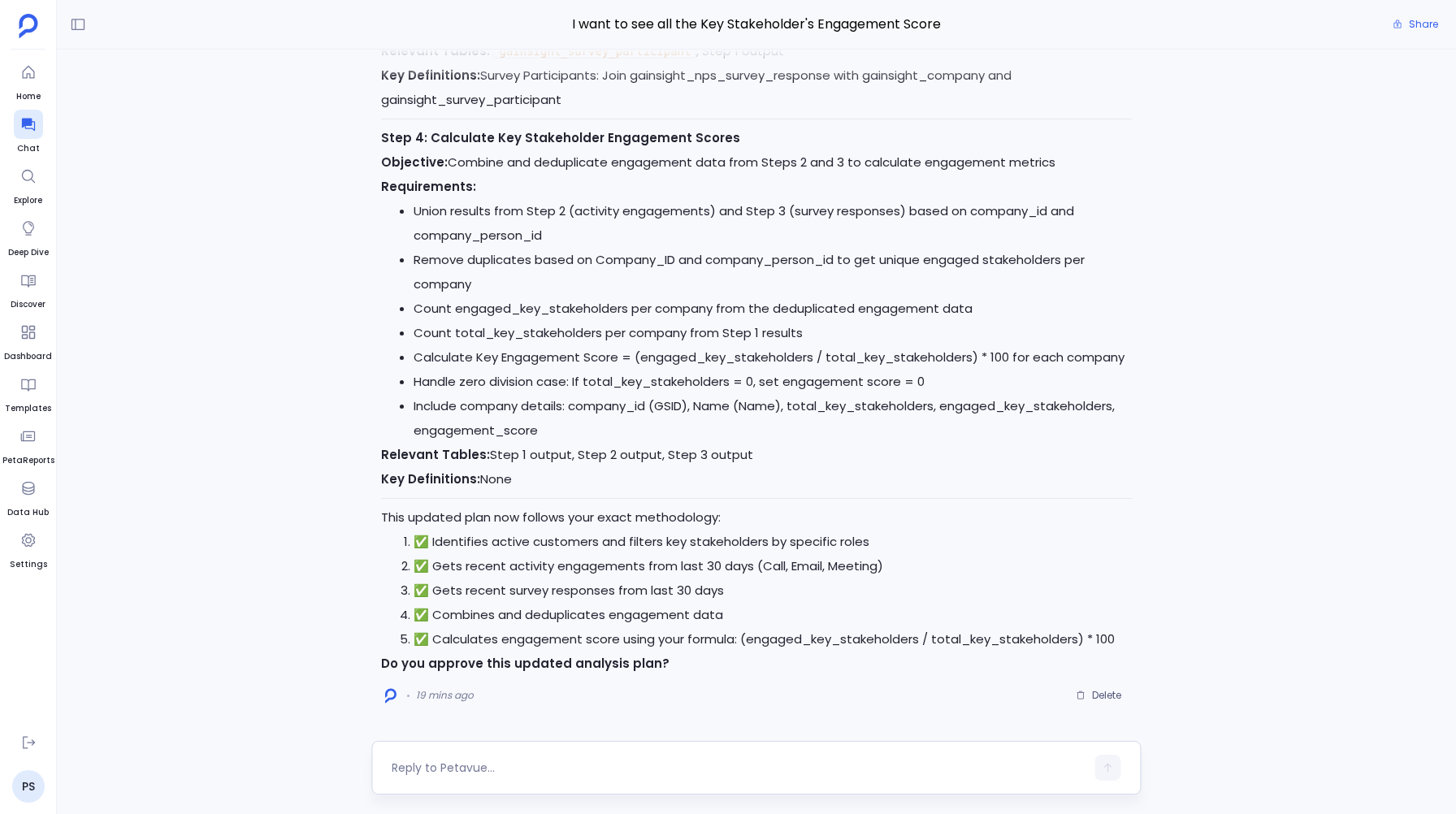
click at [439, 770] on textarea at bounding box center [738, 768] width 693 height 16
type textarea "Y"
type textarea "I want to create a KD on this Logic"
click at [1108, 765] on icon "button" at bounding box center [1108, 768] width 11 height 11
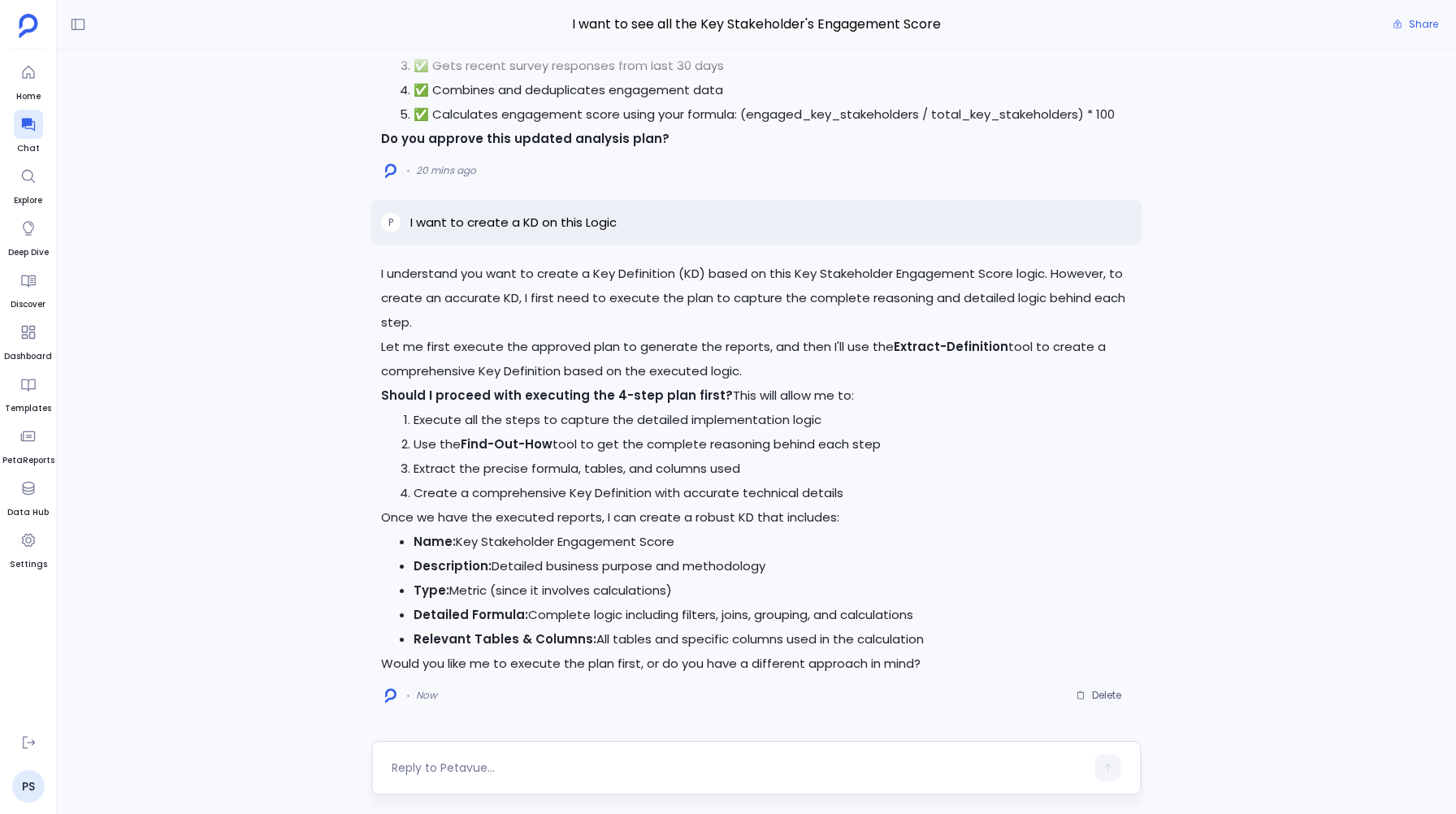
click at [472, 770] on textarea at bounding box center [738, 768] width 693 height 16
type textarea "First execute this plan, then we will think whether to create a KD or not"
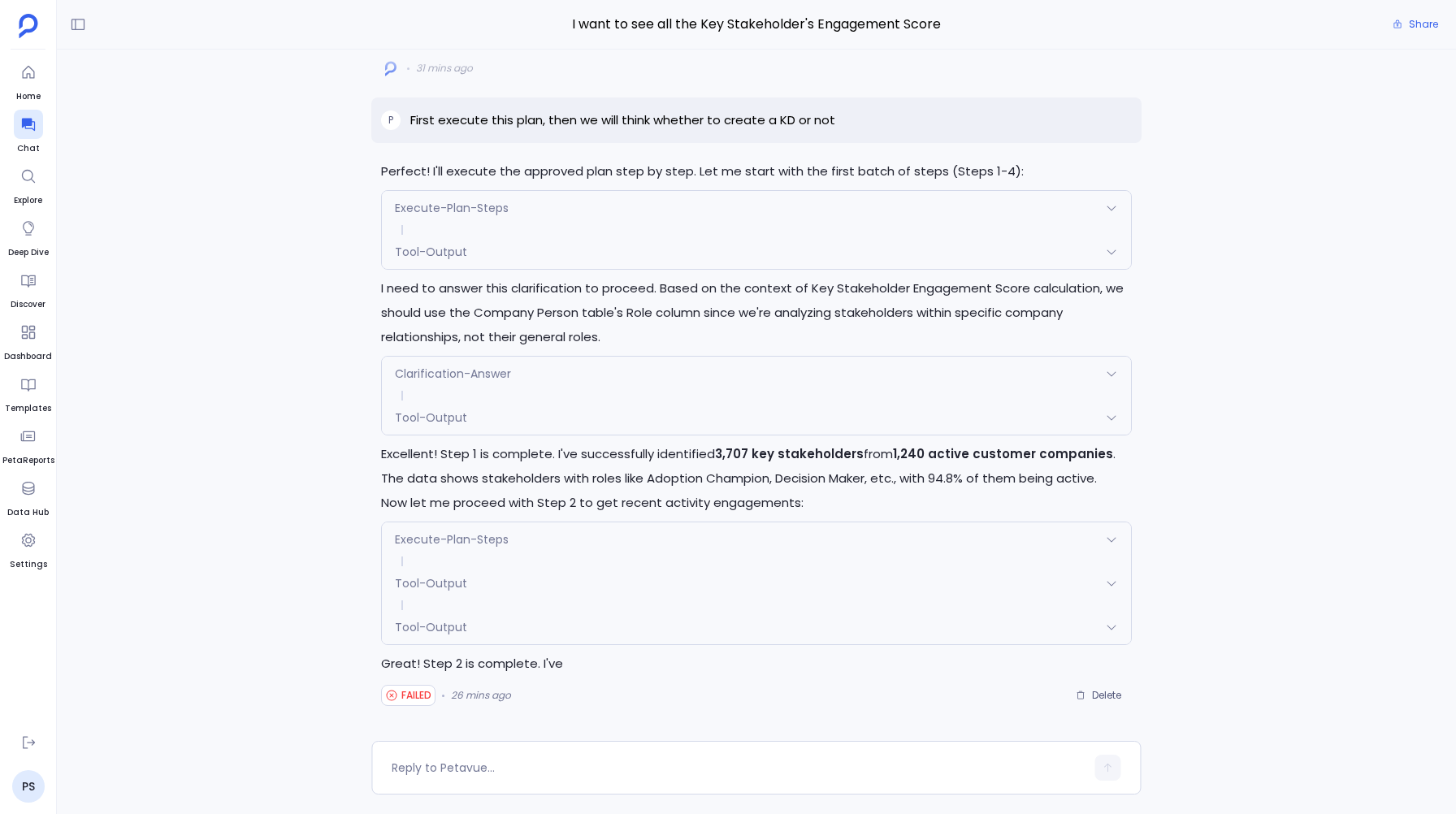
click at [448, 620] on span "Tool-Output" at bounding box center [430, 627] width 73 height 16
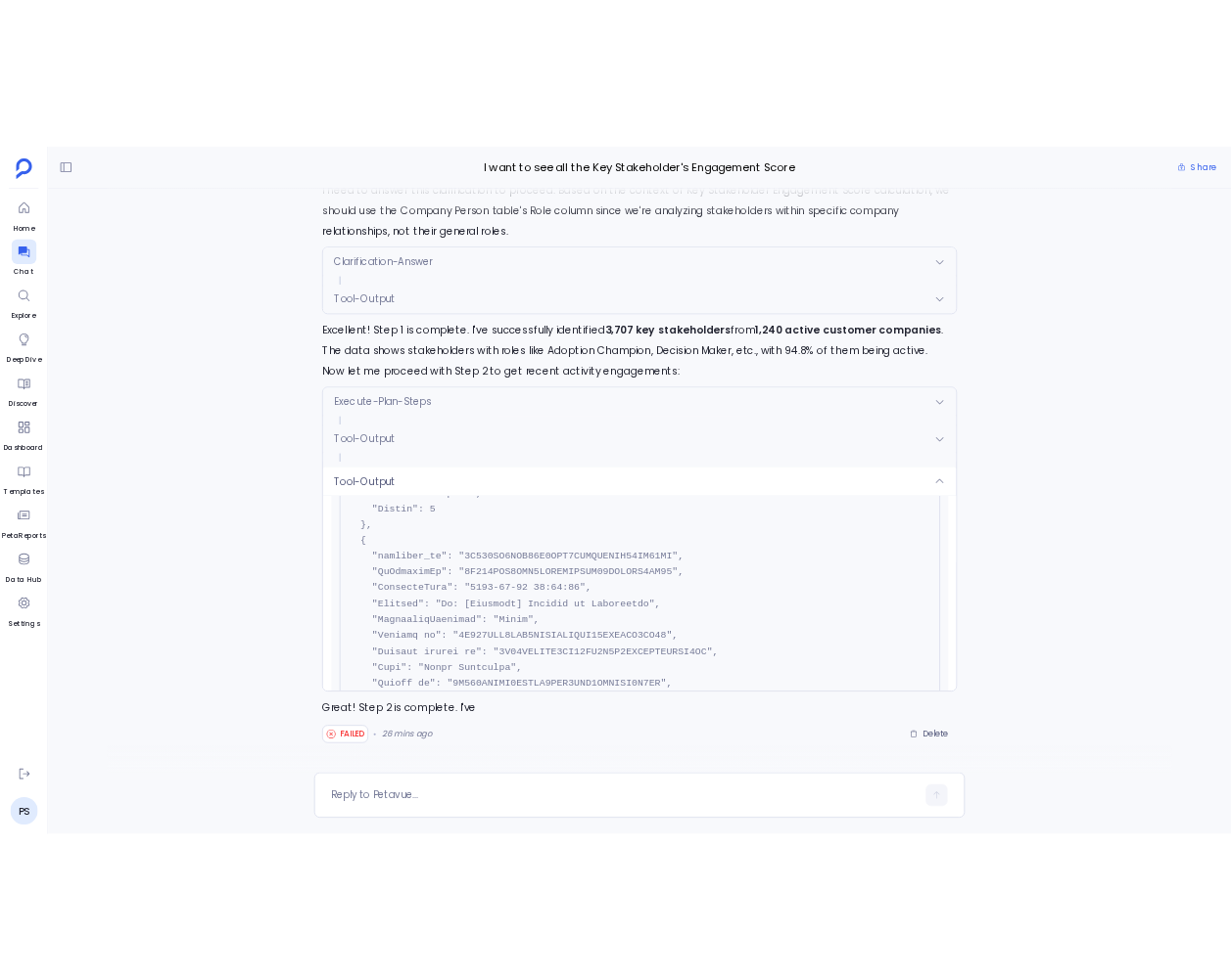
scroll to position [7104, 0]
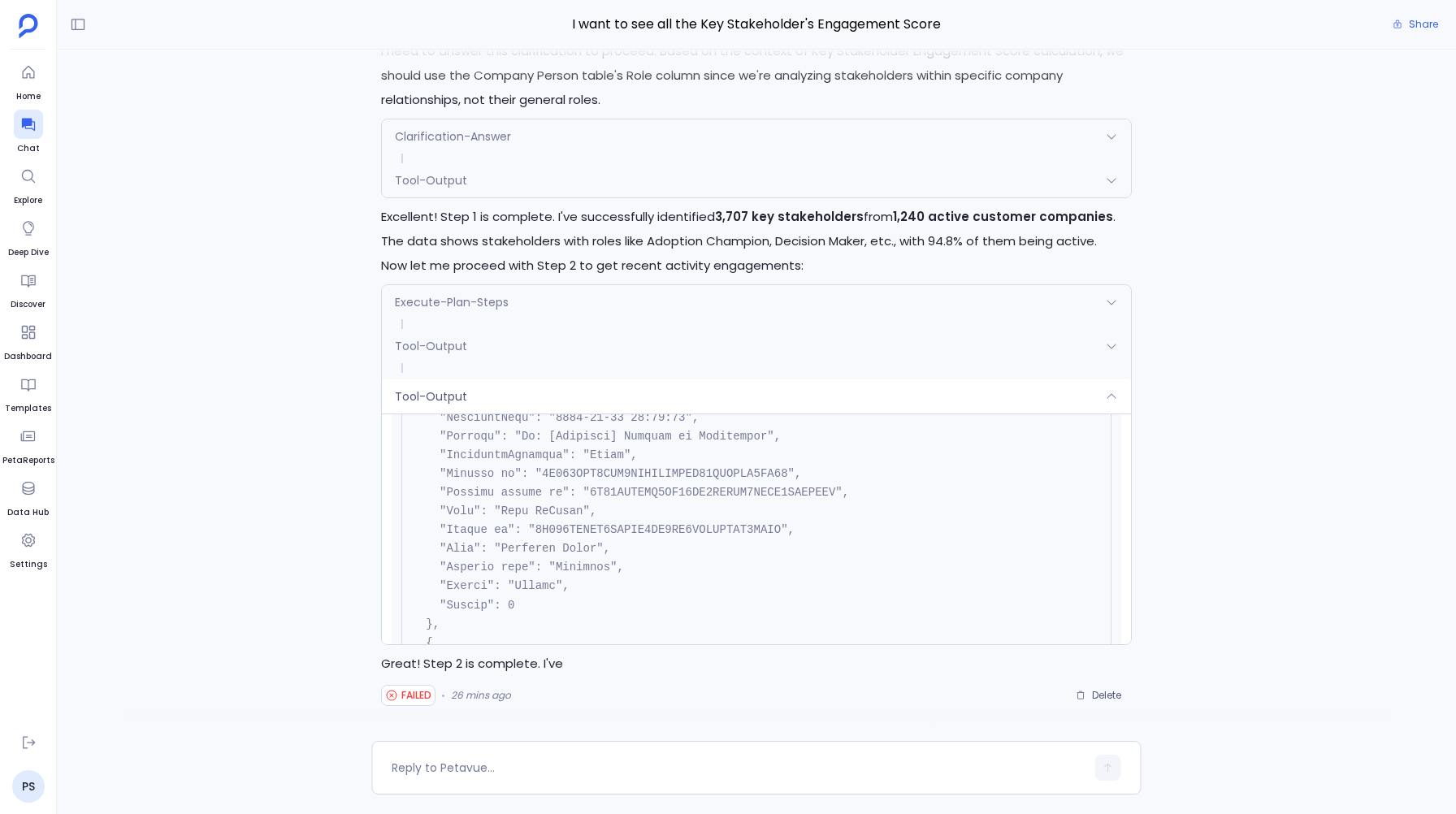
click at [518, 392] on div "Tool-Output" at bounding box center [756, 396] width 748 height 34
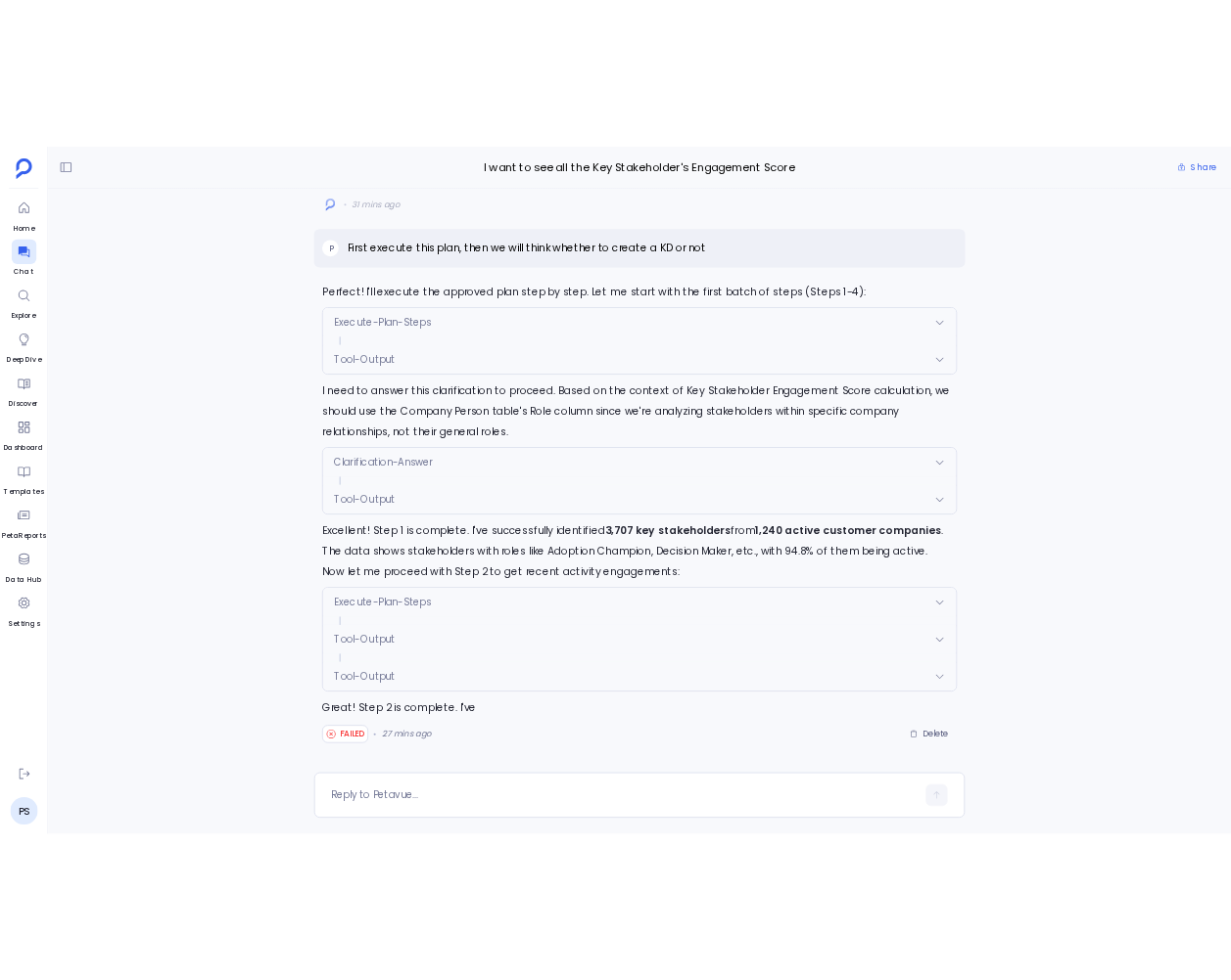
scroll to position [7126, 0]
